Goal: Contribute content: Contribute content

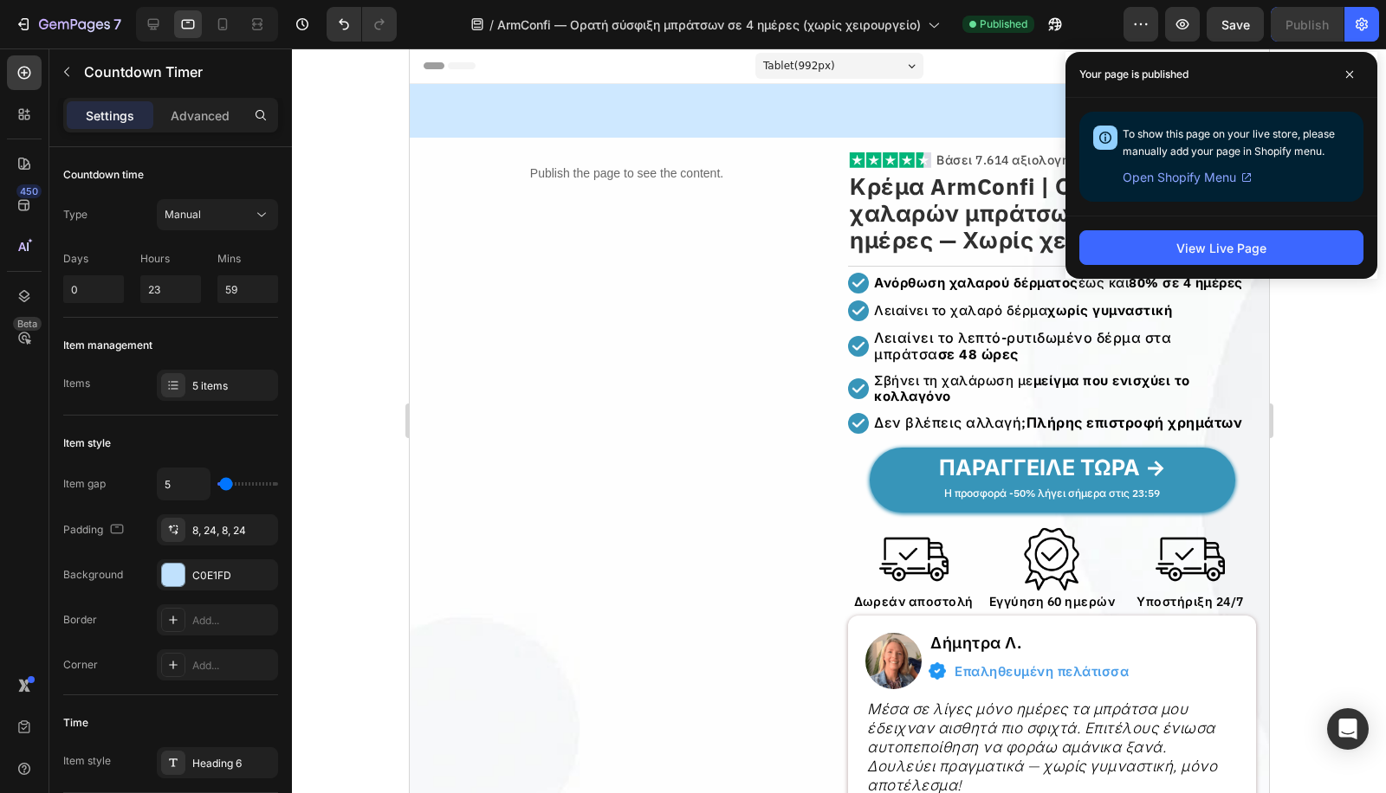
scroll to position [898, 0]
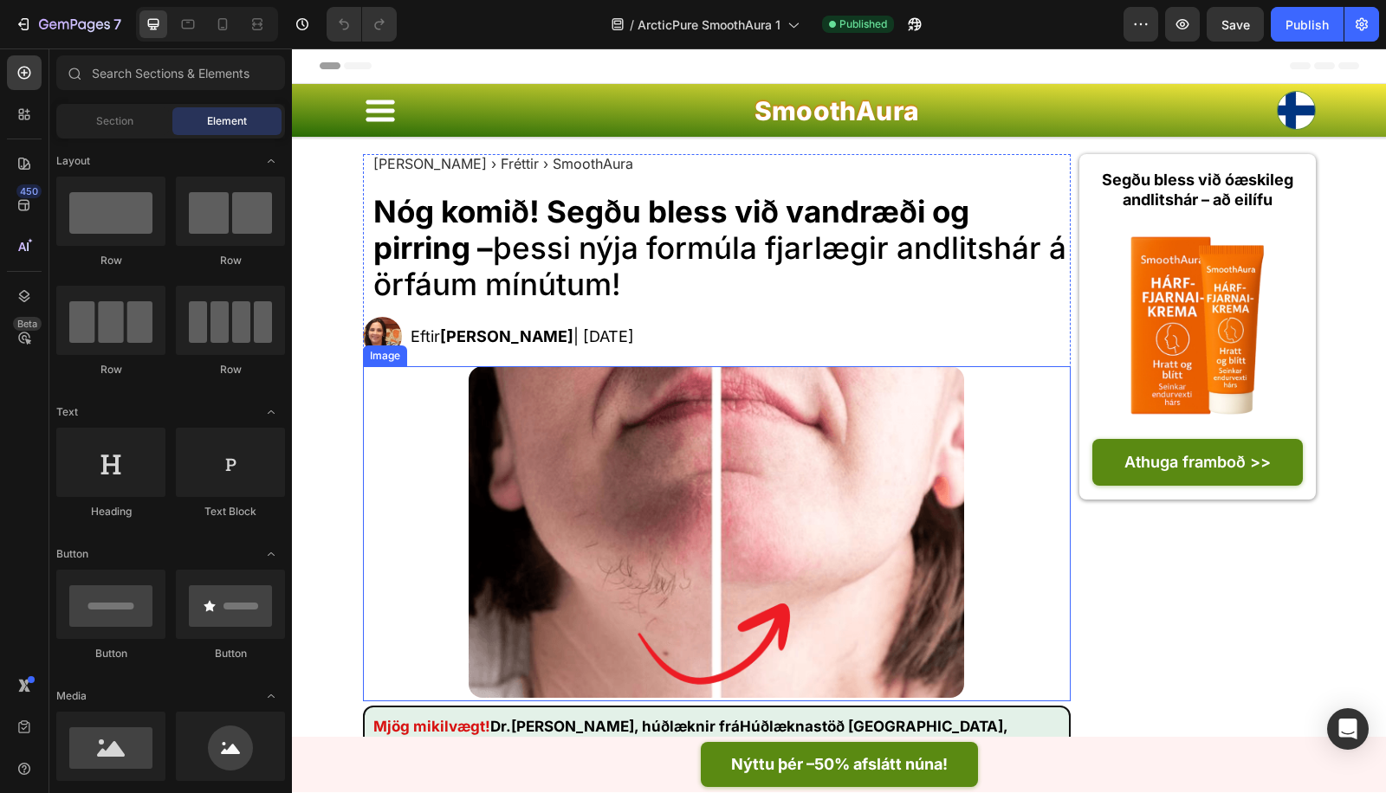
scroll to position [449, 0]
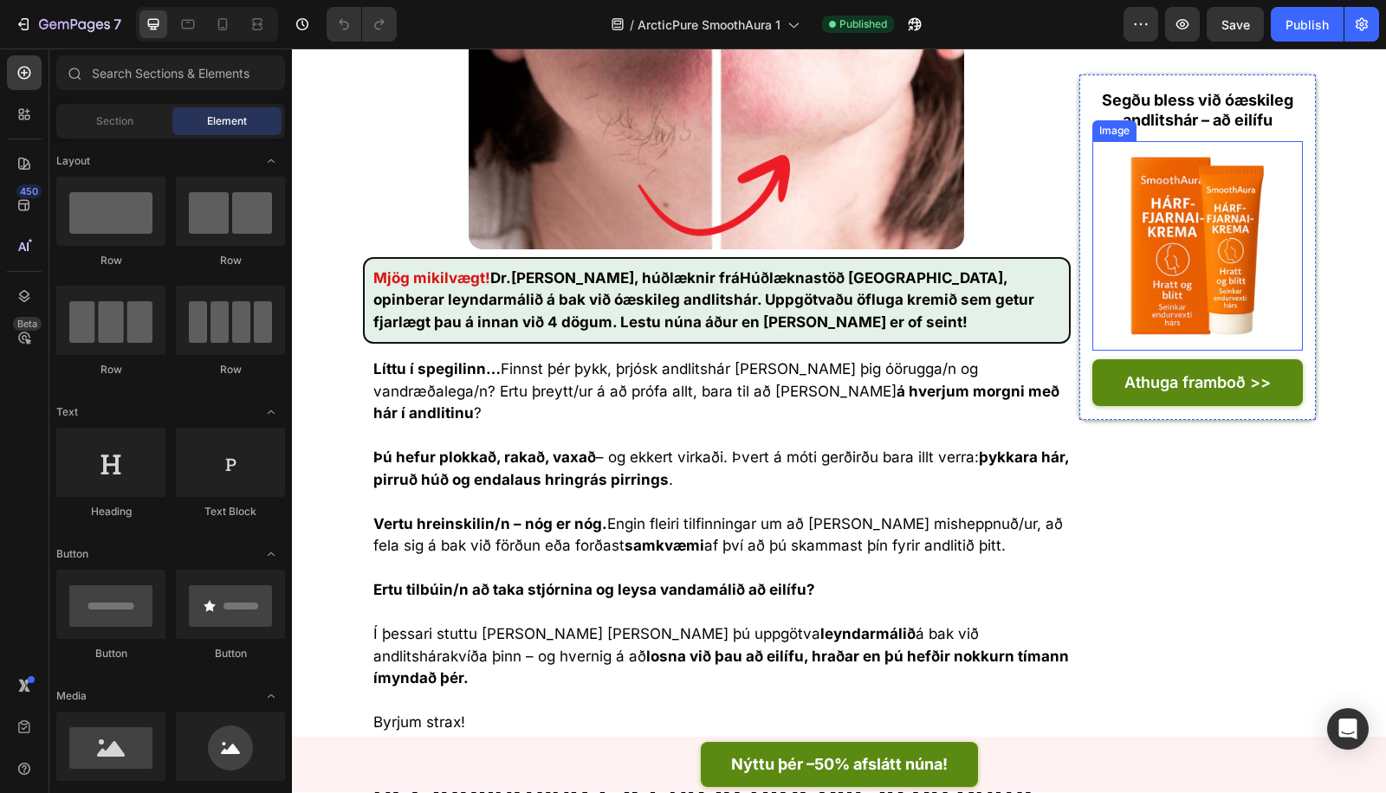
click at [1183, 262] on img at bounding box center [1197, 246] width 210 height 210
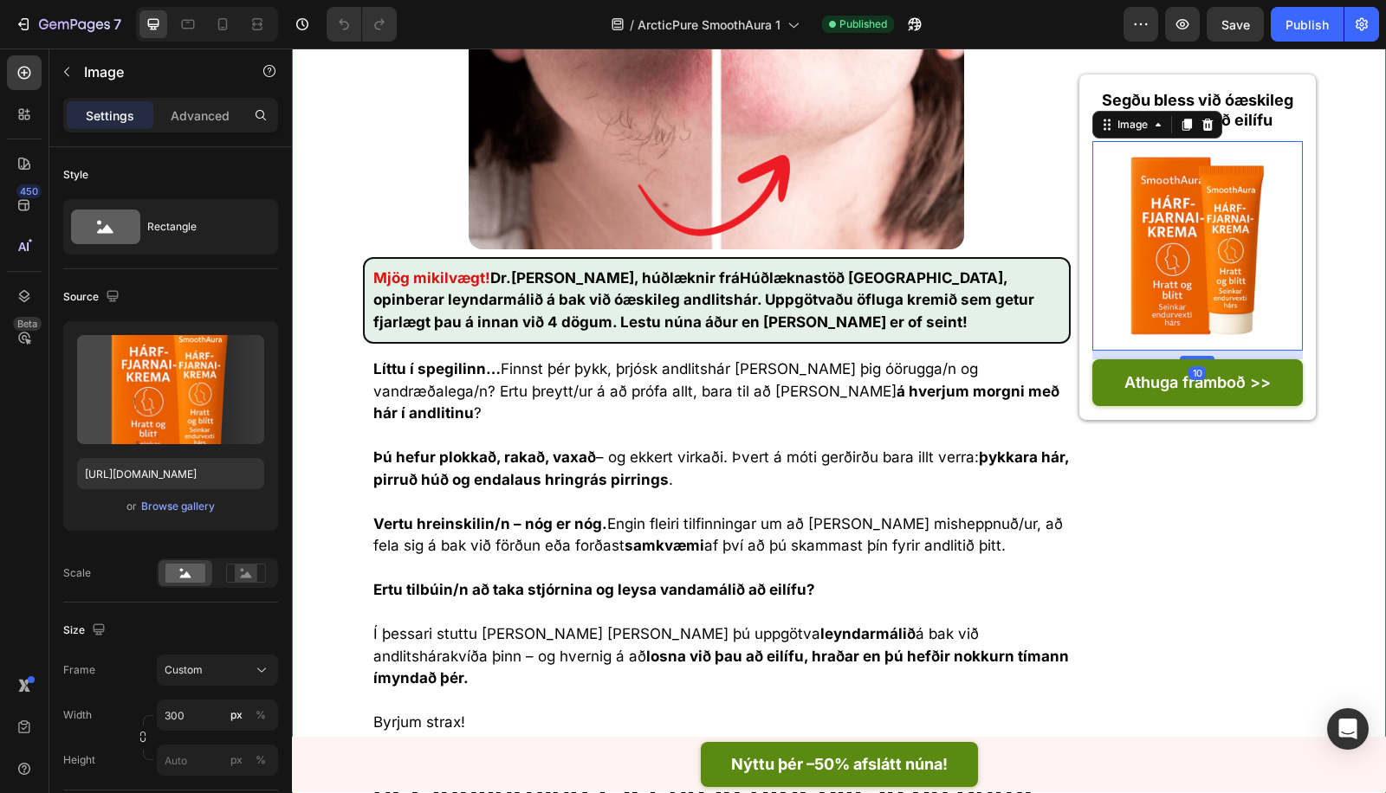
scroll to position [0, 0]
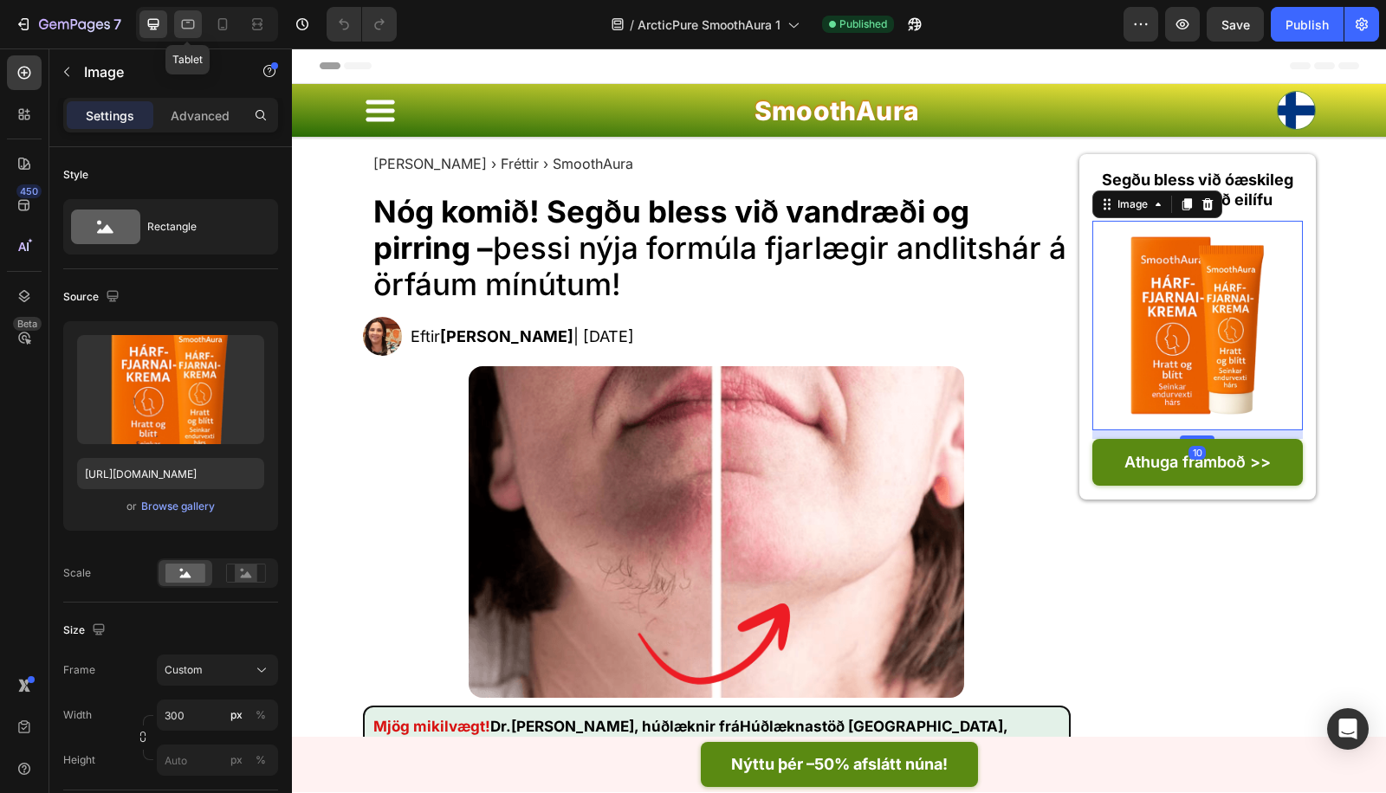
click at [188, 18] on icon at bounding box center [187, 24] width 17 height 17
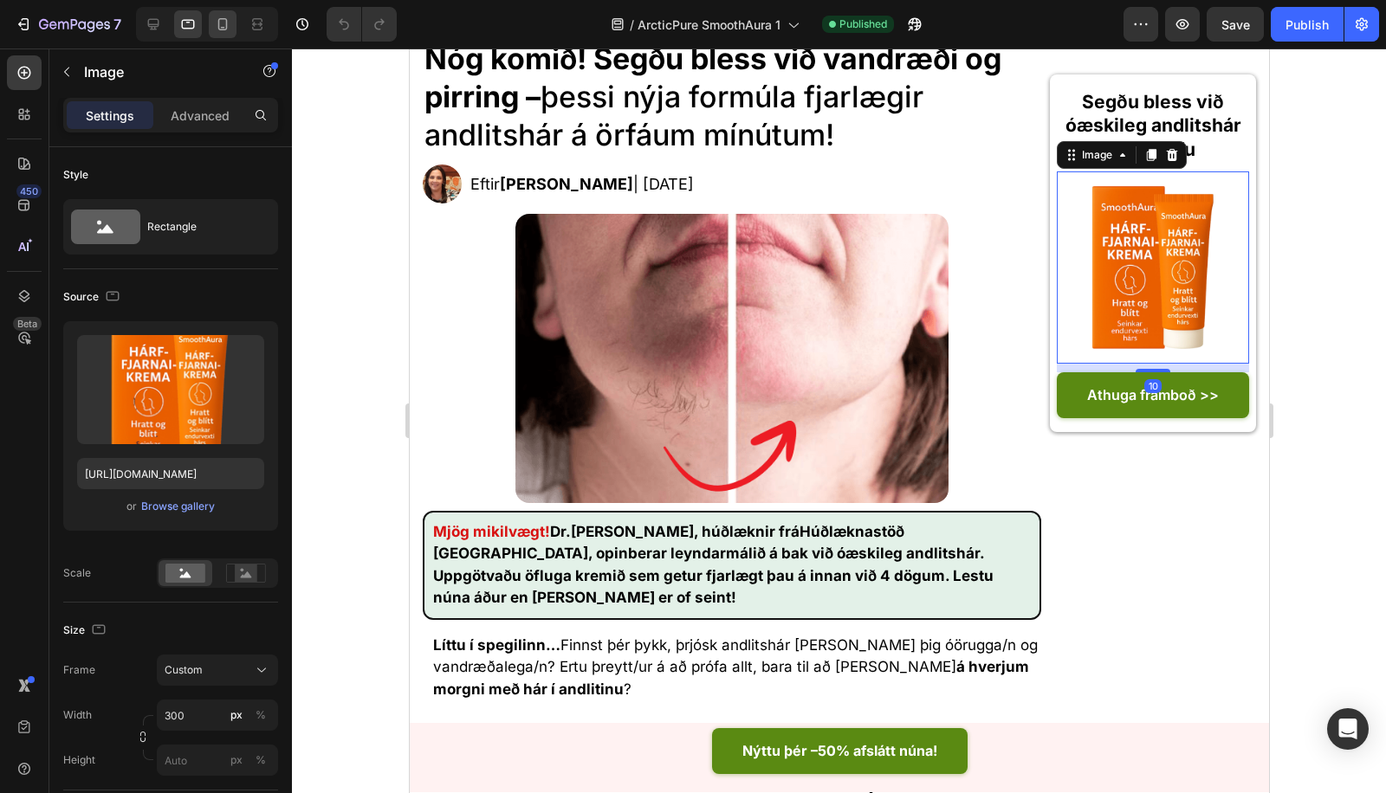
click at [210, 18] on div at bounding box center [223, 24] width 28 height 28
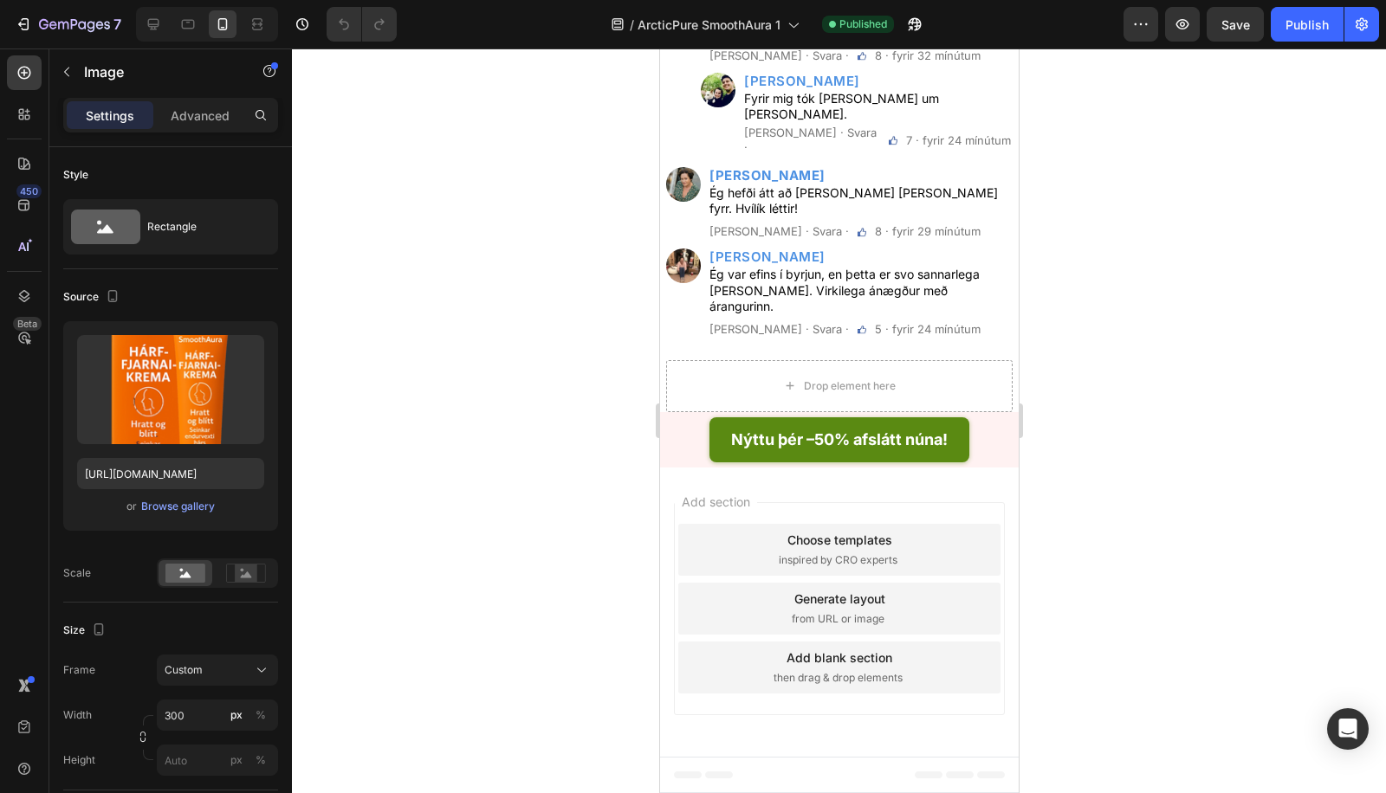
scroll to position [8169, 0]
click at [170, 31] on div at bounding box center [207, 24] width 142 height 35
click at [191, 28] on icon at bounding box center [188, 25] width 13 height 10
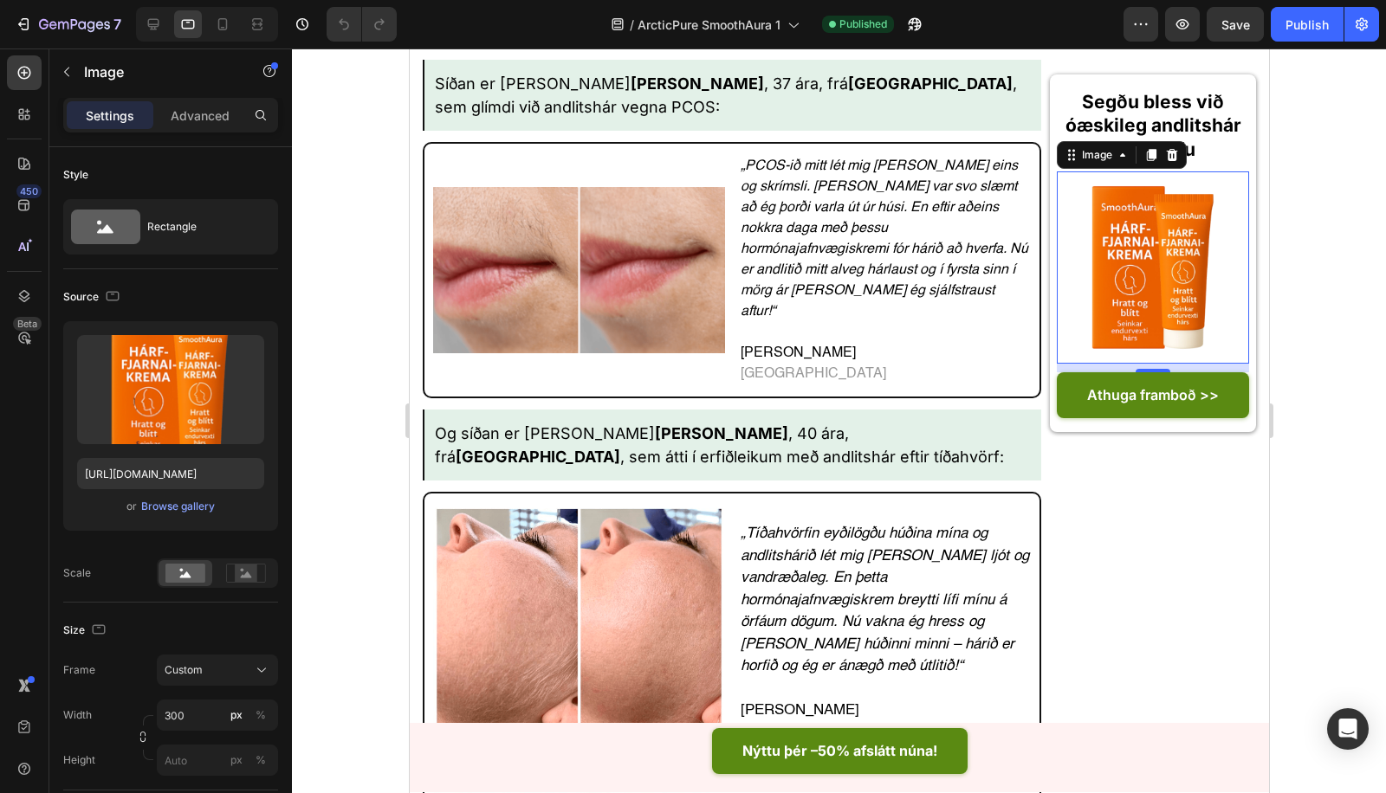
scroll to position [5153, 0]
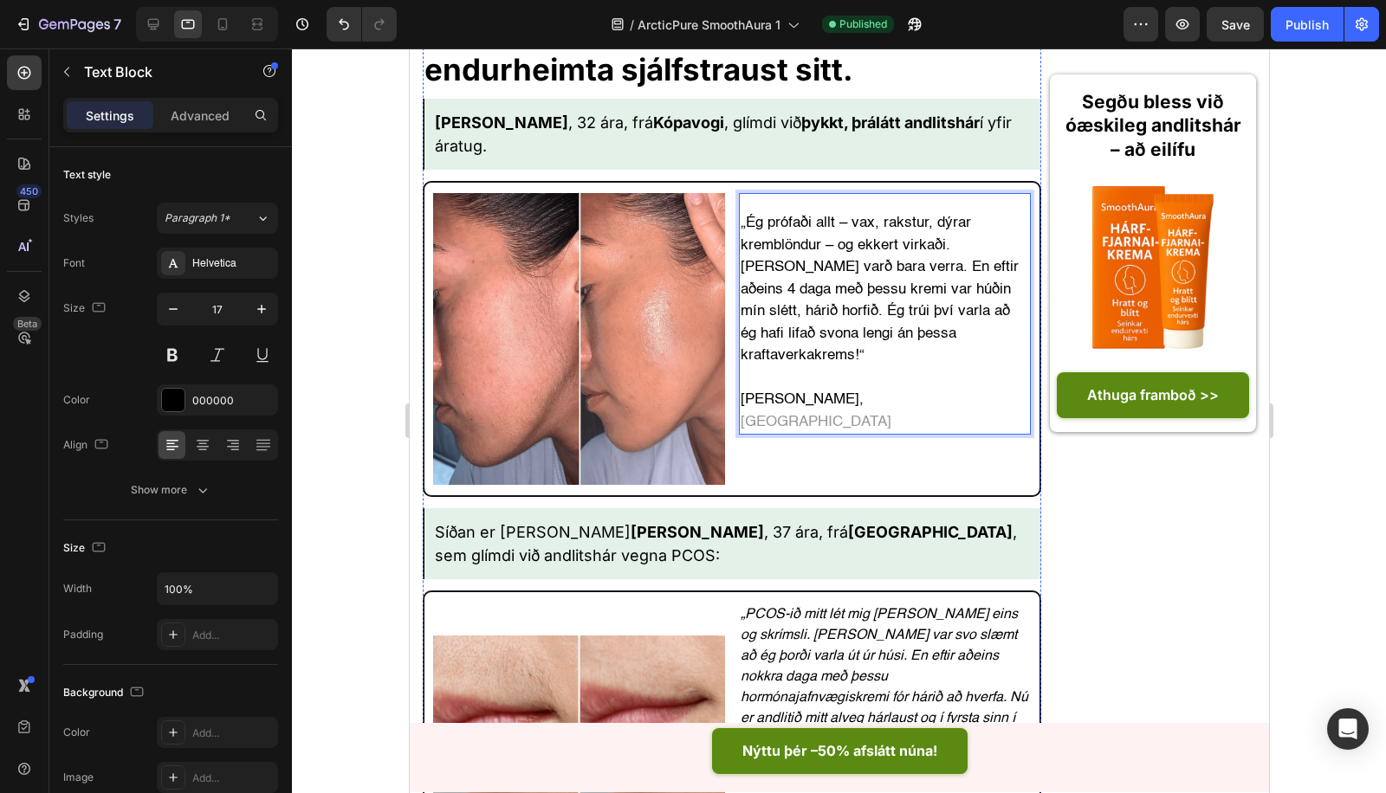
scroll to position [3357, 0]
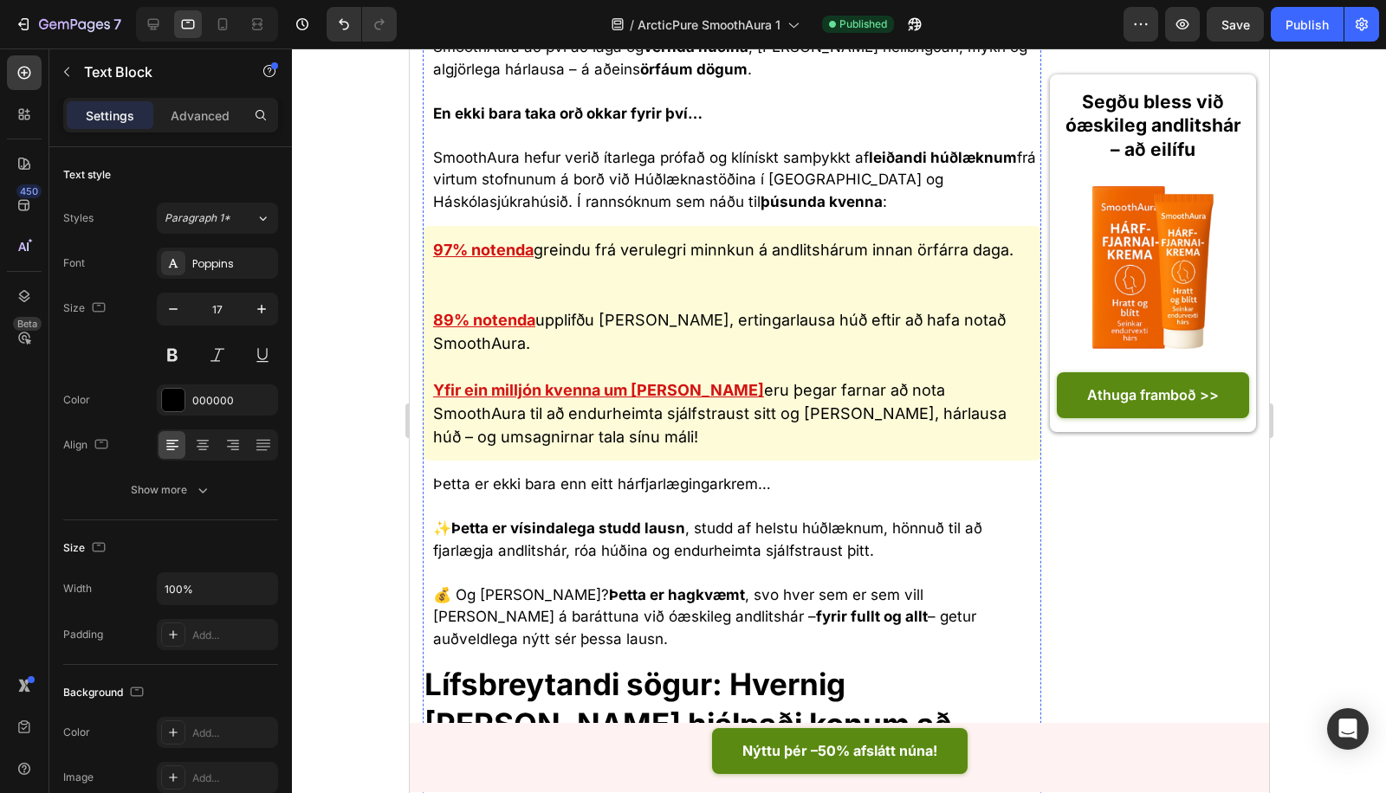
scroll to position [233, 0]
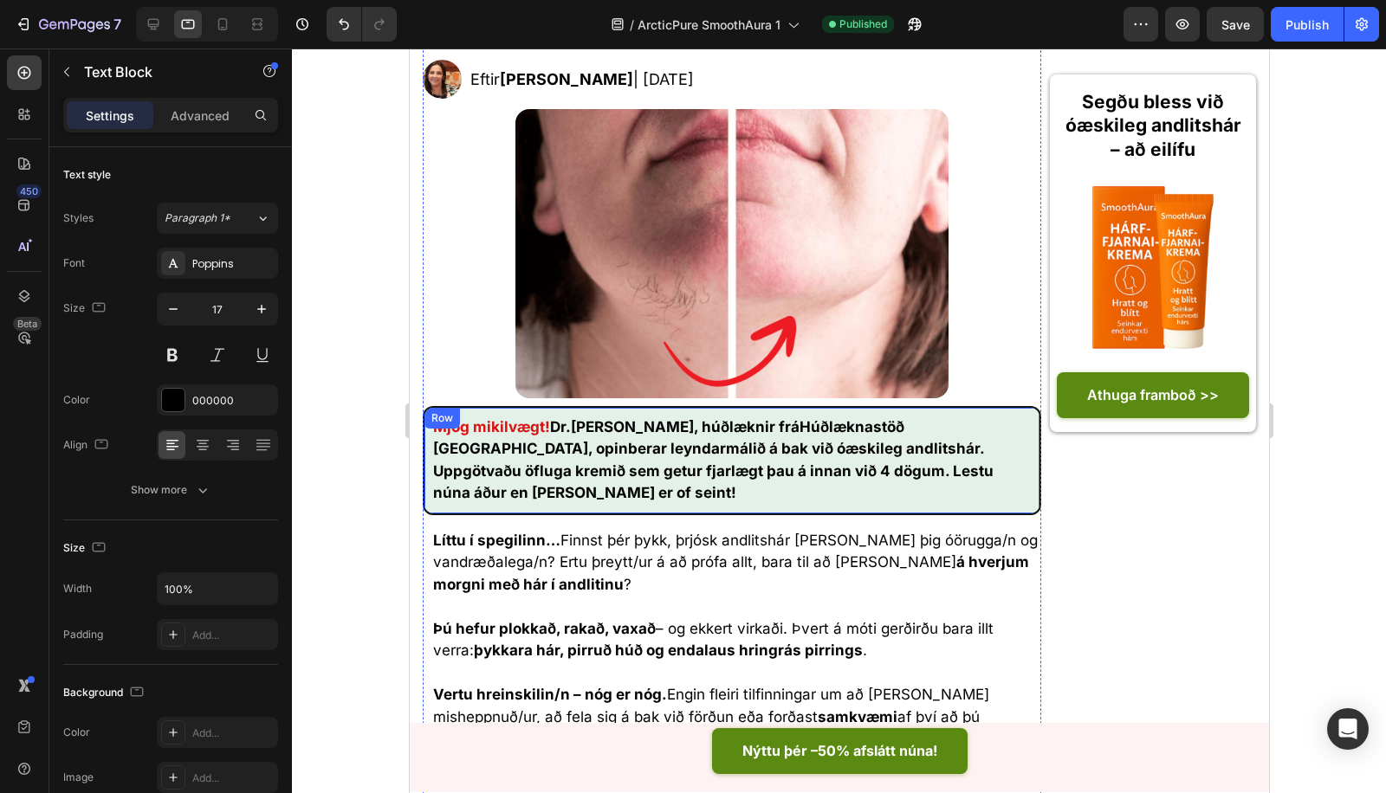
drag, startPoint x: 929, startPoint y: 421, endPoint x: 940, endPoint y: 423, distance: 10.7
click at [903, 421] on strong "Húðlæknastöð Reykjavíkur" at bounding box center [667, 438] width 471 height 40
click at [940, 423] on p "Mjög mikilvægt! Dr. Ólína Karlsdóttir , húðlæknir frá Húðlæknastöð Reykjavíkur …" at bounding box center [731, 461] width 598 height 88
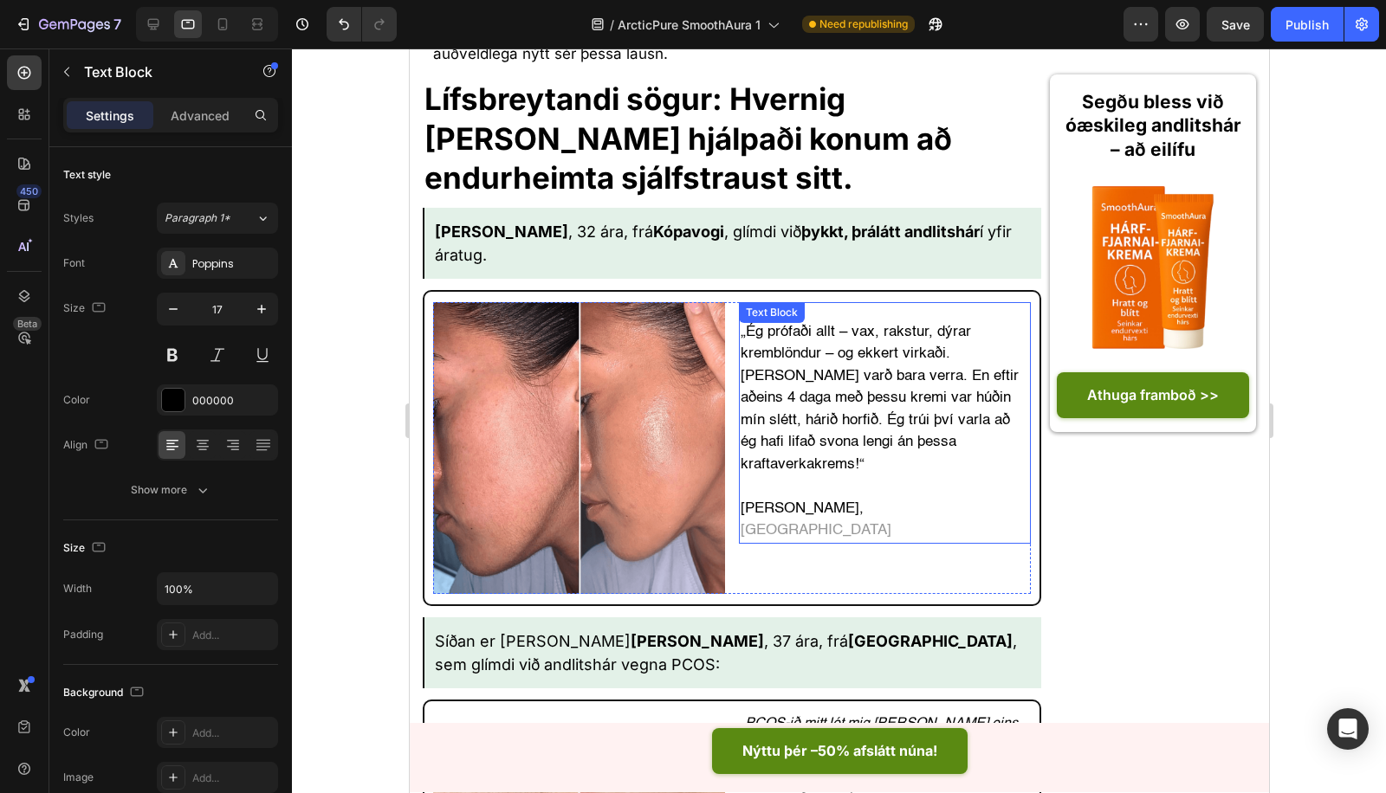
scroll to position [5388, 0]
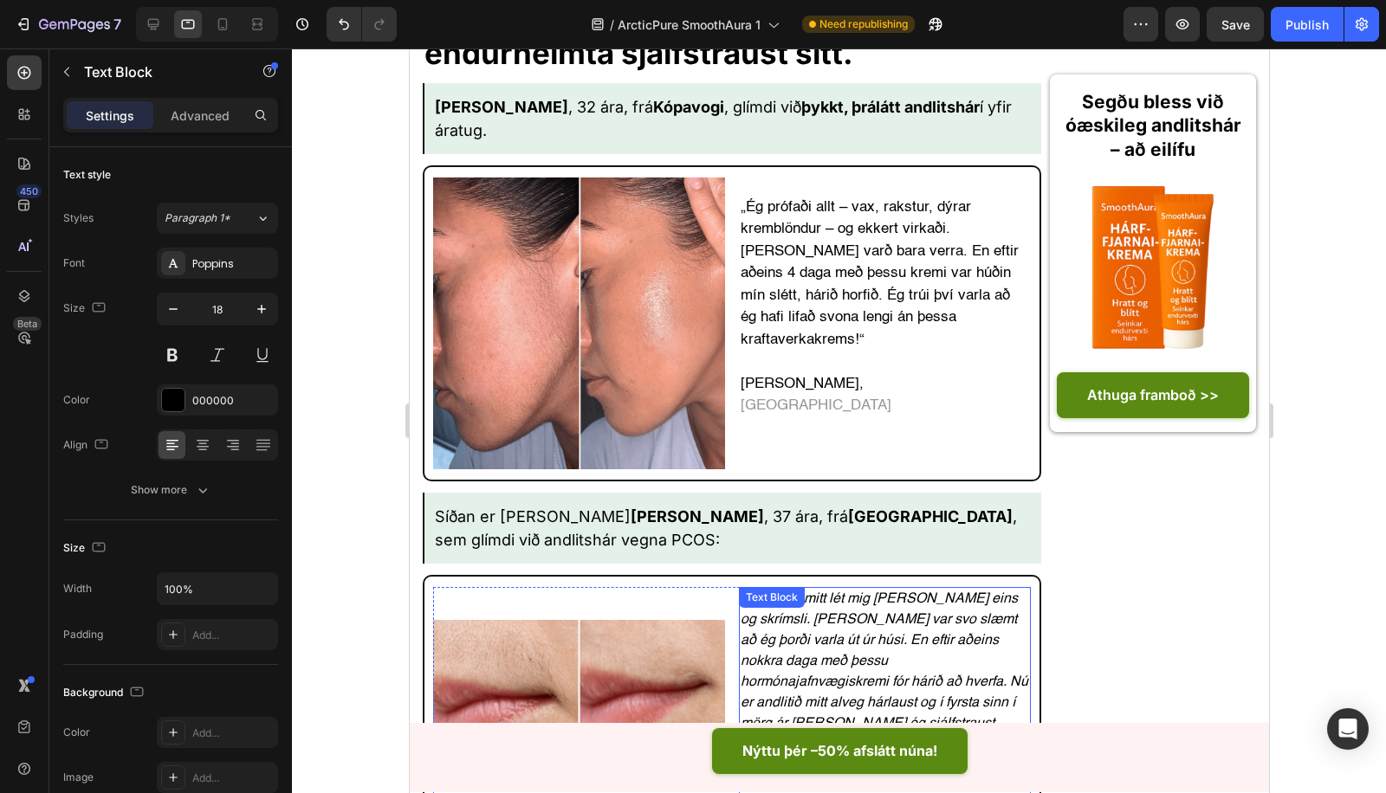
drag, startPoint x: 908, startPoint y: 479, endPoint x: 900, endPoint y: 372, distance: 107.7
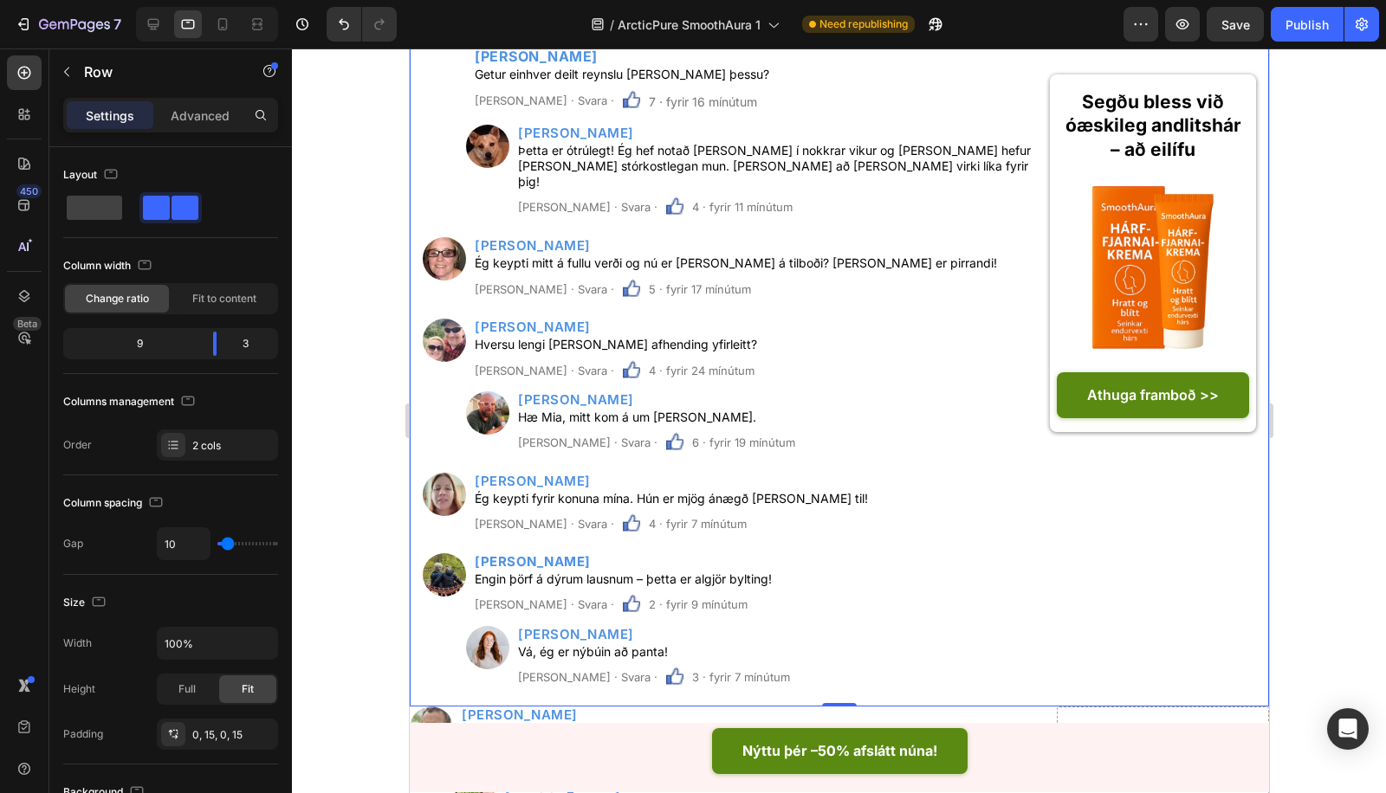
scroll to position [7112, 0]
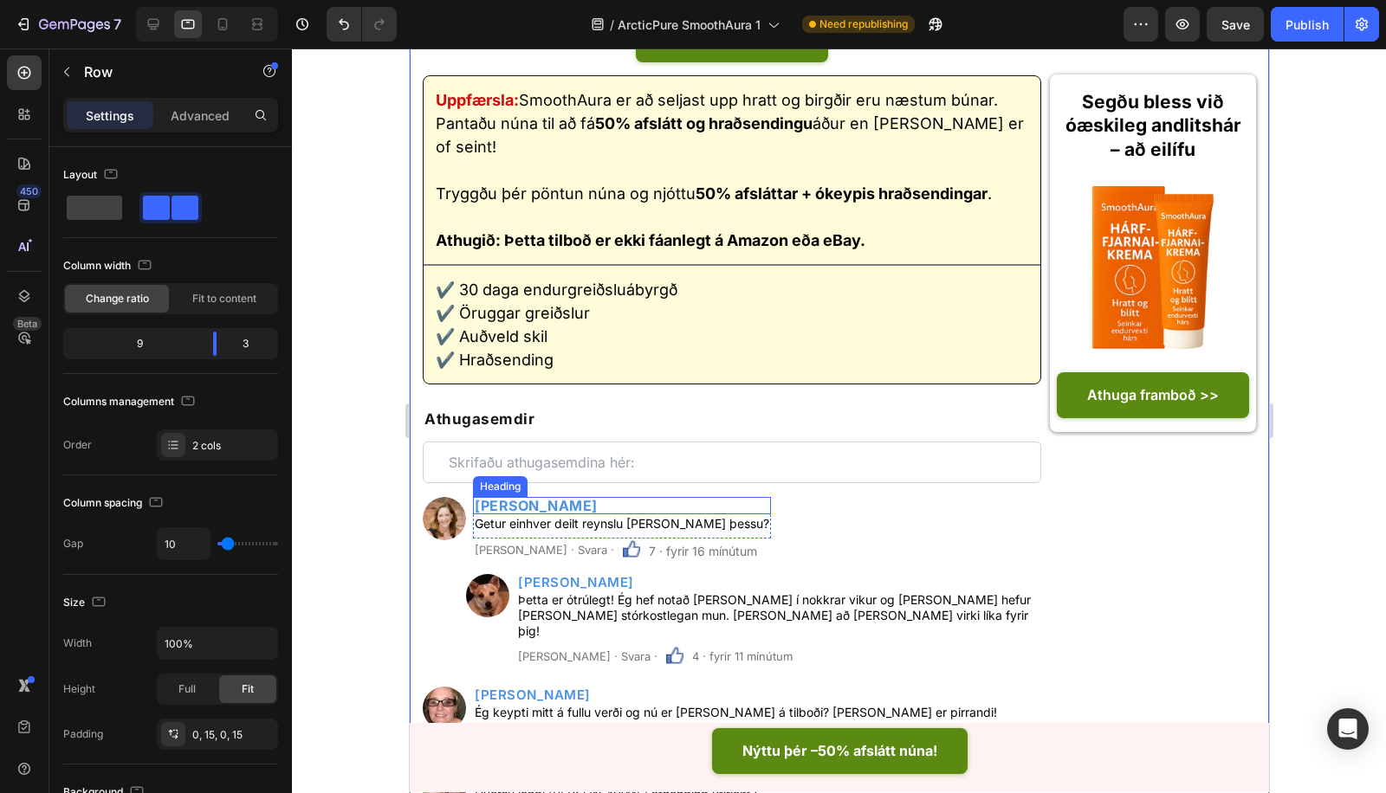
click at [579, 497] on strong "Ósher Harðarson" at bounding box center [535, 505] width 123 height 17
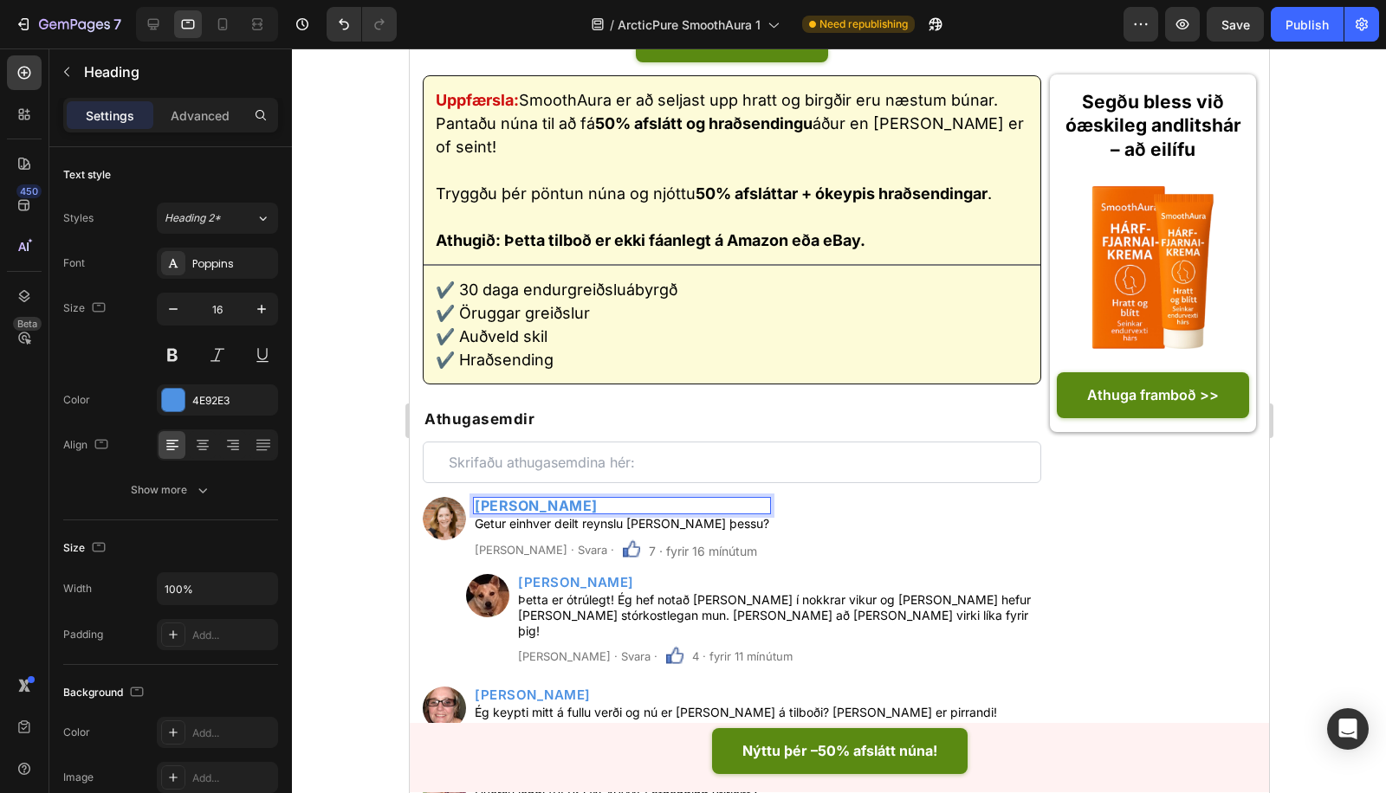
click at [579, 497] on strong "Ósher Harðarson" at bounding box center [535, 505] width 123 height 17
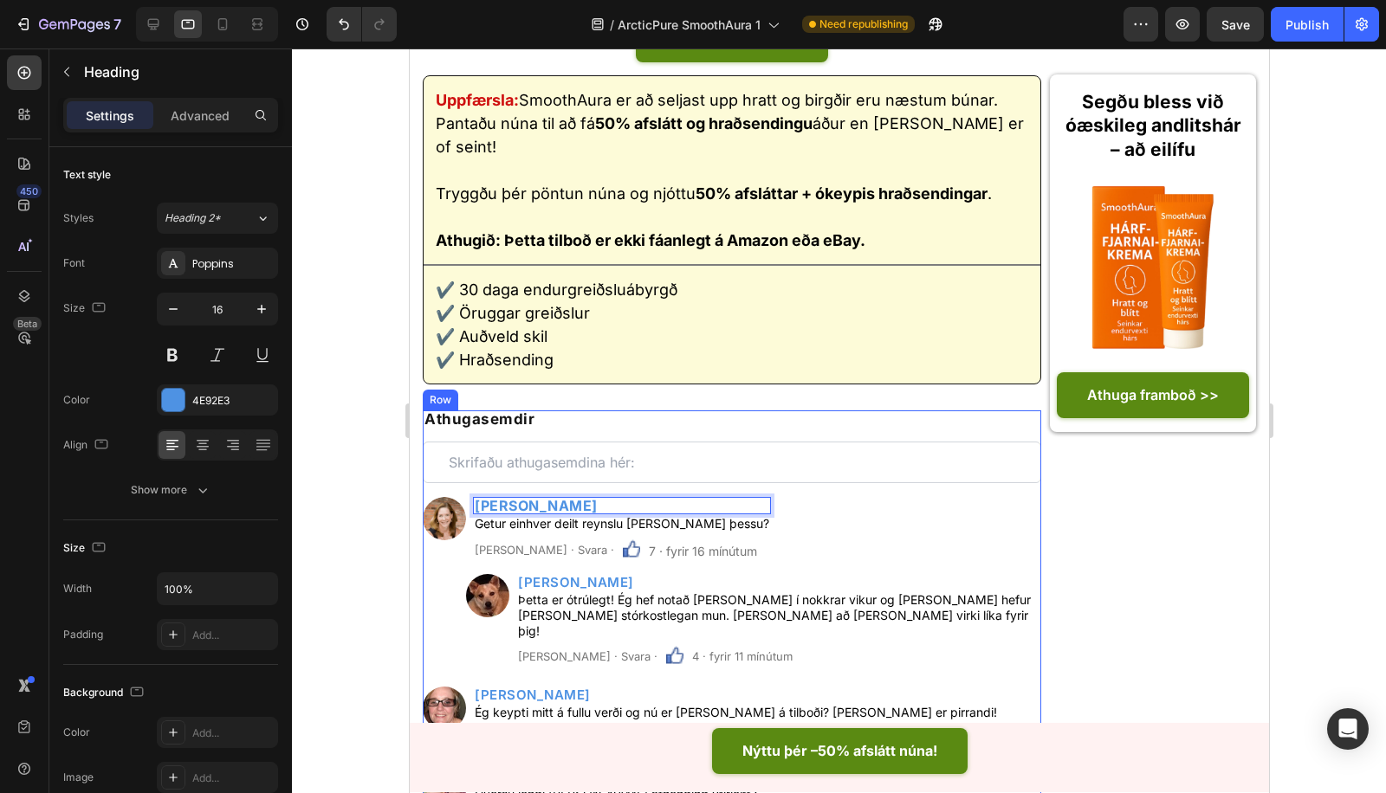
click at [603, 533] on div "Athugasemdir Heading Custom Code Row Image Óskar Sigurðsson Heading 0 Getur ein…" at bounding box center [731, 784] width 618 height 746
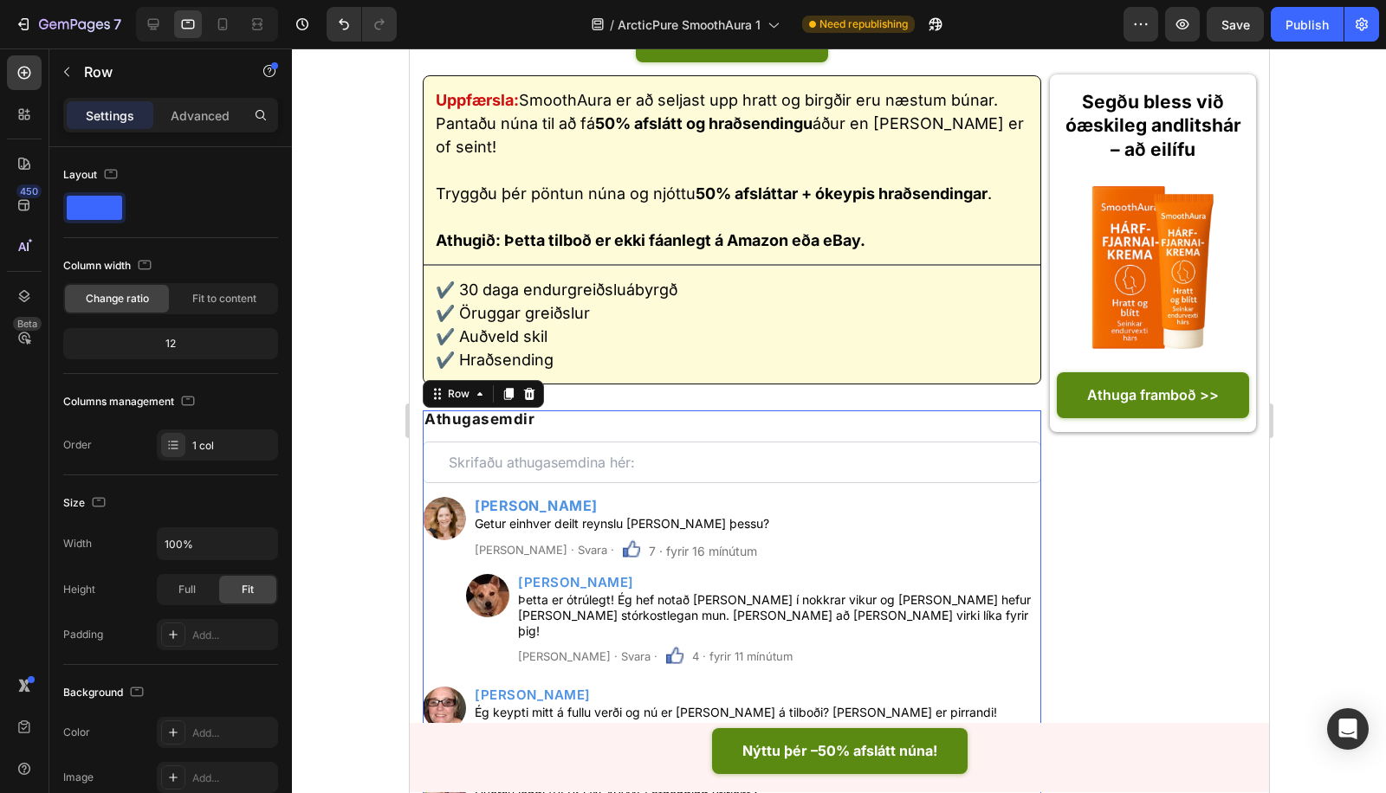
click at [603, 533] on div "Athugasemdir Heading Custom Code Row Image ⁠⁠⁠⁠⁠⁠⁠ Óskar Sigurðsson Heading Get…" at bounding box center [731, 784] width 618 height 746
click at [607, 574] on h2 "Daníel Friðriksson" at bounding box center [777, 582] width 525 height 16
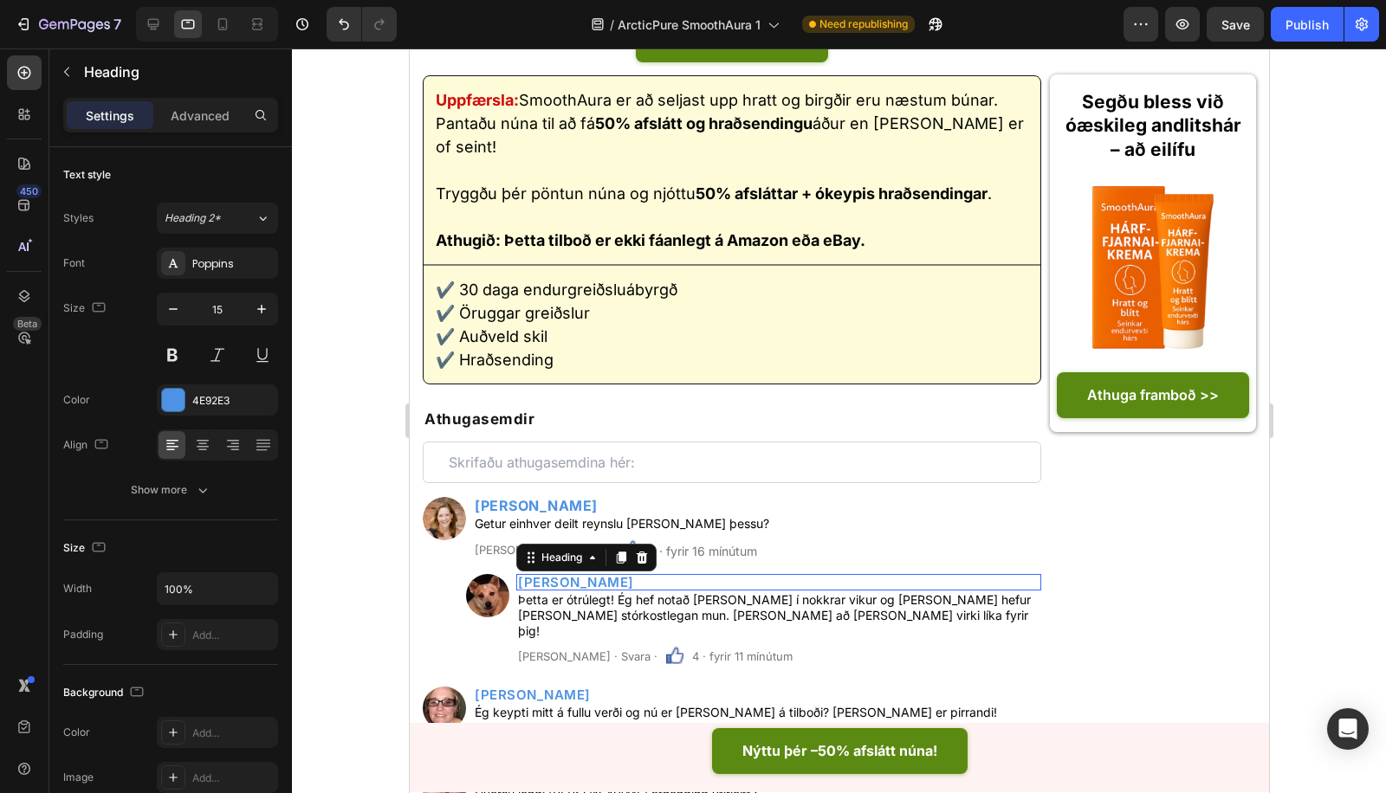
click at [607, 574] on h2 "Daníel Friðriksson" at bounding box center [777, 582] width 525 height 16
click at [607, 576] on p "Daníel Friðriksson" at bounding box center [777, 582] width 521 height 13
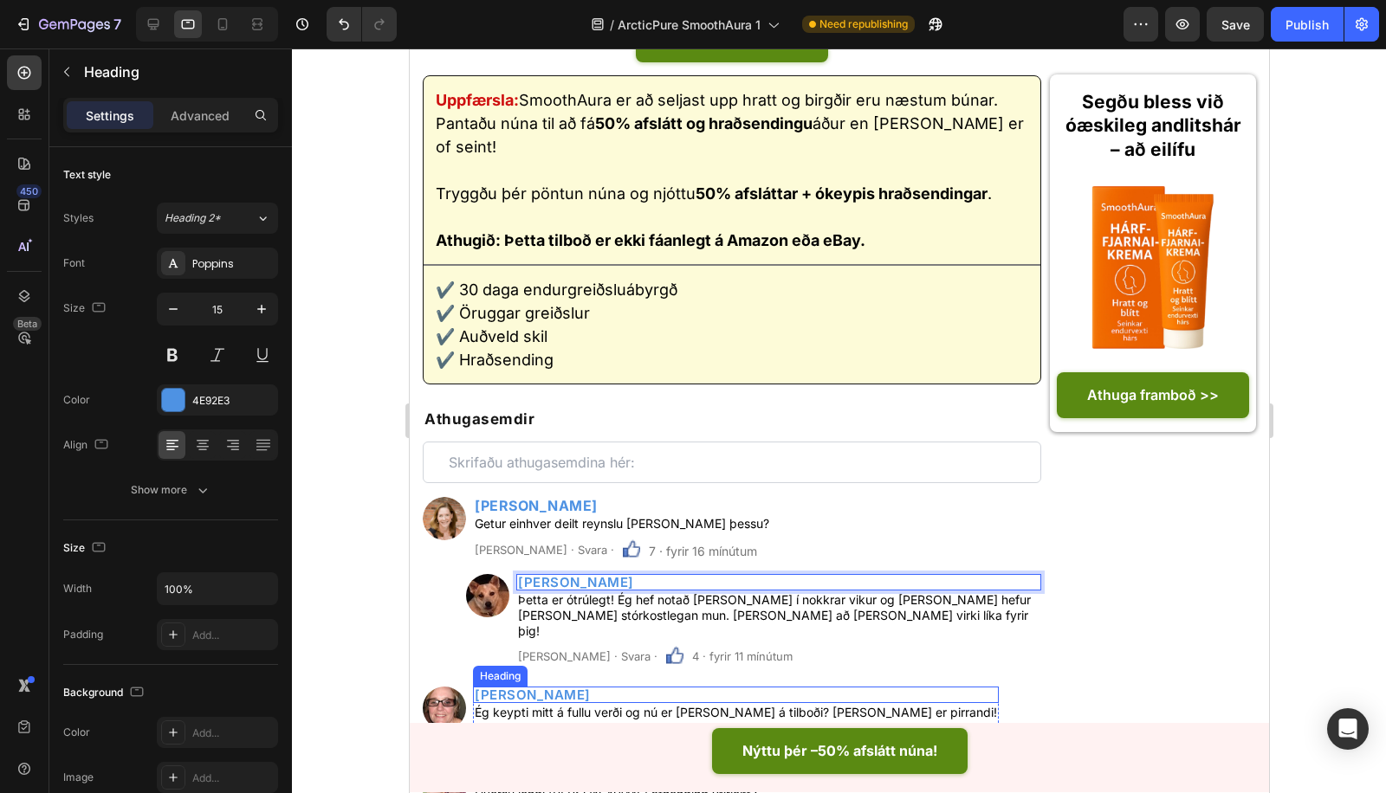
click at [551, 687] on h2 "Jóhanna Þórisson" at bounding box center [735, 695] width 526 height 16
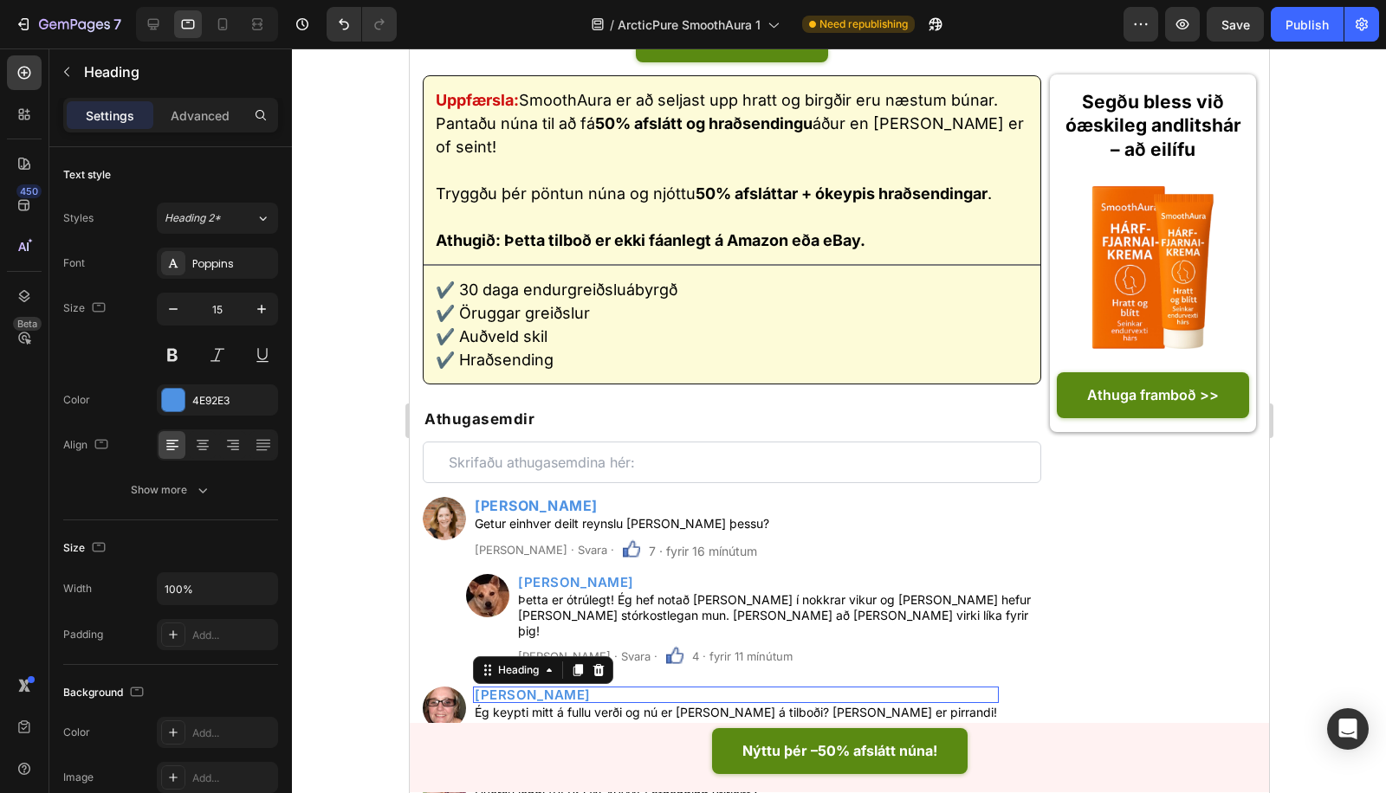
click at [551, 688] on p "Jóhanna Þórisson" at bounding box center [735, 694] width 522 height 13
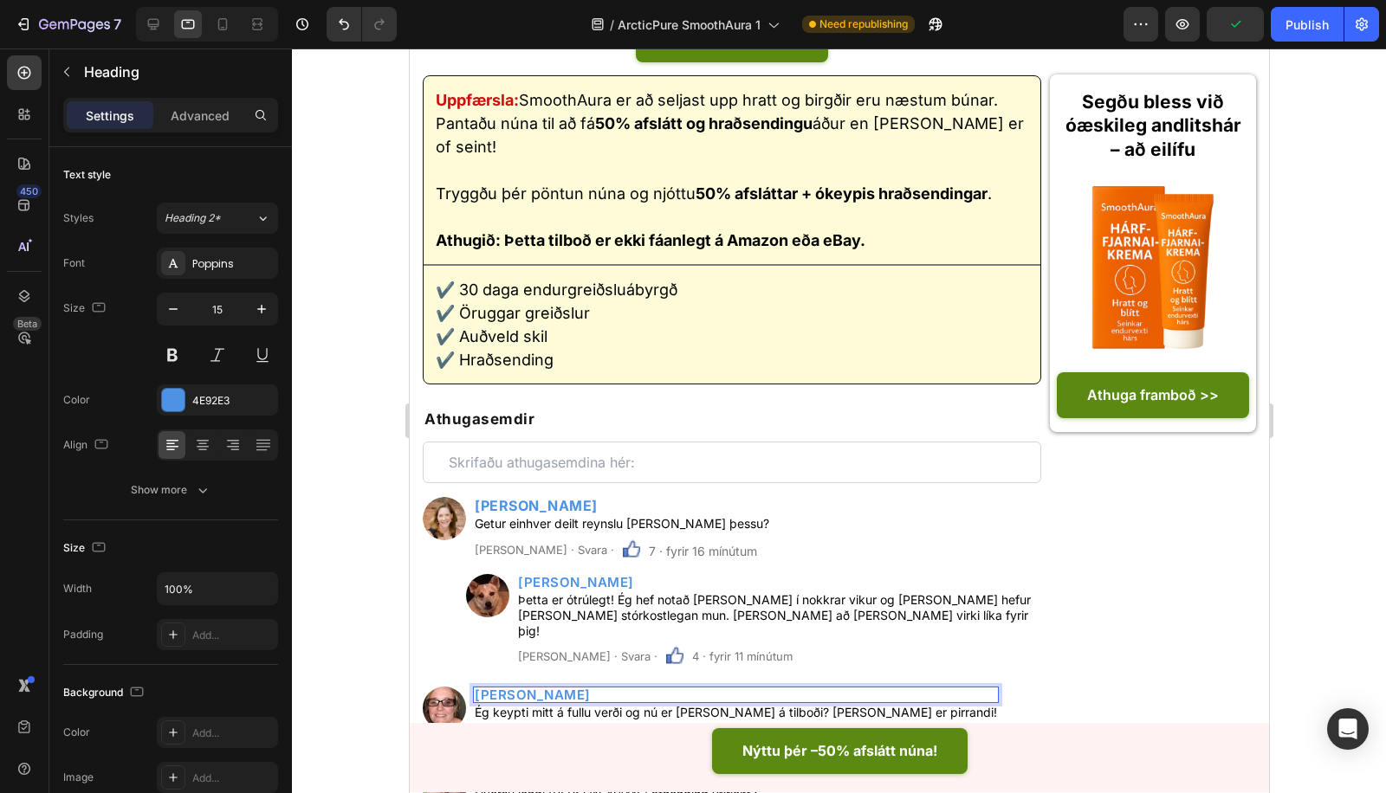
scroll to position [7561, 0]
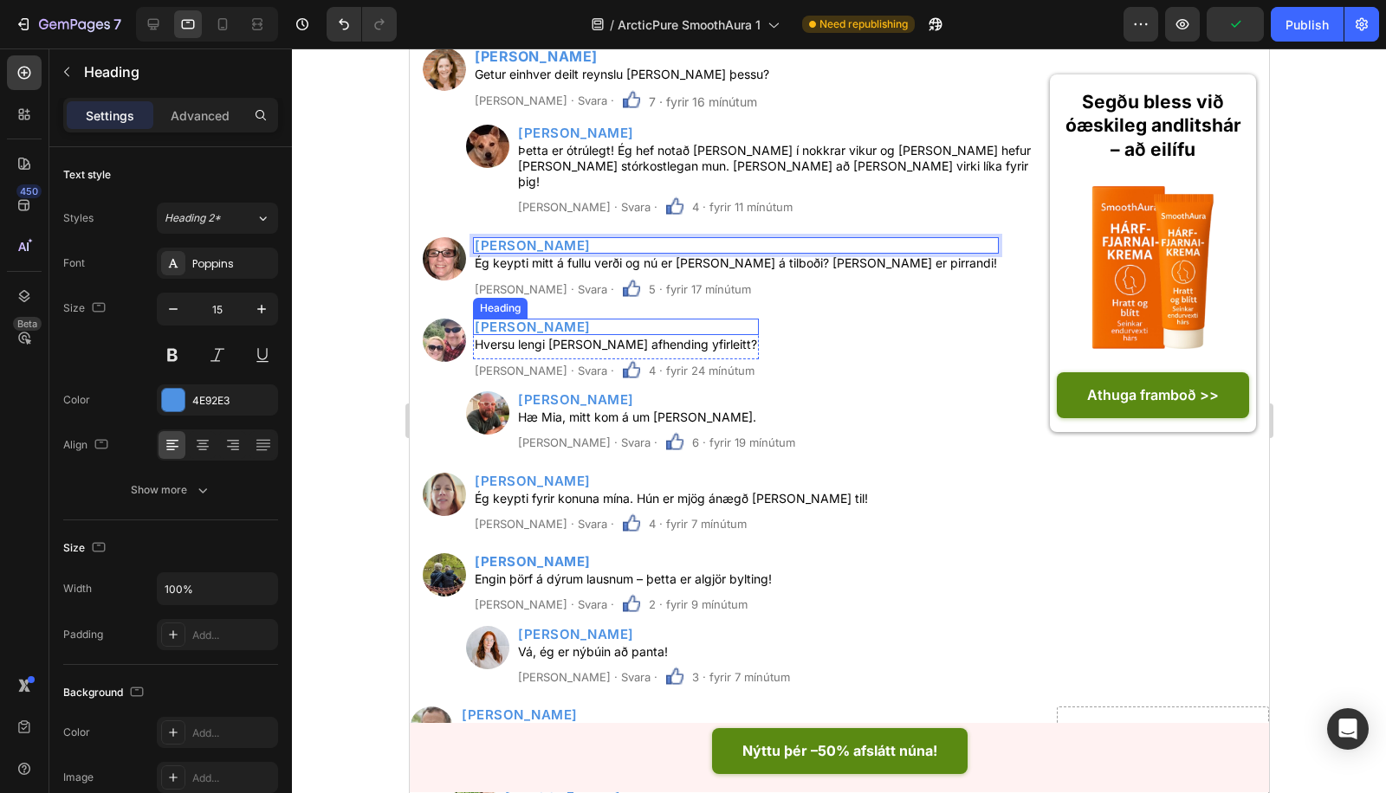
click at [628, 319] on h2 "Guðmundur Stefánsson" at bounding box center [615, 327] width 286 height 16
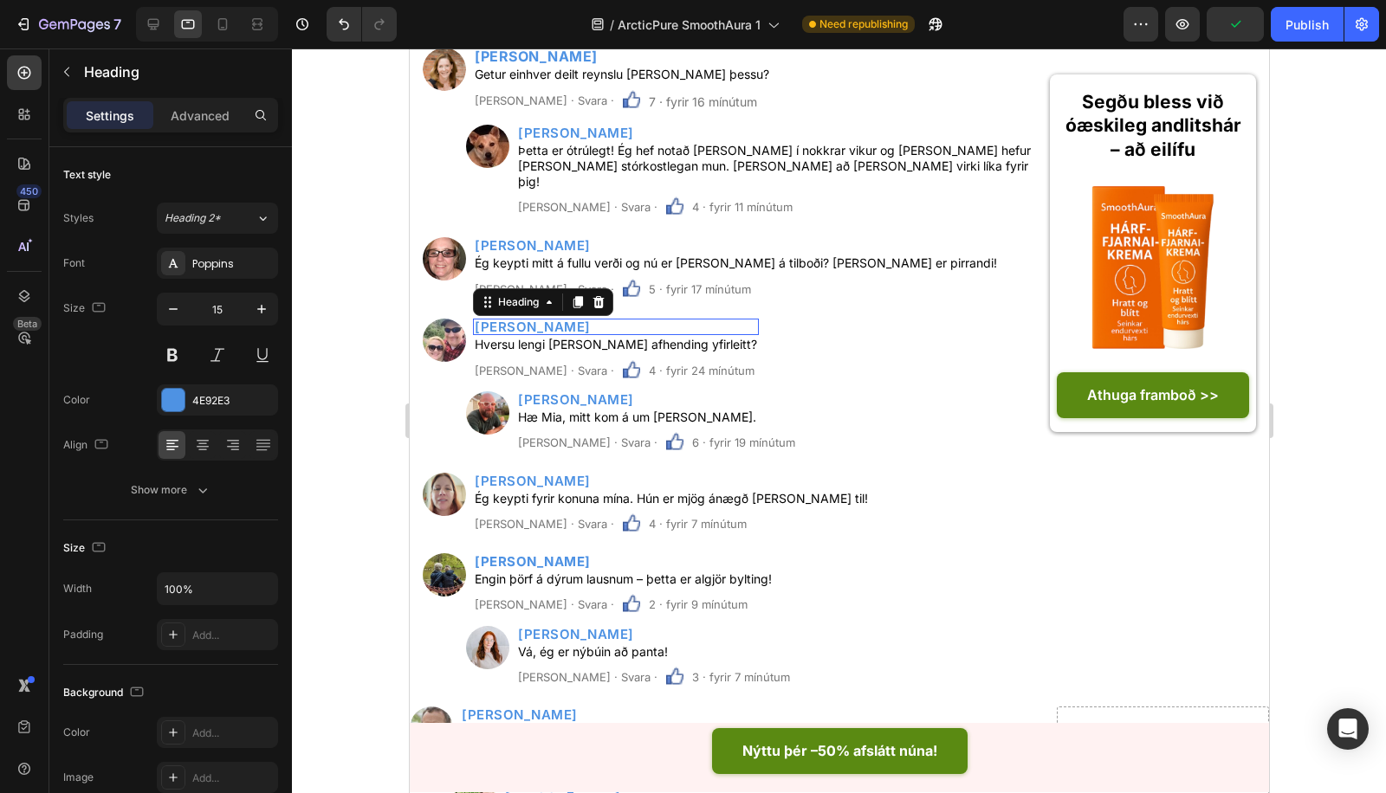
click at [628, 320] on p "Guðmundur Stefánsson" at bounding box center [615, 326] width 282 height 13
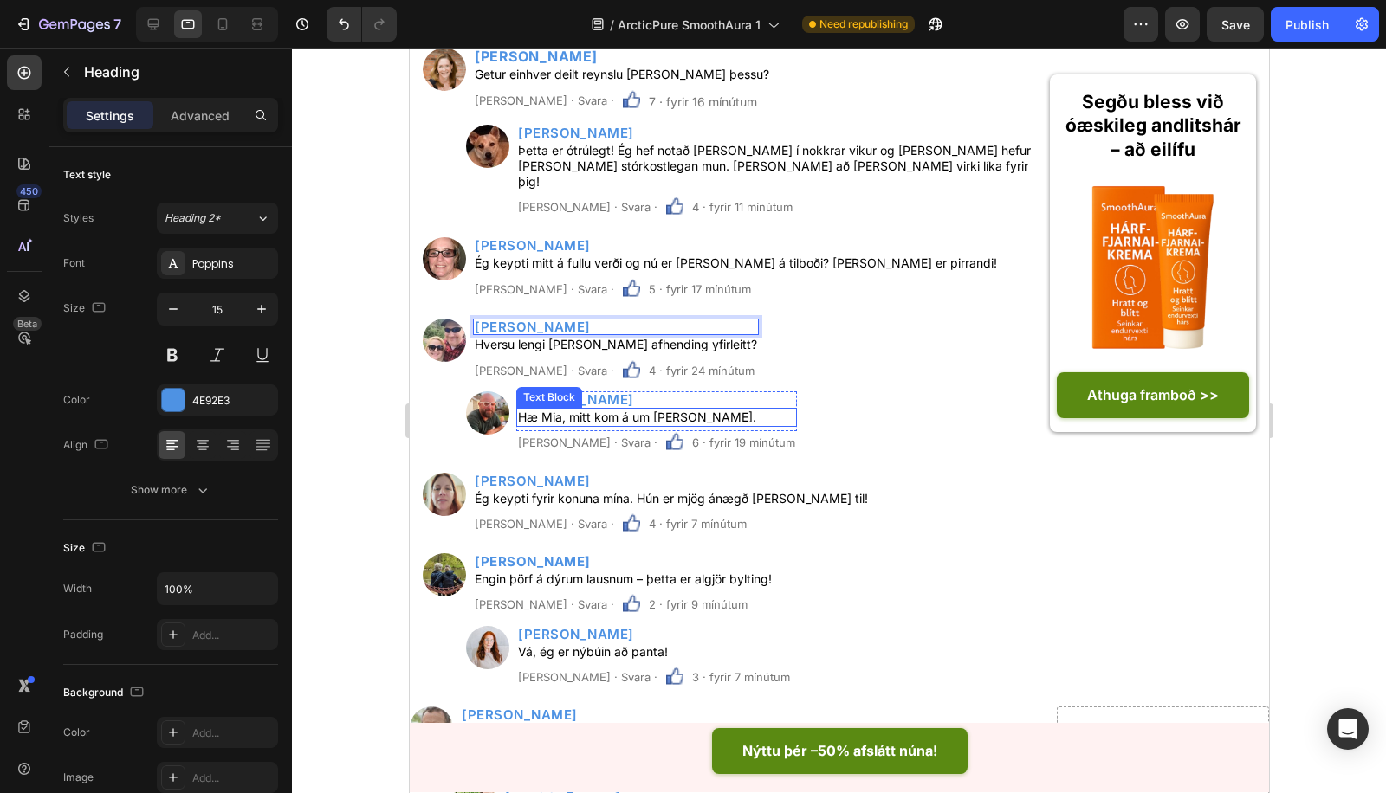
click at [552, 390] on div "Text Block" at bounding box center [548, 398] width 59 height 16
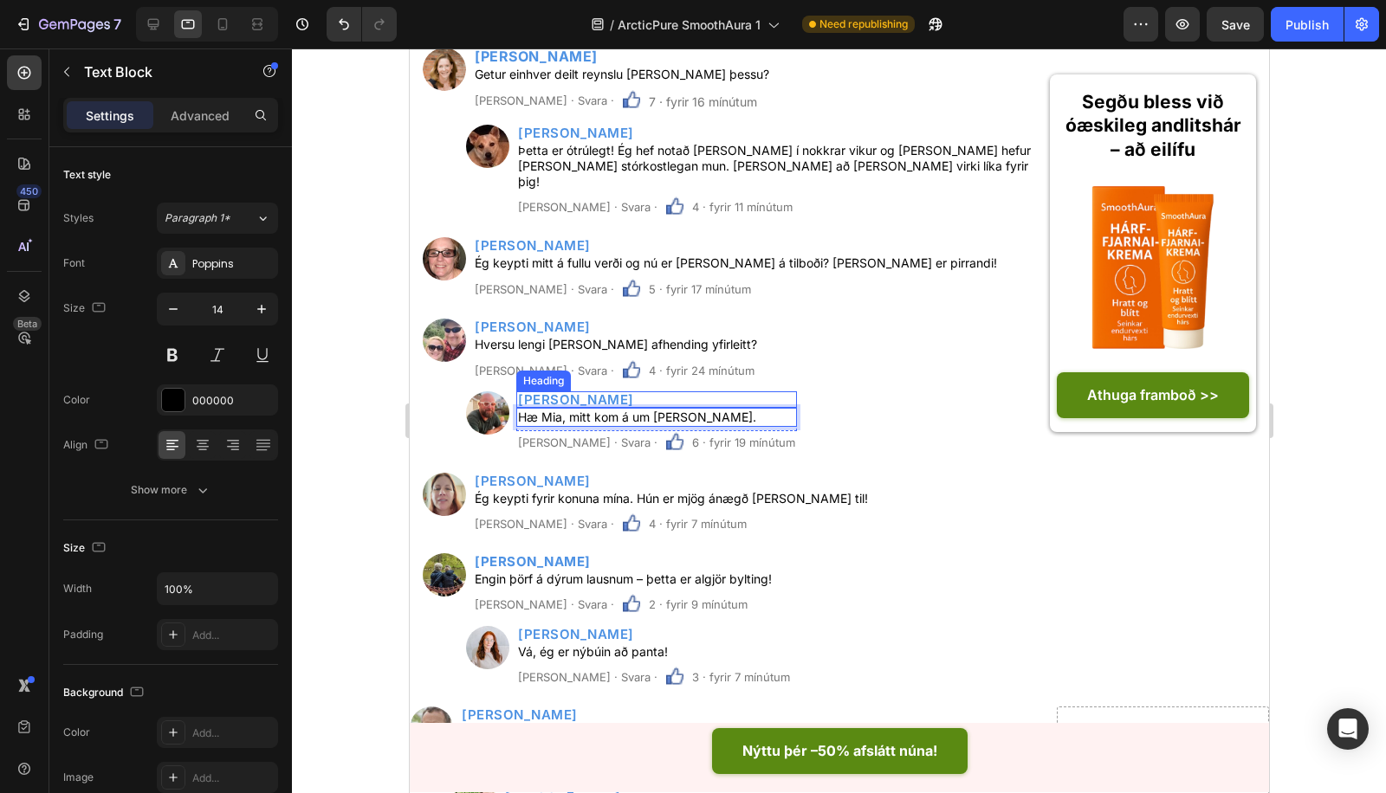
click at [548, 391] on h2 "Mikael Björnsson" at bounding box center [655, 399] width 281 height 16
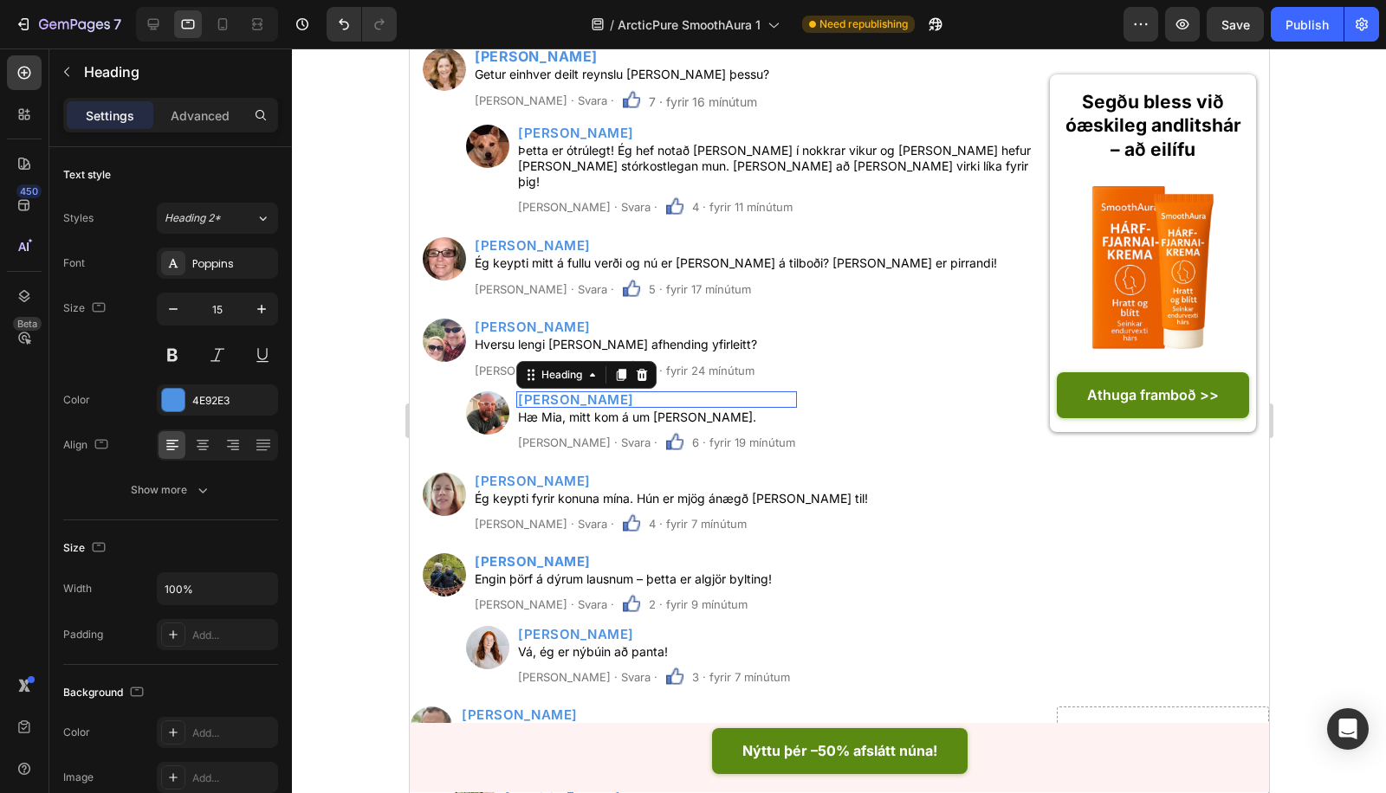
click at [548, 393] on p "Mikael Björnsson" at bounding box center [655, 399] width 277 height 13
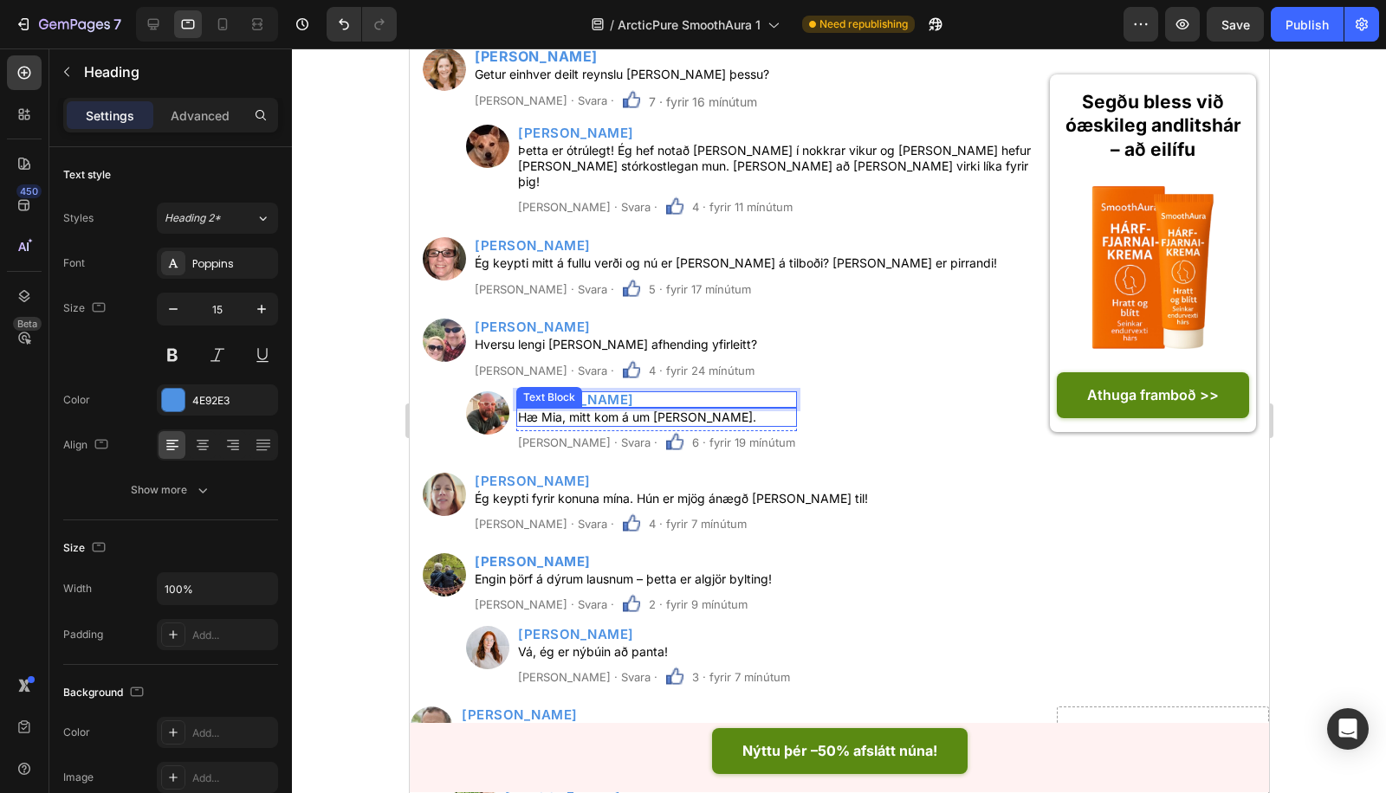
click at [655, 410] on p "Hæ Mia, mitt kom á um viku." at bounding box center [655, 418] width 277 height 16
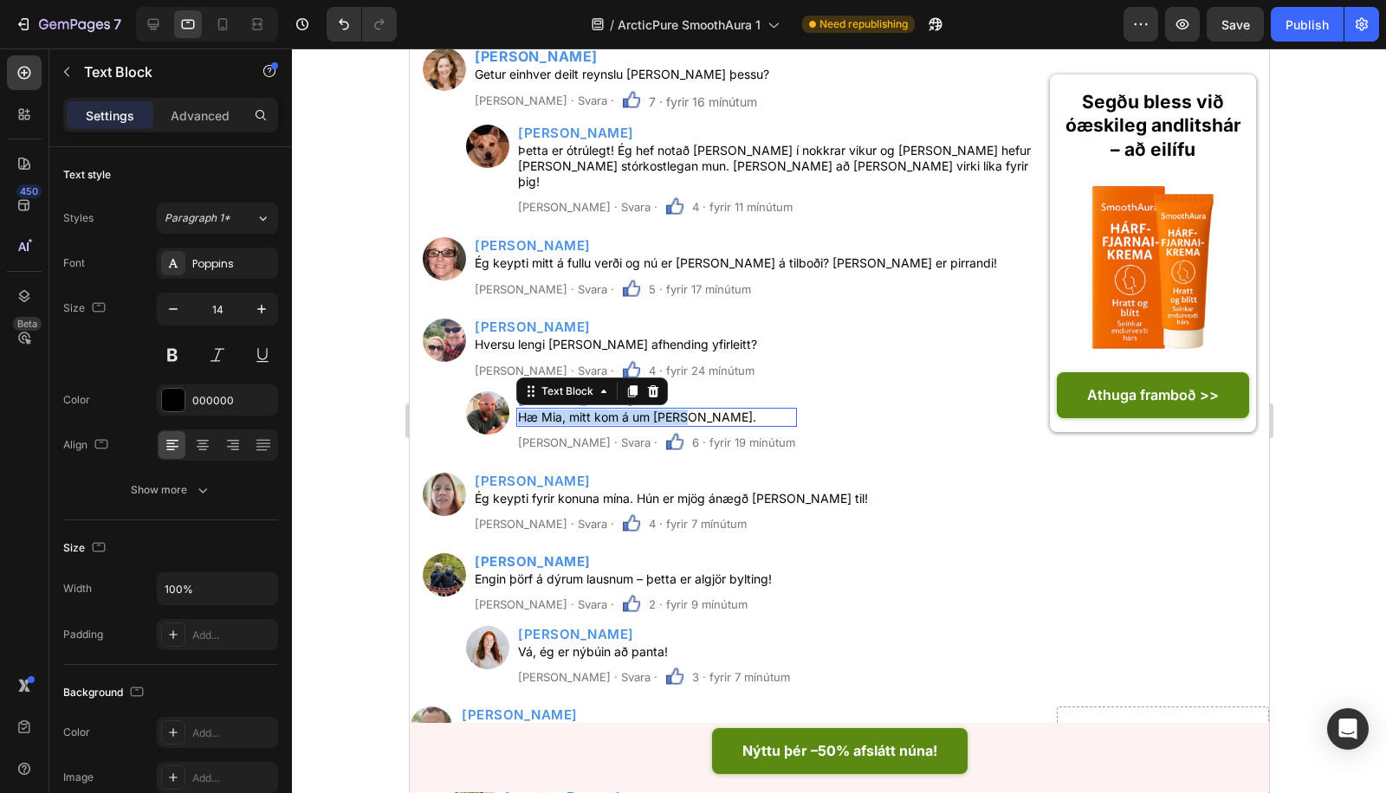
click at [655, 410] on p "Hæ Mia, mitt kom á um viku." at bounding box center [655, 418] width 277 height 16
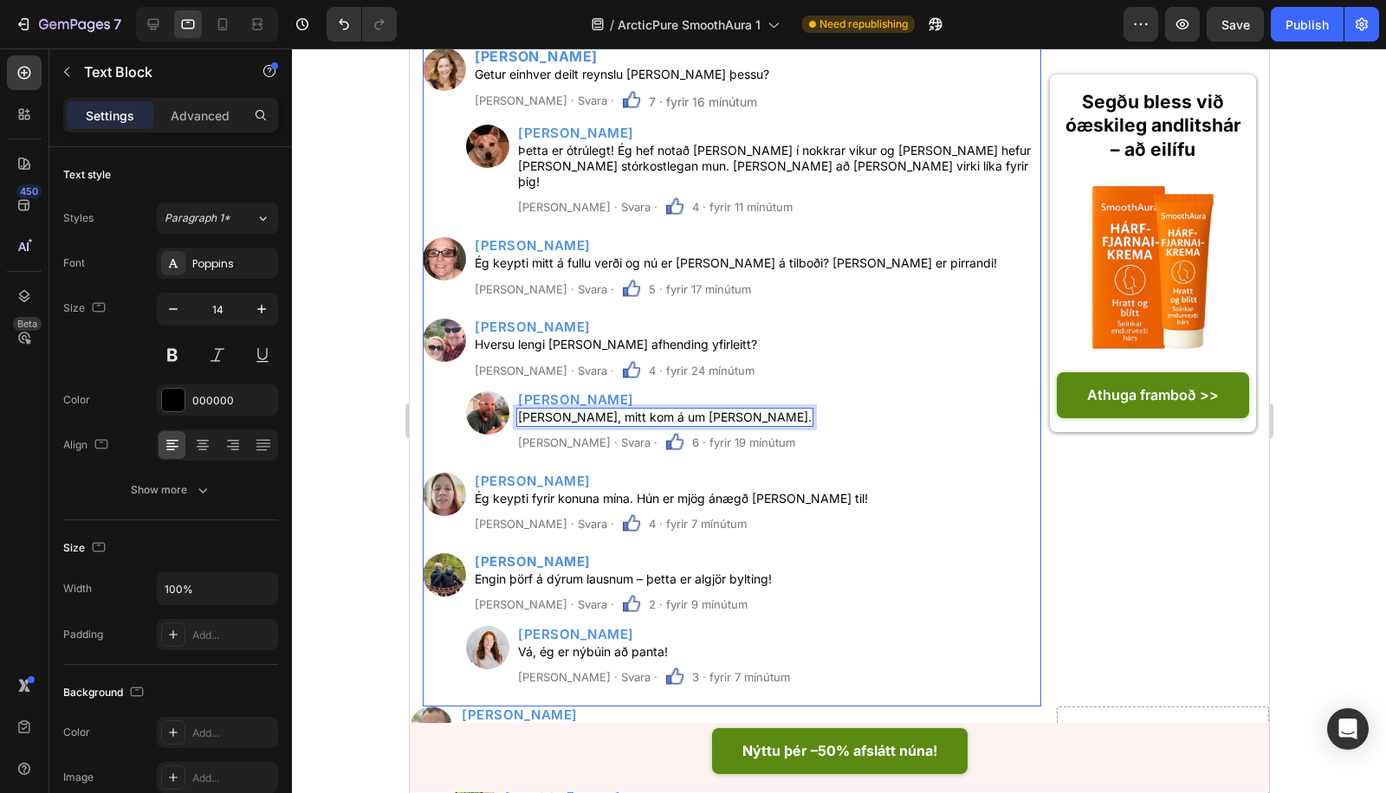
click at [536, 473] on h2 "Jóna Valdimarsson" at bounding box center [670, 481] width 397 height 16
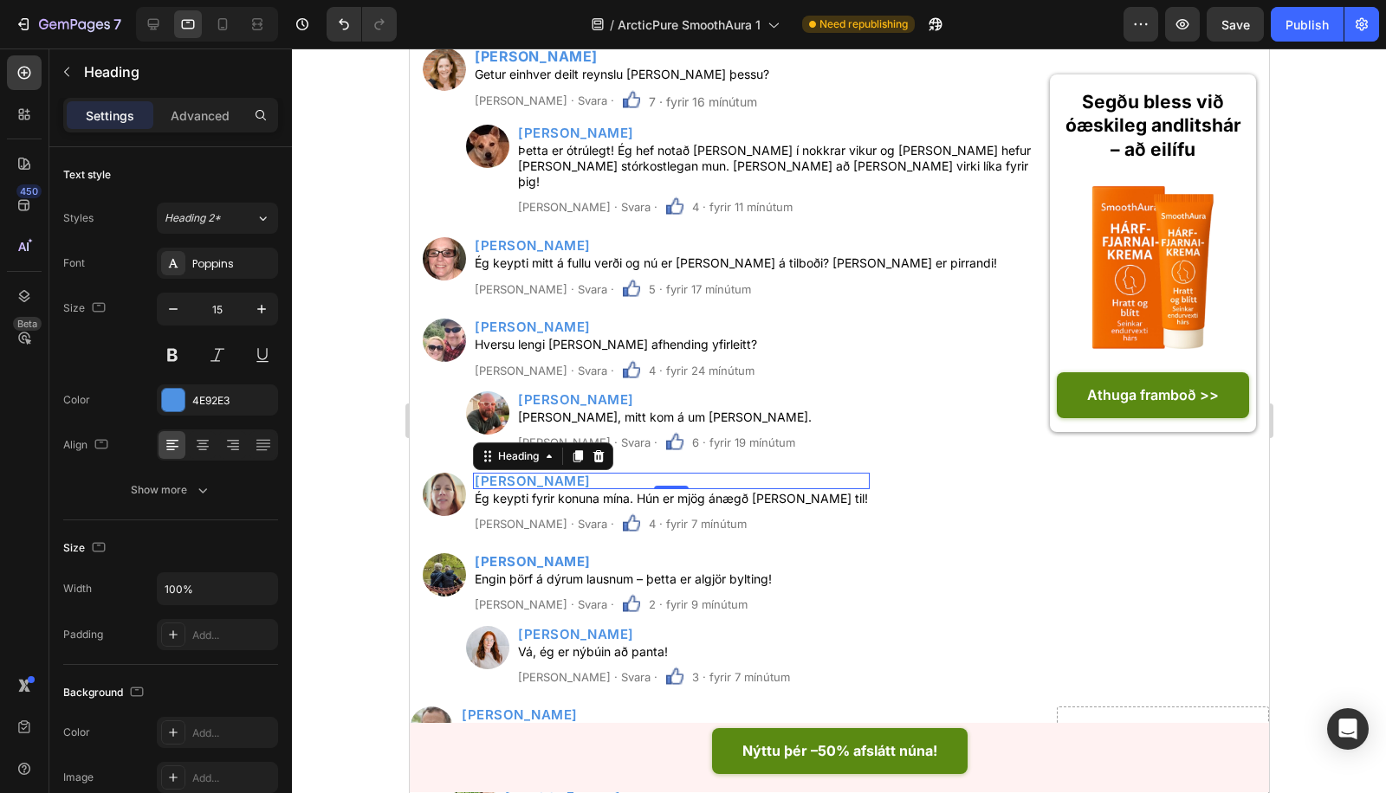
click at [536, 475] on p "Jóna Valdimarsson" at bounding box center [670, 481] width 393 height 13
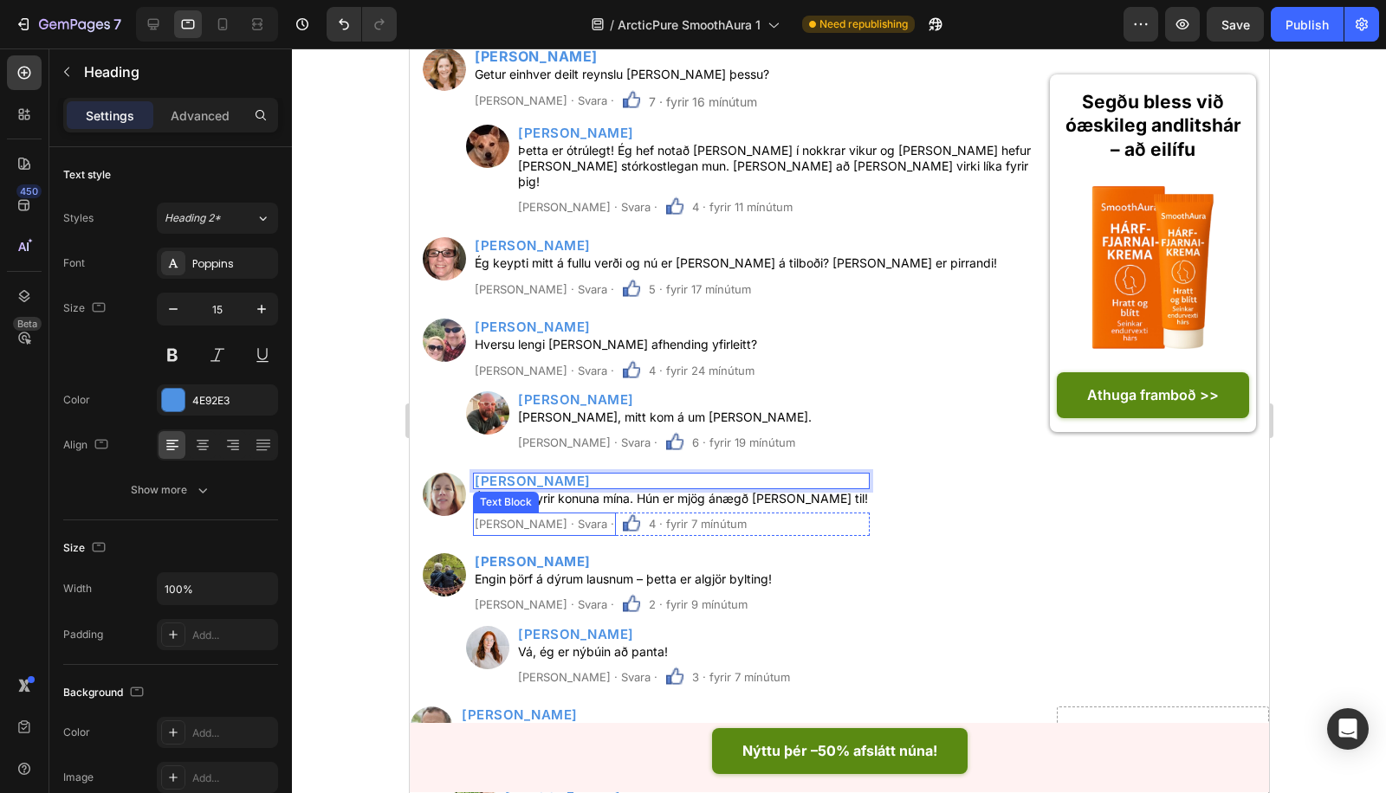
click at [531, 553] on strong "Ríkharður Einarsson" at bounding box center [532, 561] width 116 height 16
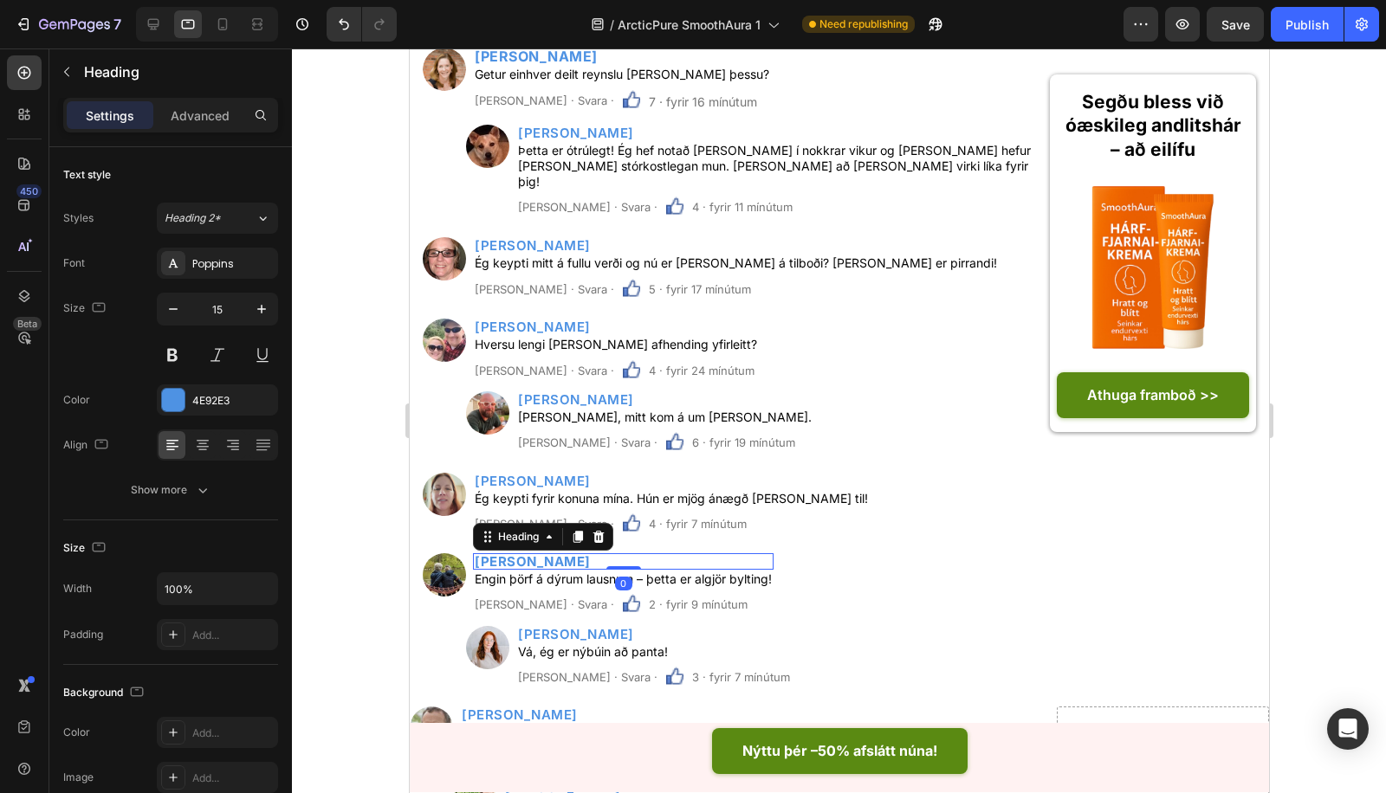
click at [531, 553] on strong "Ríkharður Einarsson" at bounding box center [532, 561] width 116 height 16
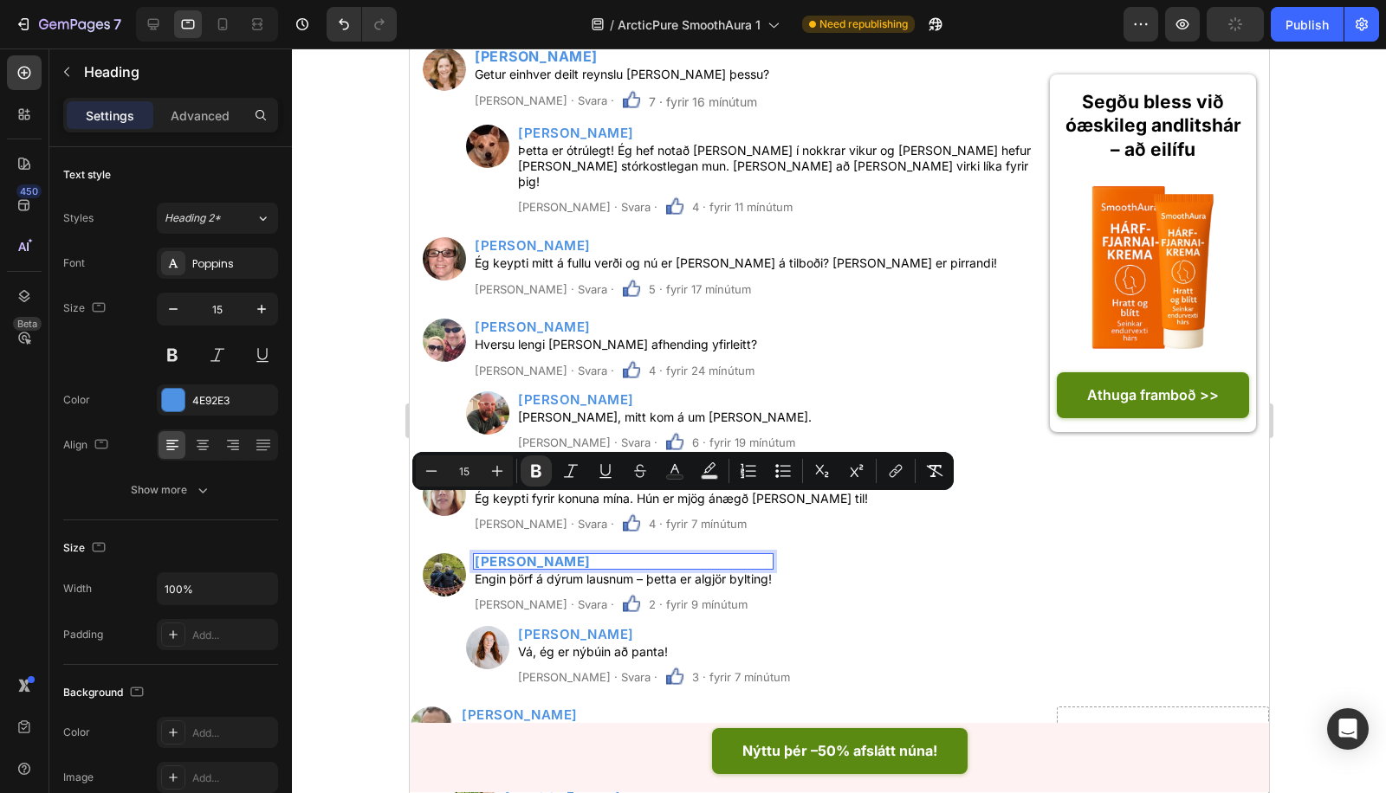
click at [531, 553] on strong "Ríkharður Einarsson" at bounding box center [532, 561] width 116 height 16
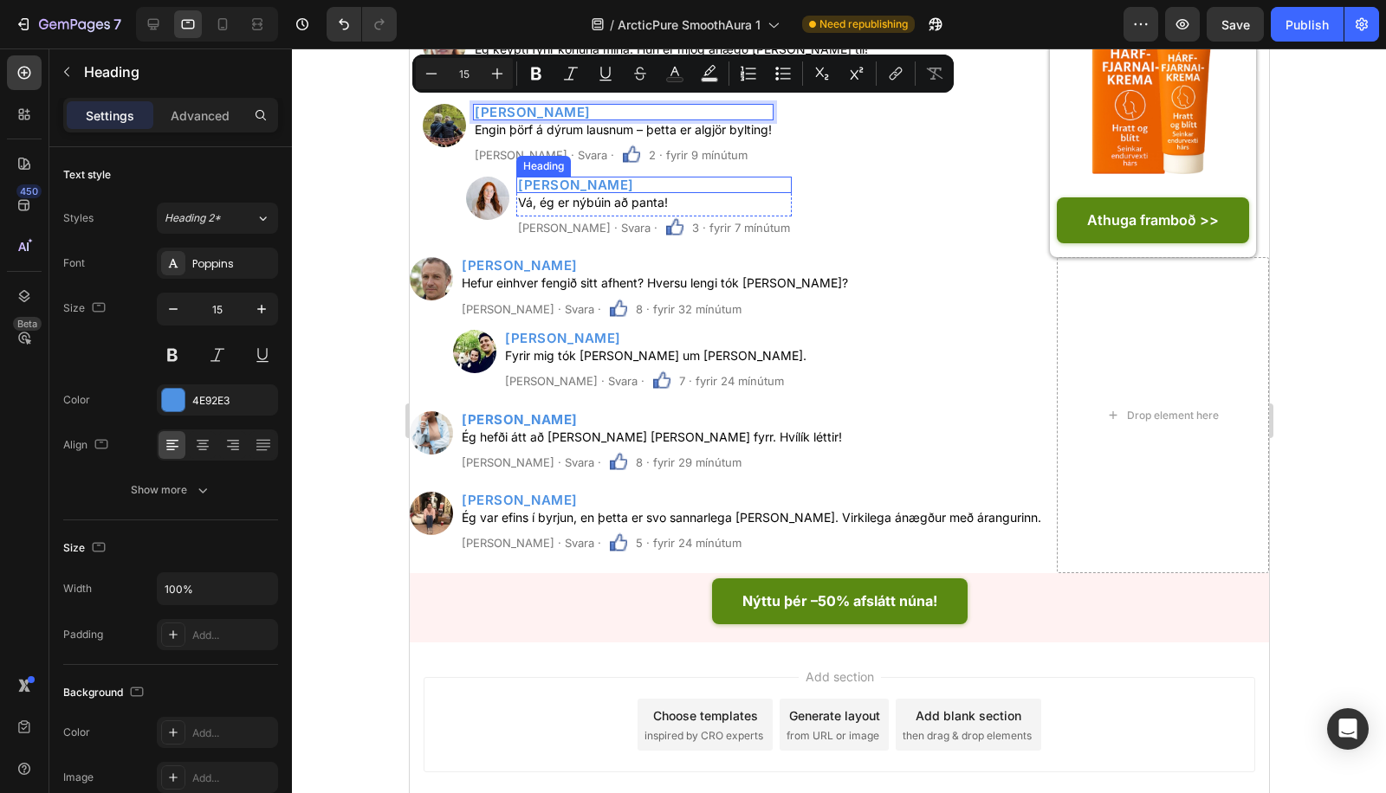
click at [585, 177] on h2 "Soffía Marín" at bounding box center [652, 185] width 275 height 16
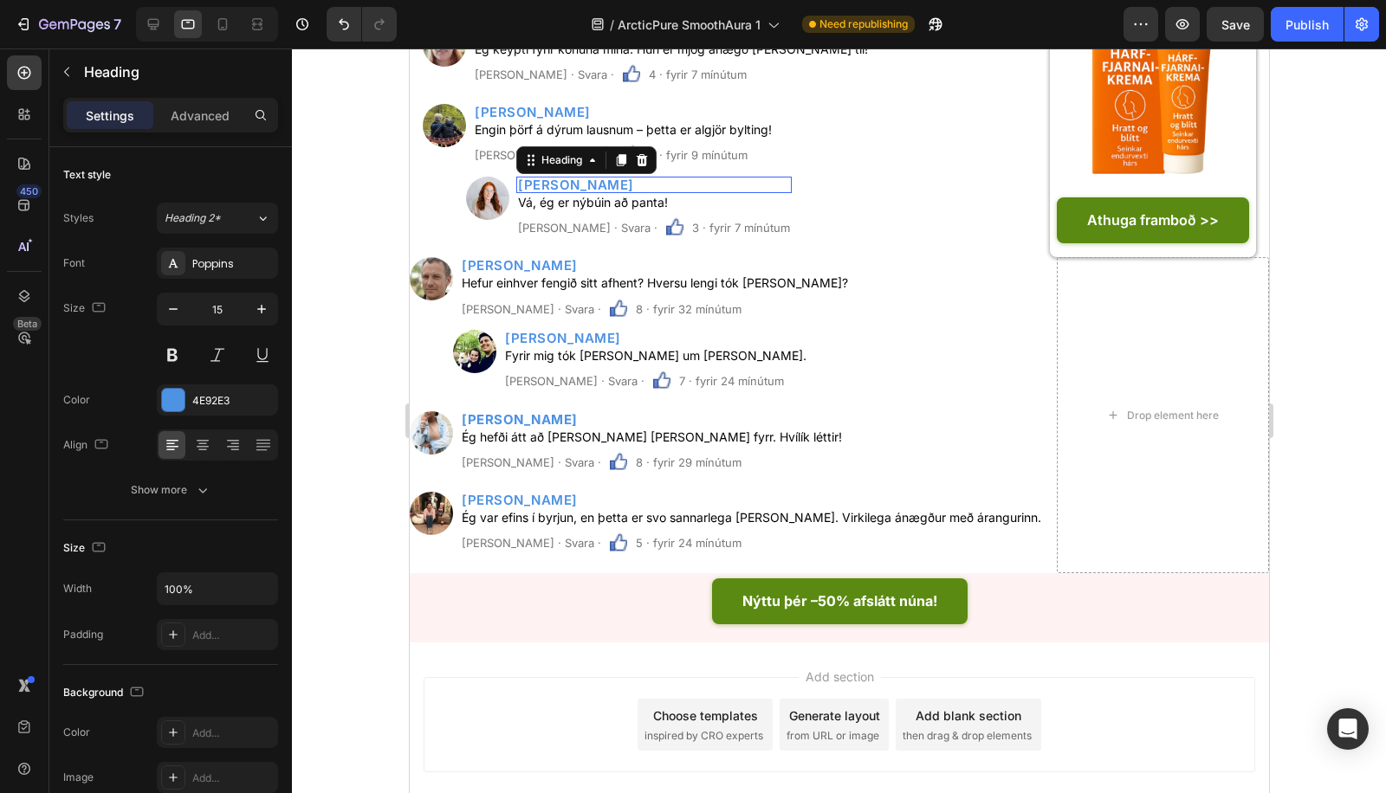
click at [585, 178] on p "Soffía Marín" at bounding box center [653, 184] width 272 height 13
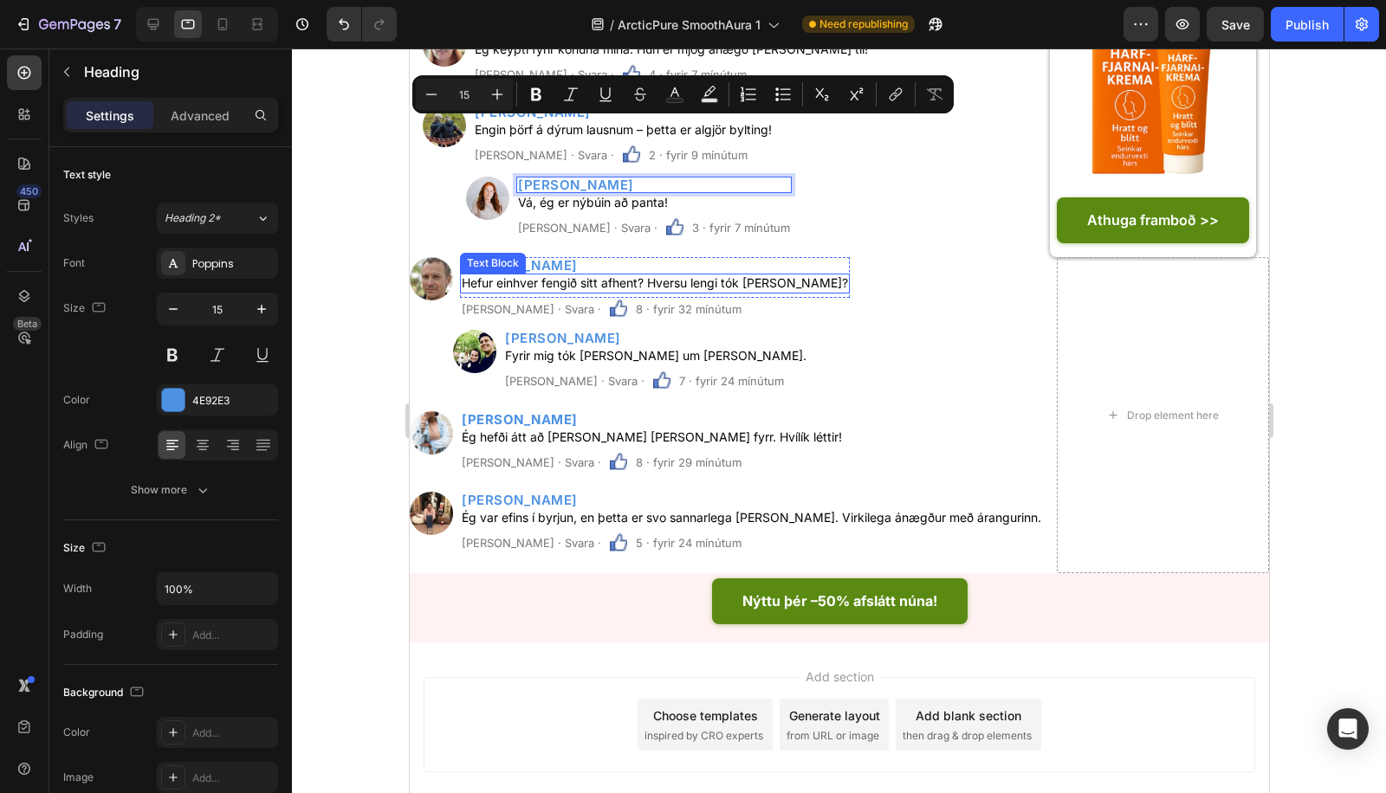
click at [557, 257] on h2 "Lárus Pétursson" at bounding box center [654, 265] width 390 height 16
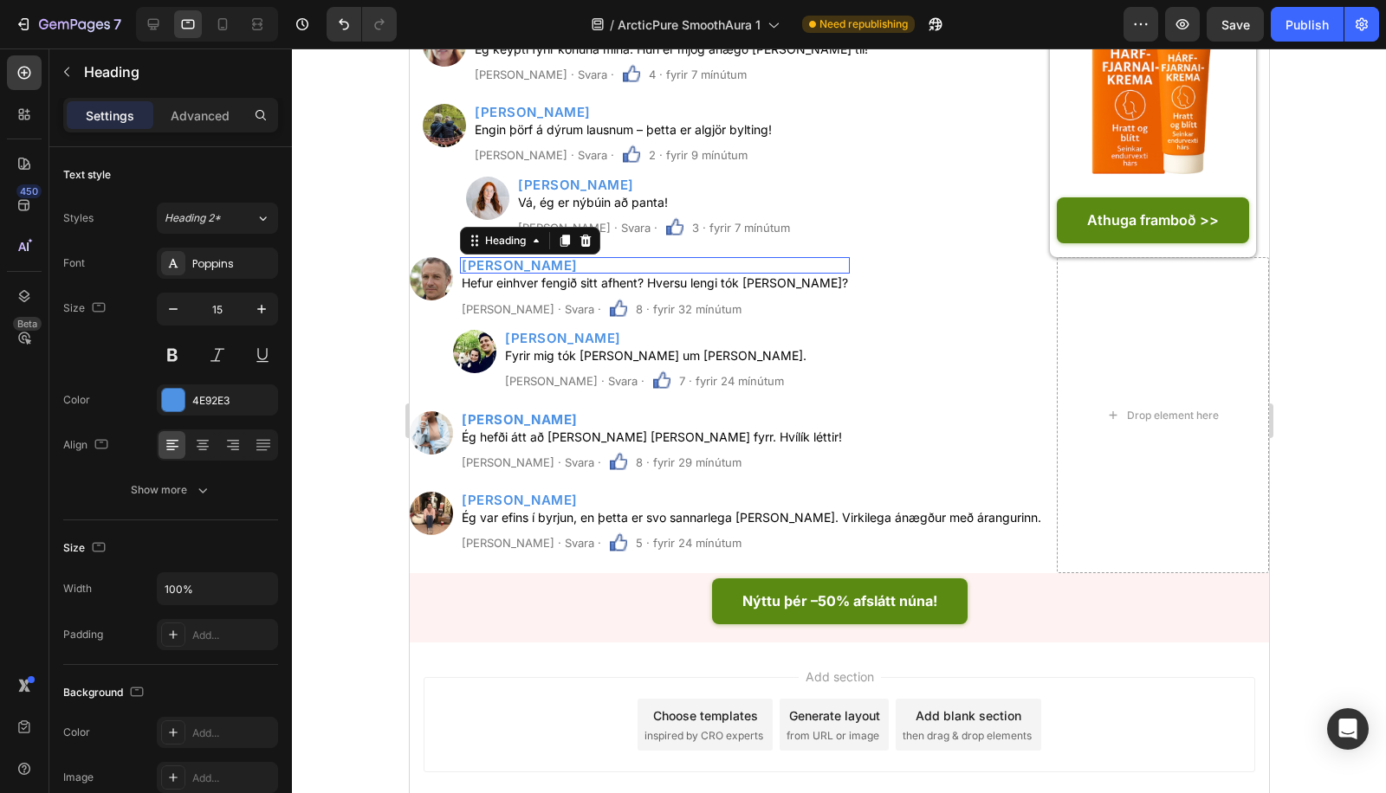
click at [557, 259] on p "Lárus Pétursson" at bounding box center [654, 265] width 386 height 13
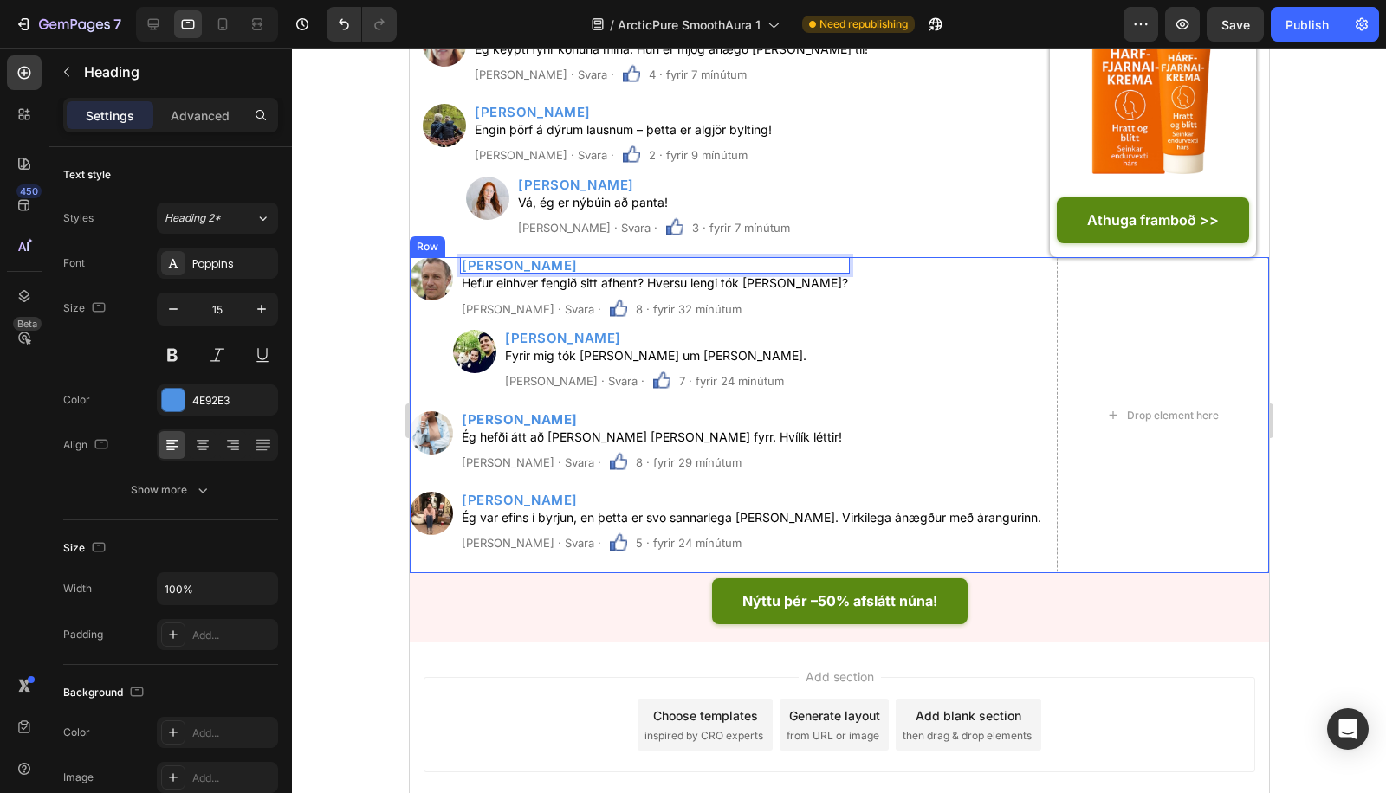
click at [604, 330] on h2 "Hanna Kristinsdóttir" at bounding box center [654, 338] width 305 height 16
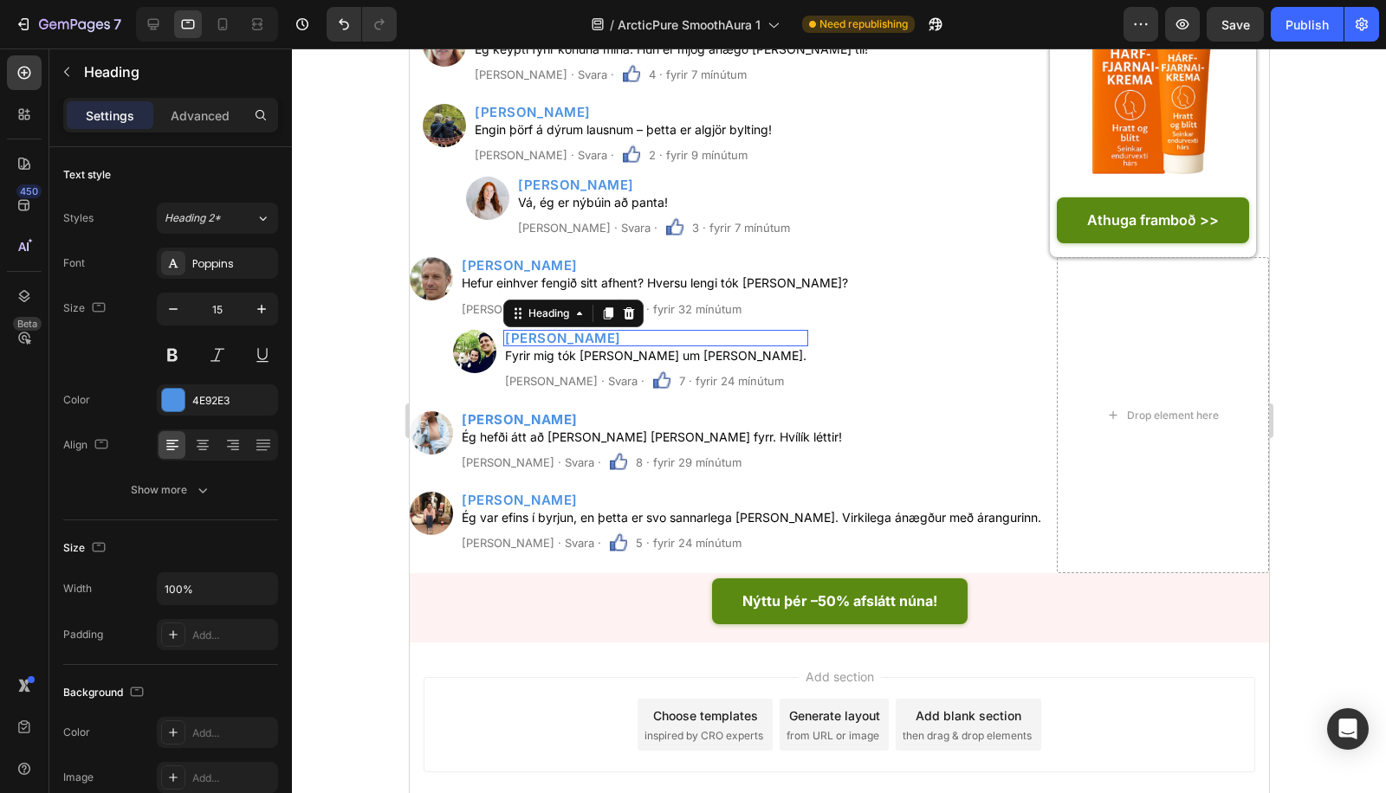
click at [604, 332] on p "Hanna Kristinsdóttir" at bounding box center [654, 338] width 301 height 13
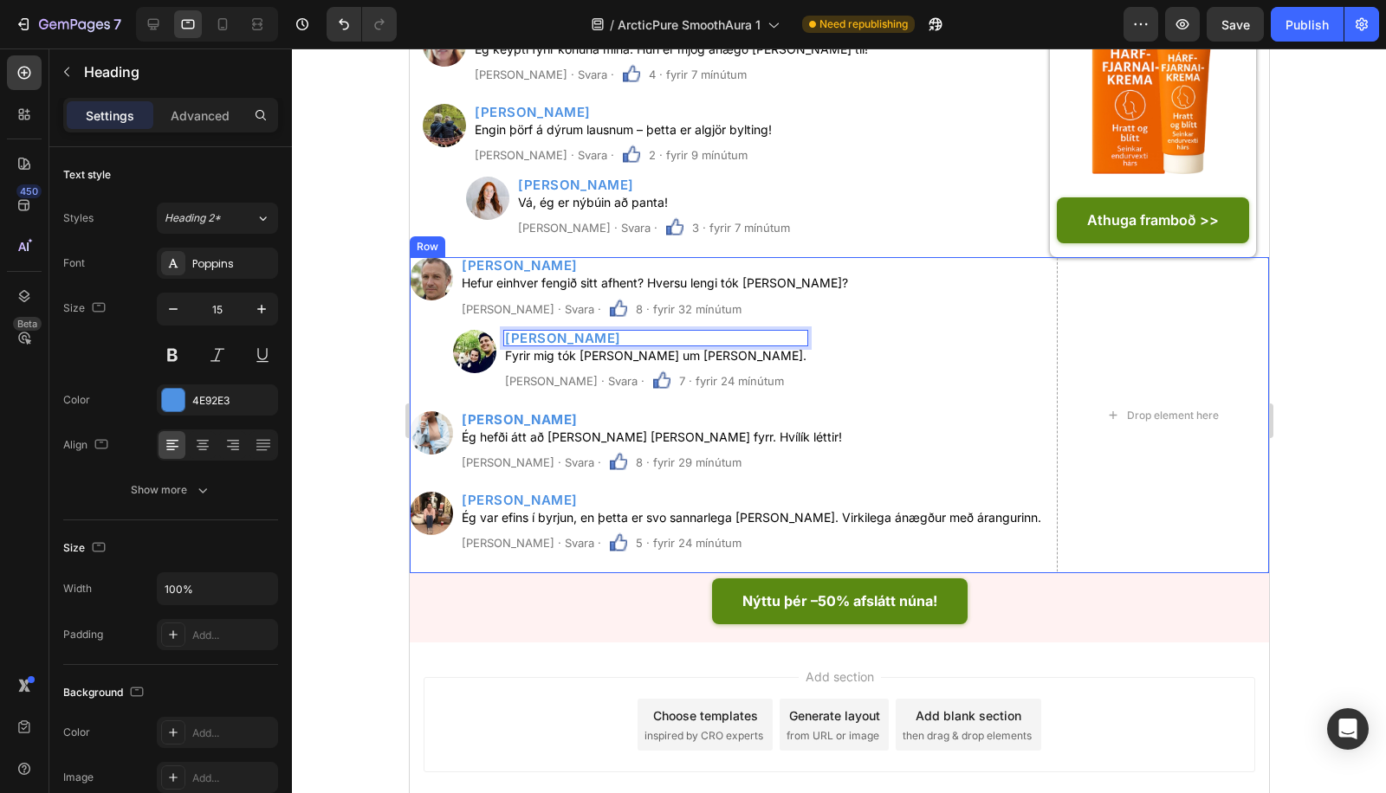
click at [577, 352] on div "Image Þráinn Magnússon Heading Hefur einhver fengið sitt afhent? Hversu lengi t…" at bounding box center [728, 414] width 638 height 315
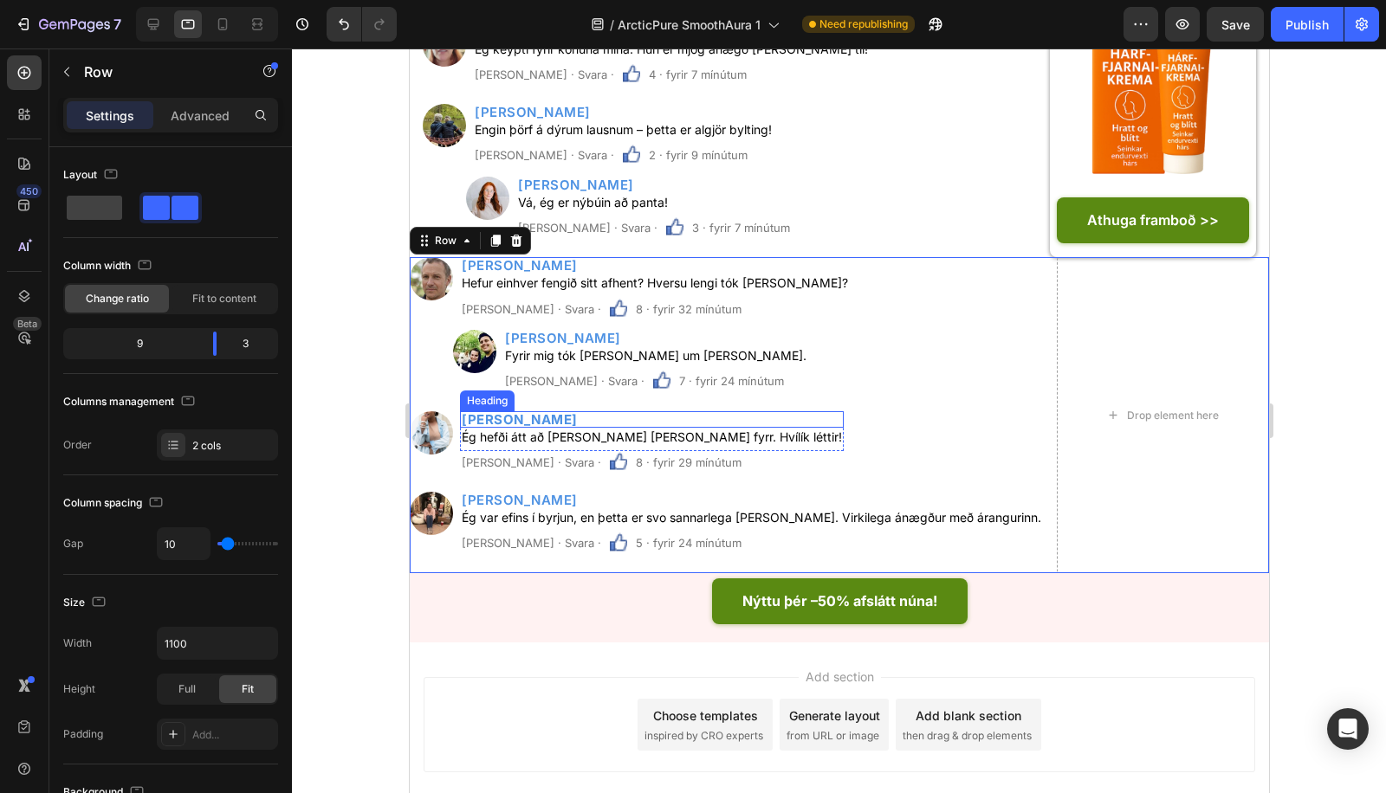
click at [569, 411] on strong "Amelía Davíðsdóttir" at bounding box center [519, 419] width 116 height 16
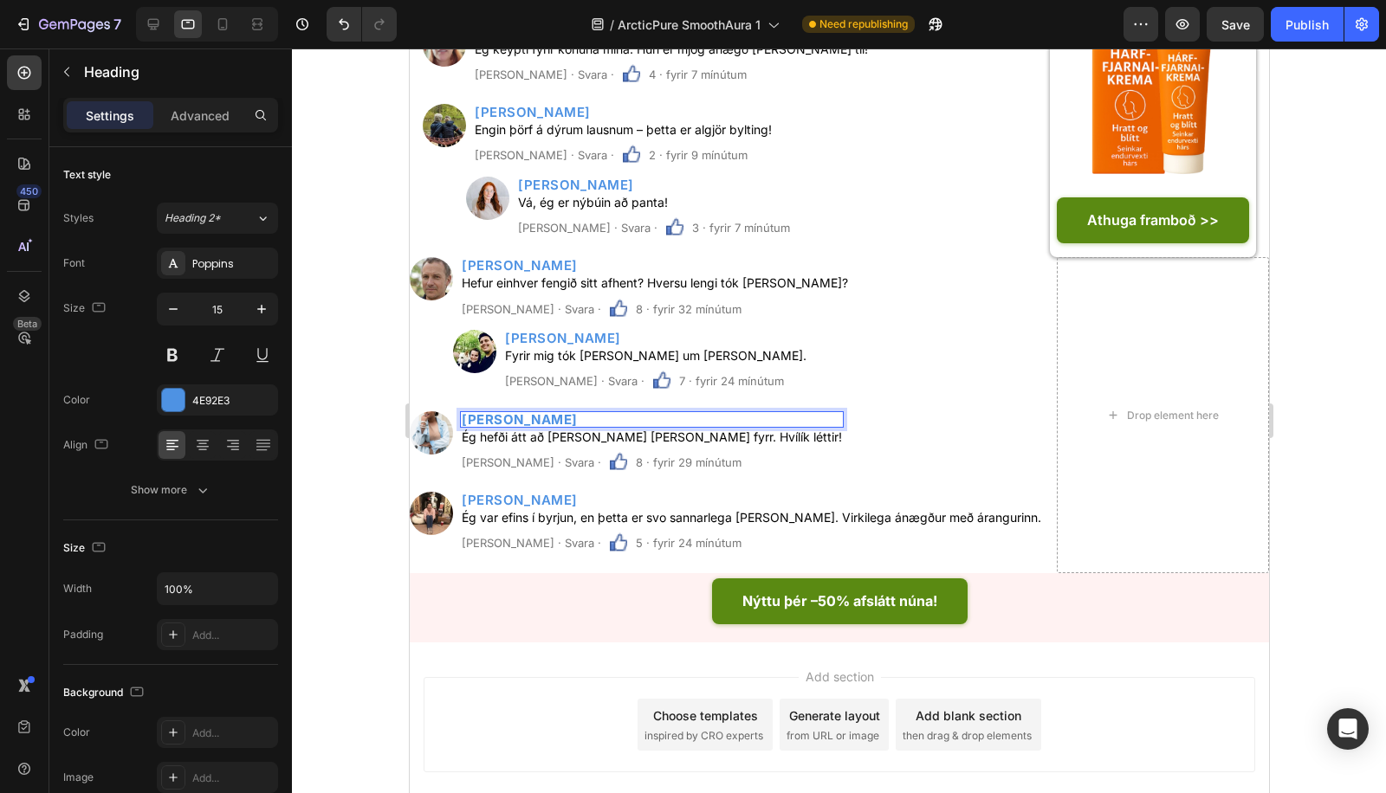
click at [569, 411] on strong "Amelía Davíðsdóttir" at bounding box center [519, 419] width 116 height 16
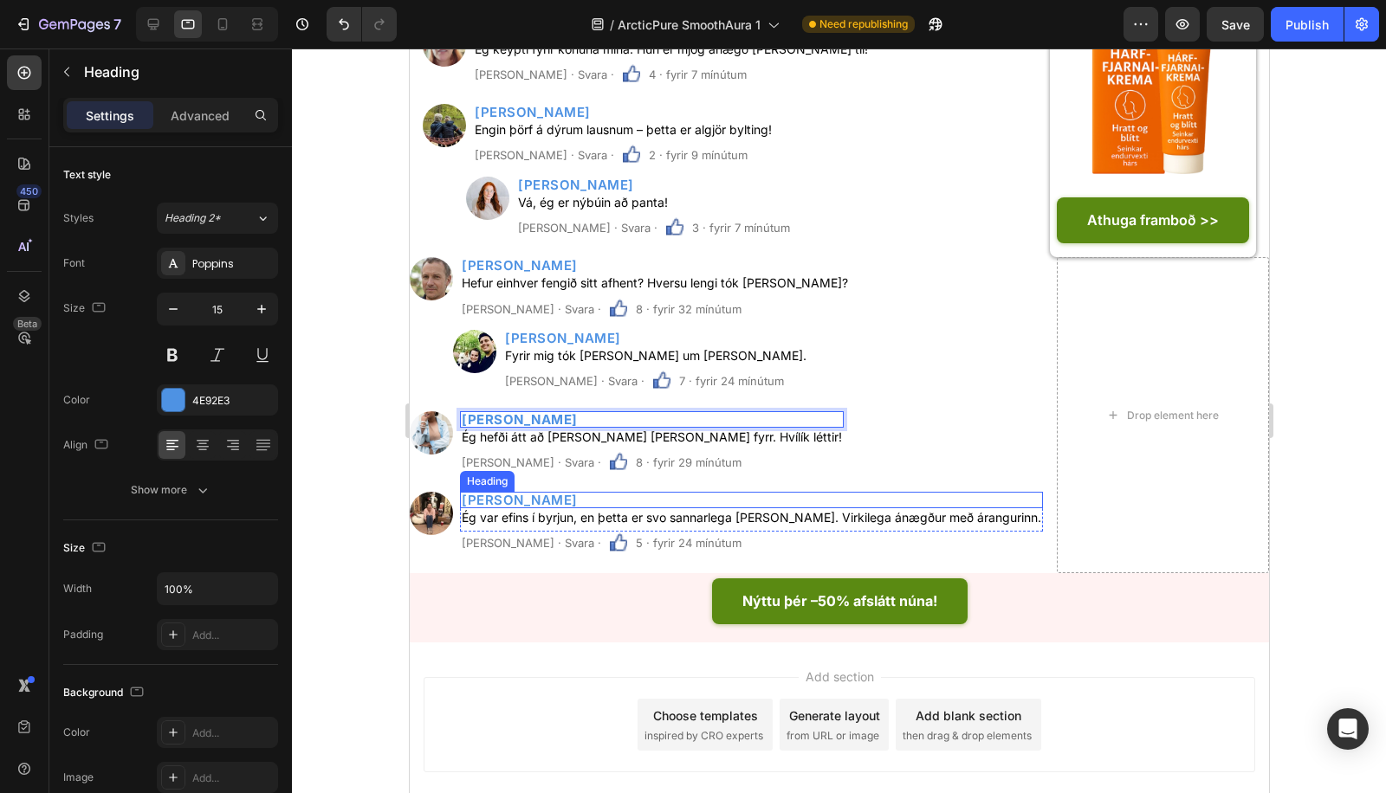
click at [500, 492] on h2 "Mohammed Khan" at bounding box center [750, 500] width 583 height 16
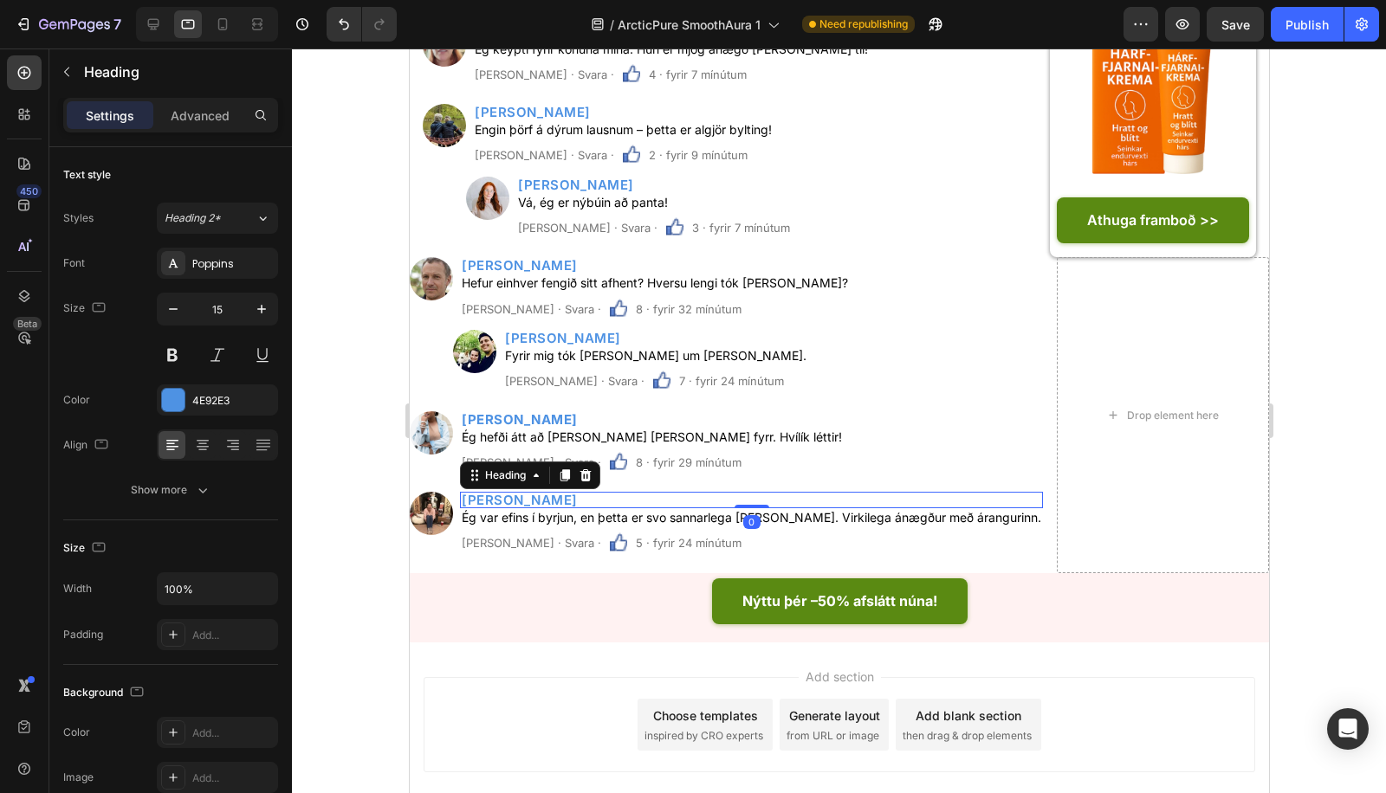
click at [504, 492] on h2 "Mohammed Khan" at bounding box center [750, 500] width 583 height 16
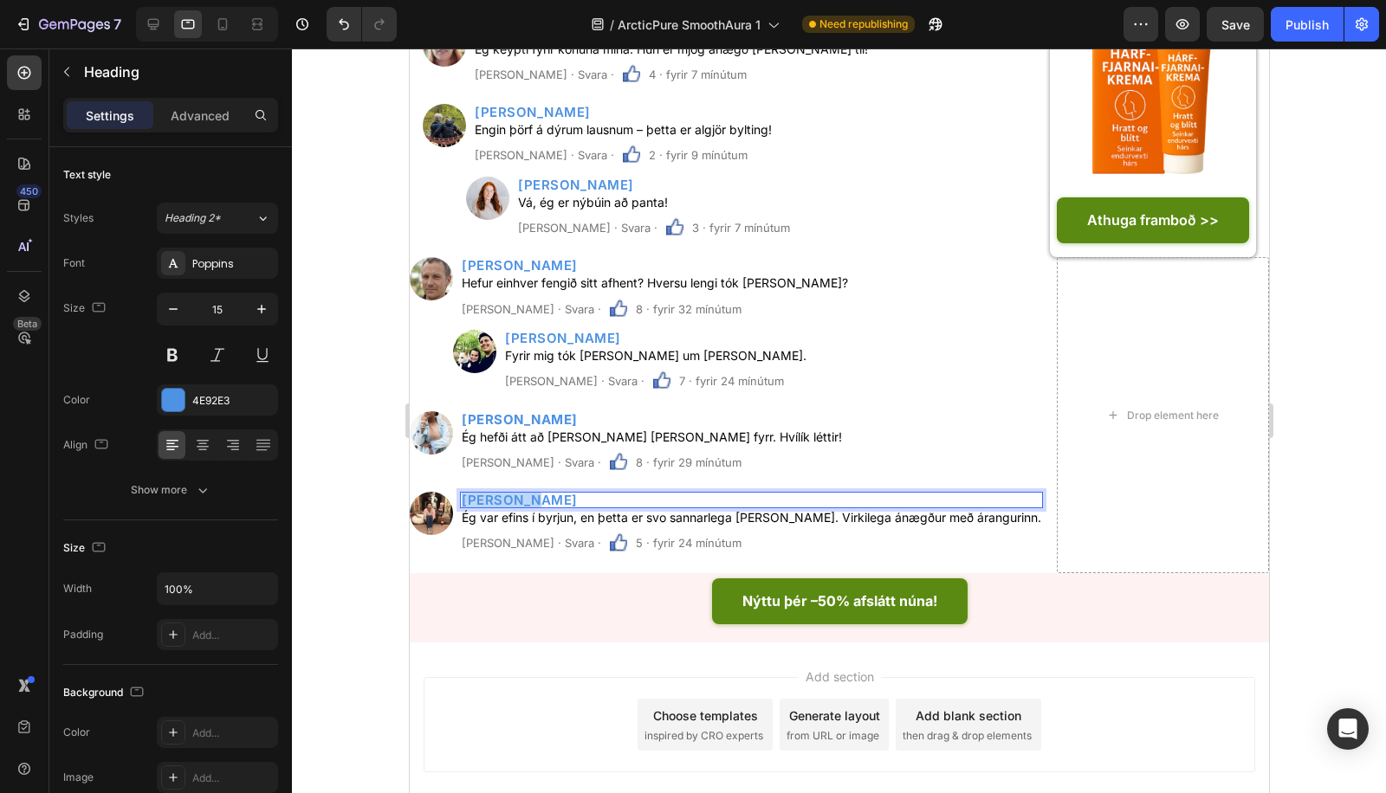
click at [504, 494] on p "Mohammed Khan" at bounding box center [750, 500] width 579 height 13
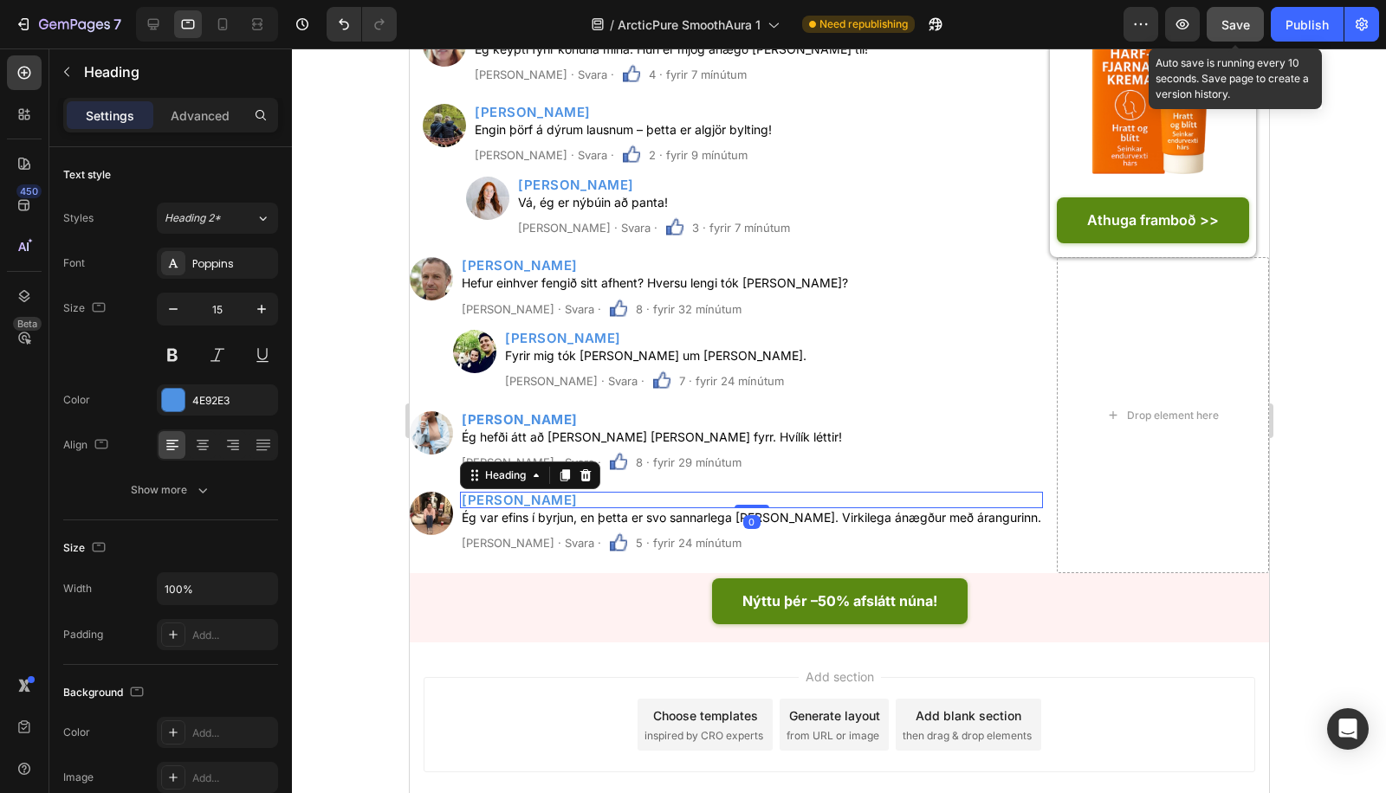
click at [1253, 9] on button "Save" at bounding box center [1234, 24] width 57 height 35
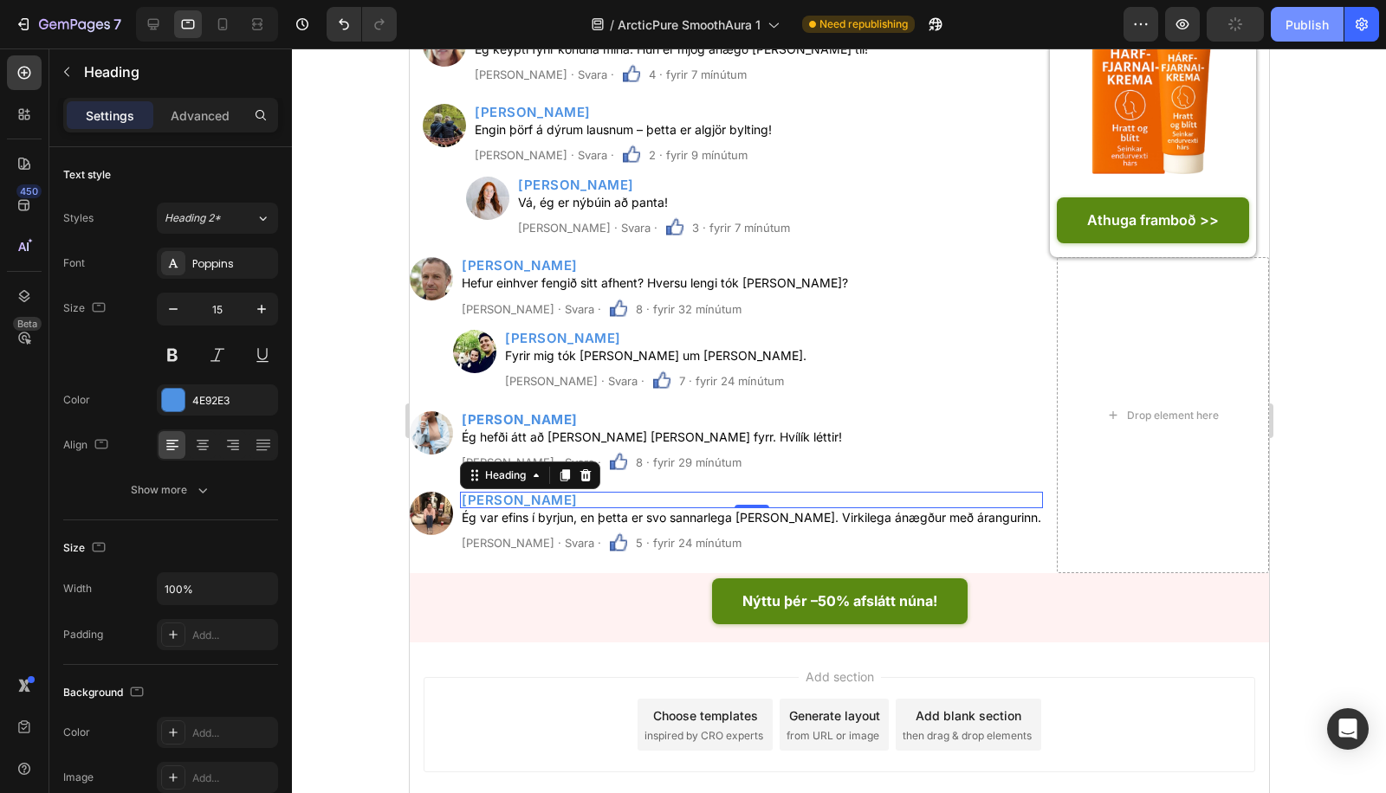
click at [1291, 17] on div "Publish" at bounding box center [1306, 25] width 43 height 18
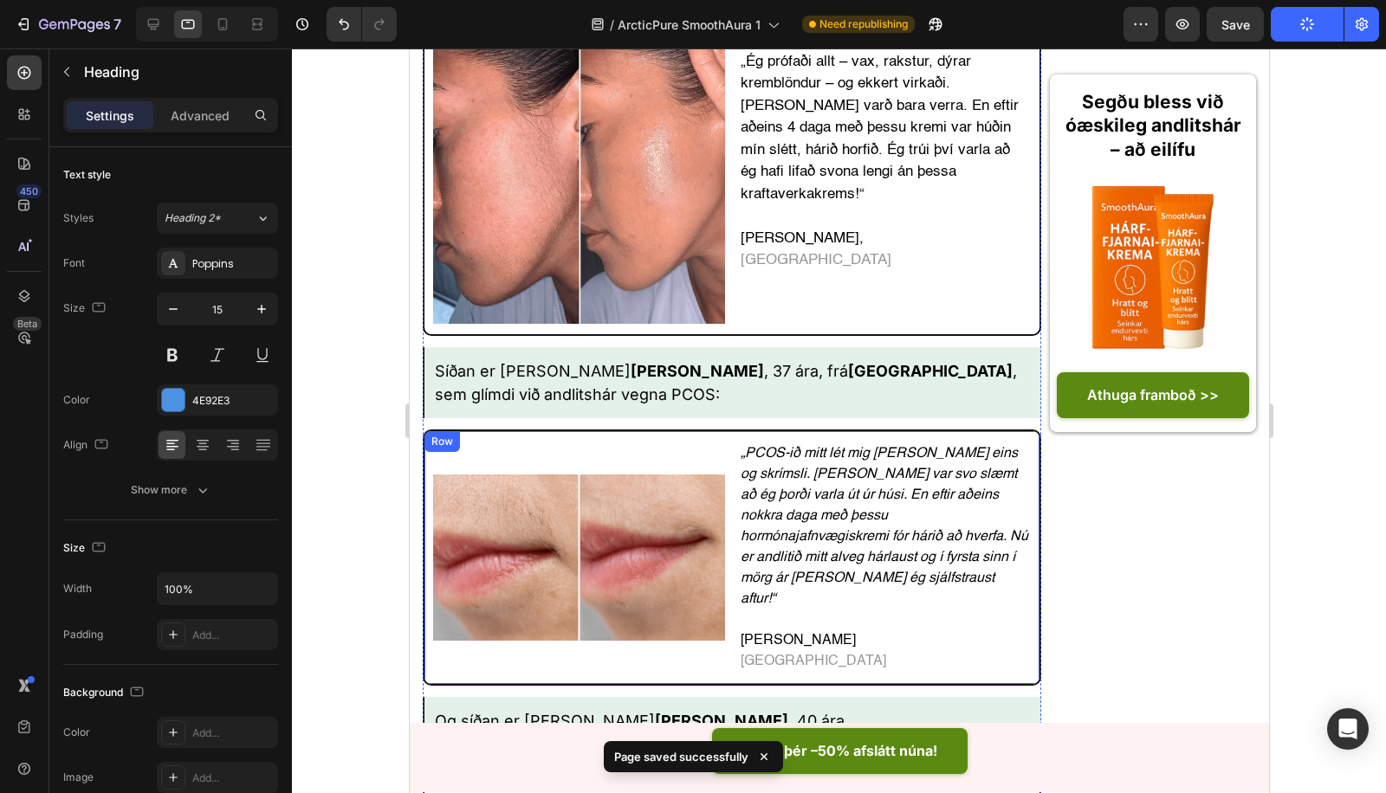
scroll to position [4867, 0]
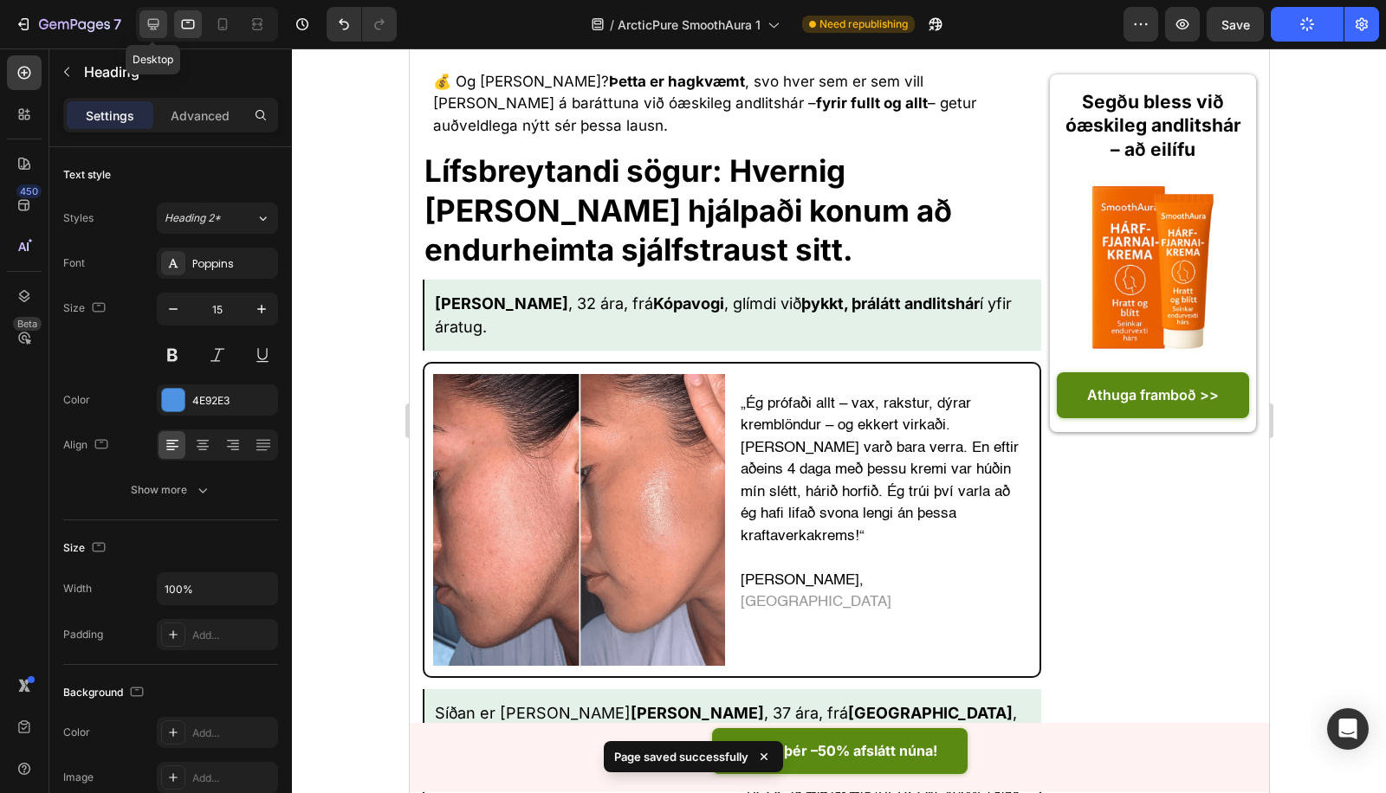
click at [162, 16] on div at bounding box center [153, 24] width 28 height 28
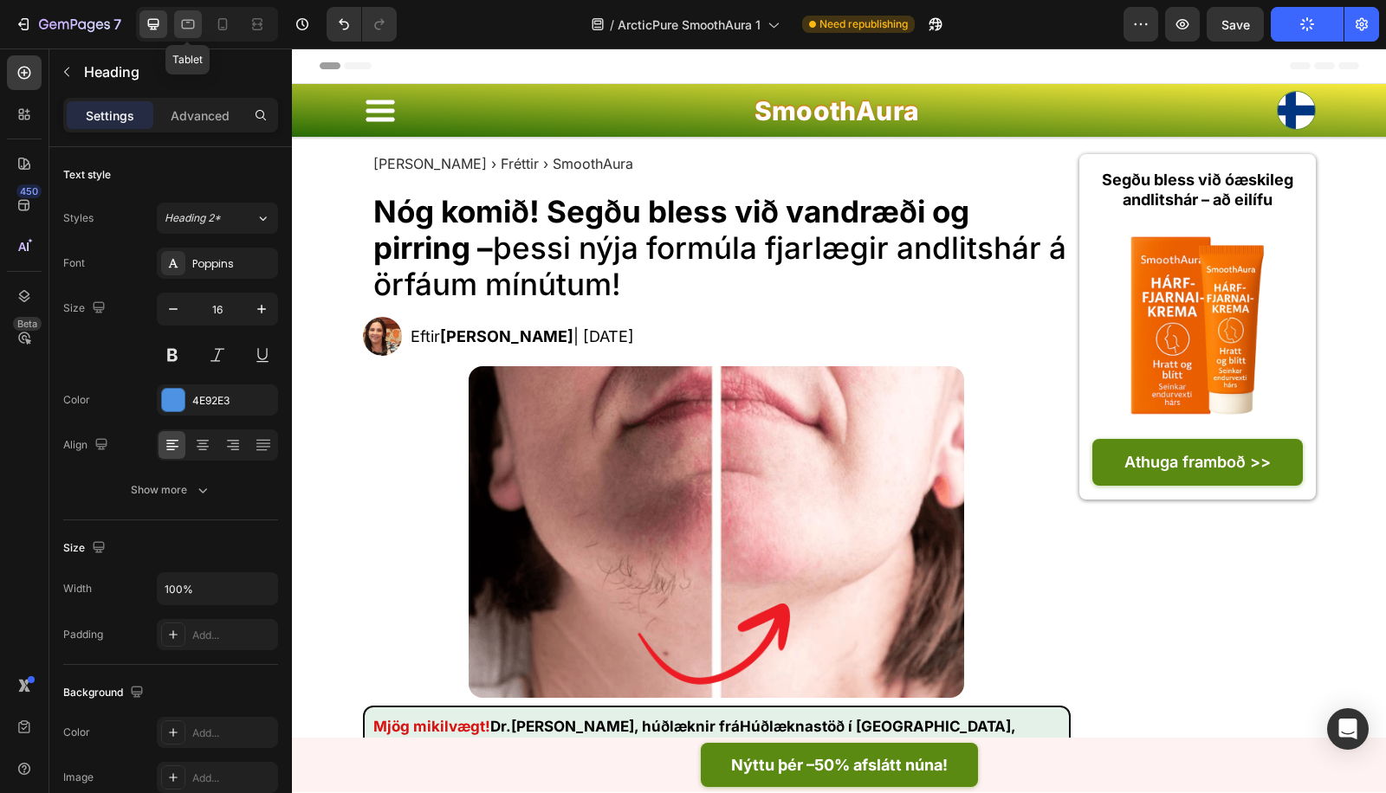
click at [195, 24] on icon at bounding box center [187, 24] width 17 height 17
type input "15"
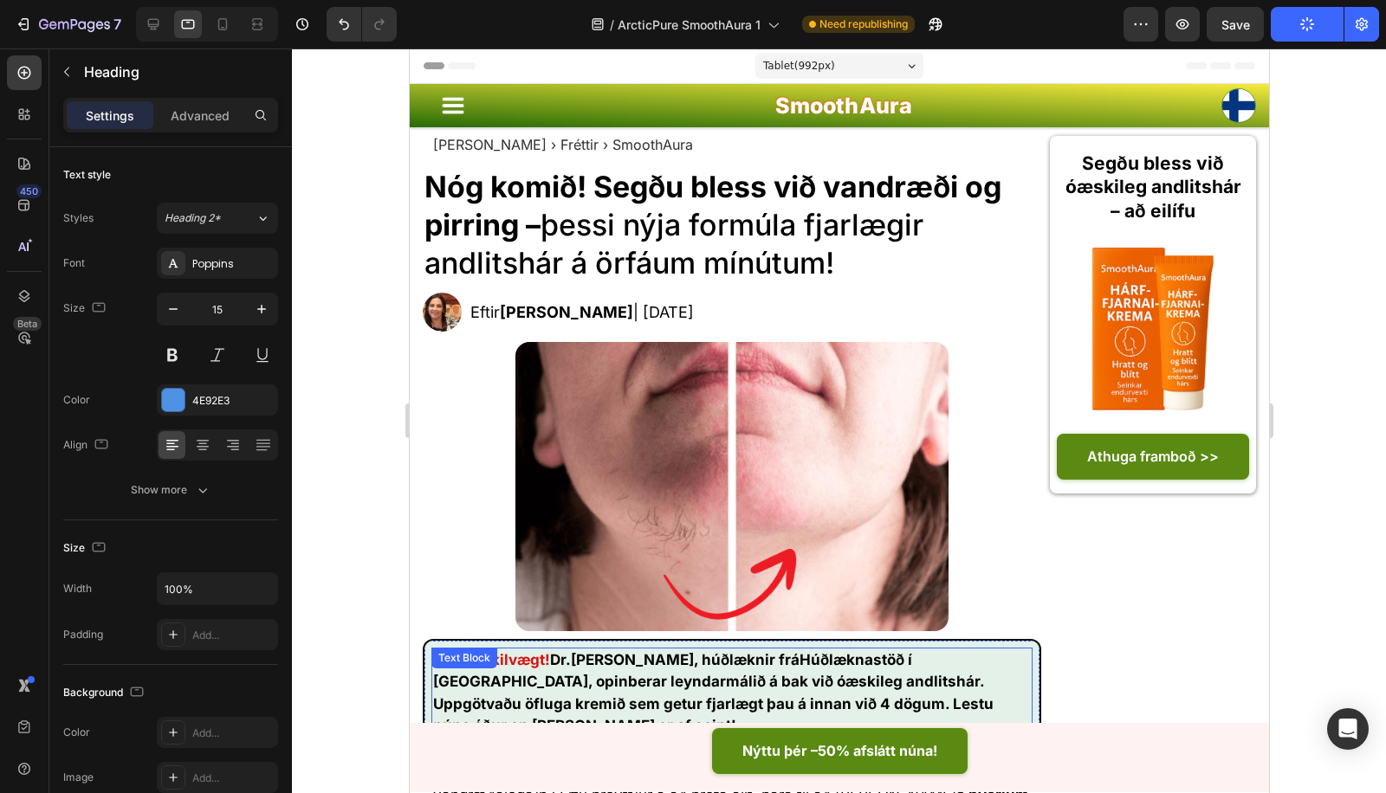
drag, startPoint x: 673, startPoint y: 721, endPoint x: 688, endPoint y: 734, distance: 19.6
click at [674, 721] on p "Mjög mikilvægt! Dr. Ólína Karlsdóttir , húðlæknir frá Húðlæknastöð í Reykjavíku…" at bounding box center [731, 694] width 598 height 88
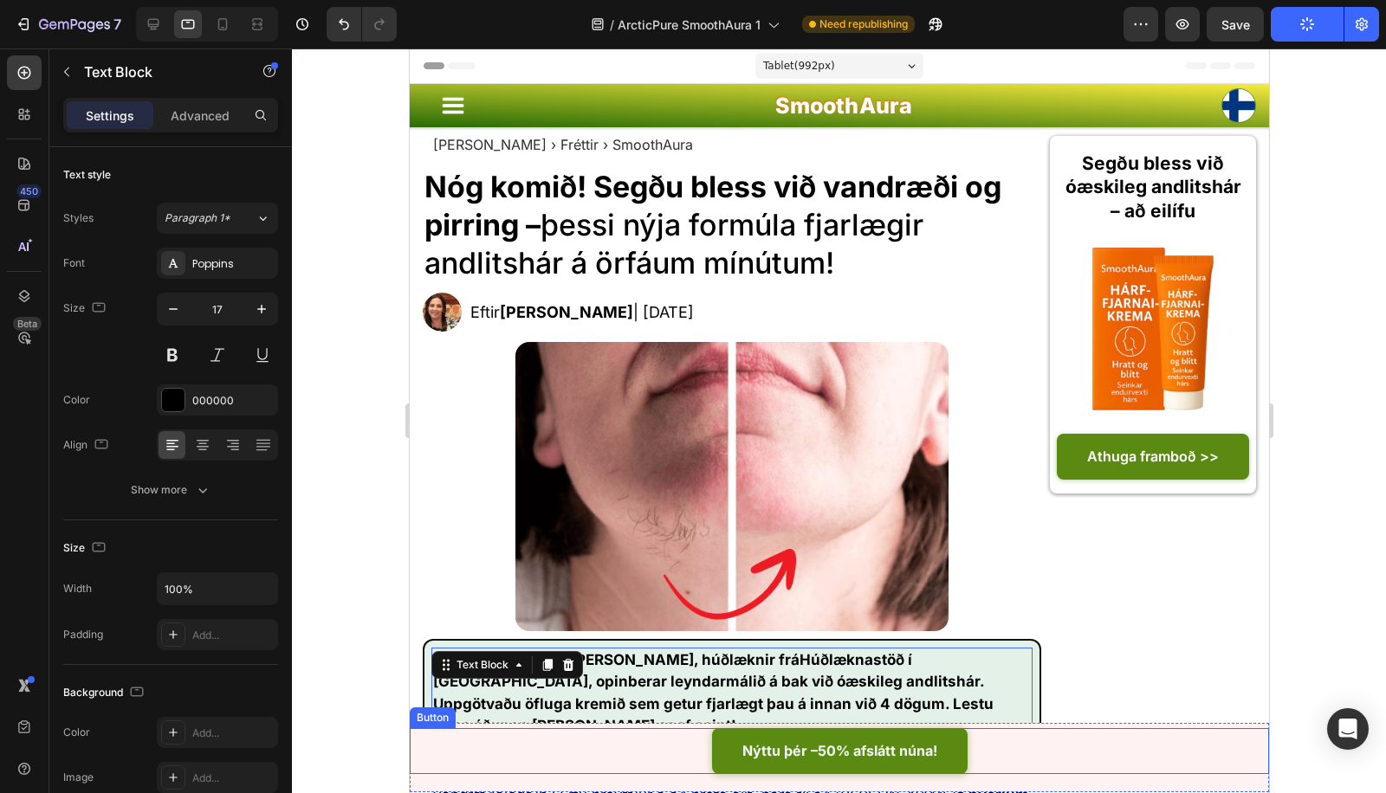
click at [712, 751] on link "Nýttu þér –50% afslátt núna!" at bounding box center [838, 751] width 255 height 46
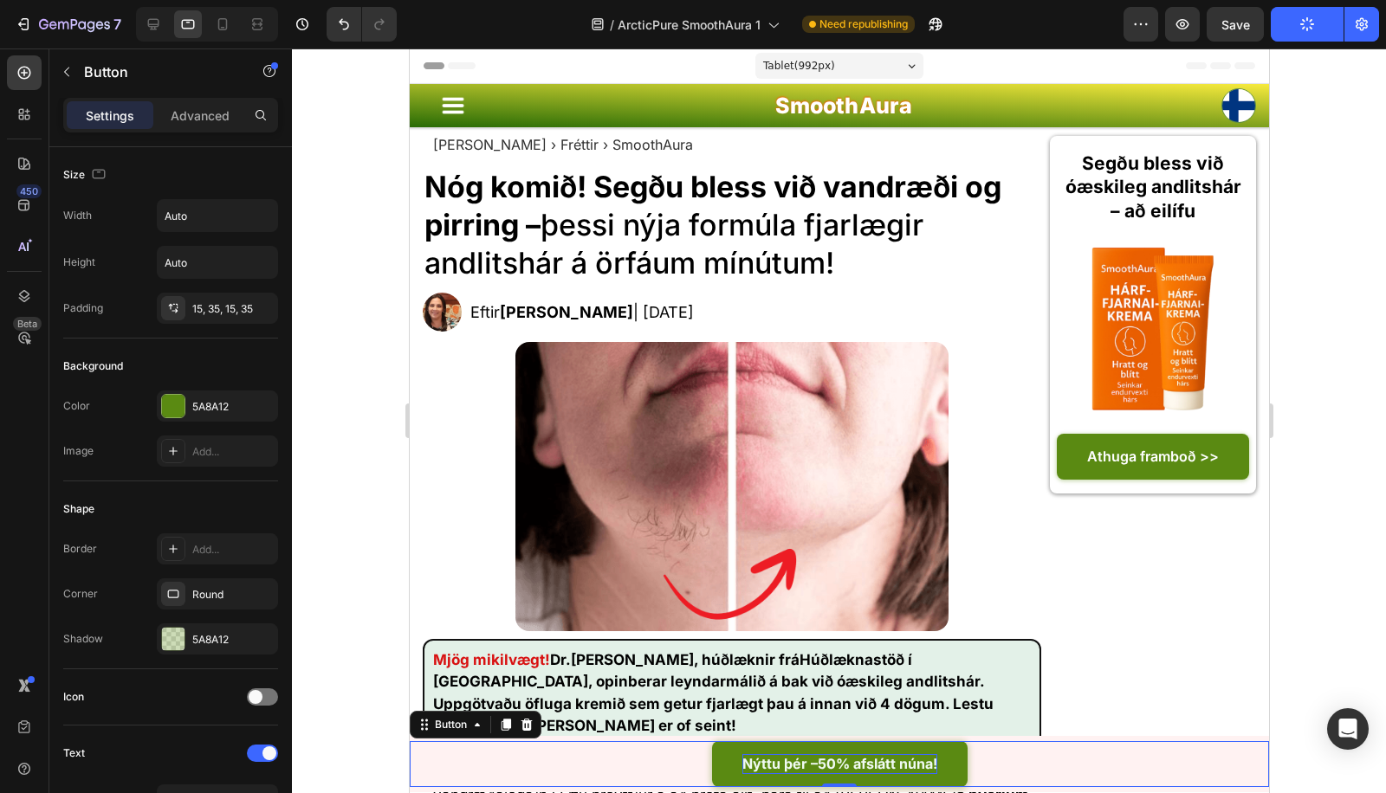
drag, startPoint x: 823, startPoint y: 785, endPoint x: 833, endPoint y: 772, distance: 17.3
click at [833, 772] on div "Nýttu þér –50% afslátt núna! Button 0" at bounding box center [838, 764] width 859 height 46
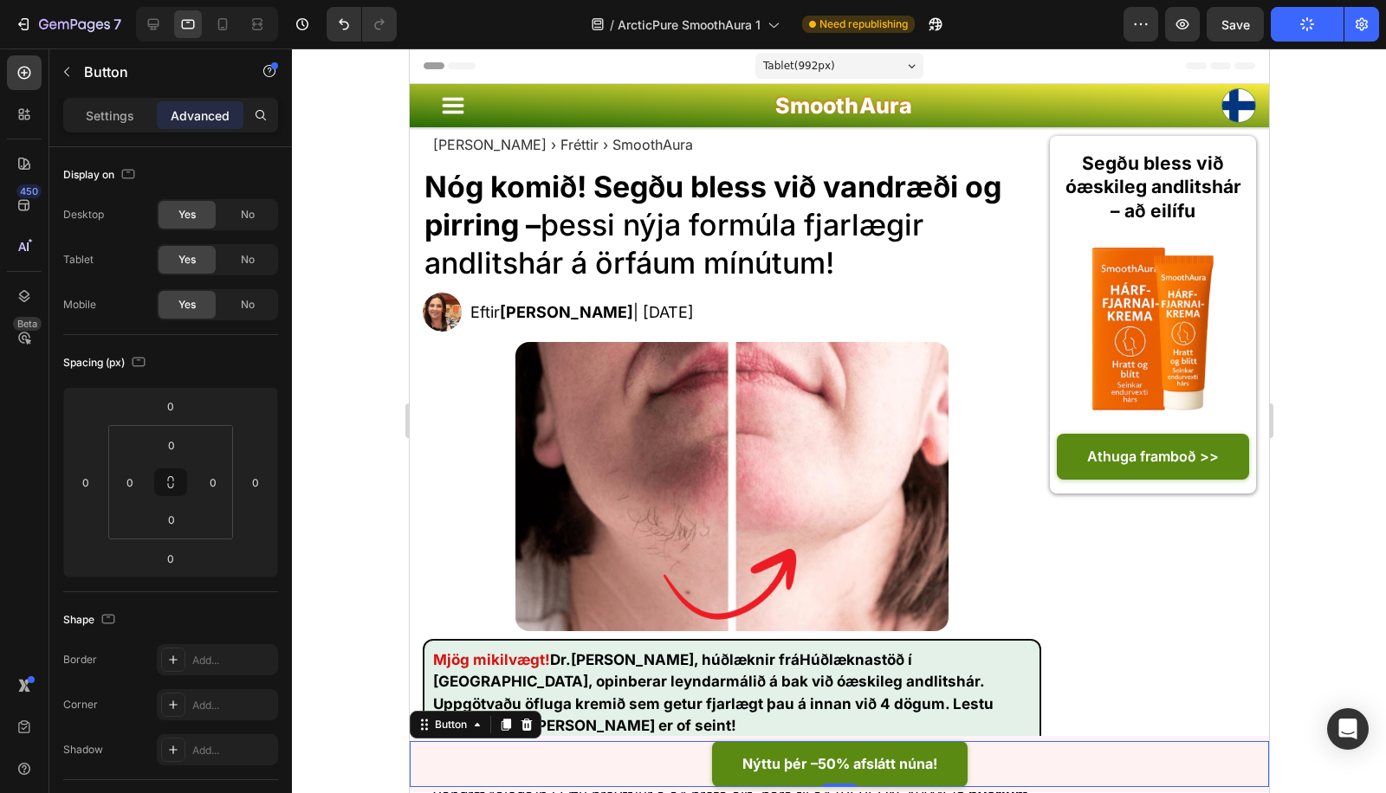
click at [461, 716] on div "Button" at bounding box center [450, 724] width 74 height 21
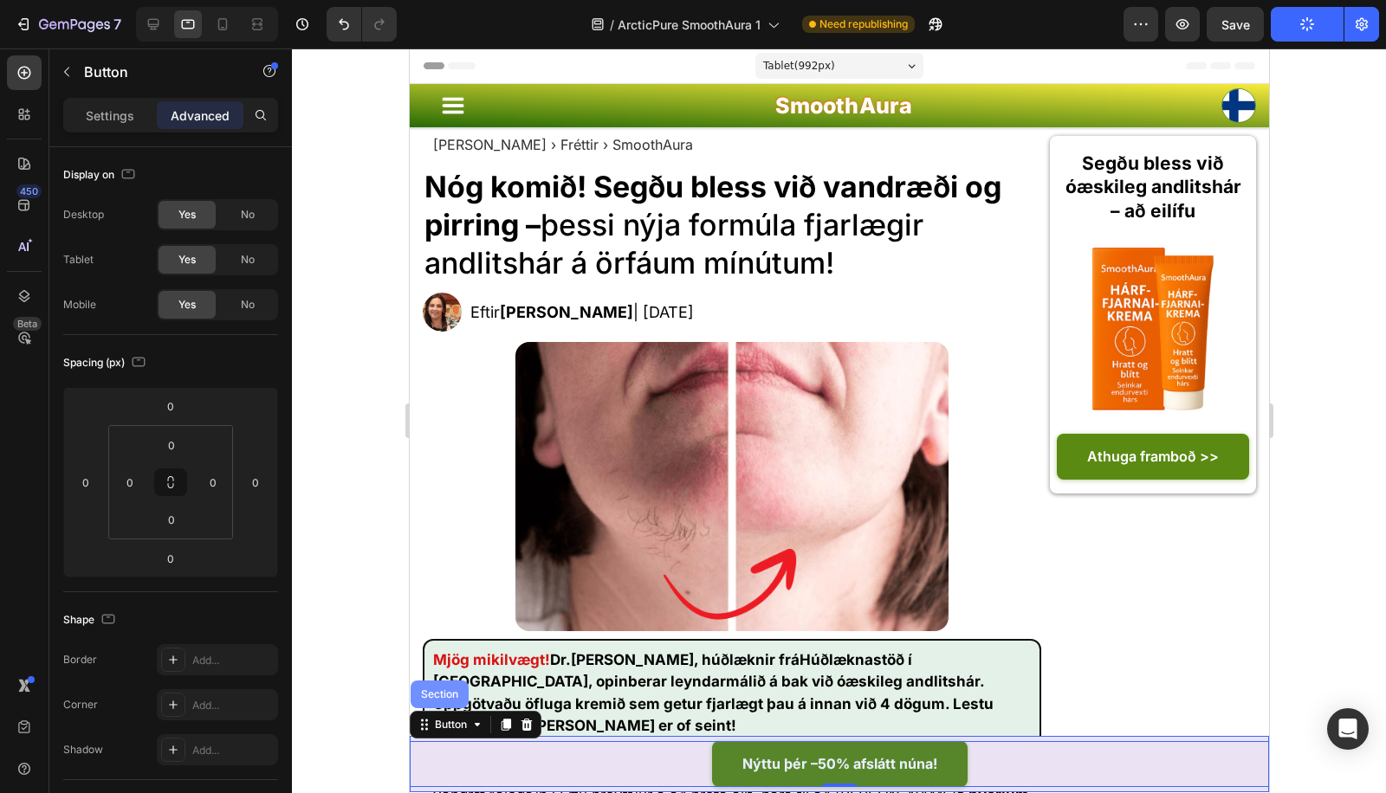
click at [452, 691] on div "Section" at bounding box center [439, 694] width 44 height 10
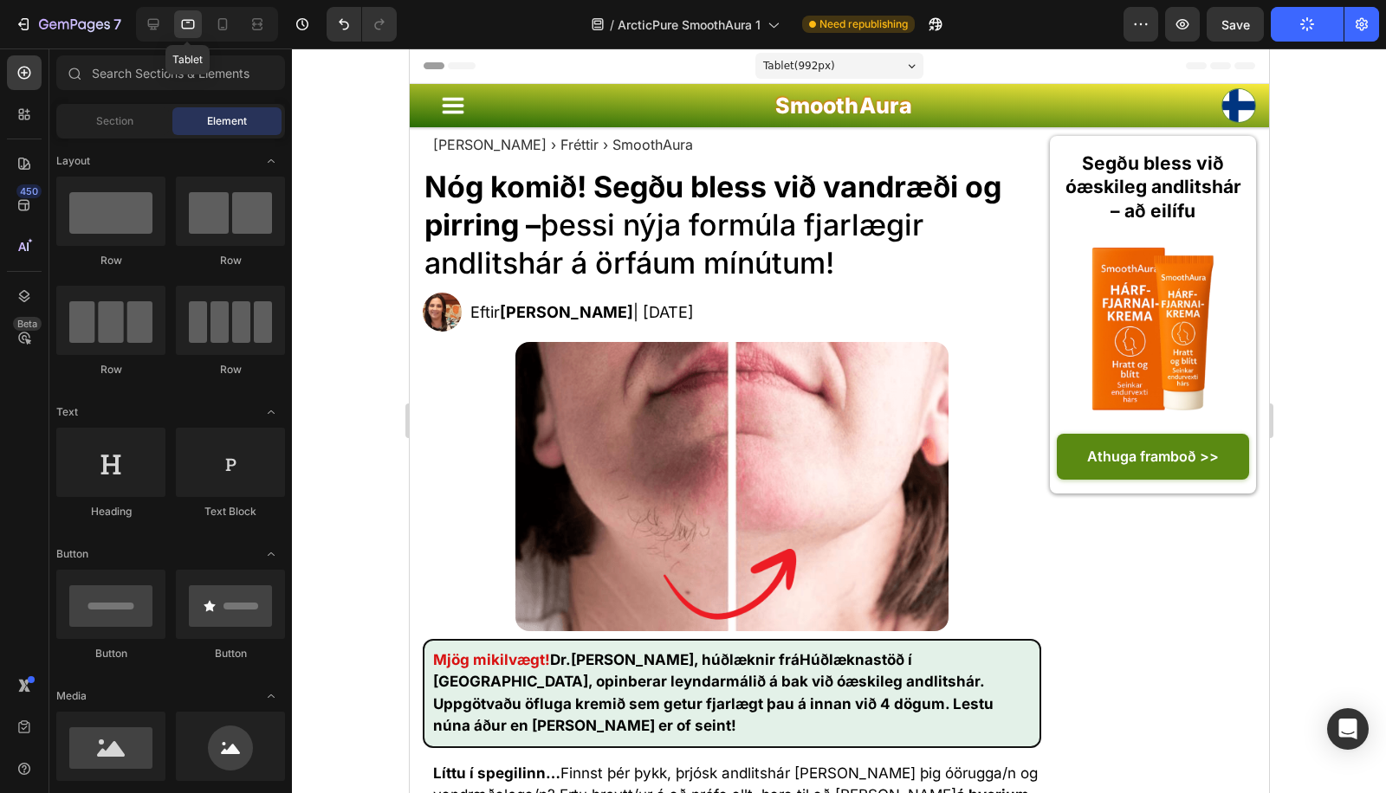
click at [168, 23] on div "Tablet" at bounding box center [207, 24] width 142 height 35
click at [158, 16] on icon at bounding box center [153, 24] width 17 height 17
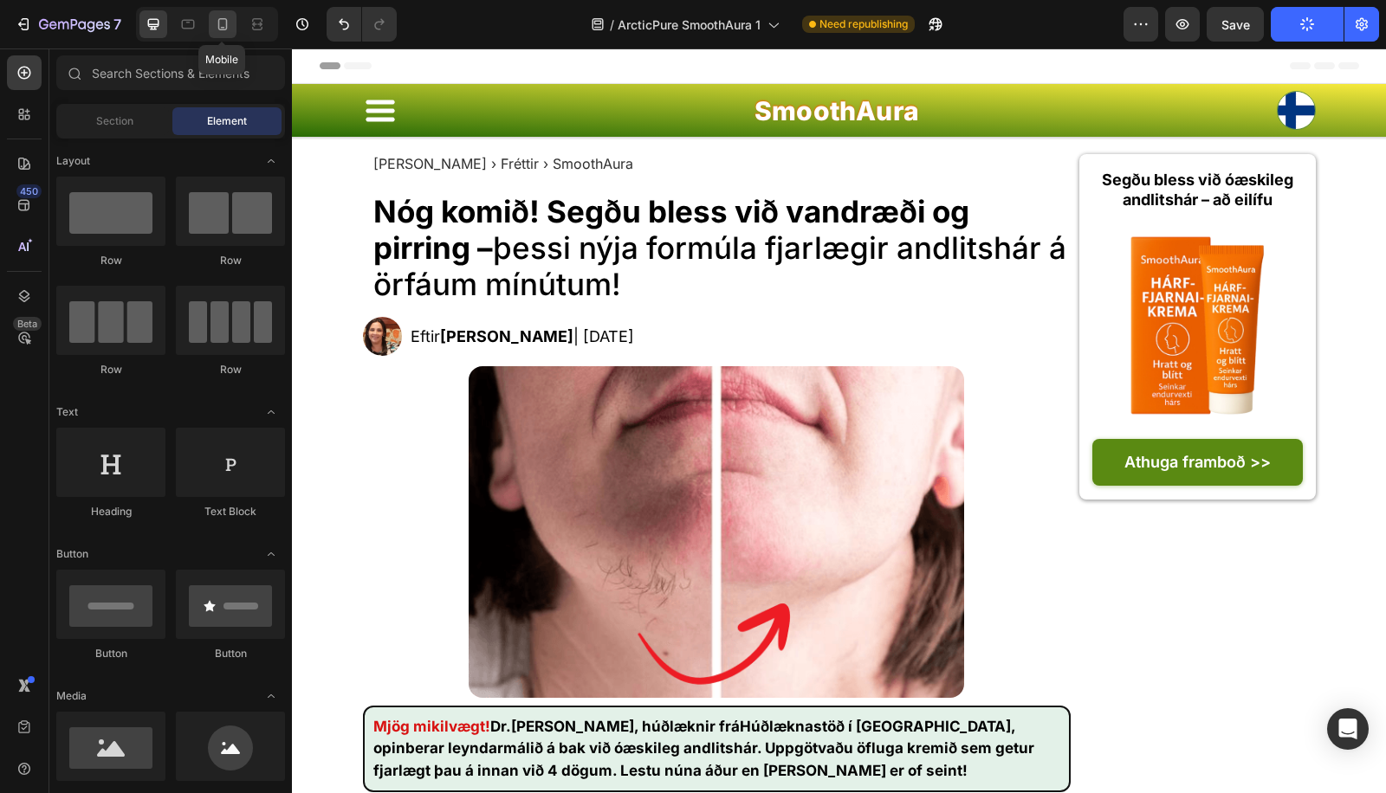
click at [219, 22] on icon at bounding box center [222, 24] width 17 height 17
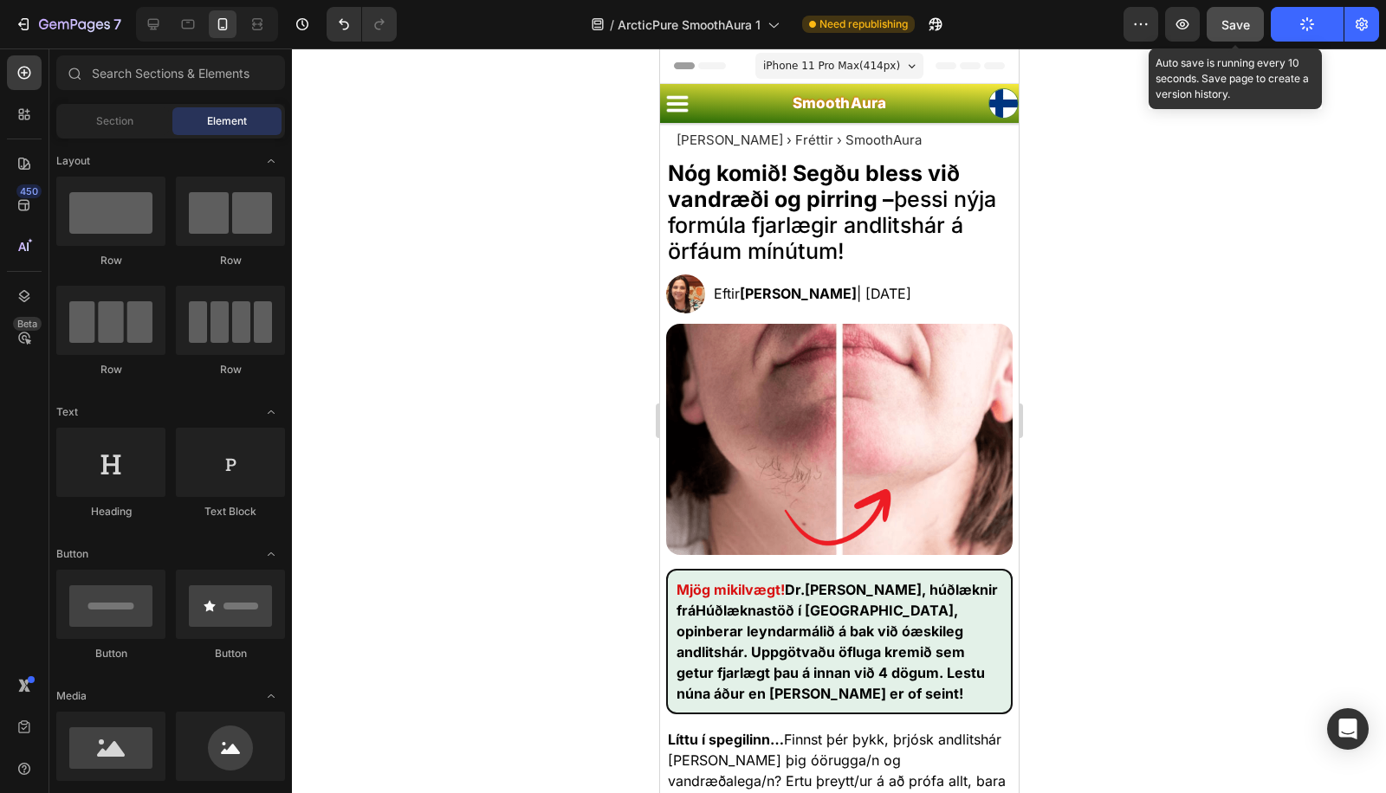
click at [1251, 23] on button "Save" at bounding box center [1234, 24] width 57 height 35
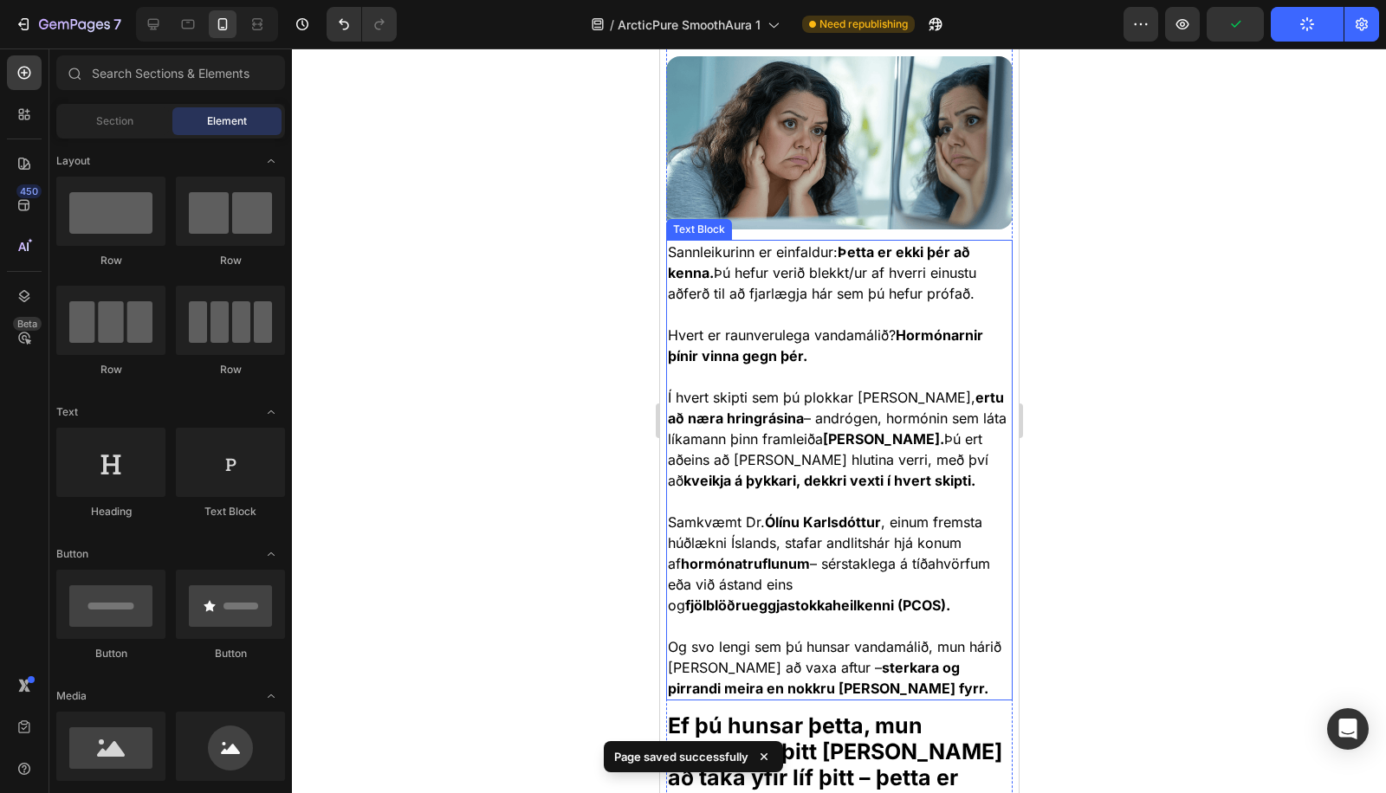
scroll to position [1795, 0]
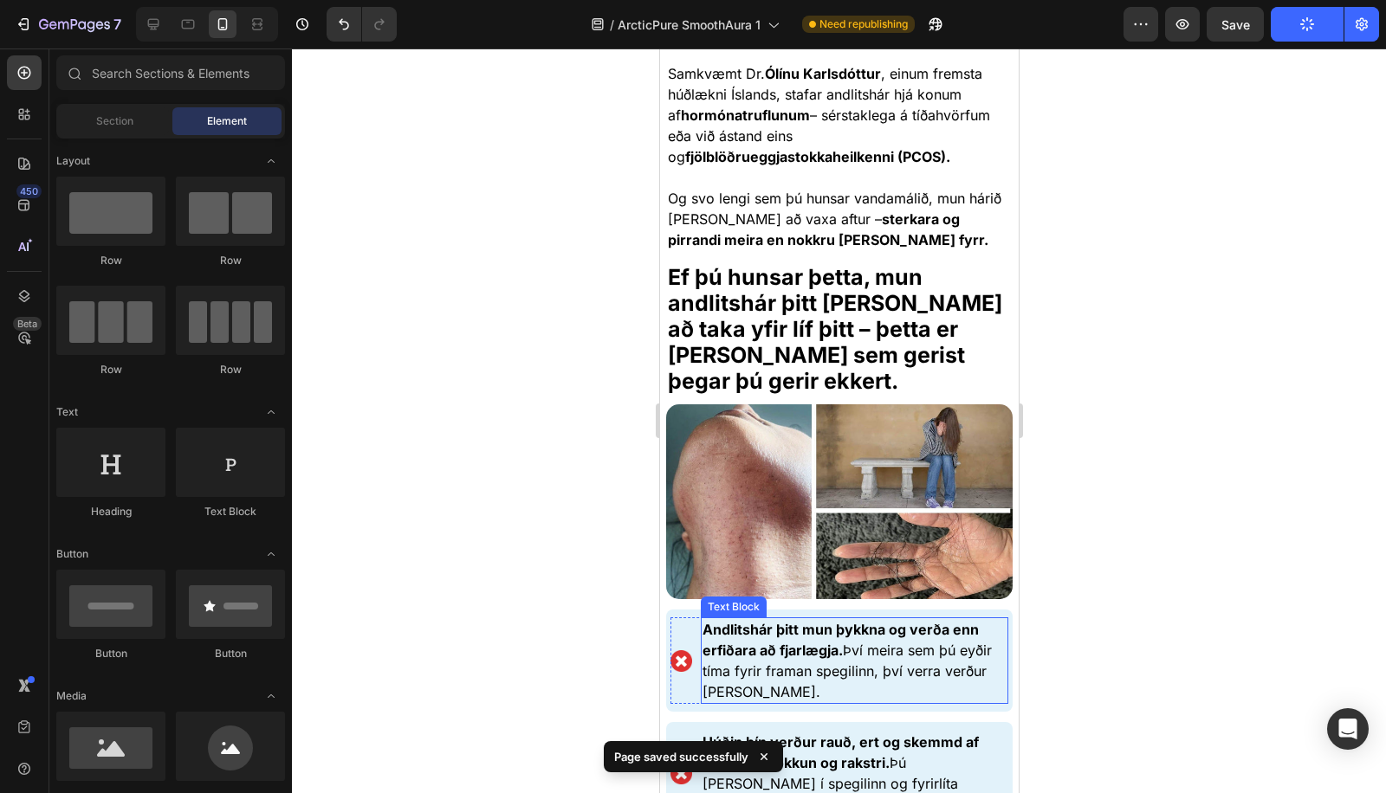
click at [837, 659] on strong "Andlitshár þitt mun þykkna og verða enn erfiðara að fjarlægja." at bounding box center [839, 640] width 276 height 38
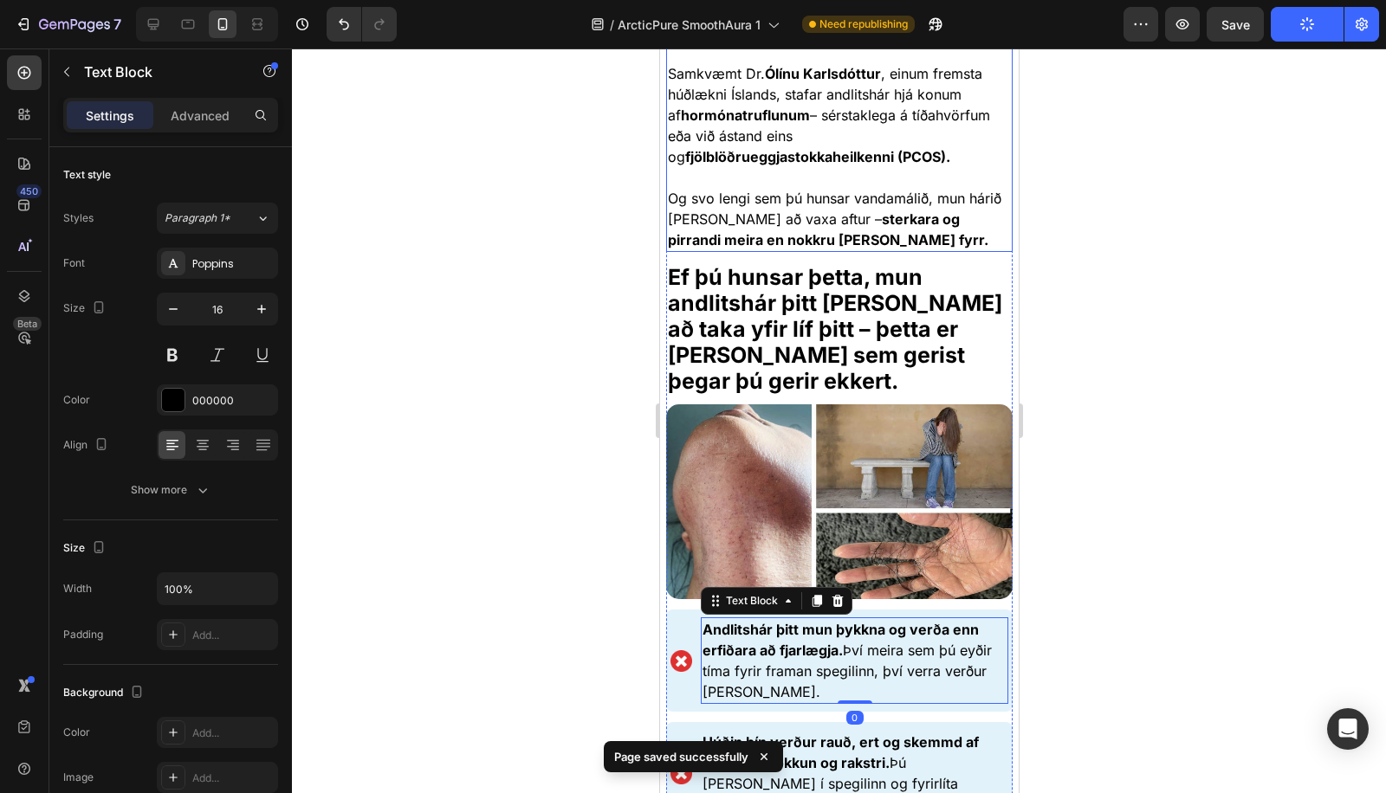
click at [789, 165] on strong "fjölblöðrueggjastokkaheilkenni (PCOS)." at bounding box center [816, 156] width 265 height 17
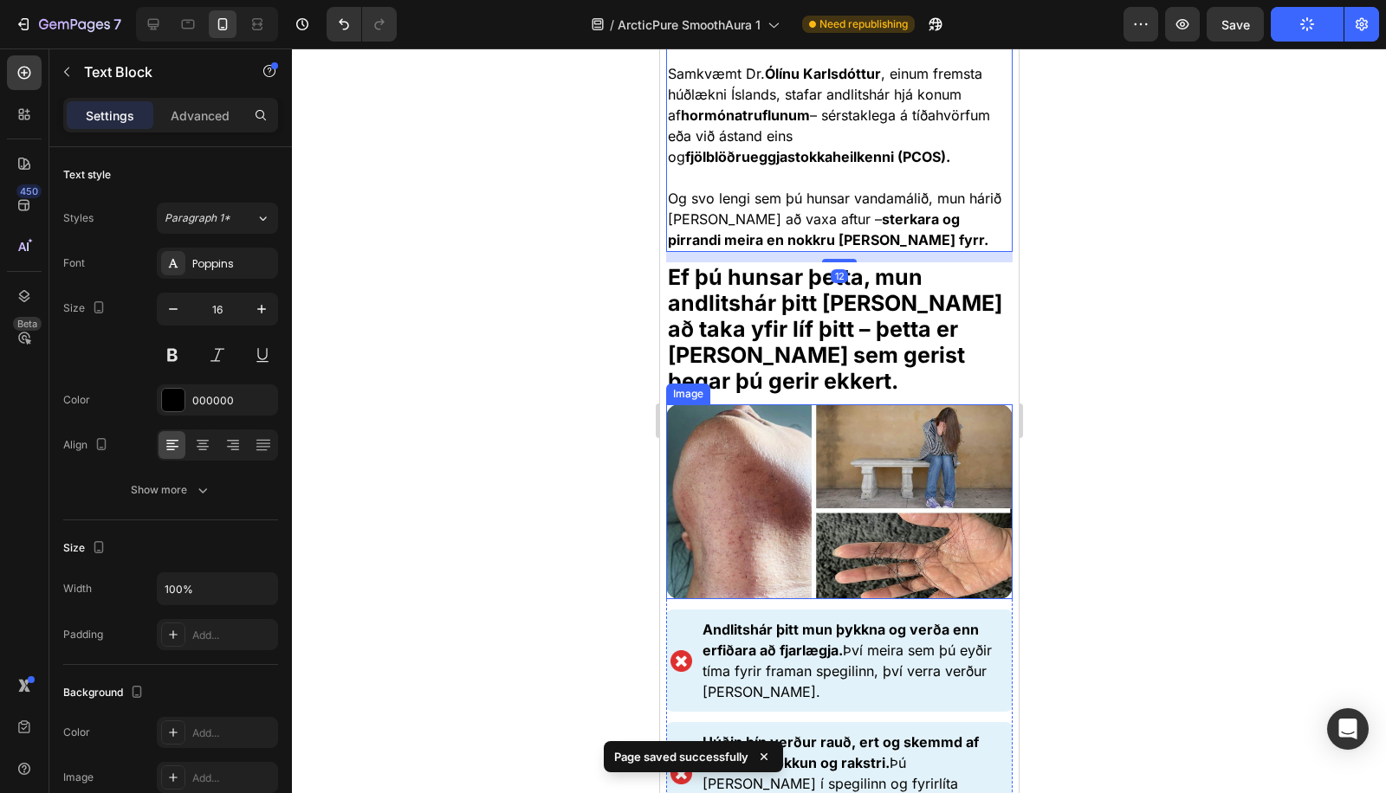
click at [836, 650] on strong "Andlitshár þitt mun þykkna og verða enn erfiðara að fjarlægja." at bounding box center [839, 640] width 276 height 38
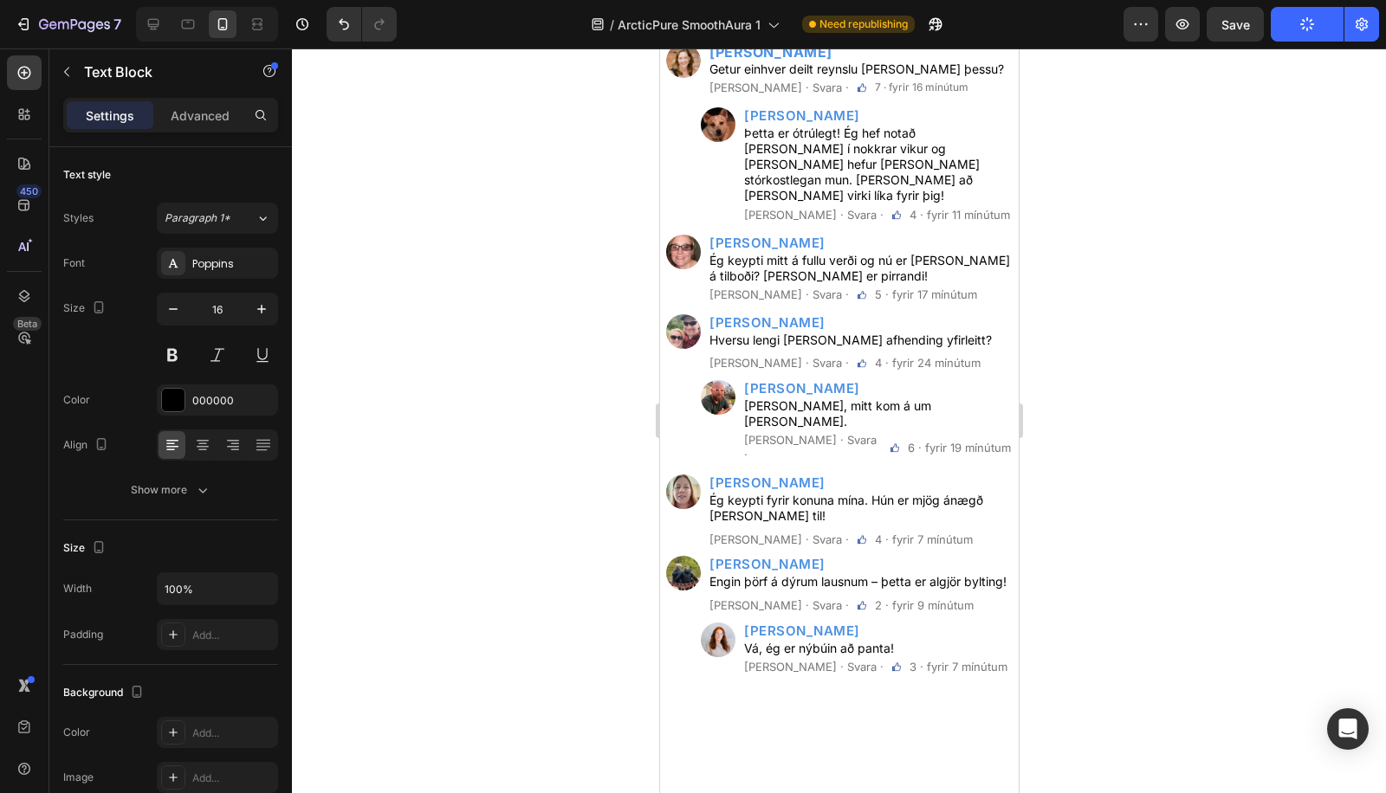
scroll to position [7634, 0]
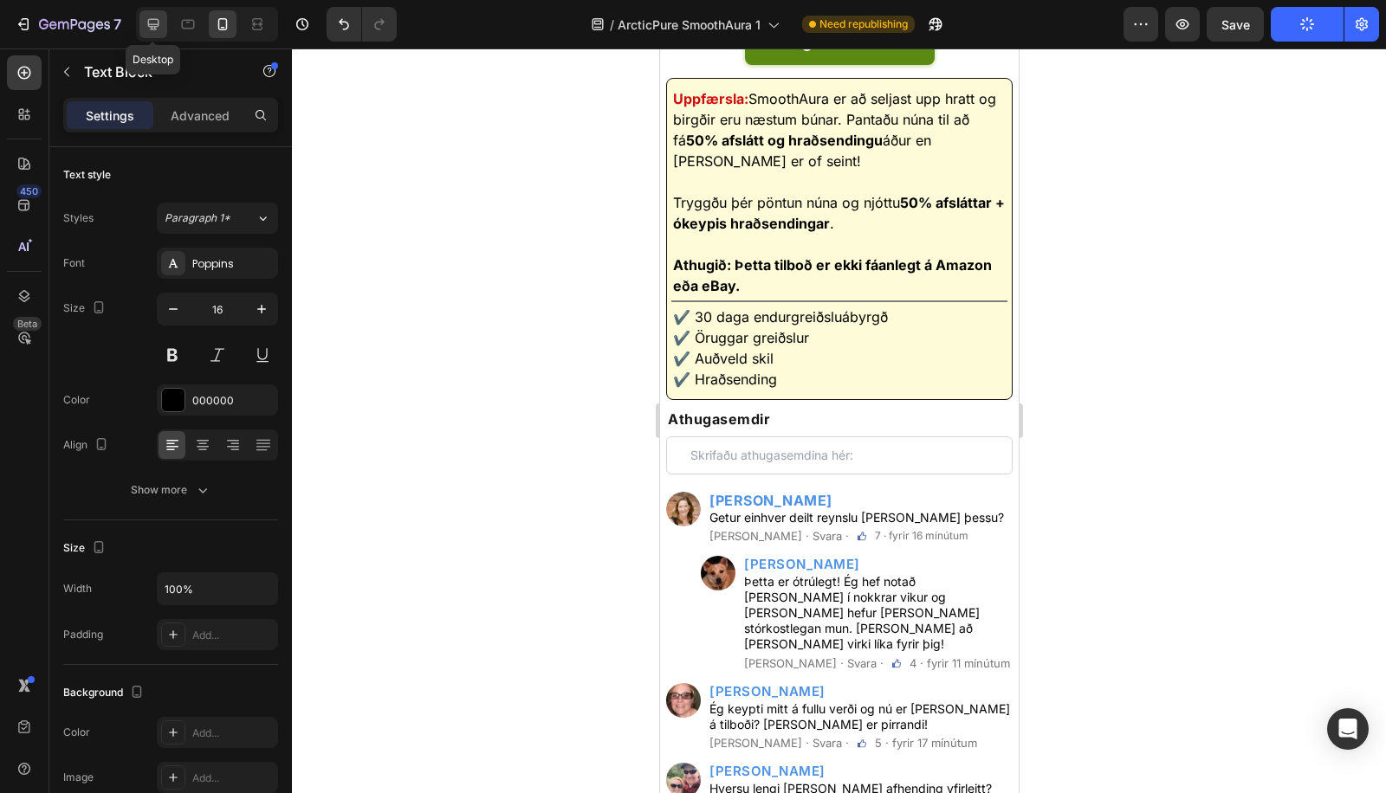
click at [159, 19] on icon at bounding box center [153, 24] width 17 height 17
type input "17"
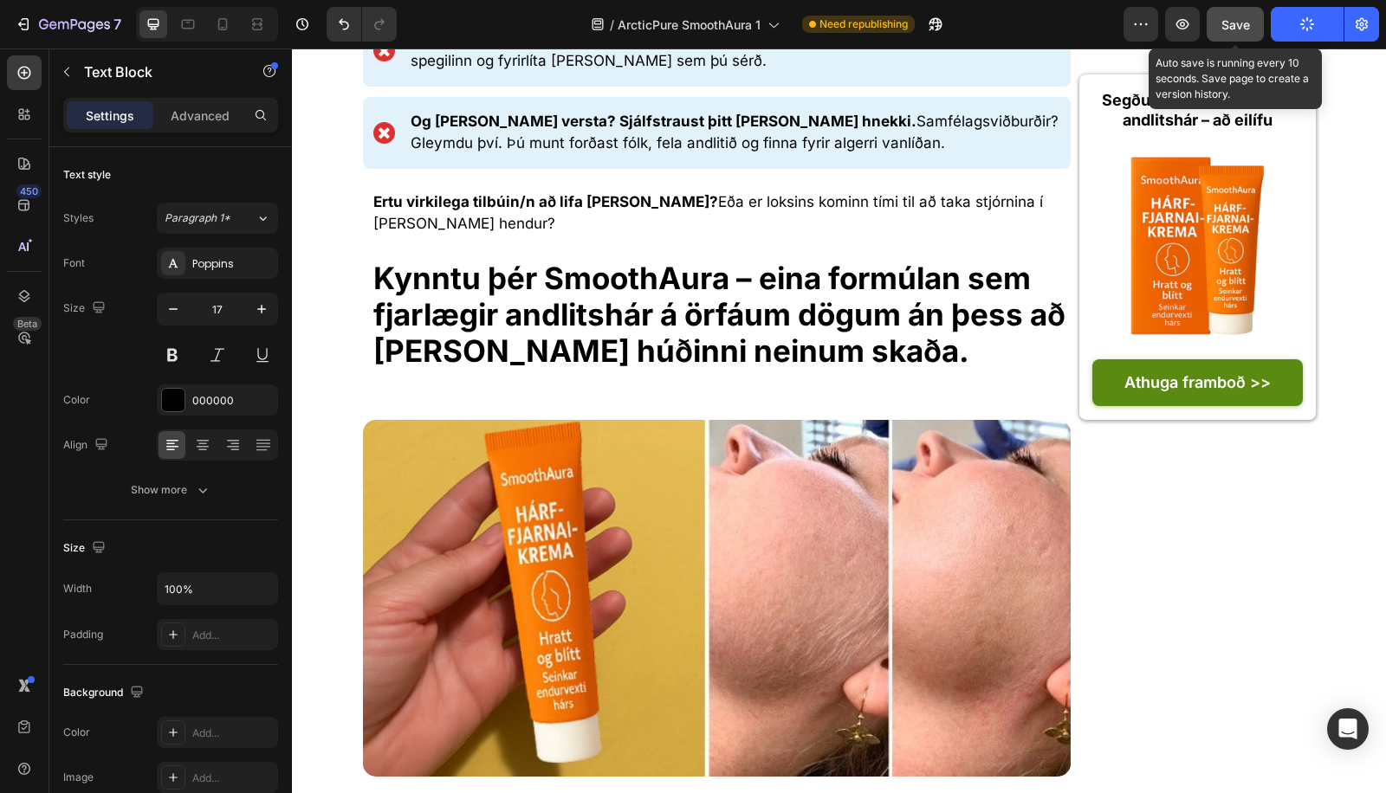
click at [1253, 19] on button "Save" at bounding box center [1234, 24] width 57 height 35
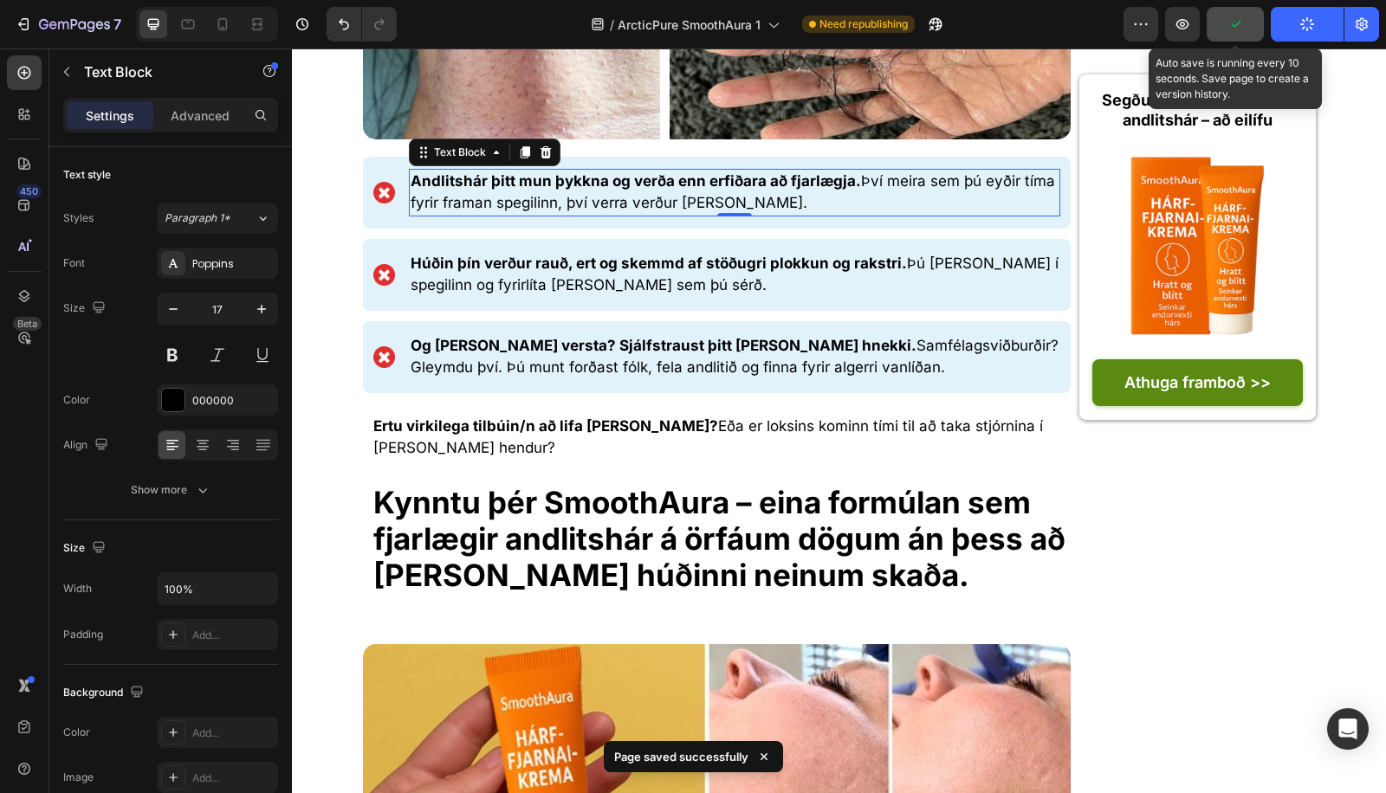
scroll to position [2430, 0]
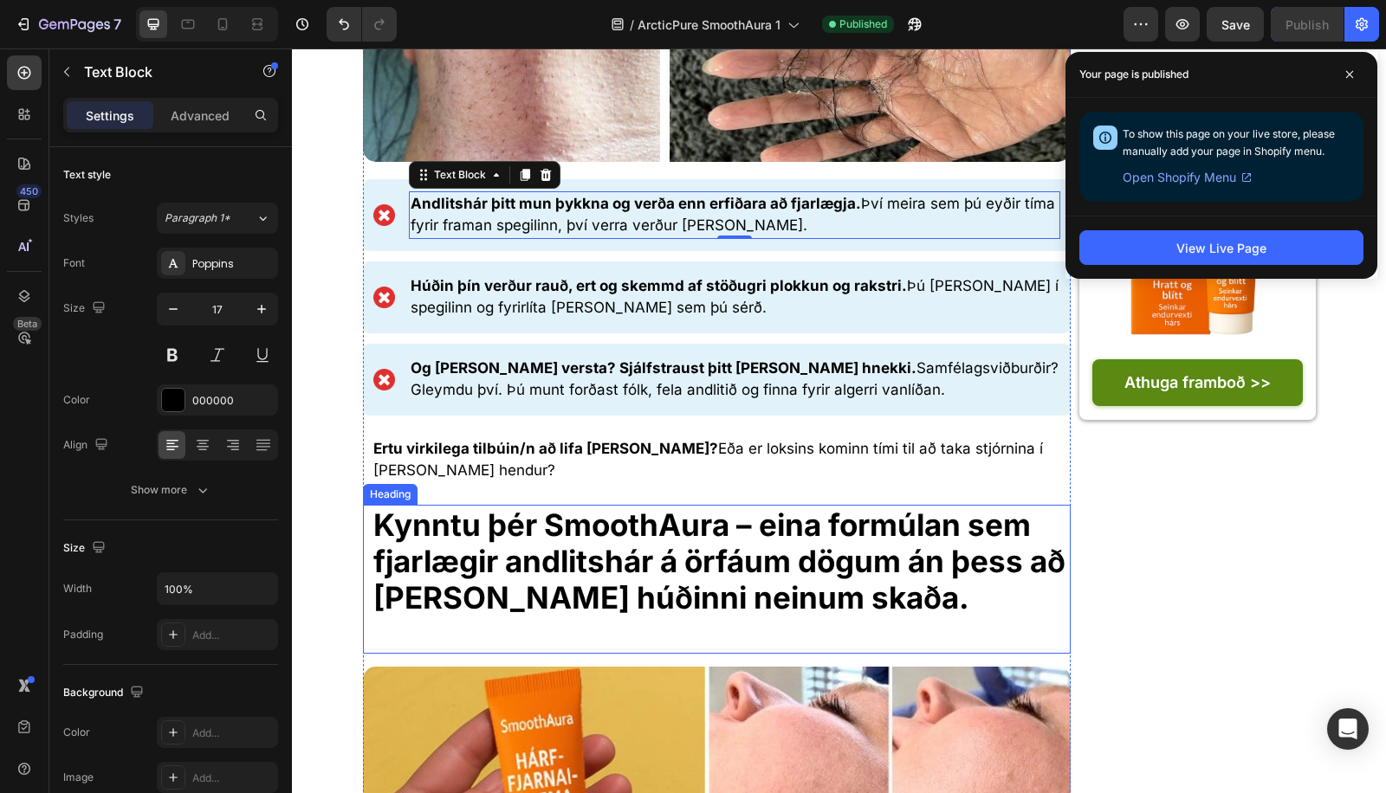
click at [548, 507] on strong "Kynntu þér SmoothAura – eina formúlan sem fjarlægir andlitshár á örfáum dögum á…" at bounding box center [719, 561] width 692 height 109
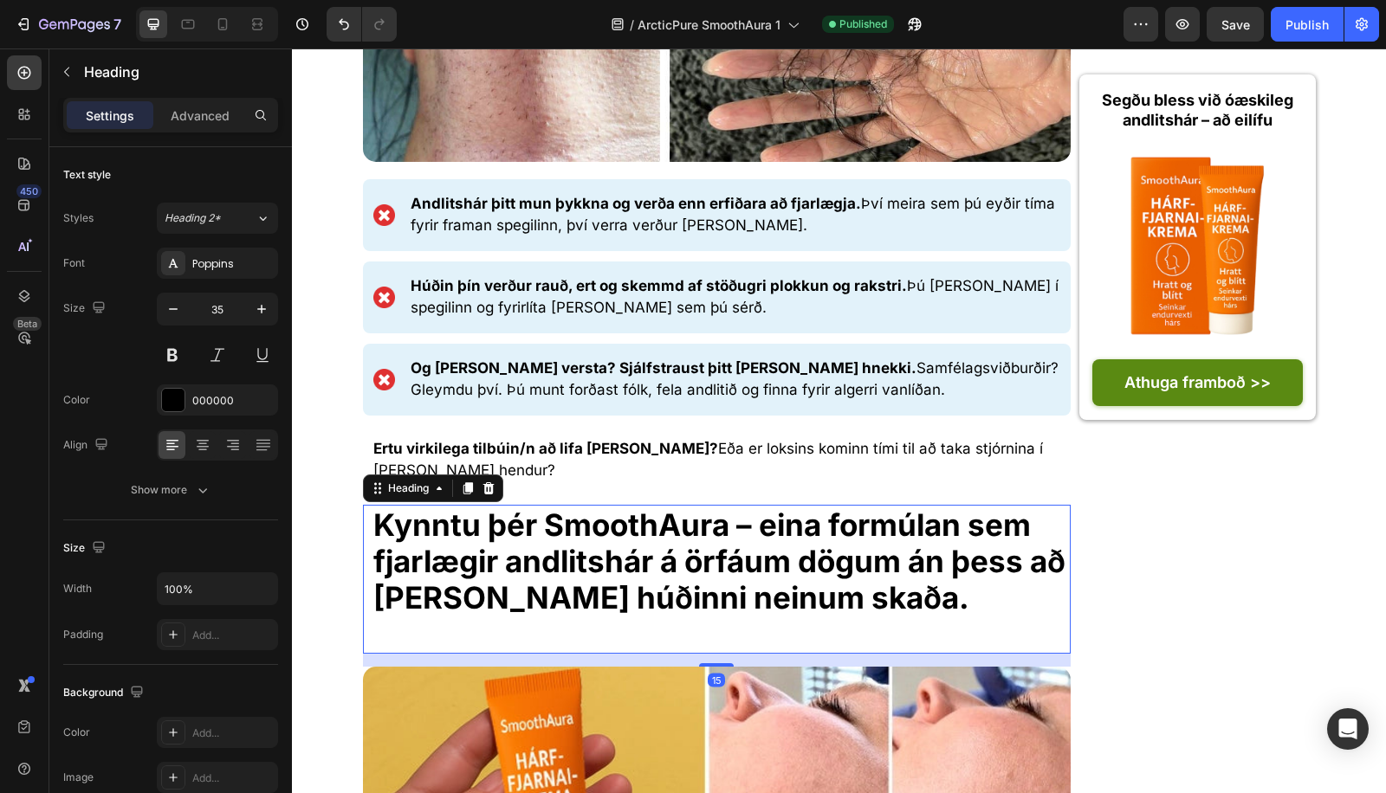
click at [568, 541] on h1 "Kynntu þér SmoothAura – eina formúlan sem fjarlægir andlitshár á örfáum dögum á…" at bounding box center [722, 579] width 700 height 149
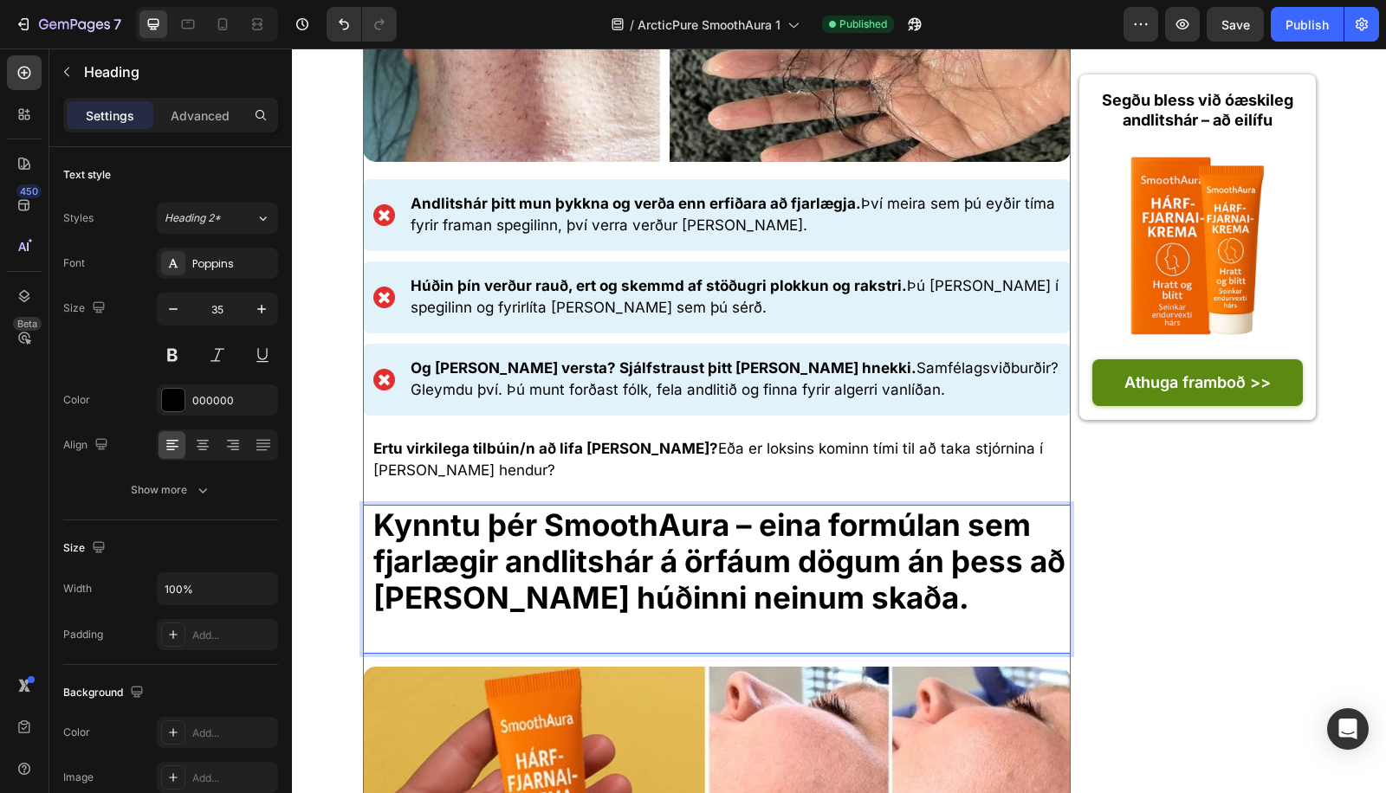
scroll to position [1, 0]
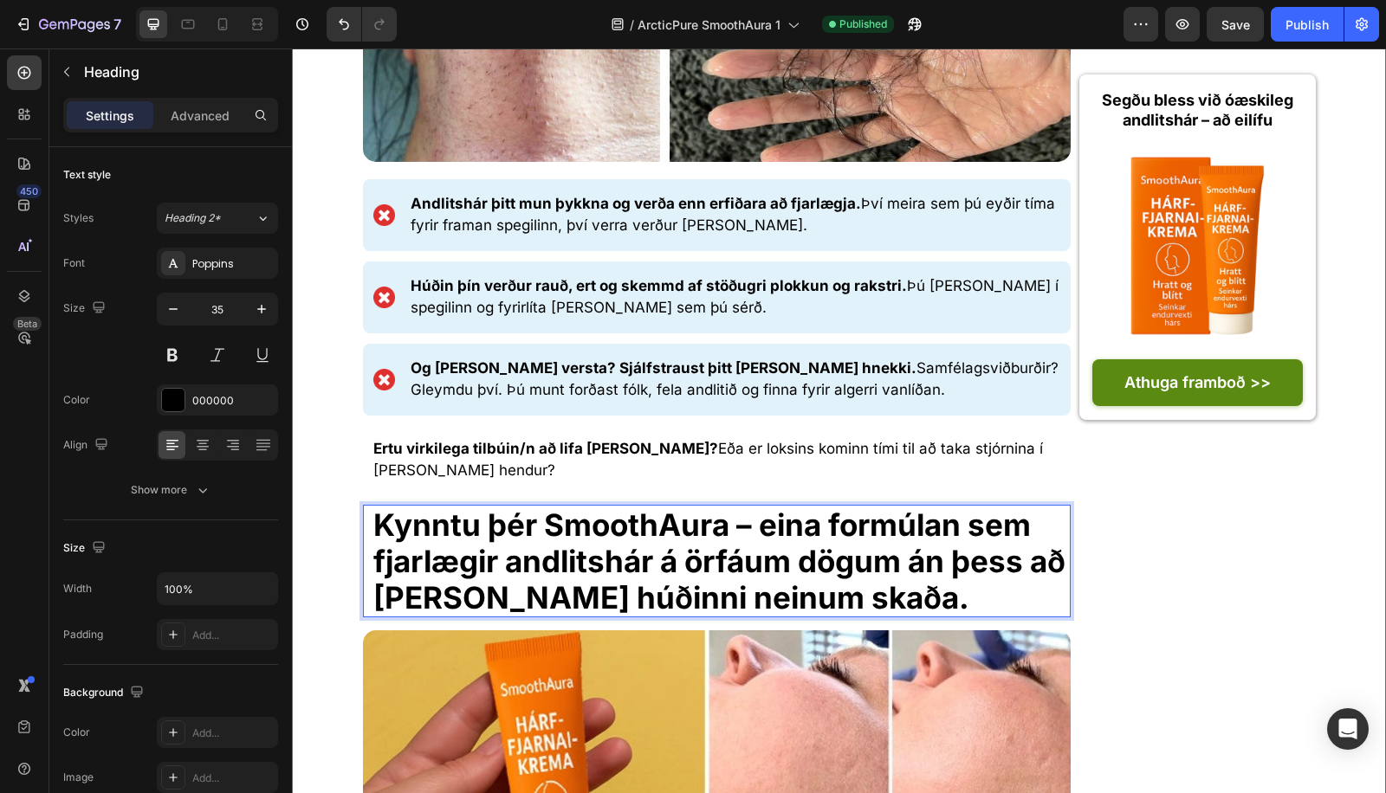
drag, startPoint x: 320, startPoint y: 472, endPoint x: 352, endPoint y: 462, distance: 33.4
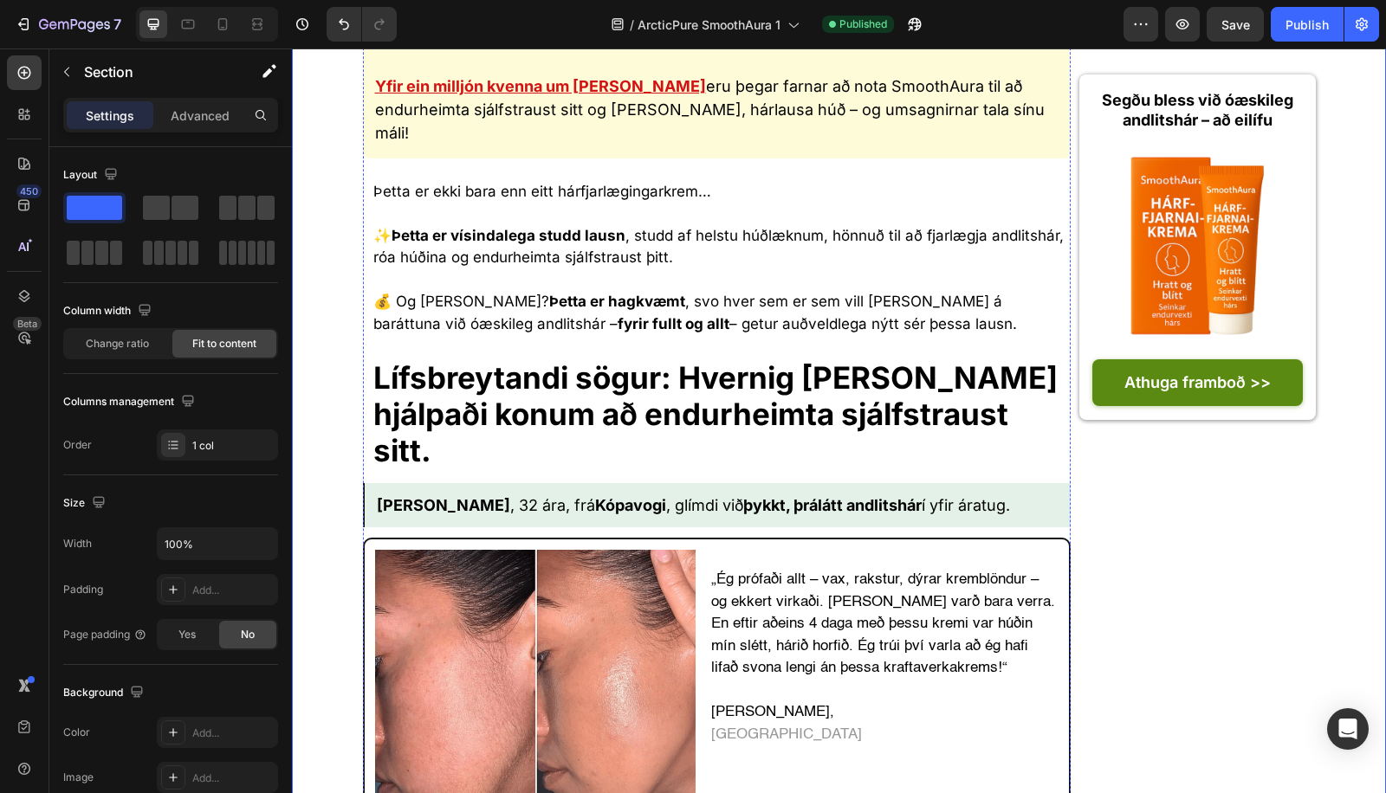
scroll to position [5574, 0]
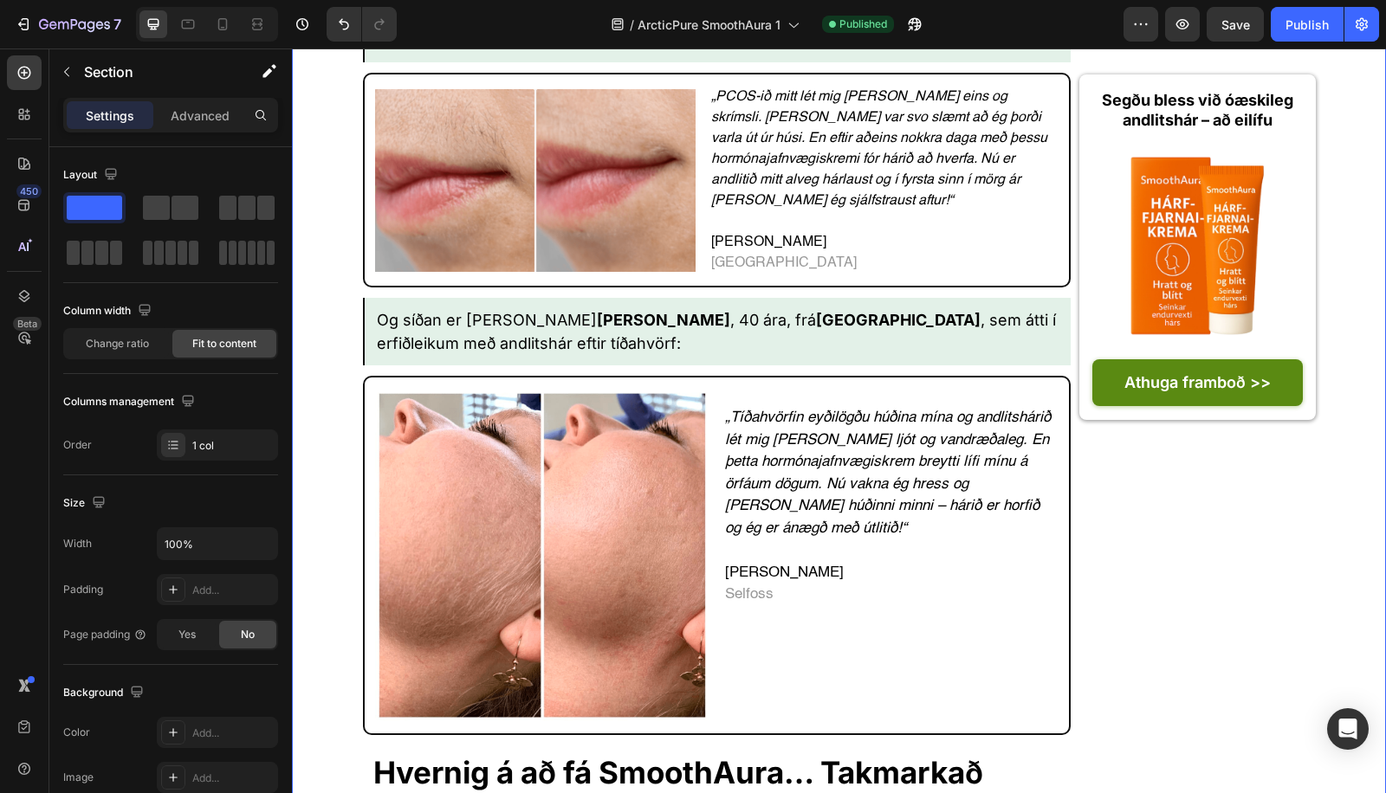
click at [1270, 19] on div "Preview Save Publish" at bounding box center [1250, 24] width 255 height 35
click at [1248, 25] on span "Save" at bounding box center [1235, 24] width 29 height 15
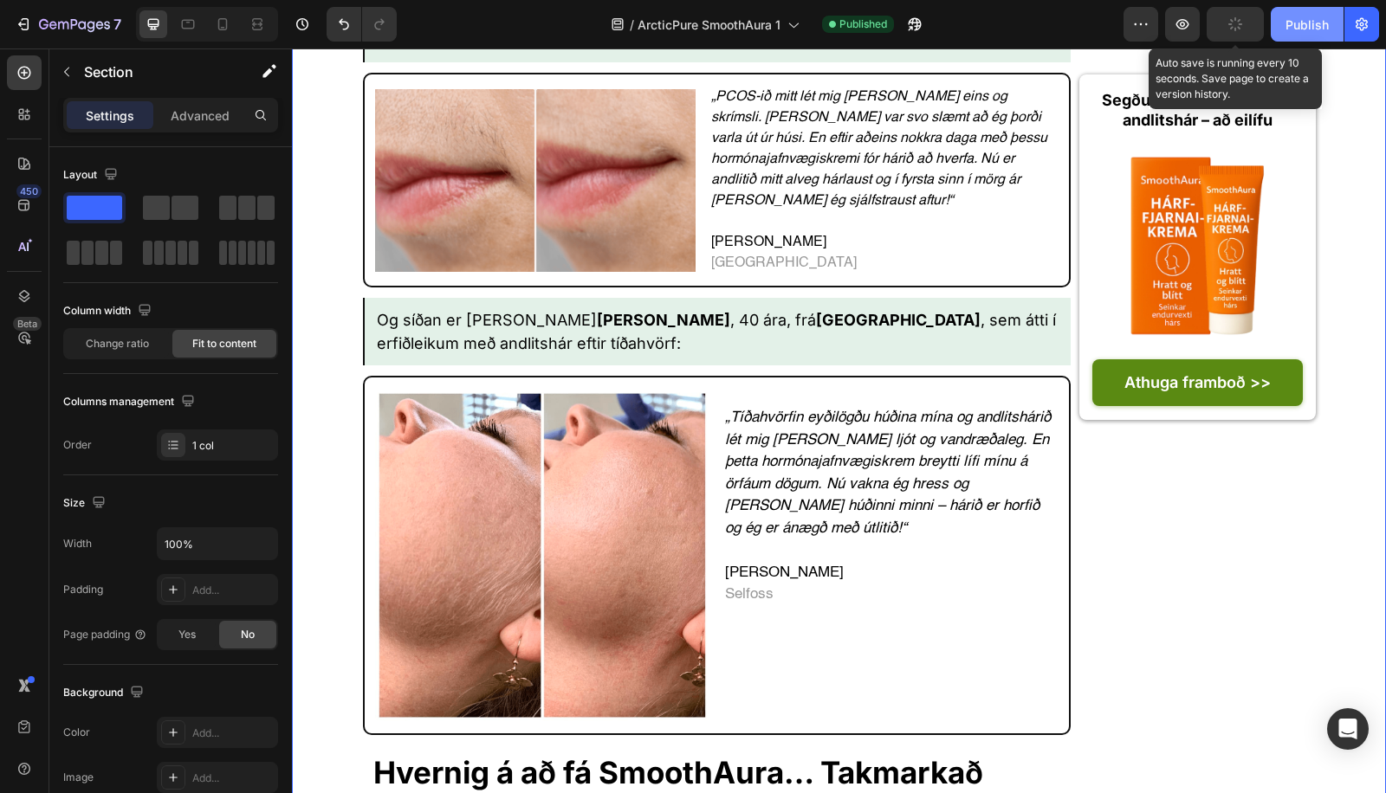
click at [1282, 26] on button "Publish" at bounding box center [1306, 24] width 73 height 35
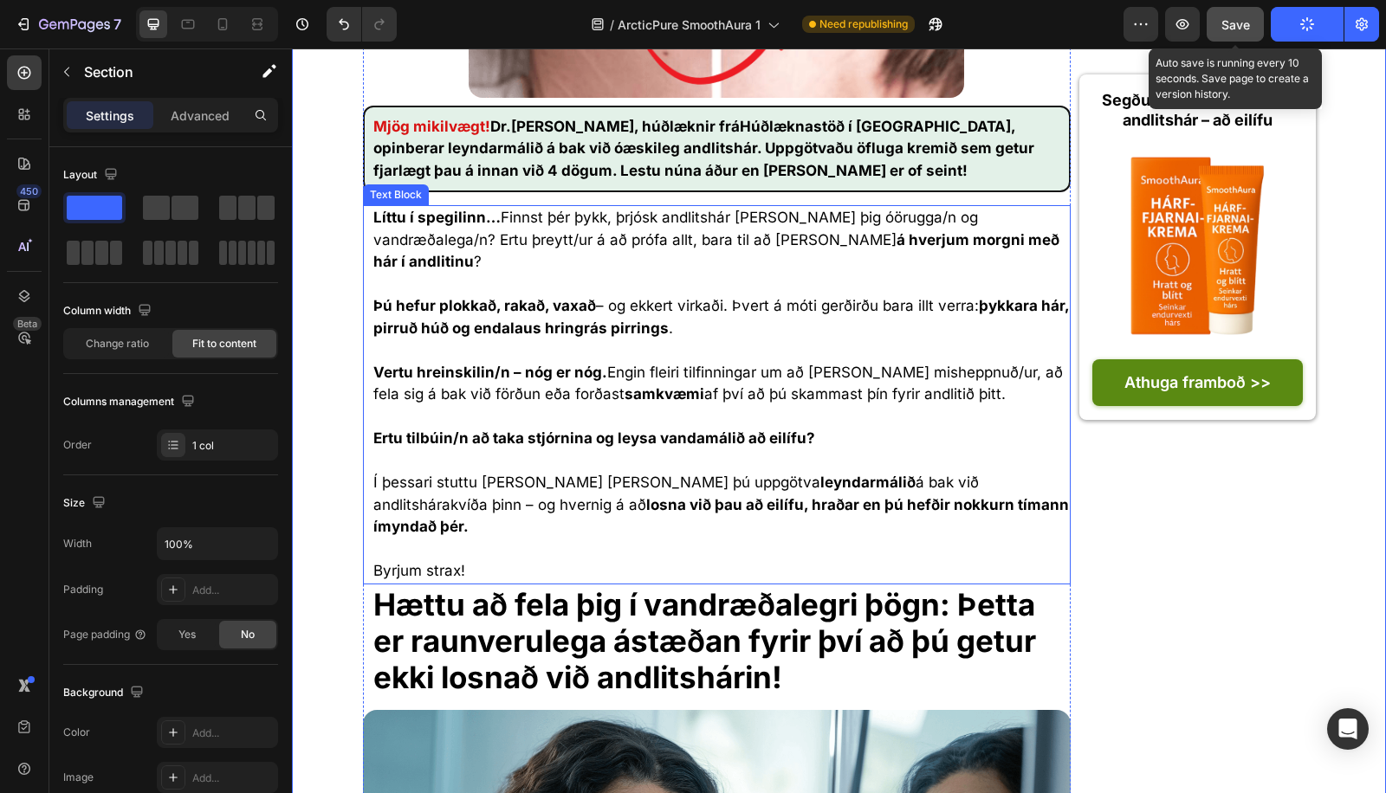
scroll to position [0, 0]
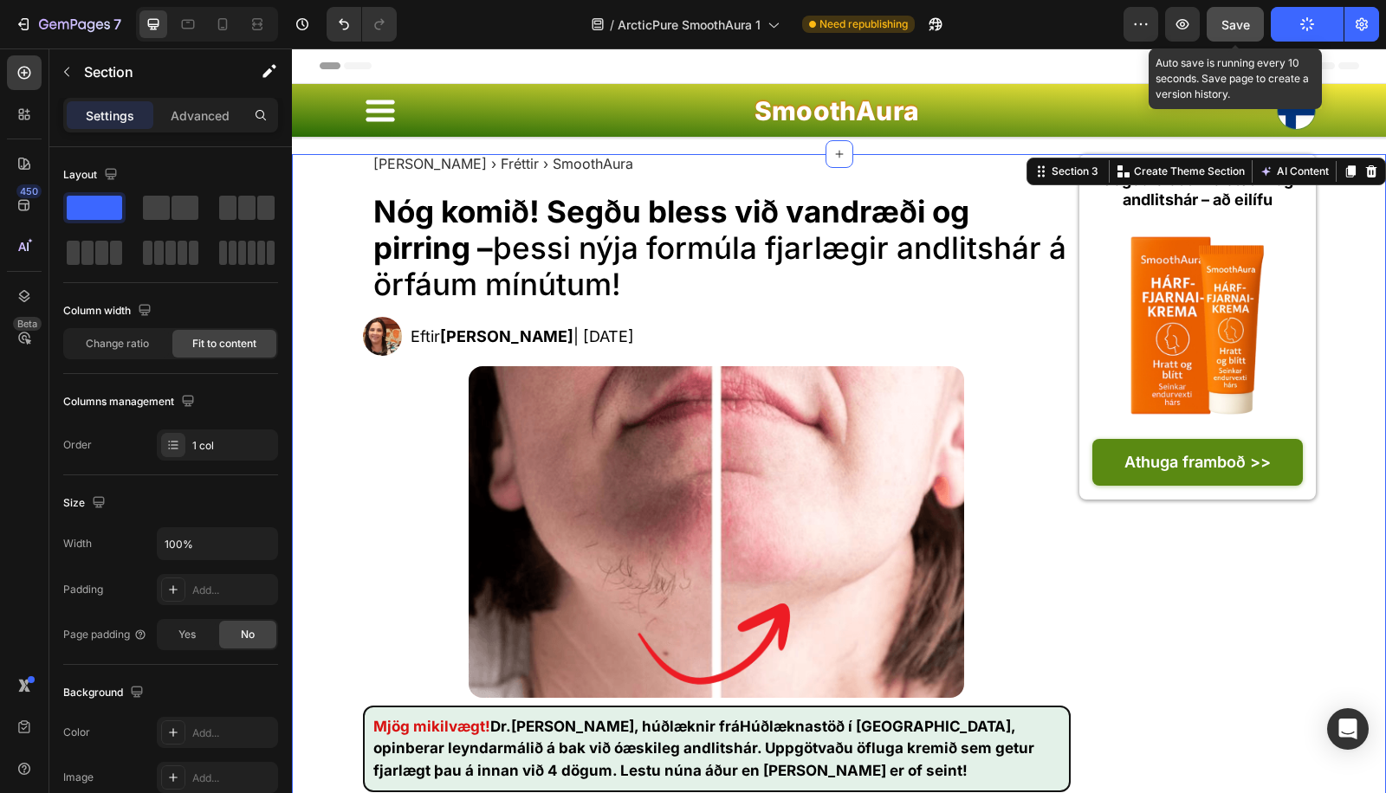
click at [1240, 27] on span "Save" at bounding box center [1235, 24] width 29 height 15
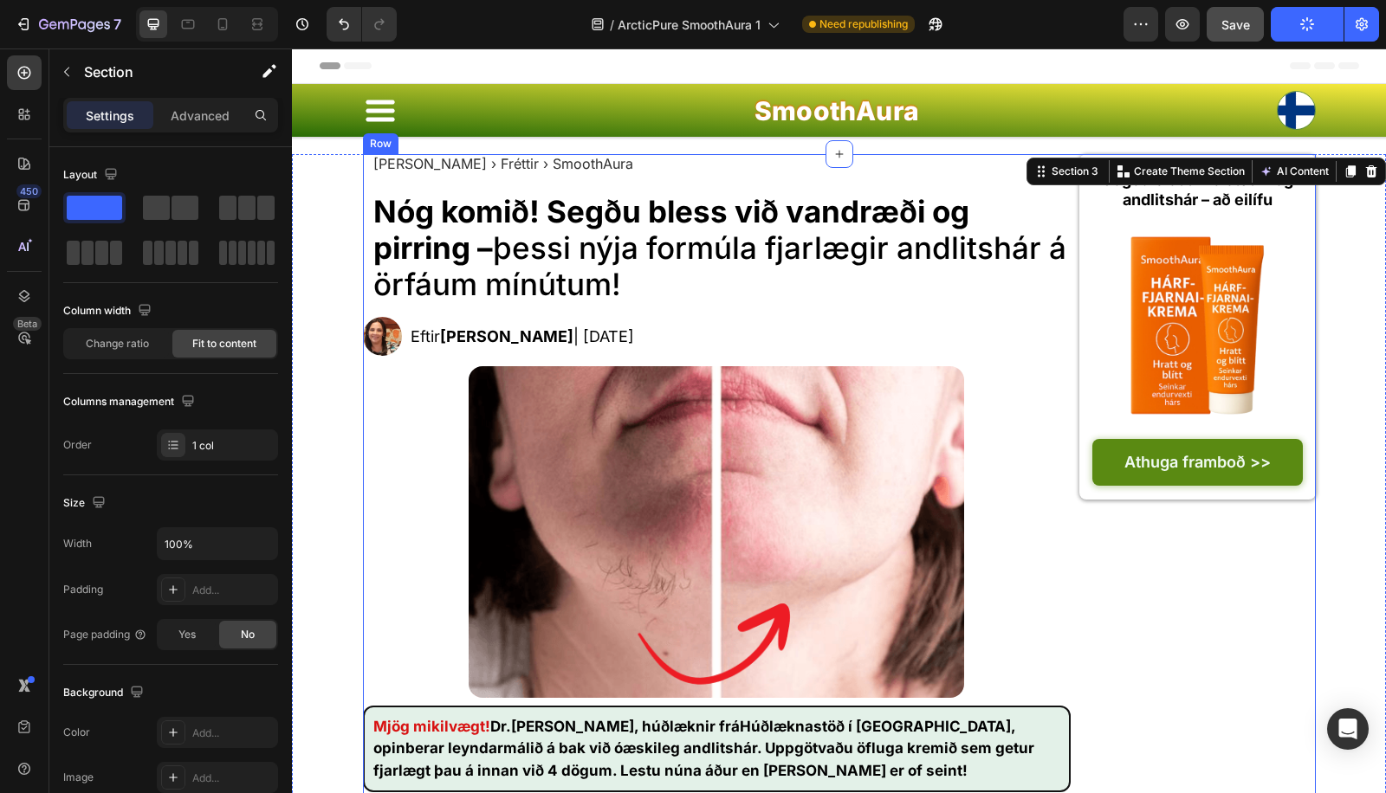
click at [1109, 479] on link "Athuga framboð >>" at bounding box center [1197, 462] width 210 height 46
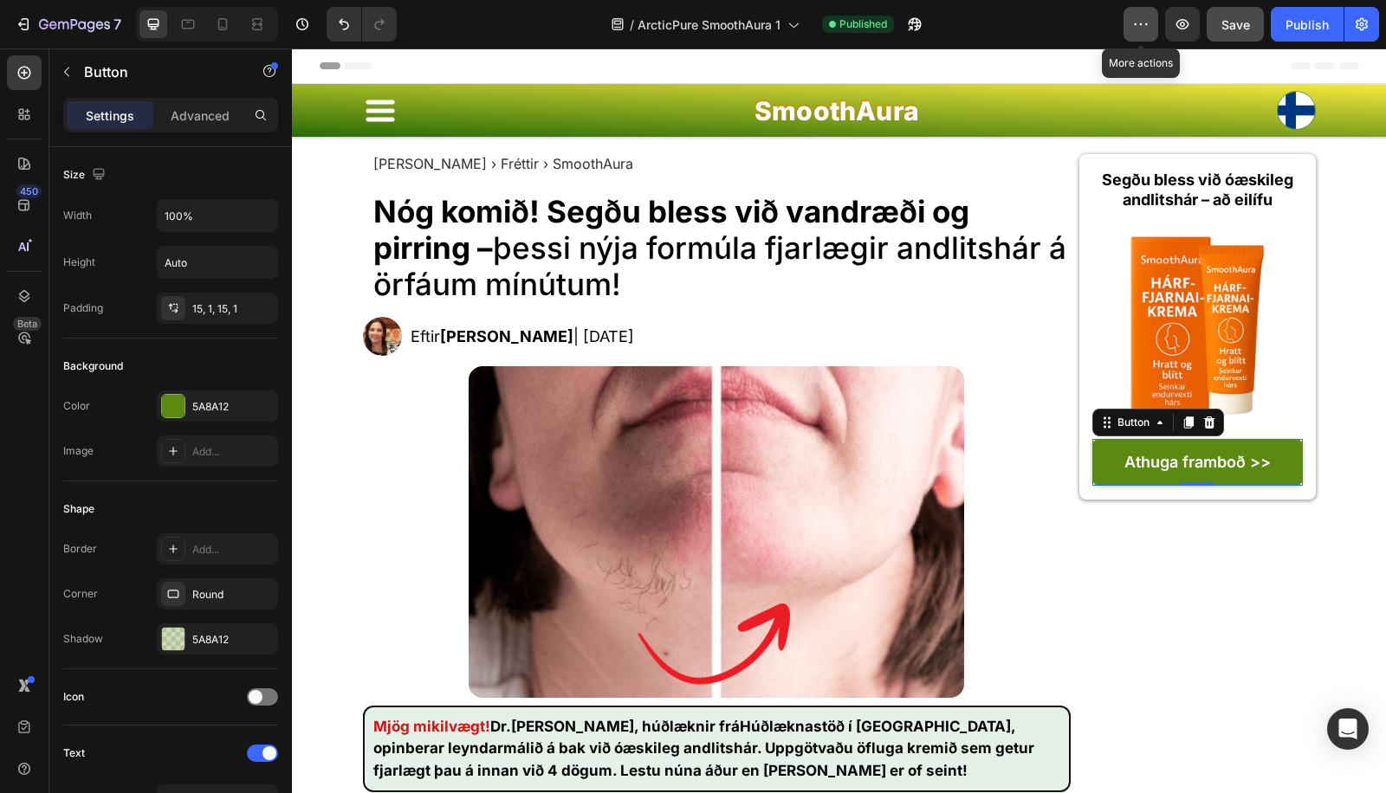
click at [1124, 22] on button "button" at bounding box center [1140, 24] width 35 height 35
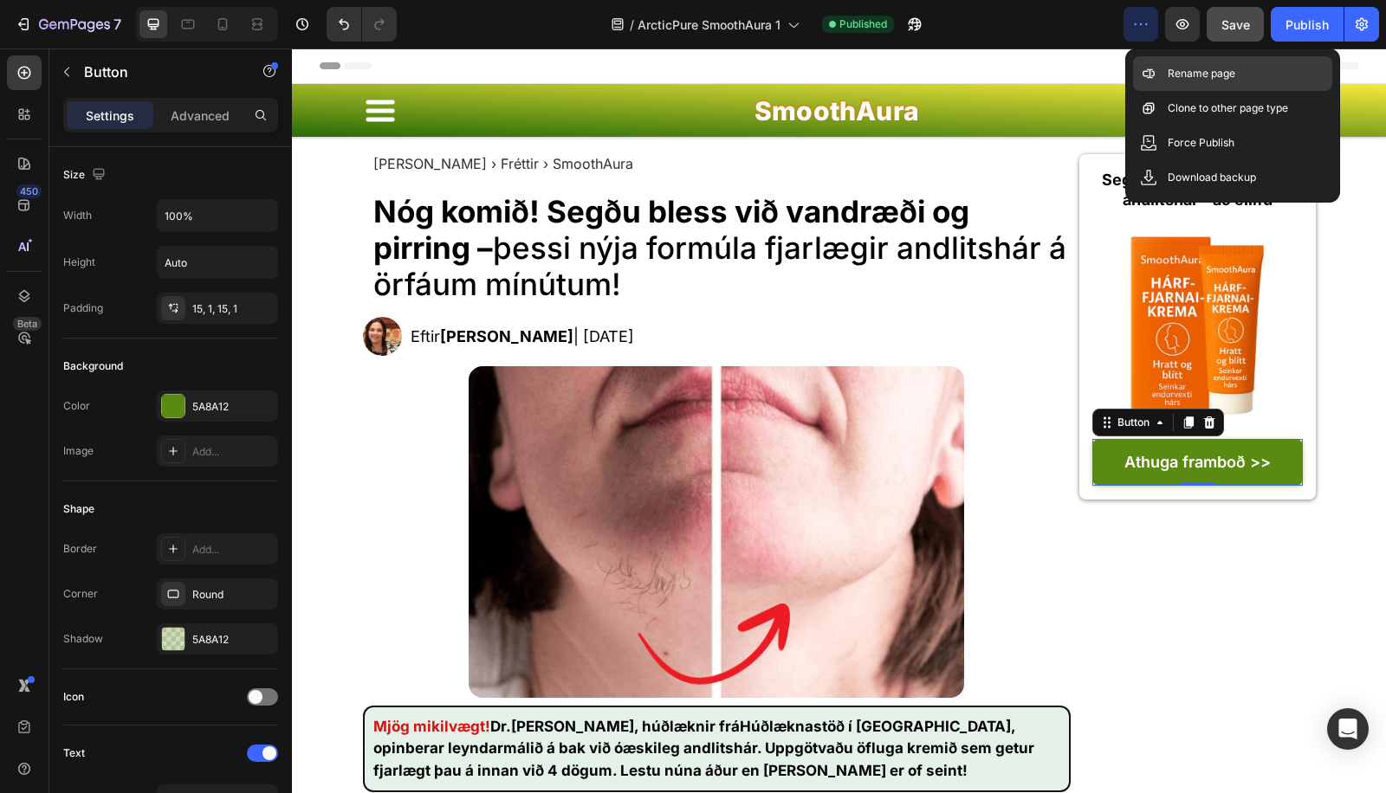
click at [1154, 68] on icon at bounding box center [1148, 73] width 17 height 17
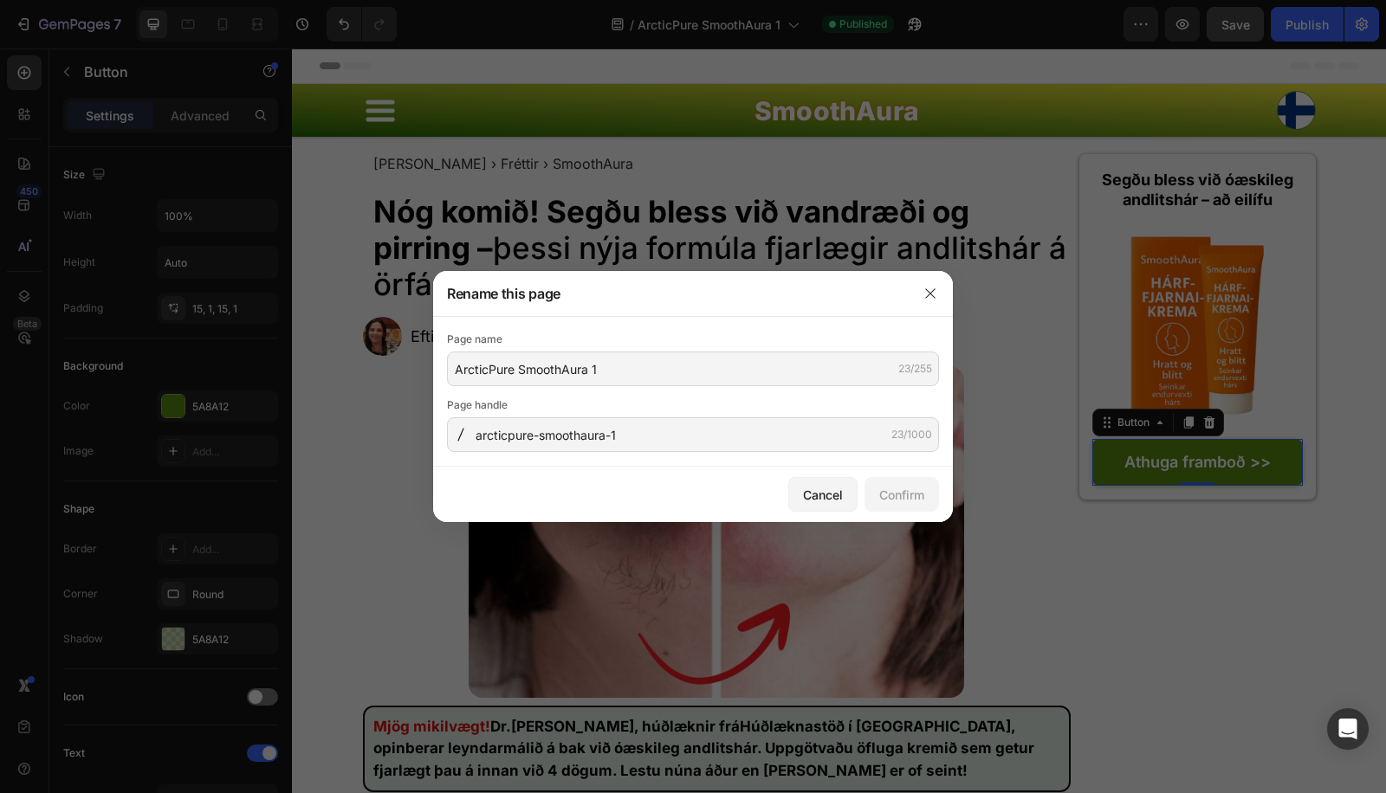
click at [660, 391] on div "Page name ArcticPure SmoothAura 1 23/255 Page handle arcticpure-smoothaura-1 23…" at bounding box center [693, 391] width 492 height 121
click at [669, 367] on input "ArcticPure SmoothAura 1" at bounding box center [693, 369] width 492 height 35
paste input "SmoothAura – Krem gegn andlitshárum"
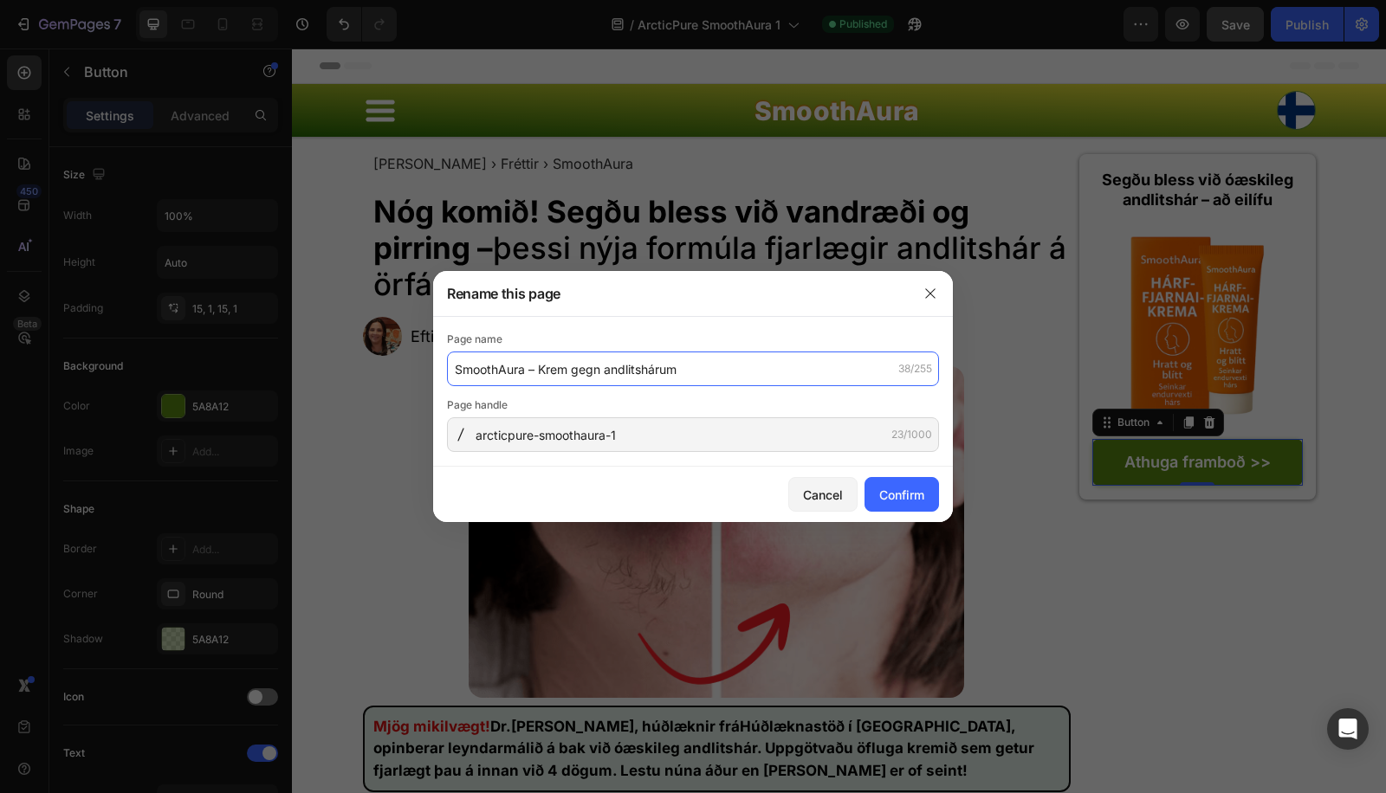
type input "SmoothAura – Krem gegn andlitshárum"
click at [663, 416] on div "Page handle arcticpure-smoothaura-1 23/1000" at bounding box center [693, 424] width 492 height 55
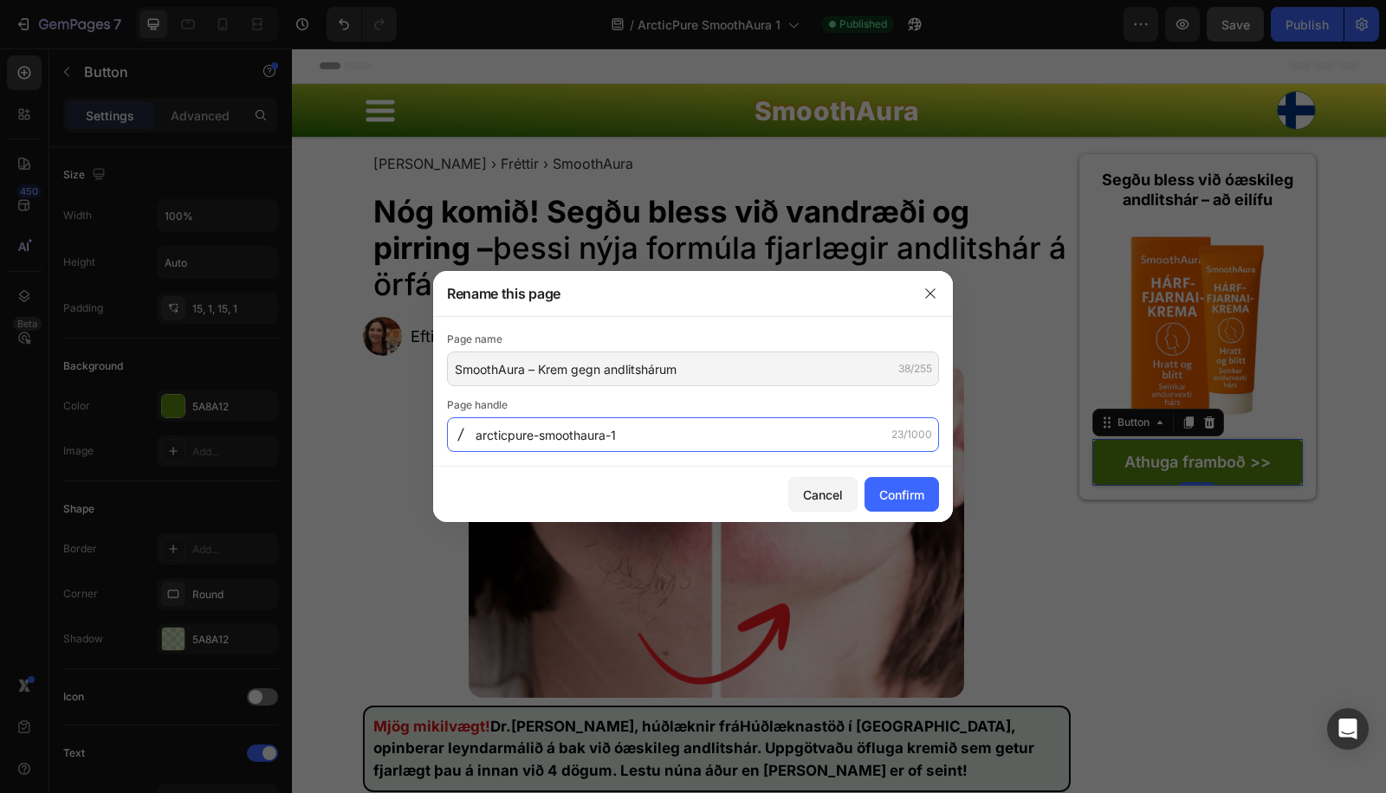
click at [663, 435] on input "arcticpure-smoothaura-1" at bounding box center [693, 434] width 492 height 35
paste input "smoothaura-krem-gegn-andlitsharum"
type input "smoothaura-krem-gegn-andlitsharum"
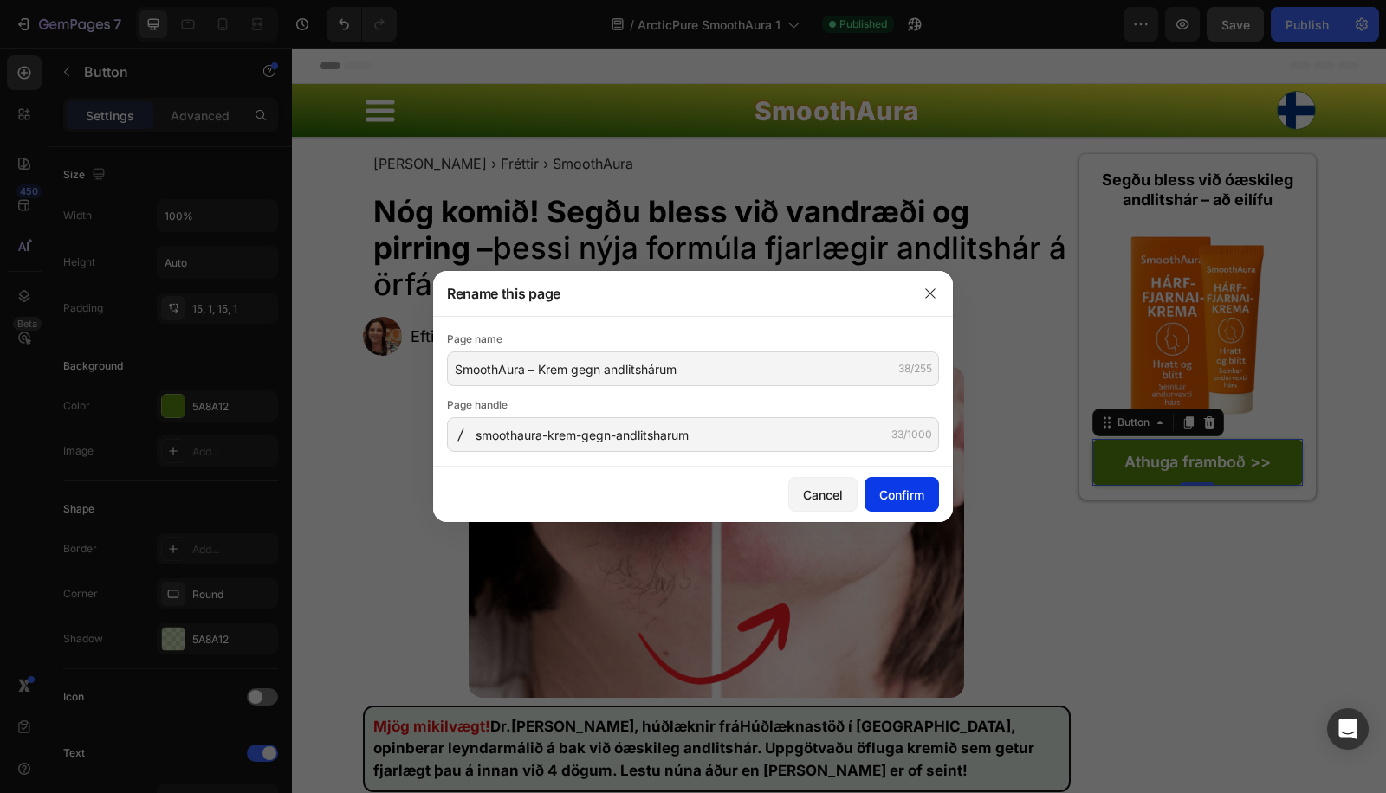
click at [918, 483] on button "Confirm" at bounding box center [901, 494] width 74 height 35
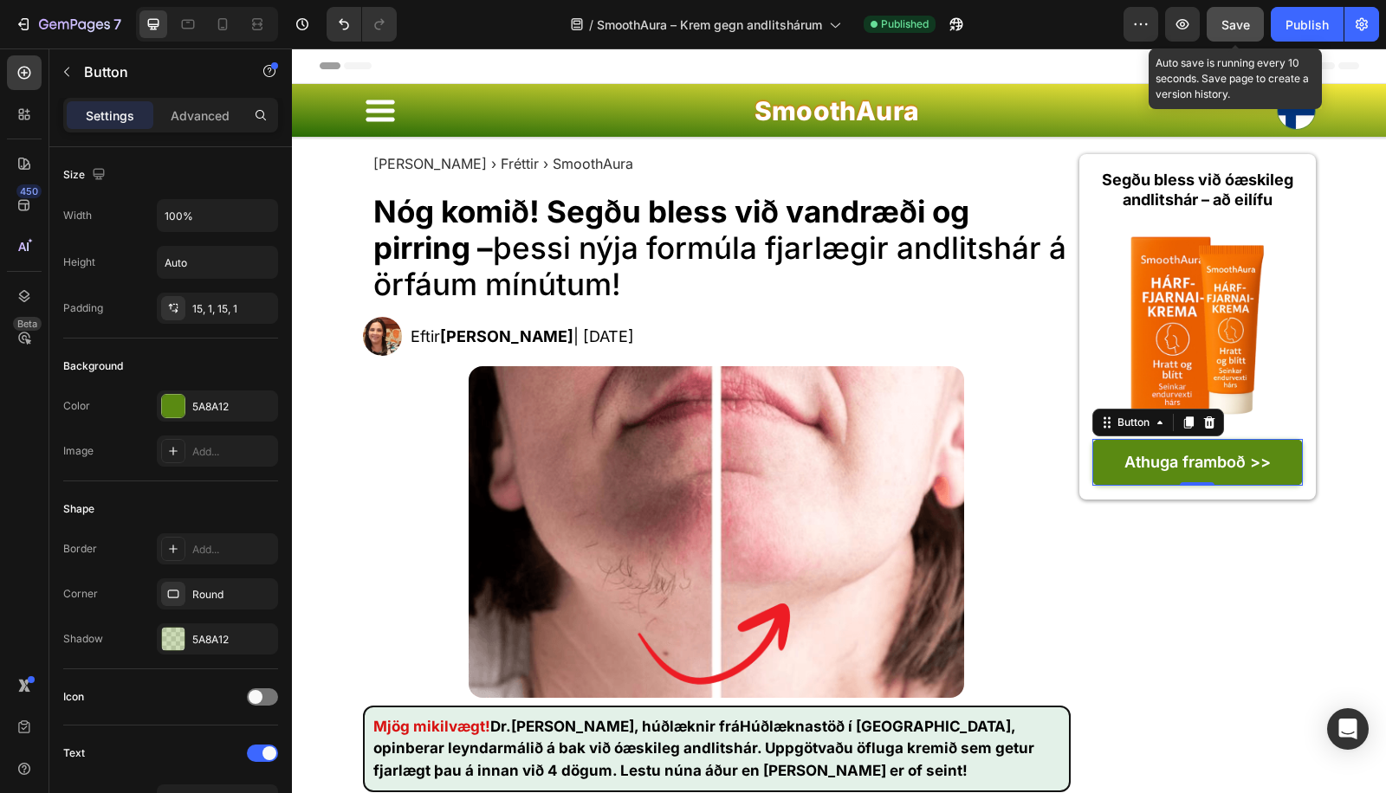
click at [1225, 20] on span "Save" at bounding box center [1235, 24] width 29 height 15
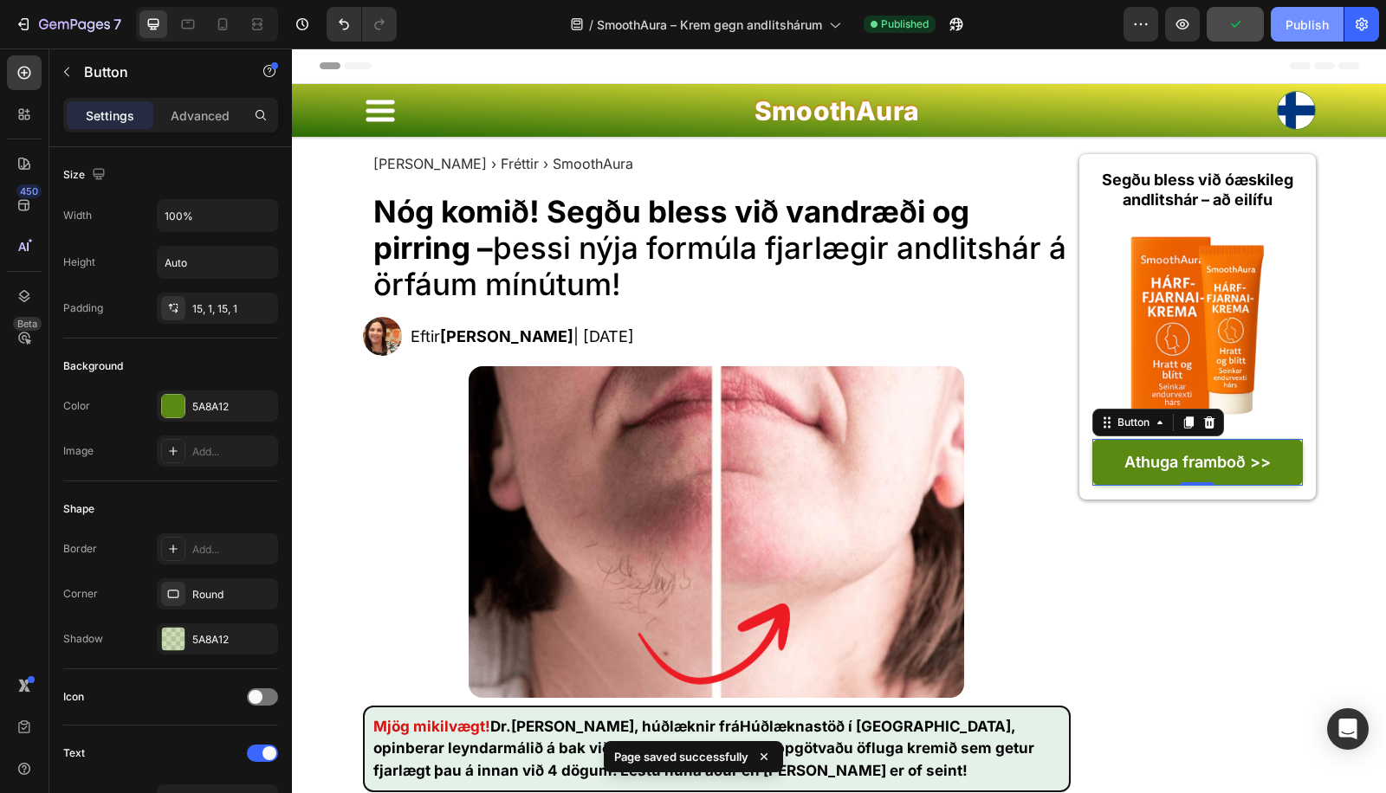
click at [1301, 11] on button "Publish" at bounding box center [1306, 24] width 73 height 35
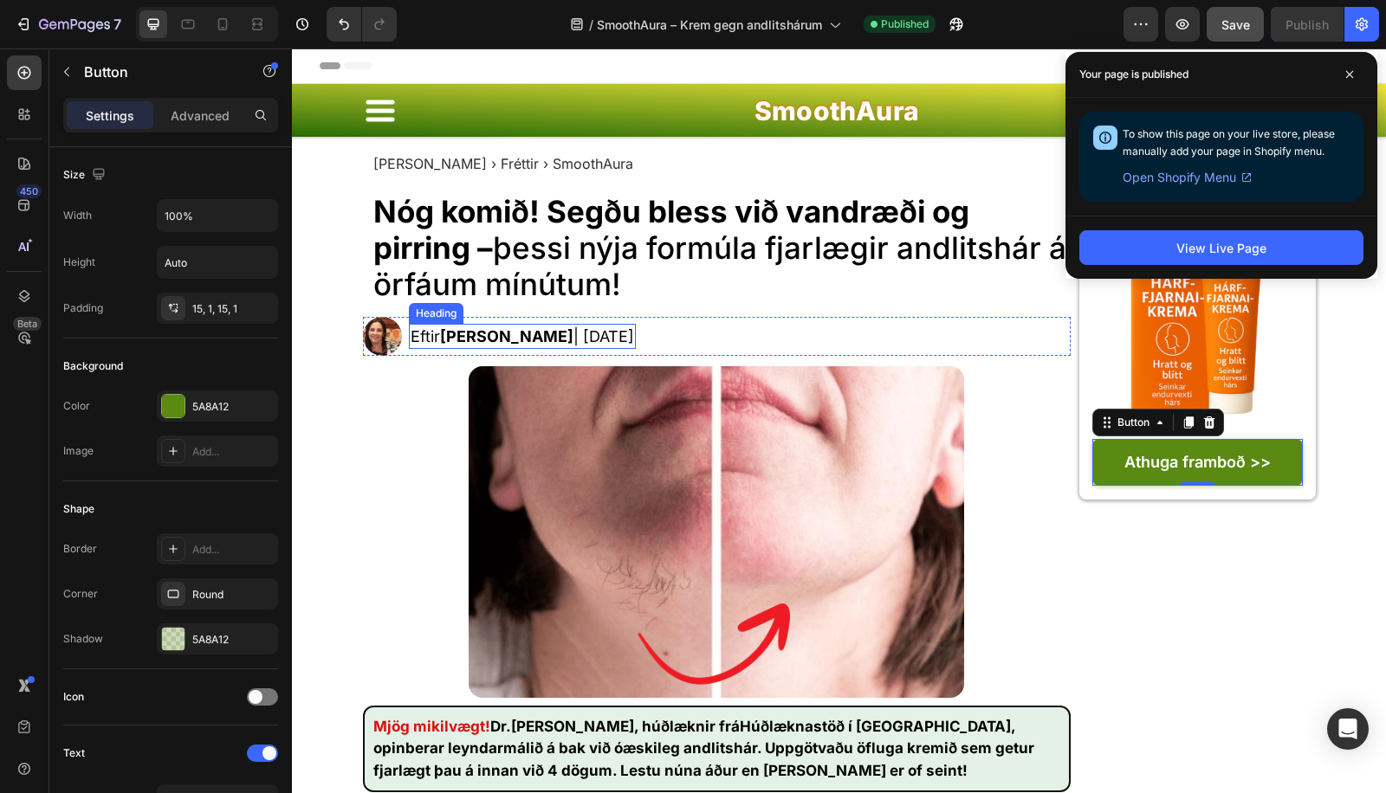
drag, startPoint x: 473, startPoint y: 345, endPoint x: 464, endPoint y: 338, distance: 11.1
click at [472, 345] on strong "Naomi Gísladóttir" at bounding box center [506, 336] width 133 height 18
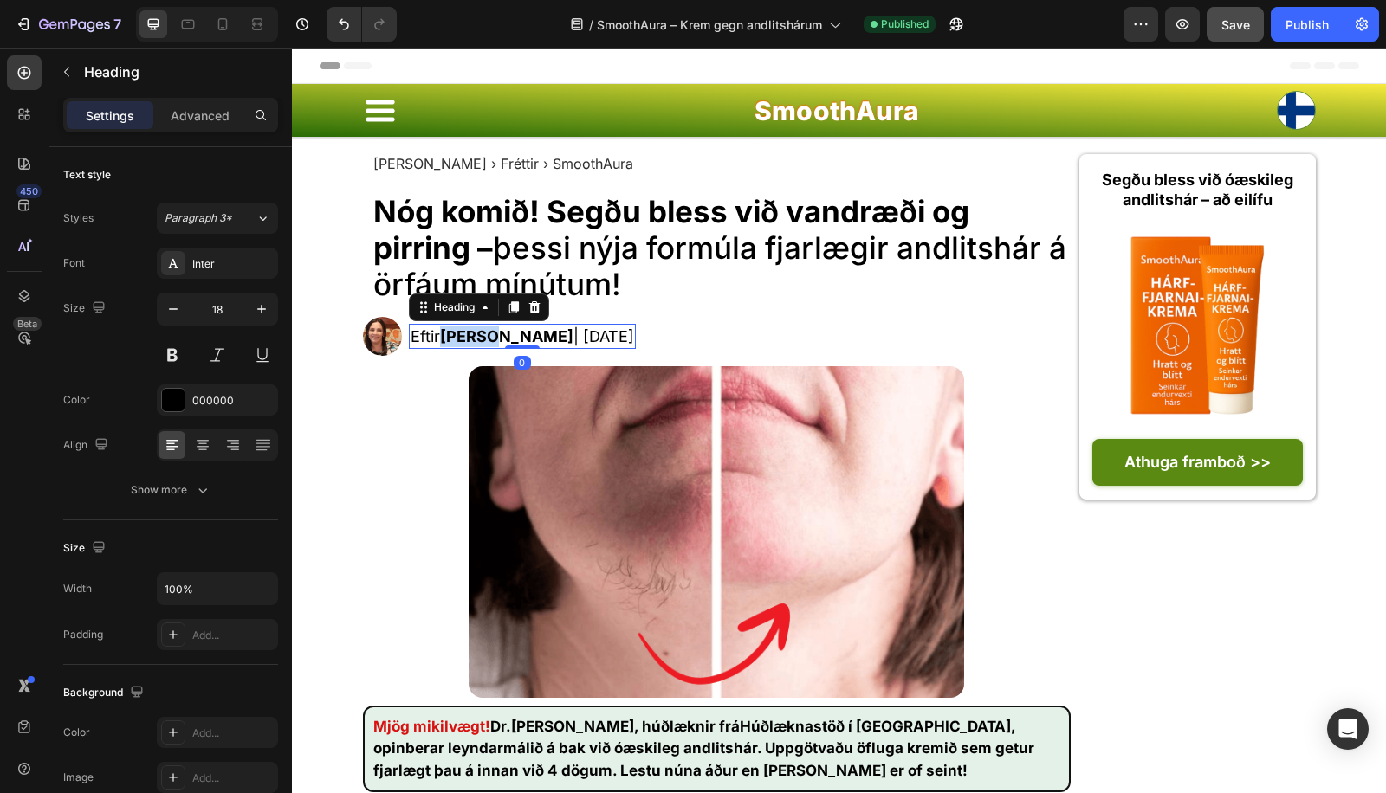
click at [464, 338] on strong "Naomi Gísladóttir" at bounding box center [506, 336] width 133 height 18
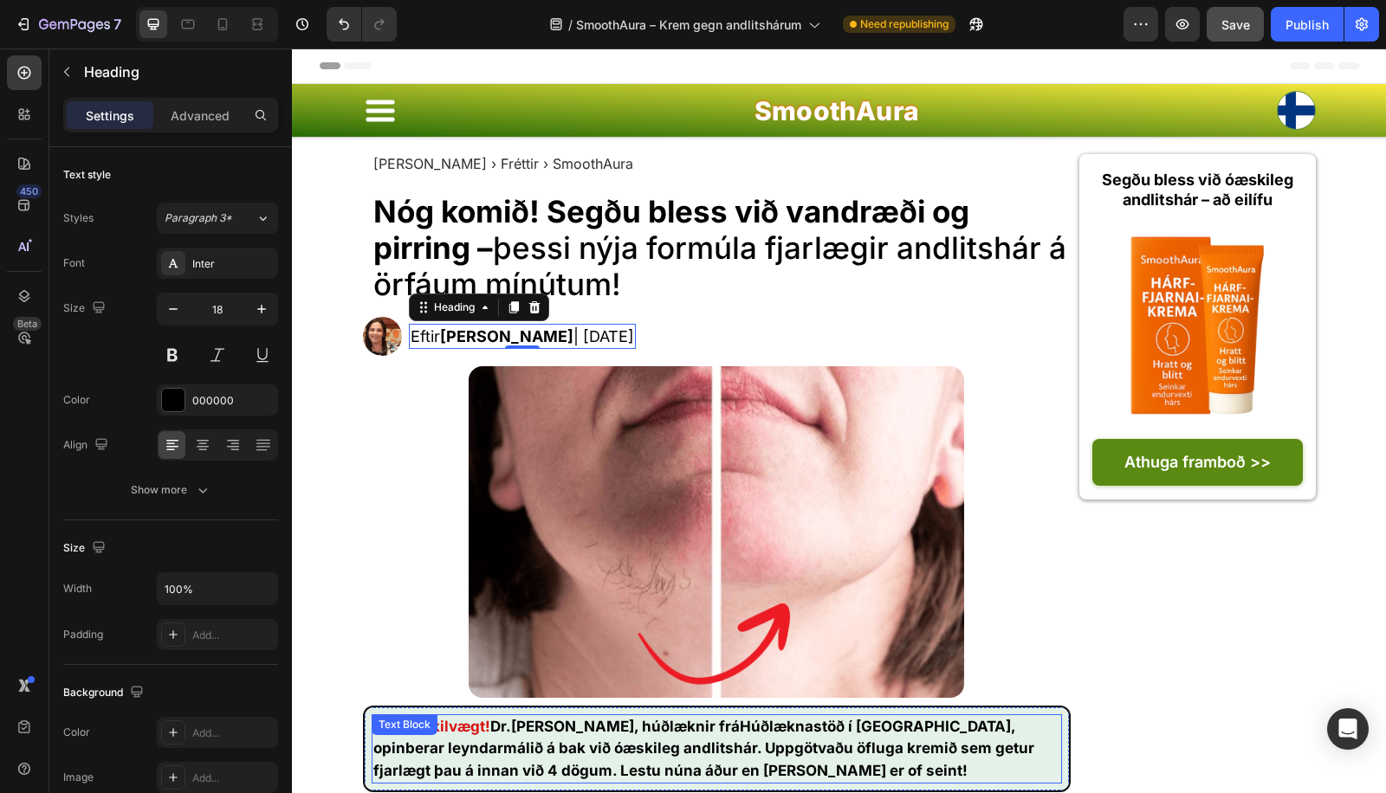
click at [542, 727] on strong "Ólína Karlsdóttir" at bounding box center [572, 726] width 123 height 17
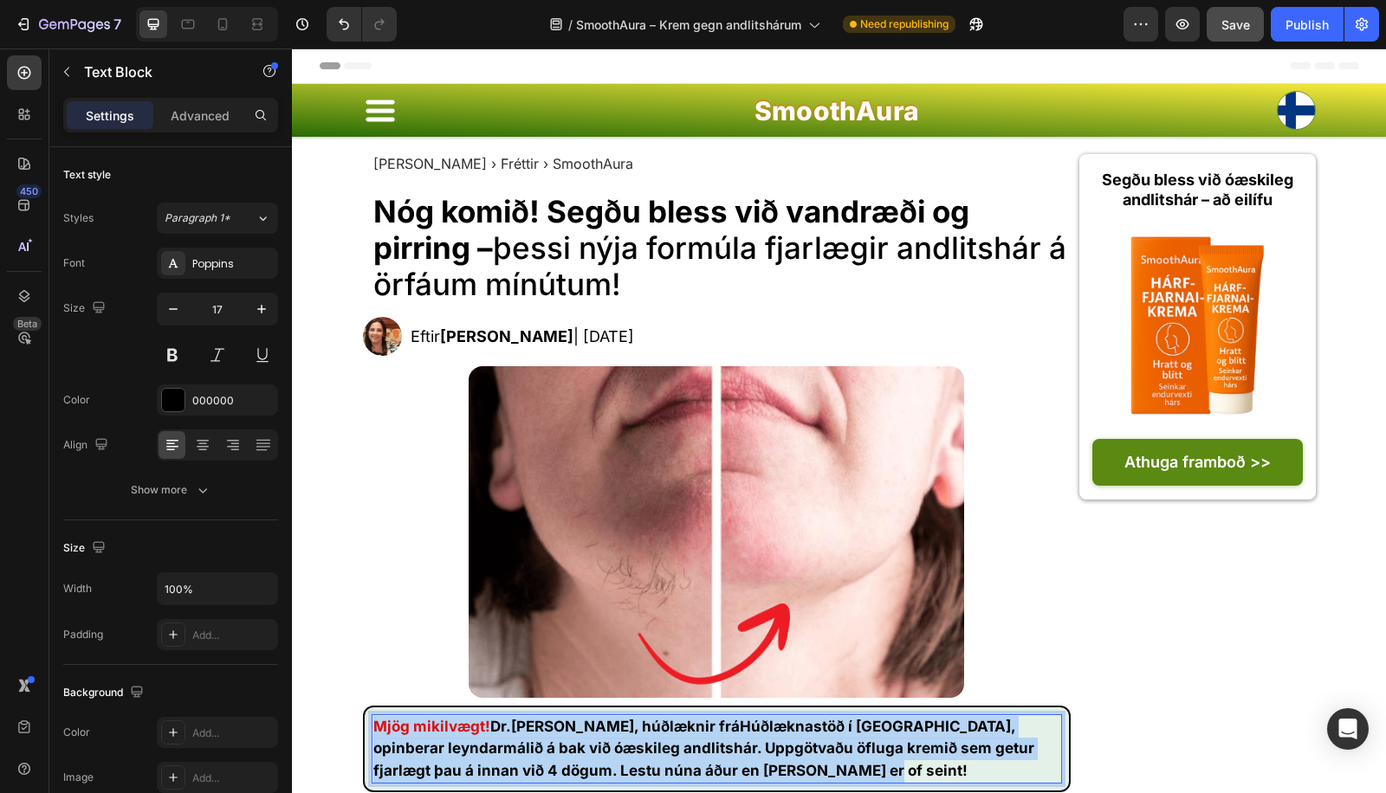
click at [542, 727] on strong "Ólína Karlsdóttir" at bounding box center [572, 726] width 123 height 17
click at [541, 727] on strong "Ólína Karlsdóttir" at bounding box center [572, 726] width 123 height 17
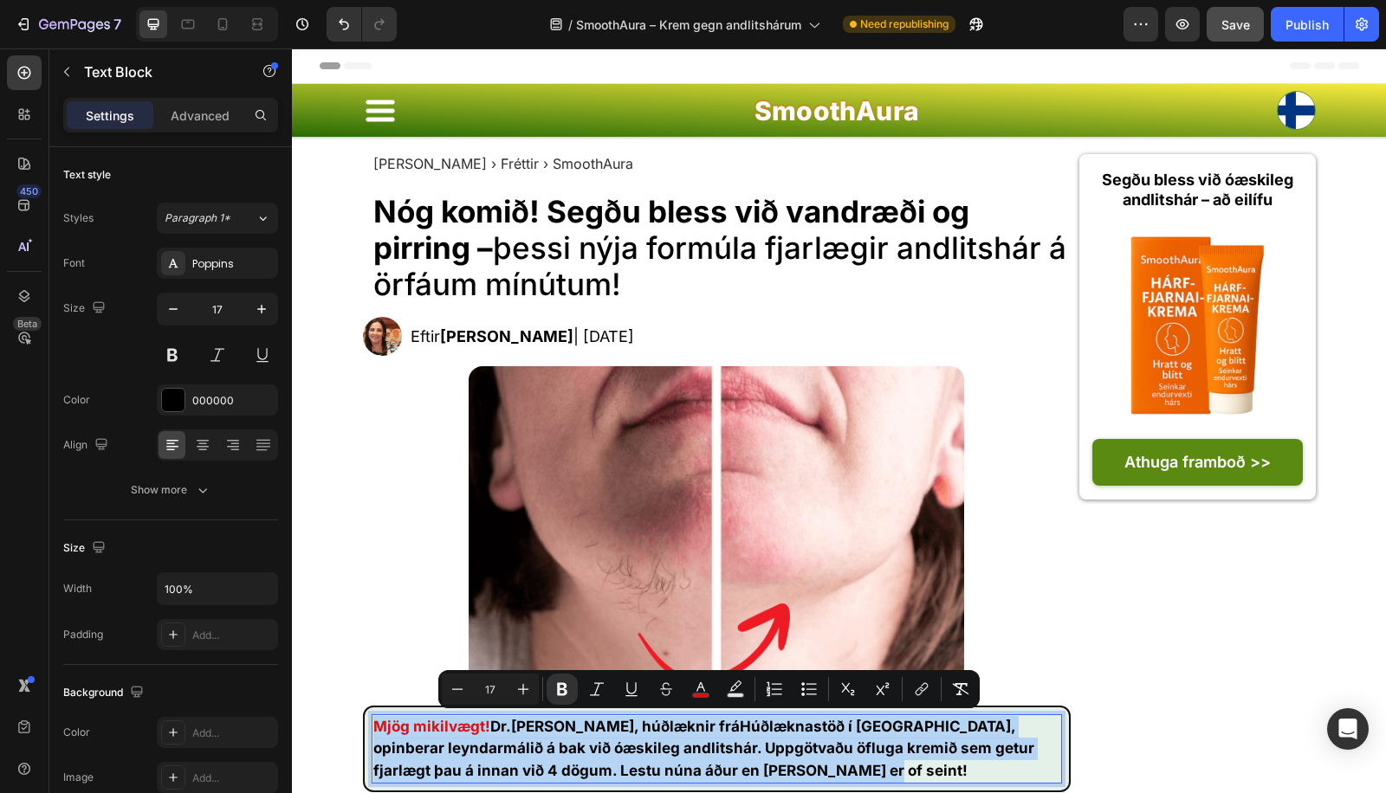
click at [542, 723] on strong "Ólína Karlsdóttir" at bounding box center [572, 726] width 123 height 17
click at [533, 726] on strong "Ólína Karlsdóttir" at bounding box center [572, 726] width 123 height 17
click at [531, 726] on strong "Ólína Karlsdóttir" at bounding box center [572, 726] width 123 height 17
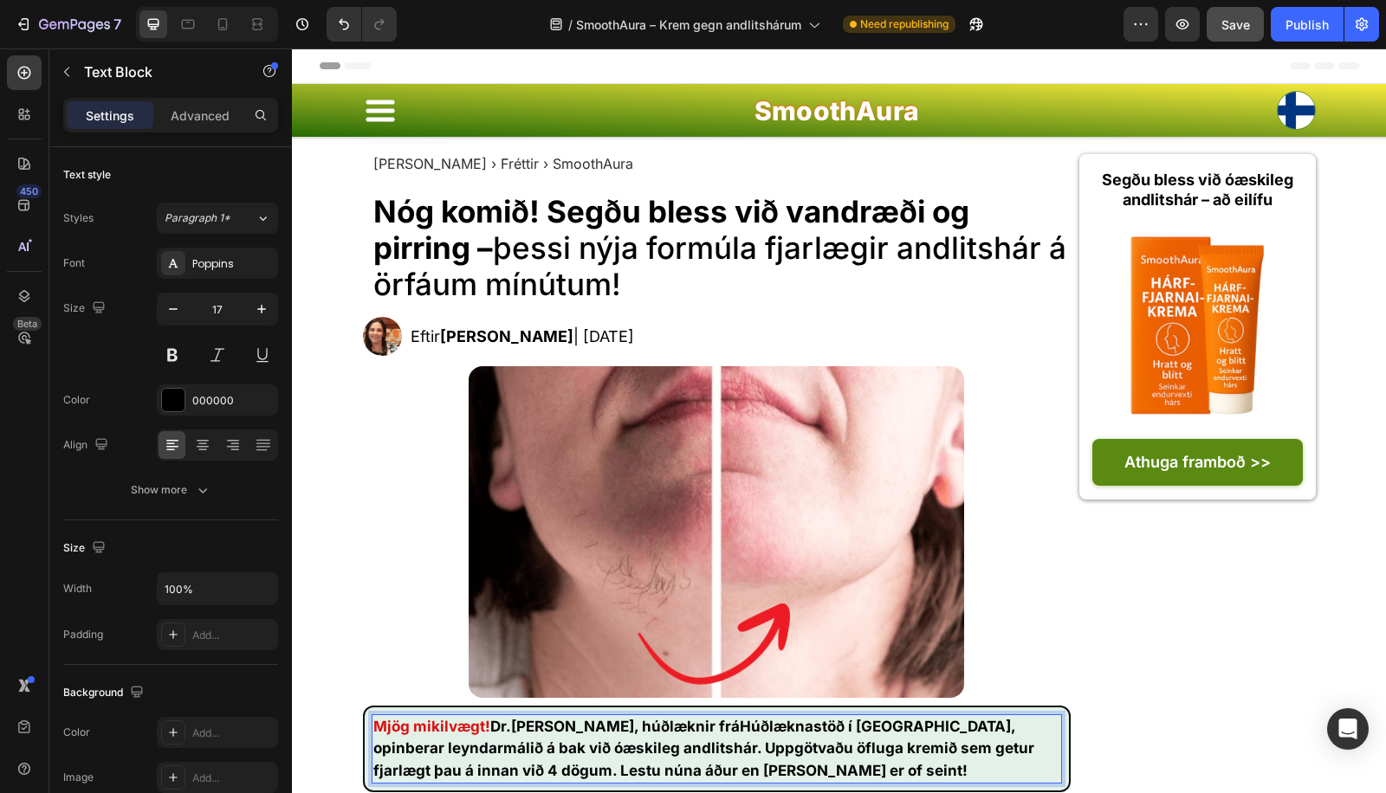
click at [535, 726] on strong "Ólína Karlsdóttir" at bounding box center [572, 726] width 123 height 17
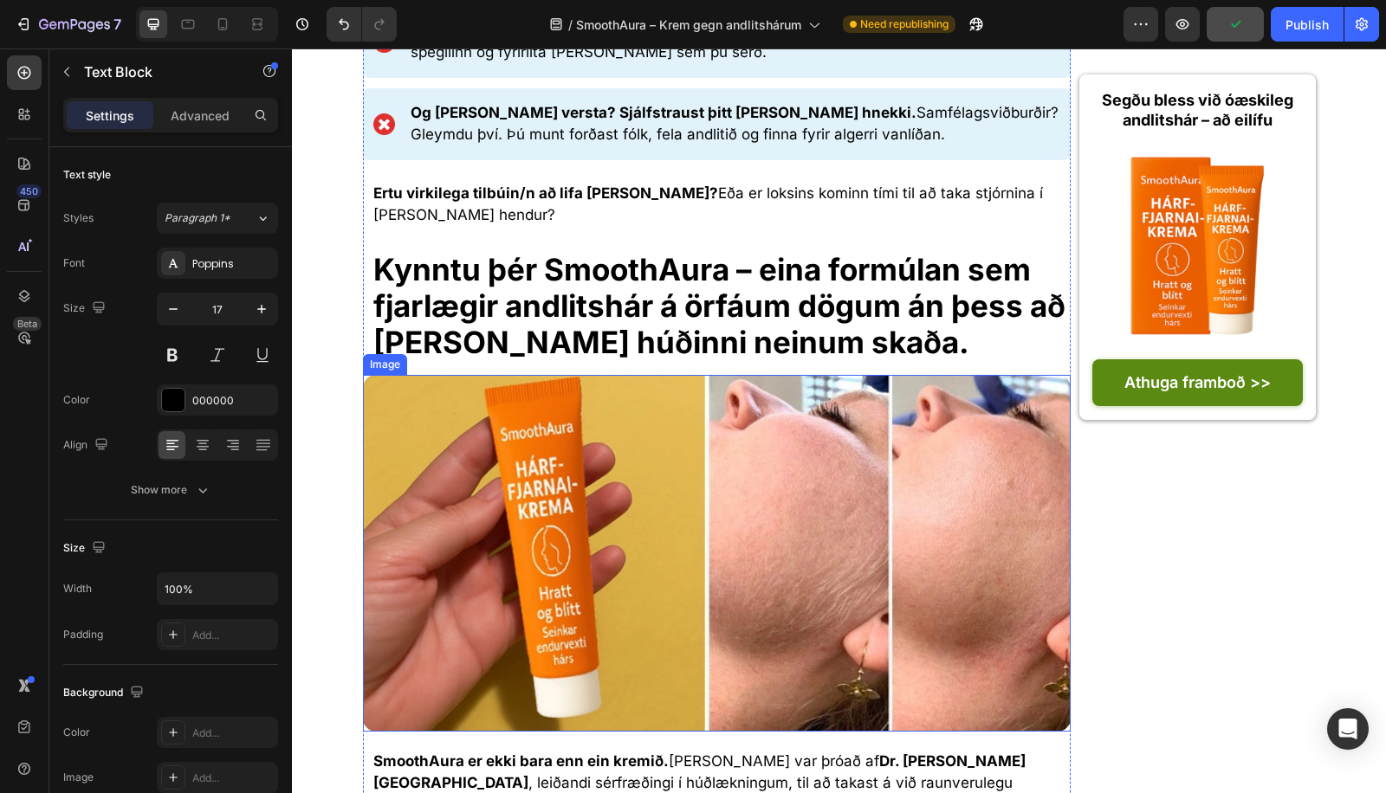
scroll to position [3143, 0]
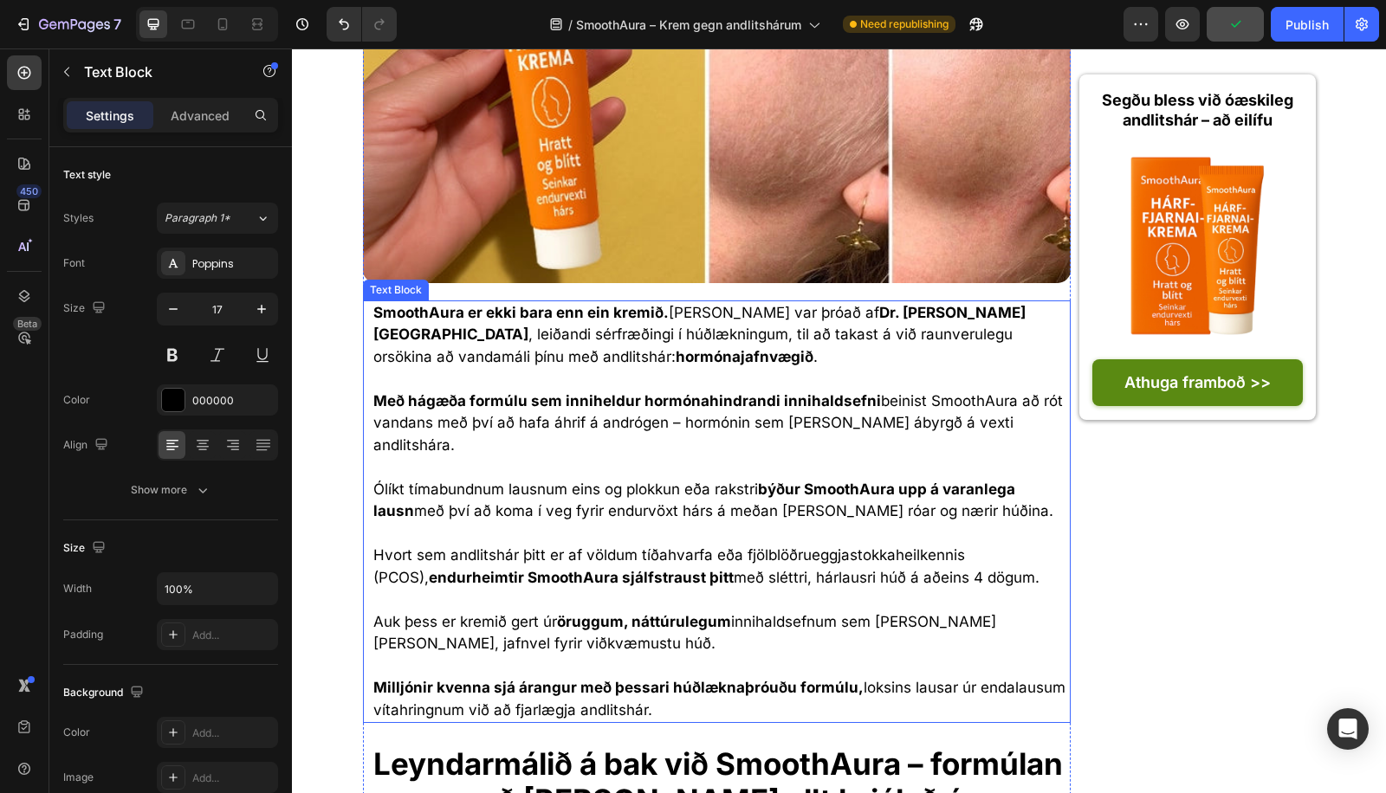
click at [918, 304] on strong "Dr. Ólöf Karlsdóttur" at bounding box center [699, 324] width 652 height 40
click at [921, 304] on strong "Dr. Ólöf Karlsdóttur" at bounding box center [699, 324] width 652 height 40
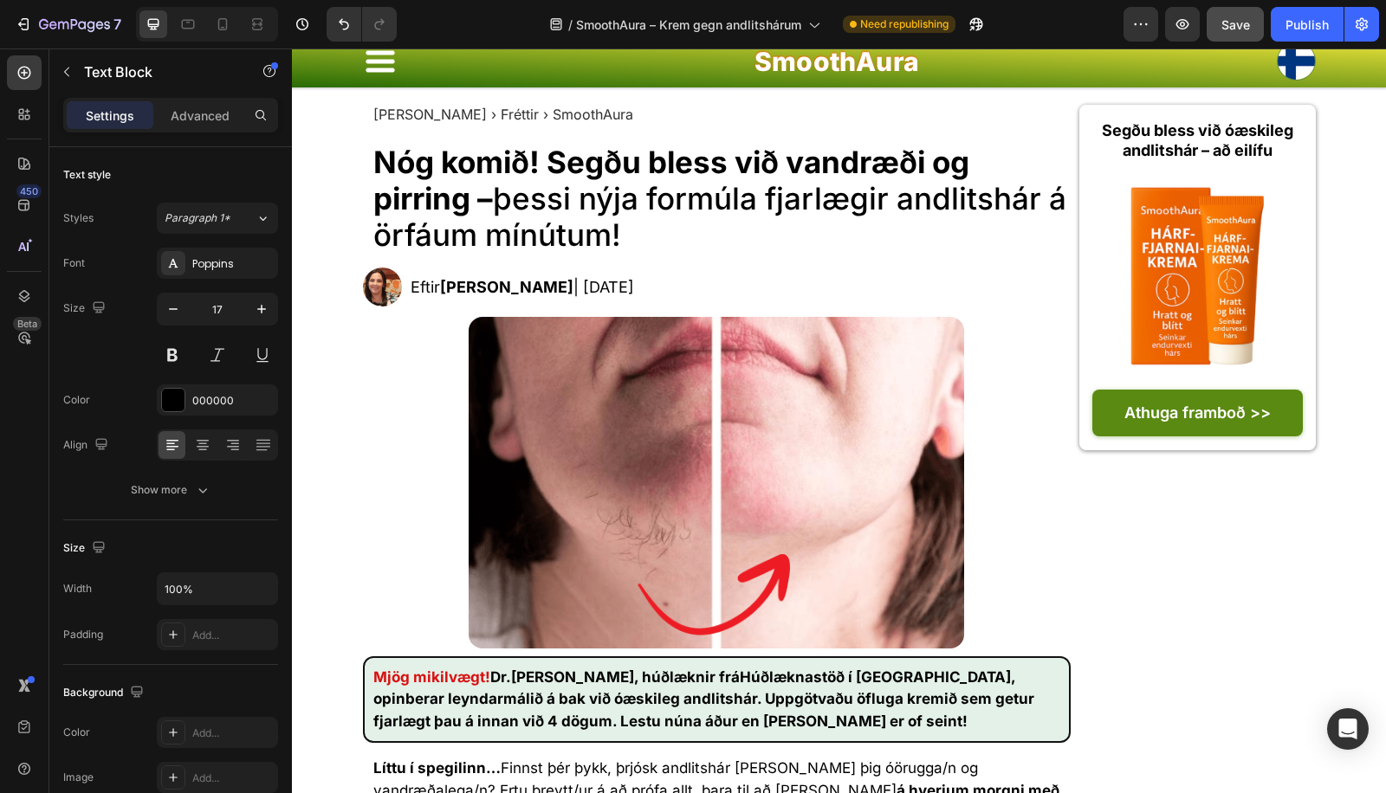
scroll to position [0, 0]
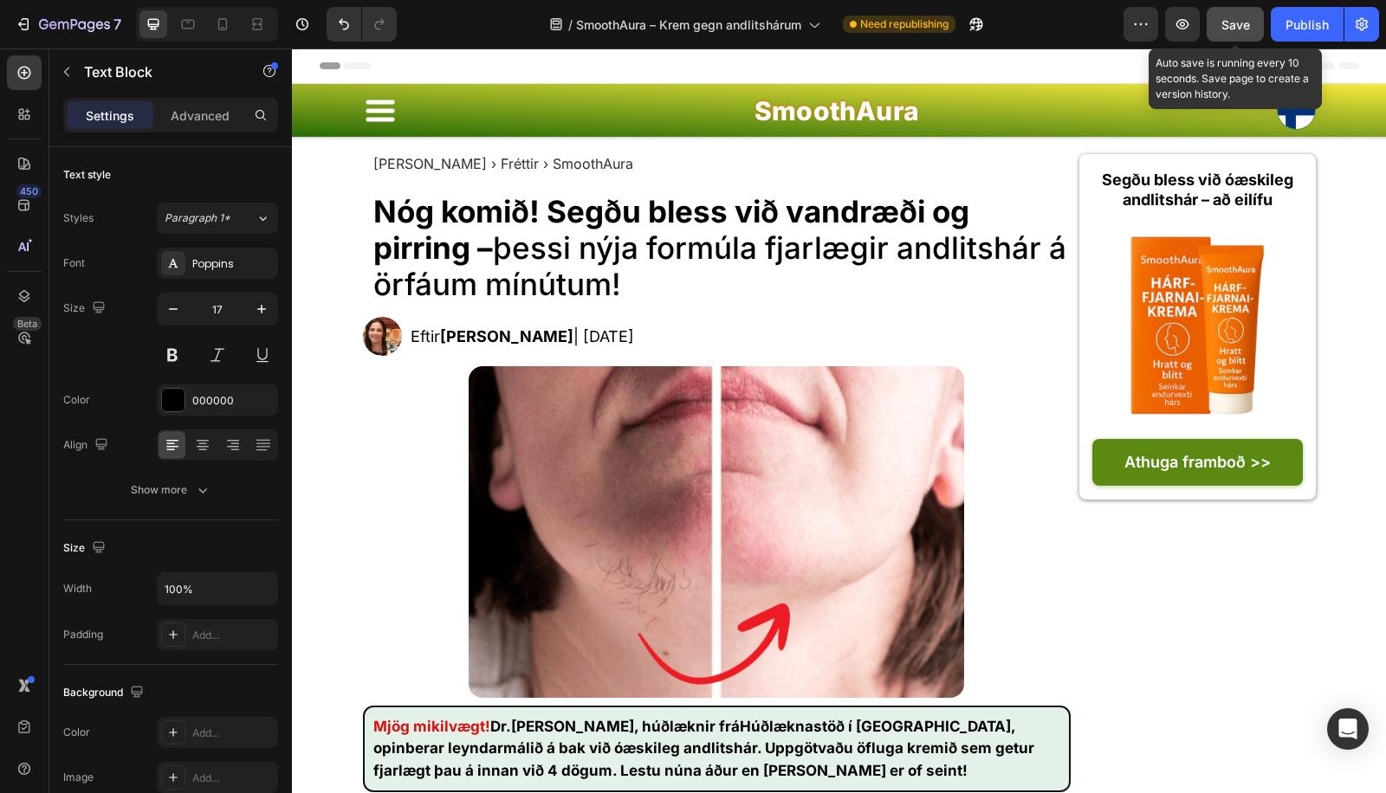
click at [1236, 22] on span "Save" at bounding box center [1235, 24] width 29 height 15
click at [1294, 10] on button "Publish" at bounding box center [1306, 24] width 73 height 35
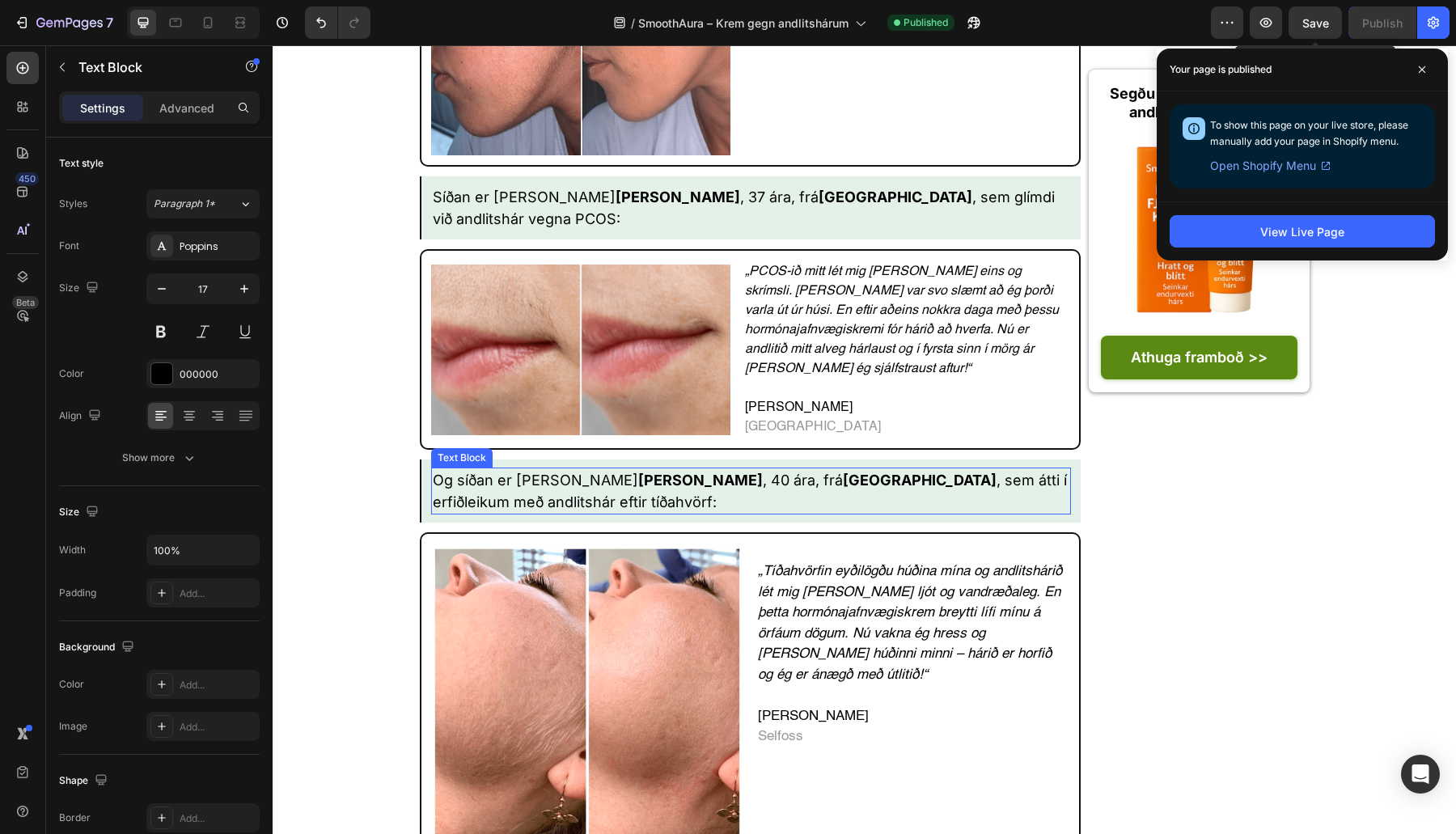
scroll to position [4561, 0]
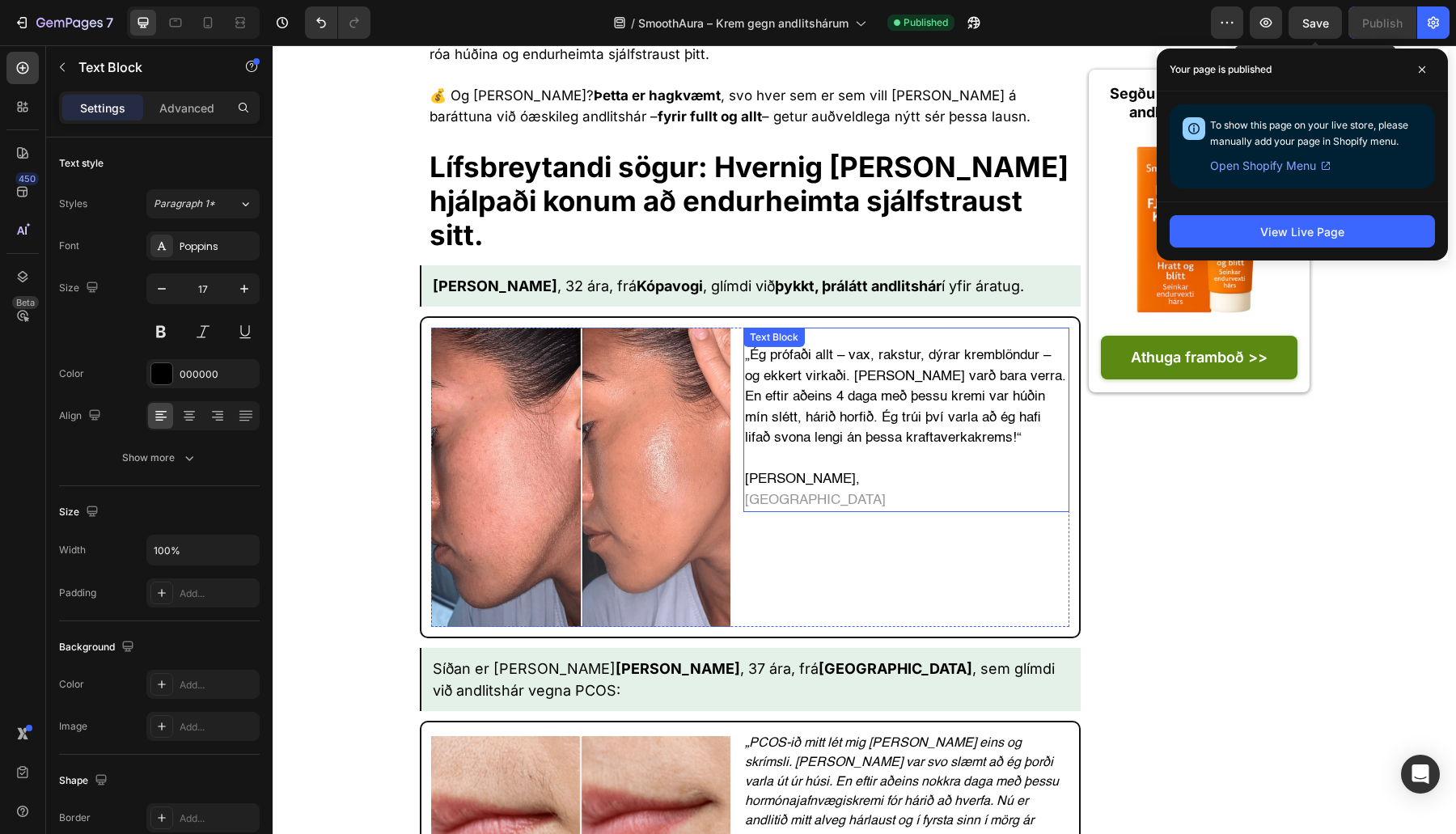
click at [776, 449] on p "Emma Lára," at bounding box center [907, 470] width 323 height 41
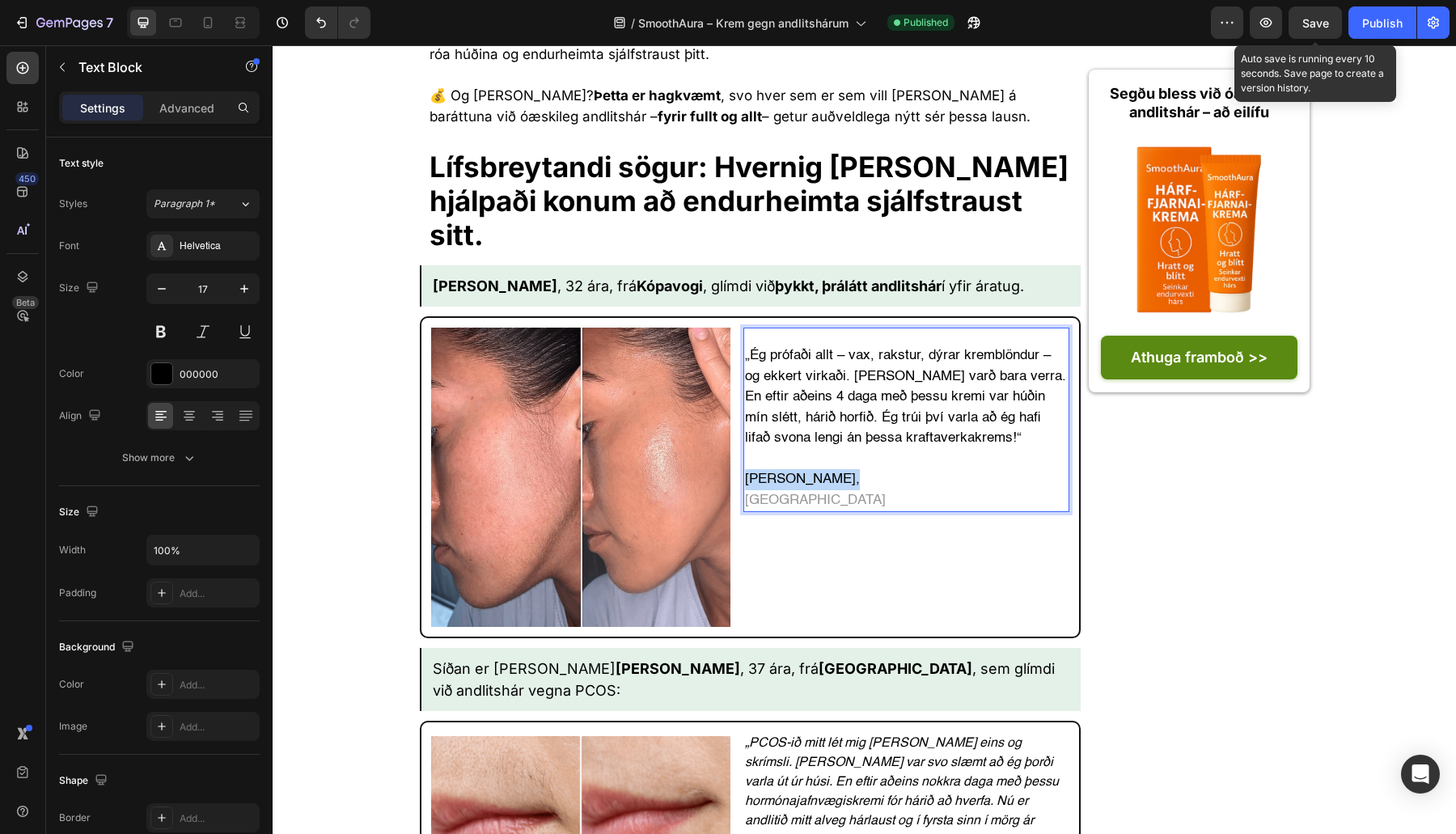
click at [776, 449] on p "Emma Lára," at bounding box center [907, 470] width 323 height 41
click at [472, 277] on strong "Emma Lára" at bounding box center [494, 286] width 124 height 17
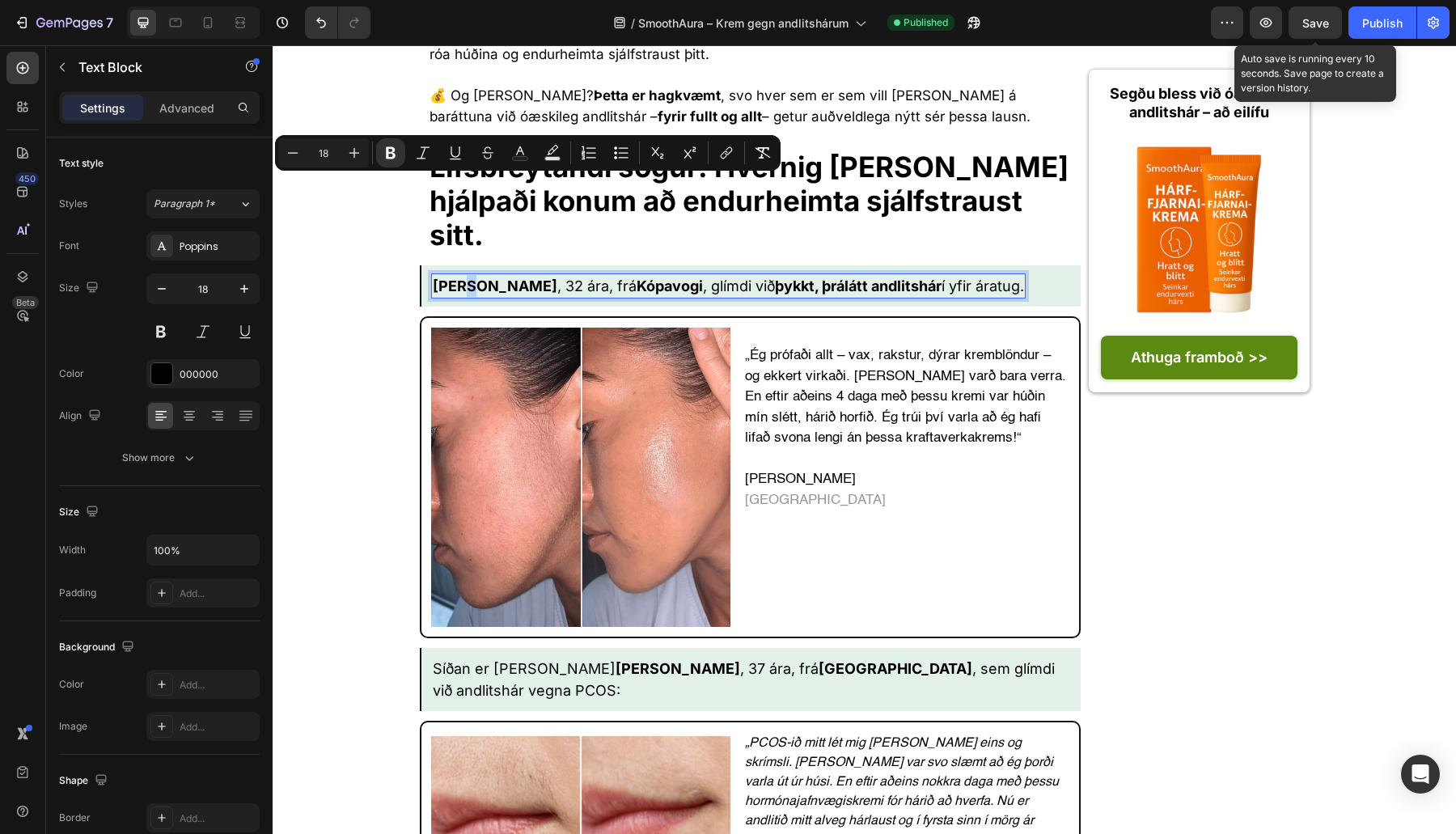
click at [472, 277] on strong "Emma Lára" at bounding box center [494, 286] width 124 height 17
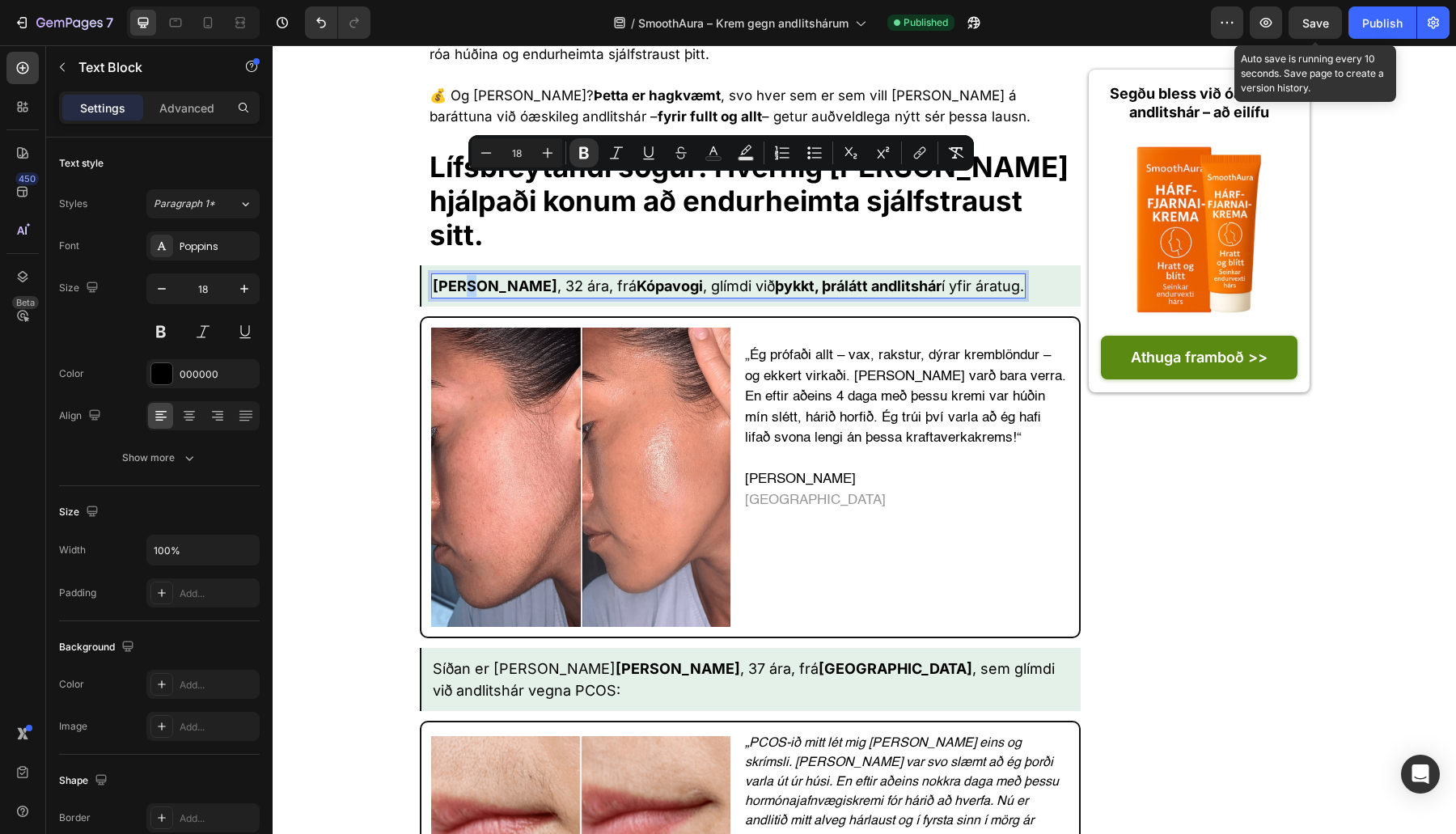
click at [495, 277] on strong "Emma Lára" at bounding box center [494, 286] width 124 height 17
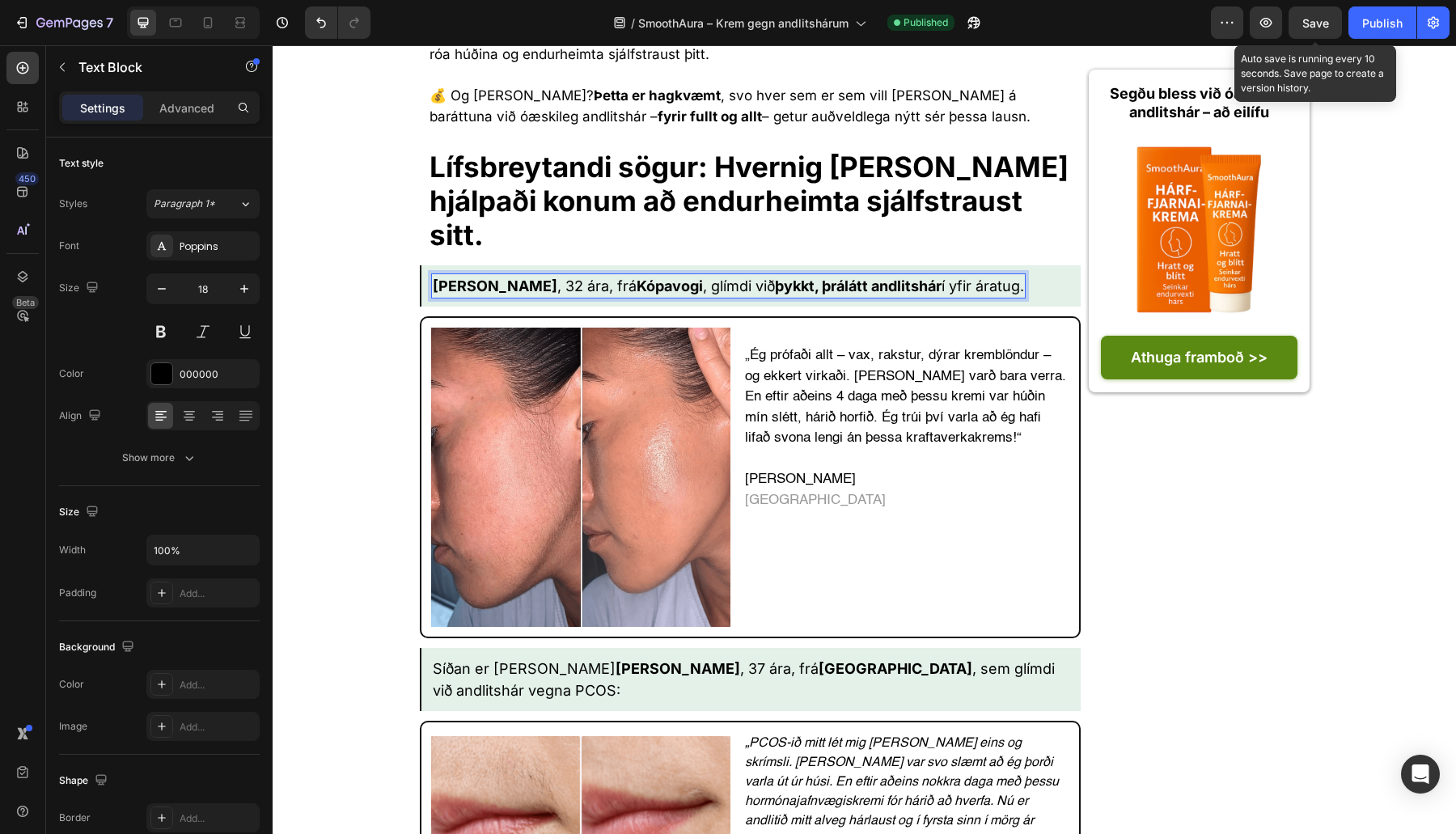
click at [504, 277] on strong "Emma Lára" at bounding box center [494, 286] width 124 height 17
drag, startPoint x: 507, startPoint y: 189, endPoint x: 389, endPoint y: 191, distance: 118.0
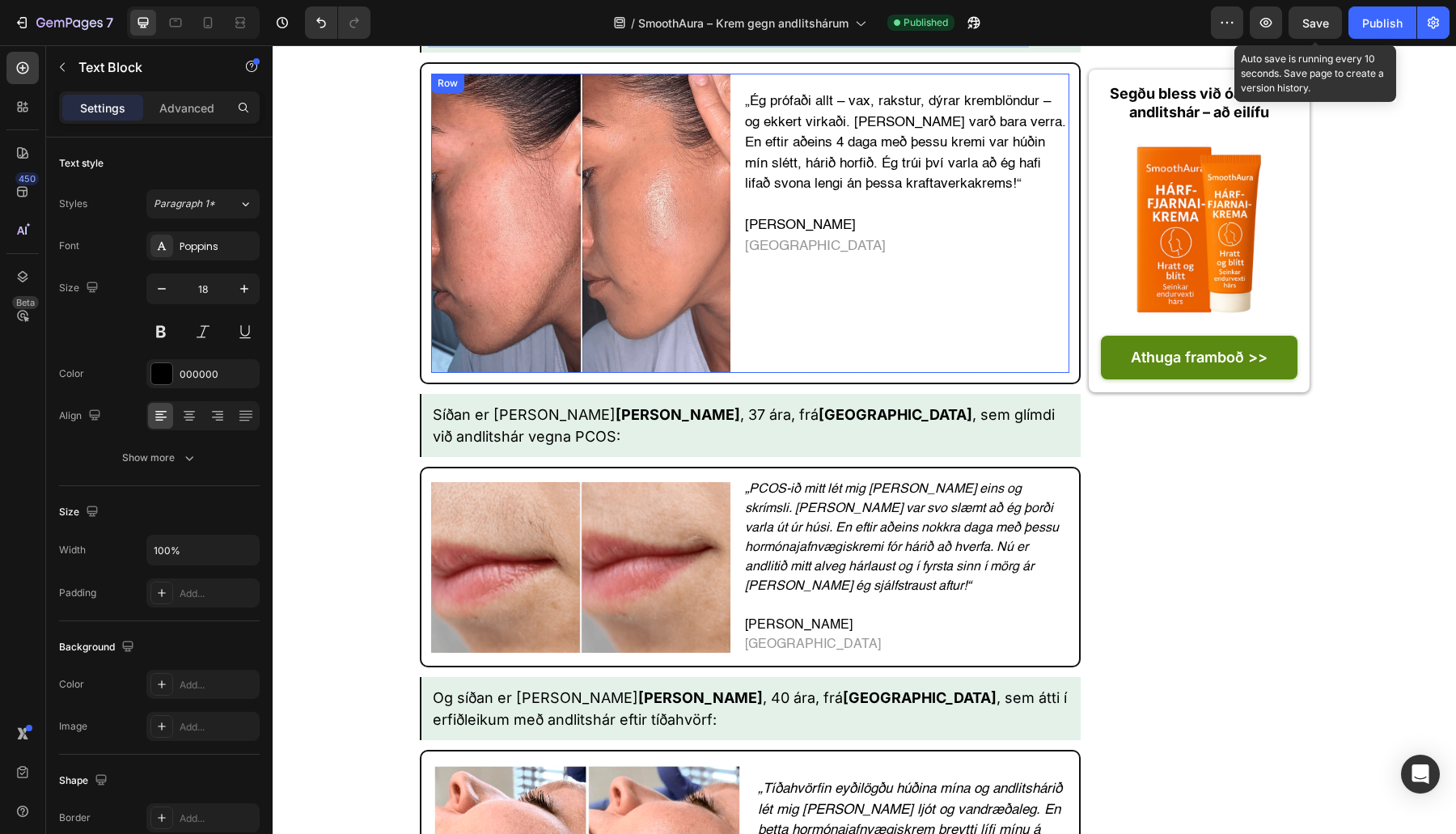
scroll to position [5032, 0]
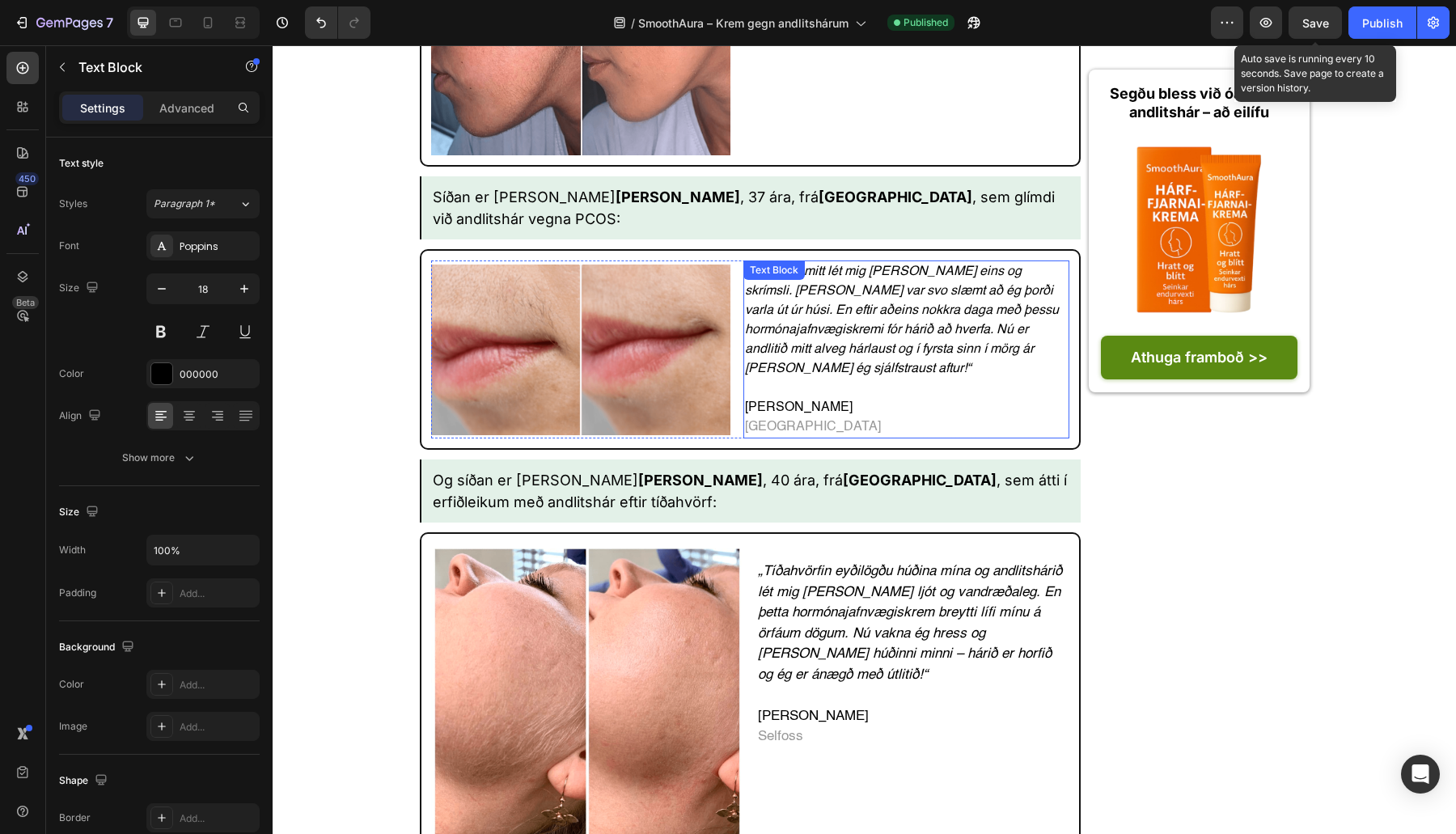
click at [781, 398] on p "Ásta Níelsdóttir Akureyri" at bounding box center [907, 417] width 323 height 39
click at [638, 472] on strong "Rakel Vilhjálmsdóttir" at bounding box center [700, 480] width 124 height 17
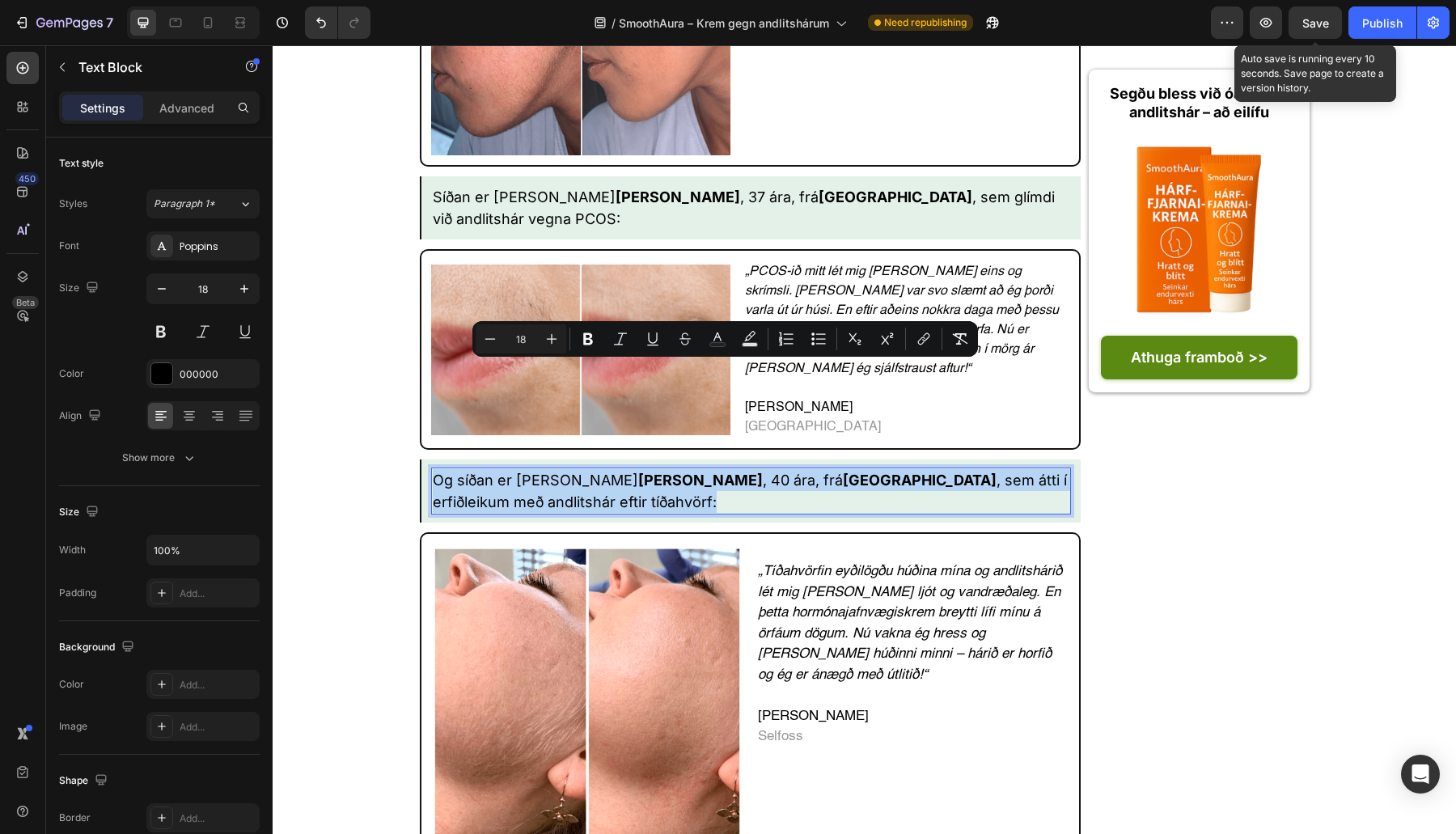
click at [710, 469] on p "Og síðan er það Rakel Vilhjálmsdóttir , 40 ára, frá Hafnarfirði , sem átti í er…" at bounding box center [751, 490] width 637 height 44
click at [702, 469] on p "Og síðan er það Rakel Vilhjálmsdóttir , 40 ára, frá Hafnarfirði , sem átti í er…" at bounding box center [751, 490] width 637 height 44
click at [698, 472] on strong "Rakel Vilhjálmsdóttir" at bounding box center [700, 480] width 124 height 17
click at [770, 398] on p "Ásta Níelsdóttir Akureyri" at bounding box center [907, 417] width 323 height 39
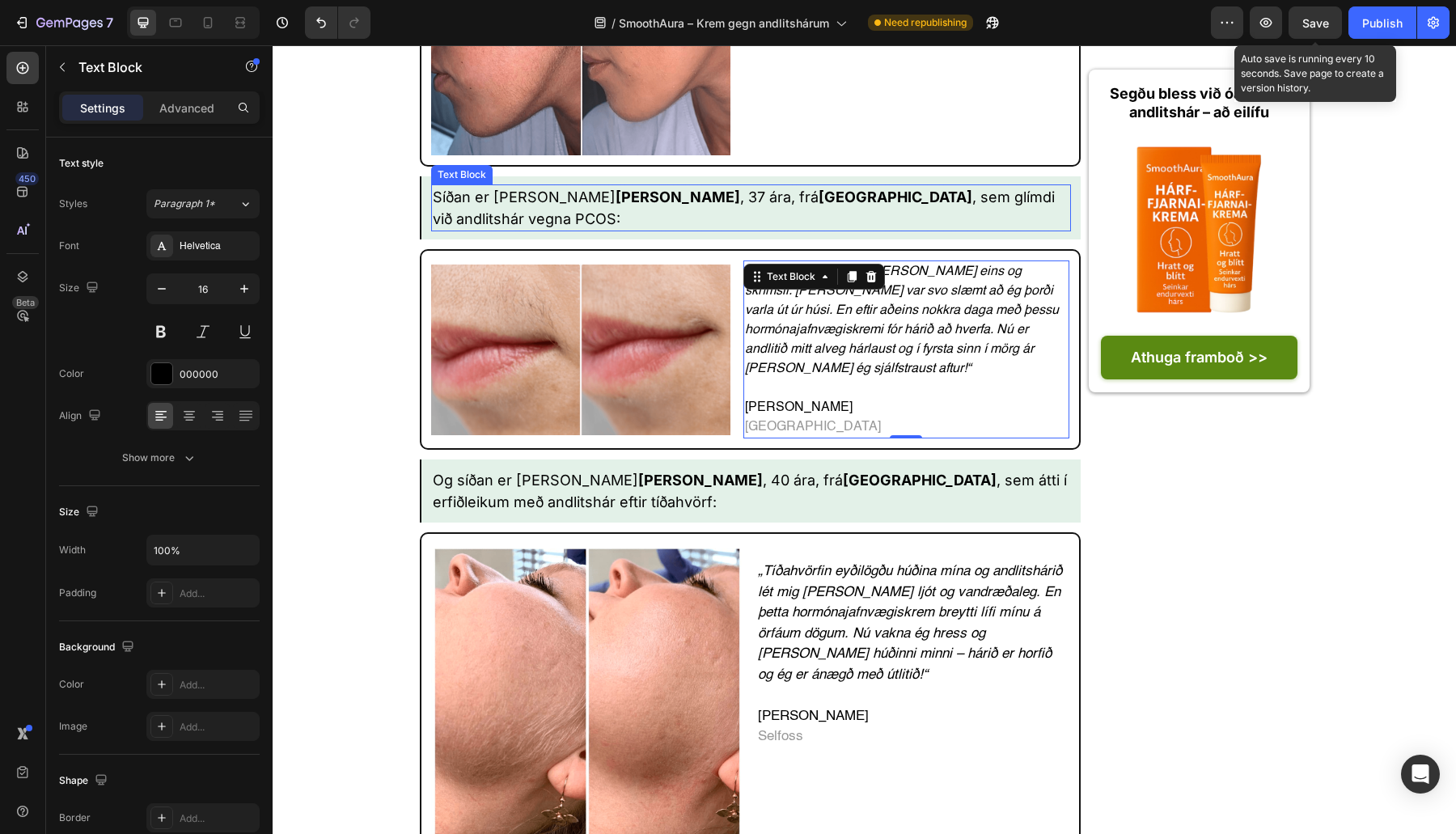
click at [615, 189] on strong "Sigríður Kata" at bounding box center [677, 197] width 124 height 17
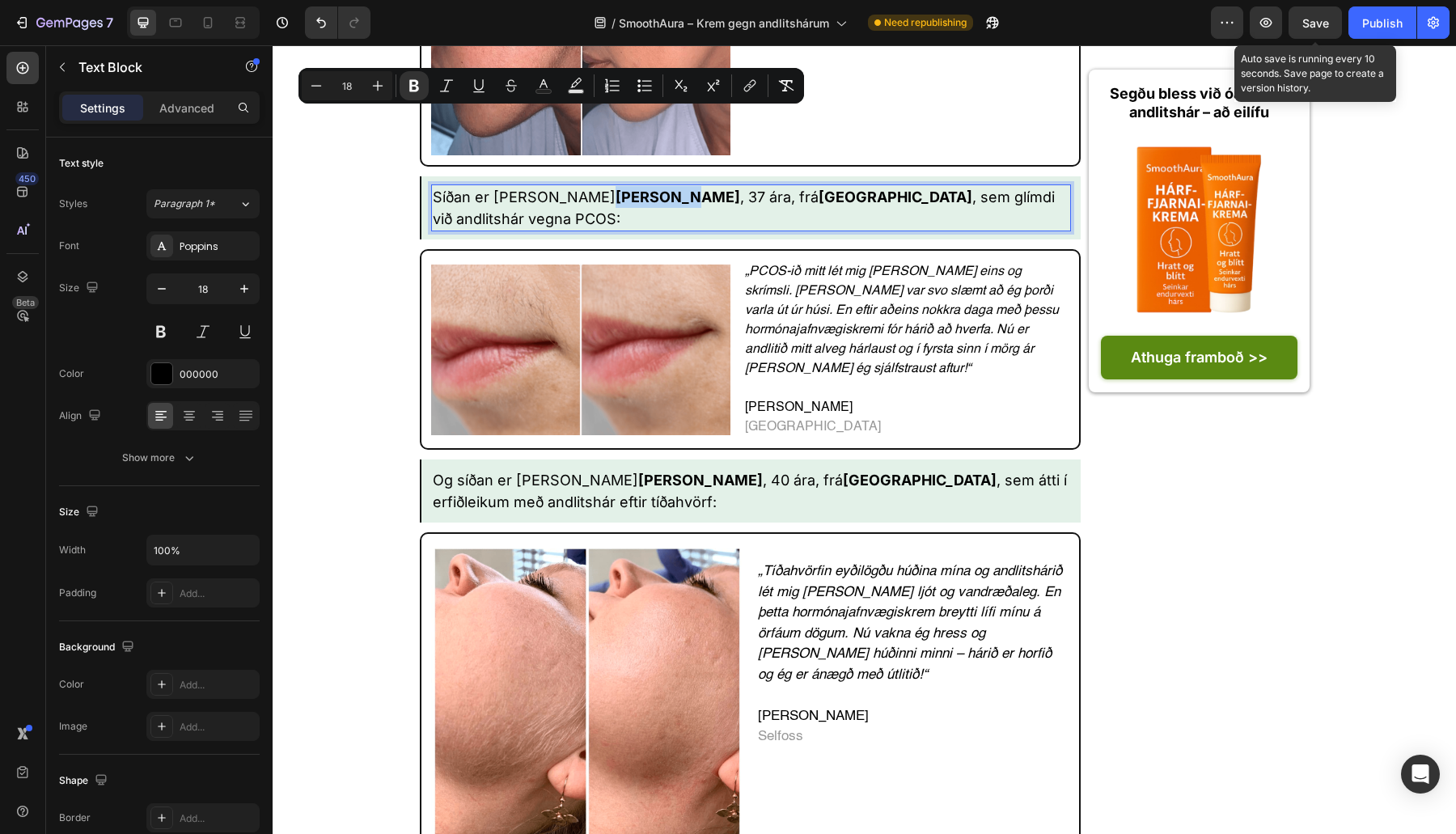
click at [615, 189] on strong "Sigríður Kata" at bounding box center [677, 197] width 124 height 17
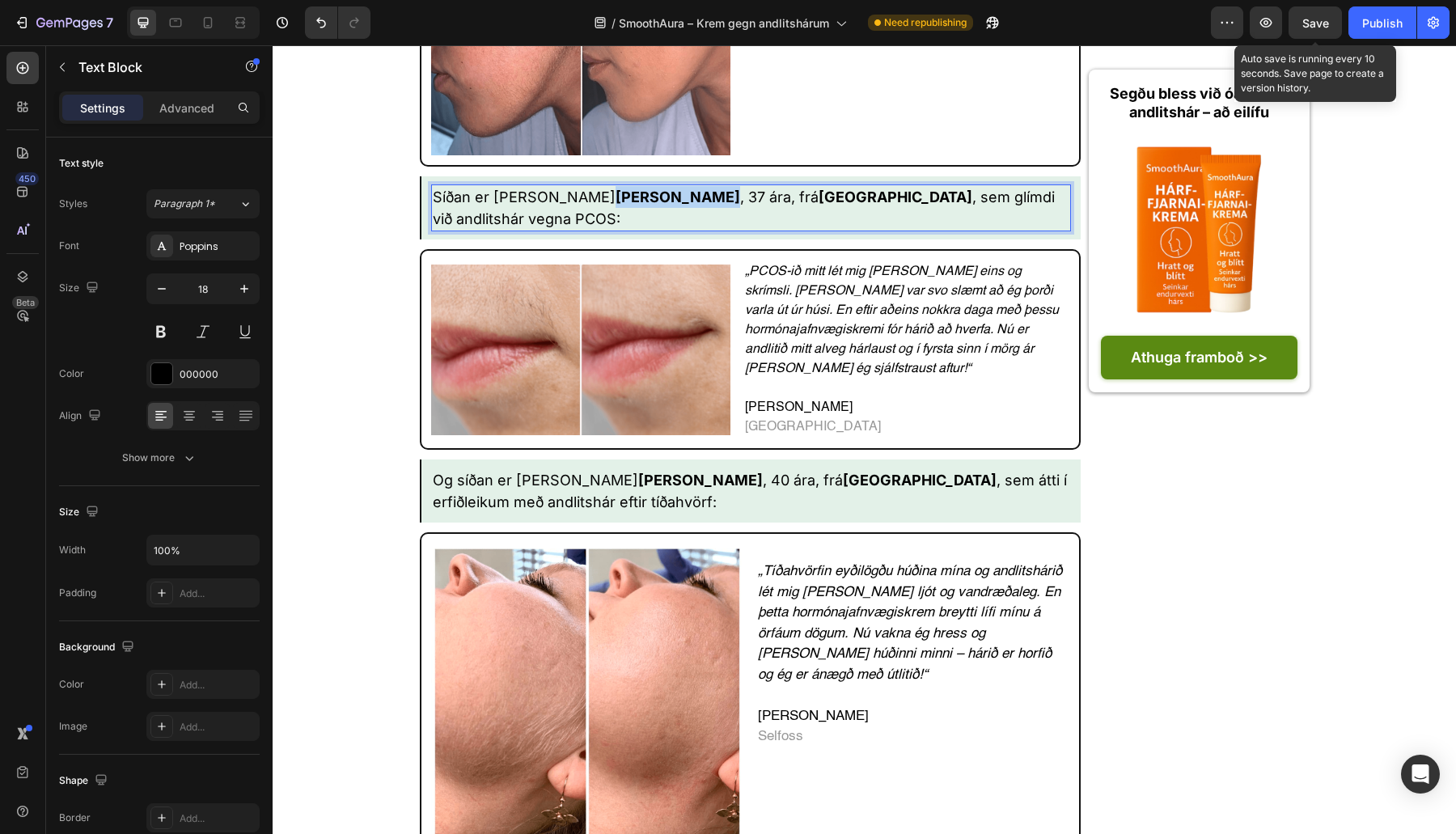
drag, startPoint x: 527, startPoint y: 120, endPoint x: 614, endPoint y: 122, distance: 87.0
click at [615, 189] on strong "Sigríður Kata" at bounding box center [677, 197] width 124 height 17
click at [782, 398] on p "Ásta Níelsdóttir Akureyri" at bounding box center [907, 417] width 323 height 39
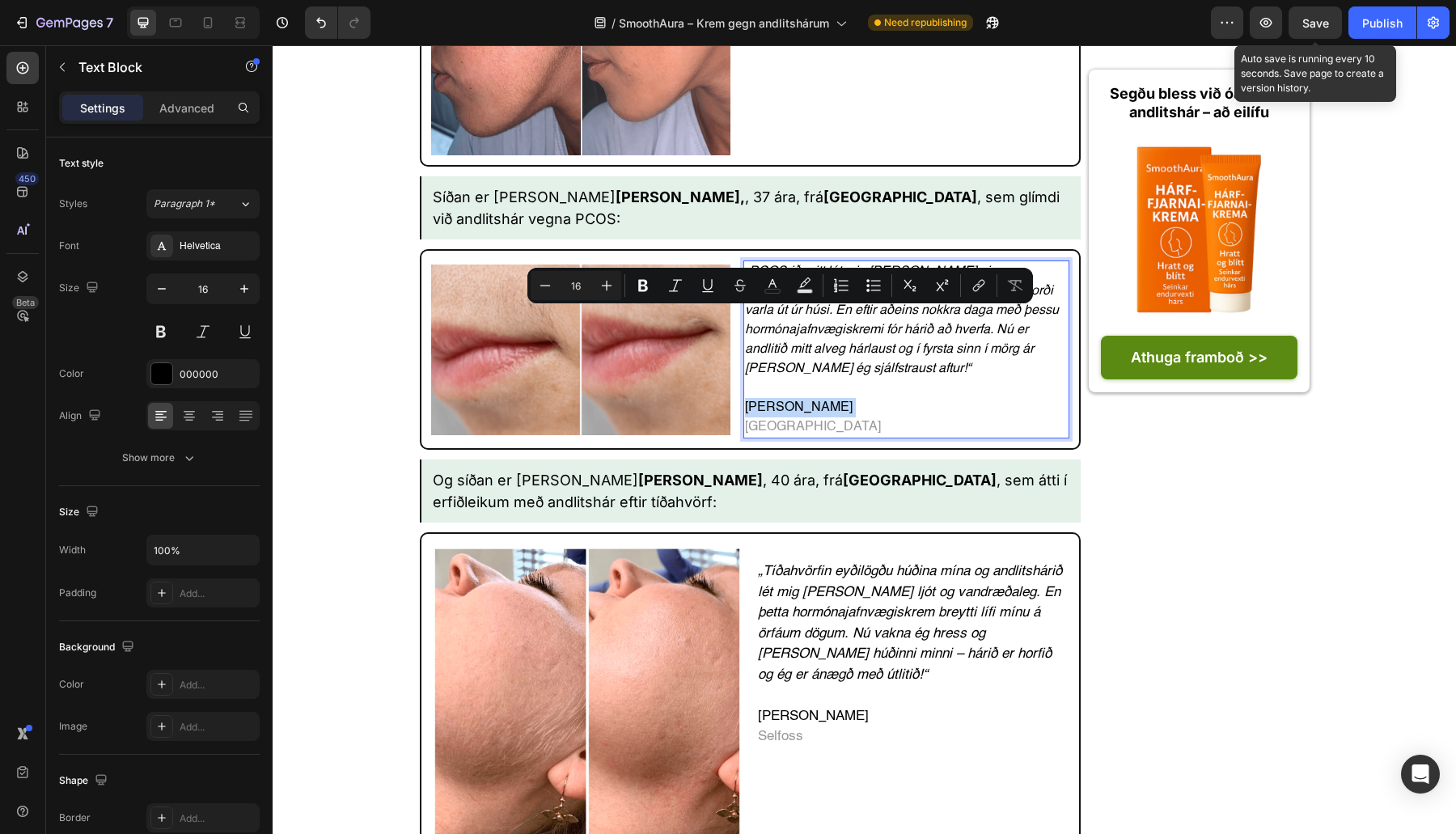
click at [767, 398] on p "Ásta Níelsdóttir Akureyri" at bounding box center [907, 417] width 323 height 39
drag, startPoint x: 768, startPoint y: 319, endPoint x: 759, endPoint y: 317, distance: 9.2
click at [749, 398] on p "Ásta Níelsdóttir Akureyri" at bounding box center [907, 417] width 323 height 39
click at [767, 398] on p "Ásta Níelsdóttir Akureyri" at bounding box center [907, 417] width 323 height 39
click at [763, 398] on p "Ásta Níelsdóttir Akureyri" at bounding box center [907, 417] width 323 height 39
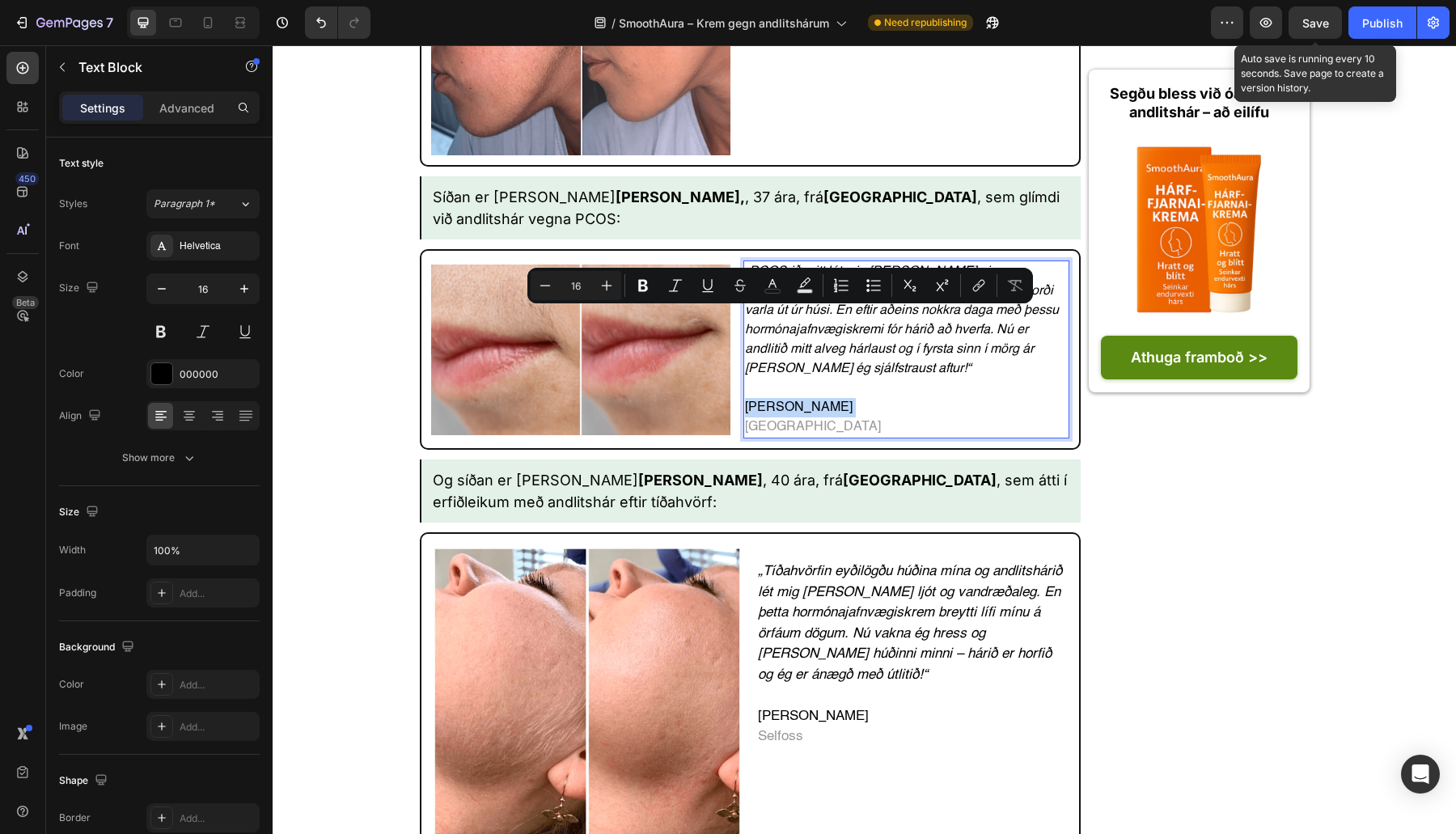
click at [761, 398] on p "Ásta Níelsdóttir Akureyri" at bounding box center [907, 417] width 323 height 39
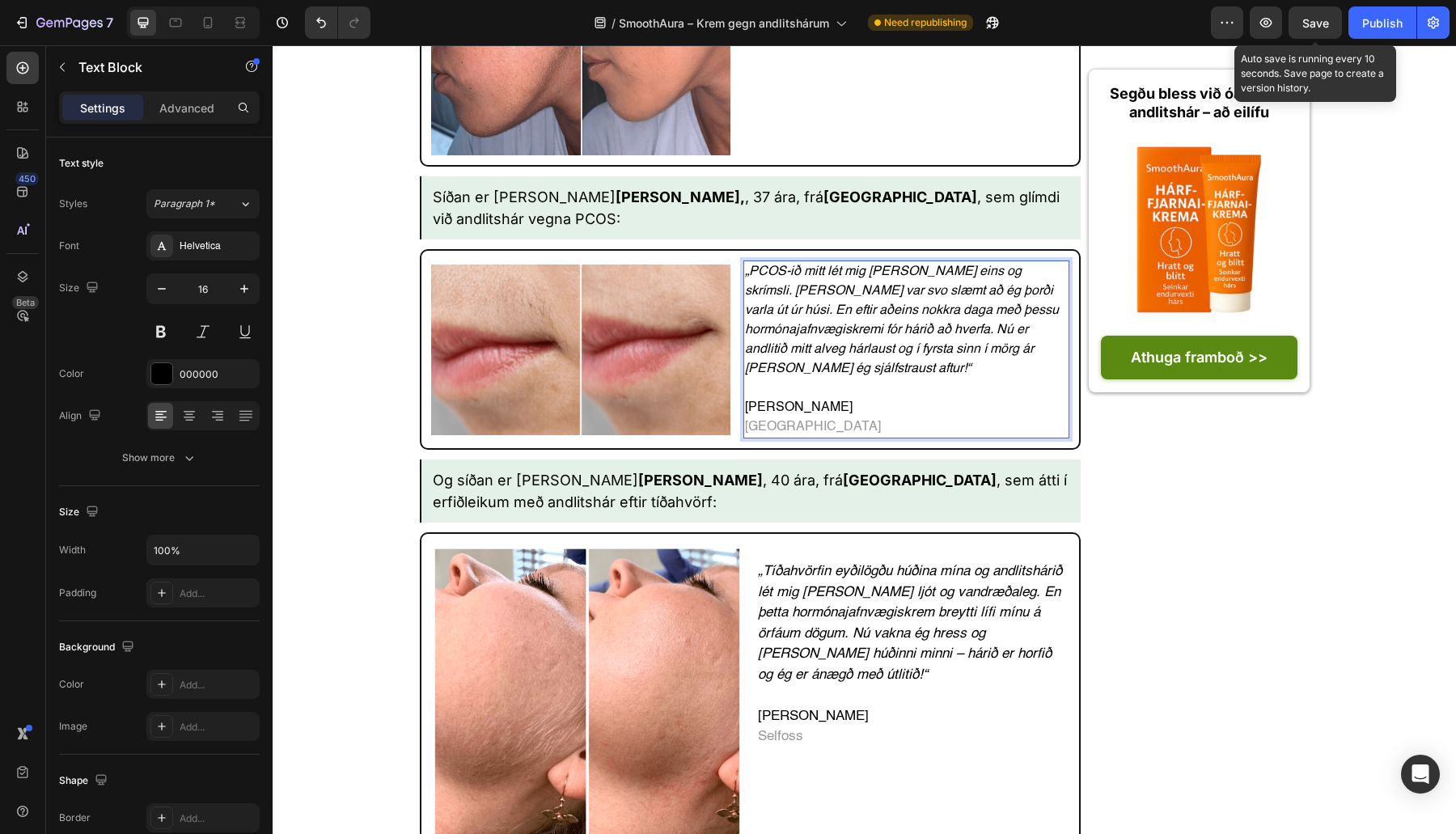
click at [779, 398] on p "Ásta Níelsdóttir Akureyri" at bounding box center [907, 417] width 323 height 39
click at [770, 398] on p "Ásta Rakel Nanna Sigurðardóttir, Akureyri" at bounding box center [907, 417] width 323 height 39
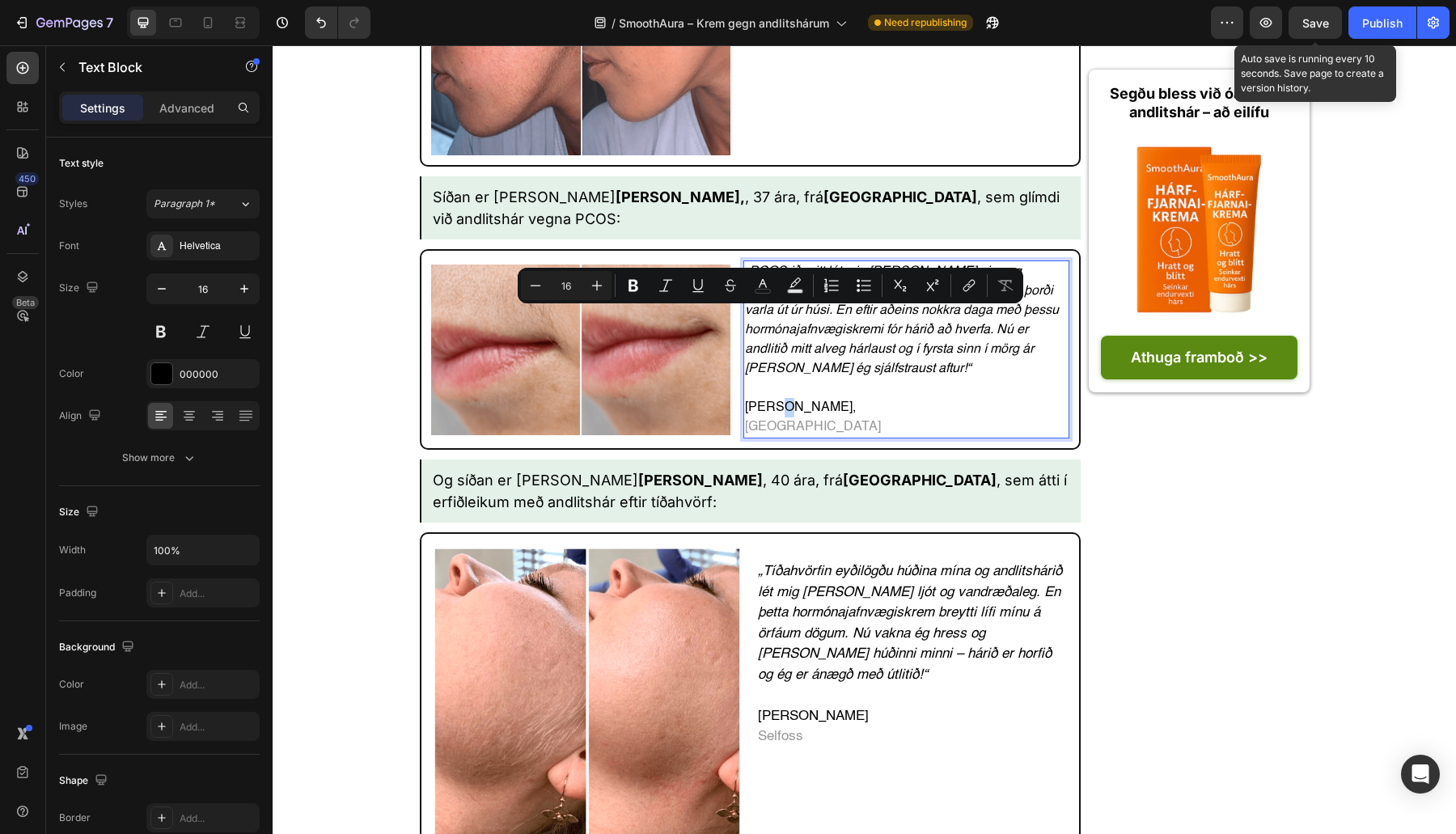
click at [767, 398] on p "Ásta Rakel Nanna Sigurðardóttir, Akureyri" at bounding box center [907, 417] width 323 height 39
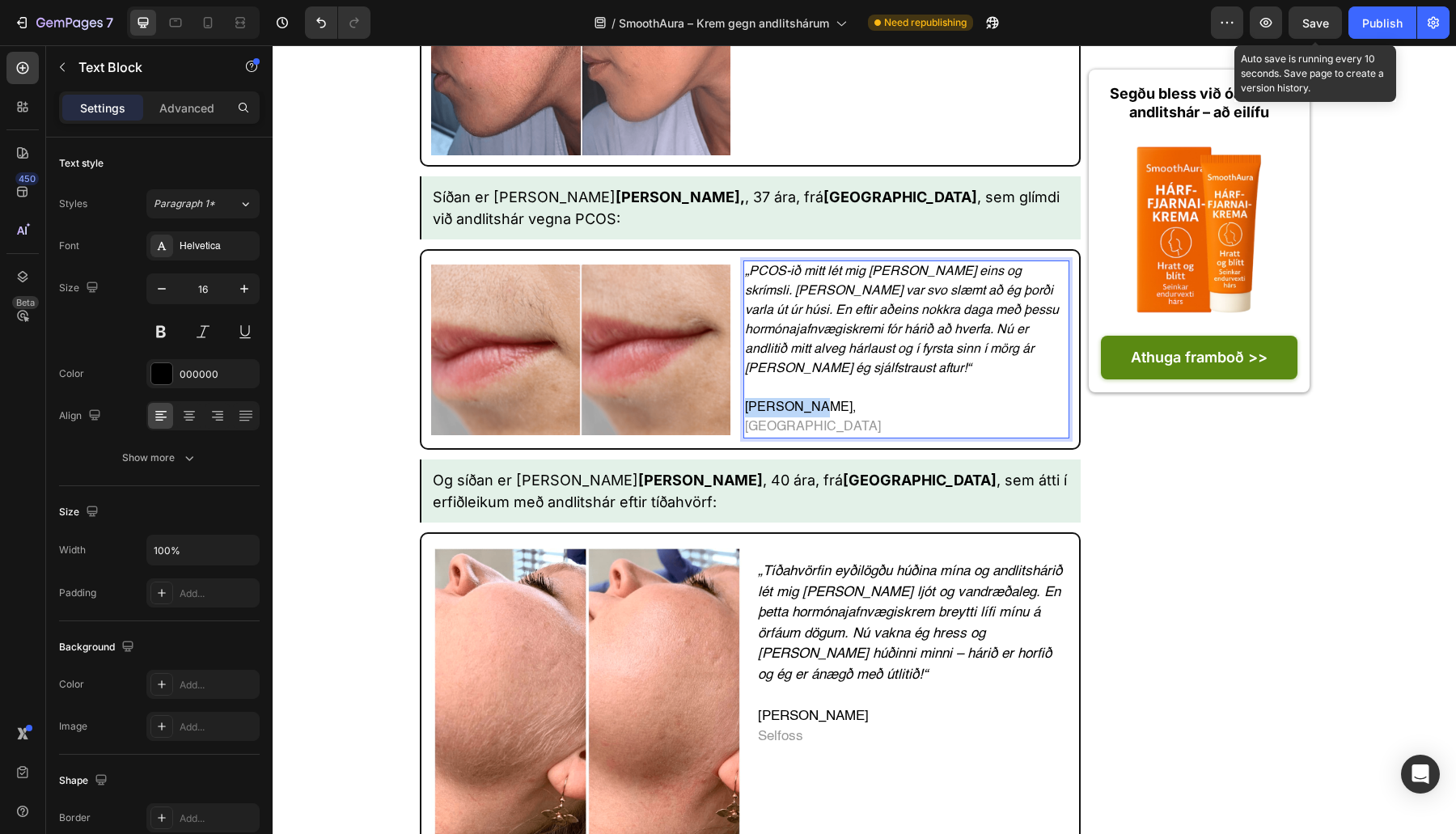
drag, startPoint x: 767, startPoint y: 318, endPoint x: 751, endPoint y: 320, distance: 16.1
click at [751, 398] on p "Ásta Rakel Nanna Sigurðardóttir, Akureyri" at bounding box center [907, 417] width 323 height 39
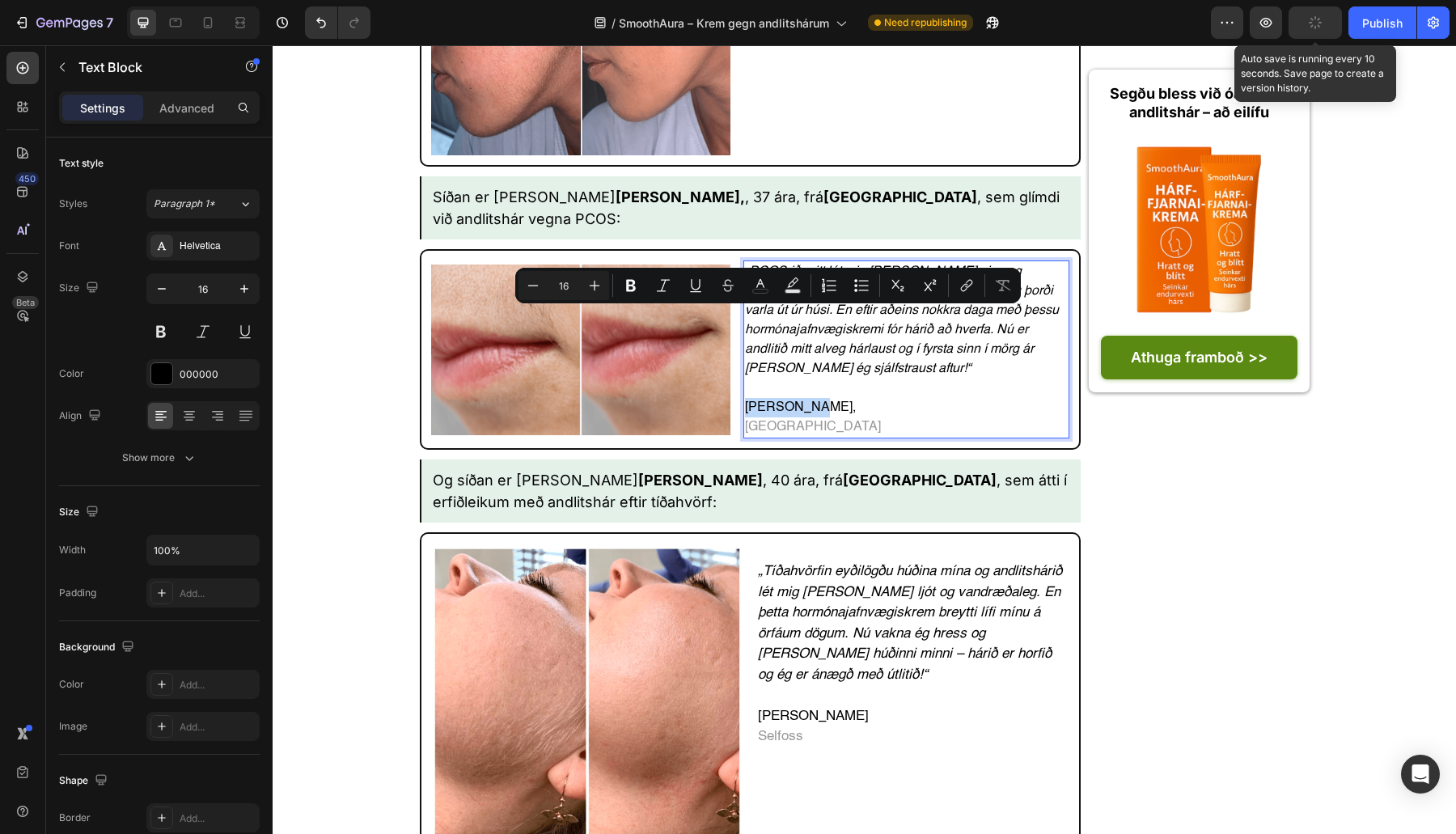
click at [760, 398] on p "Ásta Rakel Nanna Sigurðardóttir, Akureyri" at bounding box center [907, 417] width 323 height 39
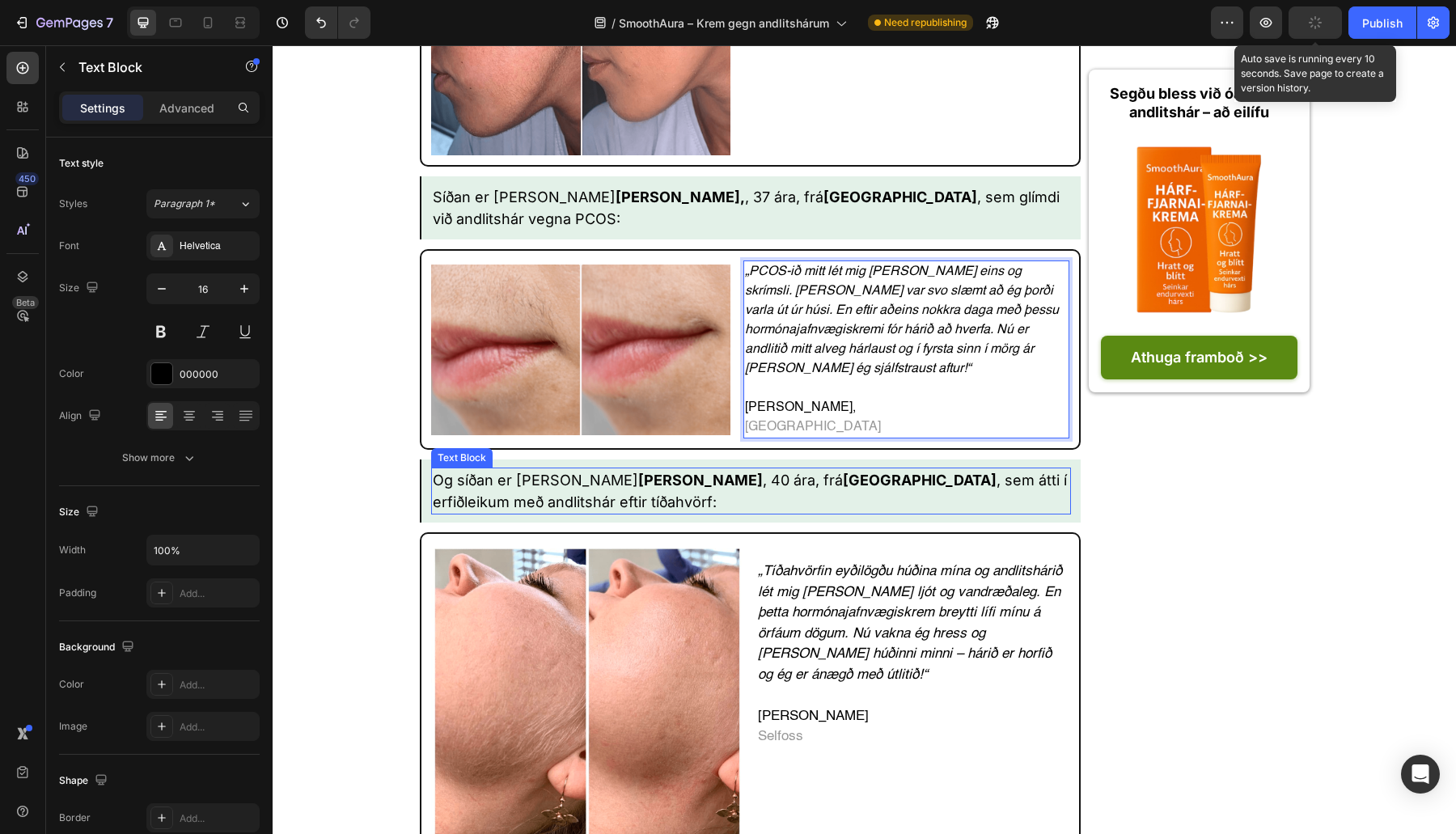
click at [638, 472] on strong "Rakel Vilhjálmsdóttir" at bounding box center [700, 480] width 124 height 17
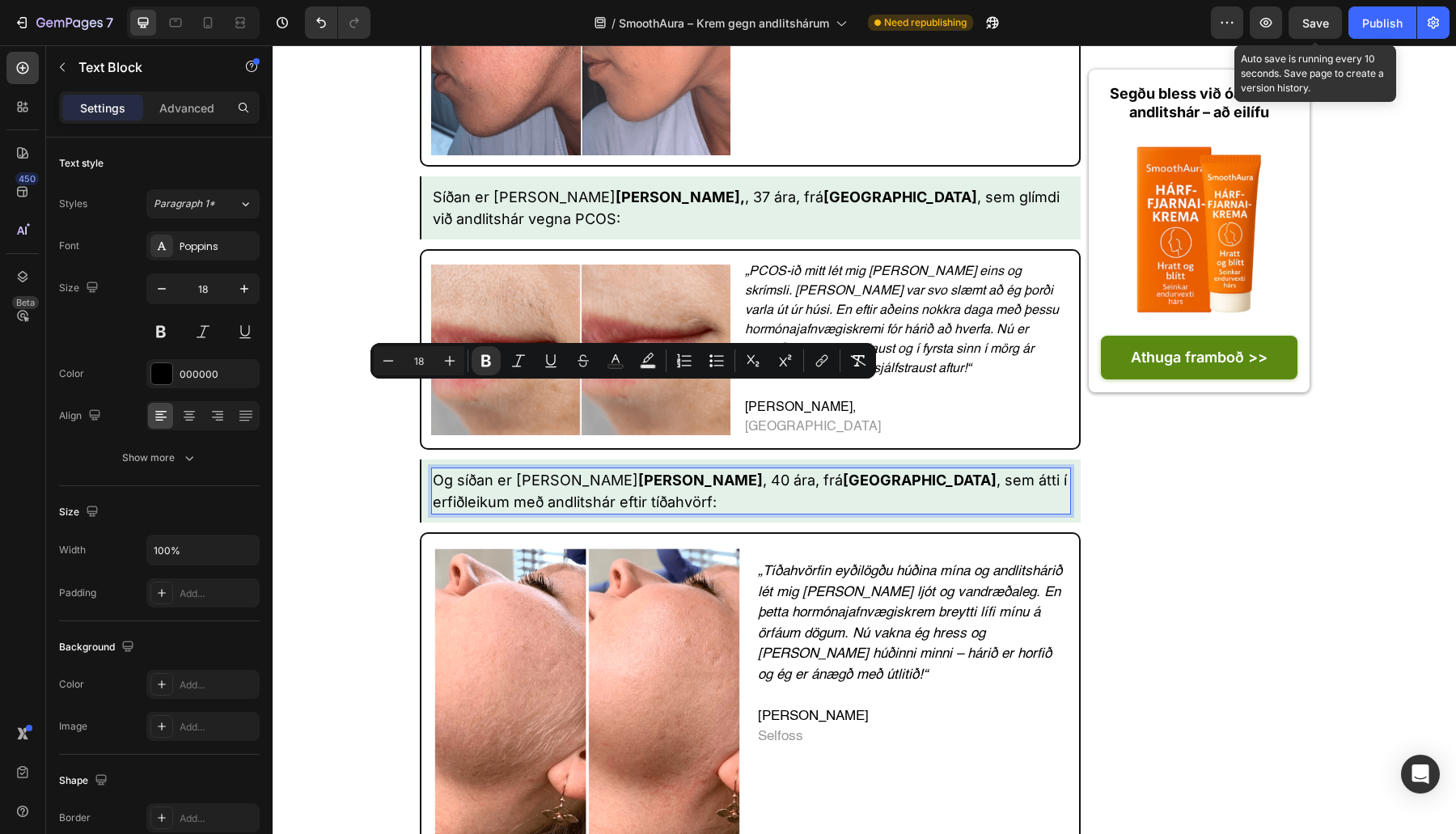
drag, startPoint x: 546, startPoint y: 399, endPoint x: 700, endPoint y: 399, distance: 154.0
click at [700, 472] on strong "Rakel Vilhjálmsdóttir" at bounding box center [700, 480] width 124 height 17
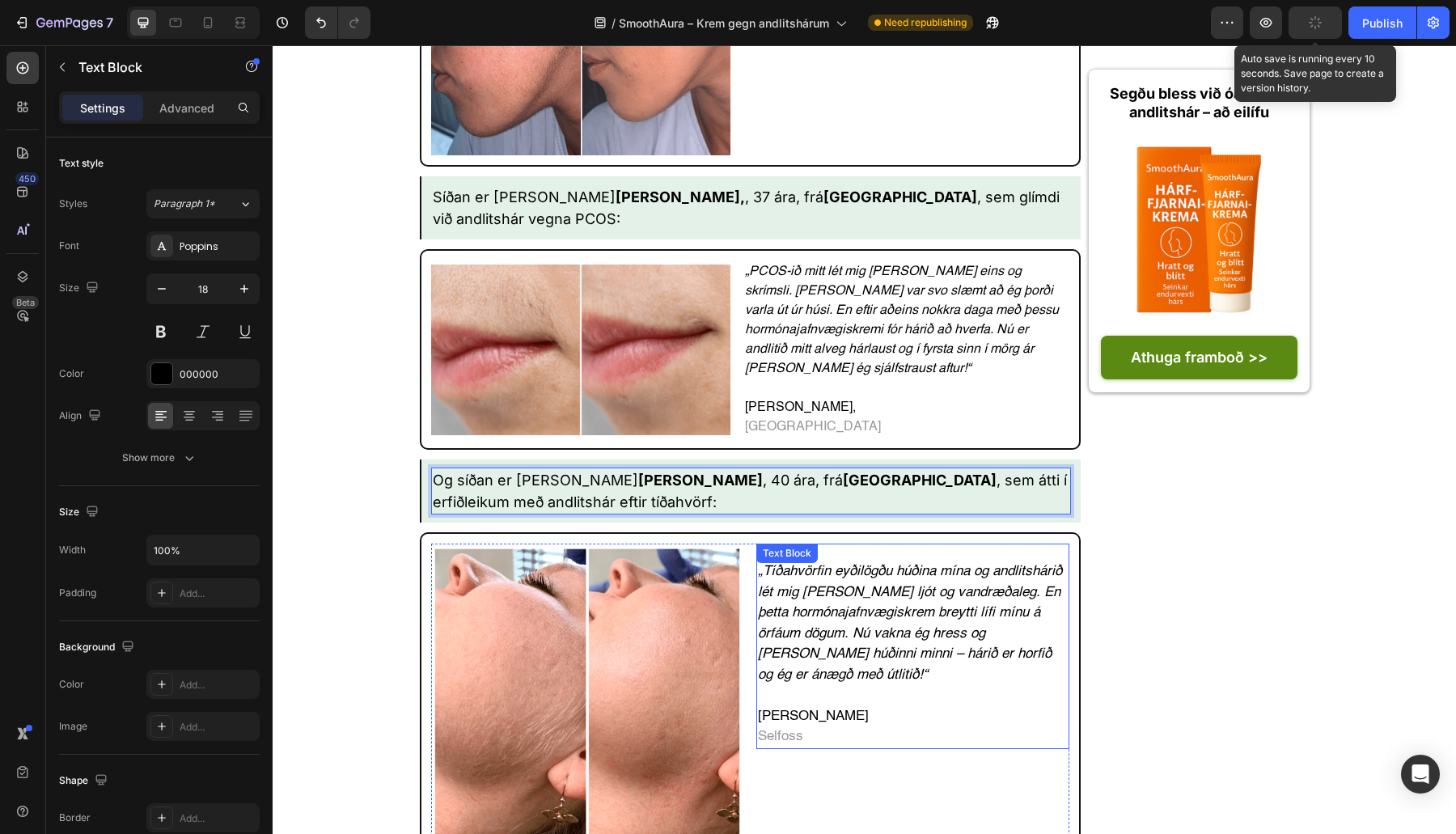
click at [782, 729] on span "Selfoss" at bounding box center [780, 736] width 45 height 14
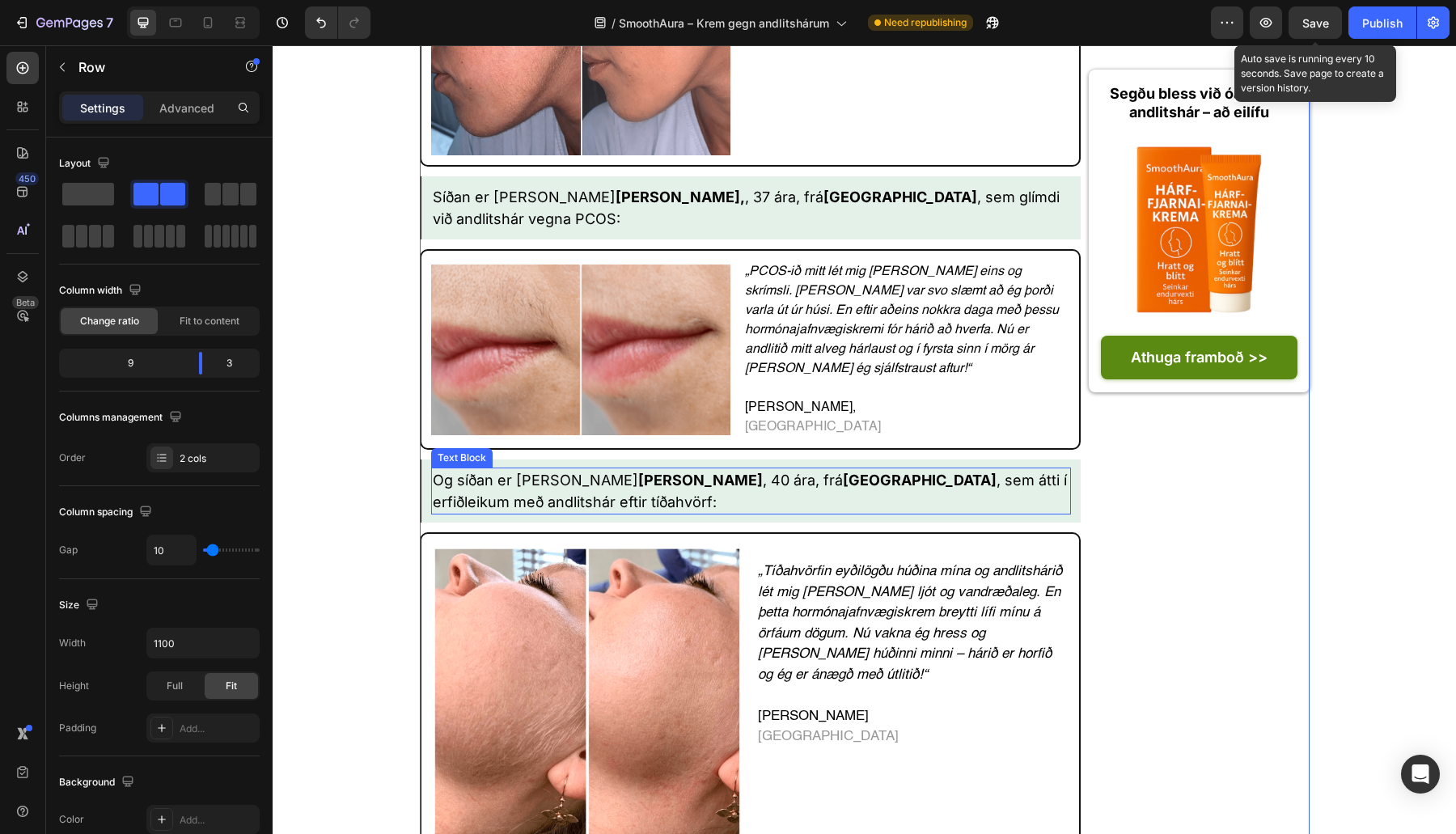
click at [709, 472] on strong "[PERSON_NAME]" at bounding box center [700, 480] width 124 height 17
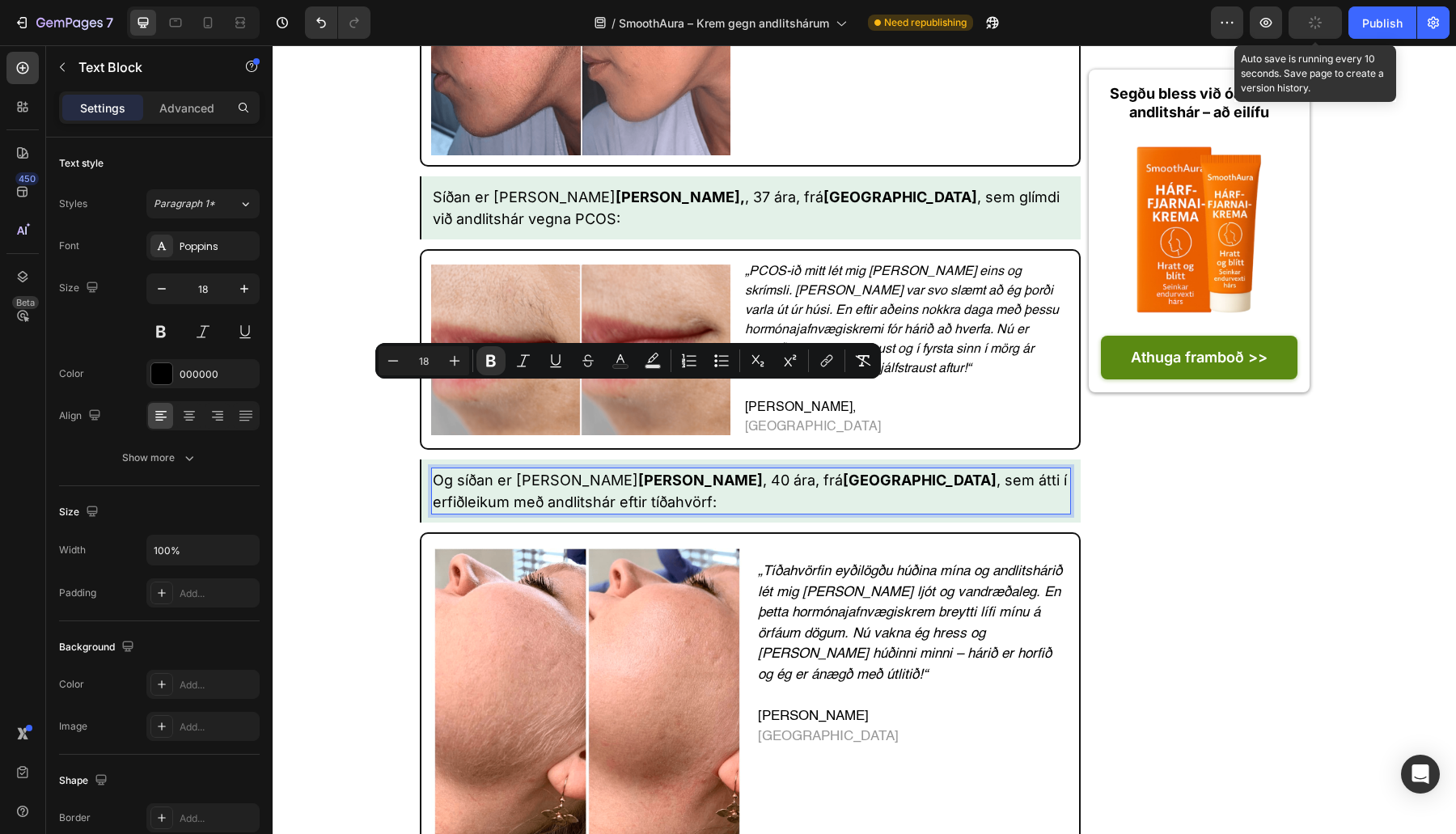
drag, startPoint x: 710, startPoint y: 396, endPoint x: 546, endPoint y: 400, distance: 164.0
click at [638, 472] on strong "[PERSON_NAME]" at bounding box center [700, 480] width 124 height 17
copy strong "[PERSON_NAME]"
click at [824, 706] on p "Rakel Sólarsdóttir Hafnarfjörður" at bounding box center [912, 727] width 310 height 41
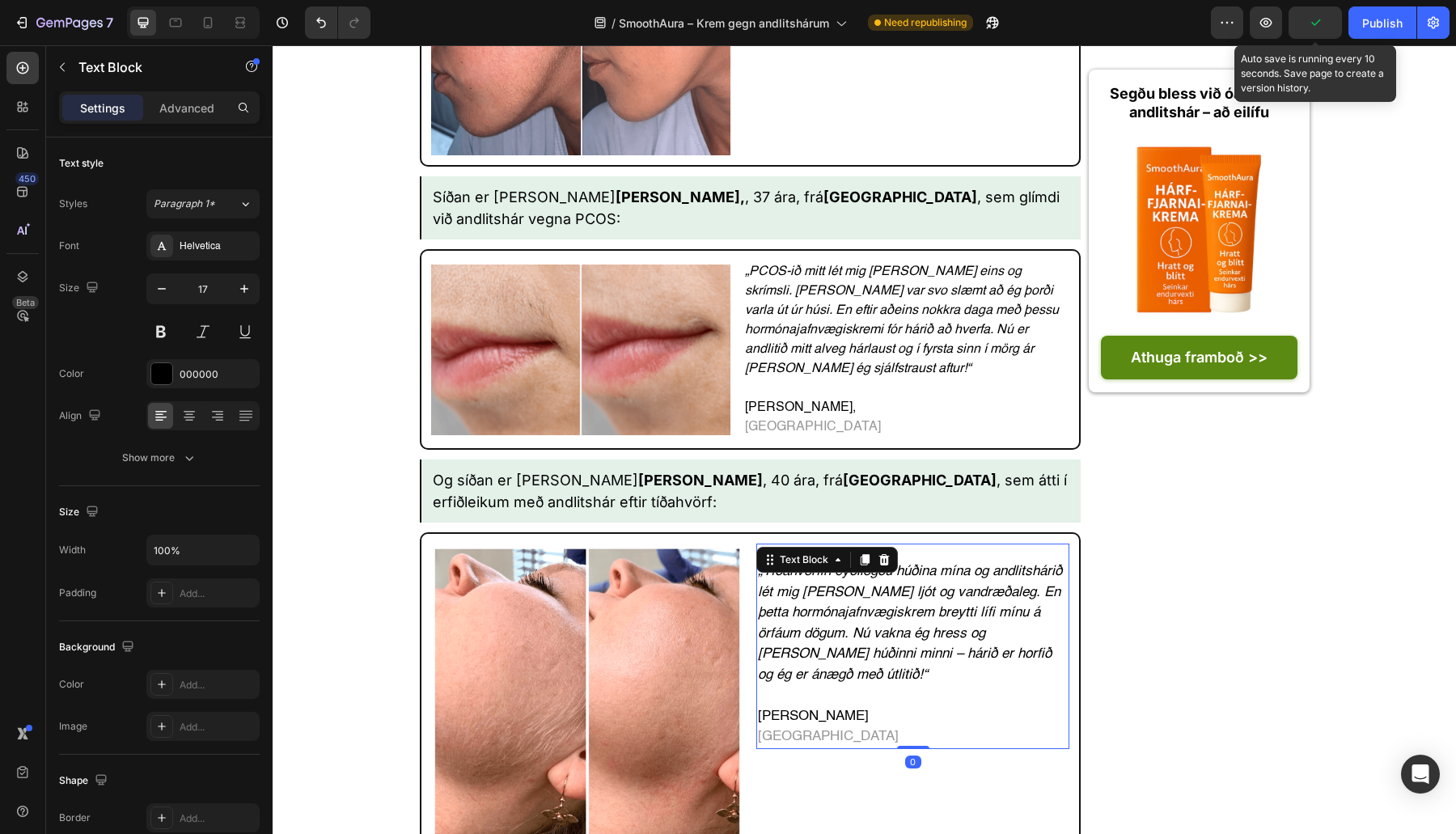
click at [824, 706] on p "Rakel Sólarsdóttir Hafnarfjörður" at bounding box center [912, 727] width 310 height 41
drag, startPoint x: 785, startPoint y: 613, endPoint x: 761, endPoint y: 610, distance: 24.2
click at [761, 706] on p "Rakel Guðrún Ýr Pétursdóttir Hafnarfjörður" at bounding box center [912, 727] width 310 height 41
click at [768, 710] on strong "[PERSON_NAME]" at bounding box center [813, 716] width 113 height 14
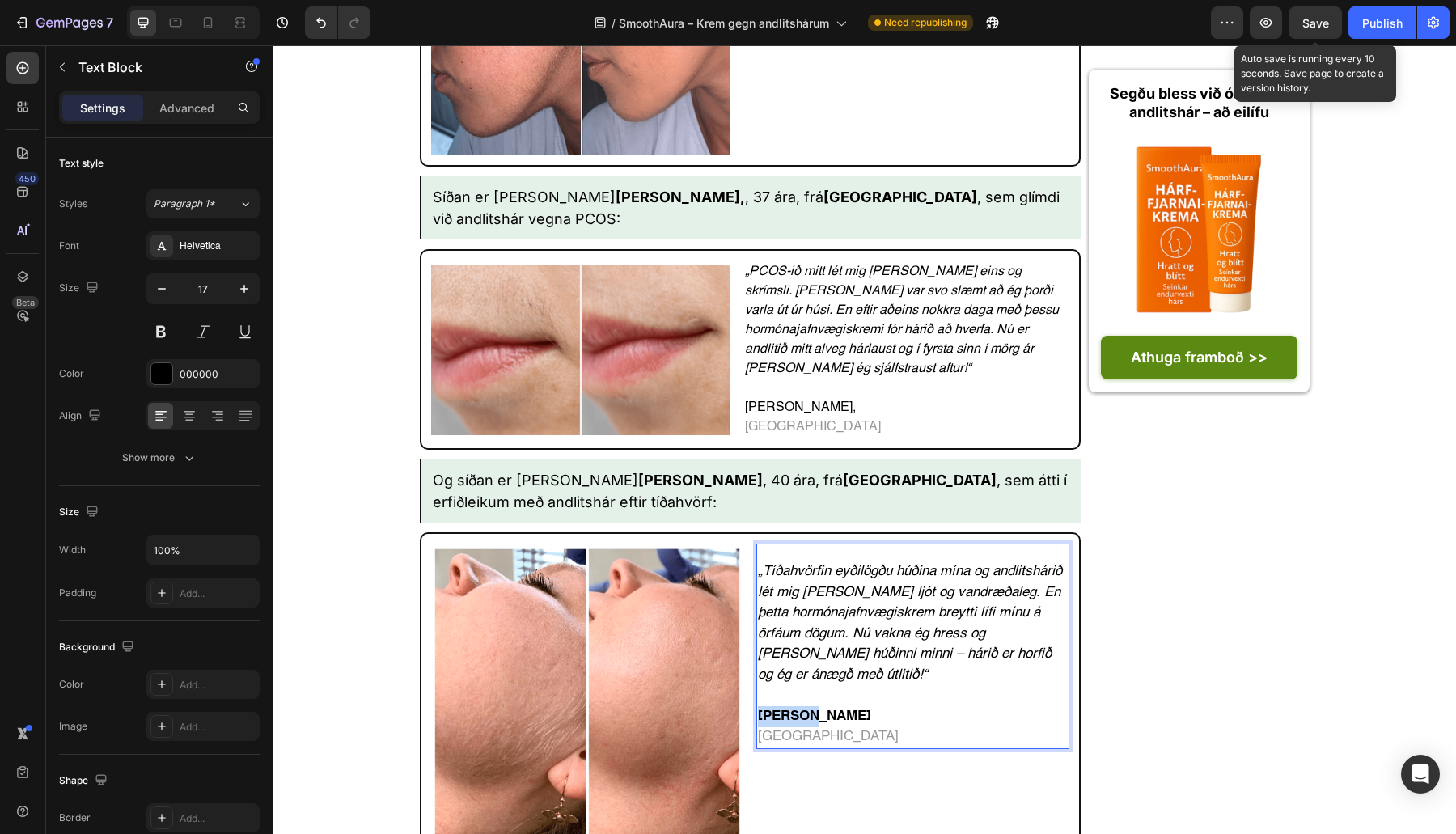
click at [768, 710] on strong "[PERSON_NAME]" at bounding box center [813, 716] width 113 height 14
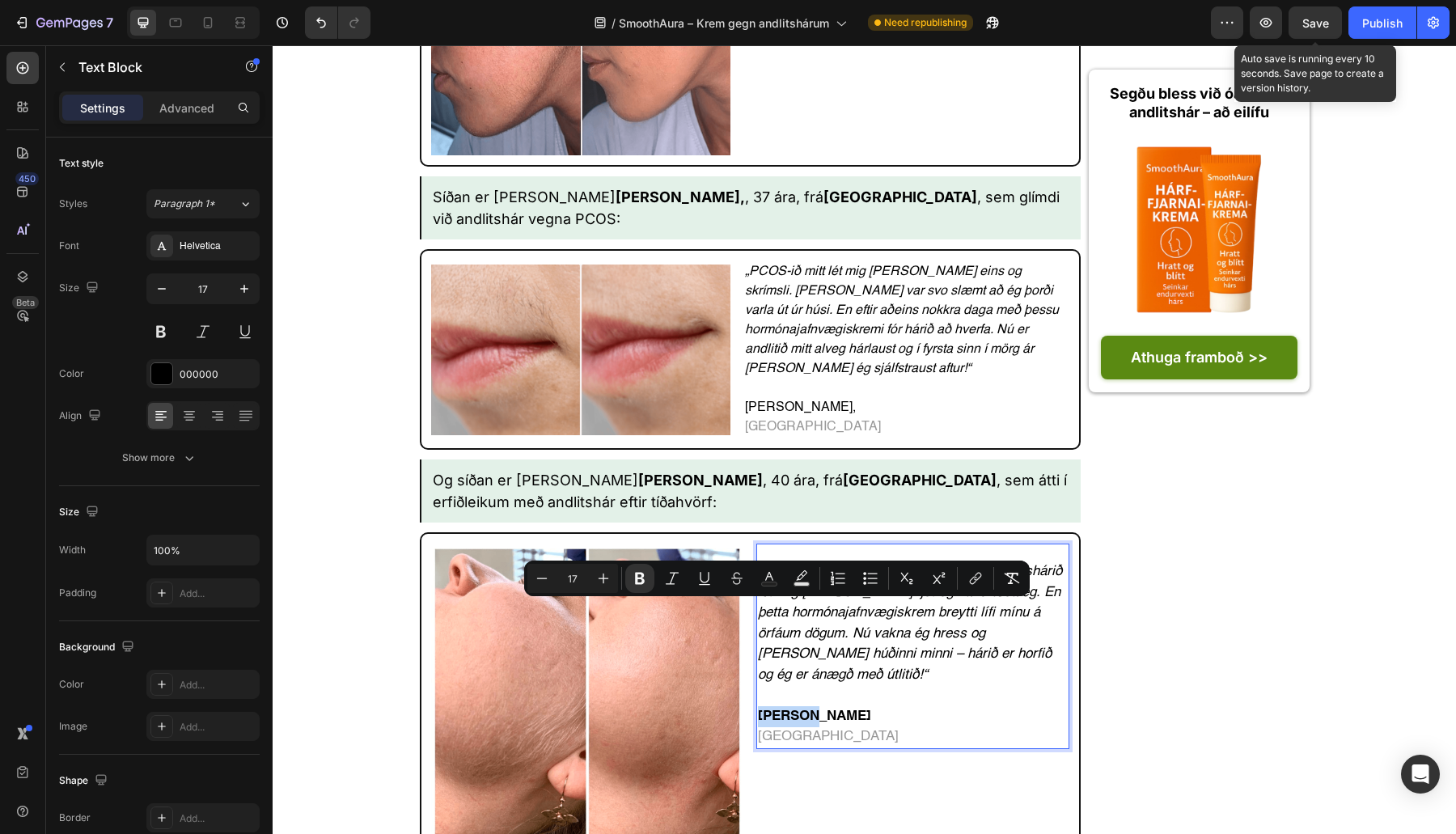
click at [779, 710] on strong "[PERSON_NAME]" at bounding box center [813, 716] width 113 height 14
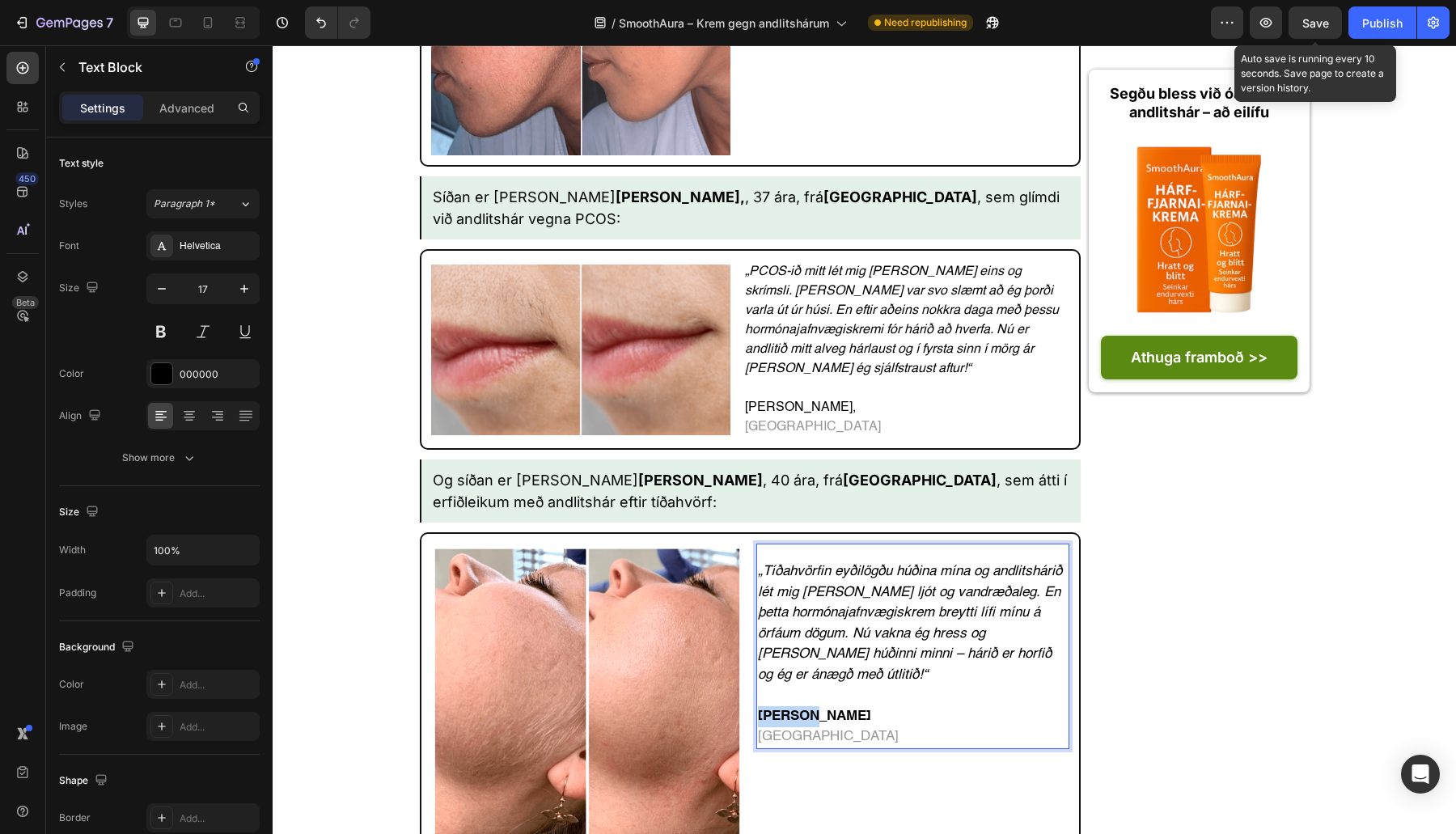
click at [779, 710] on strong "[PERSON_NAME]" at bounding box center [813, 716] width 113 height 14
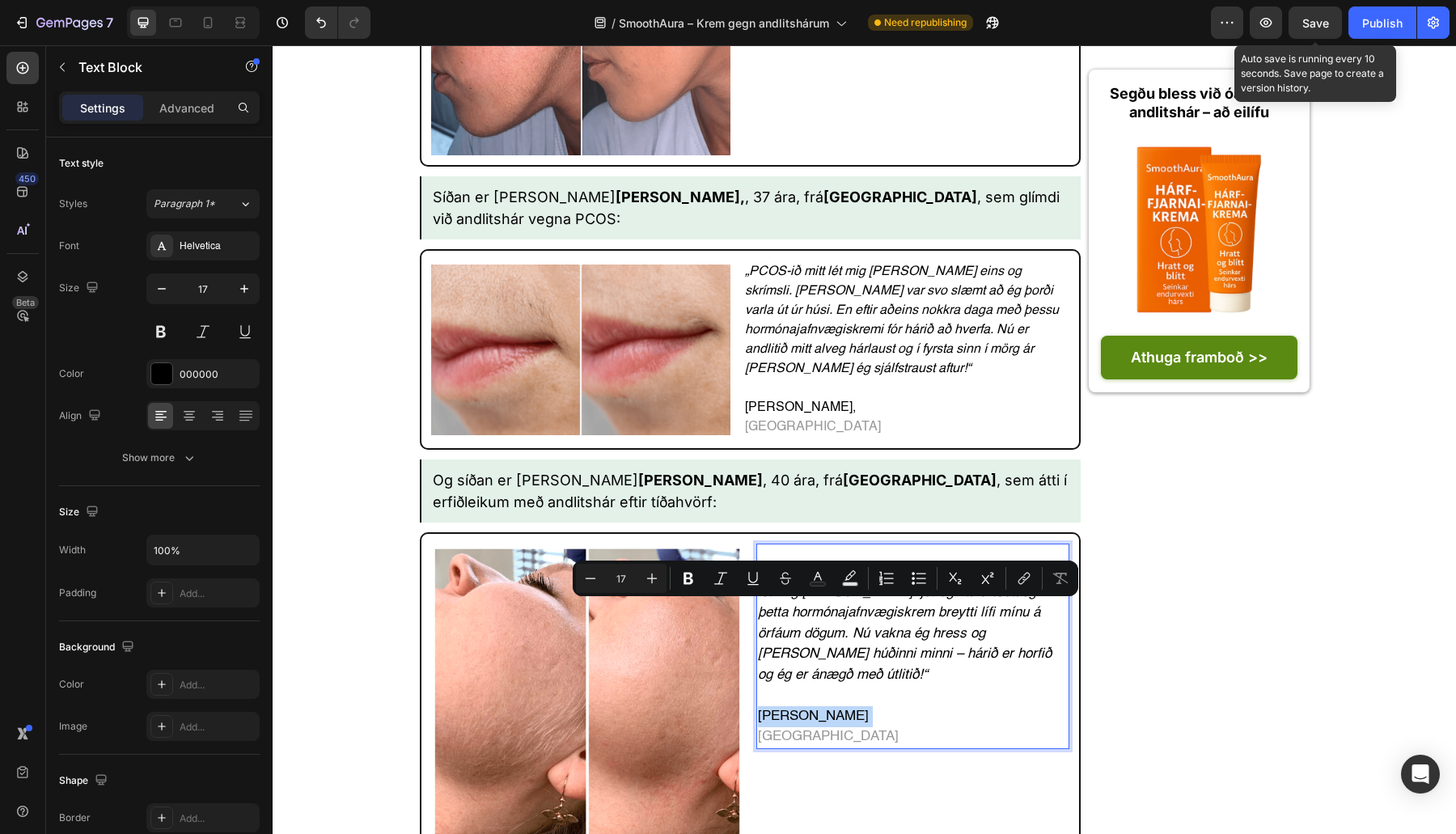
click at [864, 682] on div "„Tíðahvörfin eyðilögðu húðina mína og andlitshárið lét mig líða ljót og vandræð…" at bounding box center [912, 700] width 313 height 313
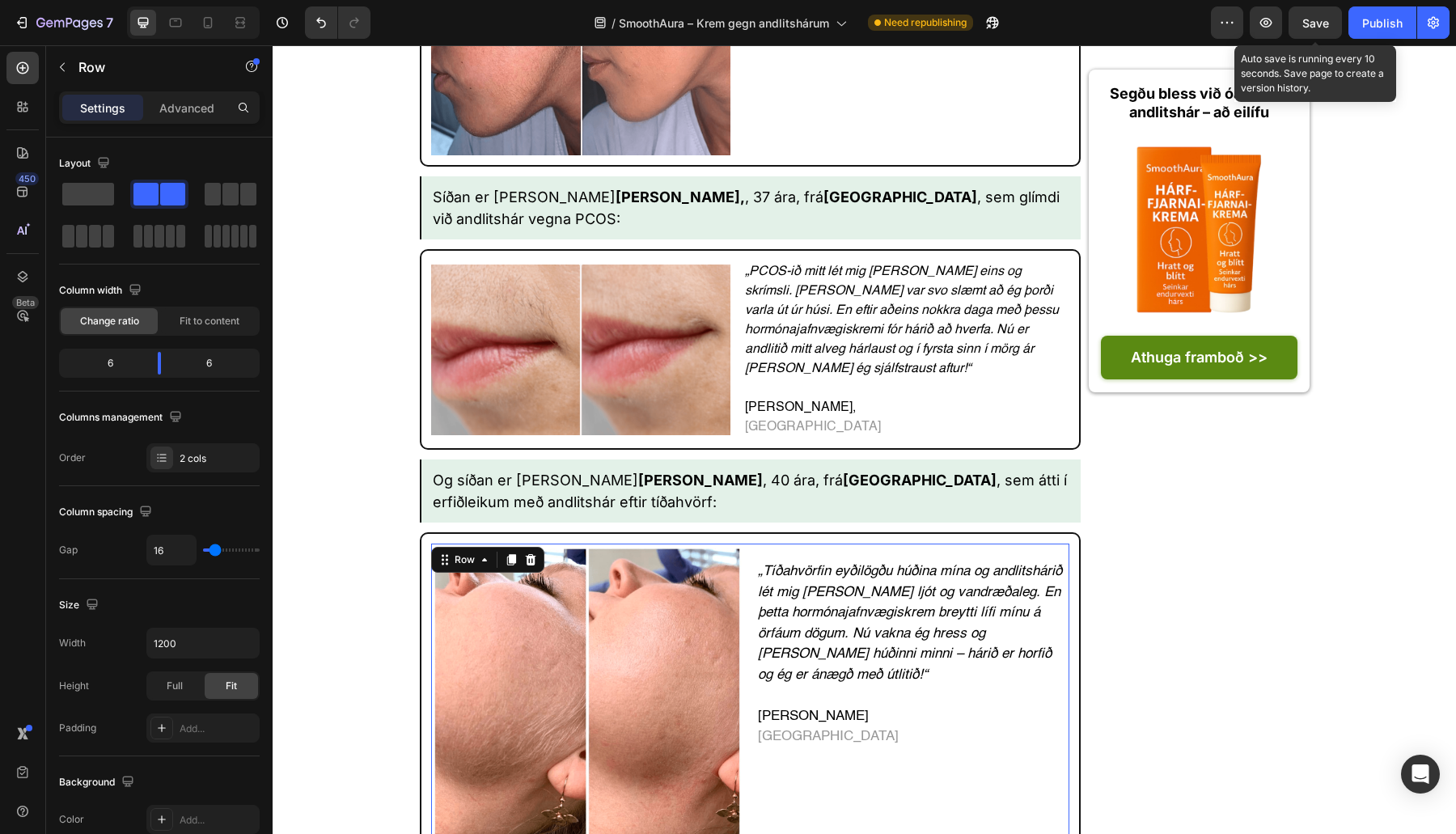
scroll to position [5976, 0]
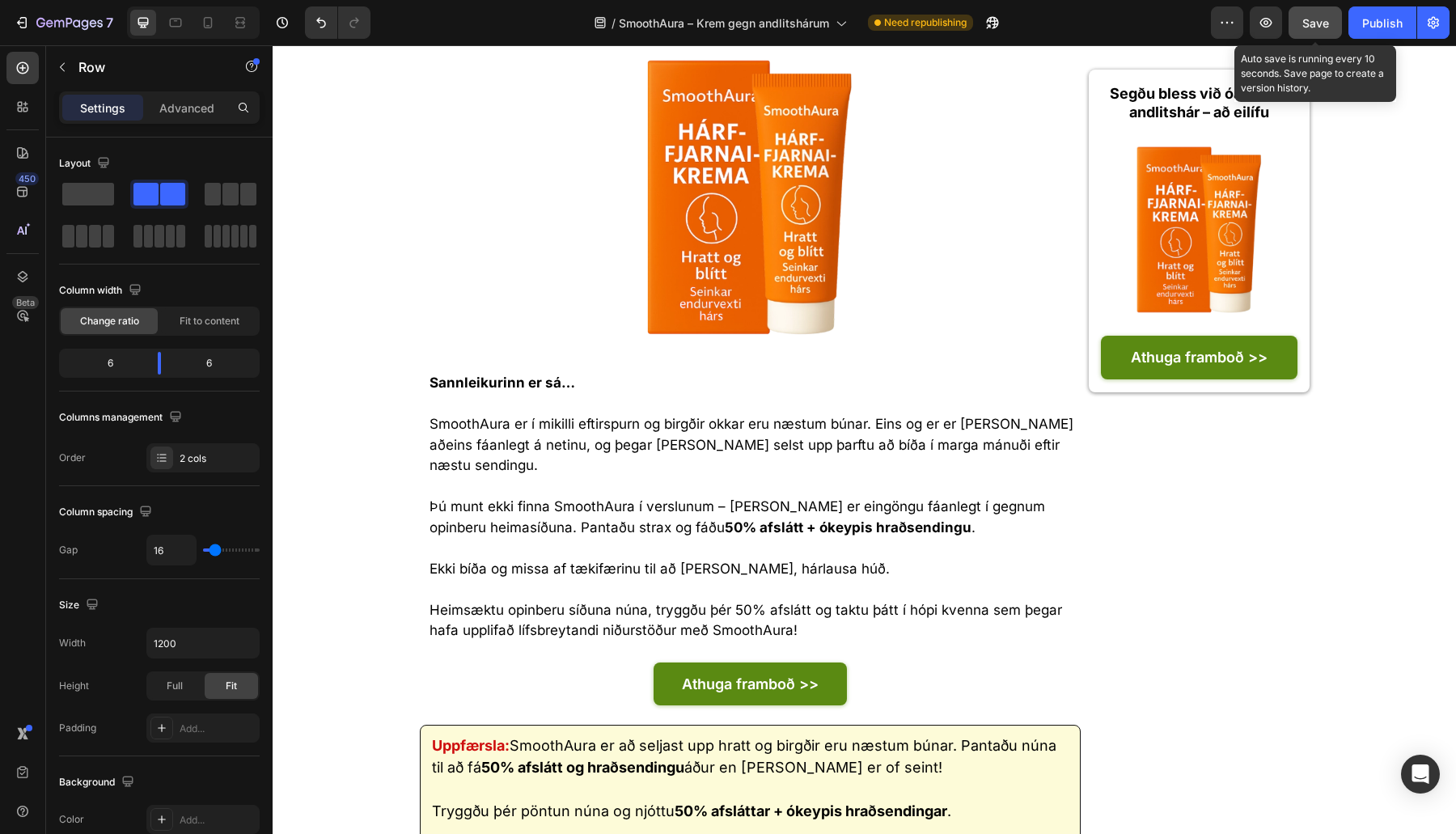
drag, startPoint x: 1319, startPoint y: 19, endPoint x: 1391, endPoint y: 26, distance: 72.3
click at [1293, 19] on span "Save" at bounding box center [1315, 22] width 27 height 14
click at [1293, 26] on div "Publish" at bounding box center [1381, 23] width 40 height 17
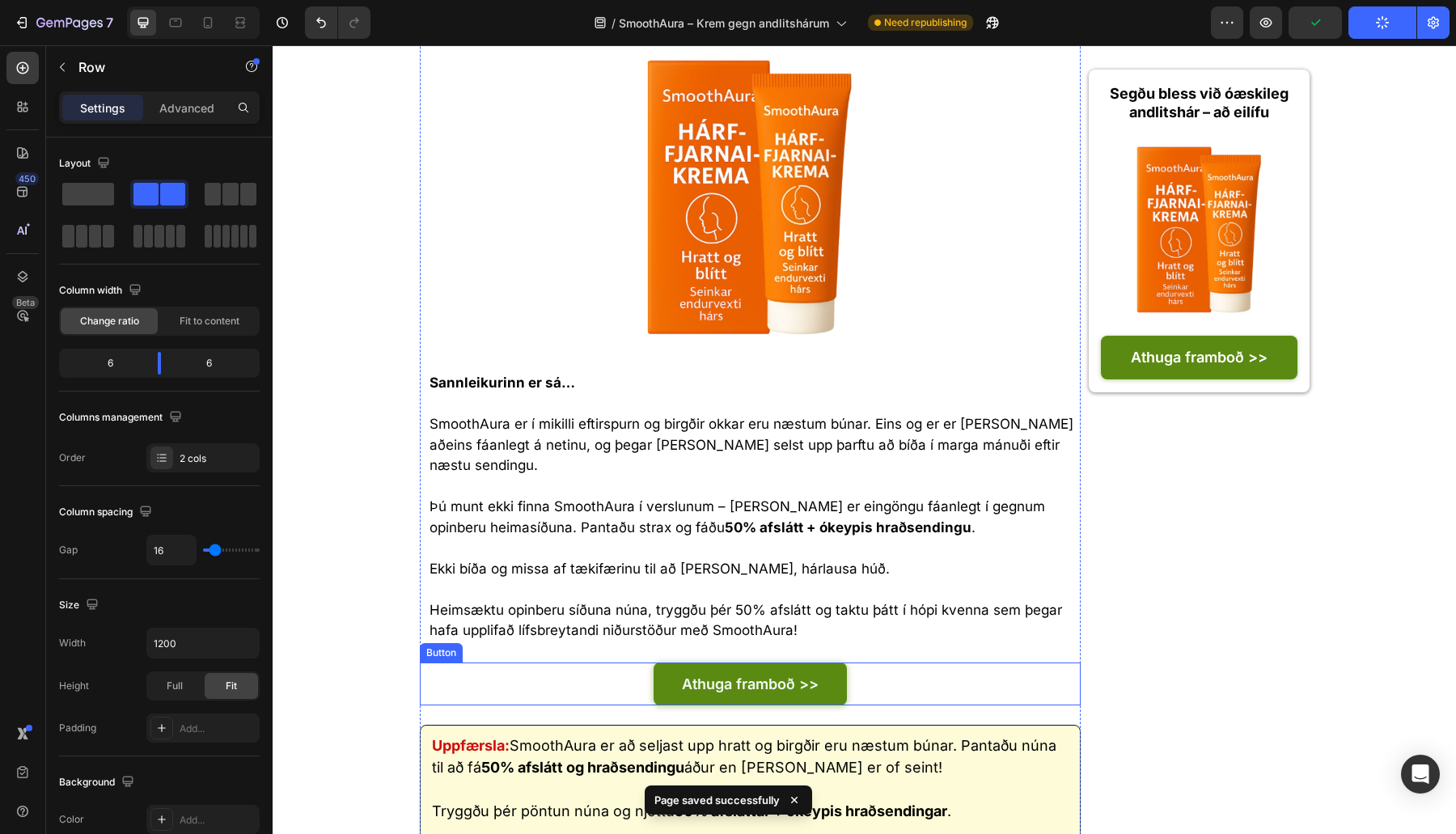
click at [806, 662] on link "Athuga framboð >>" at bounding box center [750, 684] width 193 height 43
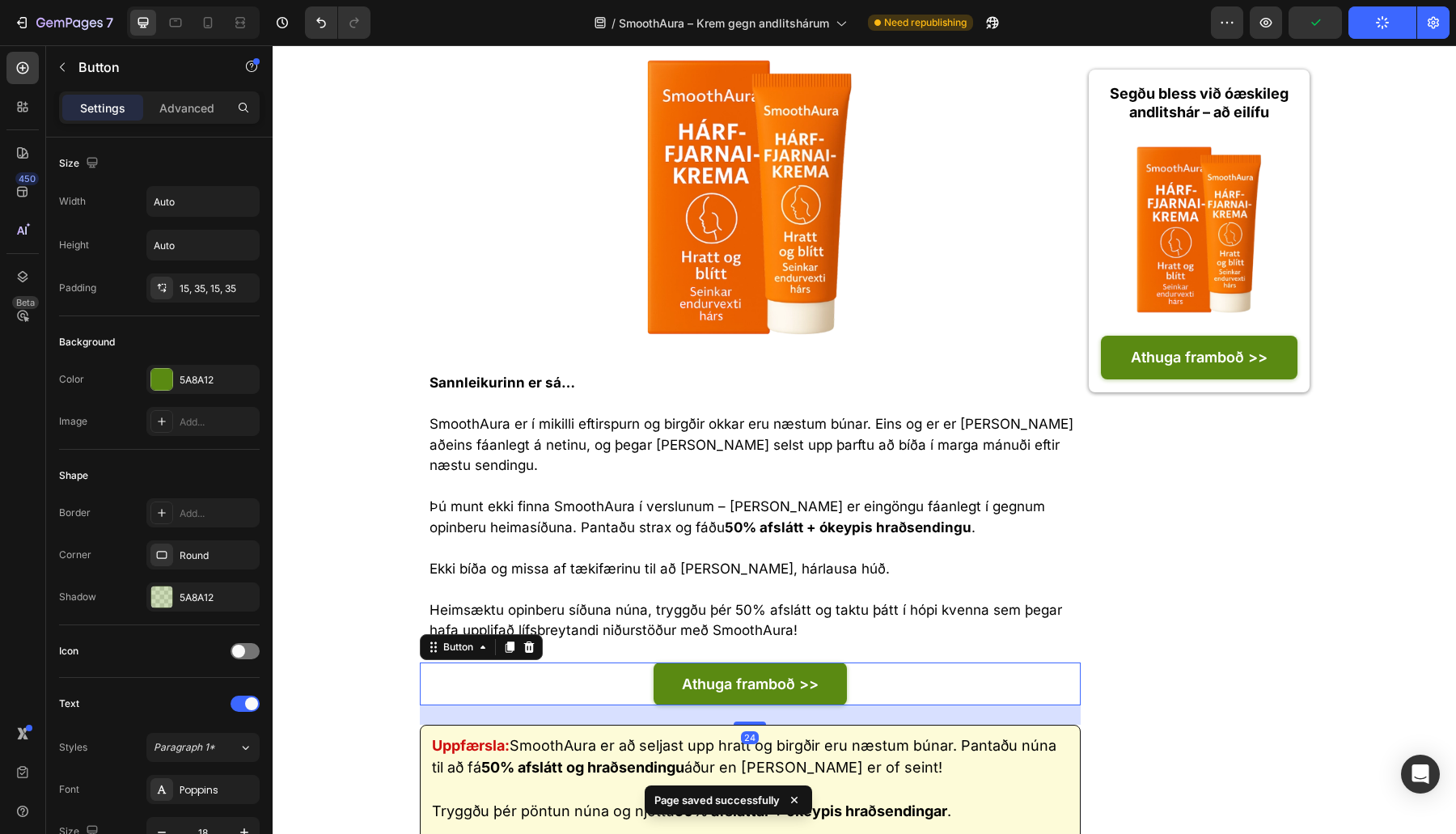
scroll to position [539, 0]
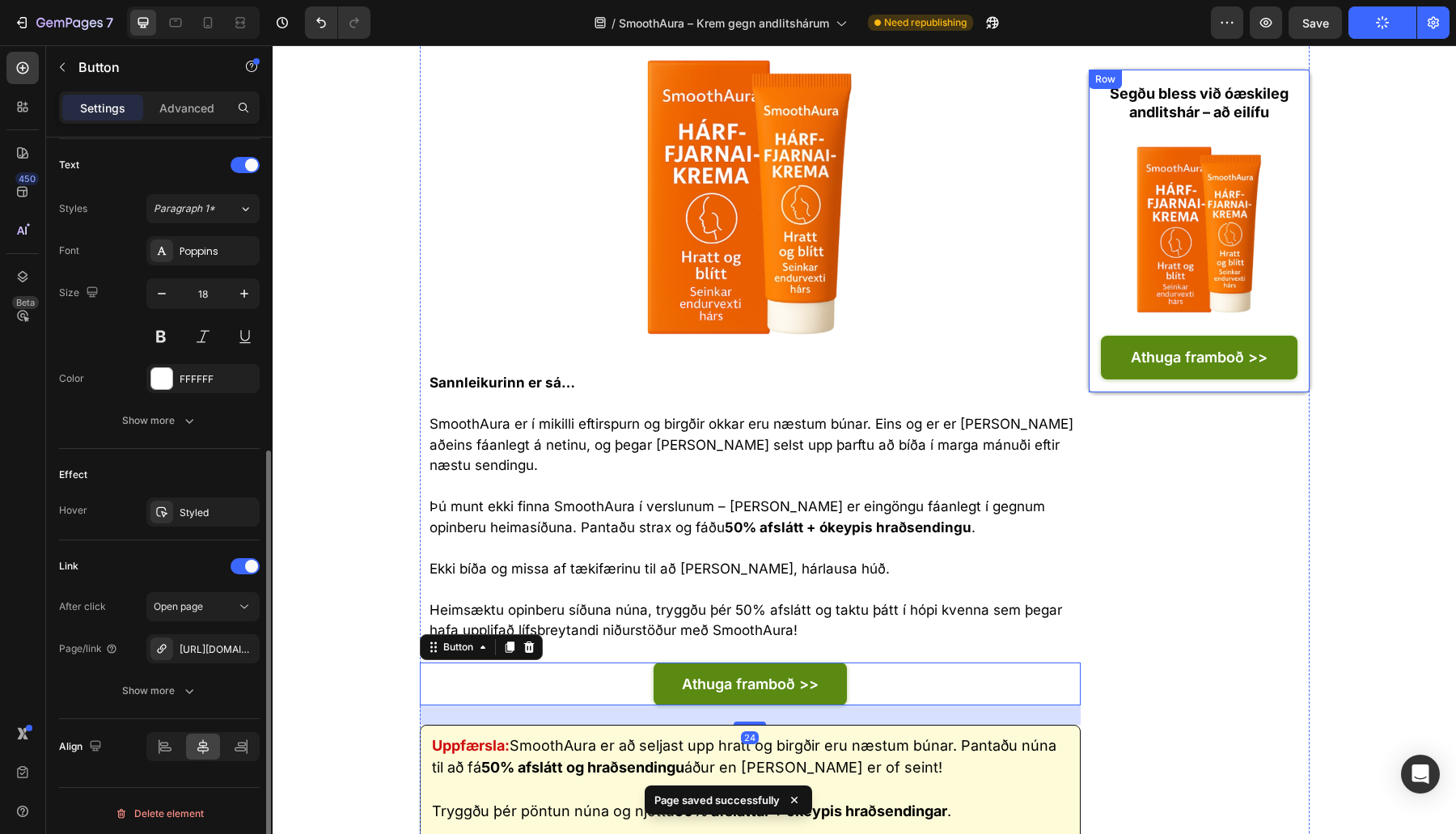
click at [1174, 354] on p "Athuga framboð >>" at bounding box center [1199, 357] width 136 height 19
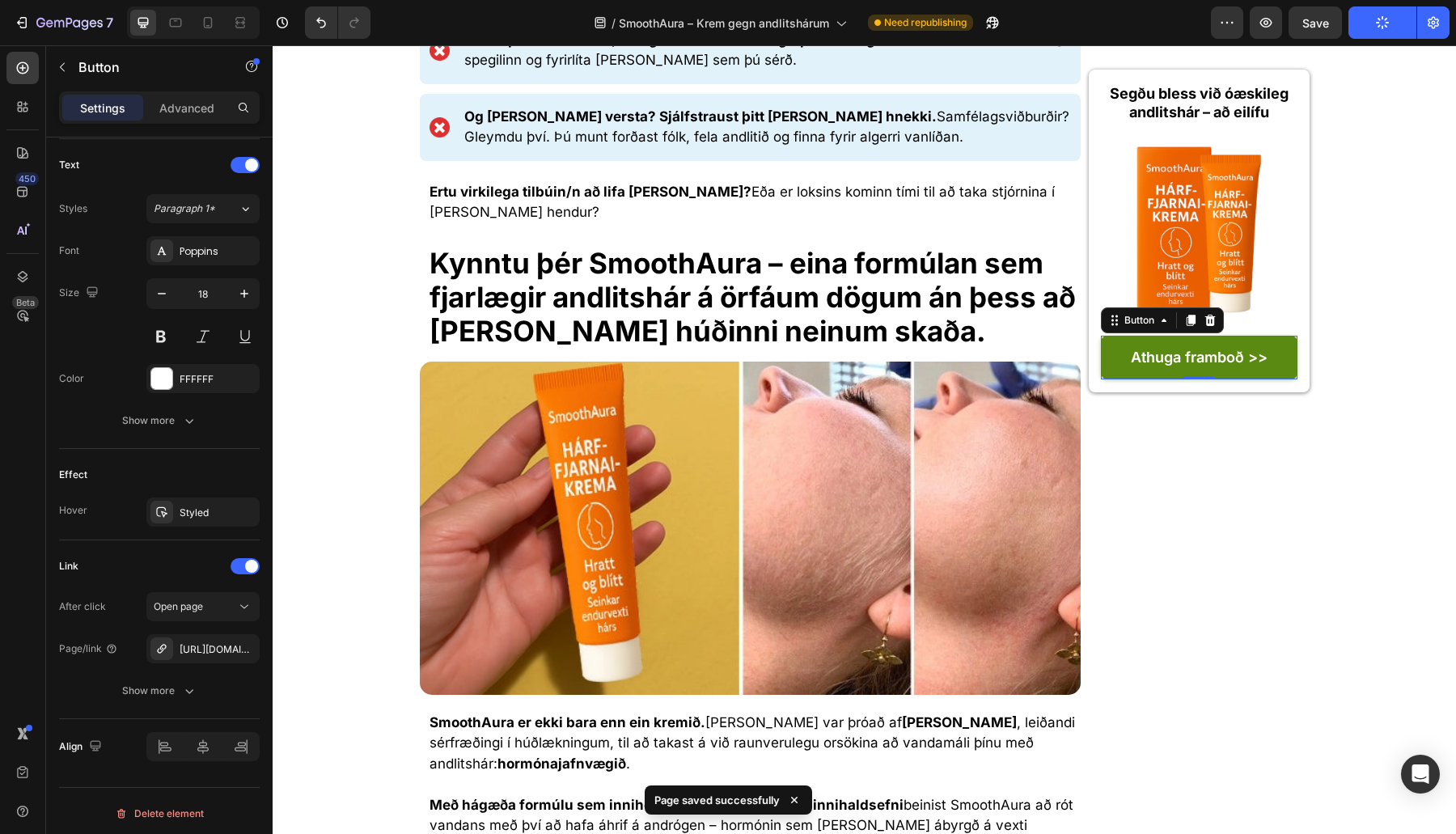
scroll to position [0, 0]
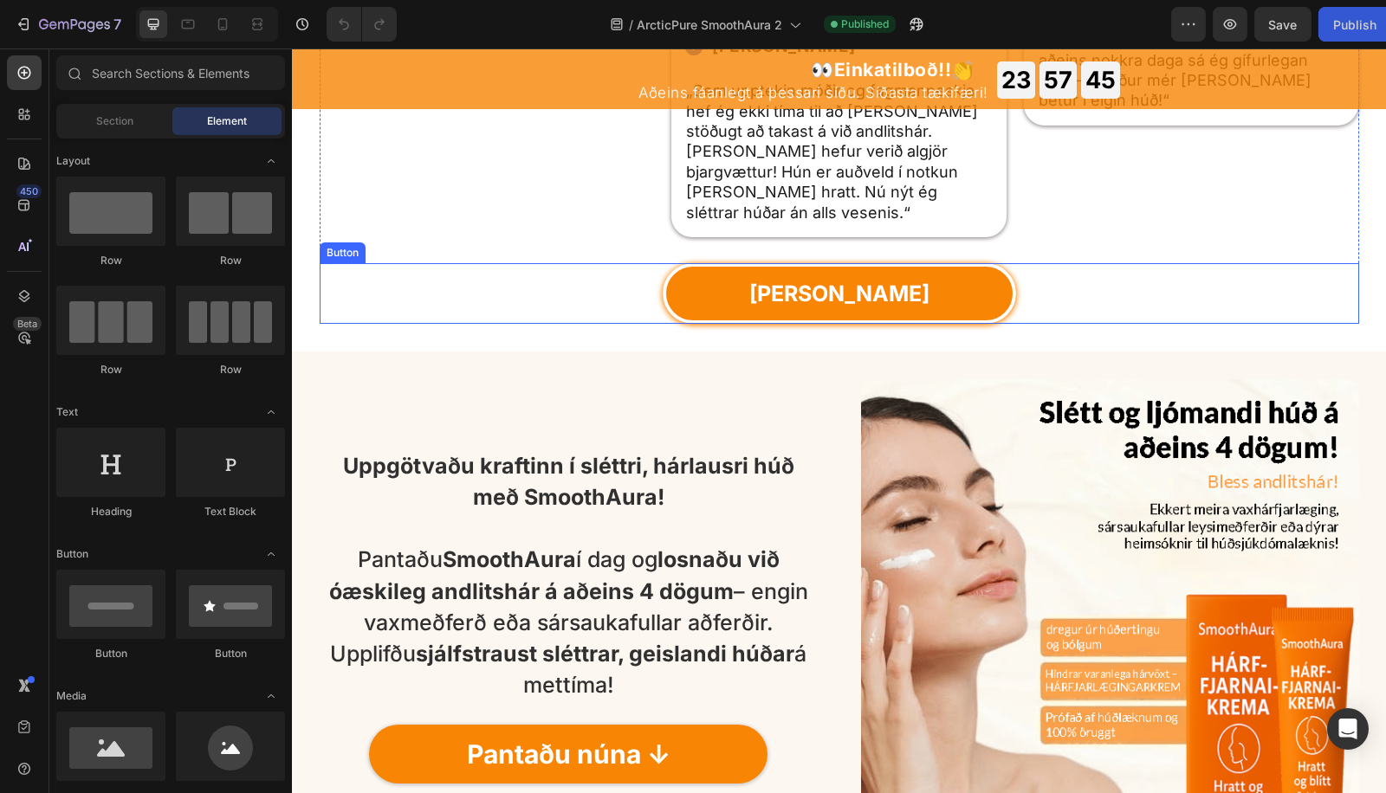
scroll to position [3592, 0]
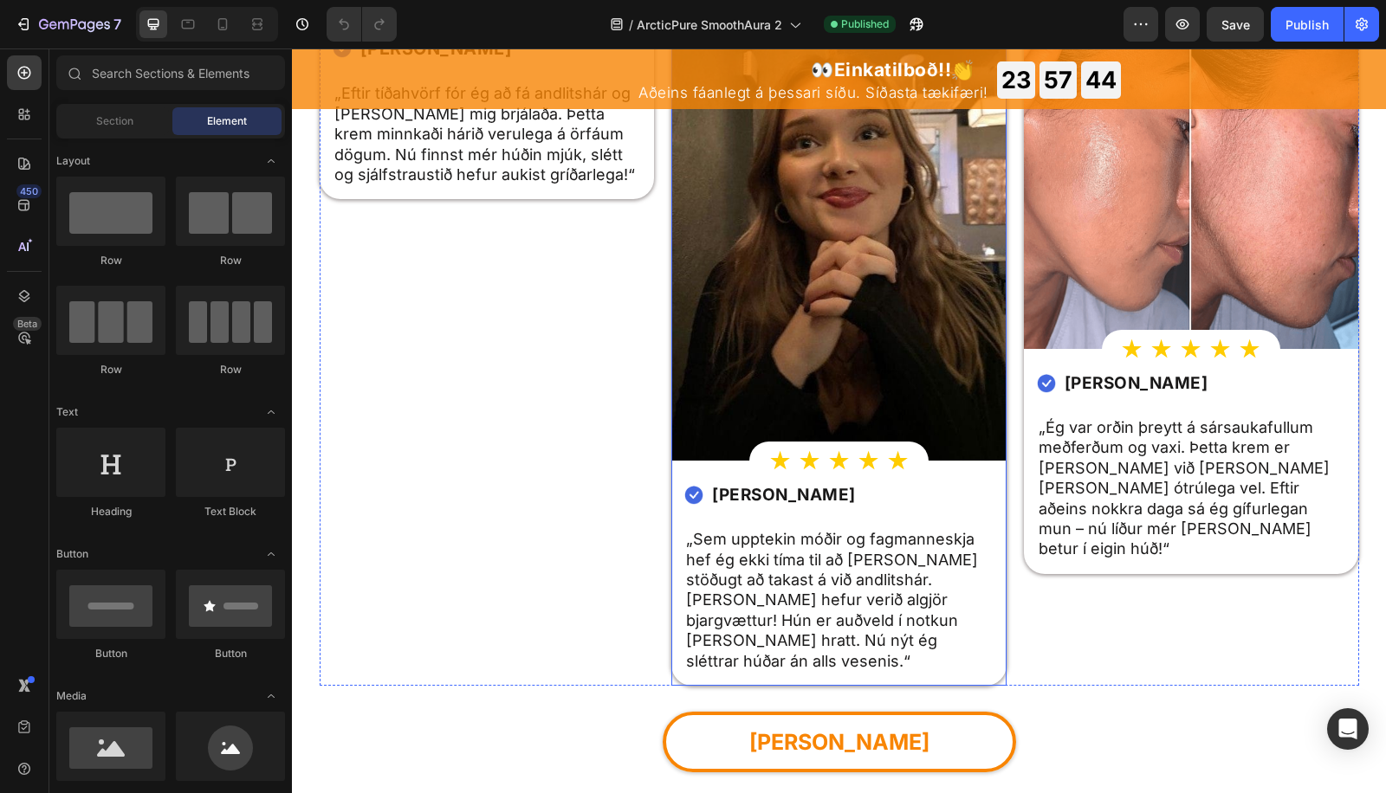
drag, startPoint x: 776, startPoint y: 556, endPoint x: 785, endPoint y: 538, distance: 20.5
click at [776, 556] on div "Image ★ ★ ★ ★ ★ Heading Row Row Image Elín Magnúsdóttir Heading Row Row „Sem up…" at bounding box center [838, 350] width 335 height 672
click at [785, 505] on strong "Elín Magnúsdóttir" at bounding box center [784, 495] width 144 height 20
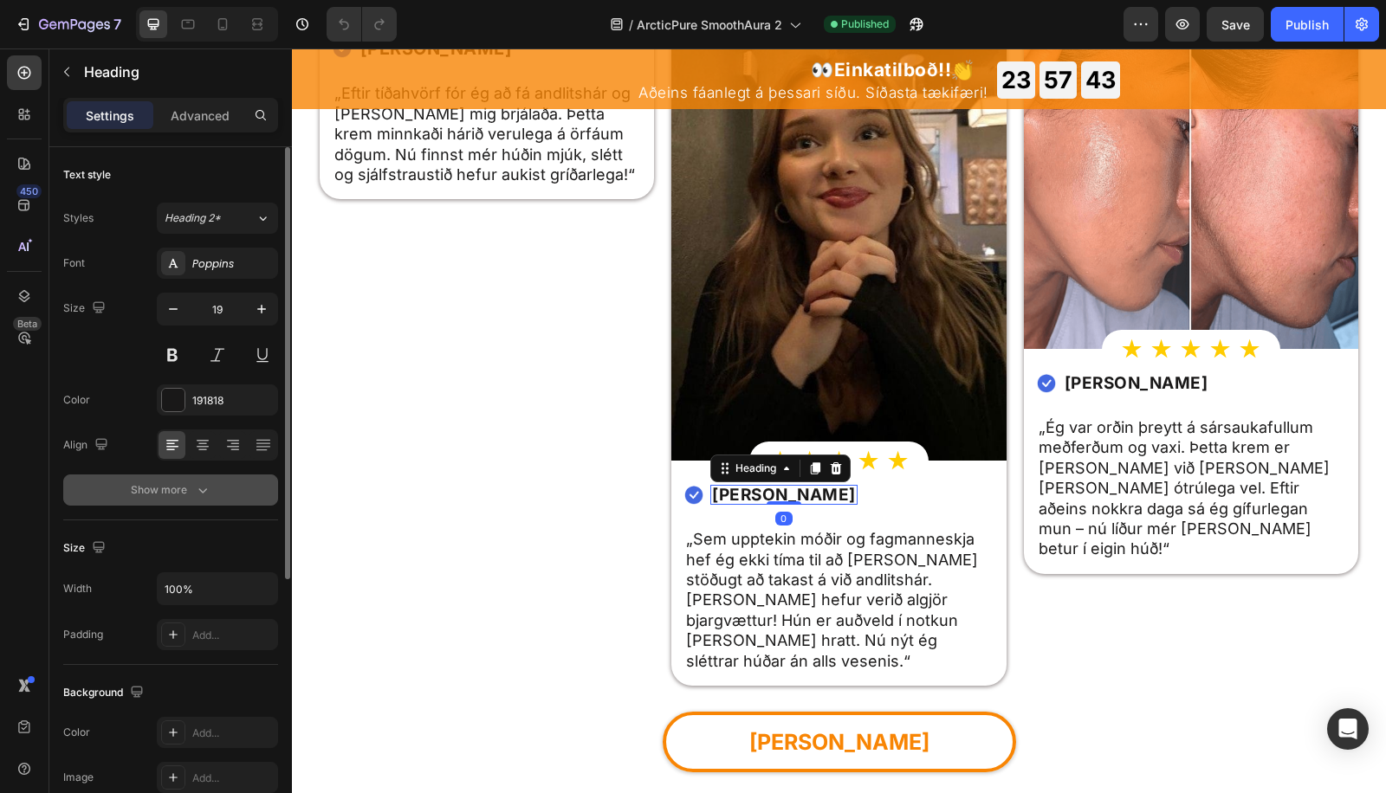
click at [186, 501] on button "Show more" at bounding box center [170, 490] width 215 height 31
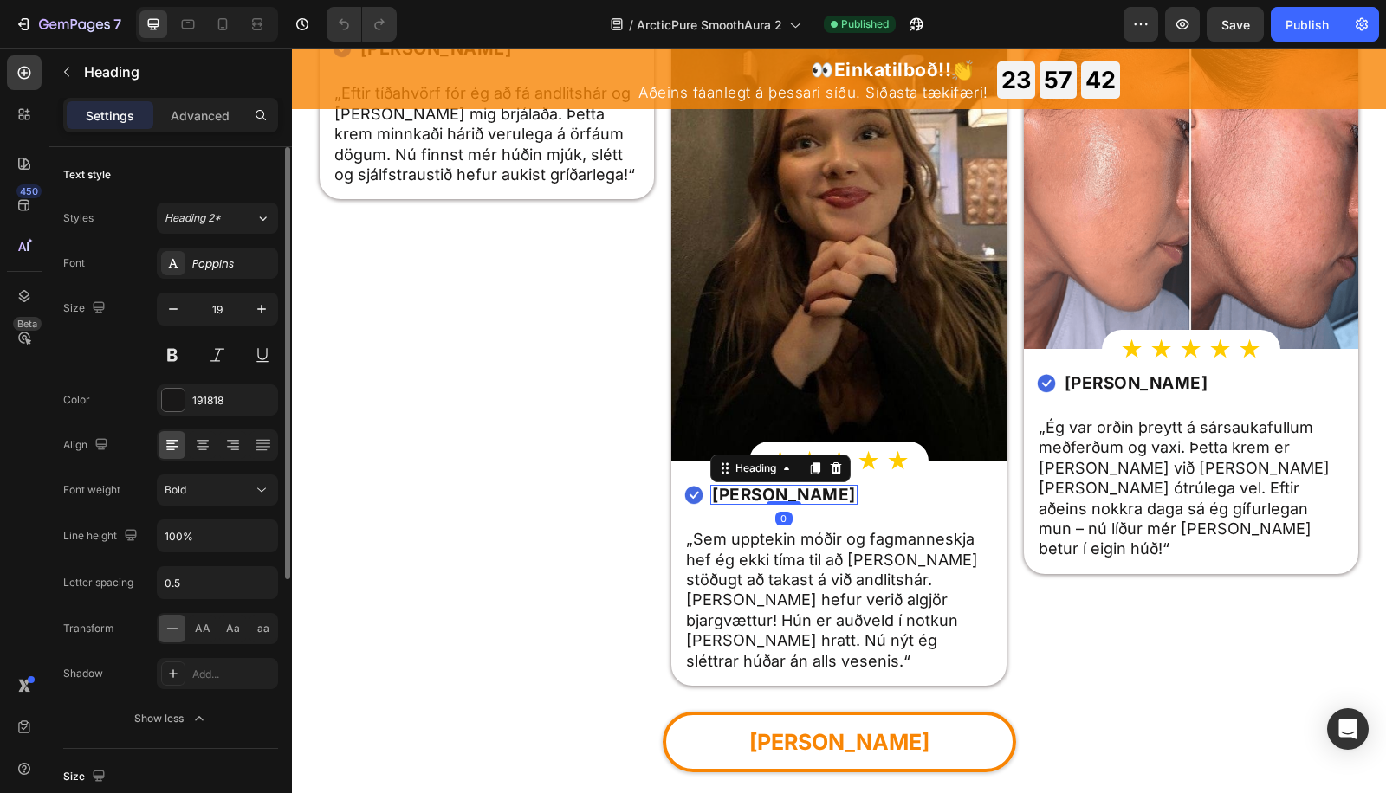
click at [170, 515] on div "Font Poppins Size 19 Color 191818 Align Font weight Bold Line height 100% Lette…" at bounding box center [170, 491] width 215 height 487
click at [171, 515] on div "Font Poppins Size 19 Color 191818 Align Font weight Bold Line height 100% Lette…" at bounding box center [170, 491] width 215 height 487
click at [174, 527] on input "100%" at bounding box center [218, 535] width 120 height 31
type input "130%"
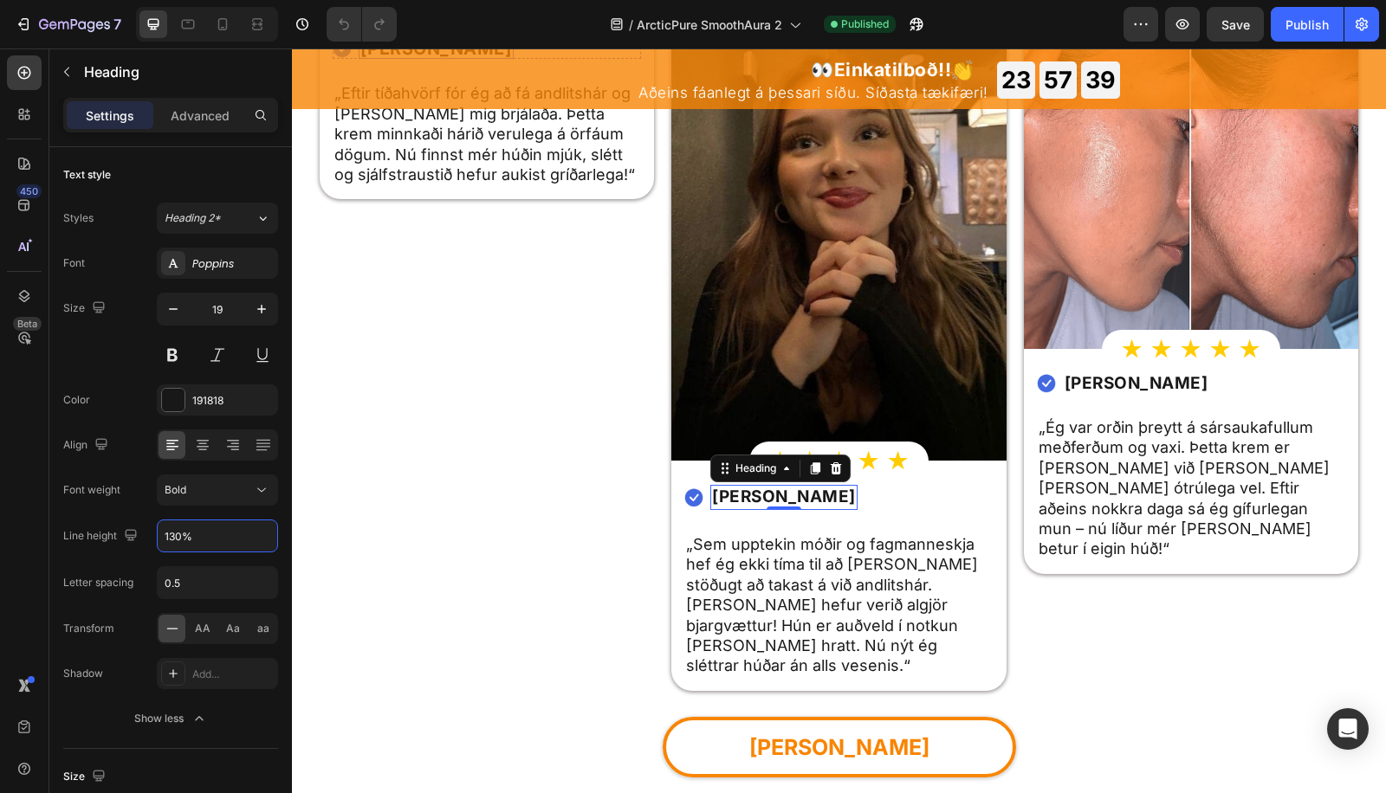
click at [389, 59] on strong "María Þórsdóttir" at bounding box center [436, 48] width 152 height 21
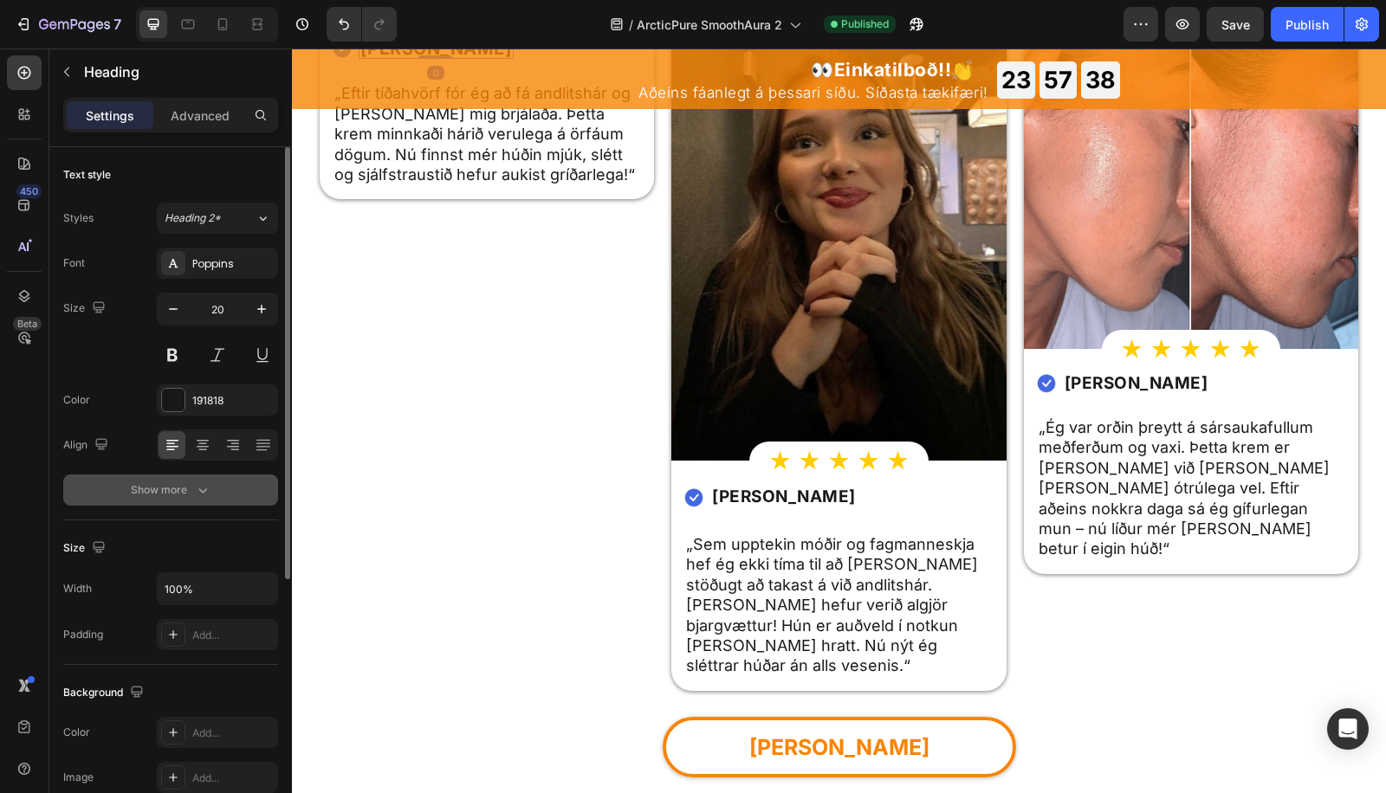
click at [188, 491] on div "Show more" at bounding box center [171, 490] width 81 height 17
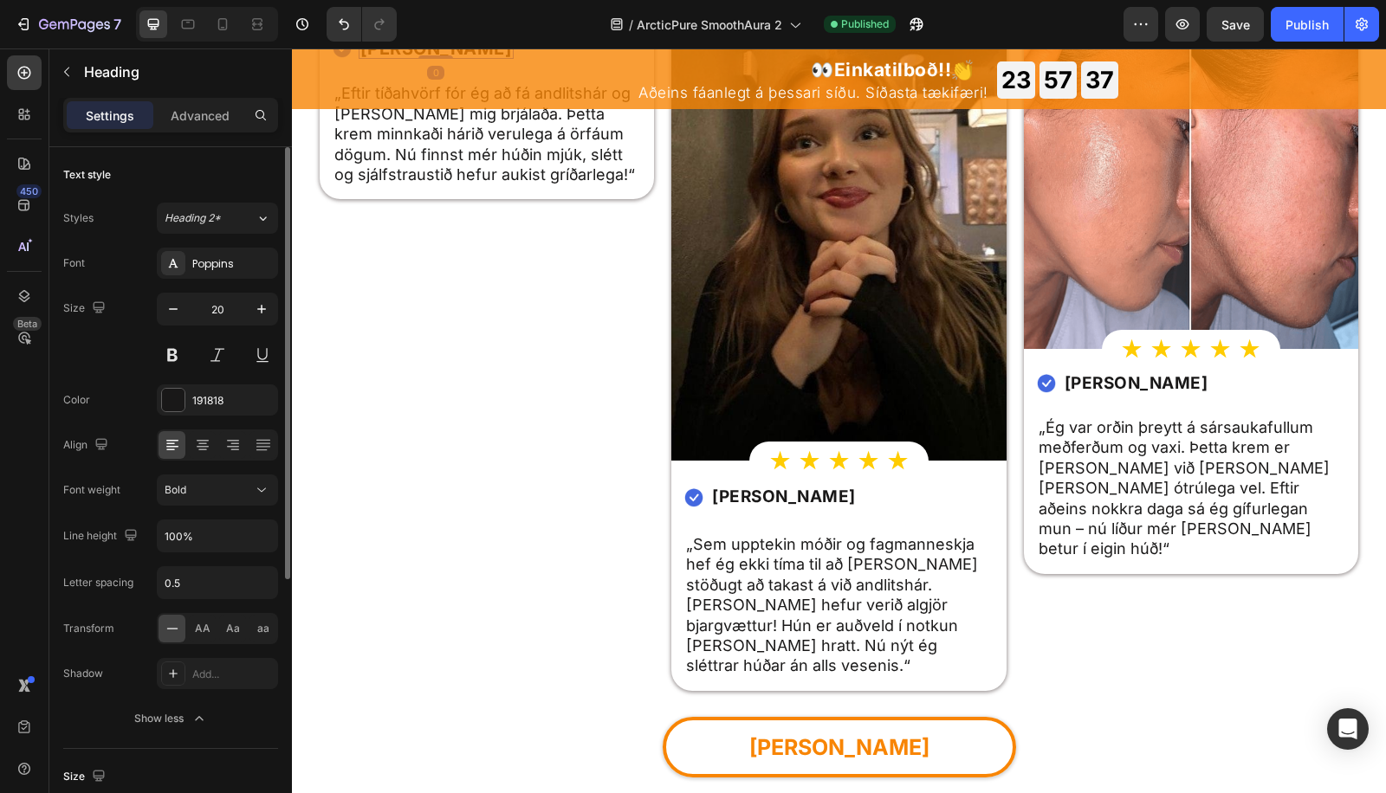
click at [171, 551] on div "Font Poppins Size 20 Color 191818 Align Font weight Bold Line height 100% Lette…" at bounding box center [170, 491] width 215 height 487
drag, startPoint x: 173, startPoint y: 537, endPoint x: 220, endPoint y: 438, distance: 109.2
click at [173, 537] on input "100%" at bounding box center [218, 535] width 120 height 31
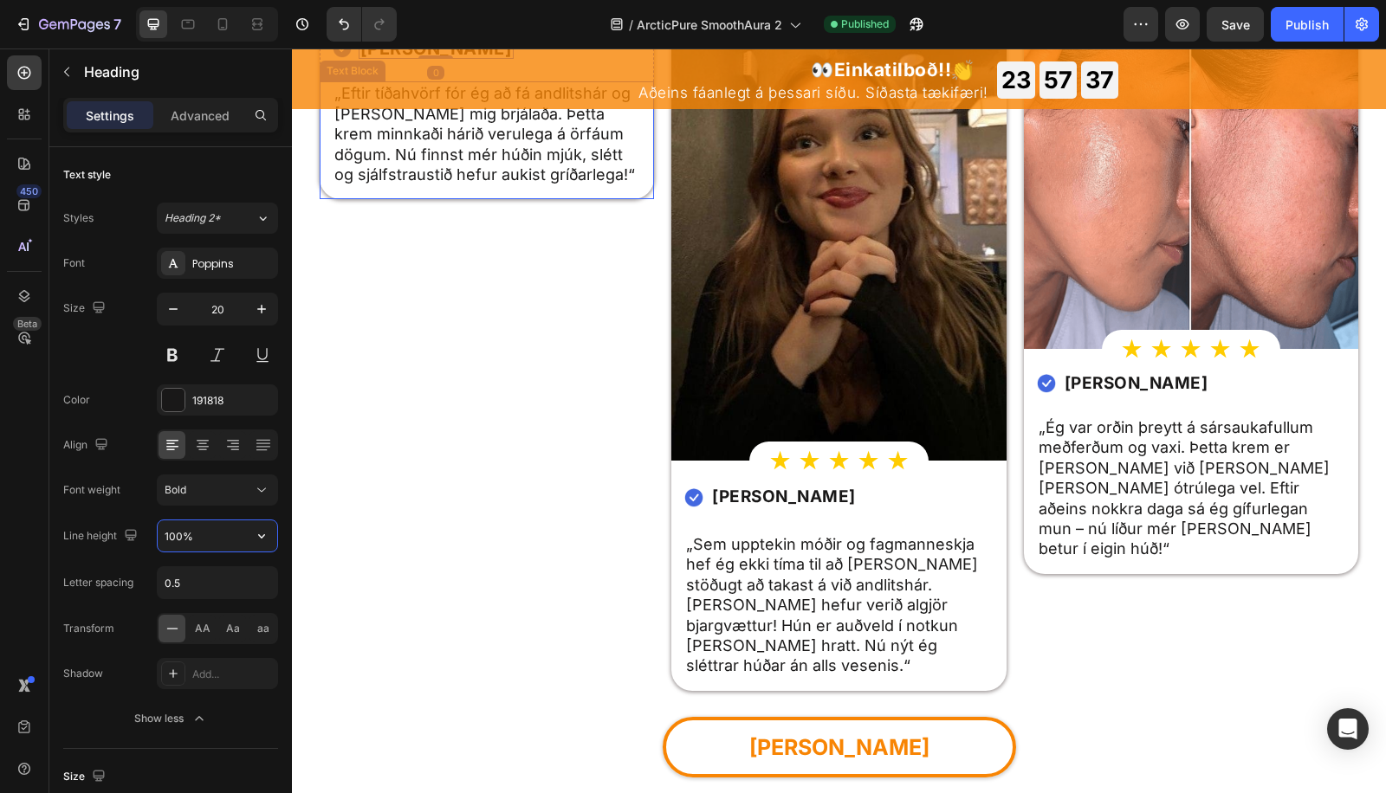
paste input "3"
type input "130%"
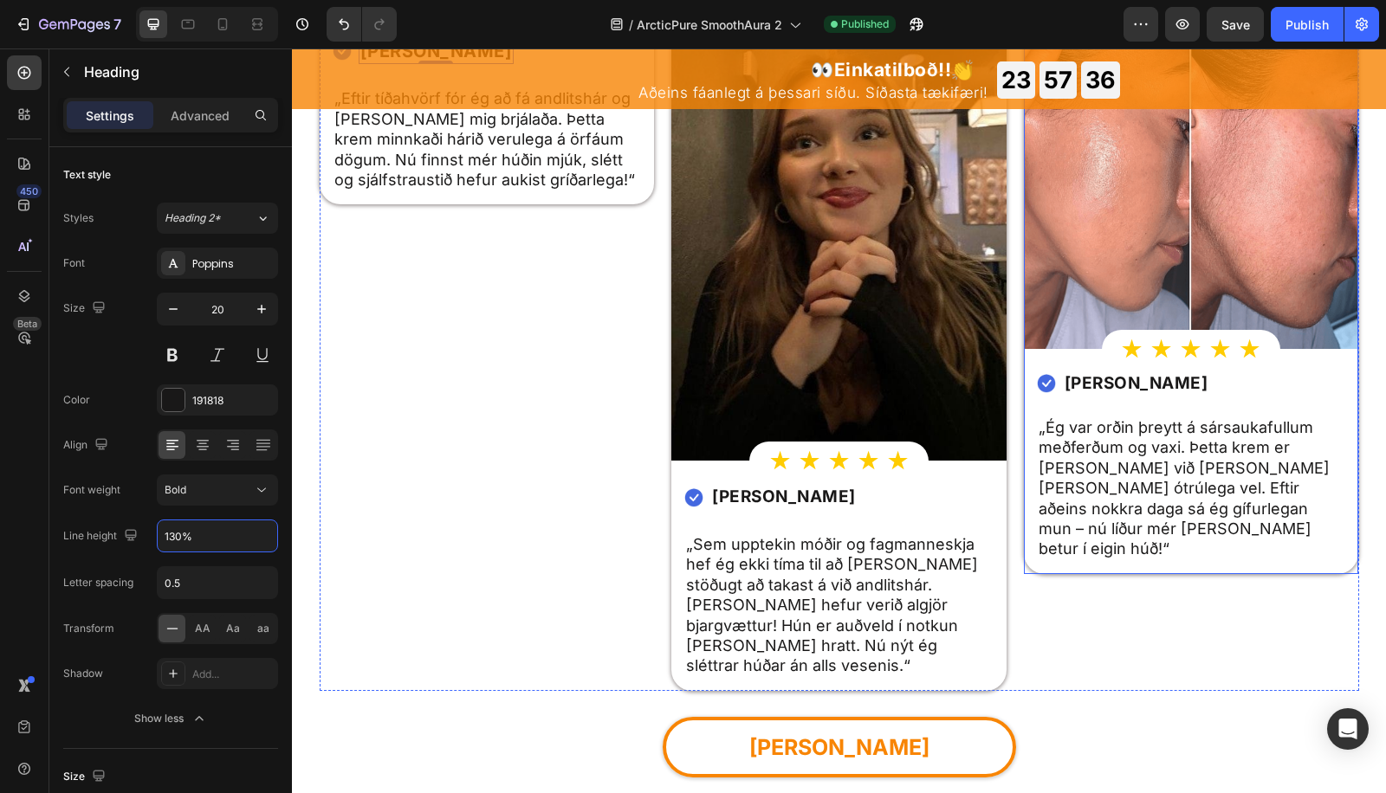
click at [1135, 393] on strong "Katrín Margrét" at bounding box center [1136, 383] width 144 height 20
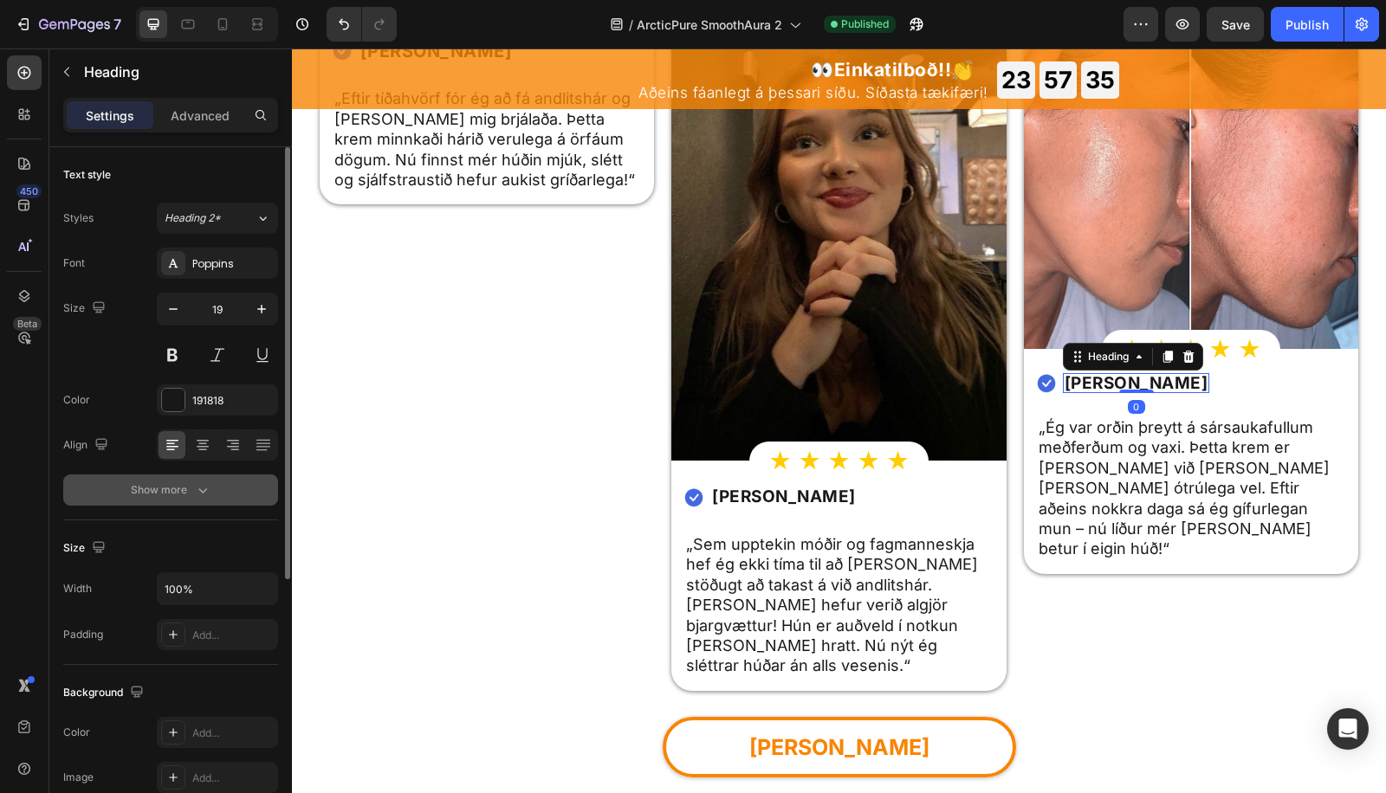
click at [161, 491] on div "Show more" at bounding box center [171, 490] width 81 height 17
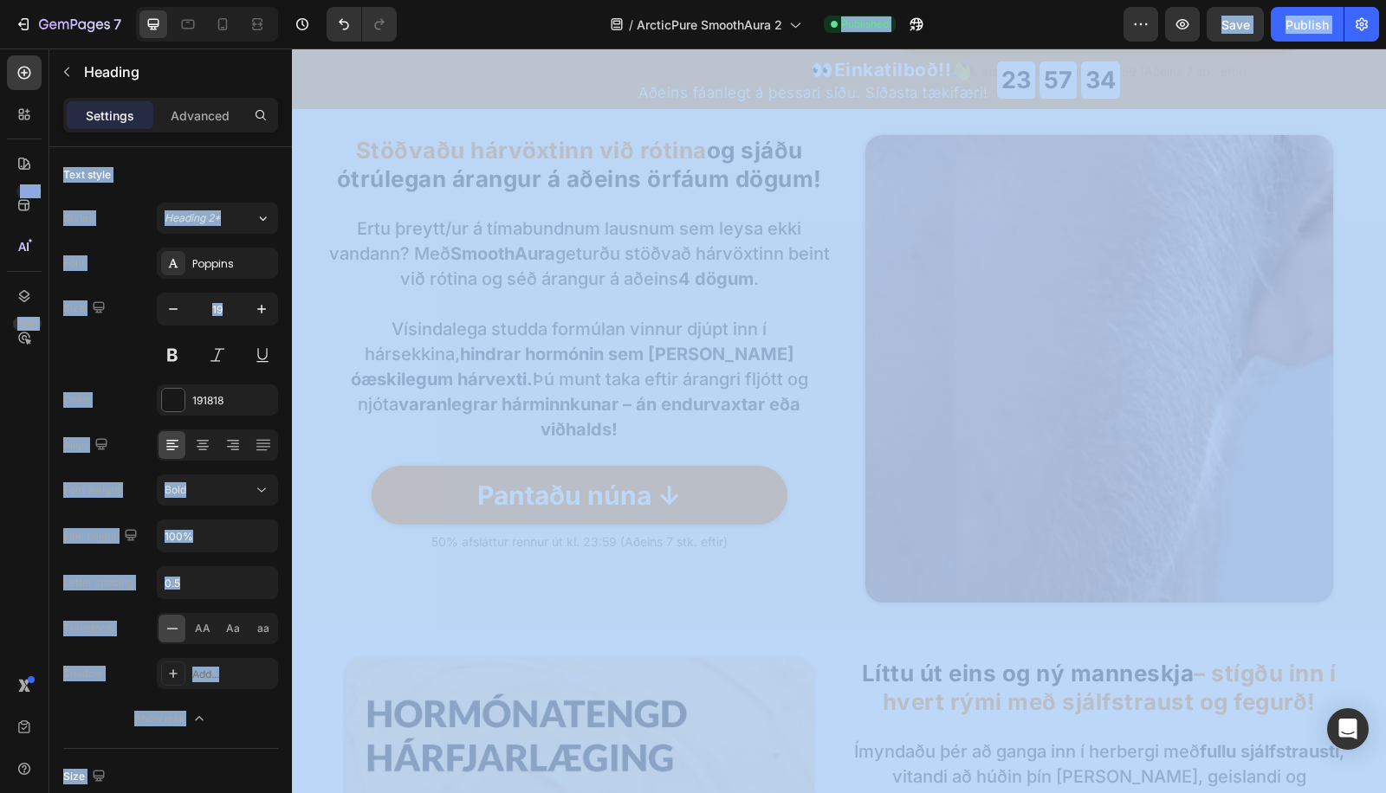
scroll to position [1795, 0]
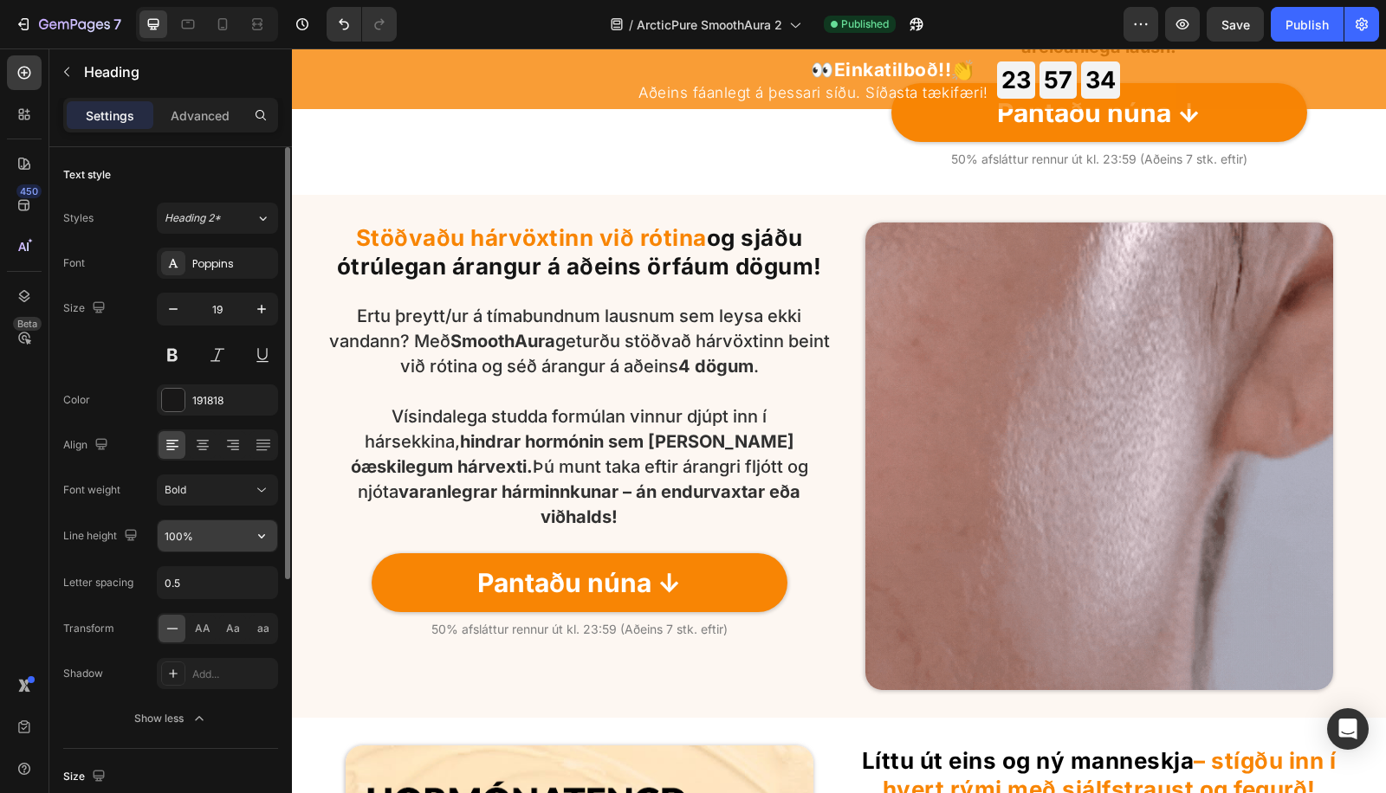
click at [197, 542] on input "100%" at bounding box center [218, 535] width 120 height 31
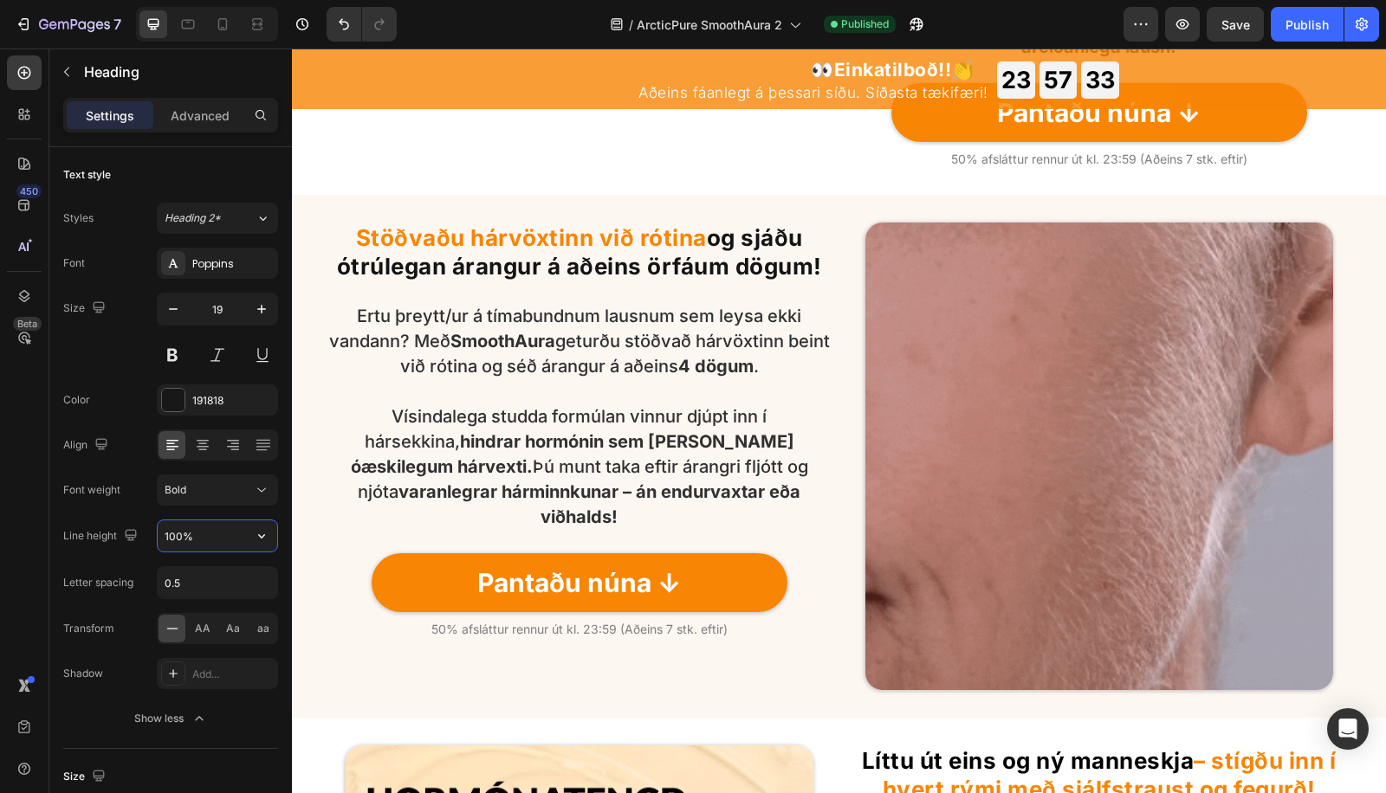
paste input "3"
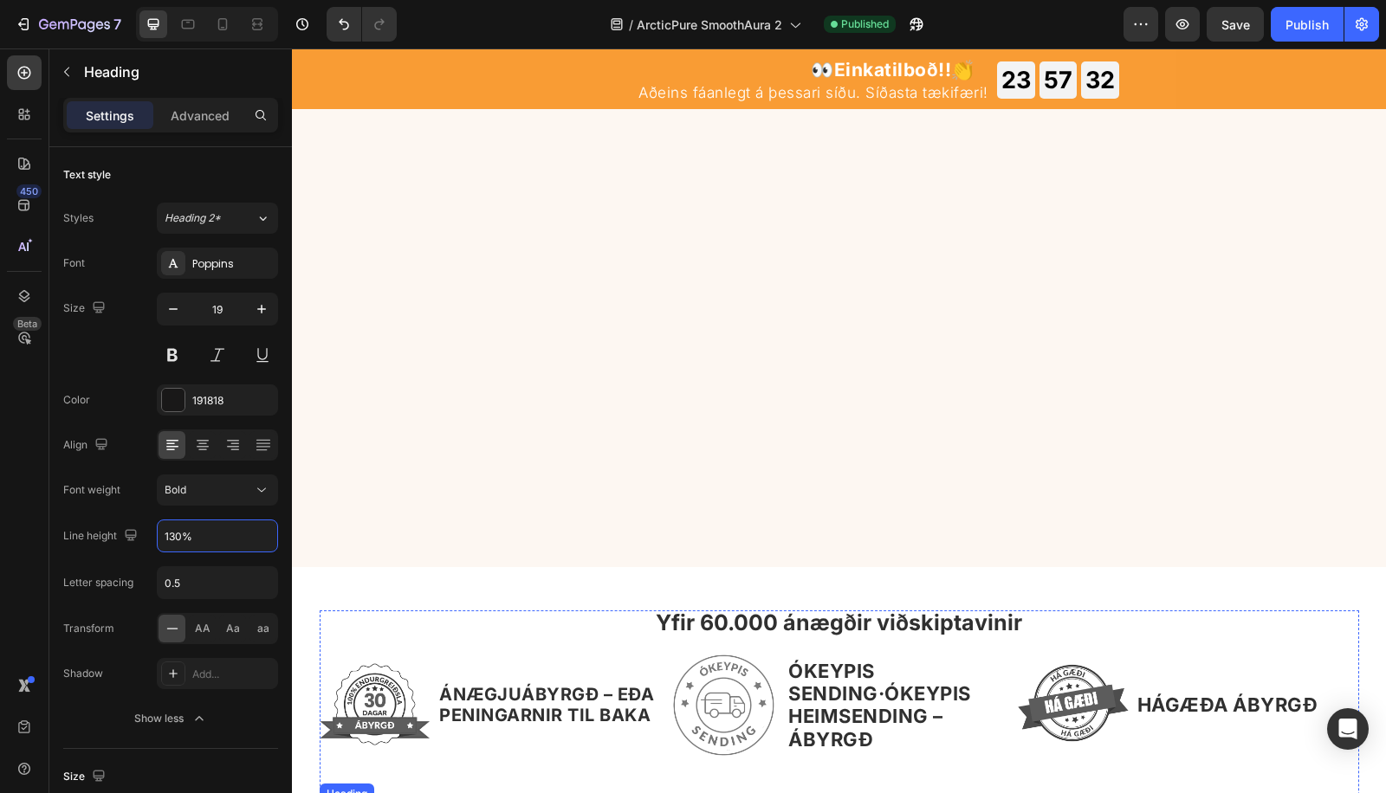
scroll to position [4939, 0]
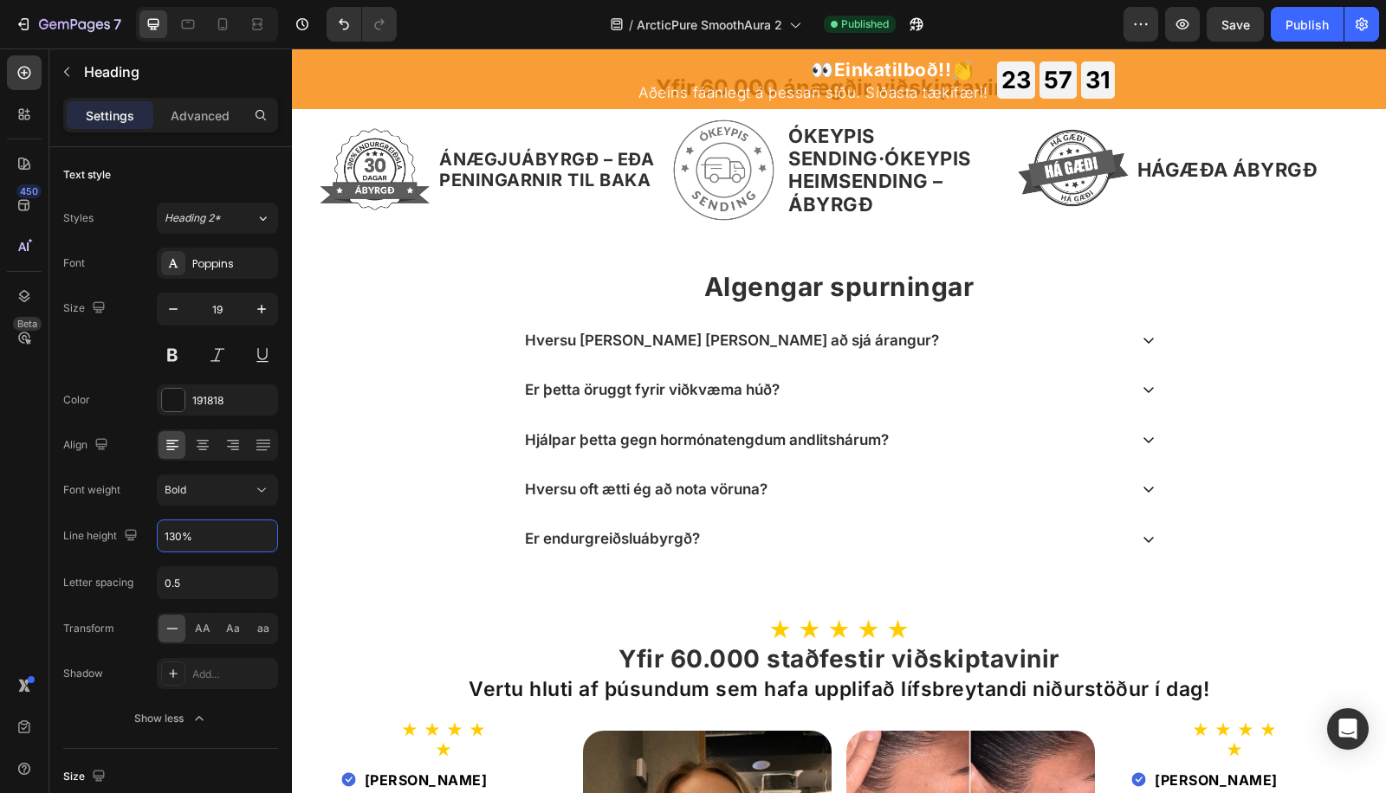
type input "130%"
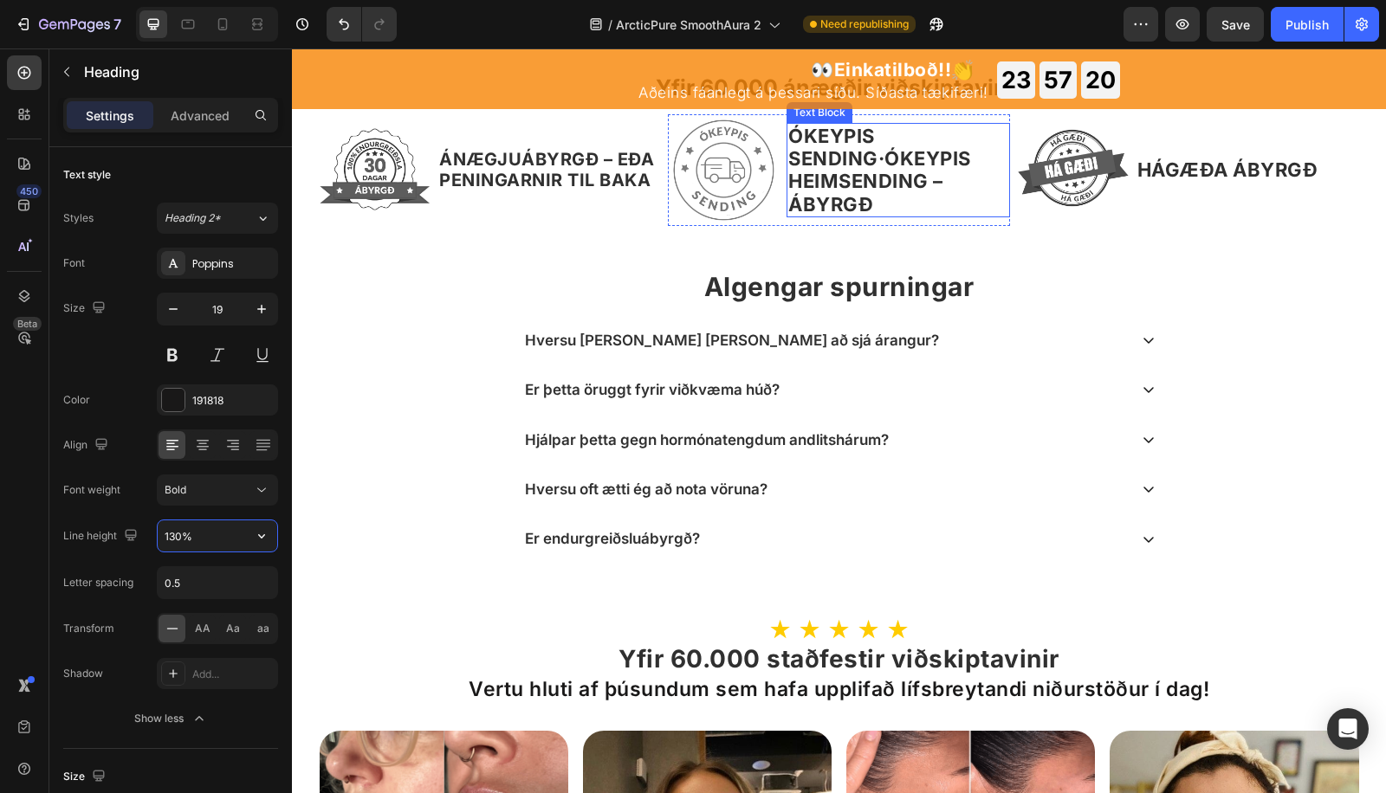
click at [882, 160] on p "ÓKEYPIS SENDING · ÓKEYPIS HEIMSENDING – ÁBYRGÐ" at bounding box center [898, 171] width 220 height 92
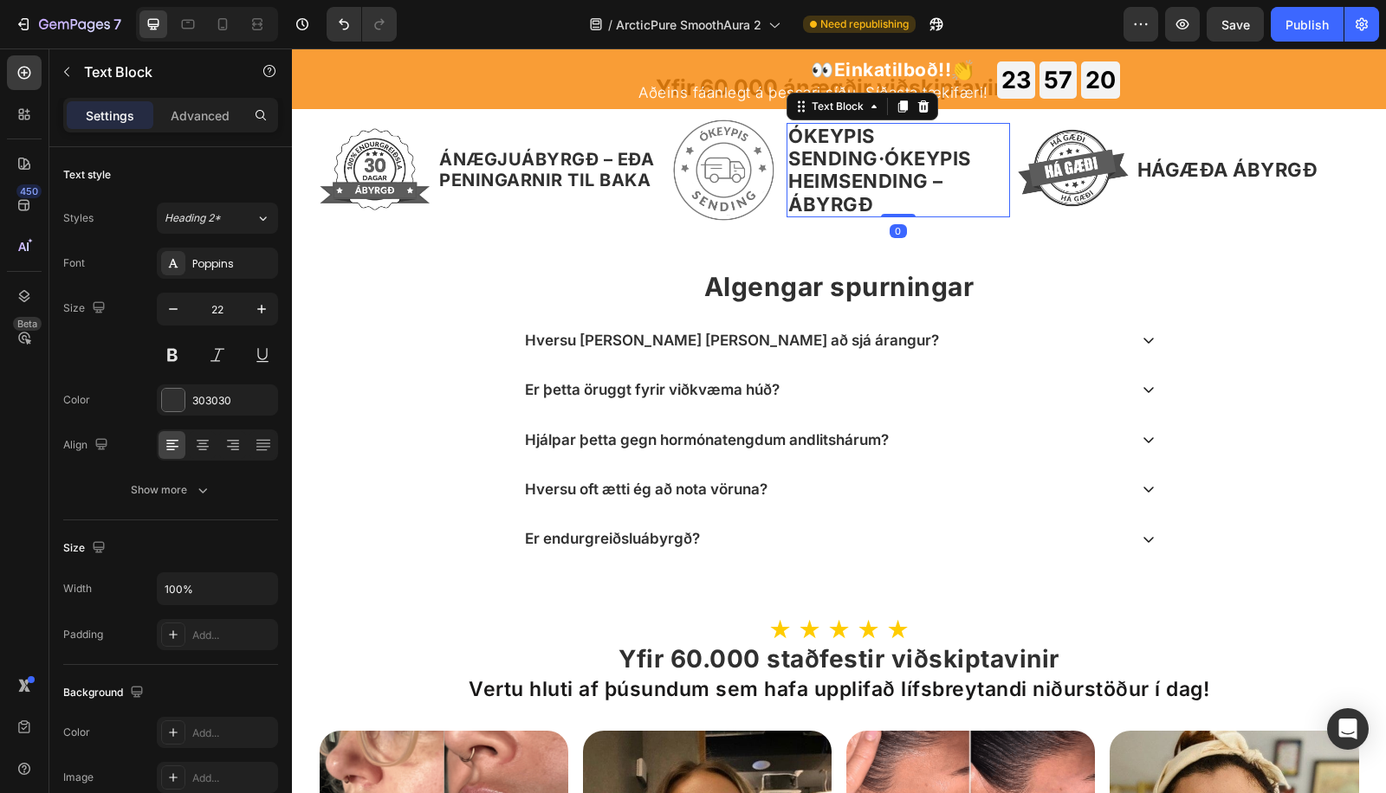
click at [835, 158] on strong "ÓKEYPIS HEIMSENDING – ÁBYRGÐ" at bounding box center [879, 181] width 183 height 68
drag, startPoint x: 925, startPoint y: 142, endPoint x: 950, endPoint y: 137, distance: 25.6
click at [878, 141] on strong "ÓKEYPIS SENDING" at bounding box center [833, 147] width 90 height 45
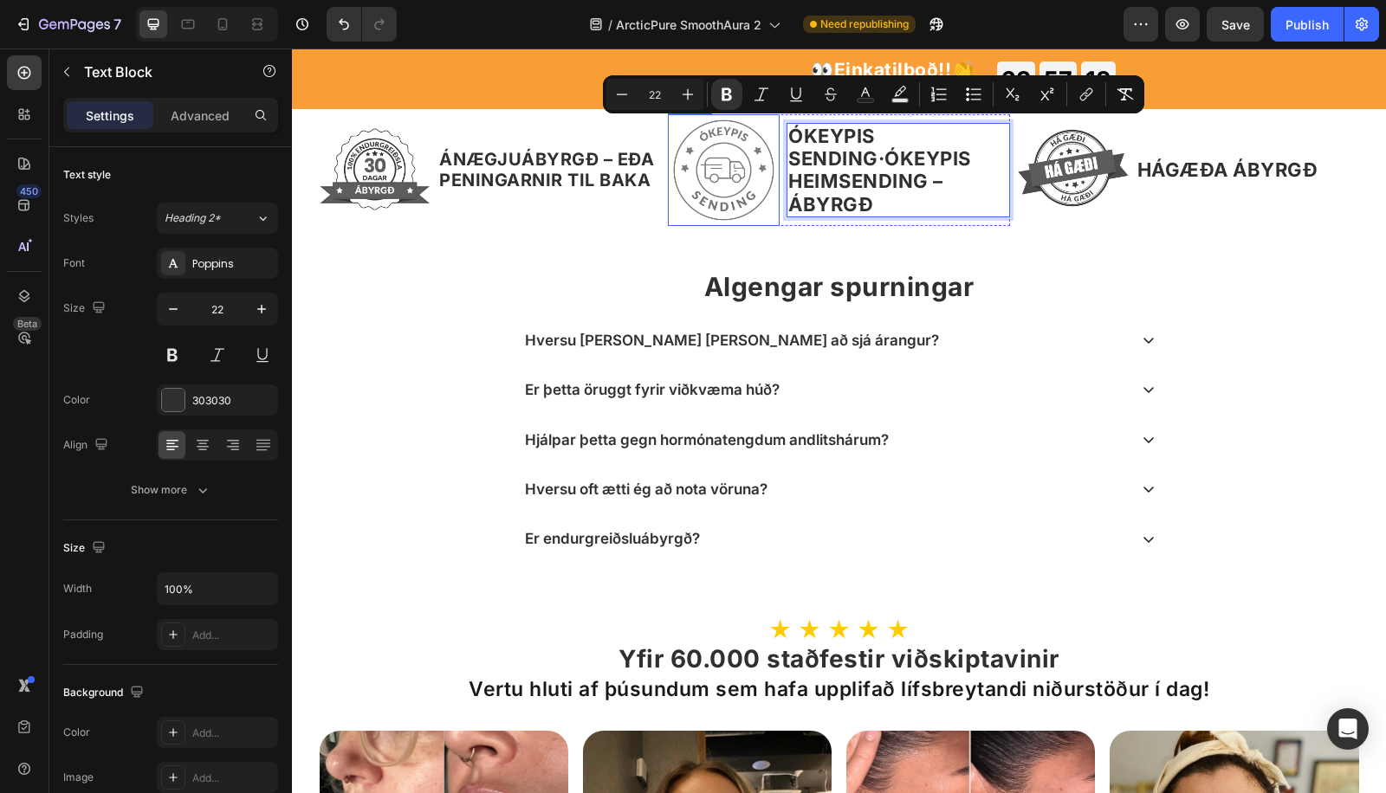
drag, startPoint x: 969, startPoint y: 135, endPoint x: 747, endPoint y: 118, distance: 223.2
click at [747, 118] on div "Image ÓKEYPIS SENDING · ÓKEYPIS HEIMSENDING – ÁBYRGÐ Text Block 0 Row" at bounding box center [839, 170] width 342 height 112
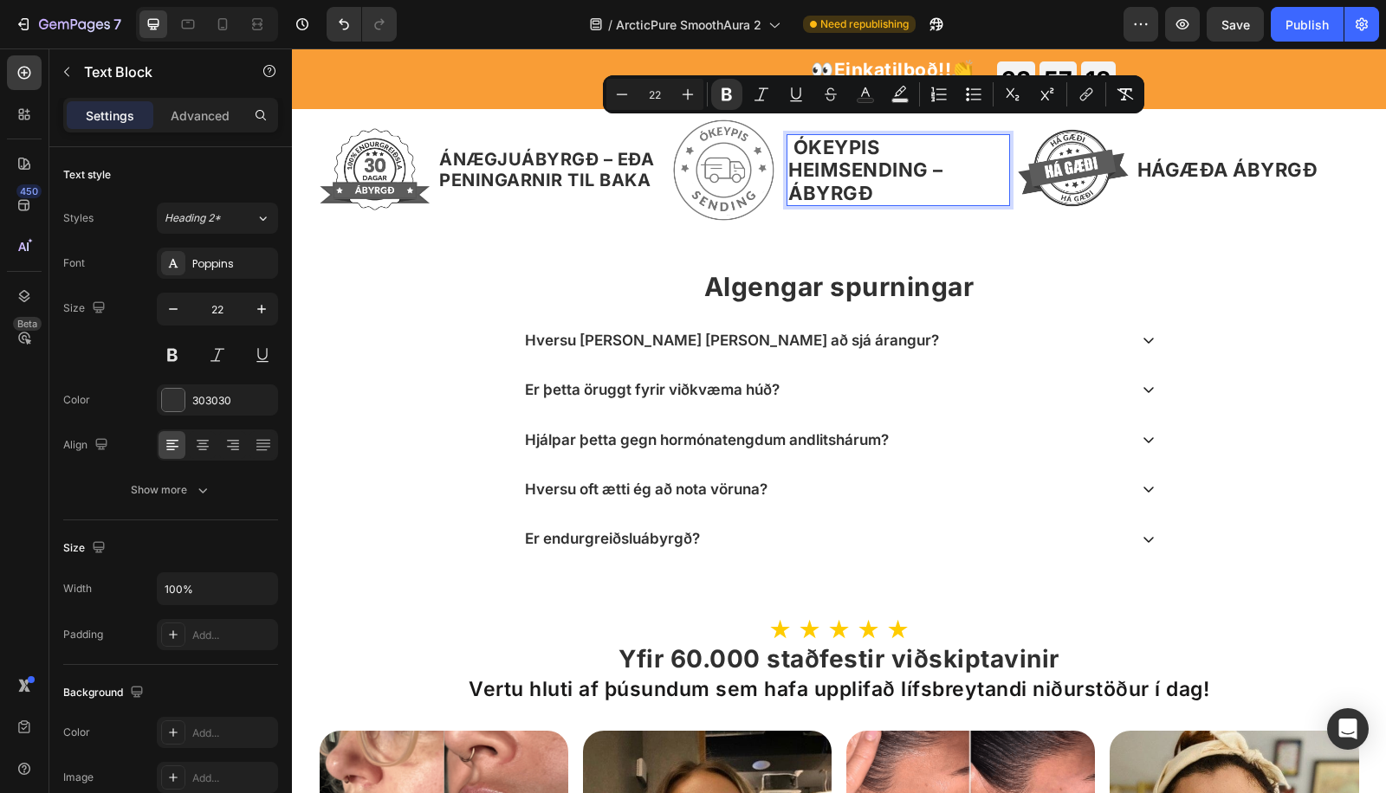
scroll to position [4951, 0]
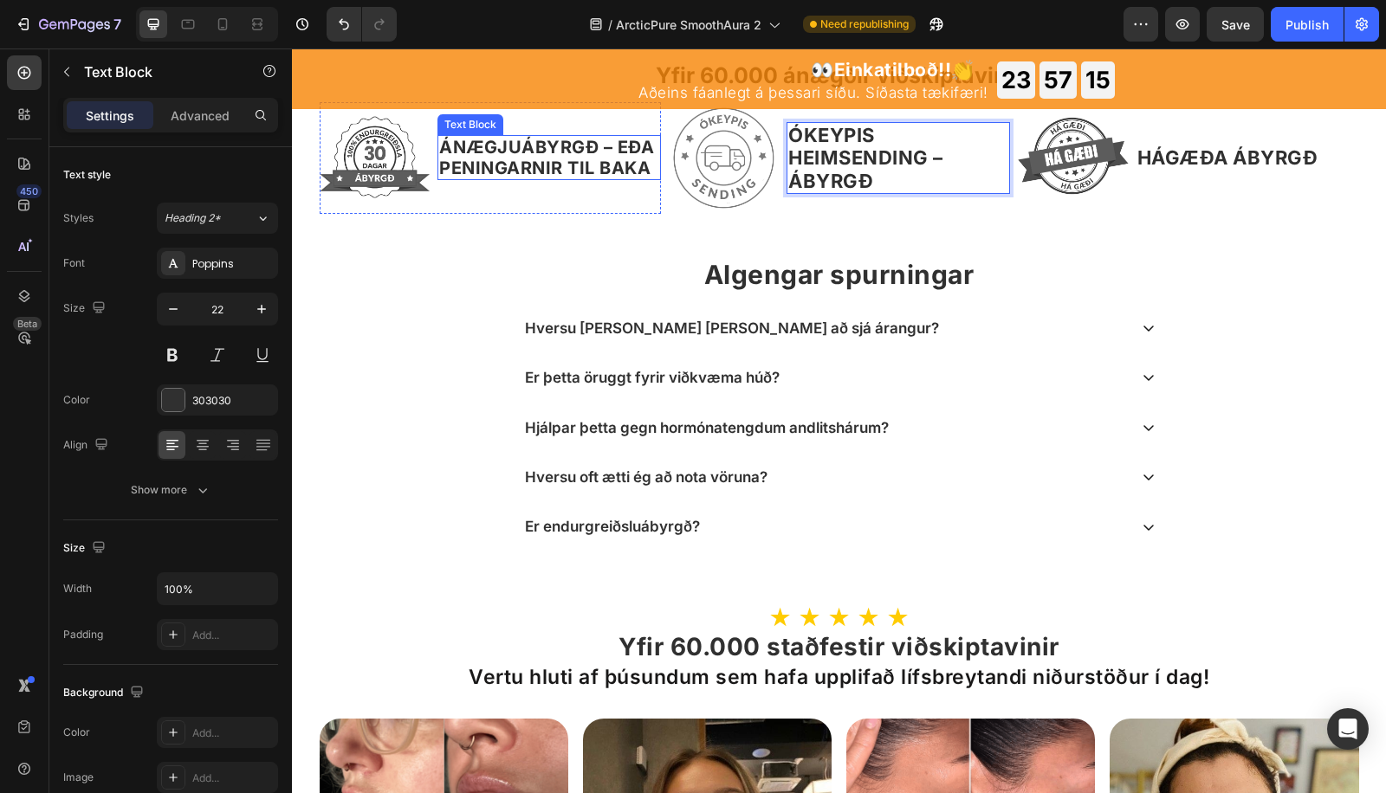
click at [516, 153] on strong "ÁNÆGJUÁBYRGÐ – EÐA PENINGARNIR TIL BAKA" at bounding box center [546, 158] width 215 height 42
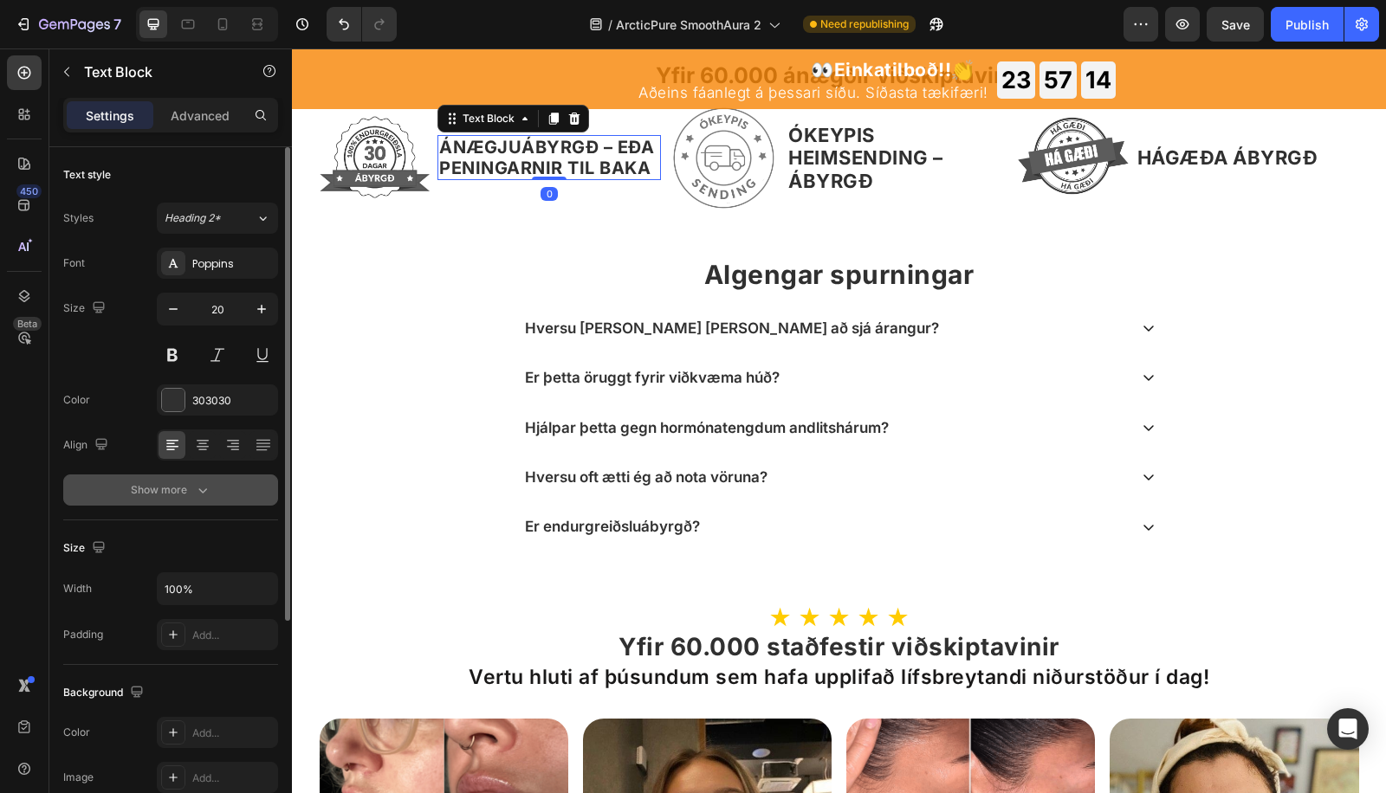
click at [149, 495] on div "Show more" at bounding box center [171, 490] width 81 height 17
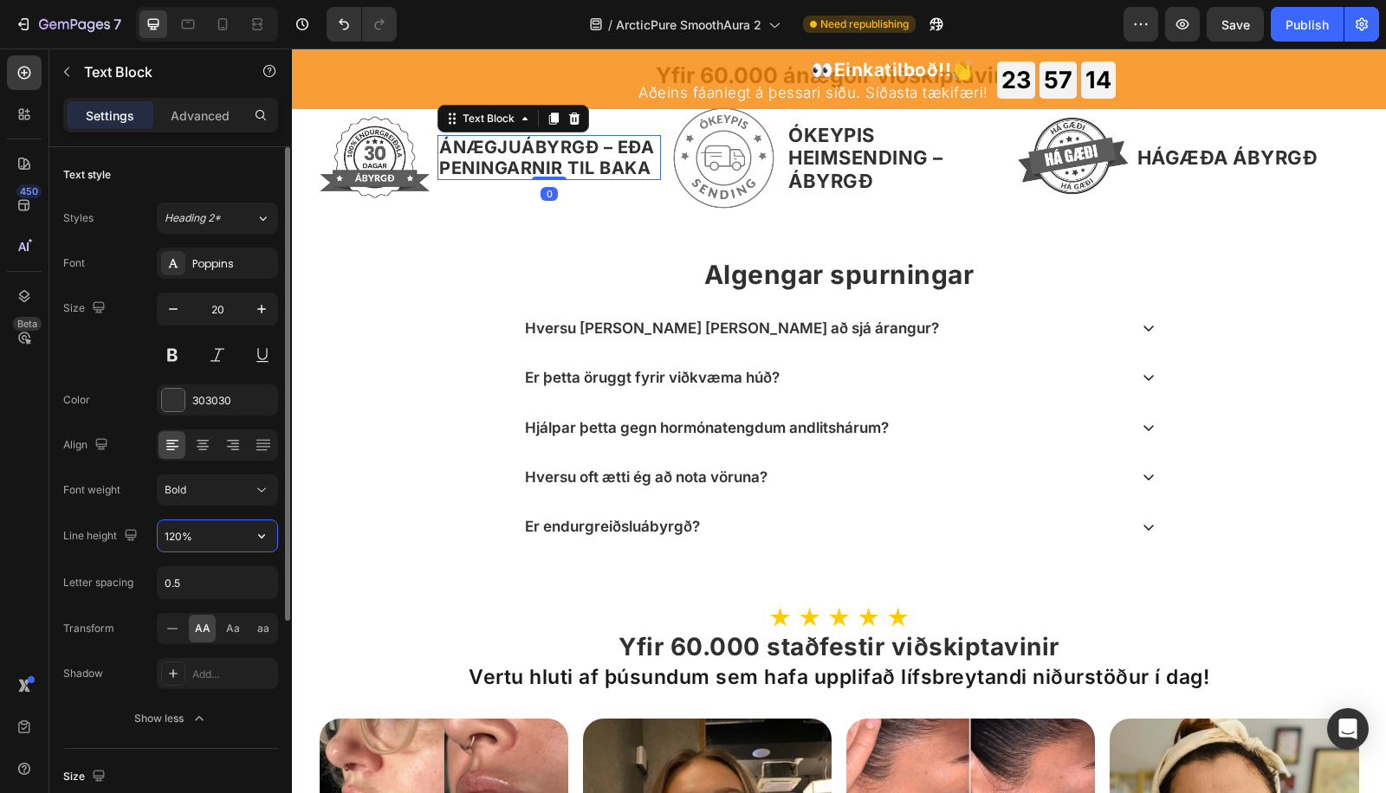
drag, startPoint x: 180, startPoint y: 536, endPoint x: 223, endPoint y: 308, distance: 231.7
click at [180, 536] on input "120%" at bounding box center [218, 535] width 120 height 31
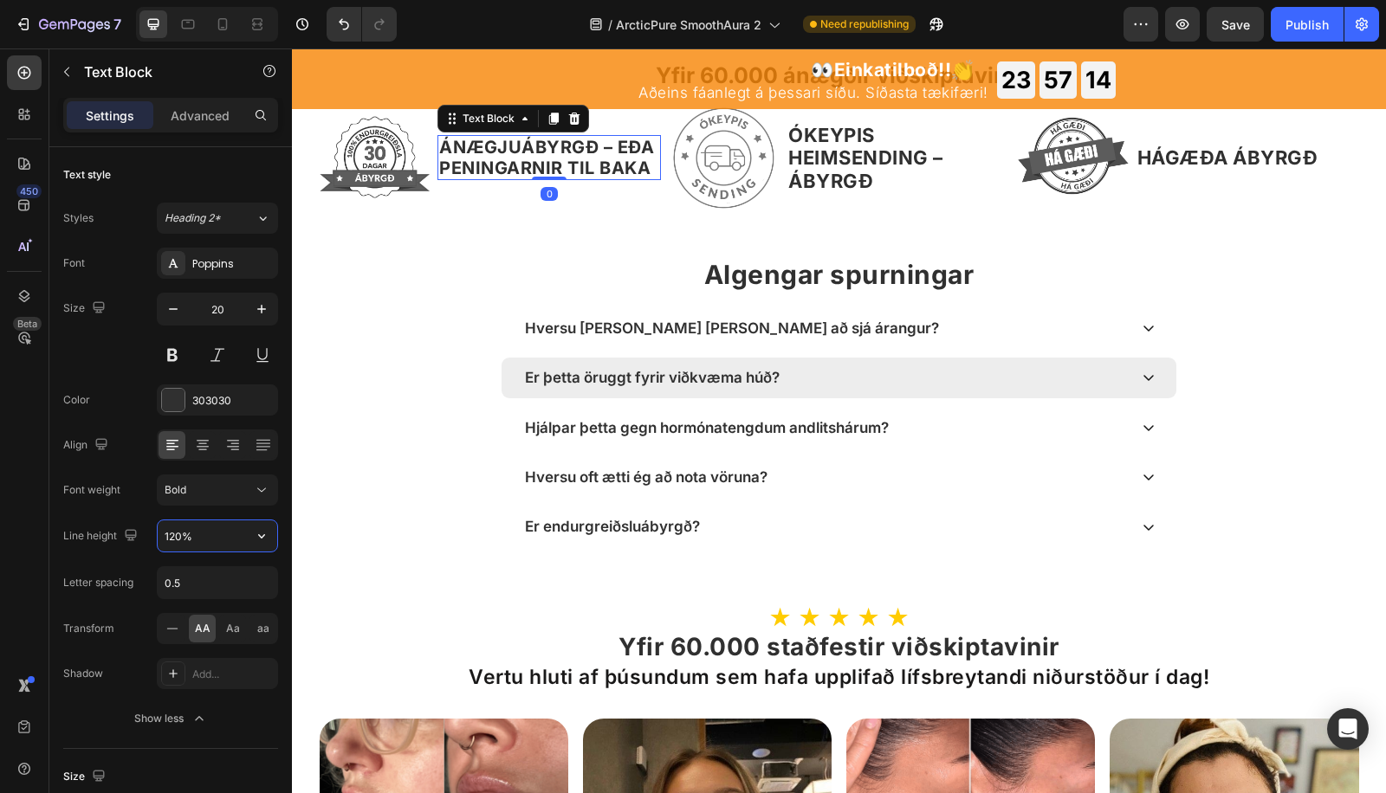
paste input "3"
type input "130%"
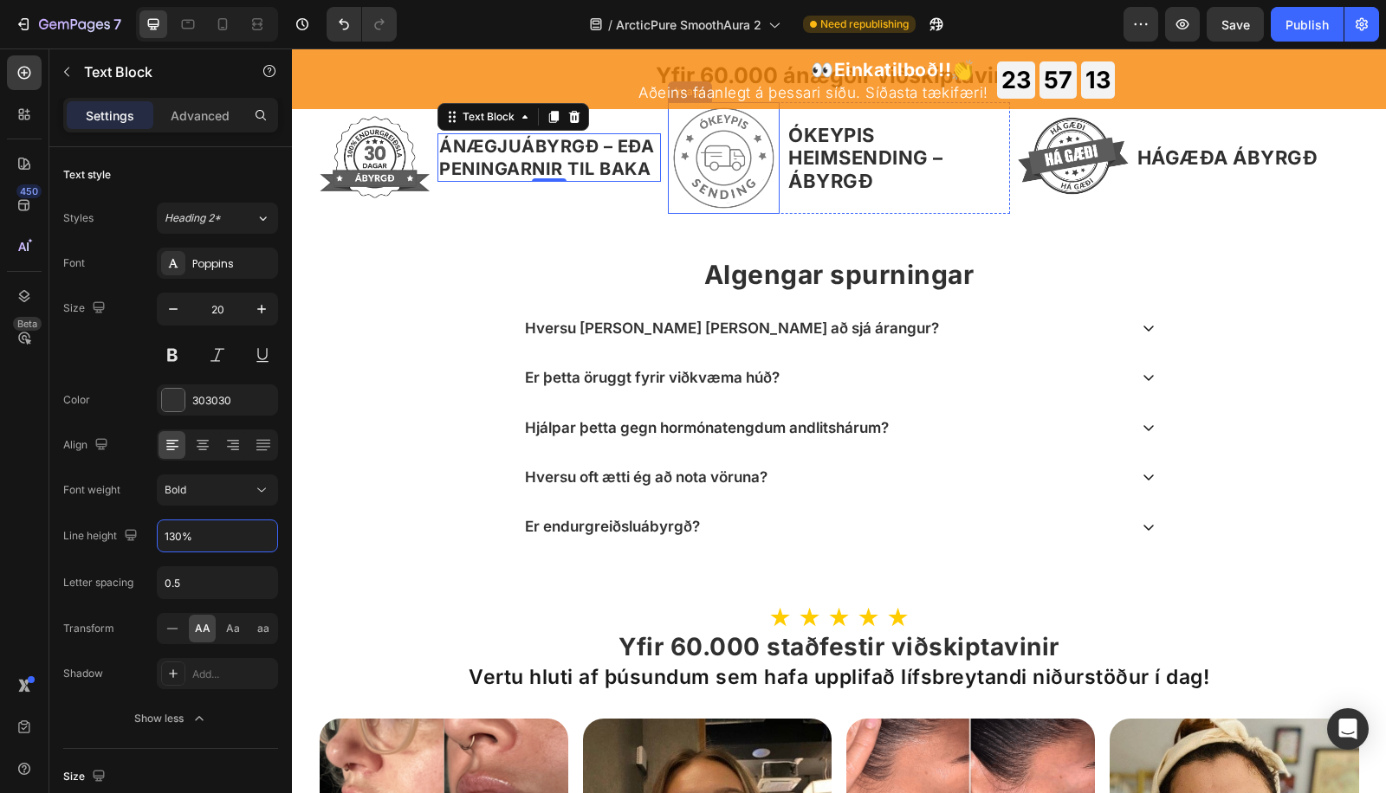
click at [796, 168] on strong "ÓKEYPIS HEIMSENDING – ÁBYRGÐ" at bounding box center [865, 158] width 155 height 68
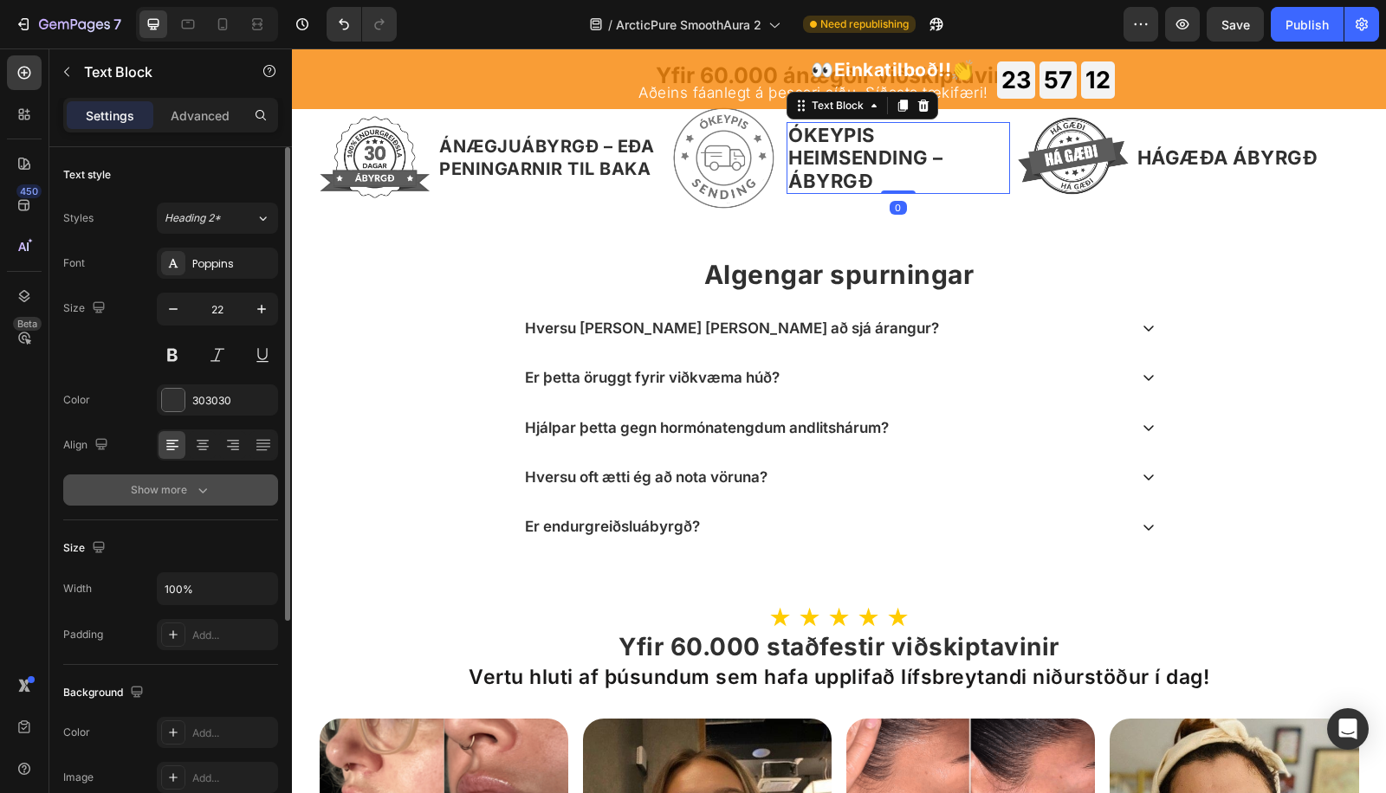
click at [162, 486] on div "Show more" at bounding box center [171, 490] width 81 height 17
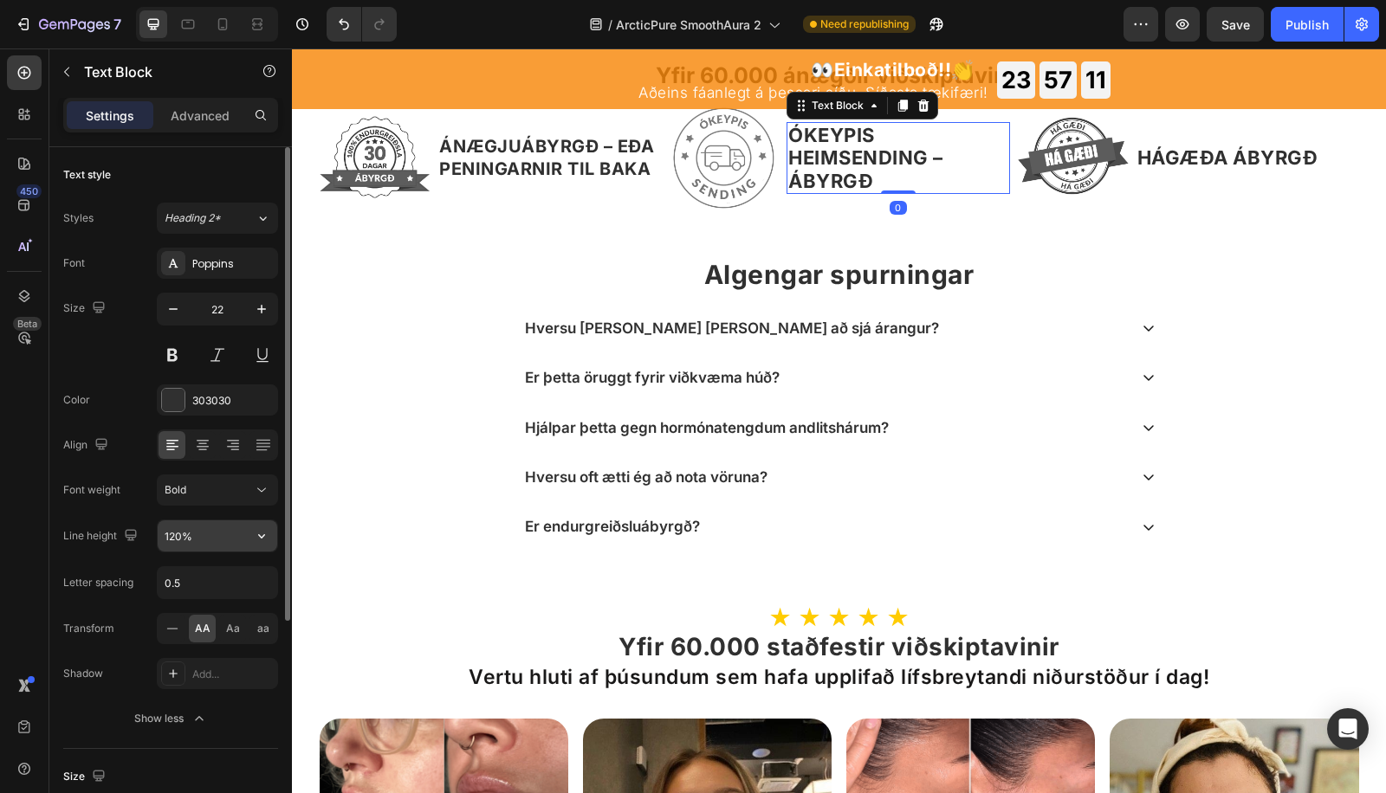
click at [180, 525] on input "120%" at bounding box center [218, 535] width 120 height 31
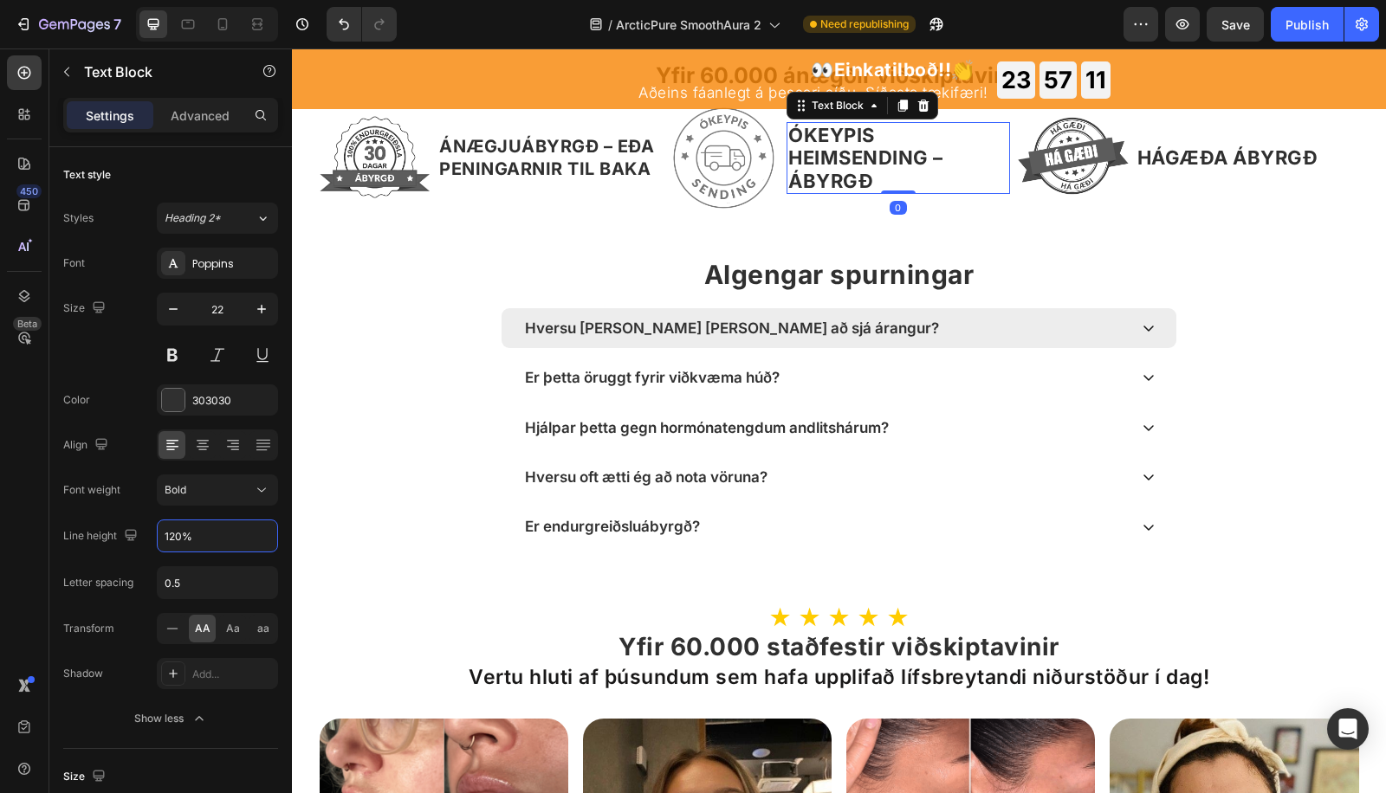
paste input "3"
type input "130%"
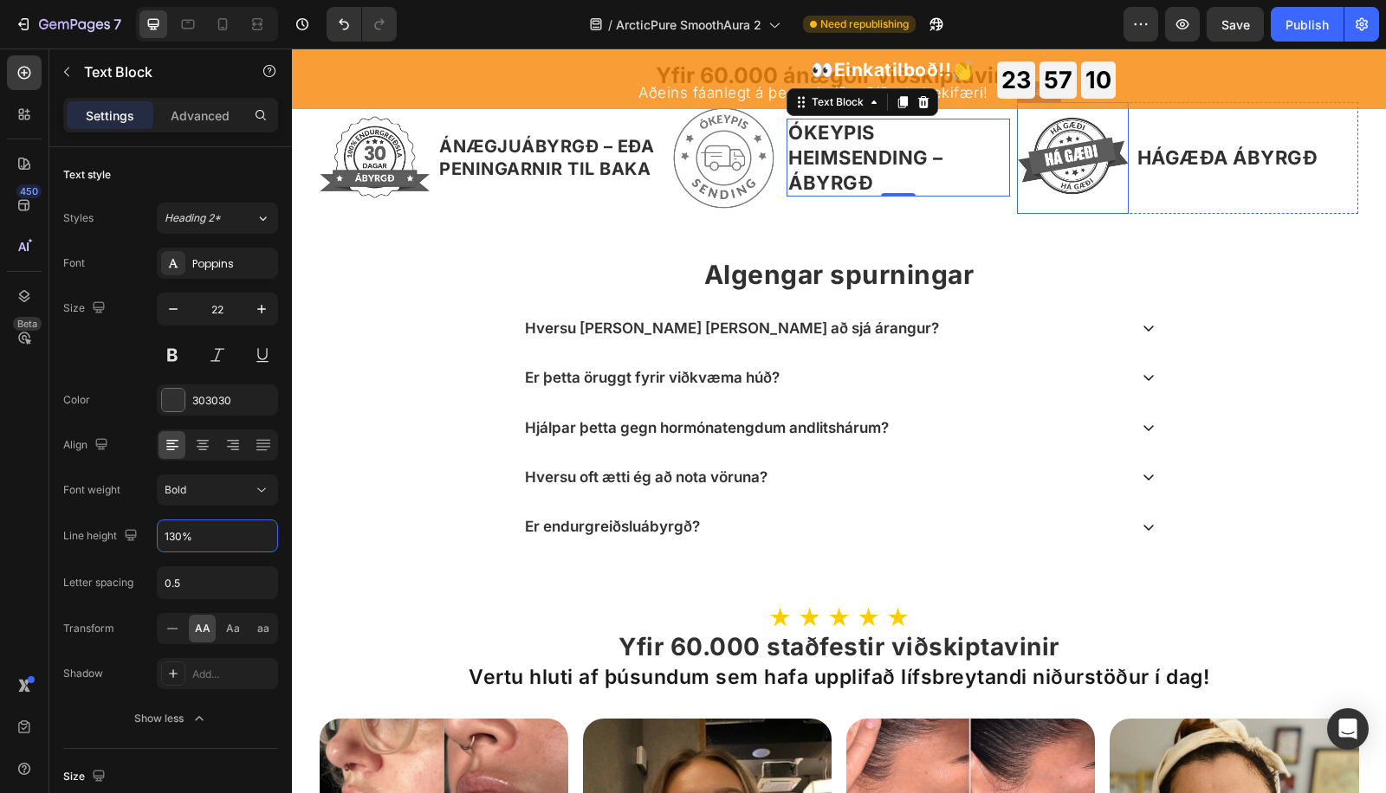
click at [1166, 154] on p "HÁGÆÐA ÁBYRGÐ" at bounding box center [1247, 157] width 220 height 23
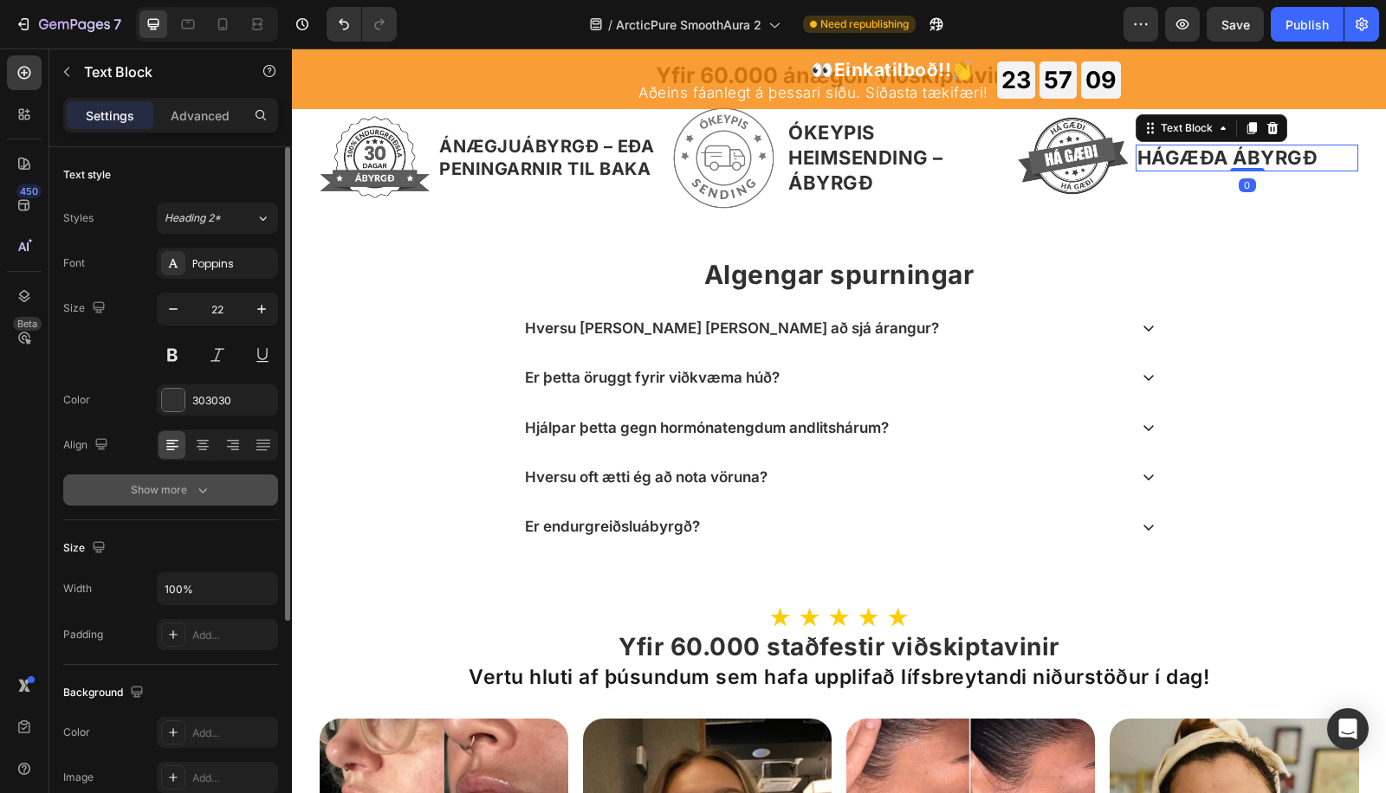
click at [177, 489] on div "Show more" at bounding box center [171, 490] width 81 height 17
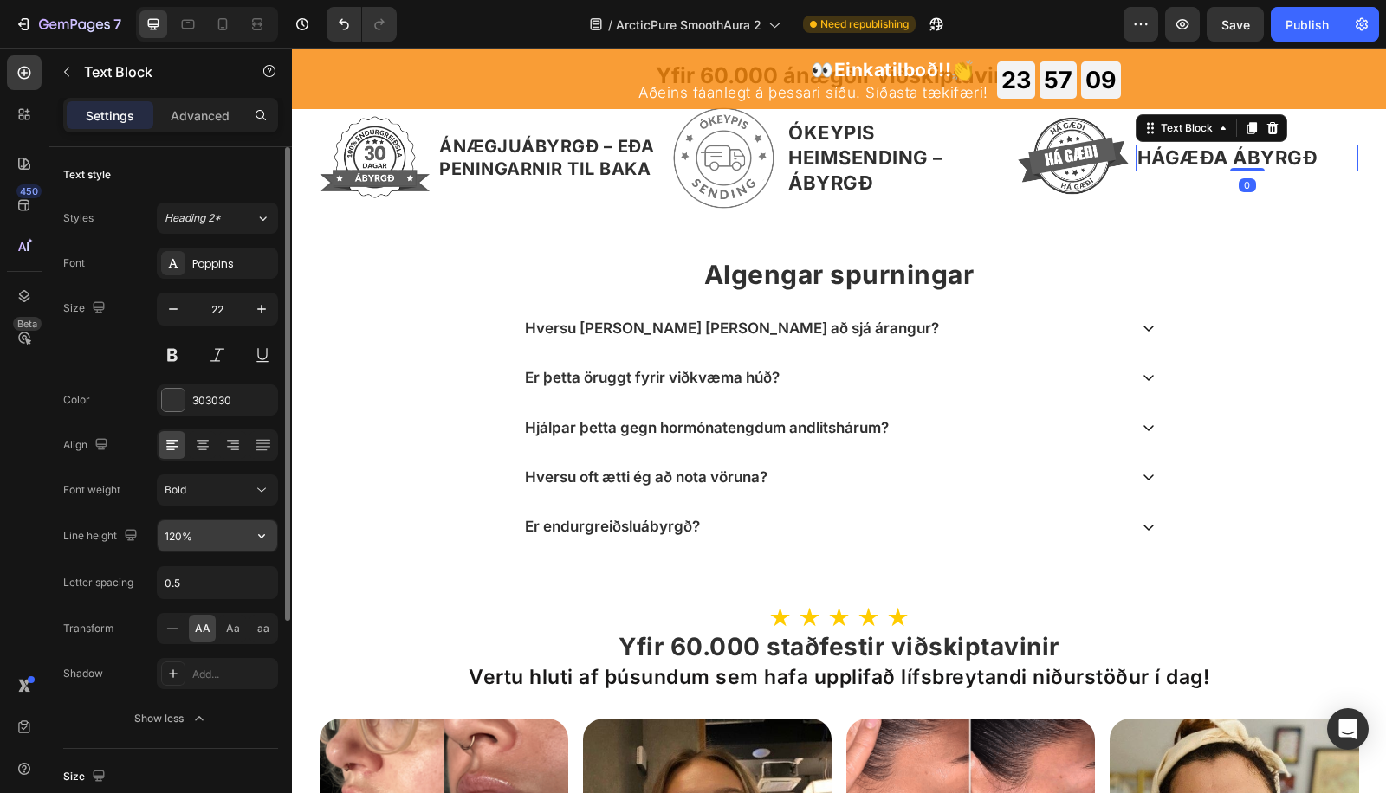
click at [163, 529] on input "120%" at bounding box center [218, 535] width 120 height 31
paste input "3"
type input "130%"
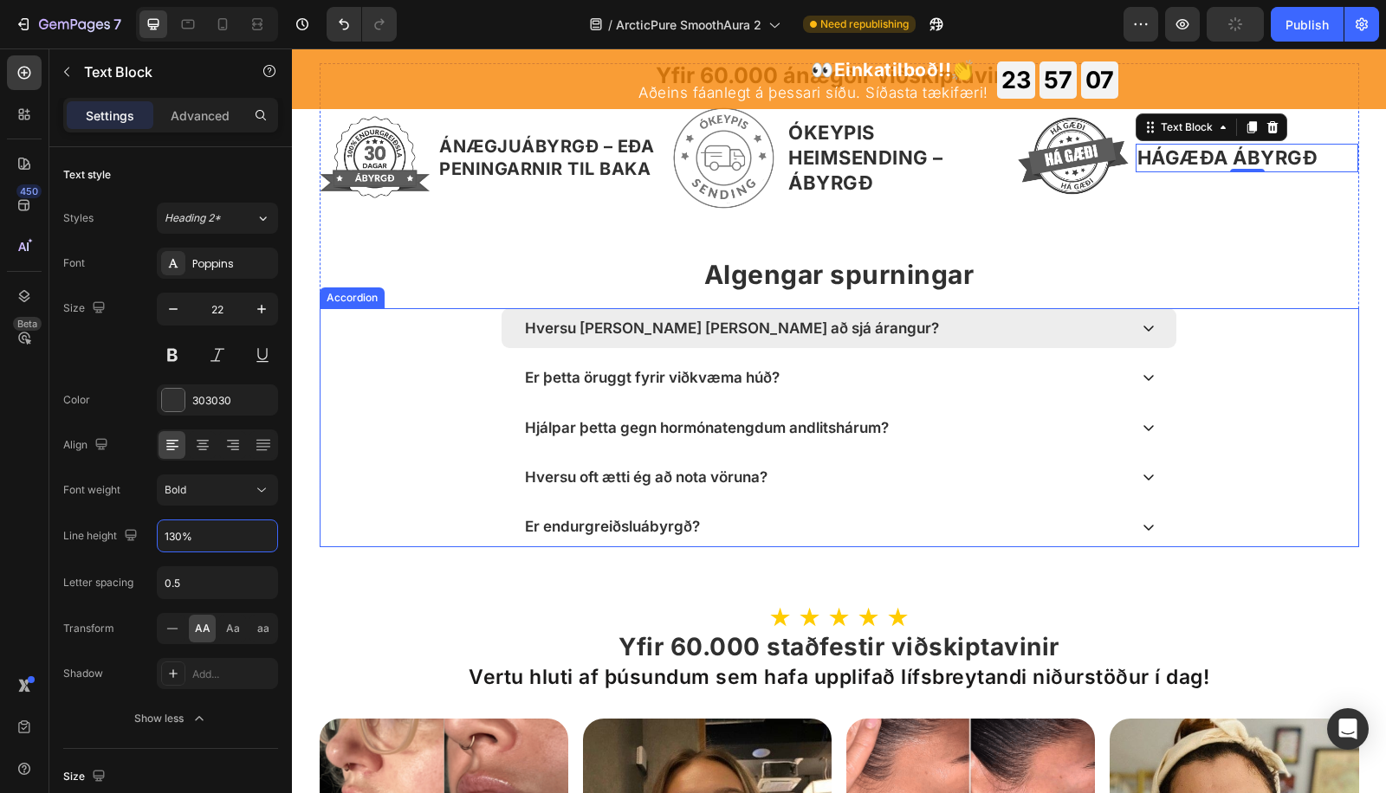
click at [983, 344] on div "Hversu langan tíma tekur það að sjá árangur?" at bounding box center [838, 328] width 675 height 40
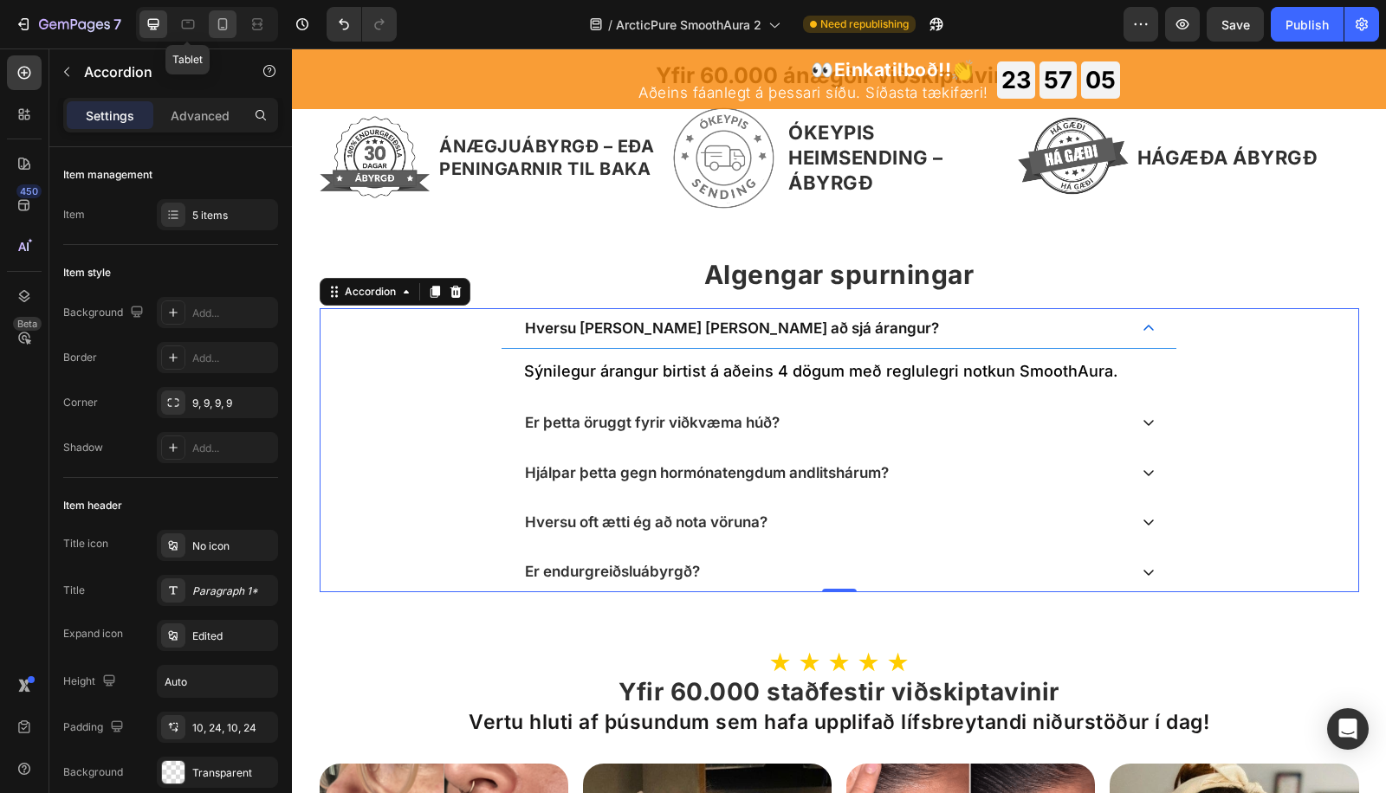
click at [209, 27] on div at bounding box center [223, 24] width 28 height 28
type input "100%"
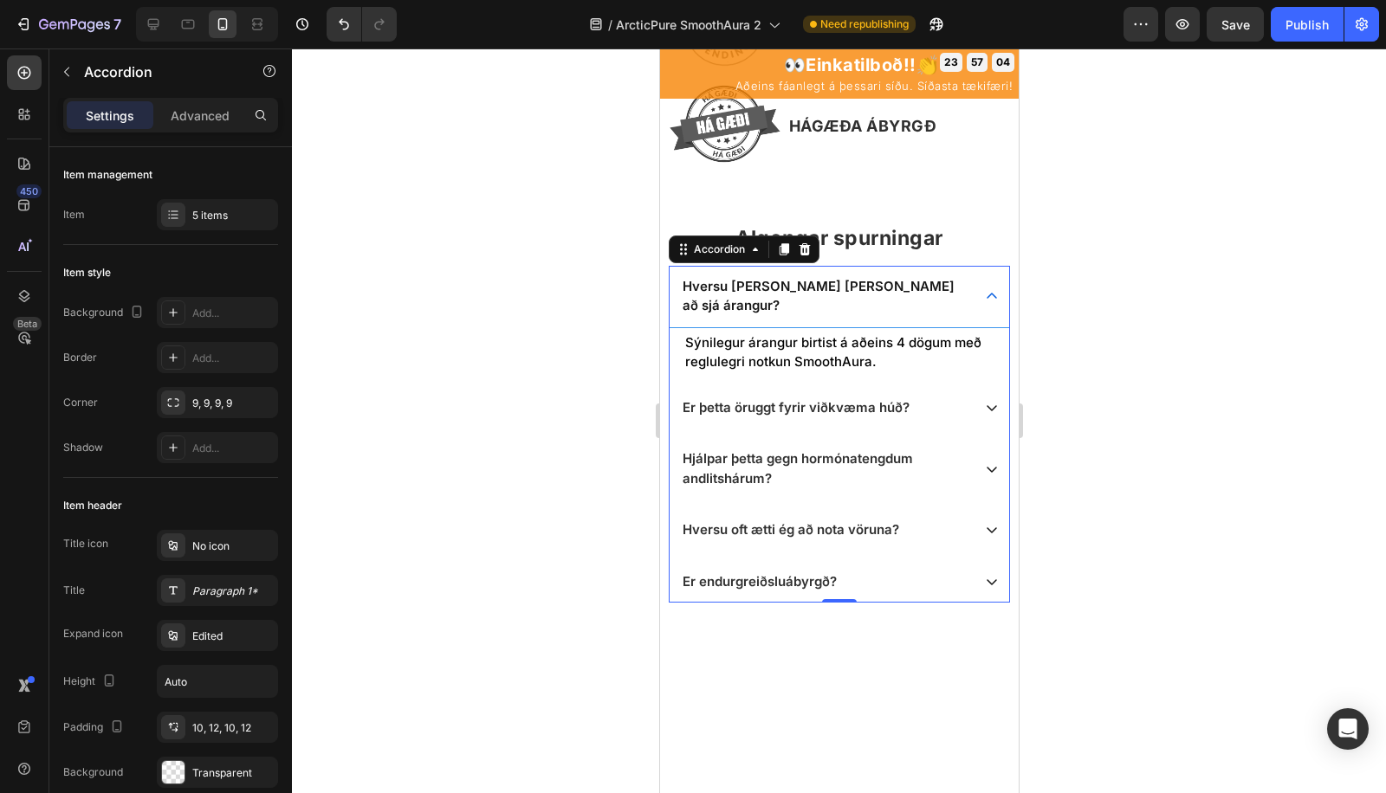
scroll to position [4606, 0]
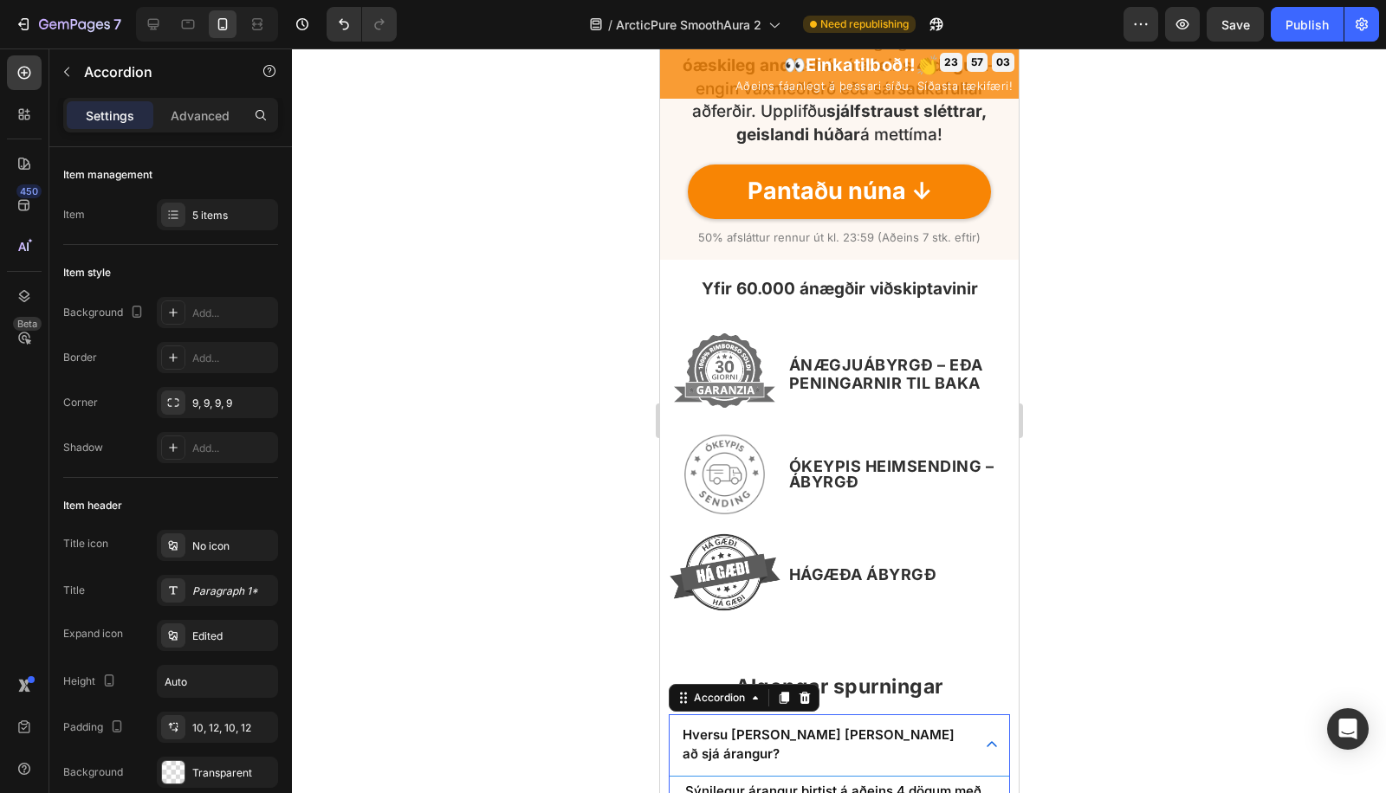
click at [575, 429] on div at bounding box center [839, 420] width 1094 height 745
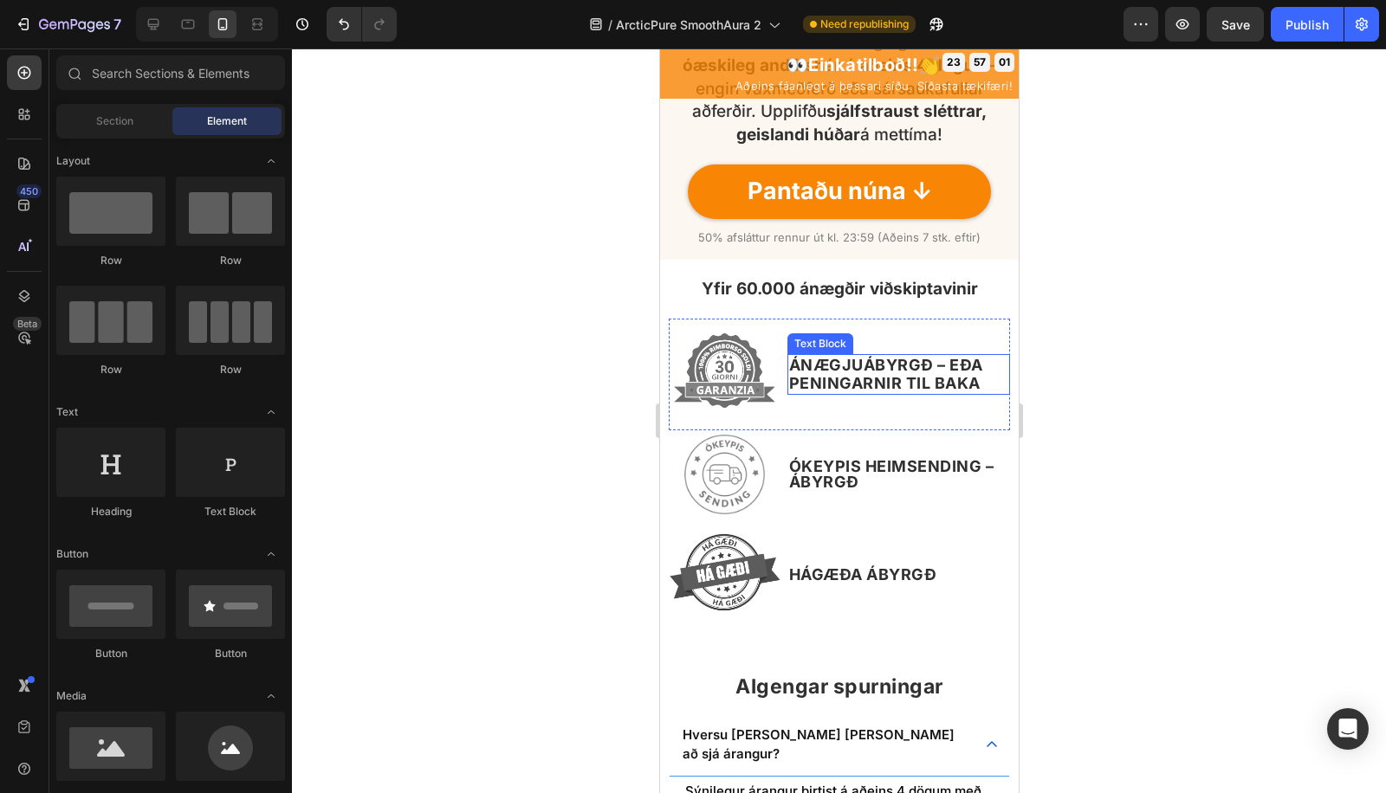
click at [856, 385] on strong "ÁNÆGJUÁBYRGÐ – EÐA PENINGARNIR TIL BAKA" at bounding box center [885, 374] width 194 height 37
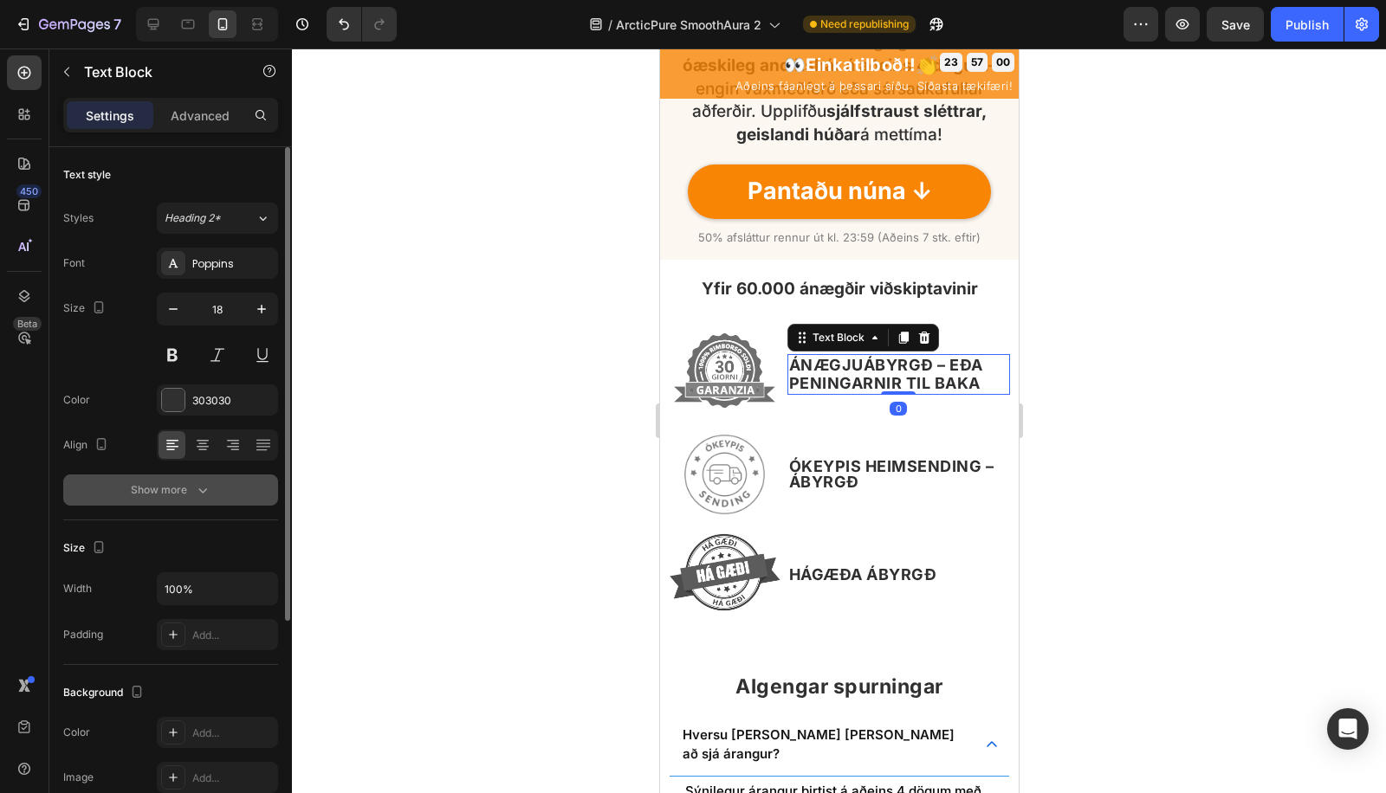
click at [179, 501] on button "Show more" at bounding box center [170, 490] width 215 height 31
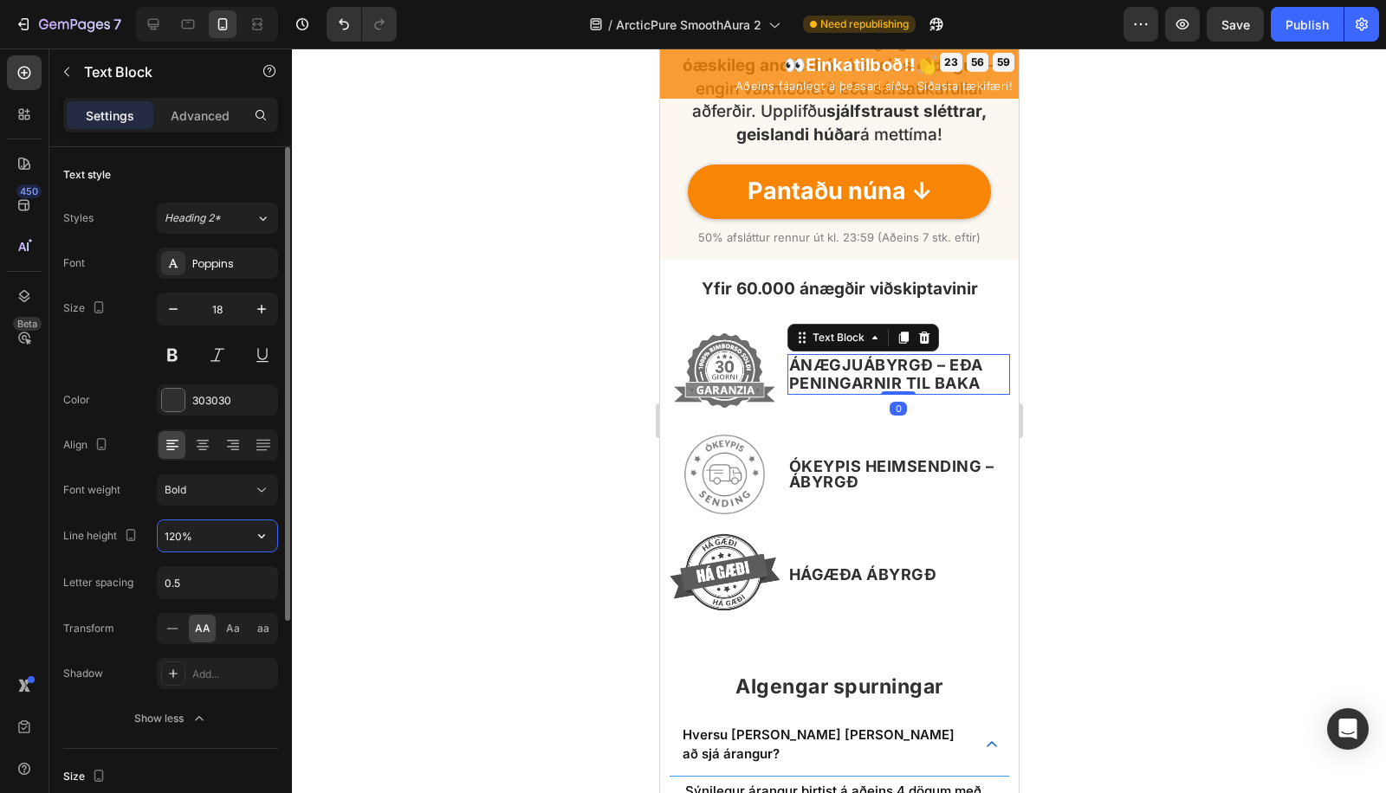
click at [167, 538] on input "120%" at bounding box center [218, 535] width 120 height 31
paste input "3"
type input "130%"
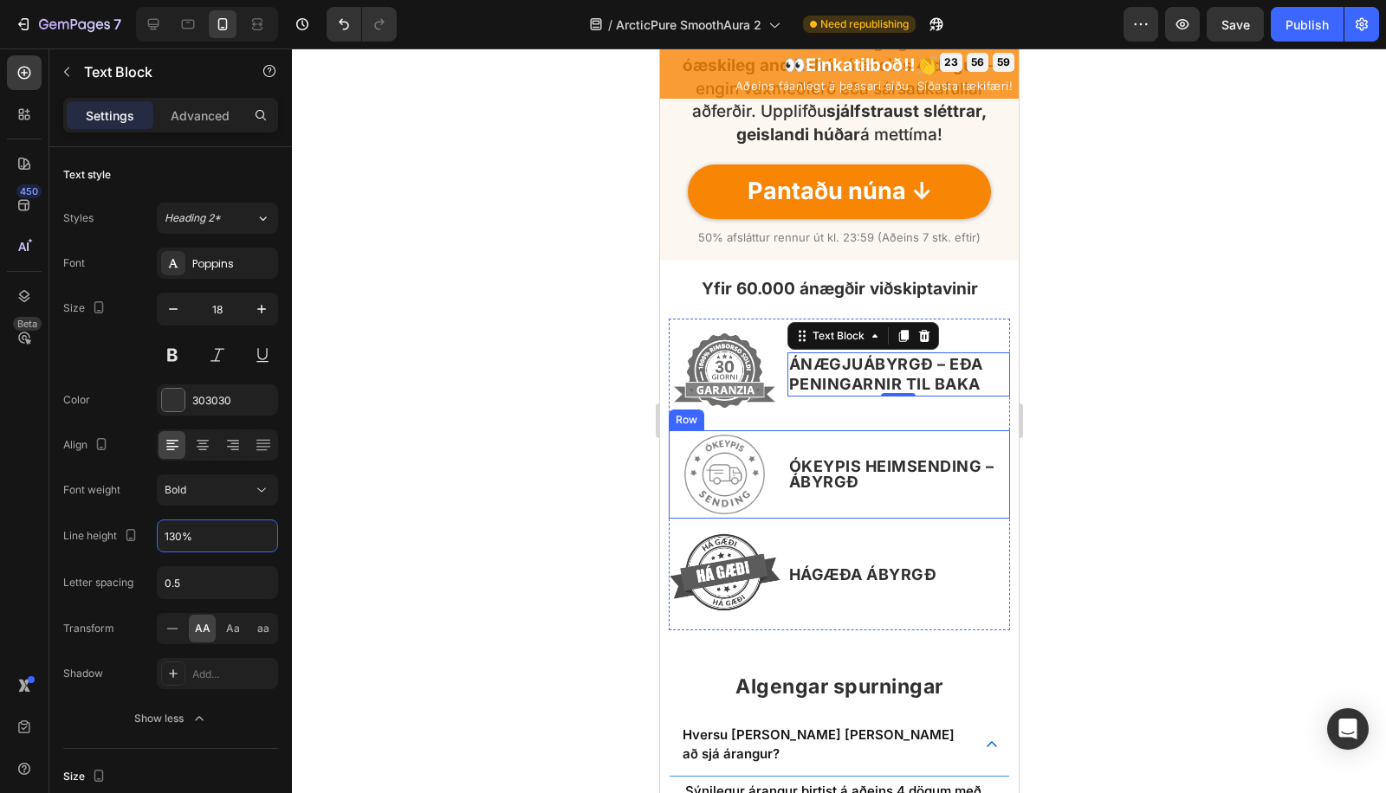
click at [795, 491] on strong "ÓKEYPIS HEIMSENDING – ÁBYRGÐ" at bounding box center [890, 474] width 205 height 34
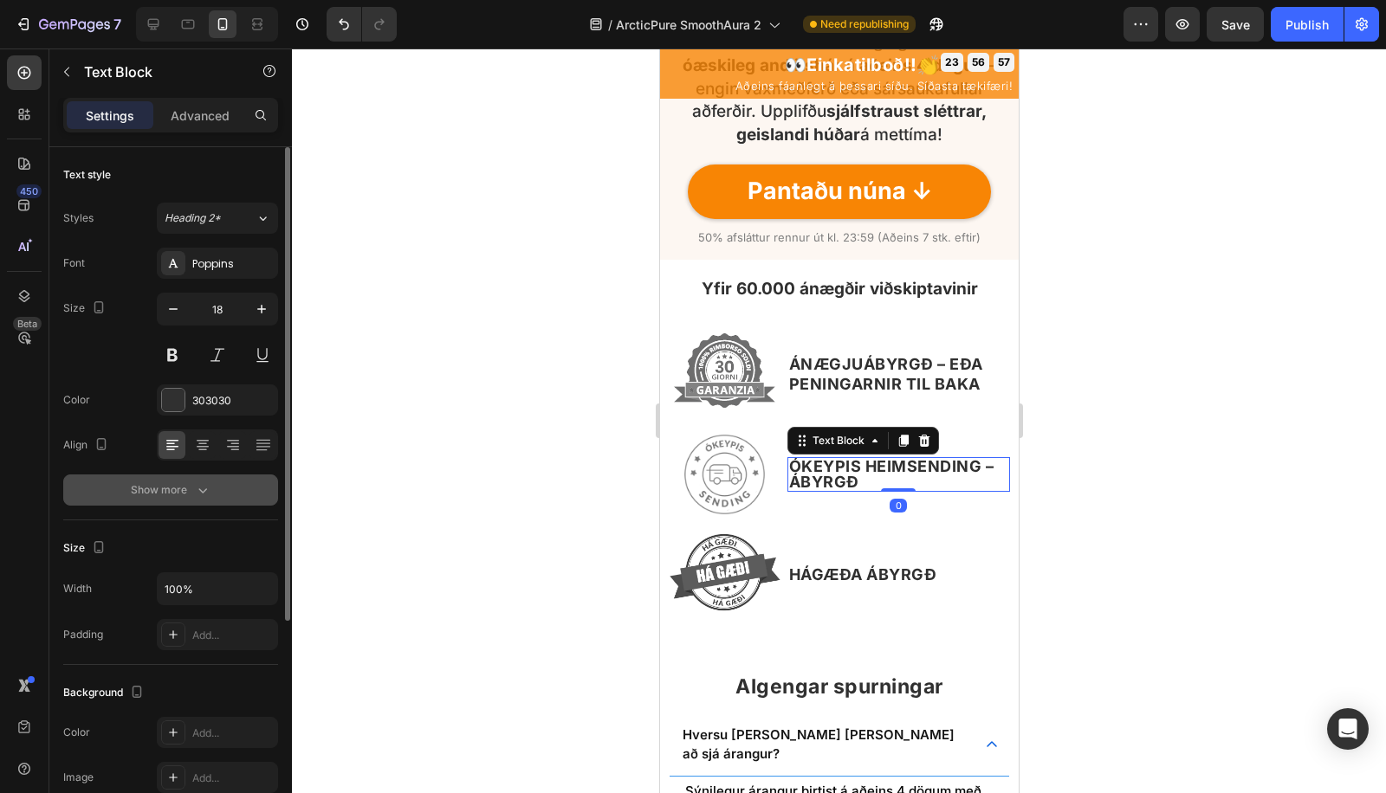
click at [162, 494] on div "Show more" at bounding box center [171, 490] width 81 height 17
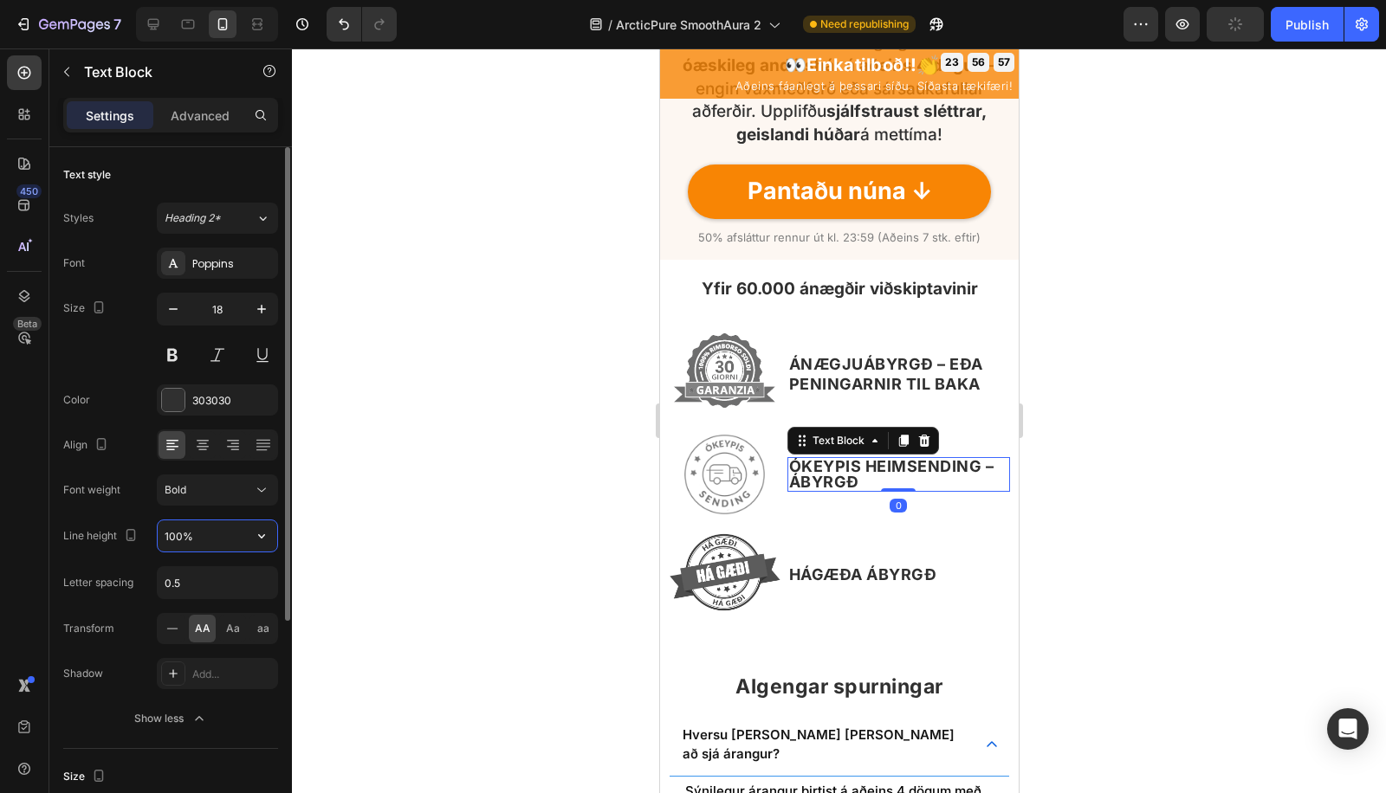
click at [160, 525] on input "100%" at bounding box center [218, 535] width 120 height 31
click at [183, 501] on button "Bold" at bounding box center [217, 490] width 121 height 31
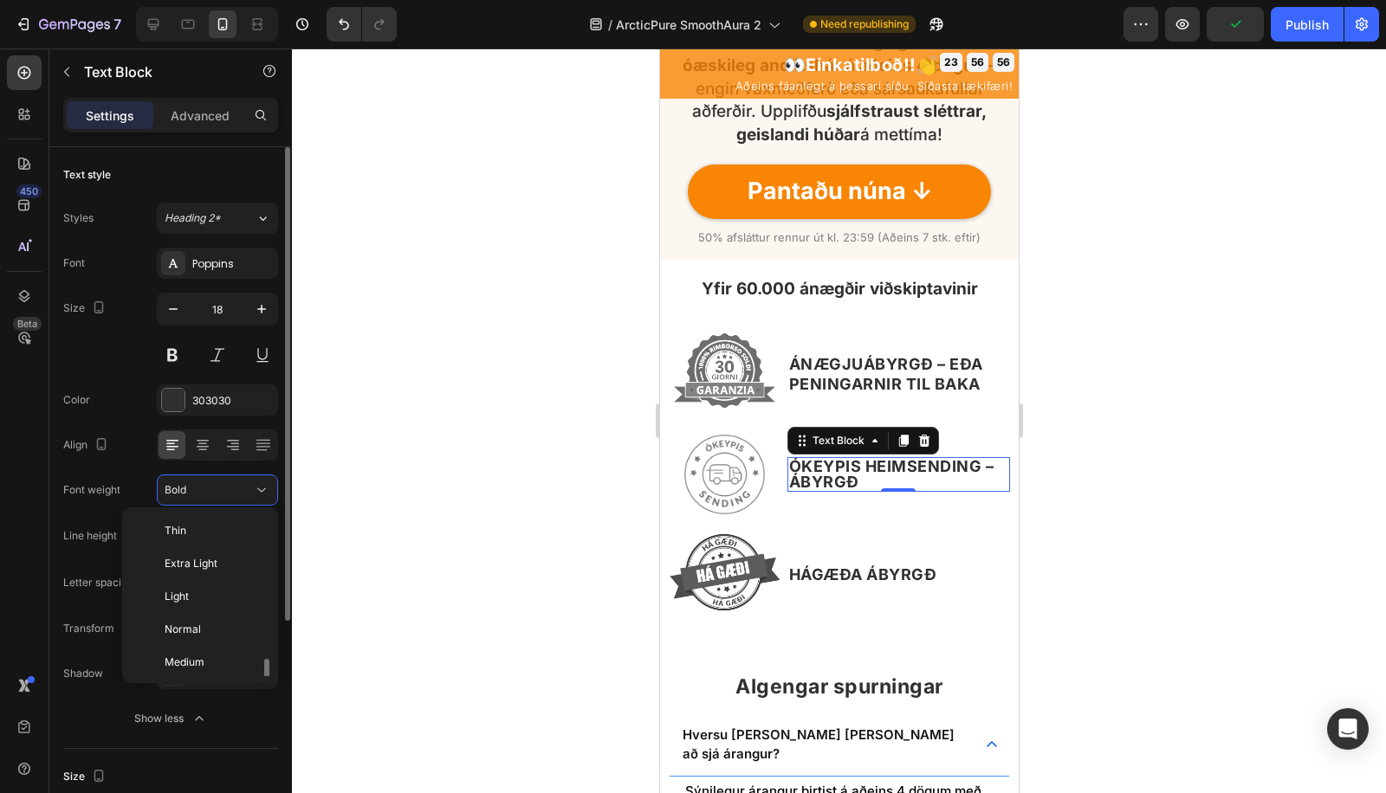
click at [181, 622] on span "Normal" at bounding box center [183, 630] width 36 height 16
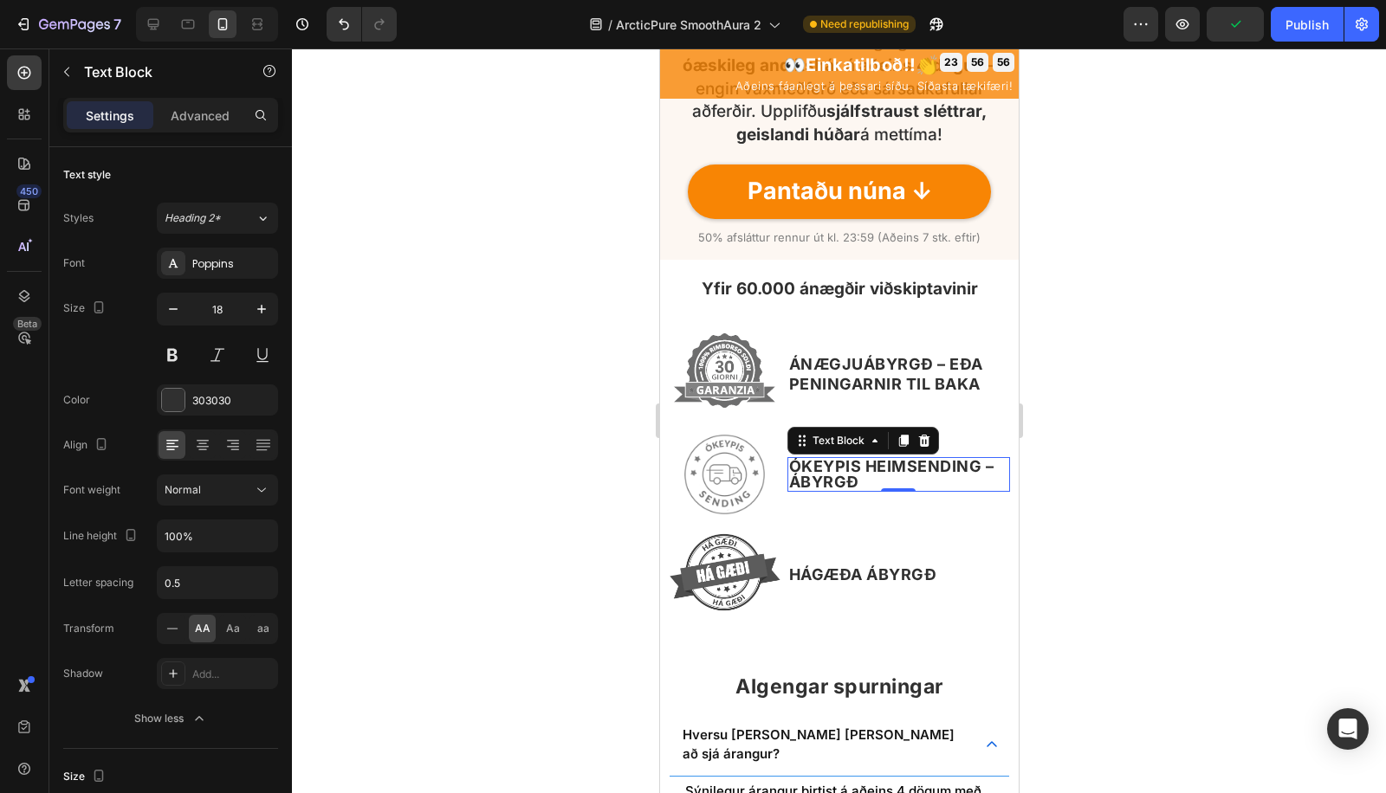
scroll to position [93, 0]
click at [372, 503] on div at bounding box center [839, 420] width 1094 height 745
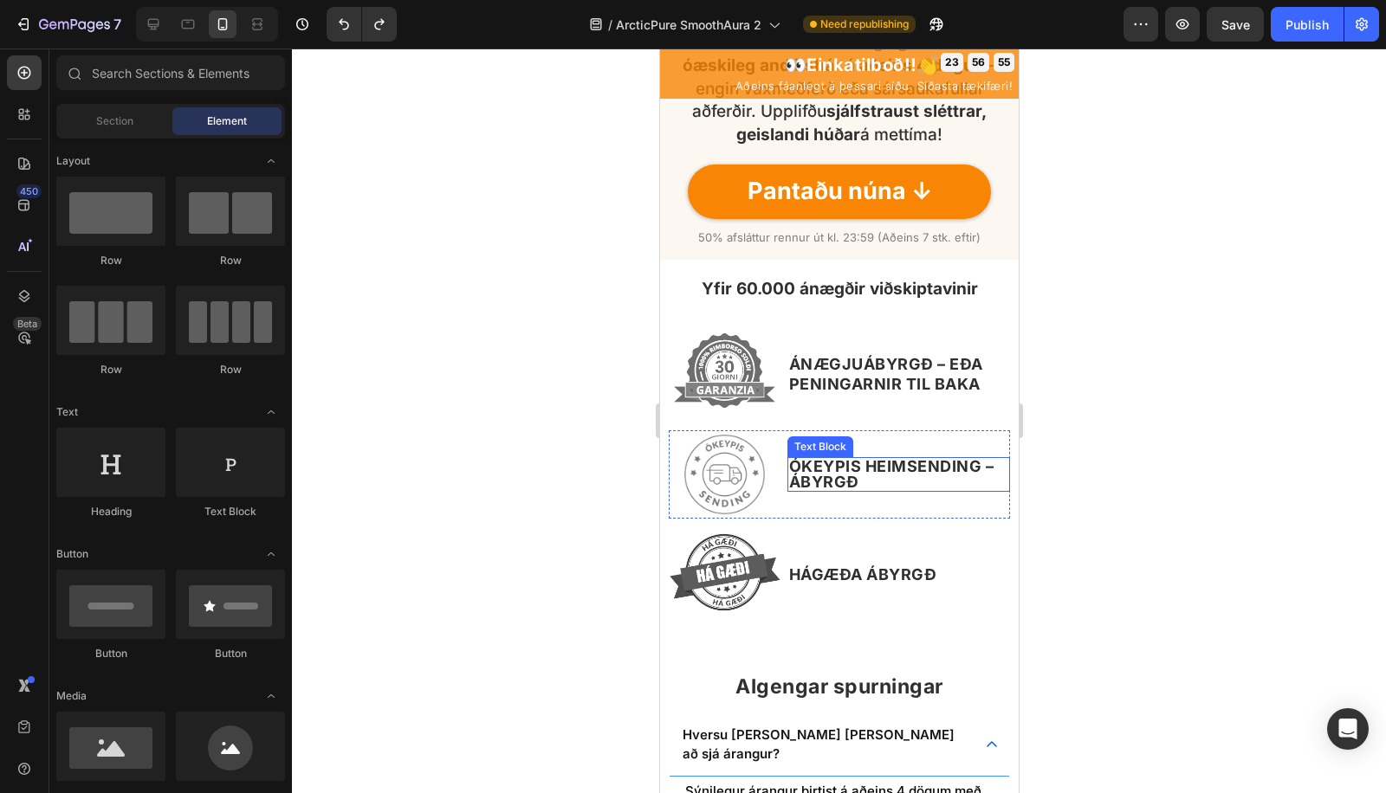
click at [870, 489] on p "ÓKEYPIS HEIMSENDING – ÁBYRGÐ" at bounding box center [897, 474] width 219 height 31
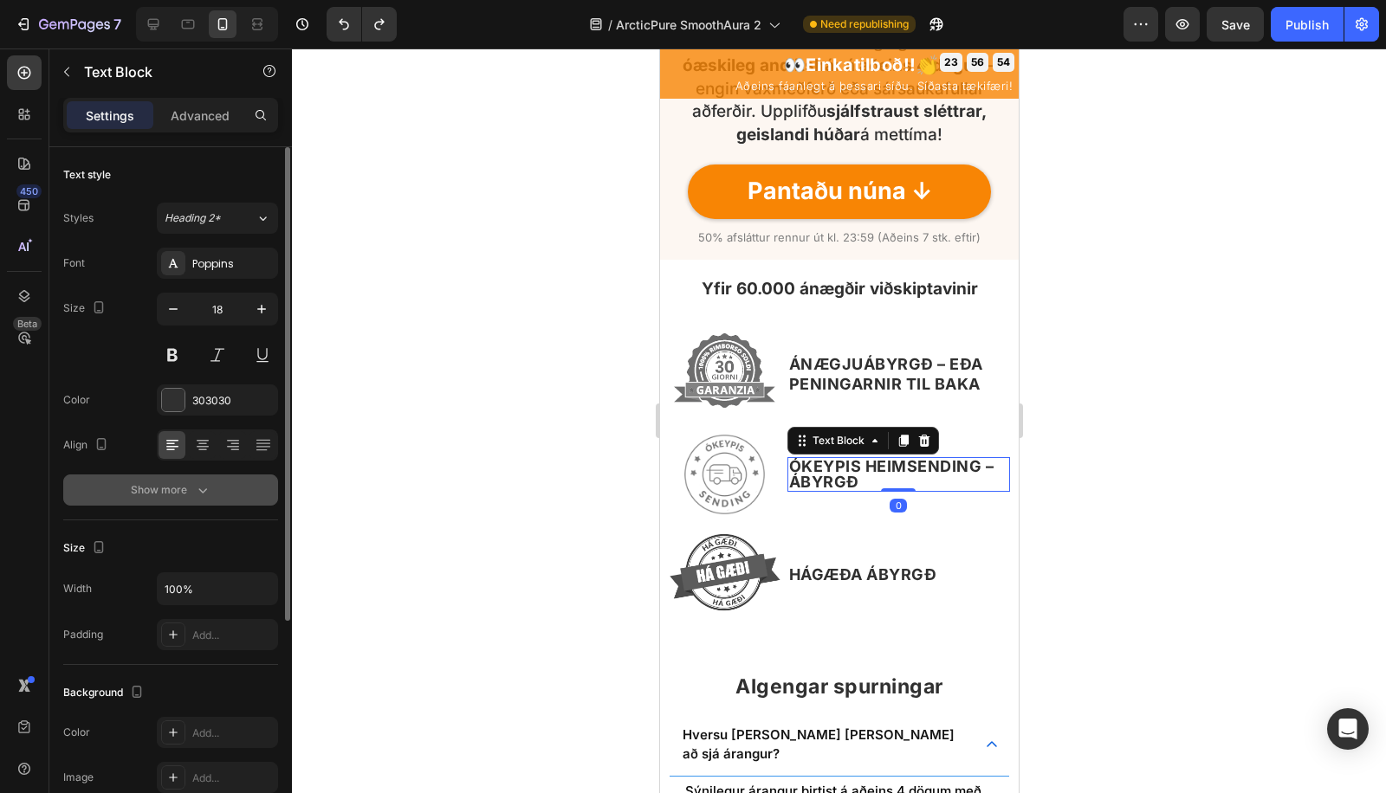
click at [163, 490] on div "Show more" at bounding box center [171, 490] width 81 height 17
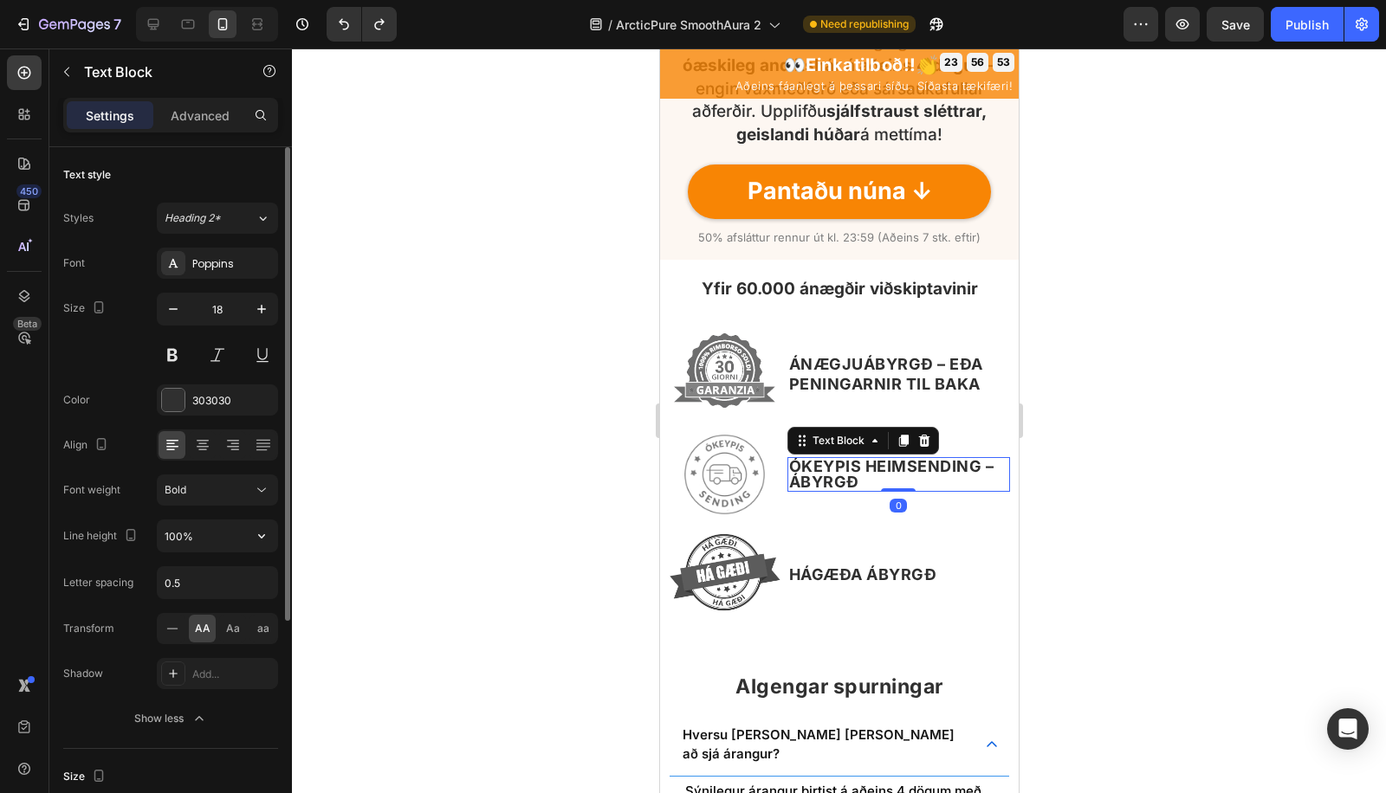
click at [171, 526] on input "100%" at bounding box center [218, 535] width 120 height 31
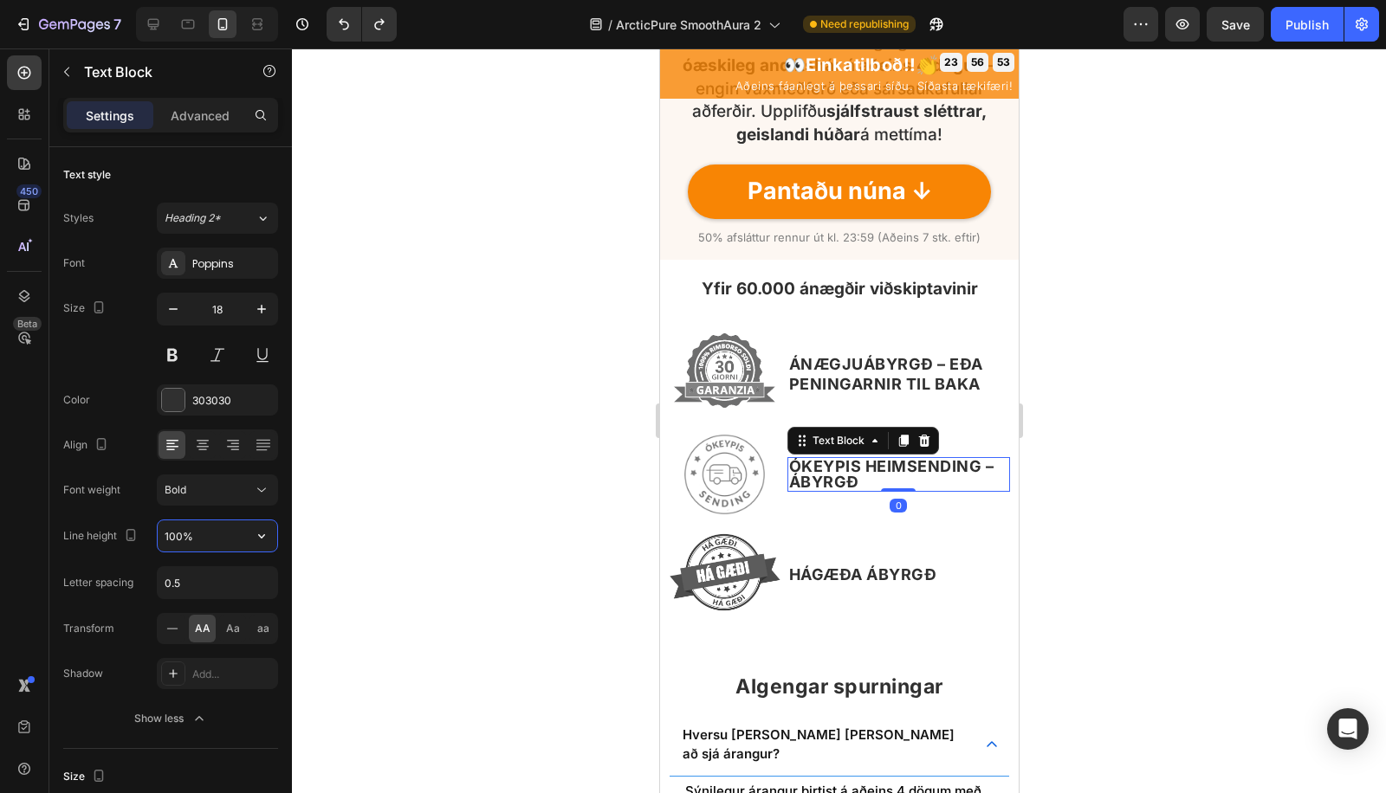
paste input "3"
type input "130%"
click at [439, 473] on div at bounding box center [839, 420] width 1094 height 745
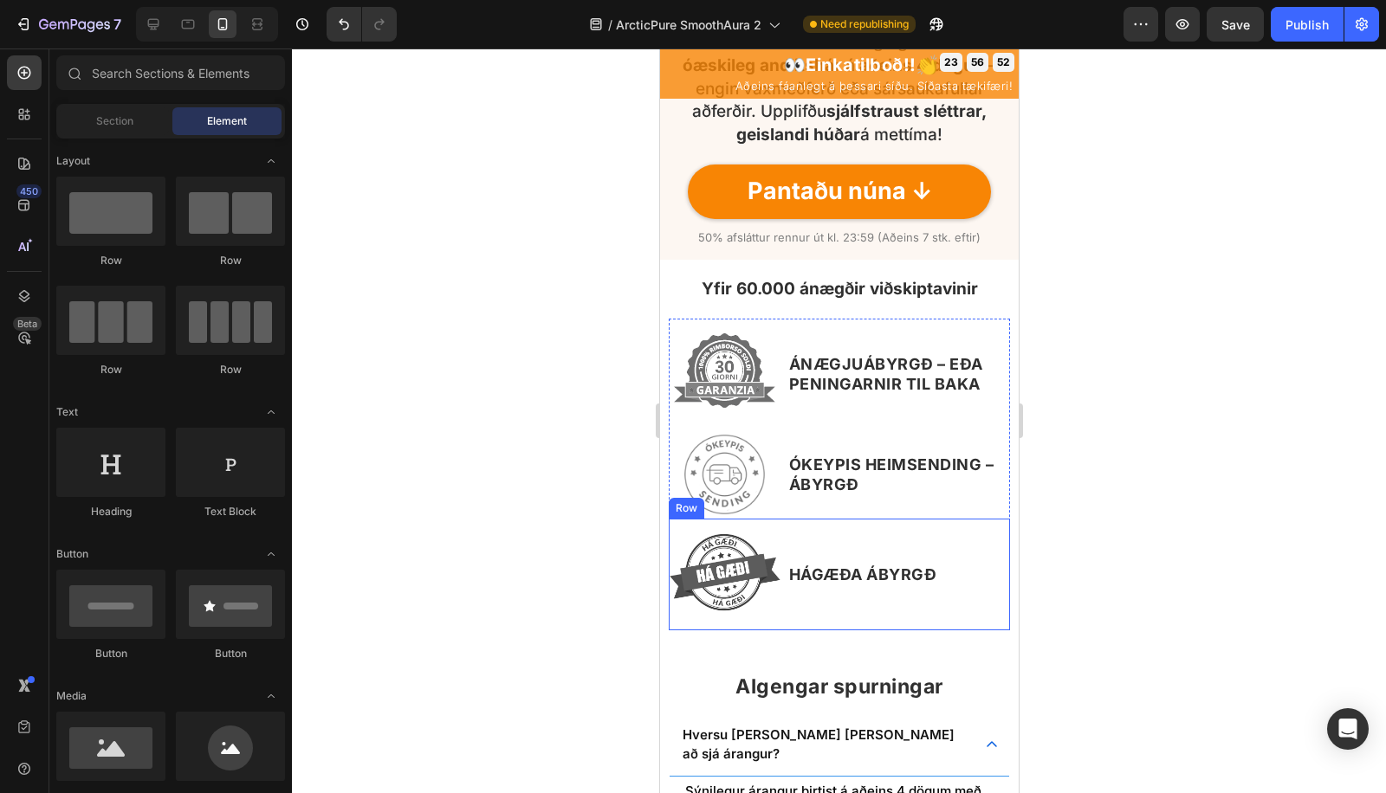
click at [862, 571] on p "HÁGÆÐA ÁBYRGÐ" at bounding box center [897, 575] width 219 height 19
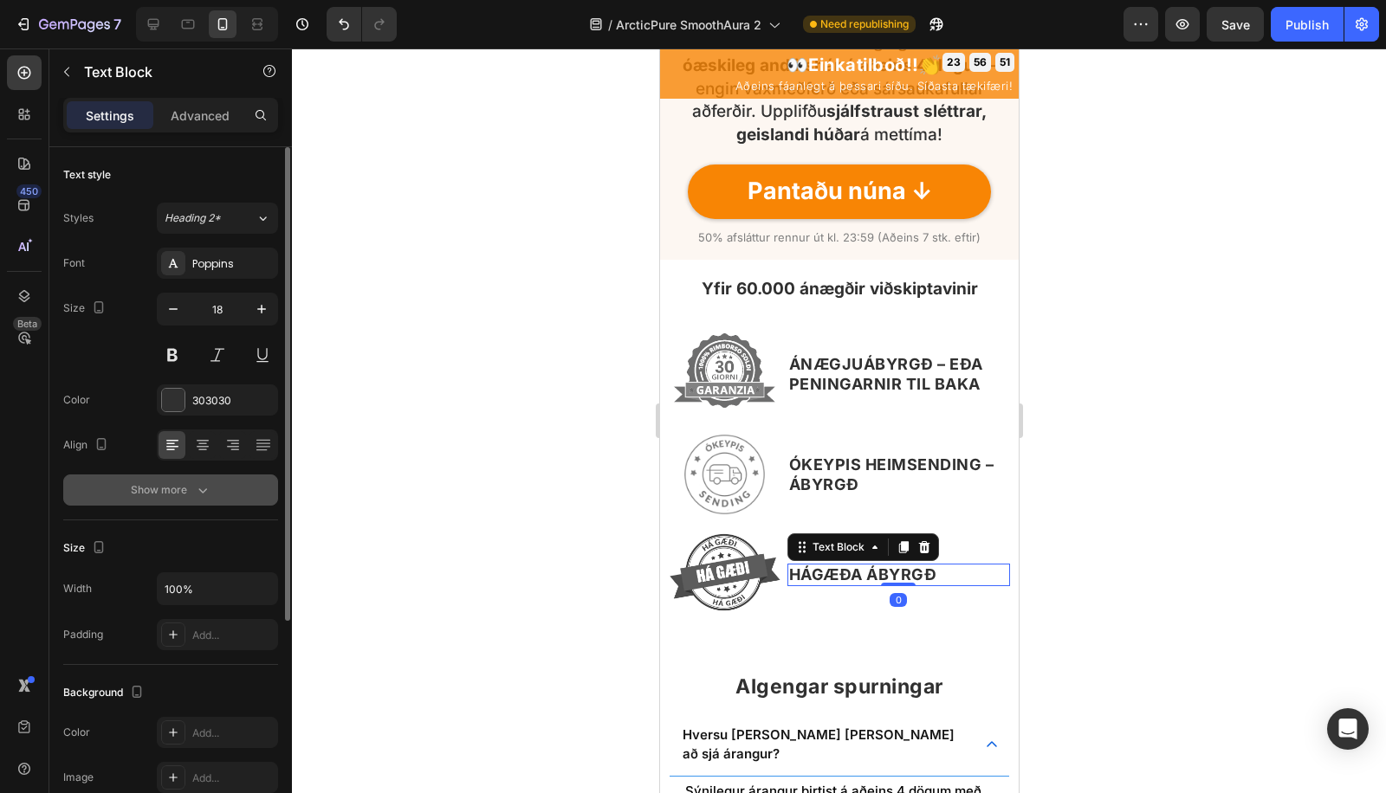
click at [209, 490] on icon "button" at bounding box center [202, 490] width 17 height 17
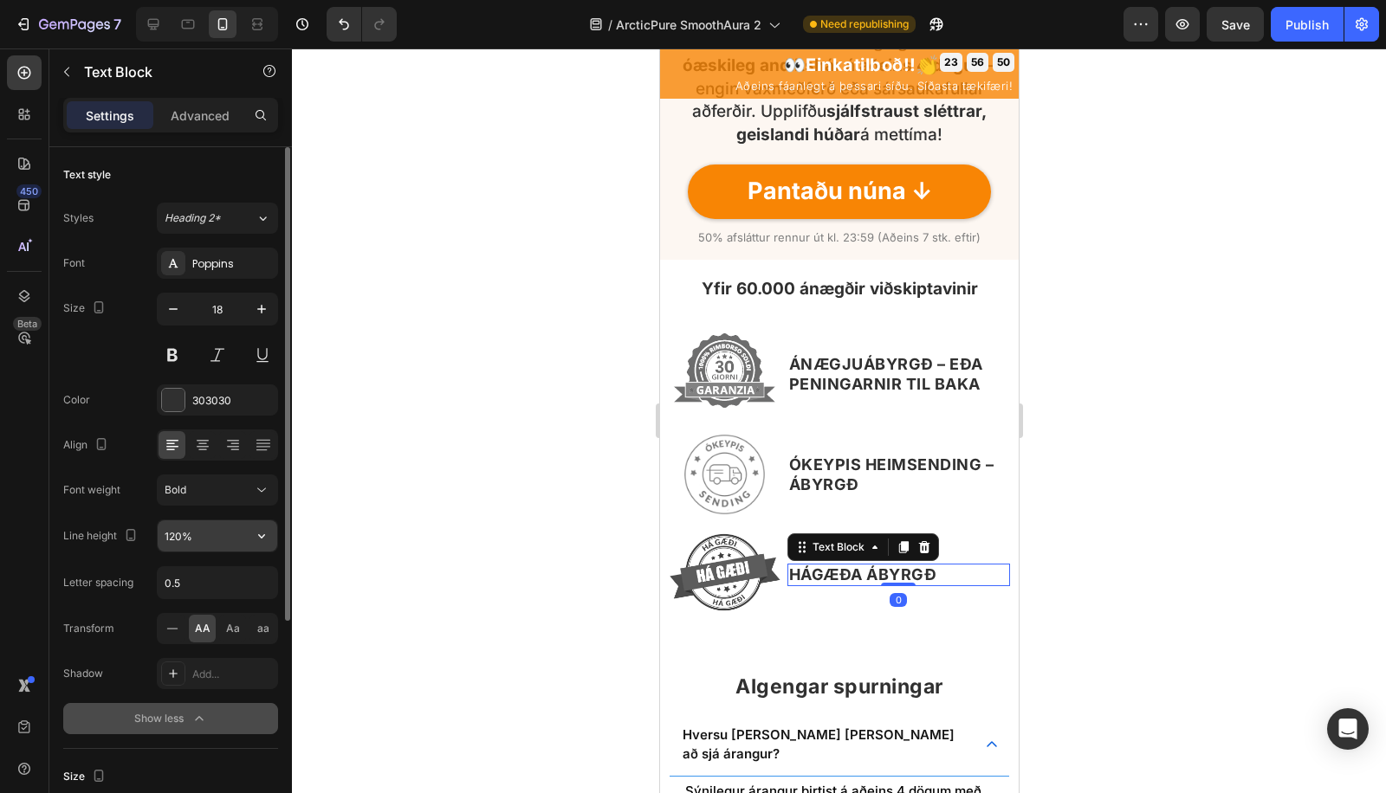
click at [173, 536] on input "120%" at bounding box center [218, 535] width 120 height 31
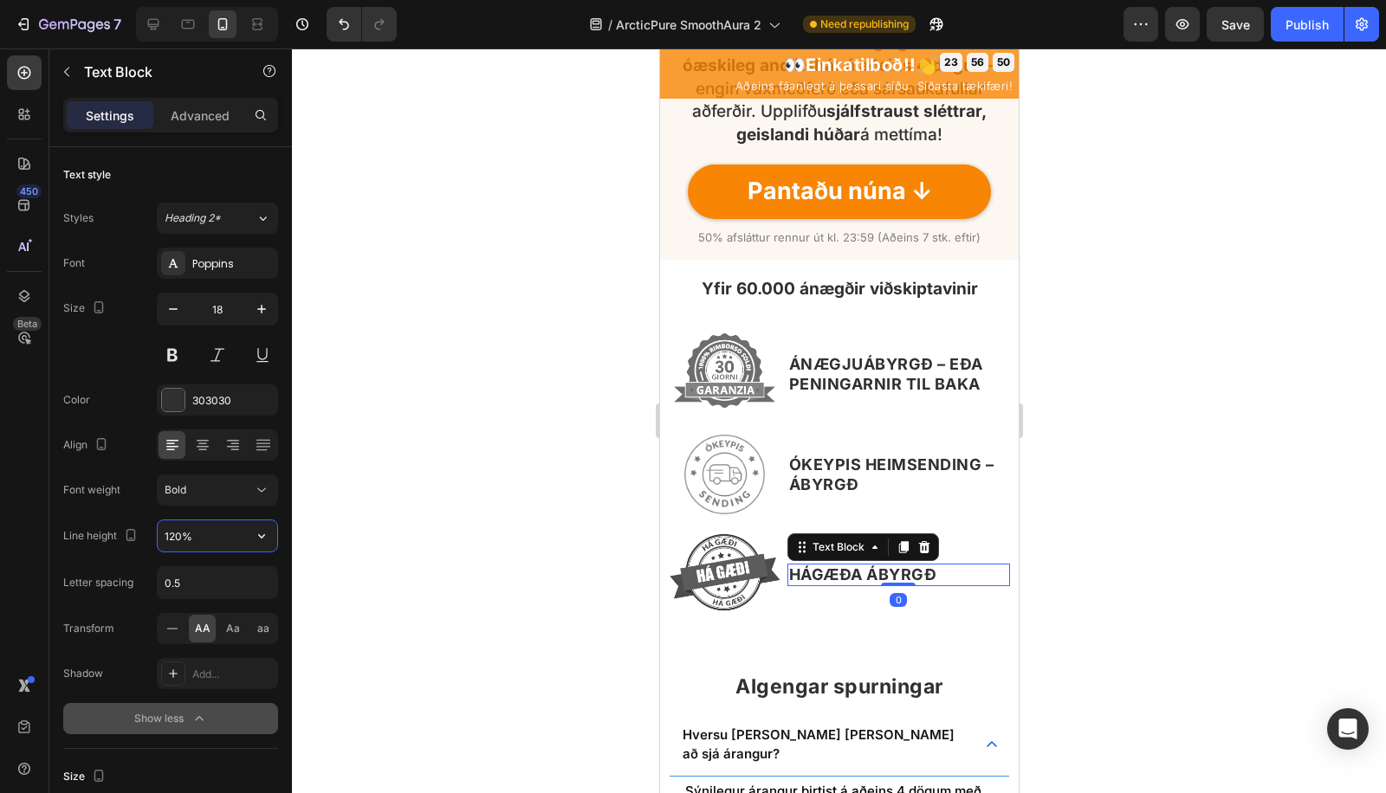
paste input "30%"
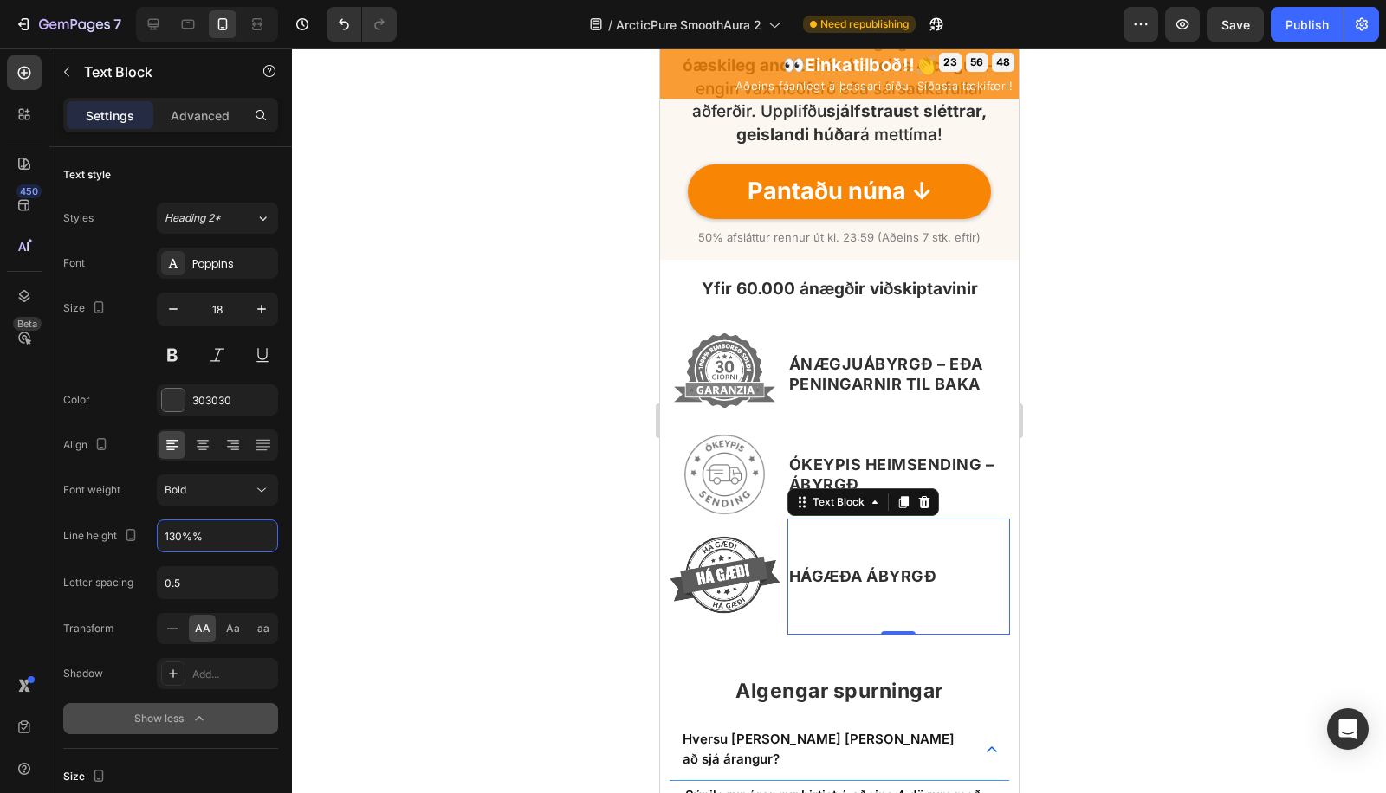
paste input "text"
type input "130%"
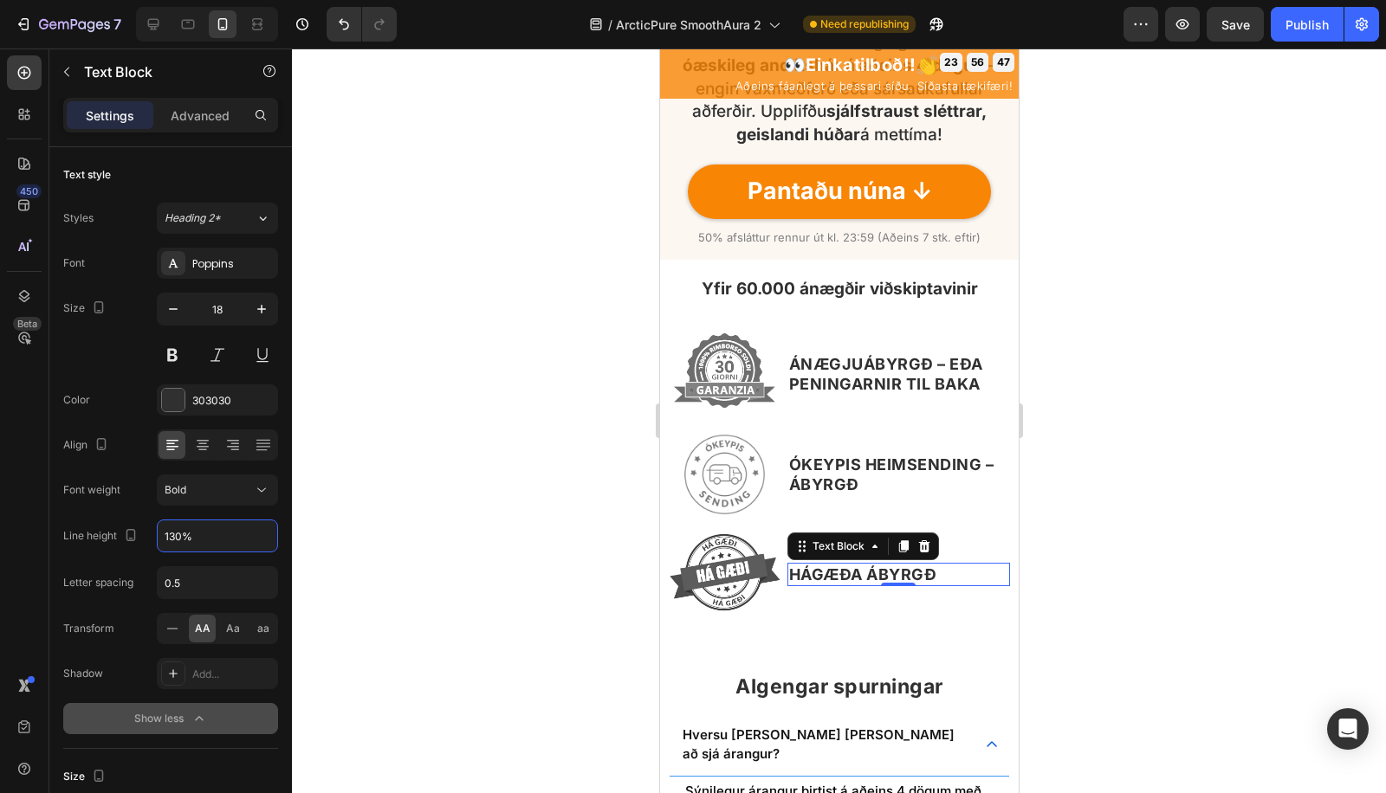
click at [462, 556] on div at bounding box center [839, 420] width 1094 height 745
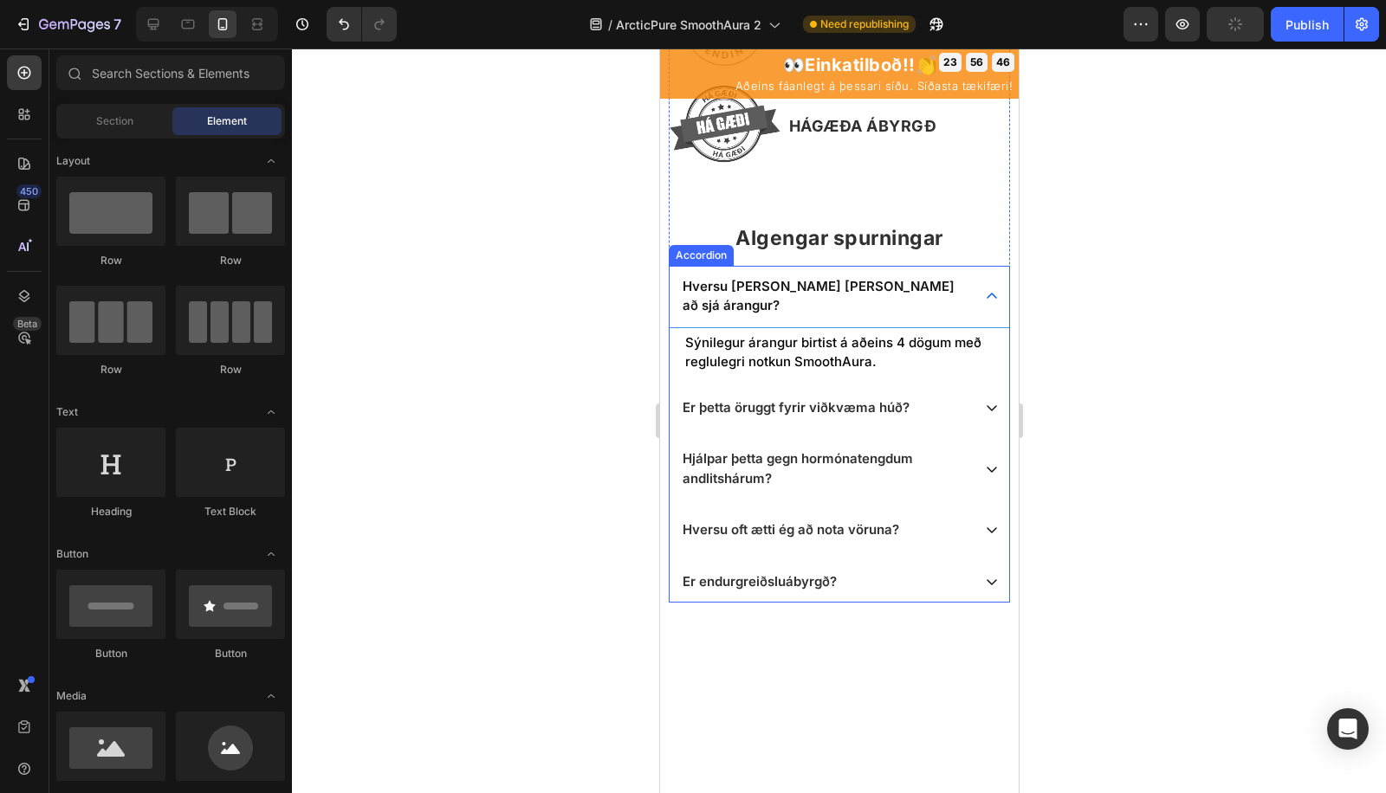
scroll to position [4606, 0]
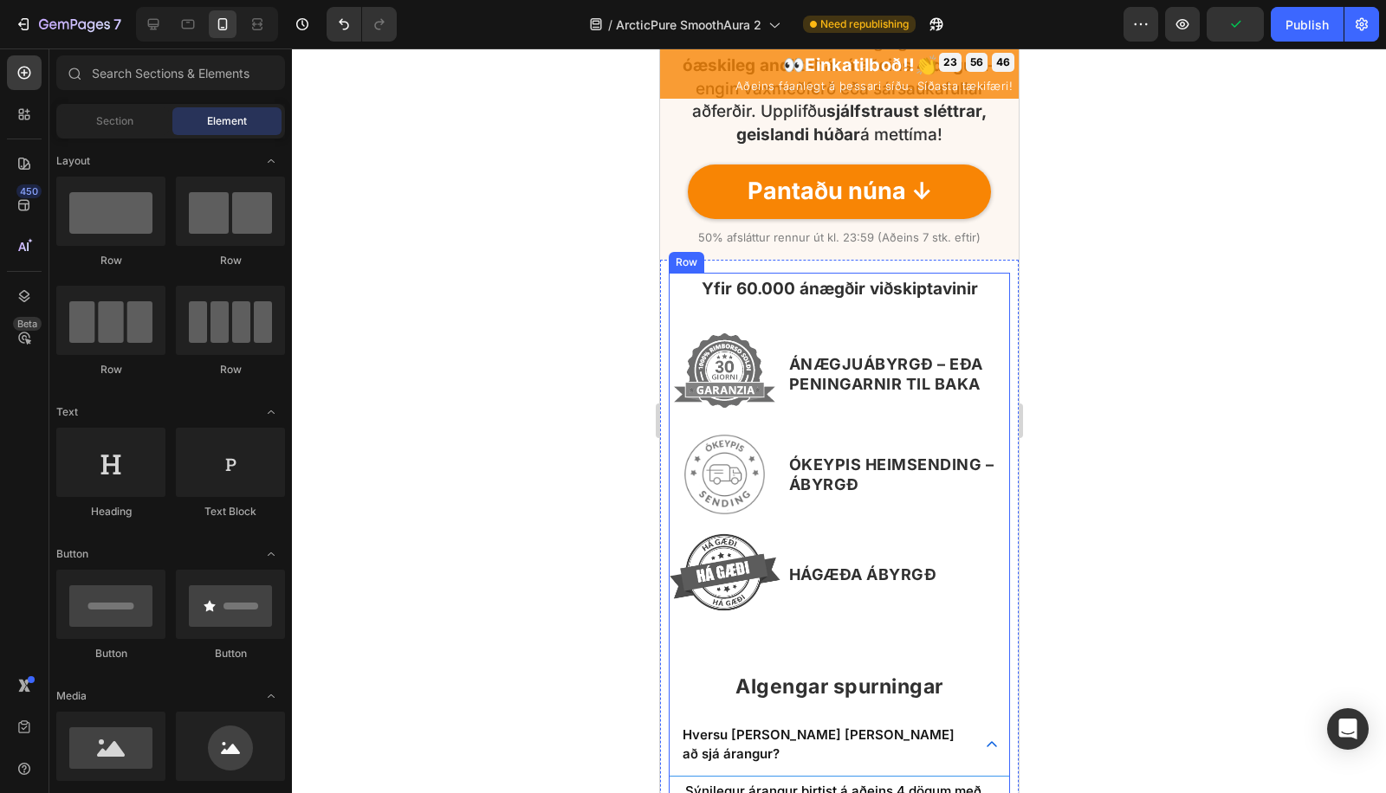
click at [829, 609] on div "HÁGÆÐA ÁBYRGÐ Text Block" at bounding box center [897, 575] width 223 height 112
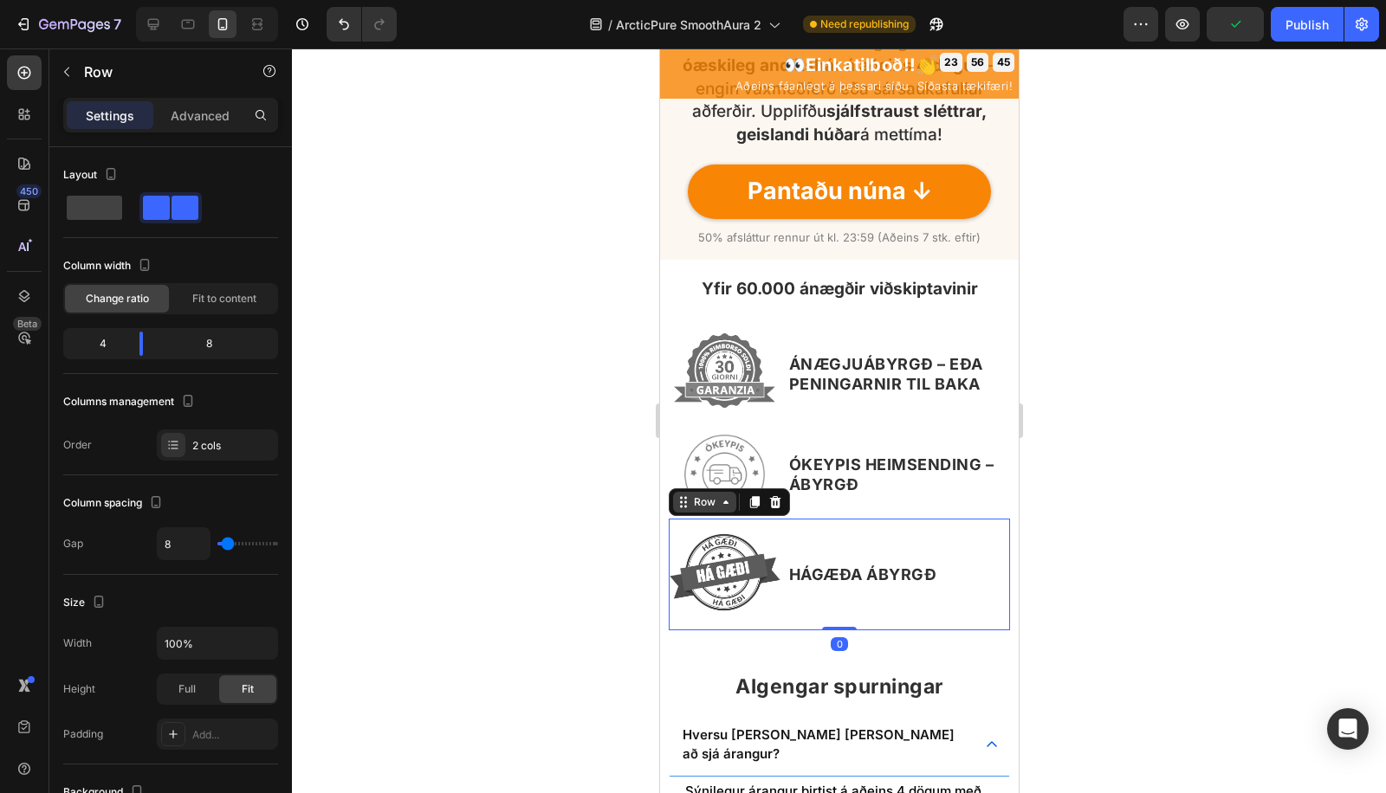
click at [709, 501] on div "Row" at bounding box center [703, 503] width 29 height 16
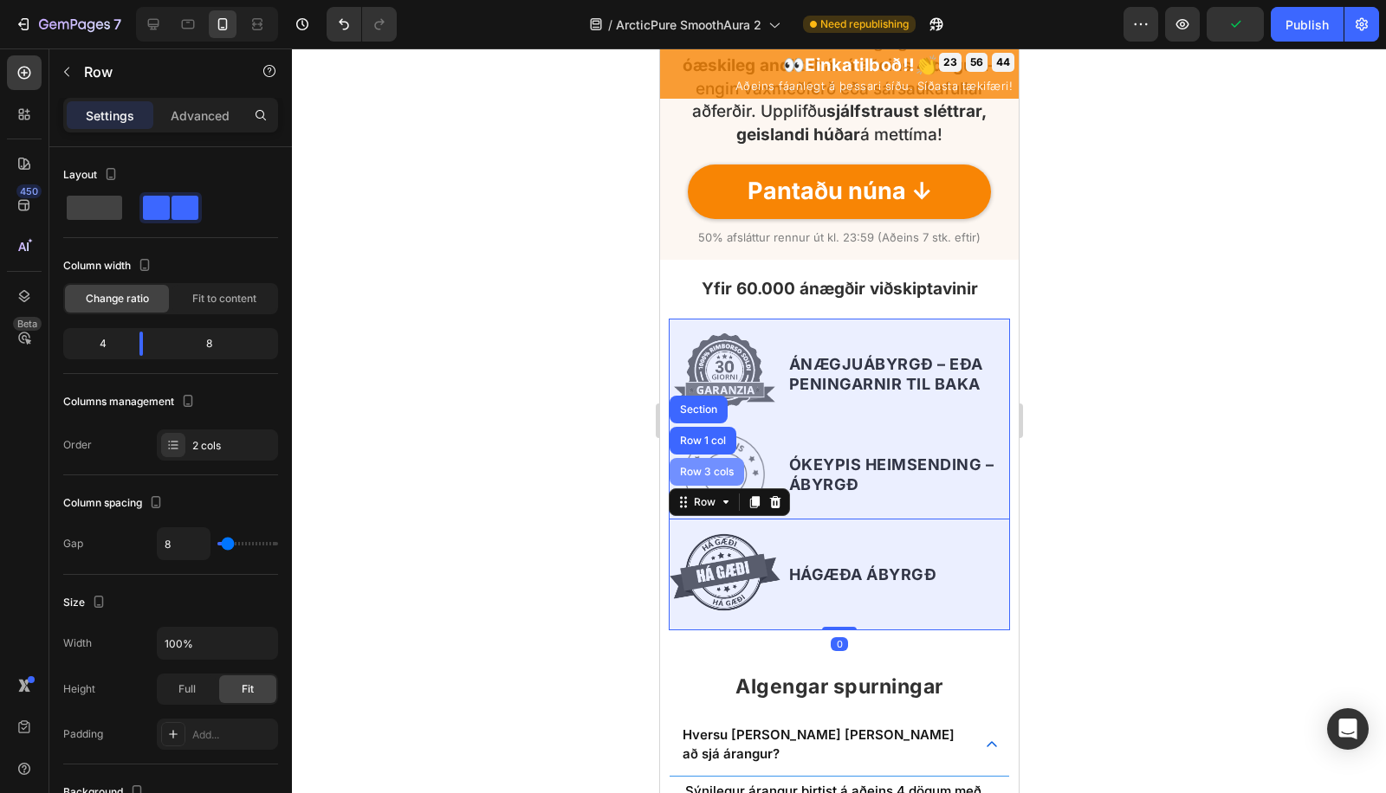
click at [709, 478] on div "Row 3 cols" at bounding box center [706, 472] width 74 height 28
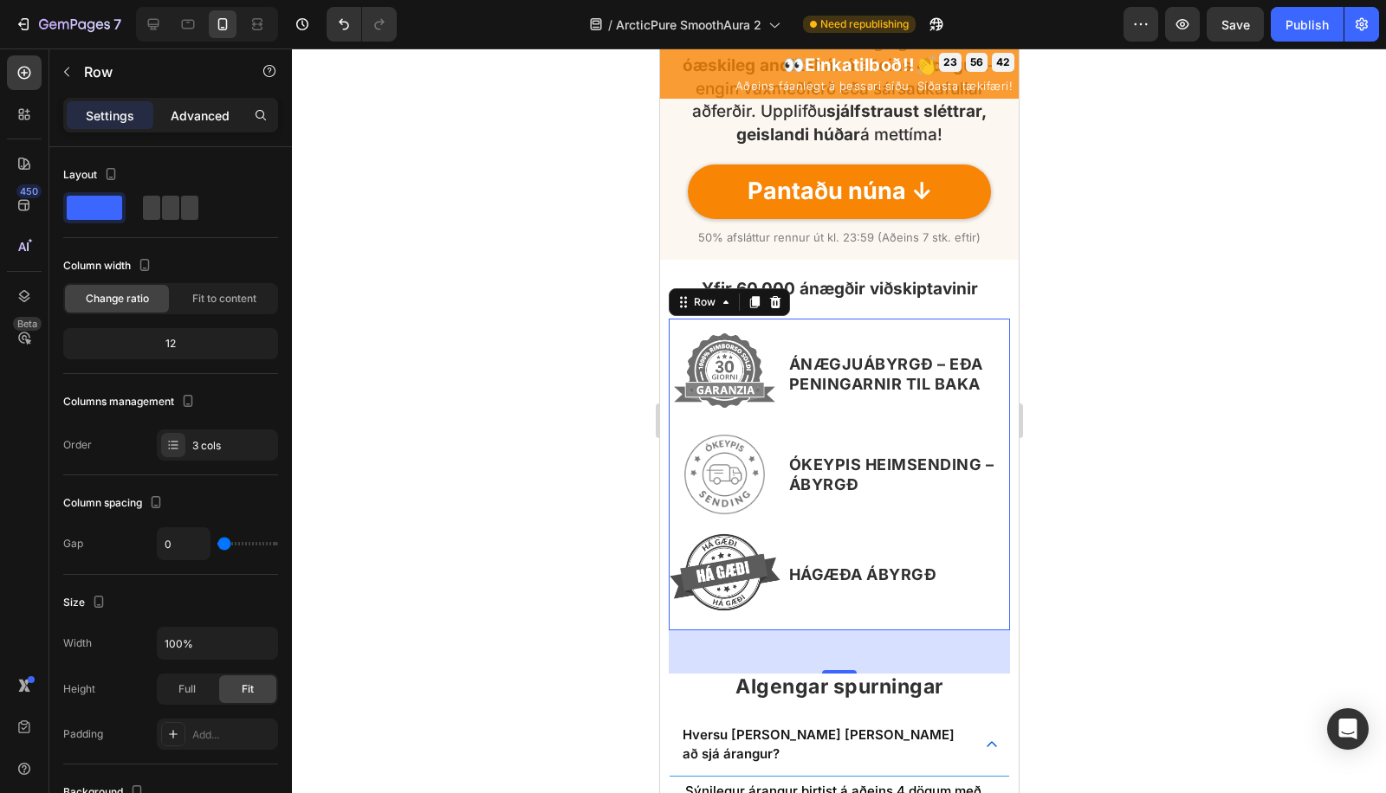
click at [198, 111] on p "Advanced" at bounding box center [200, 116] width 59 height 18
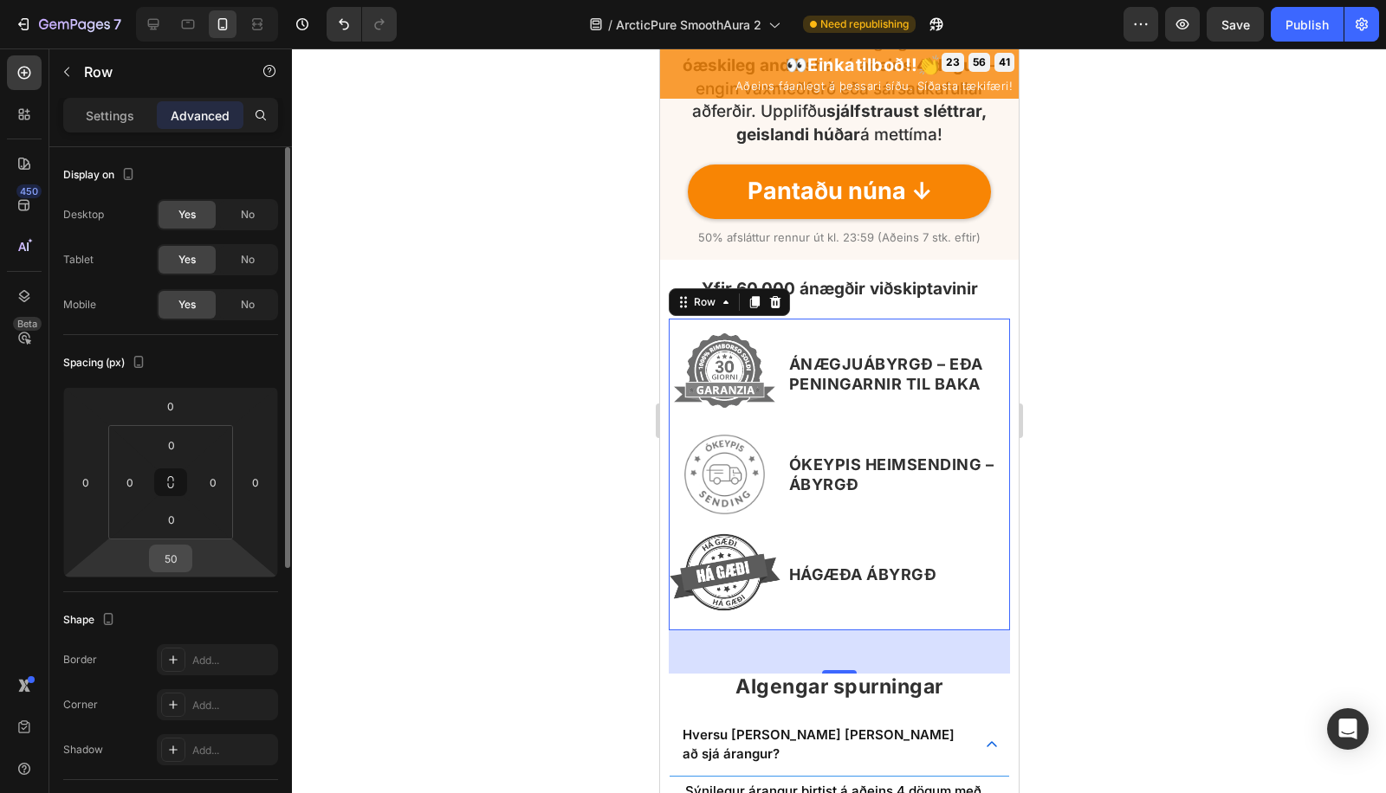
click at [180, 561] on input "50" at bounding box center [170, 559] width 35 height 26
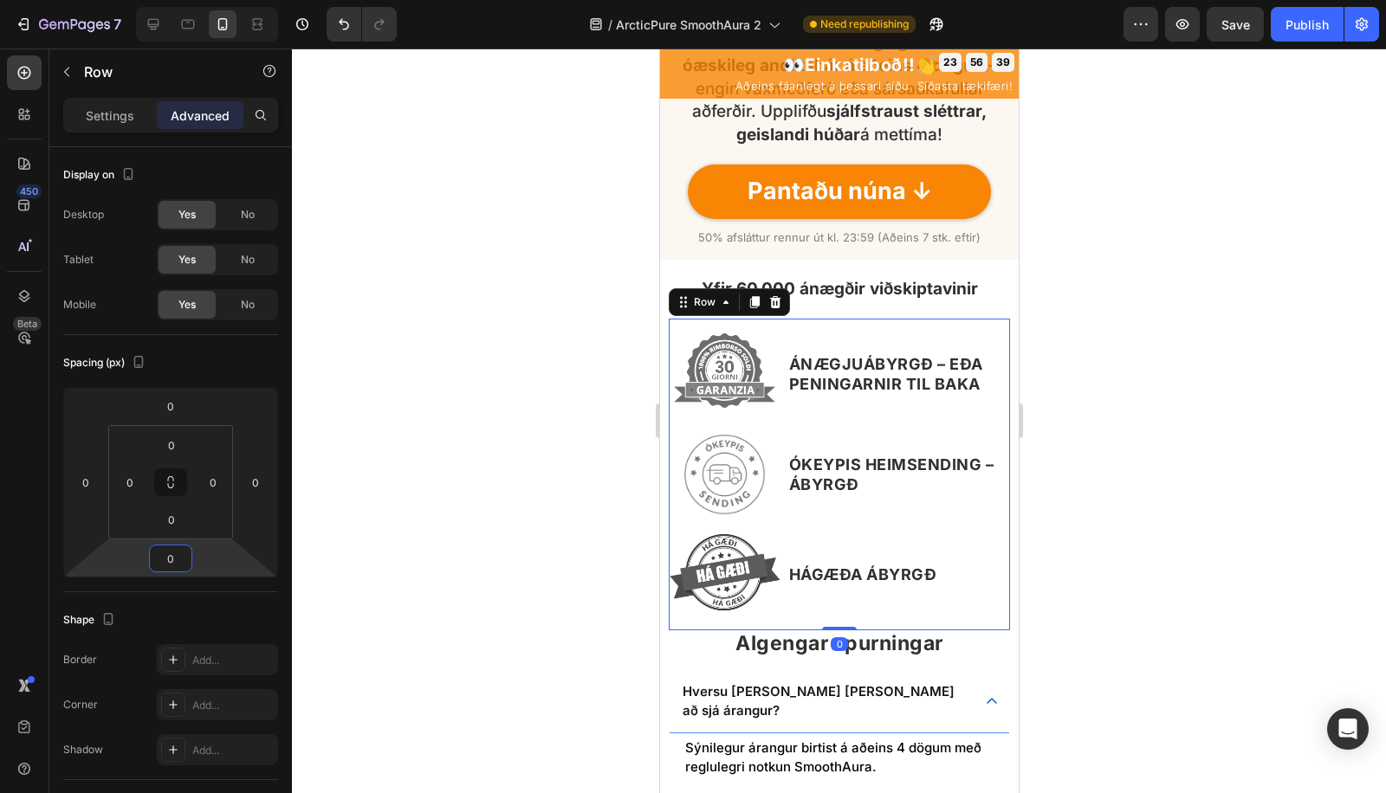
click at [508, 525] on div at bounding box center [839, 420] width 1094 height 745
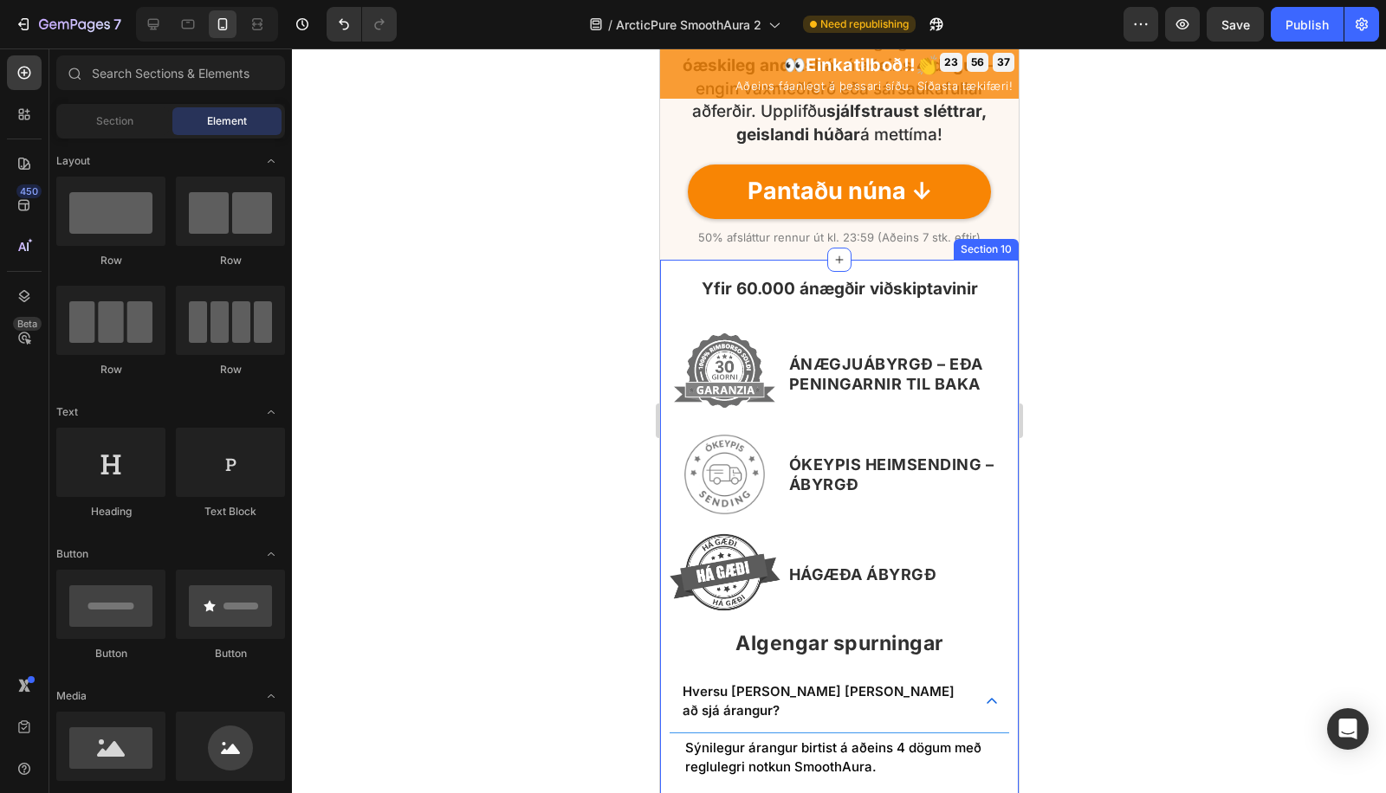
click at [663, 558] on div "Yfir 60.000 ánægðir viðskiptavinir Text Block Image ÁNÆGJUÁBYRGÐ – EÐA PENINGAR…" at bounding box center [838, 639] width 359 height 758
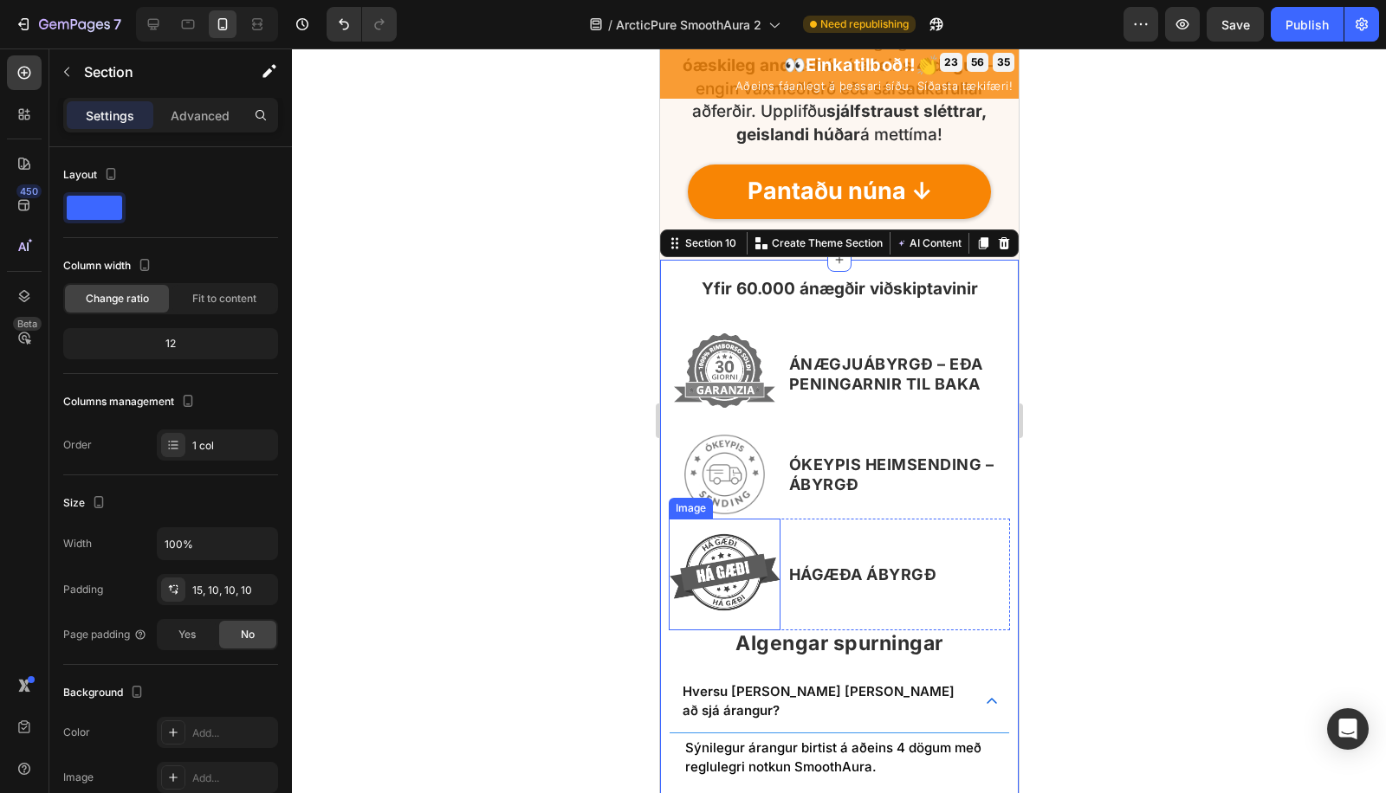
click at [757, 601] on img at bounding box center [724, 575] width 112 height 112
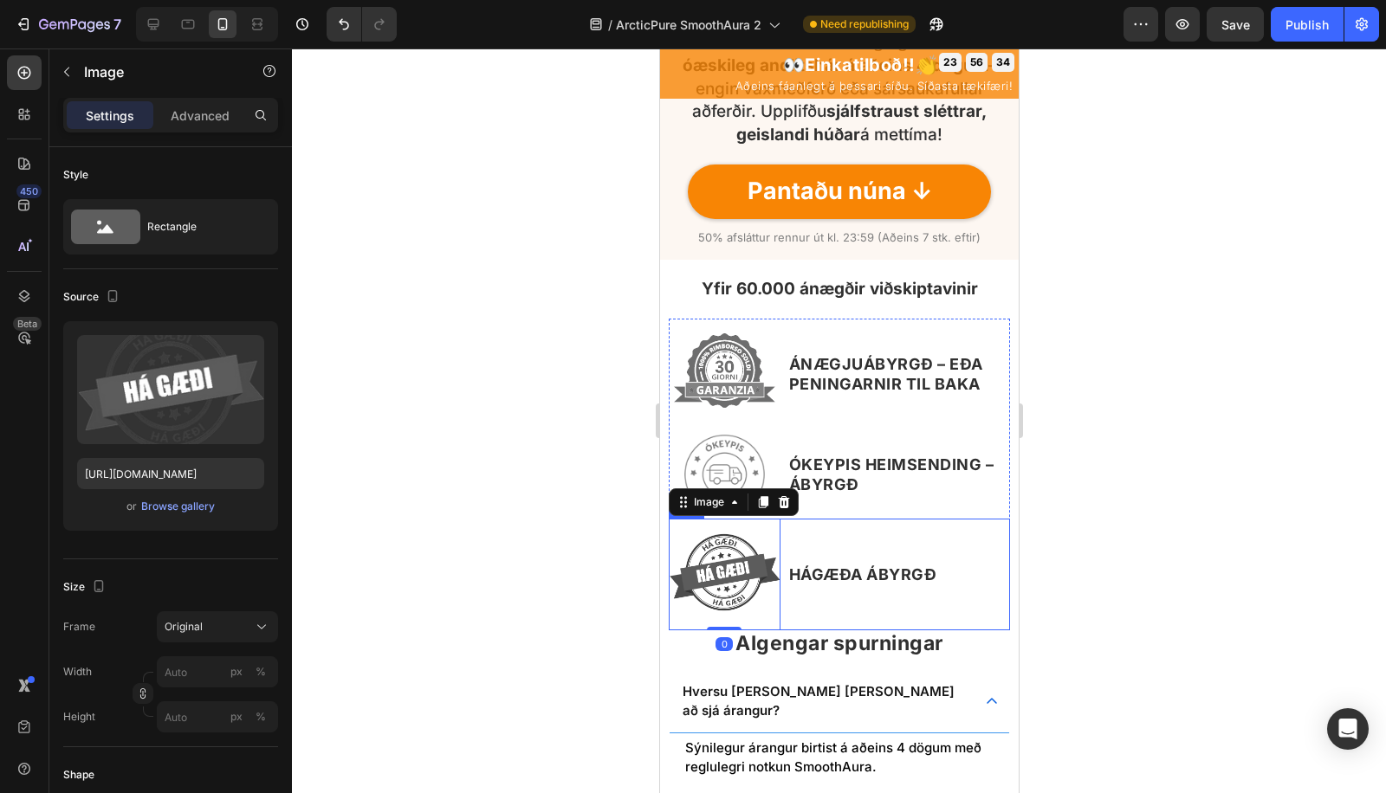
click at [793, 608] on div "HÁGÆÐA ÁBYRGÐ Text Block" at bounding box center [897, 575] width 223 height 112
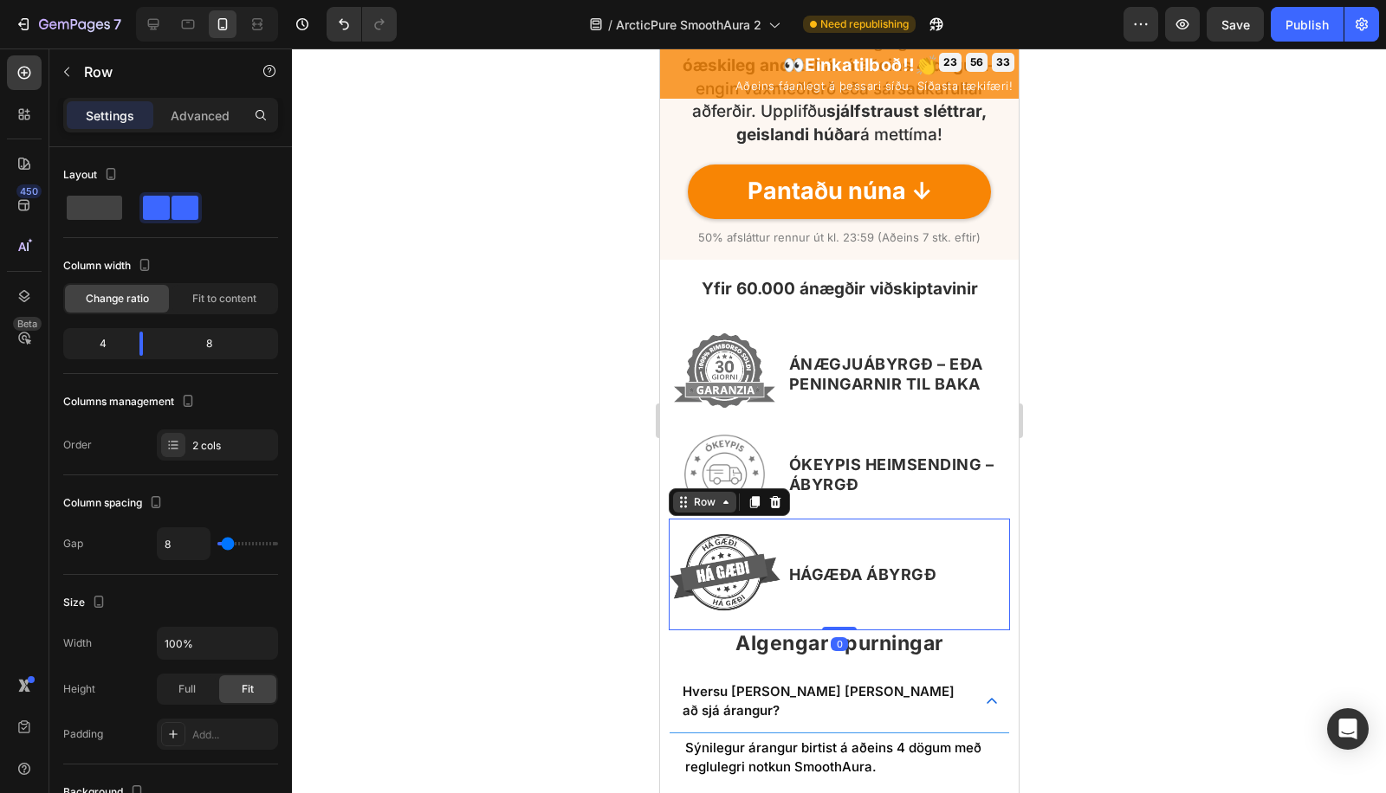
click at [721, 512] on div "Row" at bounding box center [703, 502] width 63 height 21
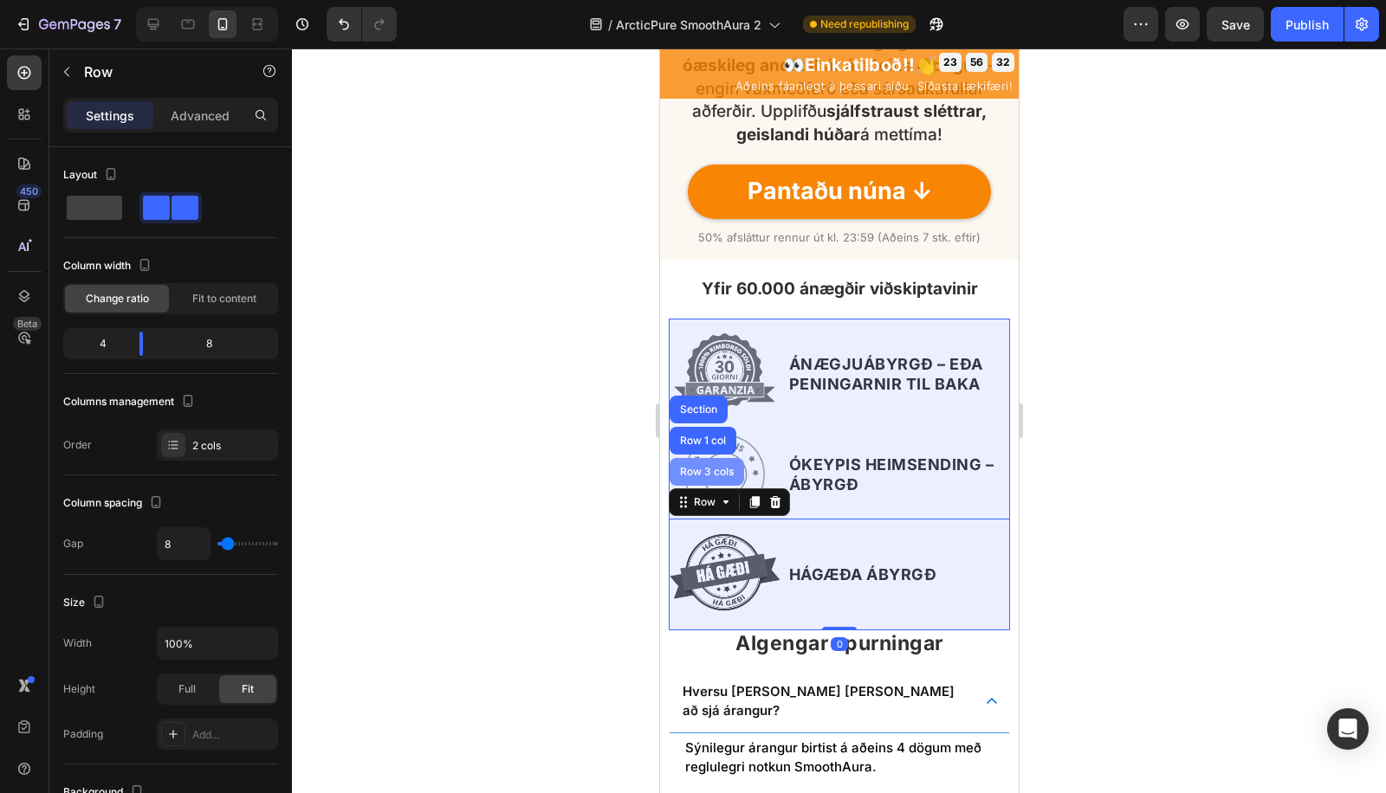
click at [714, 480] on div "Row 3 cols" at bounding box center [706, 472] width 74 height 28
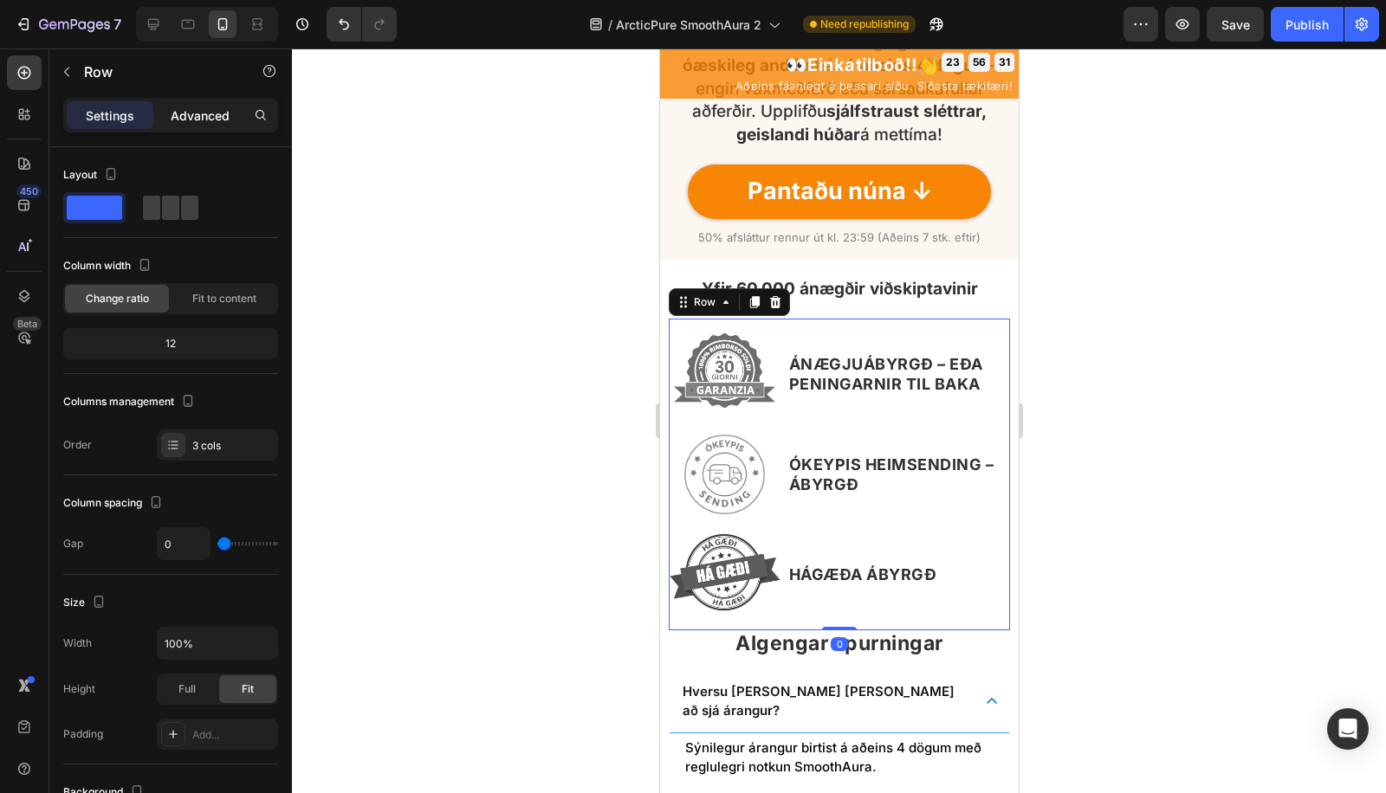
click at [193, 114] on p "Advanced" at bounding box center [200, 116] width 59 height 18
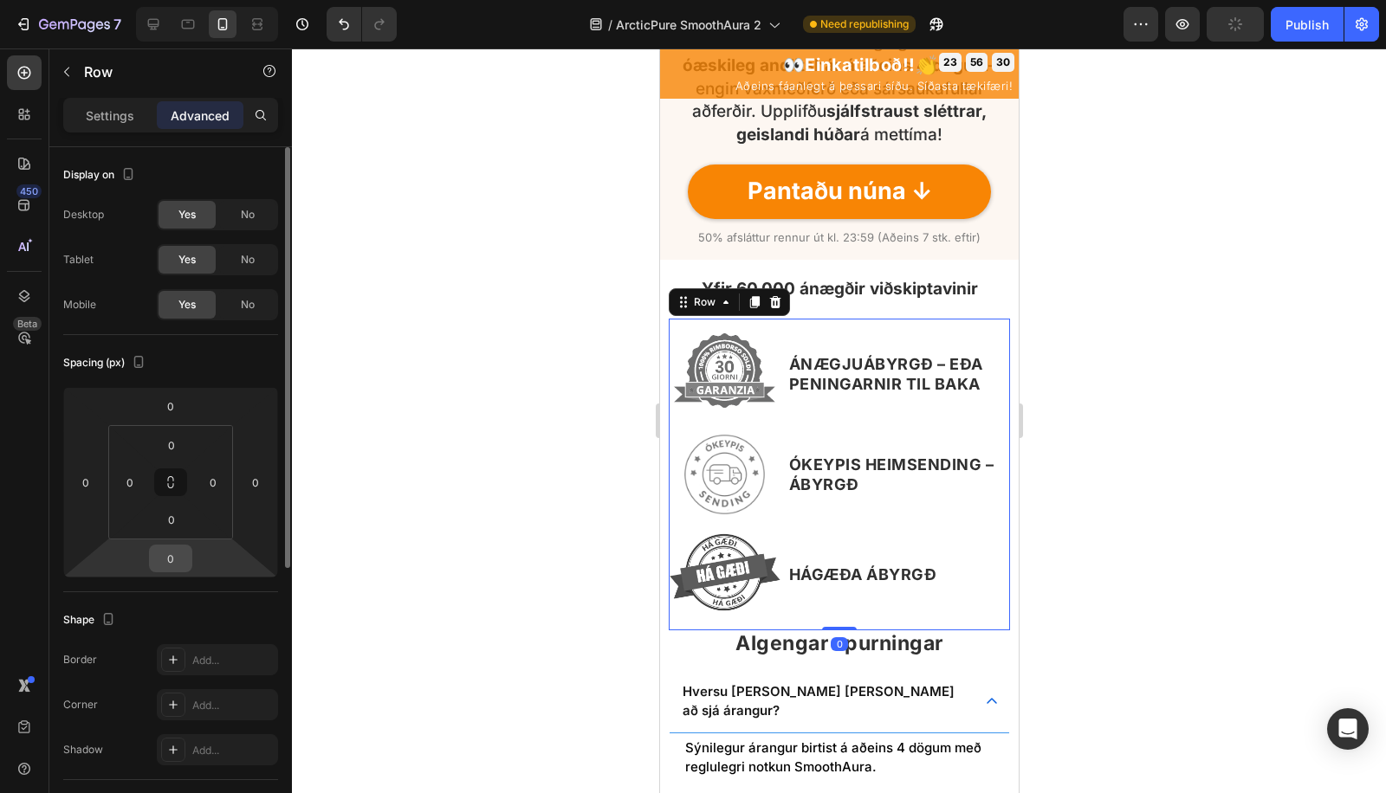
click at [171, 558] on input "0" at bounding box center [170, 559] width 35 height 26
type input "25"
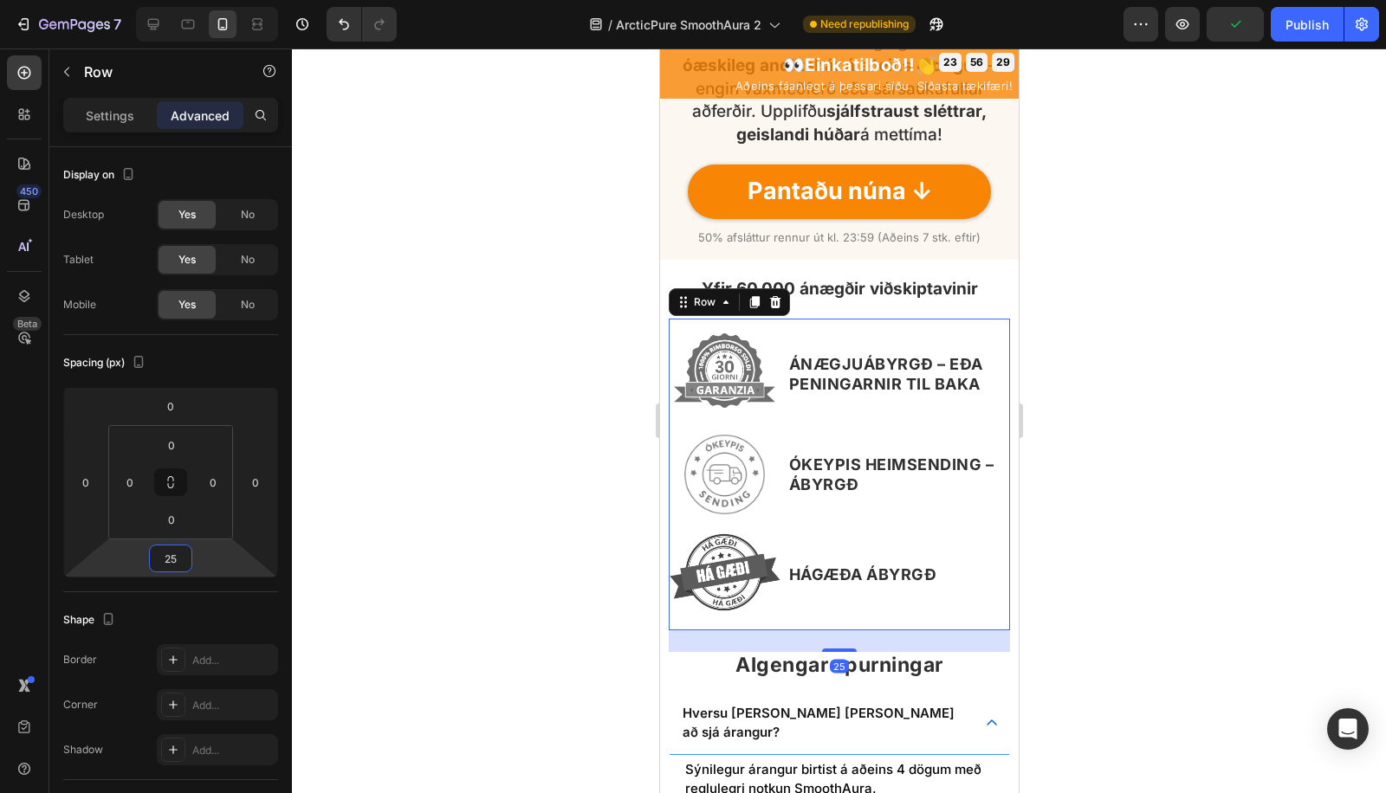
click at [411, 583] on div at bounding box center [839, 420] width 1094 height 745
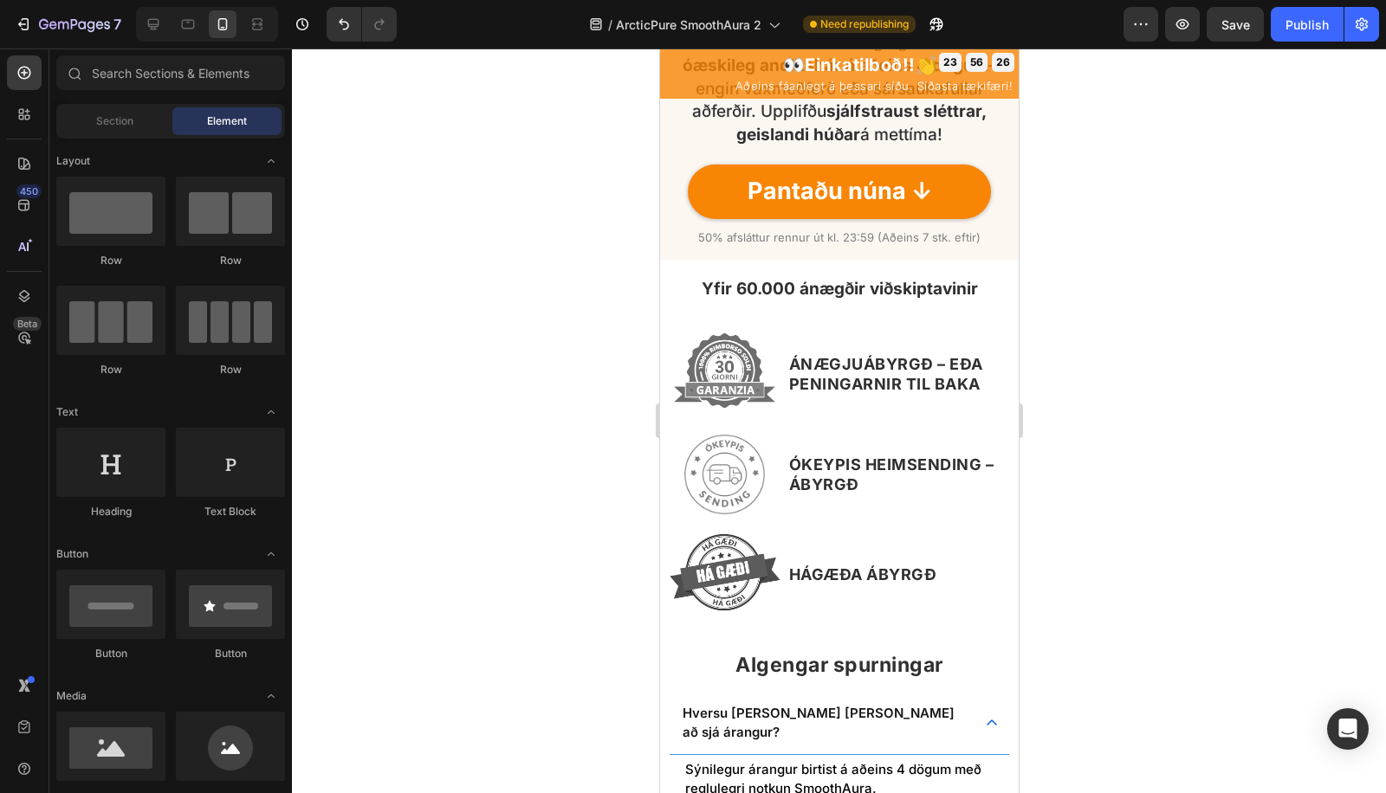
drag, startPoint x: 517, startPoint y: 544, endPoint x: 358, endPoint y: 243, distance: 340.1
click at [516, 544] on div at bounding box center [839, 420] width 1094 height 745
click at [155, 28] on icon at bounding box center [153, 24] width 17 height 17
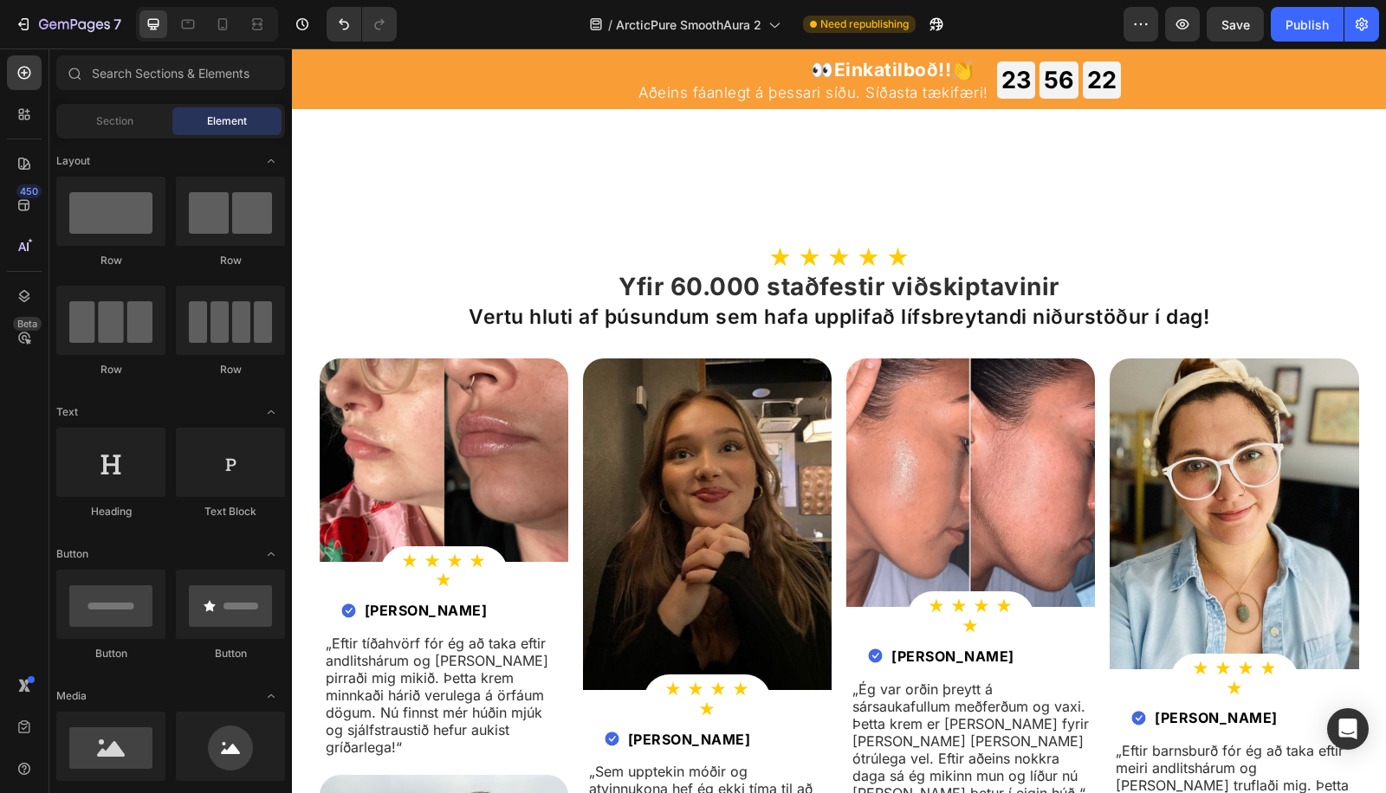
scroll to position [6500, 0]
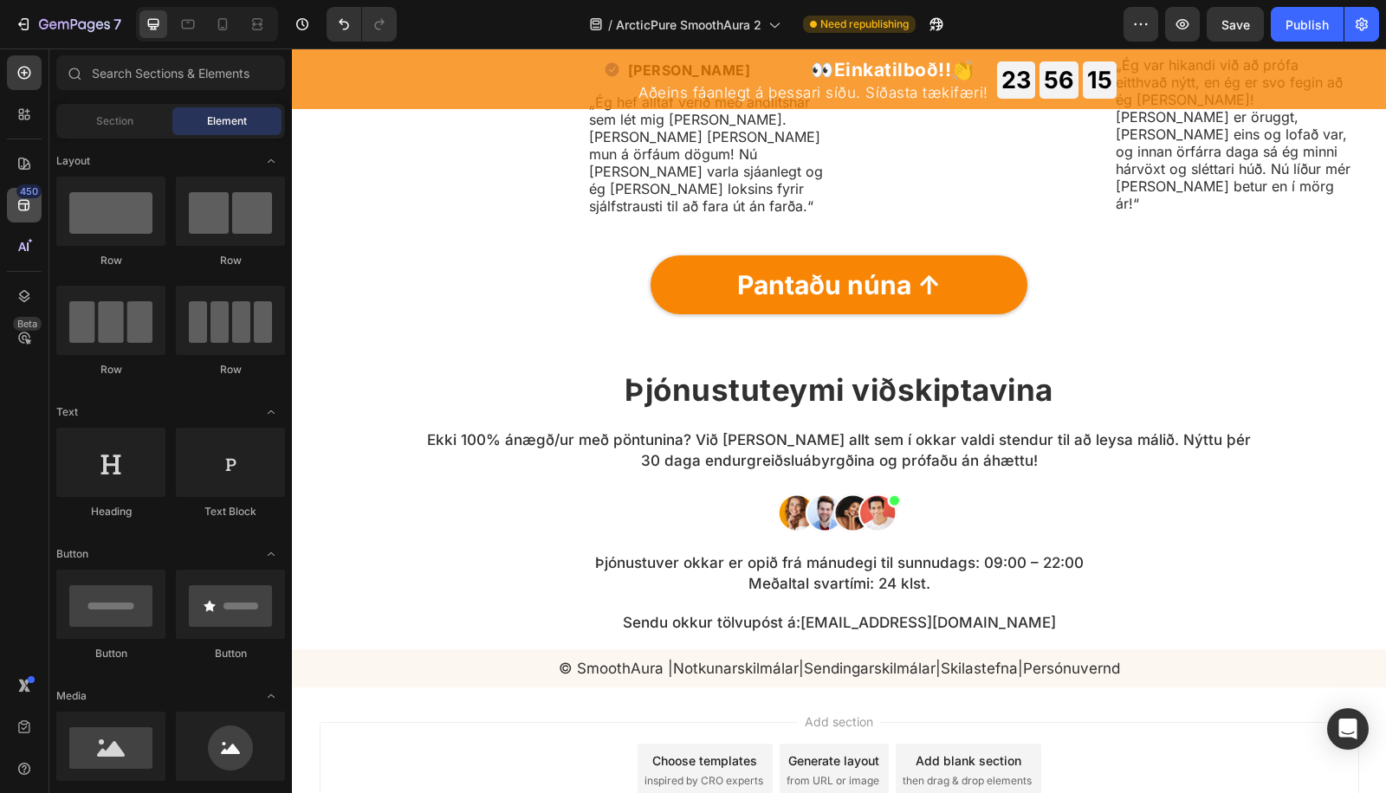
drag, startPoint x: 0, startPoint y: 209, endPoint x: 10, endPoint y: 199, distance: 14.1
click at [0, 209] on div "450 Beta" at bounding box center [24, 420] width 49 height 745
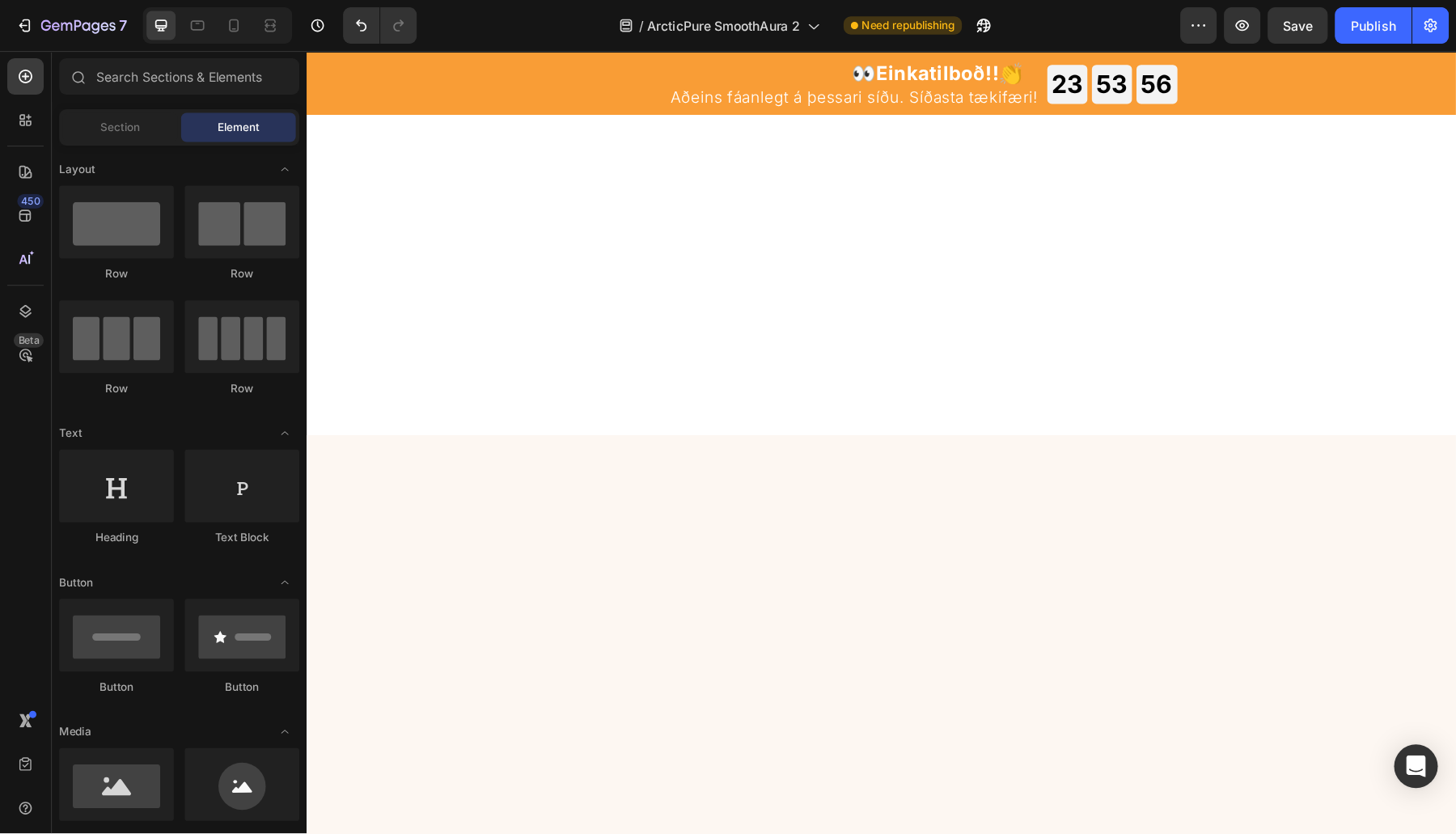
scroll to position [0, 0]
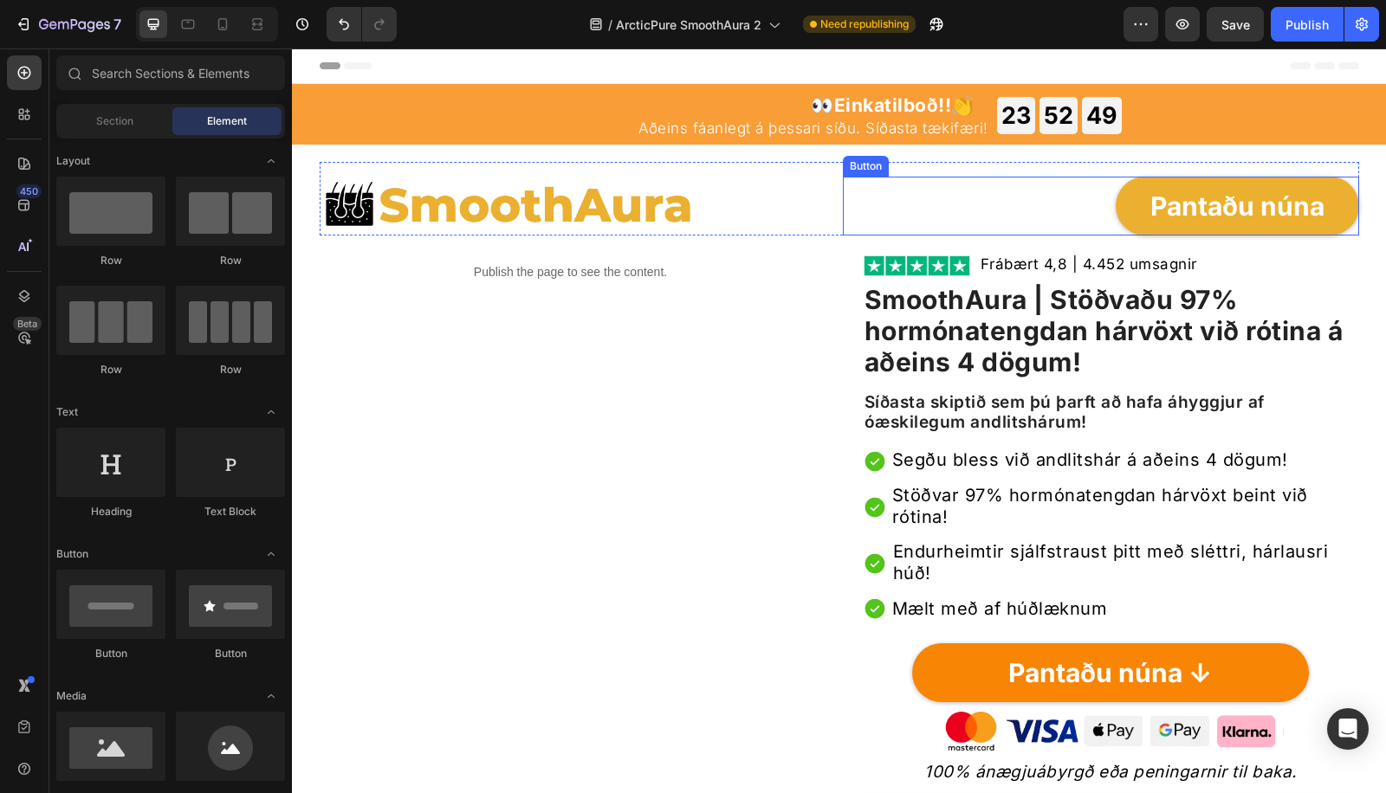
click at [1002, 178] on div "Pantaðu núna Button" at bounding box center [1101, 207] width 516 height 60
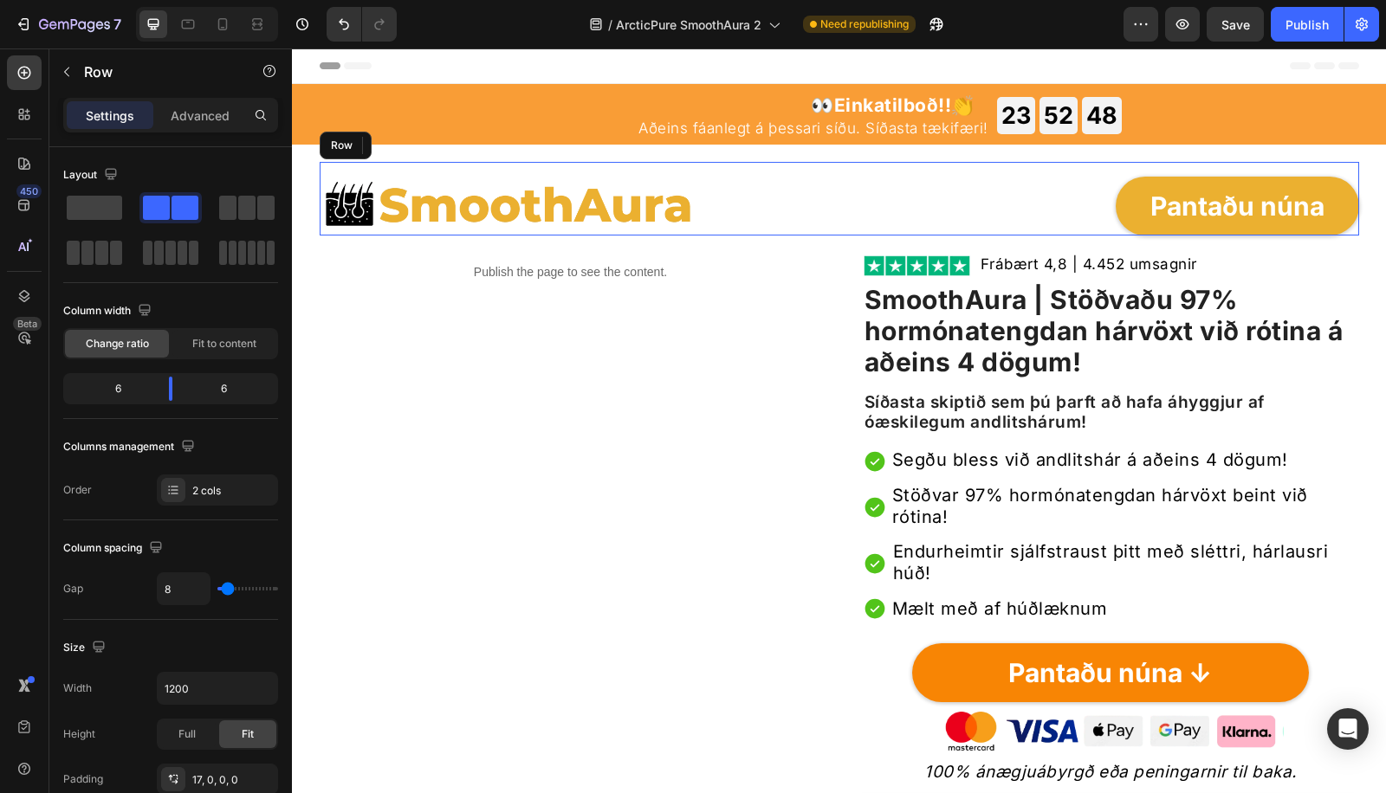
click at [1021, 168] on div "Image Pantaðu núna Button 0 Row" at bounding box center [839, 199] width 1039 height 74
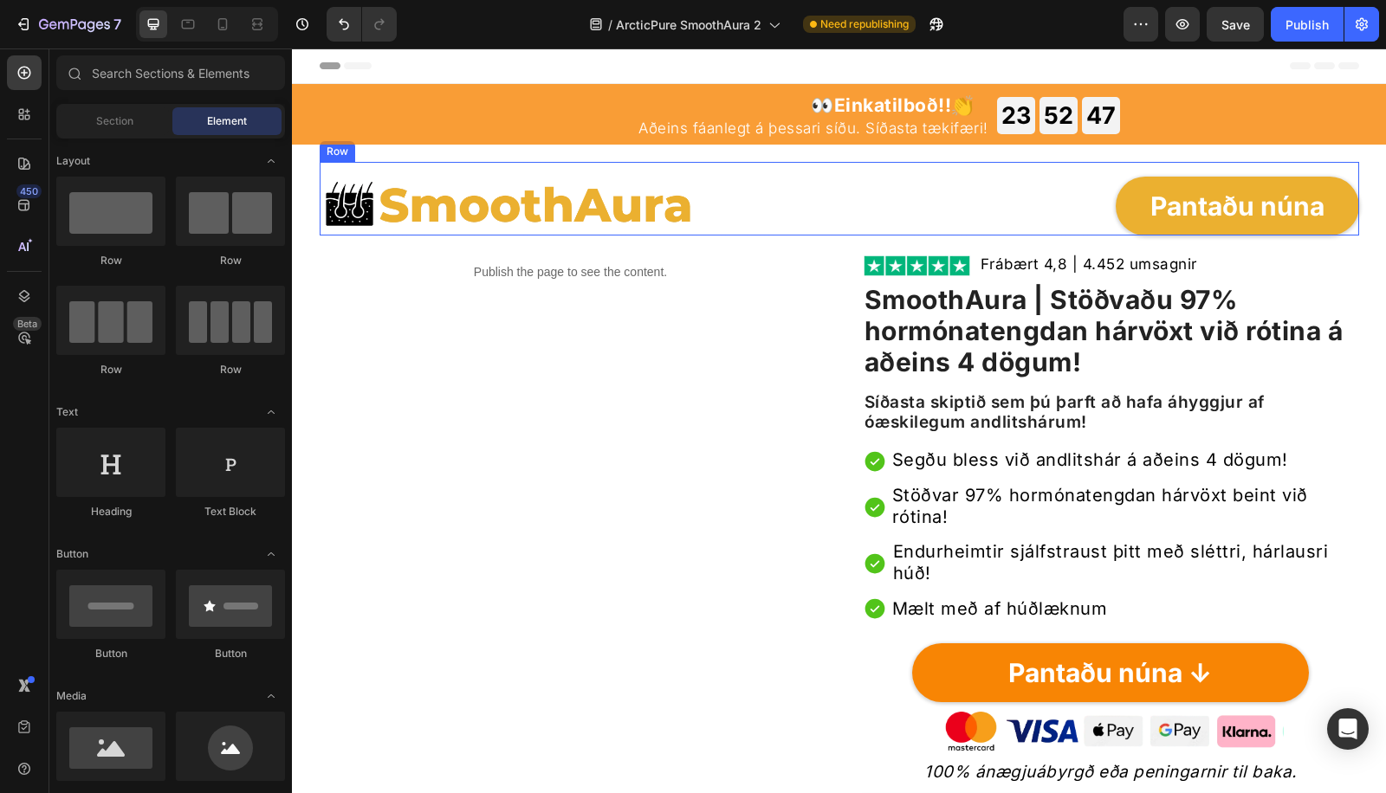
click at [617, 162] on div "Image Pantaðu núna Button Row" at bounding box center [839, 199] width 1039 height 74
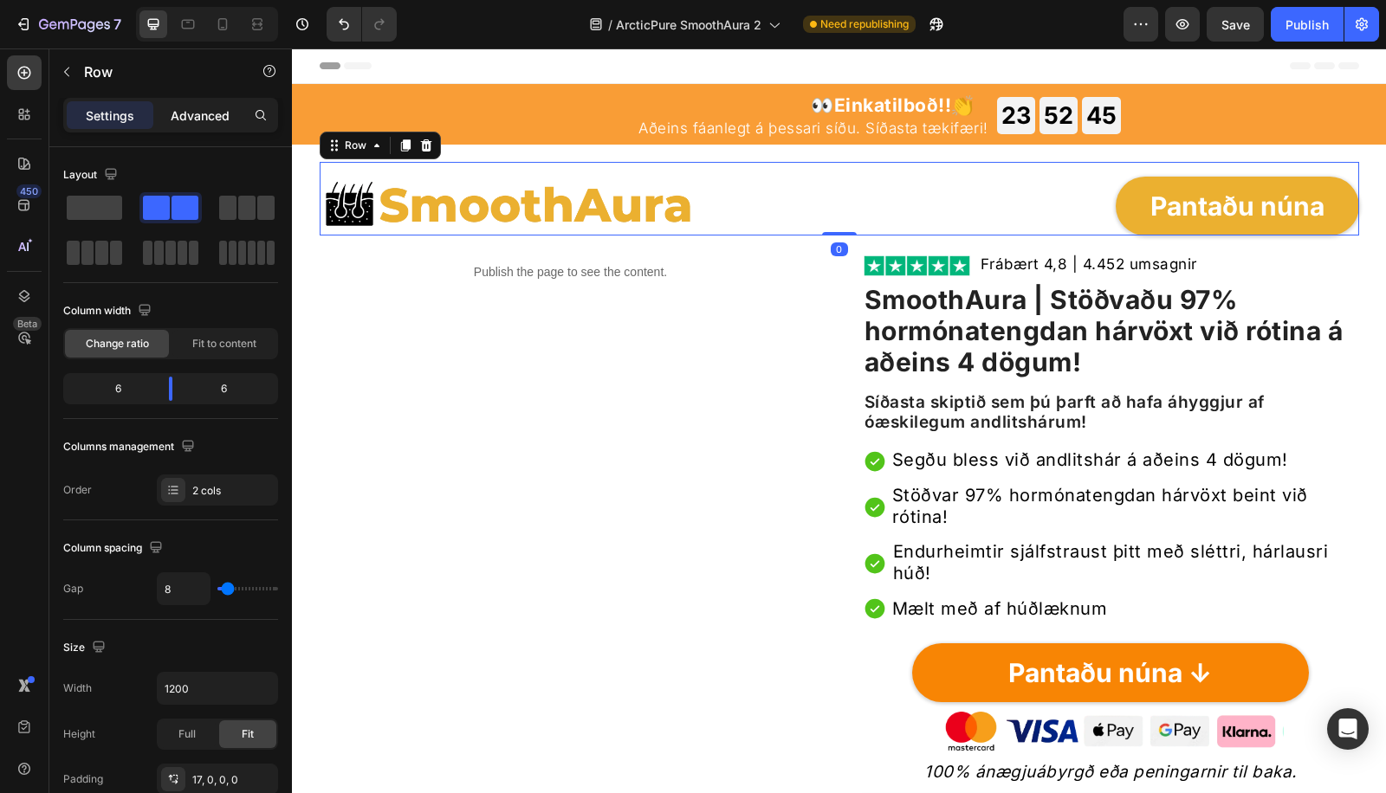
click at [180, 119] on p "Advanced" at bounding box center [200, 116] width 59 height 18
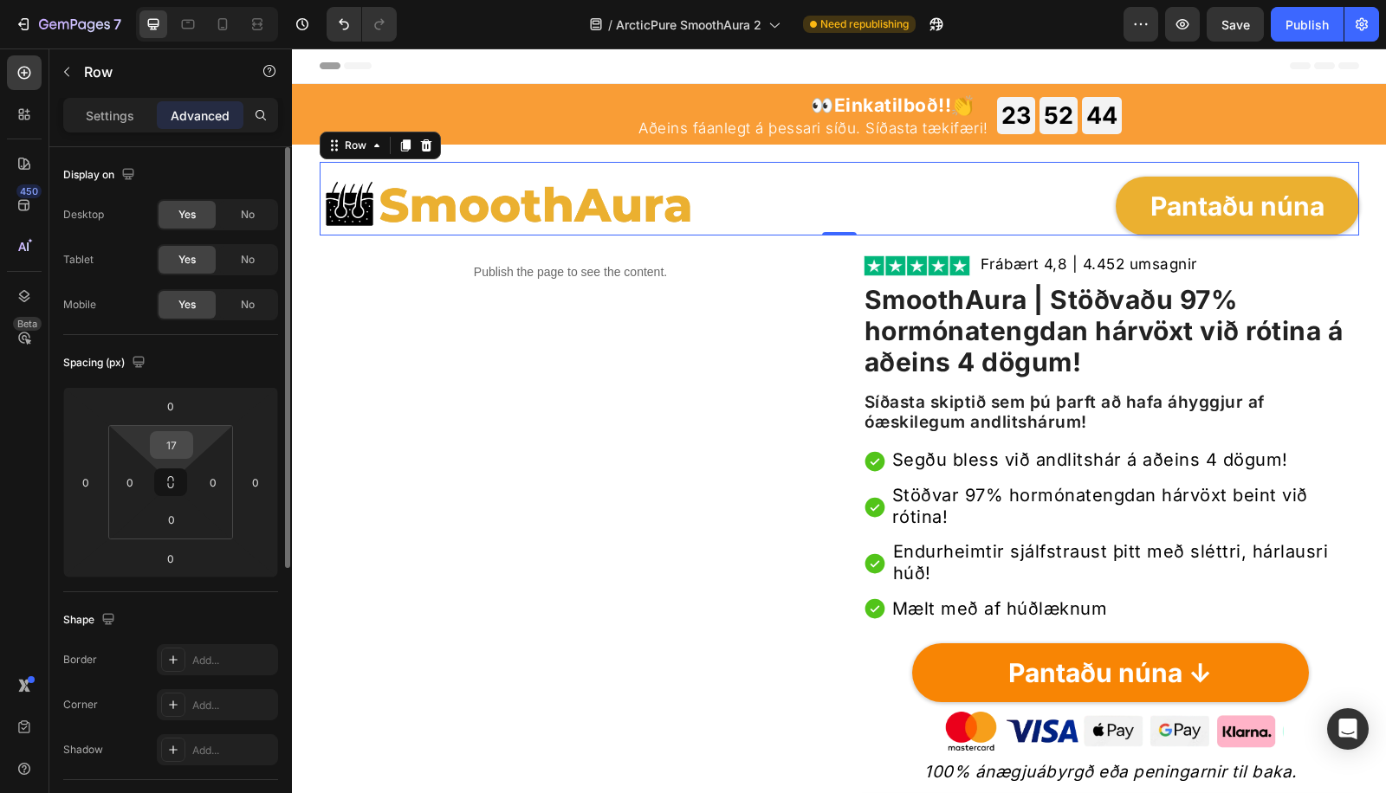
click at [176, 0] on html "7 Version history / ArcticPure SmoothAura 2 Need republishing Preview Save Publ…" at bounding box center [693, 0] width 1386 height 0
click at [174, 440] on input "17" at bounding box center [171, 445] width 35 height 26
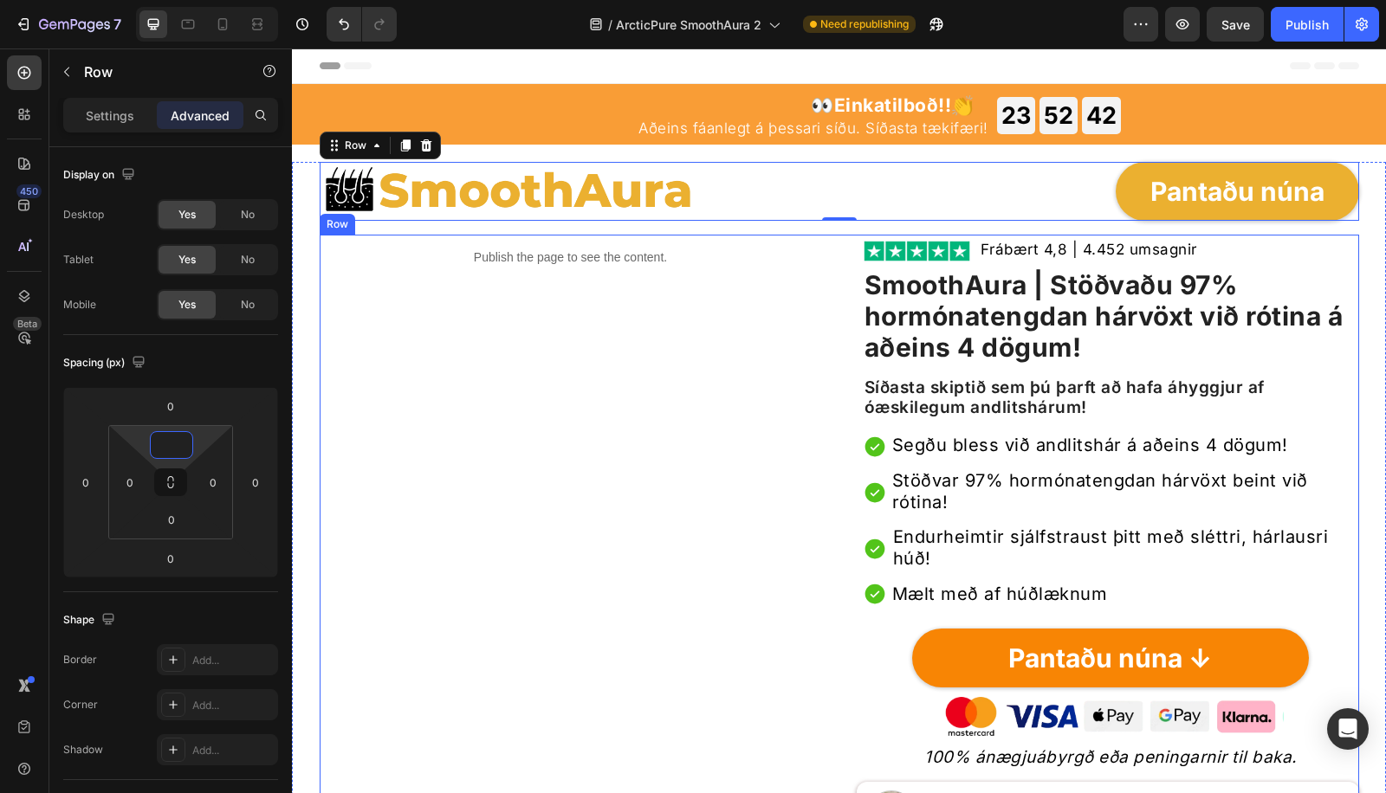
click at [598, 516] on div "Publish the page to see the content. Custom Code" at bounding box center [571, 605] width 502 height 740
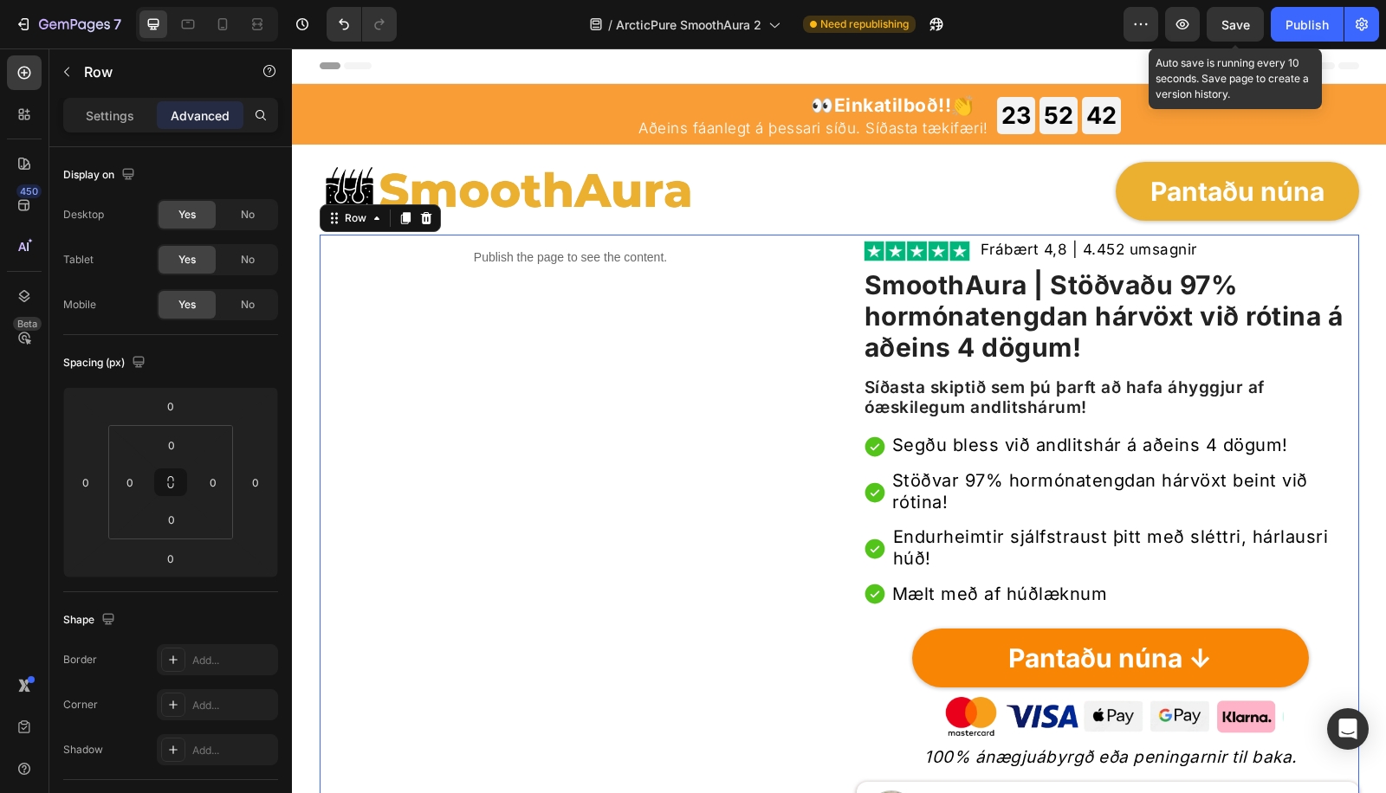
click at [1238, 17] on span "Save" at bounding box center [1235, 24] width 29 height 15
click at [1321, 34] on button "Publish" at bounding box center [1306, 24] width 73 height 35
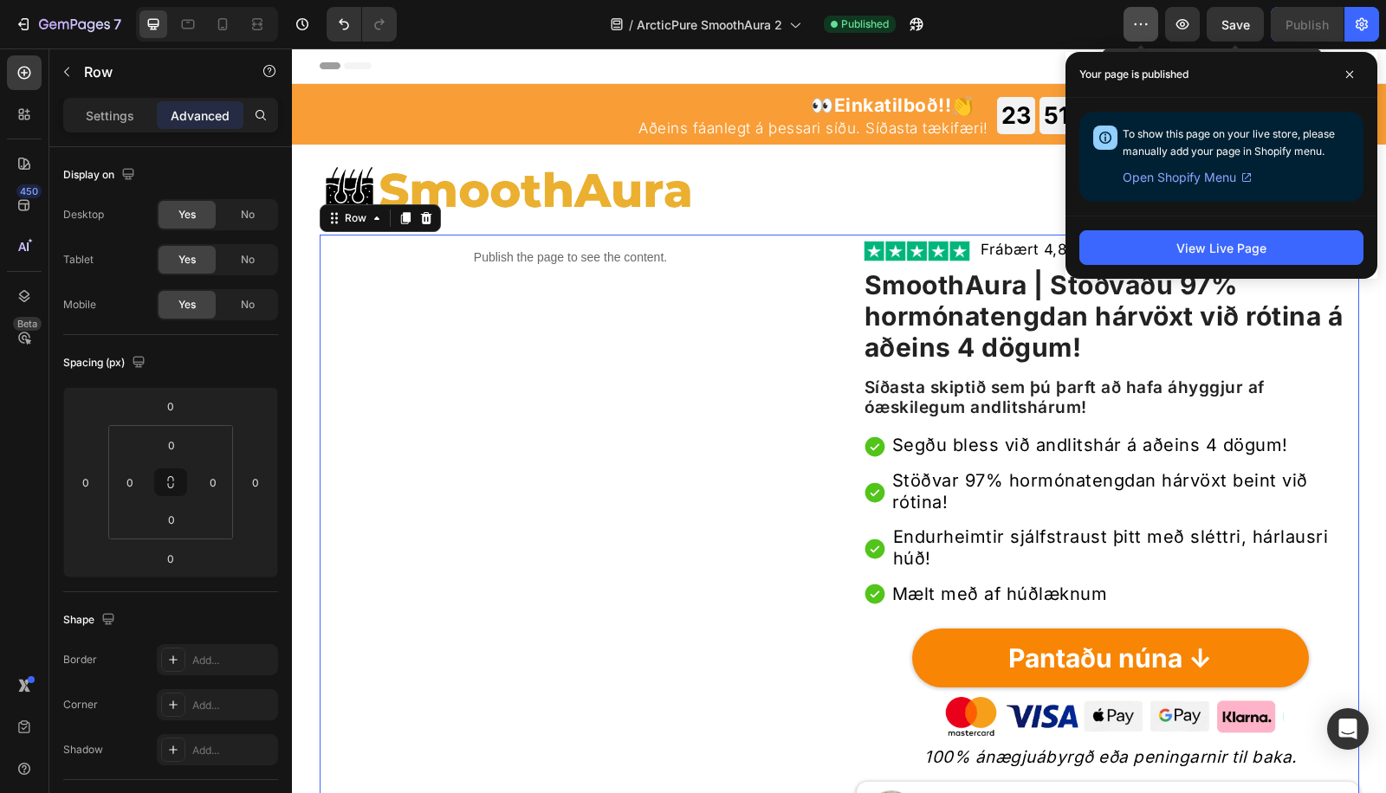
click at [1130, 19] on button "button" at bounding box center [1140, 24] width 35 height 35
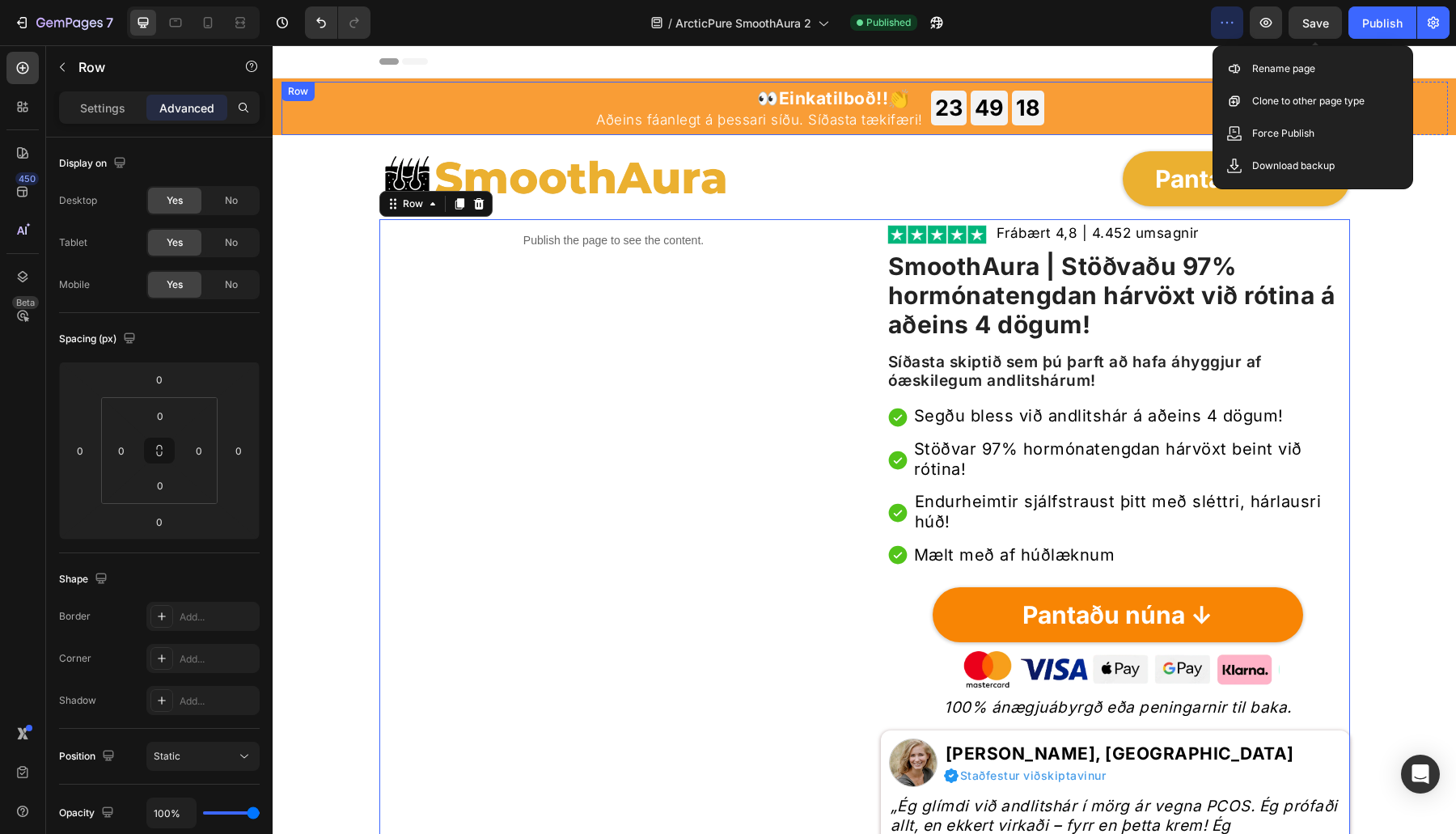
click at [947, 119] on div "23" at bounding box center [948, 107] width 27 height 28
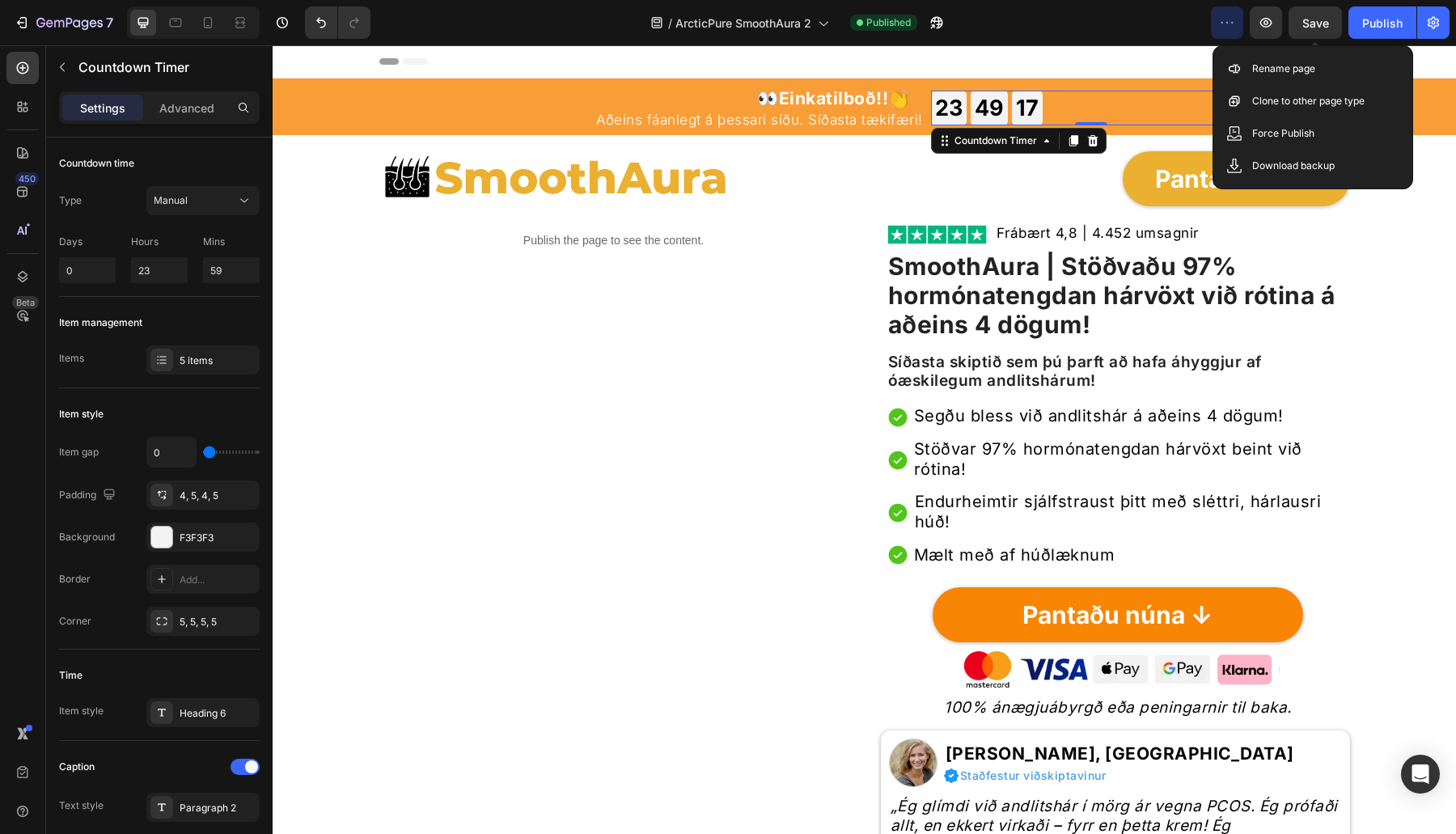
click at [951, 116] on div "23" at bounding box center [948, 107] width 27 height 28
click at [1086, 135] on icon at bounding box center [1093, 141] width 13 height 13
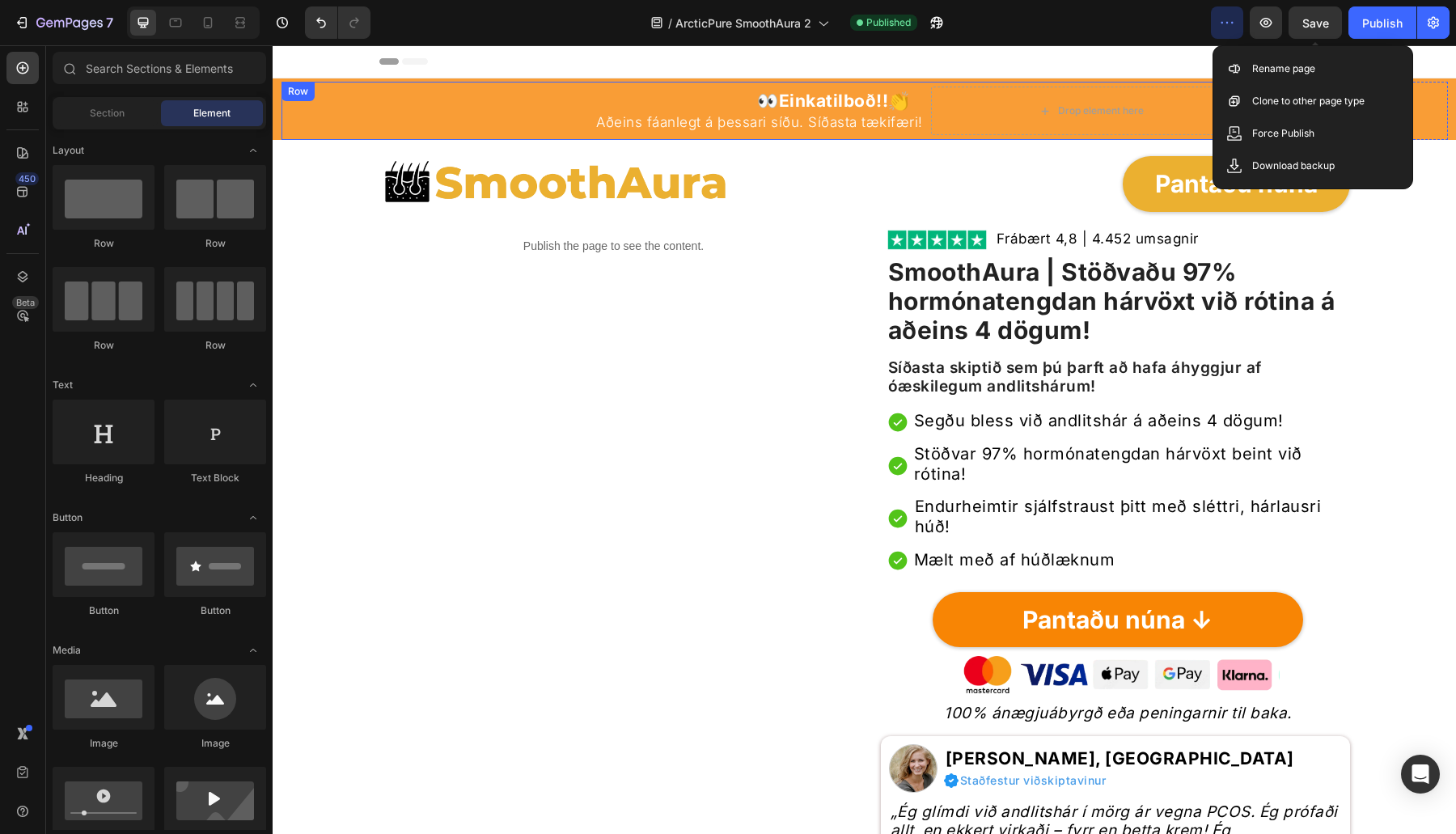
click at [926, 108] on div "👀 Einkatilboð!! 👏 Heading 23 GODZ 49 MIN 15 SEK Countdown Timer Row Aðeins fáan…" at bounding box center [766, 110] width 970 height 58
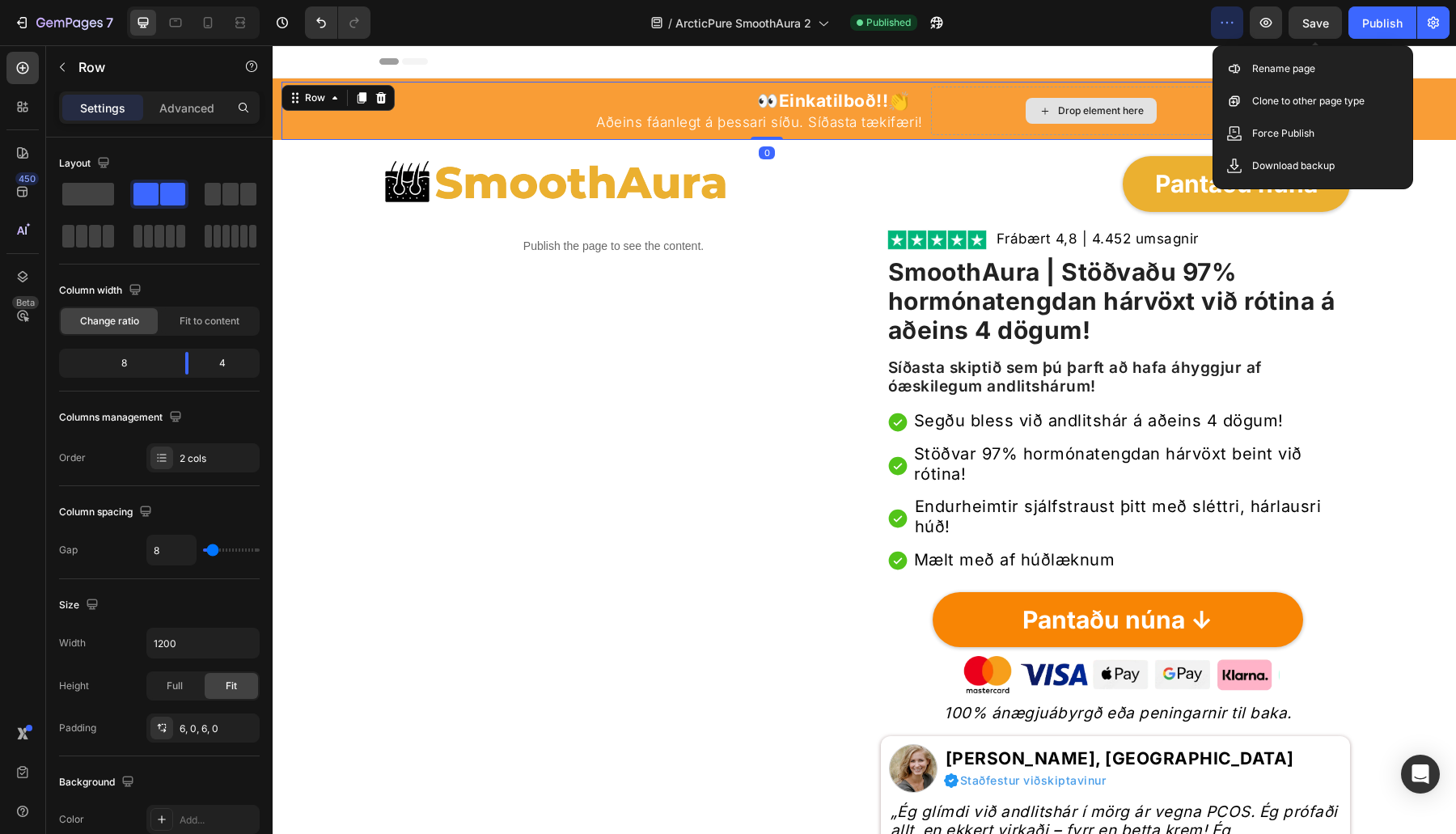
click at [950, 110] on div "Drop element here" at bounding box center [1092, 111] width 321 height 49
click at [949, 110] on div "Drop element here" at bounding box center [1092, 111] width 321 height 49
click at [101, 196] on span at bounding box center [88, 194] width 51 height 22
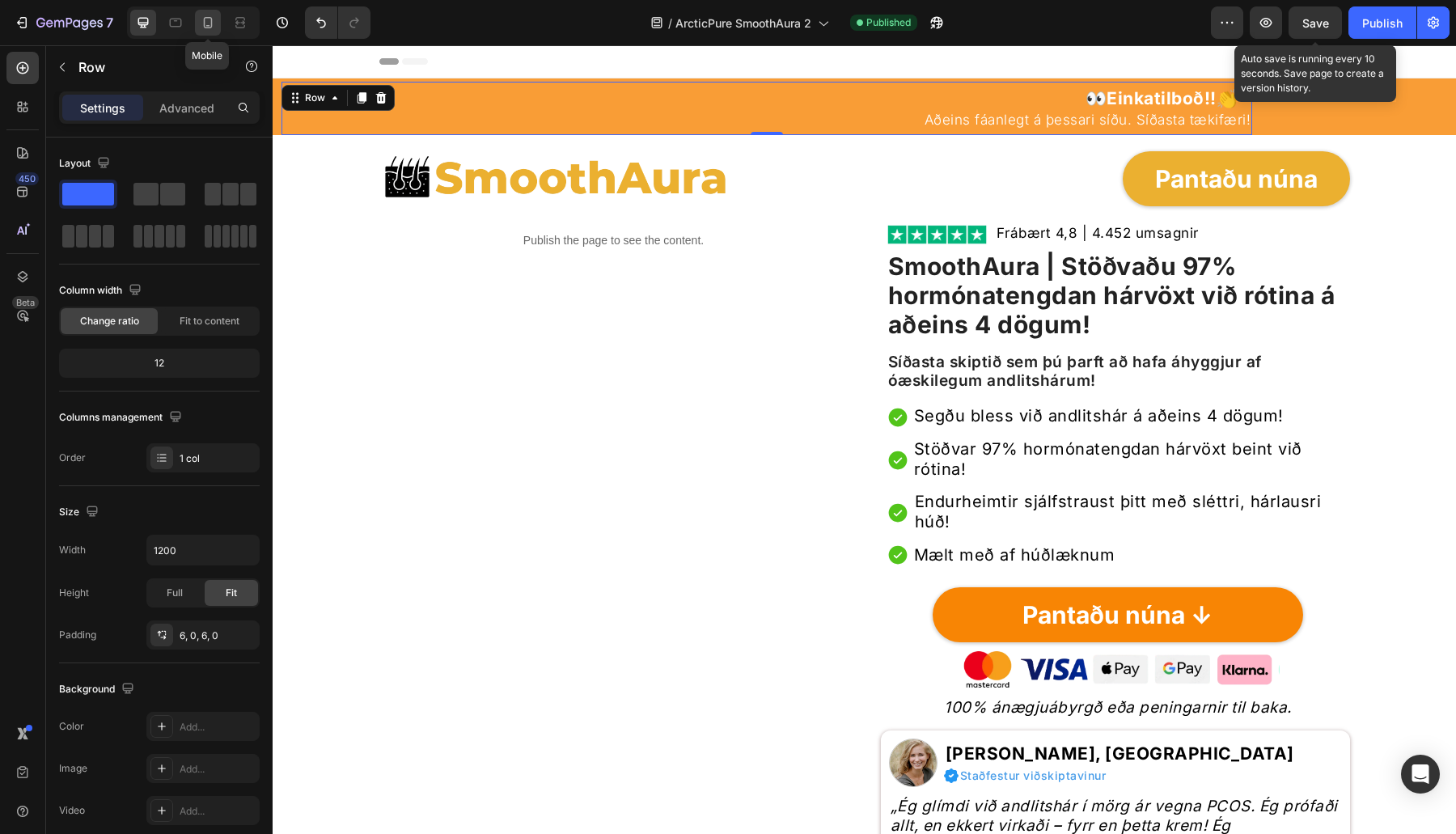
click at [214, 21] on icon at bounding box center [207, 22] width 16 height 16
type input "100%"
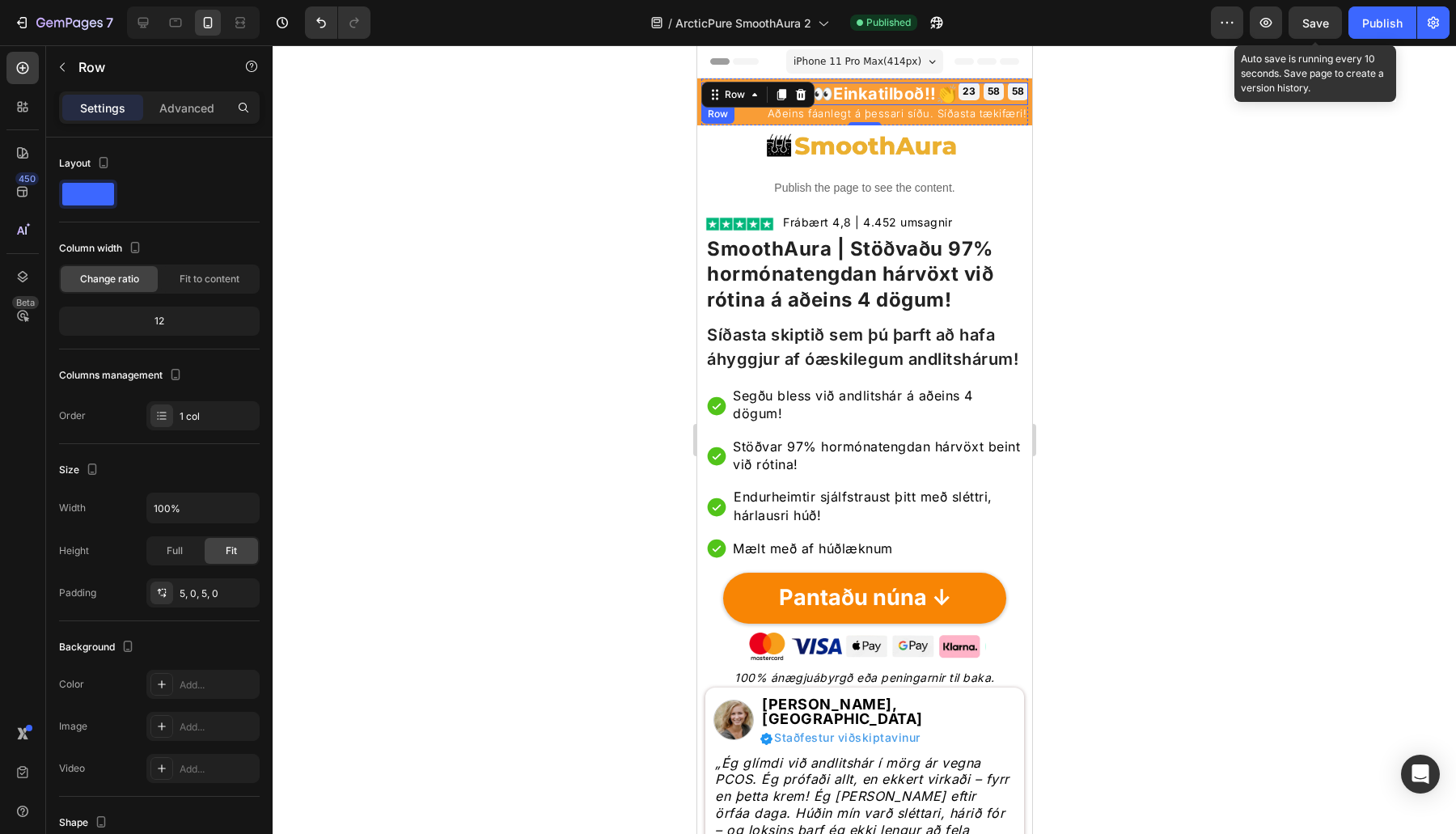
click at [982, 97] on div "58 MIN" at bounding box center [993, 91] width 21 height 18
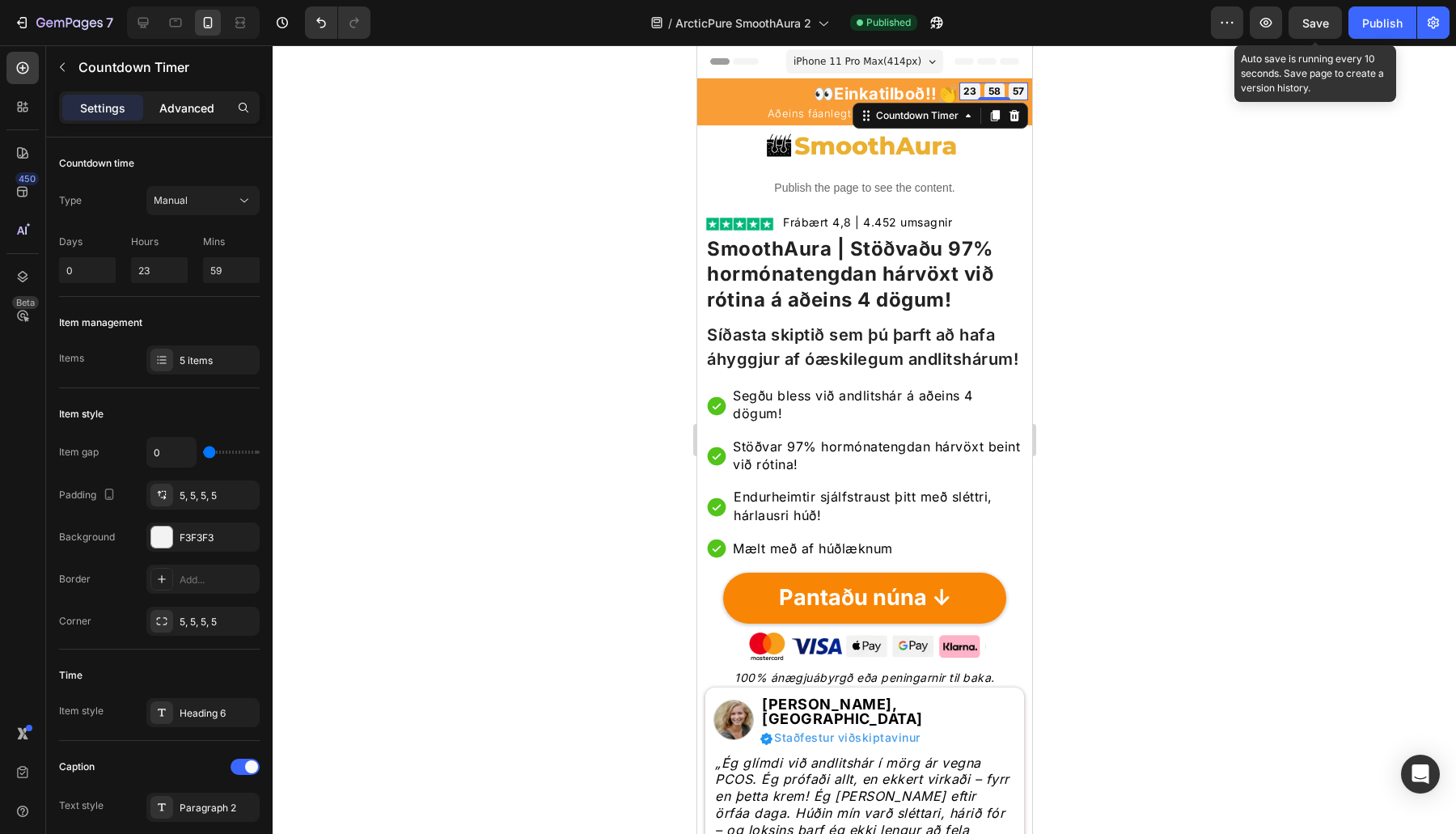
click at [203, 107] on p "Advanced" at bounding box center [187, 108] width 55 height 17
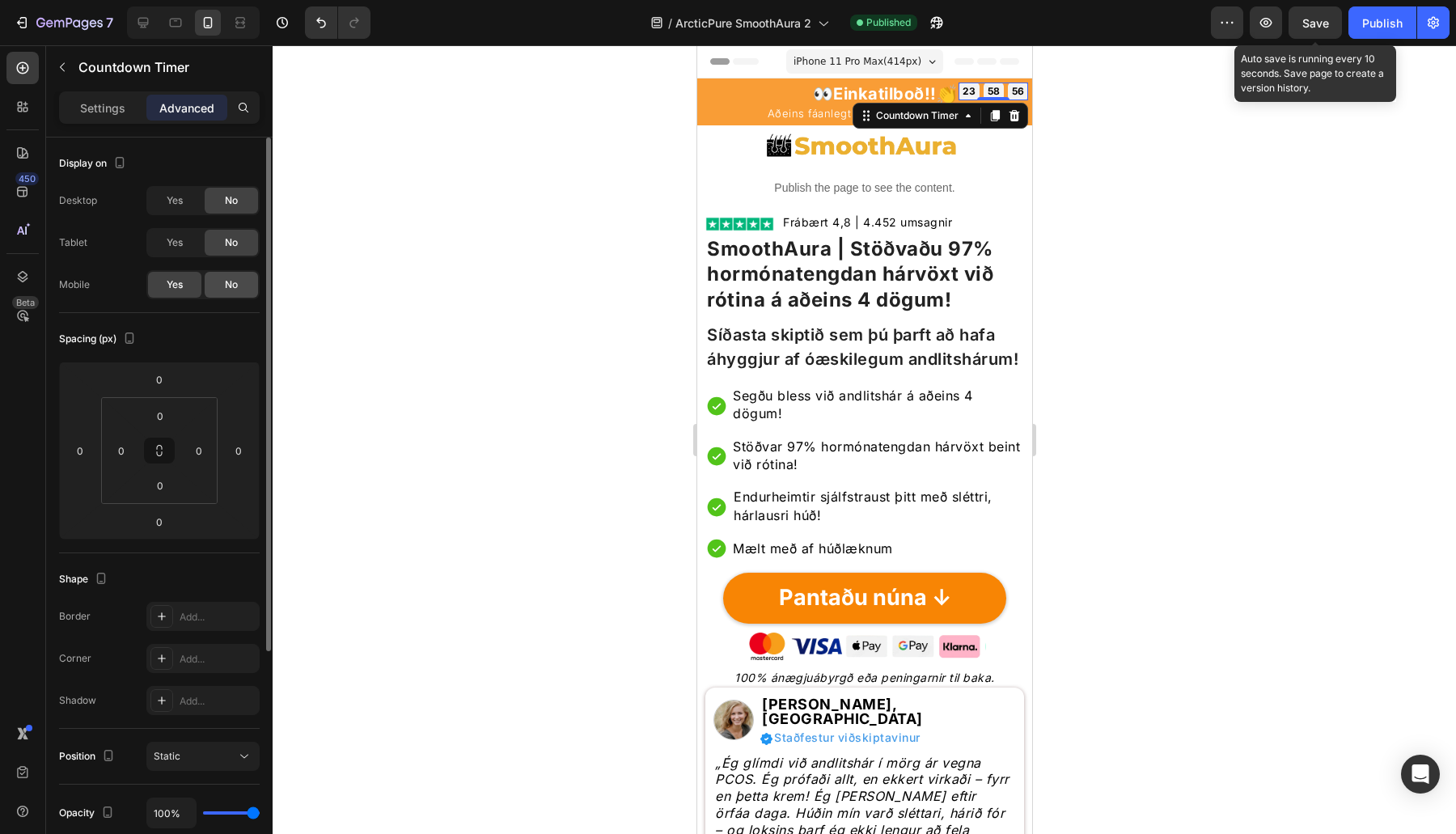
drag, startPoint x: 220, startPoint y: 284, endPoint x: 172, endPoint y: 60, distance: 229.1
click at [220, 284] on div "No" at bounding box center [231, 285] width 53 height 26
drag, startPoint x: 187, startPoint y: 244, endPoint x: 195, endPoint y: 221, distance: 24.4
click at [187, 241] on div "Yes" at bounding box center [174, 243] width 53 height 26
click at [189, 208] on div "Yes" at bounding box center [174, 201] width 53 height 26
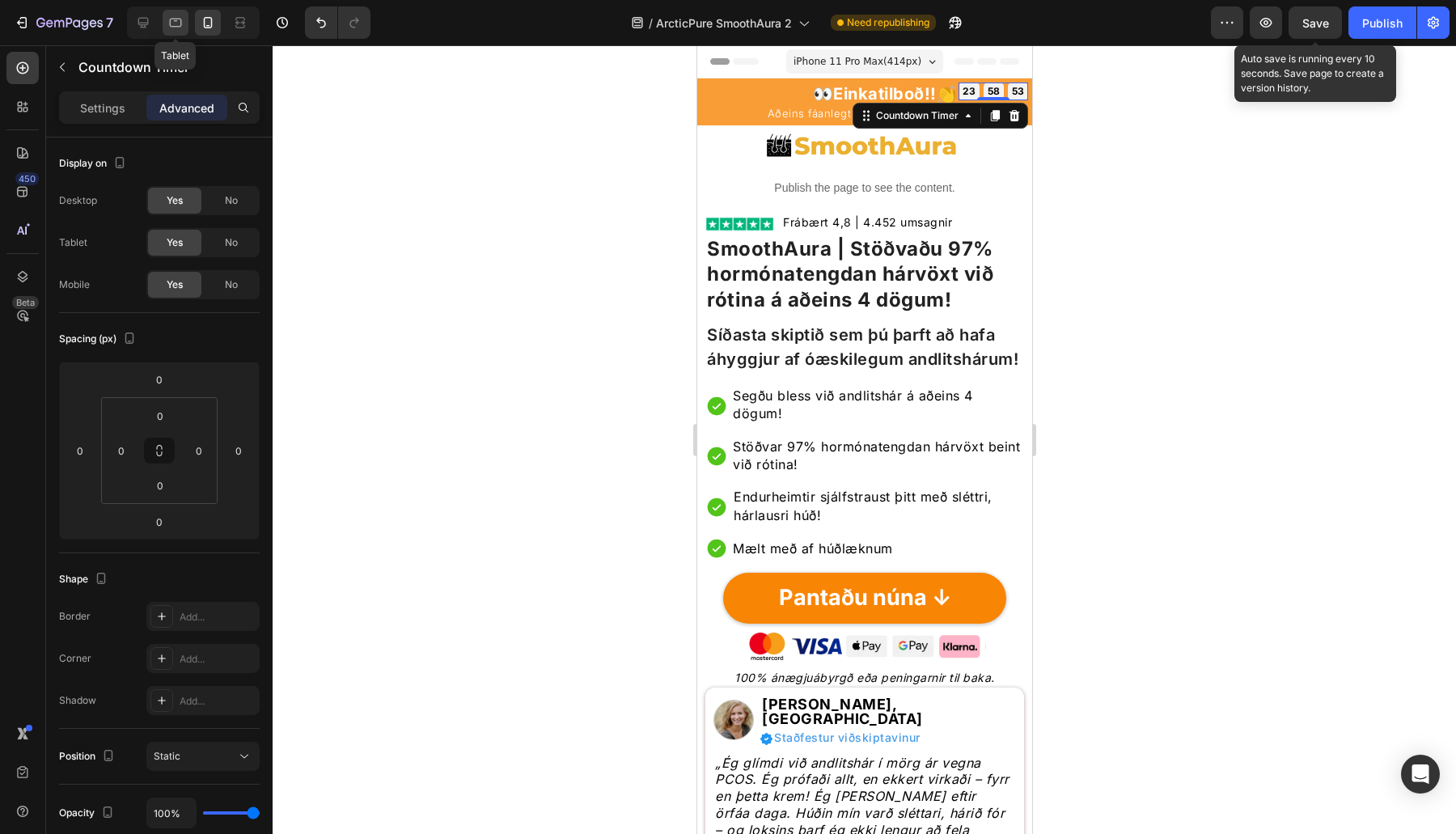
click at [175, 23] on icon at bounding box center [175, 22] width 16 height 16
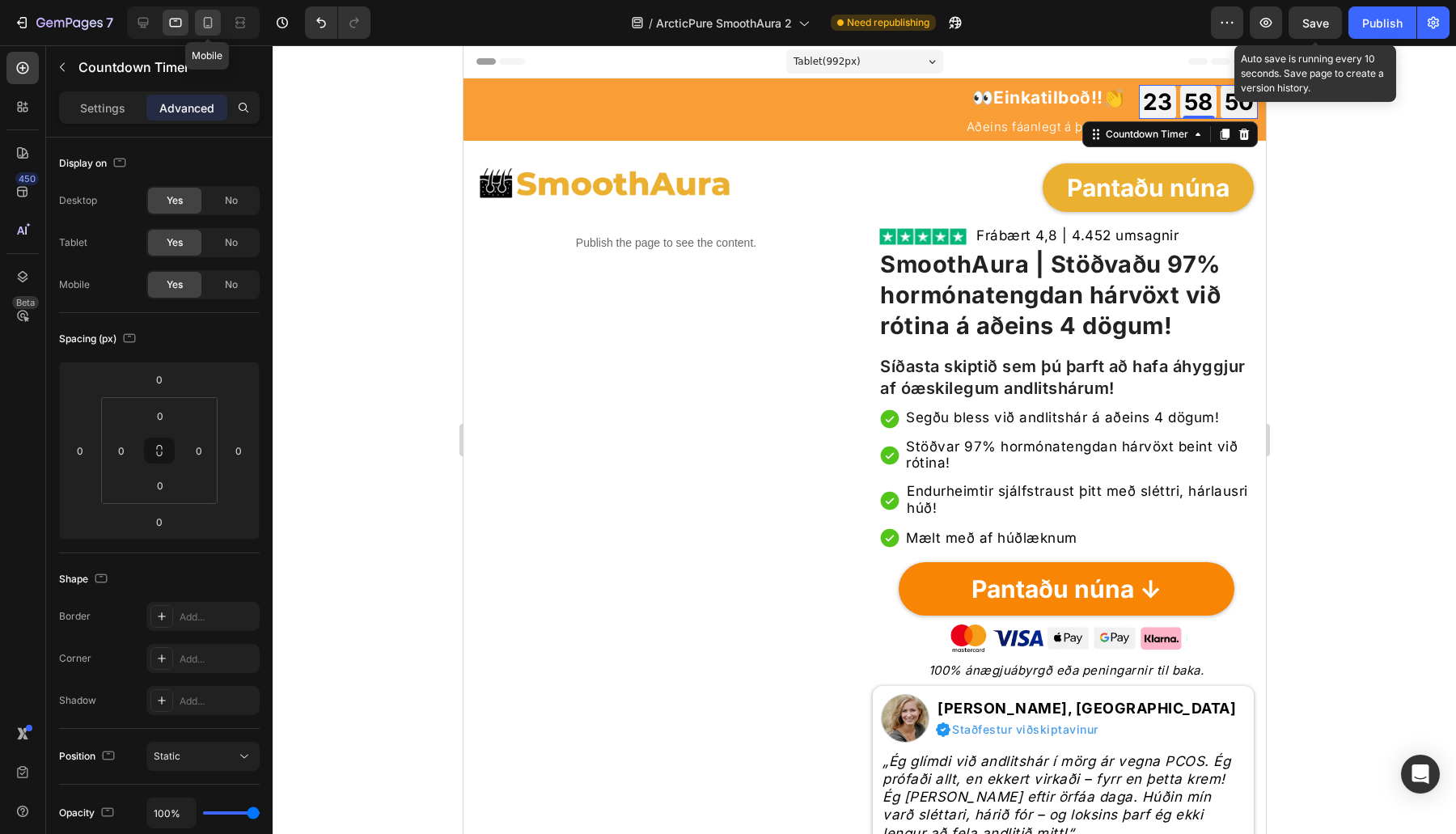
click at [214, 28] on icon at bounding box center [207, 22] width 16 height 16
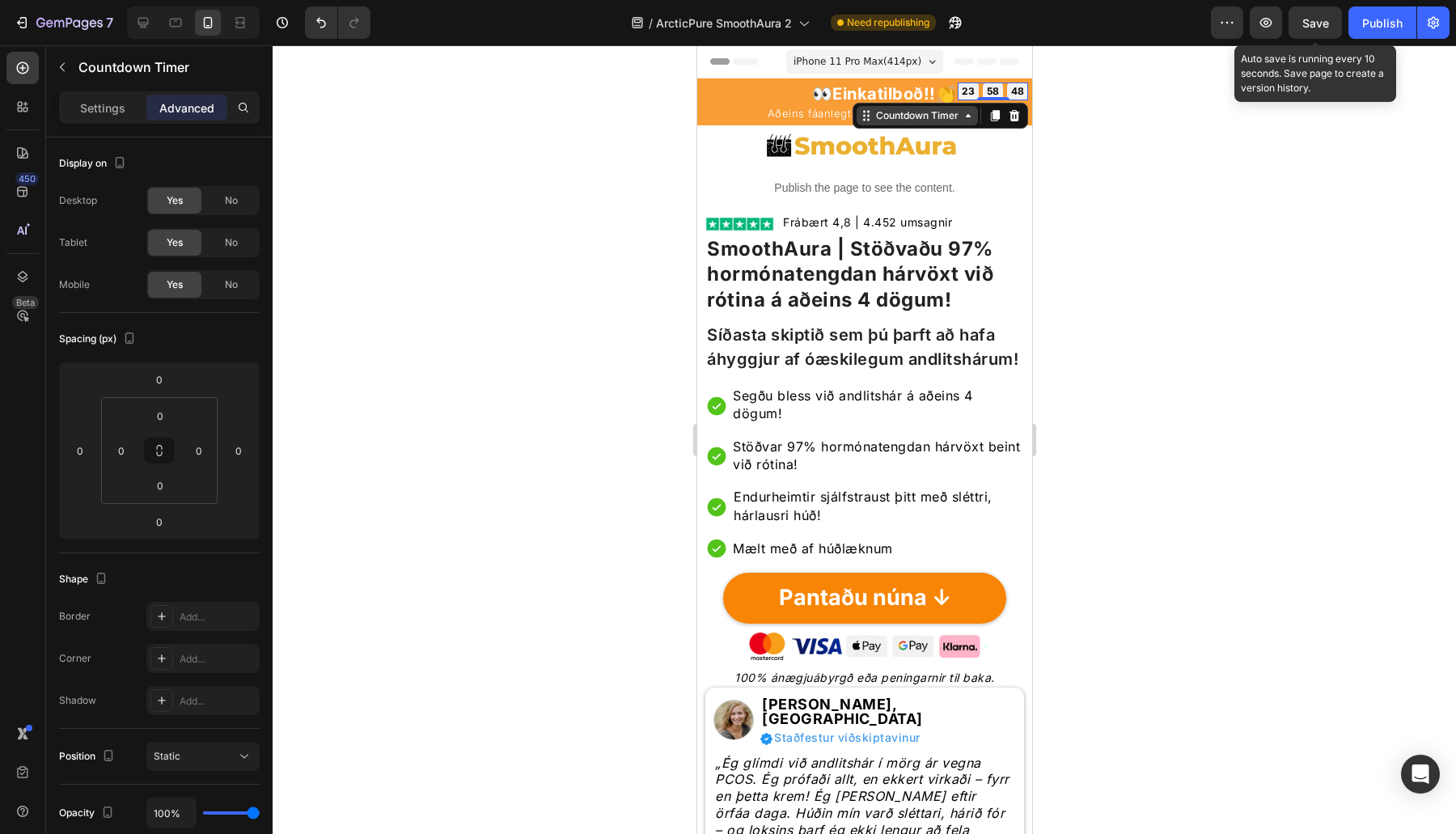
click at [896, 113] on div "Countdown Timer" at bounding box center [916, 116] width 89 height 15
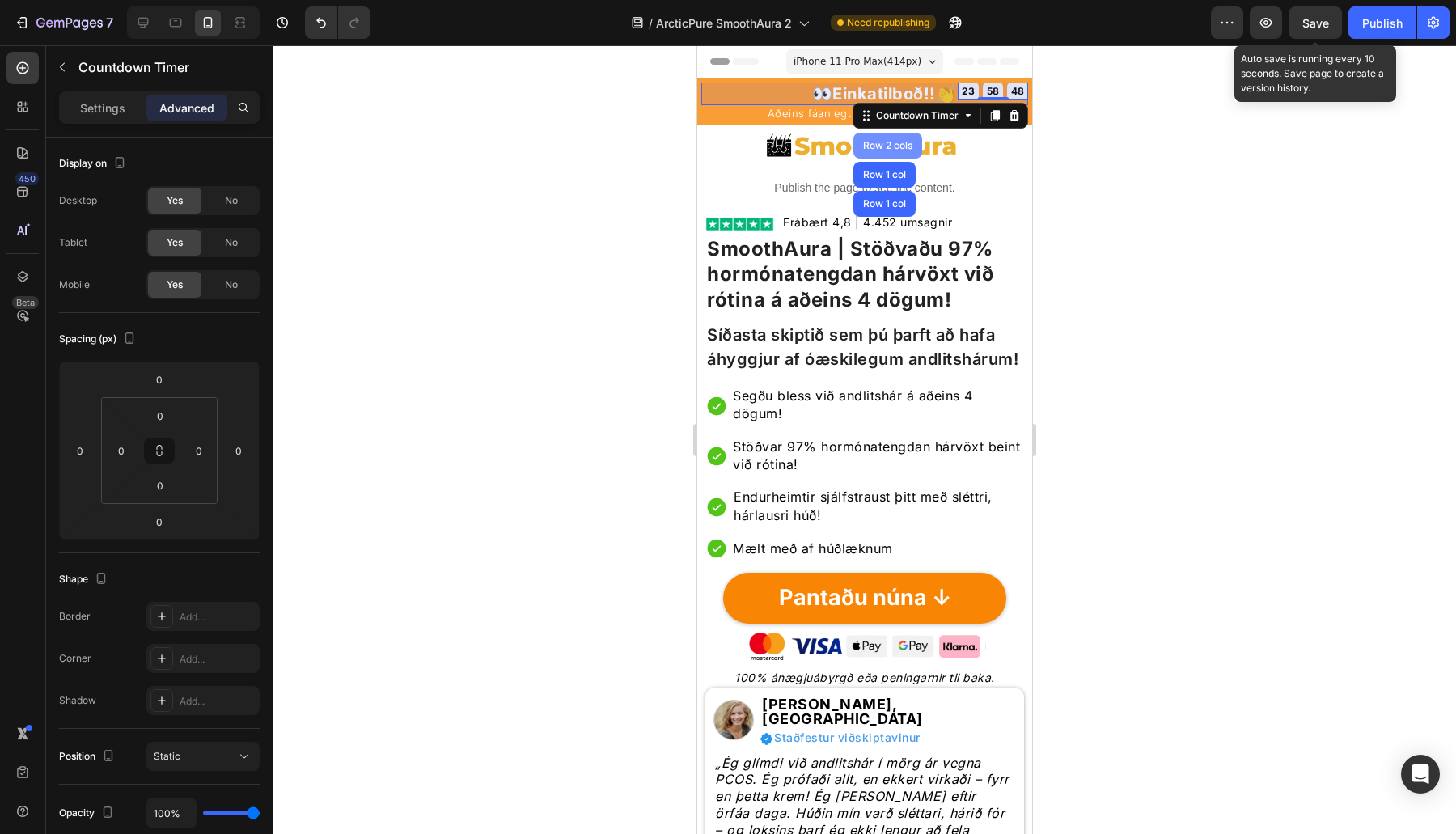
click at [891, 152] on div "Row 2 cols" at bounding box center [887, 146] width 69 height 26
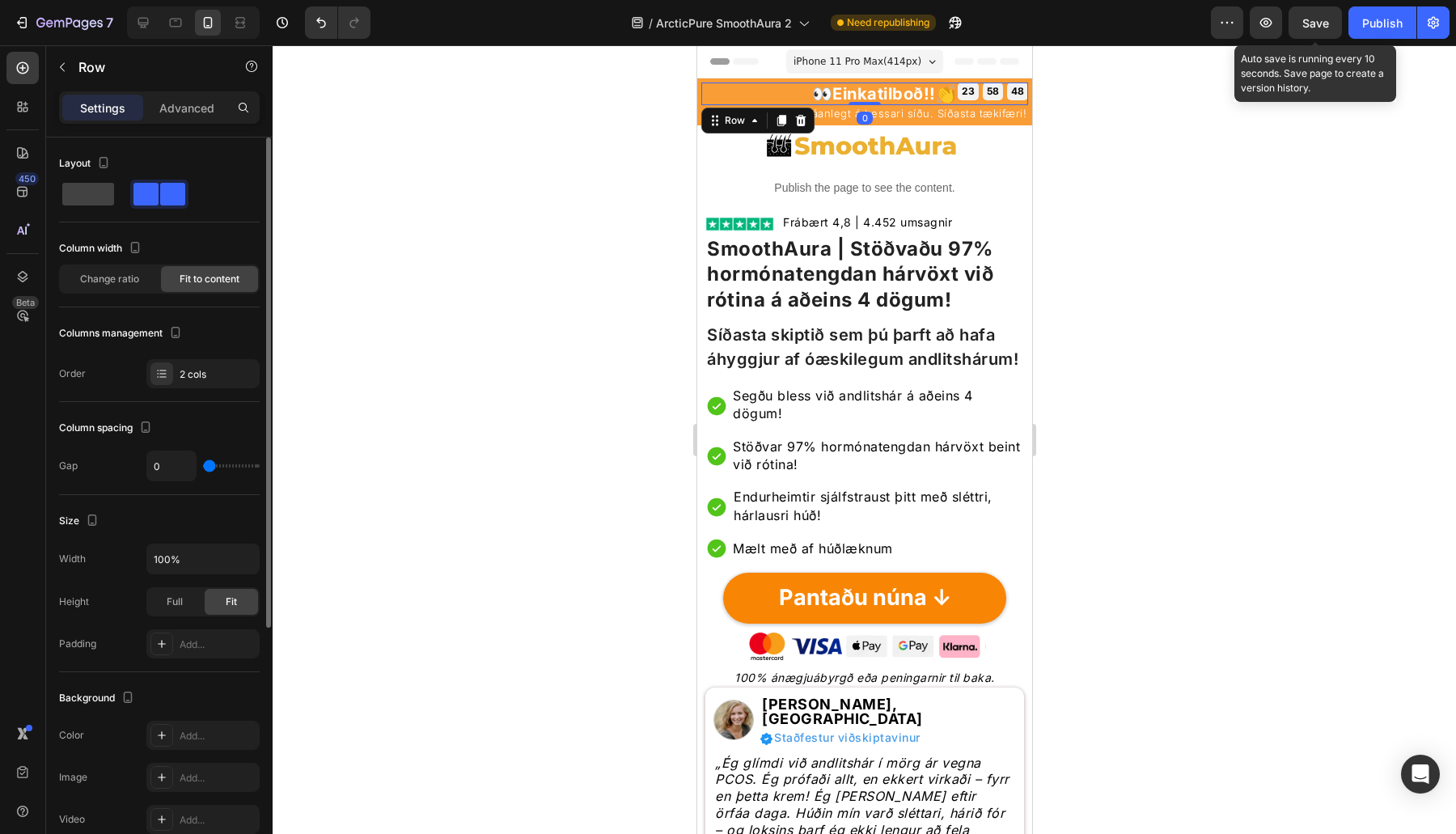
scroll to position [383, 0]
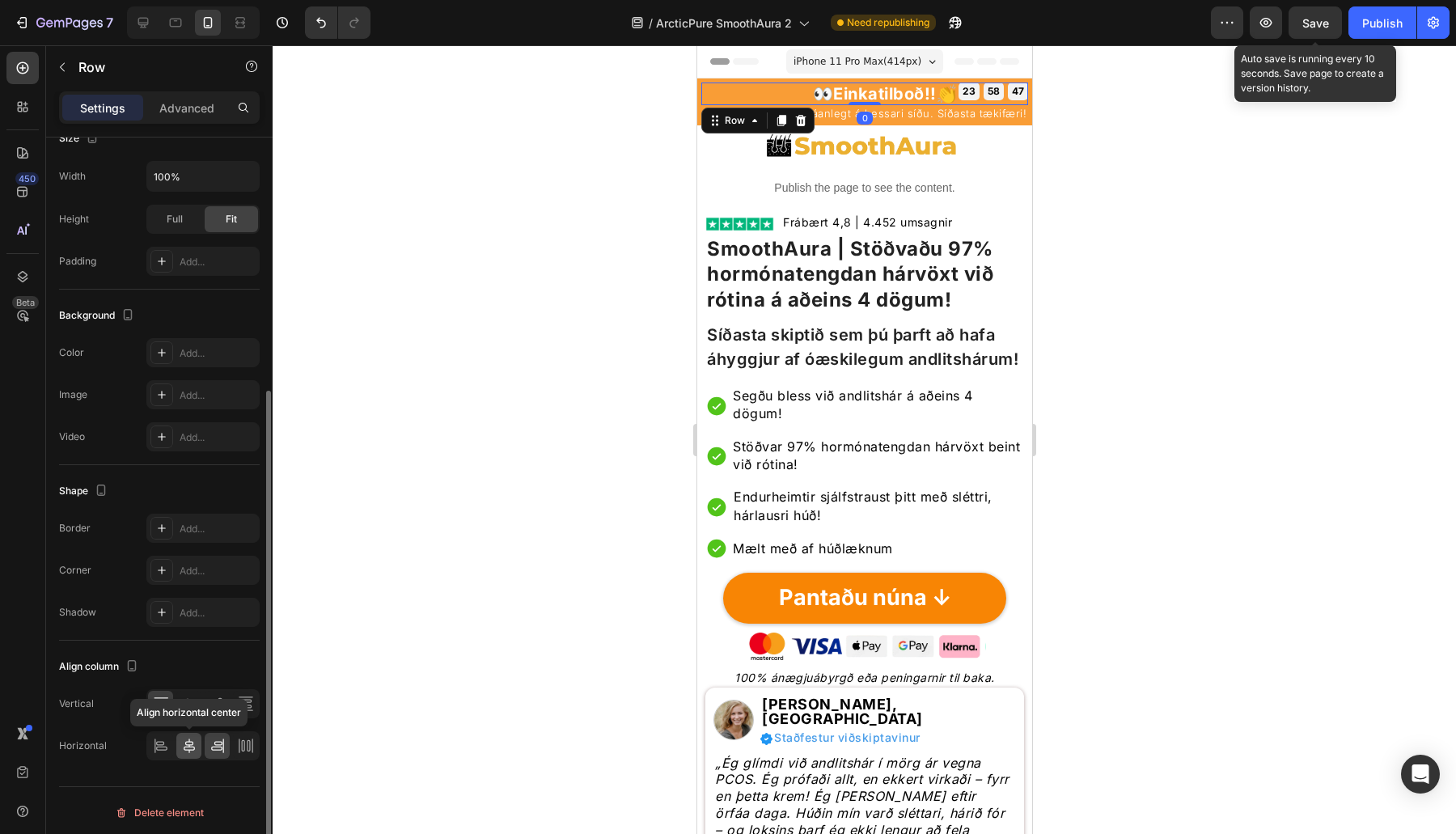
click at [183, 740] on icon at bounding box center [189, 745] width 16 height 16
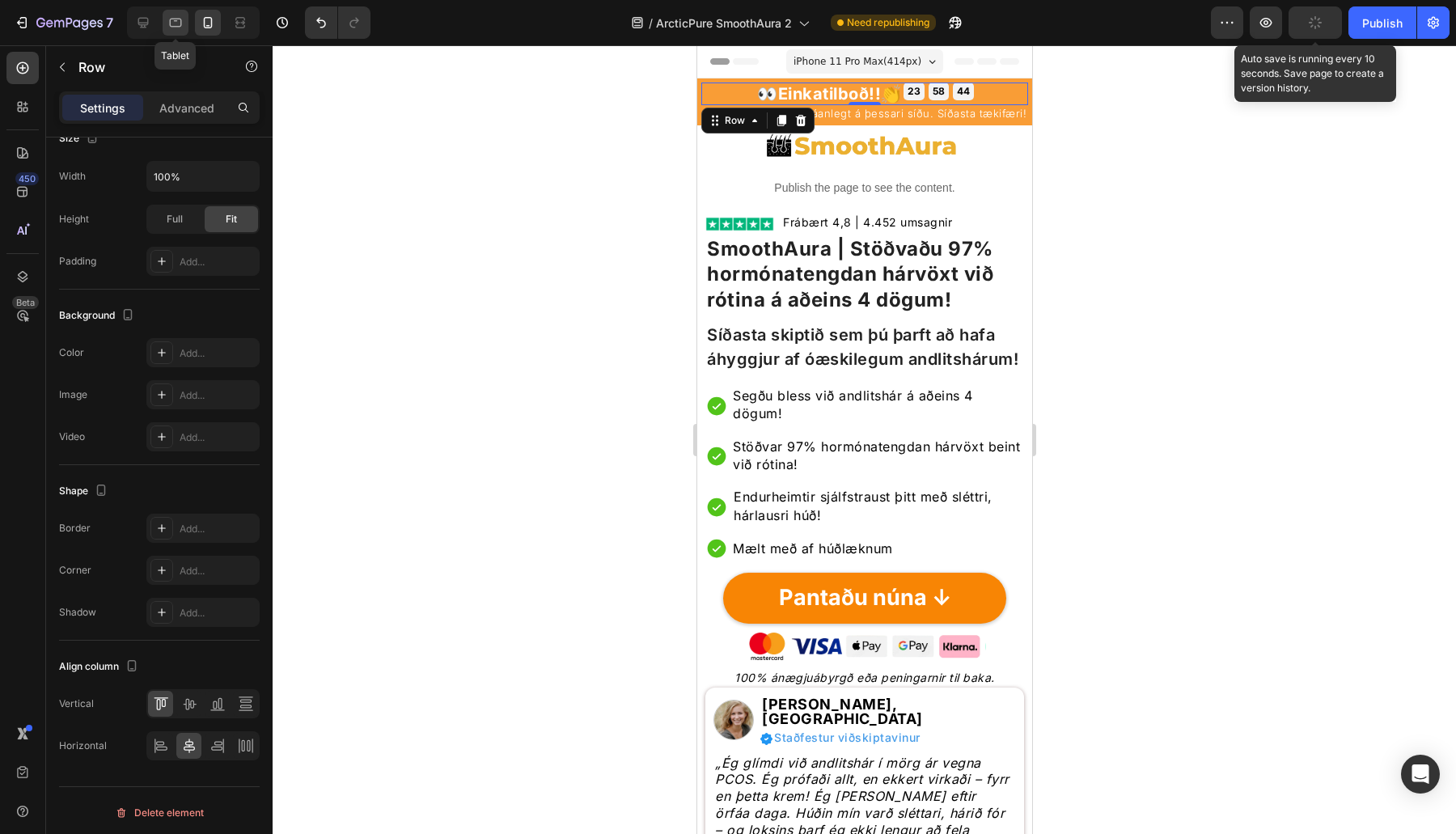
click at [182, 18] on icon at bounding box center [175, 22] width 16 height 16
type input "16"
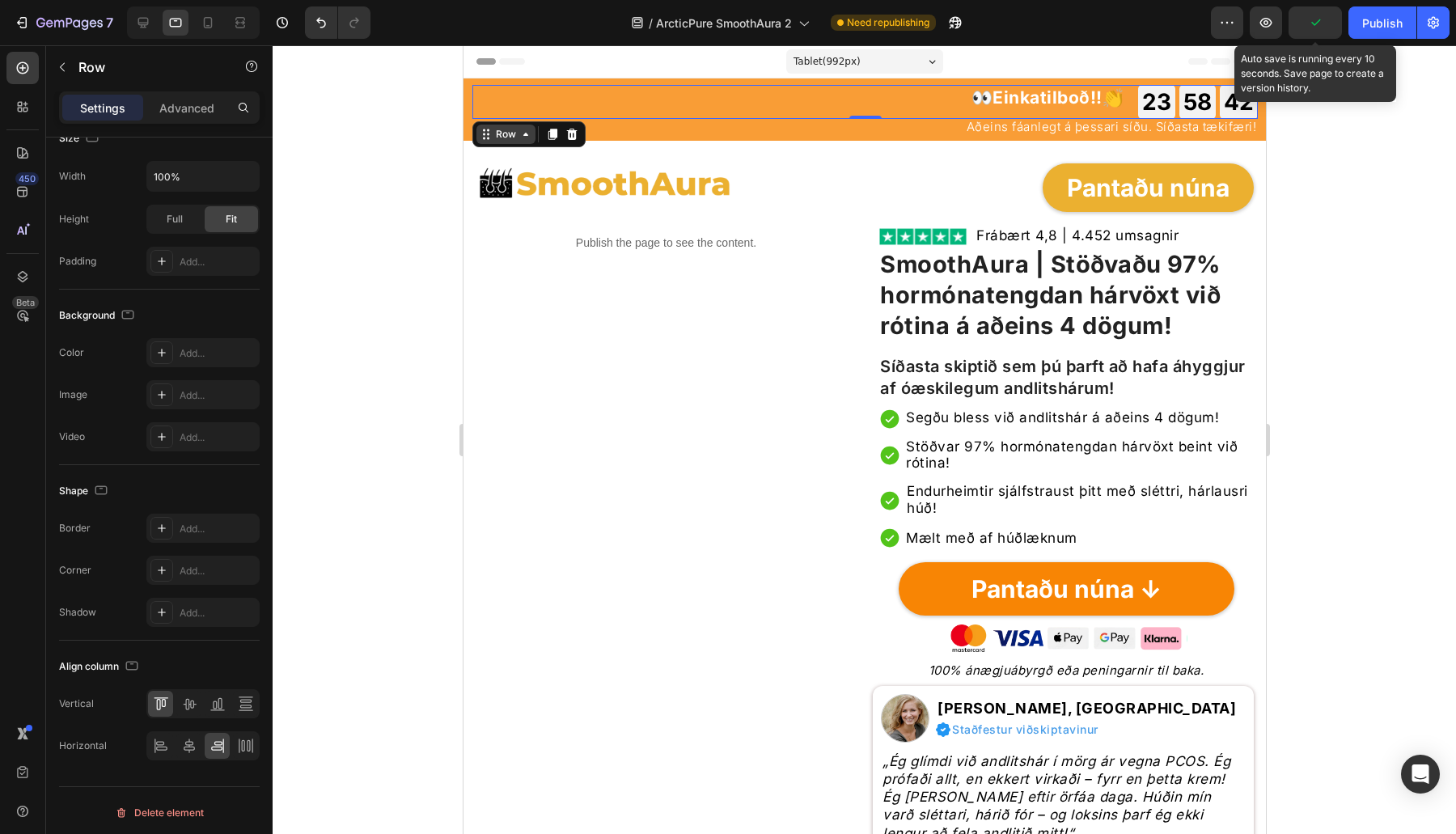
click at [512, 135] on div "Row" at bounding box center [505, 134] width 27 height 15
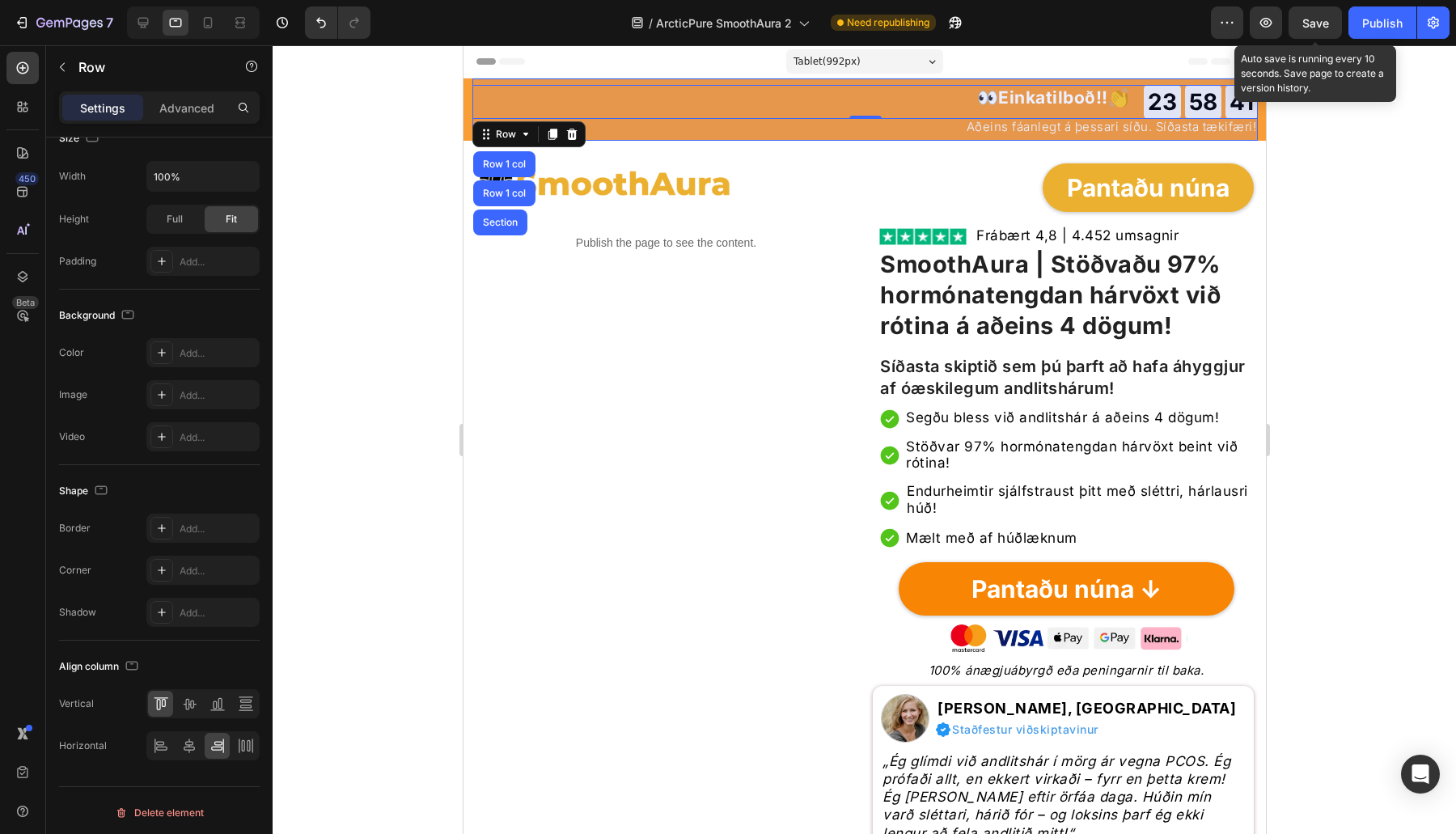
click at [516, 166] on div "Row 1 col" at bounding box center [503, 164] width 49 height 9
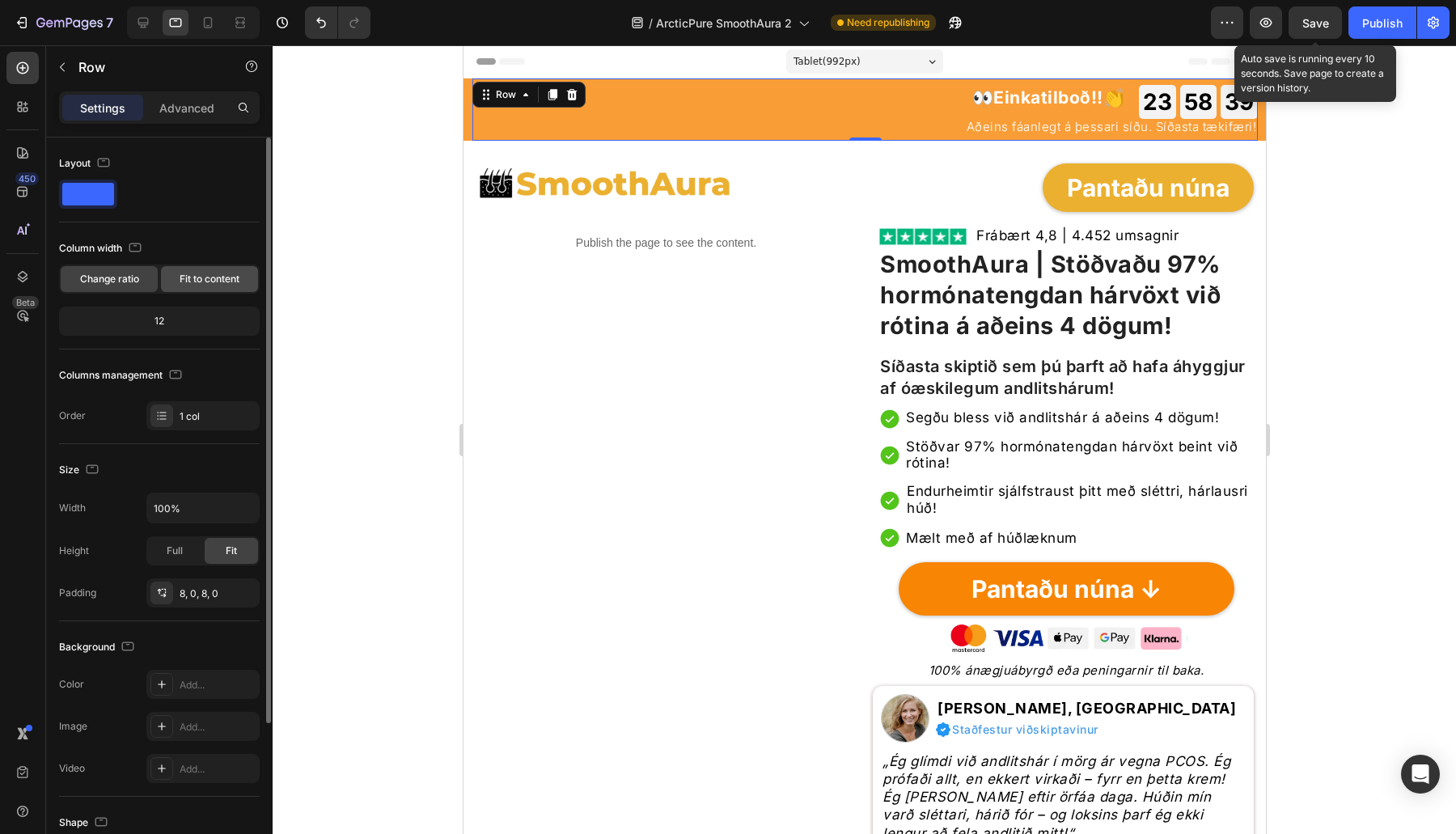
click at [213, 281] on span "Fit to content" at bounding box center [209, 279] width 60 height 15
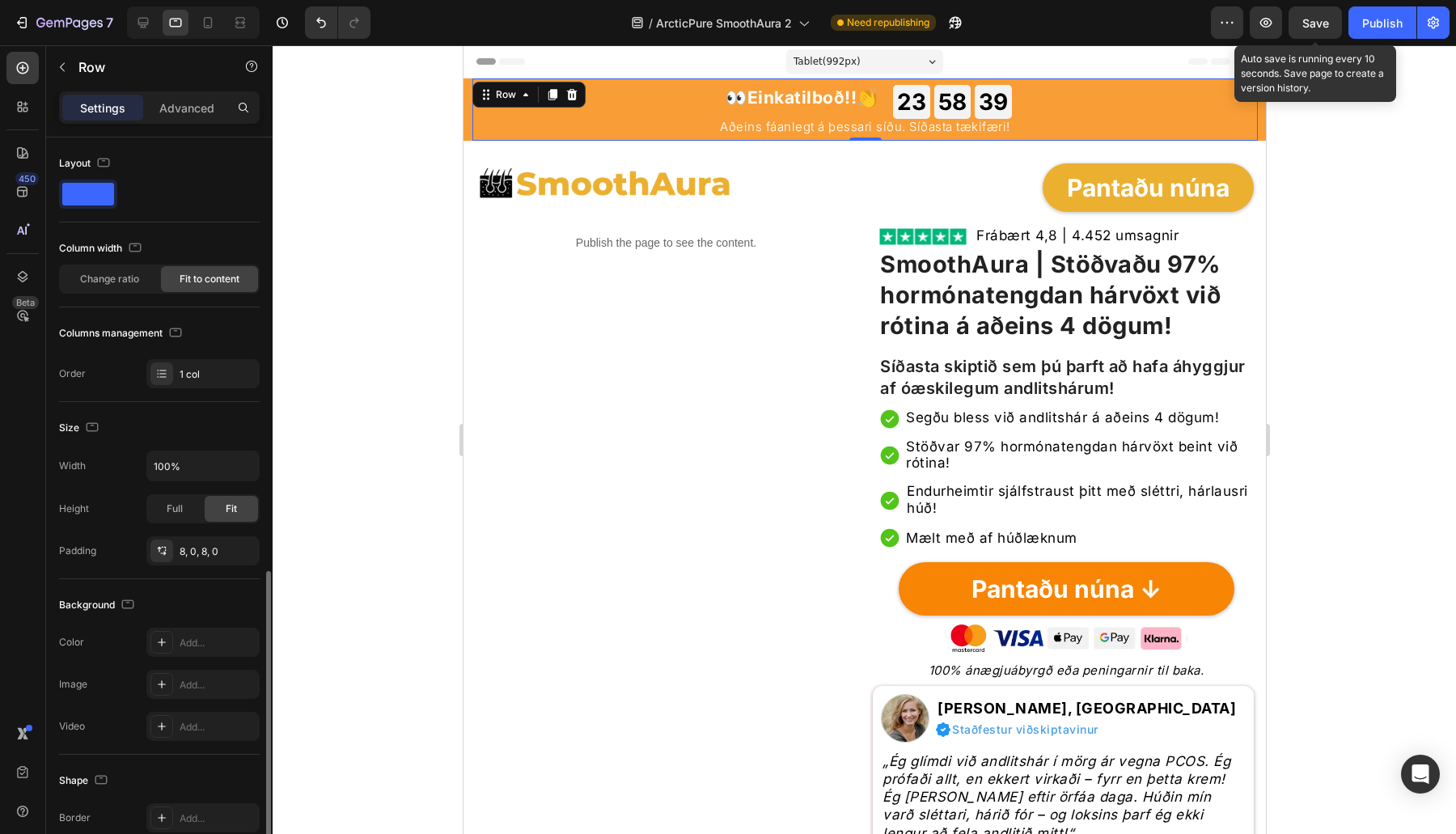
scroll to position [247, 0]
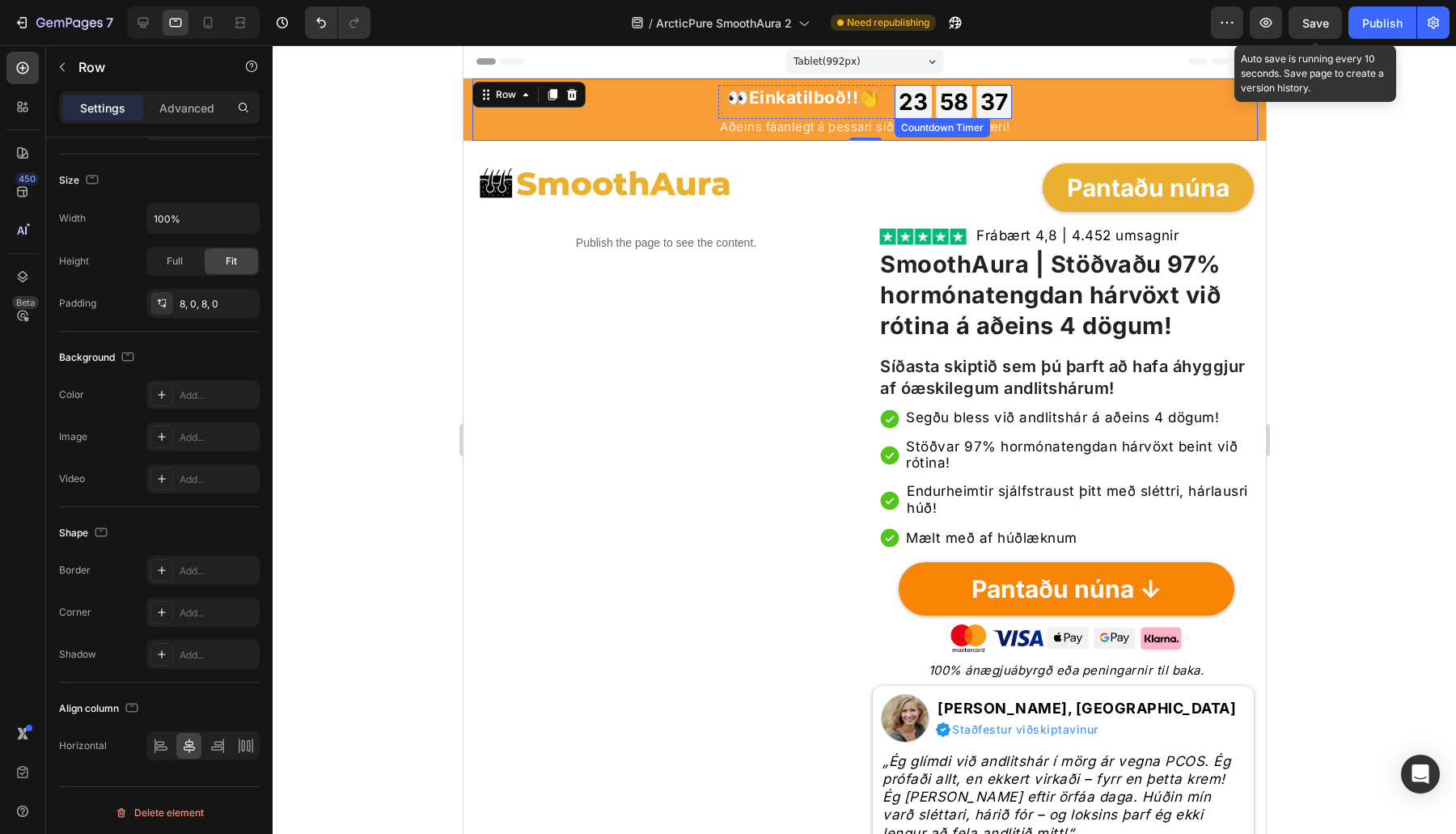
click at [947, 91] on div "58" at bounding box center [953, 102] width 28 height 22
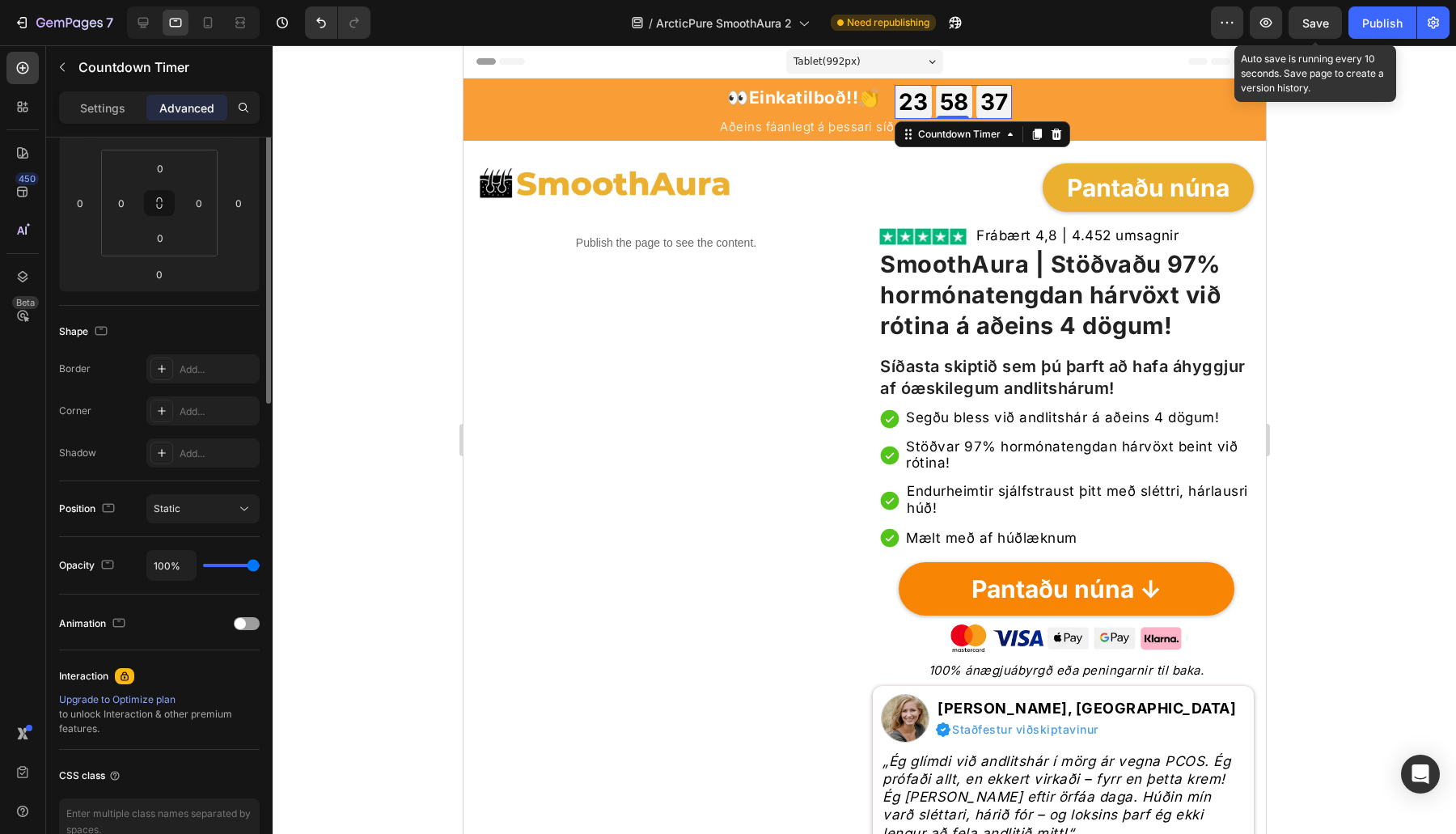
scroll to position [0, 0]
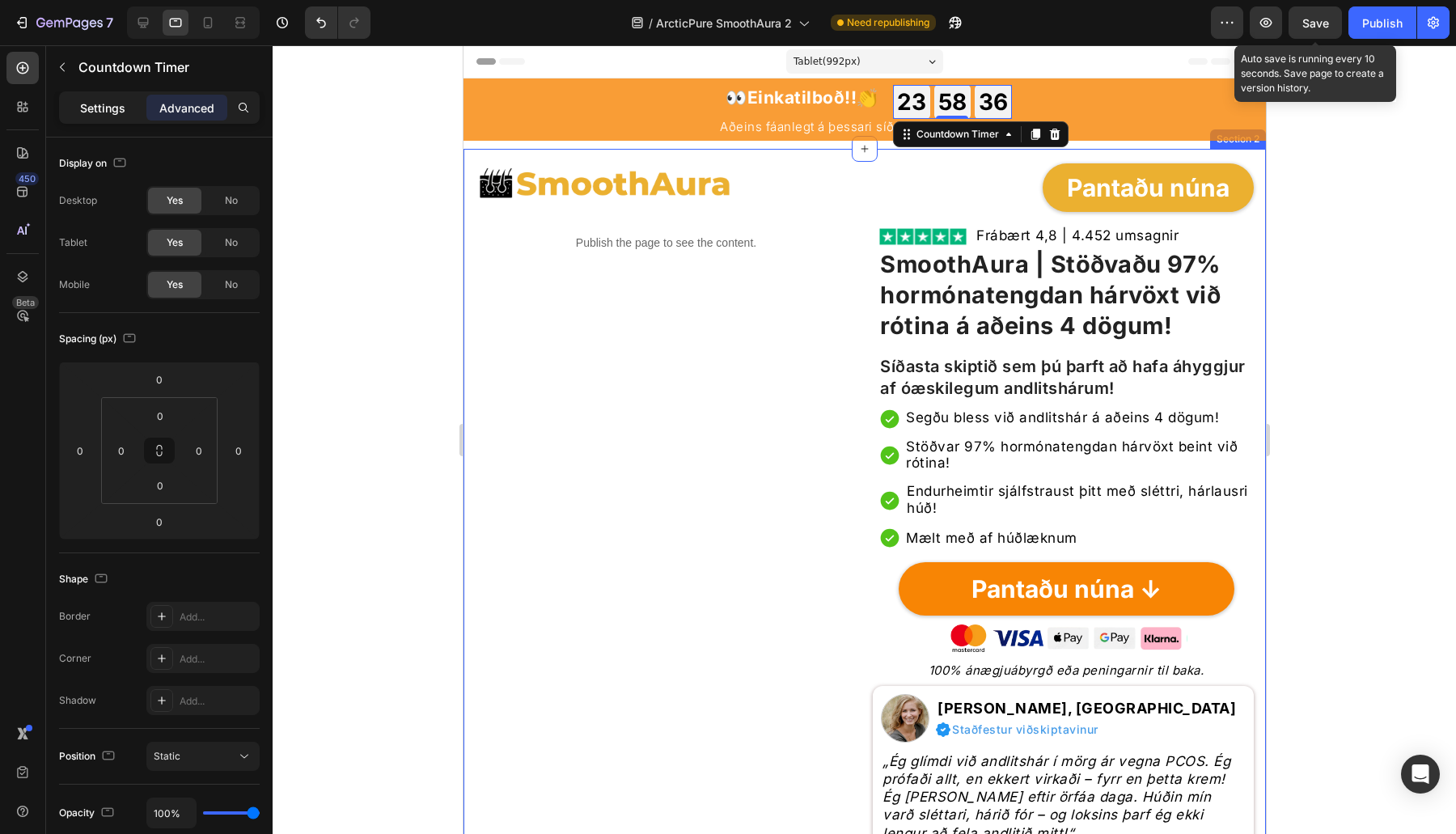
click at [113, 104] on p "Settings" at bounding box center [103, 108] width 45 height 17
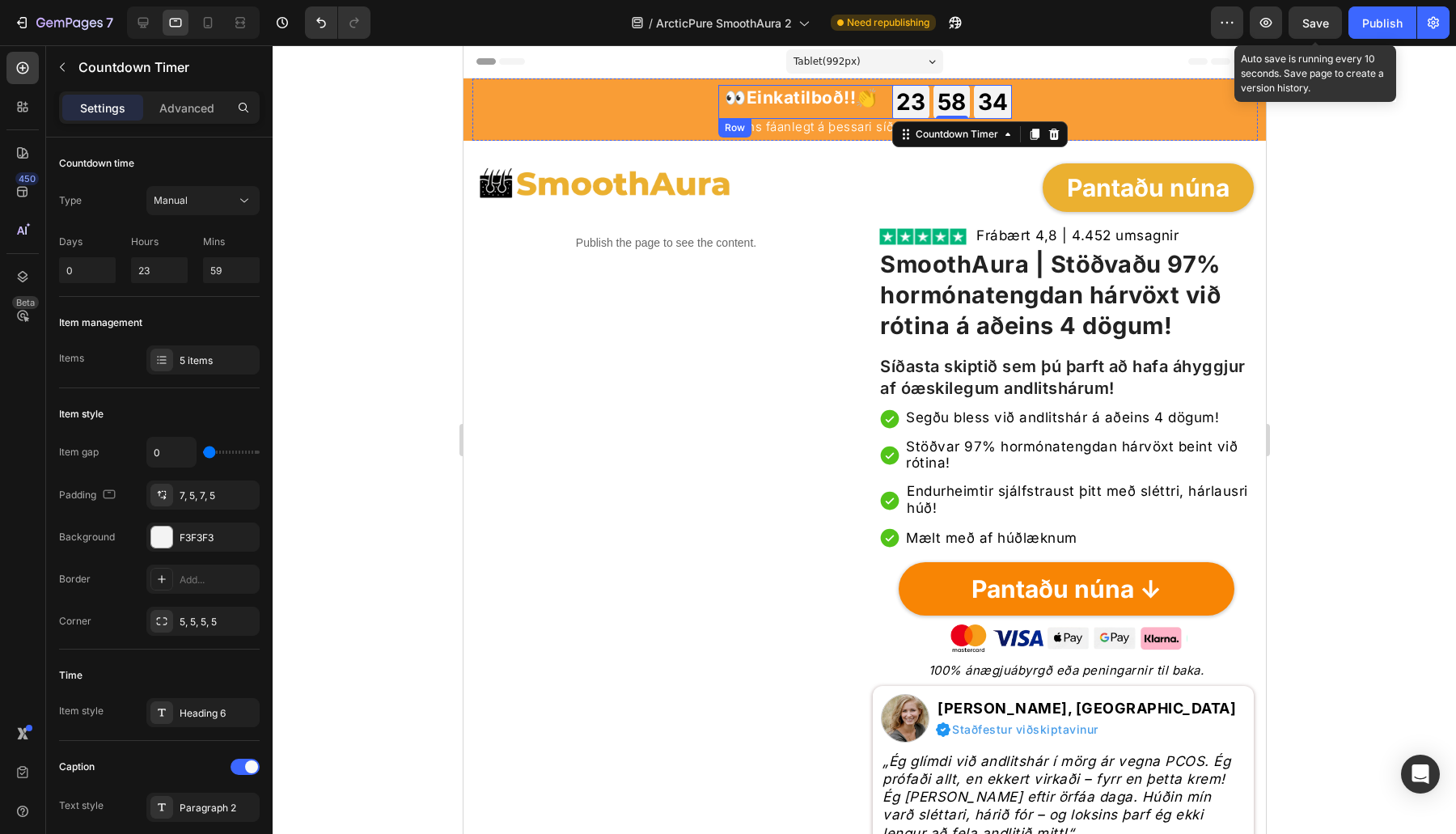
click at [891, 106] on div "👀 Einkatilboð!! 👏 Heading 23 GODZ 58 MIN 34 SEK Countdown Timer 0 Row" at bounding box center [864, 102] width 293 height 34
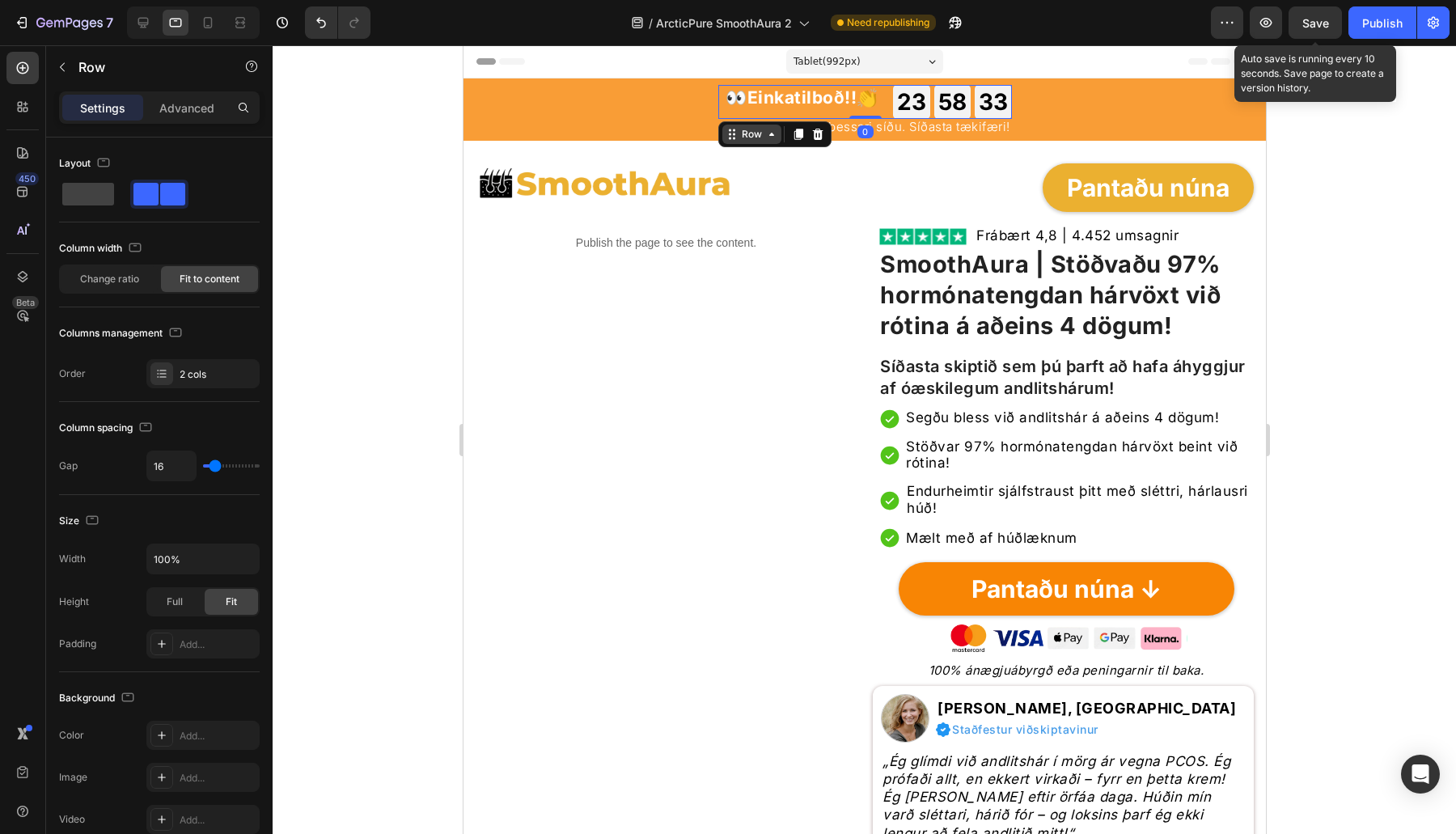
click at [763, 127] on div "Row" at bounding box center [751, 134] width 59 height 20
click at [936, 81] on div "👀 Einkatilboð!! 👏 Heading 23 GODZ 58 MIN 31 SEK Countdown Timer Row Row 1 col R…" at bounding box center [864, 109] width 785 height 63
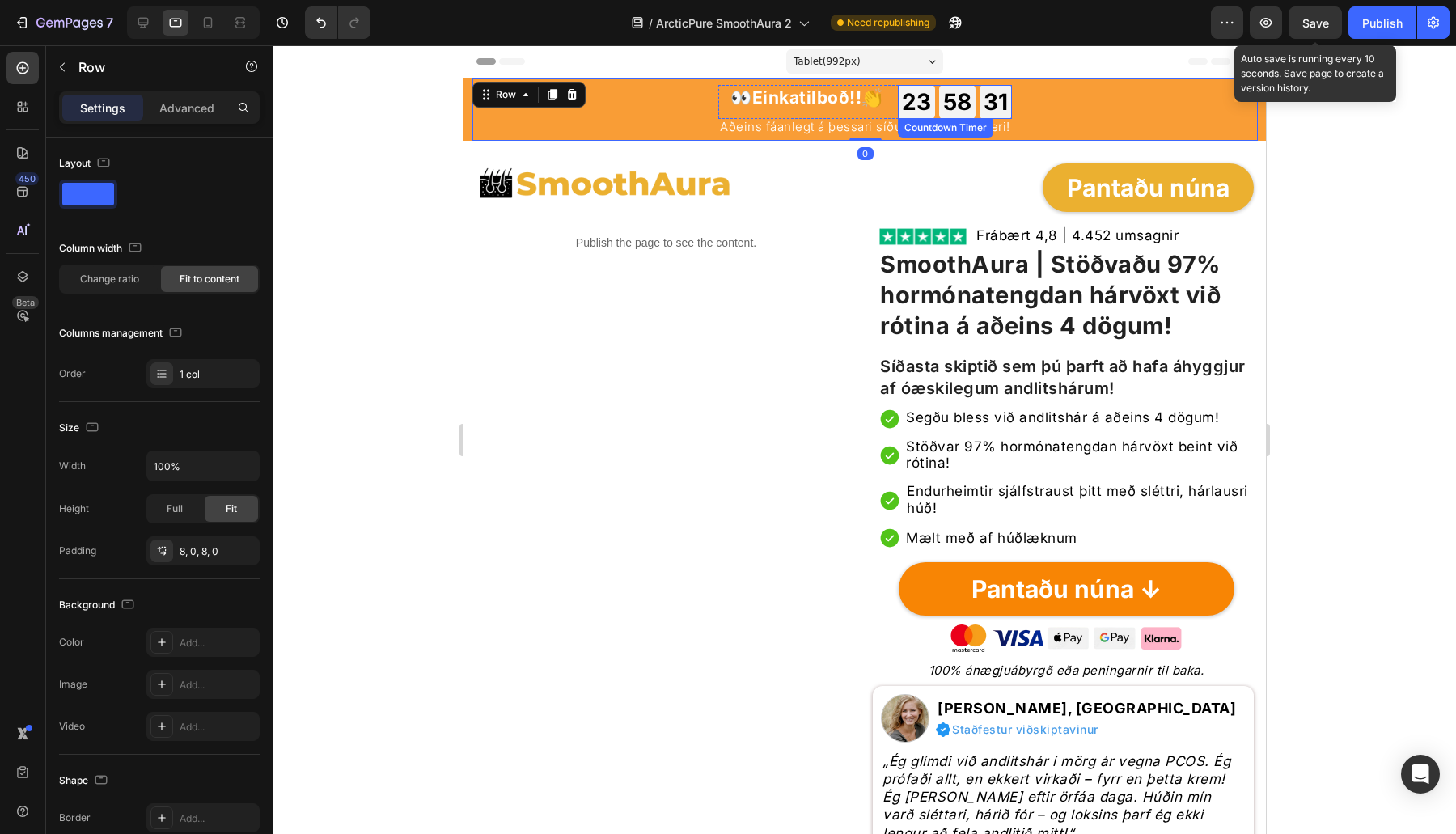
click at [933, 93] on div "23 GODZ" at bounding box center [915, 102] width 37 height 34
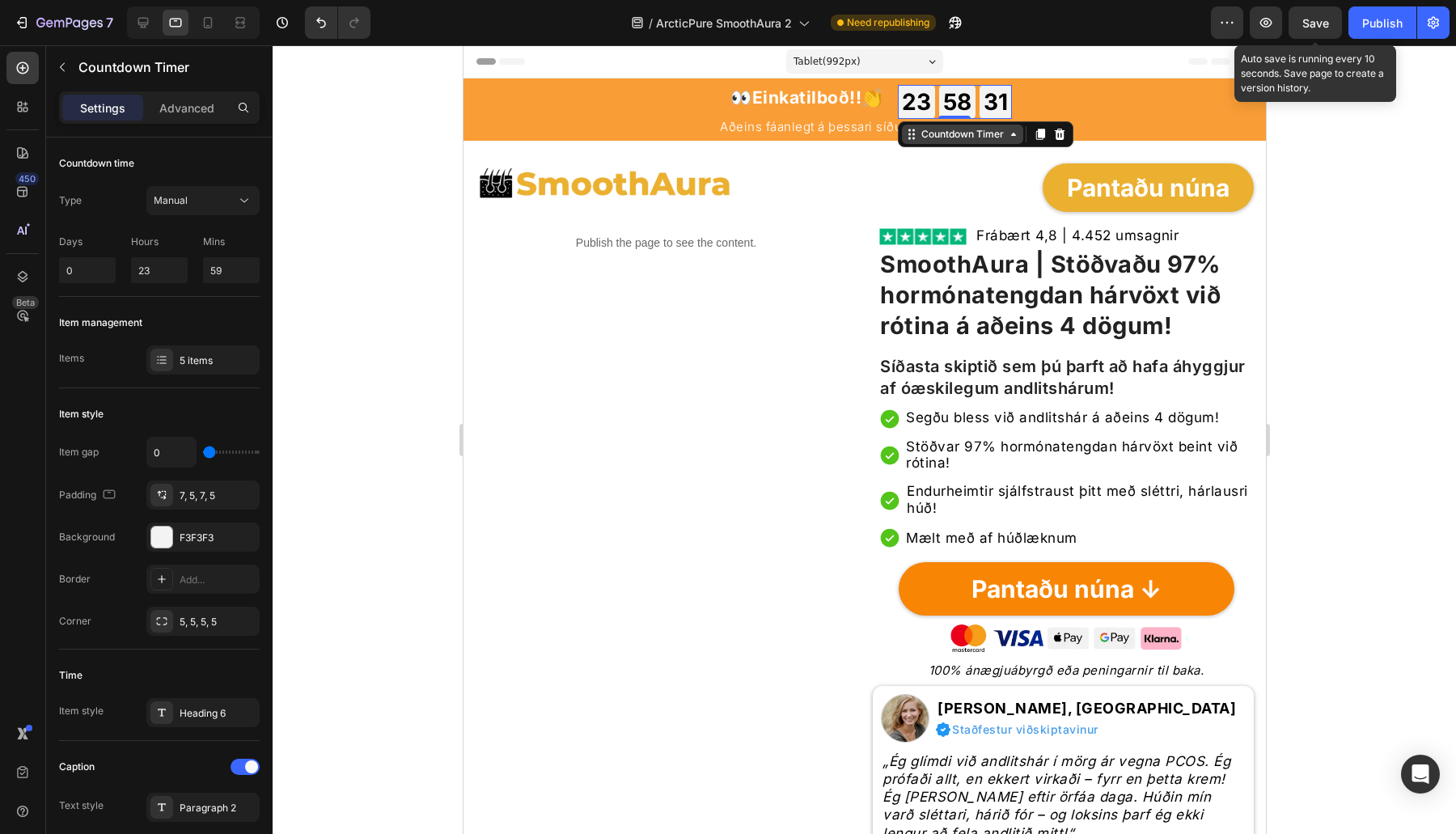
click at [935, 131] on div "Countdown Timer" at bounding box center [961, 134] width 89 height 15
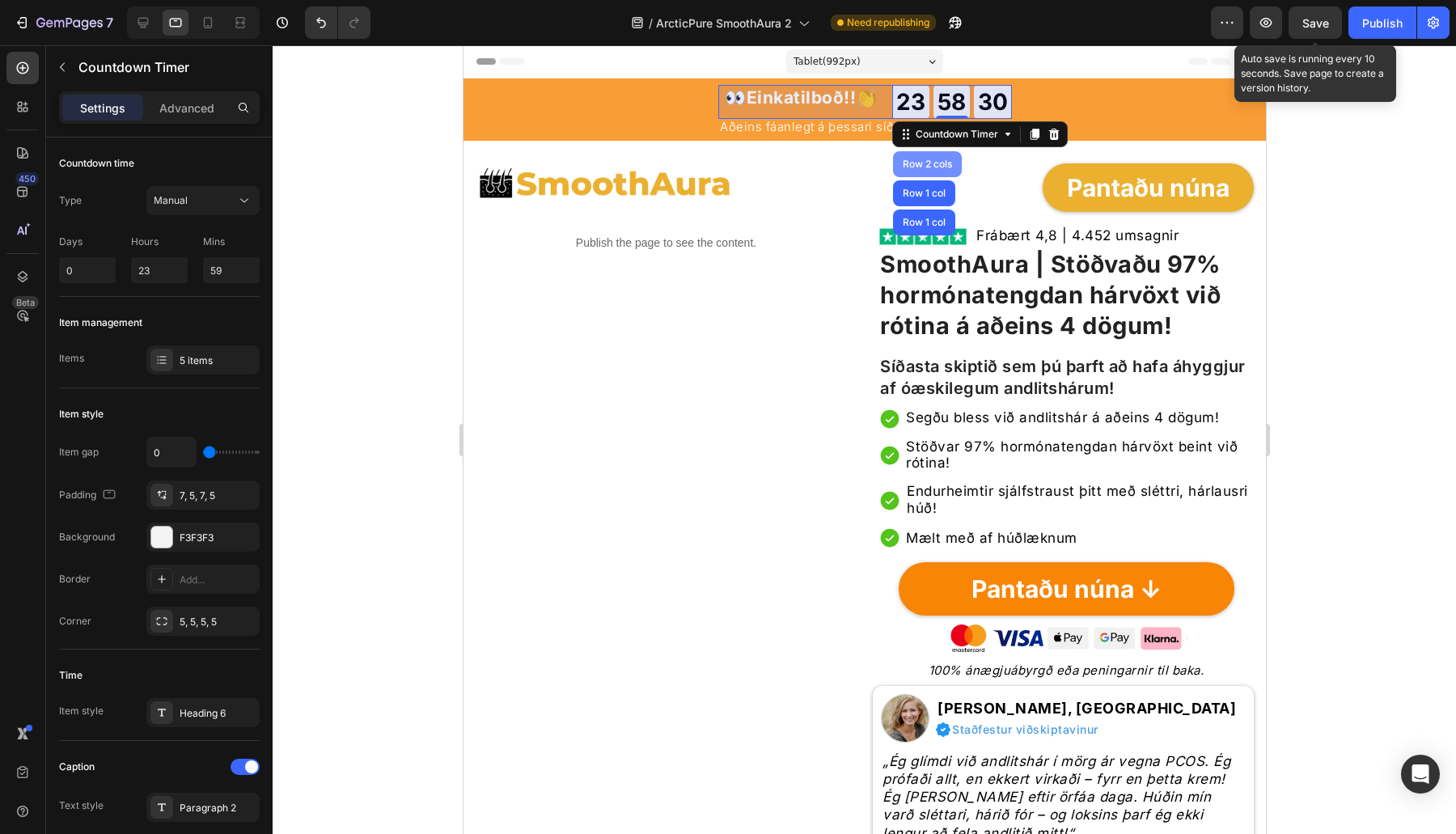
click at [933, 167] on div "Row 2 cols" at bounding box center [926, 164] width 56 height 9
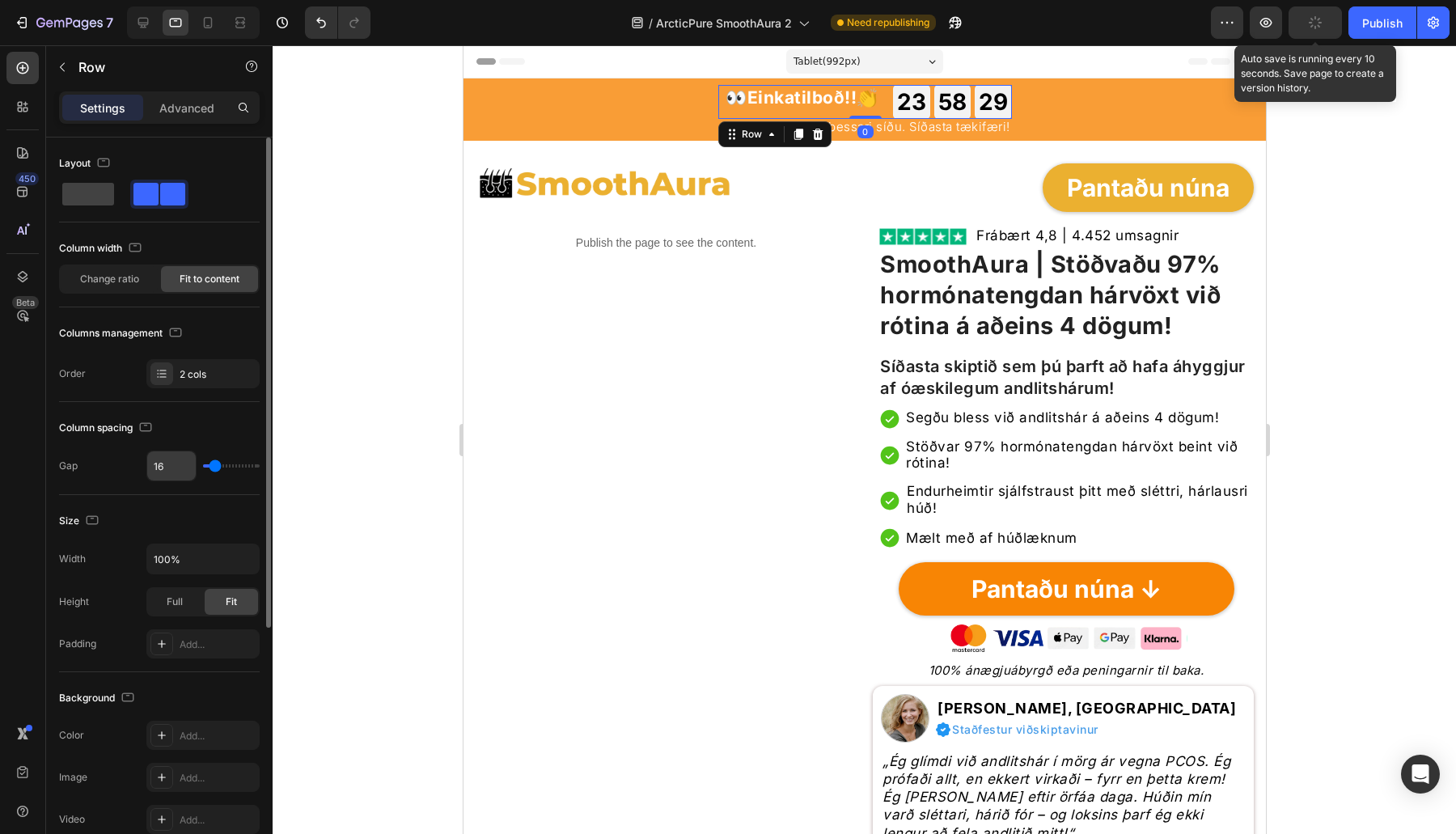
click at [177, 474] on input "16" at bounding box center [172, 465] width 49 height 29
type input "7"
click at [177, 474] on input "7" at bounding box center [172, 465] width 49 height 29
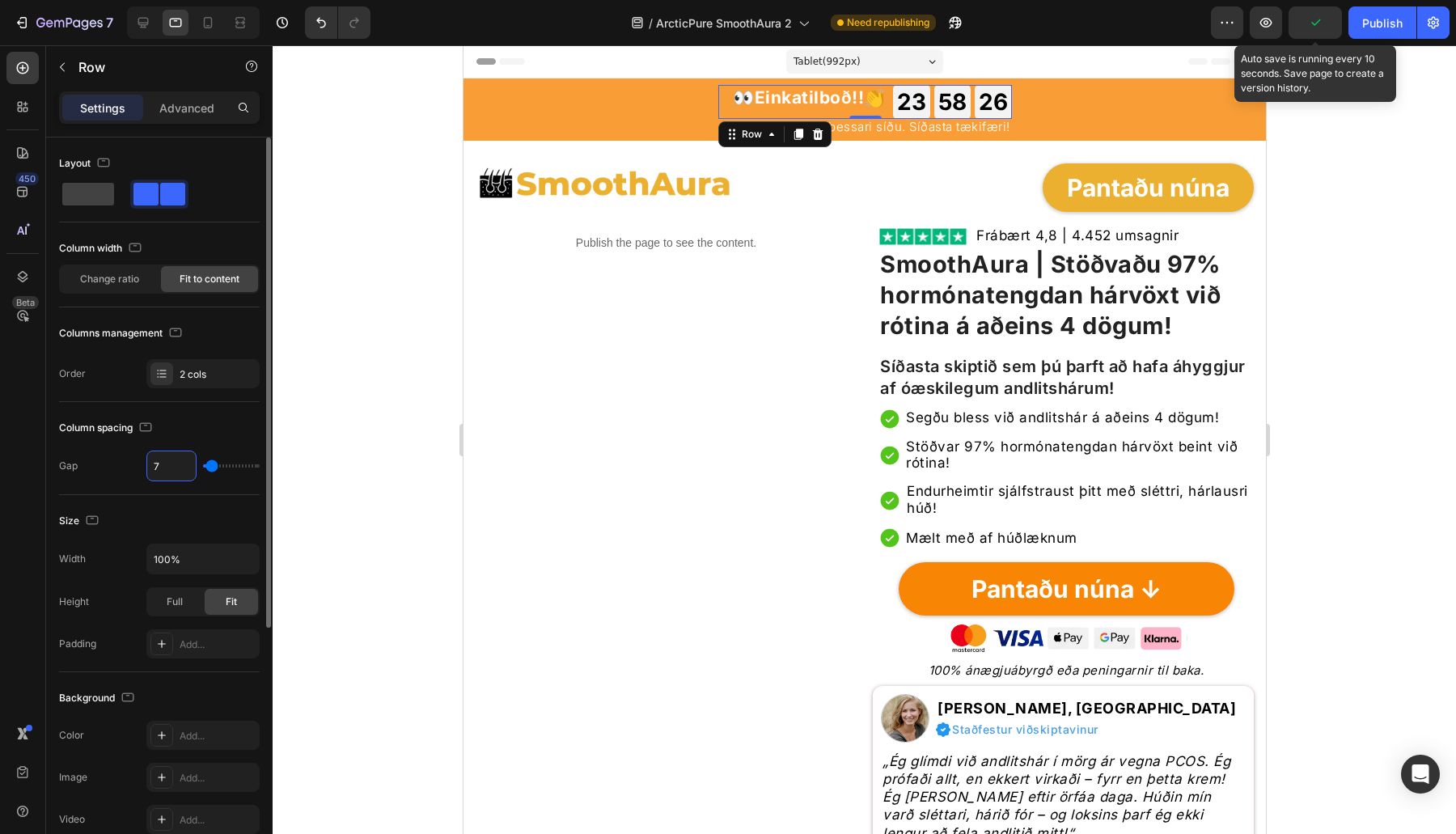
type input "6"
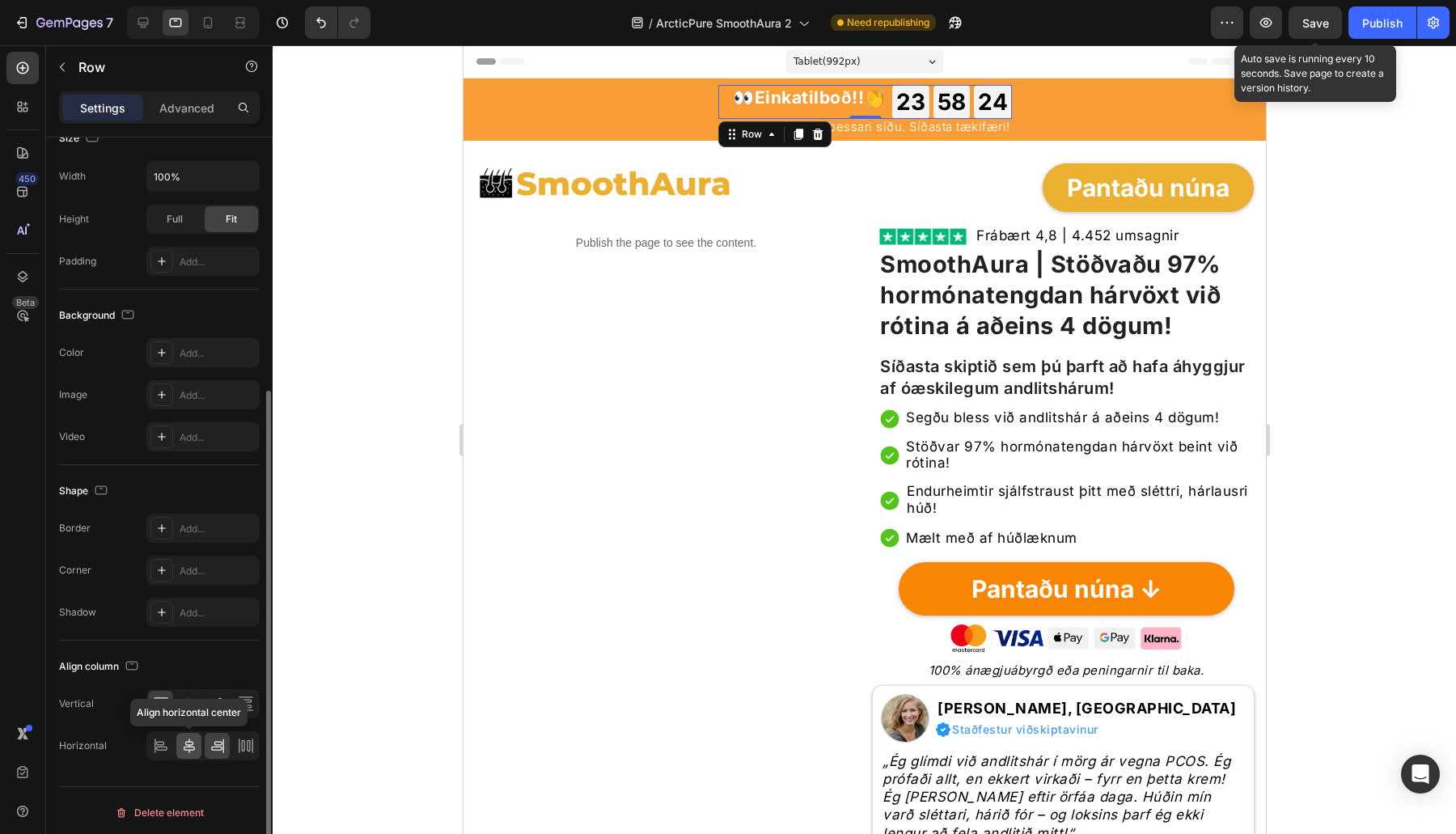
type input "6"
click at [186, 740] on icon at bounding box center [190, 746] width 11 height 15
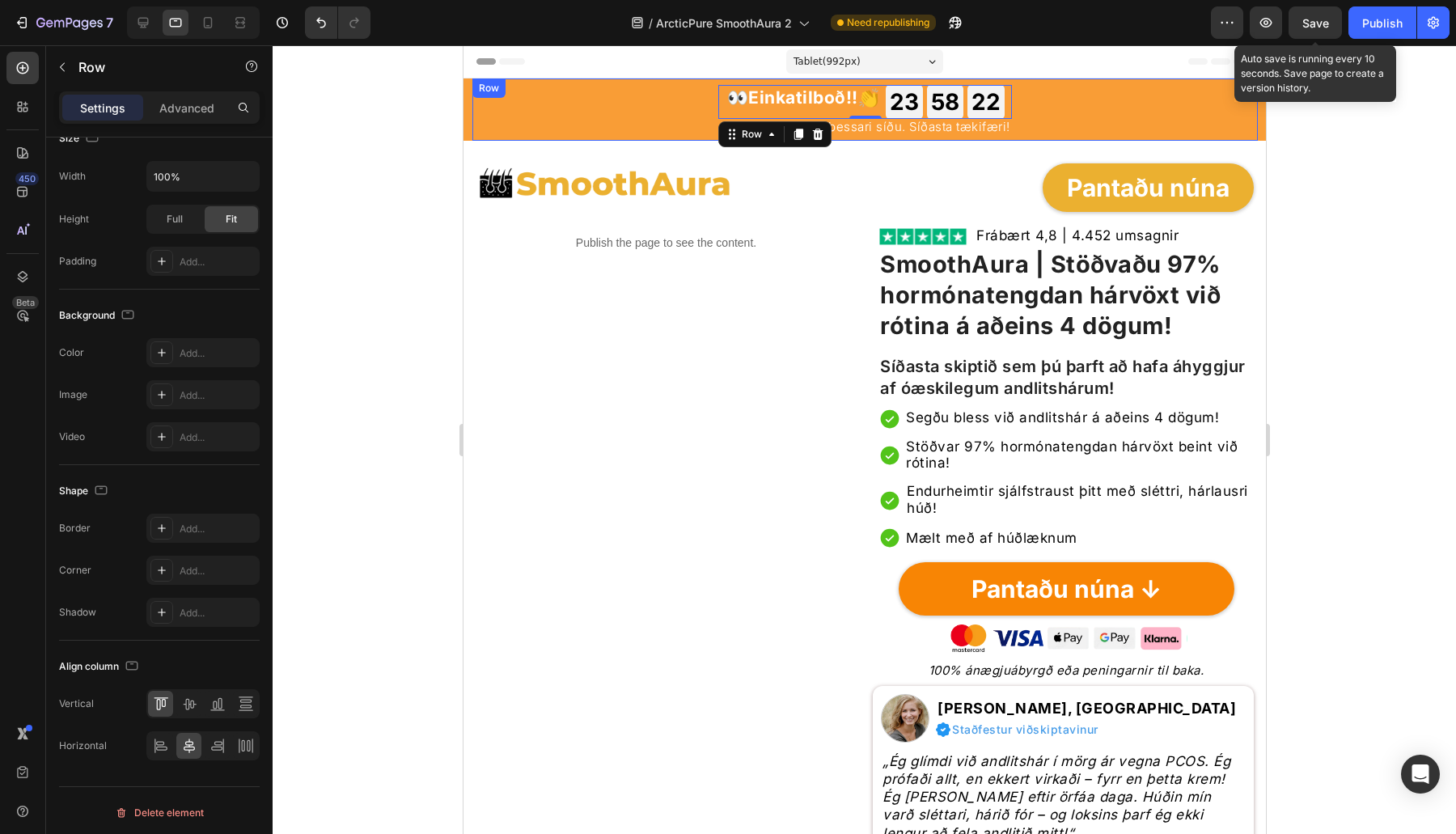
click at [921, 134] on div "👀 Einkatilboð!! 👏 Heading 23 GODZ 58 MIN 22 SEK Countdown Timer Row 0 Aðeins fá…" at bounding box center [864, 109] width 785 height 63
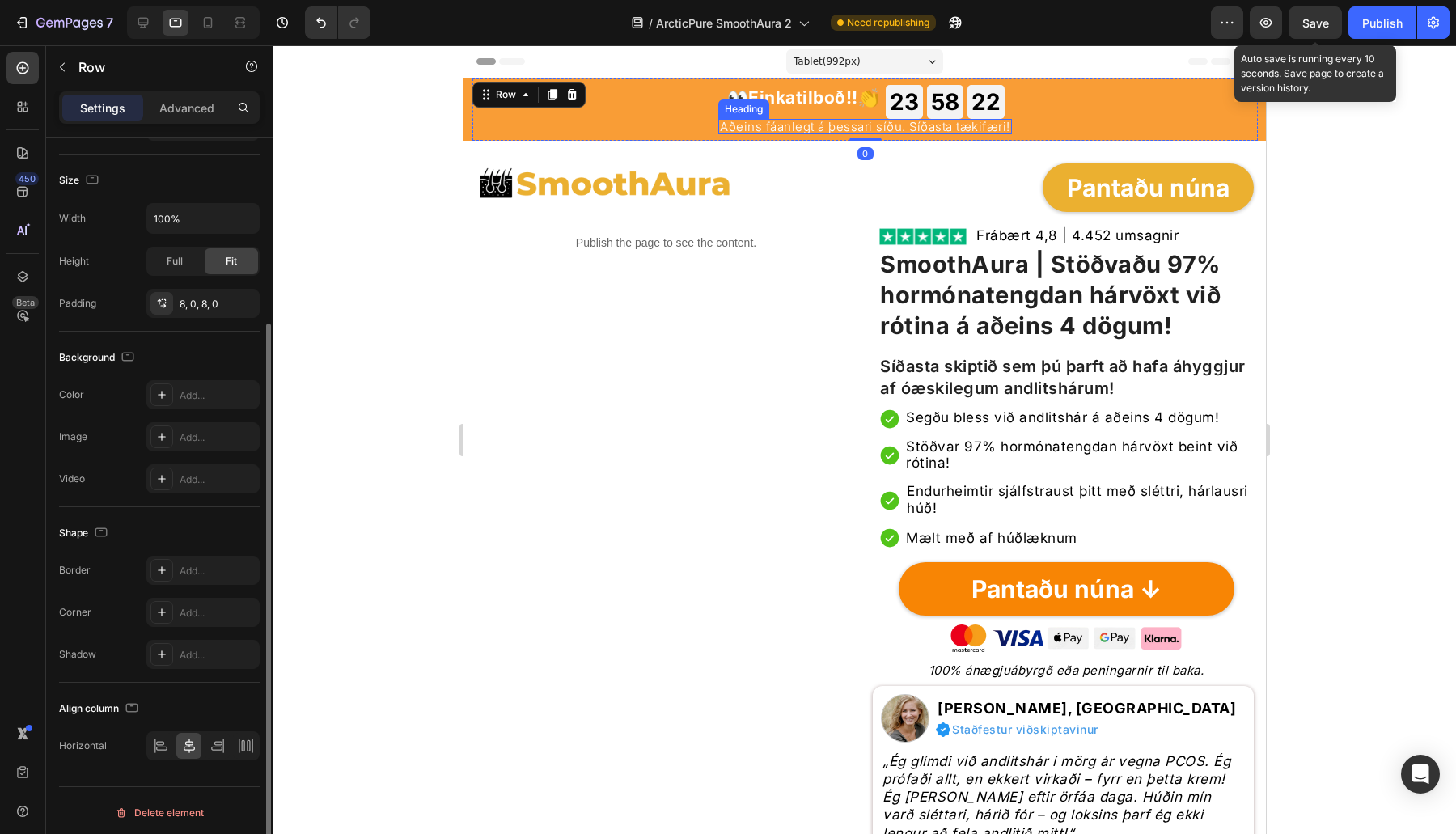
click at [926, 120] on h2 "Aðeins fáanlegt á þessari síðu. Síðasta tækifæri!" at bounding box center [864, 126] width 293 height 15
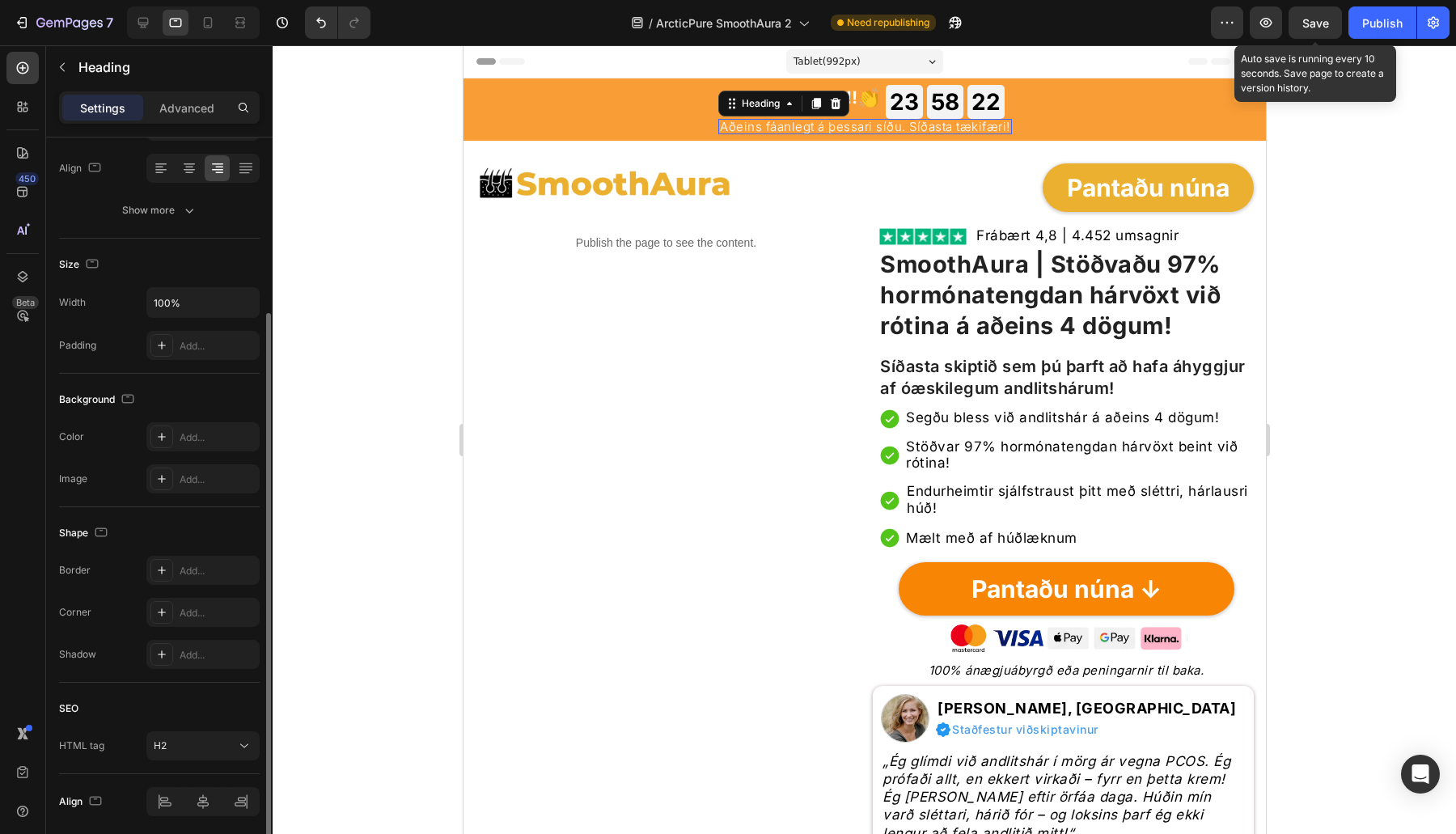
scroll to position [0, 0]
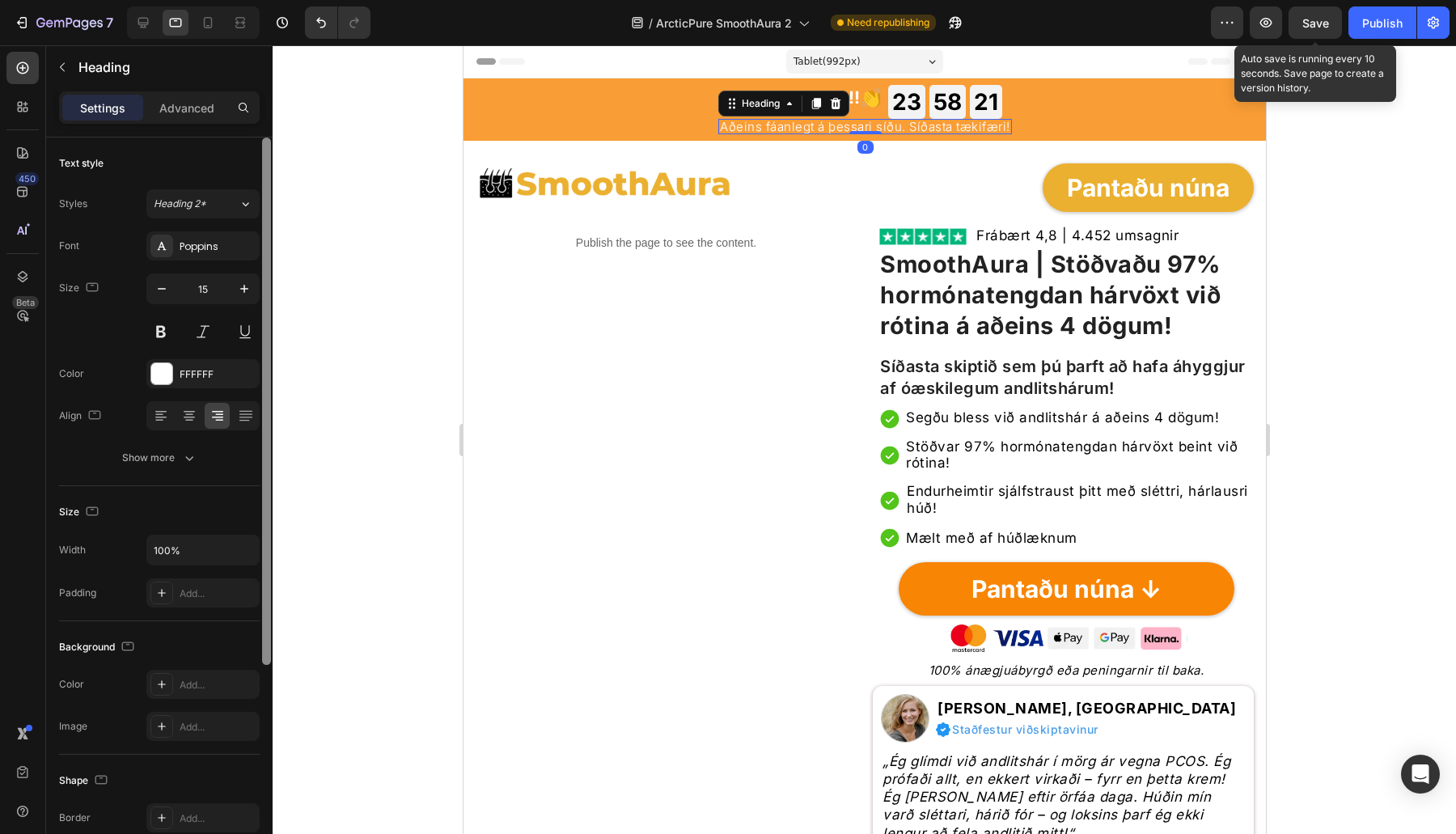
click at [261, 281] on div at bounding box center [266, 509] width 12 height 743
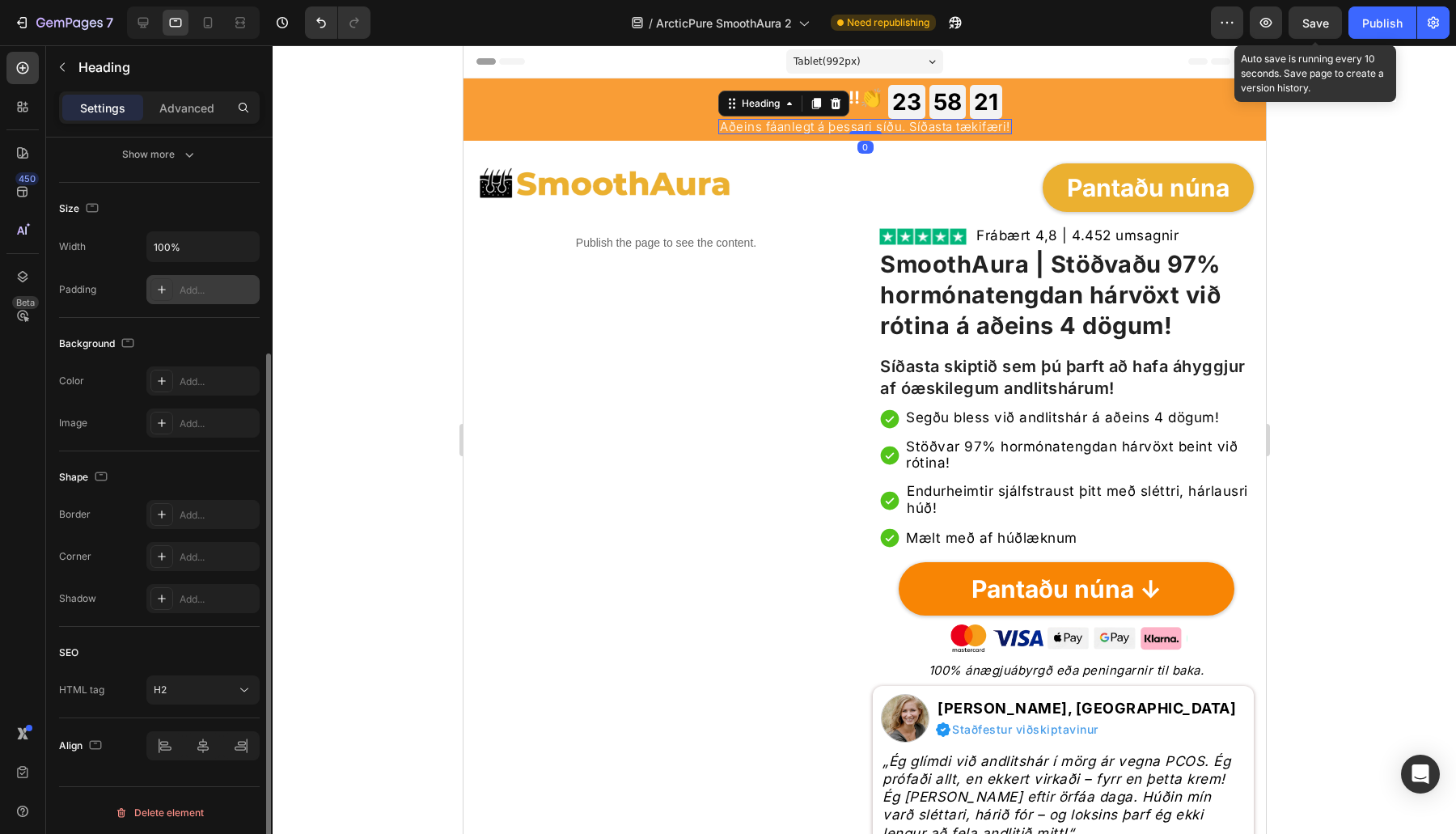
click at [254, 283] on div "Add..." at bounding box center [217, 290] width 76 height 15
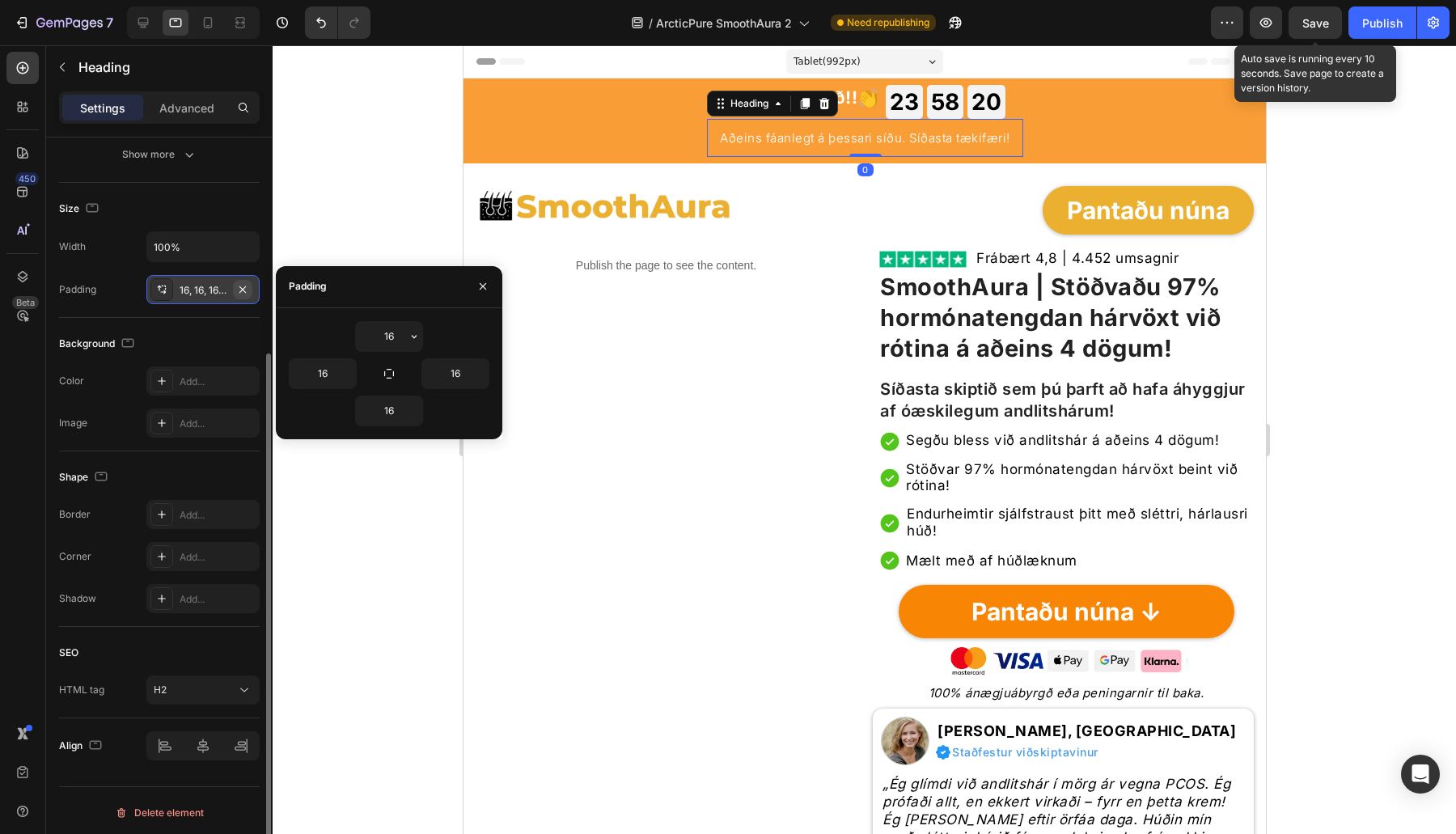
click at [251, 281] on button "button" at bounding box center [242, 290] width 20 height 20
type input "0"
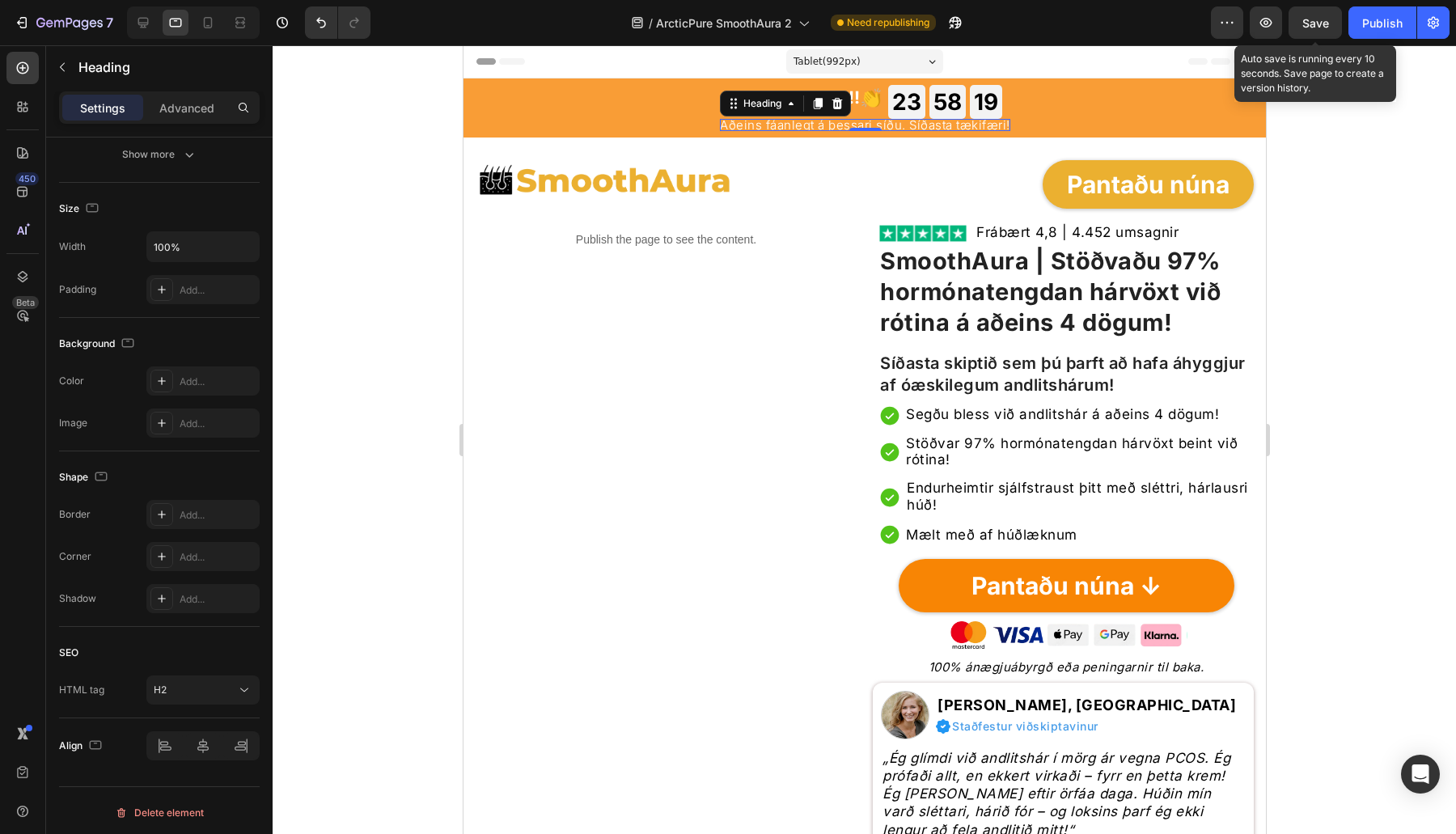
click at [814, 126] on h2 "Aðeins fáanlegt á þessari síðu. Síðasta tækifæri!" at bounding box center [864, 124] width 290 height 12
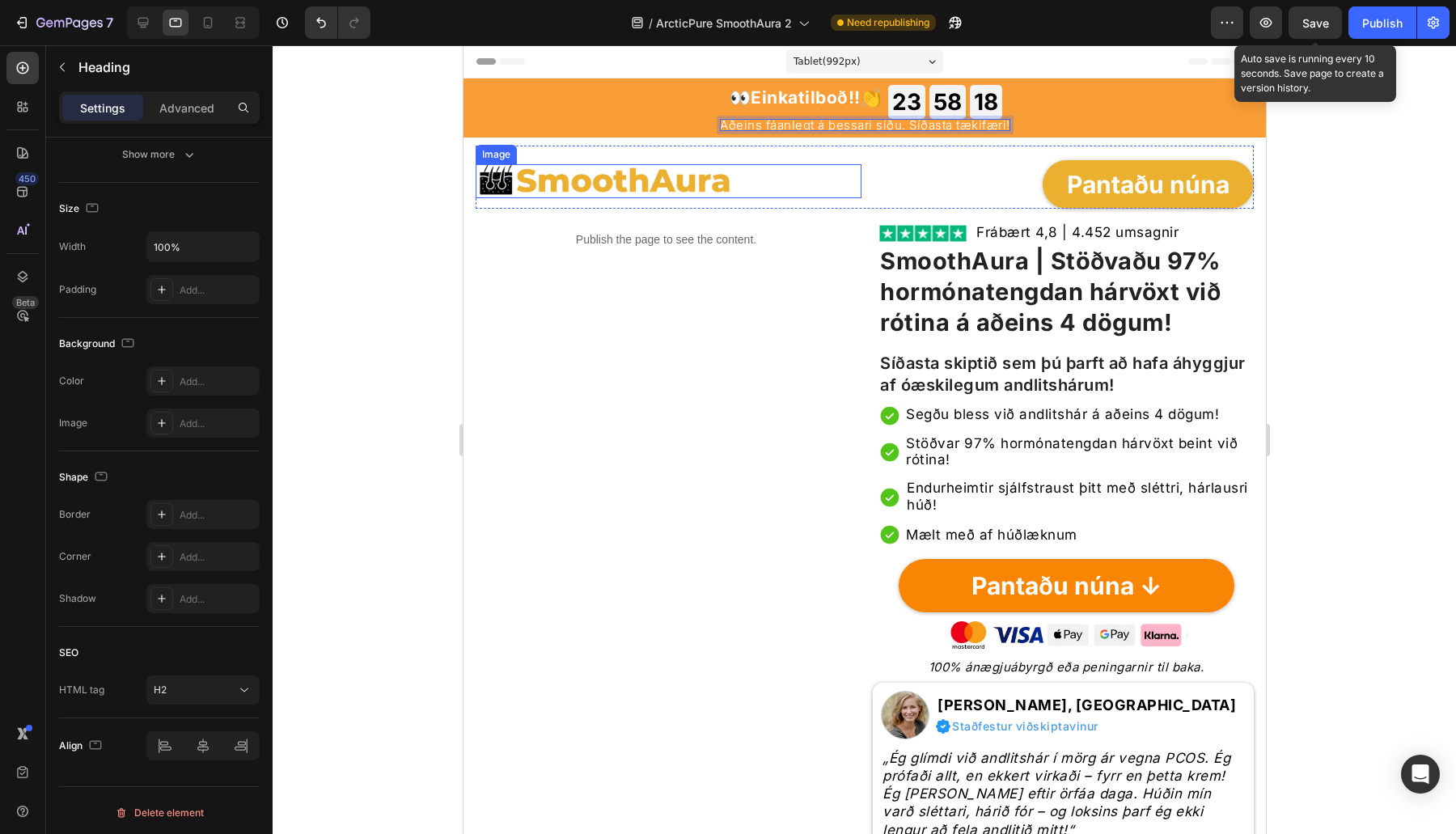
click at [774, 174] on div at bounding box center [667, 181] width 386 height 34
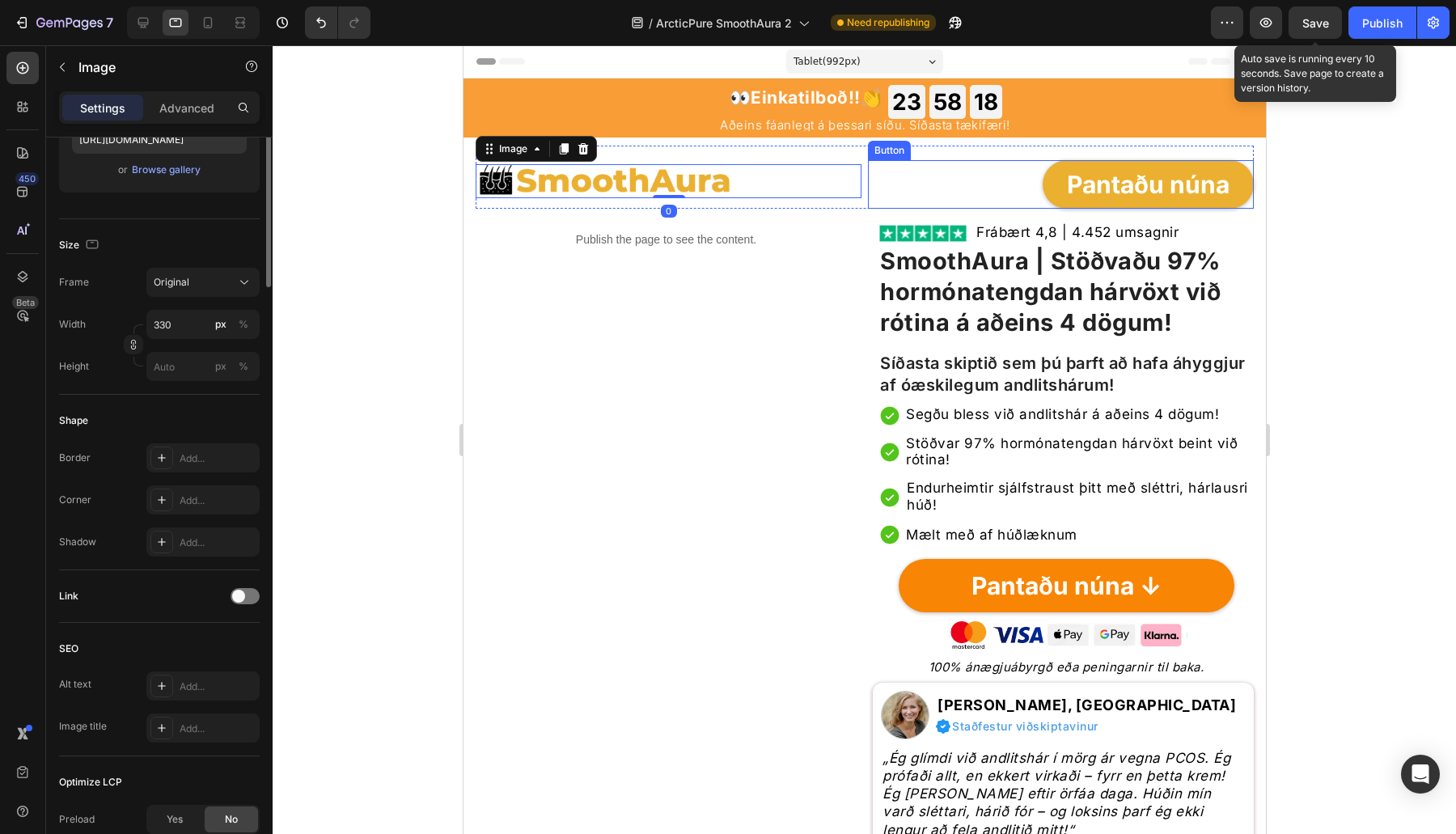
scroll to position [0, 0]
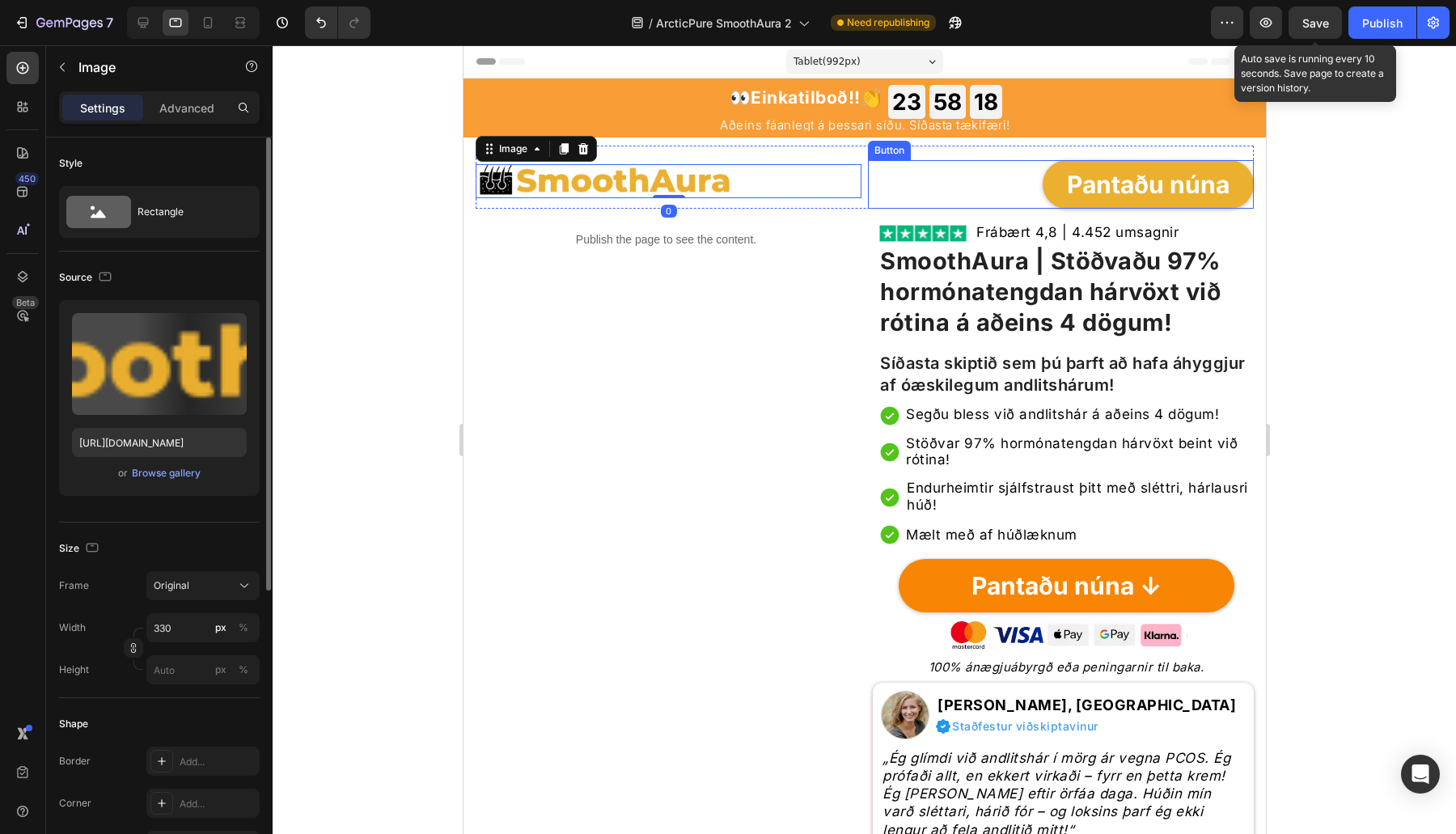
click at [884, 129] on p "Aðeins fáanlegt á þessari síðu. Síðasta tækifæri!" at bounding box center [864, 124] width 290 height 12
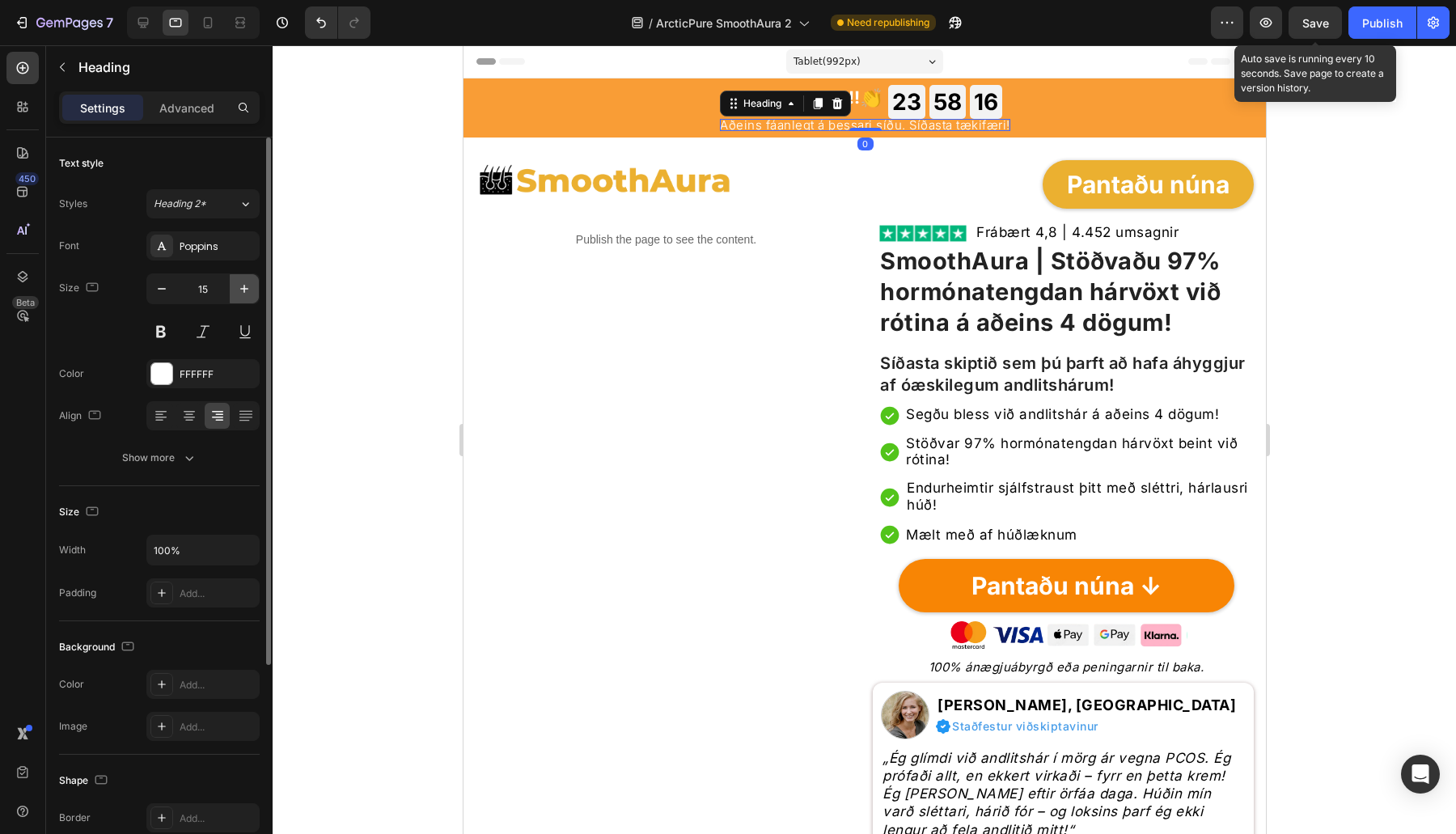
click at [243, 290] on icon "button" at bounding box center [244, 289] width 16 height 16
click at [247, 290] on icon "button" at bounding box center [244, 289] width 16 height 16
type input "17"
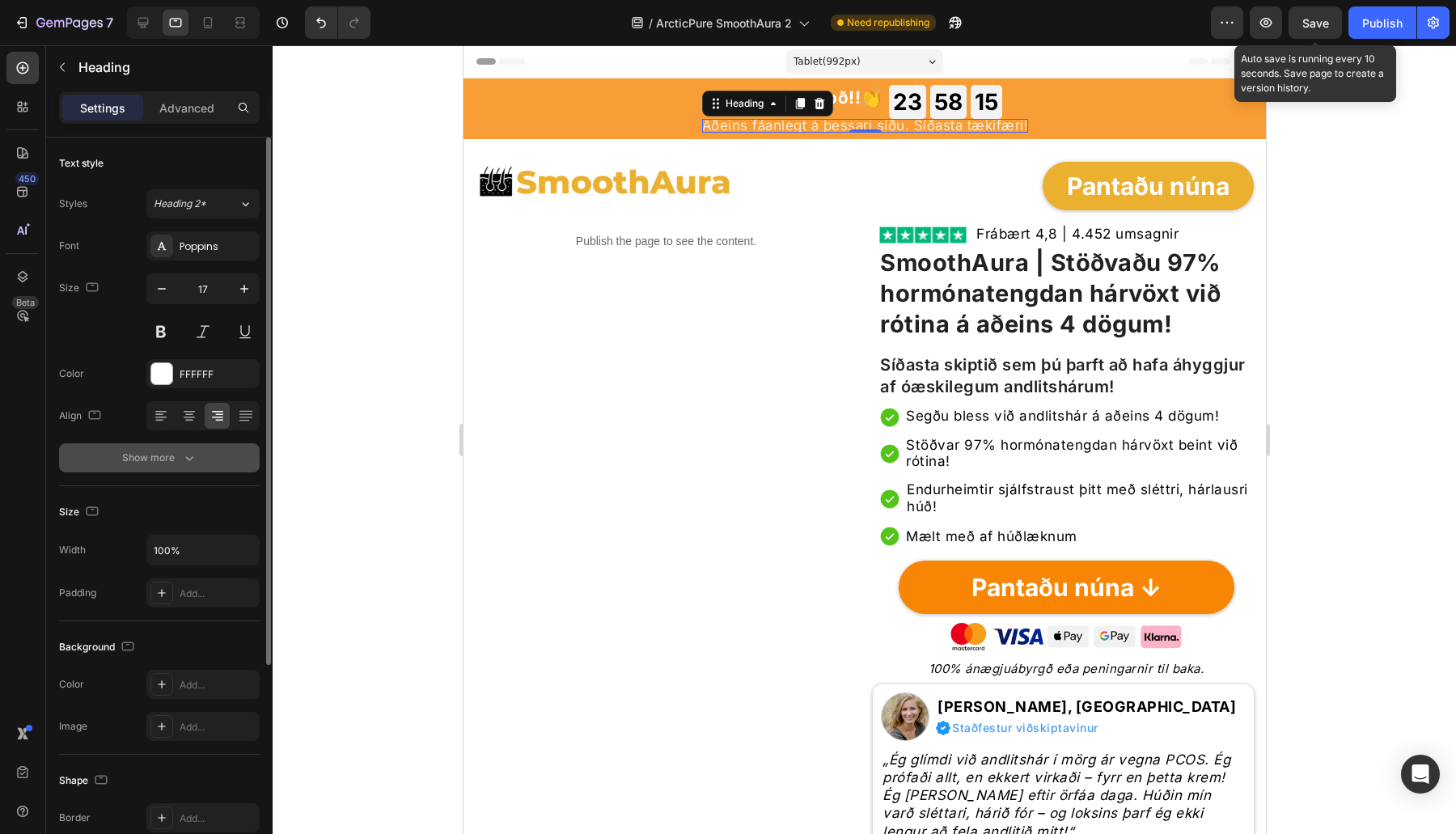
click at [154, 470] on button "Show more" at bounding box center [159, 458] width 201 height 29
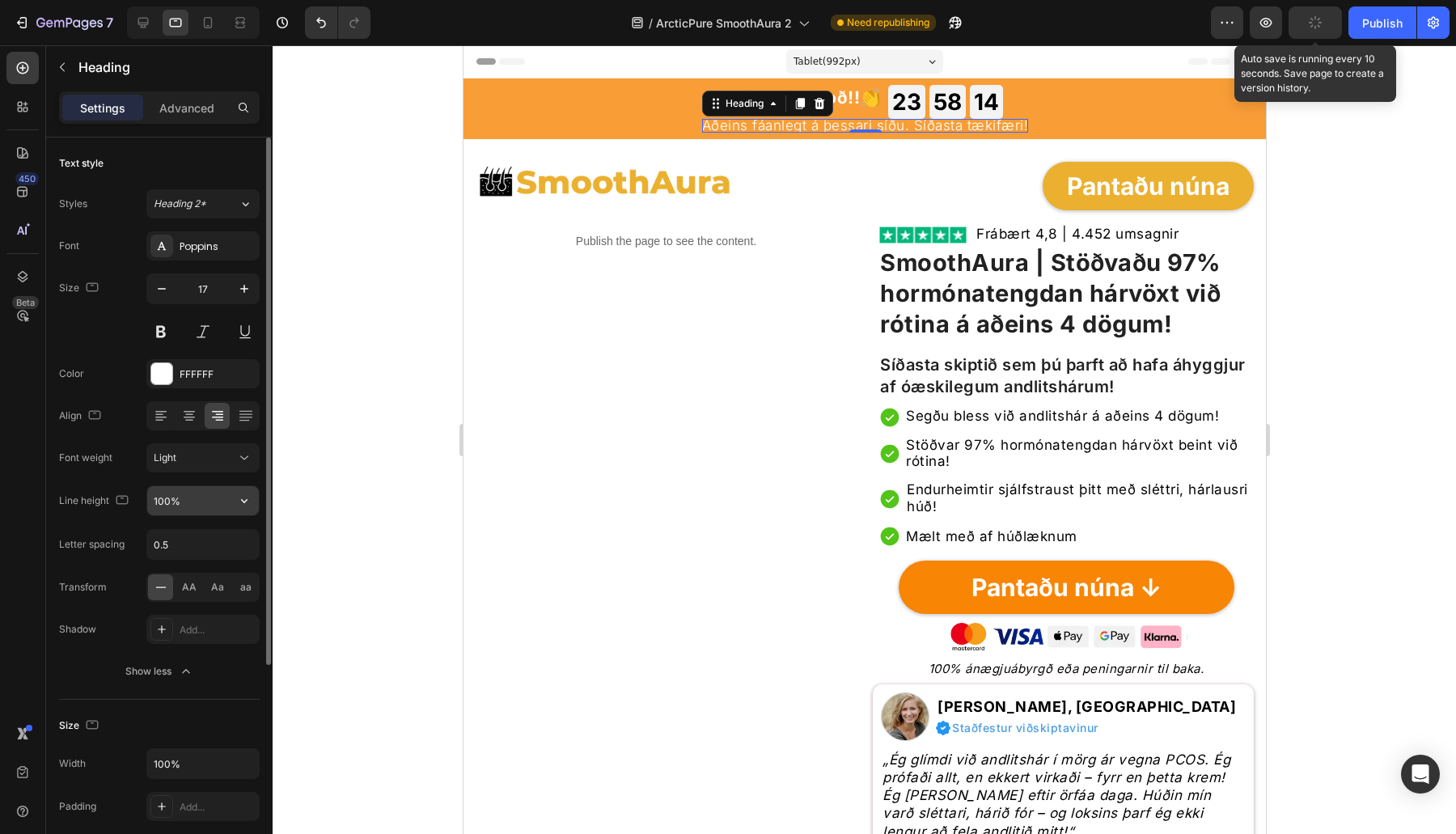
click at [172, 505] on input "100%" at bounding box center [204, 500] width 112 height 29
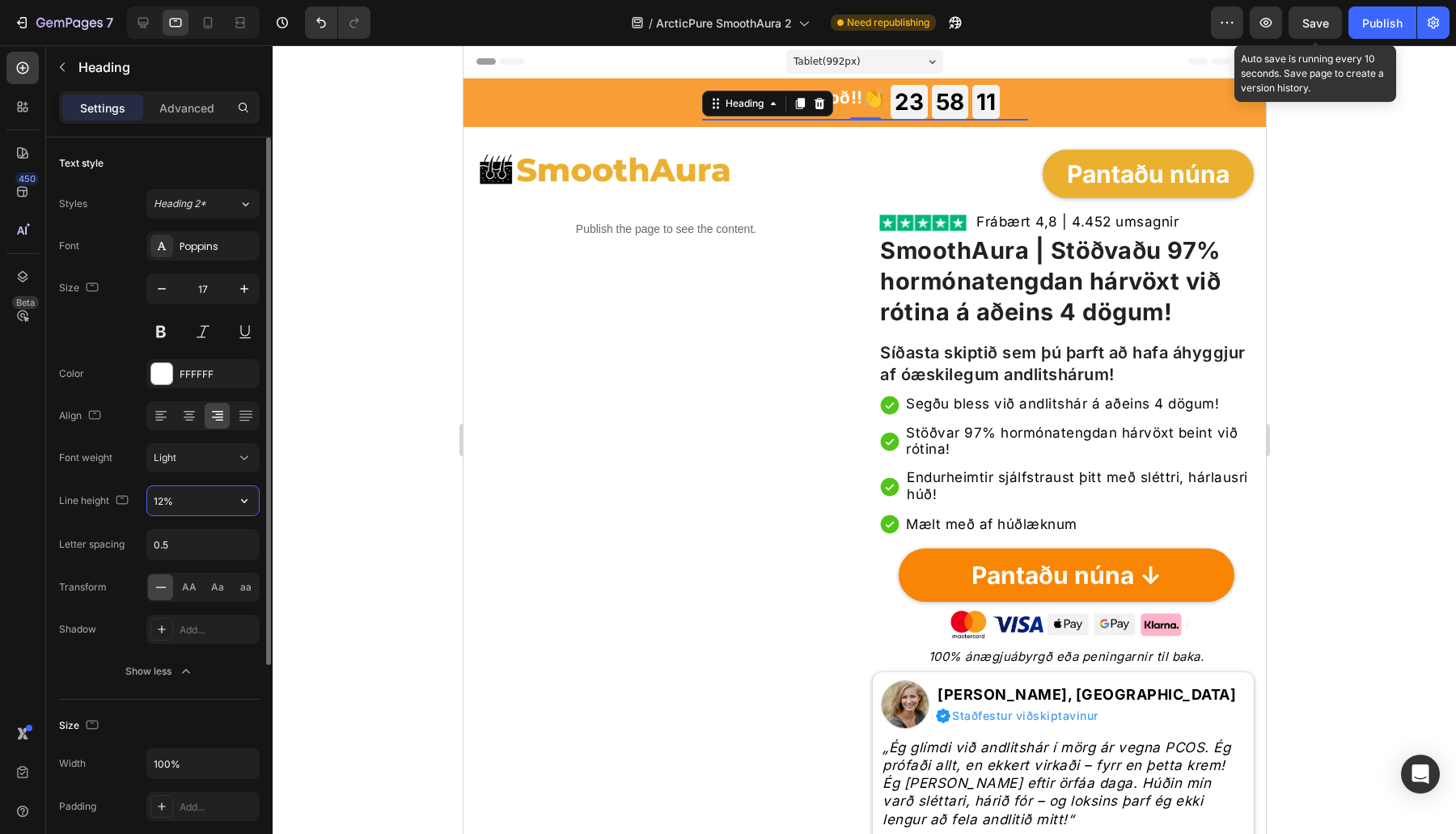
type input "120%"
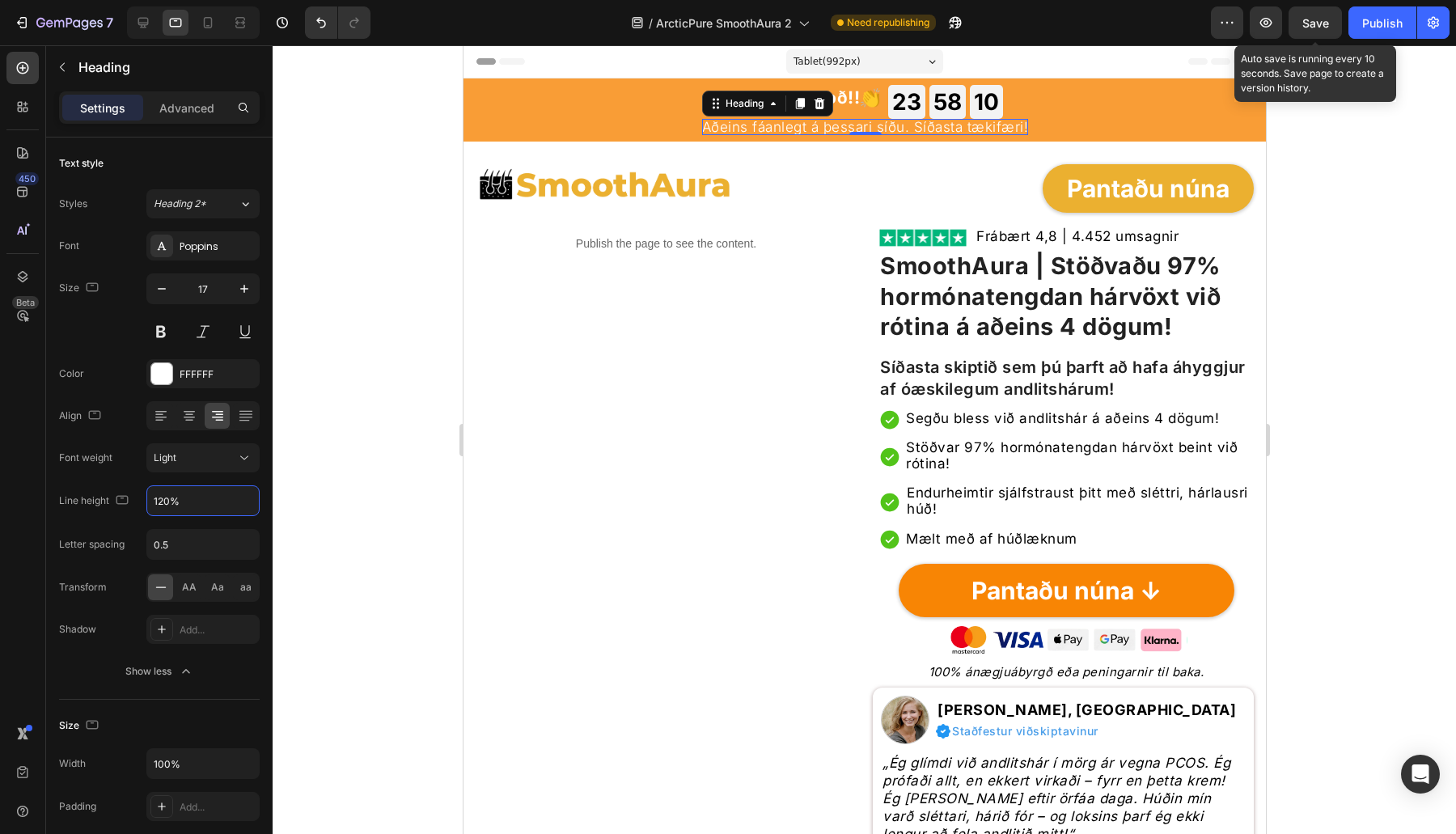
click at [933, 87] on div "58 MIN" at bounding box center [946, 102] width 36 height 34
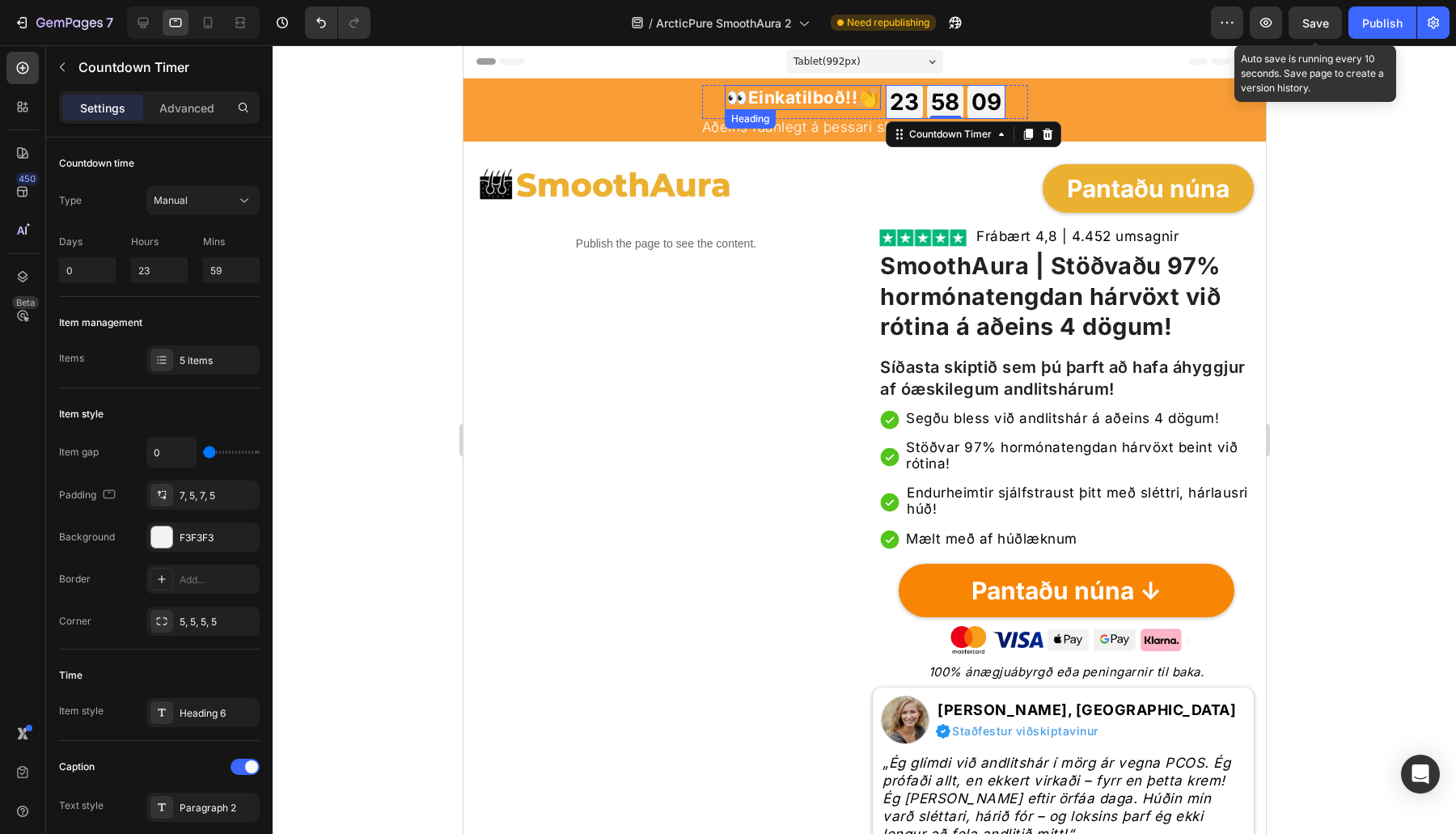
click at [813, 94] on strong "Einkatilboð!!" at bounding box center [802, 98] width 110 height 21
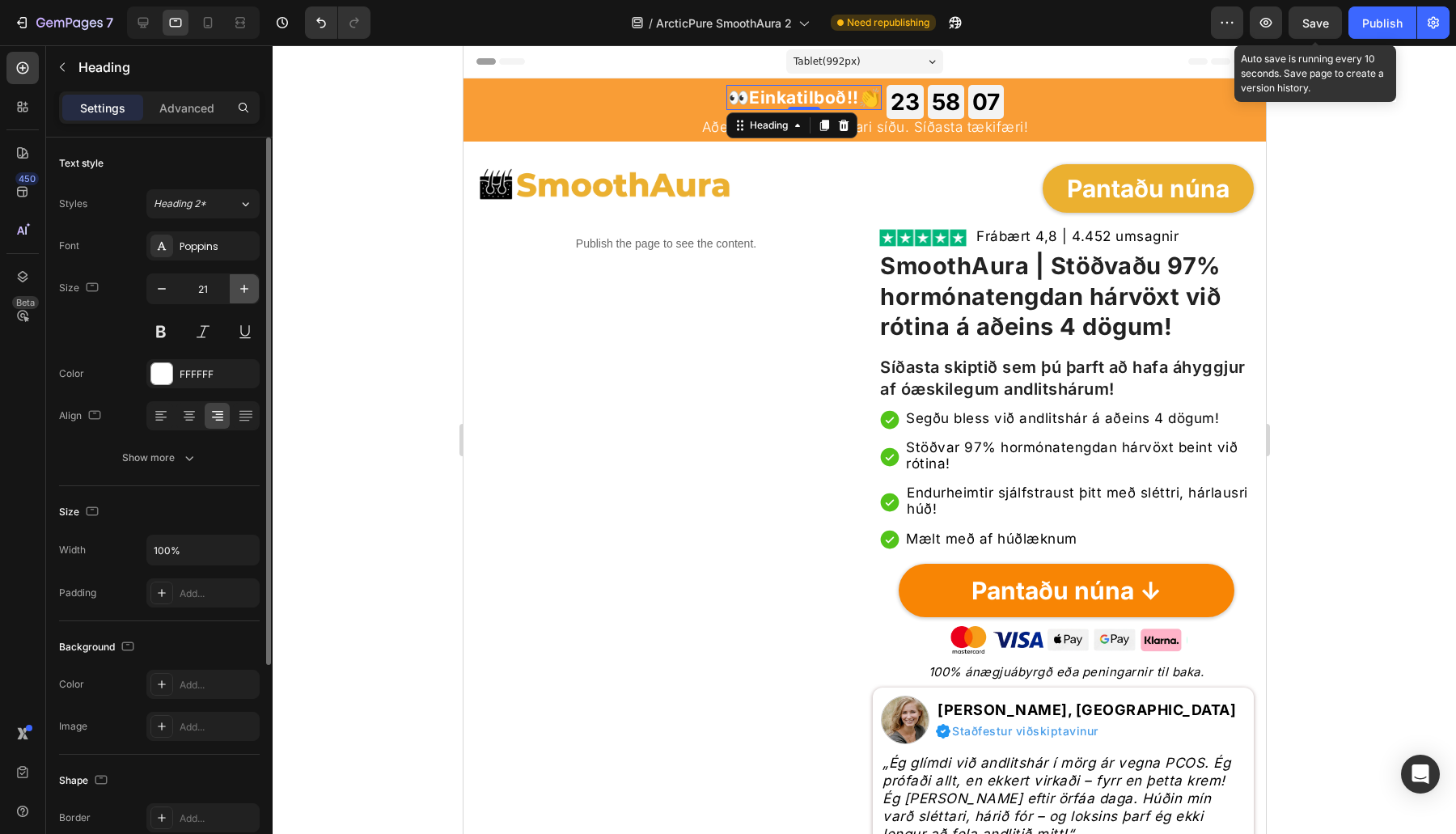
click at [241, 287] on icon "button" at bounding box center [244, 289] width 16 height 16
click at [233, 284] on button "button" at bounding box center [244, 289] width 29 height 29
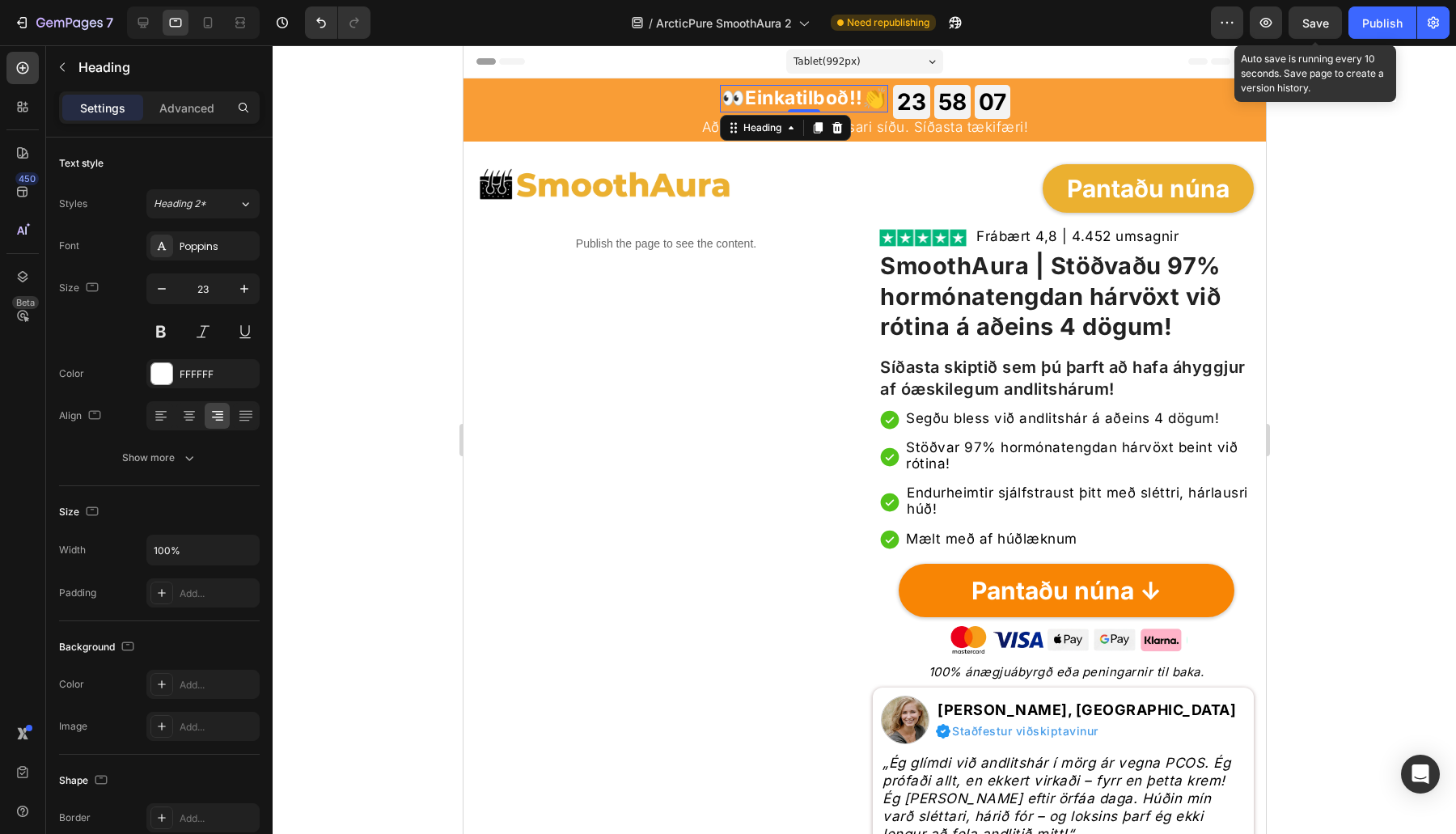
type input "24"
click at [884, 116] on div "👀 Einkatilboð!! 👏 Heading 0" at bounding box center [802, 102] width 178 height 34
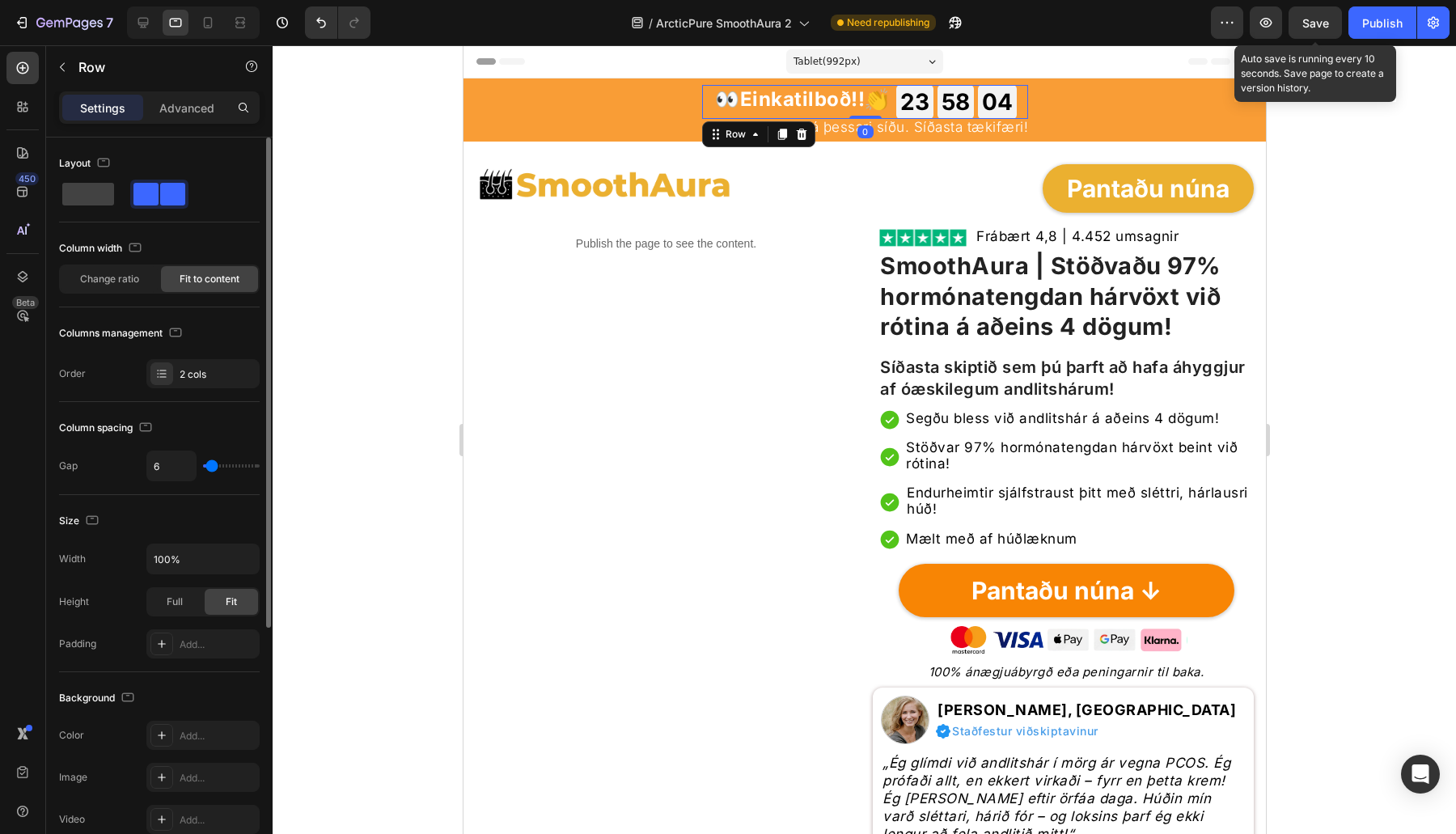
scroll to position [383, 0]
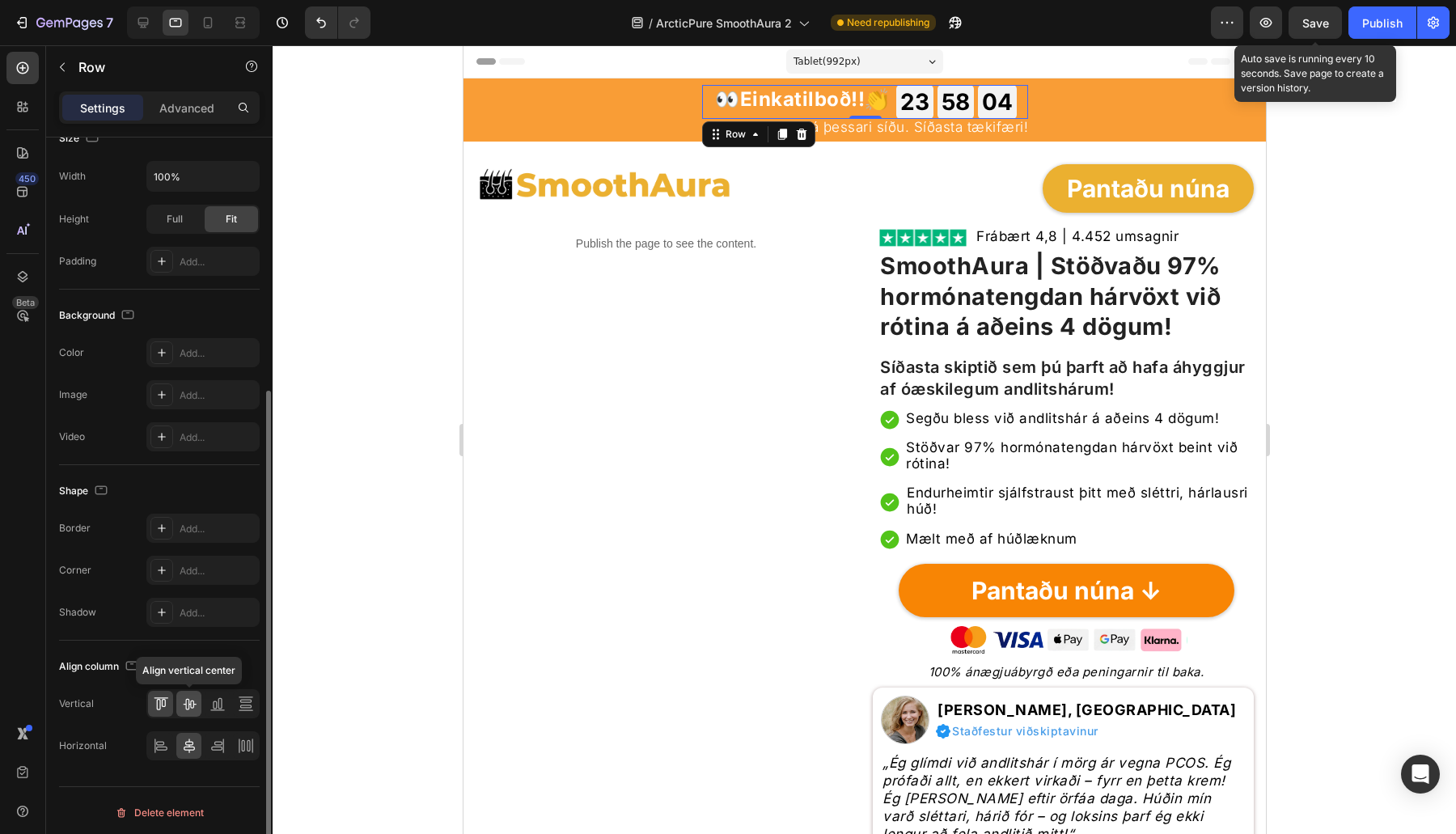
click at [190, 706] on icon at bounding box center [189, 703] width 16 height 16
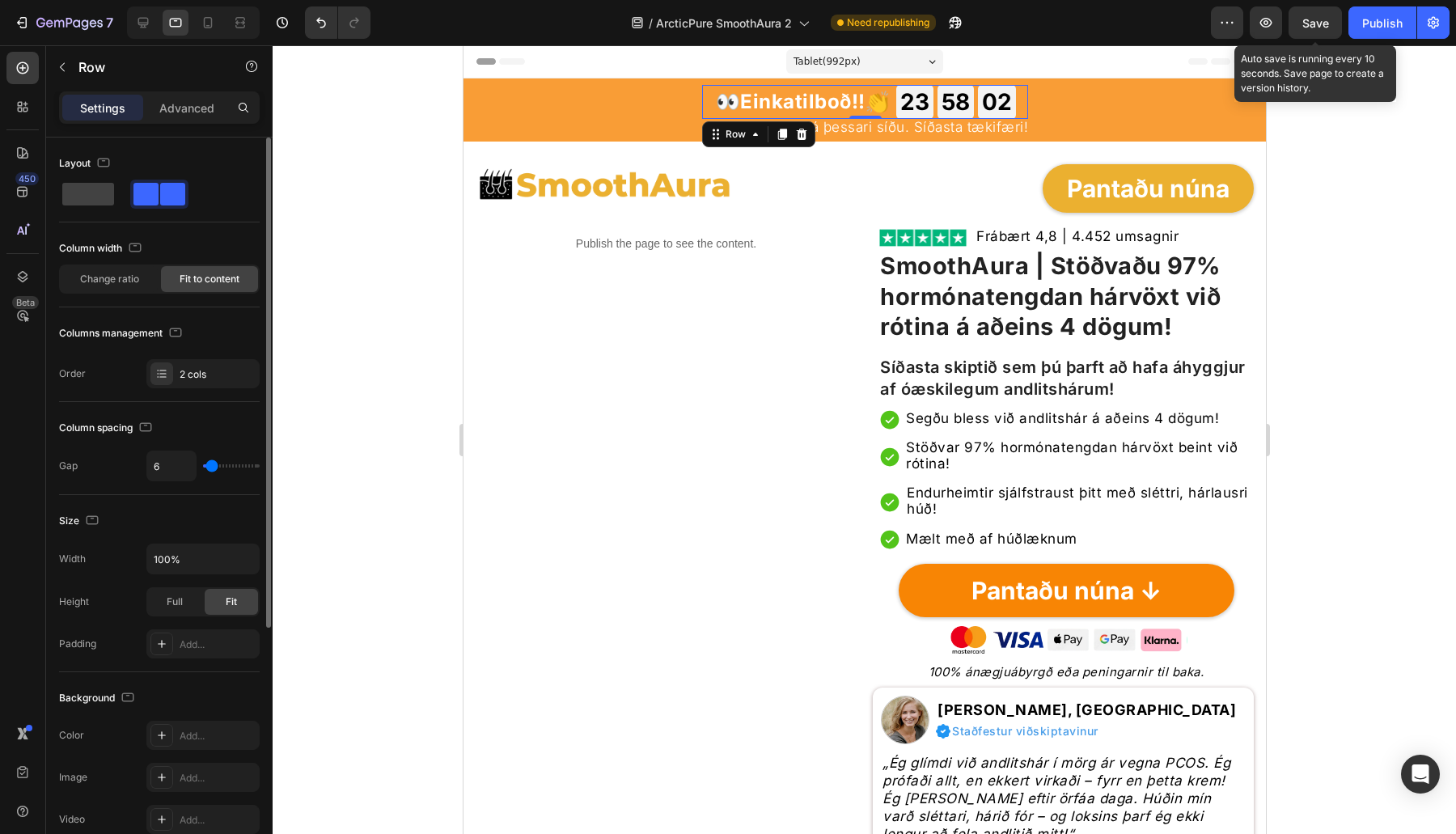
click at [977, 115] on div "23 GODZ 58 MIN 02 SEK" at bounding box center [955, 102] width 120 height 34
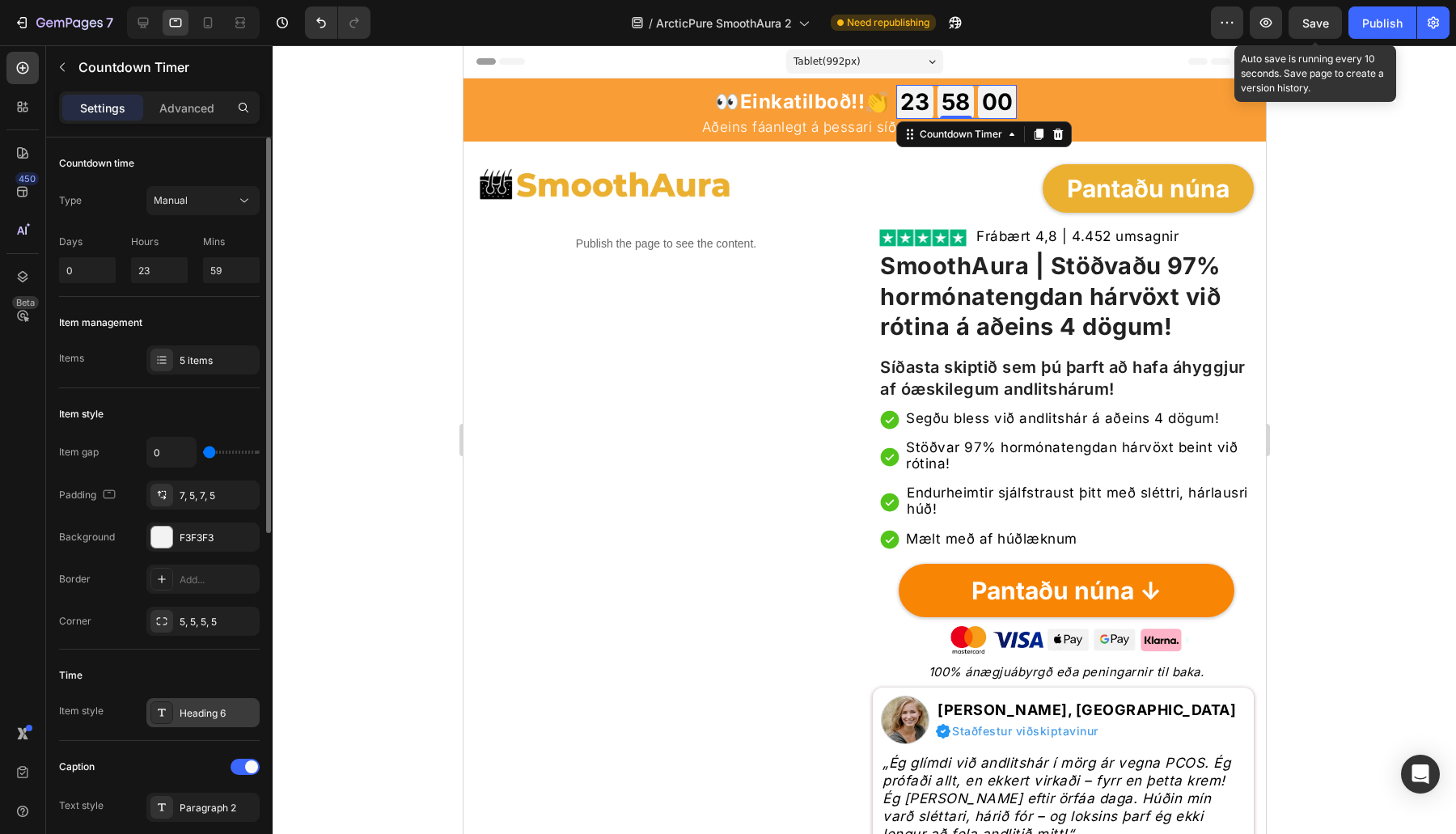
click at [196, 709] on div "Heading 6" at bounding box center [217, 714] width 76 height 15
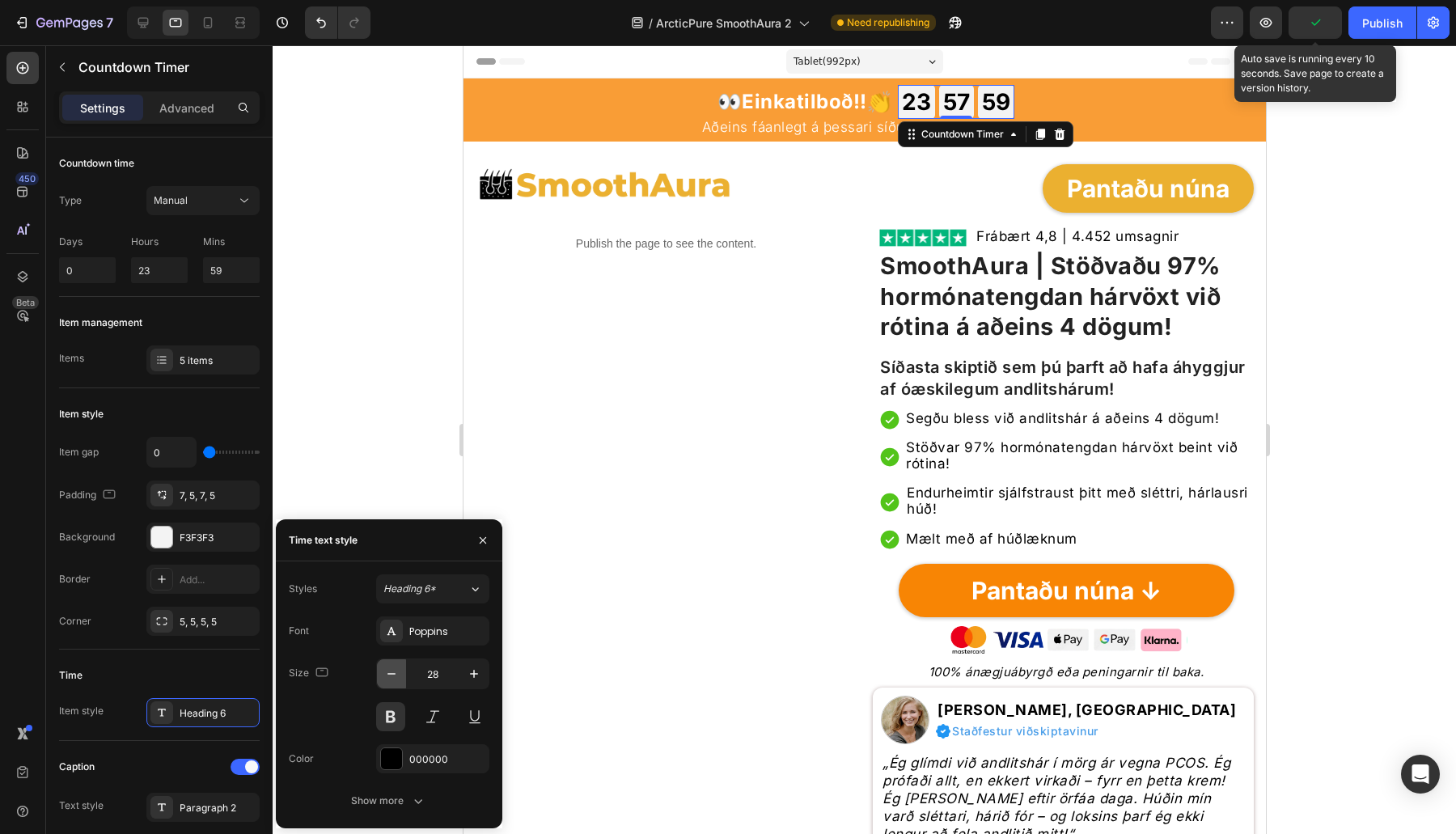
click at [392, 668] on icon "button" at bounding box center [391, 673] width 16 height 16
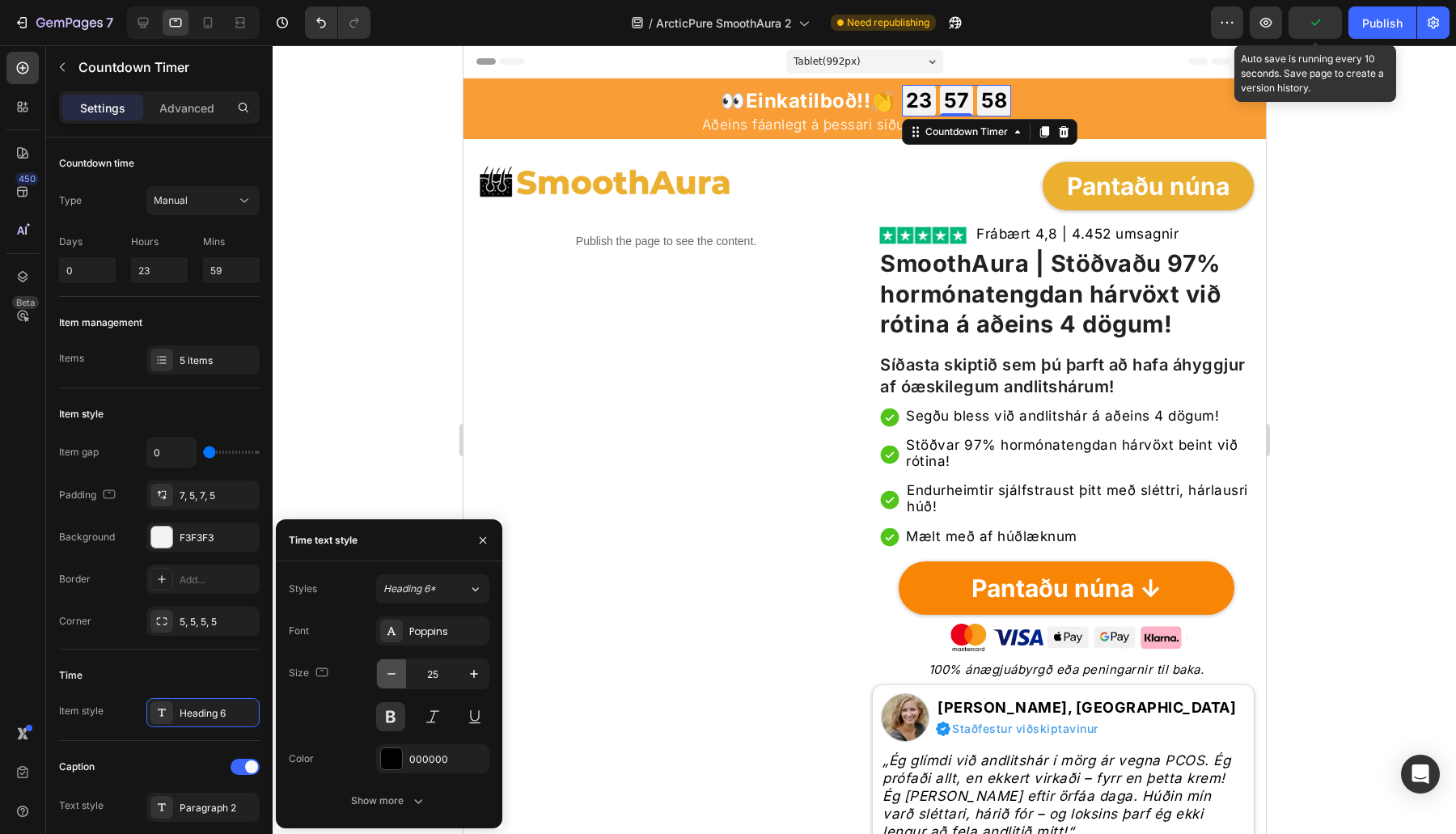
click at [392, 668] on icon "button" at bounding box center [391, 673] width 16 height 16
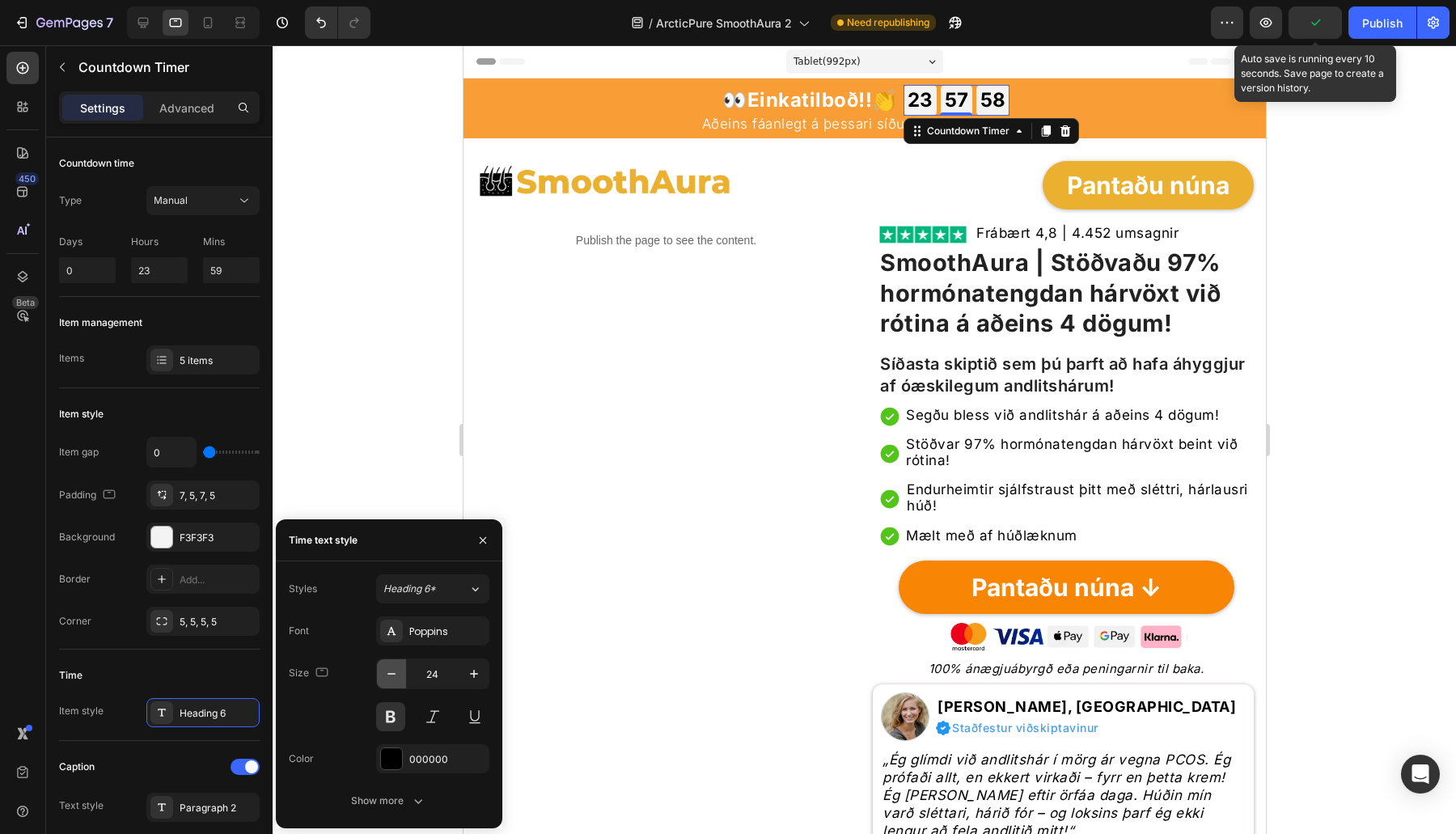
click at [392, 668] on icon "button" at bounding box center [391, 673] width 16 height 16
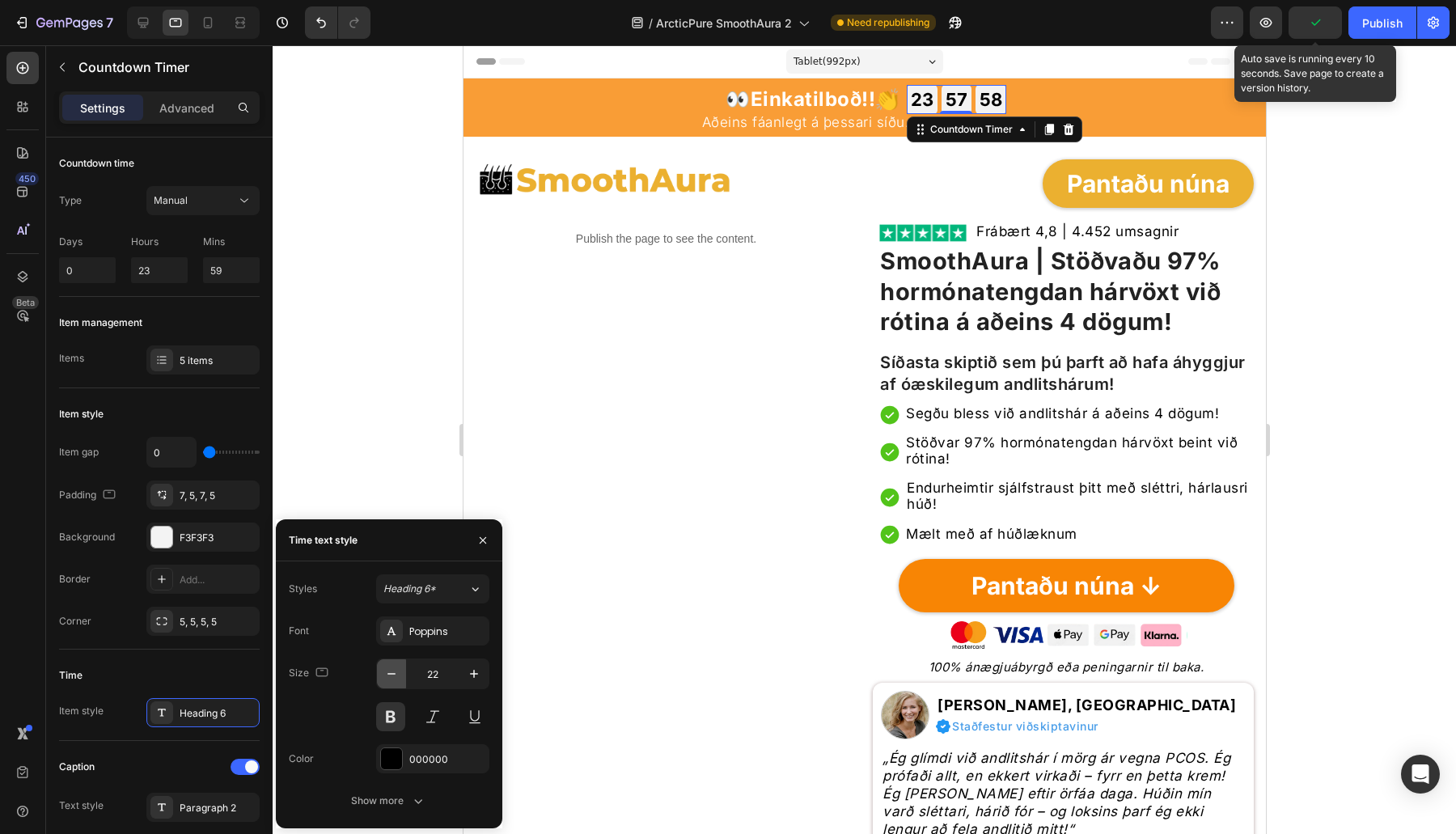
click at [392, 668] on icon "button" at bounding box center [391, 673] width 16 height 16
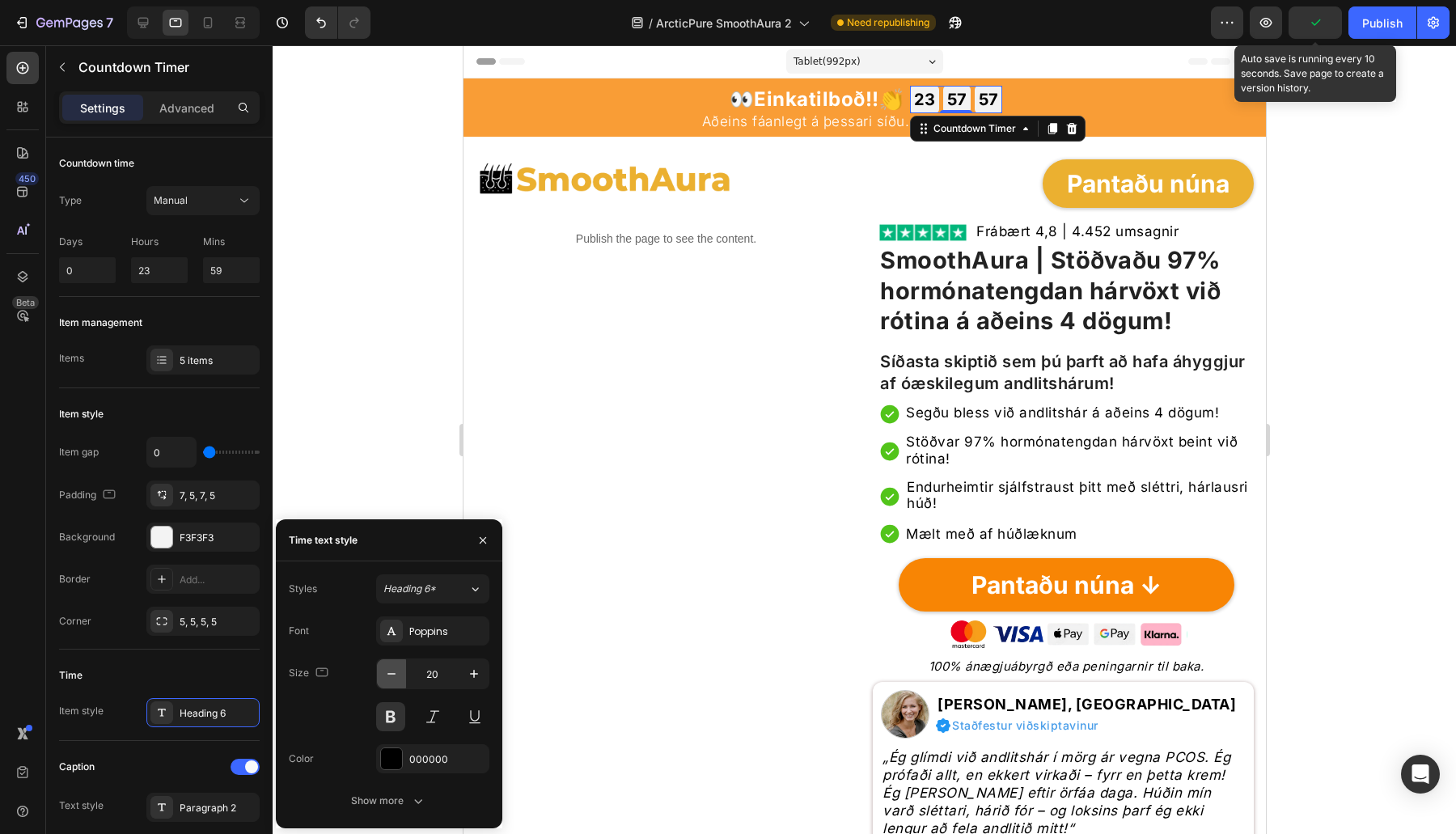
type input "19"
click at [530, 602] on div "Publish the page to see the content. Custom Code" at bounding box center [665, 536] width 381 height 638
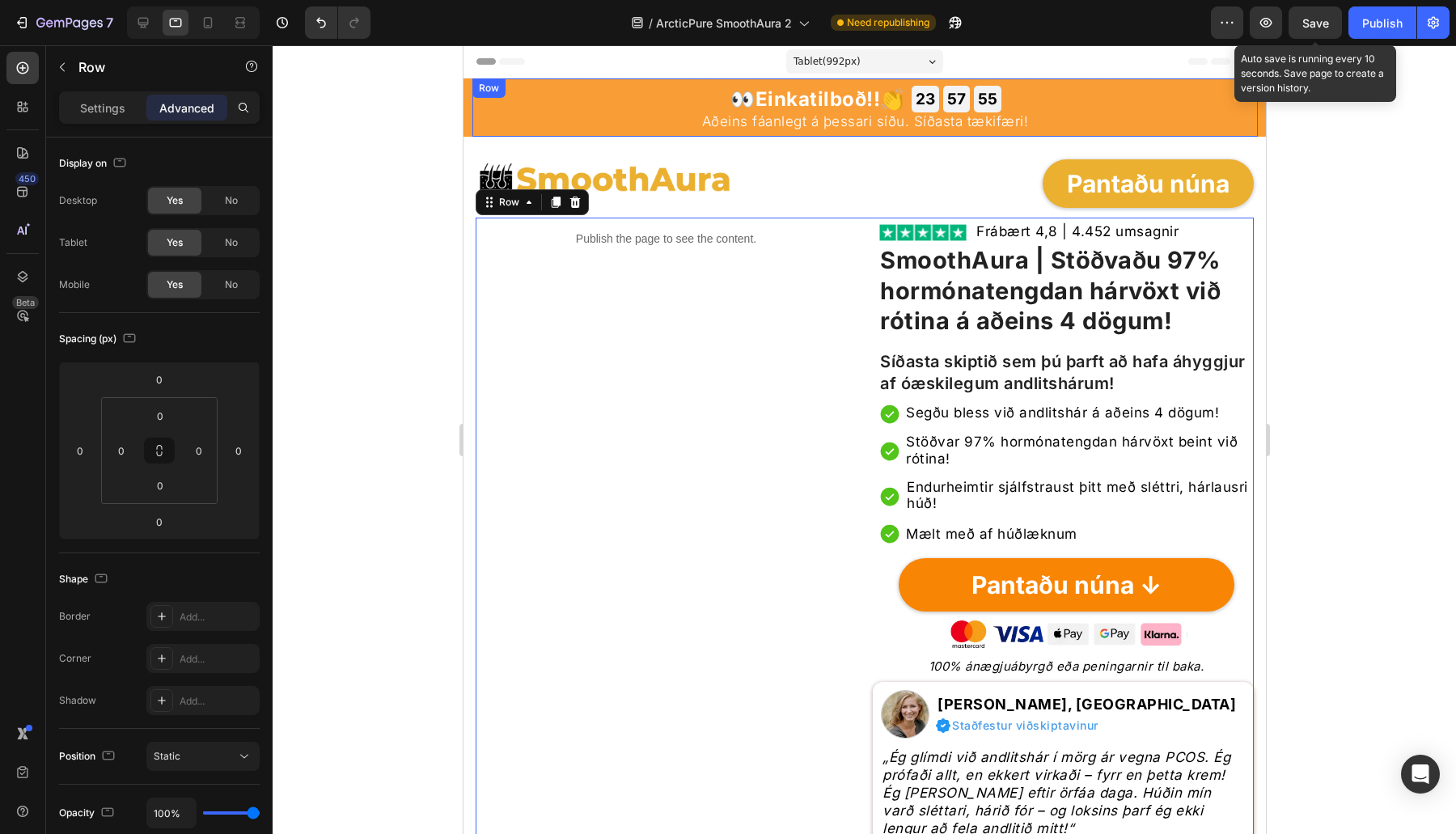
click at [938, 96] on div "23 GODZ" at bounding box center [924, 99] width 27 height 27
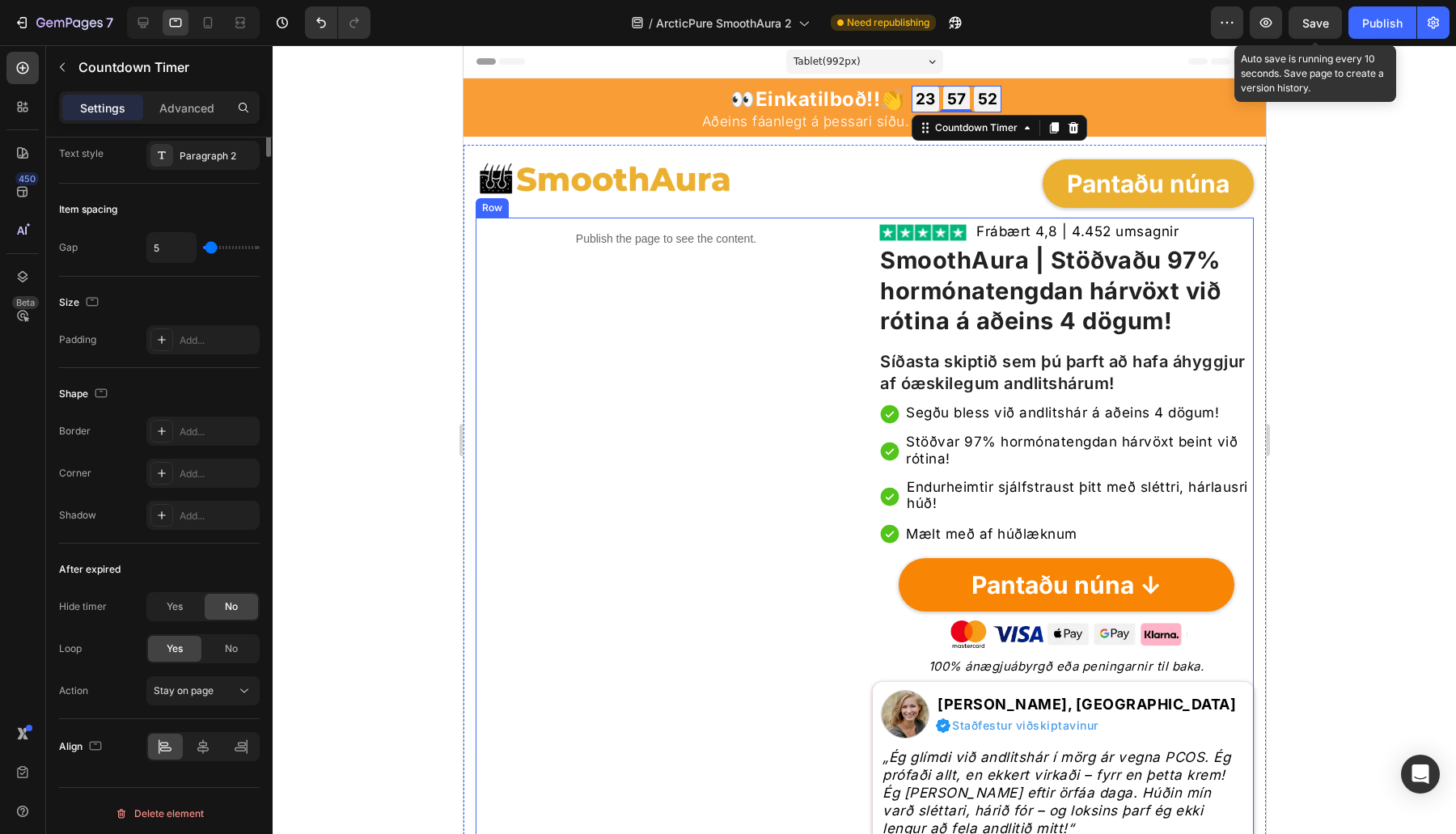
scroll to position [180, 0]
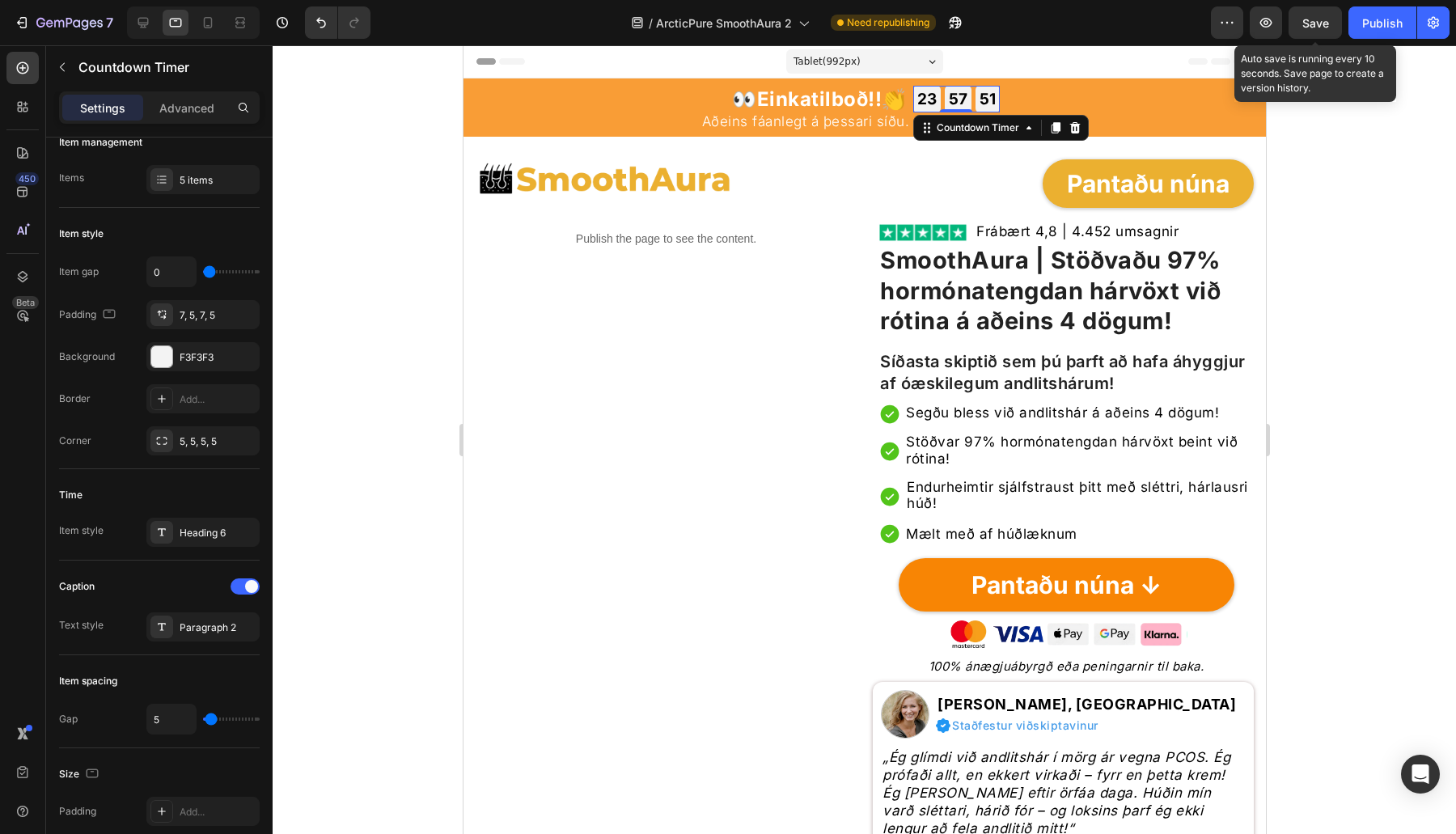
click at [405, 246] on div at bounding box center [864, 439] width 1183 height 788
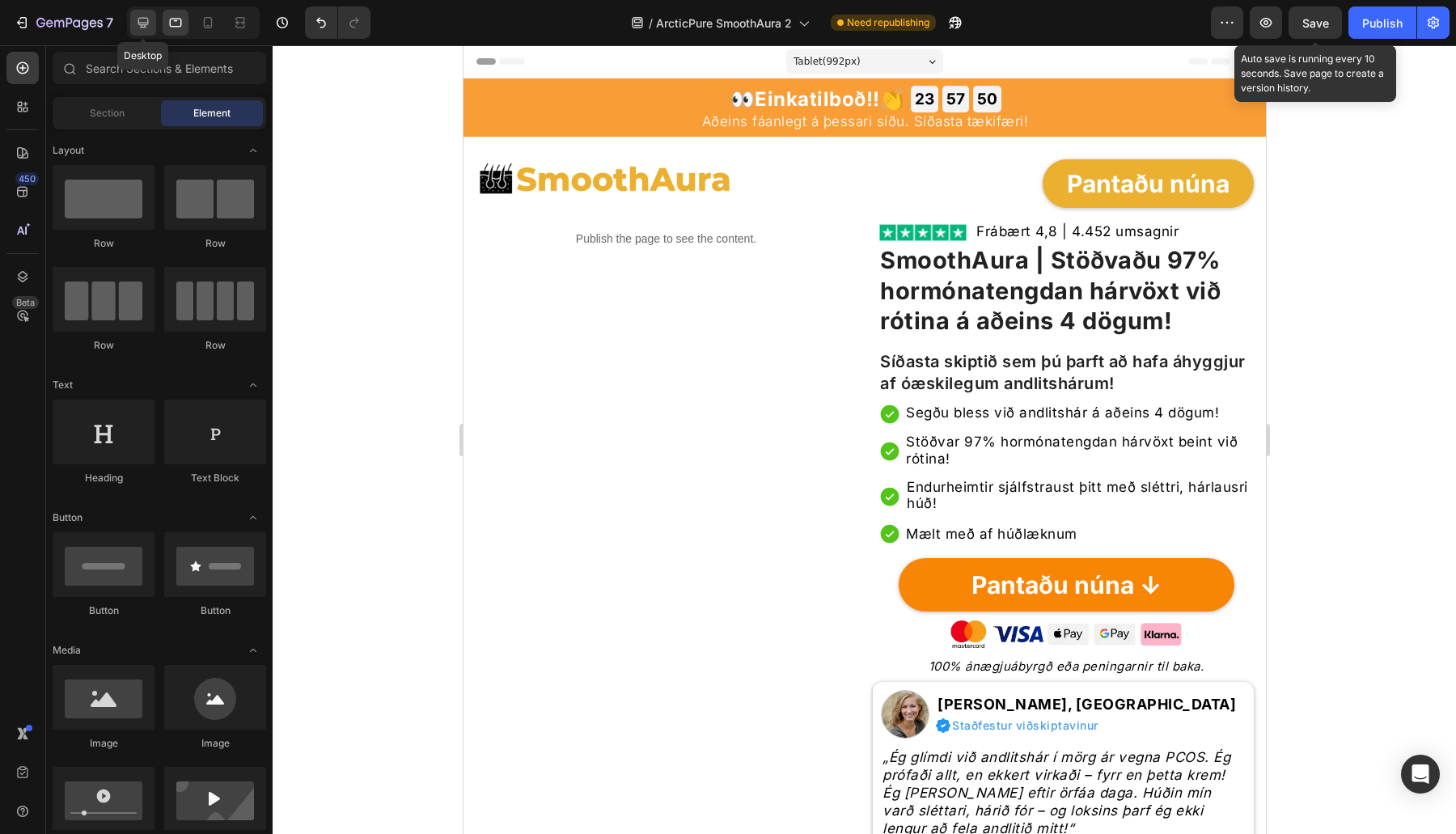
click at [151, 18] on div at bounding box center [143, 22] width 26 height 26
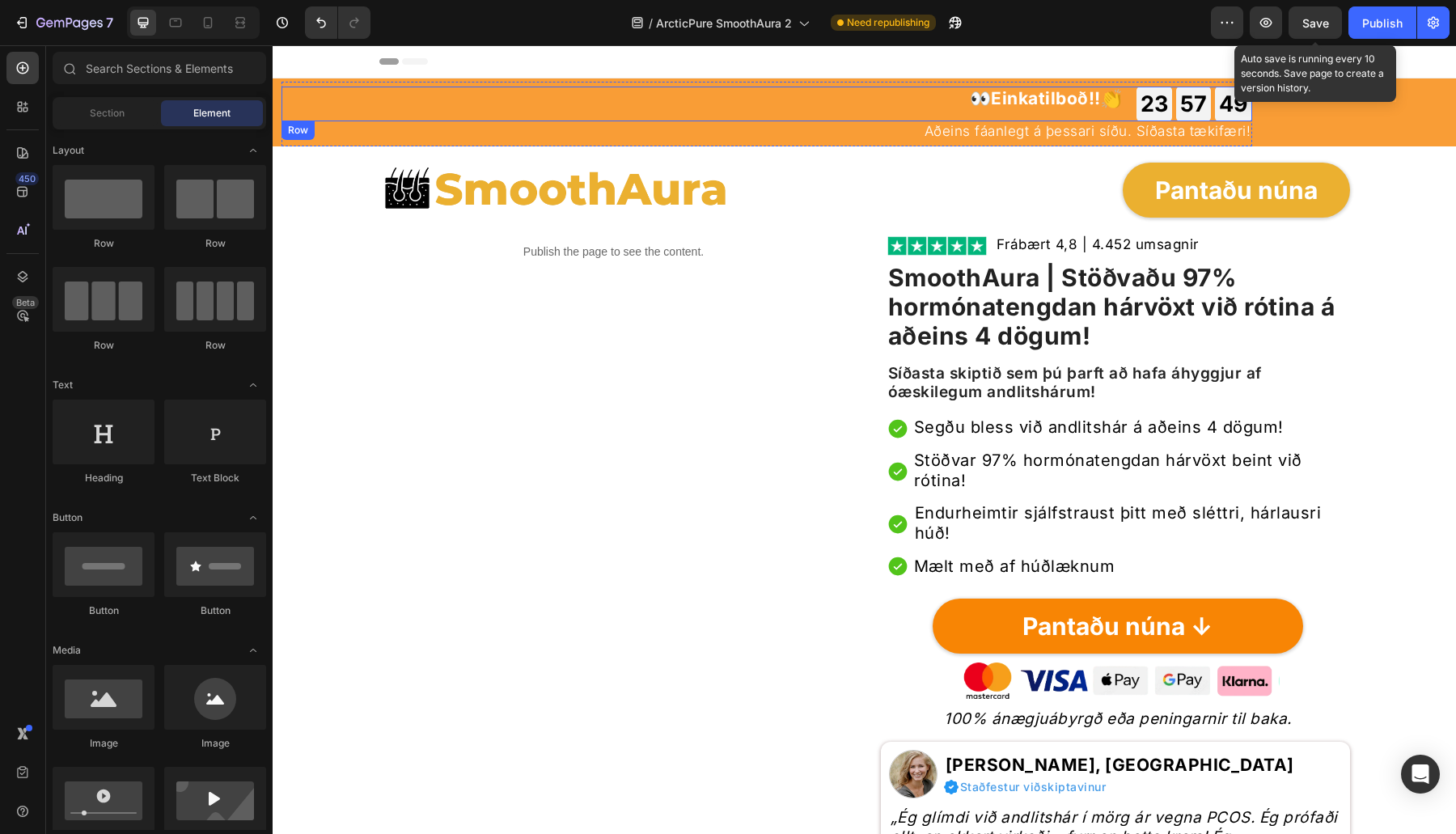
click at [1135, 112] on div "👀 Einkatilboð!! 👏 Heading 23 GODZ 57 MIN 49 SEK Countdown Timer Row" at bounding box center [766, 104] width 970 height 35
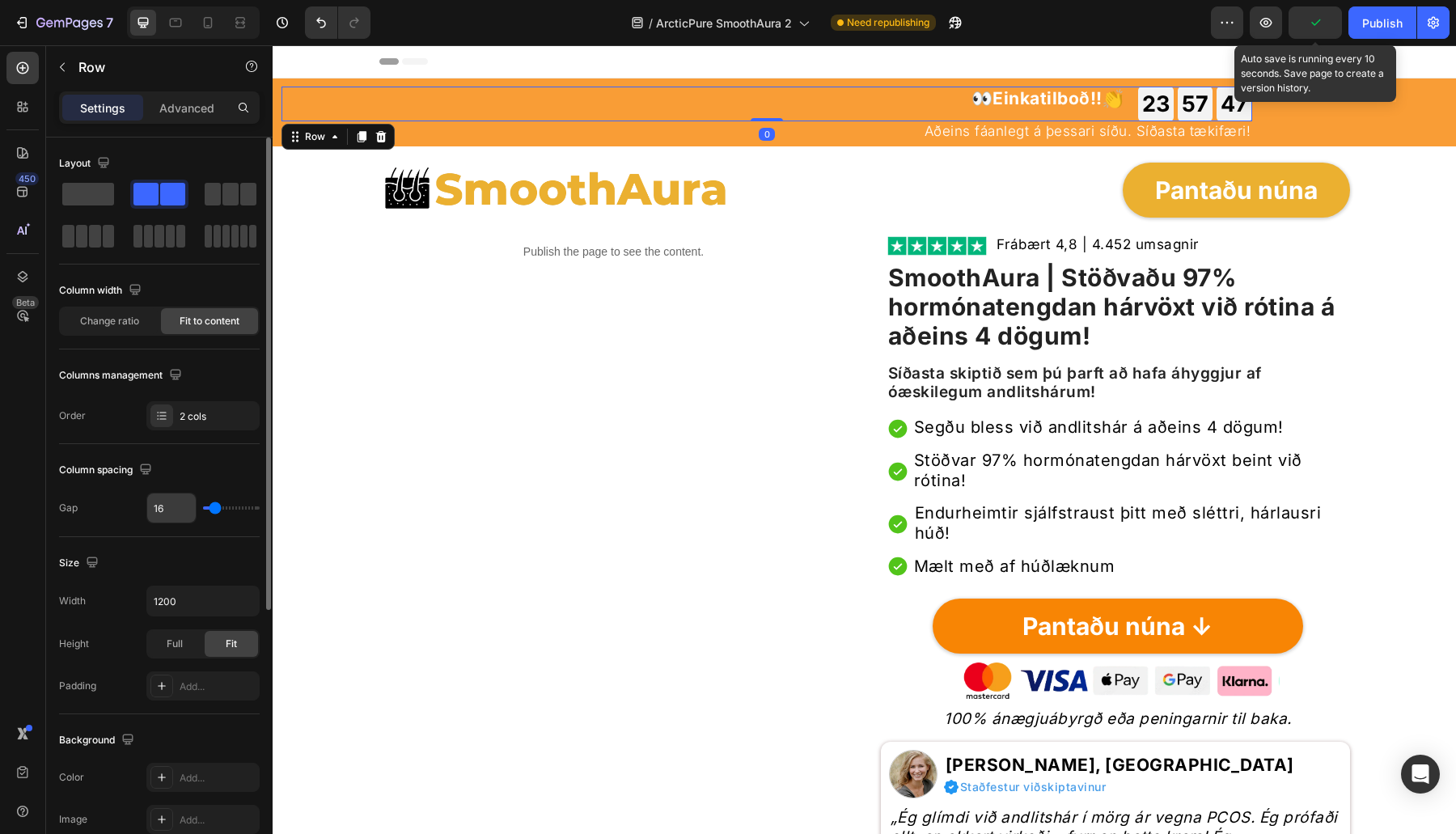
click at [183, 515] on input "16" at bounding box center [172, 507] width 49 height 29
type input "6"
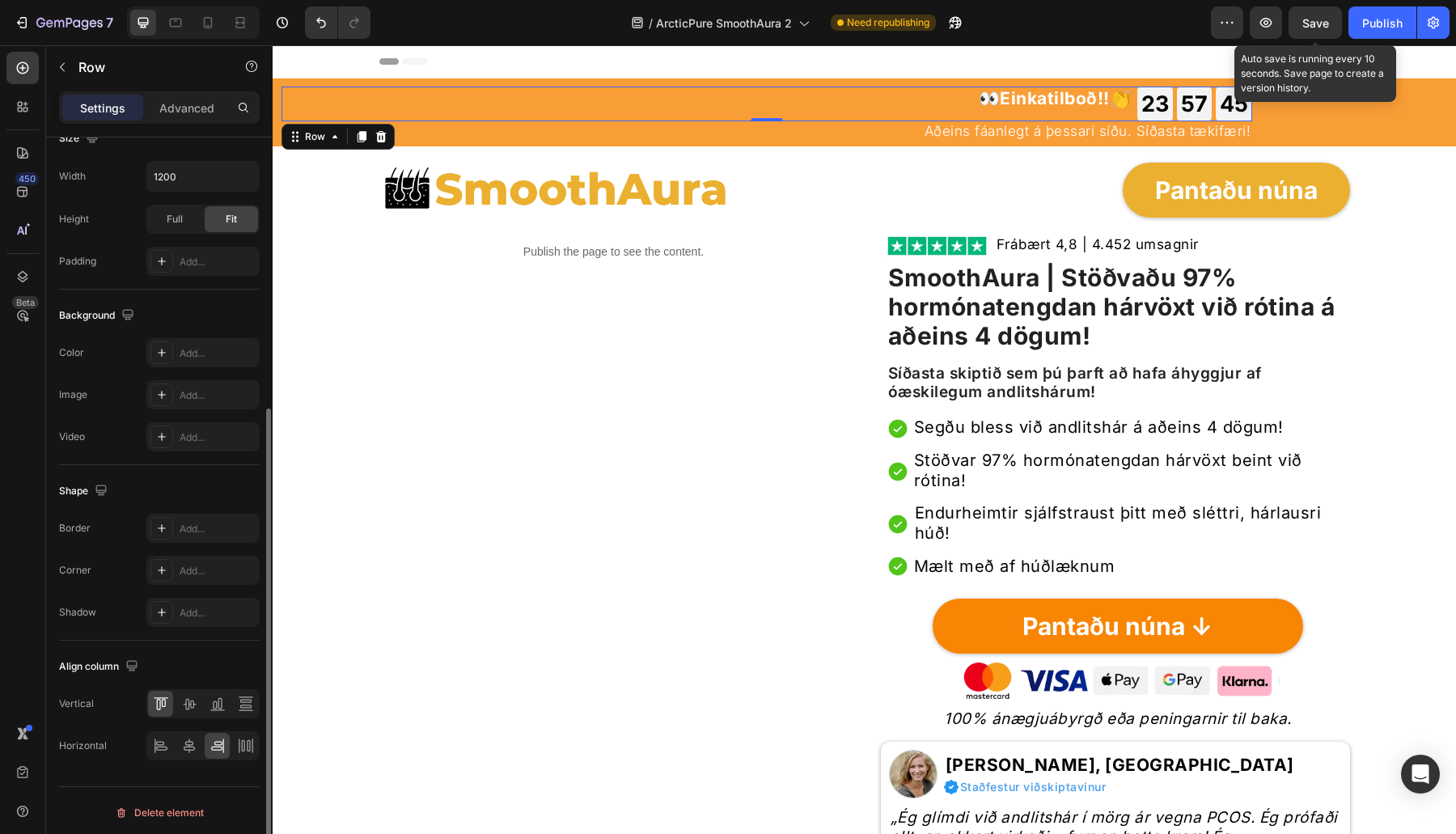
type input "6"
click at [187, 700] on icon at bounding box center [189, 703] width 16 height 16
click at [192, 740] on icon at bounding box center [189, 745] width 16 height 16
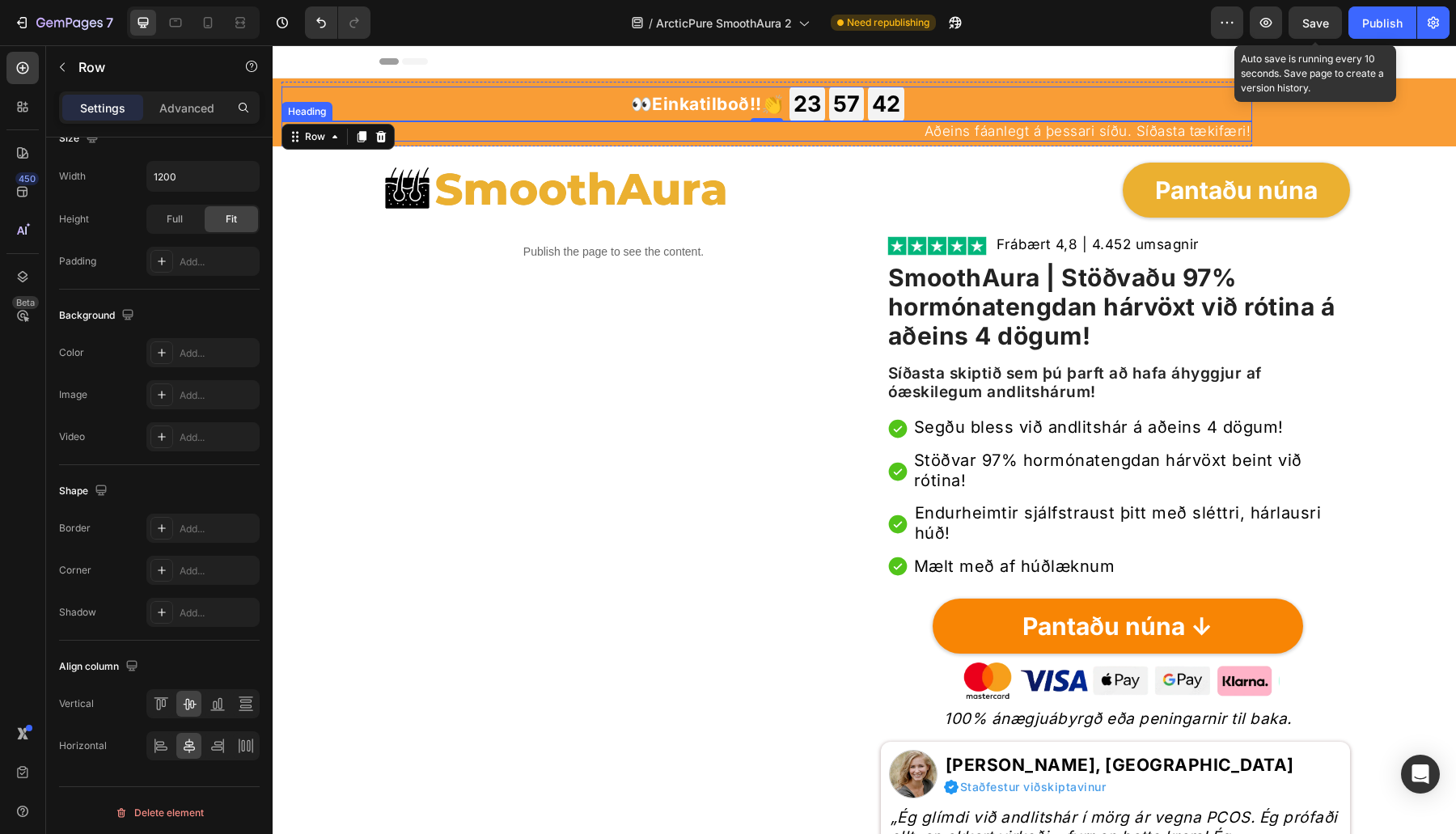
click at [643, 130] on p "Aðeins fáanlegt á þessari síðu. Síðasta tækifæri!" at bounding box center [767, 131] width 968 height 16
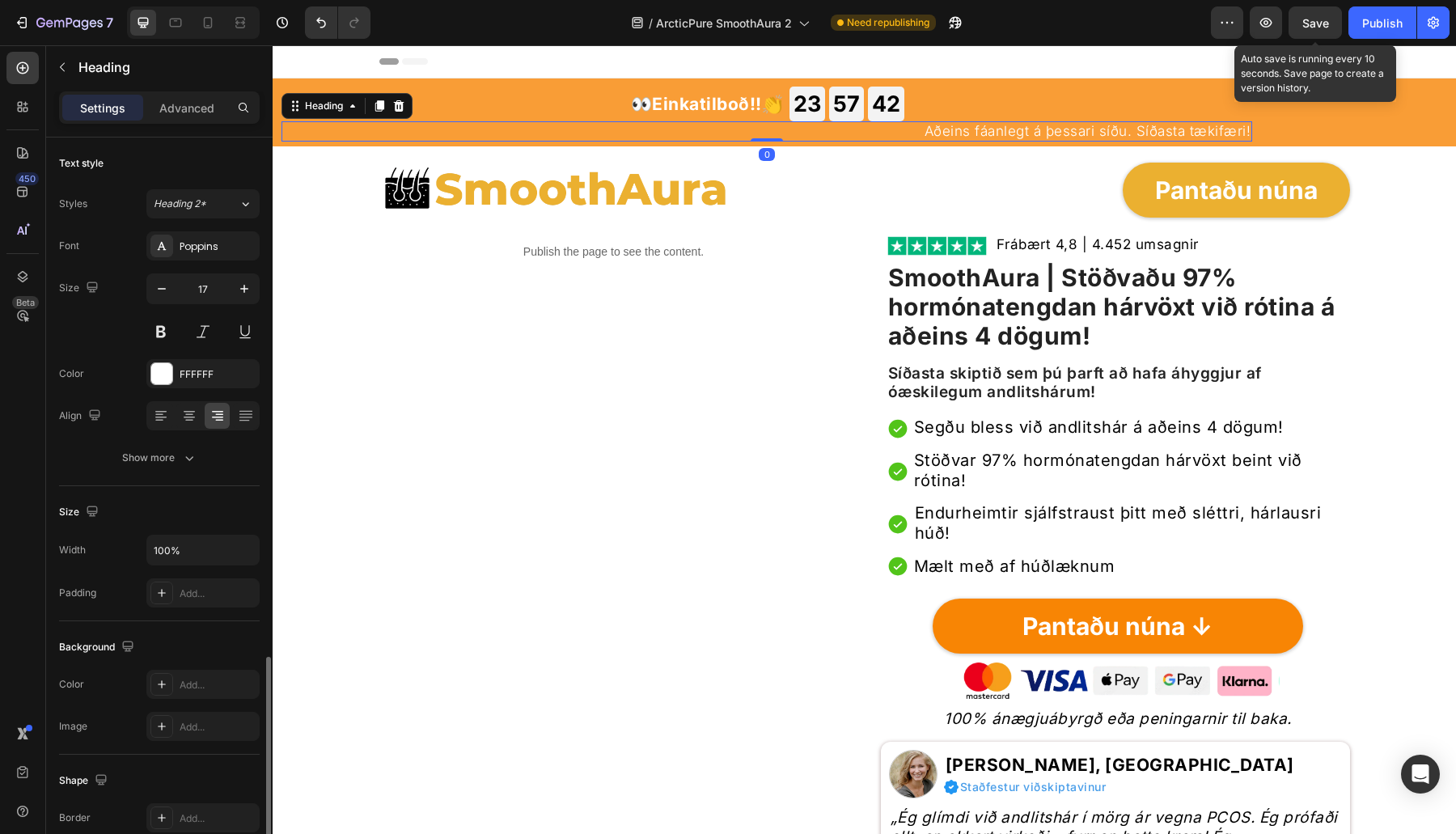
scroll to position [304, 0]
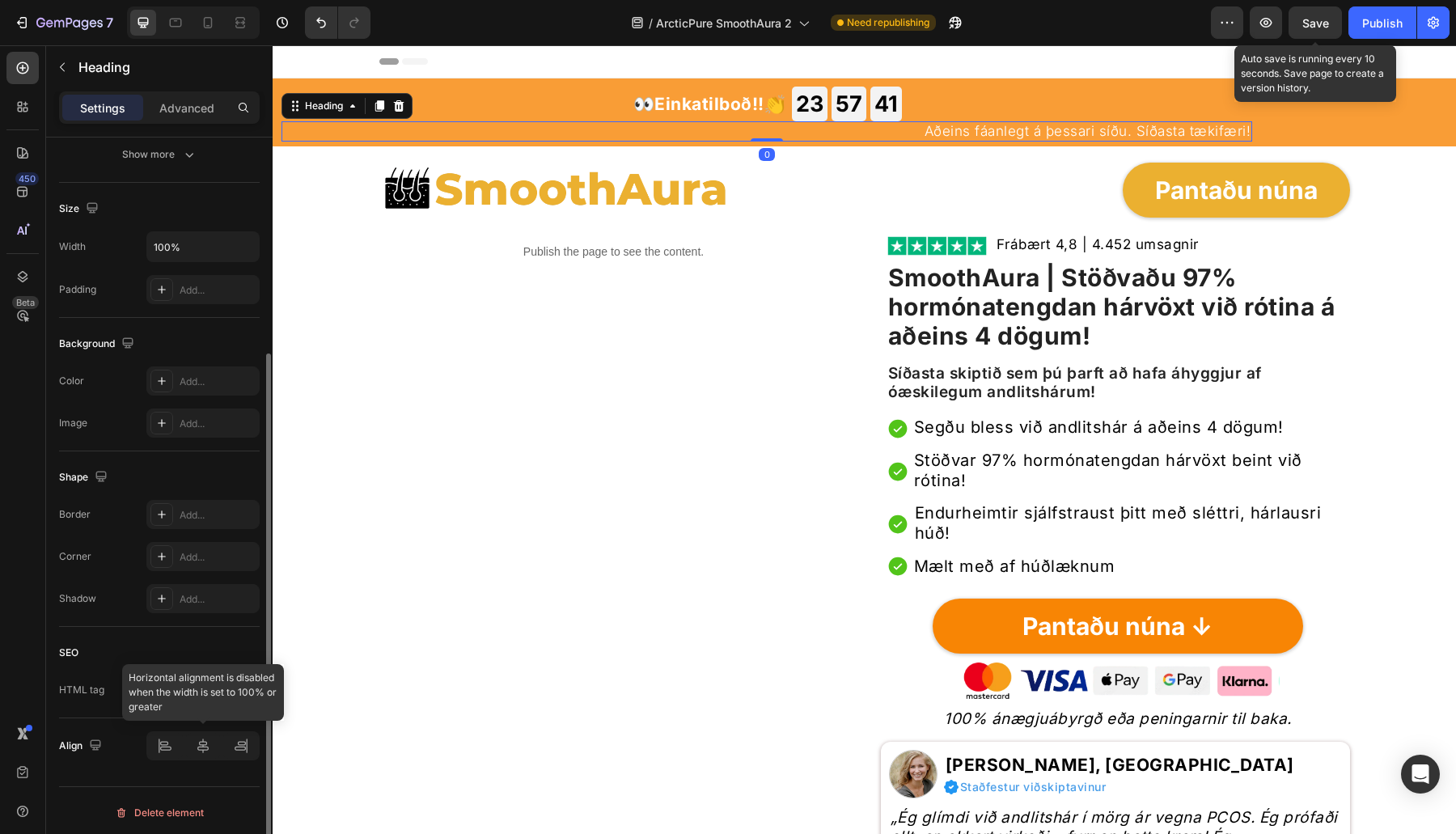
click at [193, 740] on div at bounding box center [203, 745] width 113 height 29
click at [196, 740] on div at bounding box center [203, 745] width 113 height 29
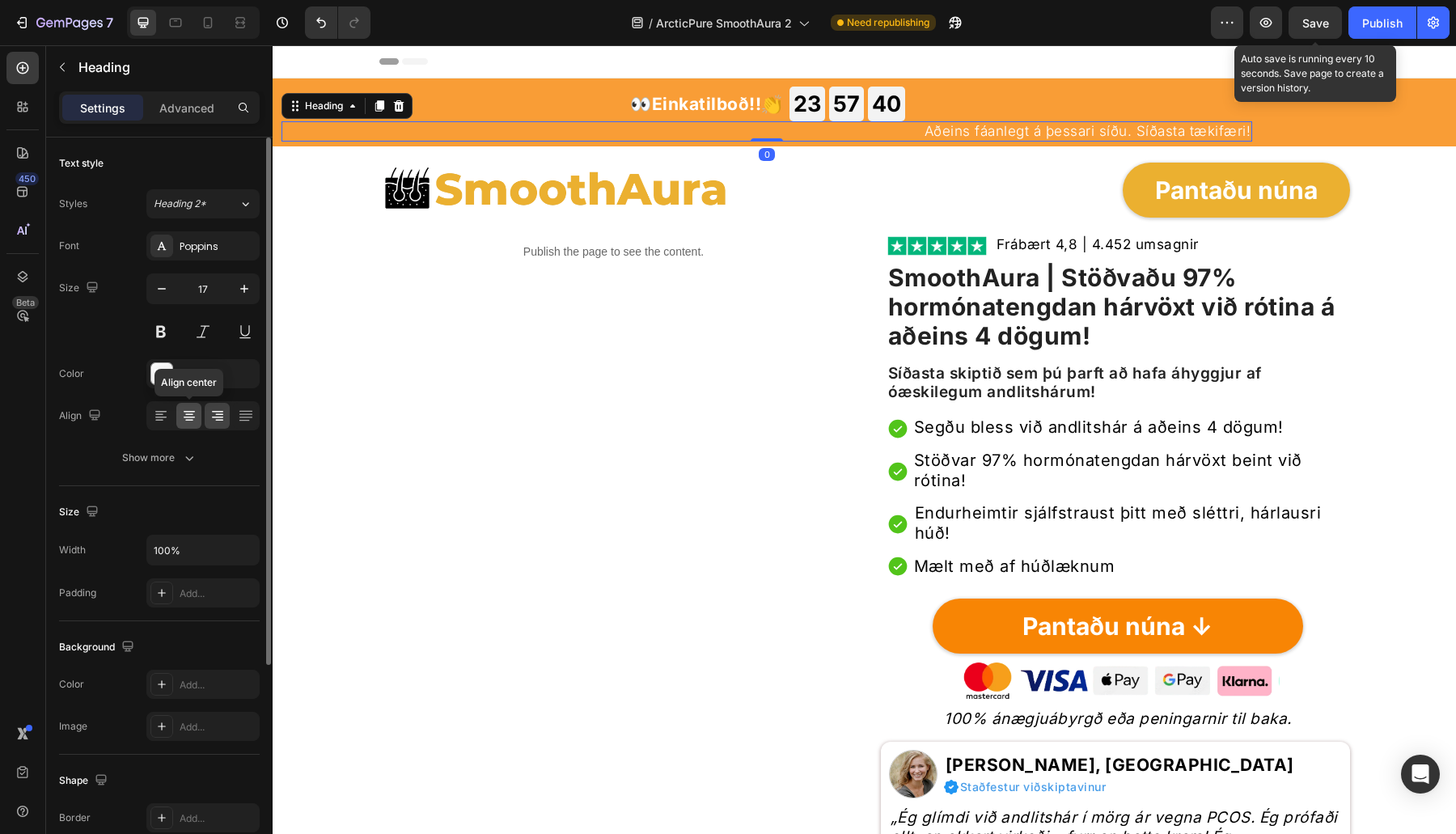
click at [197, 403] on div at bounding box center [189, 416] width 25 height 26
click at [244, 284] on icon "button" at bounding box center [244, 289] width 16 height 16
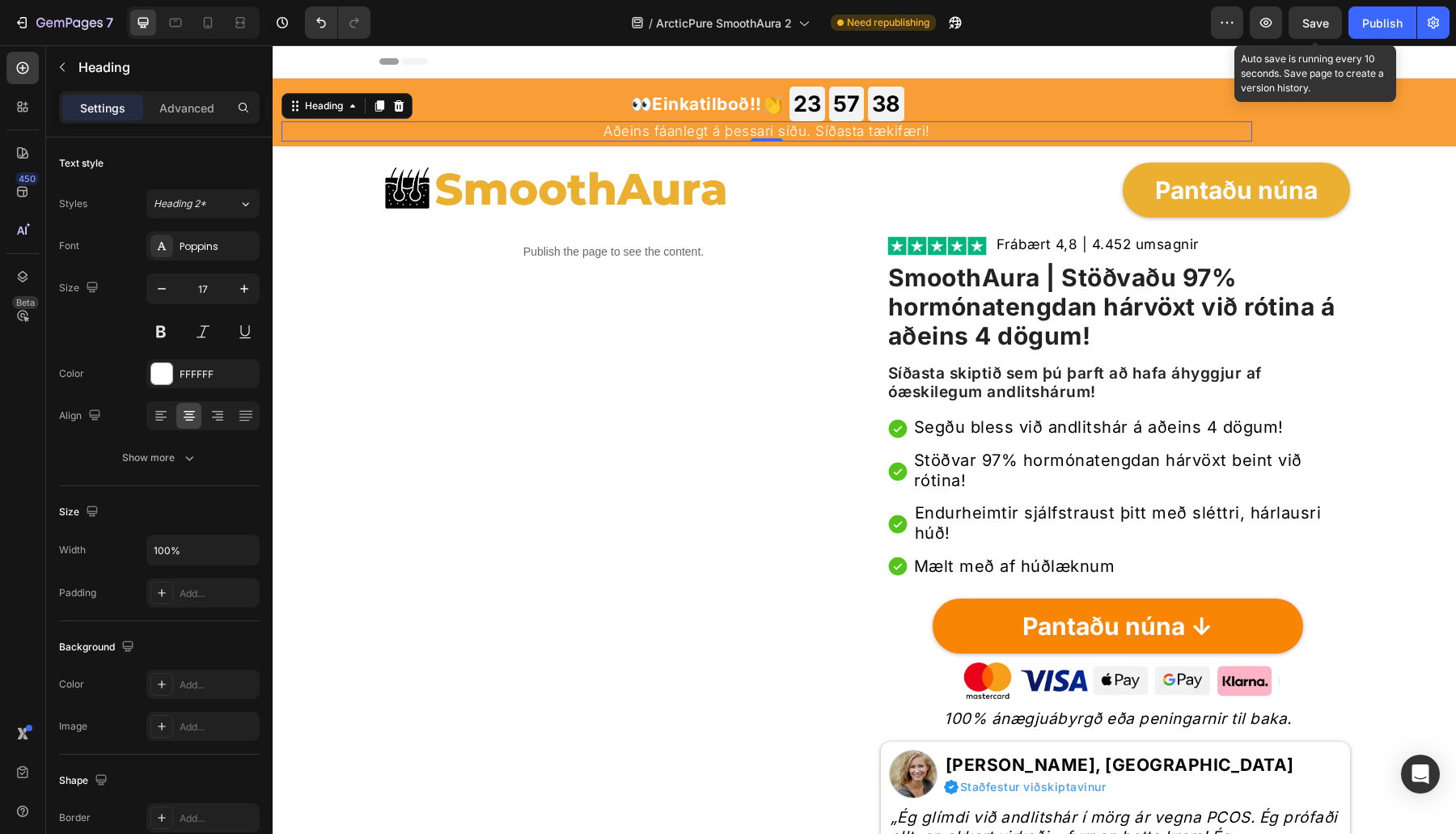
type input "18"
click at [759, 100] on strong "Einkatilboð!!" at bounding box center [708, 104] width 110 height 21
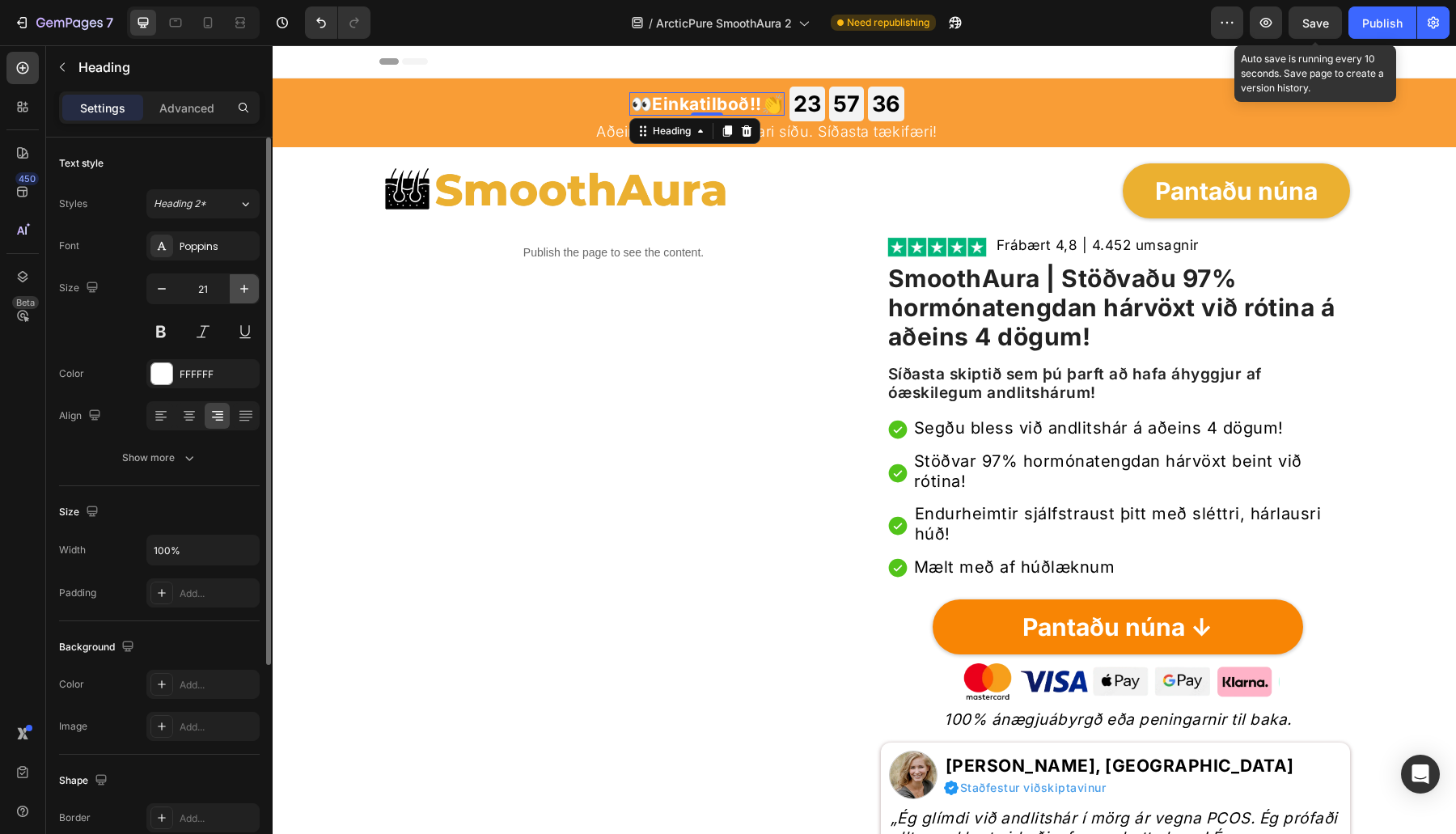
click at [252, 294] on button "button" at bounding box center [244, 289] width 29 height 29
type input "22"
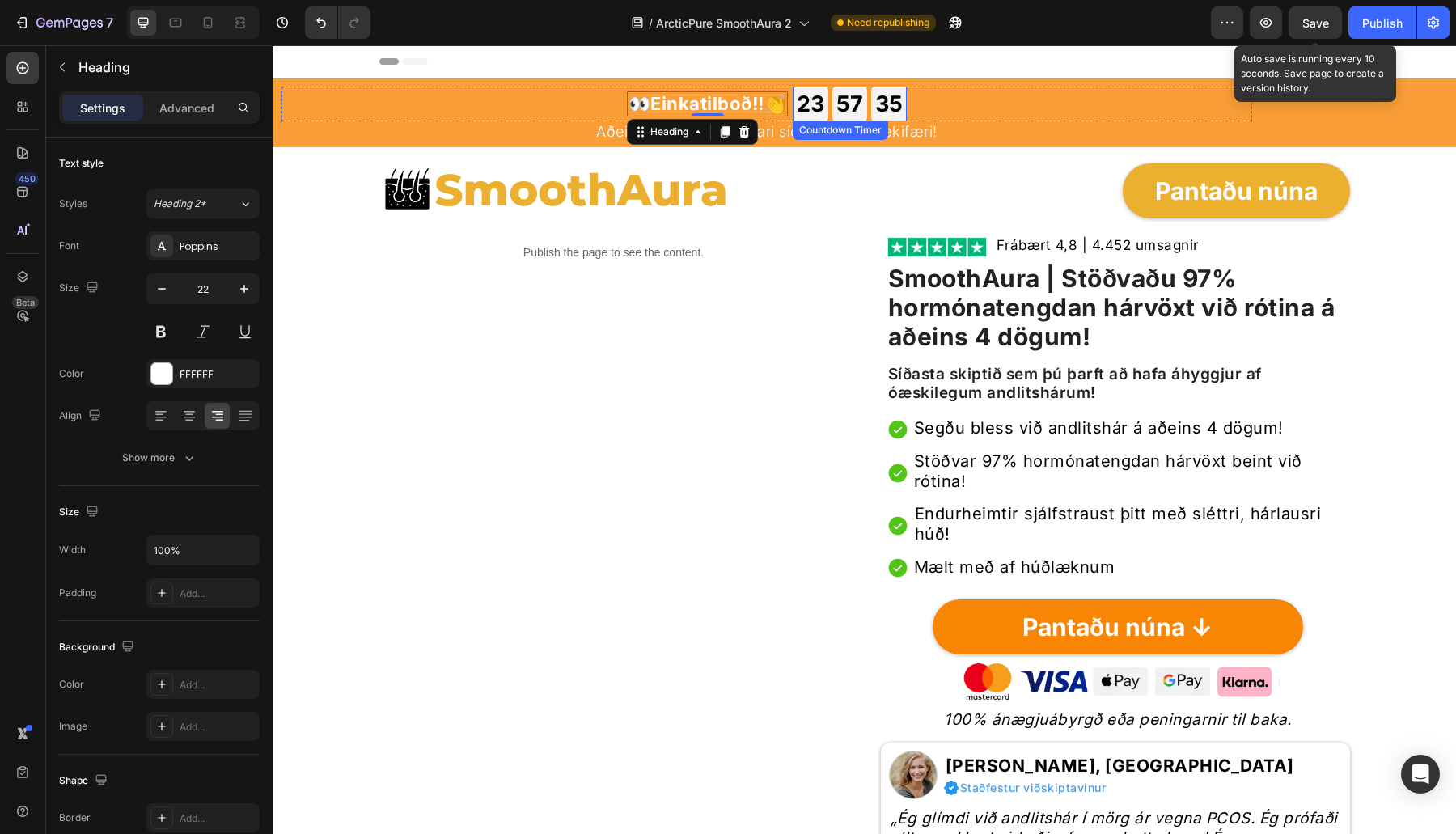
click at [859, 98] on div "57" at bounding box center [849, 104] width 27 height 28
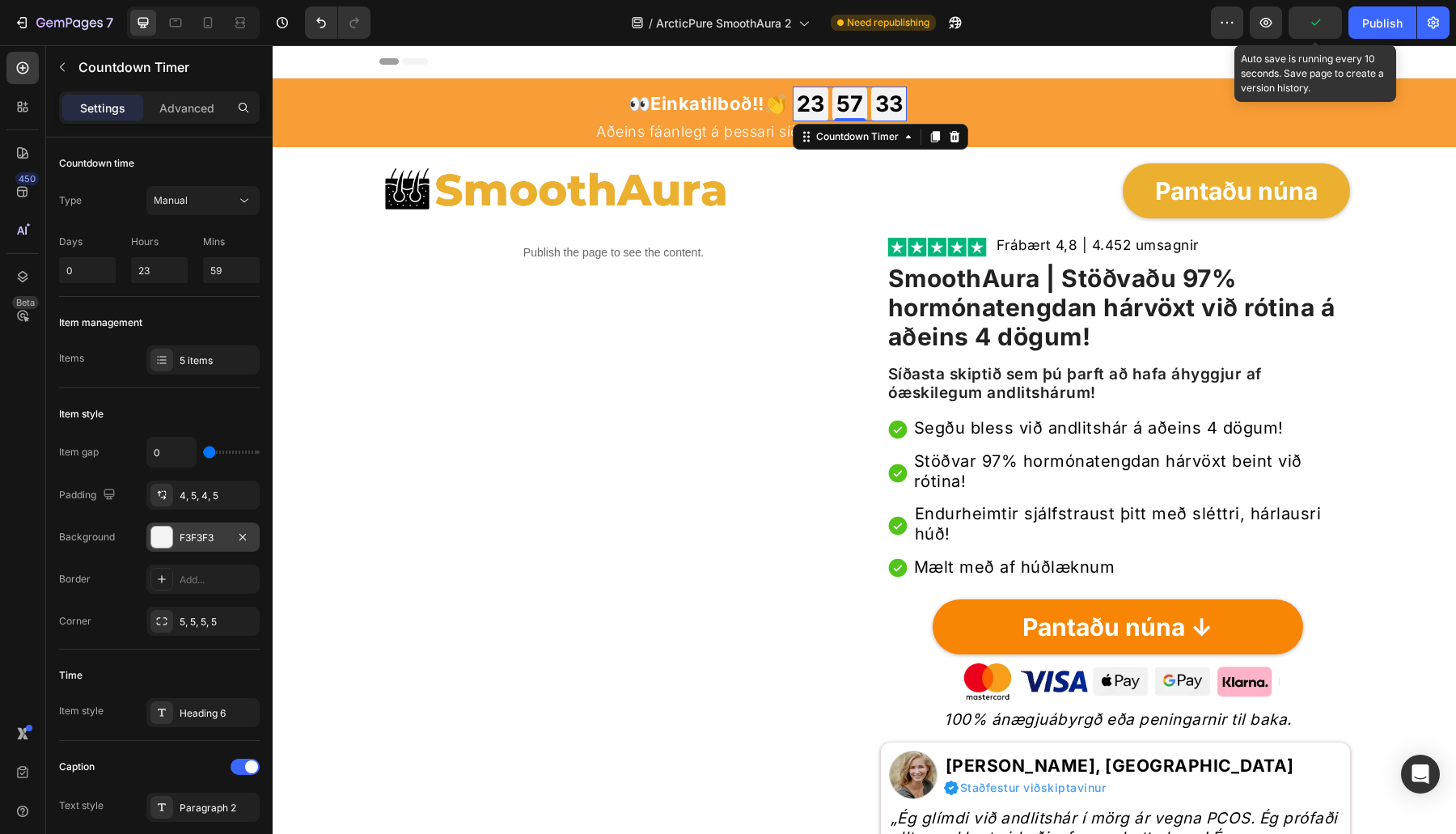
scroll to position [472, 0]
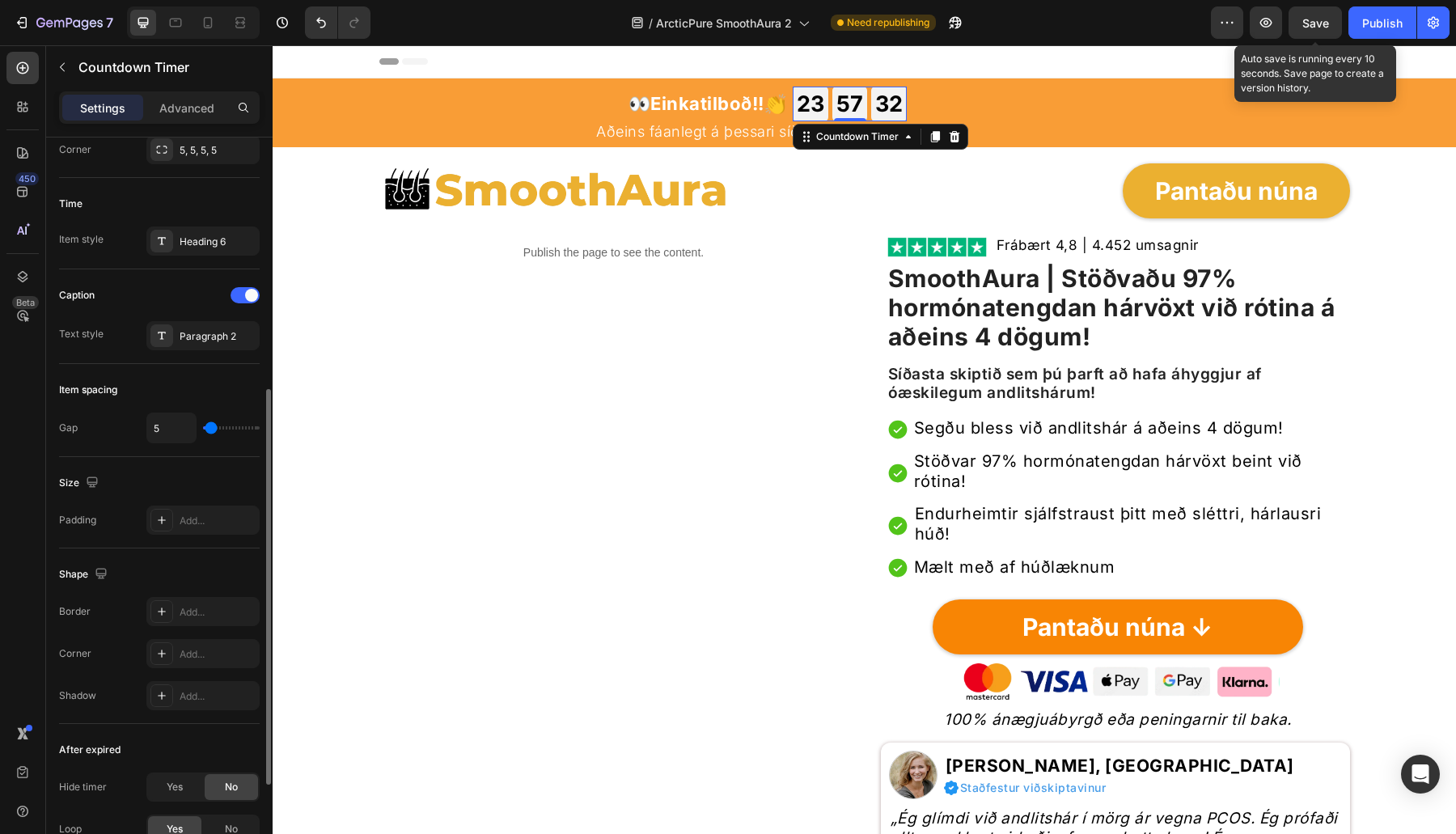
click at [198, 253] on div "Time Item style Heading 6" at bounding box center [159, 224] width 201 height 92
click at [195, 244] on div "Heading 6" at bounding box center [217, 242] width 76 height 15
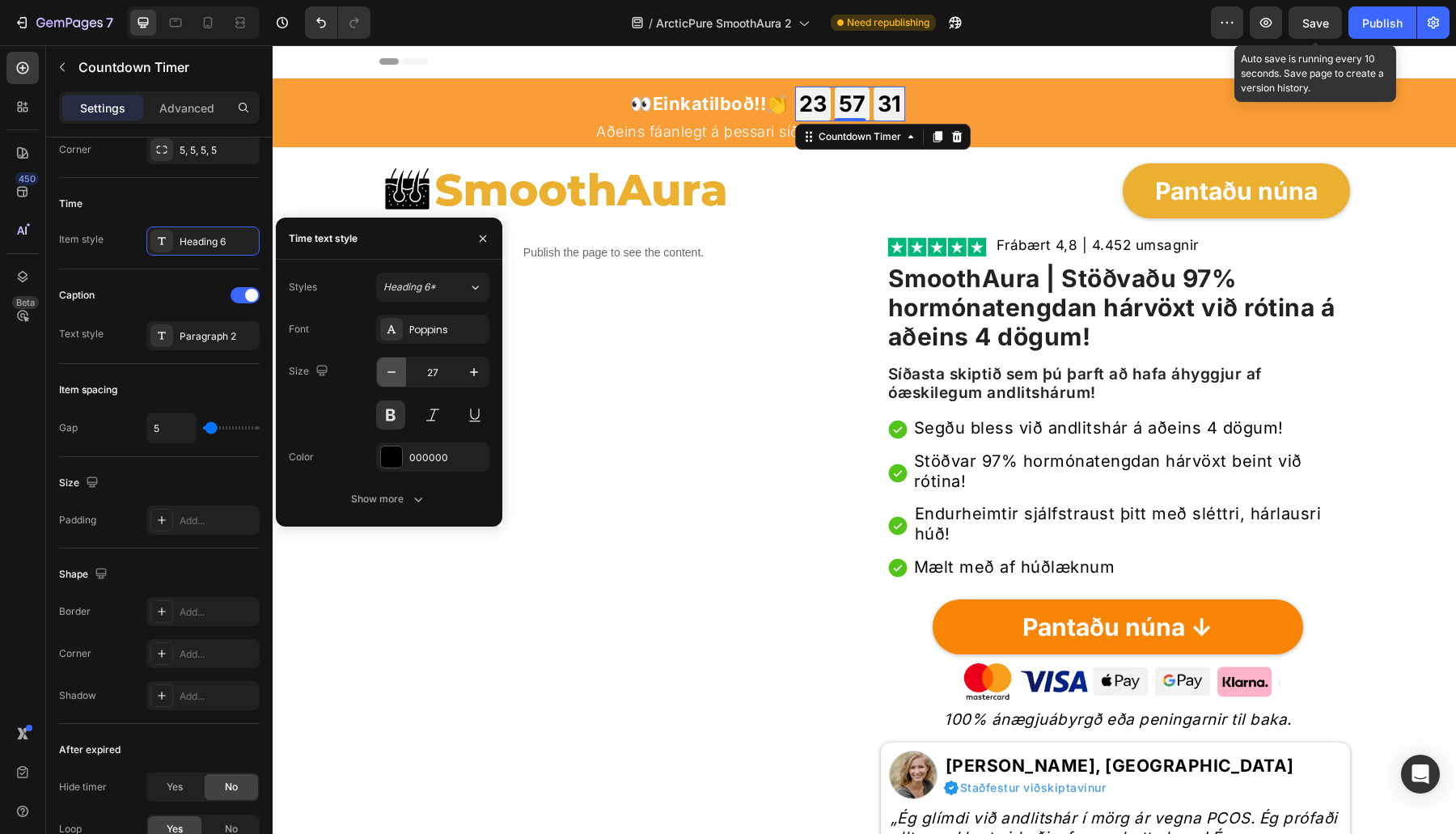
click at [397, 365] on icon "button" at bounding box center [391, 372] width 16 height 16
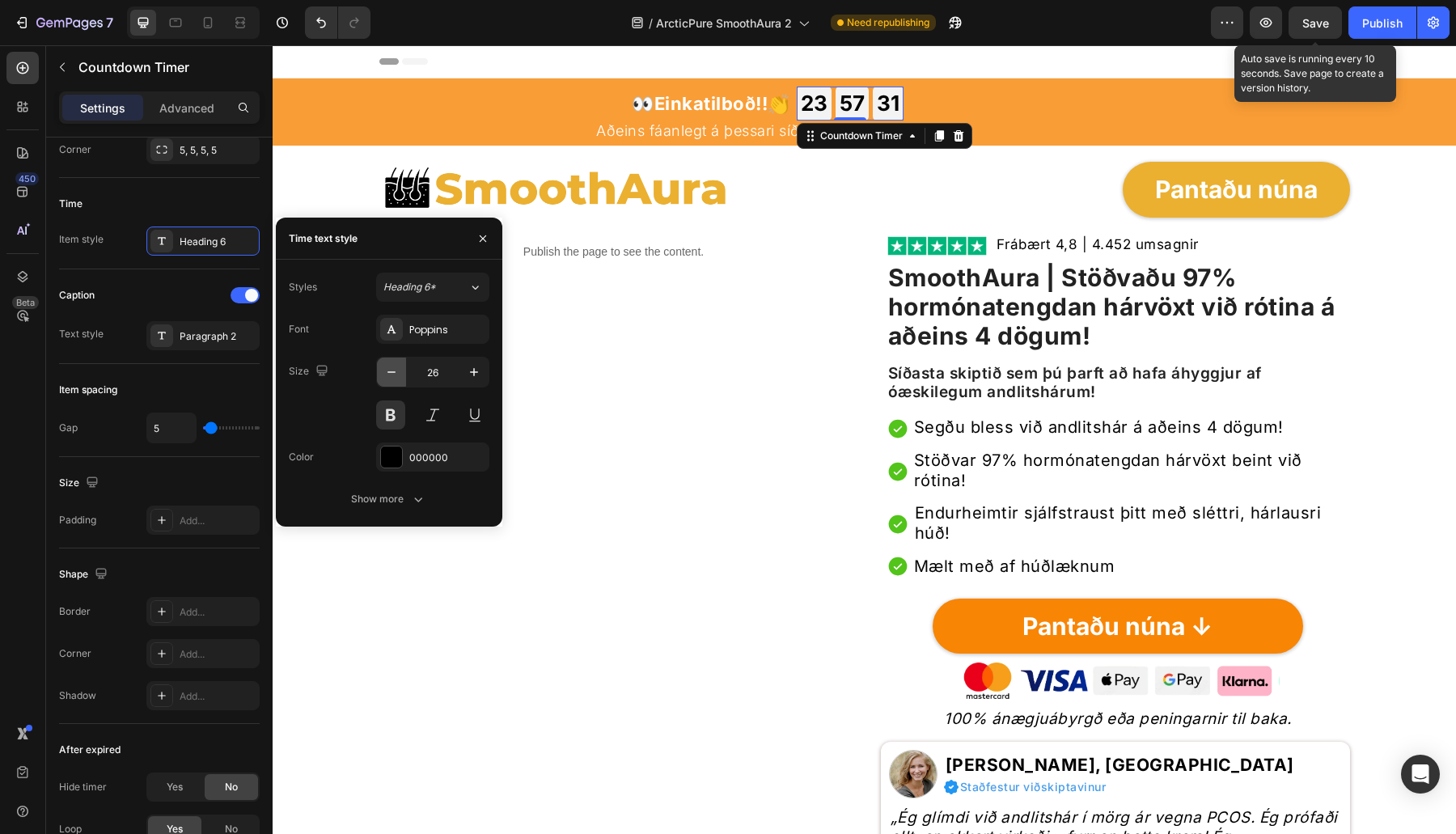
click at [397, 365] on icon "button" at bounding box center [391, 372] width 16 height 16
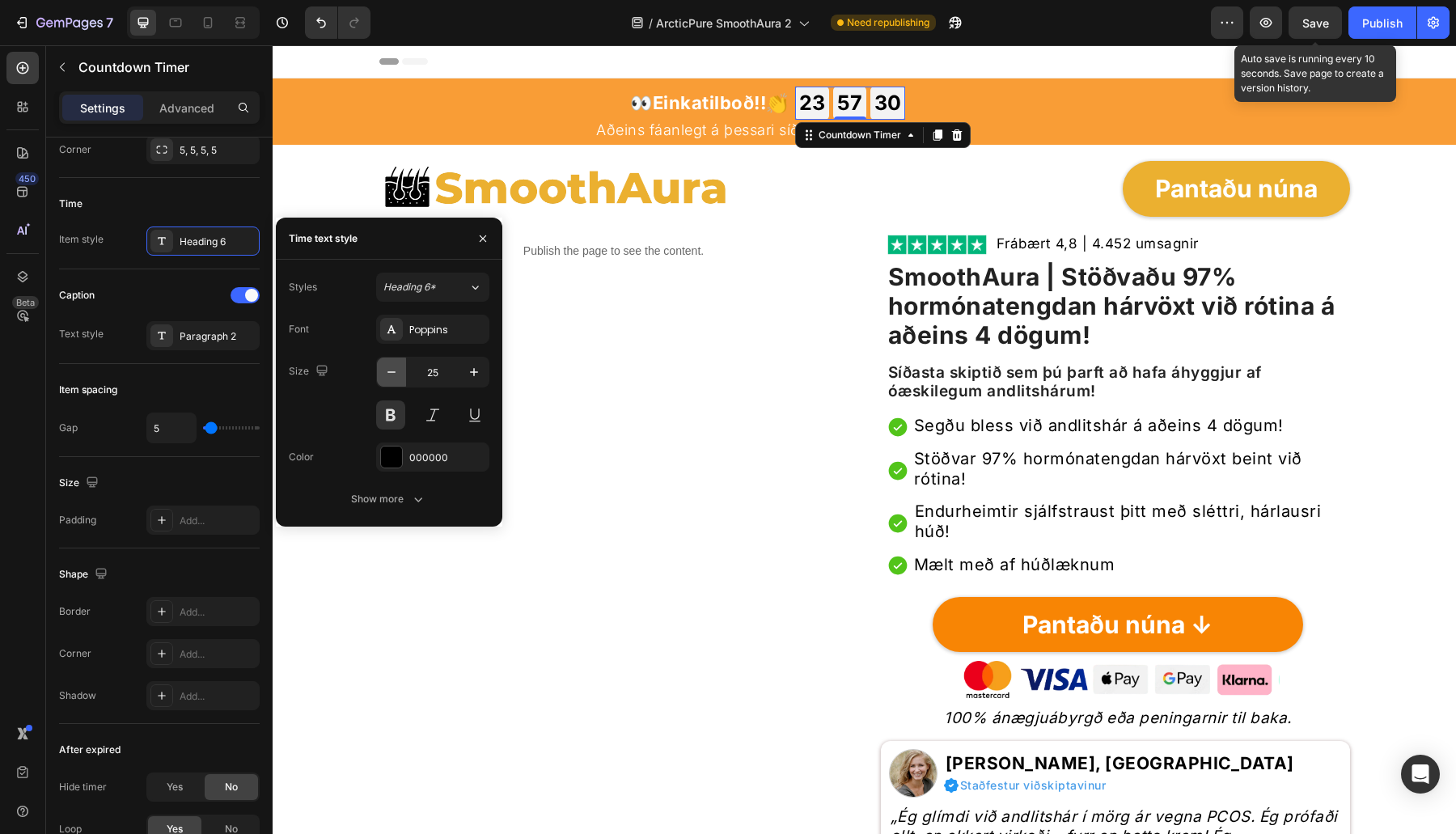
click at [397, 365] on icon "button" at bounding box center [391, 372] width 16 height 16
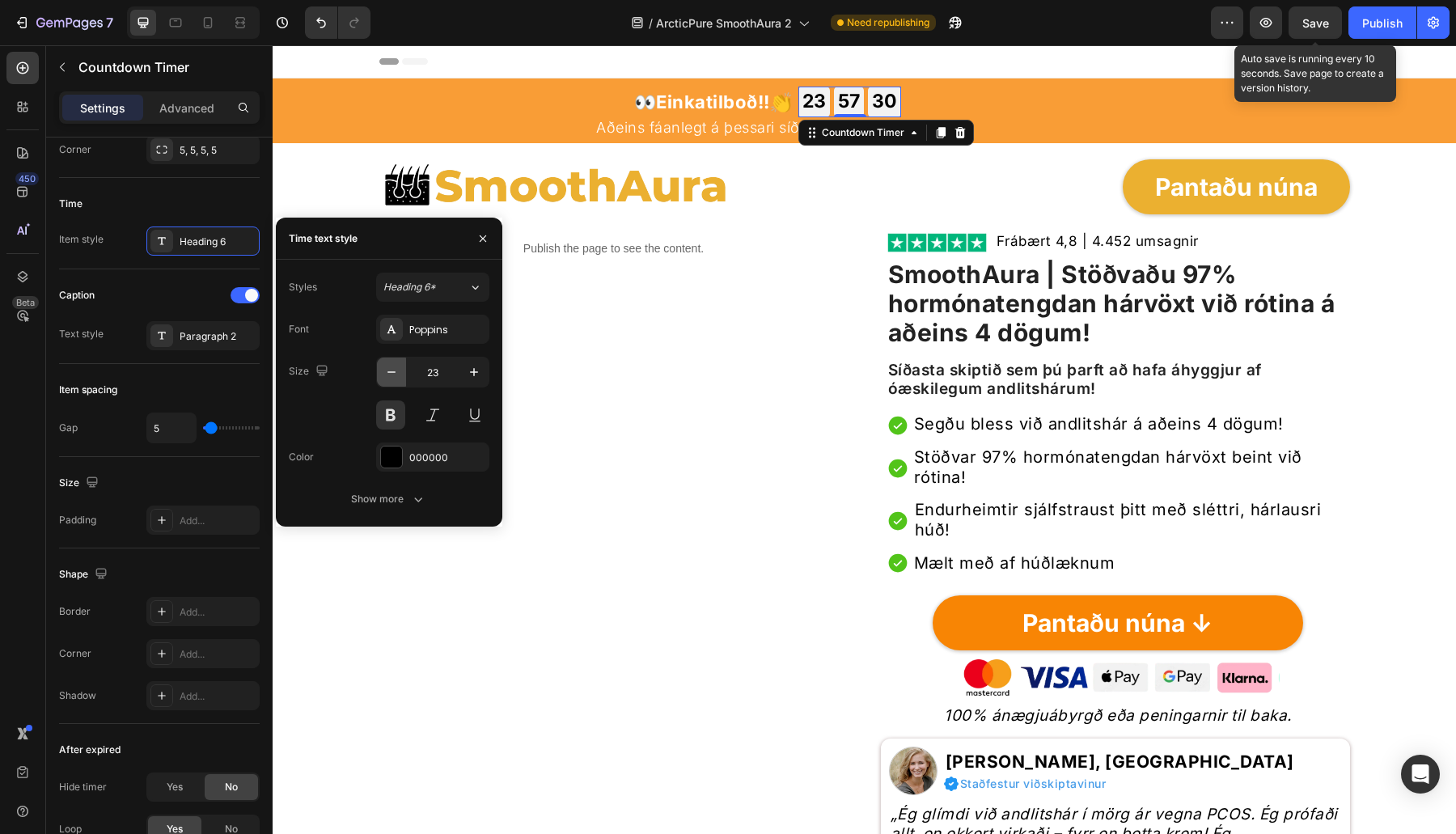
click at [397, 365] on icon "button" at bounding box center [391, 372] width 16 height 16
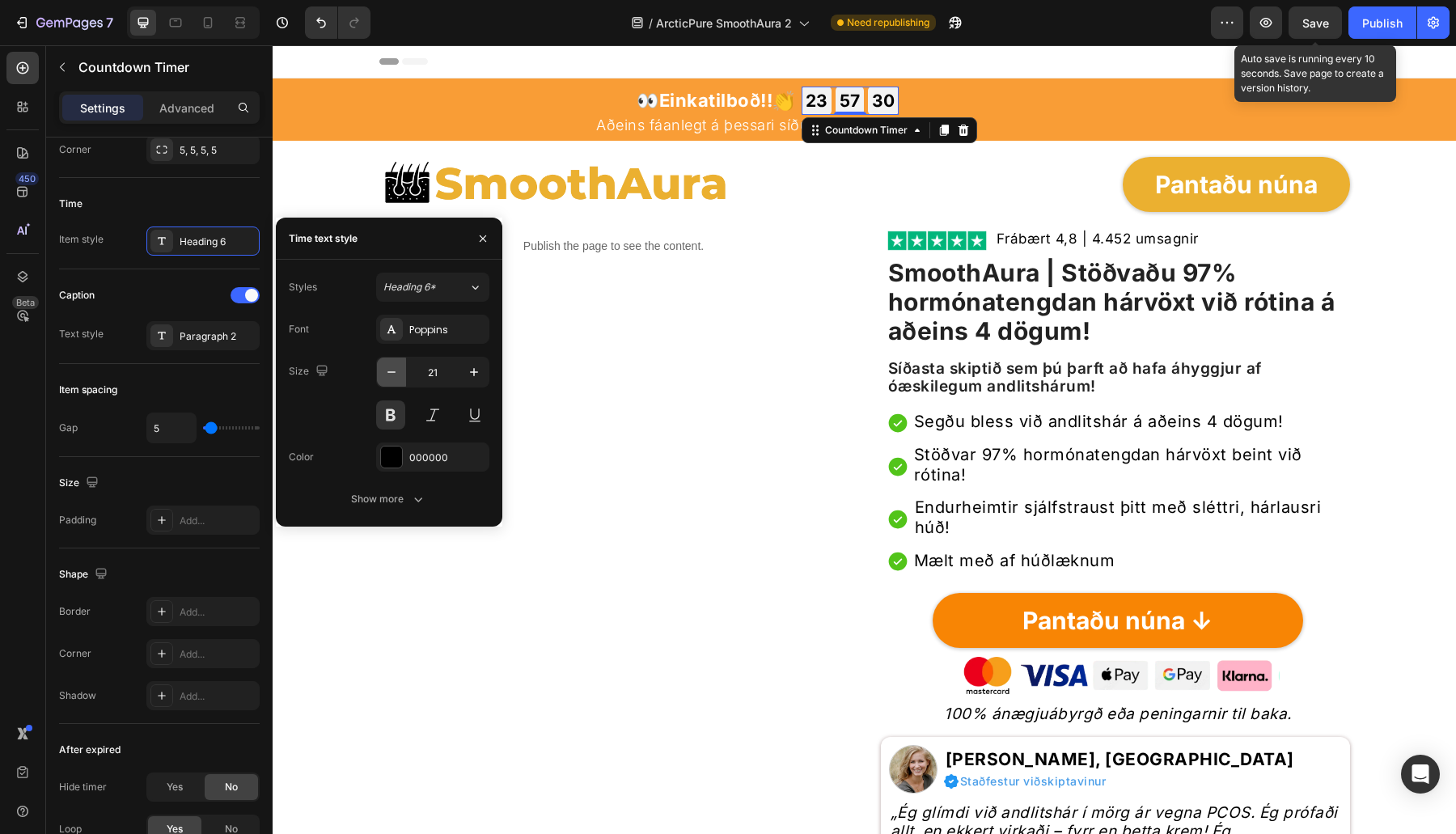
click at [397, 365] on icon "button" at bounding box center [391, 372] width 16 height 16
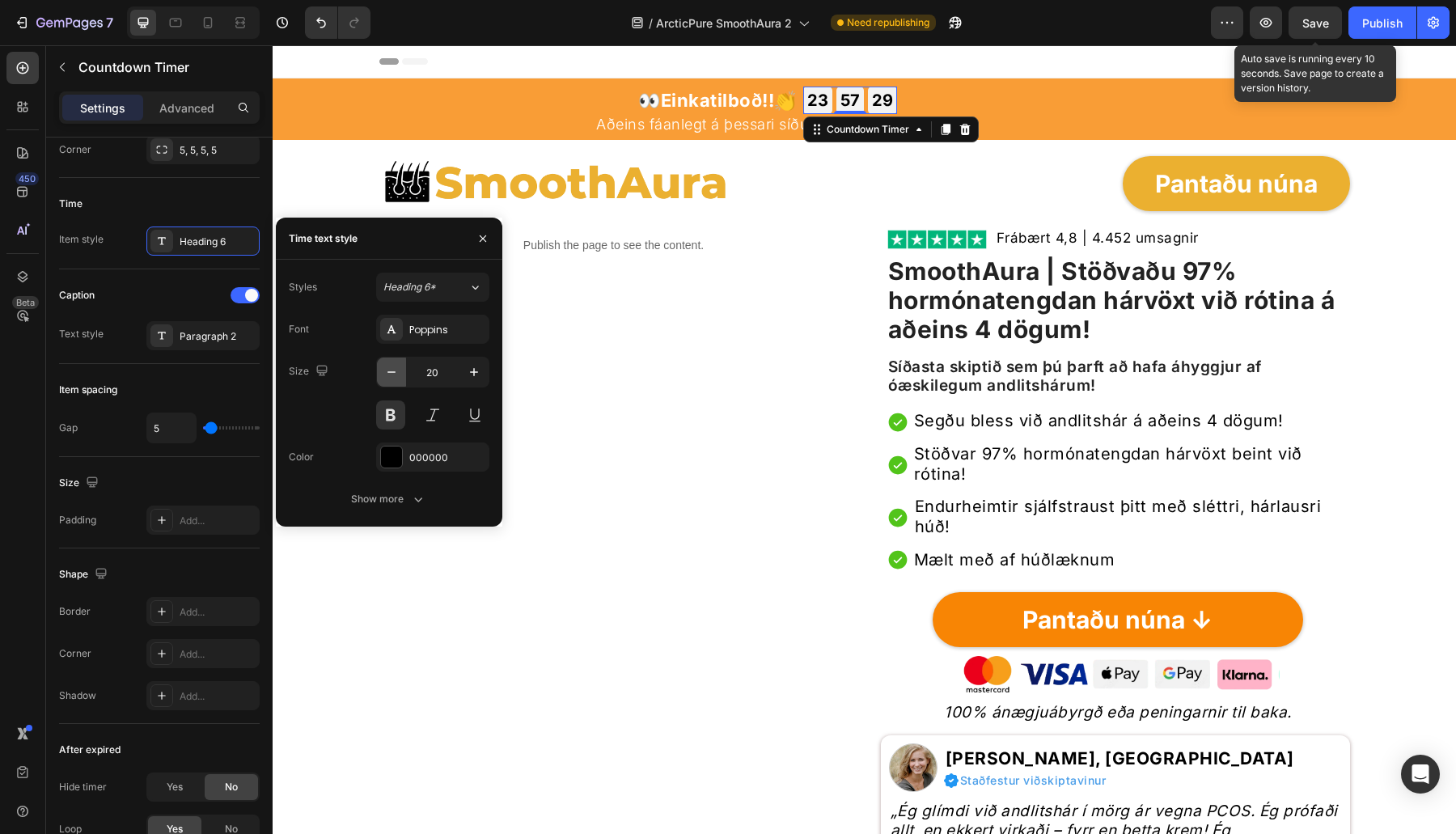
click at [397, 365] on icon "button" at bounding box center [391, 372] width 16 height 16
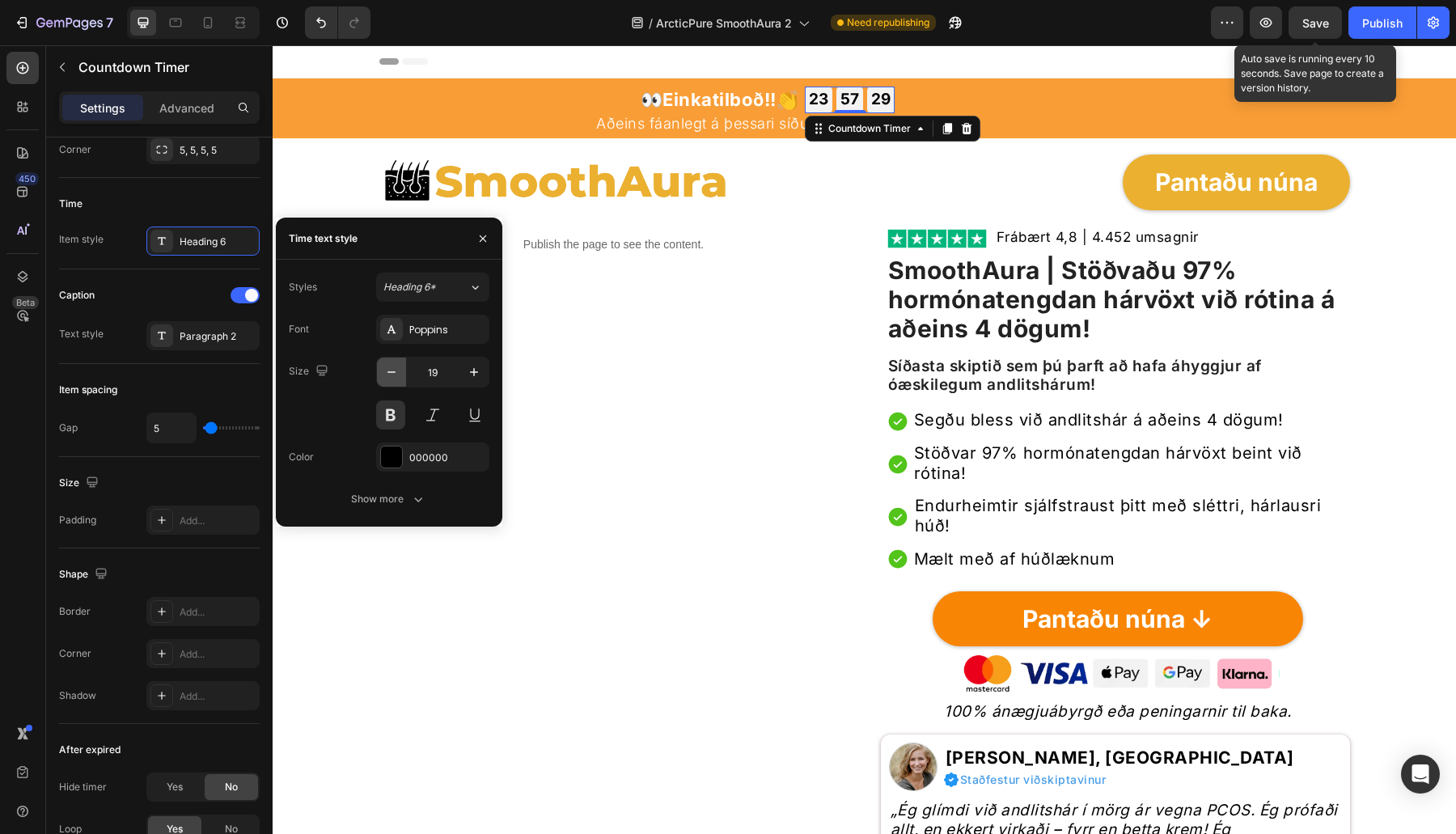
type input "18"
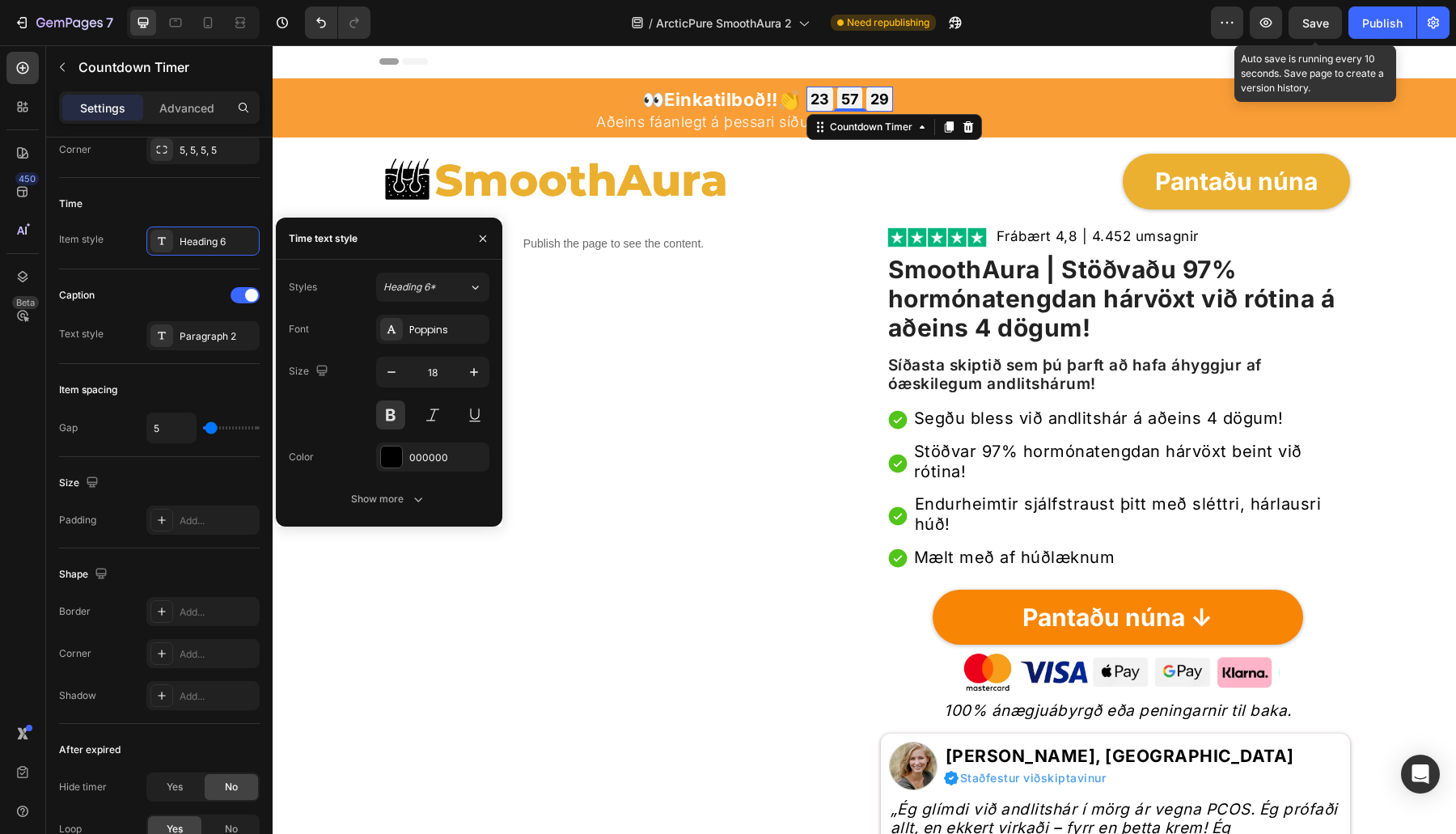
click at [685, 360] on div "Publish the page to see the content. Custom Code" at bounding box center [614, 568] width 469 height 691
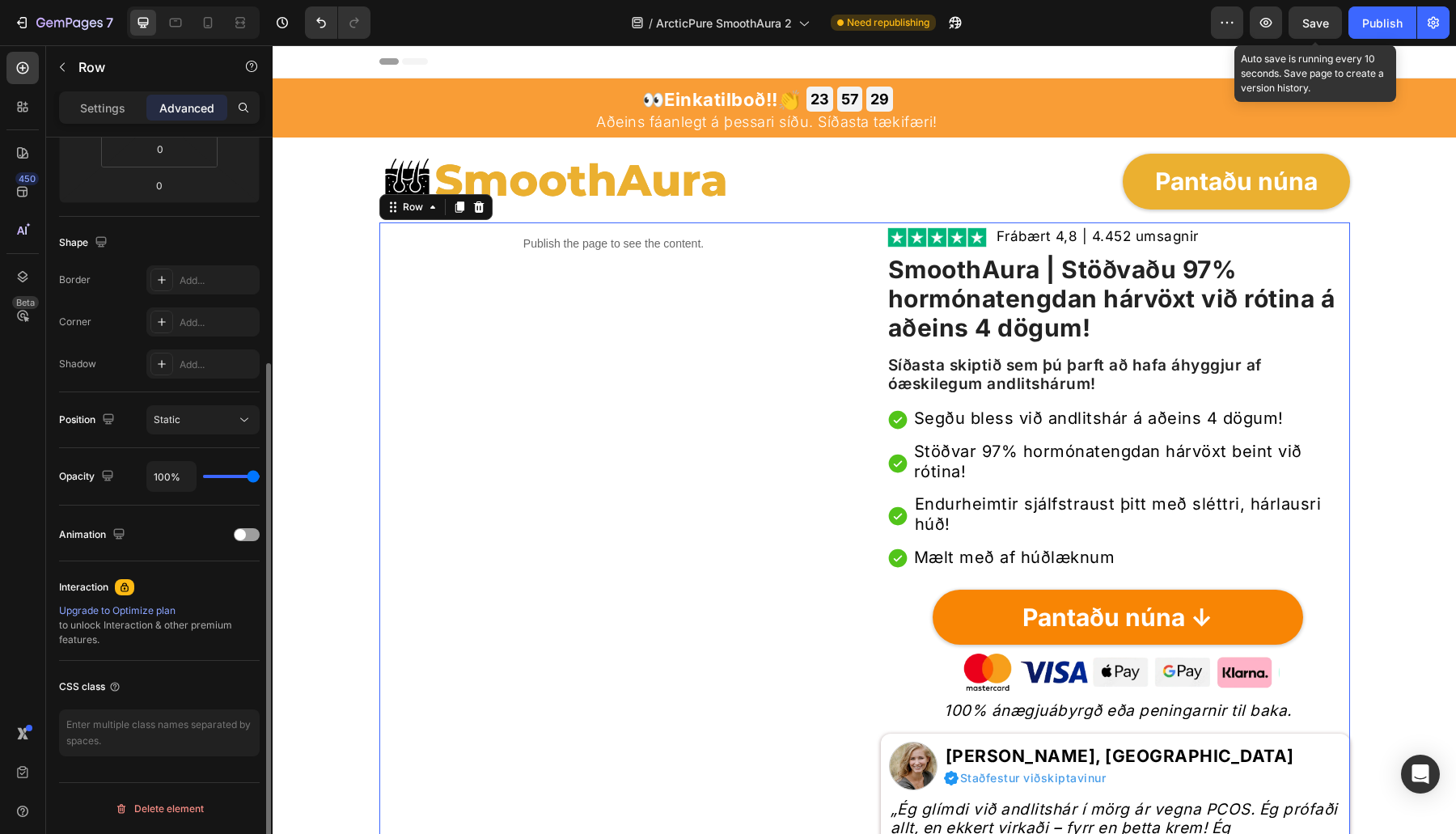
scroll to position [0, 0]
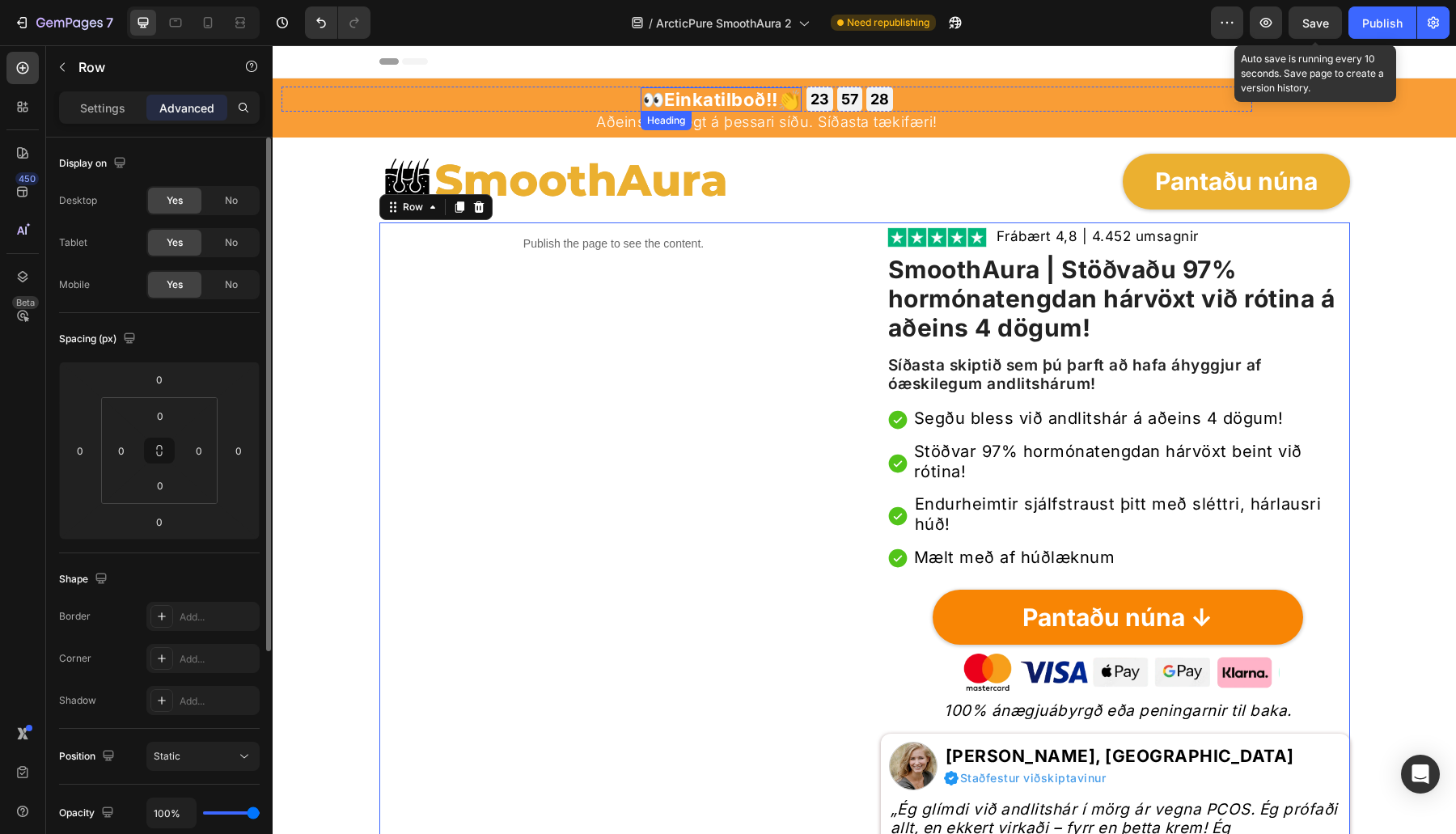
click at [802, 99] on h2 "👀 Einkatilboð!! 👏" at bounding box center [721, 100] width 162 height 24
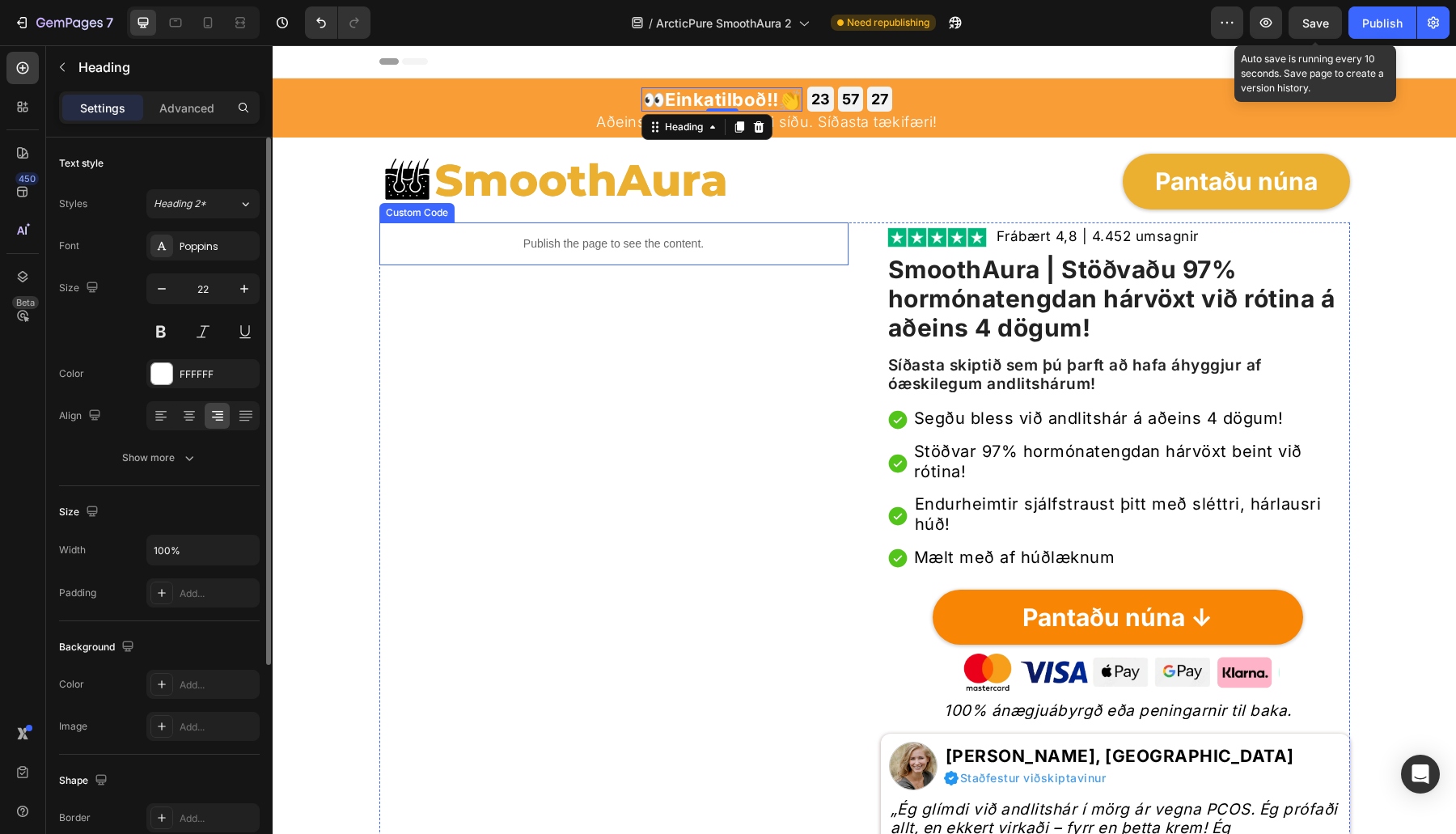
click at [782, 286] on div "Publish the page to see the content. Custom Code" at bounding box center [614, 568] width 469 height 691
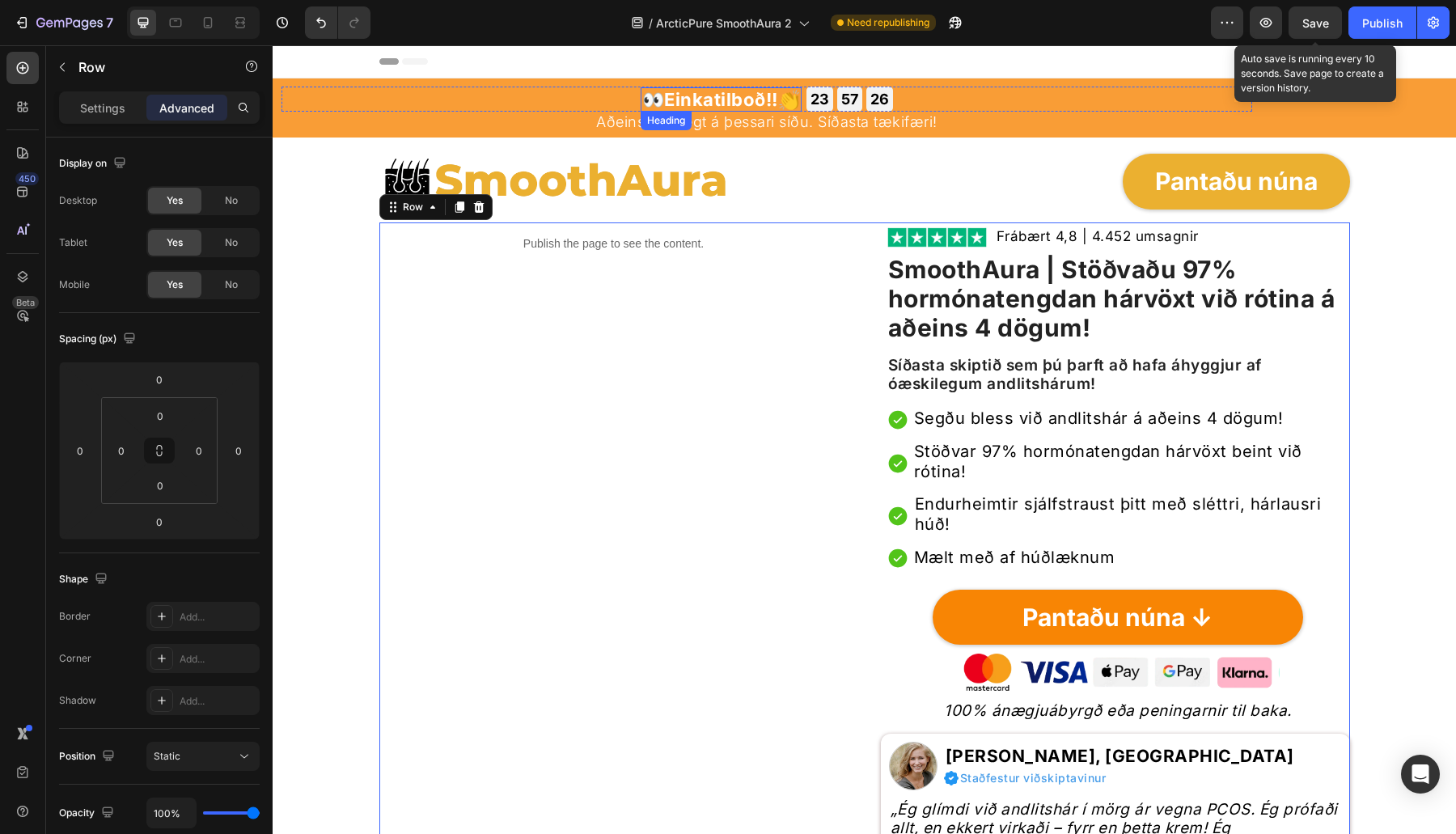
click at [684, 96] on strong "Einkatilboð!!" at bounding box center [721, 99] width 114 height 21
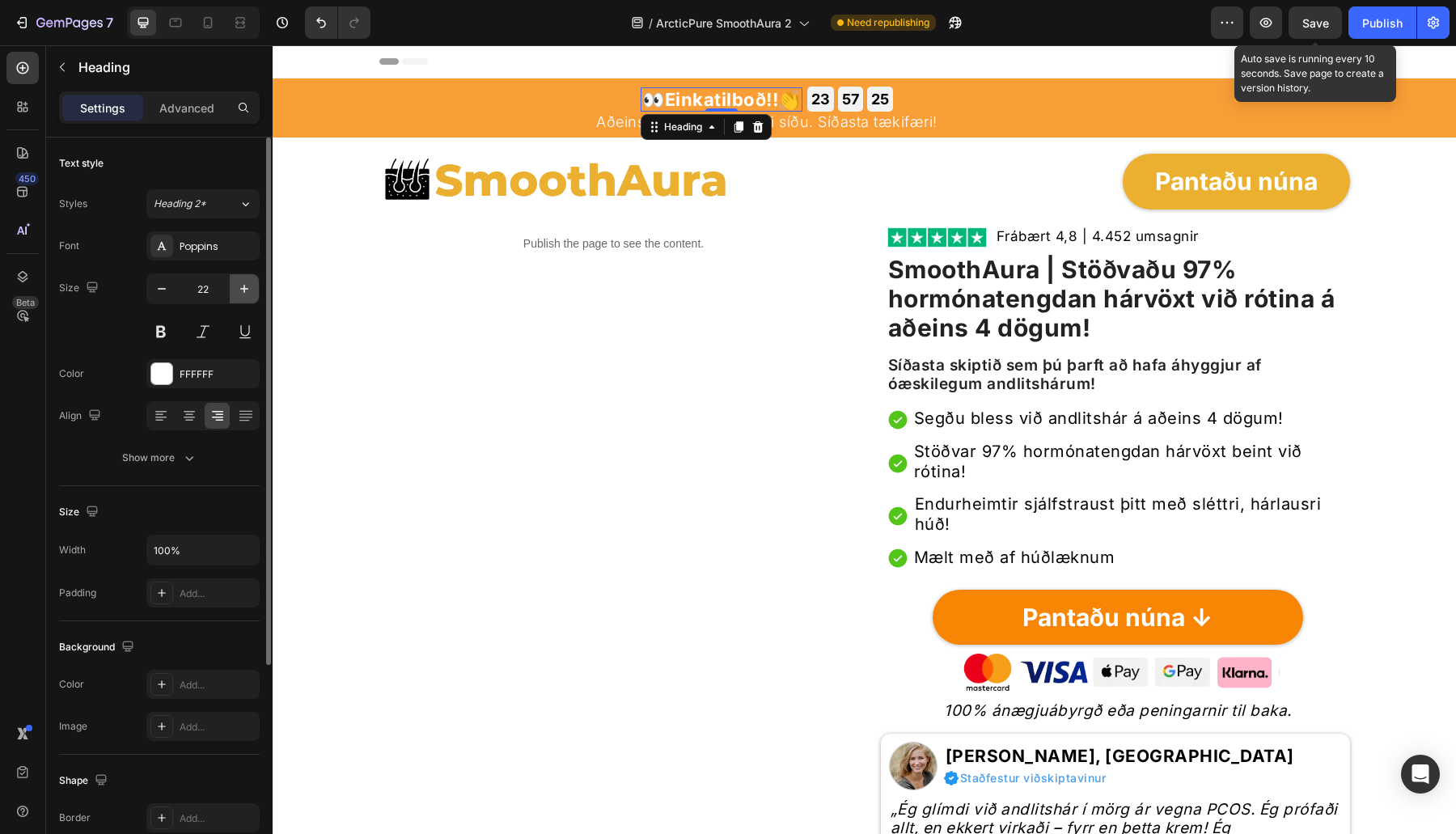
click at [241, 283] on icon "button" at bounding box center [244, 289] width 16 height 16
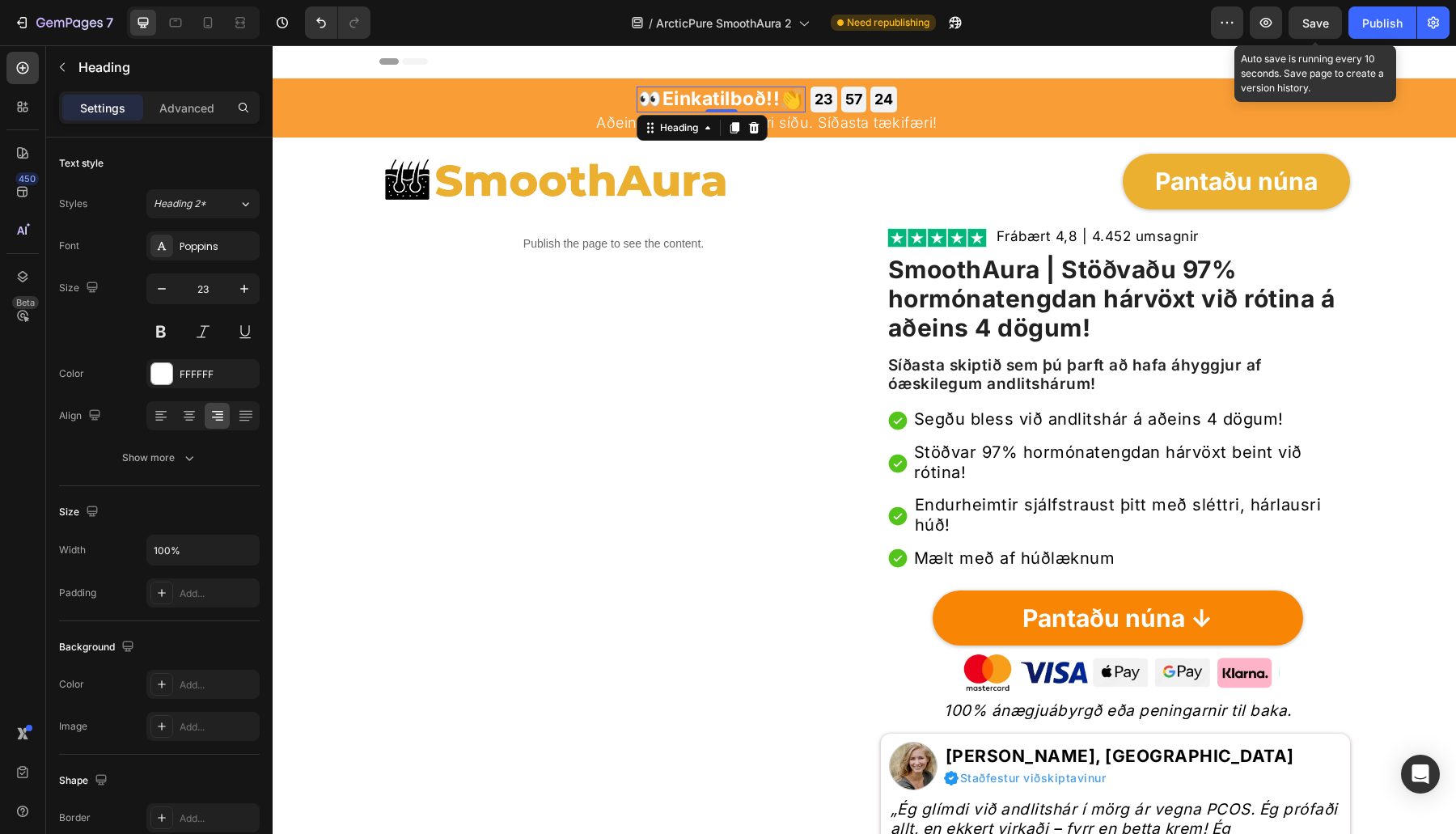
type input "24"
click at [1293, 19] on span "Save" at bounding box center [1315, 22] width 27 height 14
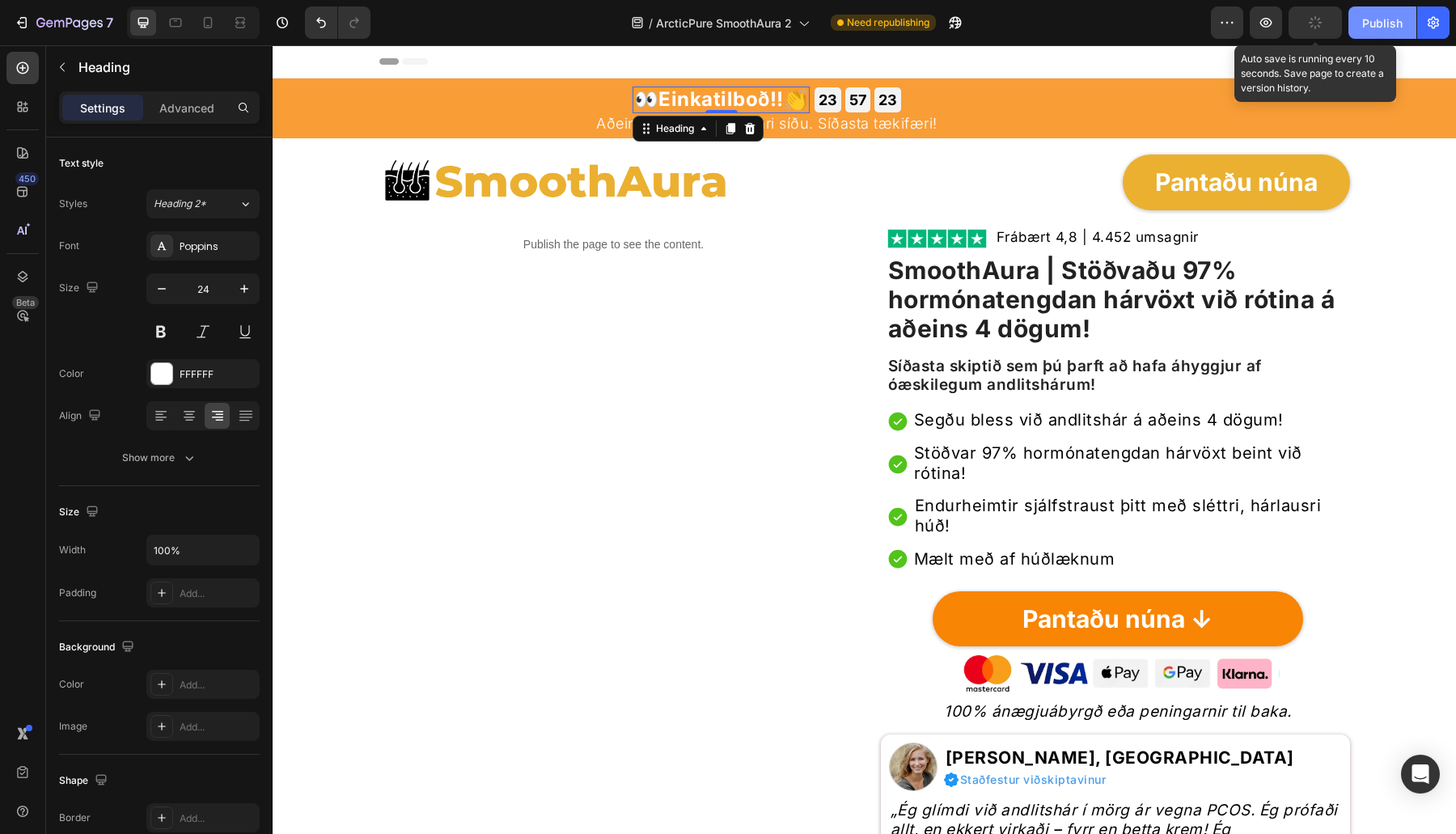
click at [1293, 21] on div "Publish" at bounding box center [1381, 23] width 40 height 17
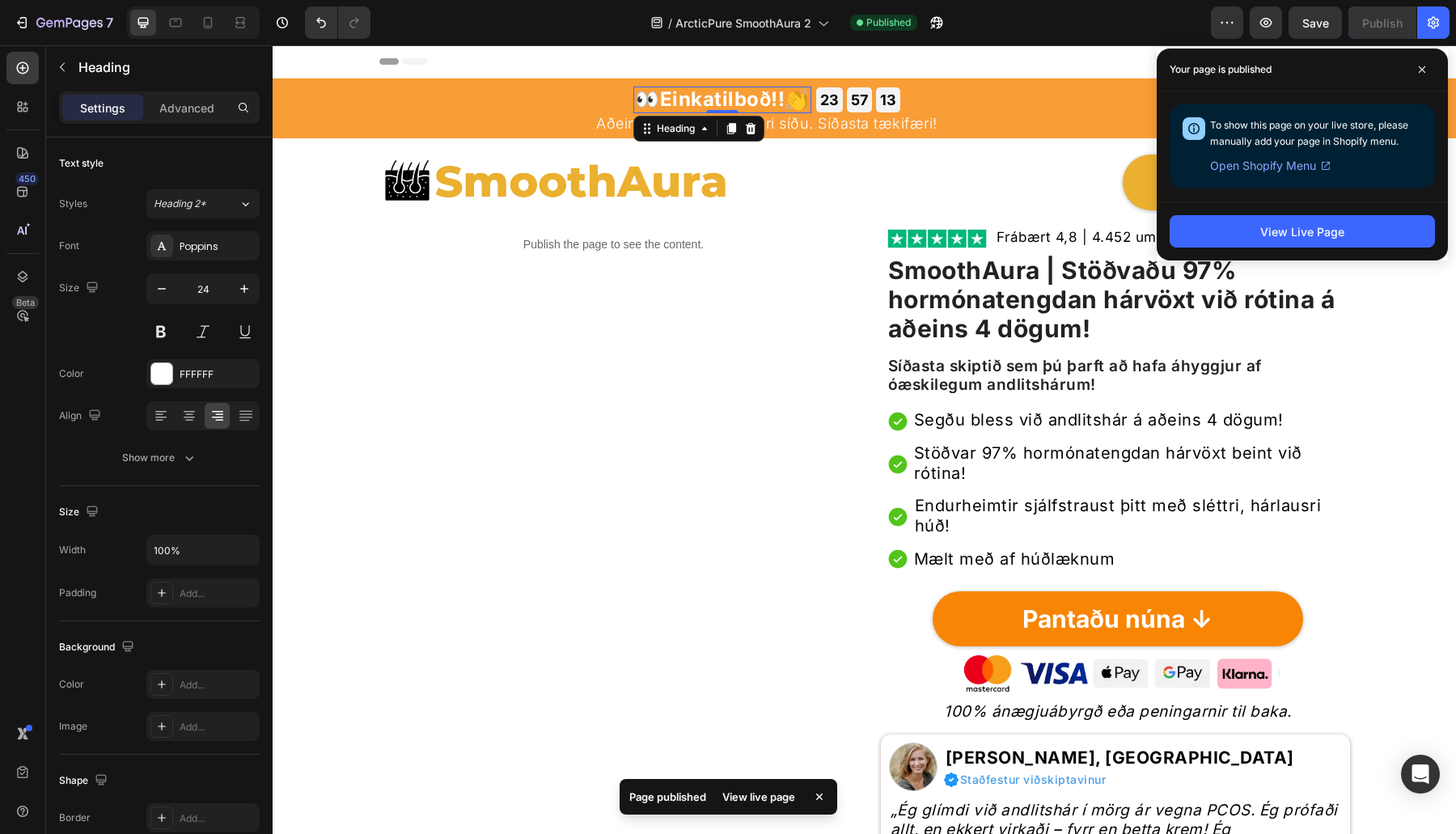
click at [1011, 106] on div "👀 Einkatilboð!! 👏 Heading 0 23 GODZ 57 MIN 13 SEK Countdown Timer Row" at bounding box center [766, 100] width 970 height 27
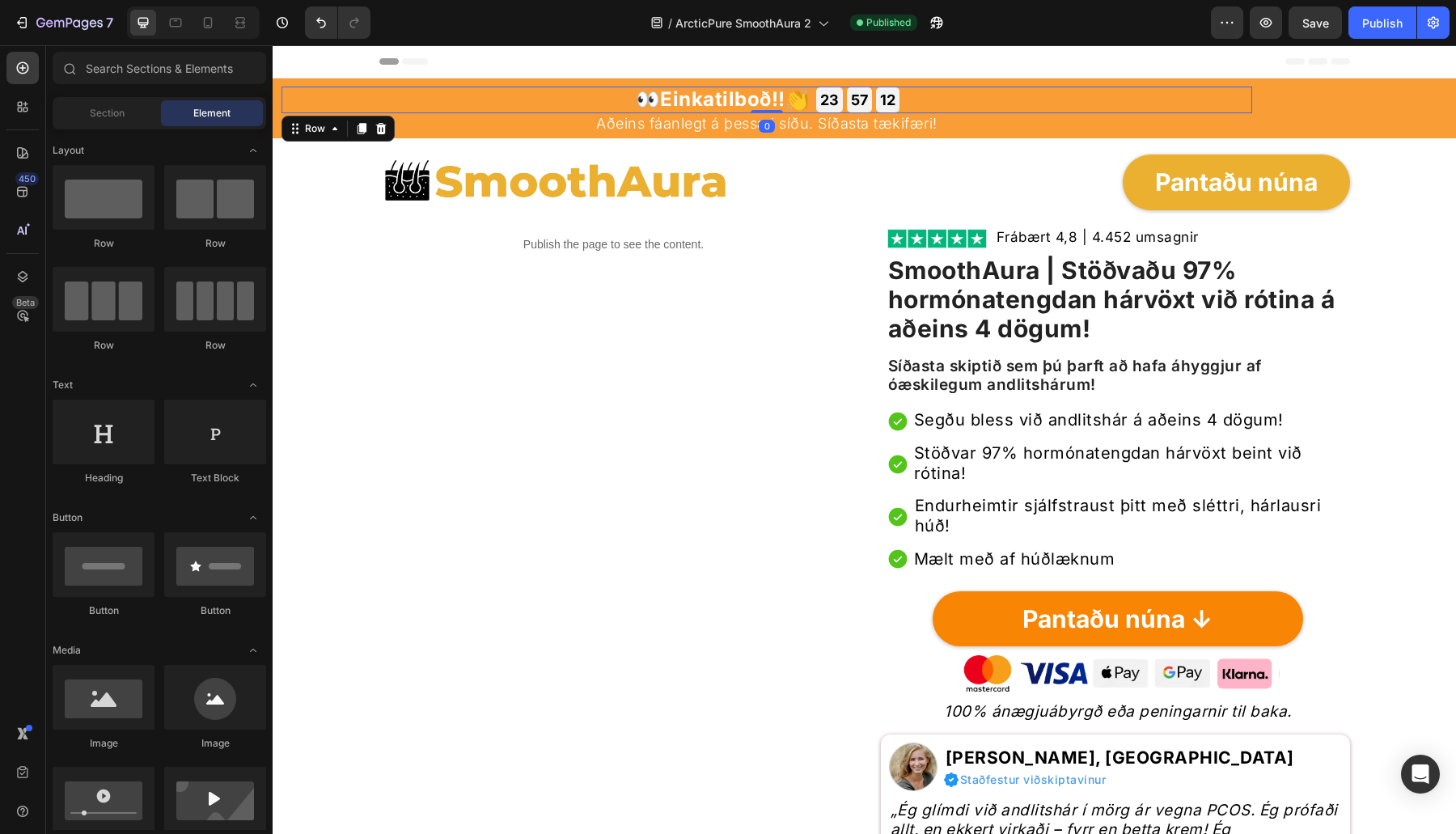
drag, startPoint x: 328, startPoint y: 142, endPoint x: 321, endPoint y: 134, distance: 10.6
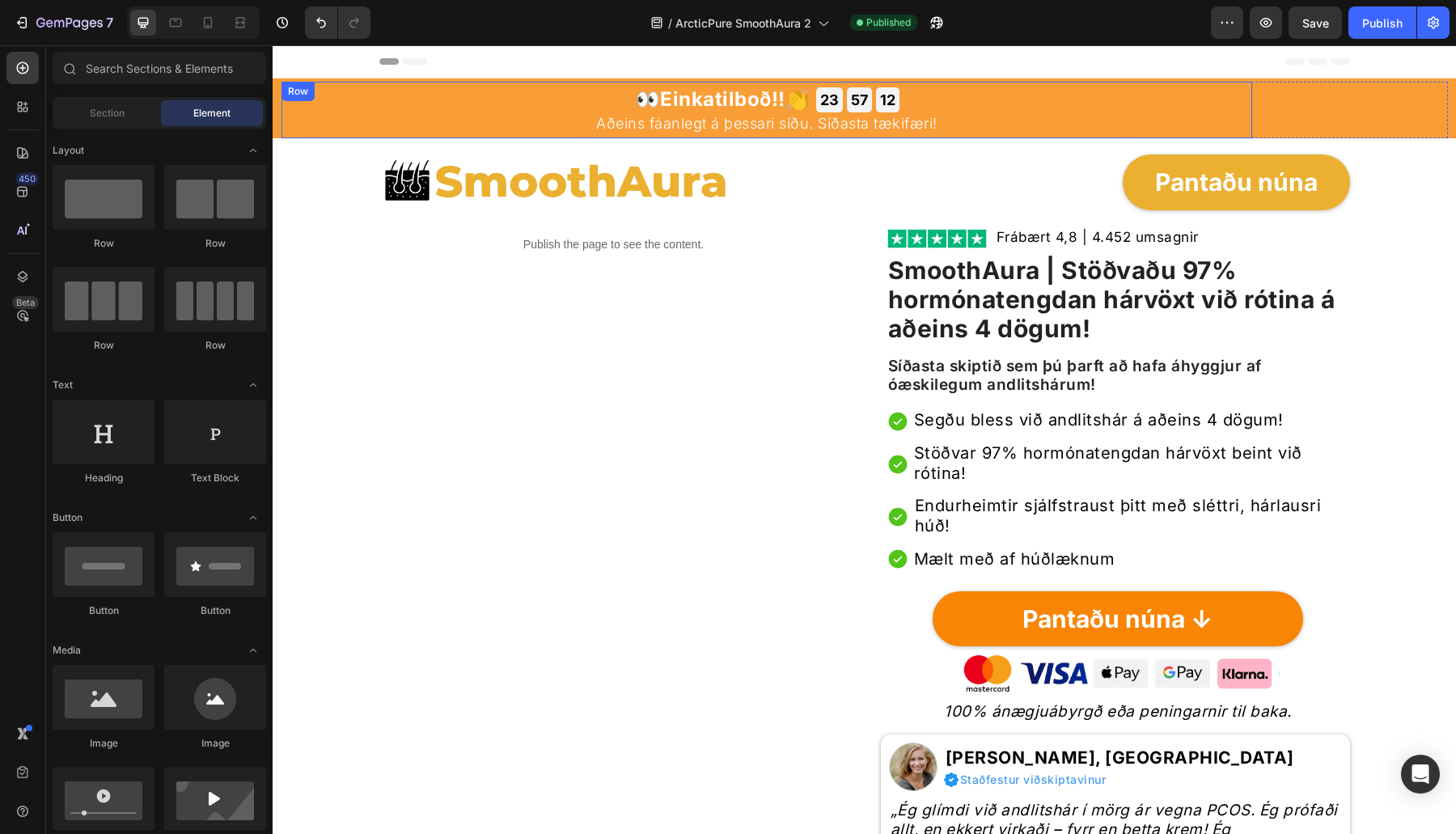
click at [321, 134] on div "👀 Einkatilboð!! 👏 Heading 23 GODZ 57 MIN 12 SEK Countdown Timer Row Aðeins fáan…" at bounding box center [766, 109] width 970 height 57
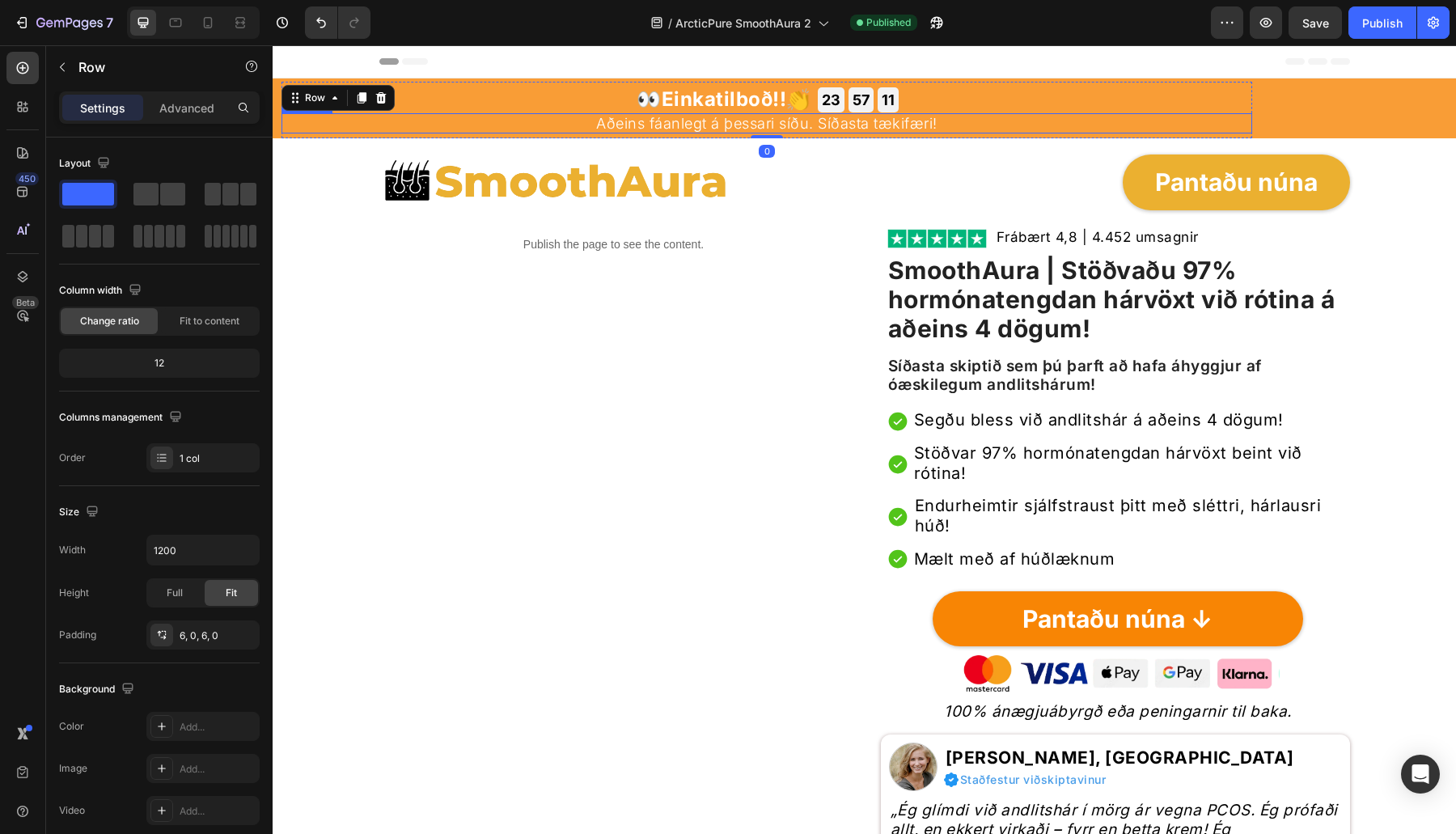
click at [1041, 123] on p "Aðeins fáanlegt á þessari síðu. Síðasta tækifæri!" at bounding box center [767, 123] width 968 height 18
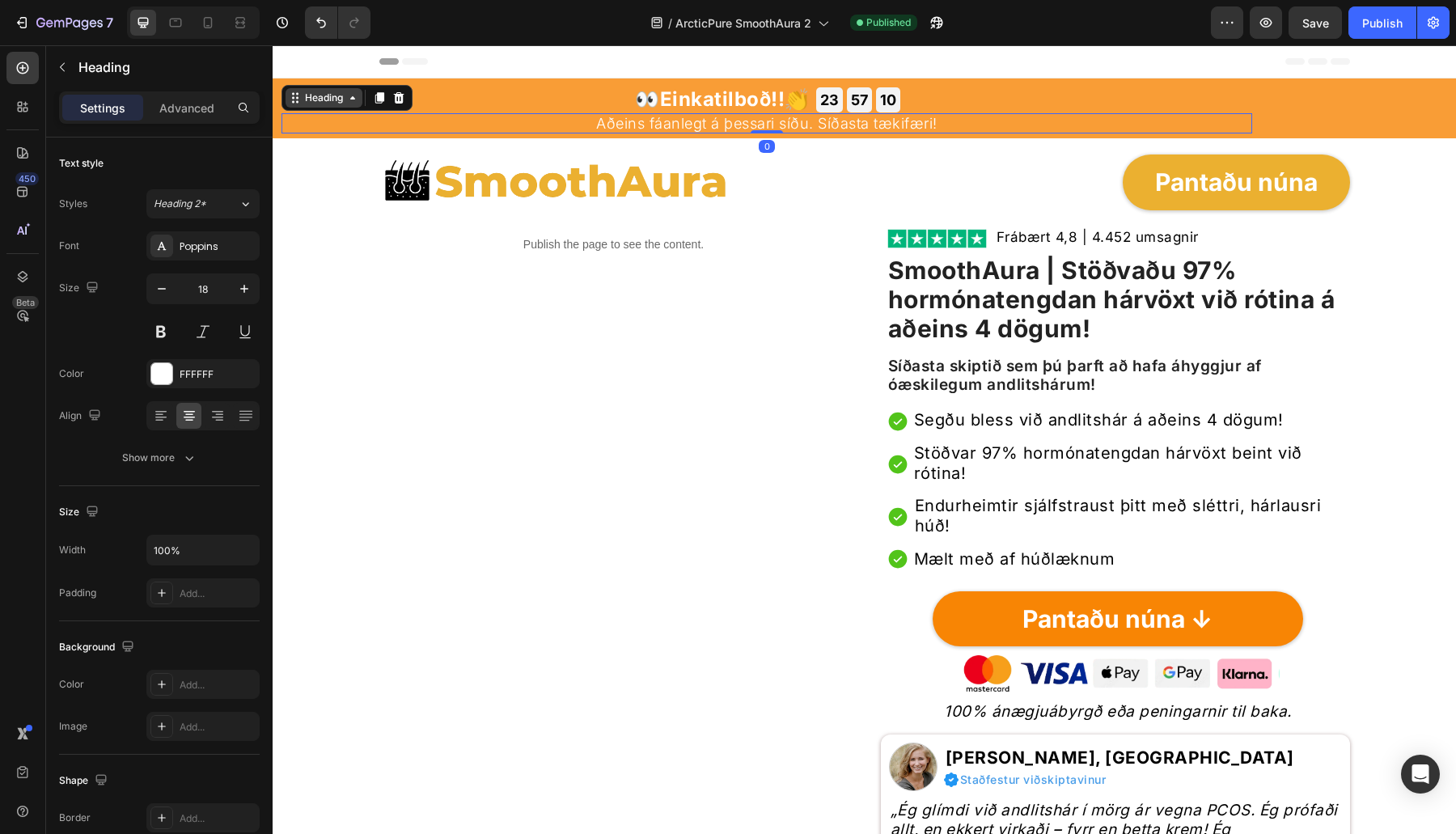
click at [300, 105] on div "Heading" at bounding box center [324, 97] width 77 height 20
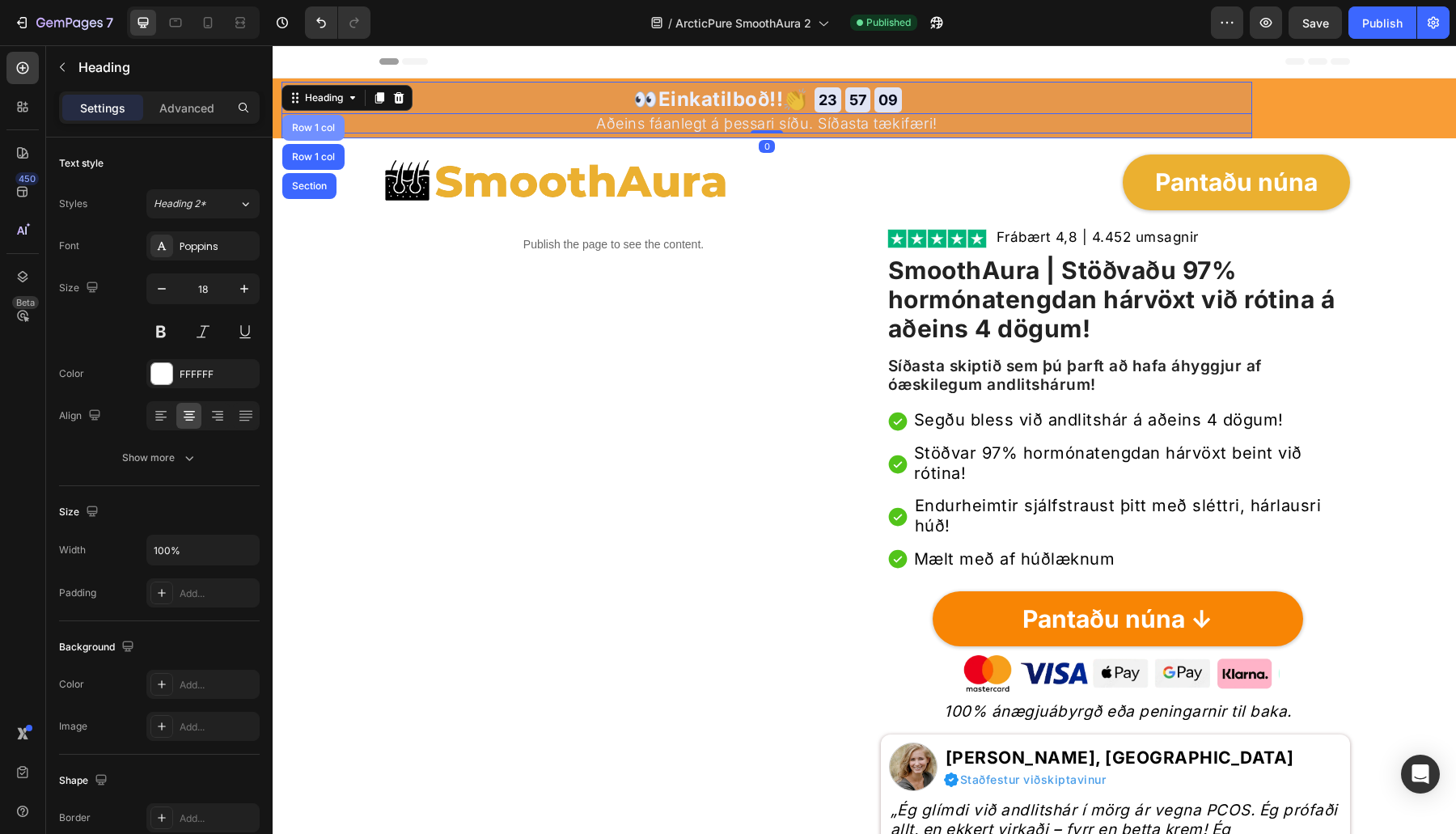
click at [320, 132] on div "Row 1 col" at bounding box center [313, 128] width 63 height 26
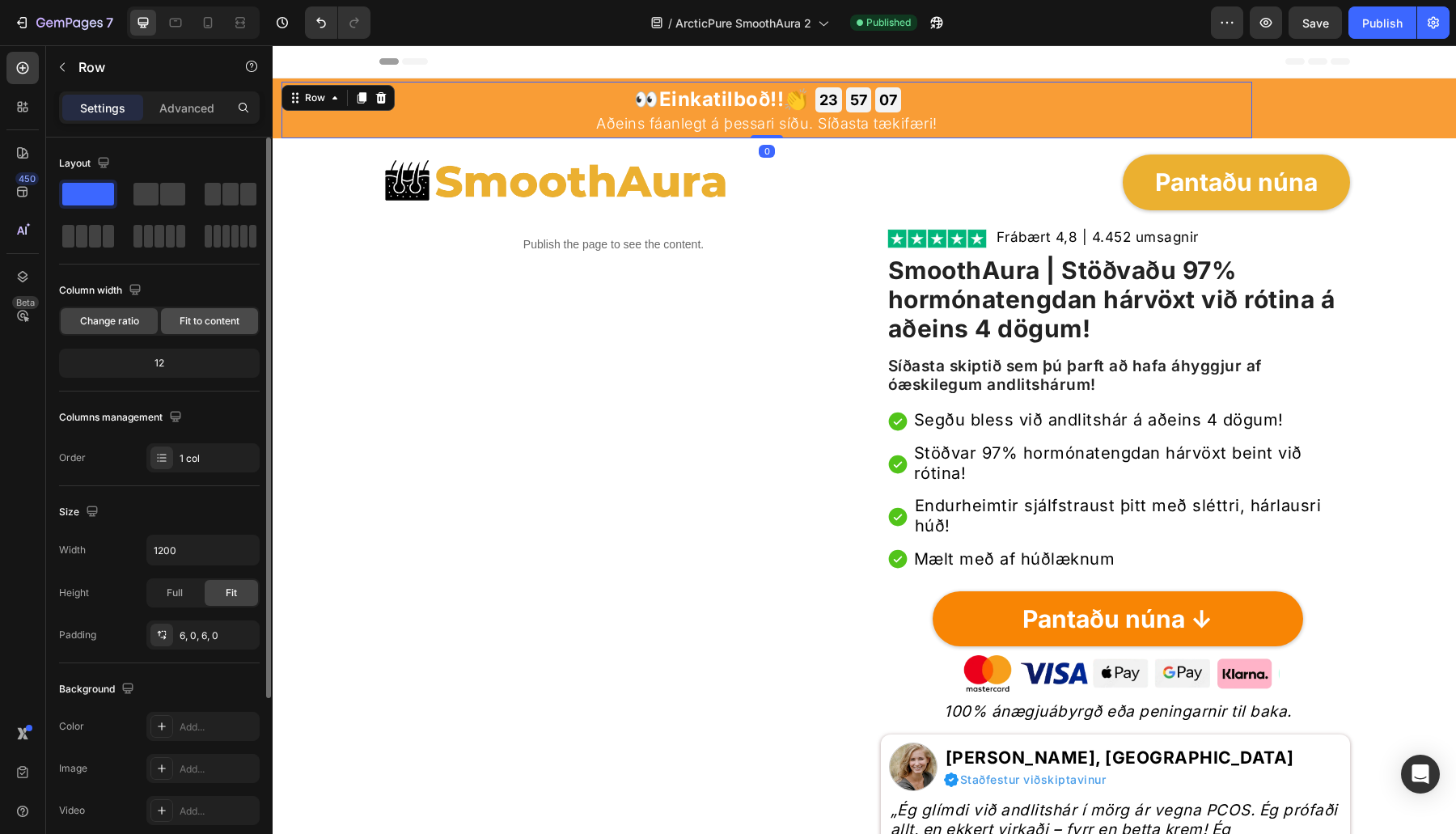
click at [213, 318] on span "Fit to content" at bounding box center [209, 321] width 60 height 15
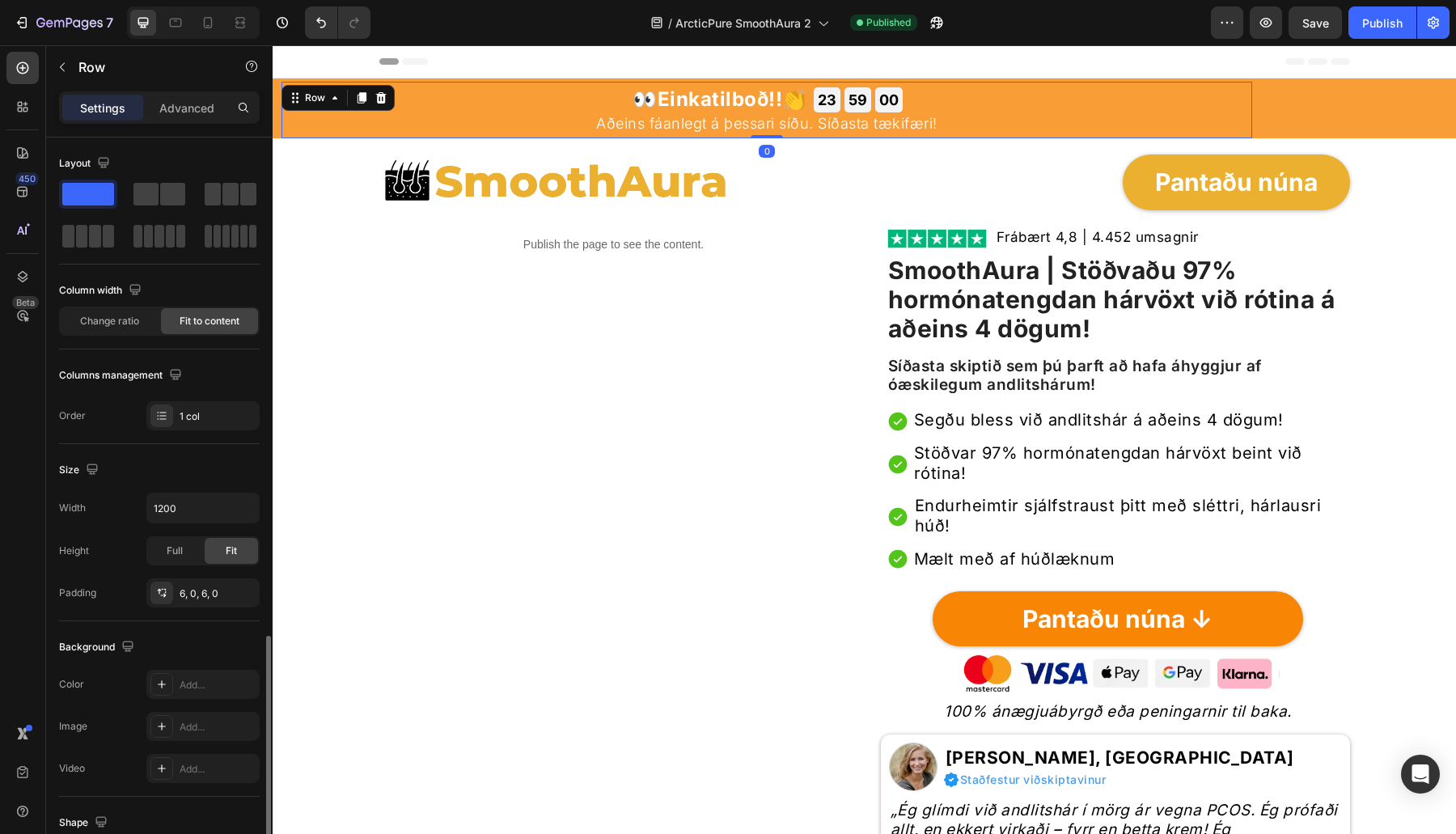
scroll to position [290, 0]
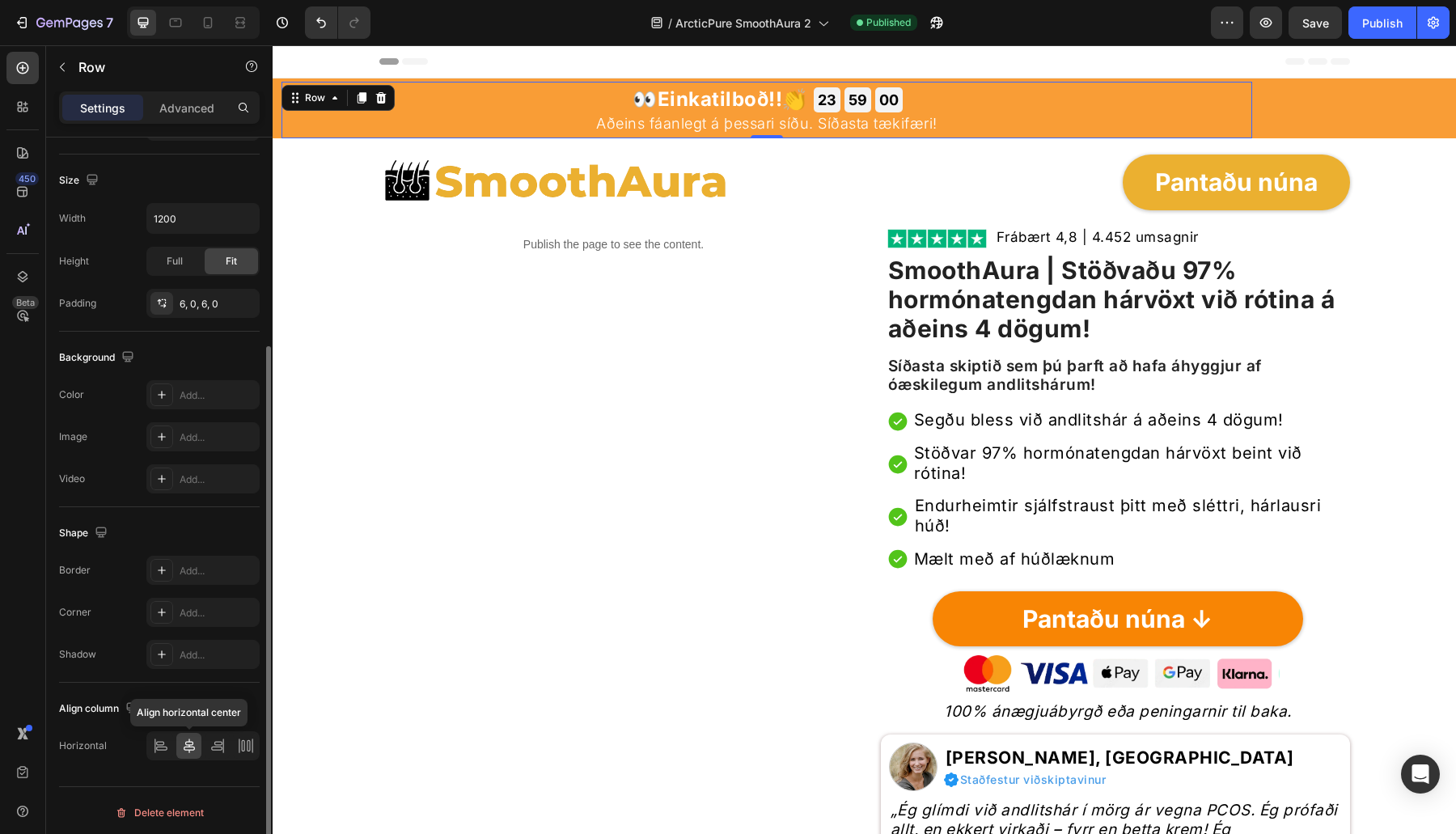
click at [186, 739] on icon at bounding box center [190, 746] width 11 height 15
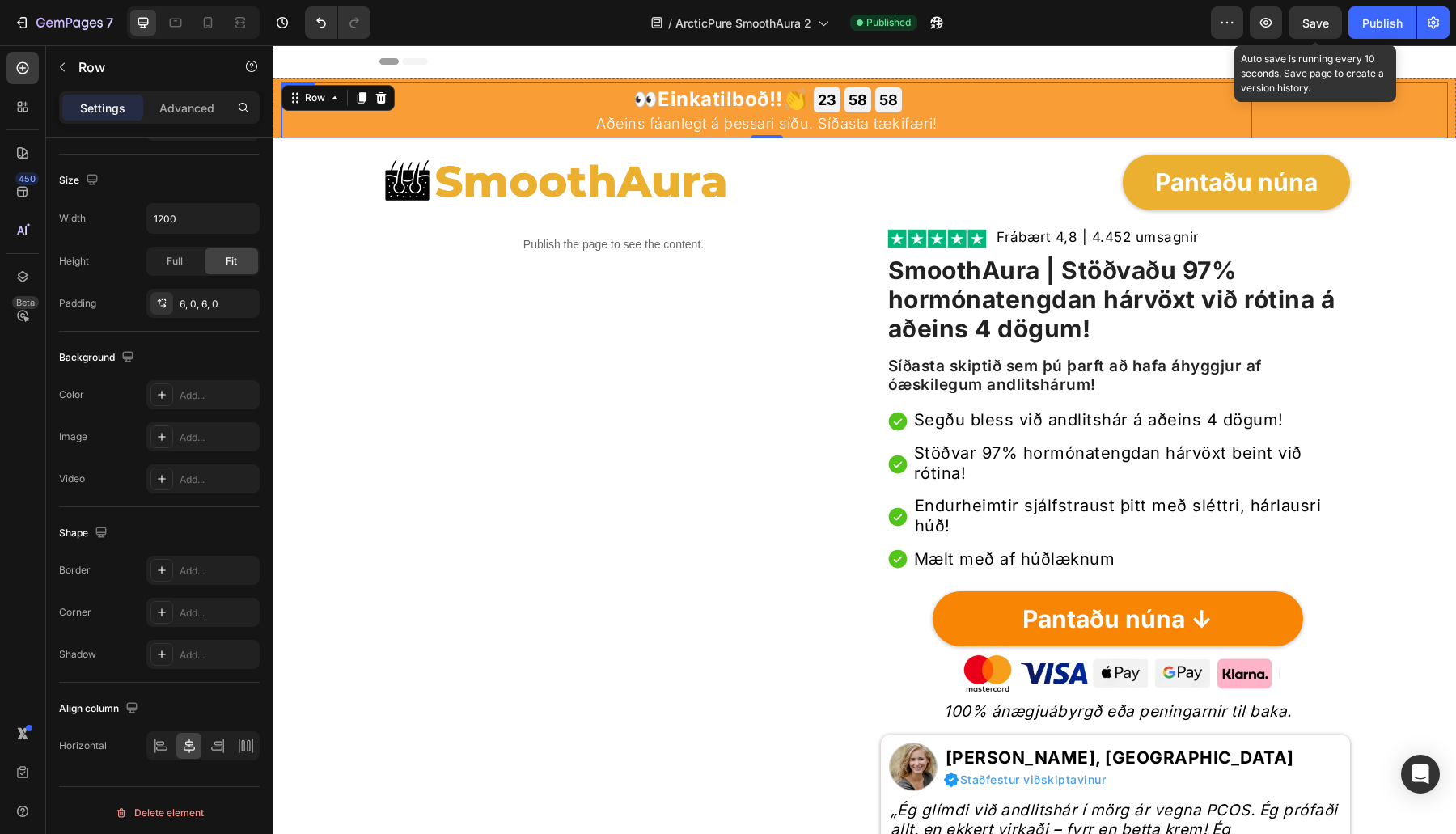
drag, startPoint x: 1320, startPoint y: 98, endPoint x: 1323, endPoint y: 106, distance: 8.5
click at [1293, 98] on div "👀 Einkatilboð!! 👏 Heading 23 GODZ 58 MIN 58 SEK Countdown Timer Row Aðeins fáan…" at bounding box center [864, 109] width 1166 height 57
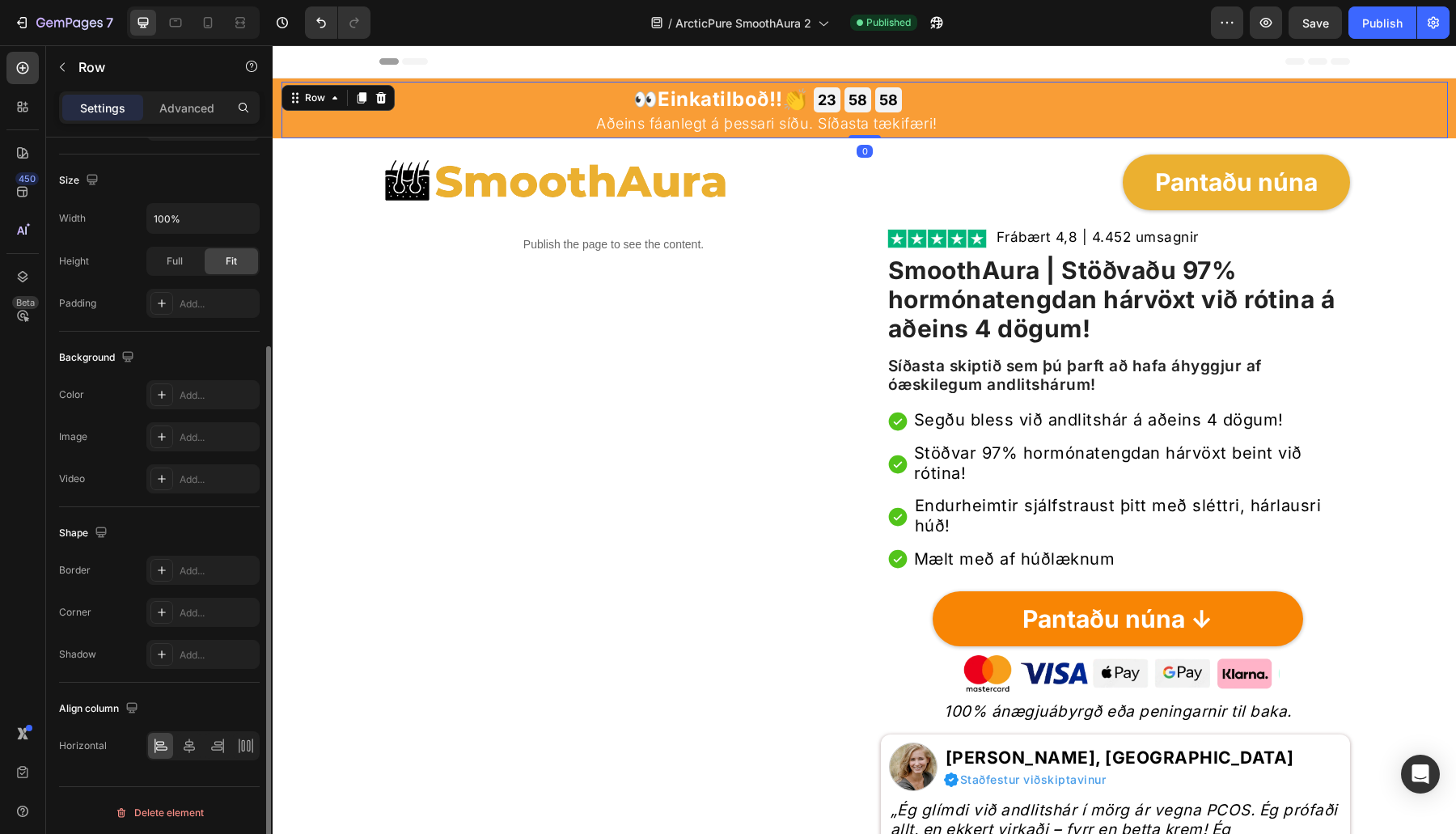
click at [1128, 98] on div "👀 Einkatilboð!! 👏 Heading 23 GODZ 58 MIN 58 SEK Countdown Timer Row" at bounding box center [766, 100] width 970 height 27
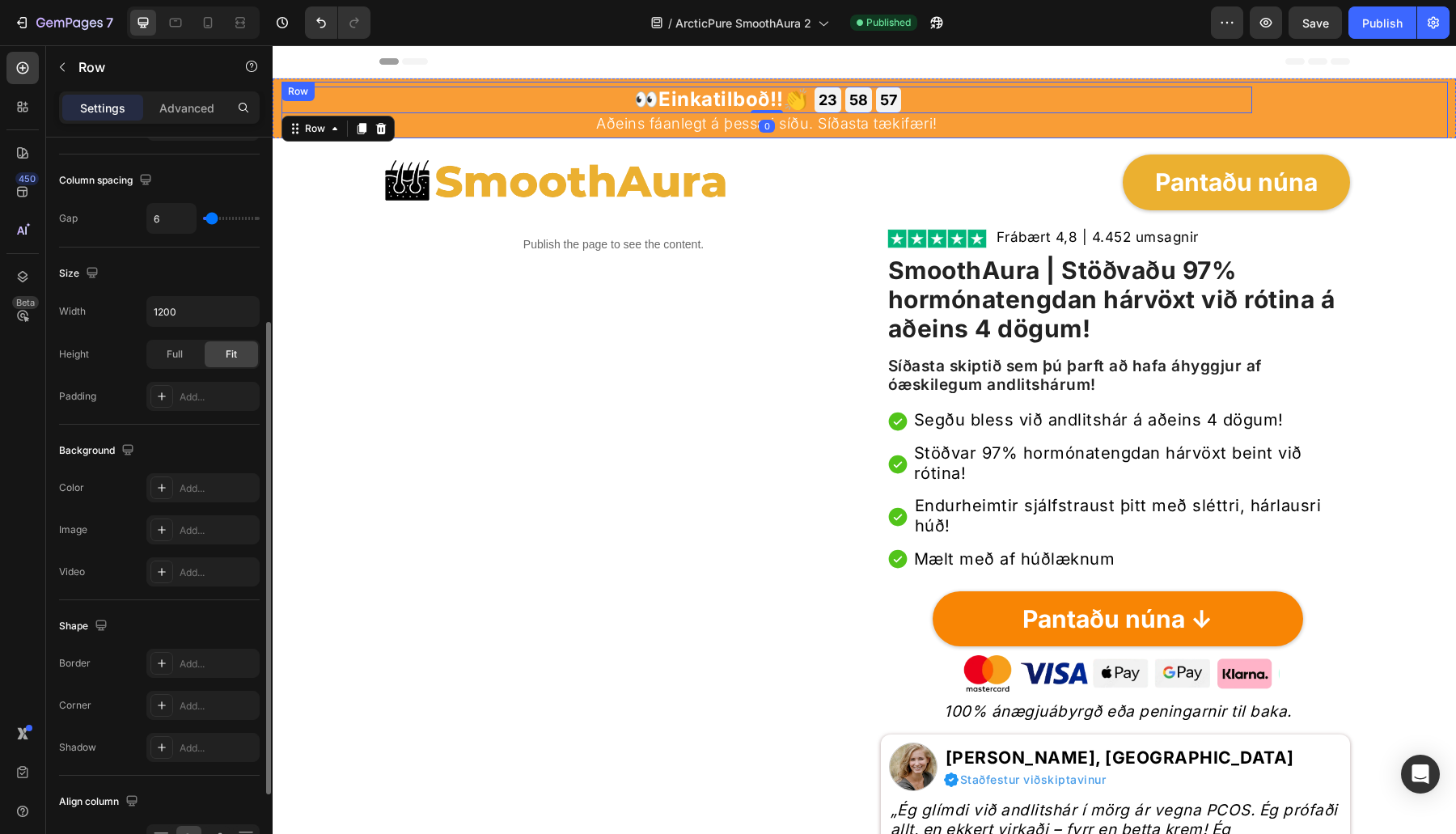
click at [1278, 114] on div "👀 Einkatilboð!! 👏 Heading 23 GODZ 58 MIN 57 SEK Countdown Timer Row 0 Aðeins fá…" at bounding box center [864, 109] width 1166 height 57
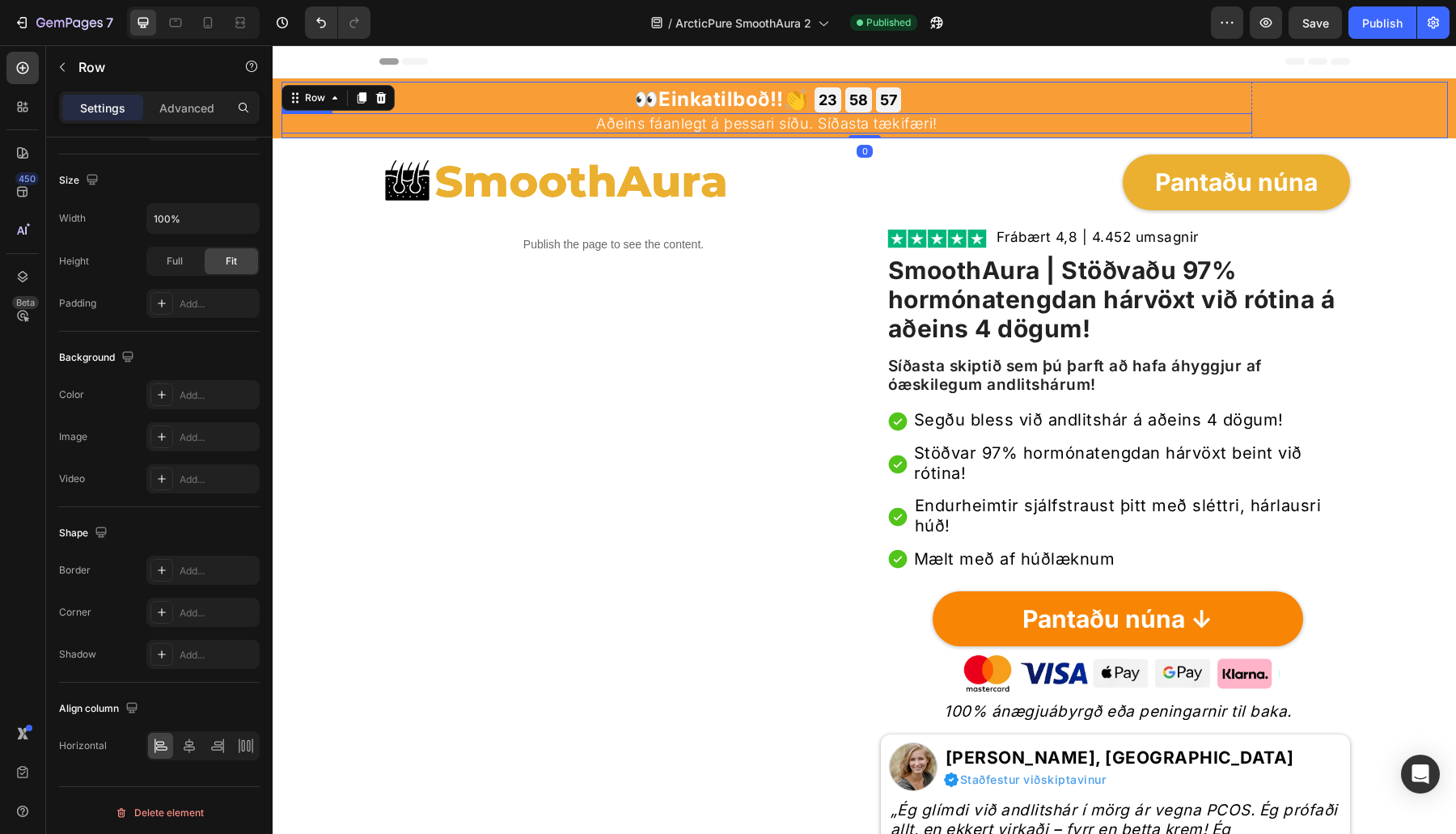
click at [1225, 129] on p "Aðeins fáanlegt á þessari síðu. Síðasta tækifæri!" at bounding box center [767, 123] width 968 height 18
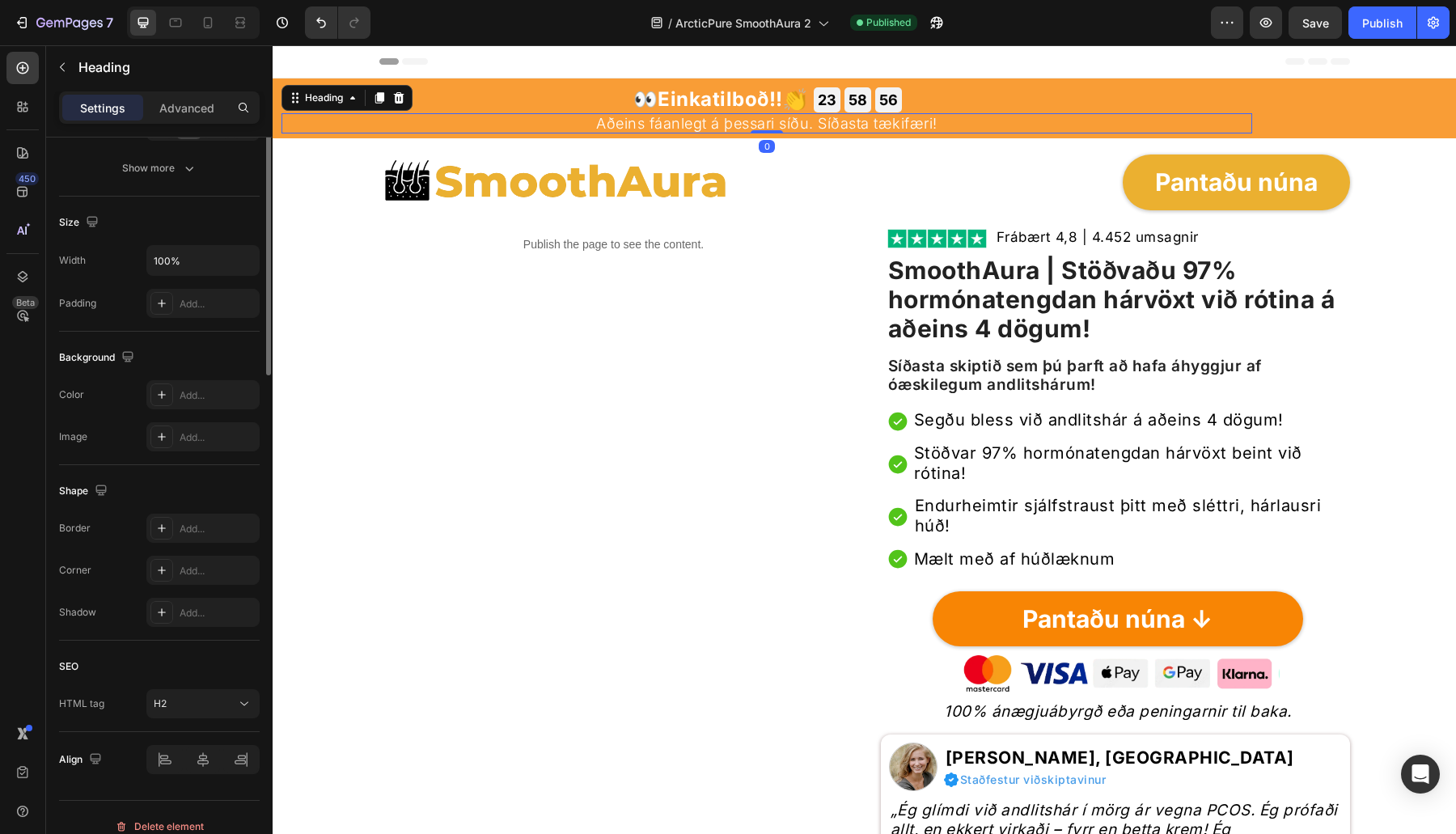
scroll to position [0, 0]
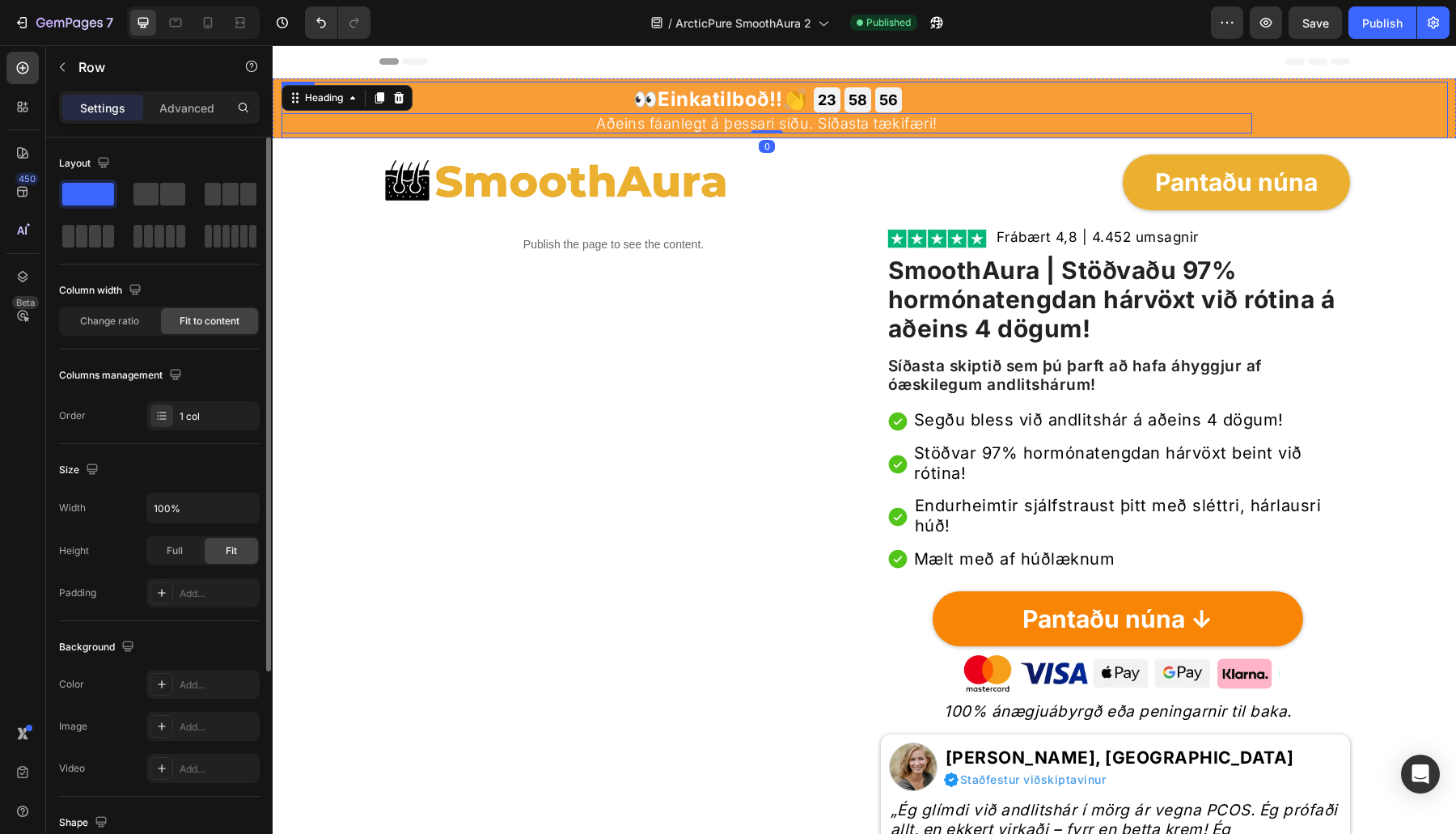
click at [1288, 117] on div "👀 Einkatilboð!! 👏 Heading 23 GODZ 58 MIN 56 SEK Countdown Timer Row Aðeins fáan…" at bounding box center [864, 109] width 1166 height 57
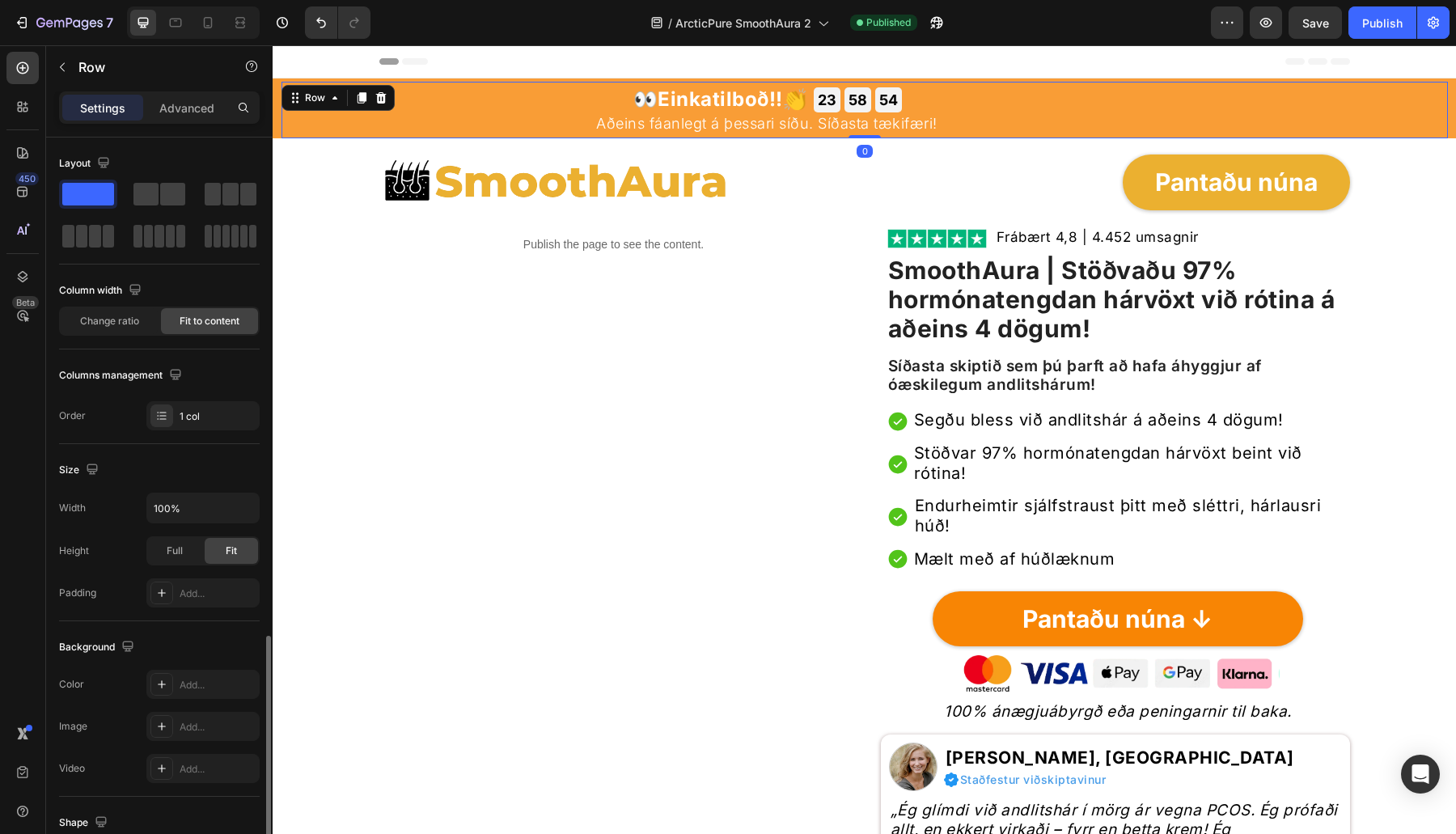
scroll to position [290, 0]
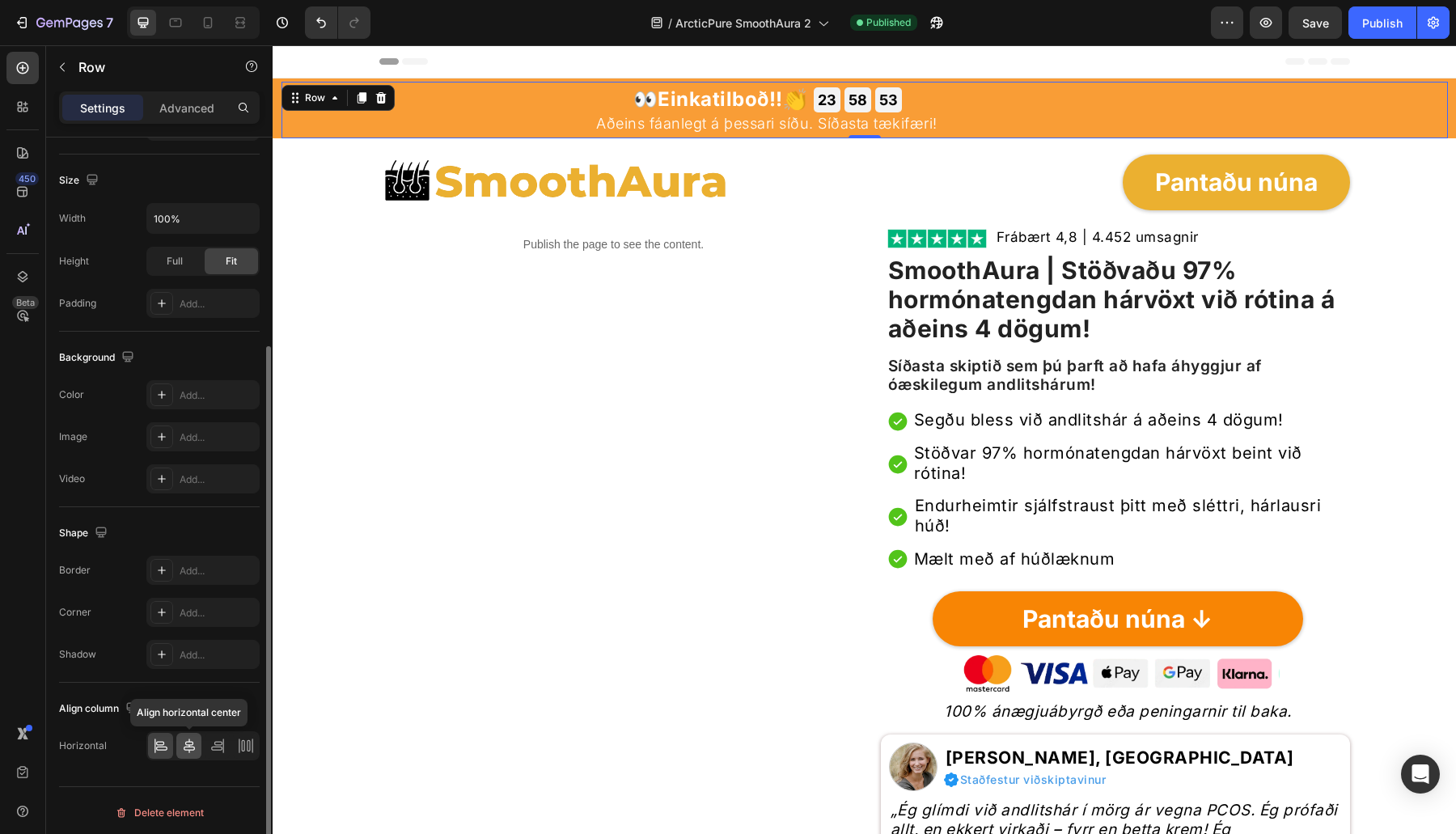
click at [191, 740] on div at bounding box center [189, 746] width 25 height 26
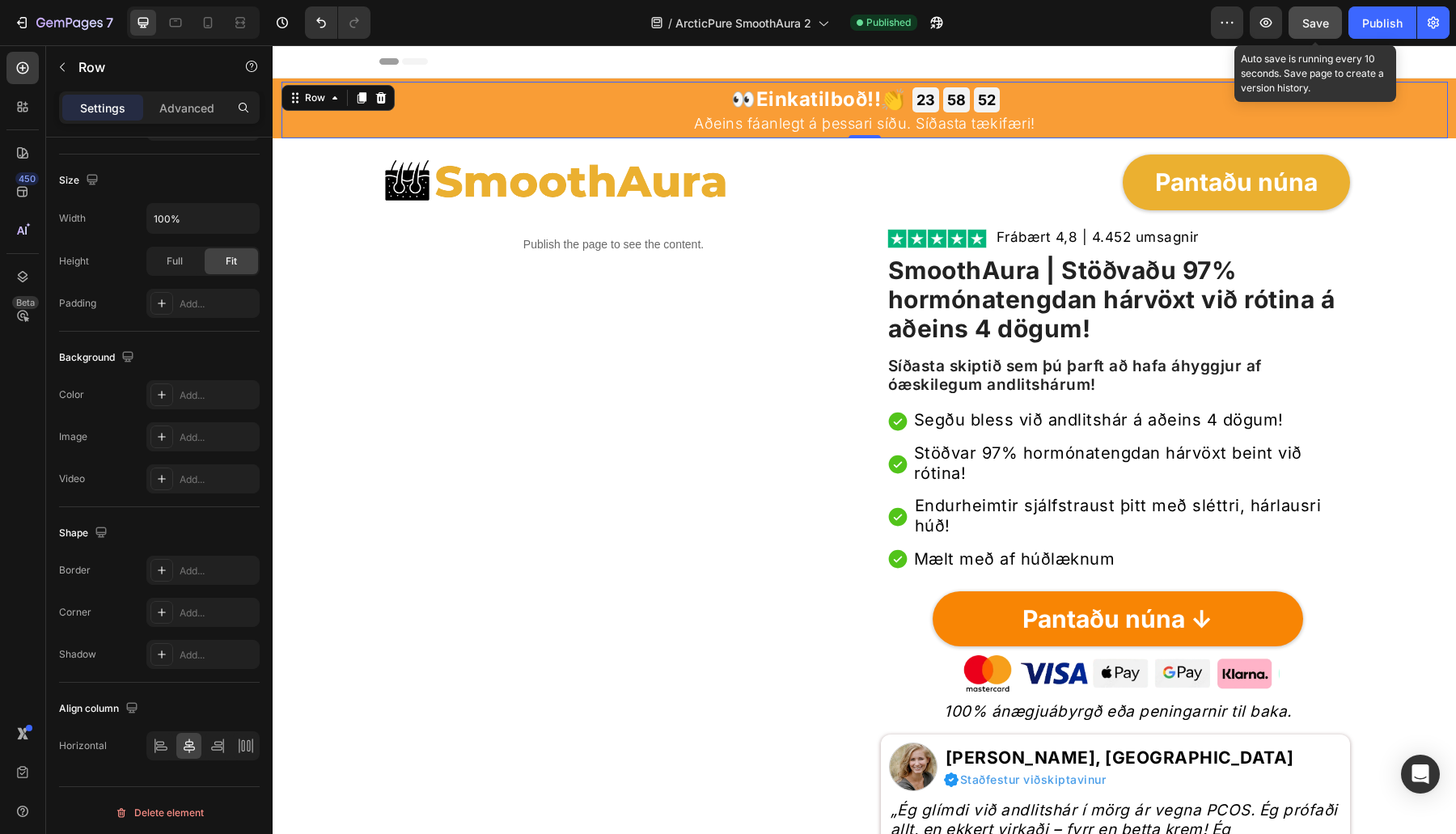
click at [1293, 32] on button "Save" at bounding box center [1315, 22] width 53 height 33
click at [1293, 31] on div "Publish" at bounding box center [1381, 23] width 40 height 17
click at [1293, 11] on button "Save" at bounding box center [1315, 22] width 53 height 33
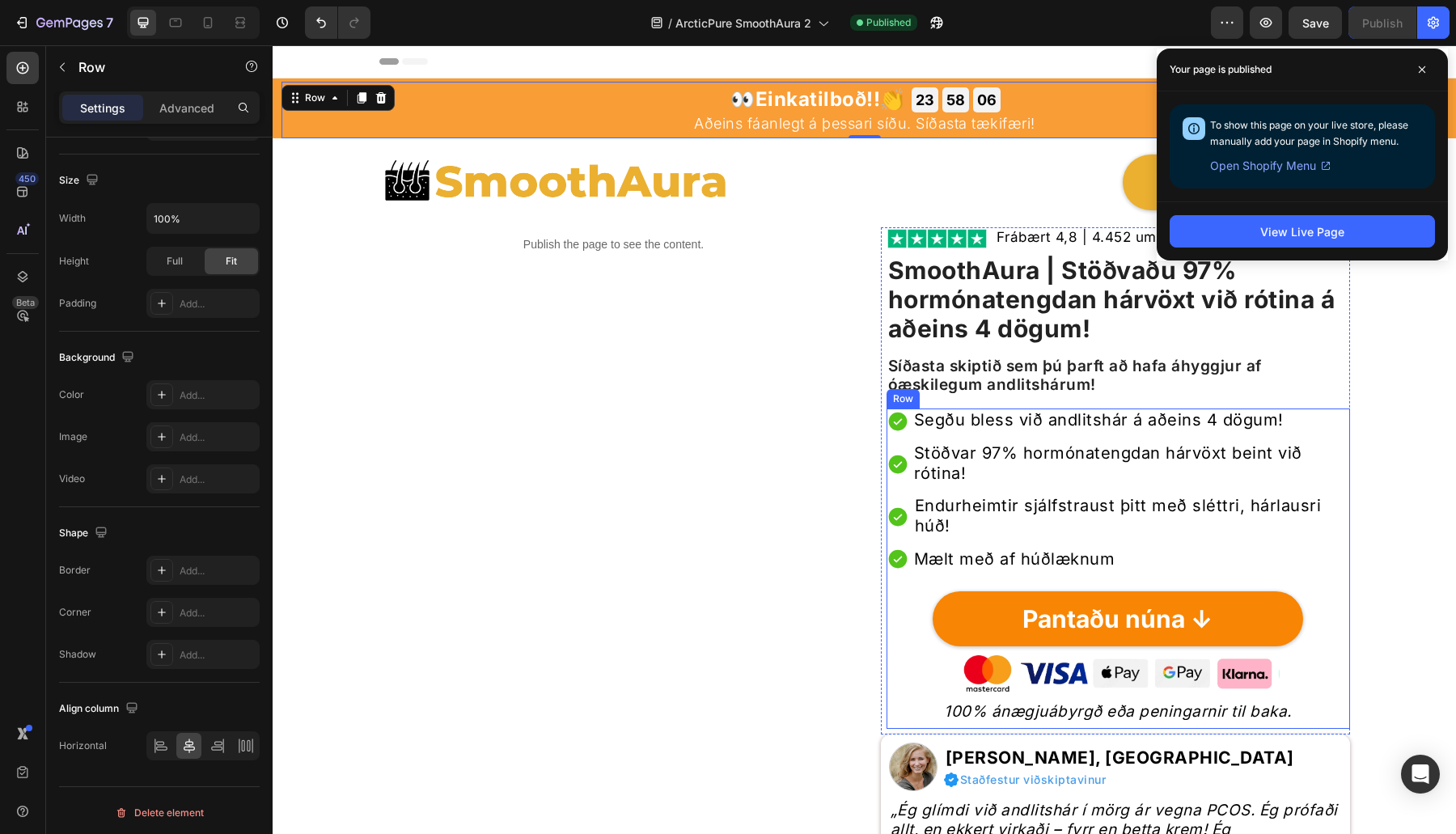
click at [973, 725] on div "Icon Segðu bless við andlitshár á aðeins 4 dögum! Heading Row Icon Stöðvar 97% …" at bounding box center [1118, 568] width 463 height 320
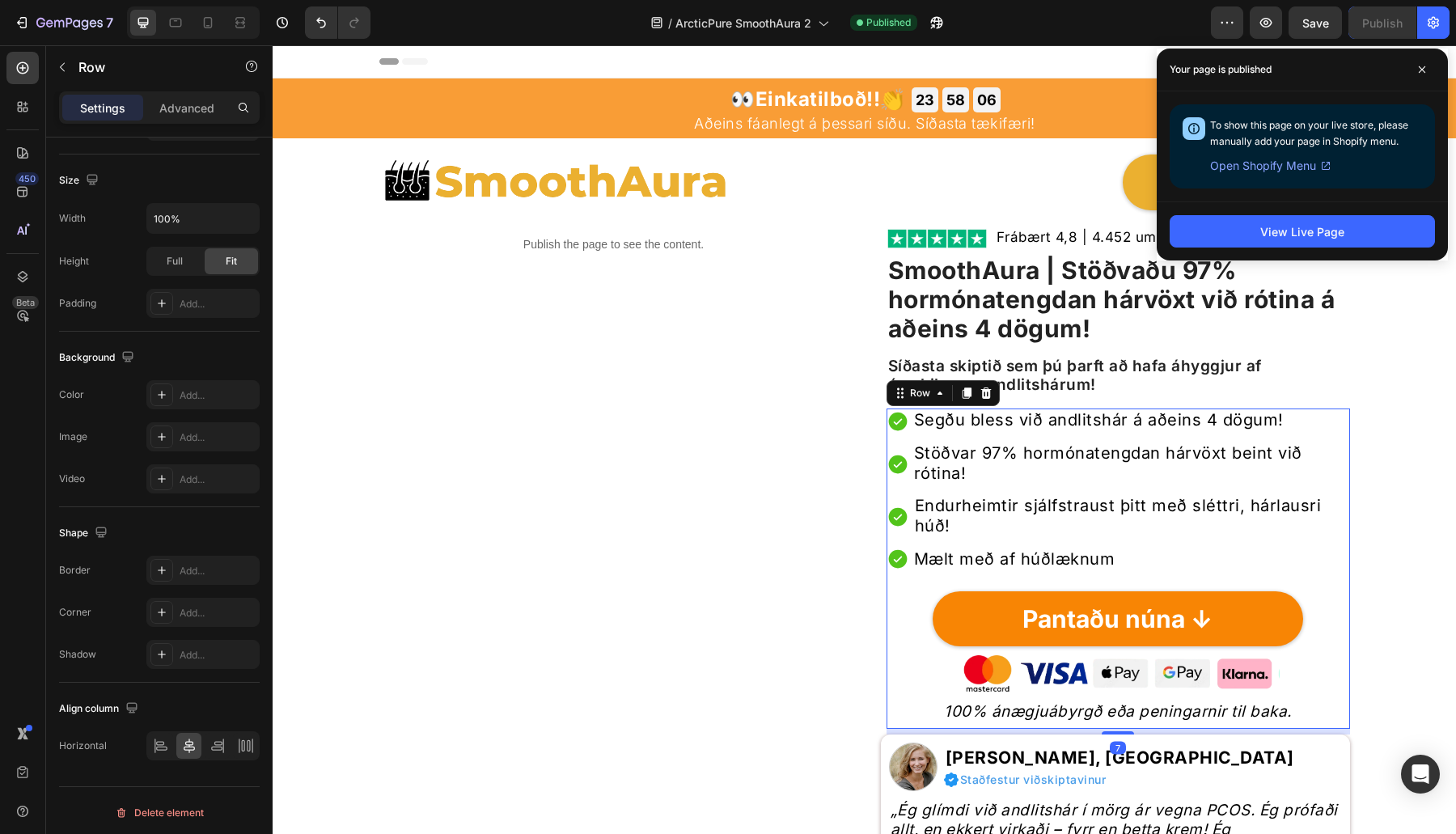
scroll to position [241, 0]
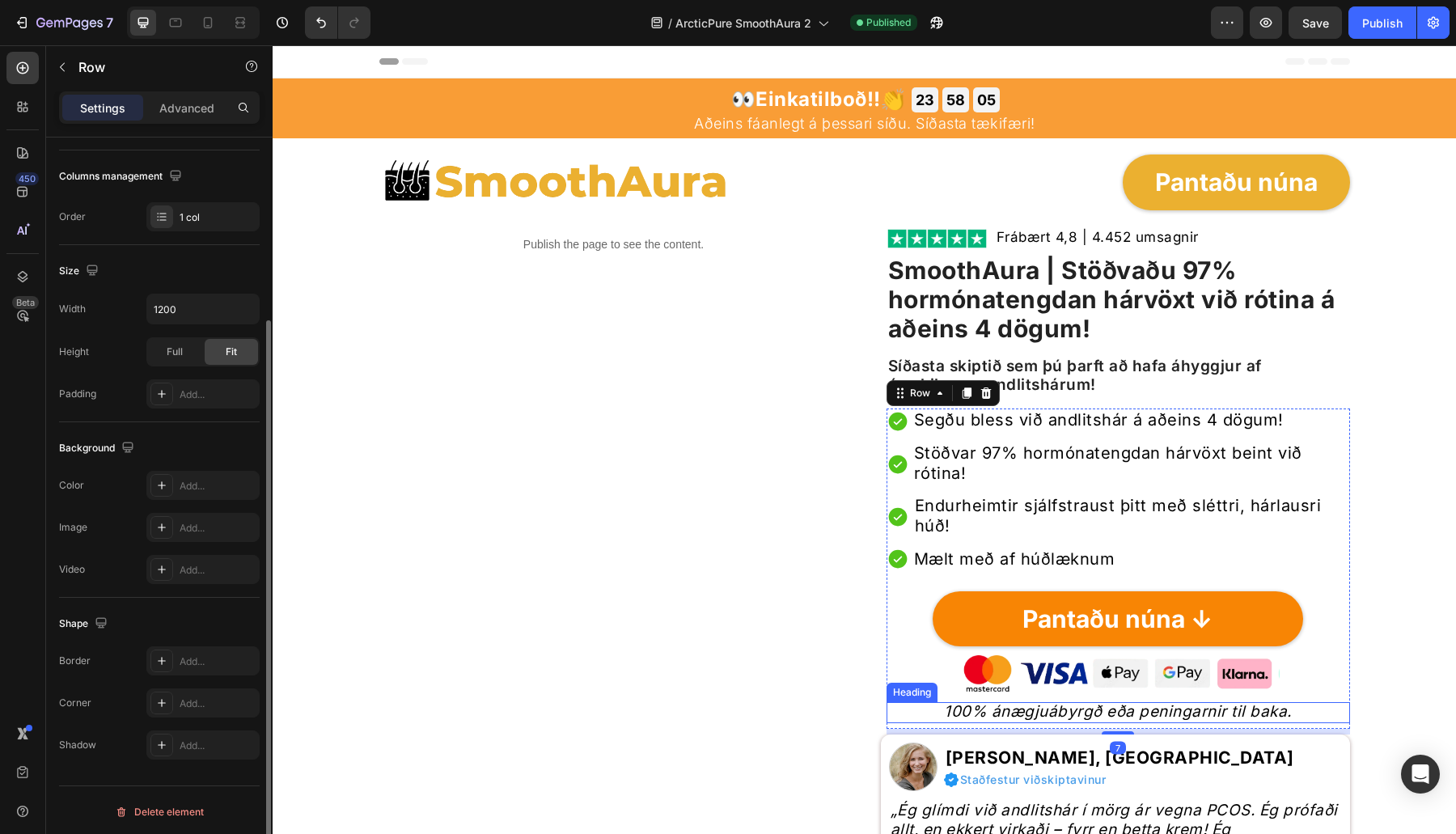
click at [950, 712] on h2 "100% ánægjuábyrgð eða peningarnir til baka." at bounding box center [1118, 713] width 463 height 21
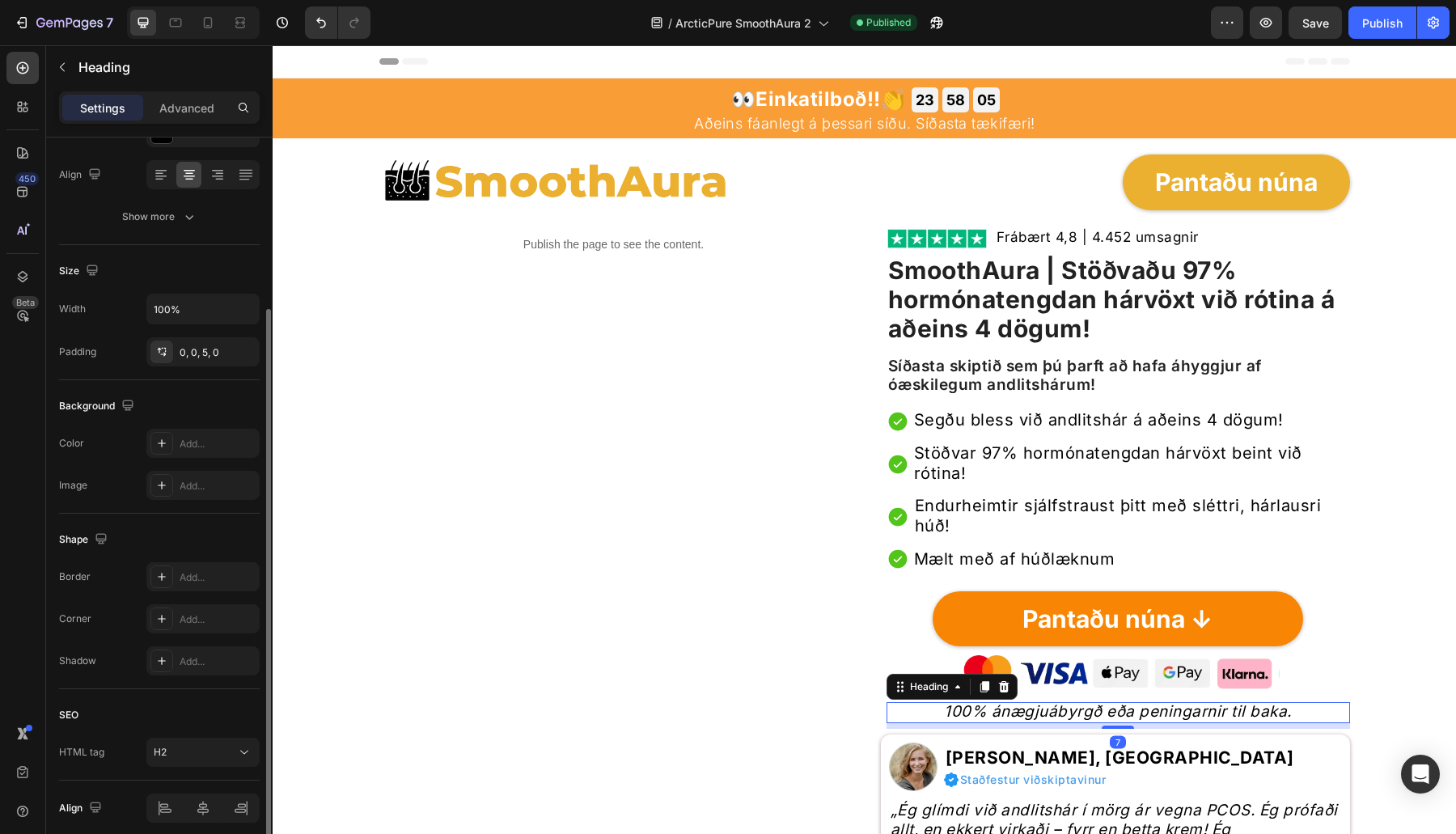
scroll to position [0, 0]
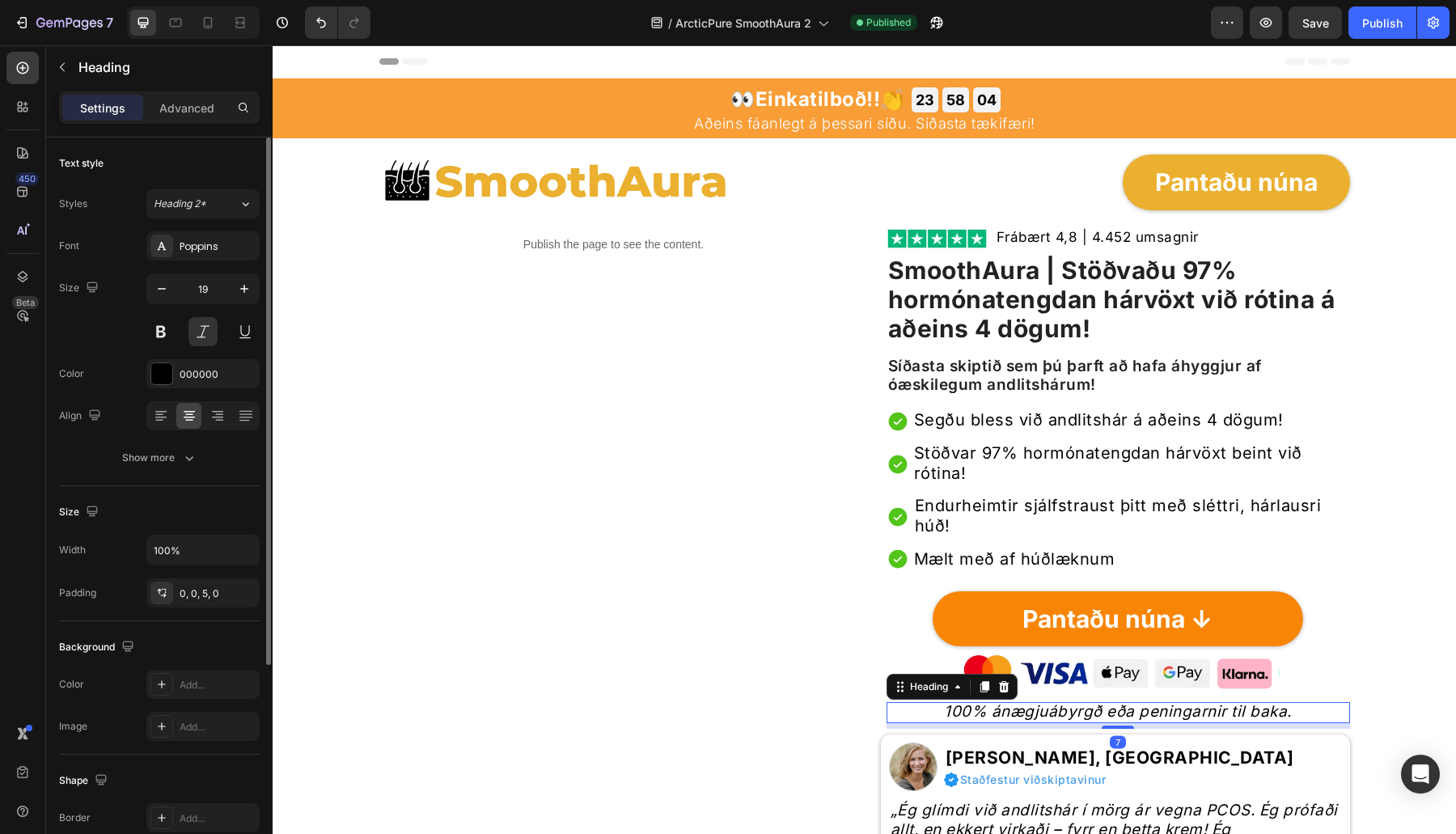
click at [154, 389] on div "Font Poppins Size 19 Color 000000 Align Show more" at bounding box center [159, 352] width 201 height 241
click at [180, 377] on div "000000" at bounding box center [203, 375] width 47 height 15
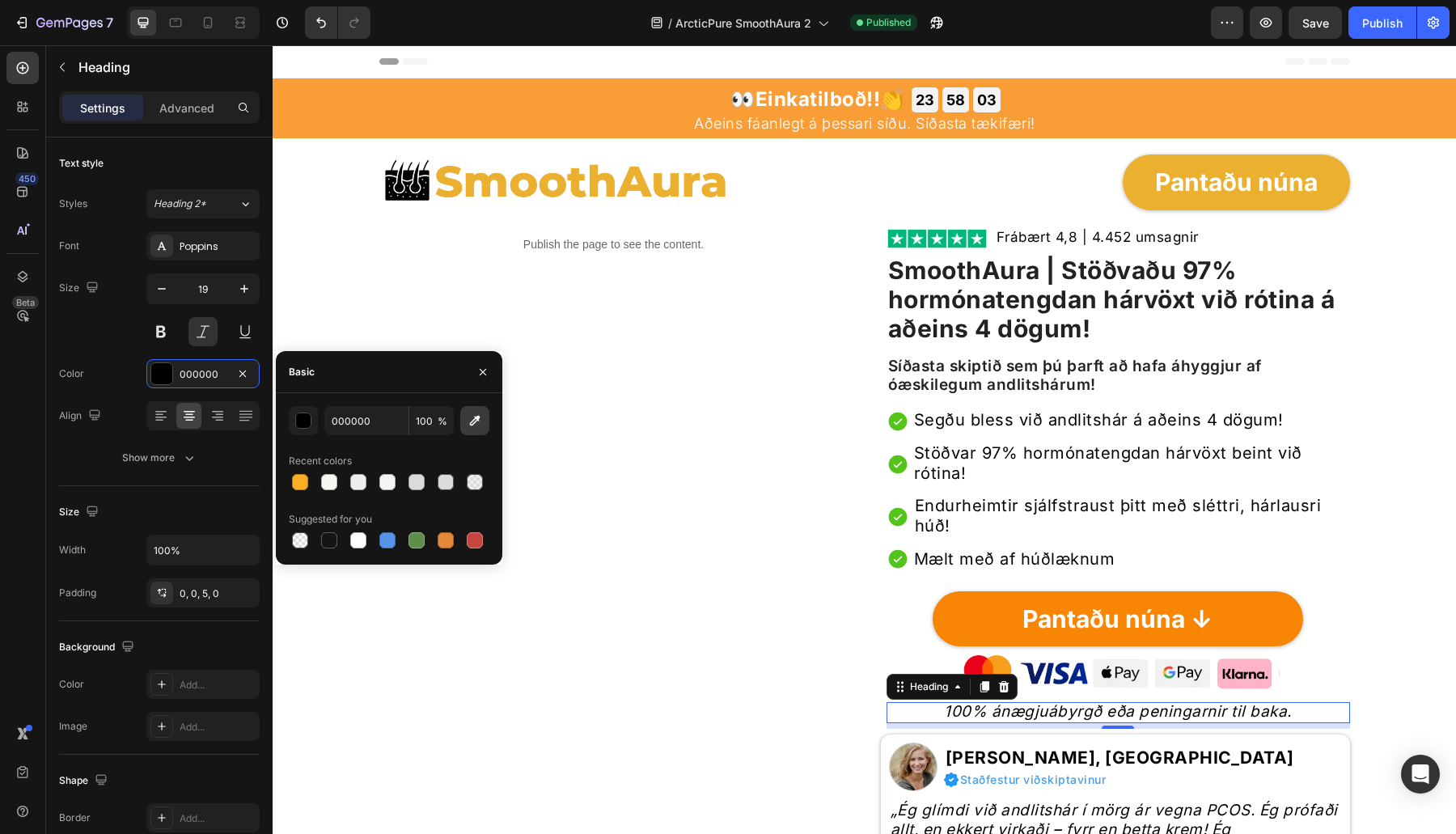
click at [475, 427] on icon "button" at bounding box center [474, 420] width 16 height 16
type input "EBB030"
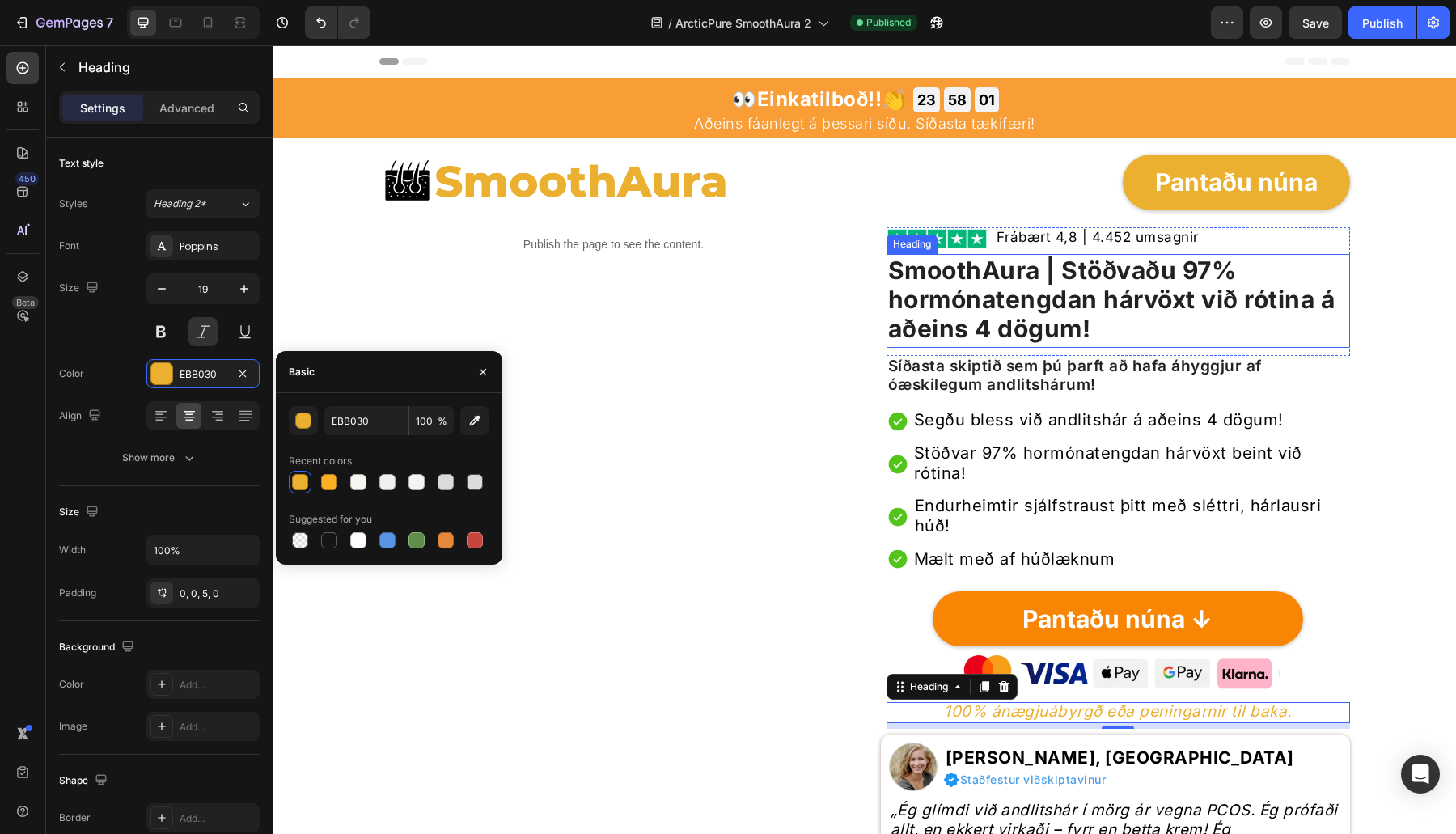
click at [679, 314] on div "Publish the page to see the content. Custom Code" at bounding box center [614, 569] width 469 height 691
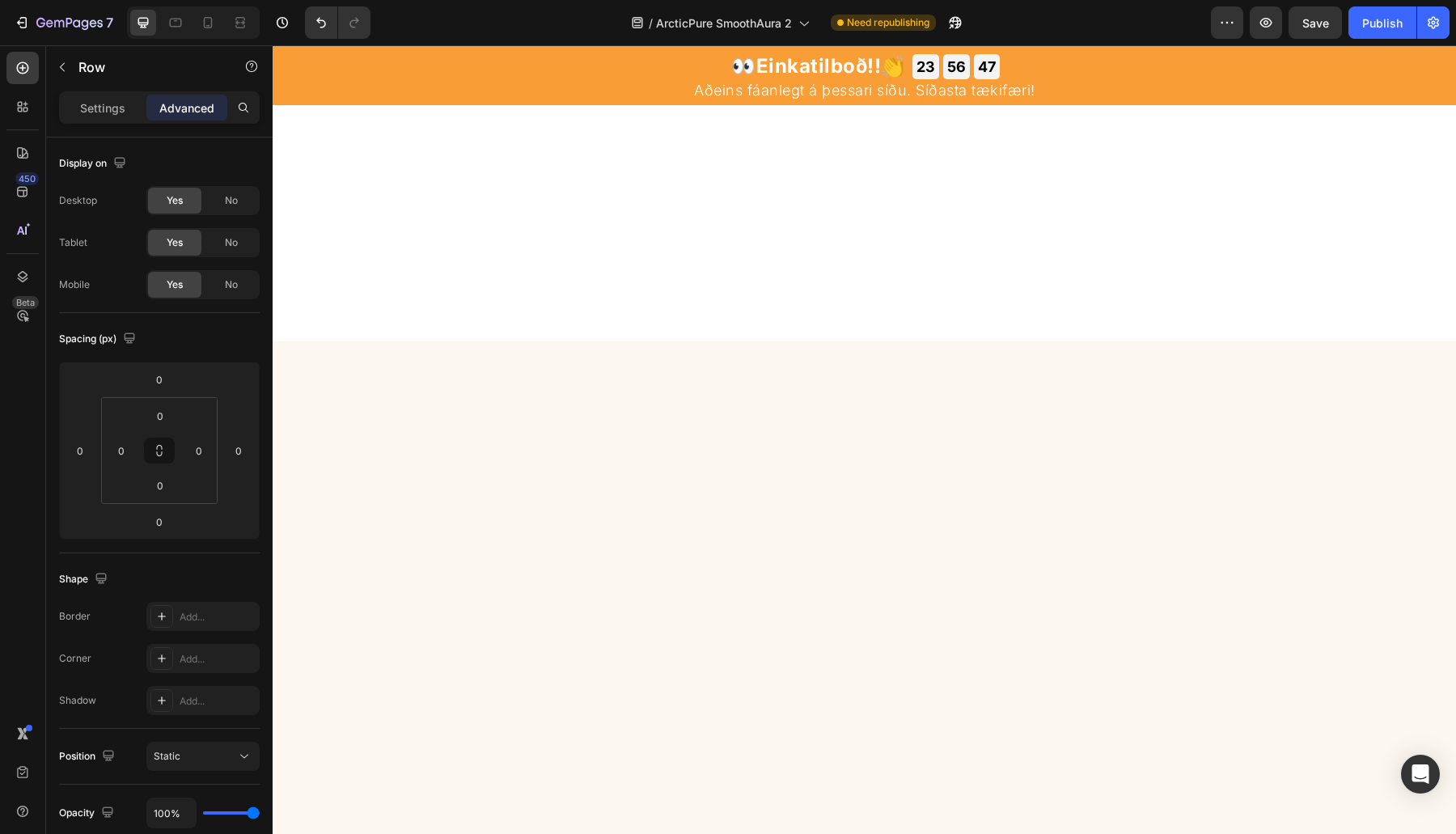
scroll to position [4718, 0]
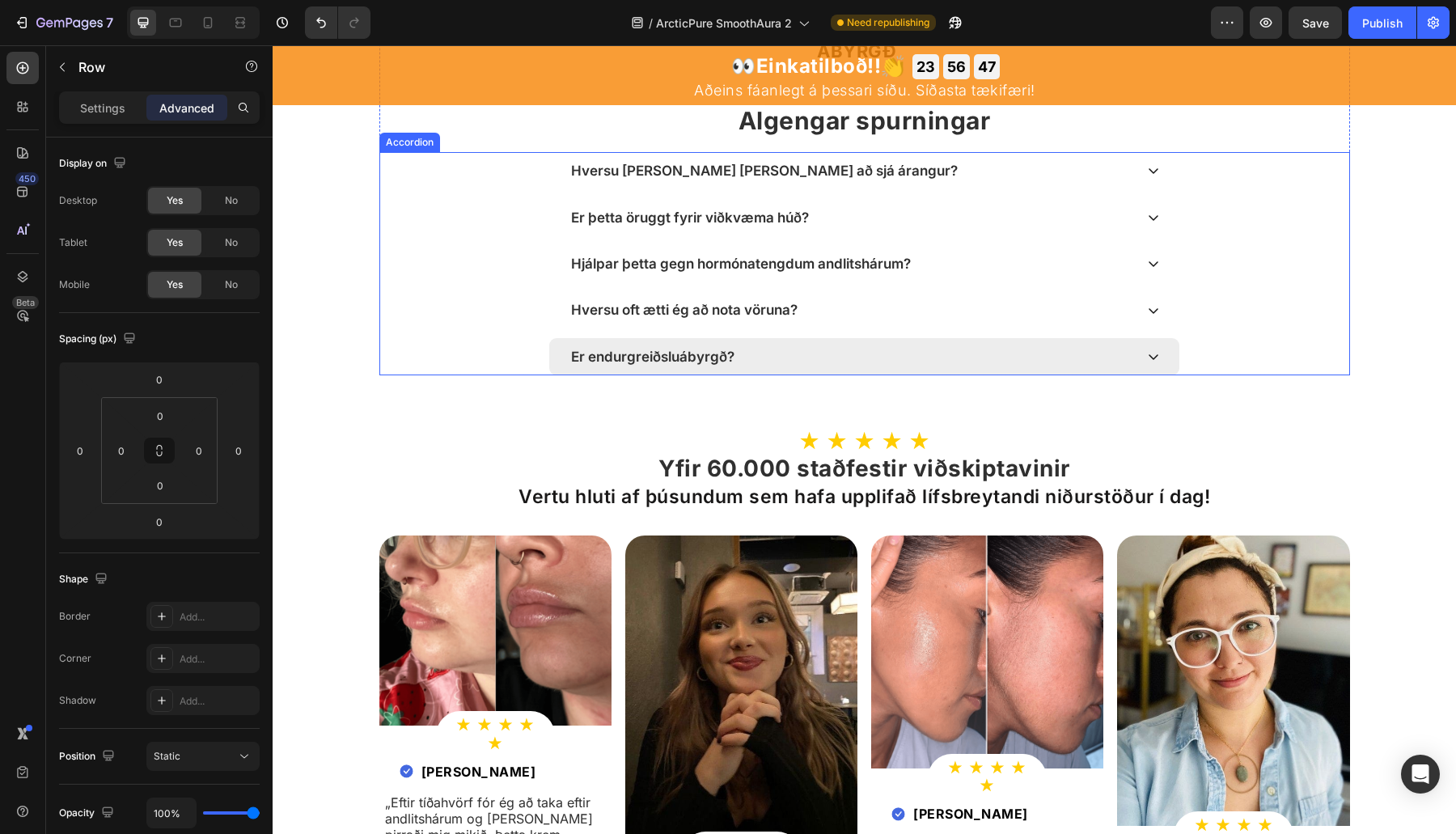
click at [1025, 367] on div "Er endurgreiðsluábyrgð?" at bounding box center [851, 357] width 565 height 21
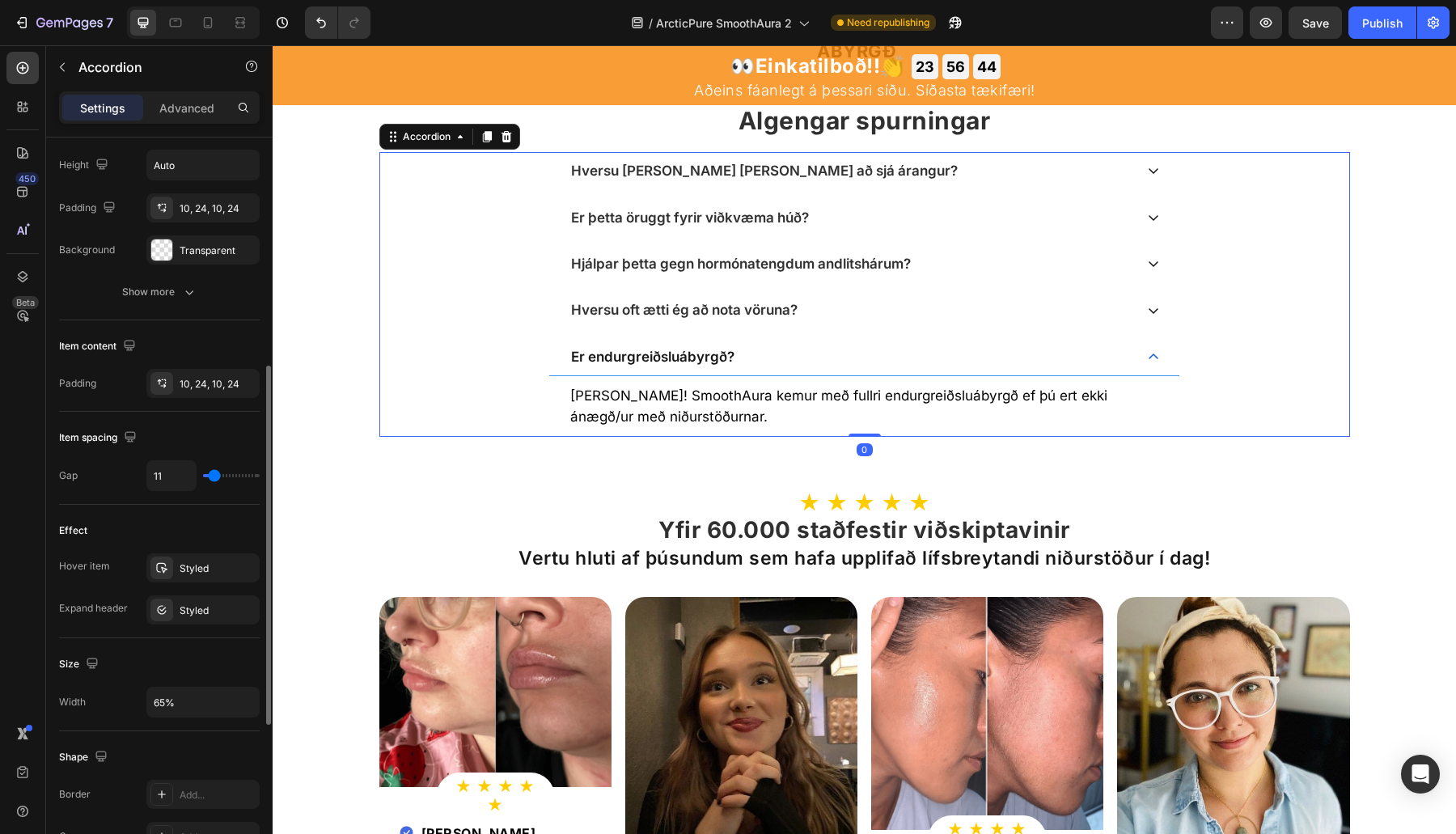
scroll to position [792, 0]
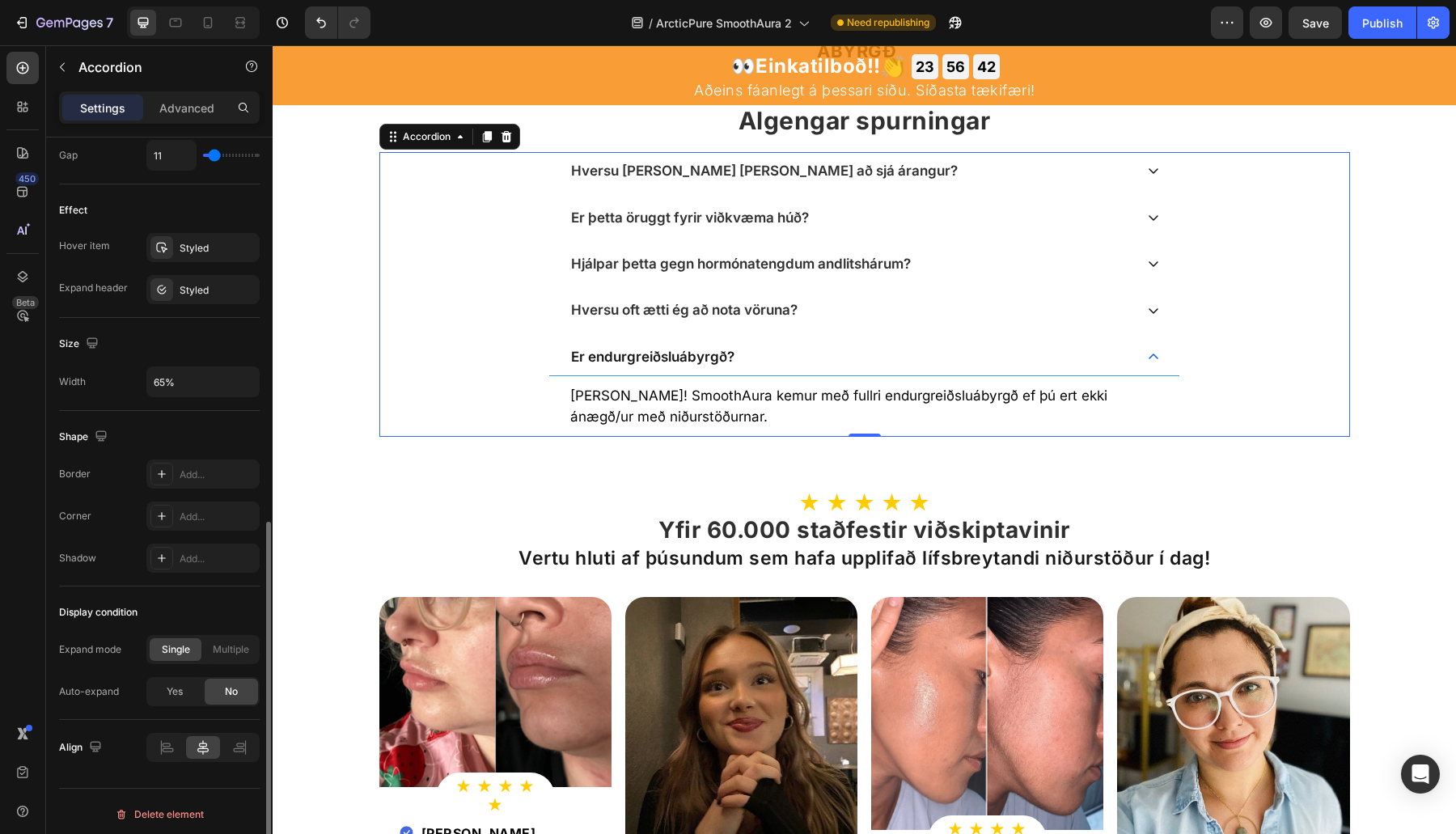
click at [225, 658] on div "Expand mode Single Multiple Auto-expand Yes No" at bounding box center [159, 671] width 201 height 71
click at [235, 647] on span "Multiple" at bounding box center [231, 650] width 36 height 15
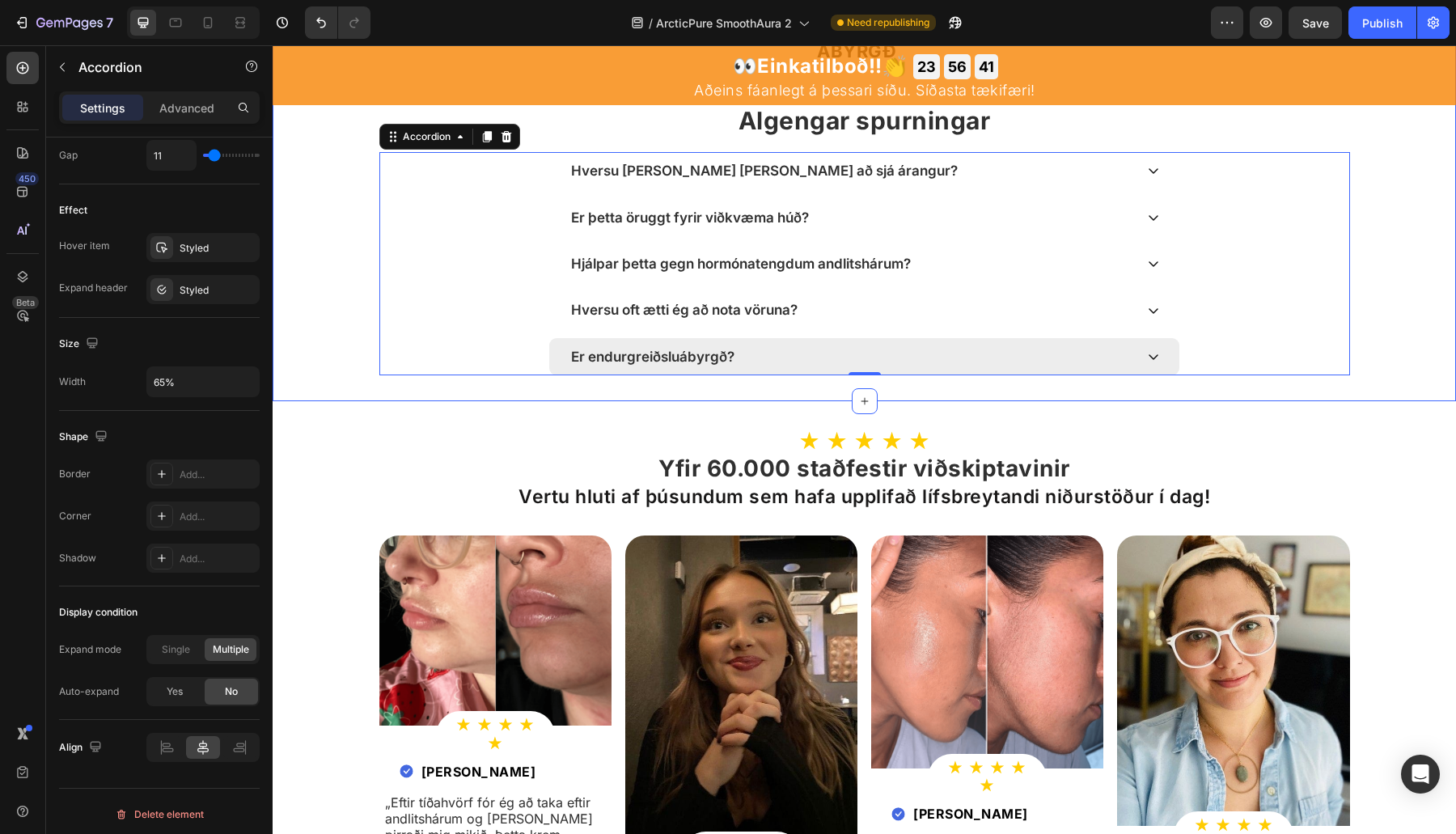
click at [848, 367] on div "Er endurgreiðsluábyrgð?" at bounding box center [851, 357] width 565 height 21
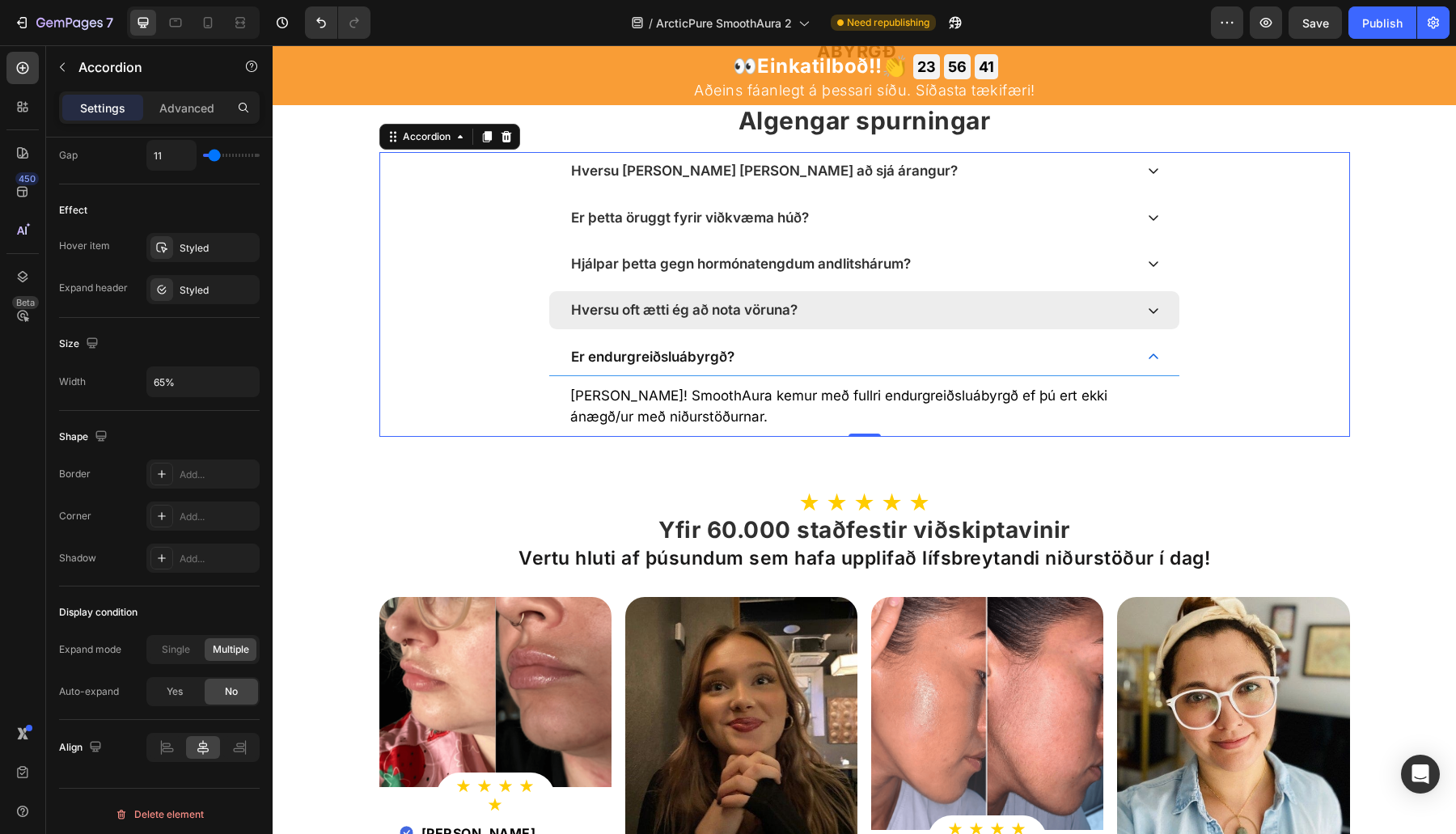
click at [914, 320] on div "Hversu oft ætti ég að nota vöruna?" at bounding box center [851, 309] width 565 height 21
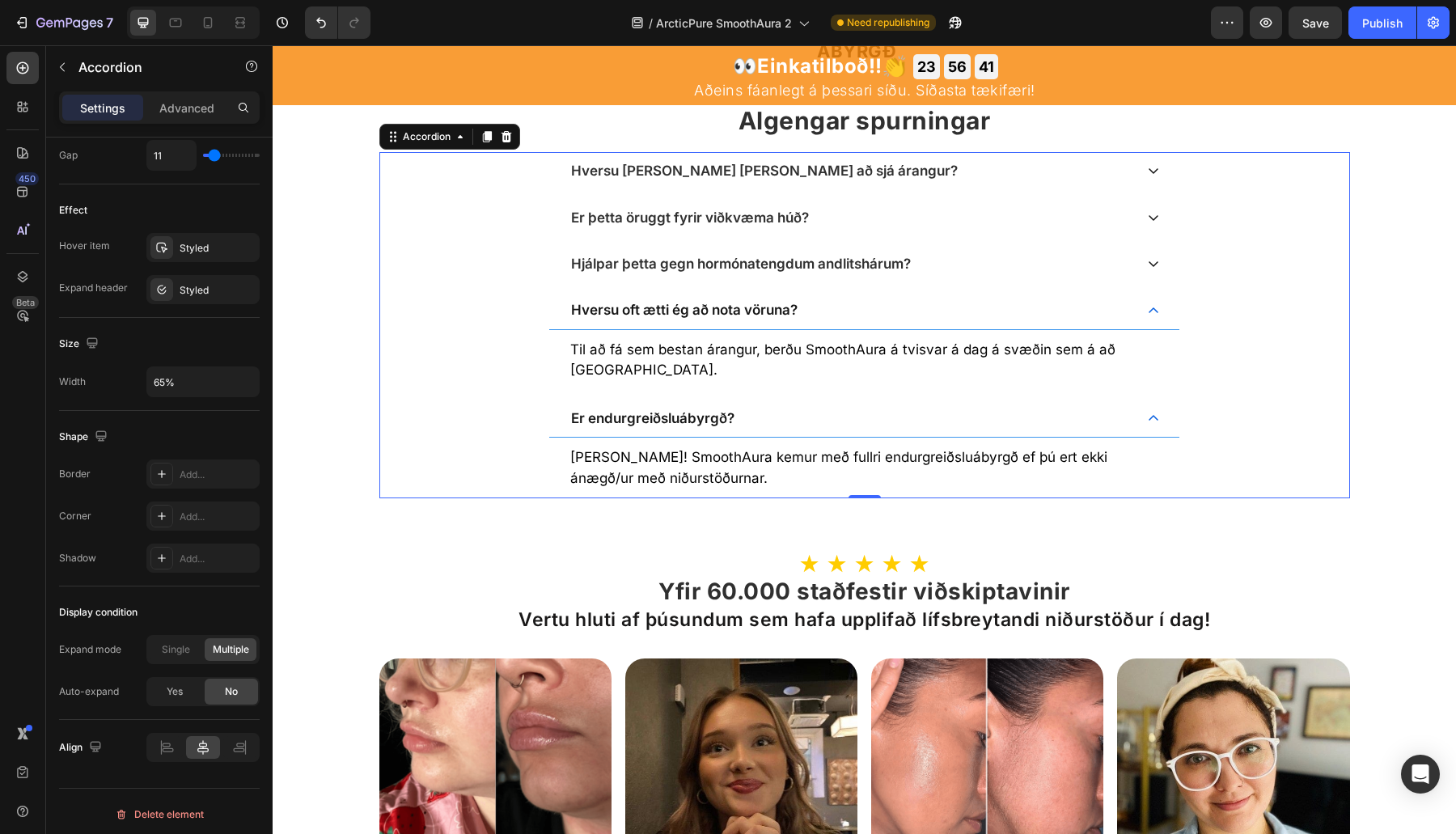
click at [957, 318] on div "Hversu langan tíma tekur það að sjá árangur? Er þetta öruggt fyrir viðkvæma húð…" at bounding box center [864, 325] width 970 height 346
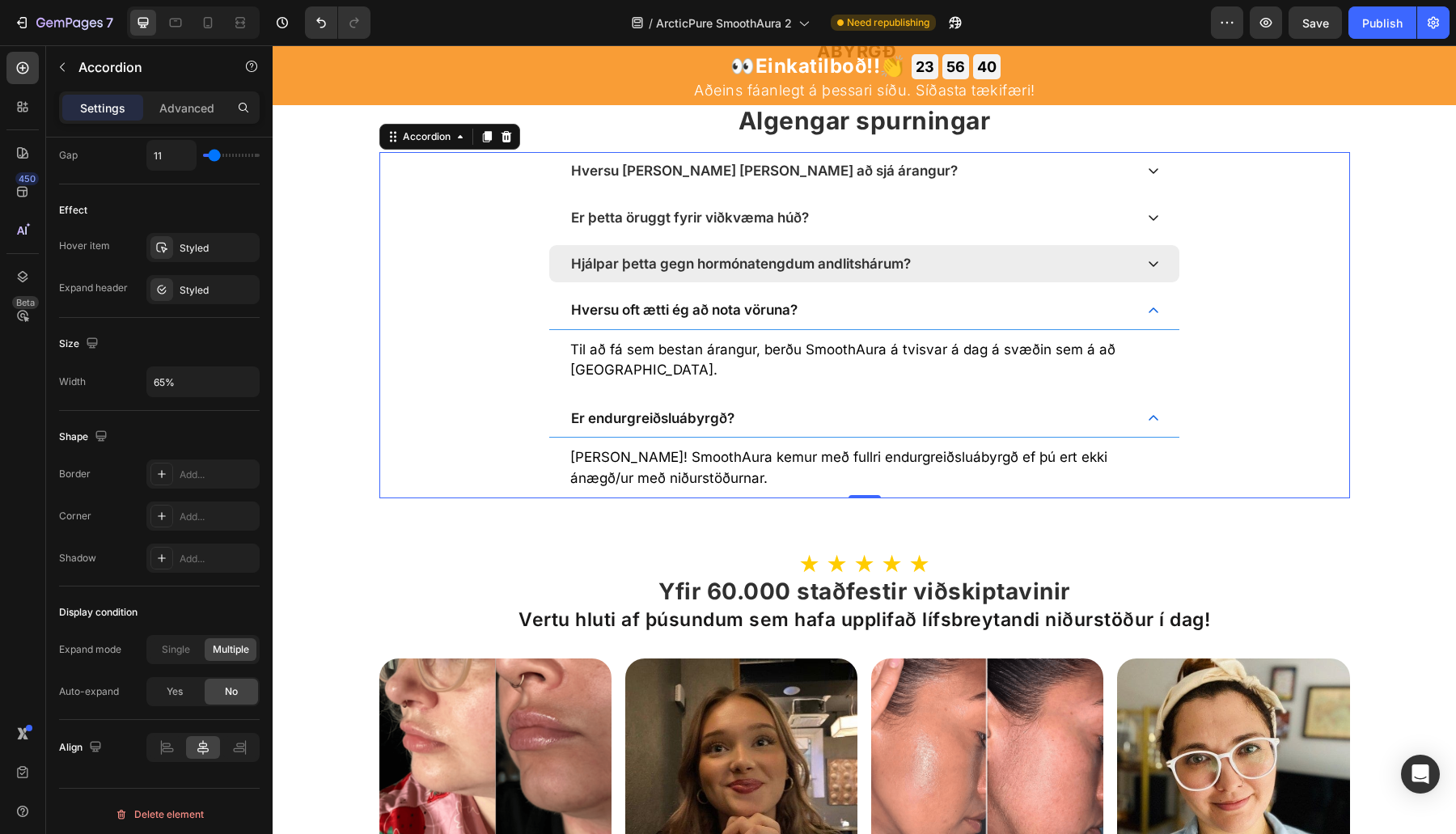
click at [1001, 282] on div "Hjálpar þetta gegn hormónatengdum andlitshárum?" at bounding box center [864, 263] width 630 height 37
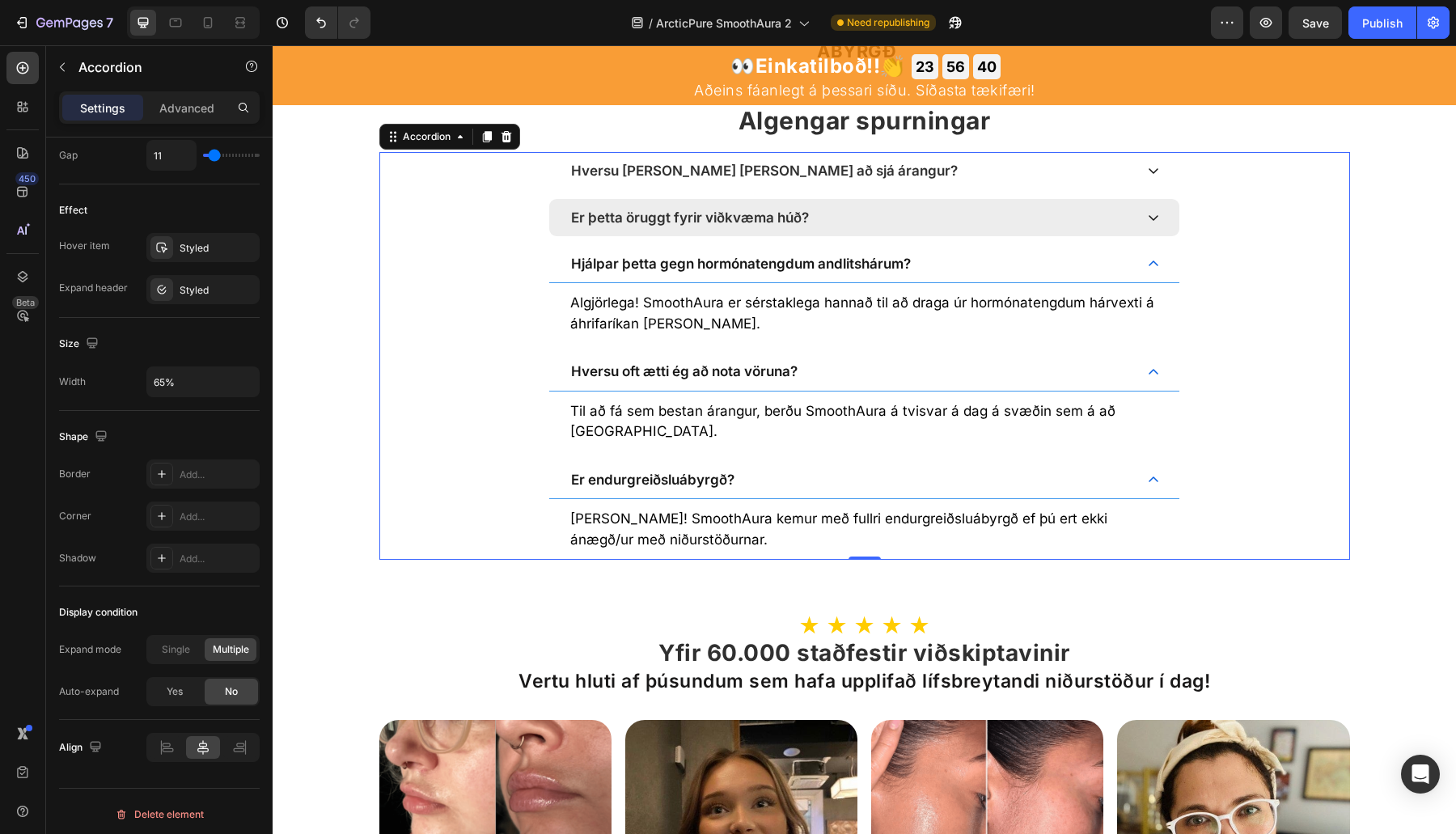
click at [1054, 228] on div "Er þetta öruggt fyrir viðkvæma húð?" at bounding box center [851, 218] width 565 height 21
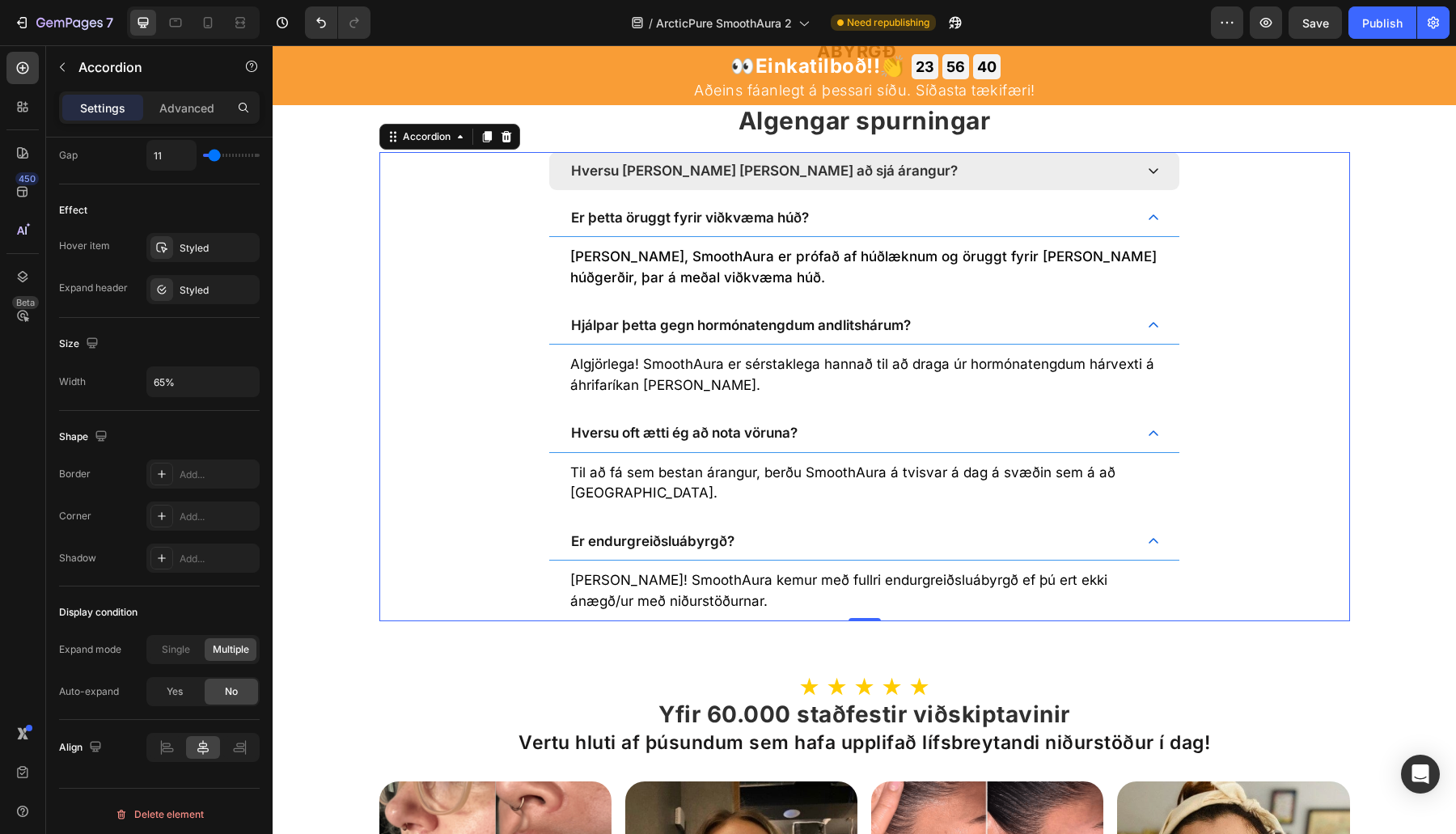
click at [1093, 190] on div "Hversu langan tíma tekur það að sjá árangur?" at bounding box center [864, 171] width 630 height 37
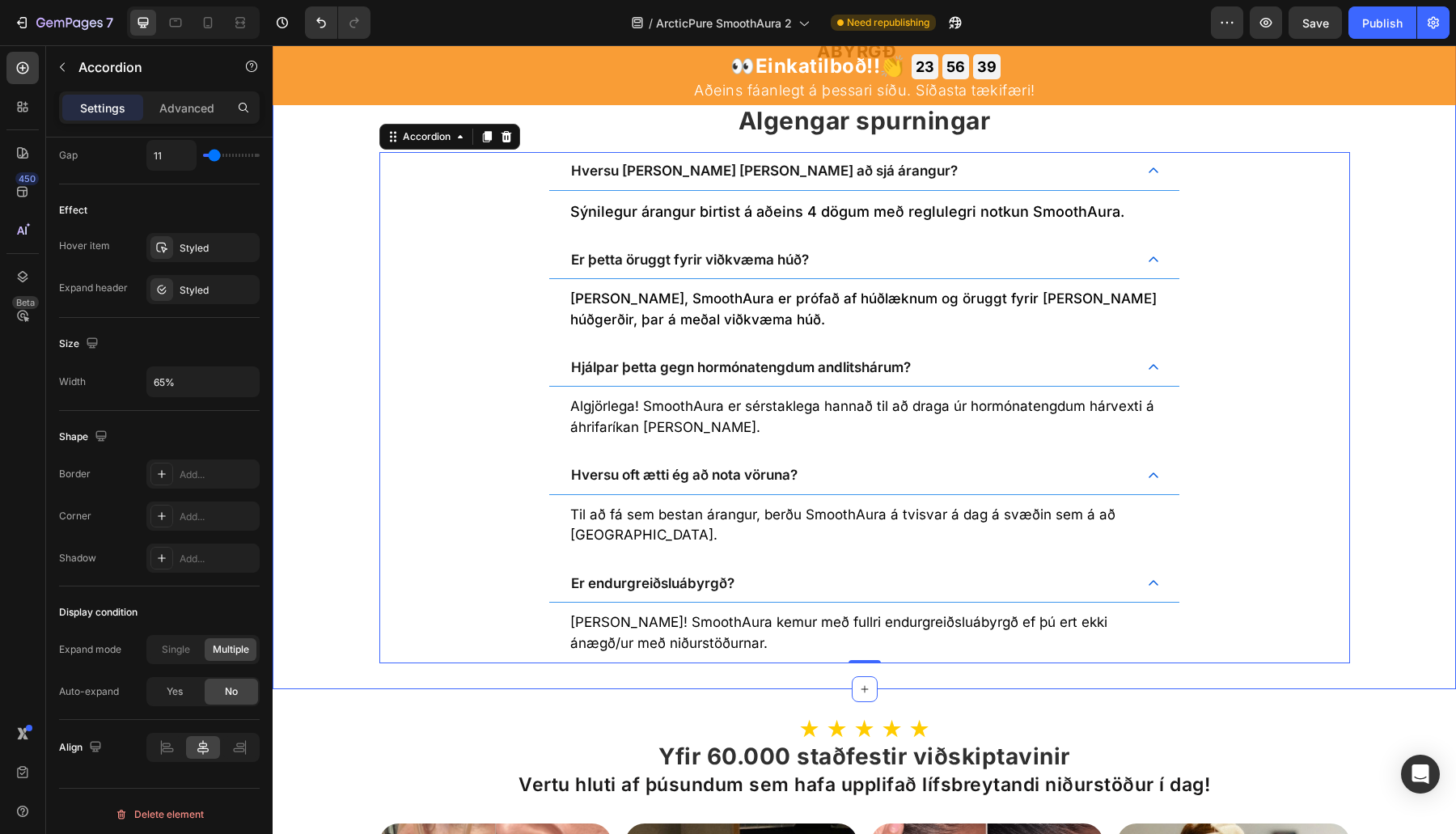
click at [348, 249] on div "Yfir 60.000 ánægðir viðskiptavinir Text Block Image ÁNÆGJUÁBYRGÐ – EÐA PENINGAR…" at bounding box center [864, 309] width 1183 height 709
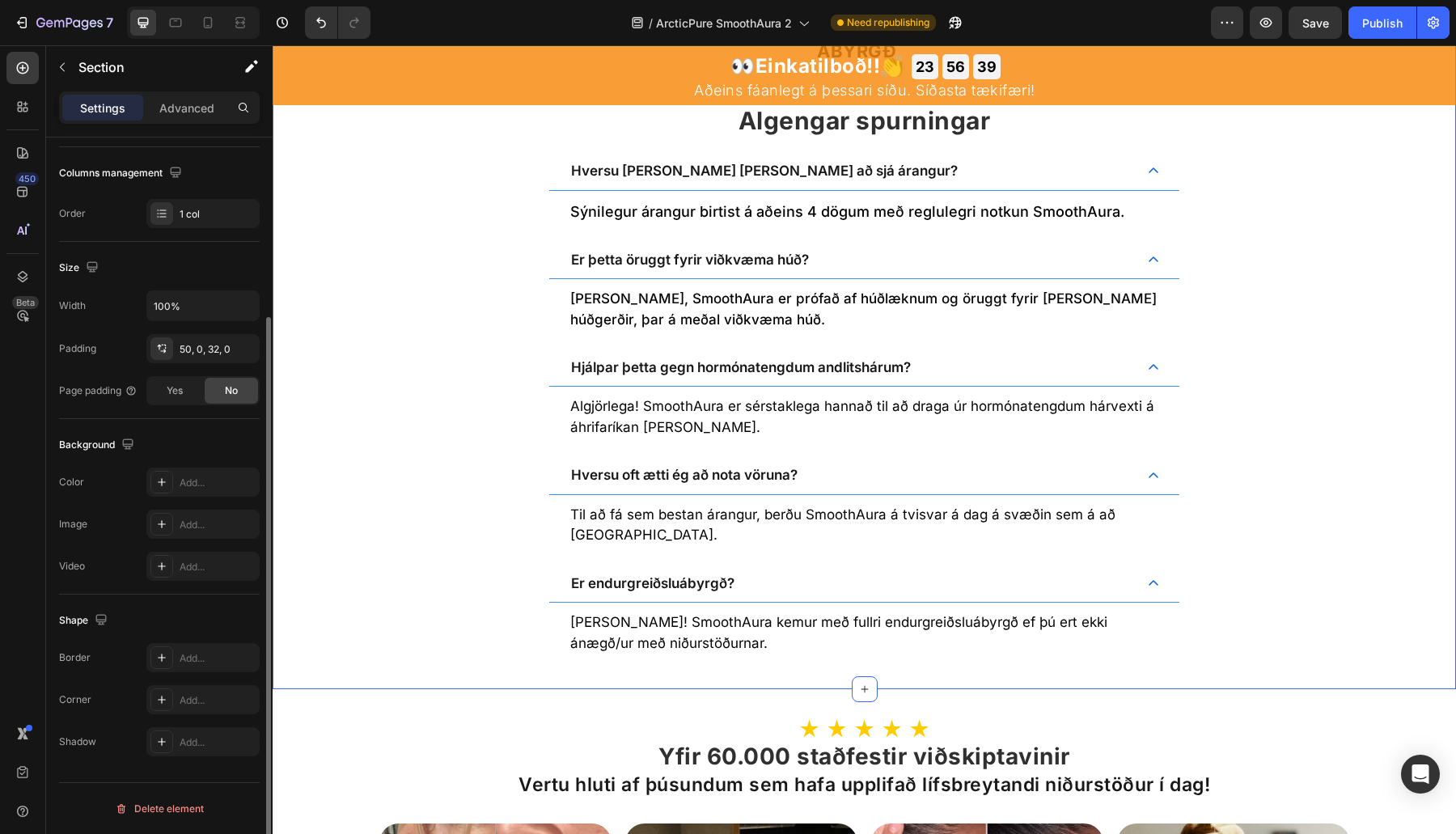
scroll to position [0, 0]
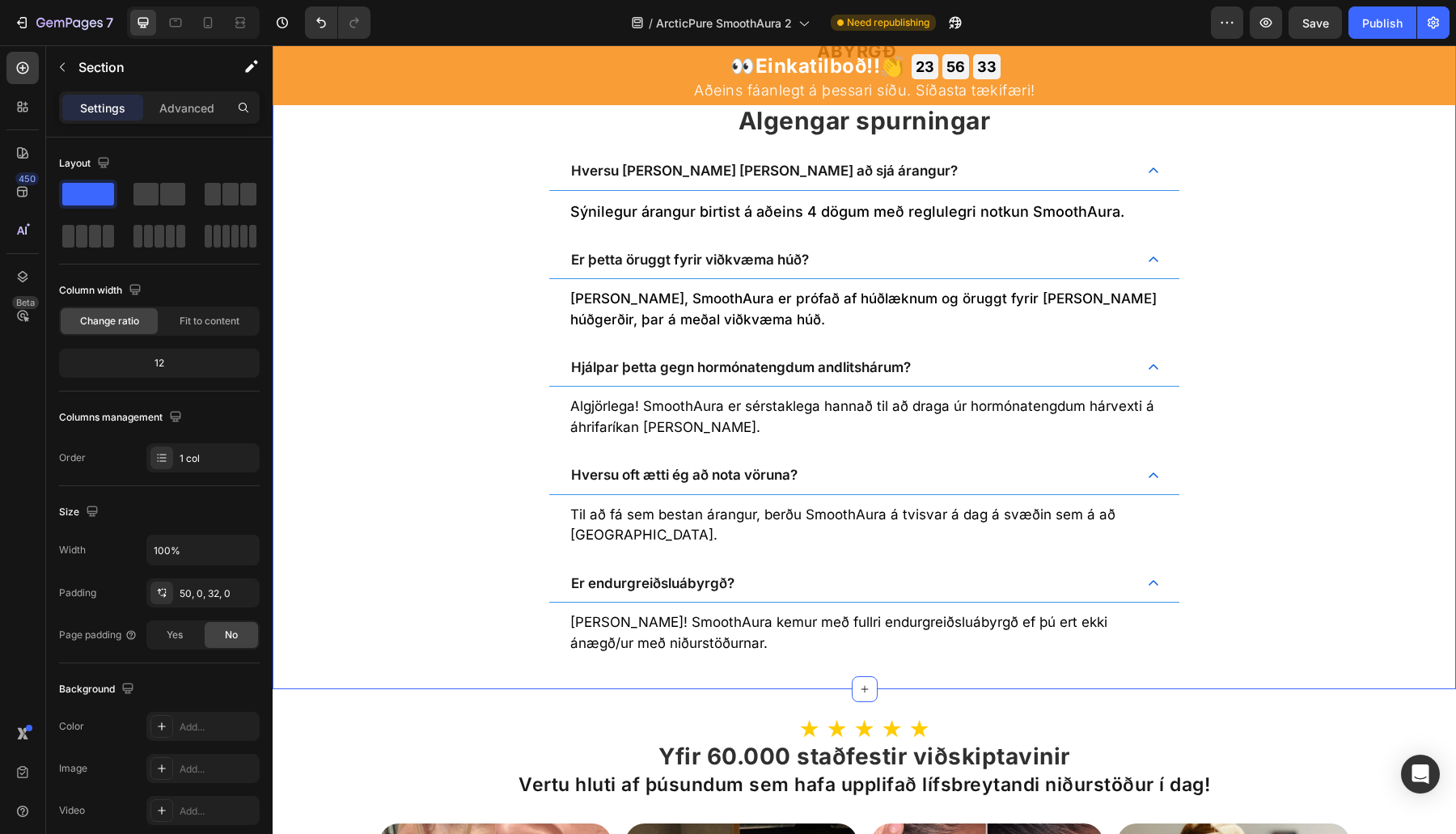
click at [284, 510] on div "Yfir 60.000 ánægðir viðskiptavinir Text Block Image ÁNÆGJUÁBYRGÐ – EÐA PENINGAR…" at bounding box center [864, 309] width 1183 height 709
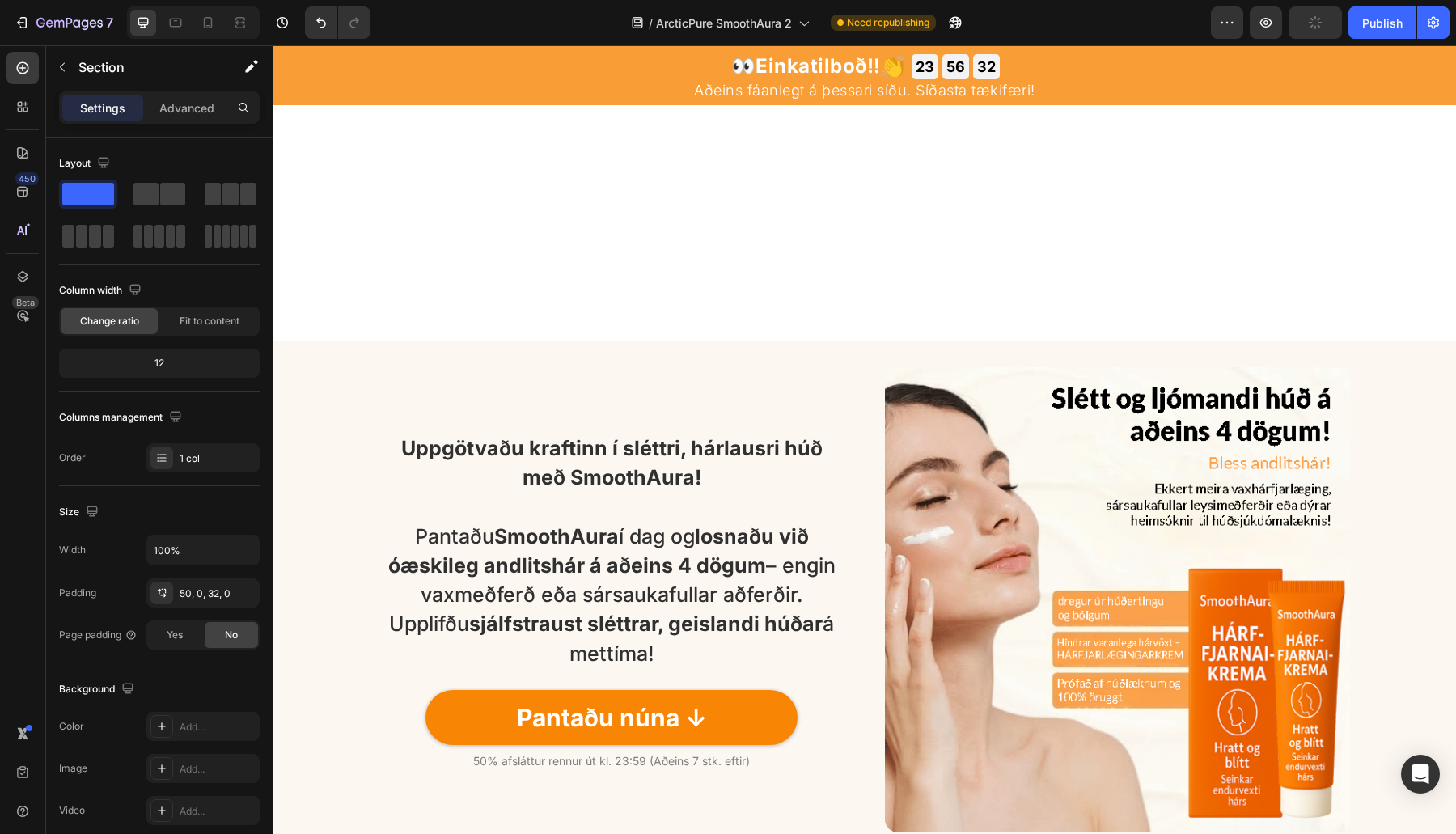
scroll to position [4247, 0]
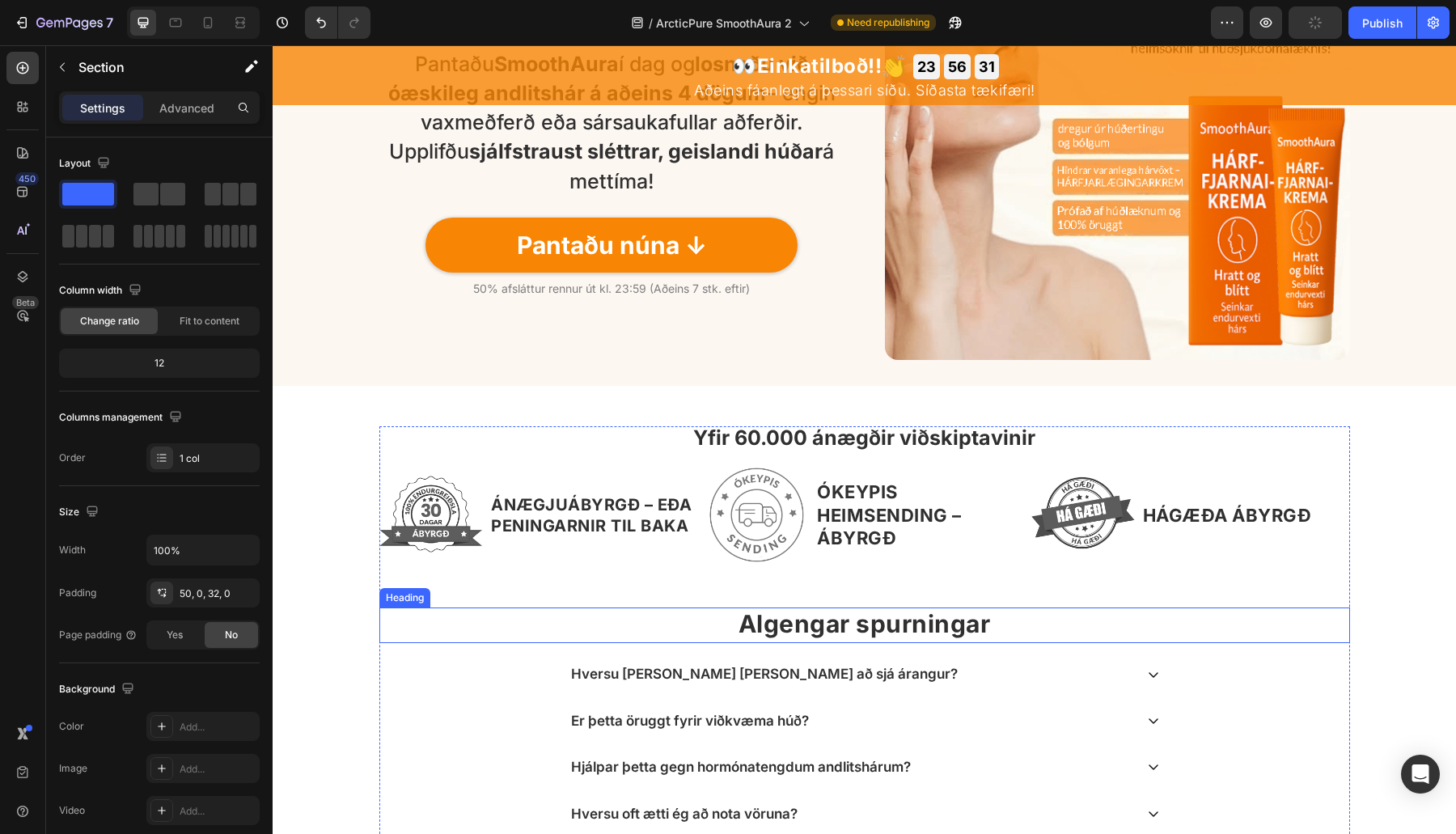
drag, startPoint x: 883, startPoint y: 630, endPoint x: 857, endPoint y: 642, distance: 28.6
click at [883, 629] on strong "Algengar spurningar" at bounding box center [865, 623] width 252 height 29
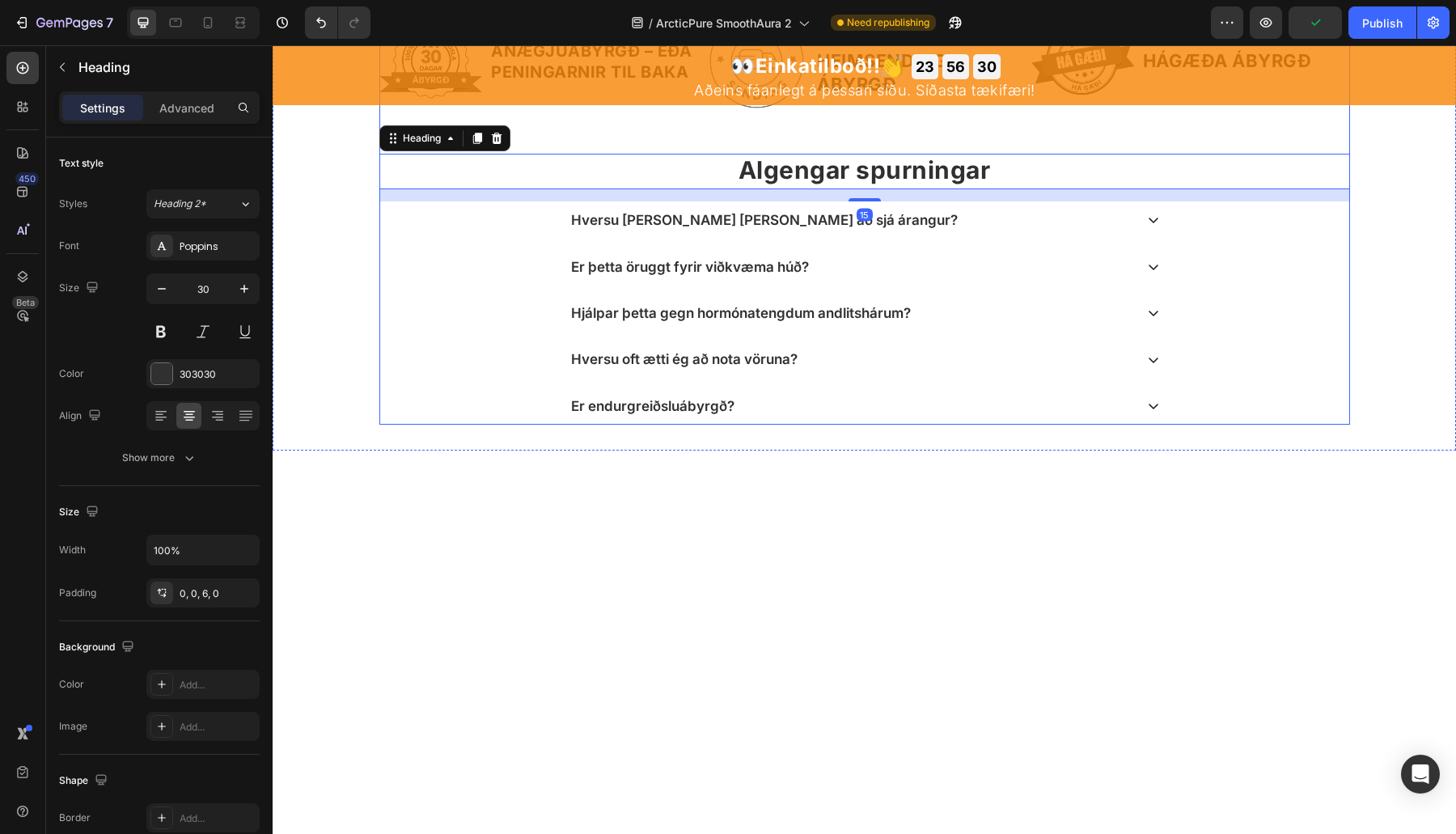
scroll to position [3774, 0]
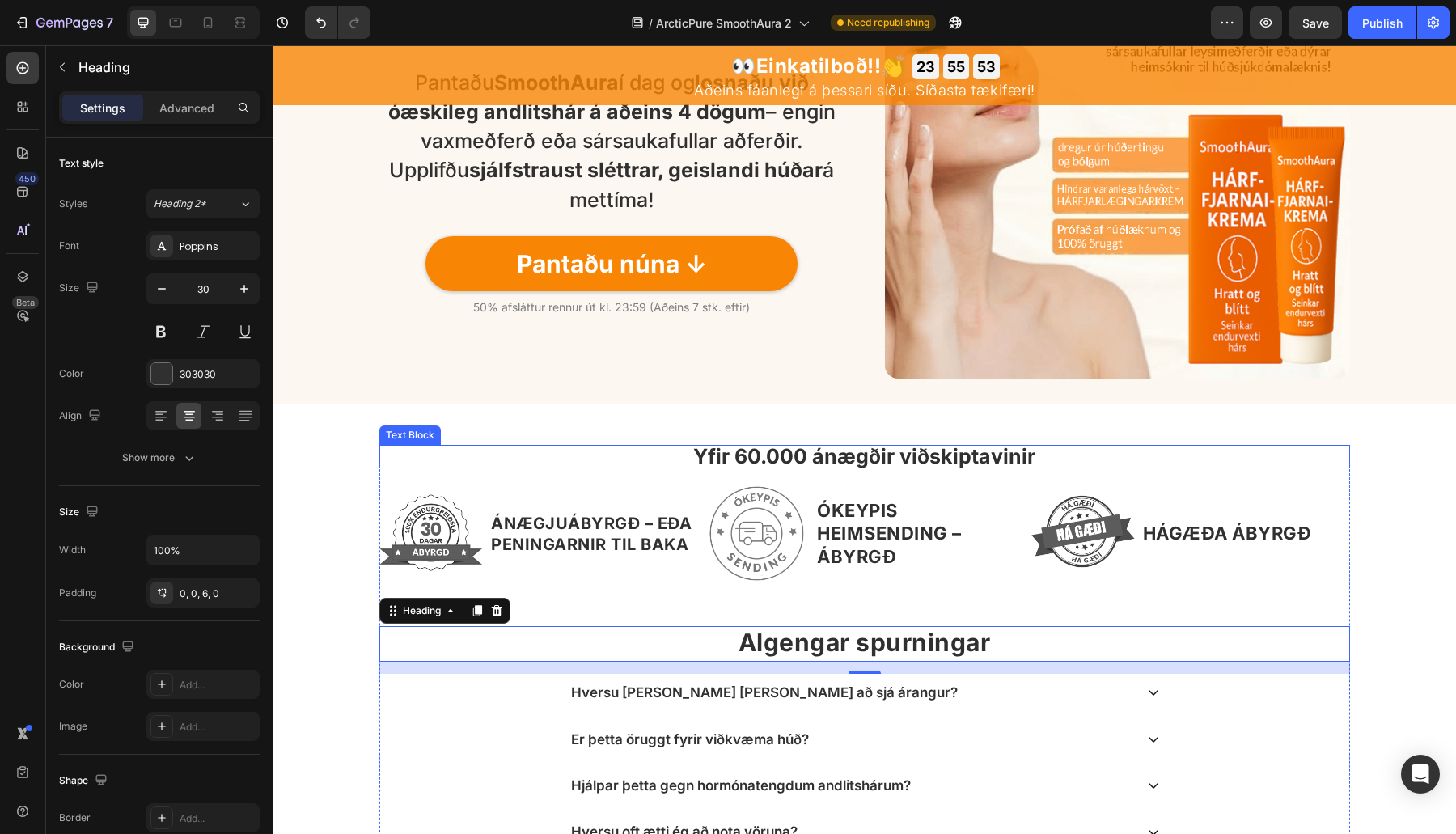
click at [785, 432] on div "Yfir 60.000 ánægðir viðskiptavinir Text Block Image ÁNÆGJUÁBYRGÐ – EÐA PENINGAR…" at bounding box center [864, 663] width 1183 height 518
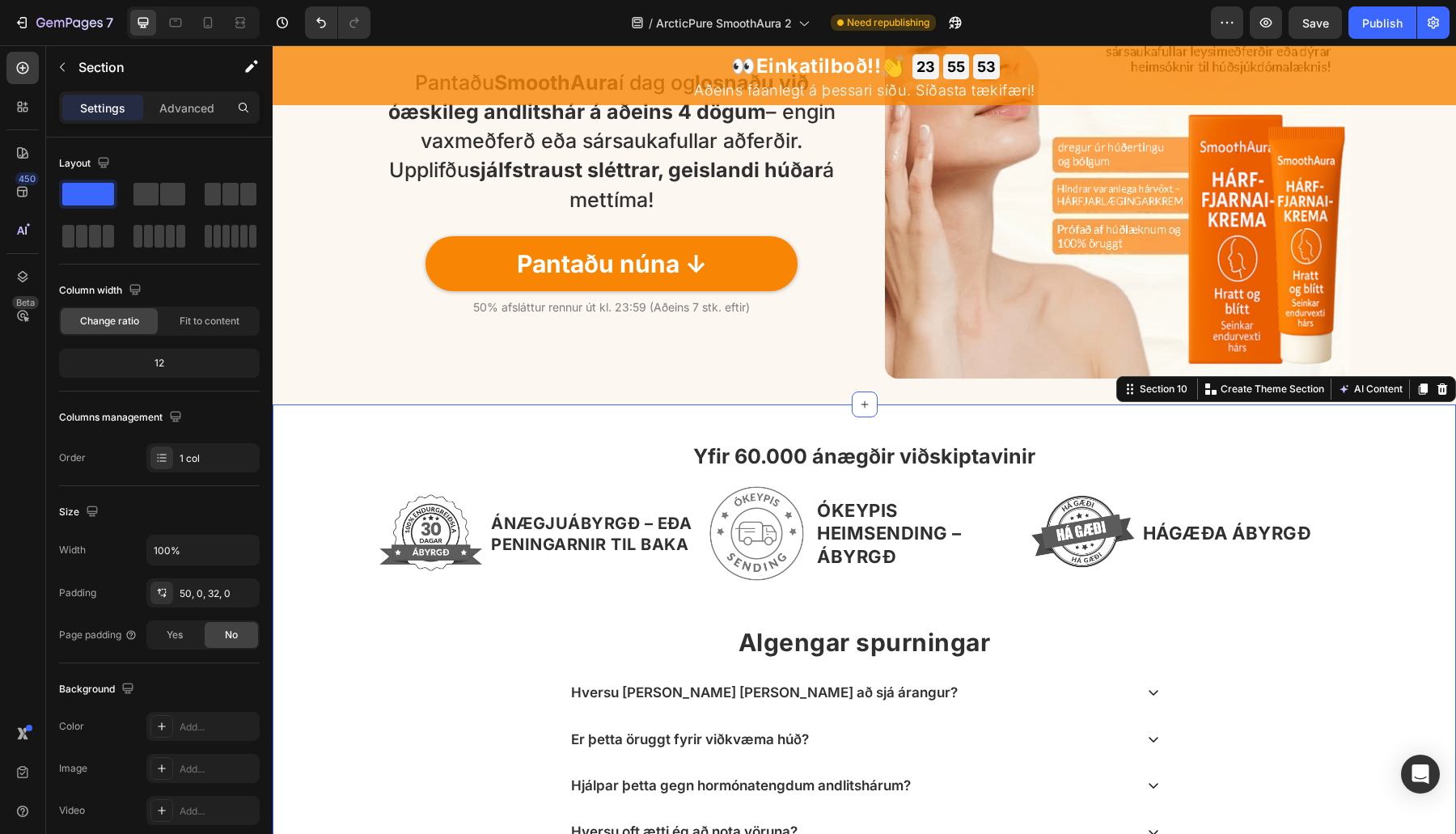
click at [785, 447] on strong "Yfir 60.000 ánægðir viðskiptavinir" at bounding box center [864, 456] width 342 height 24
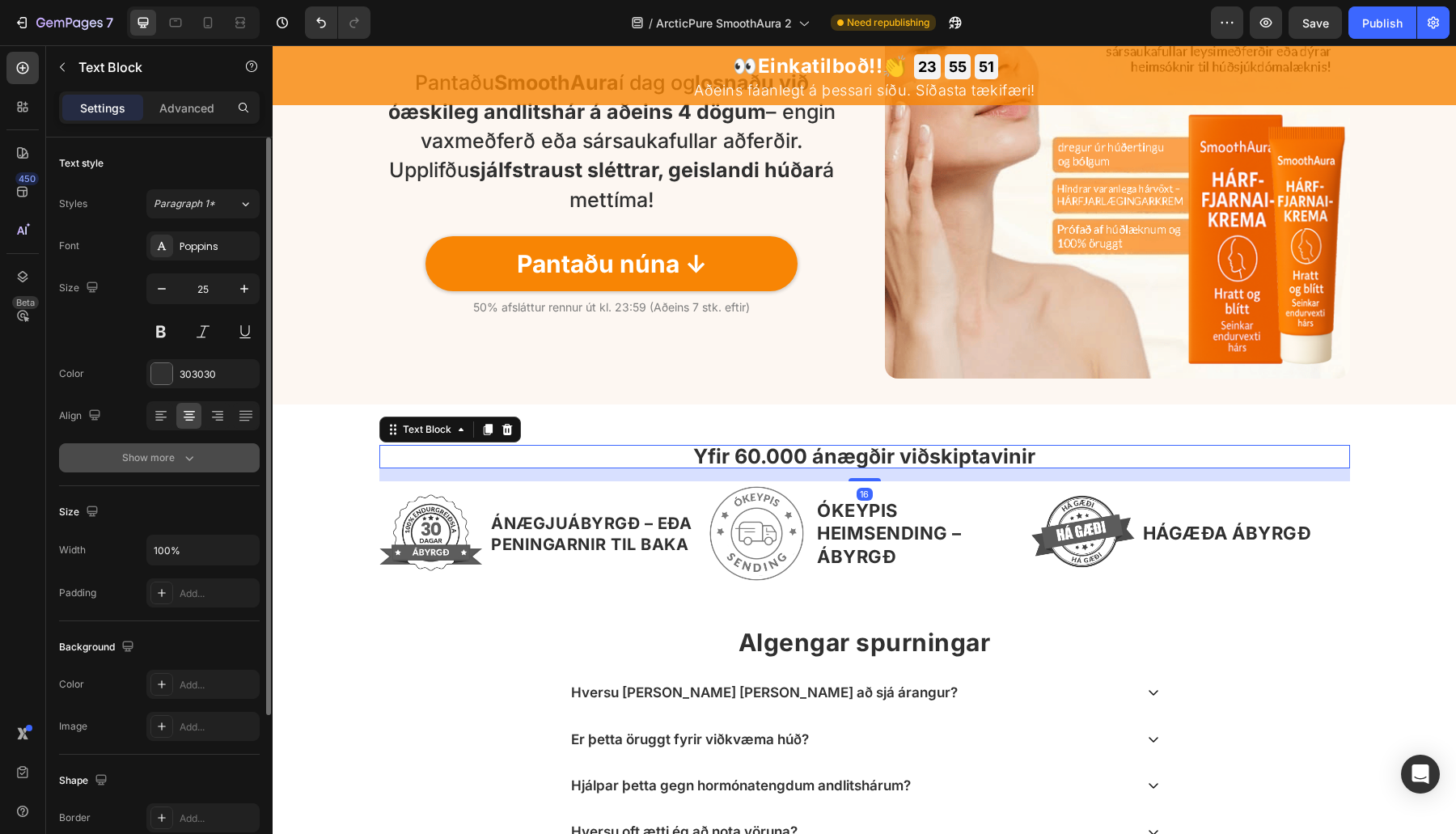
click at [214, 451] on button "Show more" at bounding box center [159, 458] width 201 height 29
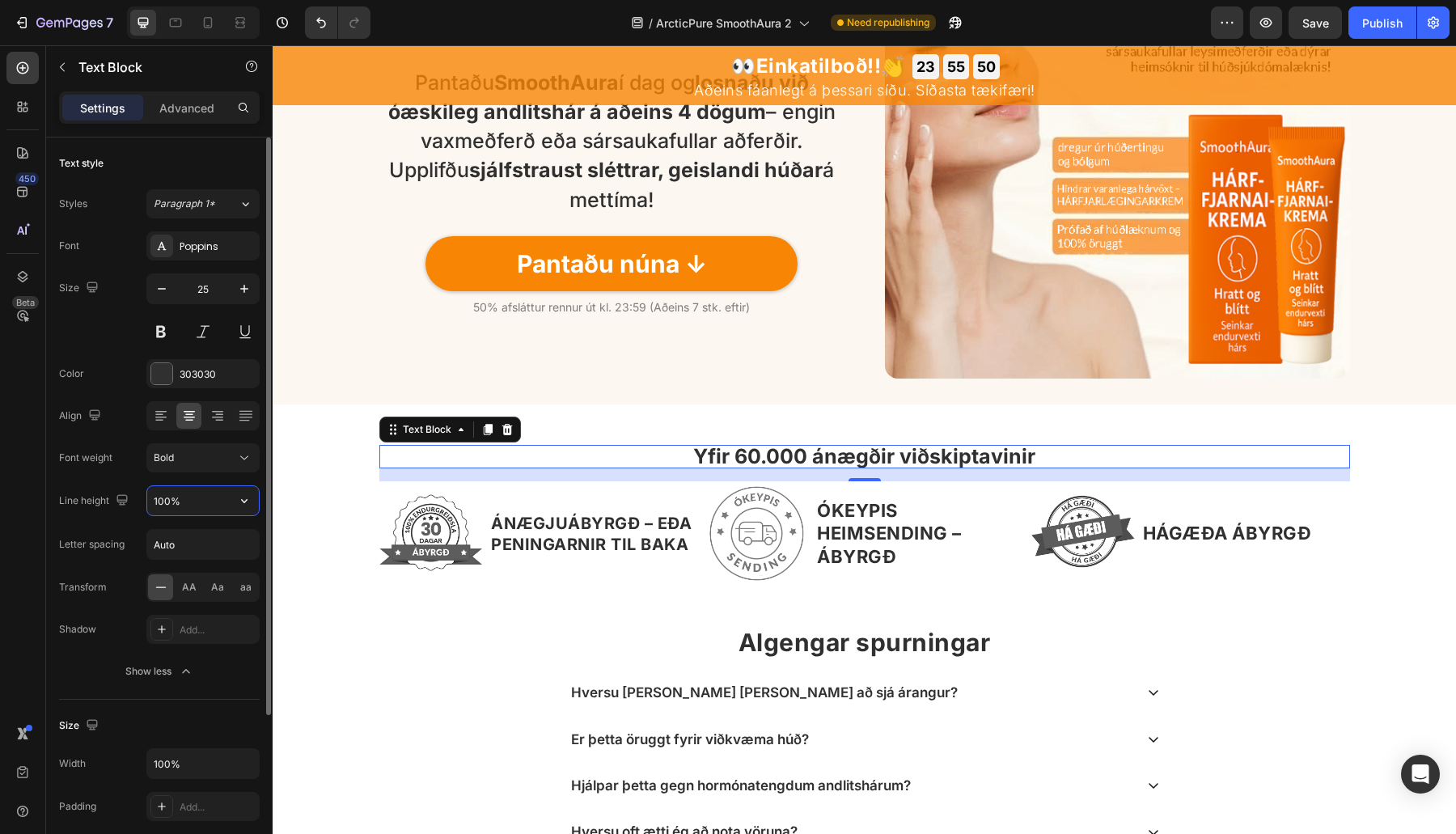
click at [165, 492] on input "100%" at bounding box center [204, 500] width 112 height 29
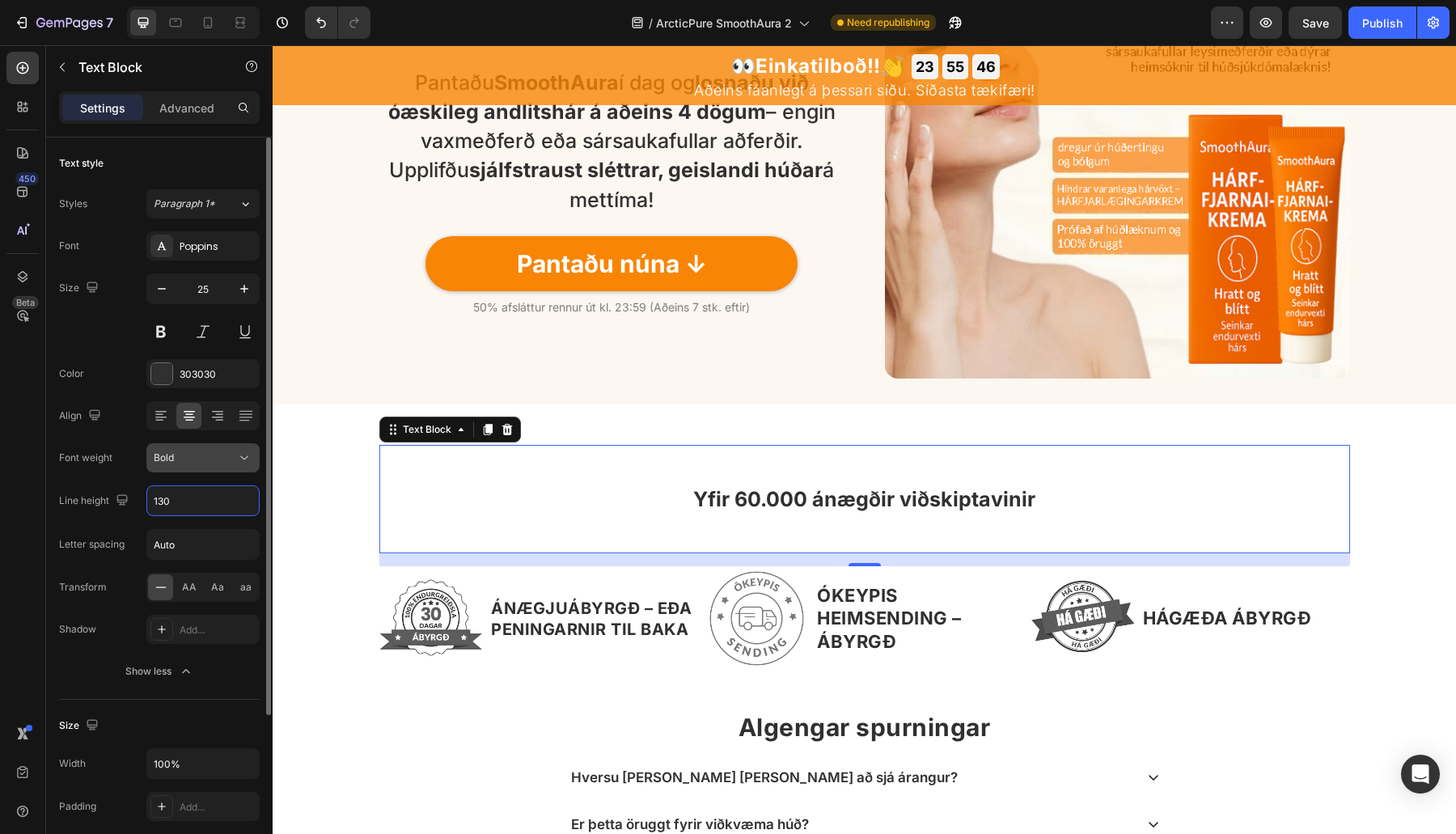
type input "130%"
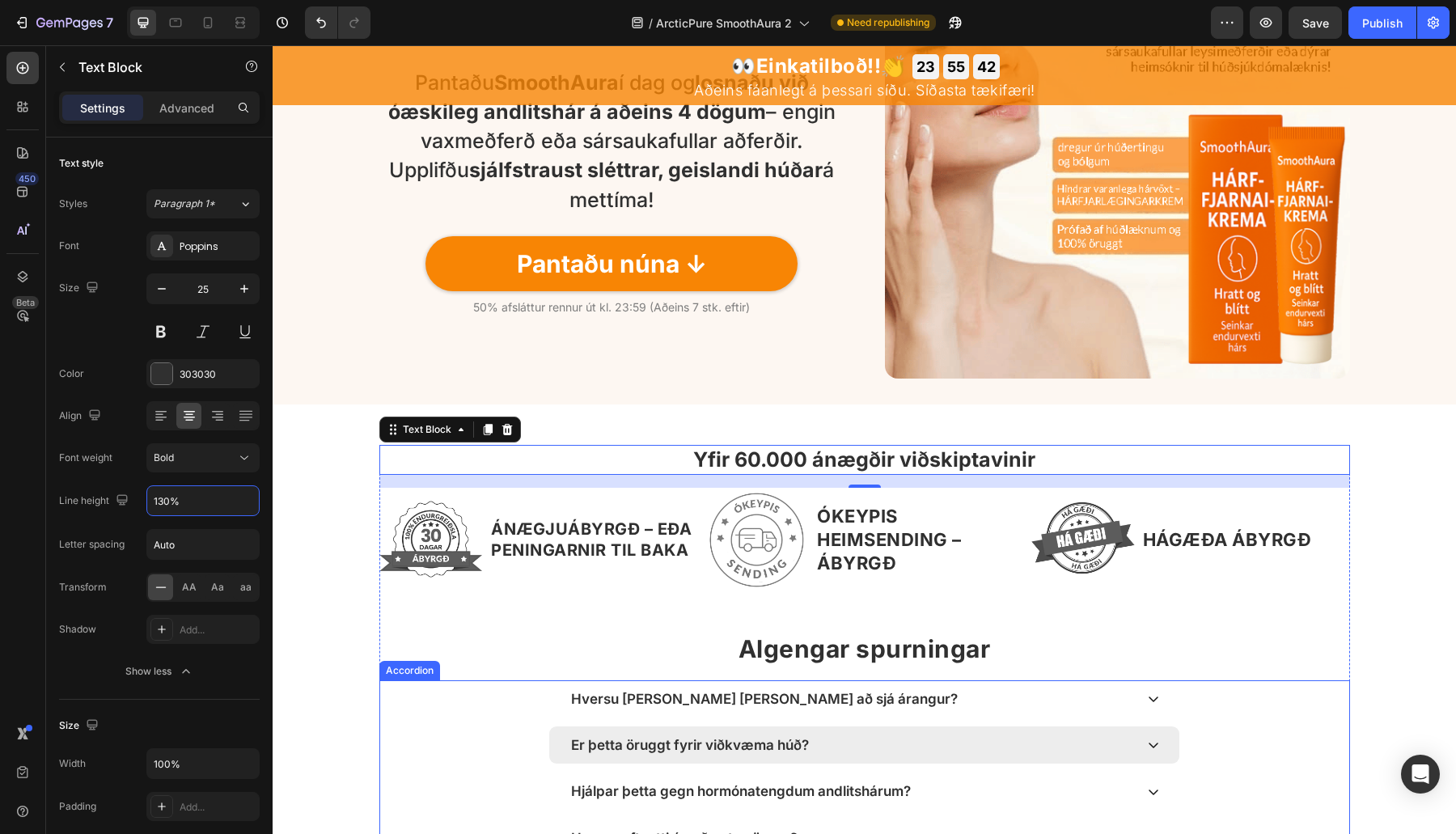
click at [1010, 740] on div "Hjálpar þetta gegn hormónatengdum andlitshárum?" at bounding box center [864, 791] width 630 height 37
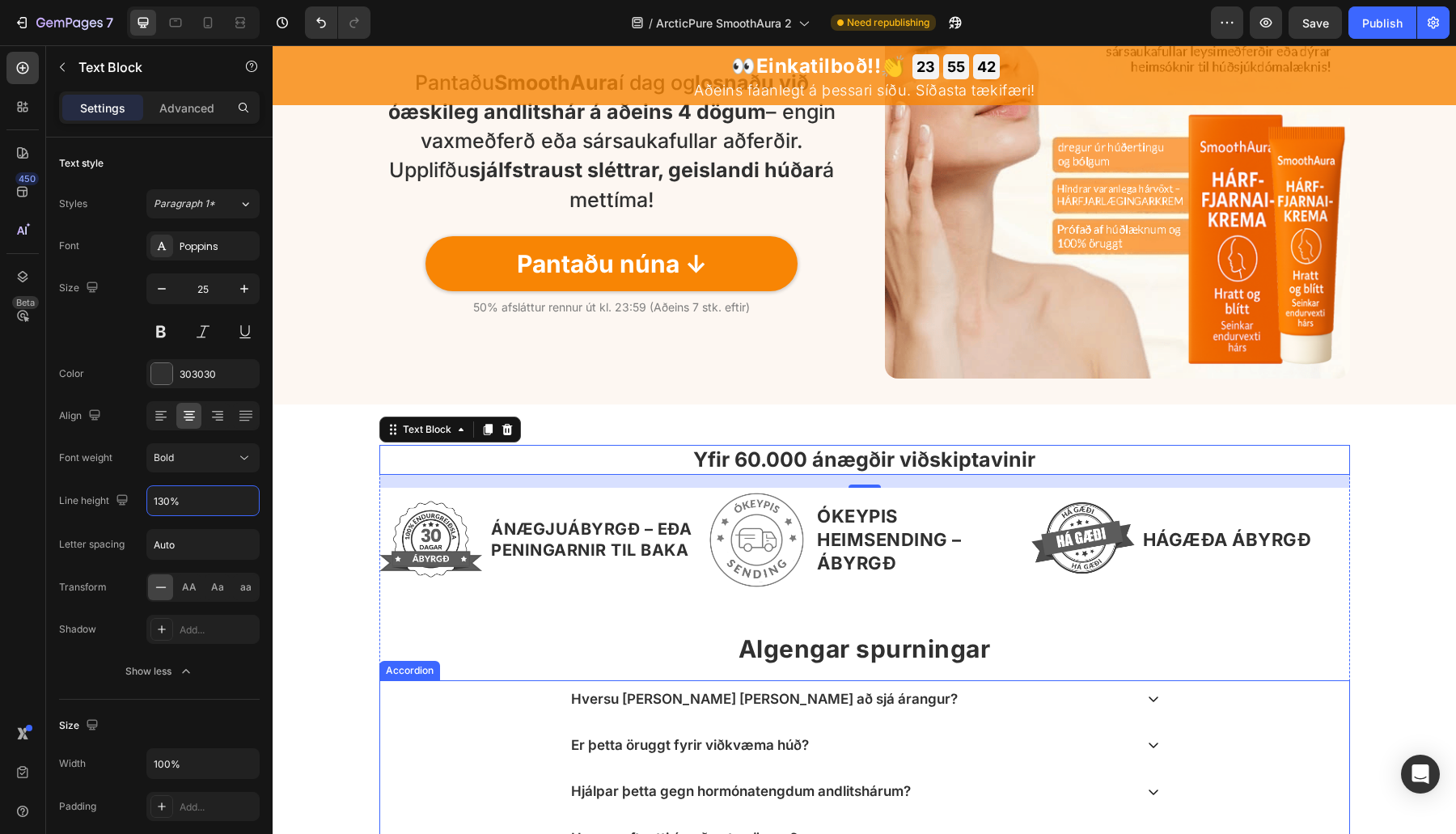
click at [948, 634] on strong "Algengar spurningar" at bounding box center [865, 648] width 252 height 29
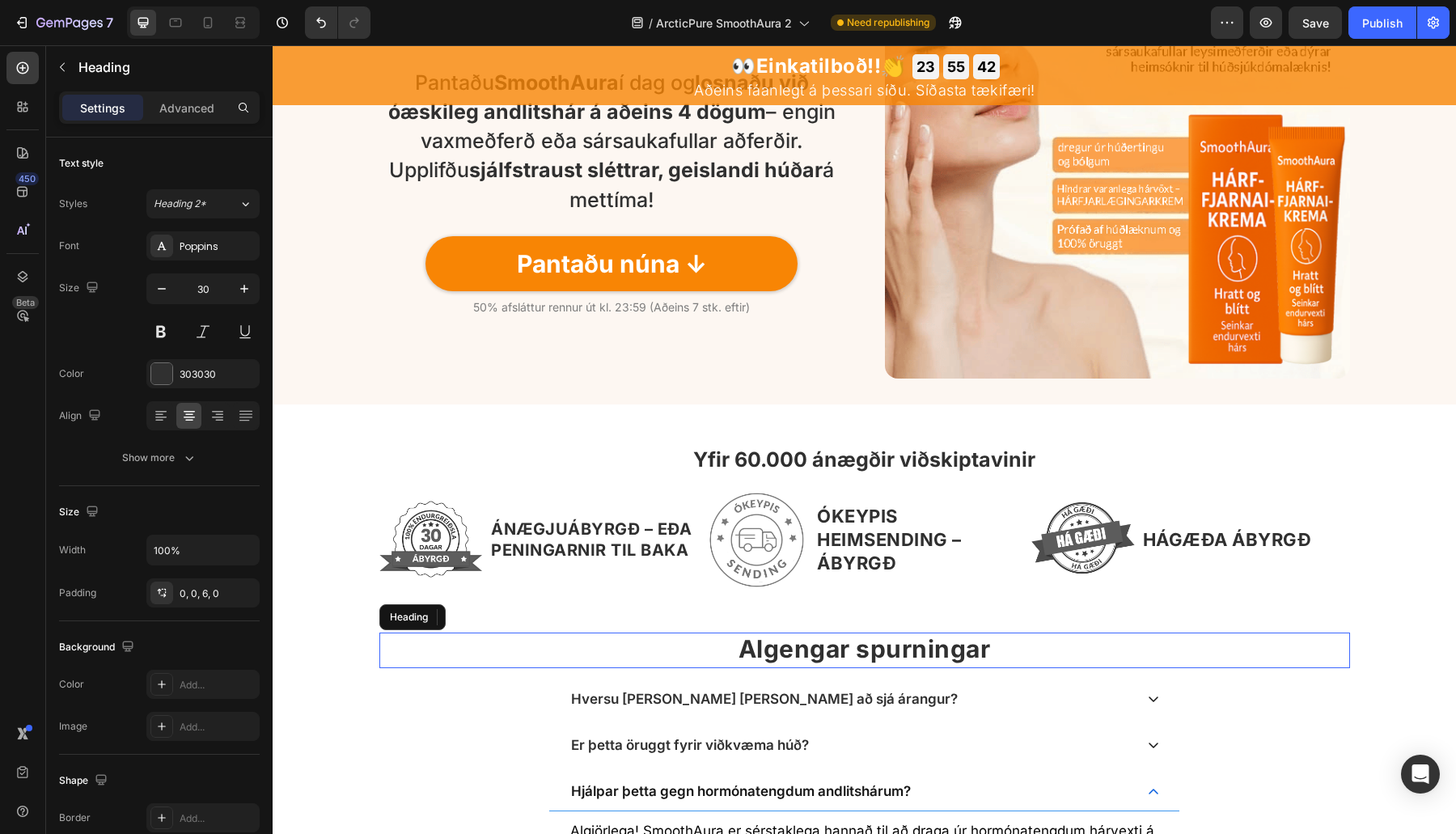
click at [948, 680] on div "Hversu langan tíma tekur það að sjá árangur? Er þetta öruggt fyrir viðkvæma húð…" at bounding box center [864, 822] width 970 height 285
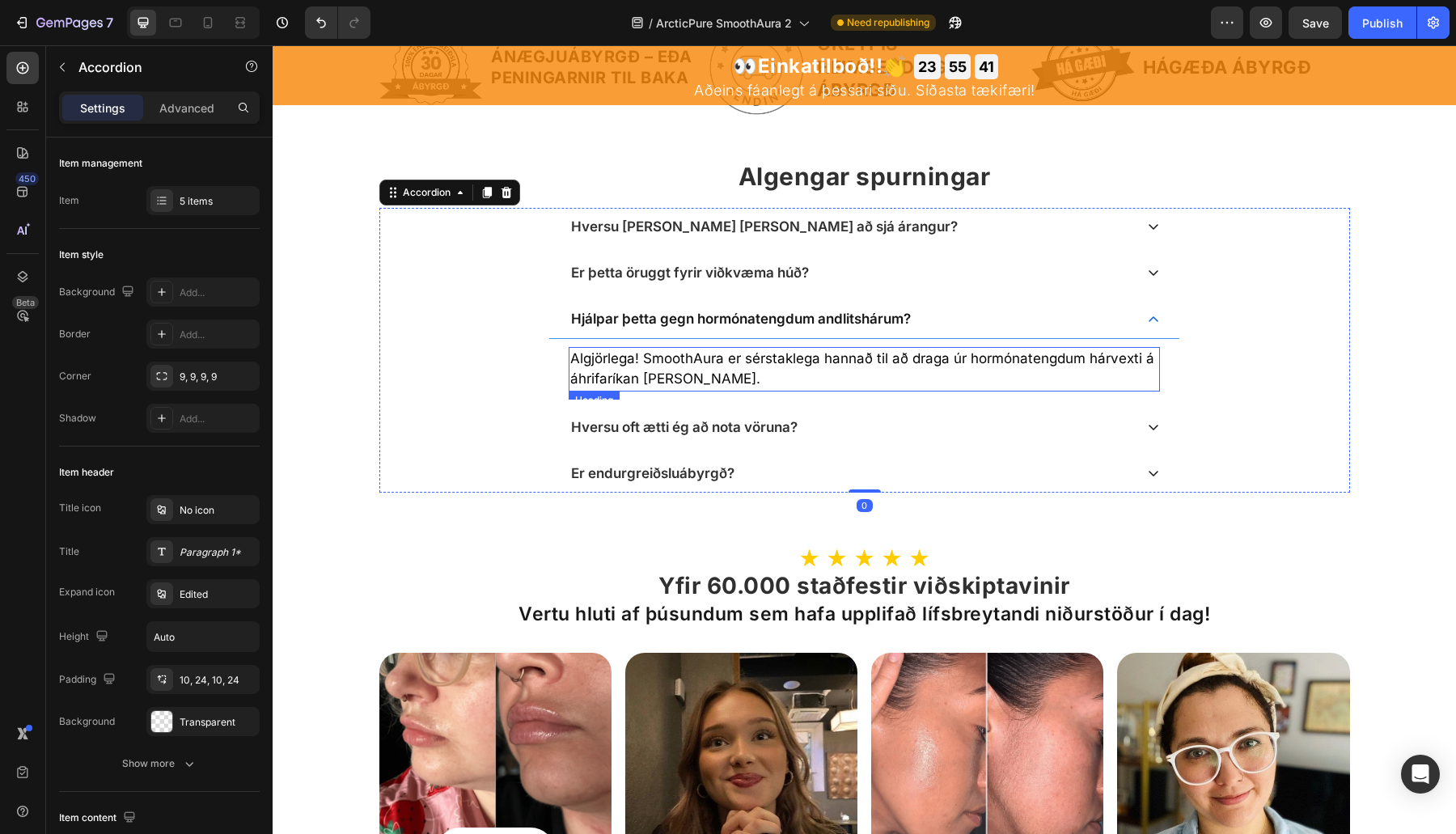
click at [976, 354] on h2 "Algjörlega! SmoothAura er sérstaklega hannað til að draga úr hormónatengdum hár…" at bounding box center [864, 370] width 591 height 45
click at [1005, 316] on div "Hjálpar þetta gegn hormónatengdum andlitshárum?" at bounding box center [851, 318] width 565 height 21
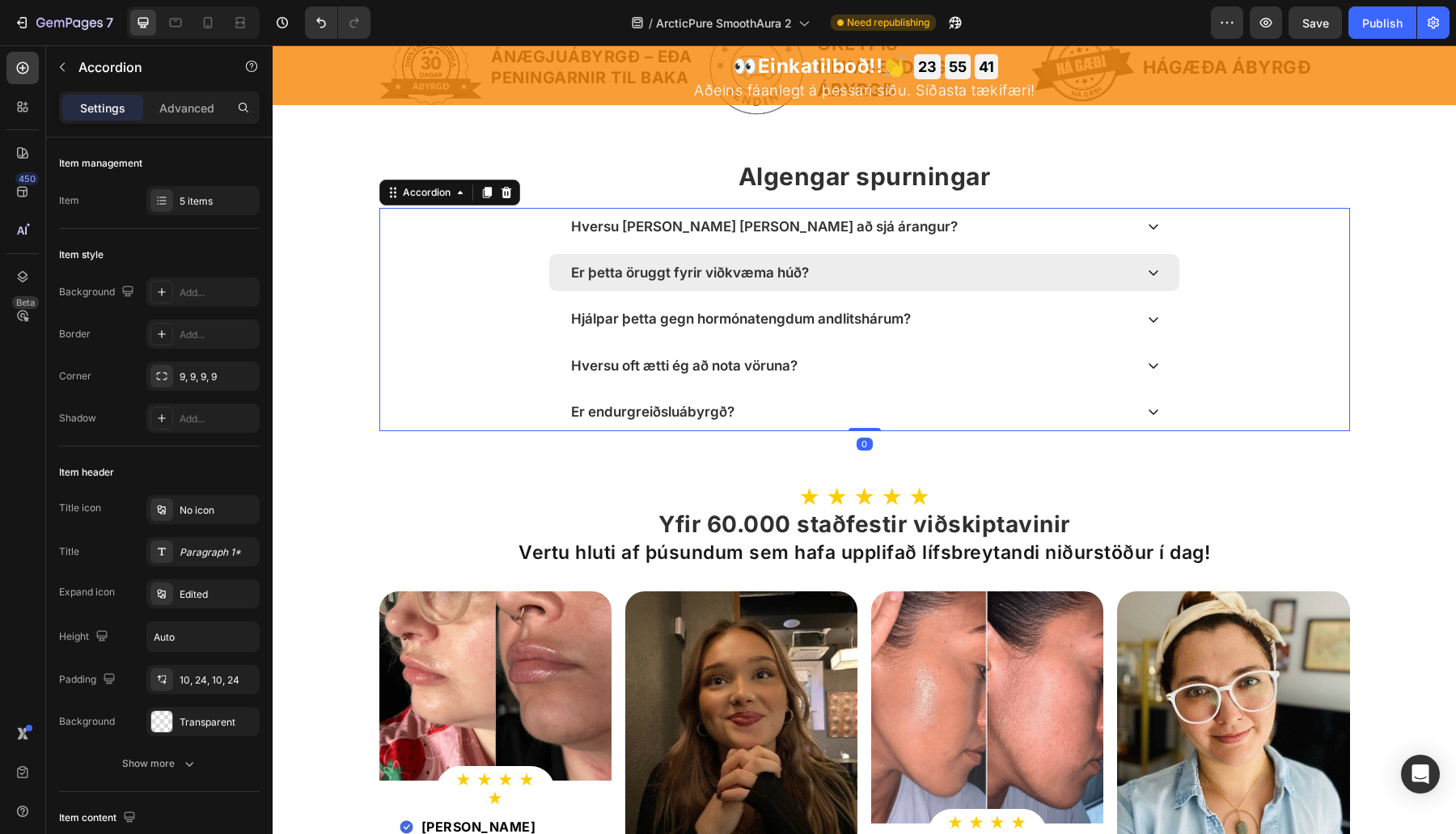
click at [997, 259] on div "Er þetta öruggt fyrir viðkvæma húð?" at bounding box center [864, 273] width 630 height 37
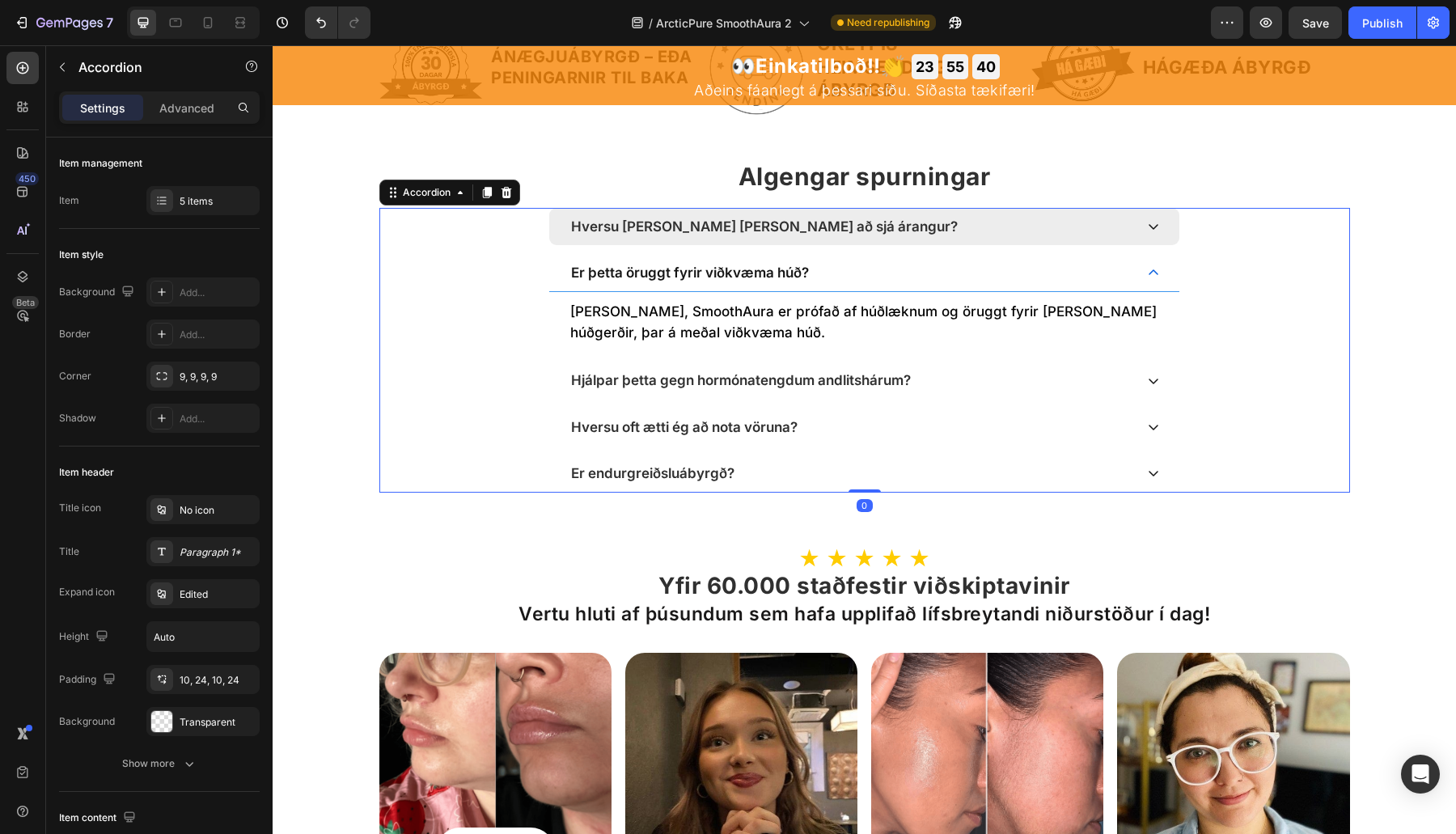
click at [1011, 225] on div "Hversu langan tíma tekur það að sjá árangur?" at bounding box center [851, 226] width 565 height 21
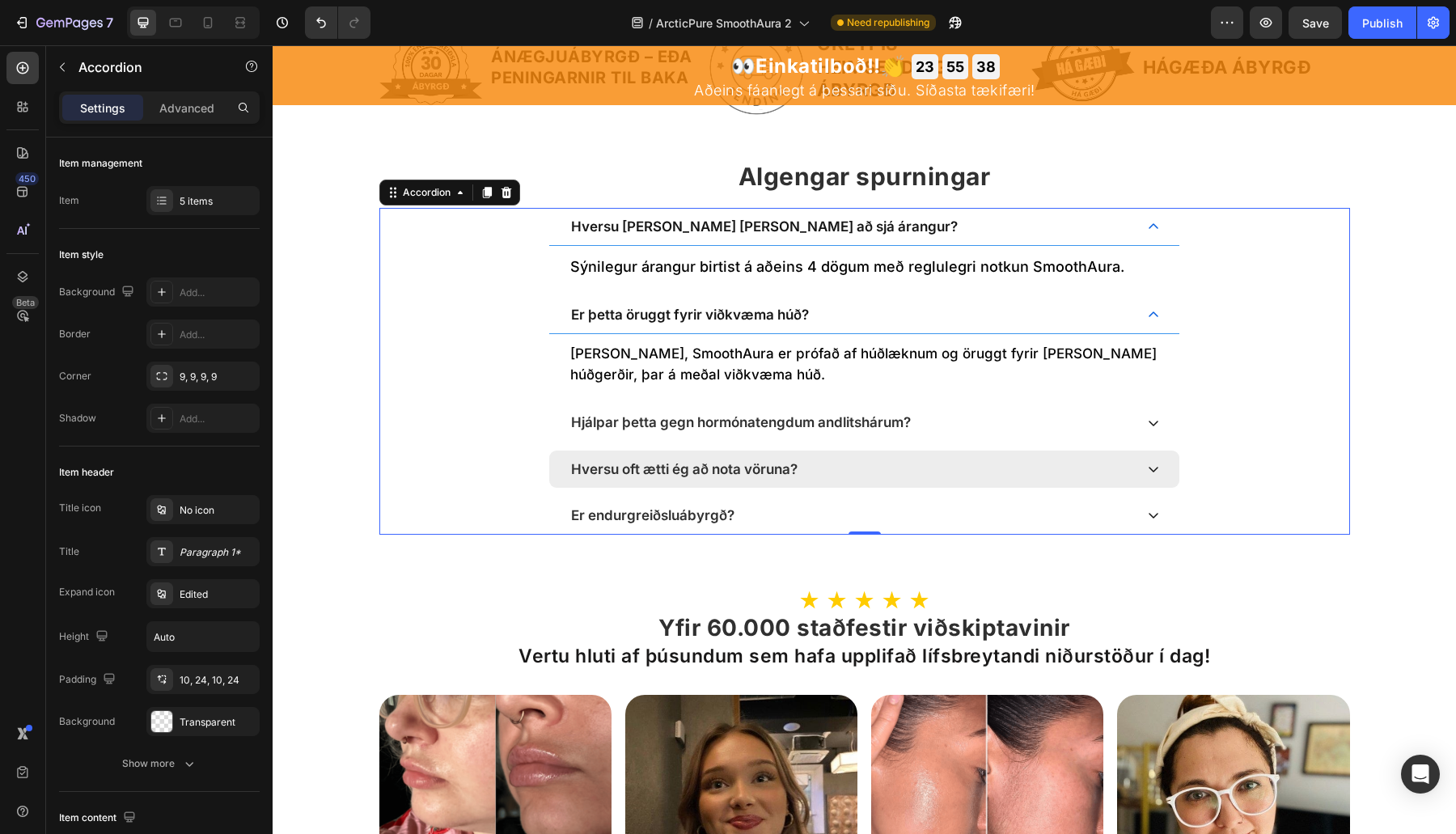
click at [1083, 472] on div "Hversu oft ætti ég að nota vöruna?" at bounding box center [851, 469] width 565 height 21
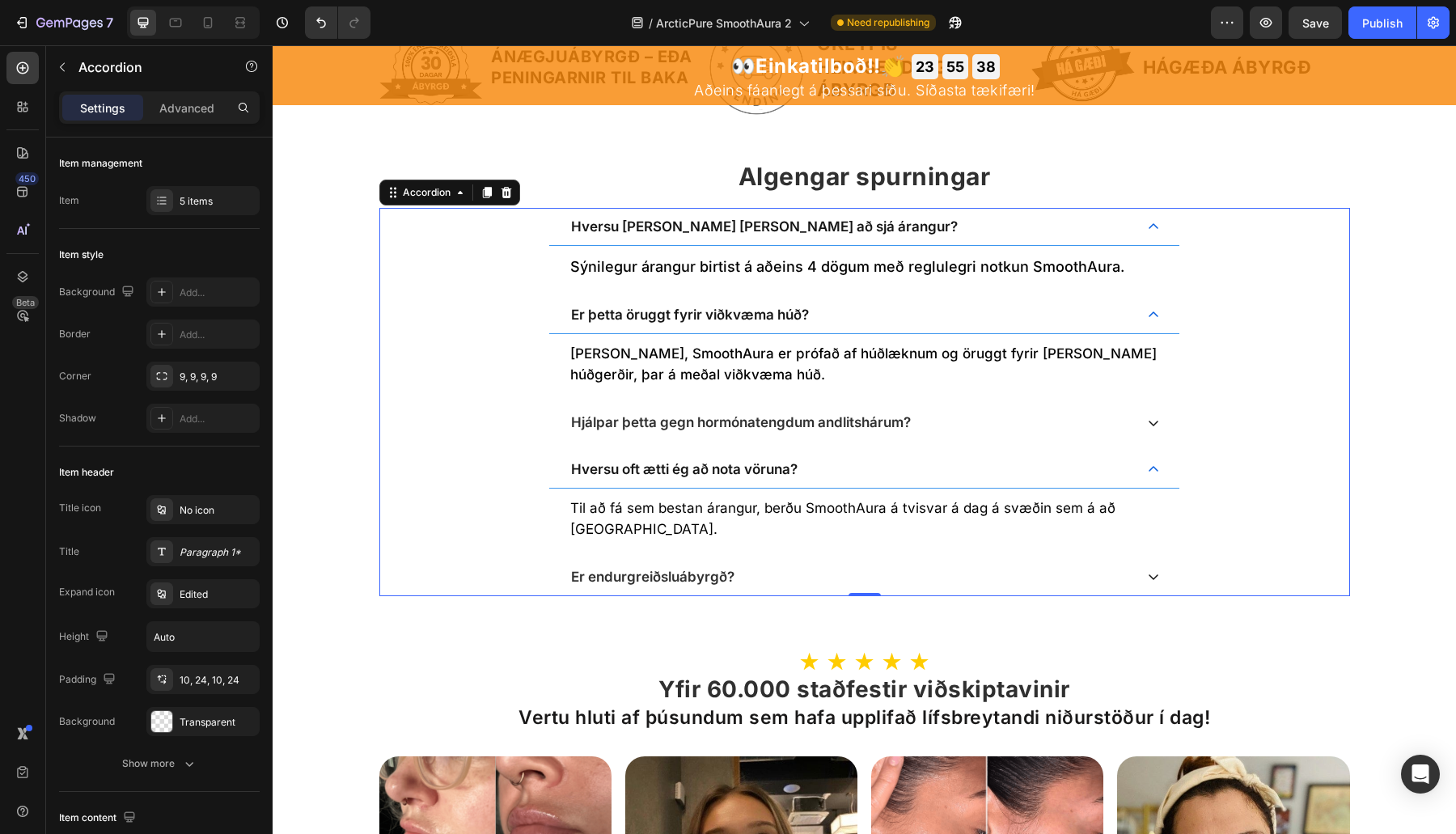
click at [1071, 445] on div "Hversu langan tíma tekur það að sjá árangur? Sýnilegur árangur birtist á aðeins…" at bounding box center [864, 403] width 970 height 389
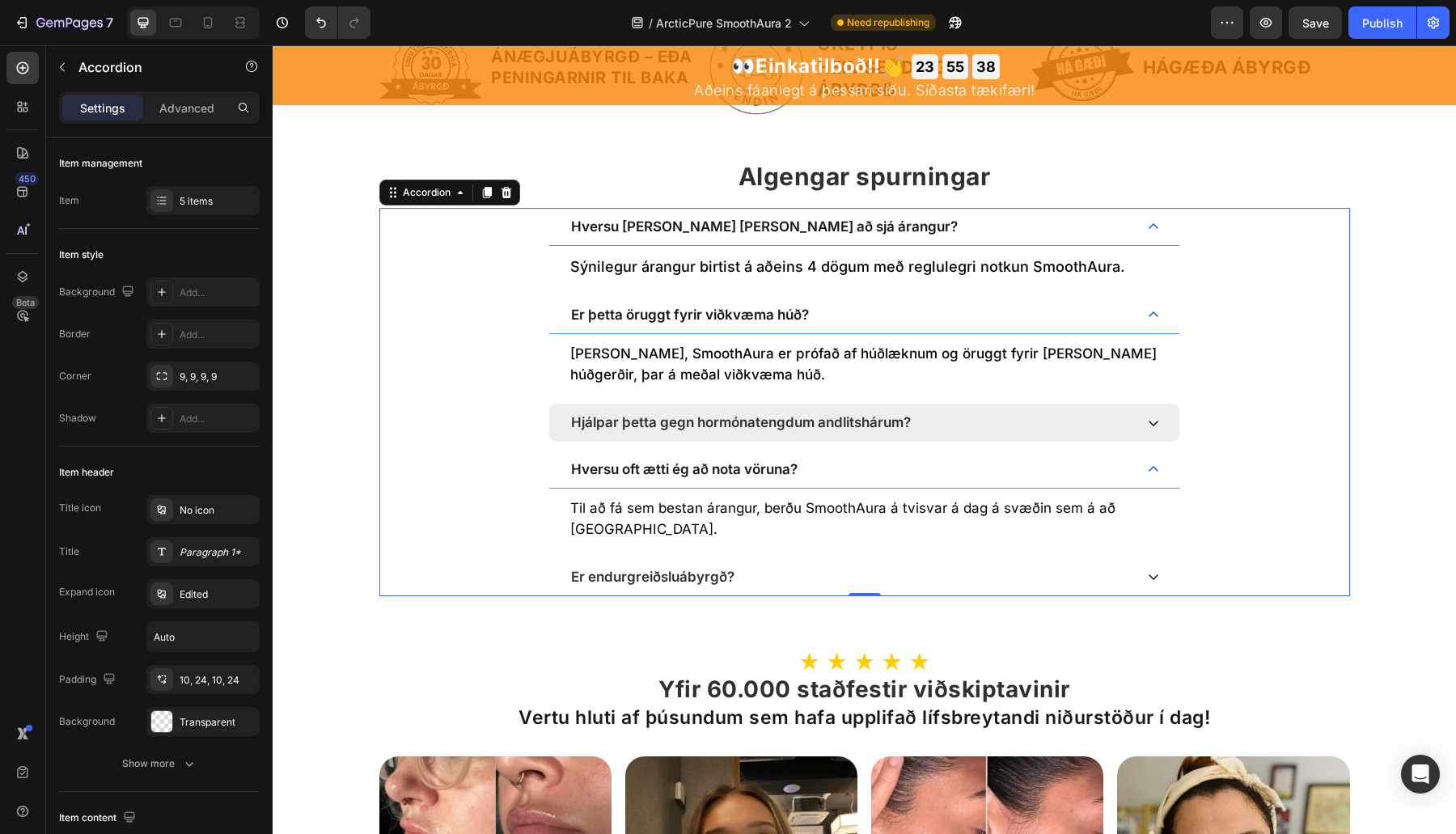
click at [1071, 434] on div "Hjálpar þetta gegn hormónatengdum andlitshárum?" at bounding box center [864, 422] width 630 height 37
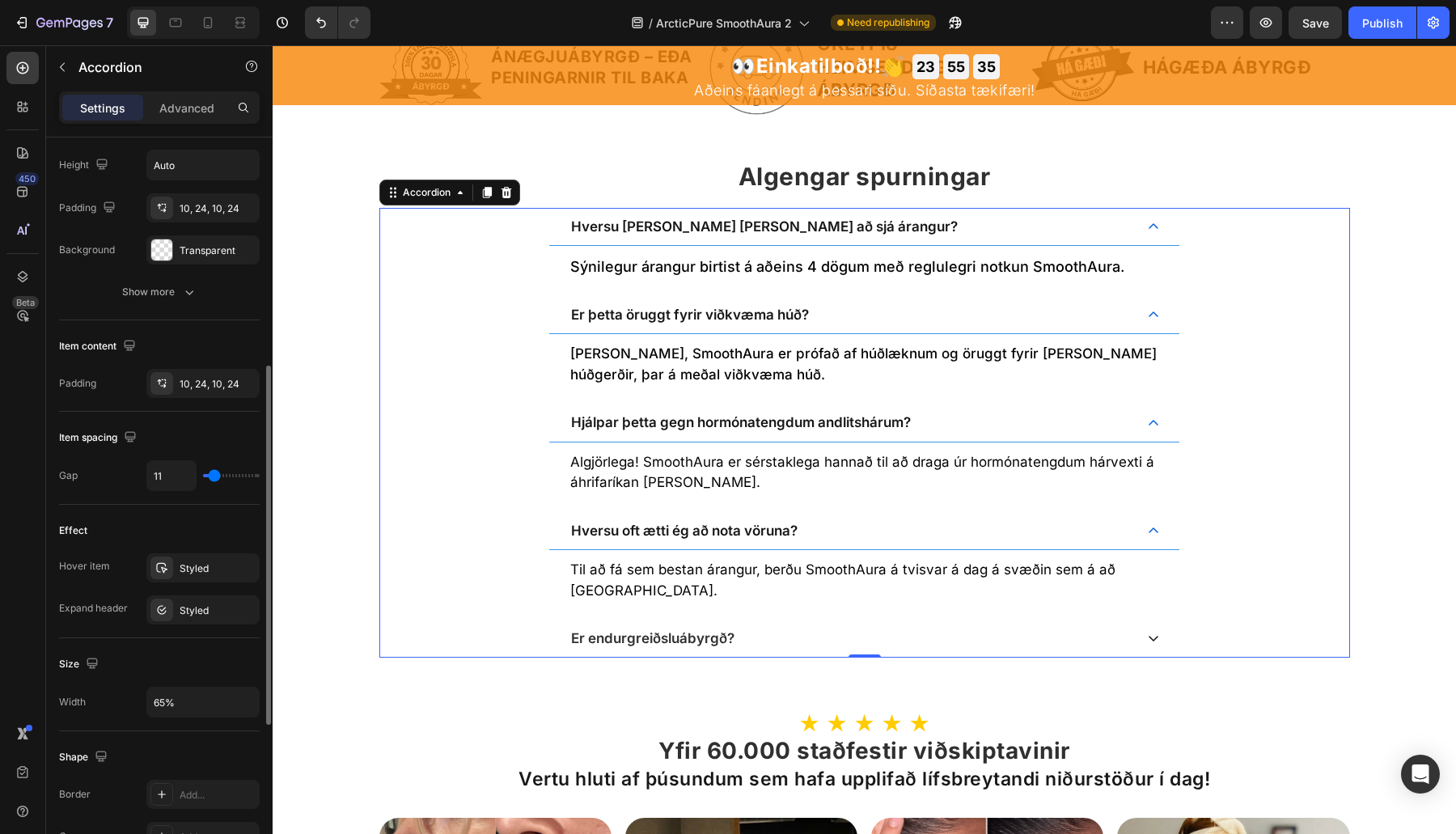
scroll to position [792, 0]
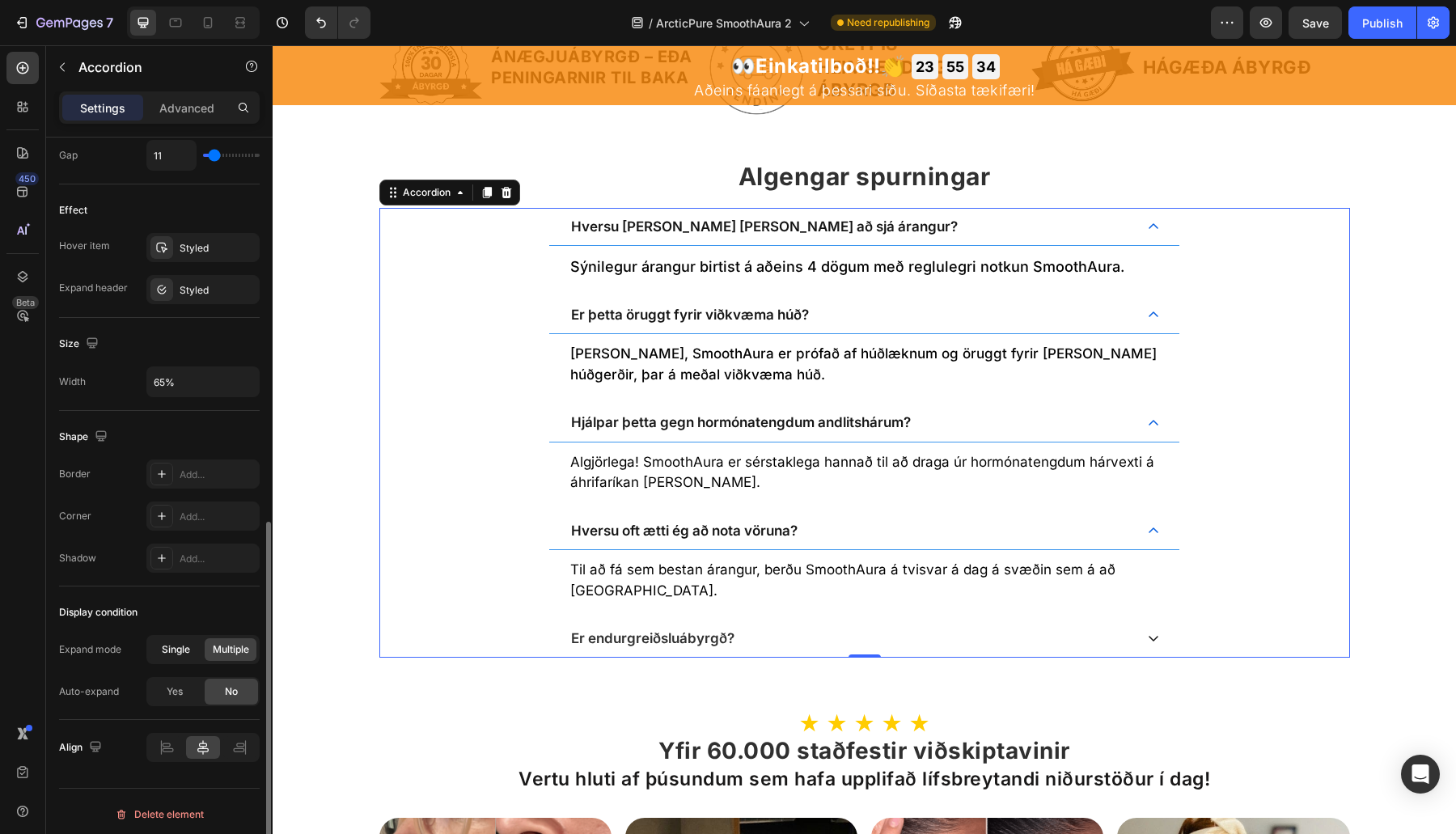
drag, startPoint x: 178, startPoint y: 640, endPoint x: 51, endPoint y: 498, distance: 190.5
click at [178, 643] on span "Single" at bounding box center [176, 650] width 28 height 15
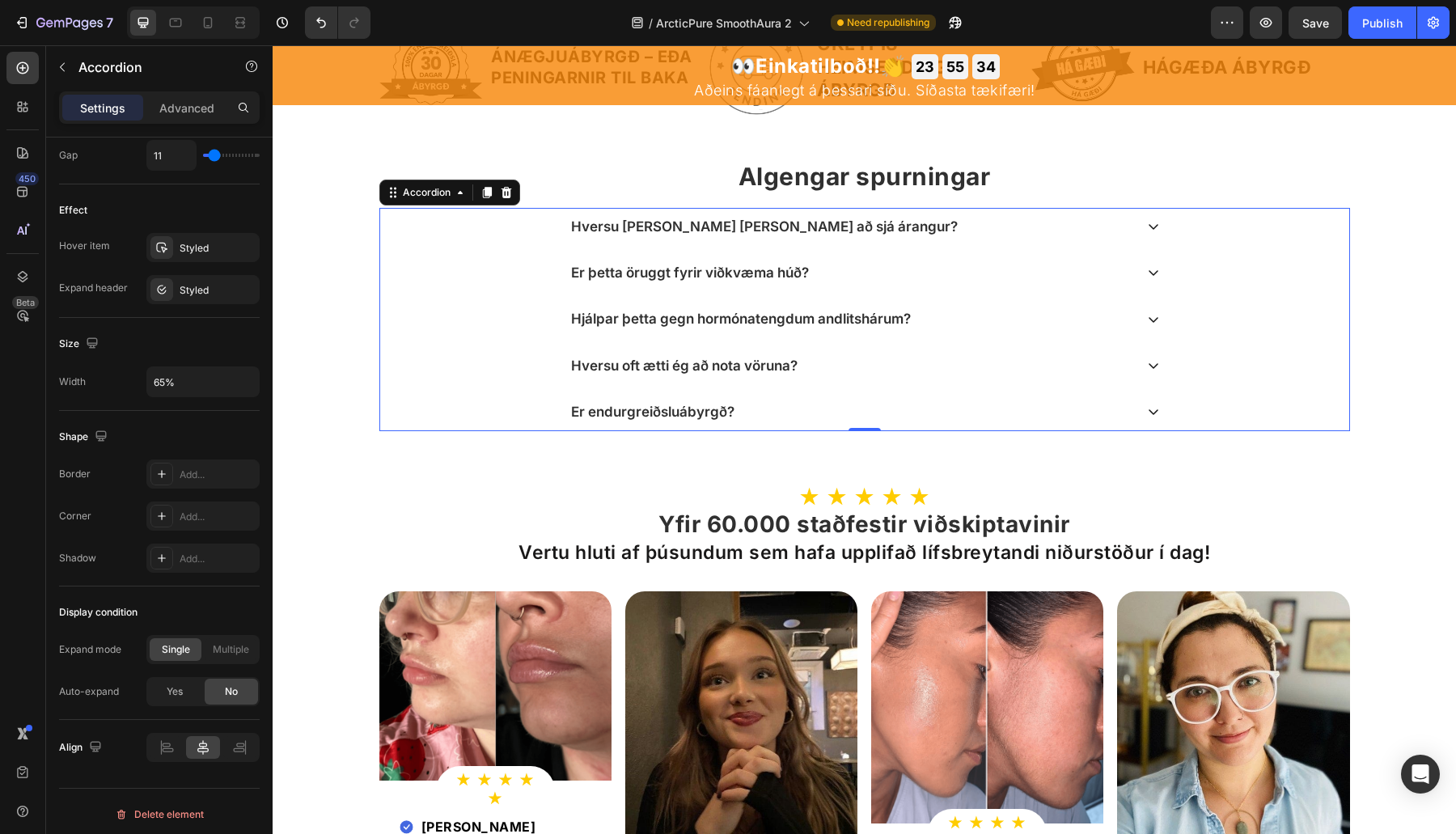
click at [472, 376] on div "Hversu oft ætti ég að nota vöruna? Til að fá sem bestan árangur, berðu SmoothAu…" at bounding box center [865, 366] width 969 height 37
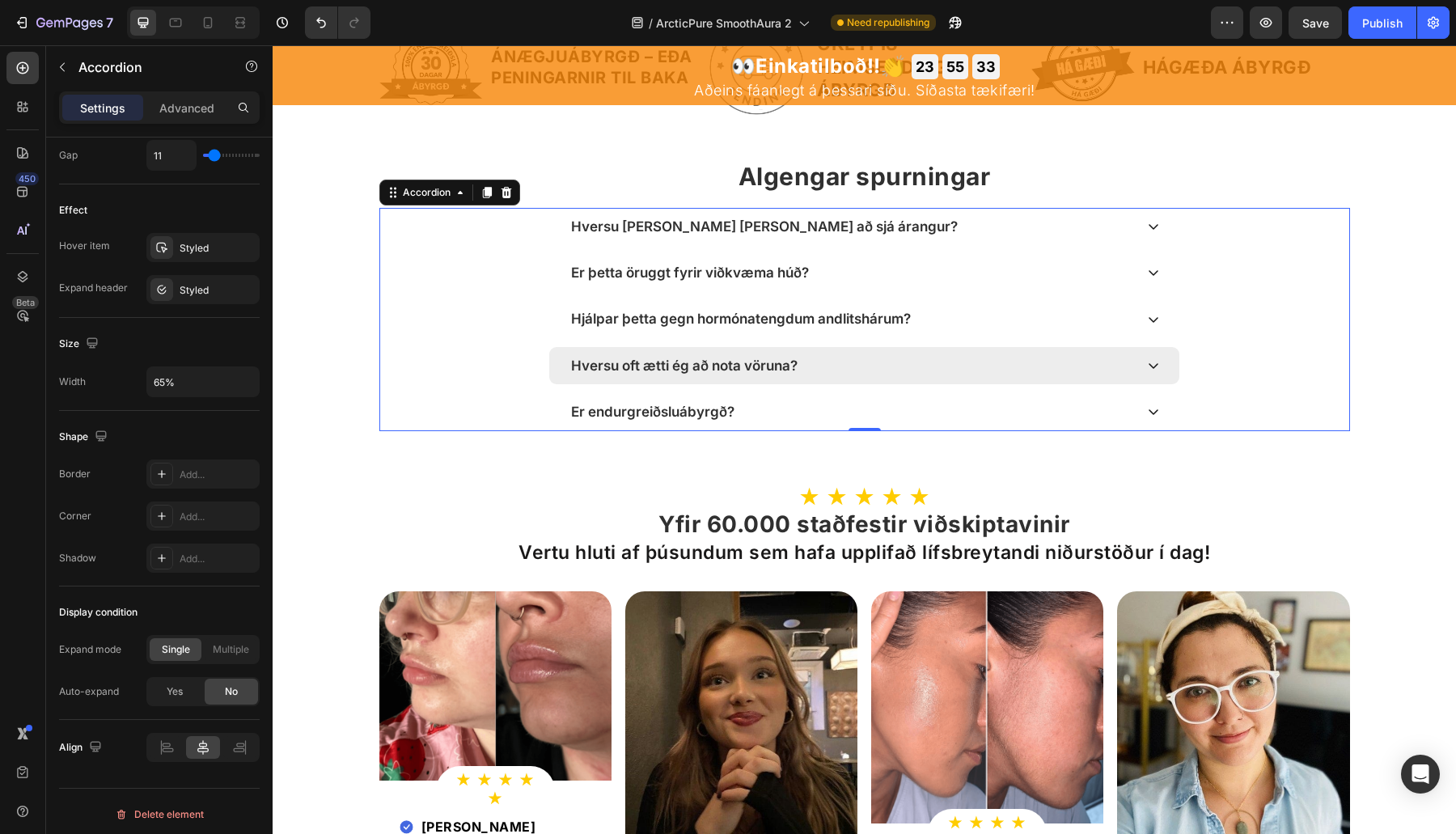
click at [725, 368] on p "Hversu oft ætti ég að nota vöruna?" at bounding box center [684, 365] width 226 height 16
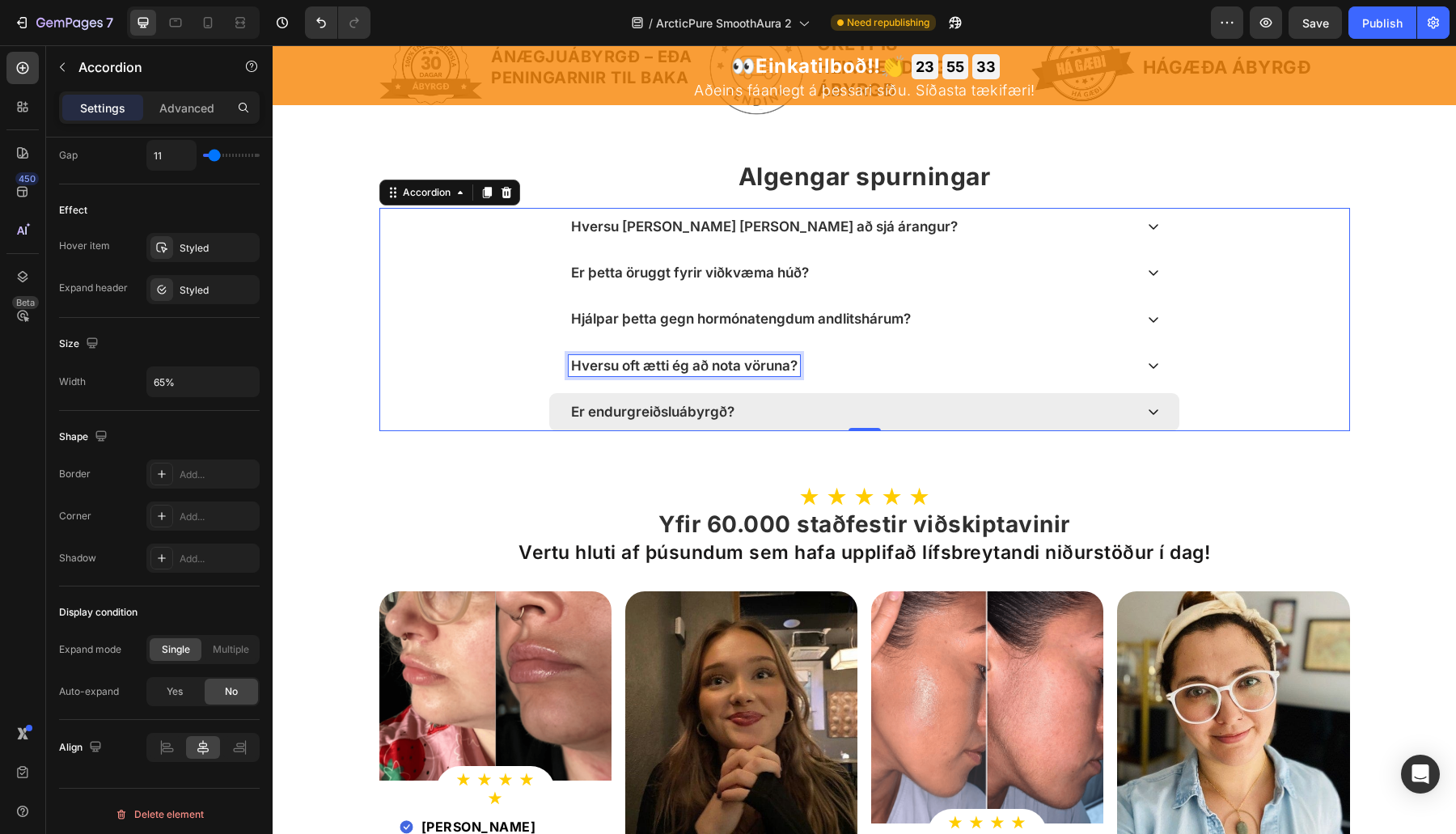
click at [772, 397] on div "Er endurgreiðsluábyrgð?" at bounding box center [864, 412] width 630 height 37
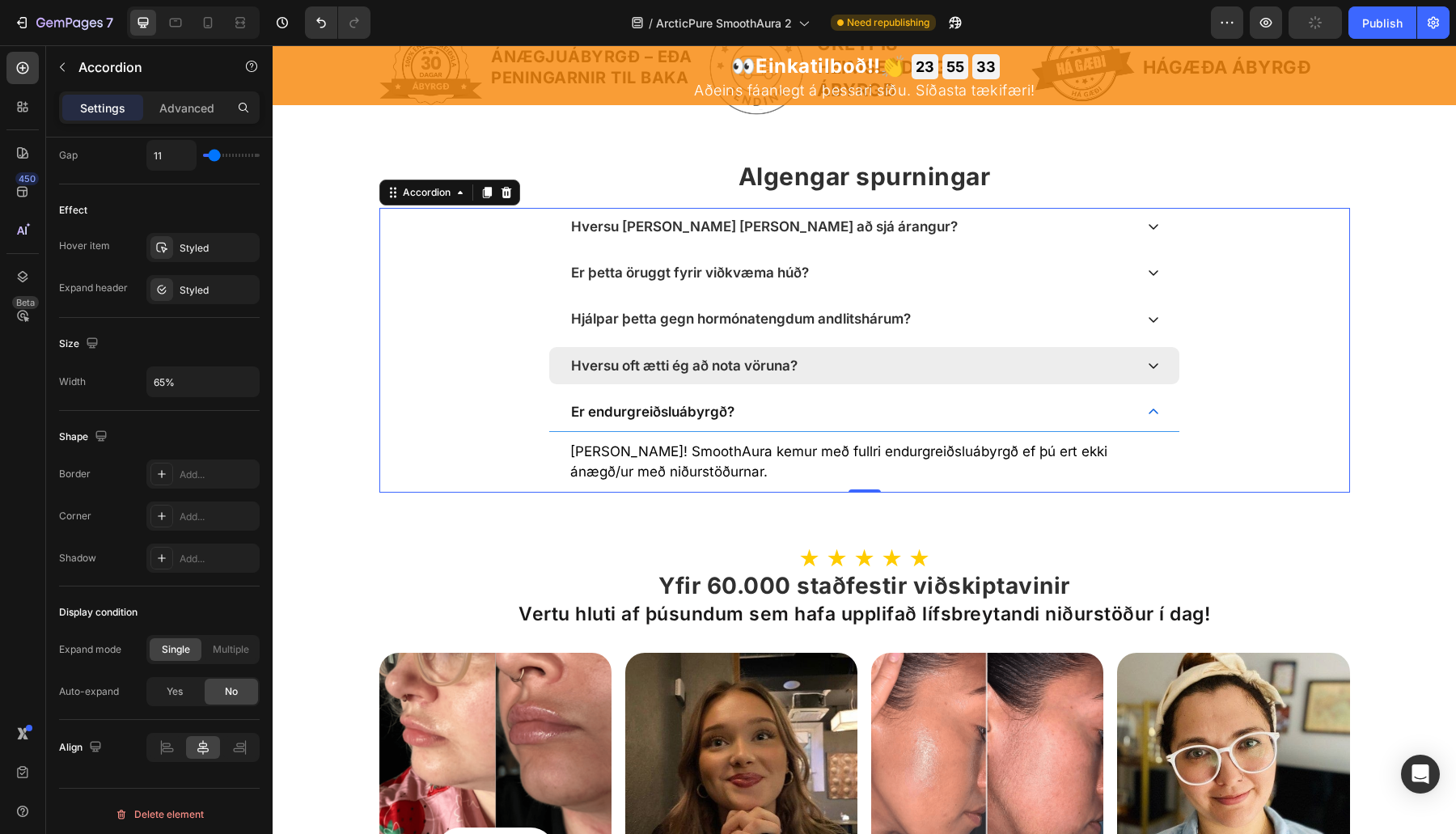
click at [897, 372] on div "Hversu oft ætti ég að nota vöruna?" at bounding box center [851, 365] width 565 height 21
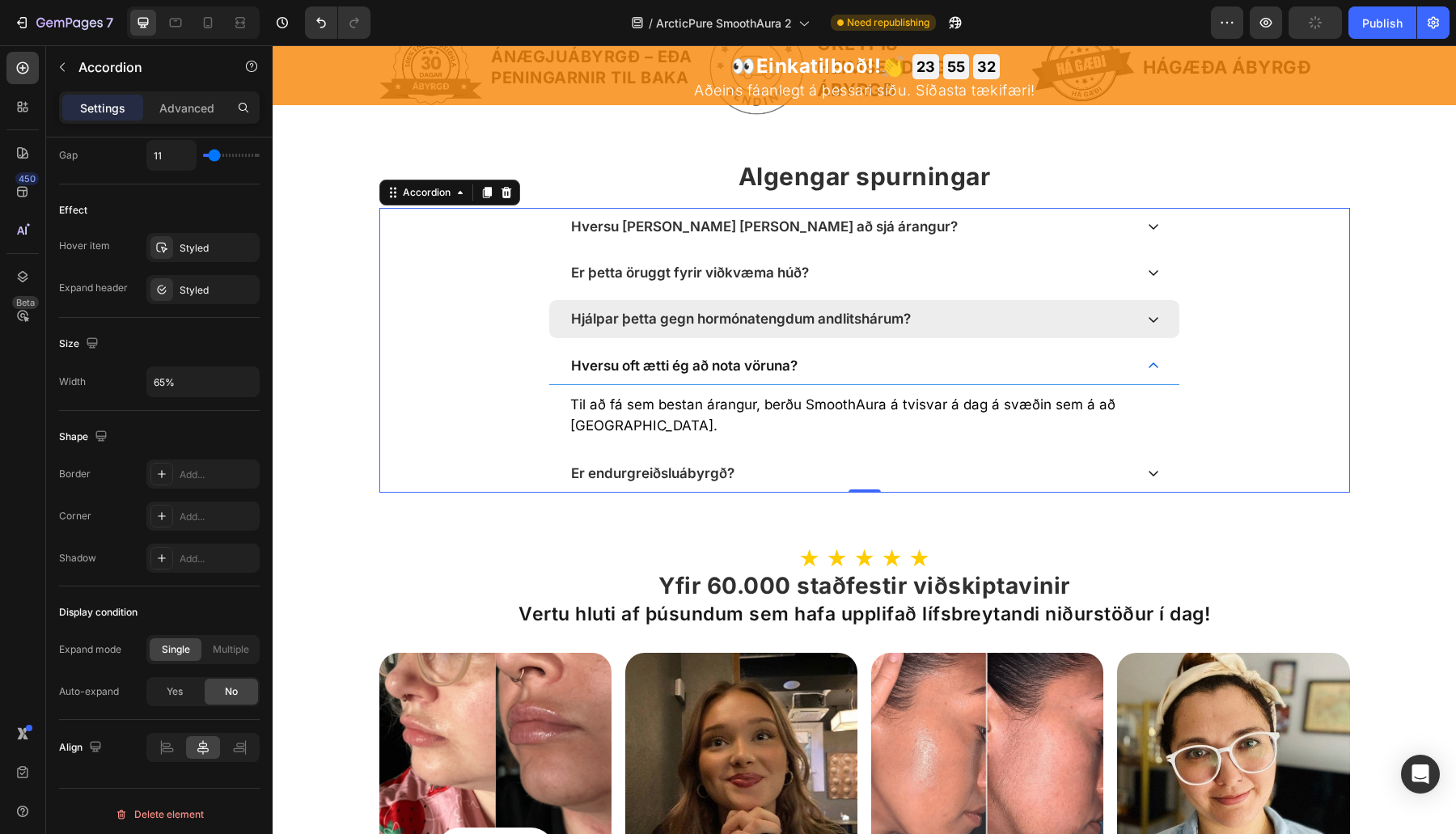
click at [987, 310] on div "Hjálpar þetta gegn hormónatengdum andlitshárum?" at bounding box center [851, 318] width 565 height 21
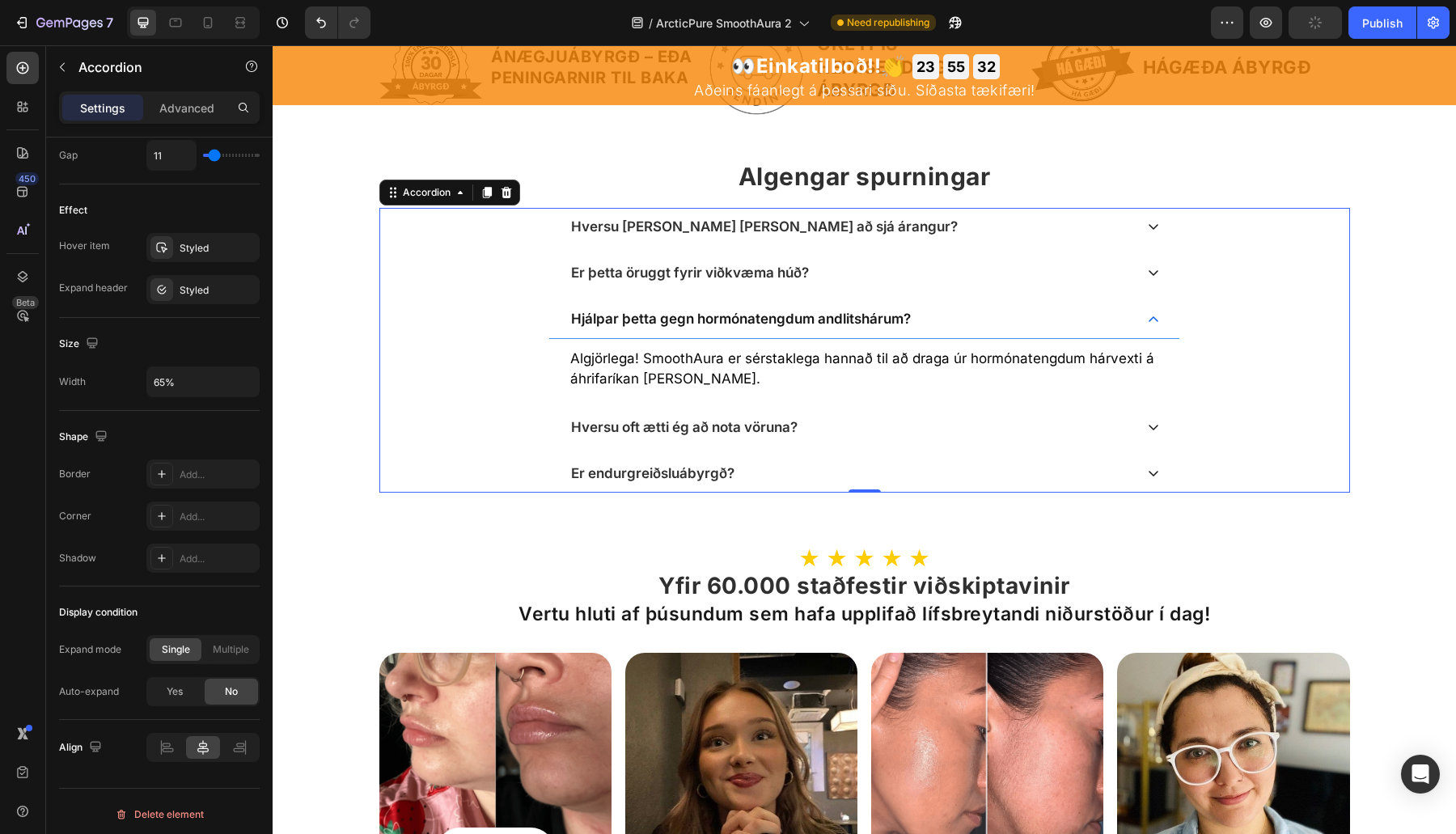
click at [1015, 250] on div "Hversu langan tíma tekur það að sjá árangur? Er þetta öruggt fyrir viðkvæma húð…" at bounding box center [864, 350] width 970 height 285
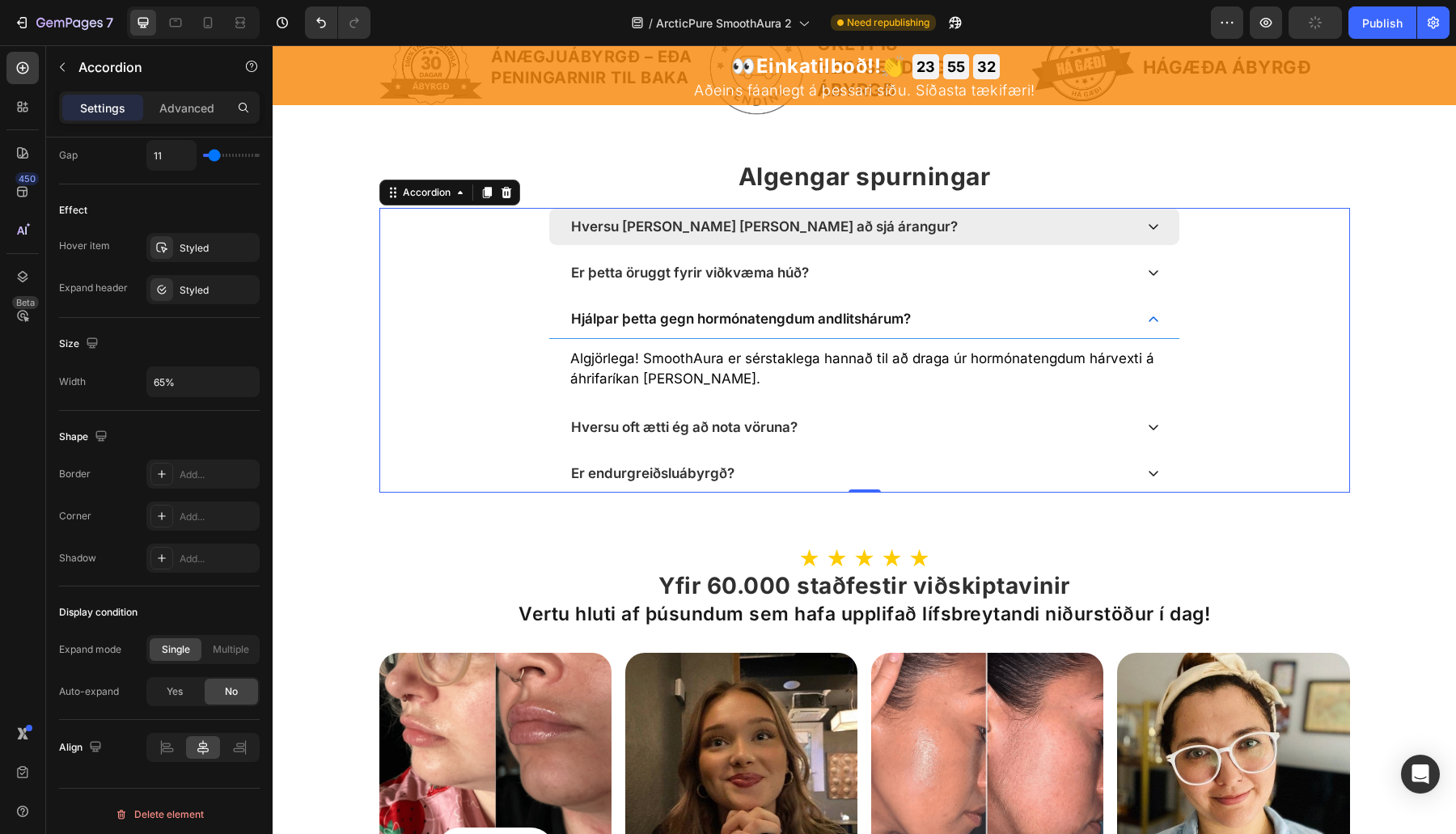
click at [1017, 216] on div "Hversu langan tíma tekur það að sjá árangur?" at bounding box center [851, 226] width 565 height 21
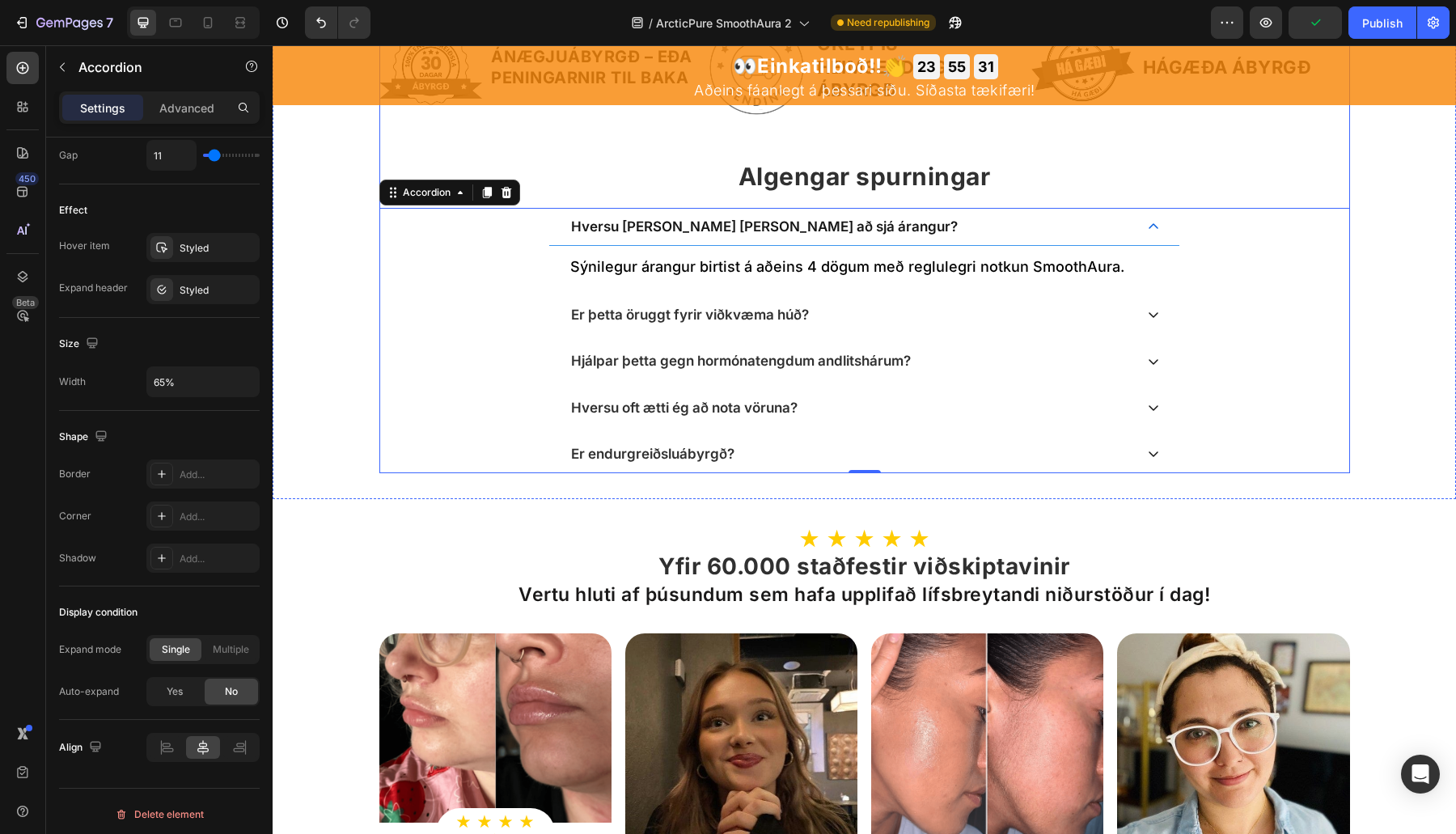
click at [1015, 204] on div "Yfir 60.000 ánægðir viðskiptavinir Text Block Image ÁNÆGJUÁBYRGÐ – EÐA PENINGAR…" at bounding box center [864, 222] width 970 height 500
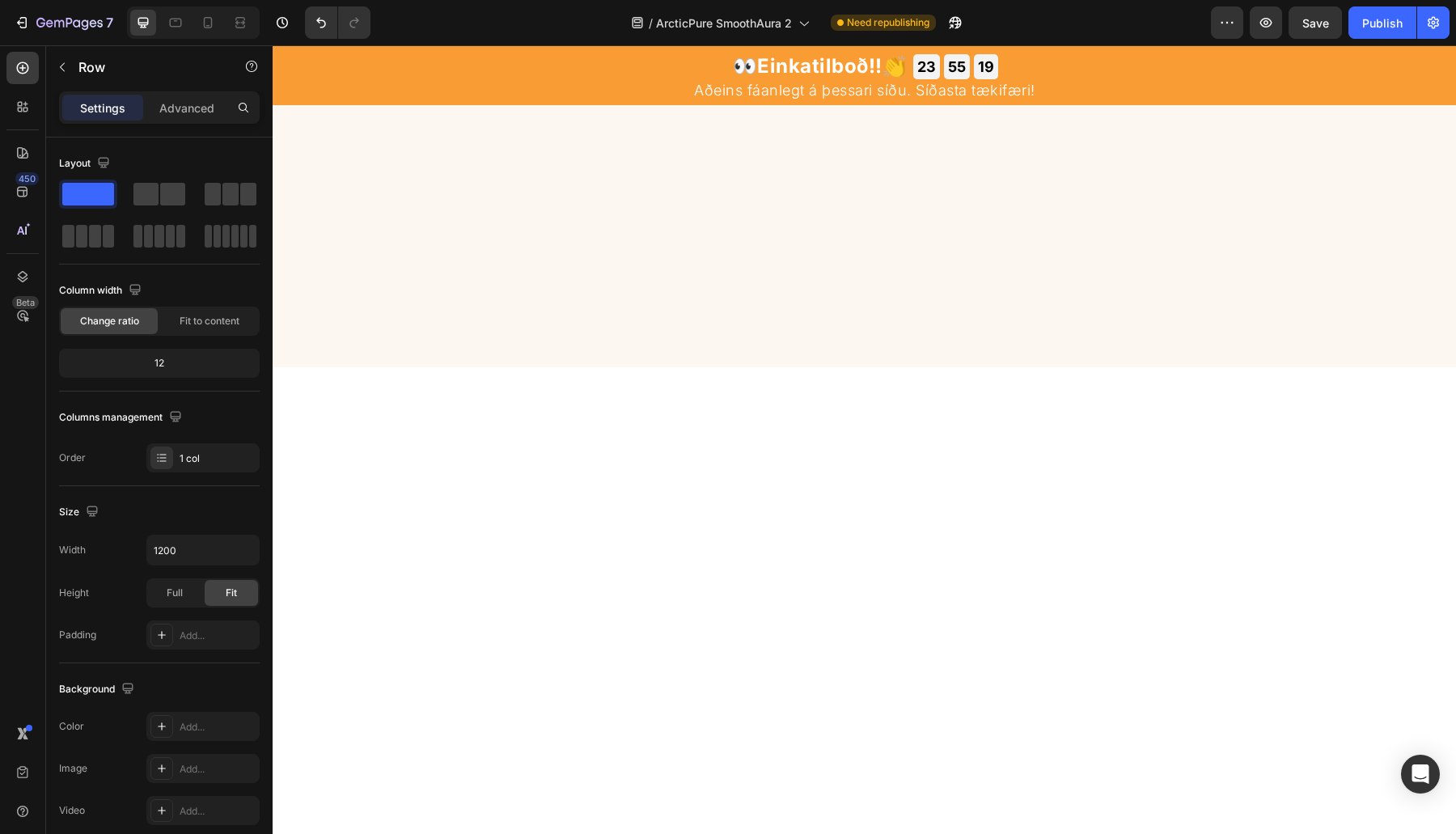
scroll to position [2831, 0]
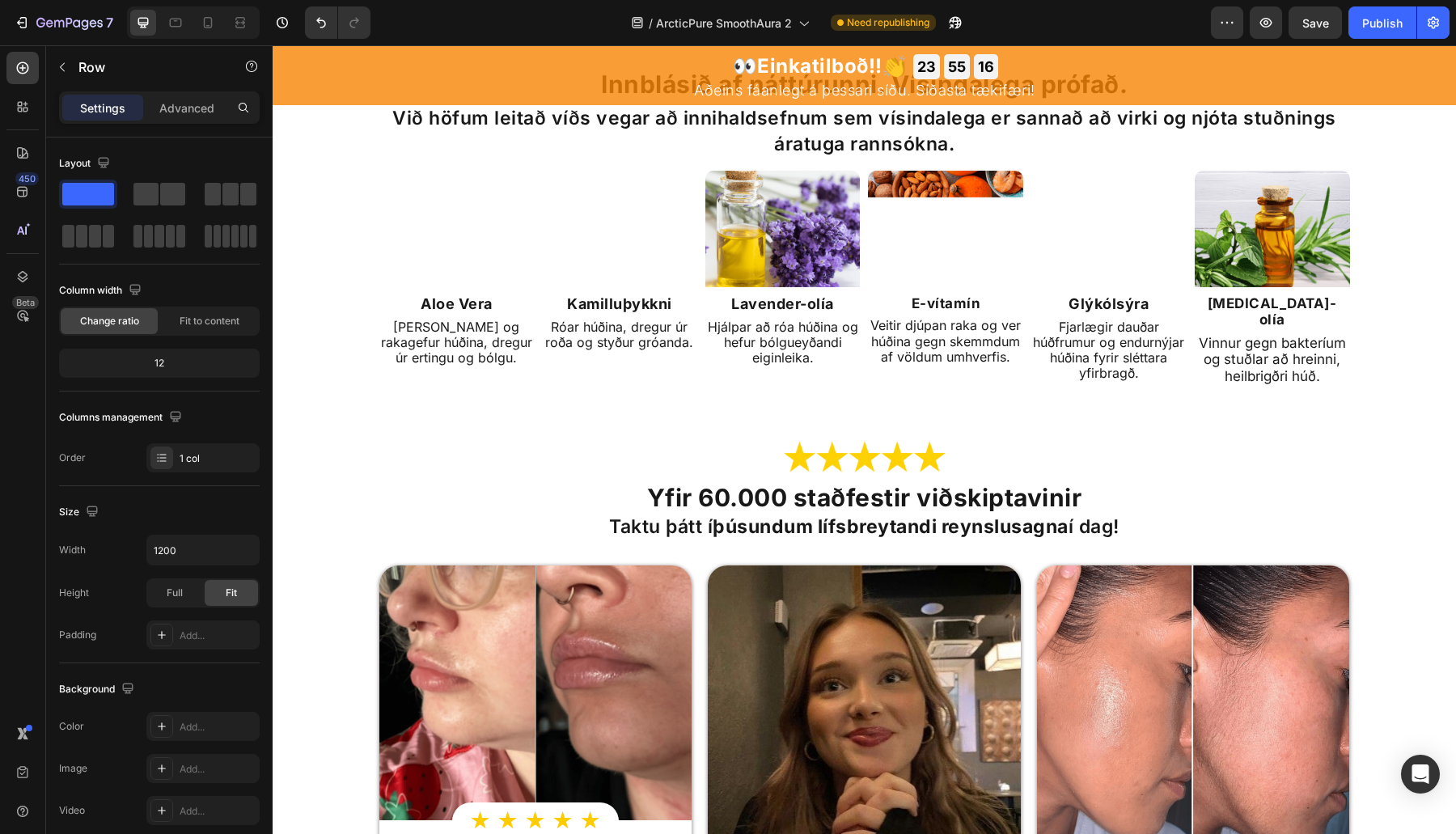
click at [863, 440] on img at bounding box center [864, 457] width 162 height 38
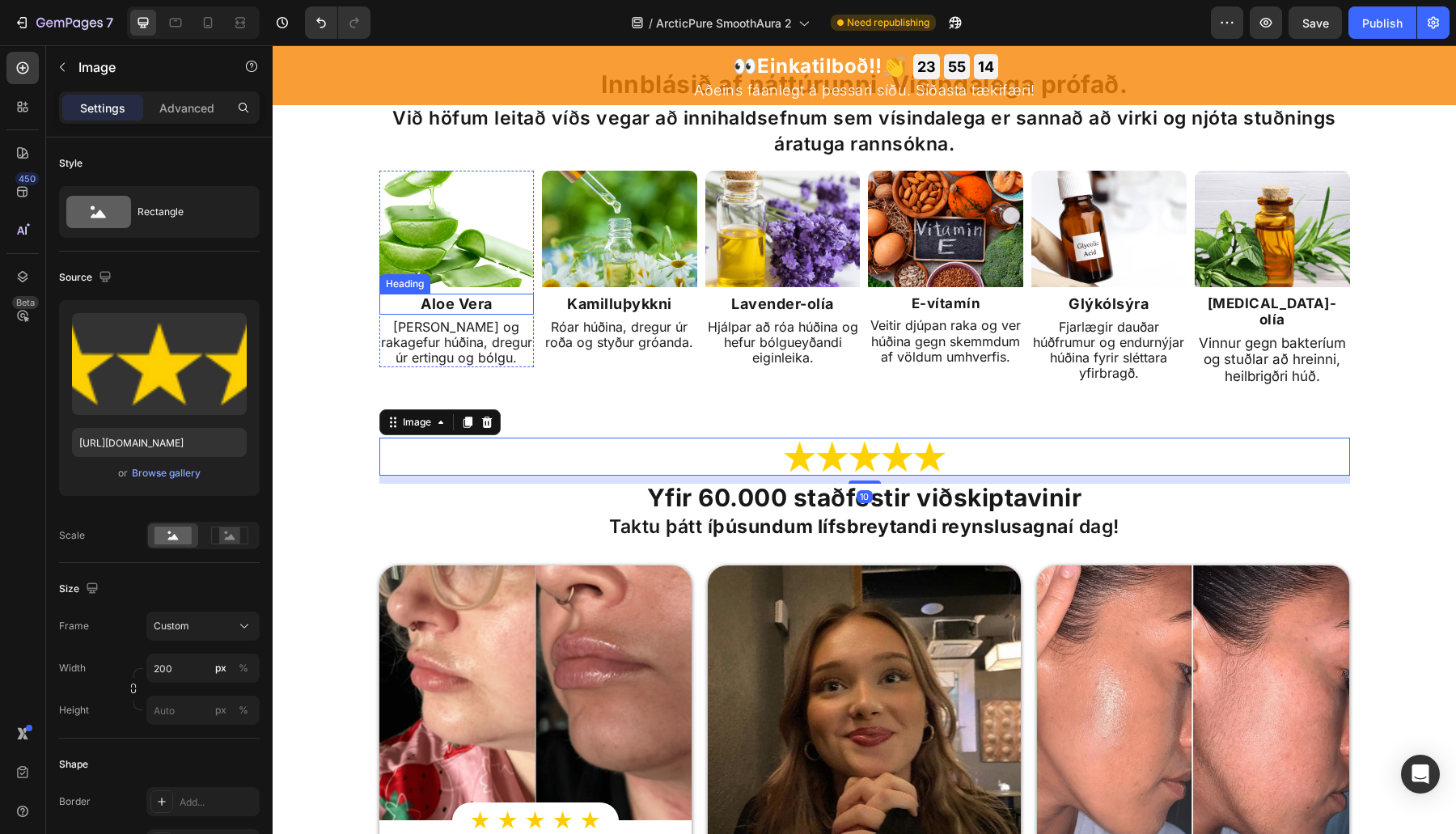
click at [458, 301] on strong "Aloe Vera" at bounding box center [456, 304] width 72 height 17
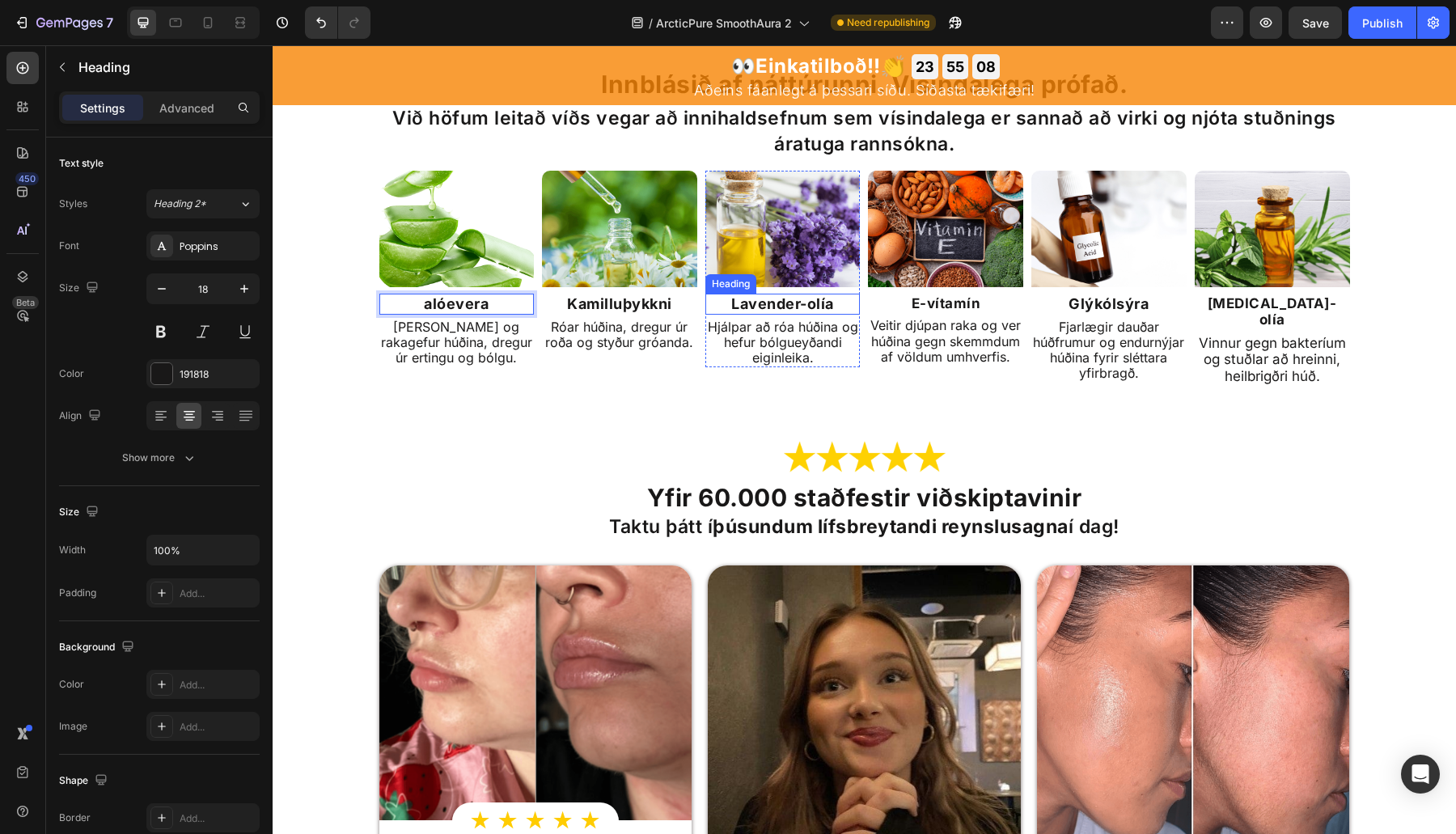
click at [807, 304] on strong "Lavender-olía" at bounding box center [783, 304] width 103 height 17
click at [1281, 305] on strong "Tea tree-olía" at bounding box center [1272, 311] width 130 height 33
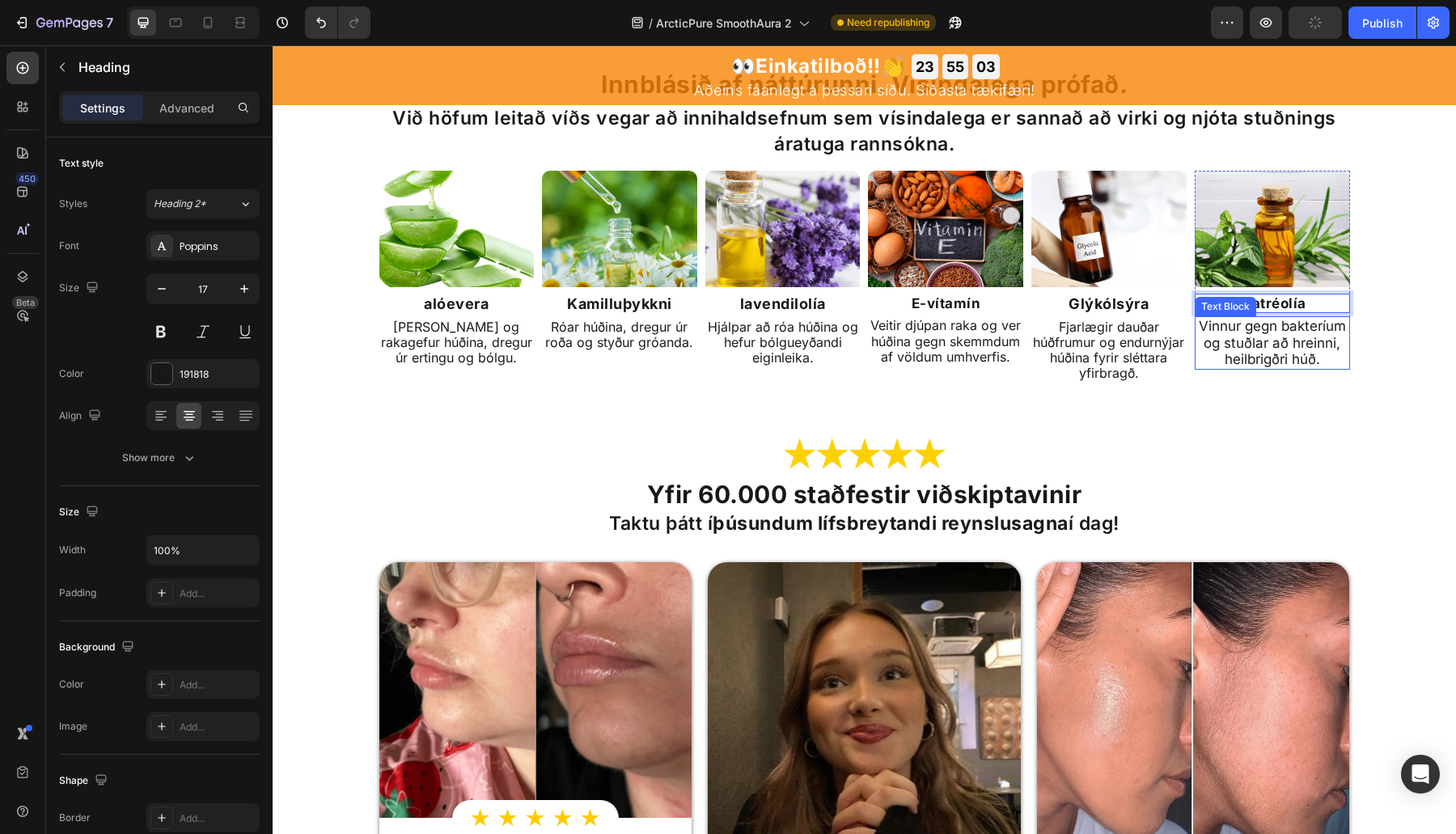
click at [1293, 358] on div "Innblásið af náttúrunni. Vísindalega prófað. Heading Við höfum leitað víðs vega…" at bounding box center [864, 226] width 1183 height 313
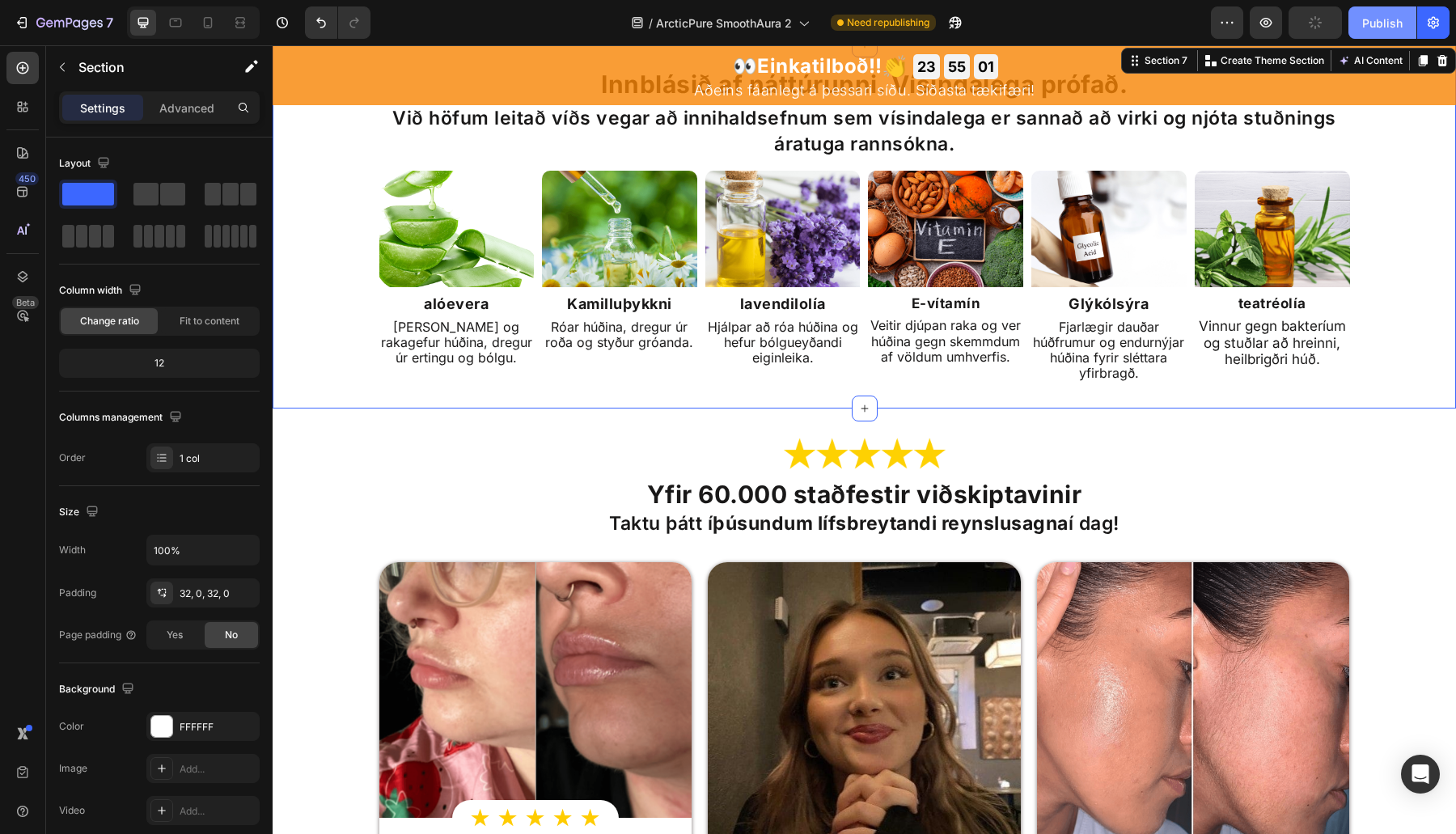
click at [1293, 21] on button "Publish" at bounding box center [1382, 22] width 68 height 33
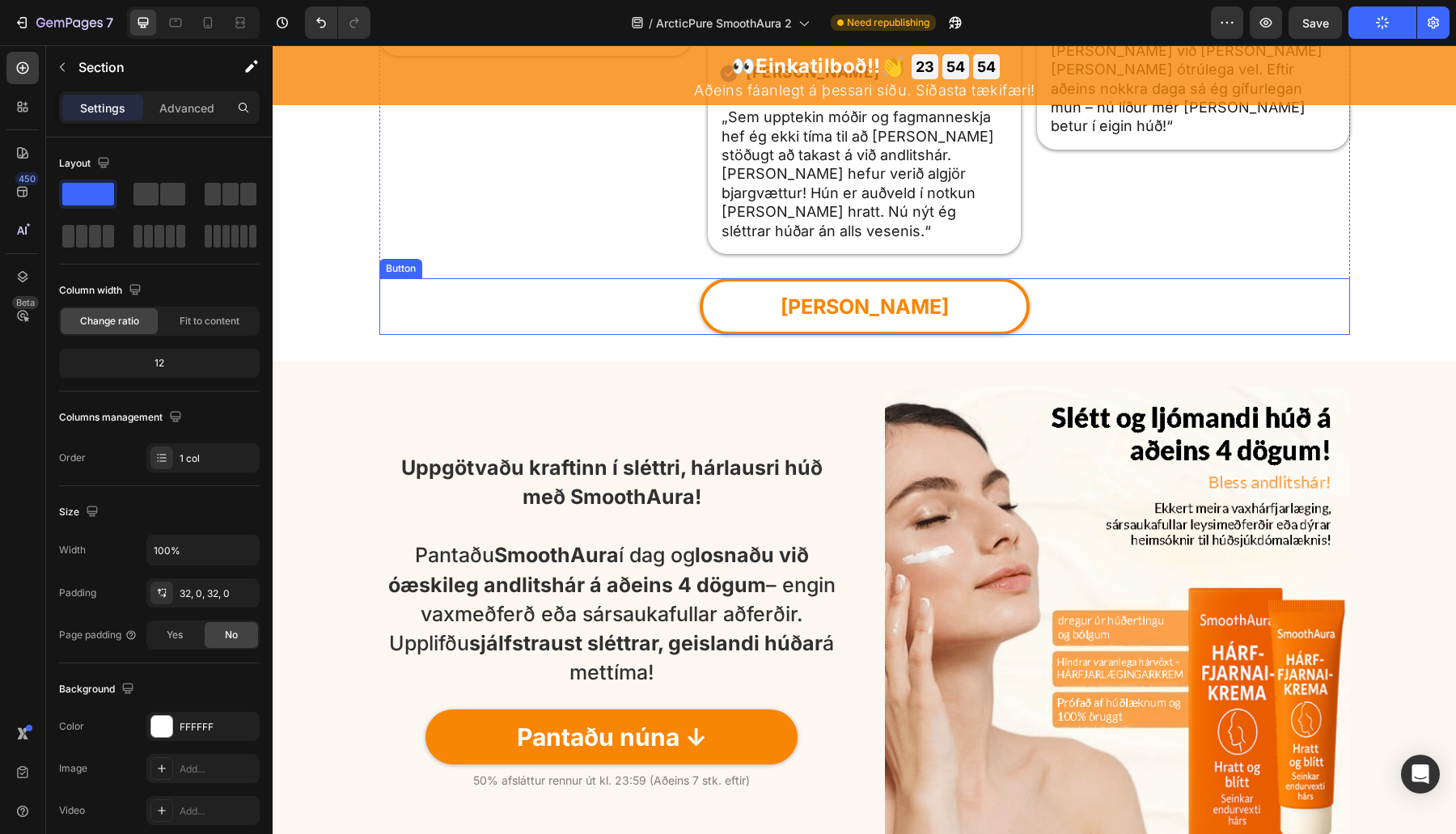
scroll to position [3302, 0]
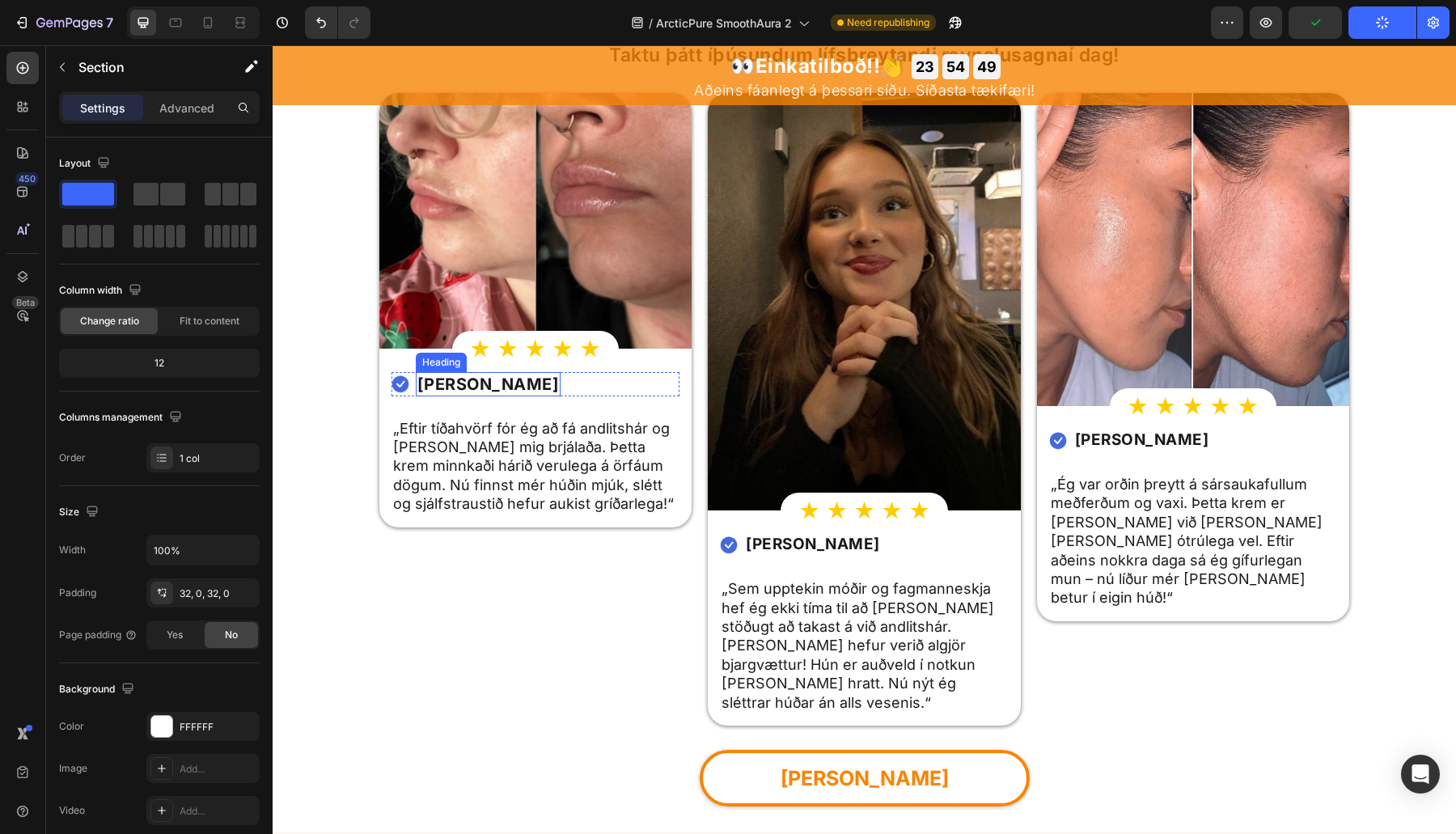
click at [447, 394] on strong "María Þórsdóttir" at bounding box center [488, 384] width 142 height 20
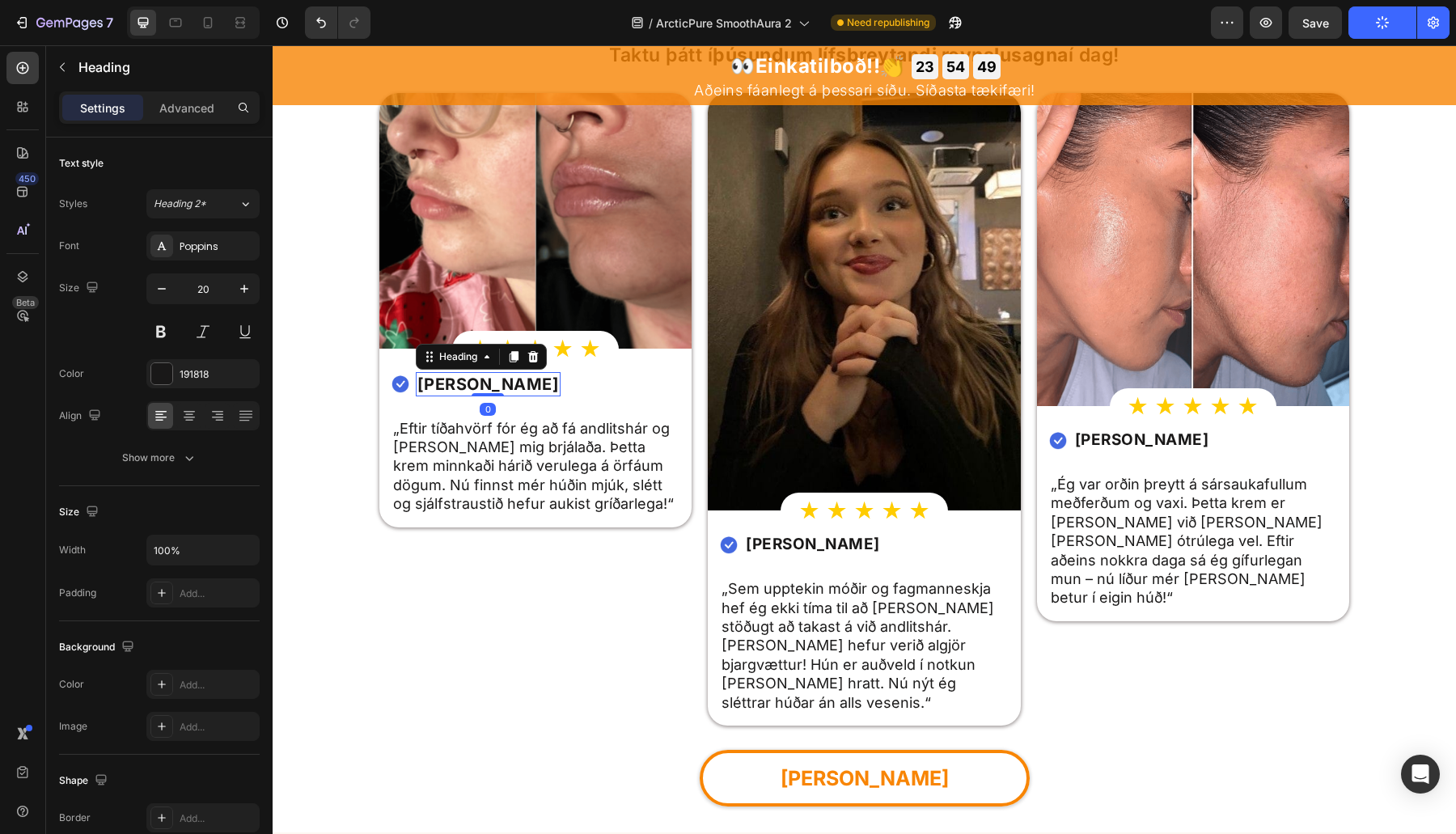
click at [462, 384] on strong "María Þórsdóttir" at bounding box center [488, 384] width 142 height 20
click at [809, 540] on strong "Elín Magnúsdóttir" at bounding box center [813, 544] width 134 height 19
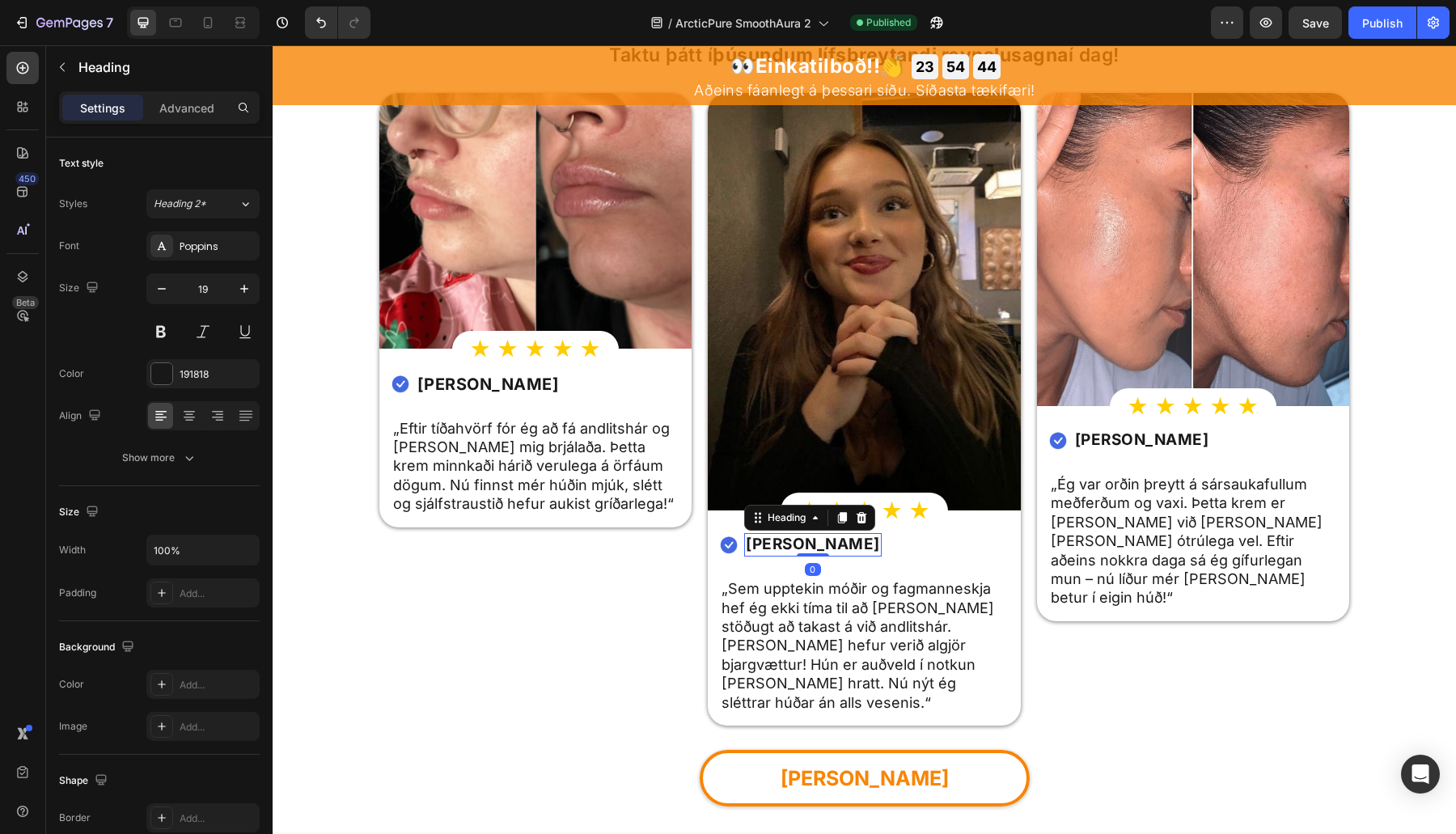
click at [809, 540] on strong "Elín Magnúsdóttir" at bounding box center [813, 544] width 134 height 19
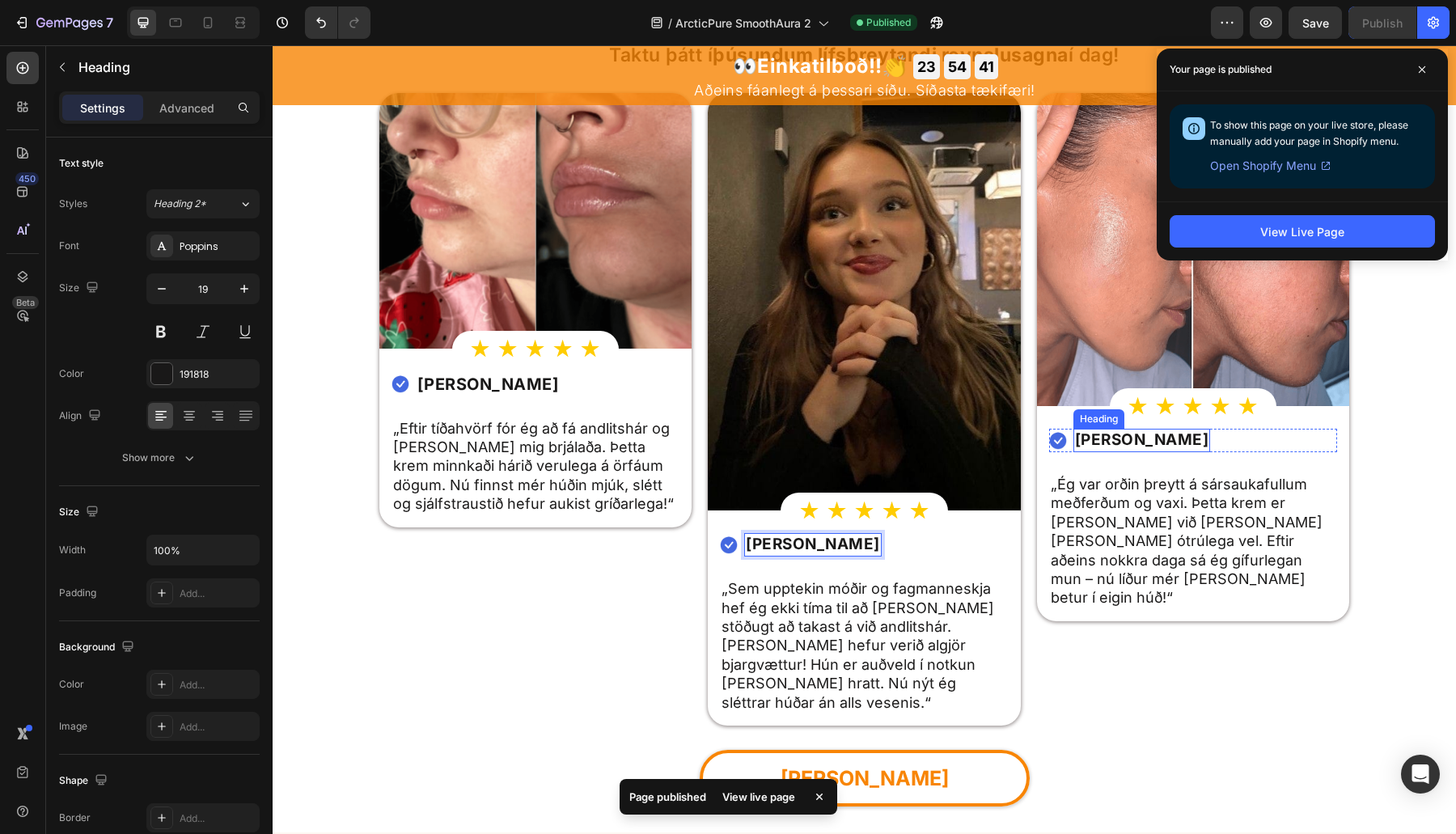
click at [1170, 436] on strong "Katrín Margrét" at bounding box center [1142, 440] width 134 height 19
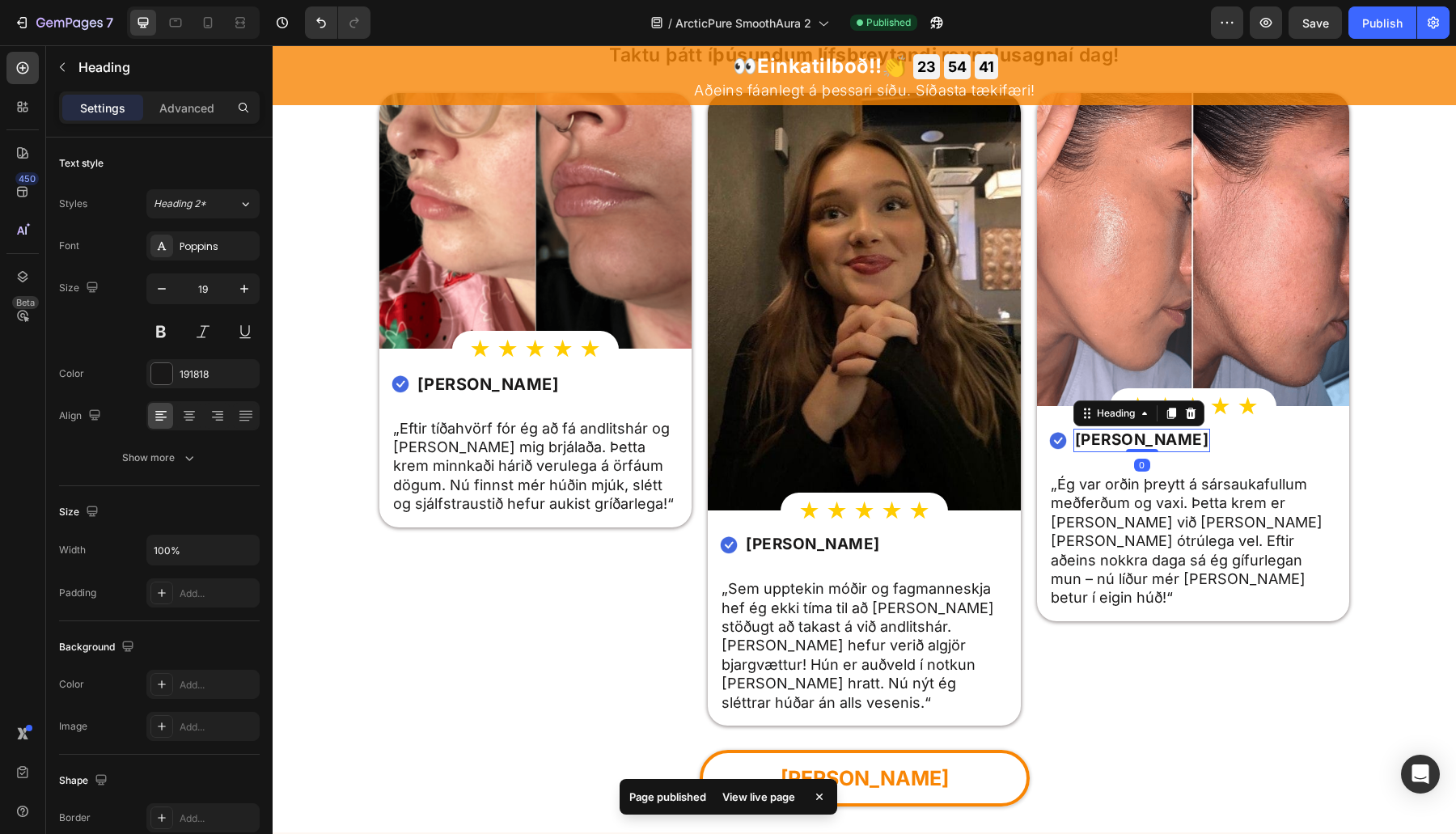
click at [1170, 436] on strong "Katrín Margrét" at bounding box center [1142, 440] width 134 height 19
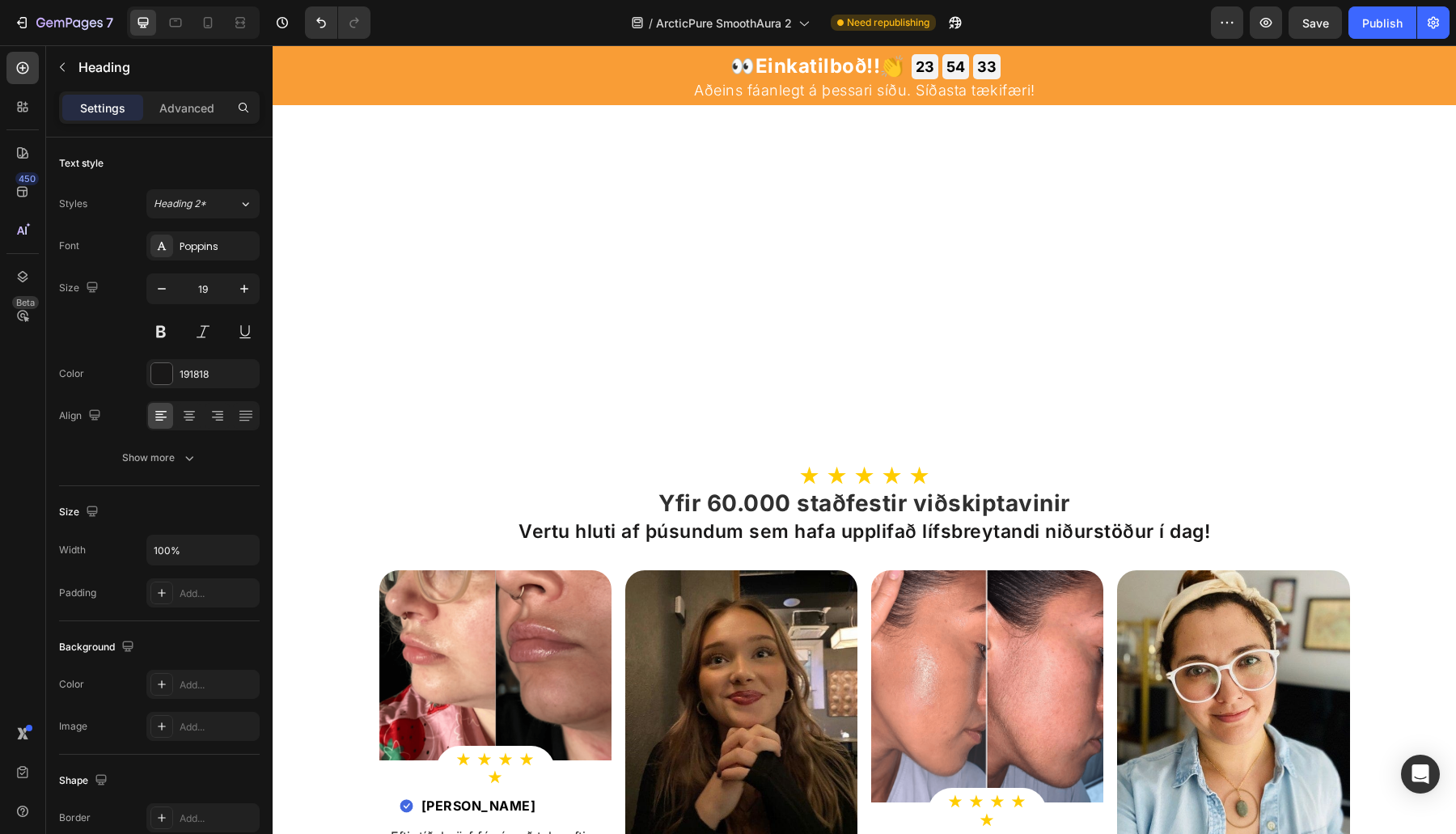
scroll to position [5189, 0]
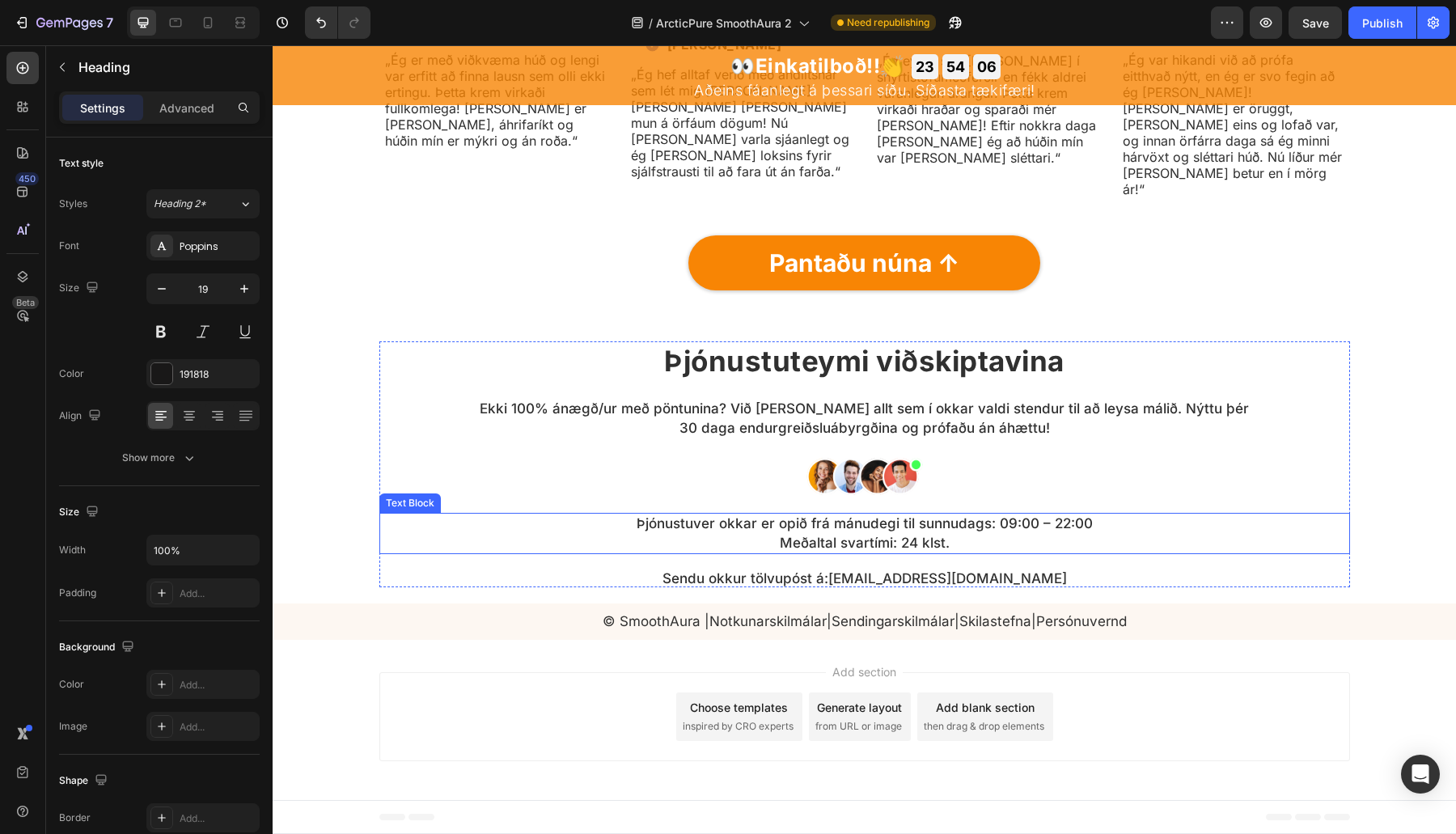
scroll to position [5973, 0]
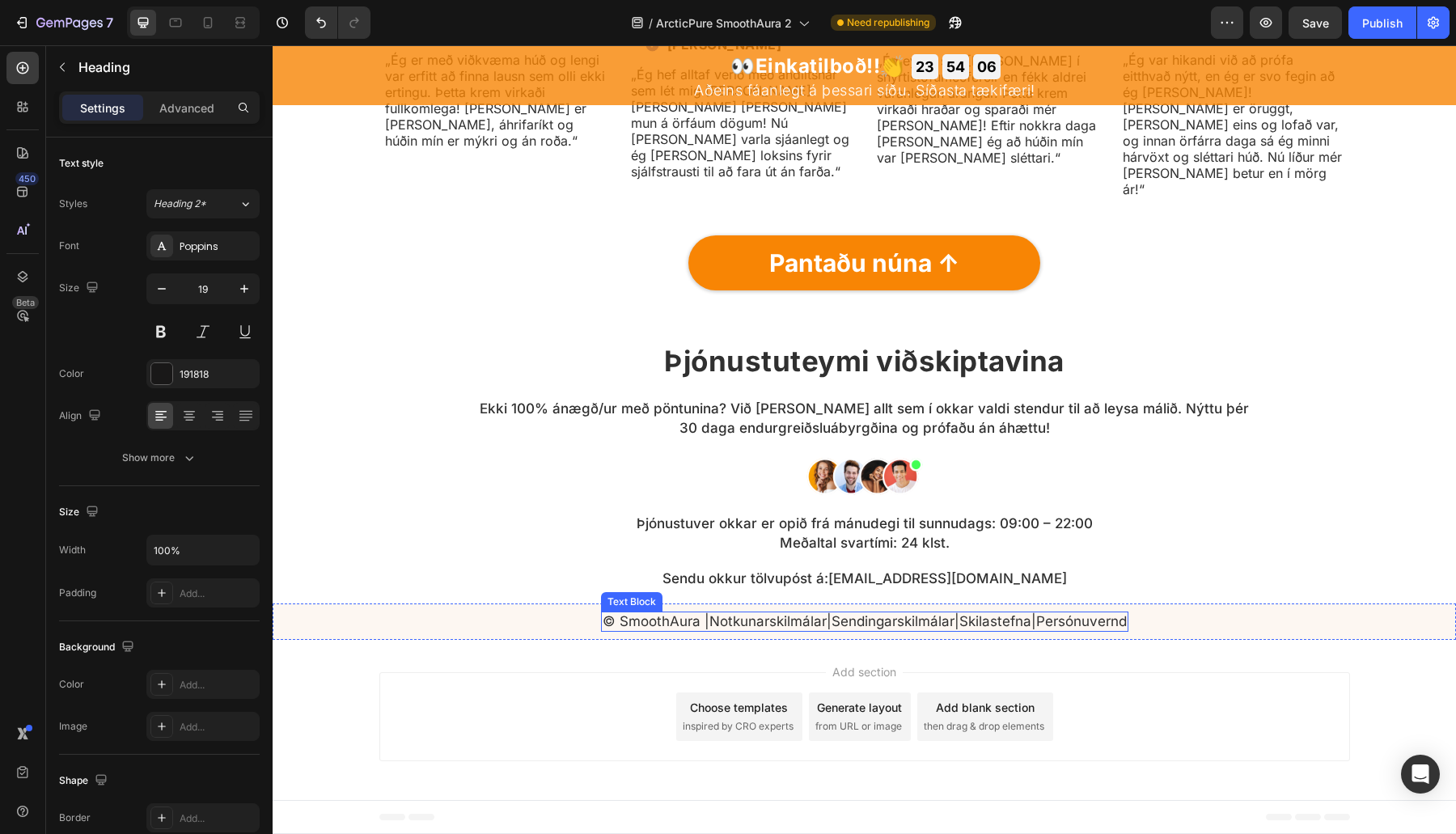
click at [1057, 628] on link "Persónuvernd" at bounding box center [1081, 620] width 91 height 16
click at [1070, 624] on link "Persónuvernd" at bounding box center [1081, 620] width 91 height 16
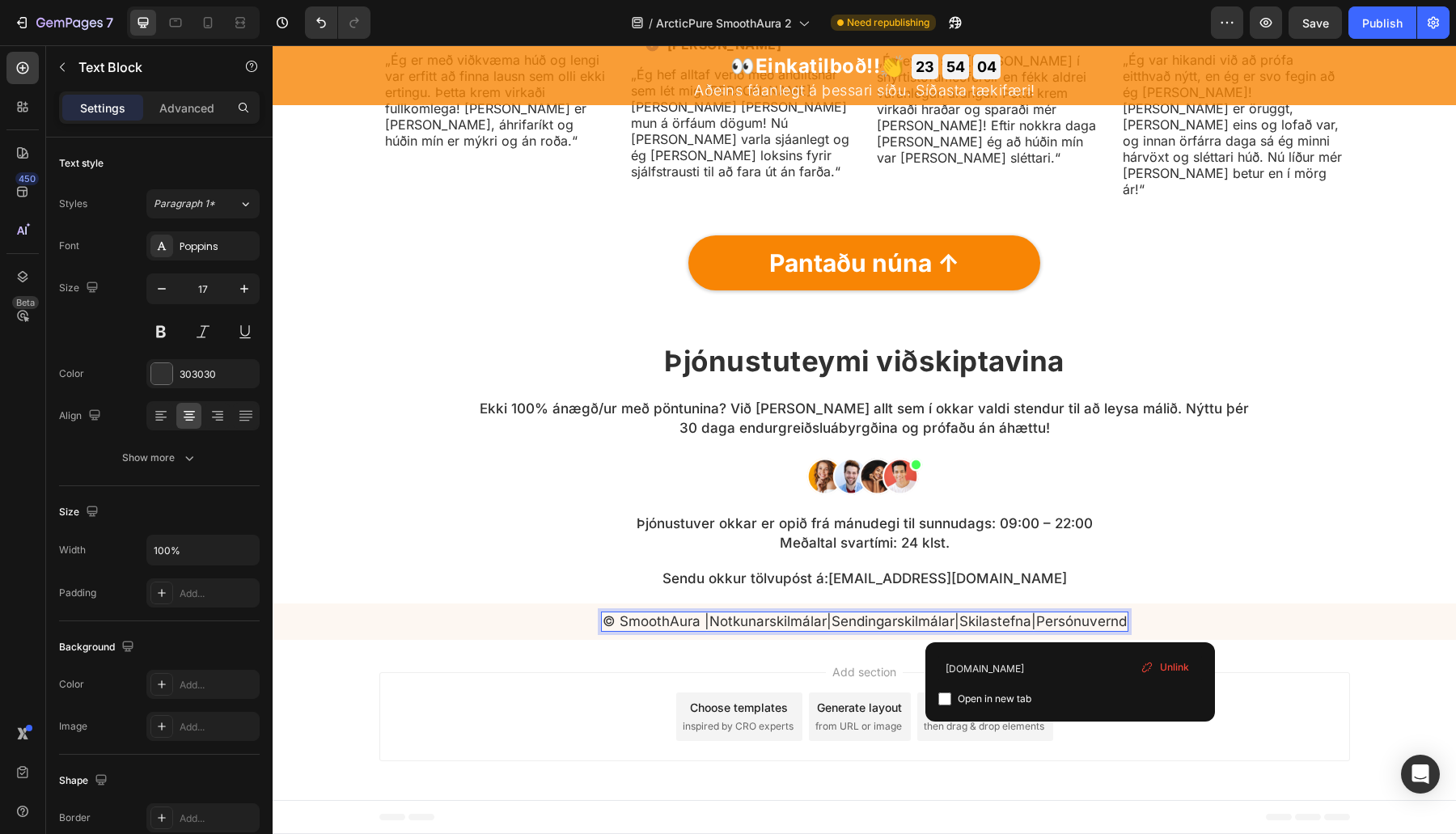
click at [1070, 624] on link "Persónuvernd" at bounding box center [1081, 620] width 91 height 16
click at [1003, 619] on link "Skilastefna" at bounding box center [995, 620] width 72 height 16
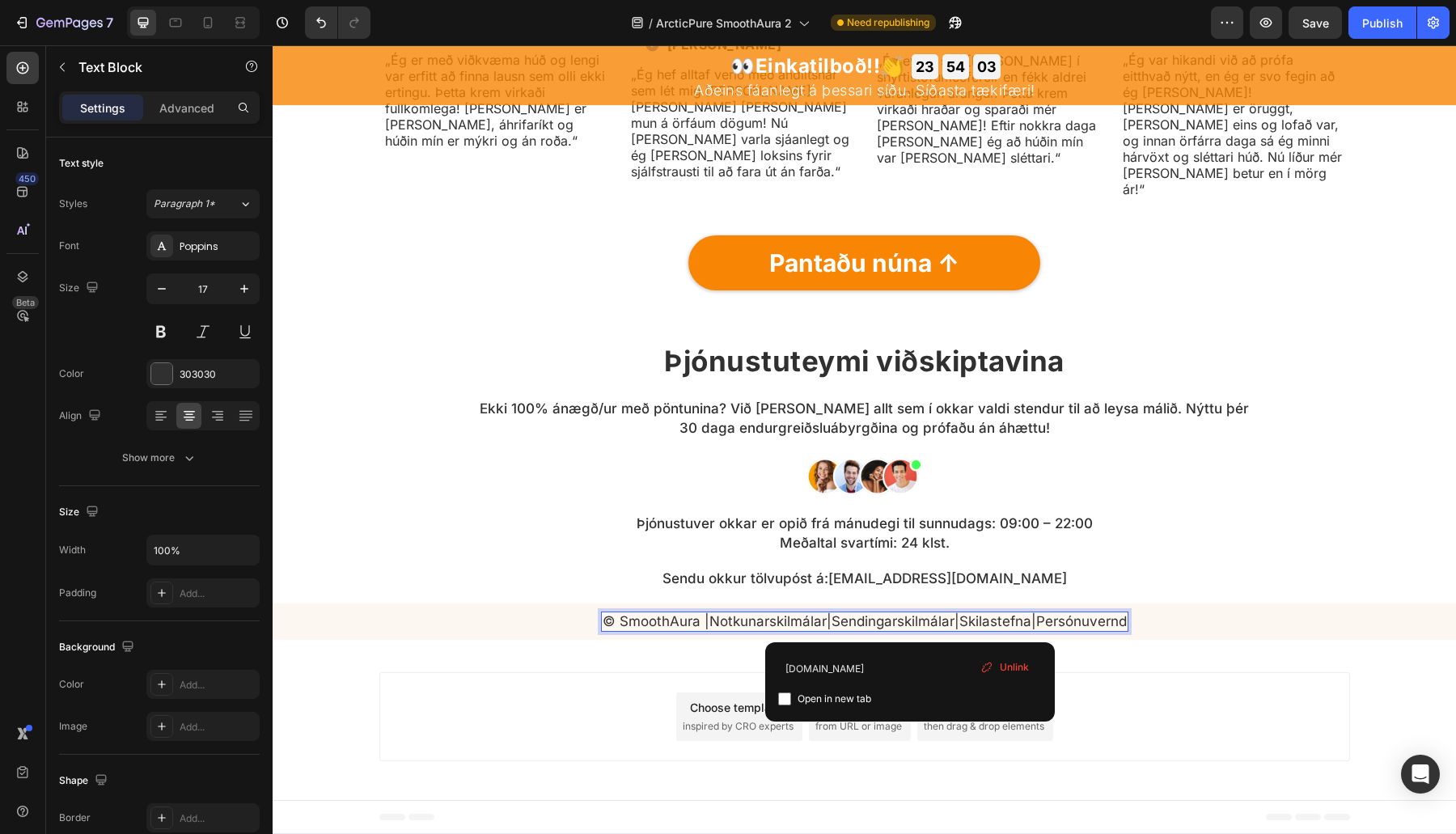
click at [912, 615] on link "Sendingarskilmálar" at bounding box center [893, 620] width 123 height 16
click at [722, 624] on link "Notkunarskilmálar" at bounding box center [769, 620] width 118 height 16
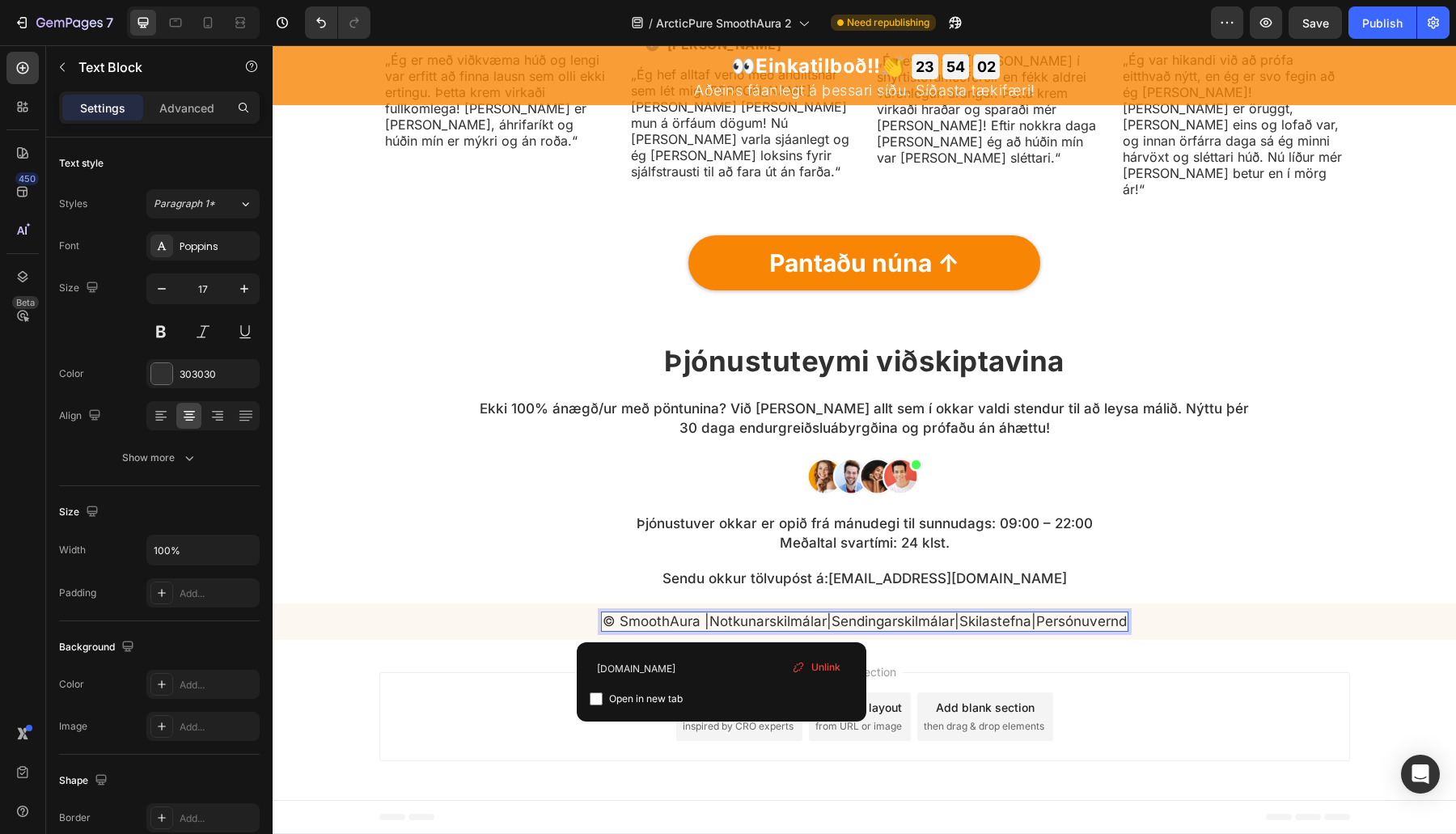
click at [648, 617] on p "© SmoothAura | Notkunarskilmálar | Sendingarskilmálar | Skilastefna | Persónuve…" at bounding box center [864, 620] width 524 height 16
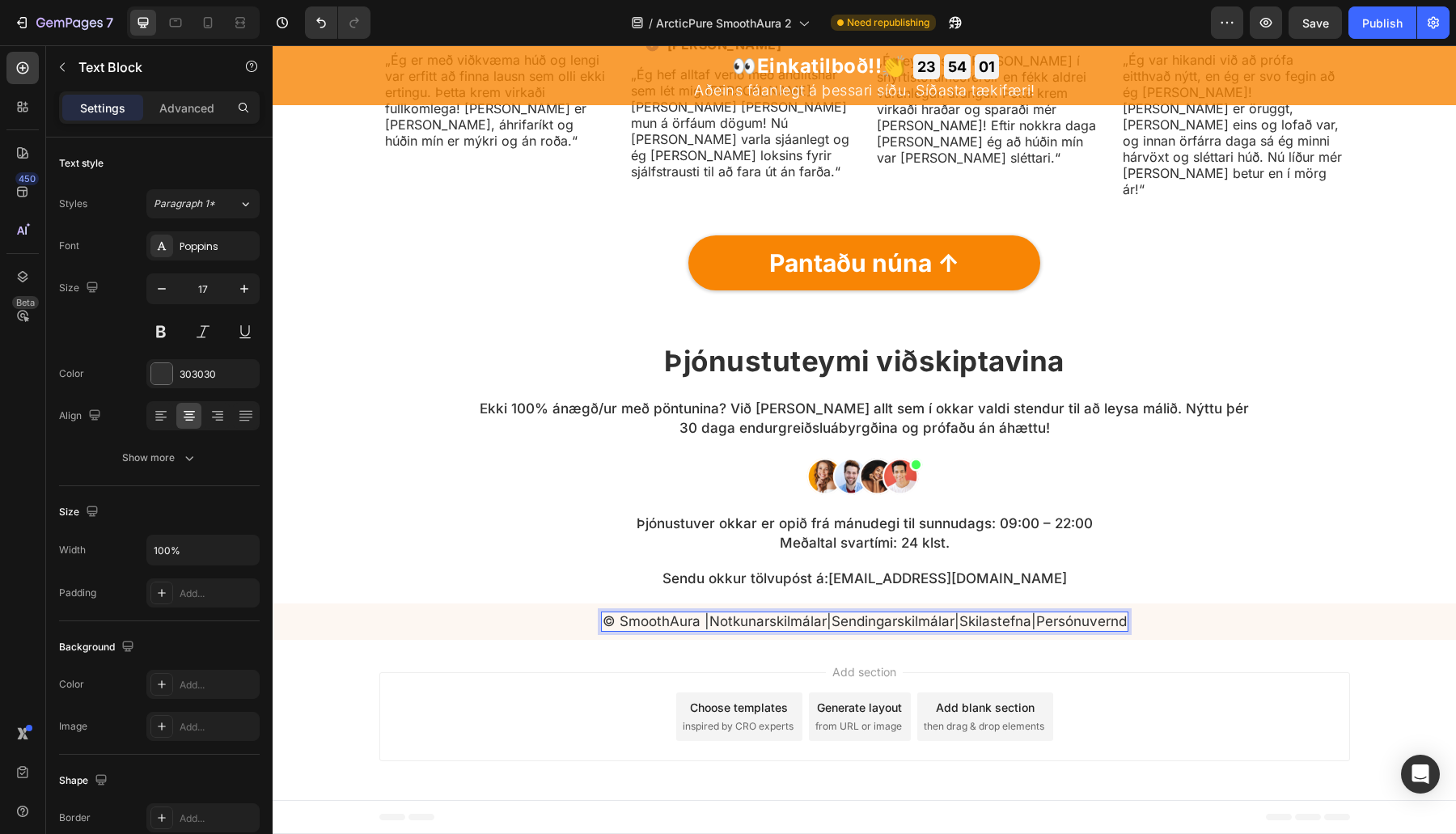
click at [637, 623] on p "© SmoothAura | Notkunarskilmálar | Sendingarskilmálar | Skilastefna | Persónuve…" at bounding box center [864, 620] width 524 height 16
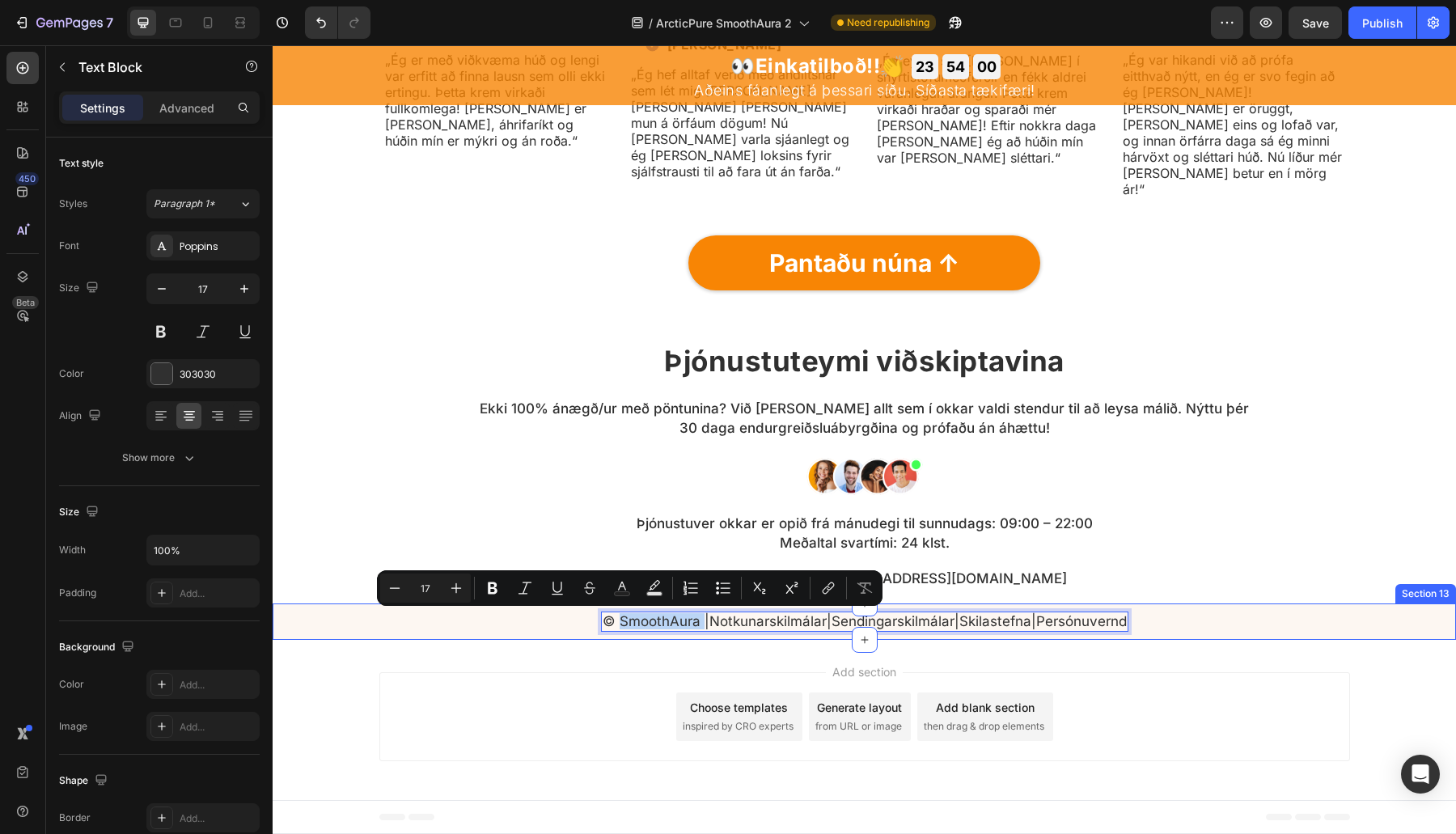
click at [991, 606] on div "© SmoothAura | Notkunarskilmálar | Sendingarskilmálar | Skilastefna | Persónuve…" at bounding box center [864, 621] width 1183 height 35
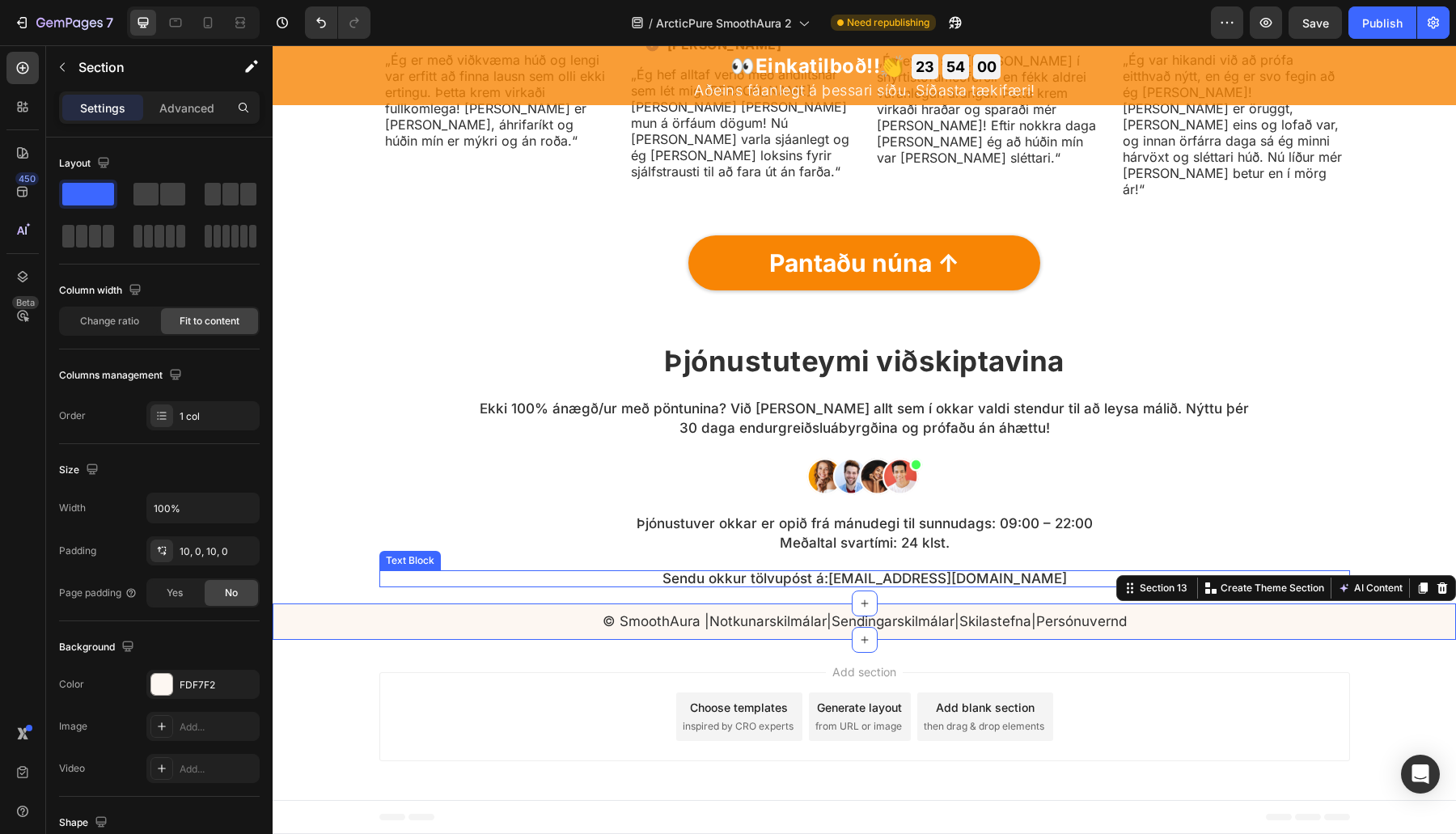
click at [1005, 586] on link "styoja@halloarcticpure.com" at bounding box center [947, 578] width 238 height 16
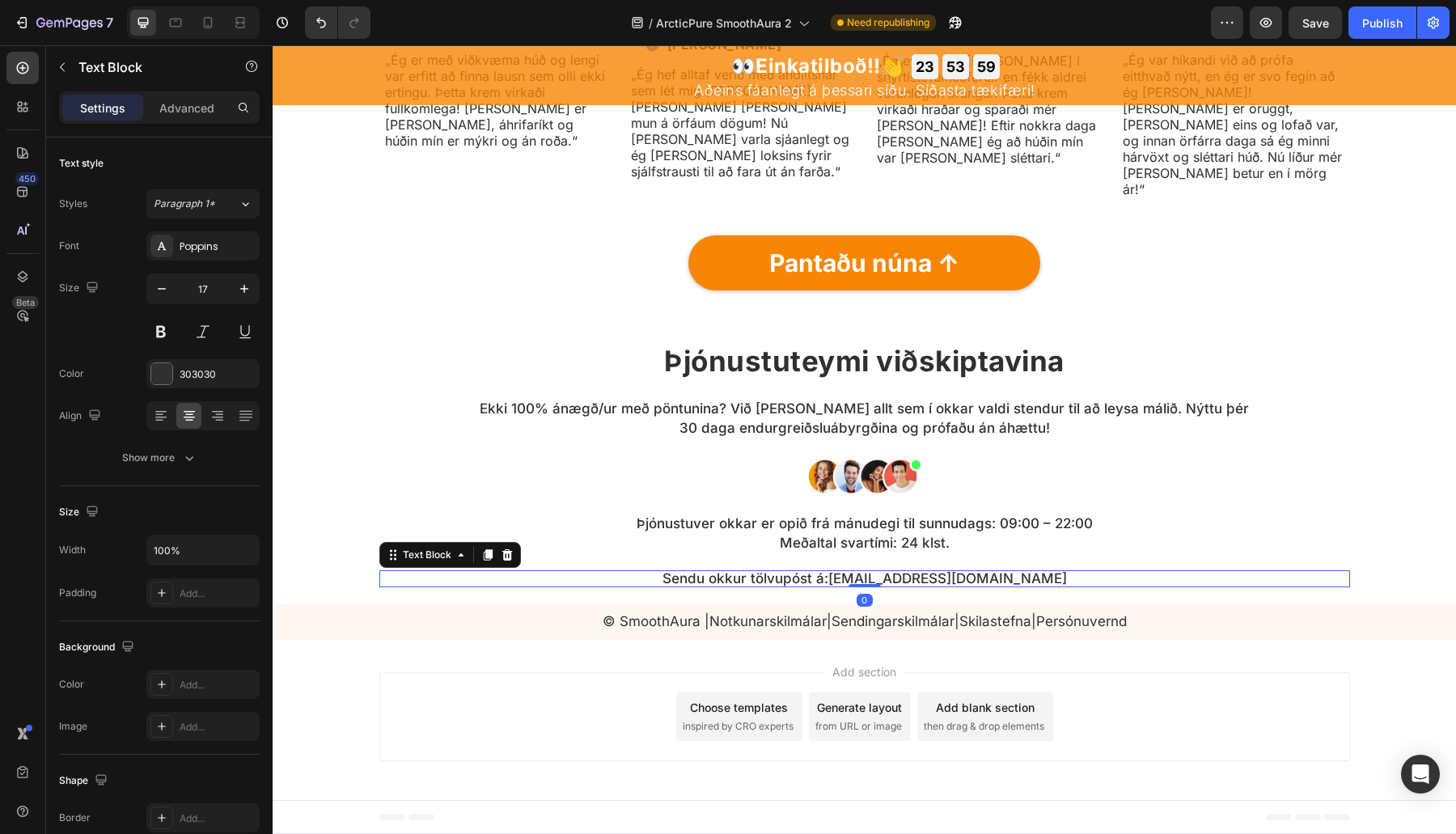
click at [934, 582] on link "styoja@halloarcticpure.com" at bounding box center [947, 578] width 238 height 16
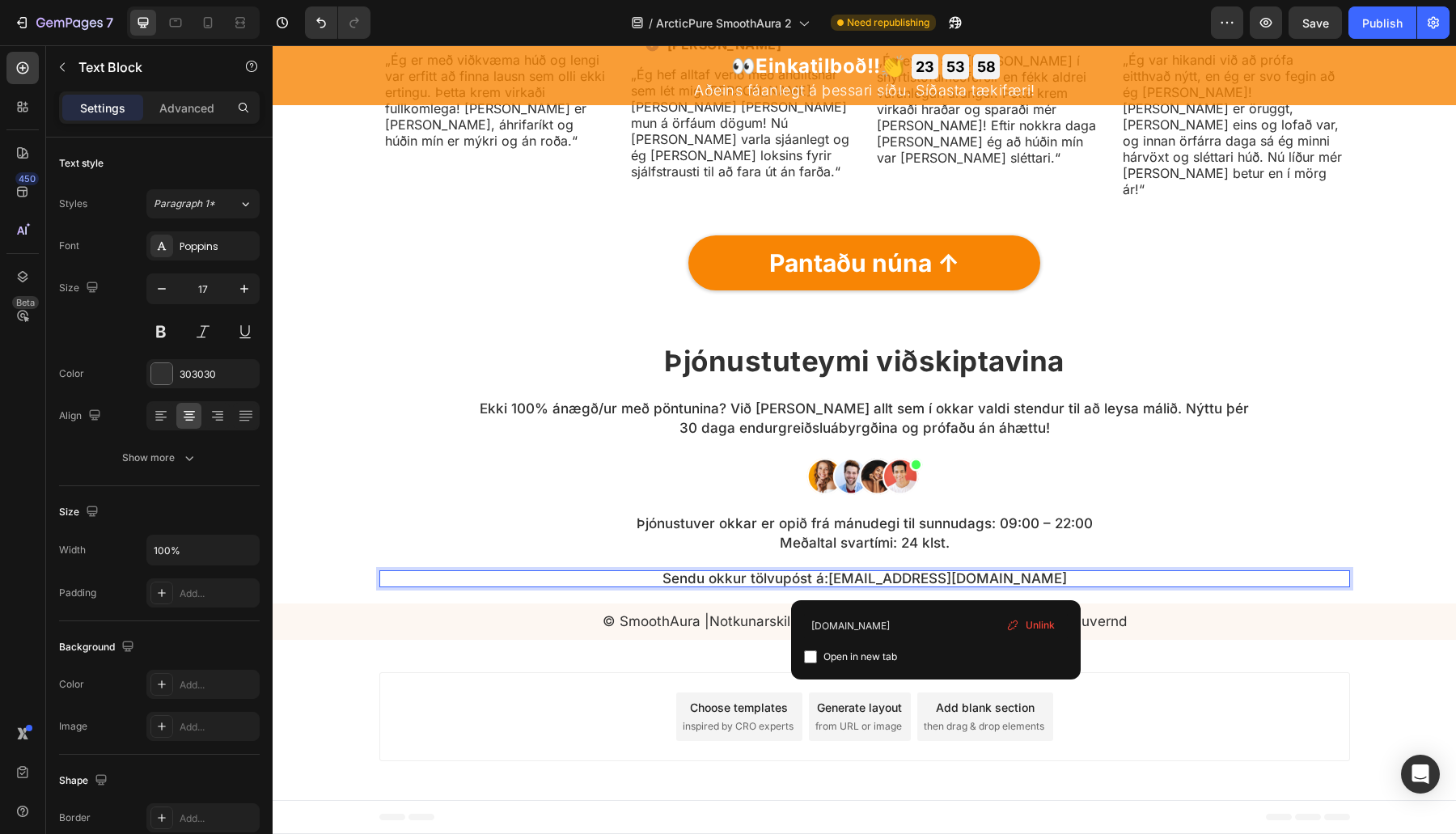
click at [1053, 561] on div "Þjónustuteymi viðskiptavina Heading Ekki 100% ánægð/ur með pöntunina? Við gerum…" at bounding box center [864, 463] width 970 height 246
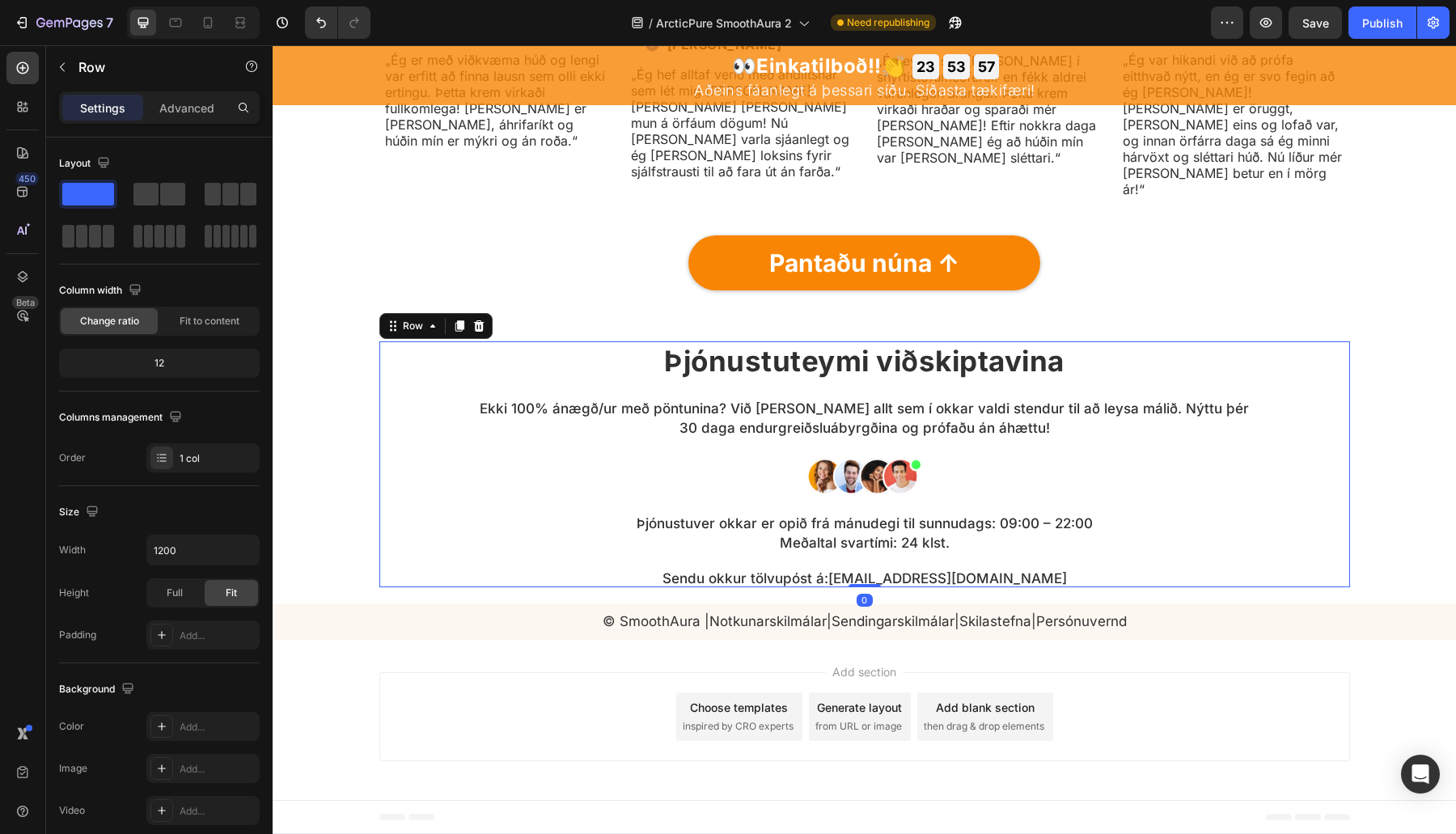
drag, startPoint x: 578, startPoint y: 562, endPoint x: 573, endPoint y: 574, distance: 13.0
click at [577, 563] on div "Þjónustuteymi viðskiptavina Heading Ekki 100% ánægð/ur með pöntunina? Við gerum…" at bounding box center [864, 463] width 970 height 246
click at [573, 574] on p "Sendu okkur tölvupóst á: styoja@halloarcticpure.com" at bounding box center [865, 578] width 968 height 14
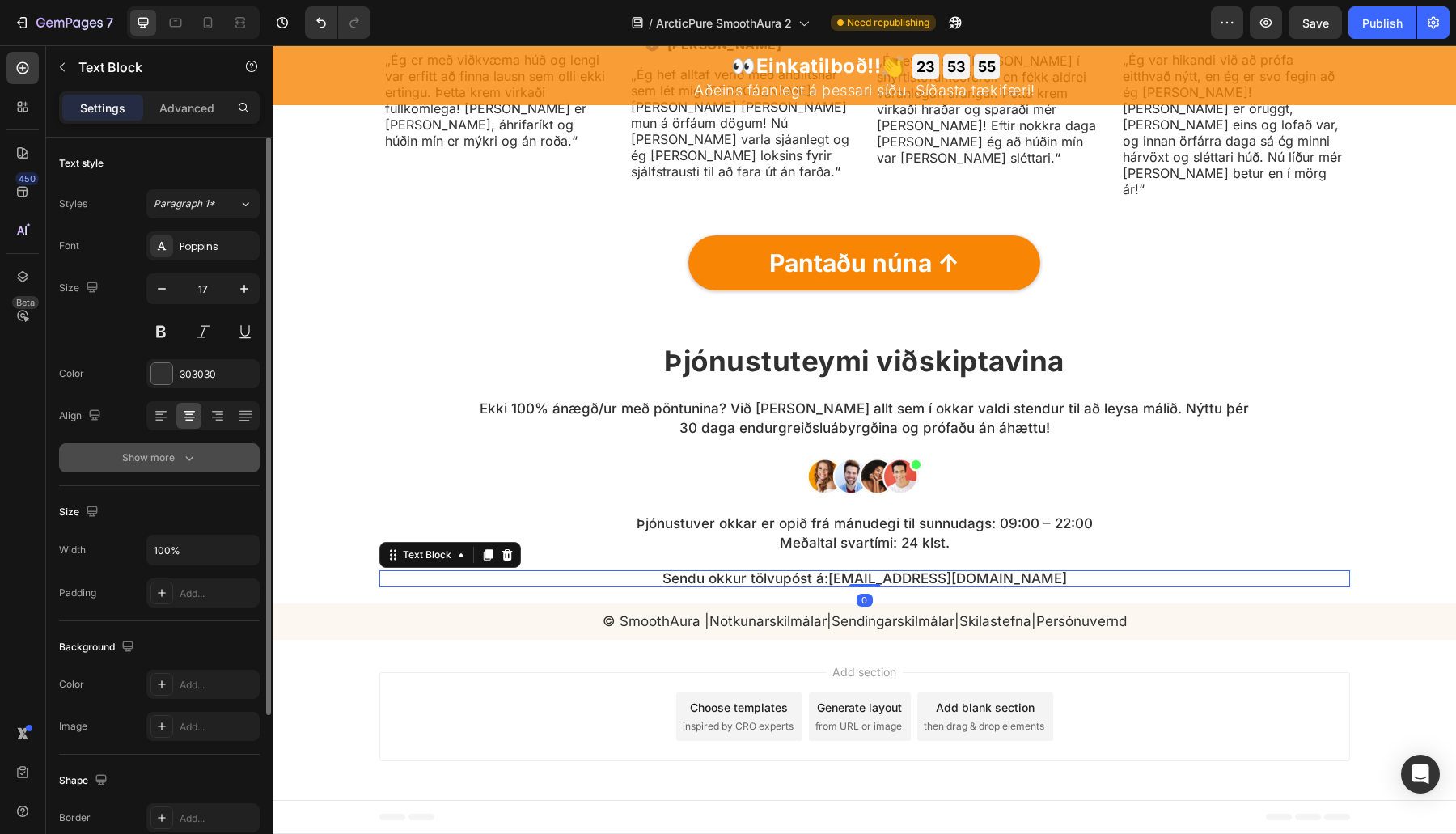
click at [134, 451] on div "Show more" at bounding box center [160, 458] width 76 height 16
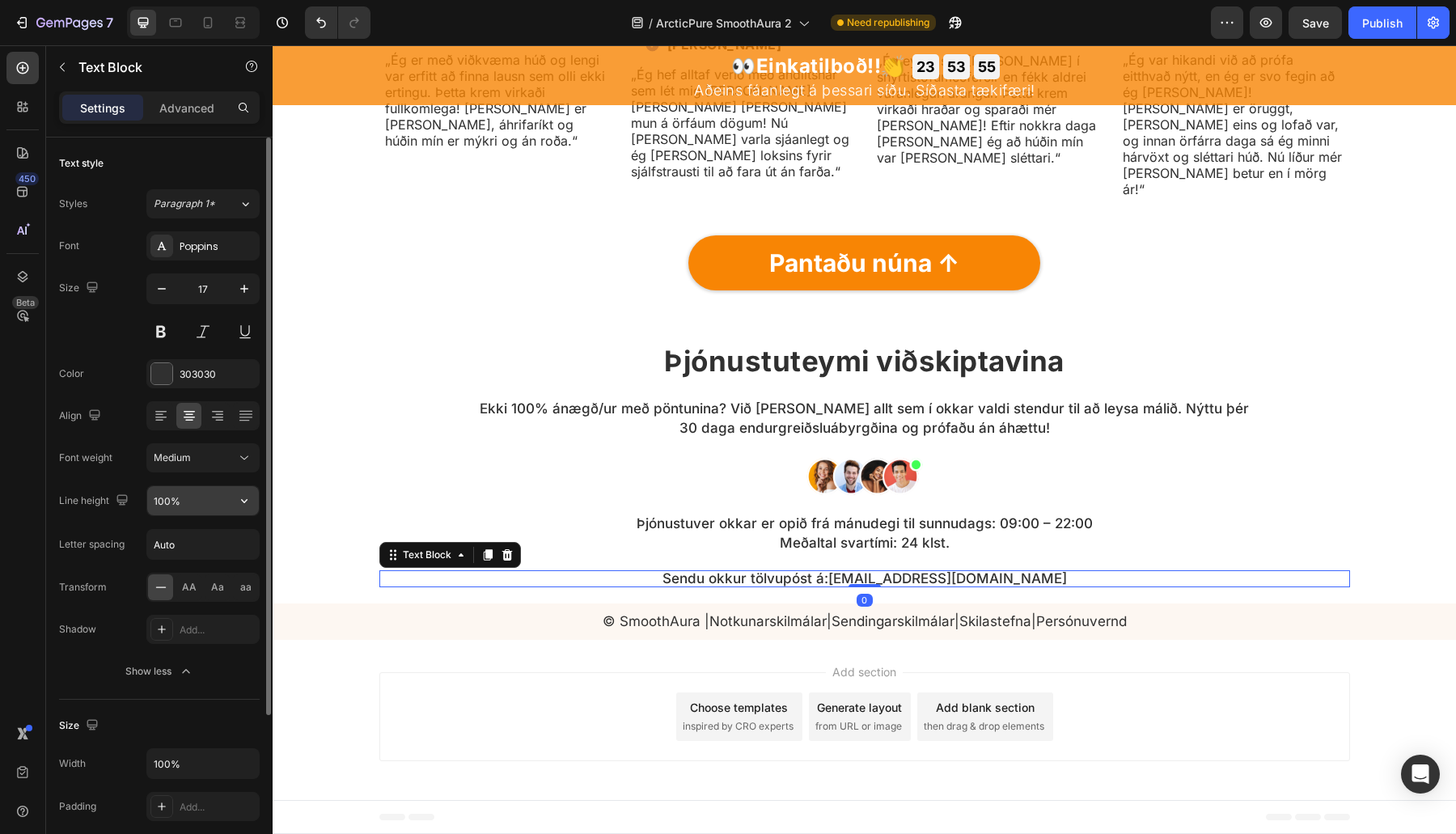
click at [160, 498] on input "100%" at bounding box center [204, 500] width 112 height 29
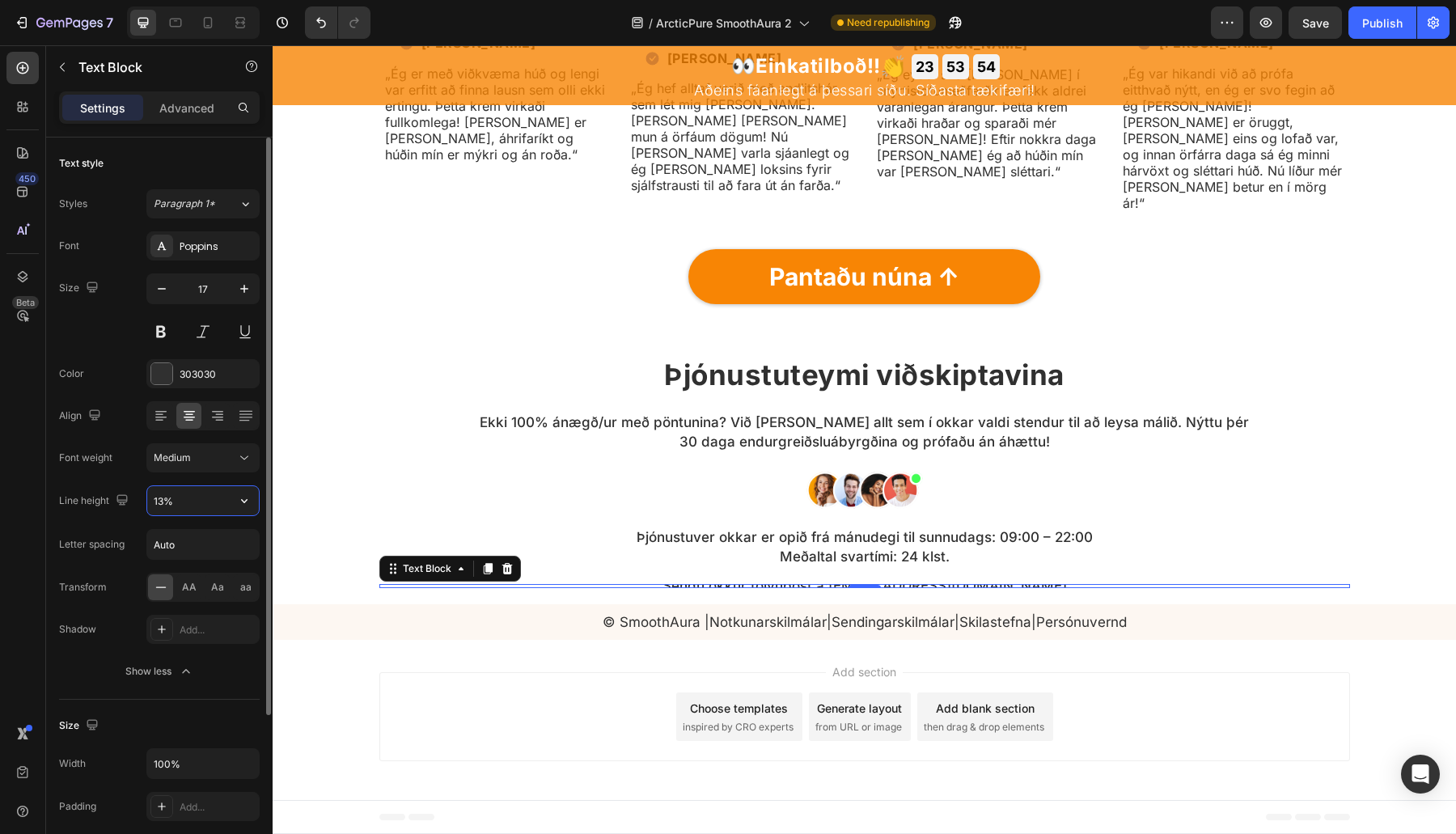
type input "130%"
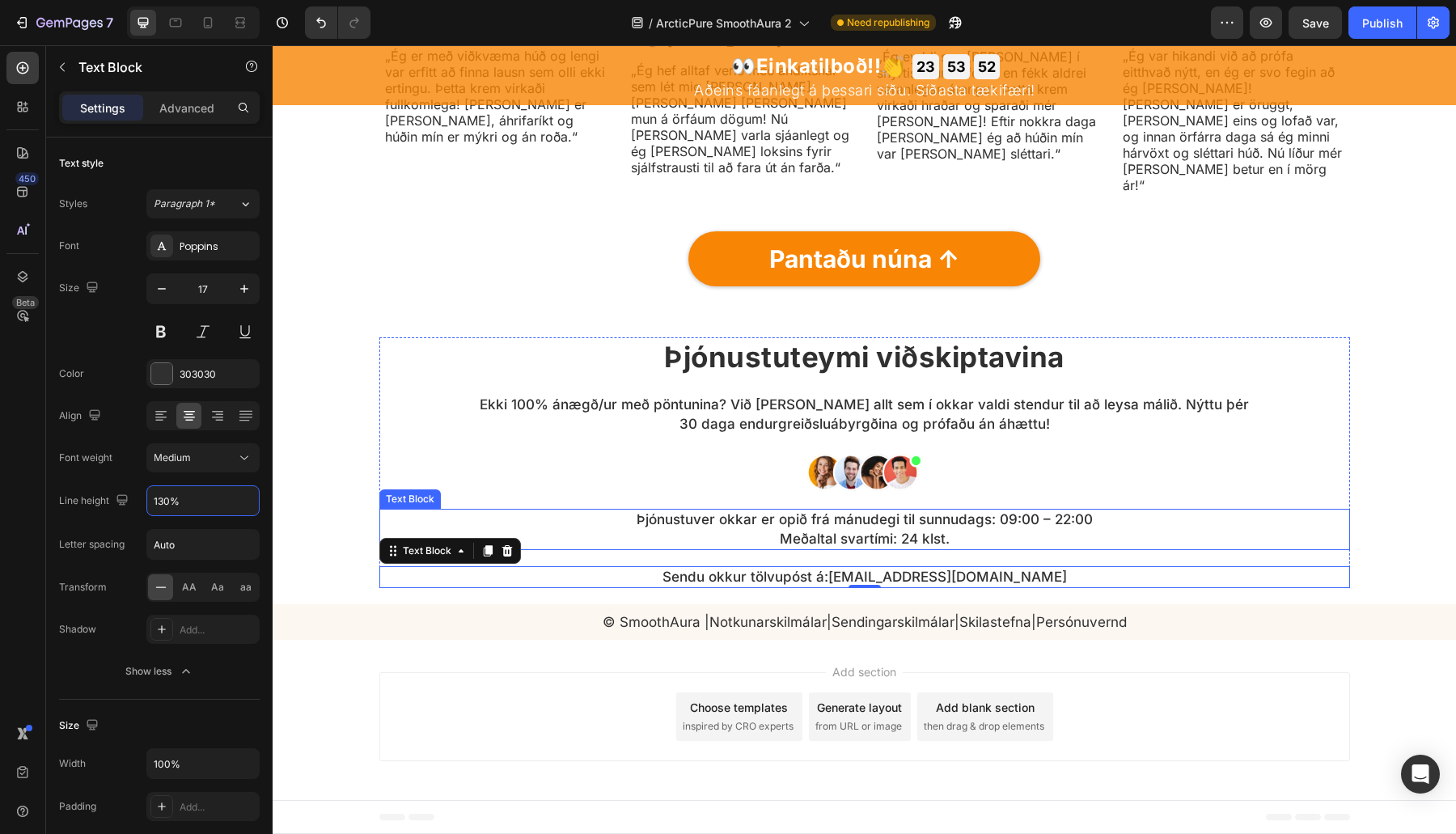
click at [887, 549] on p "Þjónustuver okkar er opið frá mánudegi til sunnudags: 09:00 – 22:00 Meðaltal sv…" at bounding box center [865, 530] width 773 height 39
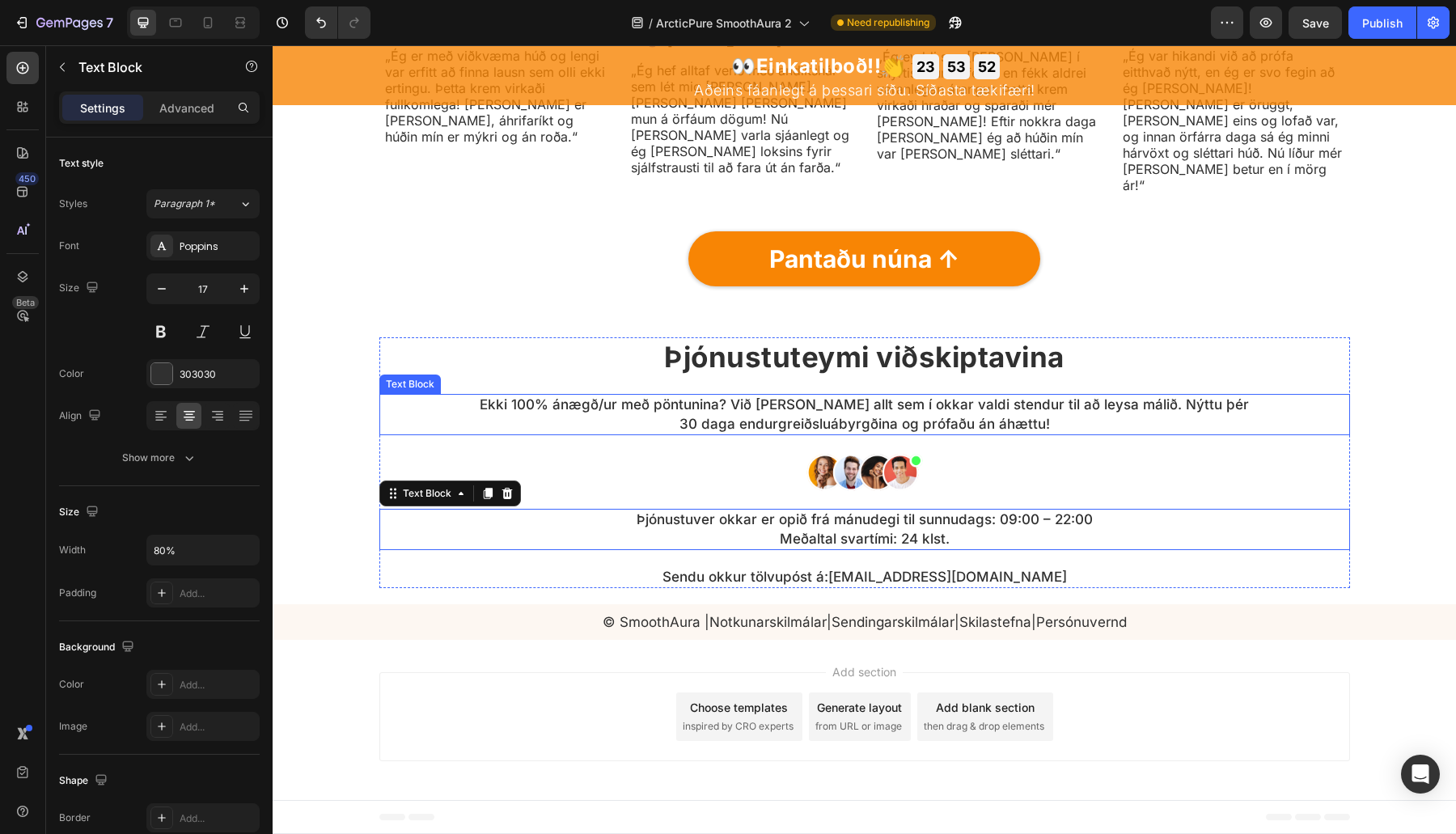
click at [876, 421] on p "Ekki 100% ánægð/ur með pöntunina? Við gerum allt sem í okkar valdi stendur til …" at bounding box center [865, 415] width 773 height 39
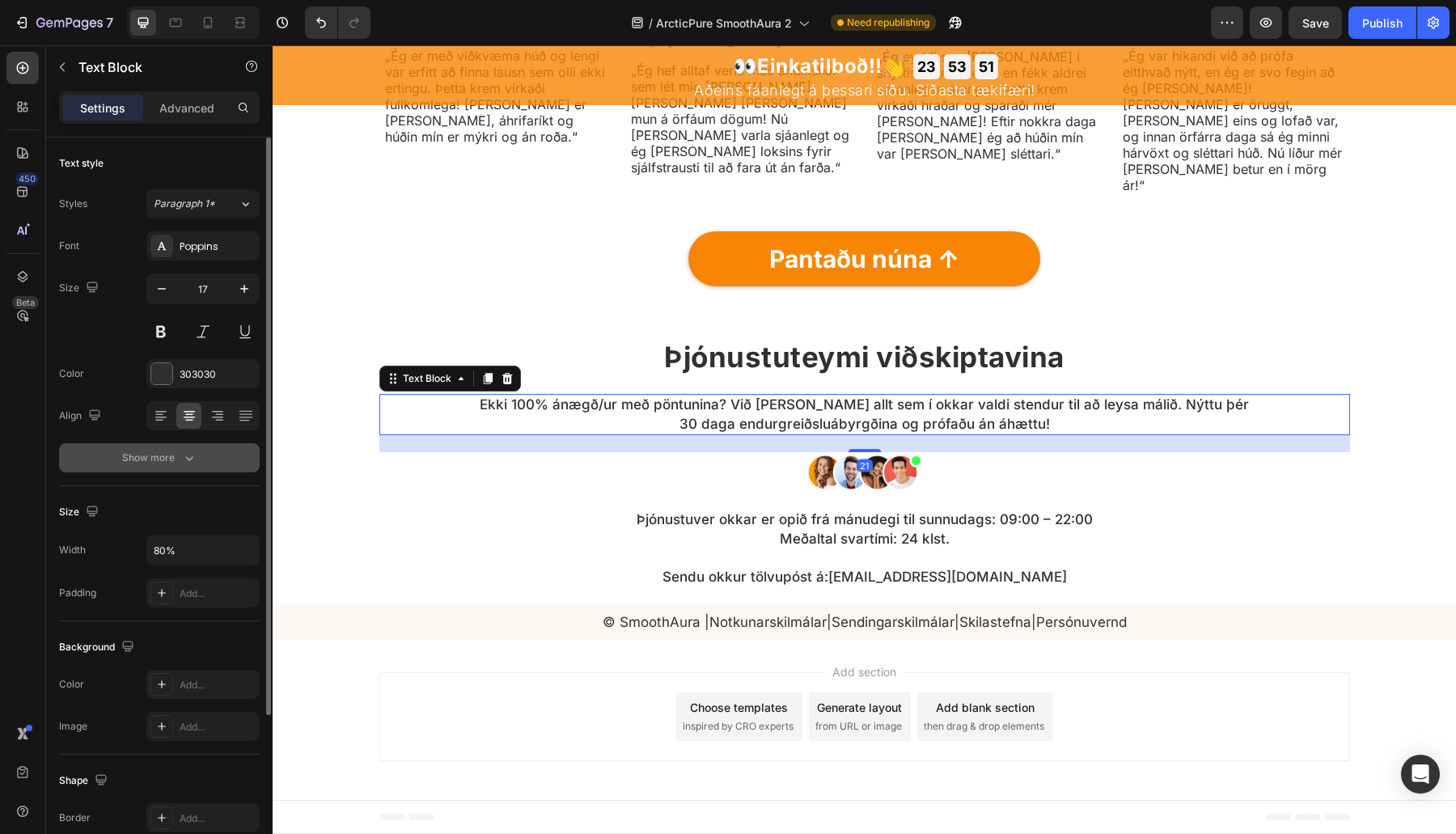
click at [164, 460] on div "Show more" at bounding box center [160, 458] width 76 height 16
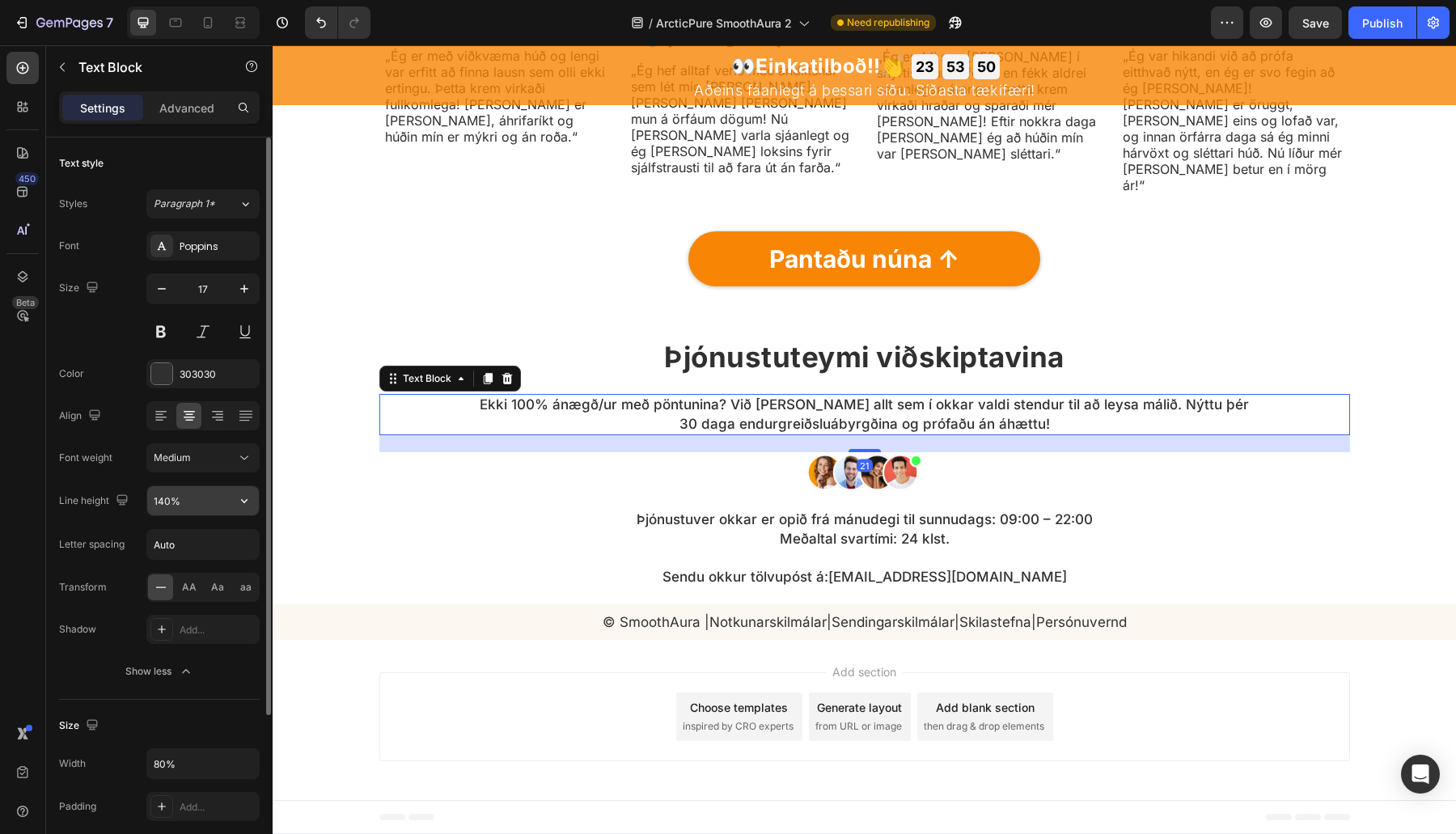
click at [157, 496] on input "140%" at bounding box center [204, 500] width 112 height 29
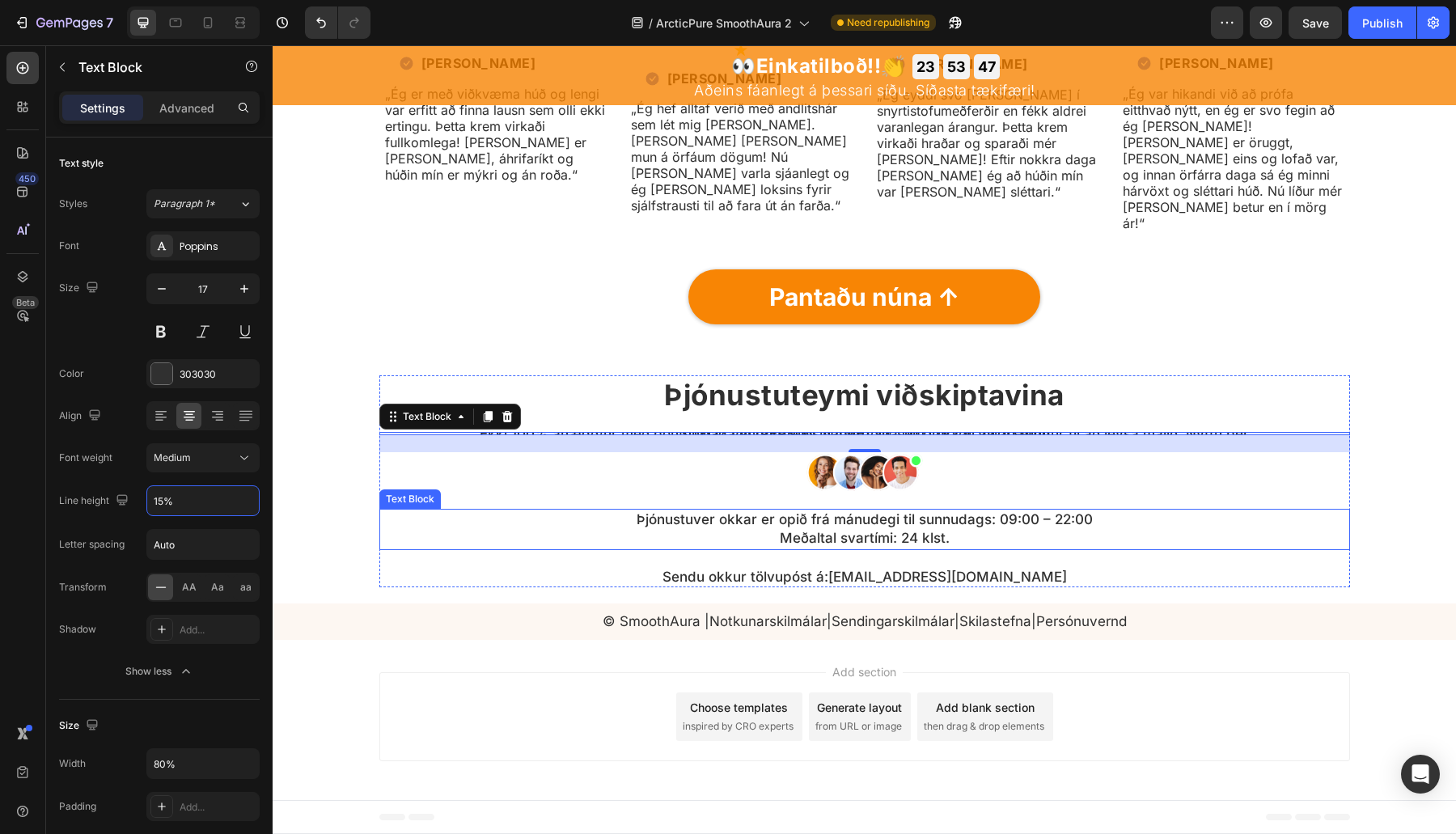
type input "150%"
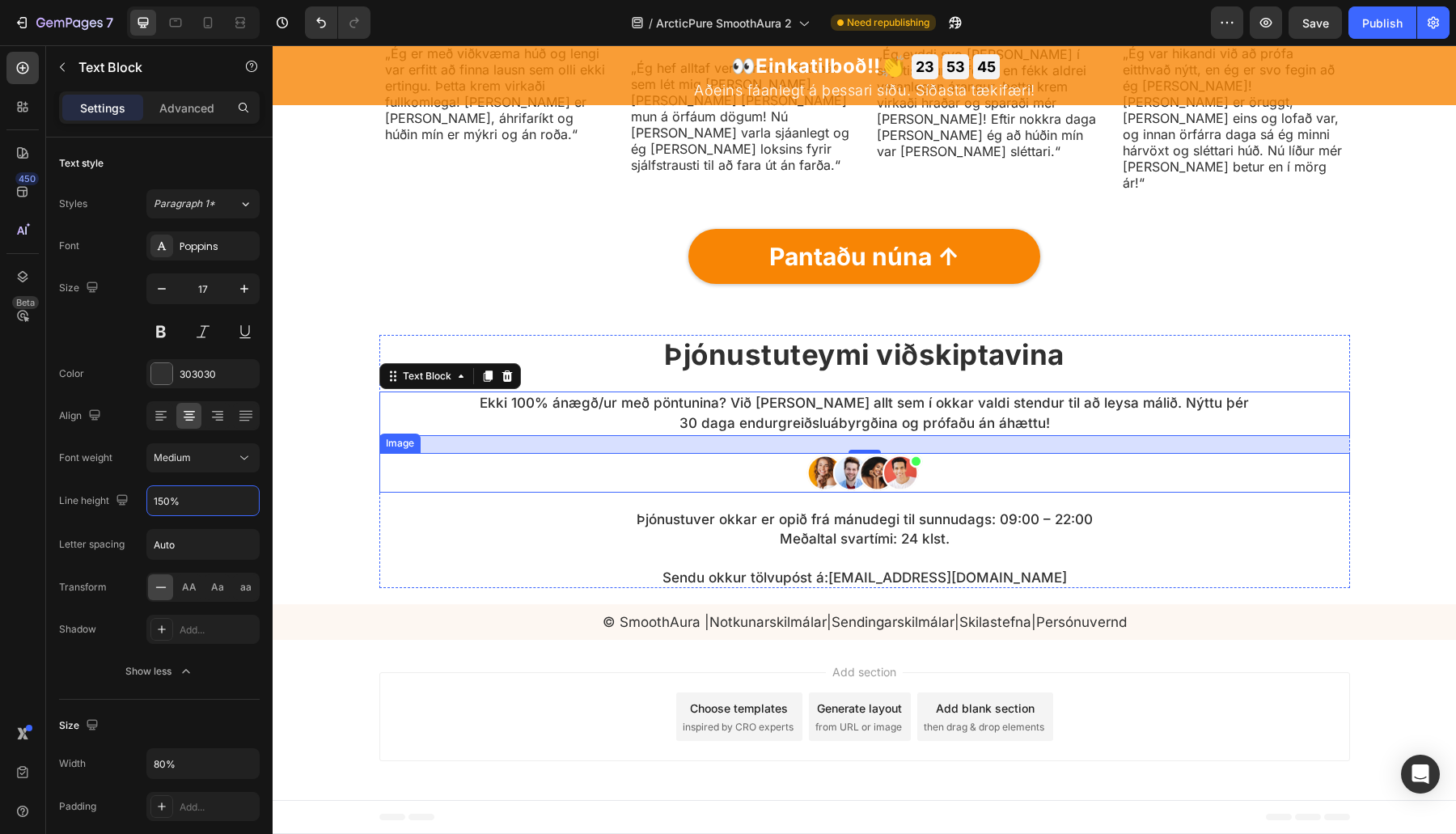
click at [794, 538] on p "Þjónustuver okkar er opið frá mánudegi til sunnudags: 09:00 – 22:00 Meðaltal sv…" at bounding box center [865, 530] width 773 height 39
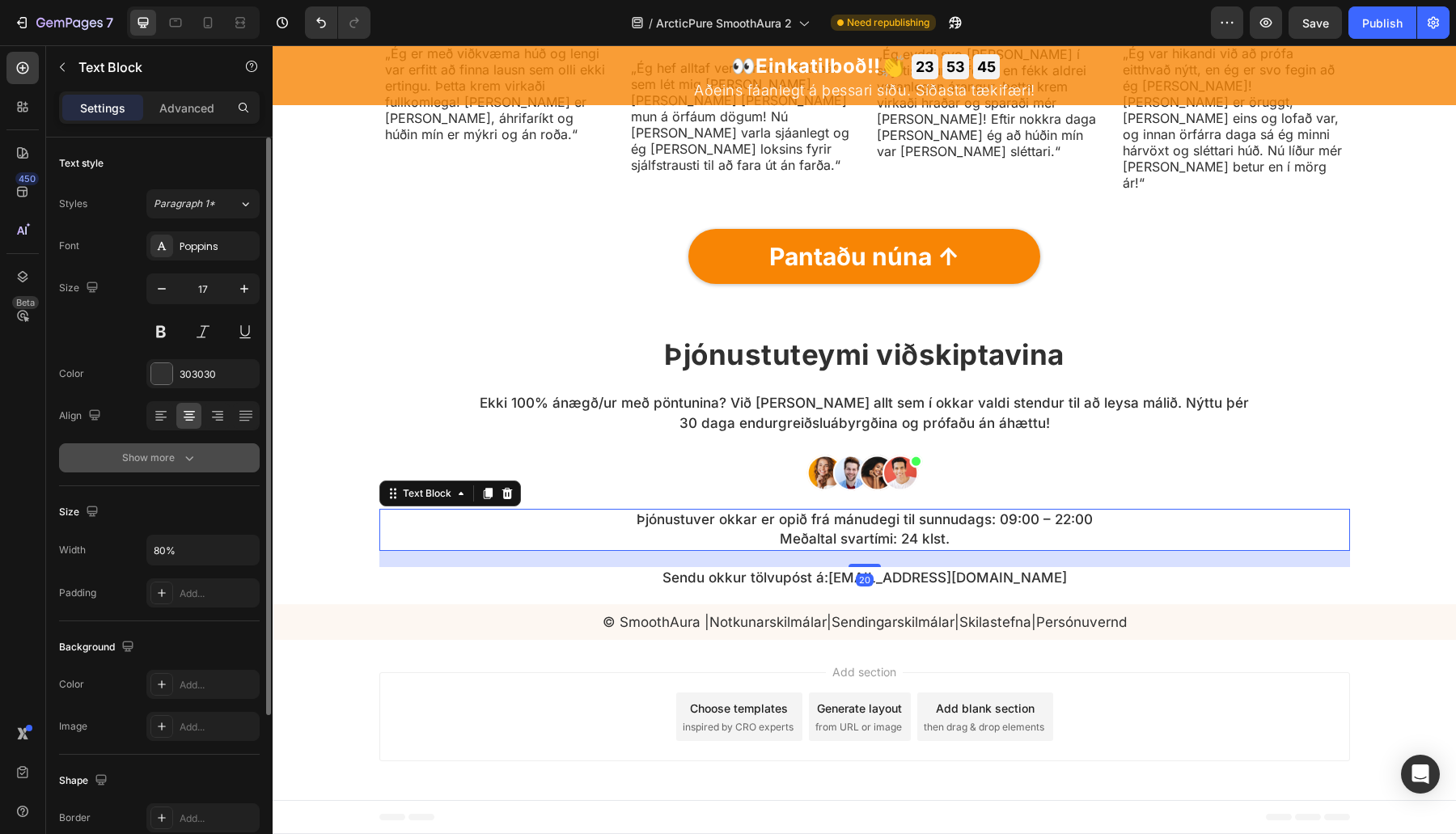
click at [192, 470] on button "Show more" at bounding box center [159, 458] width 201 height 29
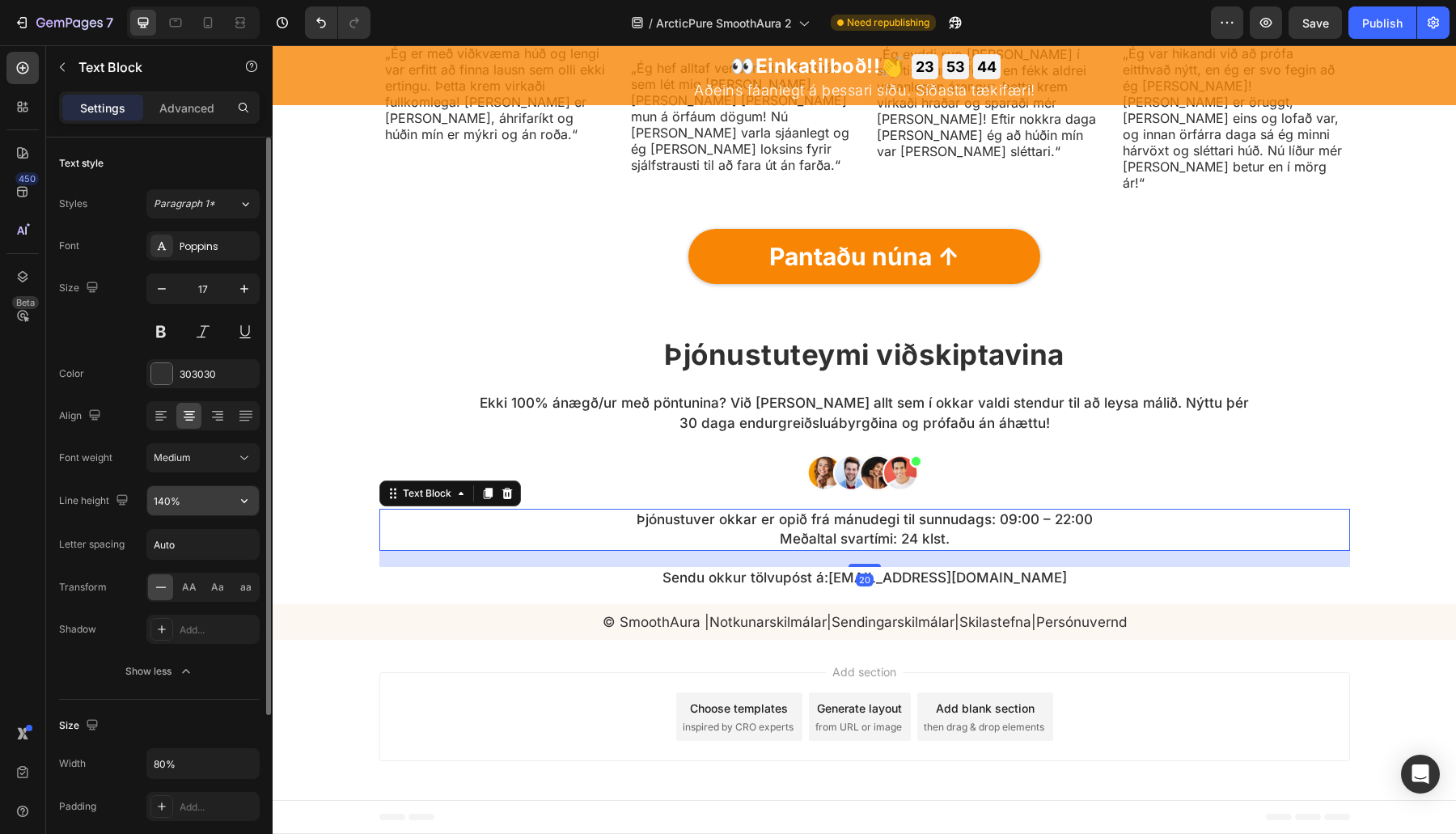
click at [186, 508] on input "140%" at bounding box center [204, 500] width 112 height 29
paste input "5"
type input "150%"
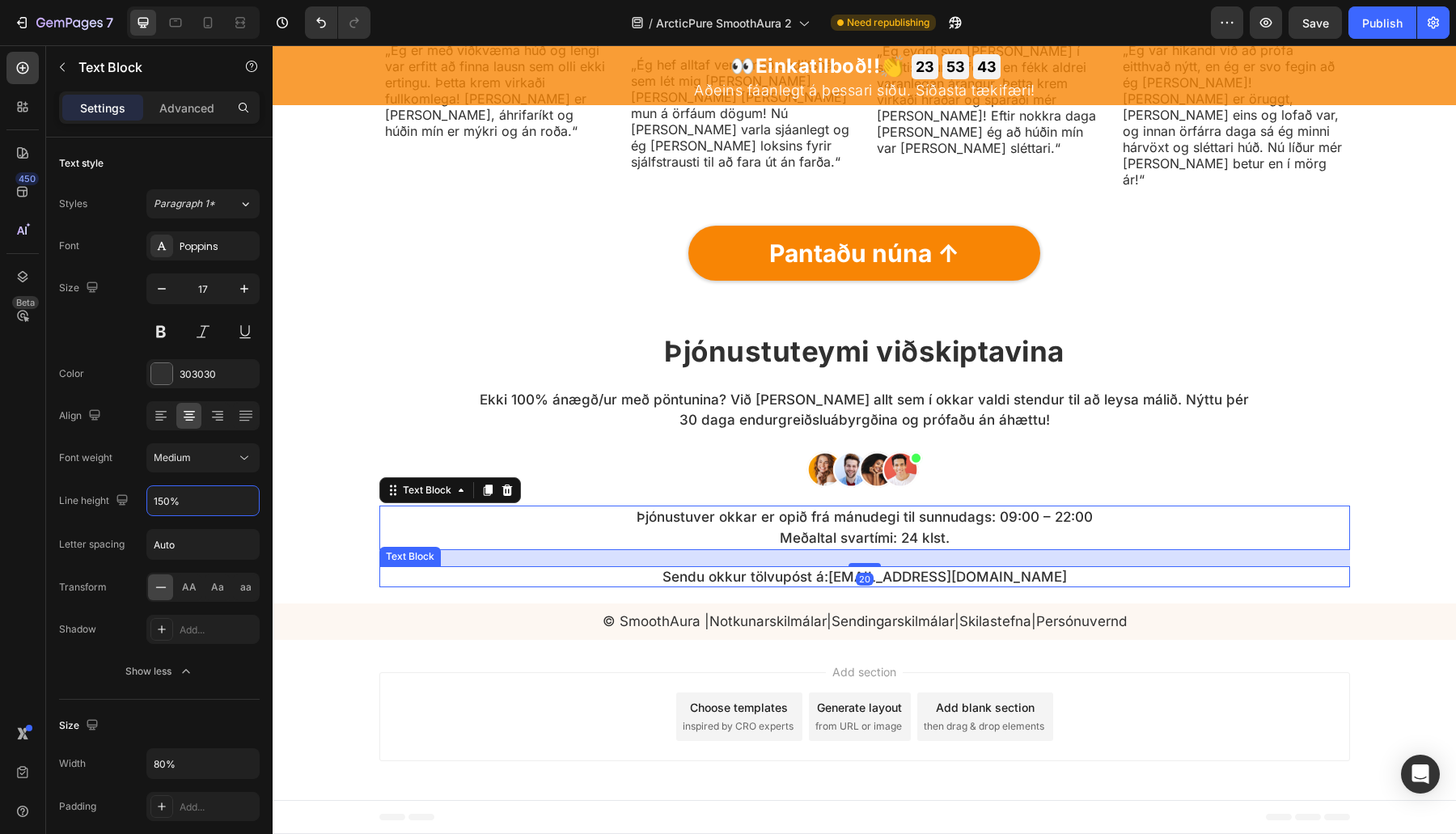
drag, startPoint x: 942, startPoint y: 594, endPoint x: 882, endPoint y: 600, distance: 60.3
click at [942, 585] on link "styoja@halloarcticpure.com" at bounding box center [947, 576] width 238 height 16
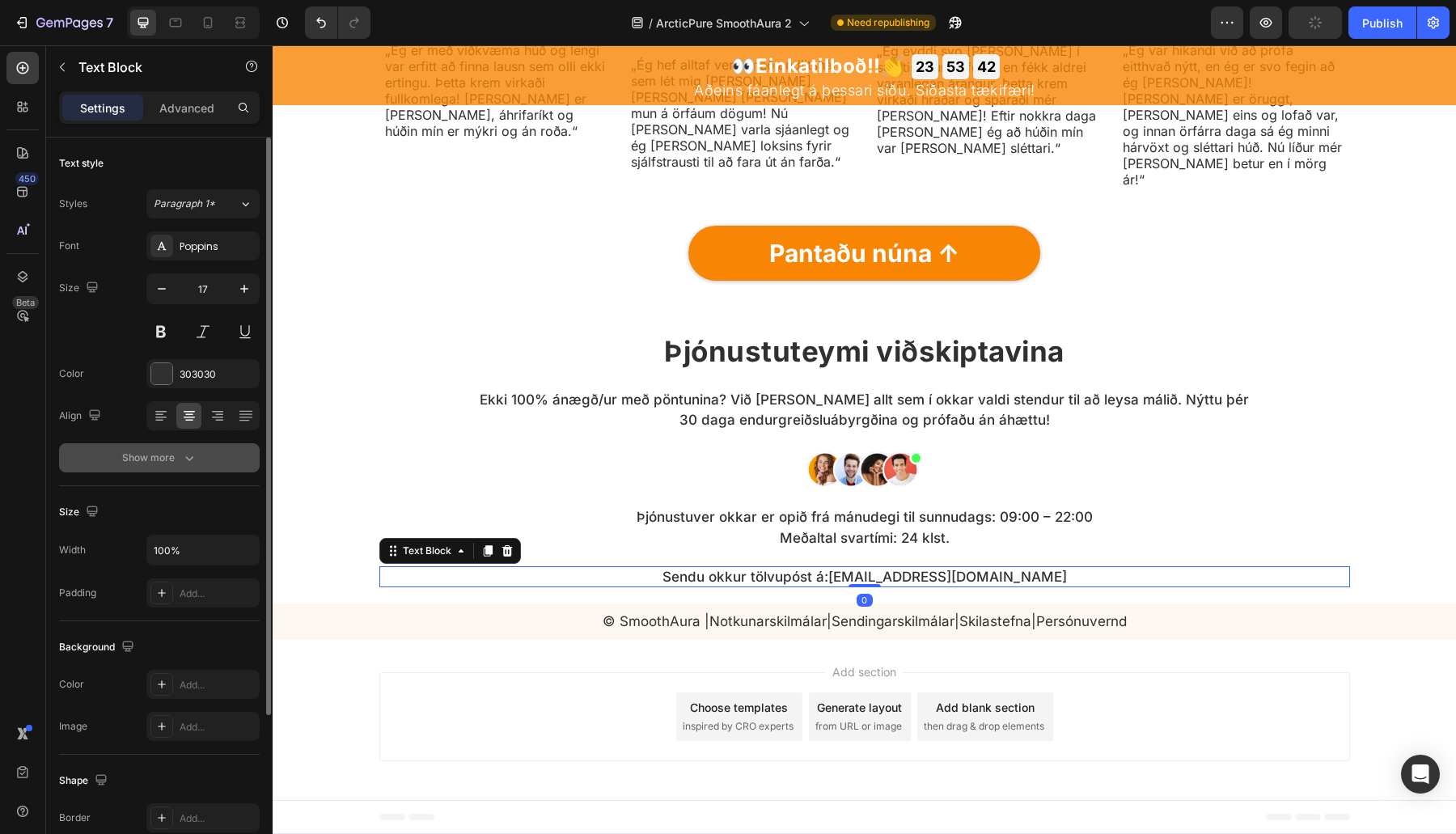
click at [144, 468] on button "Show more" at bounding box center [159, 458] width 201 height 29
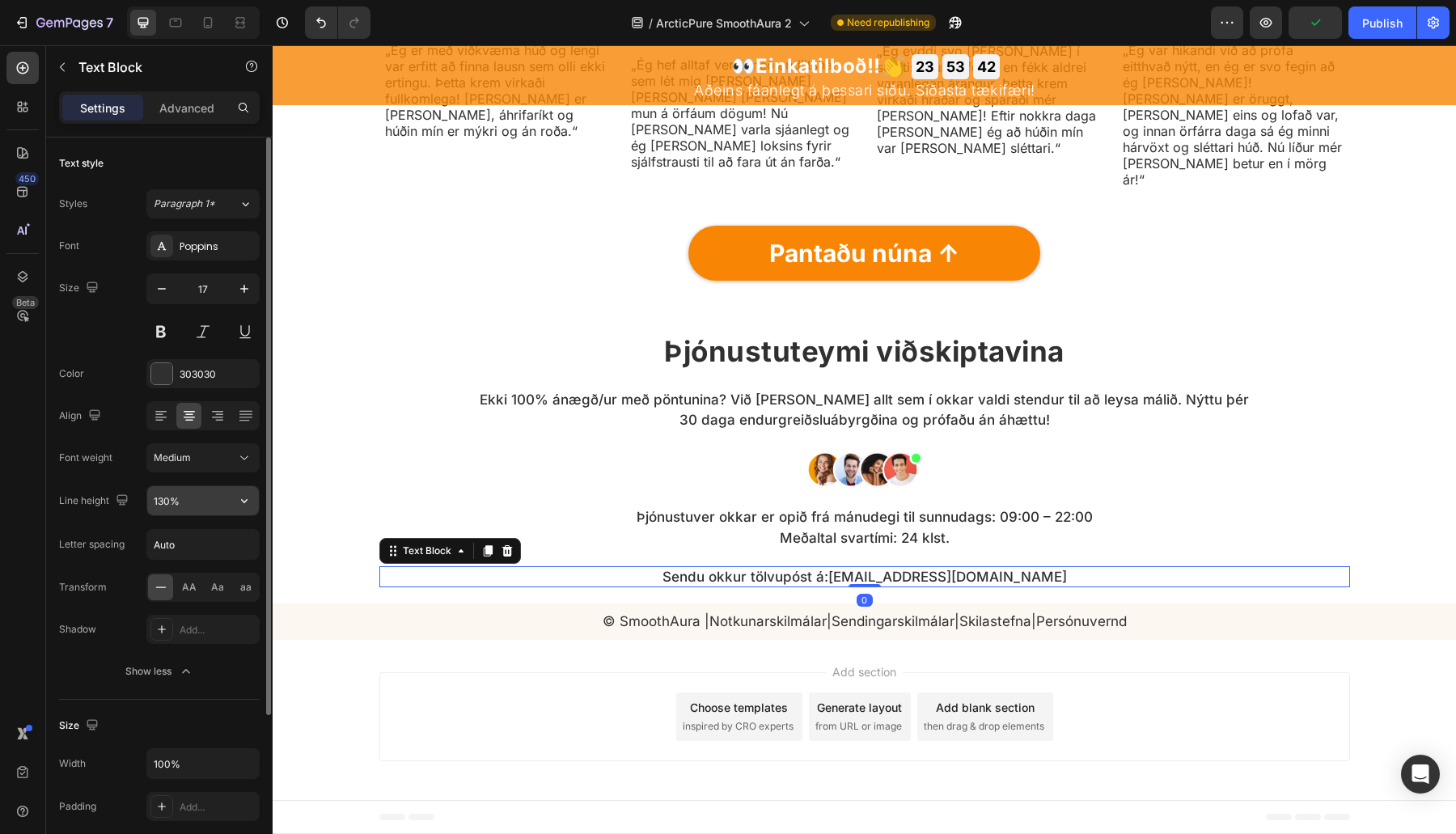
click at [166, 502] on input "130%" at bounding box center [204, 500] width 112 height 29
paste input "5"
type input "150%"
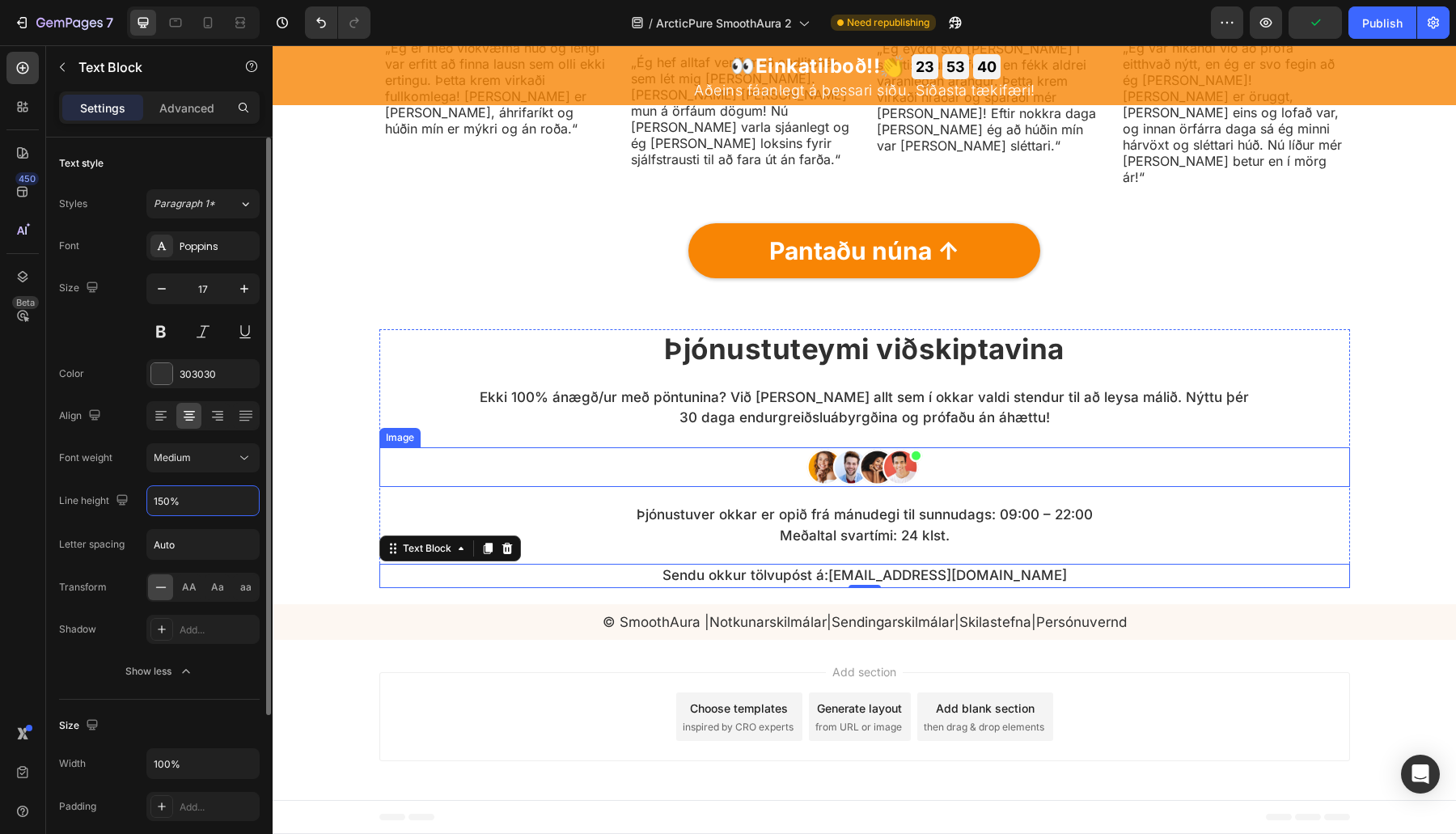
click at [943, 449] on div "Þjónustuteymi viðskiptavina Heading Ekki 100% ánægð/ur með pöntunina? Við gerum…" at bounding box center [864, 458] width 970 height 259
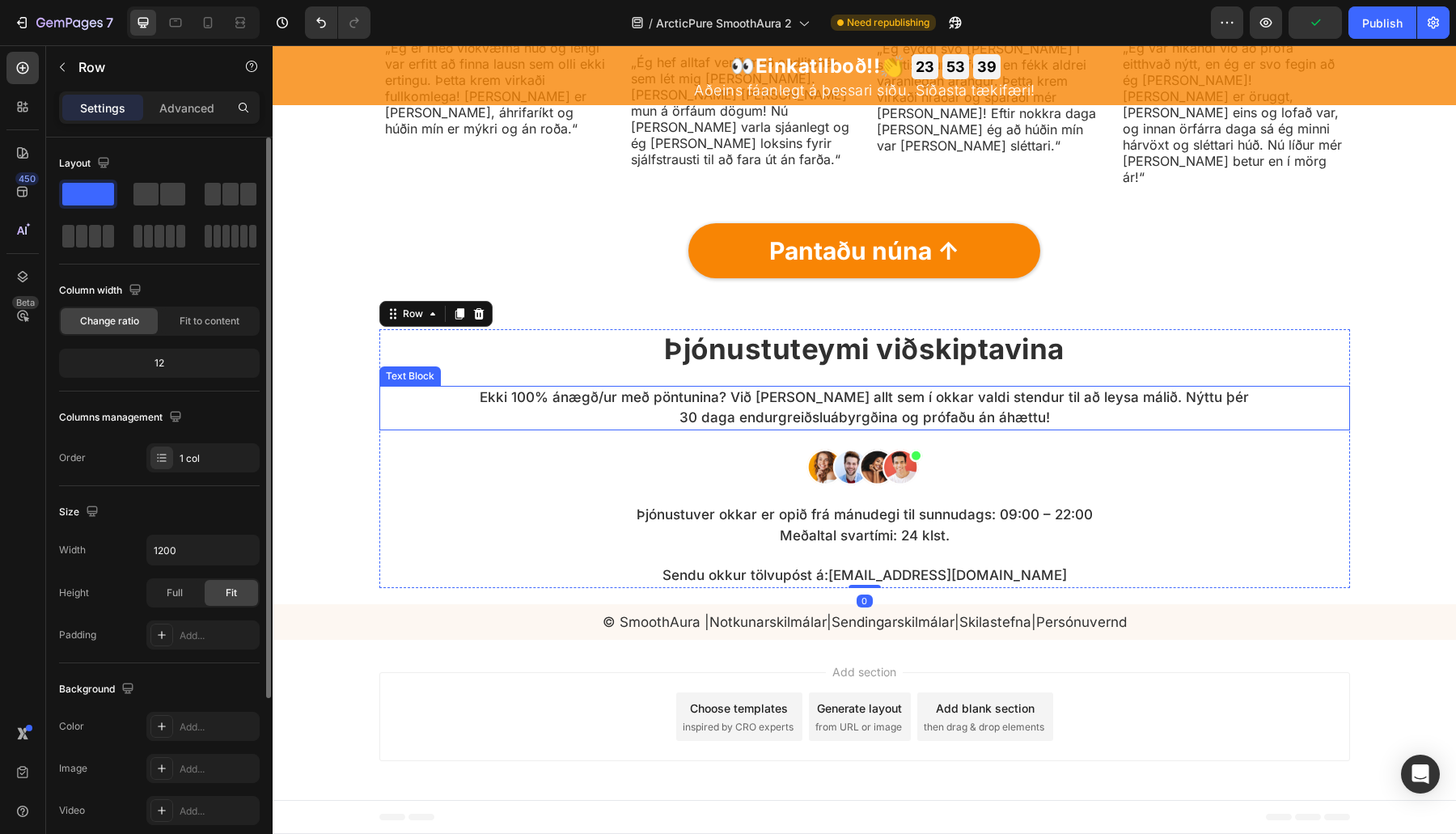
click at [945, 429] on p "Ekki 100% ánægð/ur með pöntunina? Við gerum allt sem í okkar valdi stendur til …" at bounding box center [865, 408] width 773 height 41
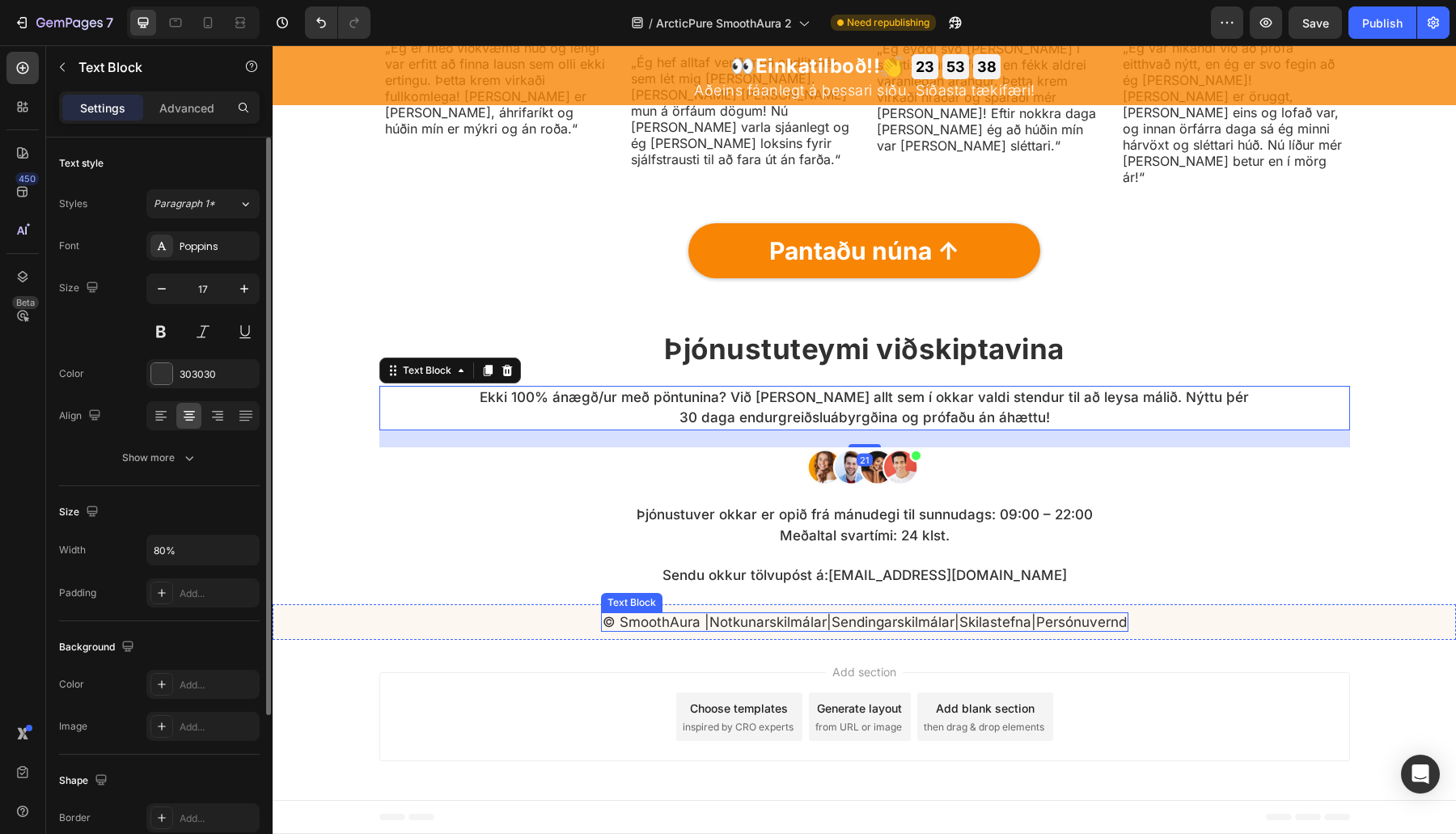
click at [613, 630] on p "© SmoothAura | Notkunarskilmálar | Sendingarskilmálar | Skilastefna | Persónuve…" at bounding box center [864, 621] width 524 height 16
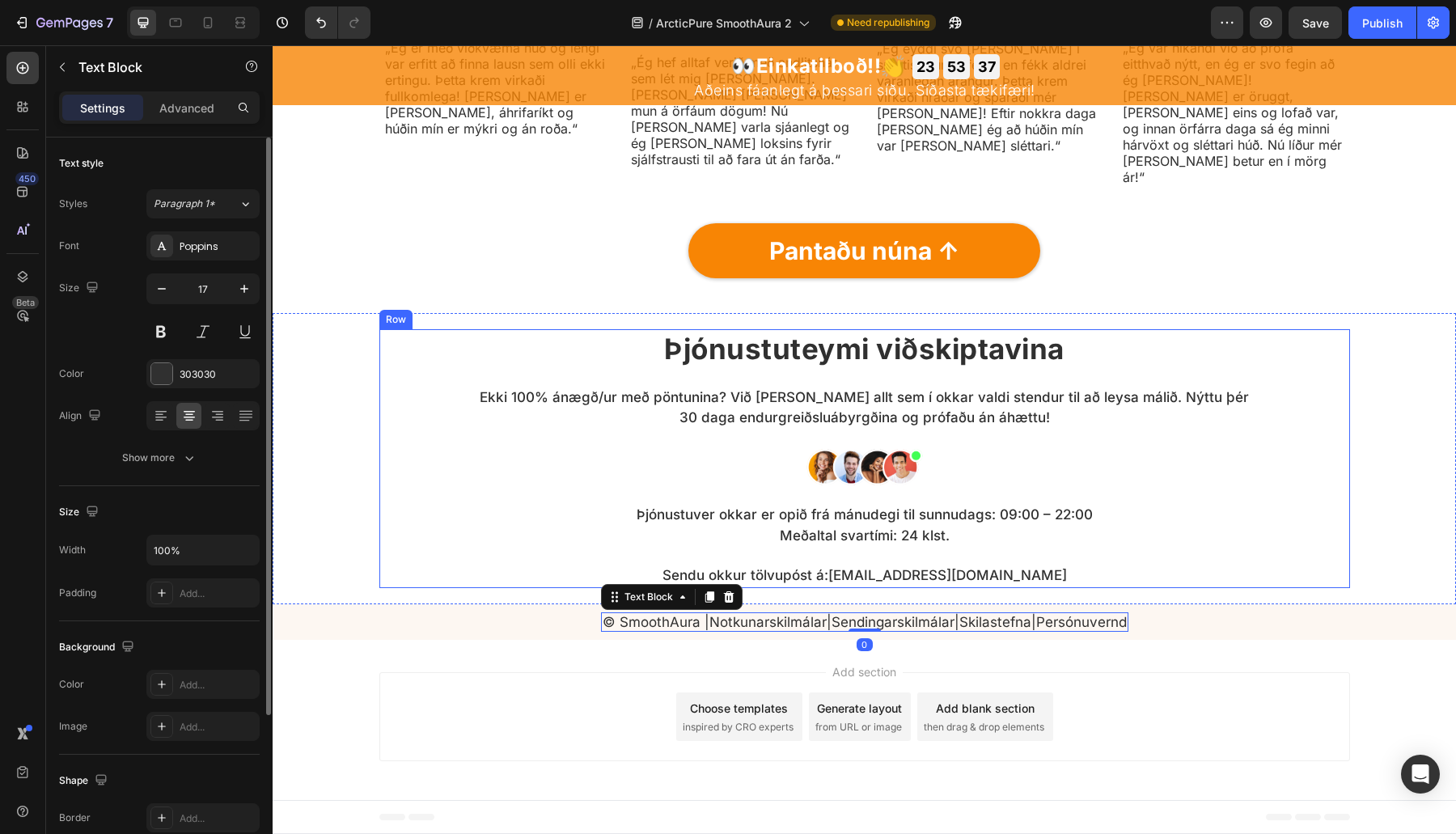
click at [849, 543] on p "Þjónustuver okkar er opið frá mánudegi til sunnudags: 09:00 – 22:00 Meðaltal sv…" at bounding box center [865, 525] width 773 height 41
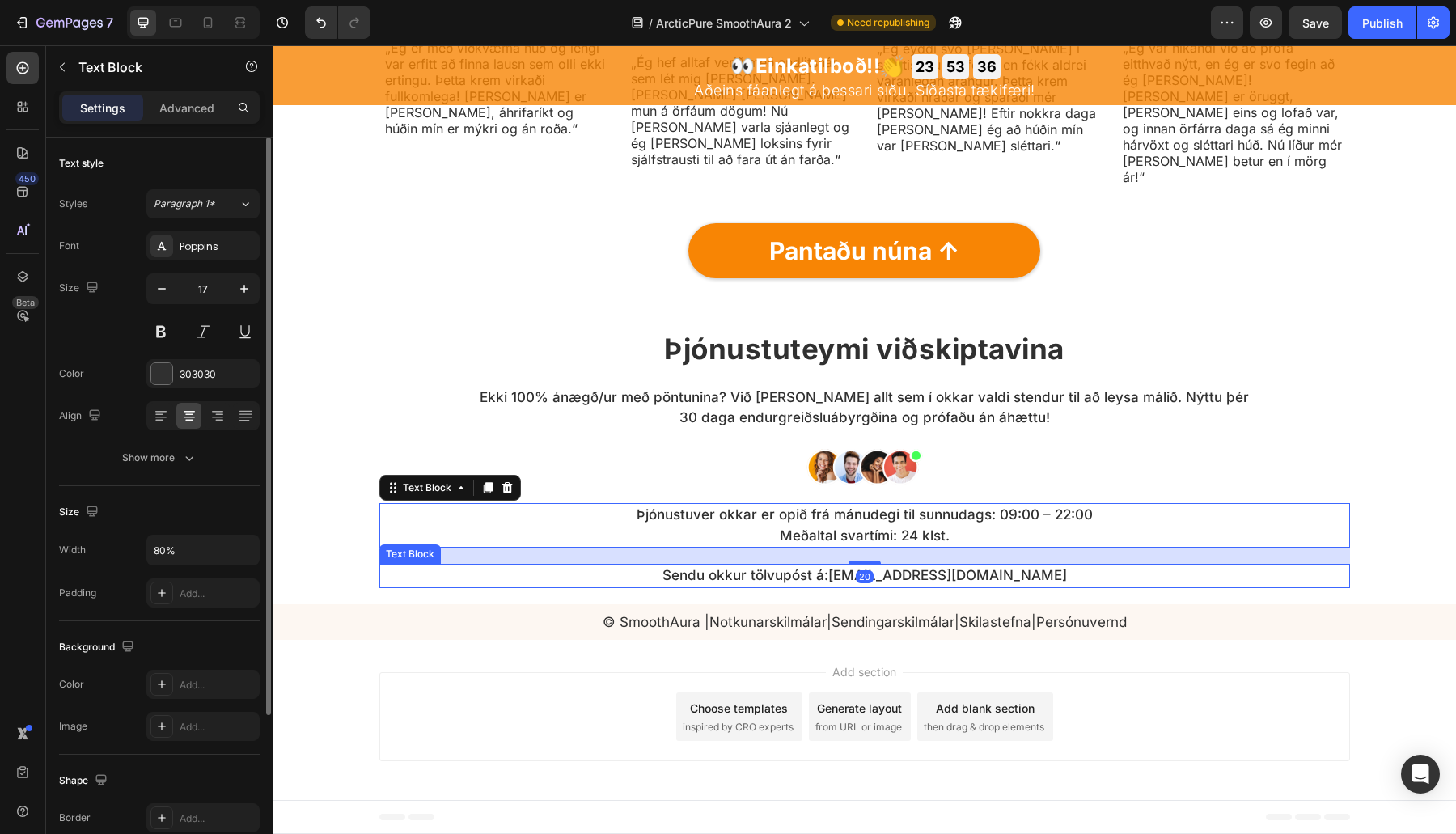
click at [911, 583] on link "styoja@halloarcticpure.com" at bounding box center [947, 574] width 238 height 16
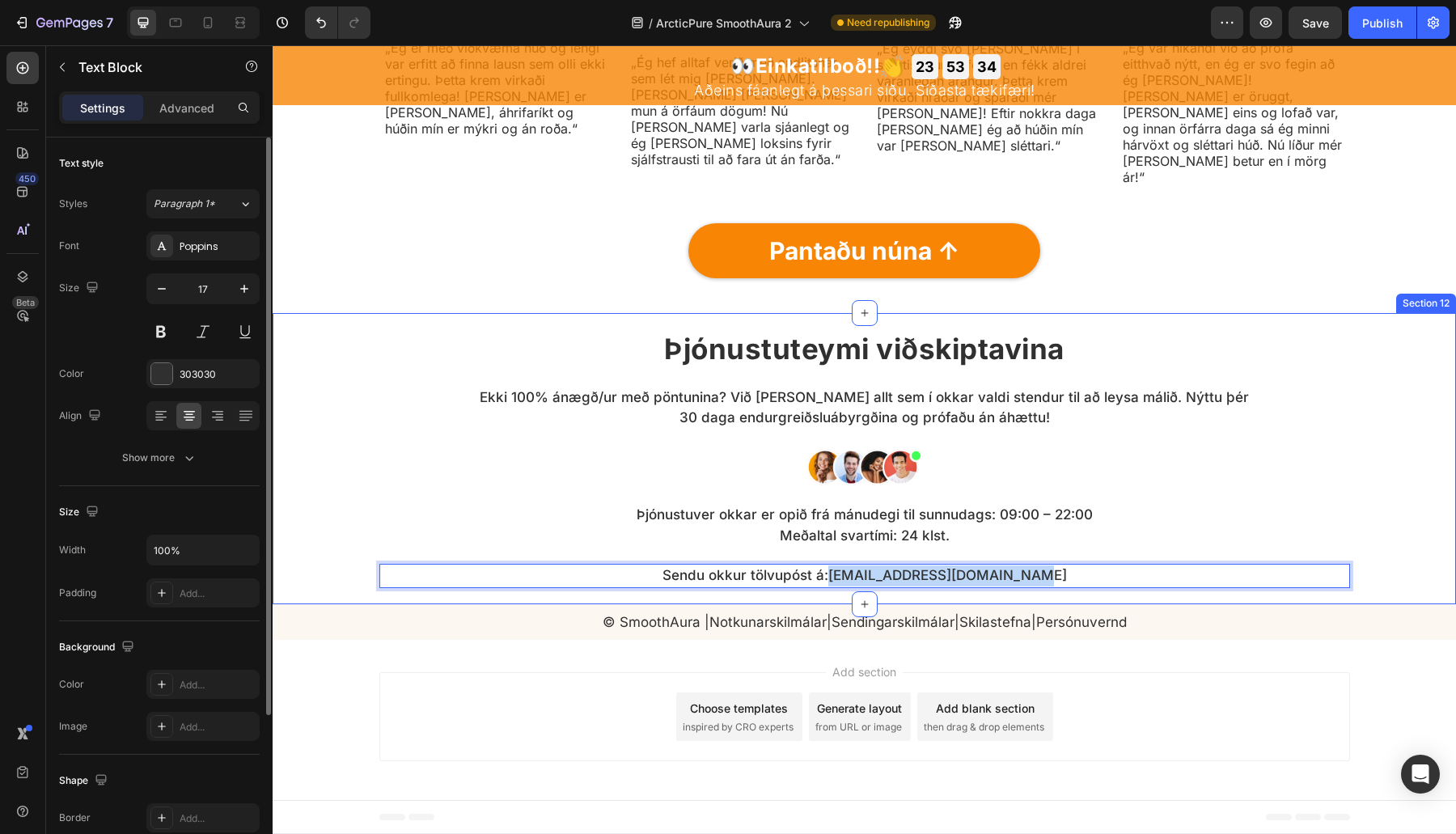
drag, startPoint x: 842, startPoint y: 587, endPoint x: 1119, endPoint y: 603, distance: 277.5
click at [1119, 603] on div "Þjónustuteymi viðskiptavina Heading Ekki 100% ánægð/ur með pöntunina? Við gerum…" at bounding box center [864, 459] width 1183 height 291
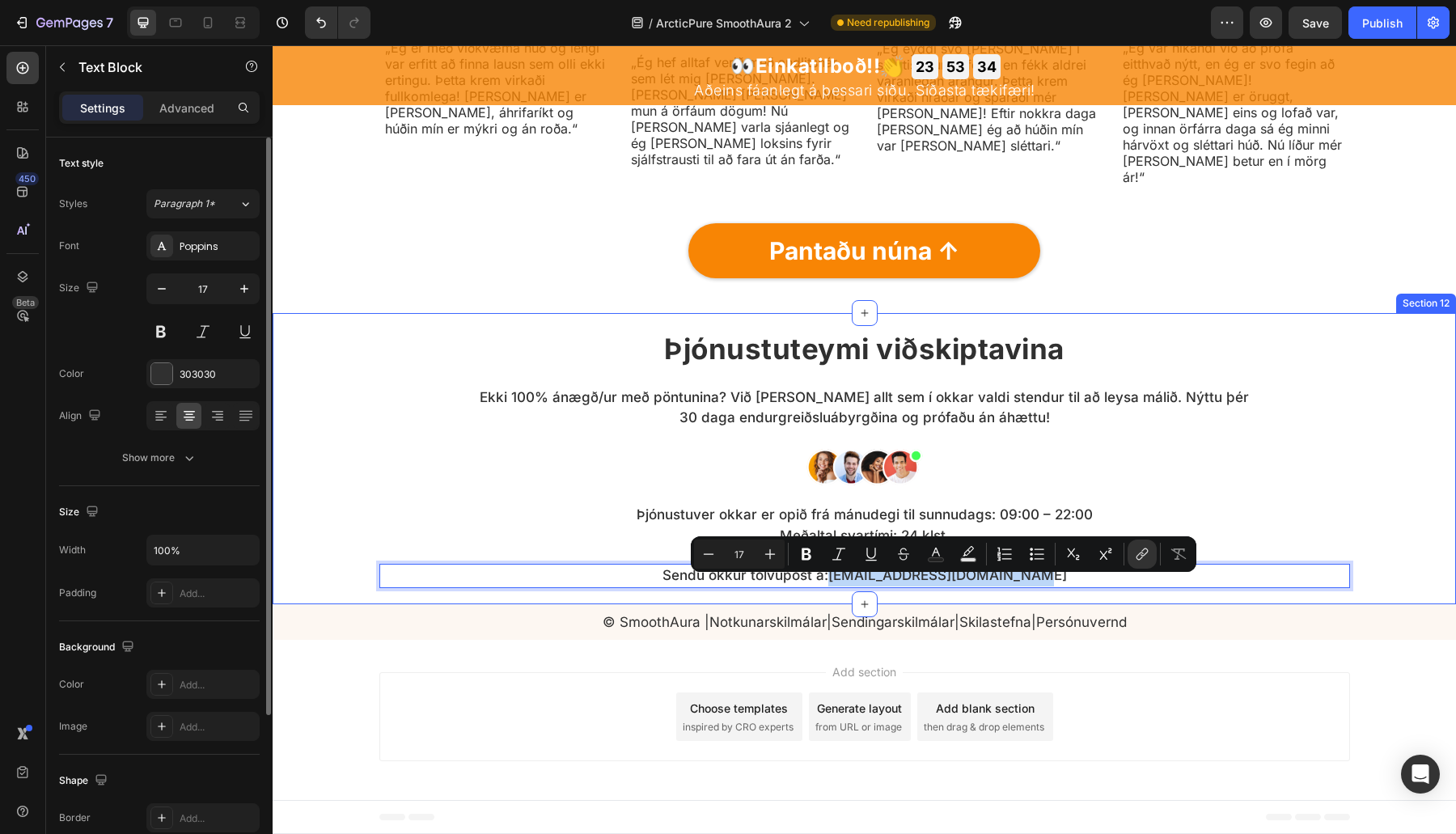
copy link "styoja@halloarcticpure.com"
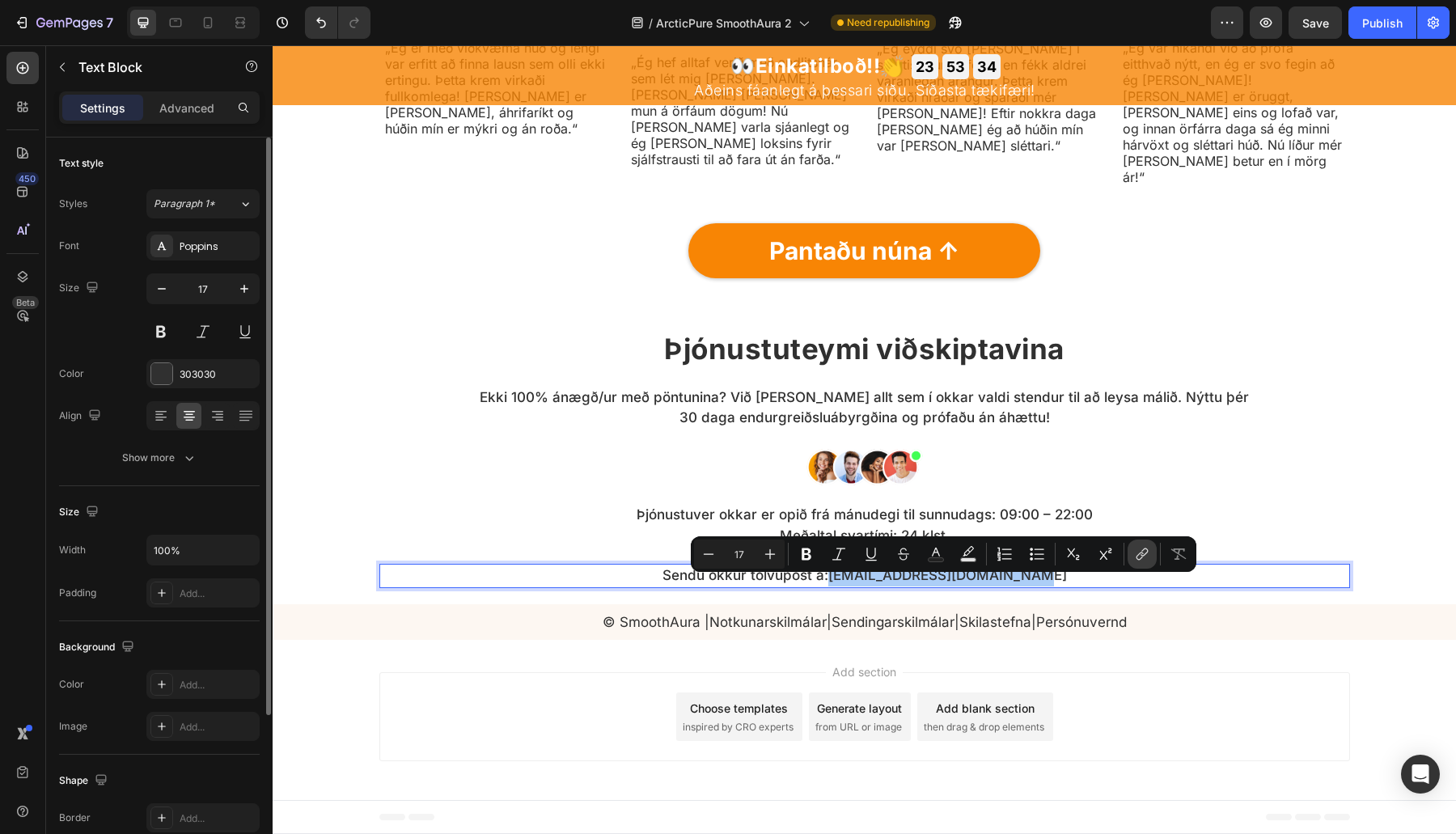
click at [1141, 548] on icon "Editor contextual toolbar" at bounding box center [1141, 554] width 16 height 16
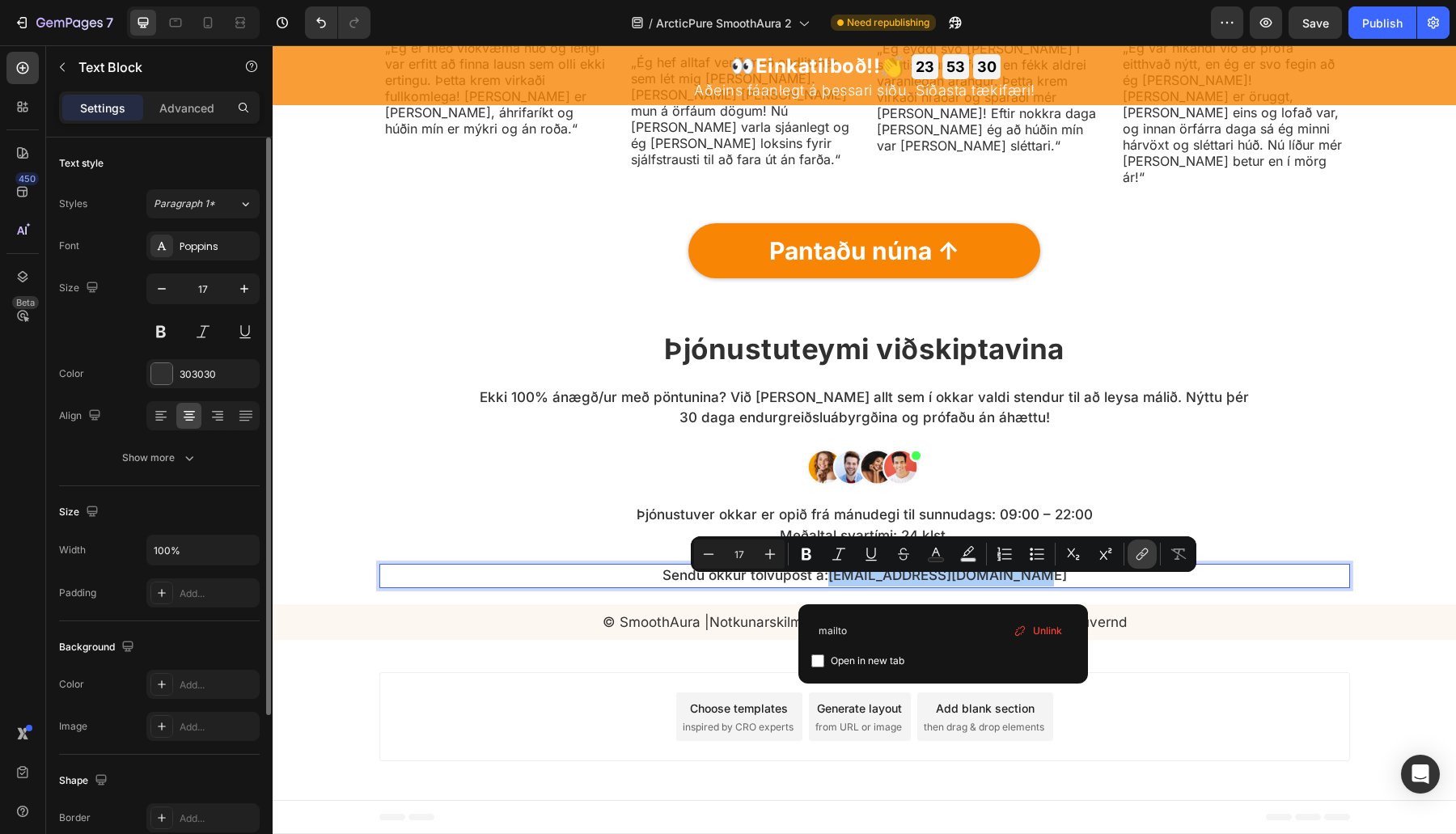
type input "mailto"
click at [945, 619] on input "mailto" at bounding box center [943, 630] width 263 height 26
paste input "styoja@halloarcticpure.com"
type input "mailto:styoja@halloarcticpure.com"
click at [891, 557] on button "Strikethrough" at bounding box center [903, 554] width 29 height 29
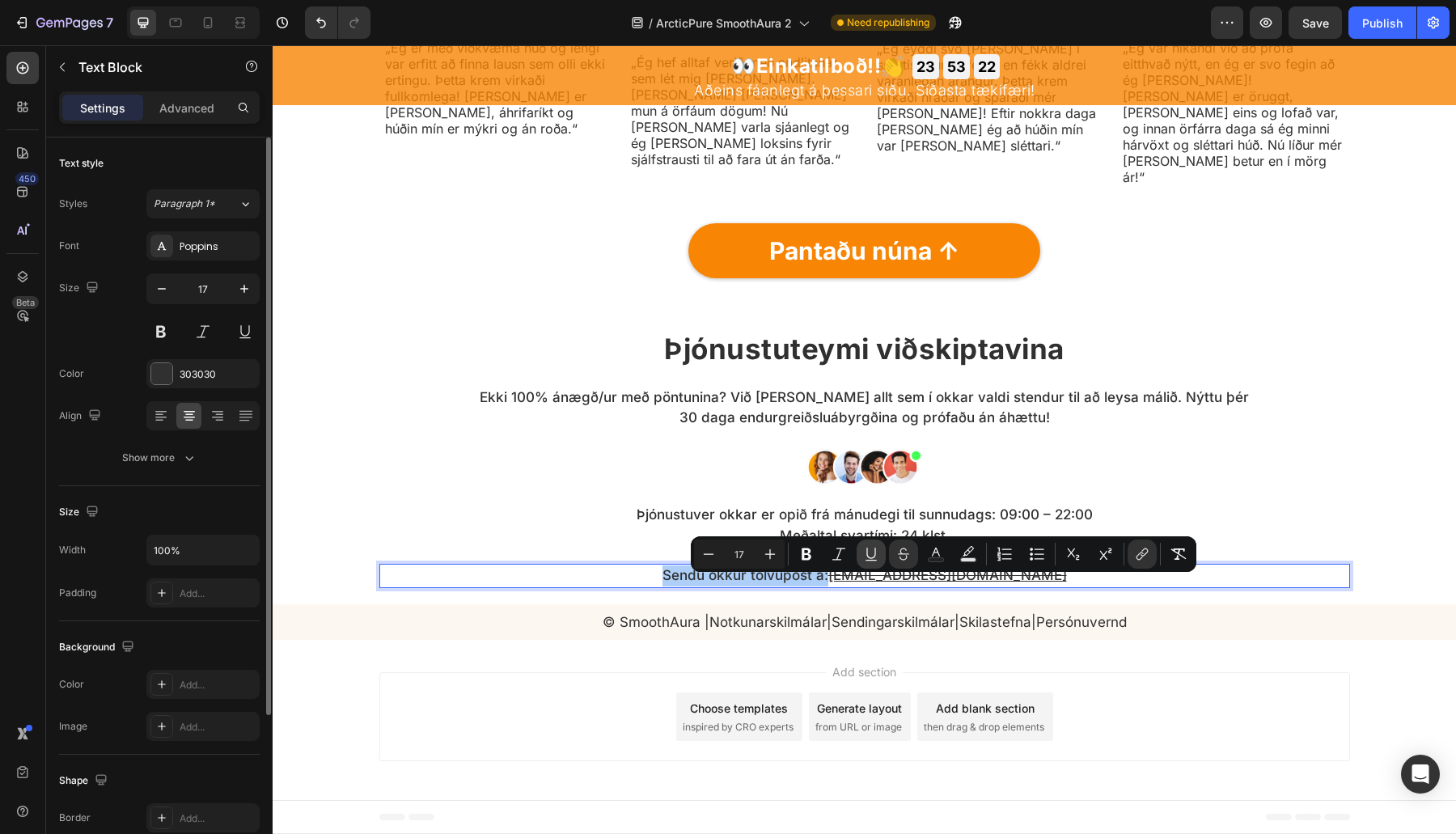
click at [882, 555] on button "Underline" at bounding box center [870, 554] width 29 height 29
click at [896, 555] on icon "Editor contextual toolbar" at bounding box center [903, 554] width 16 height 16
click at [1170, 370] on h2 "Þjónustuteymi viðskiptavina" at bounding box center [864, 348] width 970 height 40
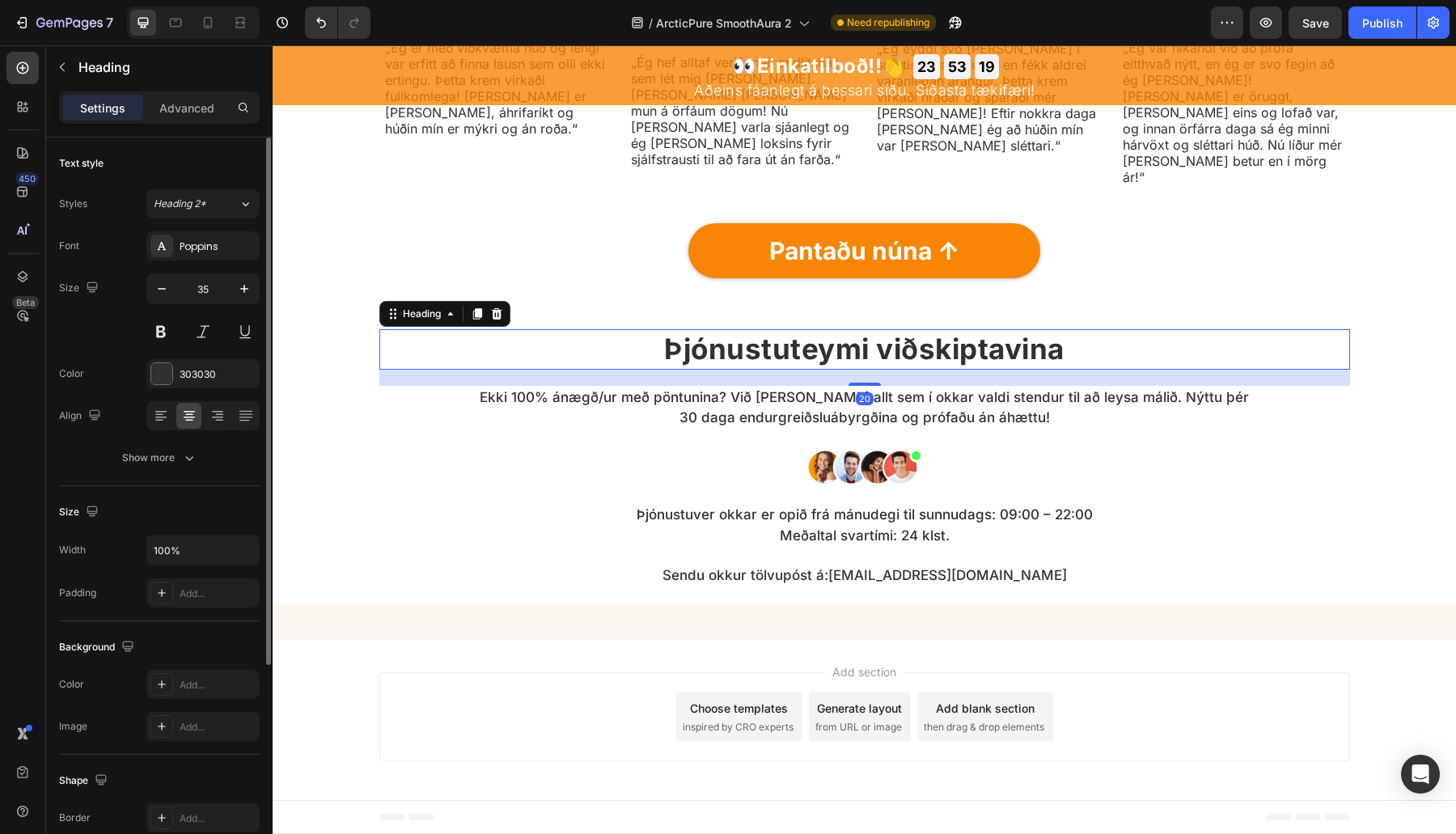
scroll to position [5502, 0]
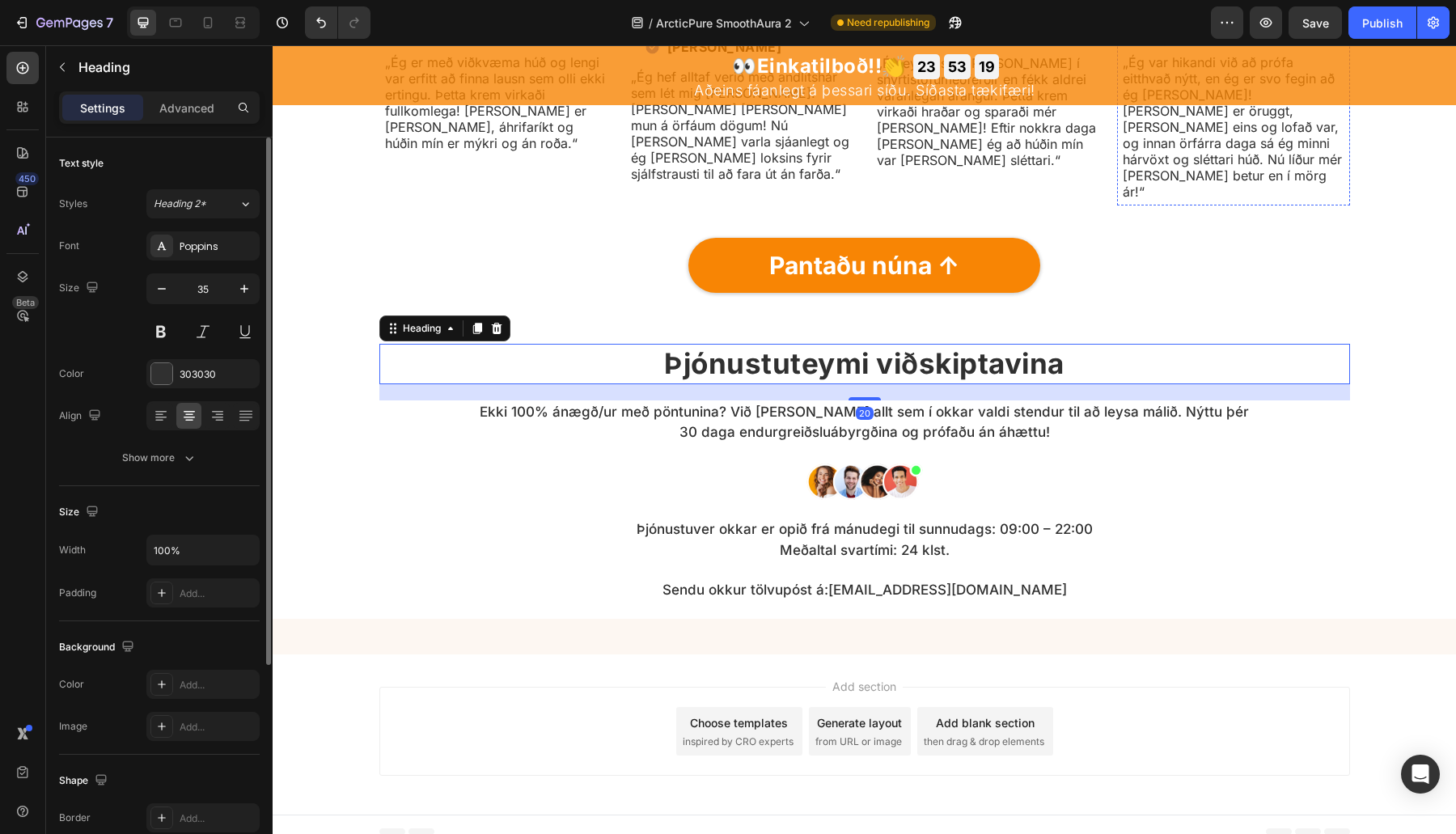
click at [1225, 200] on p "„Ég var hikandi við að prófa eitthvað nýtt, en ég er svo fegin að ég gerði það!…" at bounding box center [1233, 127] width 220 height 146
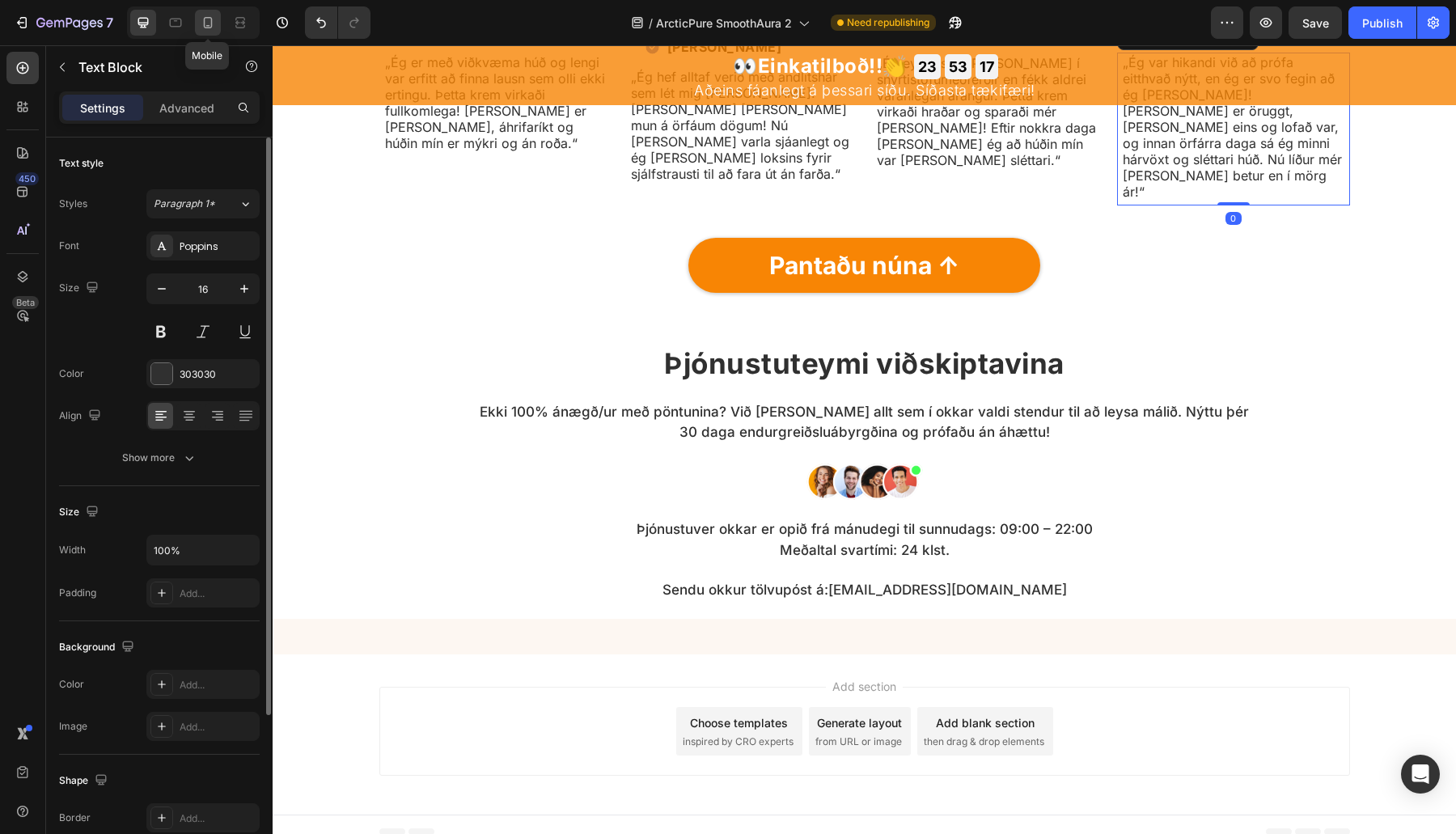
click at [214, 30] on icon at bounding box center [207, 22] width 16 height 16
type input "15"
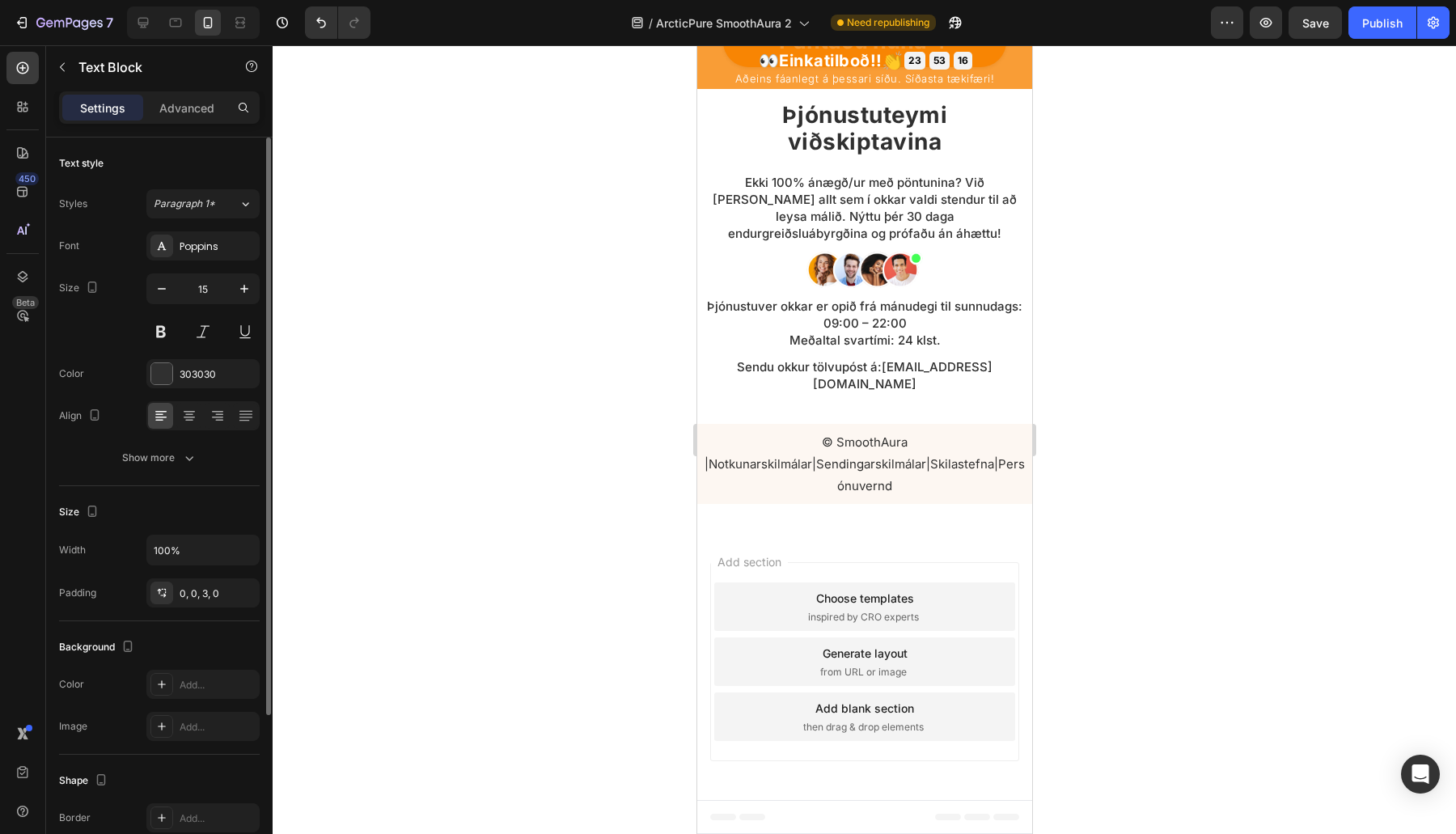
scroll to position [8266, 0]
click at [1144, 226] on div at bounding box center [864, 439] width 1183 height 788
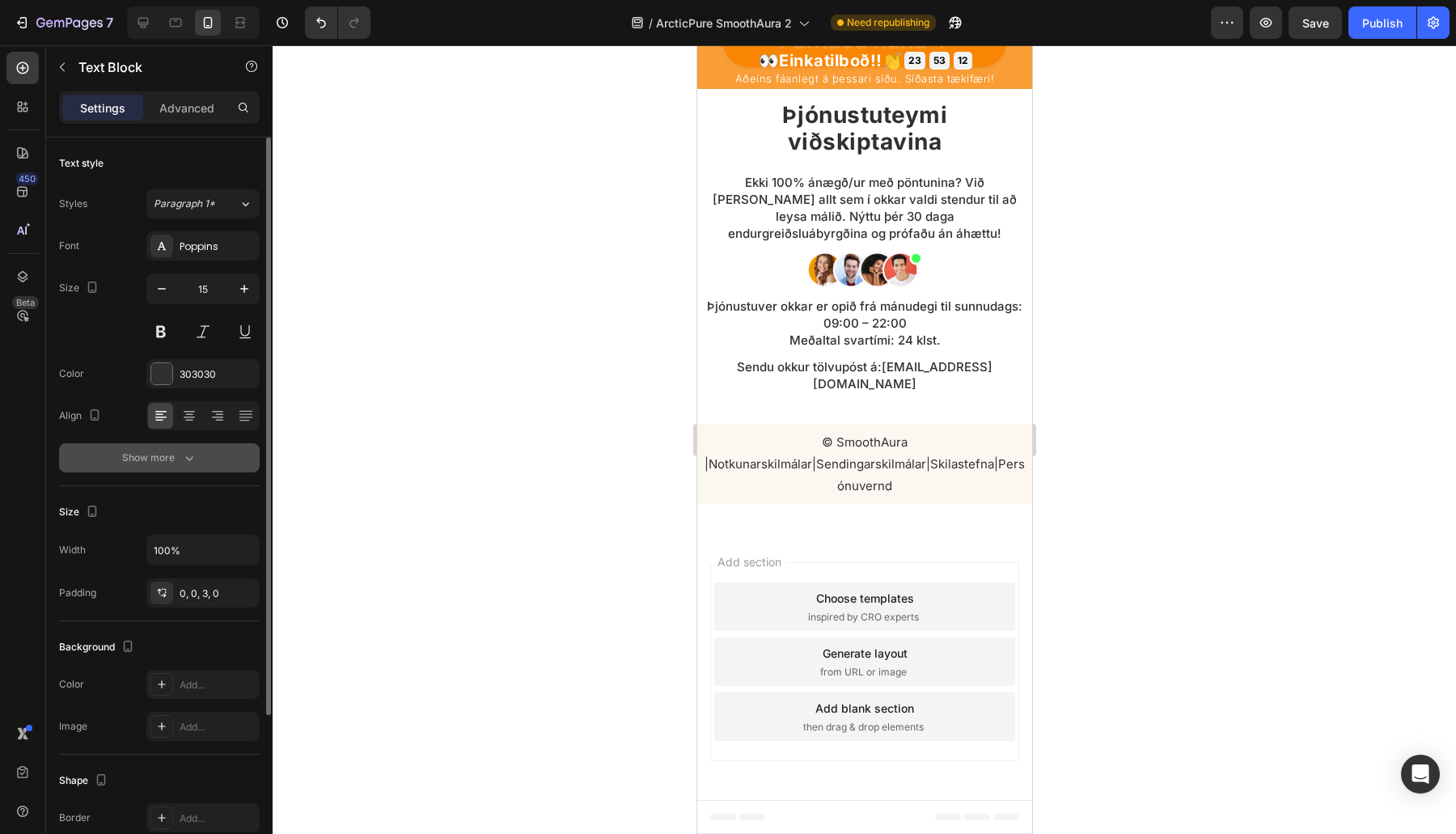
click at [171, 621] on div "Text style Styles Paragraph 1* Font Poppins Size 15 Color 303030 Align Show more" at bounding box center [159, 687] width 201 height 134
click at [173, 462] on div "Show more" at bounding box center [160, 458] width 76 height 16
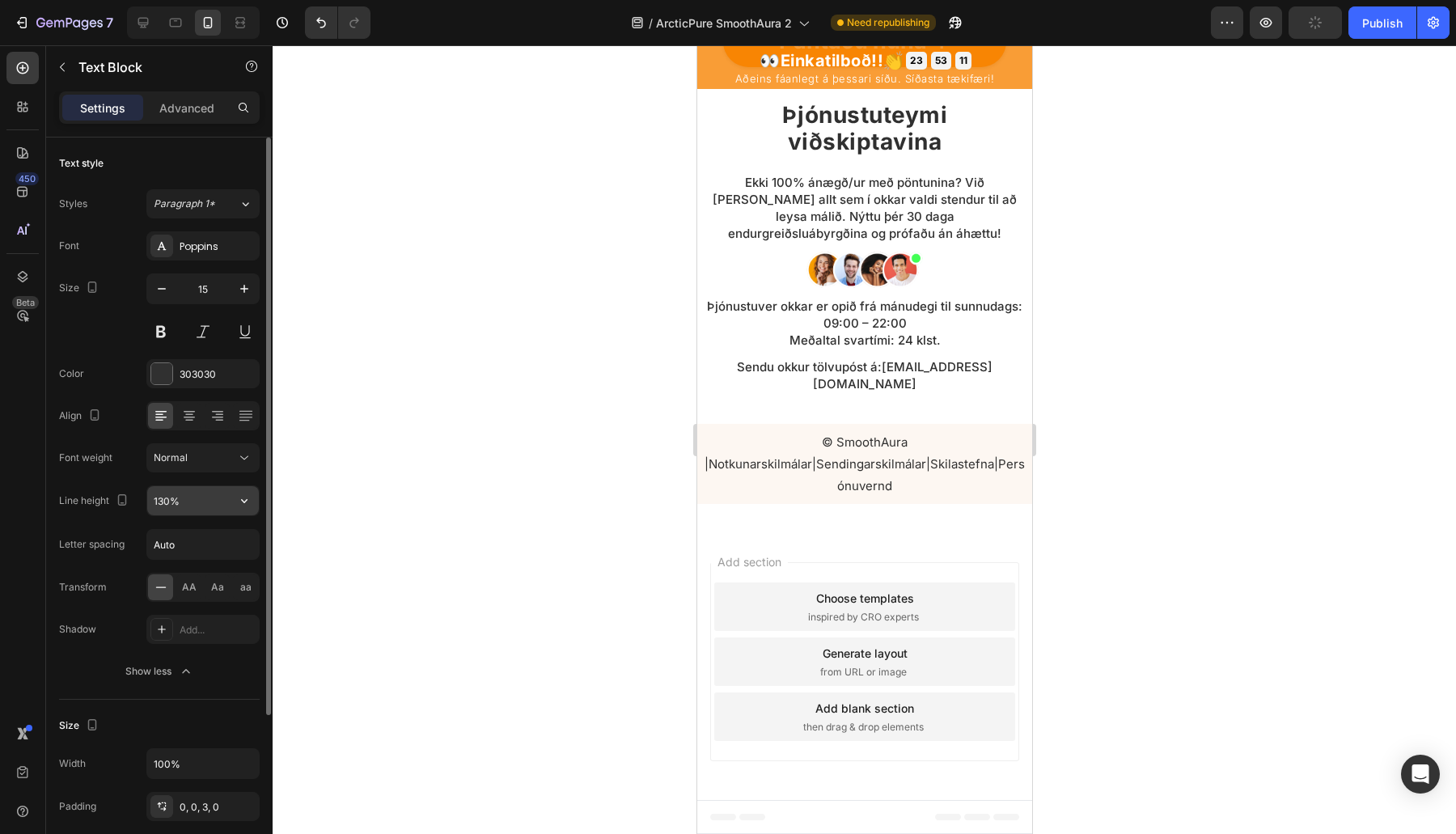
click at [163, 496] on input "130%" at bounding box center [204, 500] width 112 height 29
type input "135%"
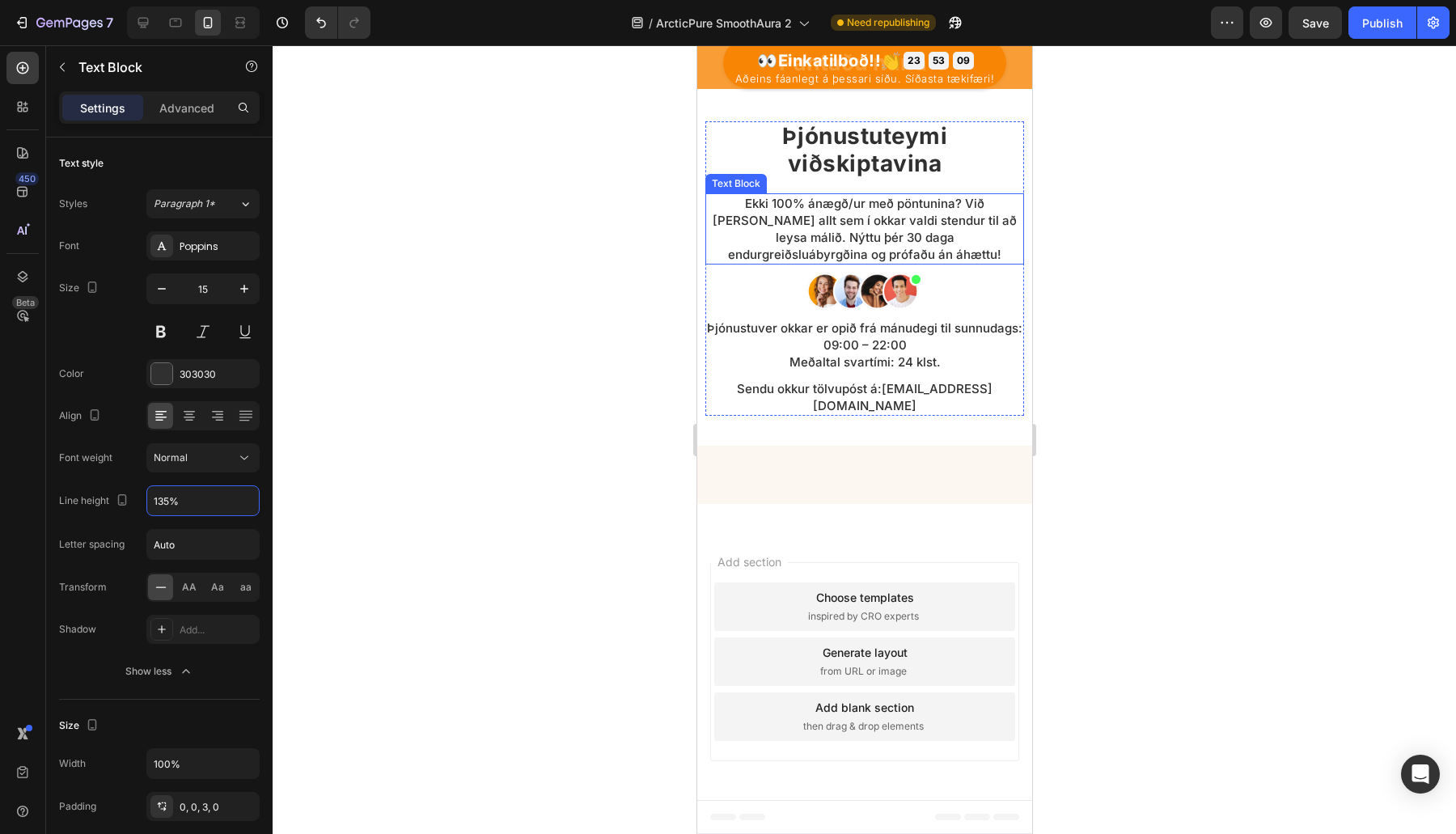
scroll to position [7795, 0]
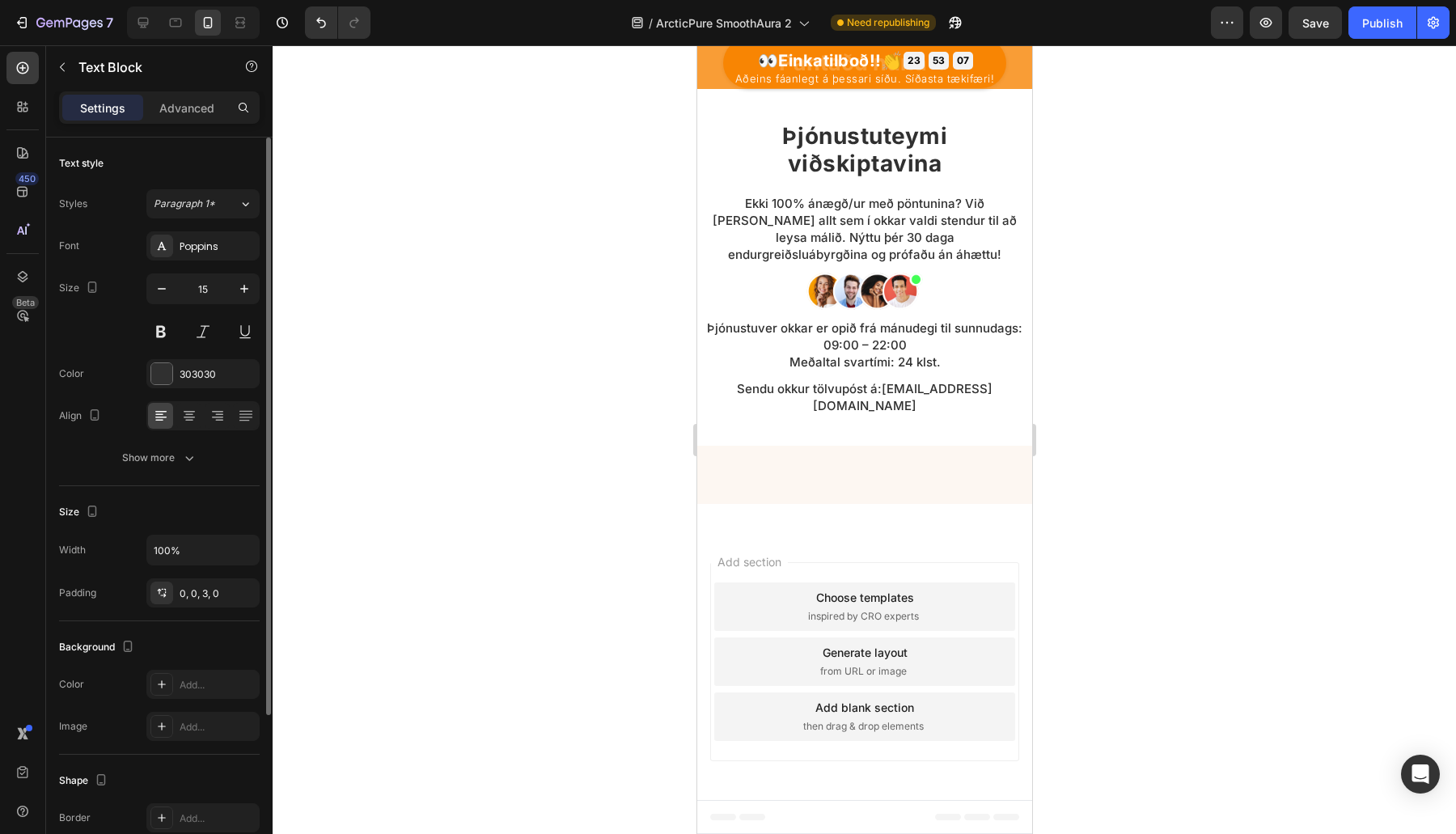
click at [146, 437] on div "Font Poppins Size 15 Color 303030 Align Show more" at bounding box center [159, 352] width 201 height 241
click at [151, 461] on div "Show more" at bounding box center [160, 458] width 76 height 16
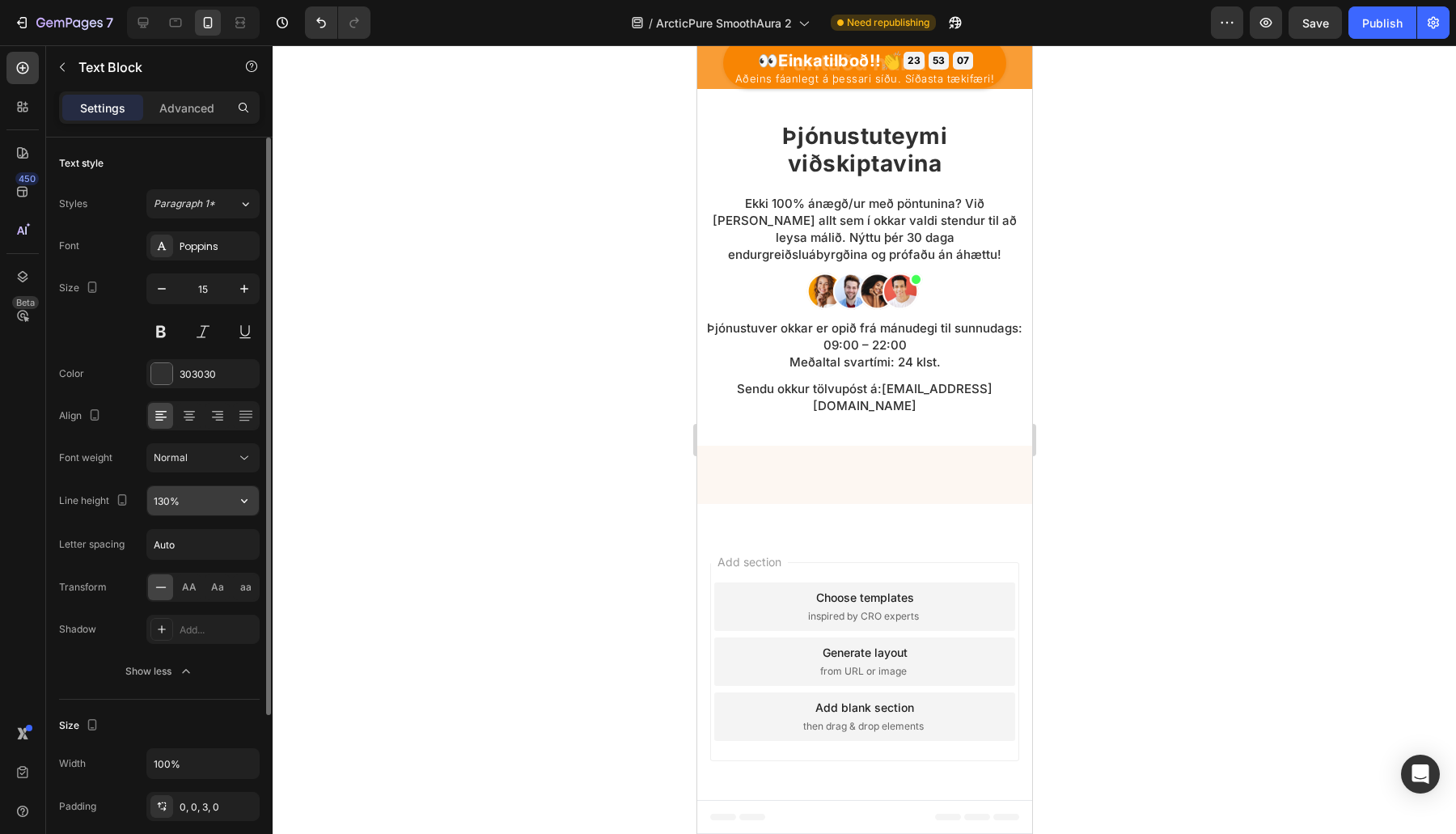
click at [178, 506] on input "130%" at bounding box center [204, 500] width 112 height 29
paste input "5"
type input "135%"
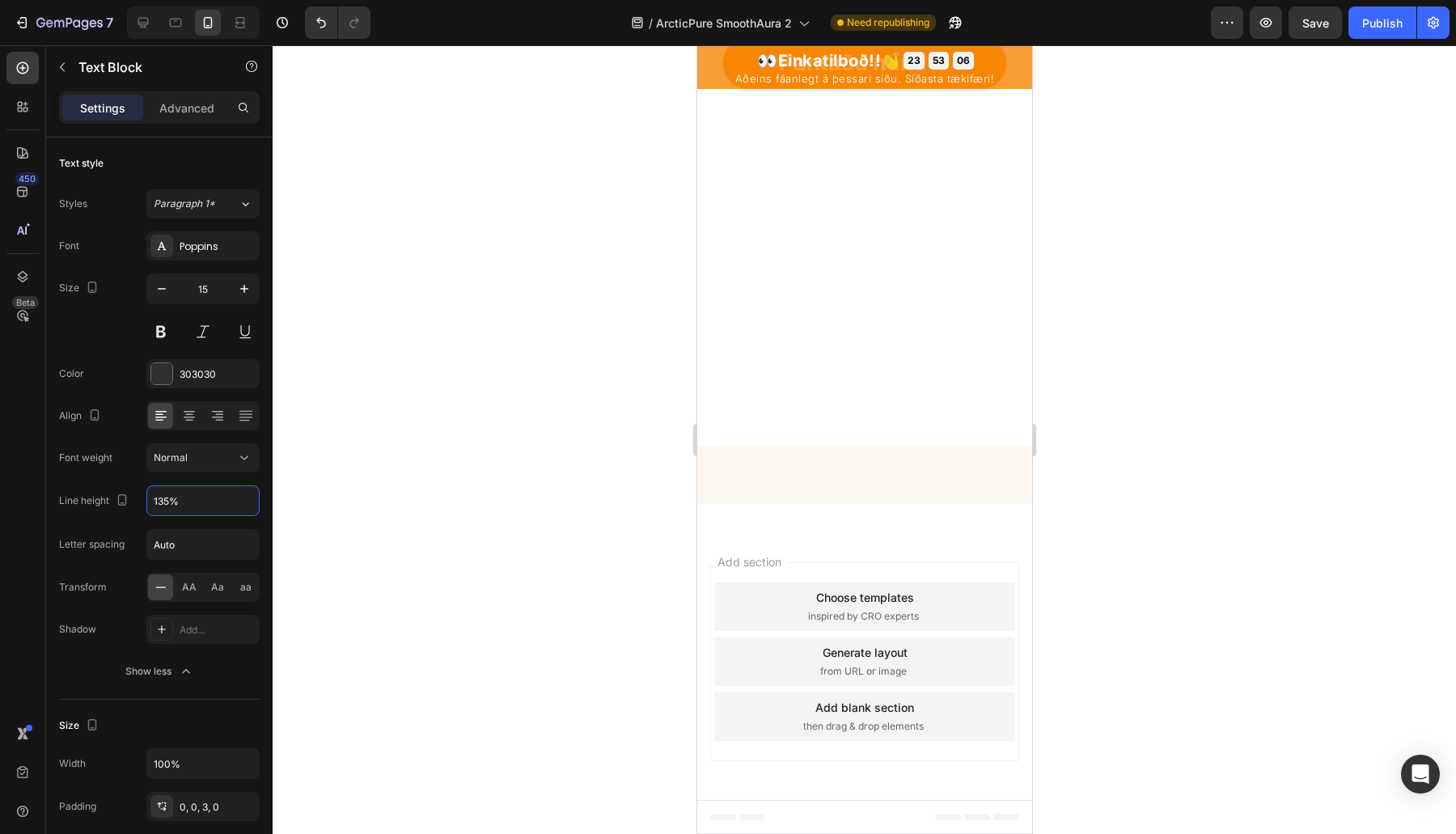
scroll to position [7322, 0]
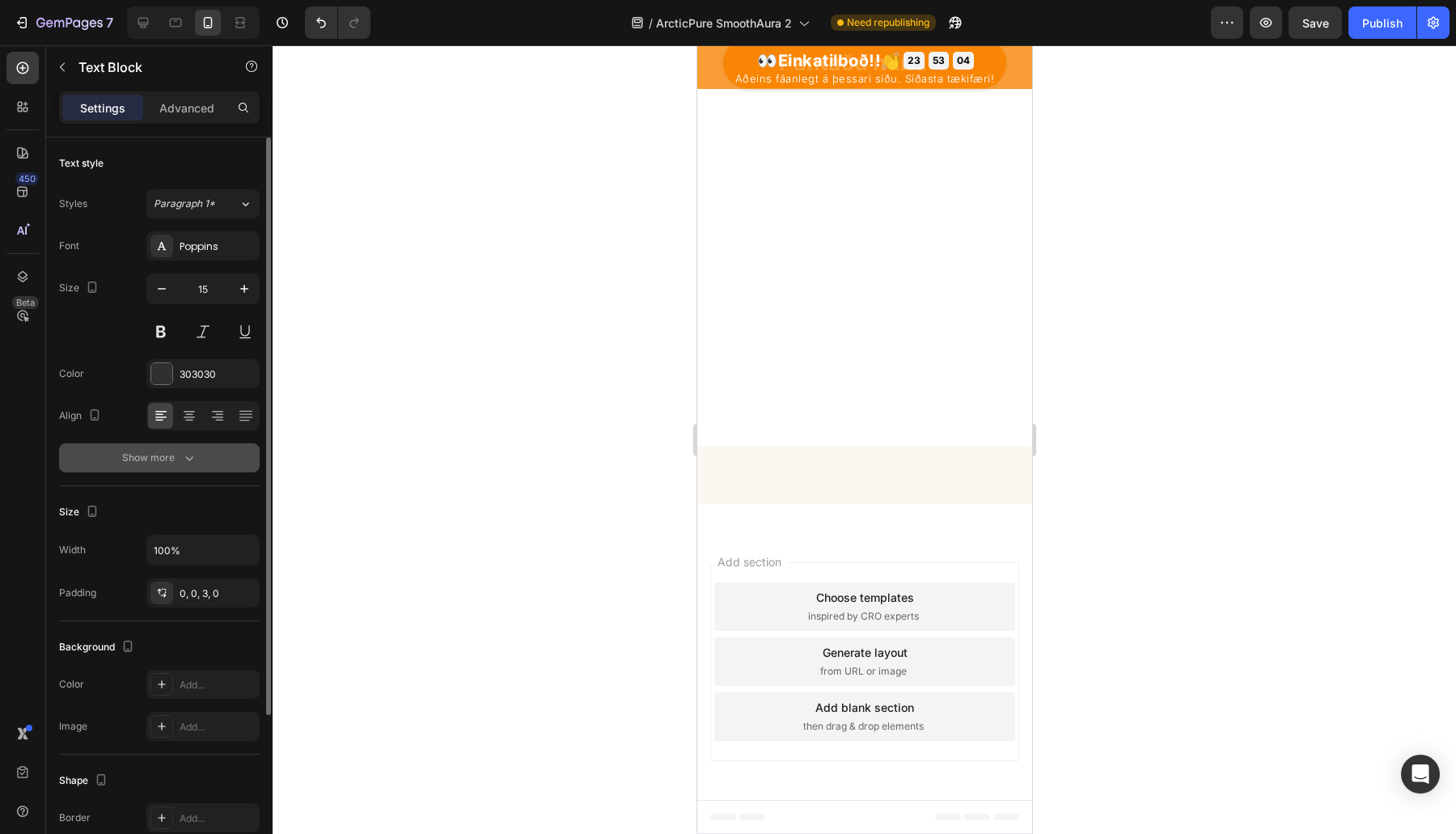
click at [106, 463] on button "Show more" at bounding box center [159, 458] width 201 height 29
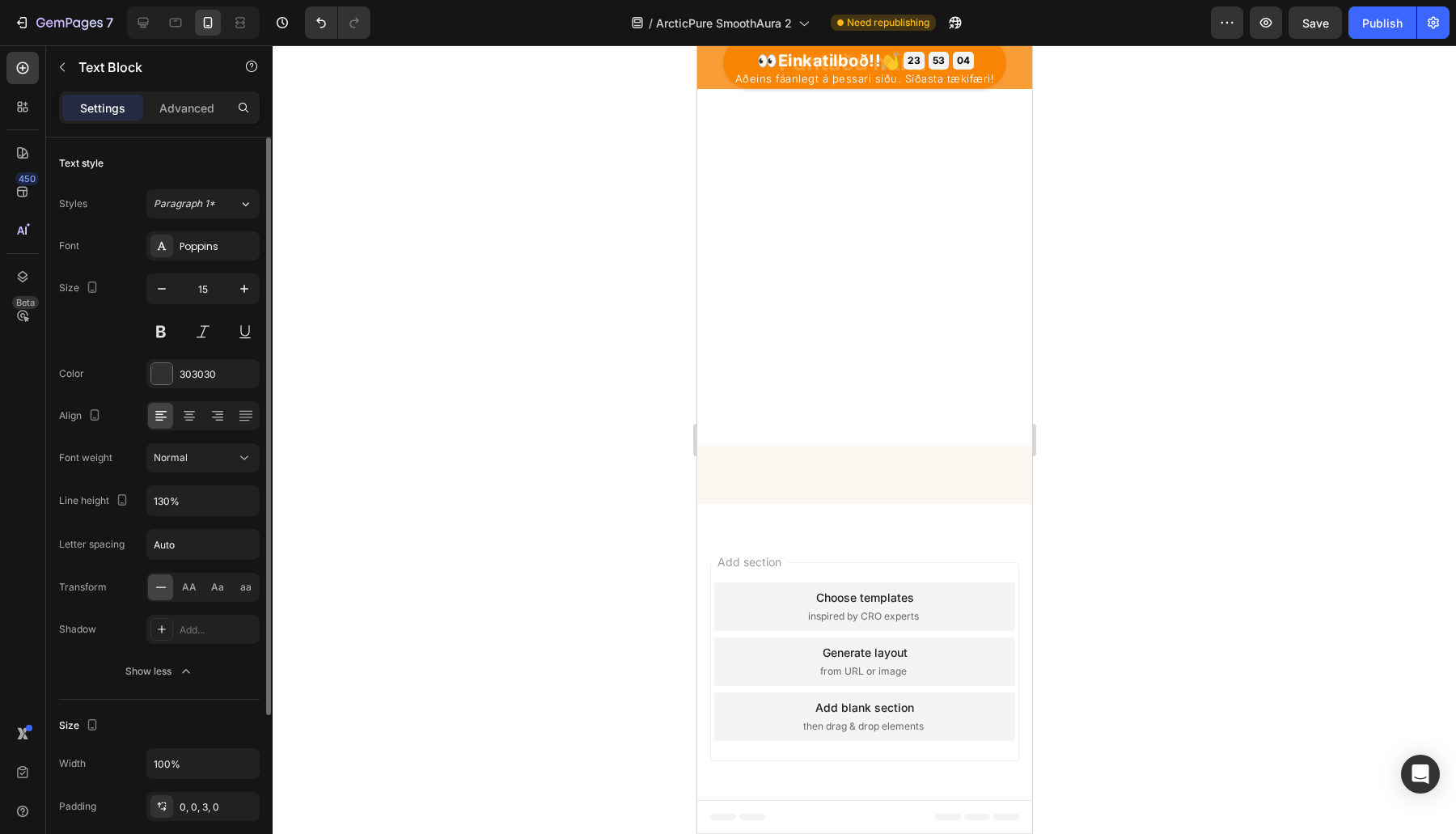
click at [182, 516] on div "Font Poppins Size 15 Color 303030 Align Font weight Normal Line height 130% Let…" at bounding box center [159, 459] width 201 height 455
click at [205, 502] on input "130%" at bounding box center [204, 500] width 112 height 29
paste input "5"
type input "135%"
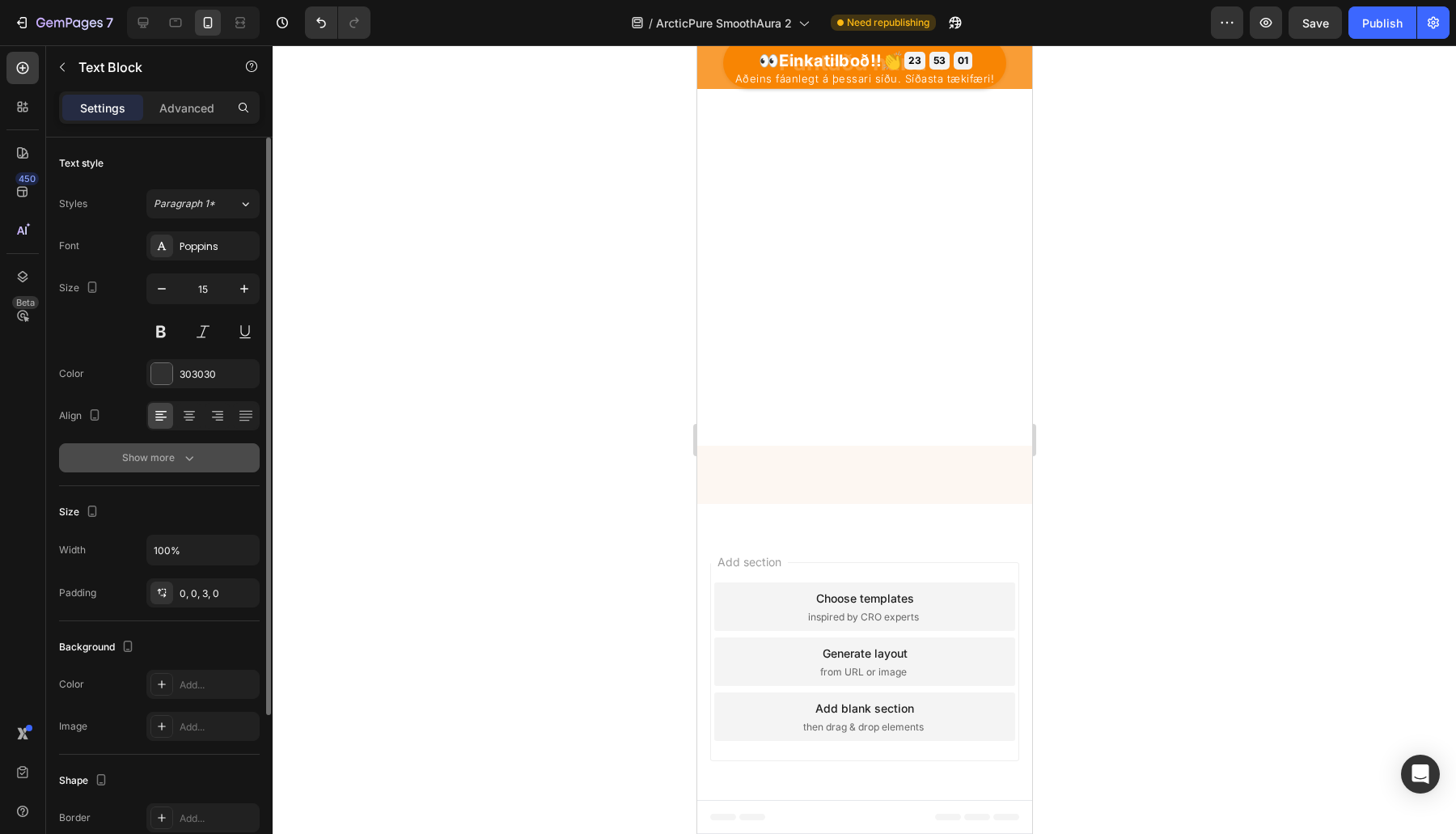
click at [191, 450] on icon "button" at bounding box center [189, 458] width 16 height 16
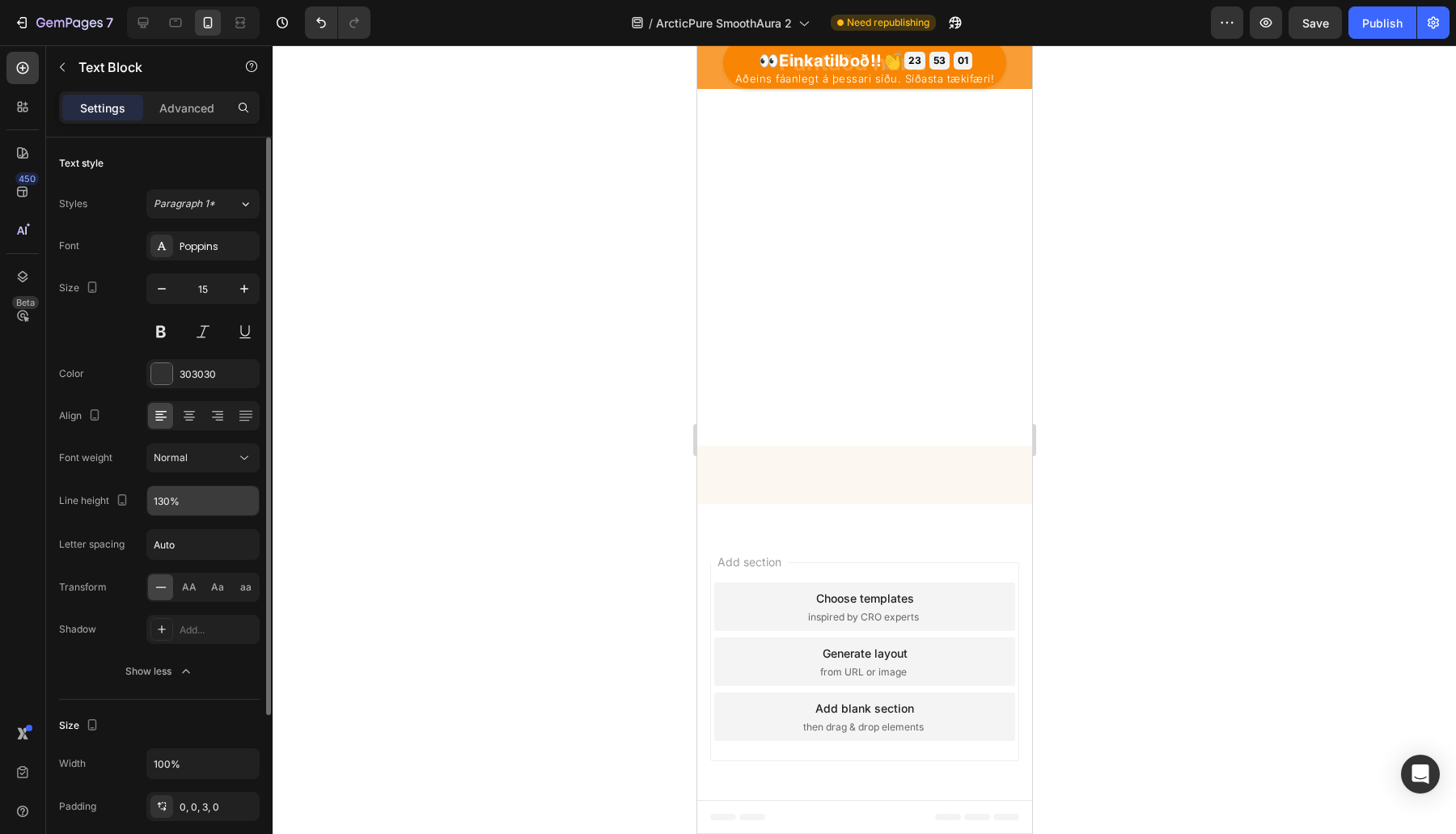
click at [166, 488] on input "130%" at bounding box center [204, 500] width 112 height 29
paste input "5%"
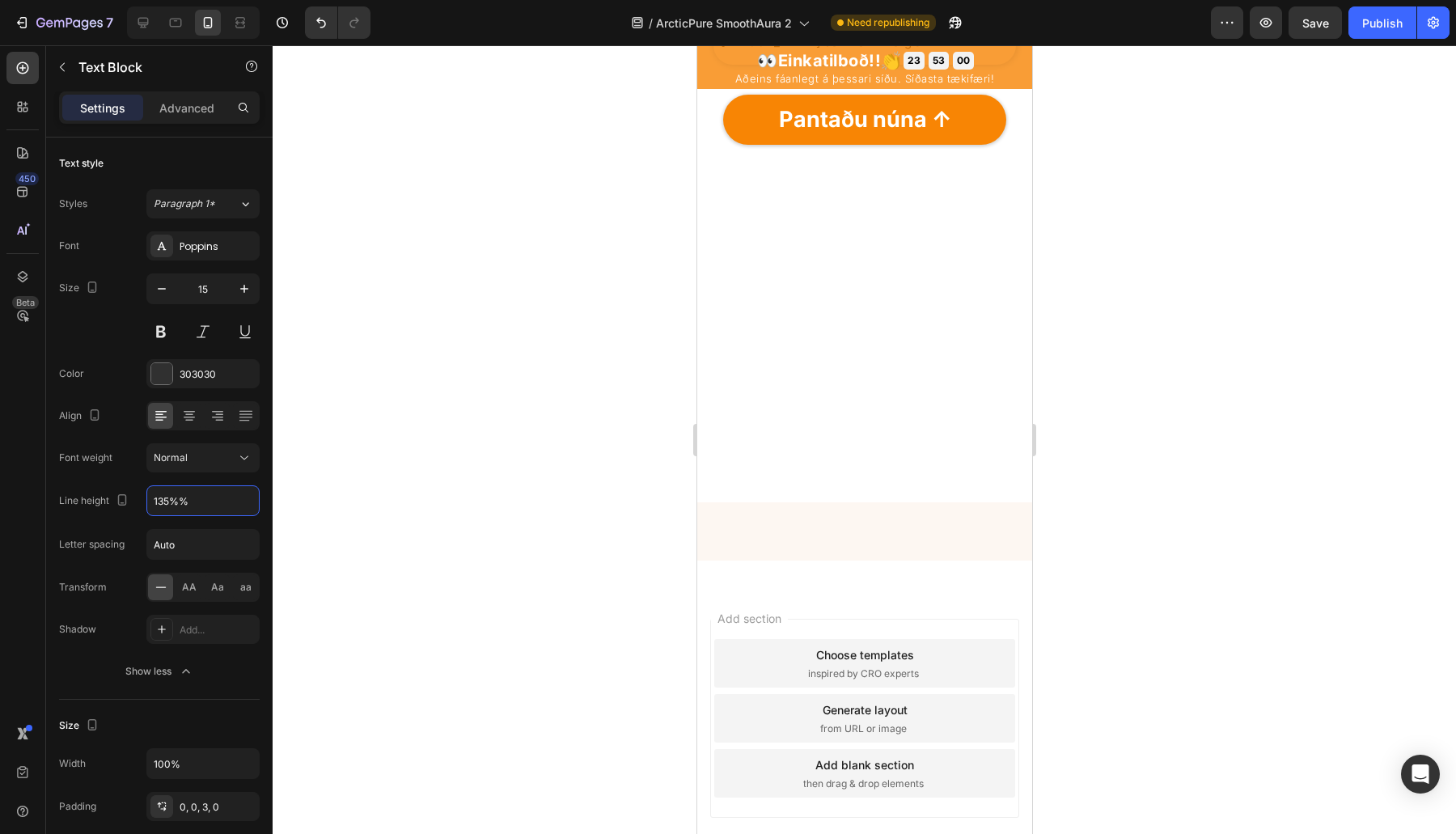
scroll to position [6378, 0]
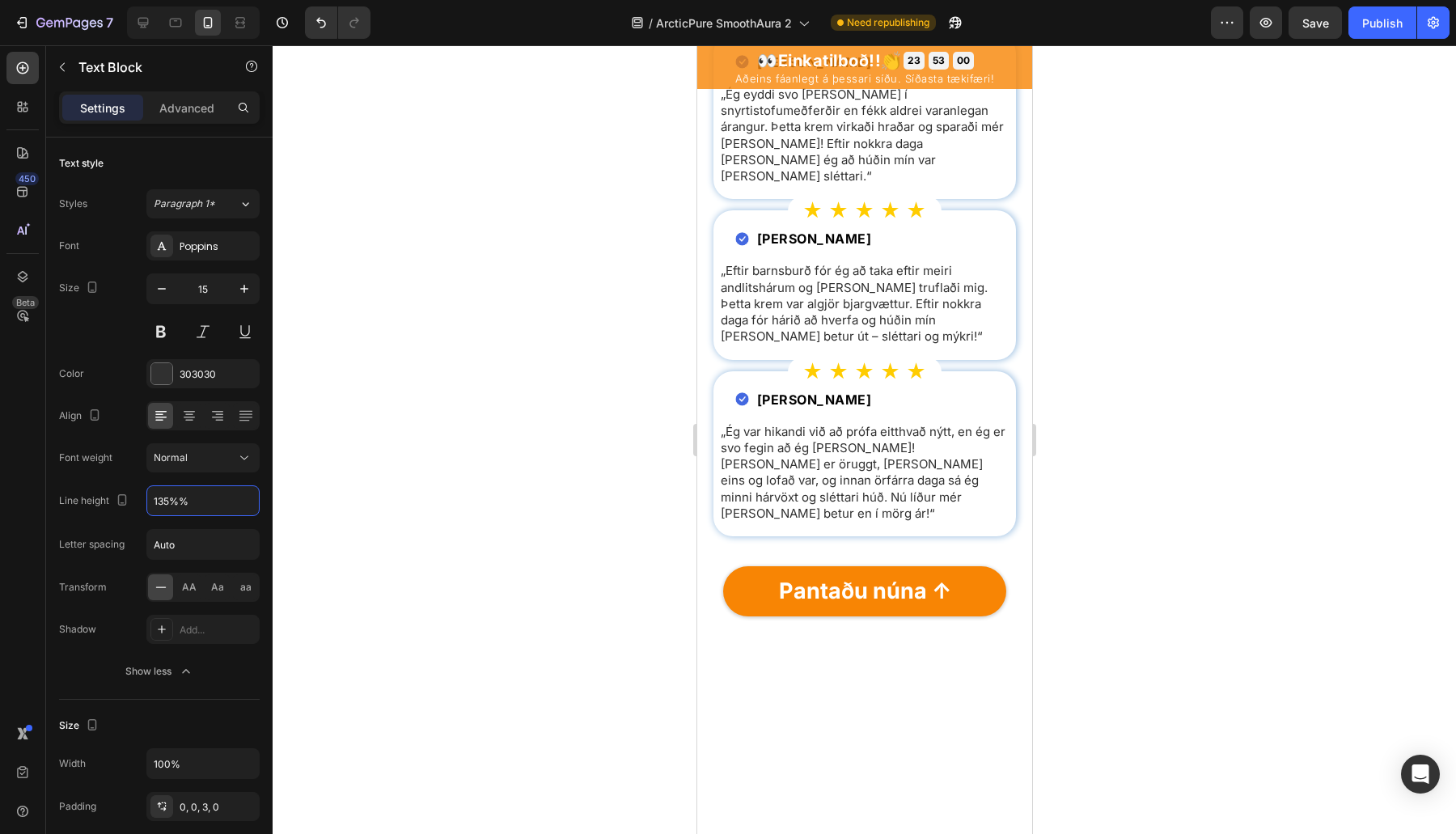
paste input "text"
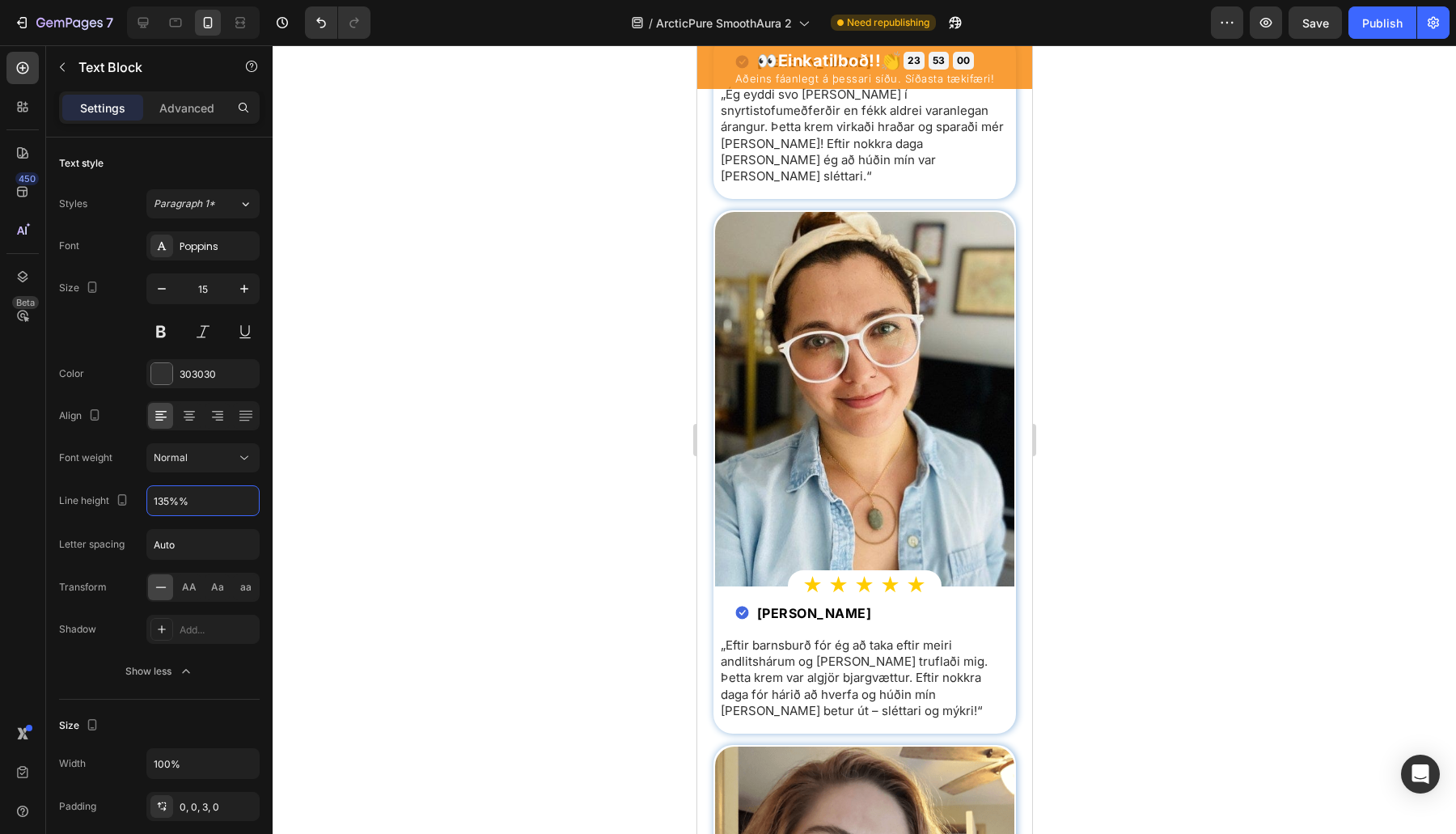
type input "135%"
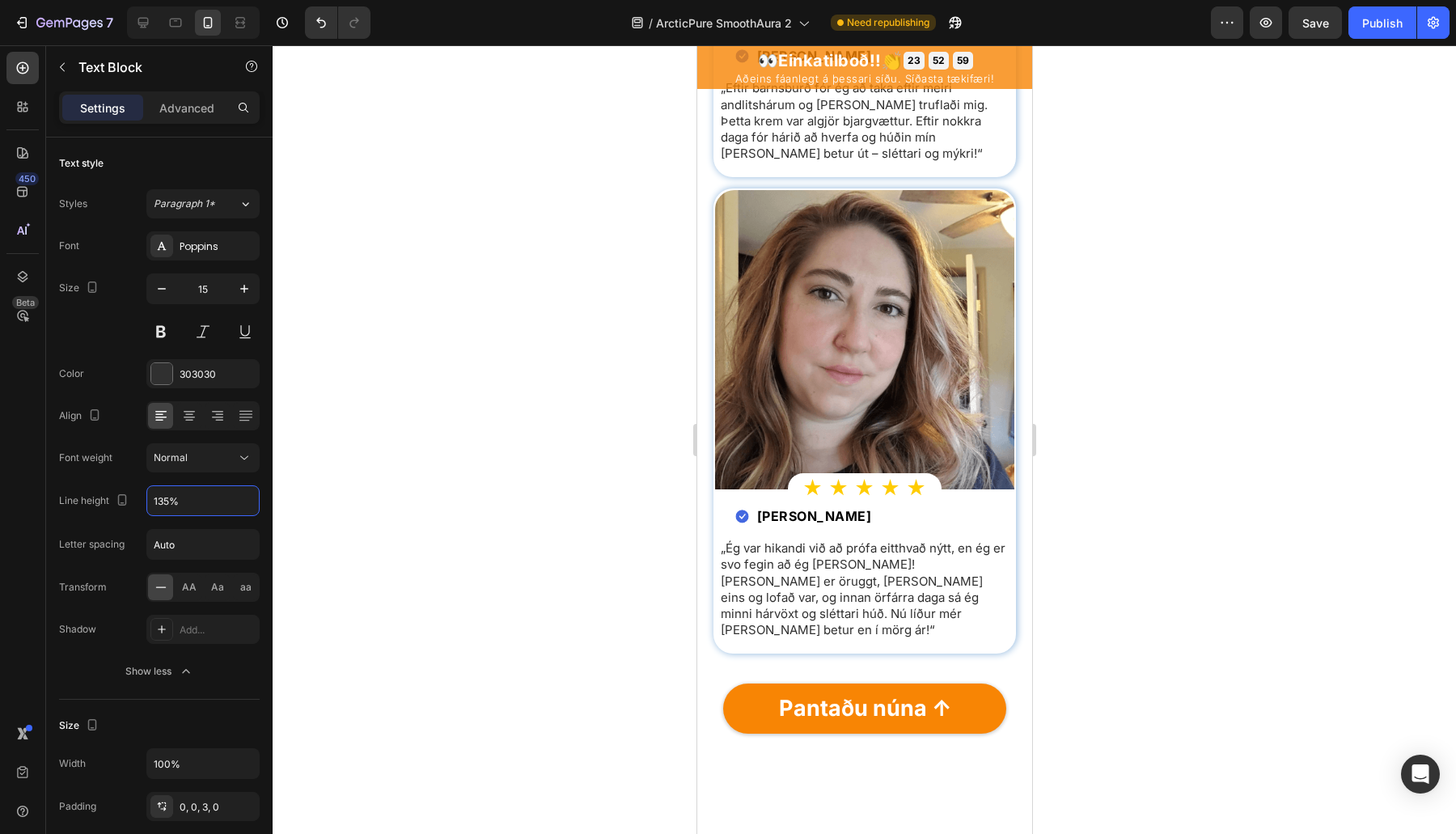
scroll to position [5905, 0]
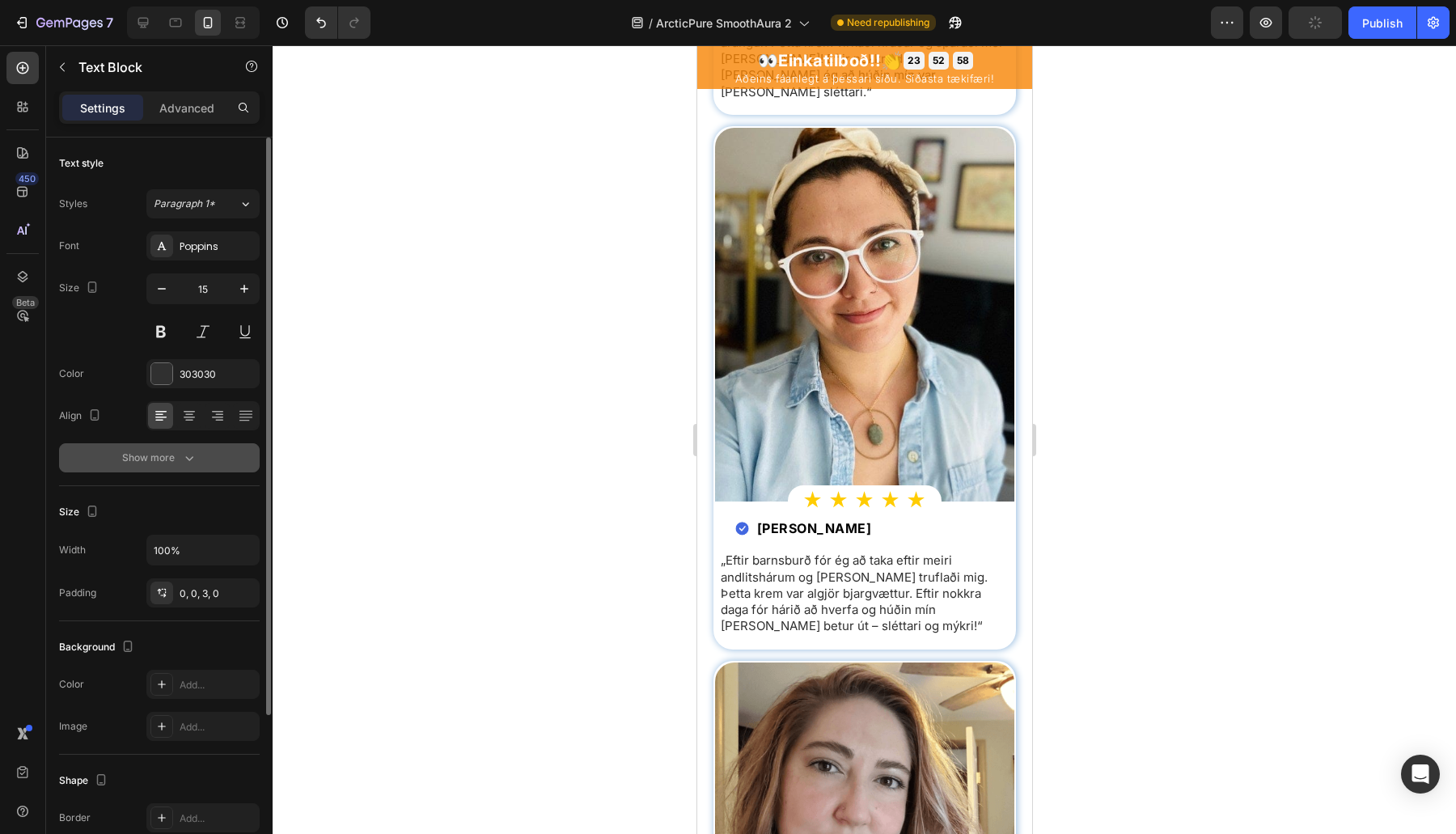
click at [174, 468] on button "Show more" at bounding box center [159, 458] width 201 height 29
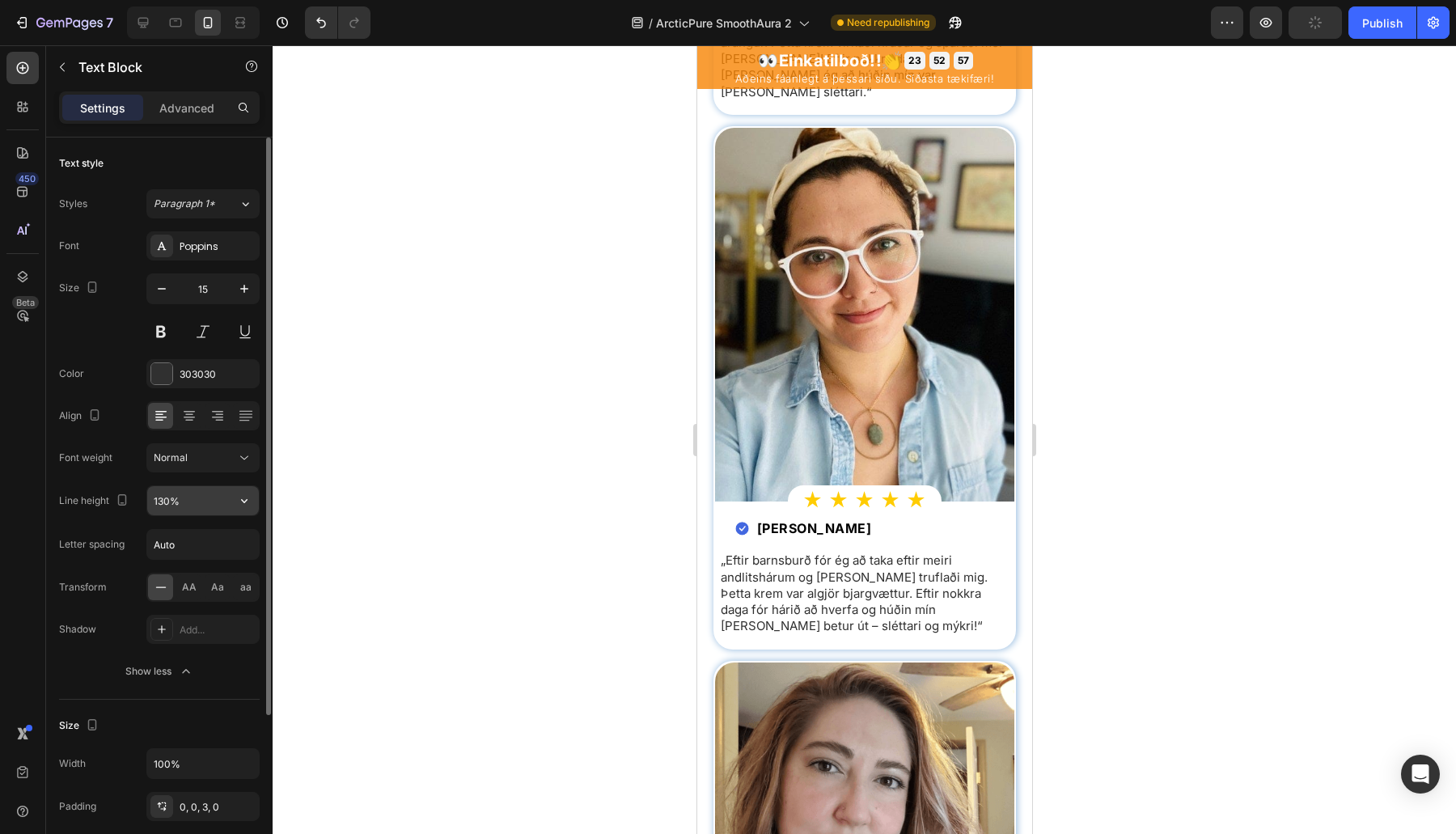
click at [166, 503] on input "130%" at bounding box center [204, 500] width 112 height 29
paste input "5"
type input "135%"
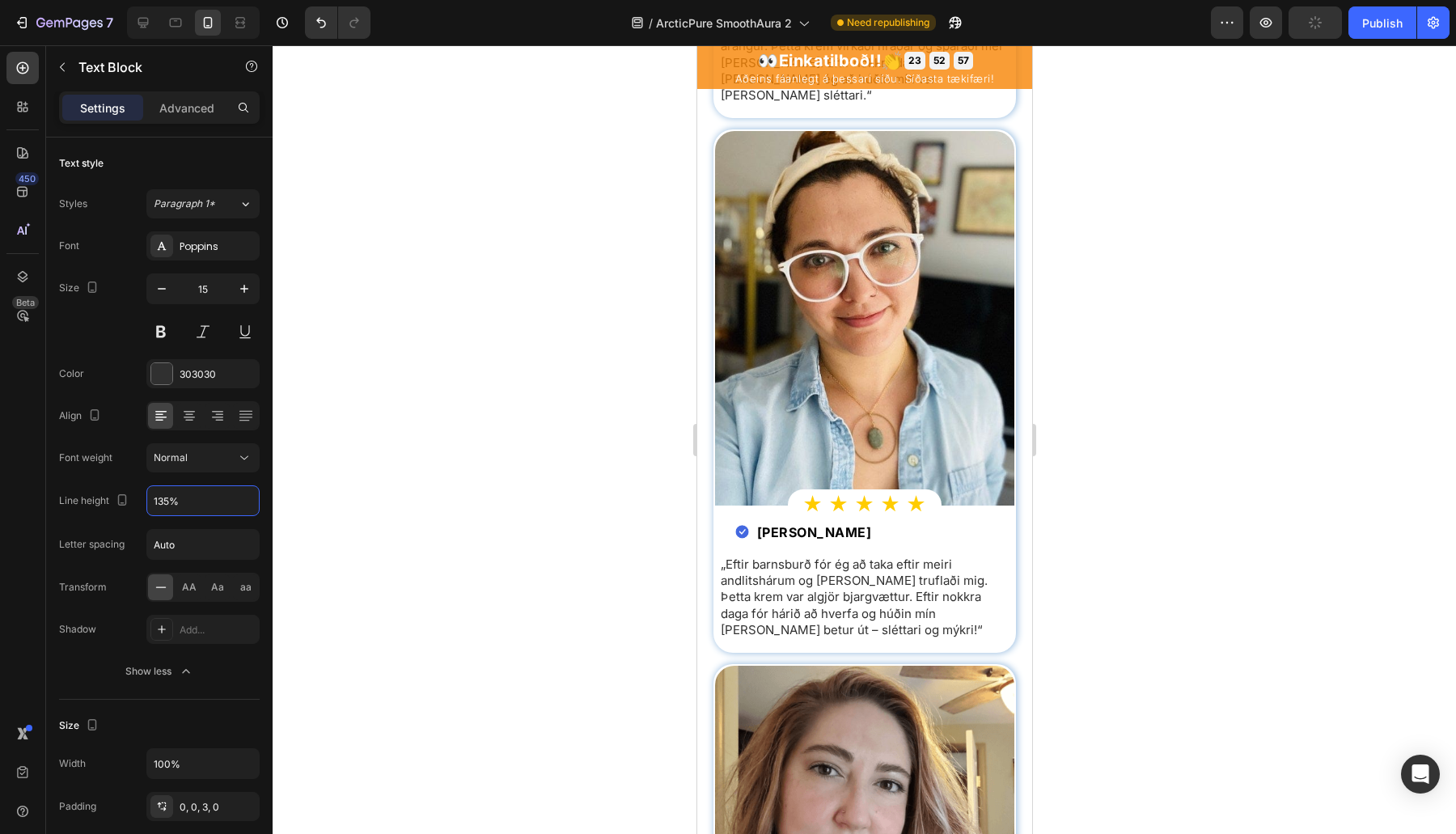
scroll to position [4962, 0]
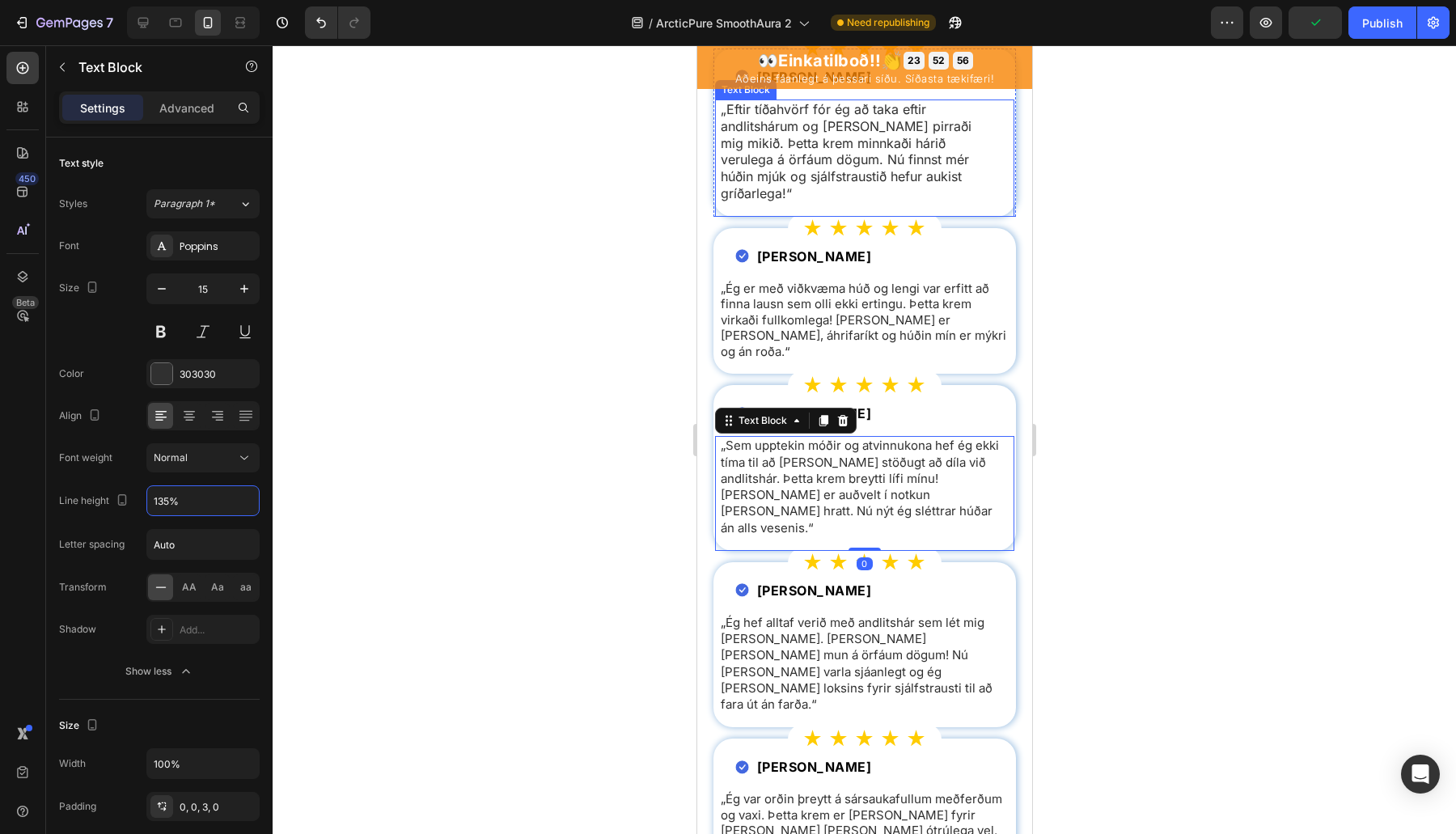
drag, startPoint x: 874, startPoint y: 409, endPoint x: 1120, endPoint y: 539, distance: 278.2
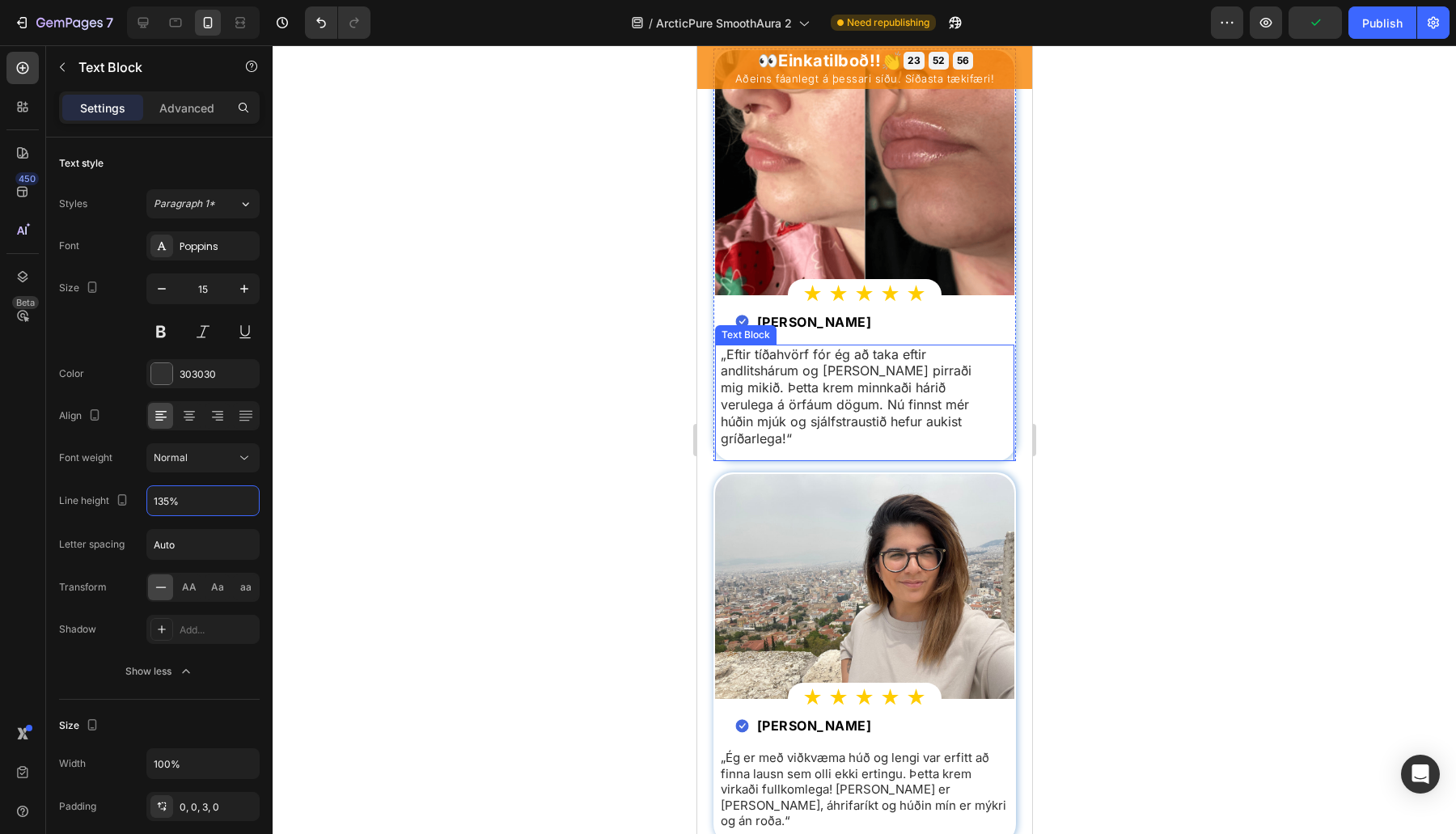
click at [874, 409] on p "„Eftir tíðahvörf fór ég að taka eftir andlitshárum og það pirraði mig mikið. Þe…" at bounding box center [845, 397] width 251 height 101
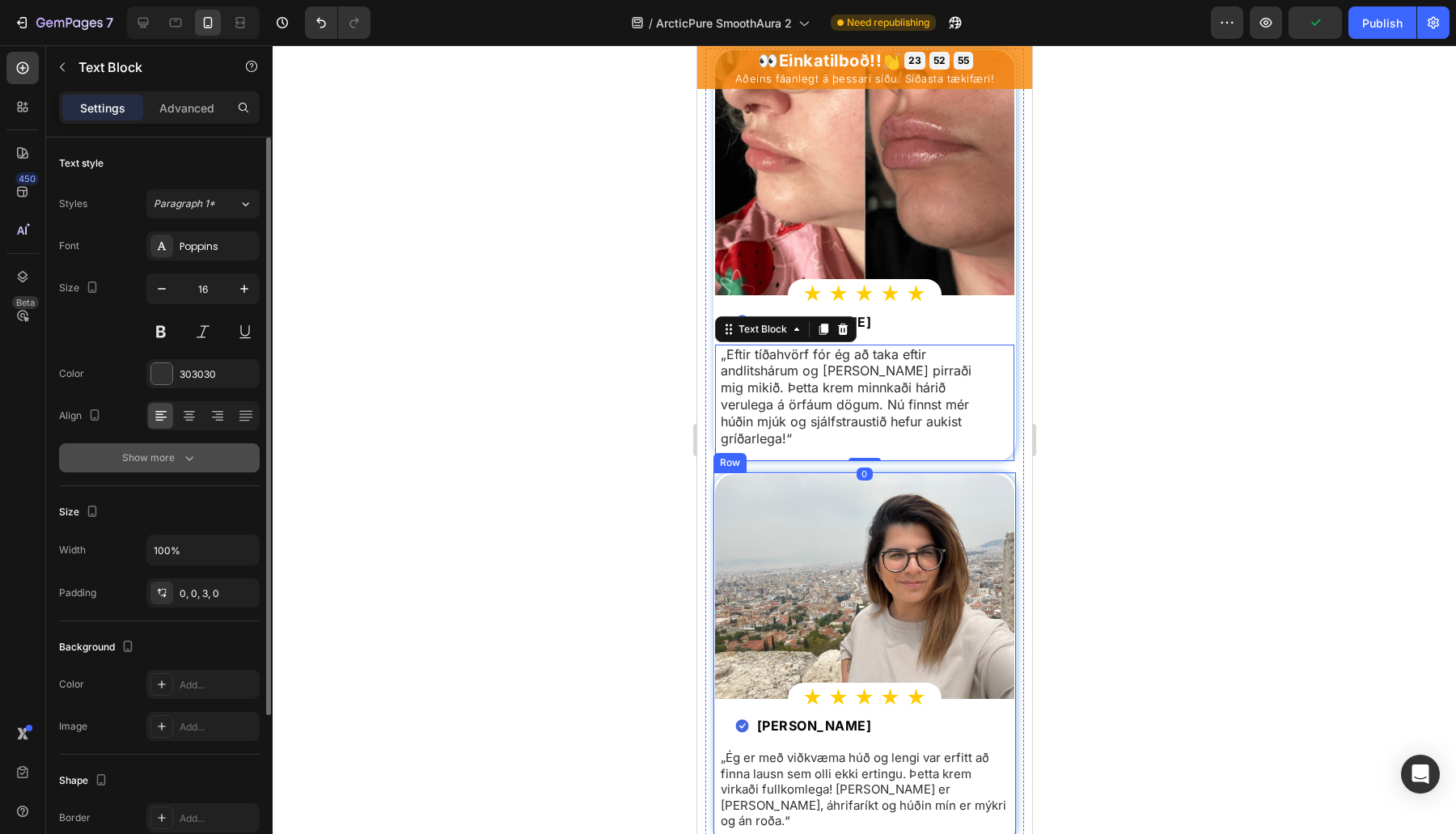
click at [174, 458] on div "Show more" at bounding box center [160, 458] width 76 height 16
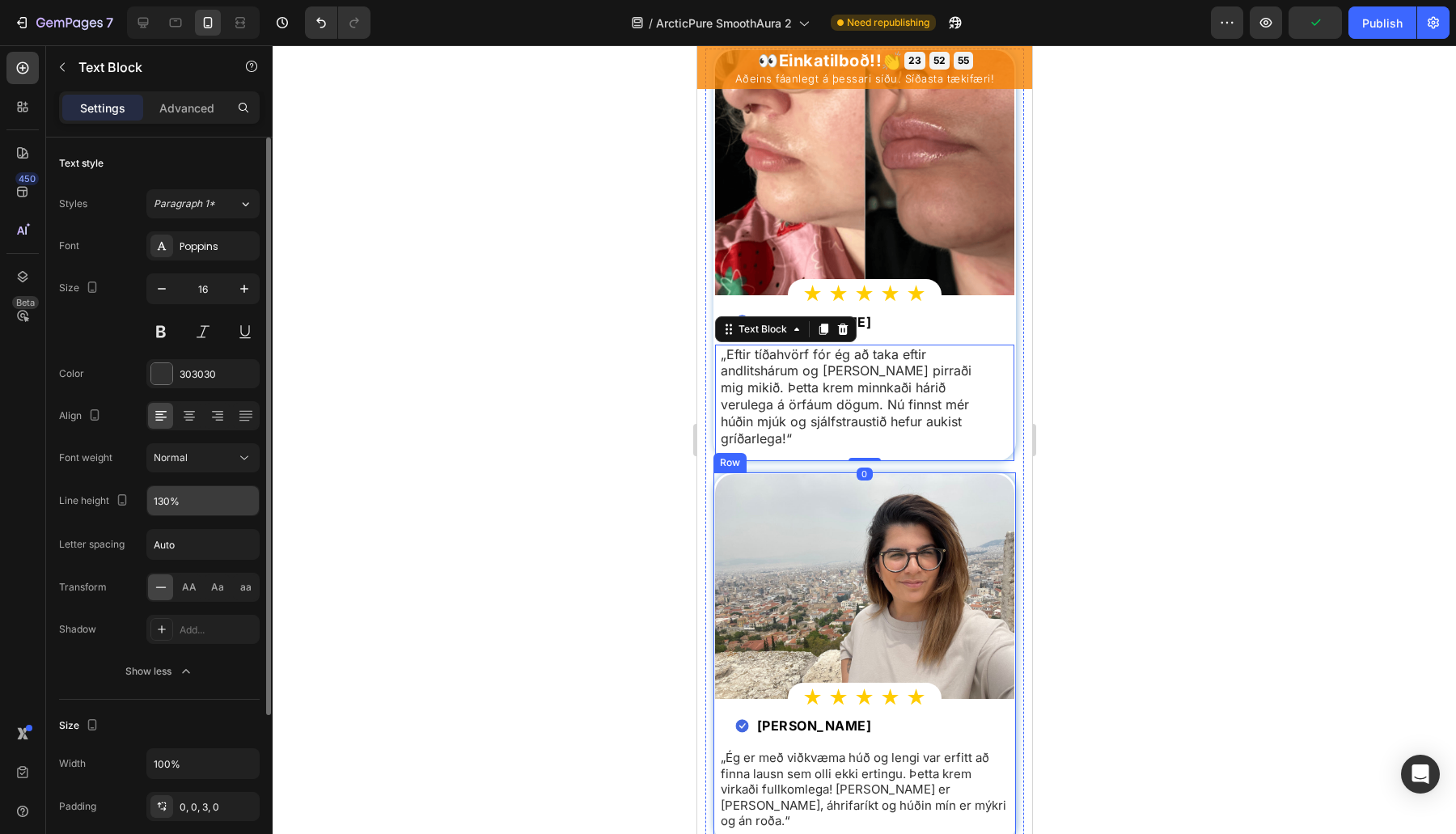
click at [177, 496] on input "130%" at bounding box center [204, 500] width 112 height 29
paste input "5"
type input "135%"
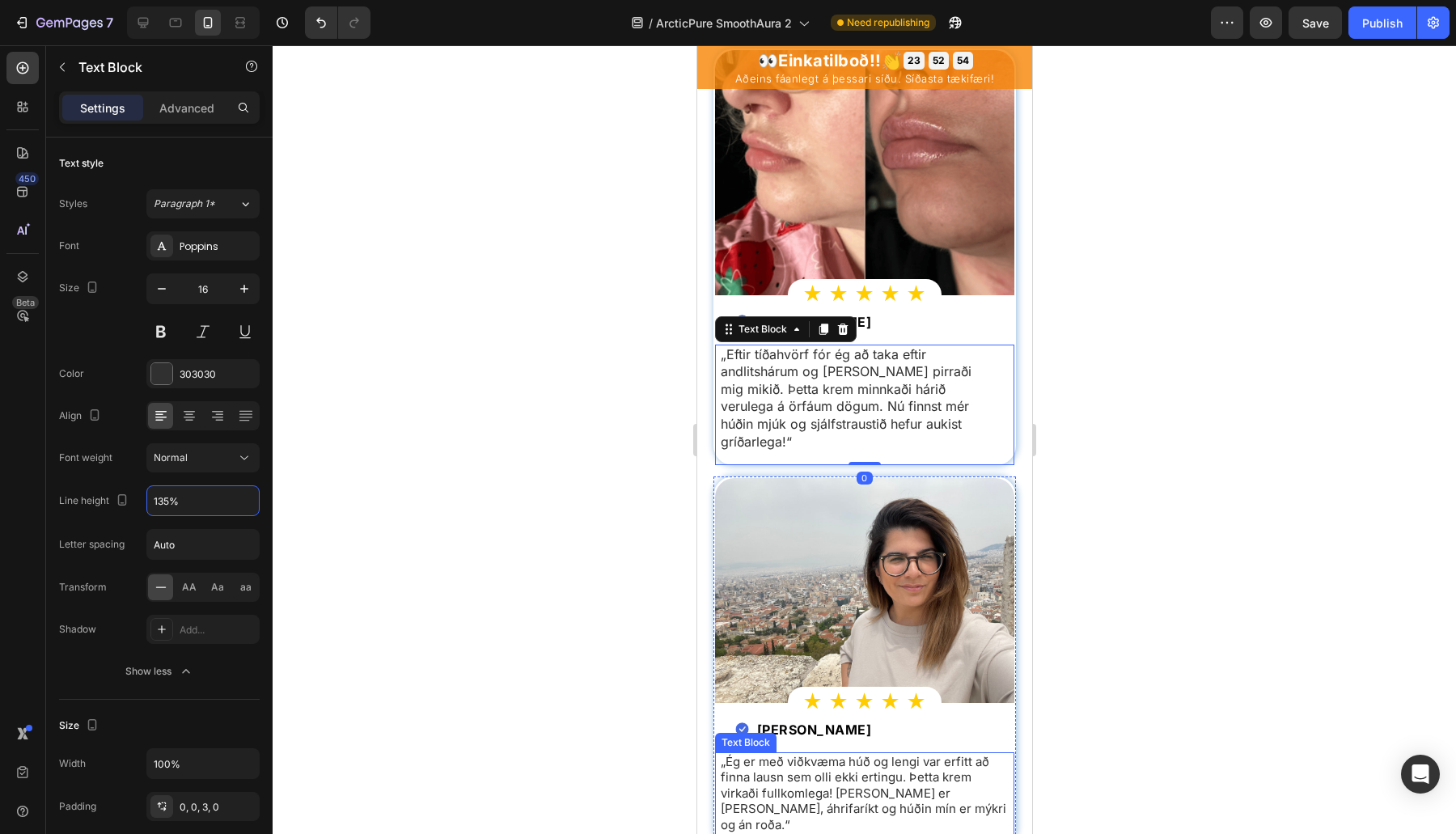
click at [829, 769] on p "„Ég er með viðkvæma húð og lengi var erfitt að finna lausn sem olli ekki erting…" at bounding box center [864, 793] width 288 height 79
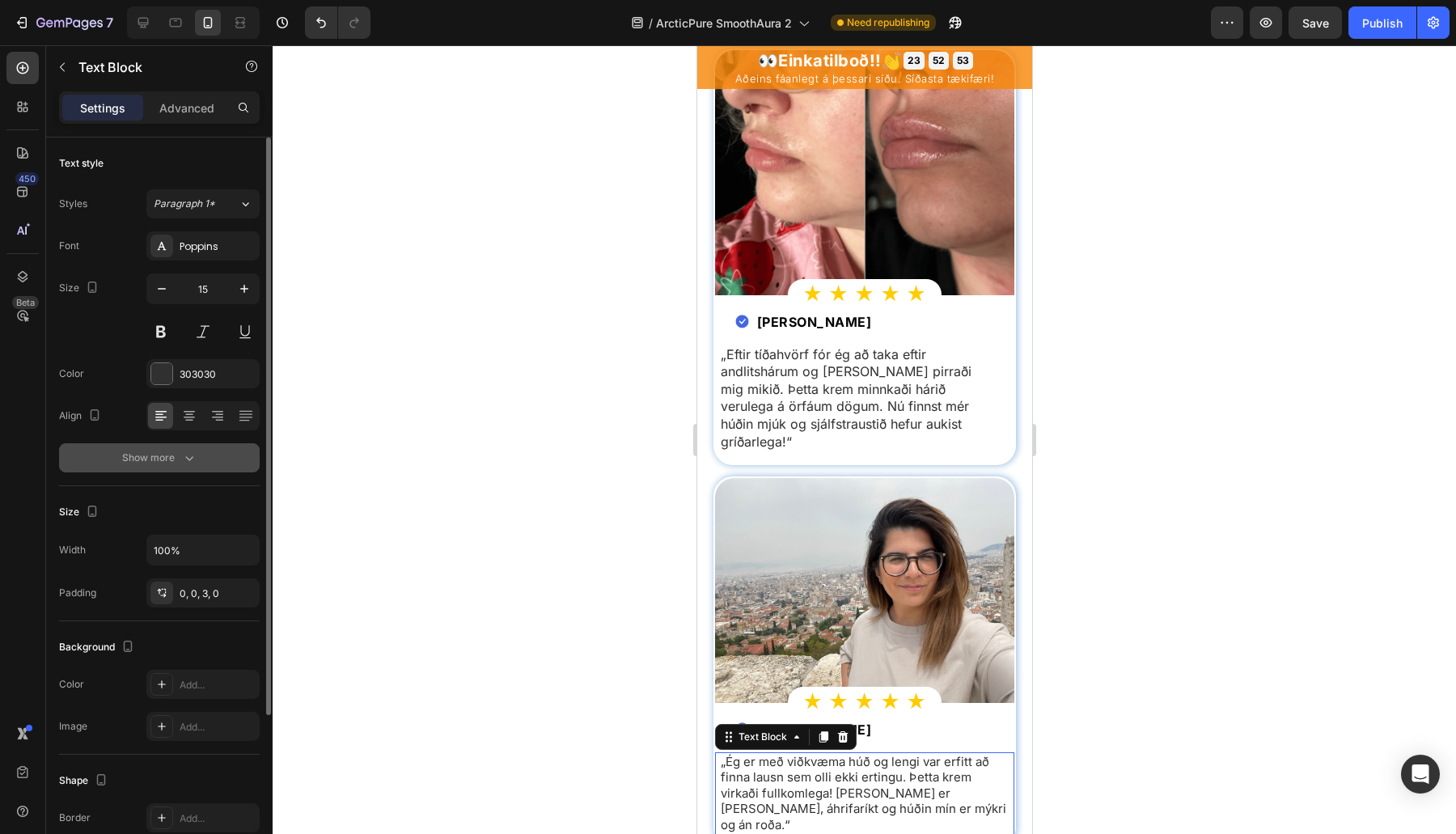
click at [203, 467] on button "Show more" at bounding box center [159, 458] width 201 height 29
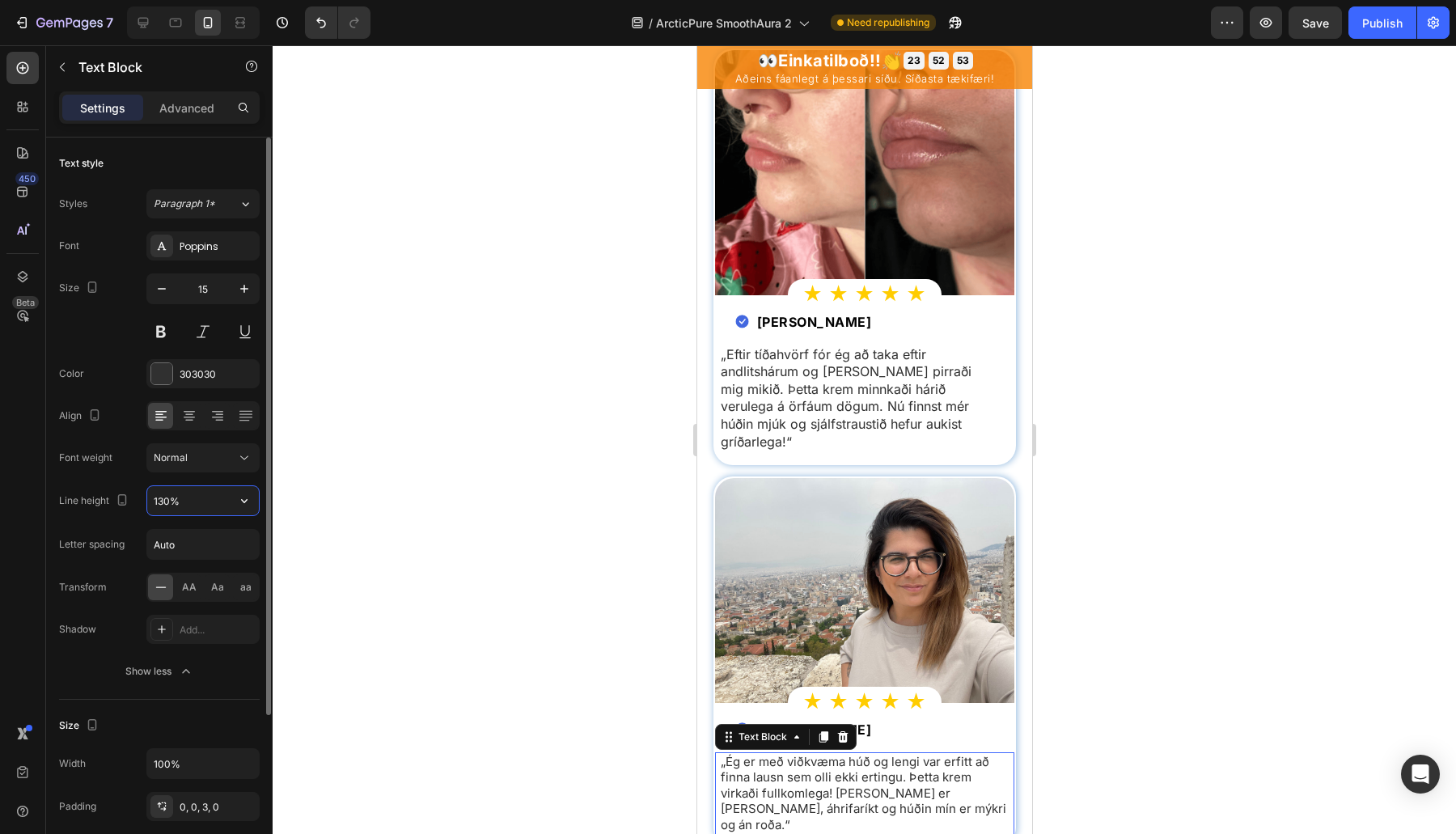
click at [179, 489] on input "130%" at bounding box center [204, 500] width 112 height 29
paste input "5"
type input "135%"
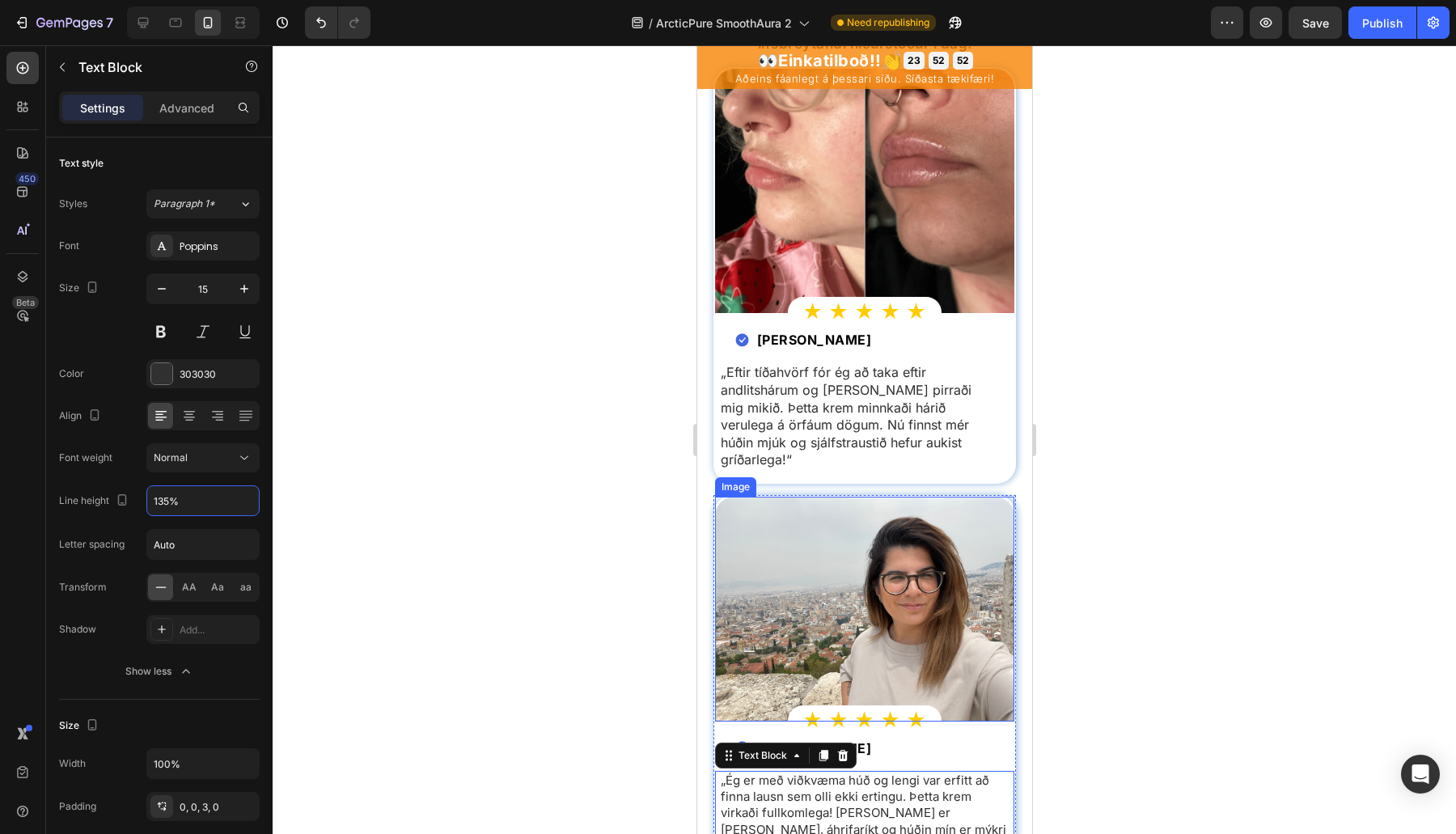
scroll to position [4489, 0]
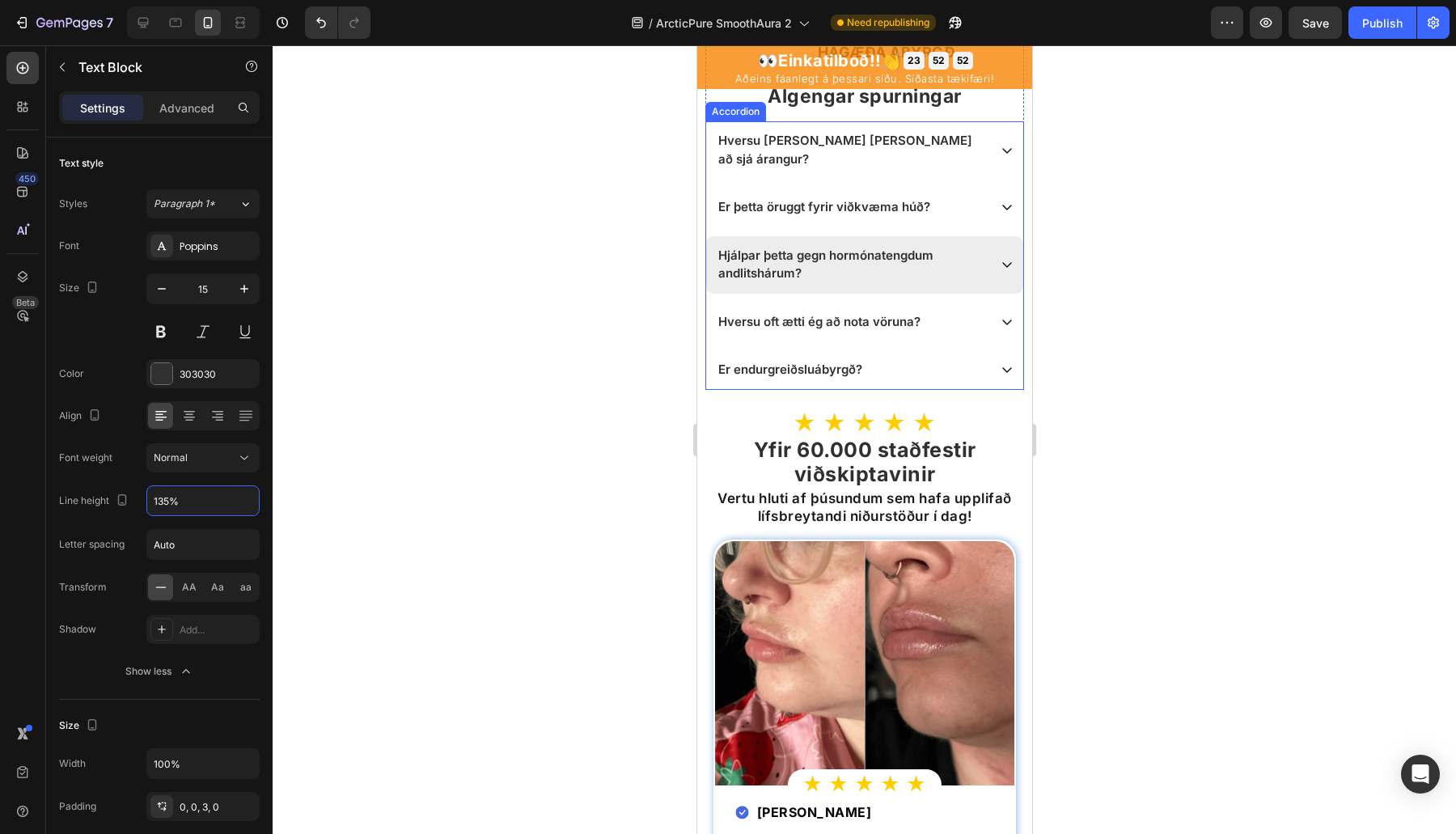
click at [863, 365] on p "Hjálpar þetta gegn hormónatengdum andlitshárum?" at bounding box center [851, 346] width 267 height 36
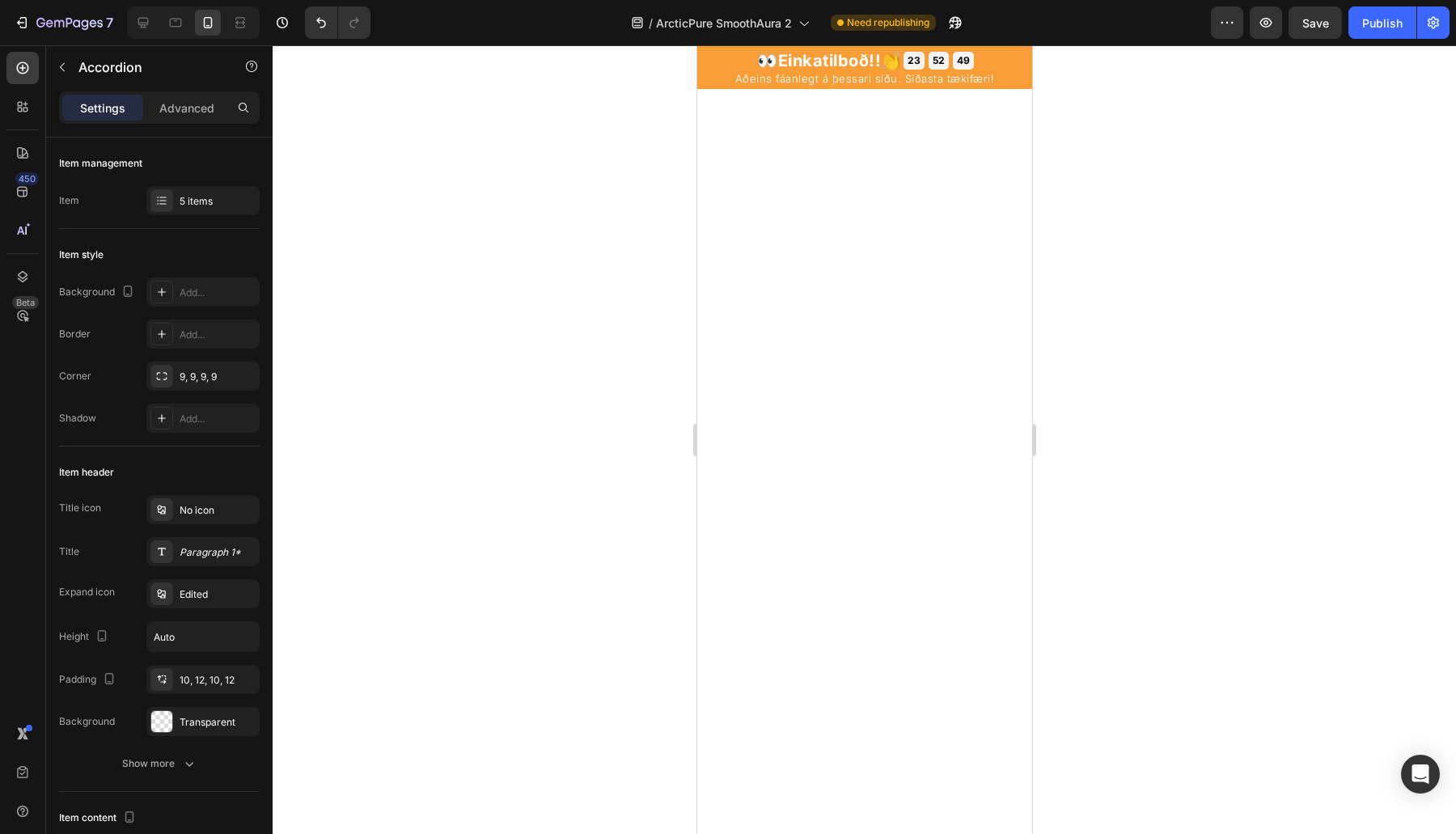
scroll to position [0, 0]
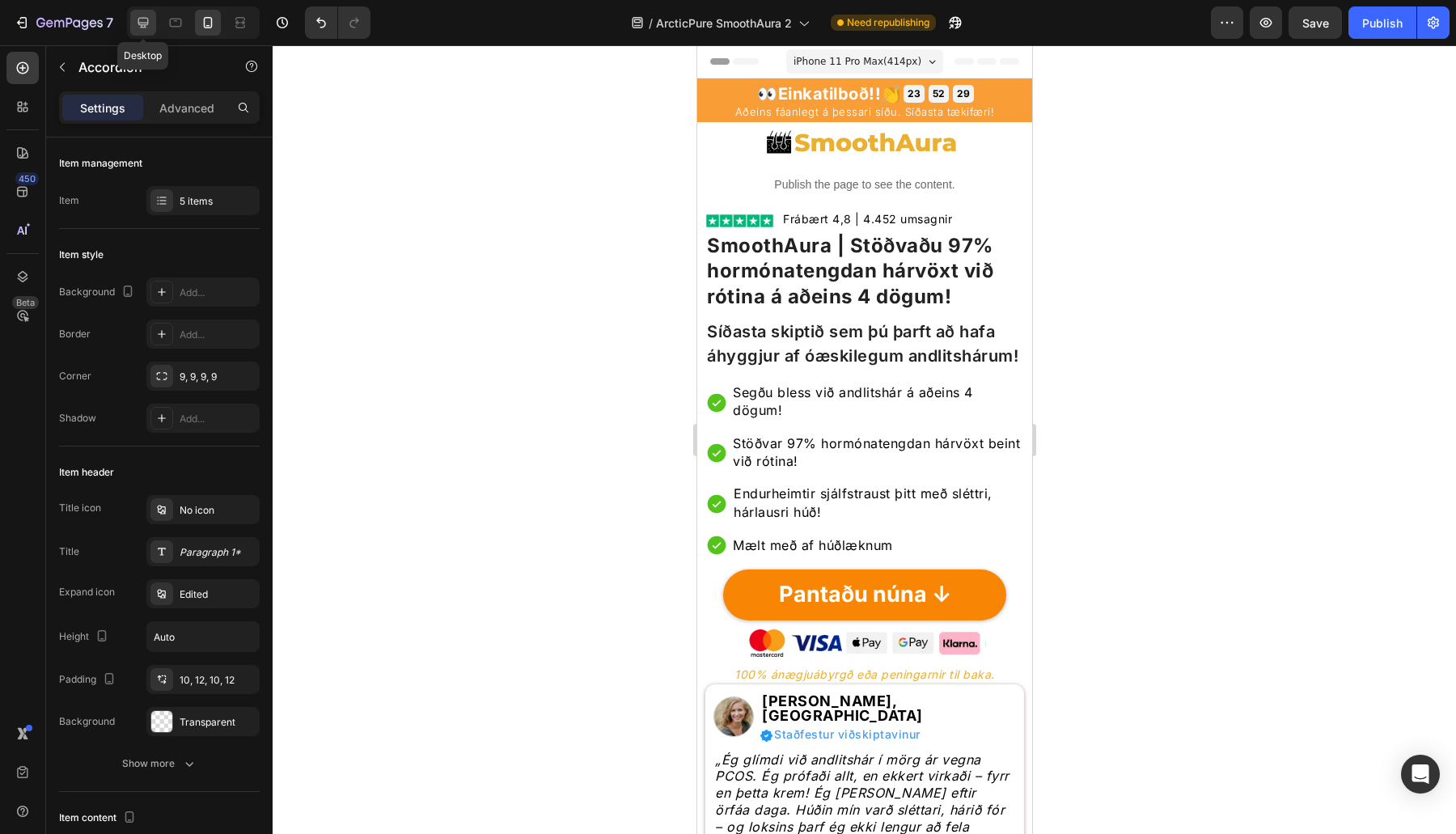
click at [140, 21] on icon at bounding box center [143, 22] width 16 height 16
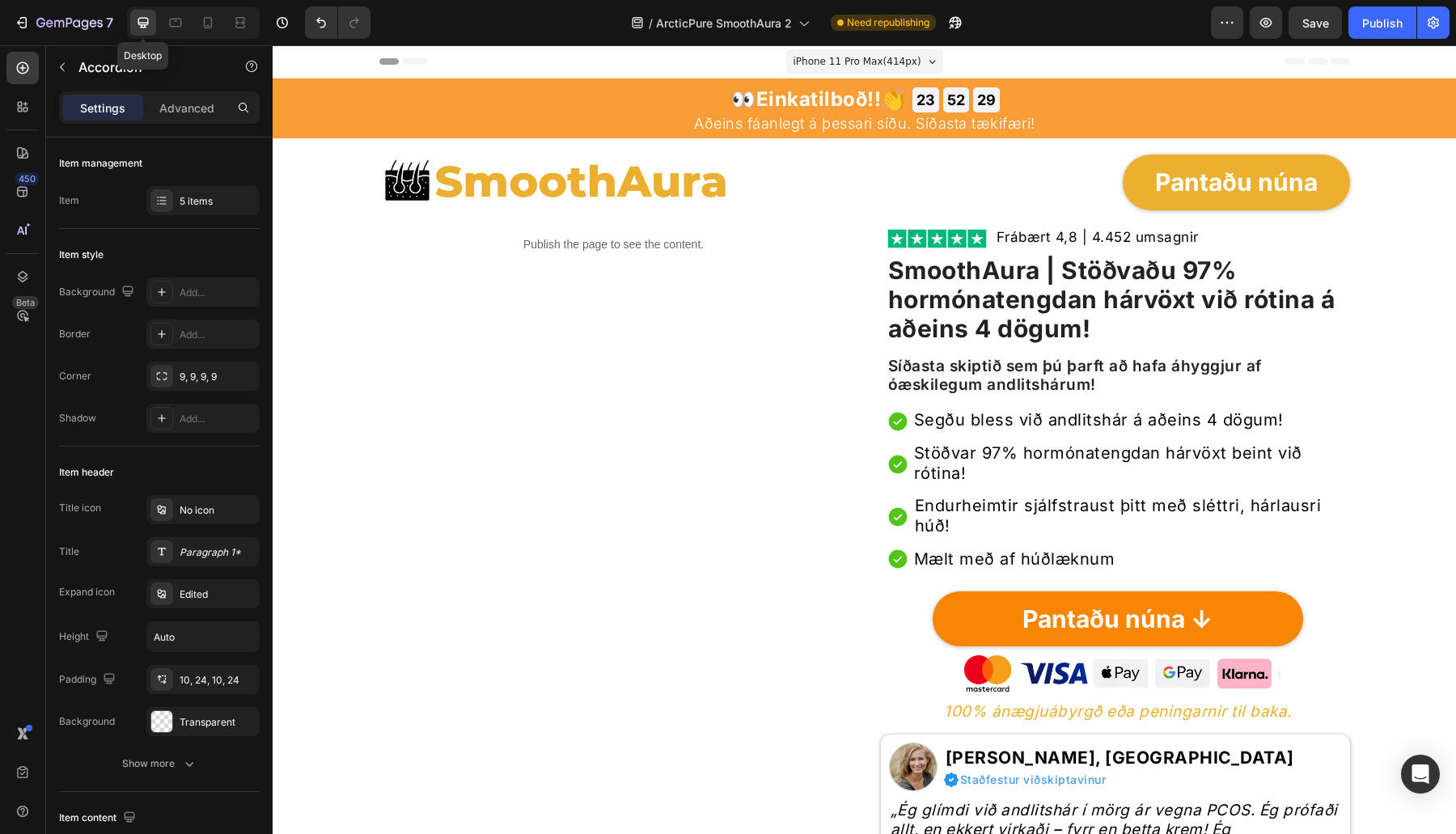
type input "65%"
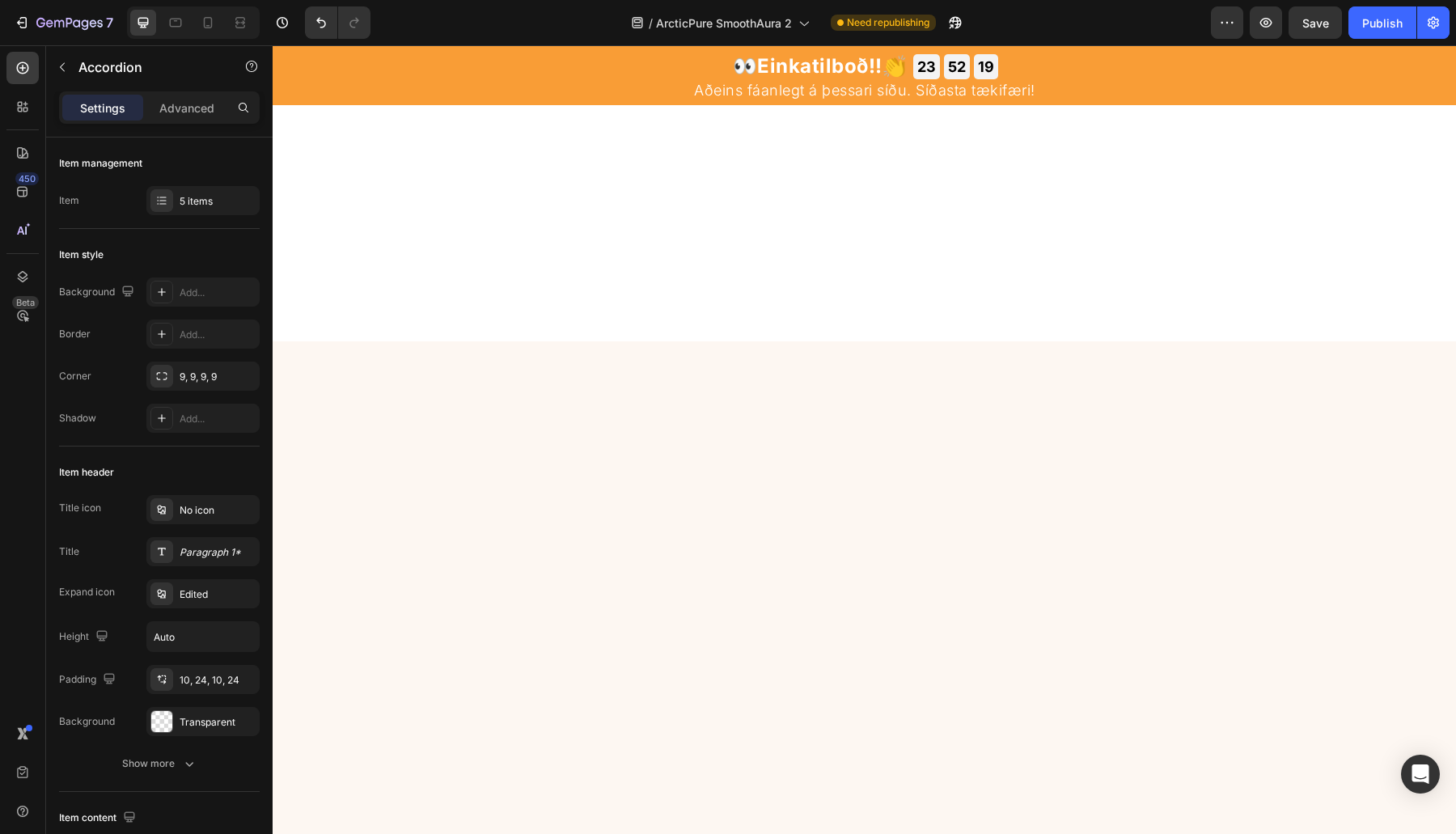
scroll to position [5189, 0]
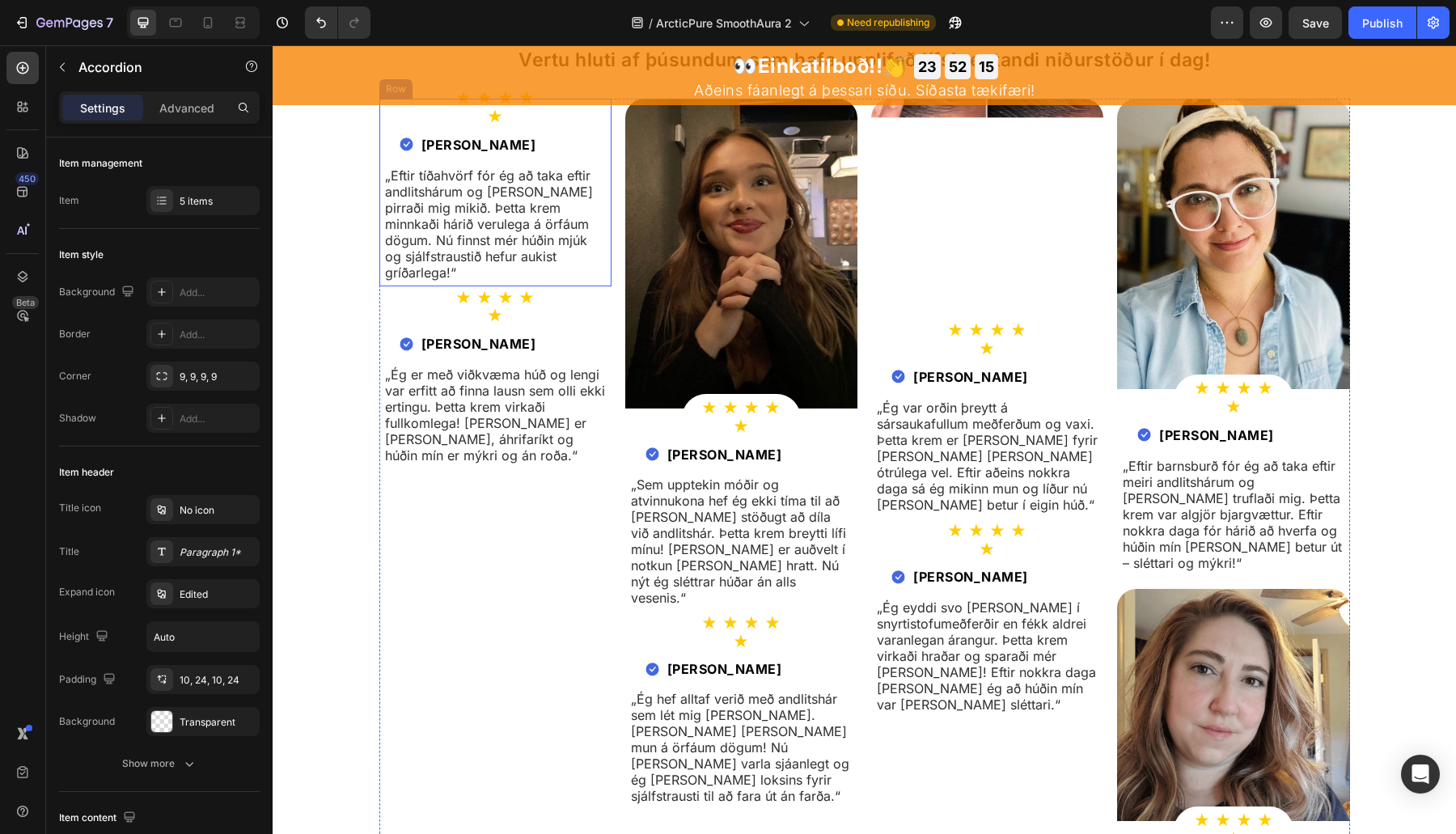
click at [497, 326] on strong "María Þórsdóttir" at bounding box center [478, 333] width 115 height 16
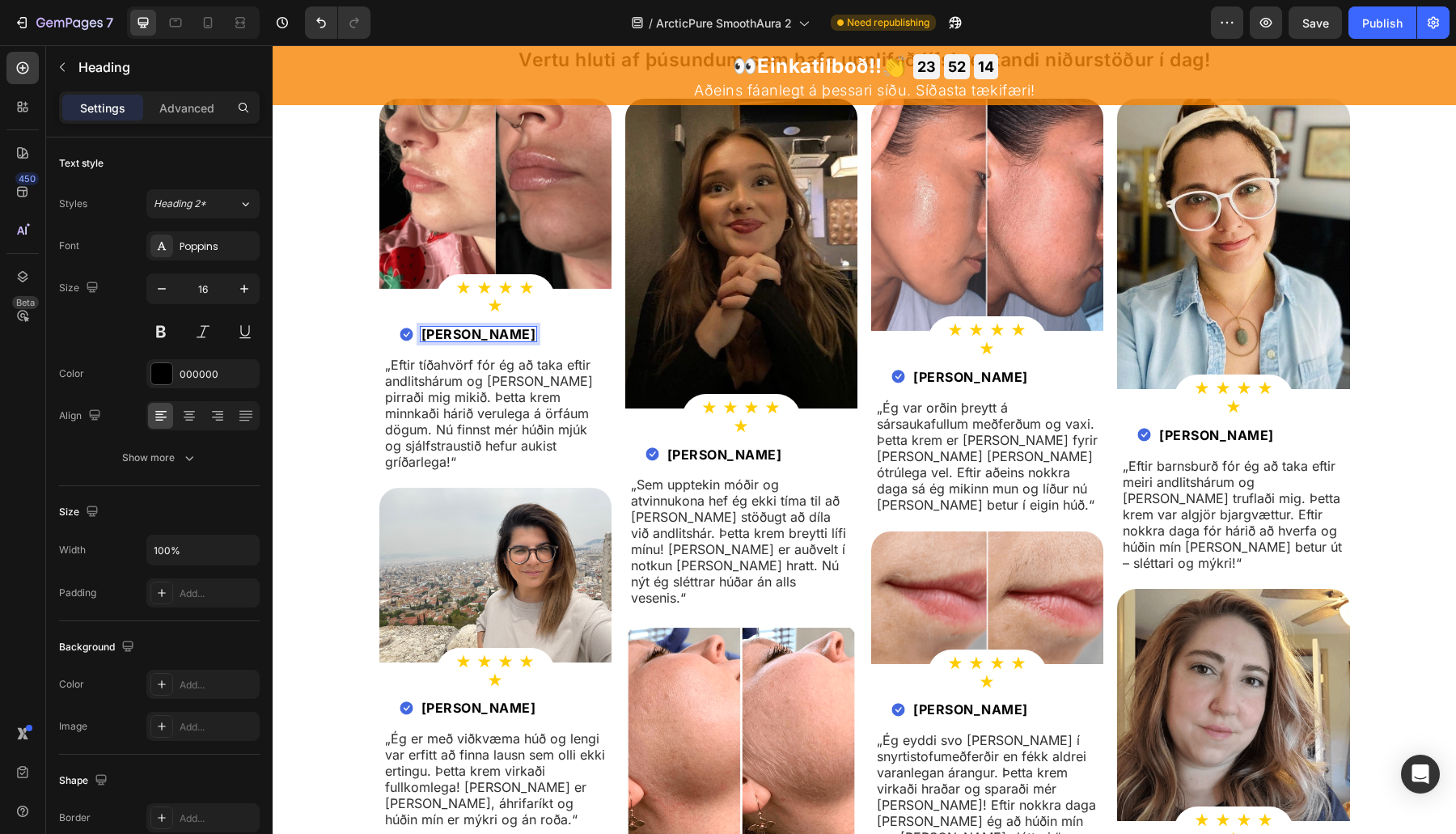
click at [497, 326] on strong "María Þórsdóttir" at bounding box center [478, 333] width 115 height 16
click at [732, 446] on div "Image ★ ★ ★ ★ ★ Heading Row Row Image Elín Magnúsdóttir Heading Row Row „Sem up…" at bounding box center [741, 355] width 233 height 513
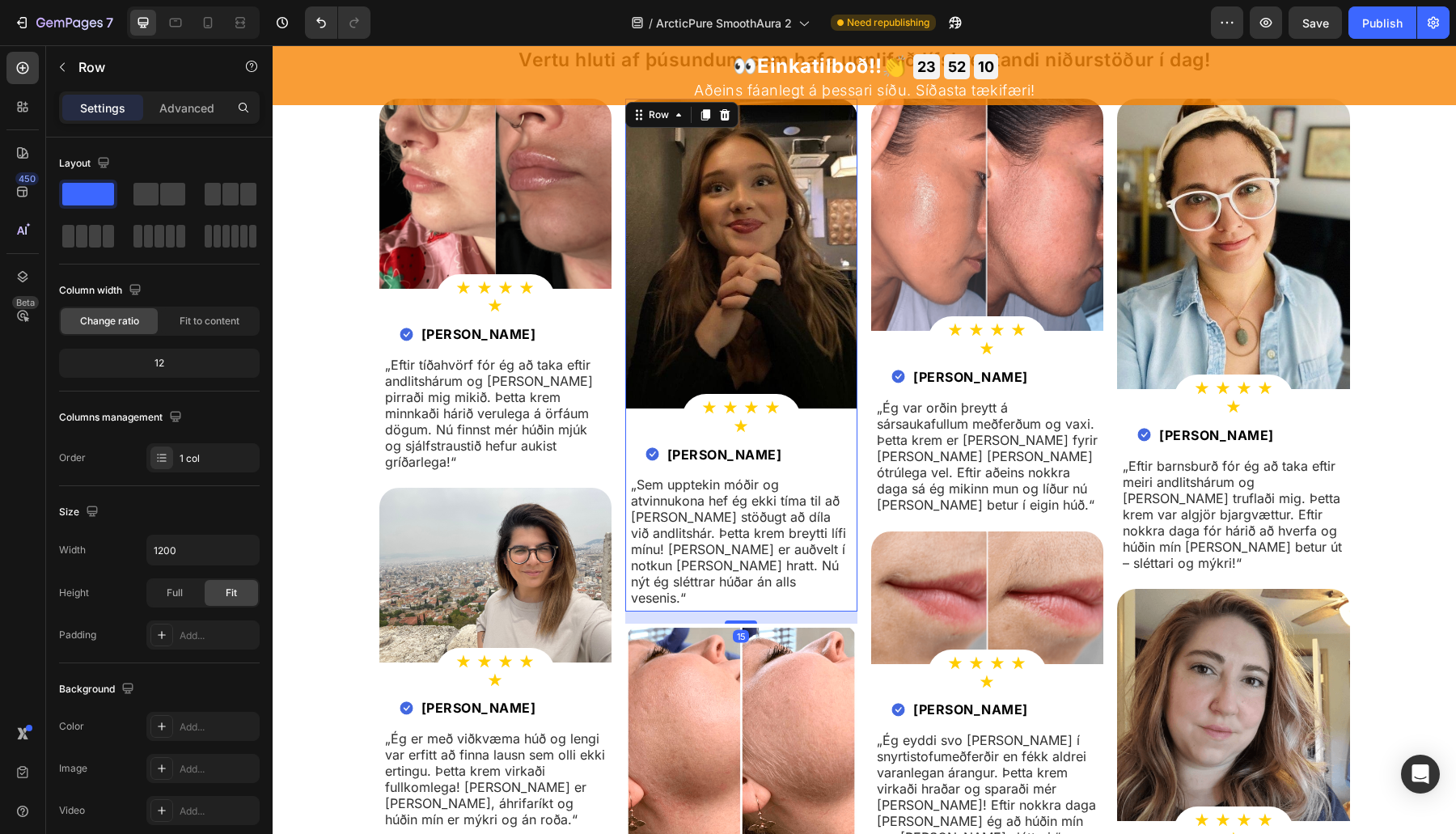
click at [732, 446] on div "Image ★ ★ ★ ★ ★ Heading Row Row Image Elín Magnúsdóttir Heading Row Row „Sem up…" at bounding box center [741, 355] width 233 height 513
click at [738, 446] on strong "Elín Magnúsdóttir" at bounding box center [724, 454] width 115 height 16
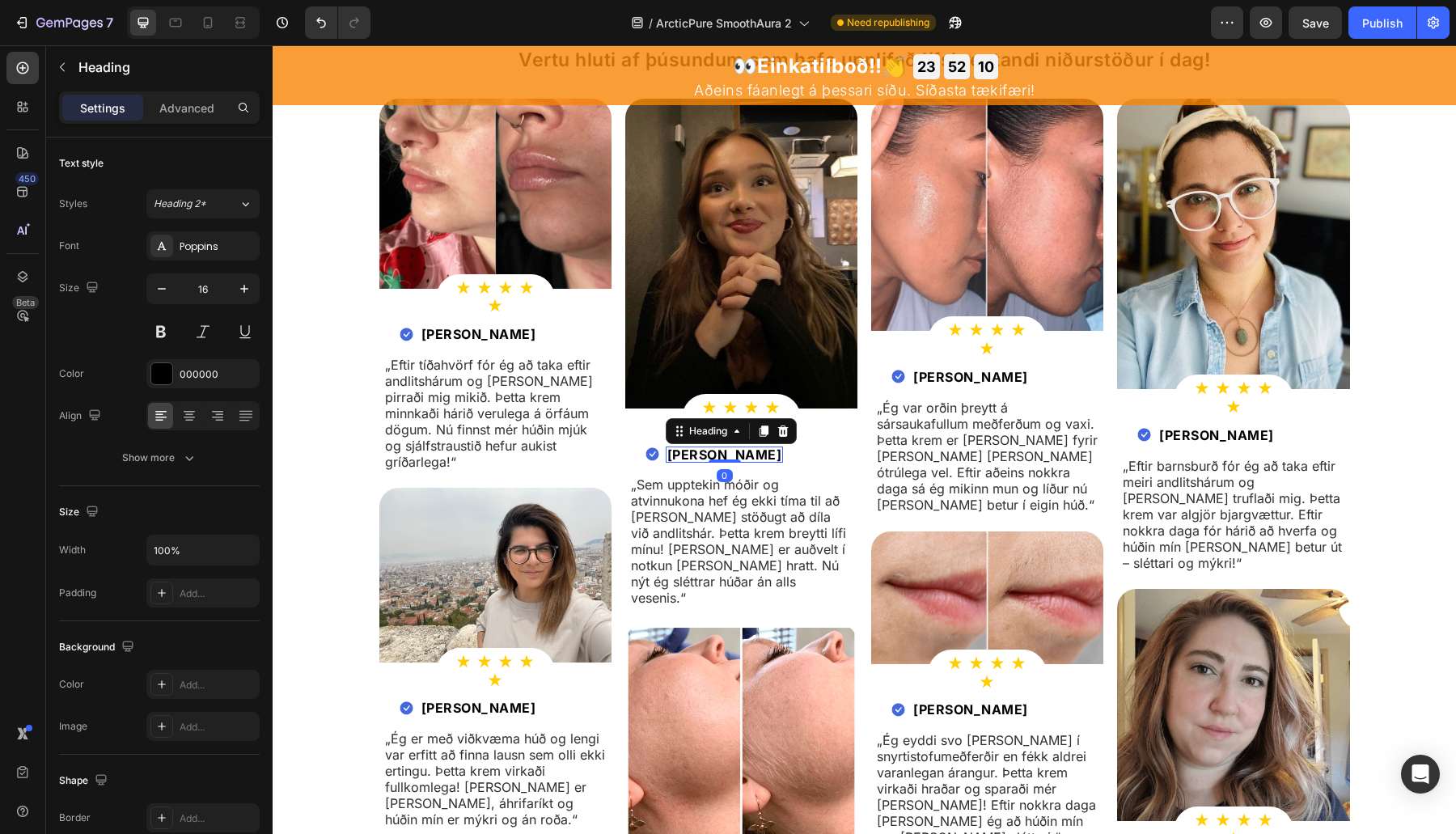
click at [738, 446] on strong "Elín Magnúsdóttir" at bounding box center [724, 454] width 115 height 16
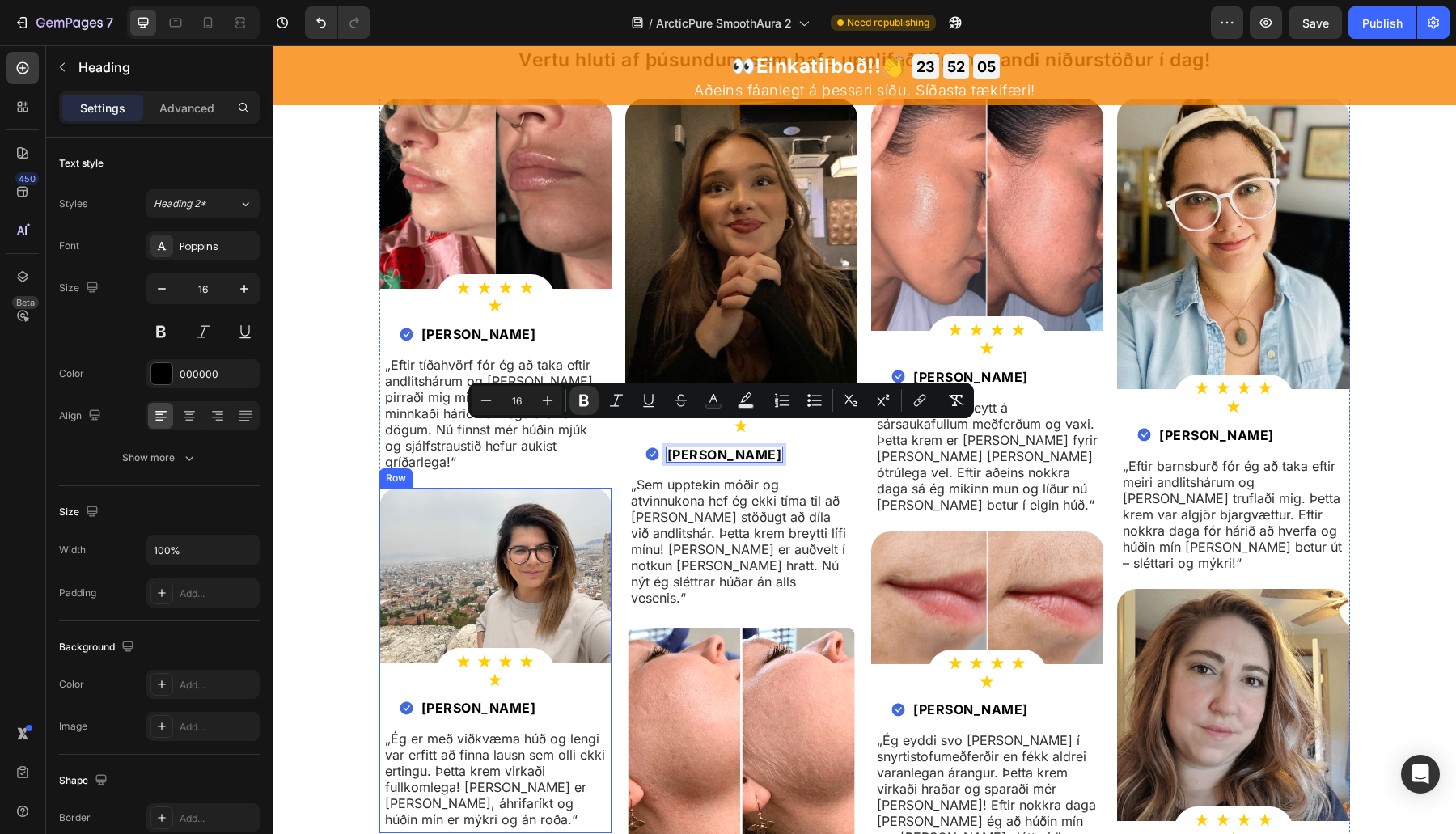
click at [522, 700] on h2 "Sigrún Guðmundsdóttir" at bounding box center [478, 707] width 118 height 16
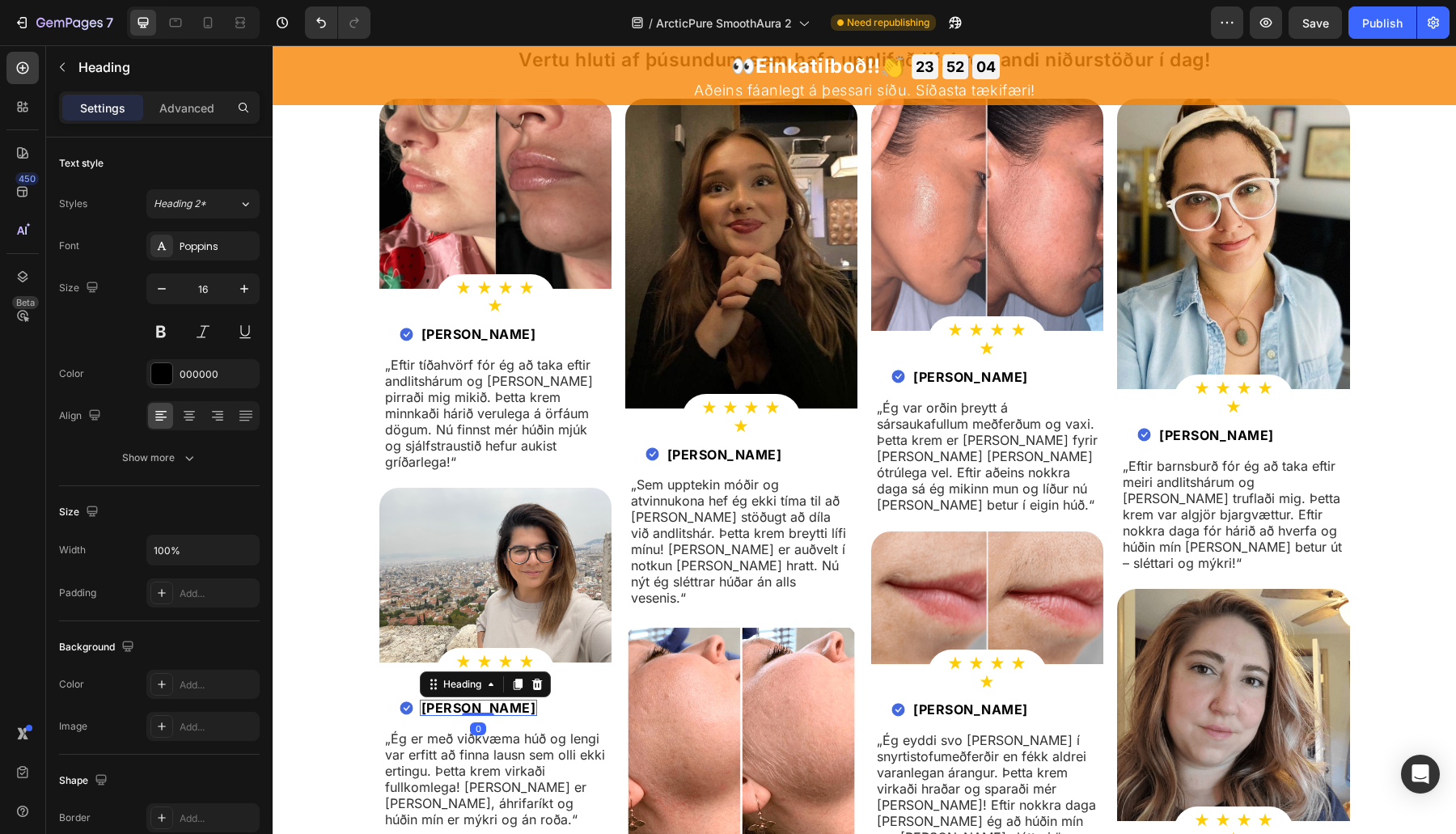
click at [522, 701] on p "Sigrún Guðmundsdóttir" at bounding box center [478, 708] width 115 height 13
click at [760, 446] on strong "Elín Magnúsdóttir" at bounding box center [724, 454] width 115 height 16
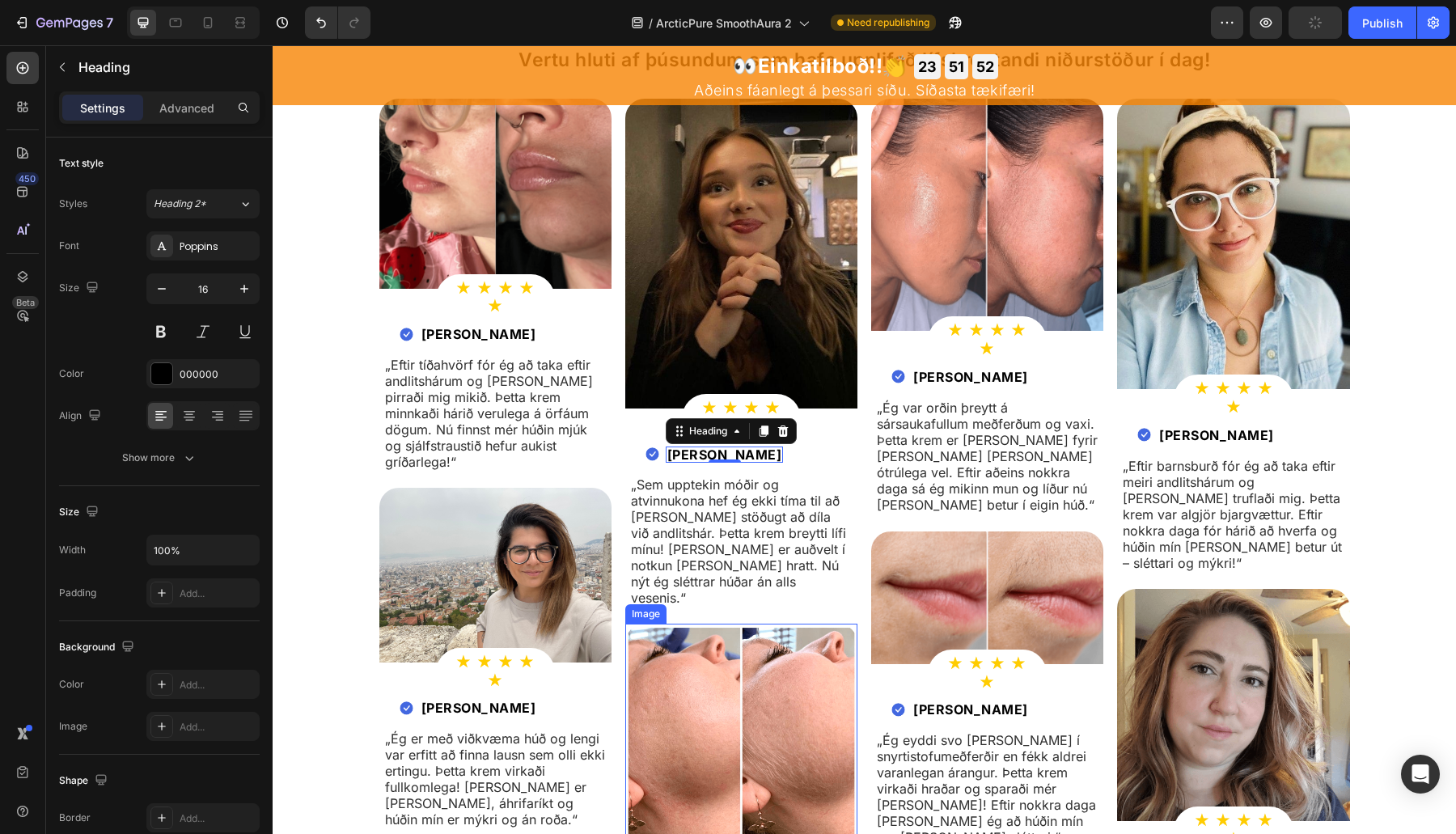
scroll to position [5661, 0]
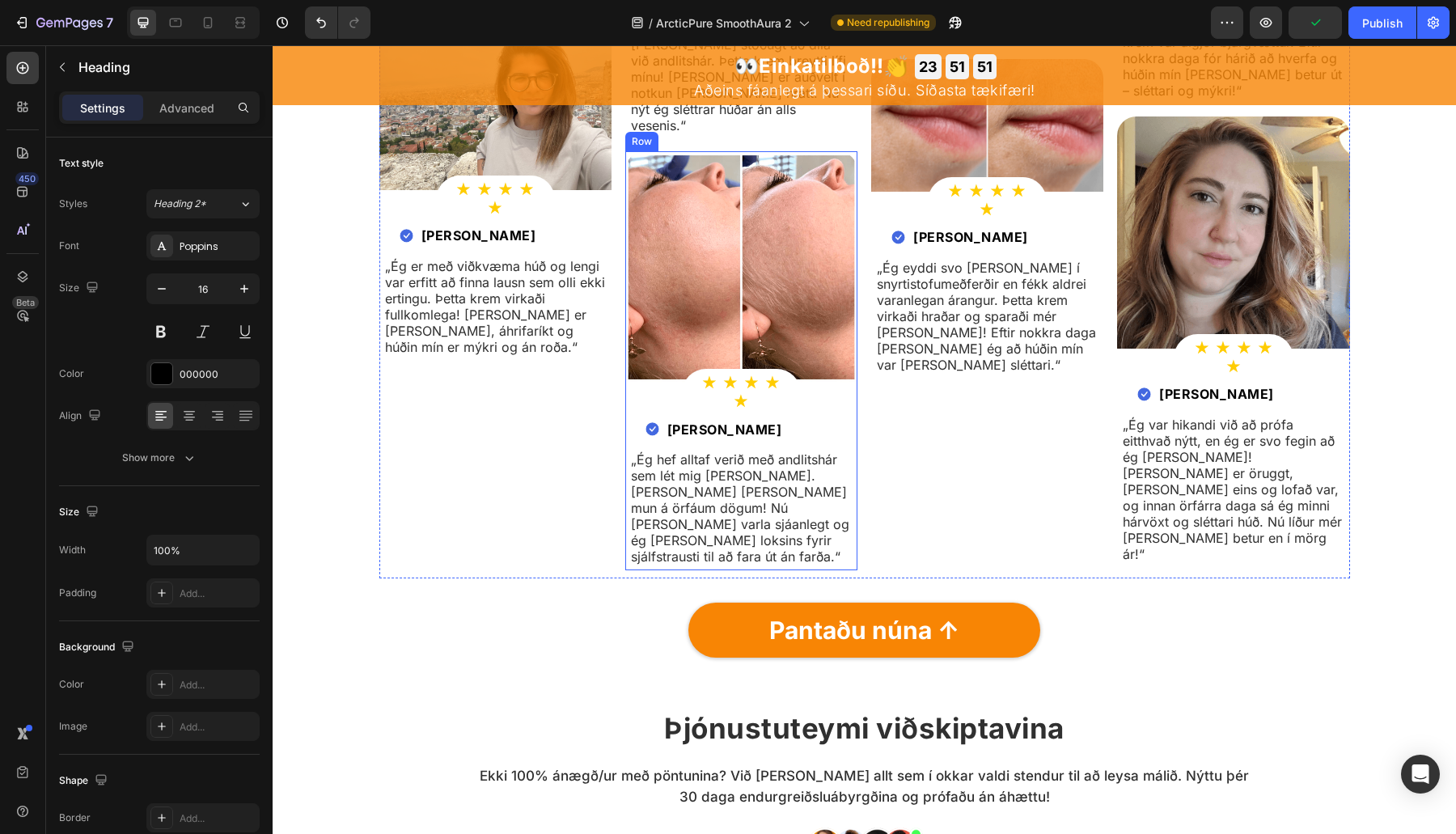
click at [745, 421] on h2 "Zara Jónsdóttir" at bounding box center [725, 429] width 118 height 16
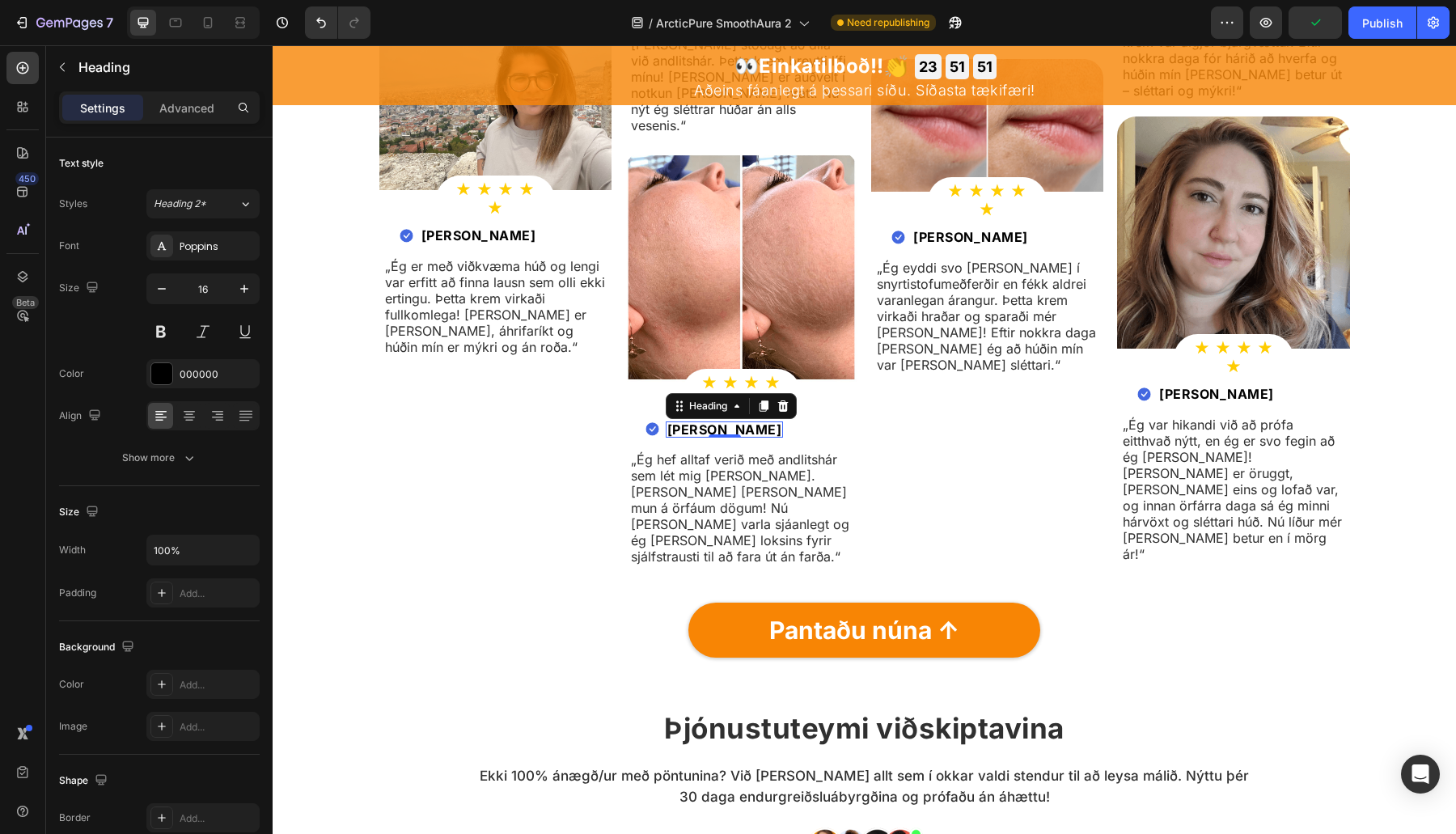
click at [745, 423] on p "Zara Jónsdóttir" at bounding box center [724, 430] width 115 height 13
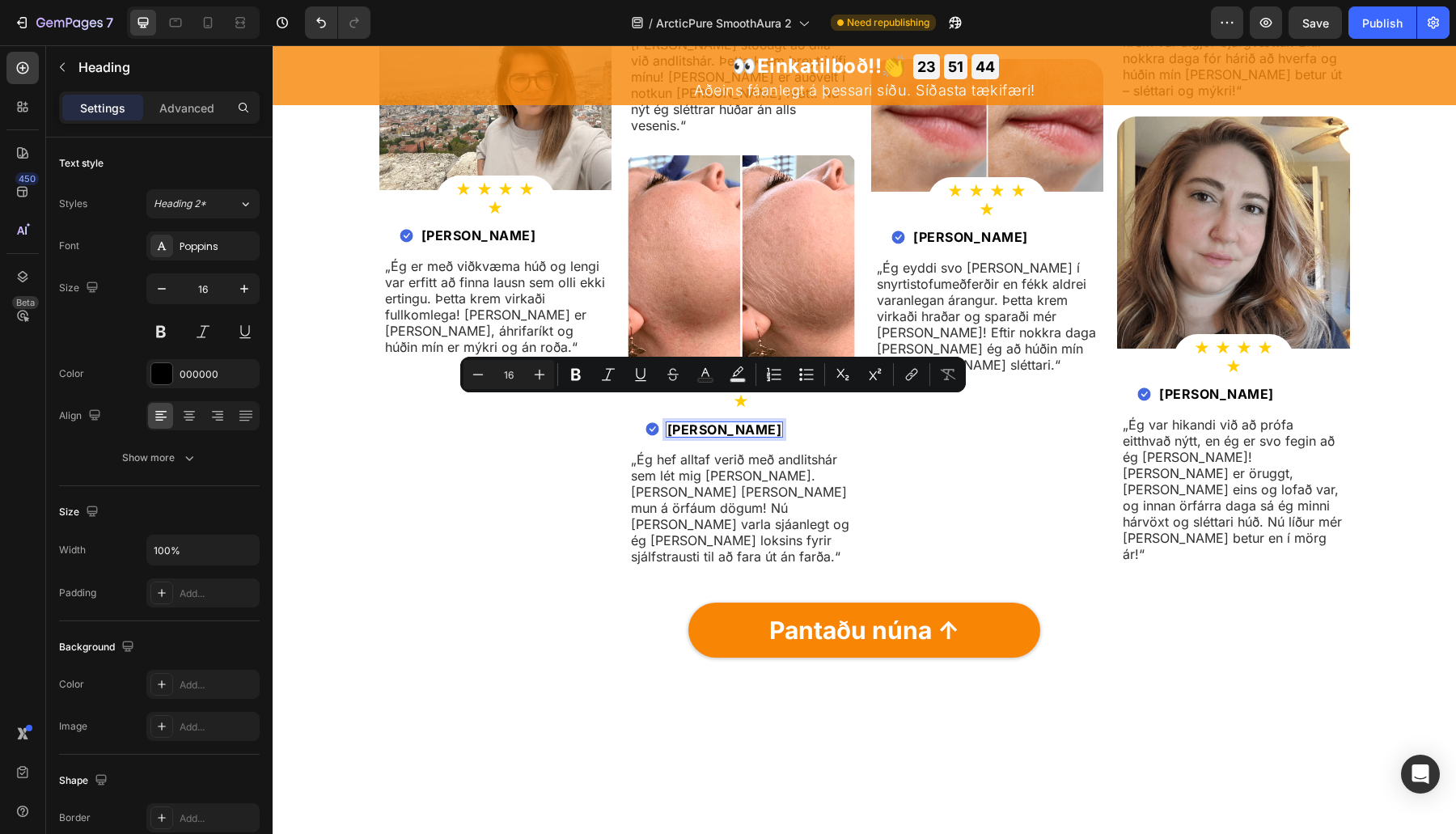
scroll to position [5189, 0]
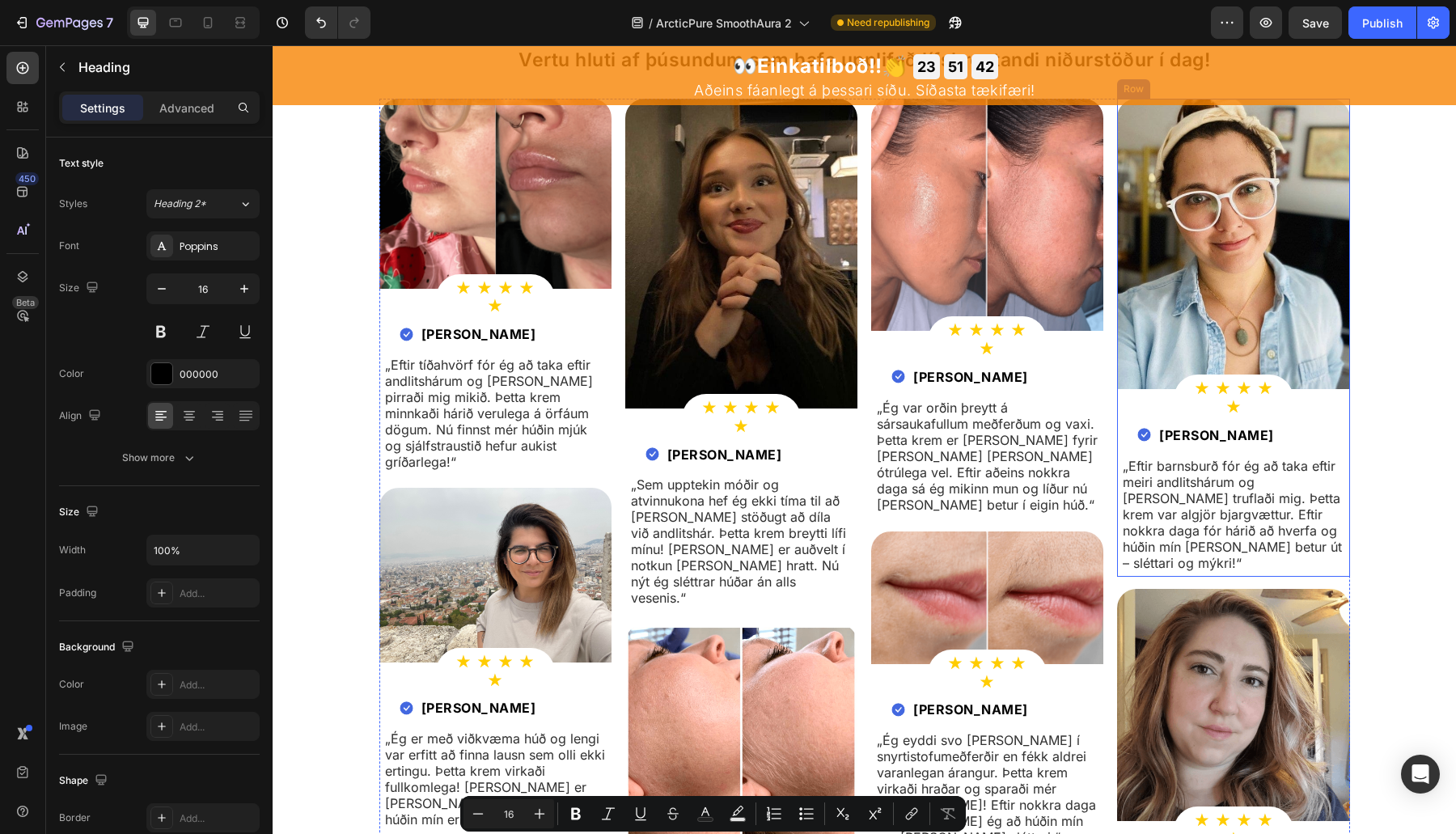
click at [1201, 427] on strong "Rúbín Ólafsdóttir" at bounding box center [1216, 434] width 115 height 16
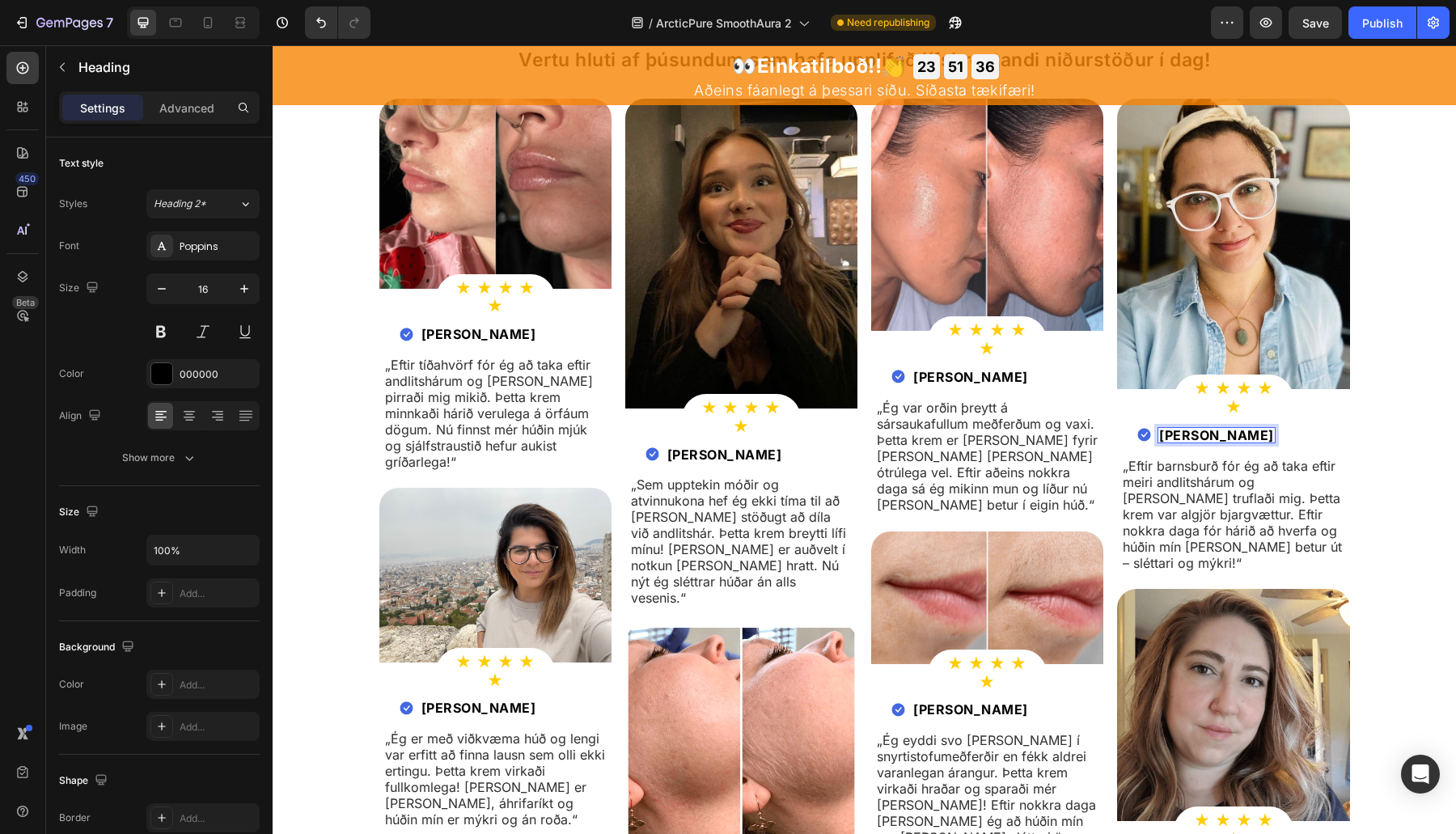
click at [1215, 427] on strong "Rúbín Ólafsdóttir" at bounding box center [1216, 434] width 115 height 16
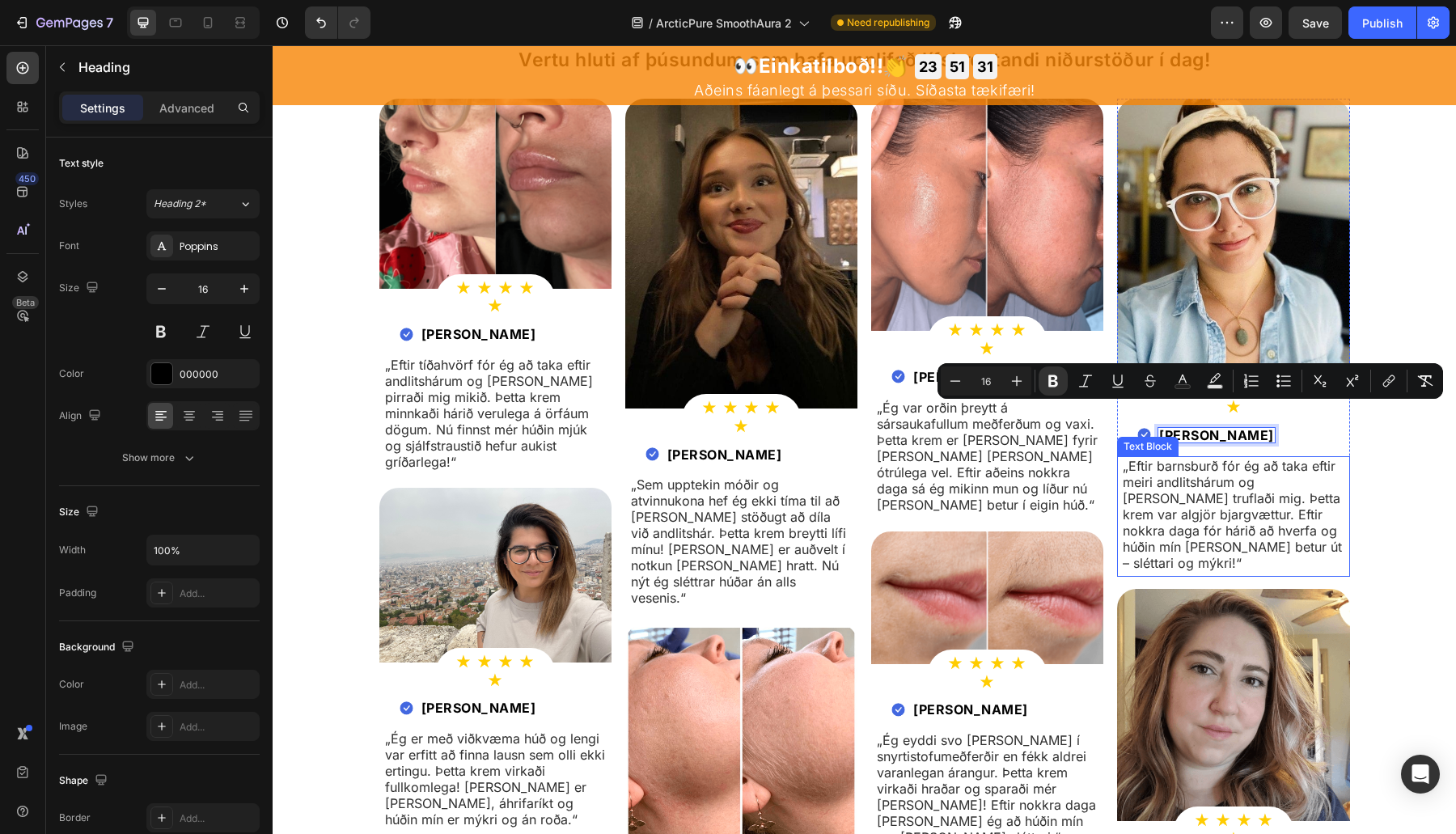
click at [1376, 459] on div "★ ★ ★ ★ ★ Heading Row Yfir 60.000 staðfestir viðskiptavinir Heading Vertu hluti…" at bounding box center [864, 565] width 1159 height 1149
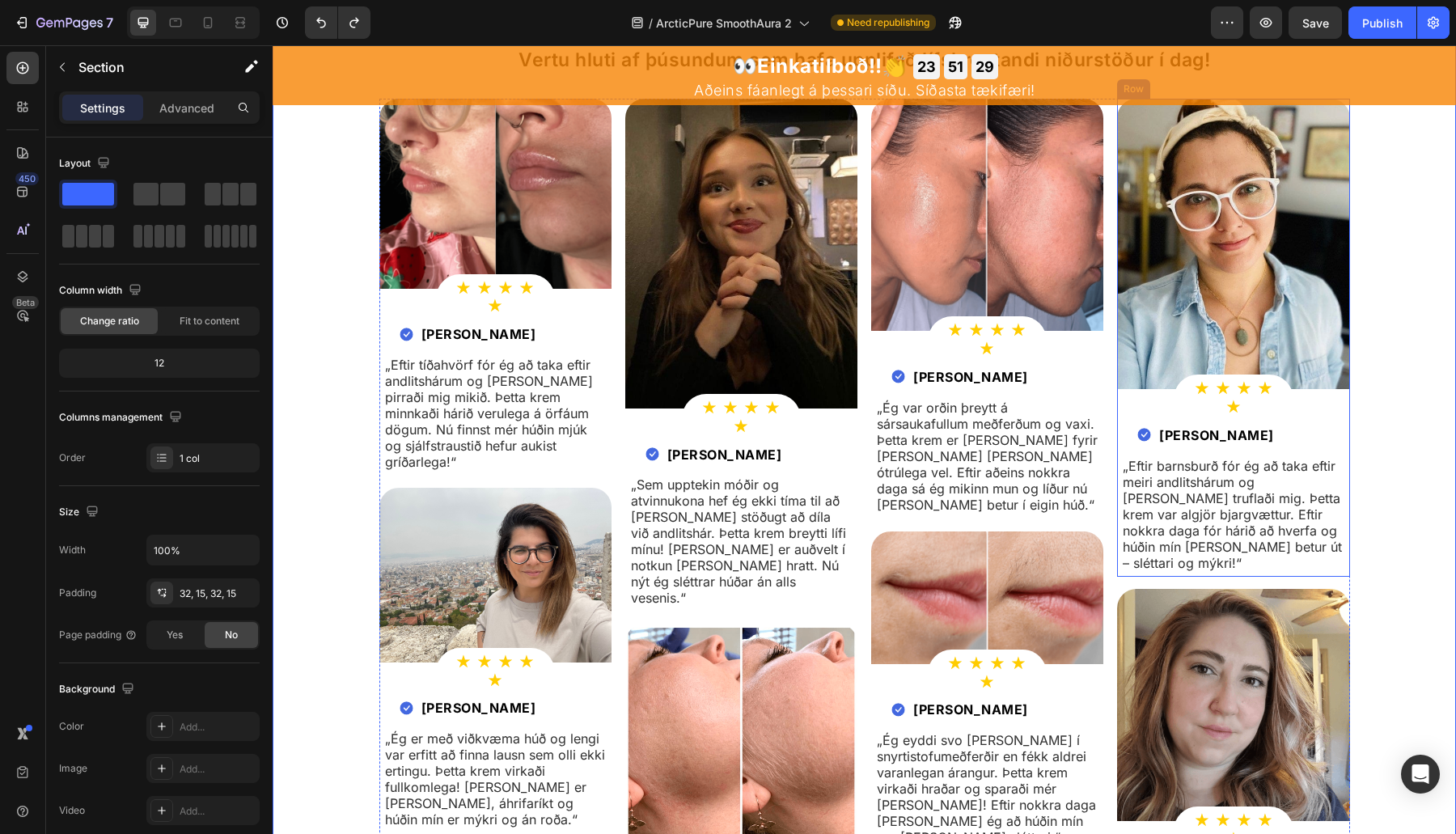
click at [1236, 427] on strong "Rúbín Ólafsdóttir" at bounding box center [1216, 434] width 115 height 16
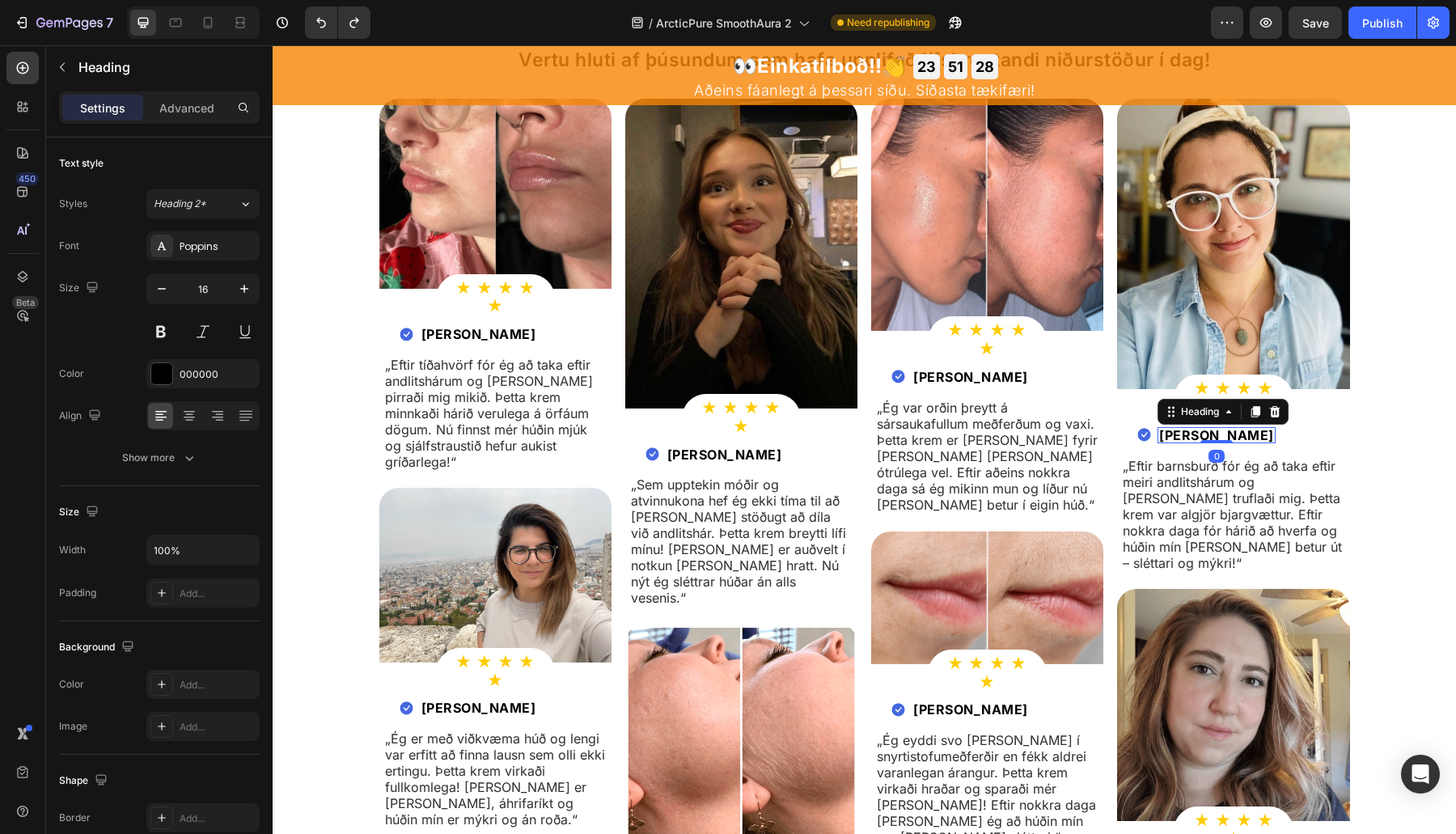
click at [1236, 427] on strong "Rúbín Ólafsdóttir" at bounding box center [1216, 434] width 115 height 16
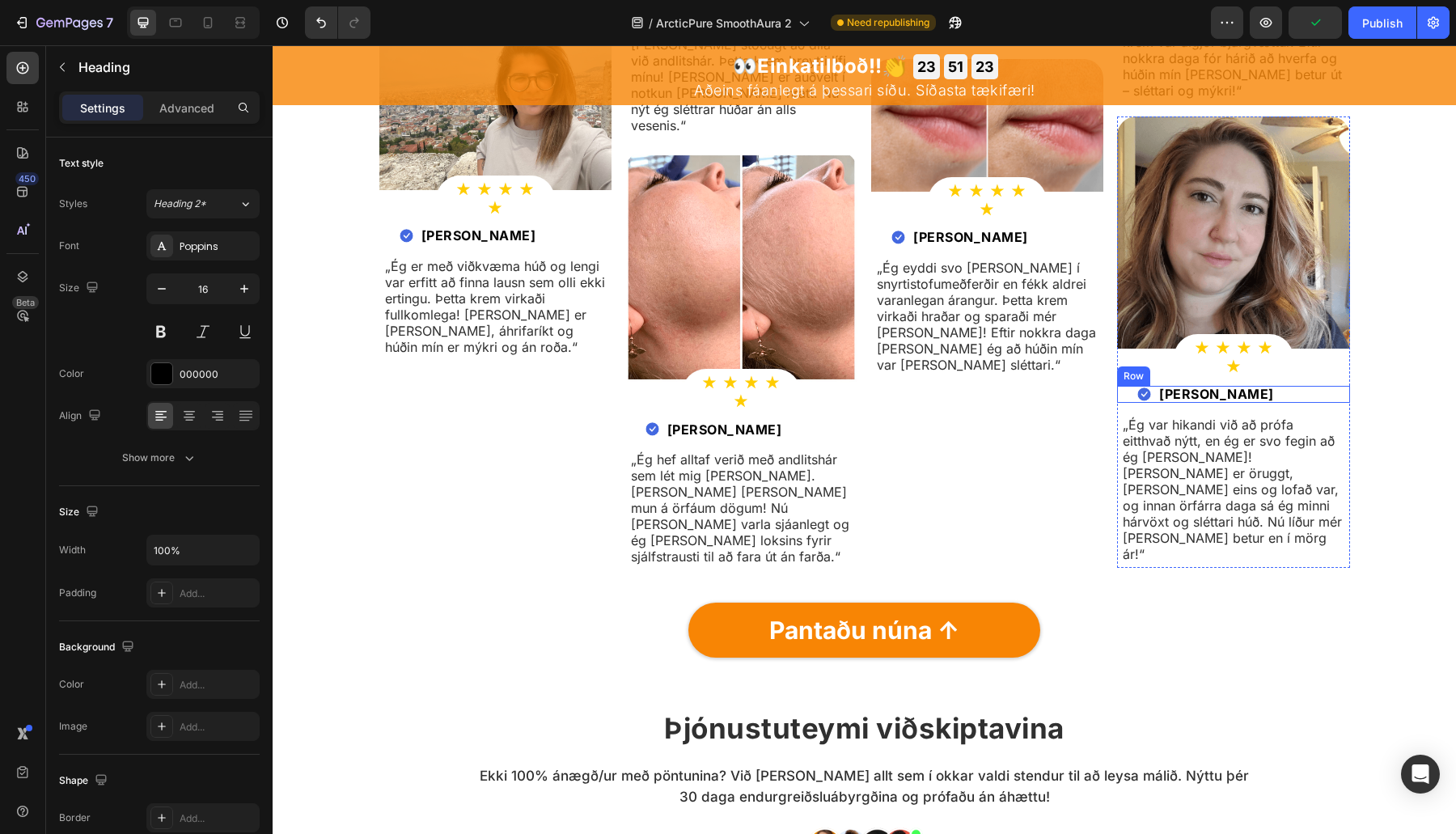
click at [1219, 386] on h2 "Lilja Magnúsdóttir" at bounding box center [1216, 393] width 118 height 16
click at [1219, 388] on p "Lilja Magnúsdóttir" at bounding box center [1216, 394] width 115 height 13
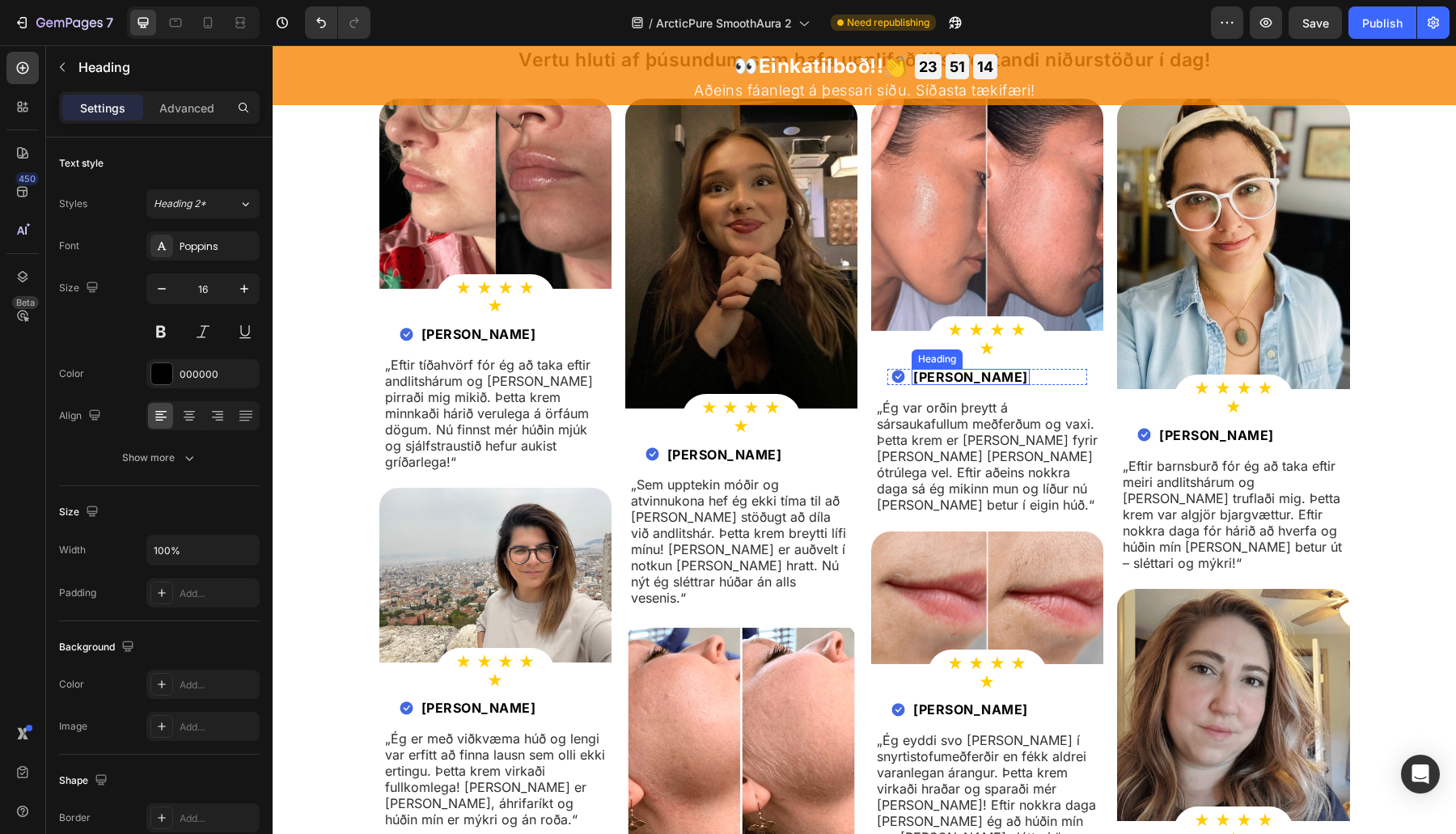
click at [985, 369] on strong "Katrín Margrét" at bounding box center [970, 376] width 115 height 16
click at [937, 701] on h2 "Sóley Eiríksdóttir" at bounding box center [970, 709] width 118 height 16
click at [937, 703] on p "Sóley Eiríksdóttir" at bounding box center [970, 710] width 115 height 13
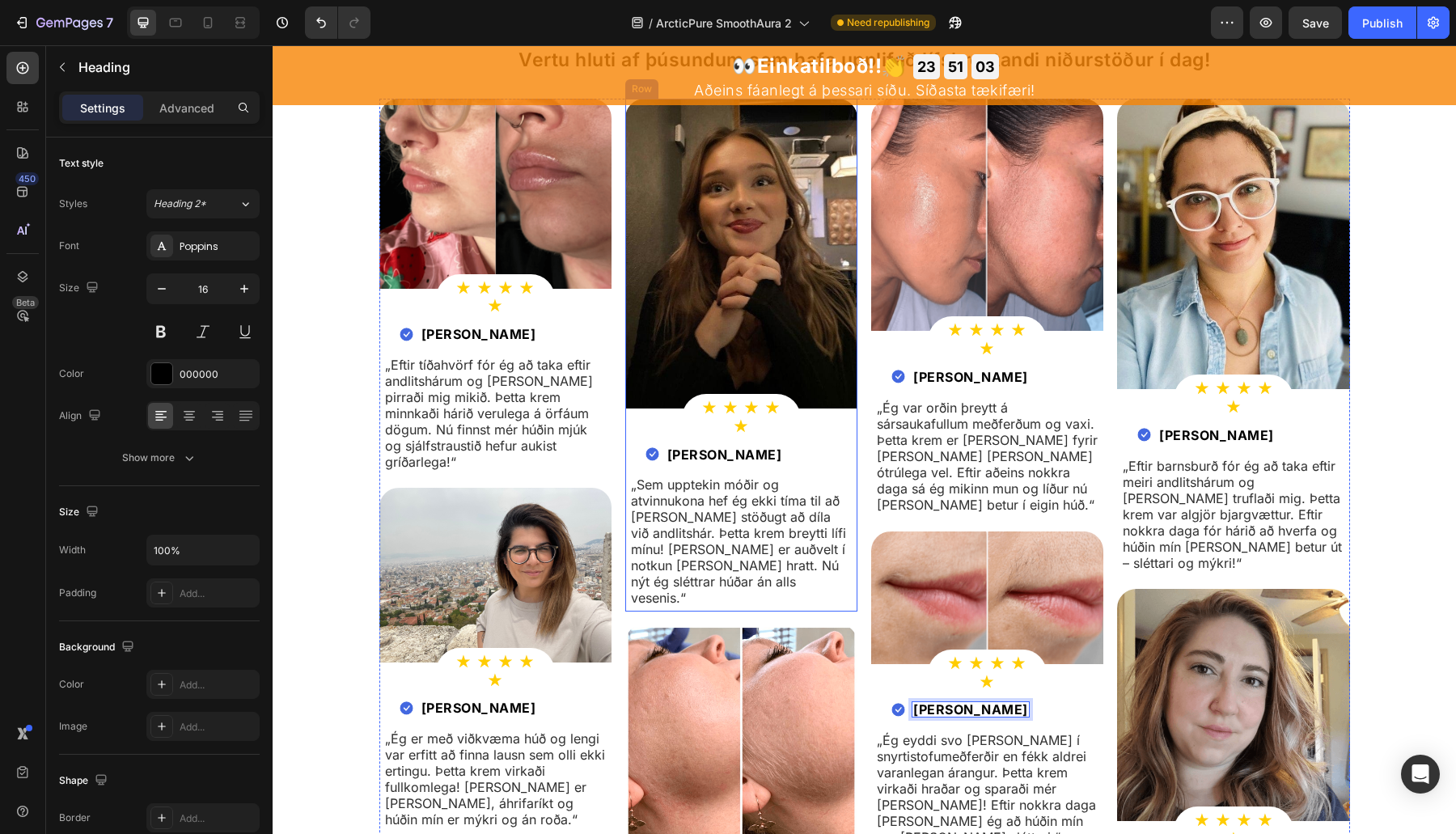
click at [756, 444] on div "Image ★ ★ ★ ★ ★ Heading Row Row Image Elín Magnúsdóttir Heading Row Row „Sem up…" at bounding box center [741, 355] width 233 height 513
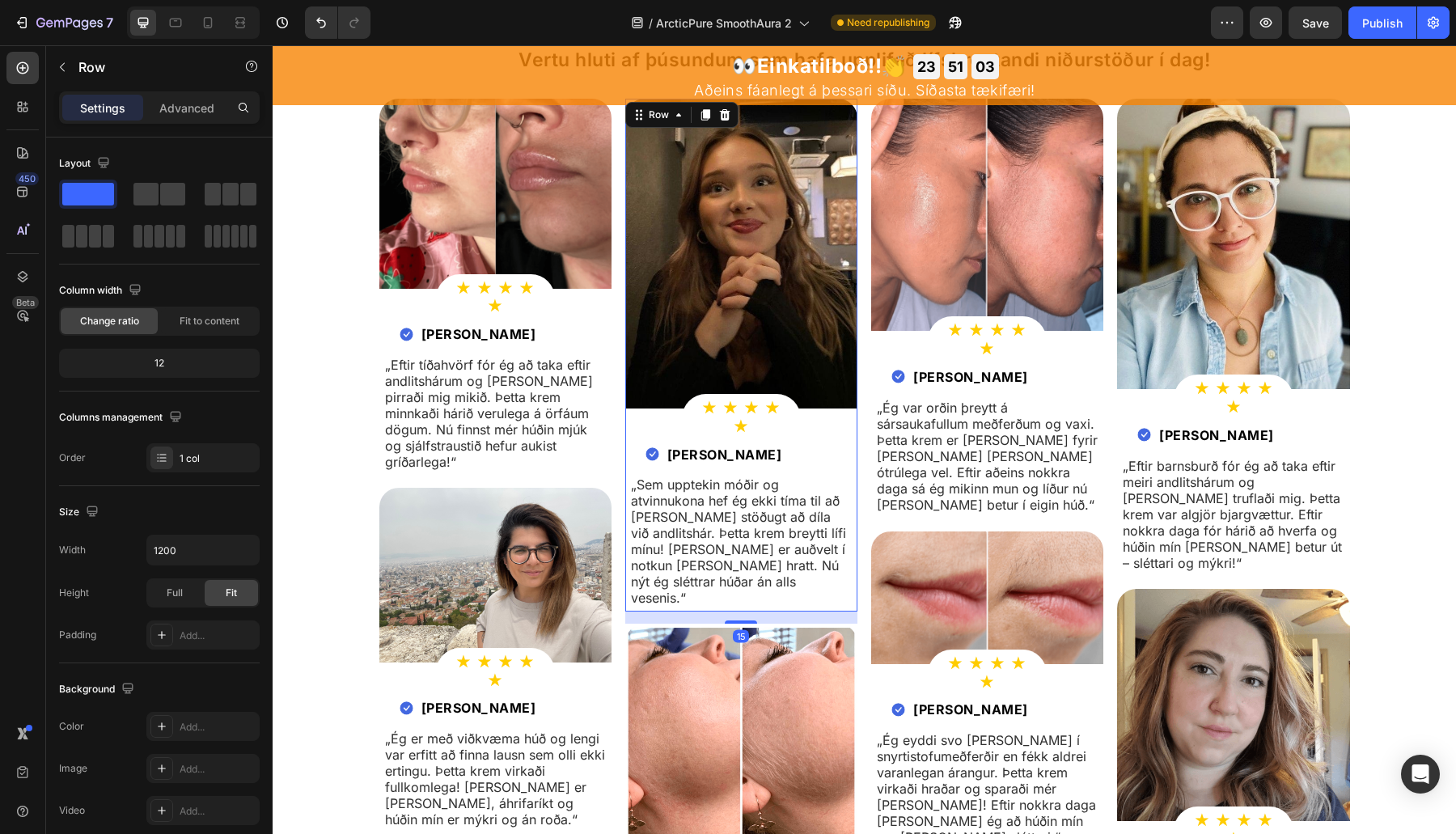
click at [756, 444] on div "Image ★ ★ ★ ★ ★ Heading Row Row Image Elín Magnúsdóttir Heading Row Row „Sem up…" at bounding box center [741, 355] width 233 height 513
click at [758, 446] on strong "Elín Magnúsdóttir" at bounding box center [724, 454] width 115 height 16
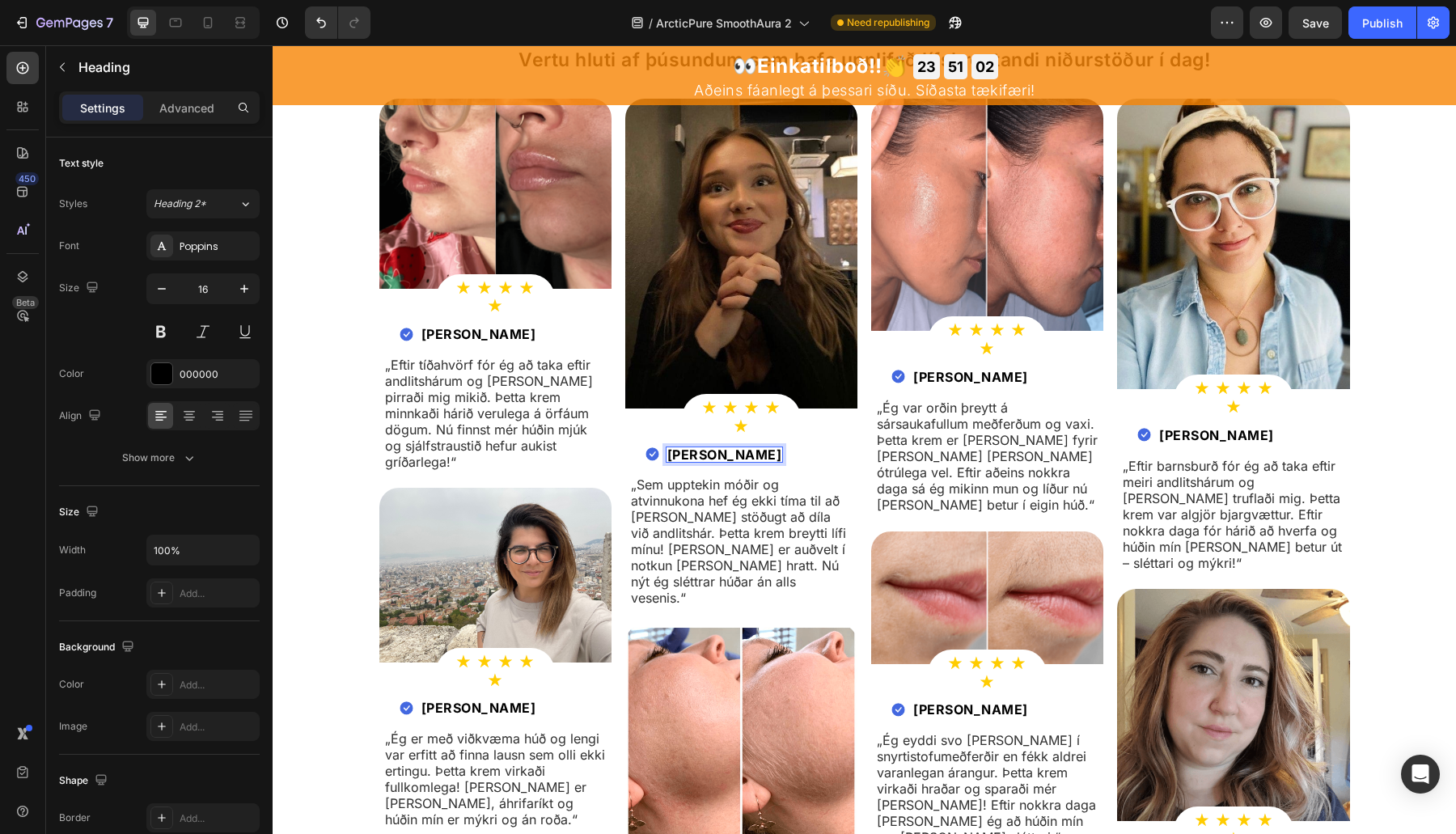
click at [758, 446] on strong "Elín Magnúsdóttir" at bounding box center [724, 454] width 115 height 16
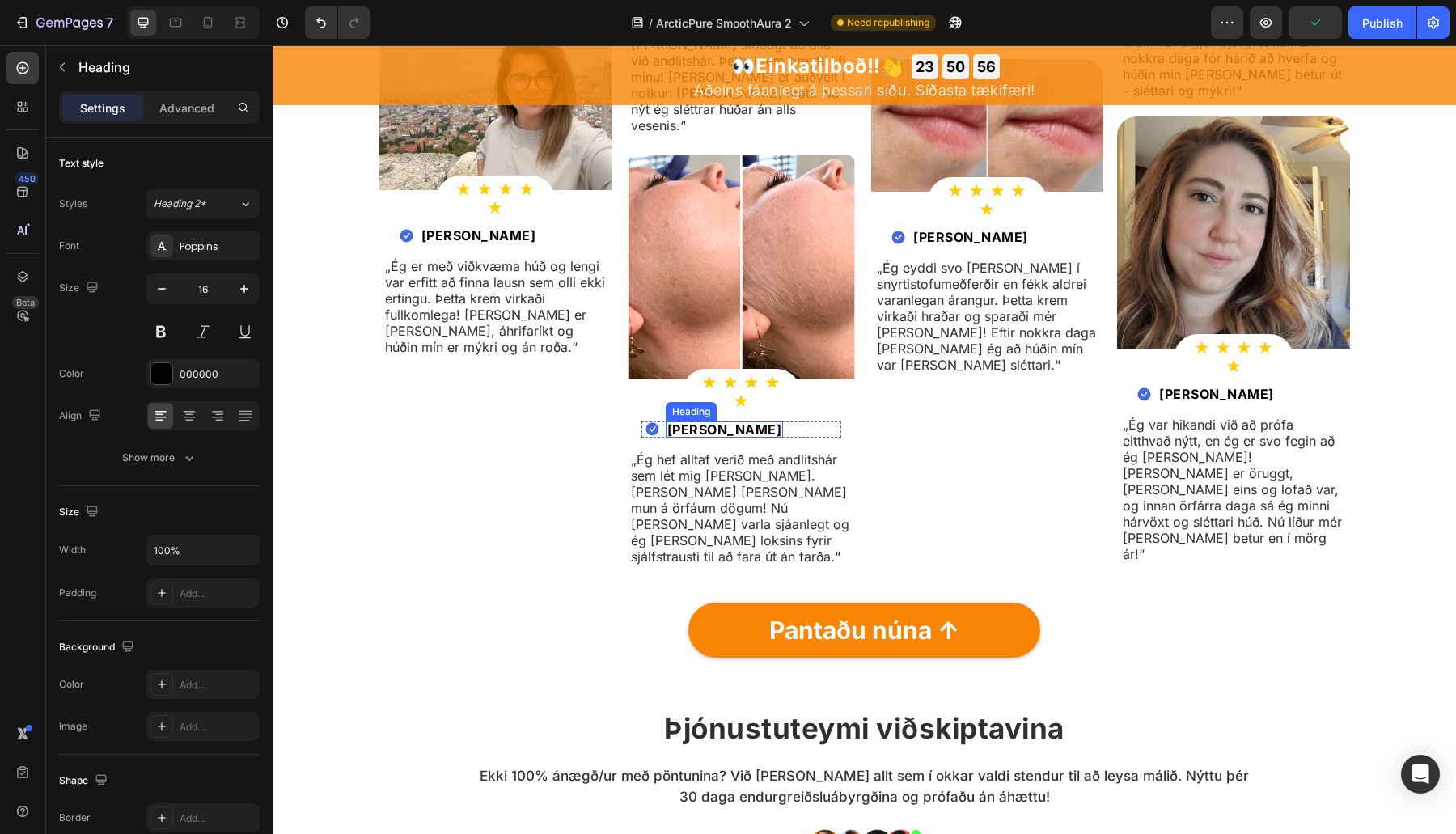
click at [766, 423] on p "Zara Jónsdóttir" at bounding box center [724, 430] width 115 height 13
click at [498, 425] on div "Image ★ ★ ★ ★ ★ Heading Row Row Image ⁠⁠⁠⁠⁠⁠⁠ Álfheiður Hannesdóttir Heading Ro…" at bounding box center [495, 102] width 233 height 952
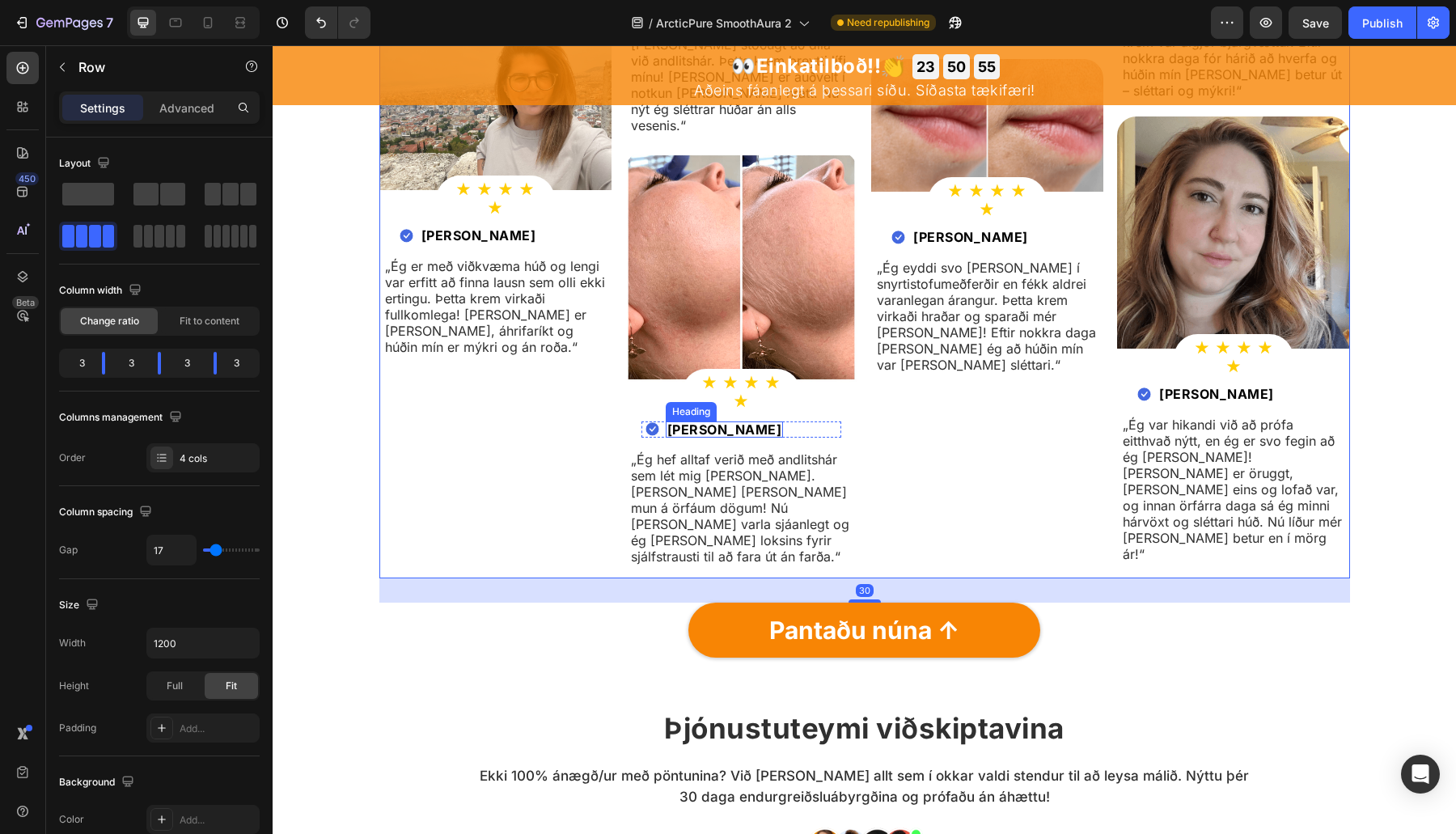
click at [738, 423] on p "Ingibjörg Guðlaugsdóttir" at bounding box center [724, 430] width 115 height 13
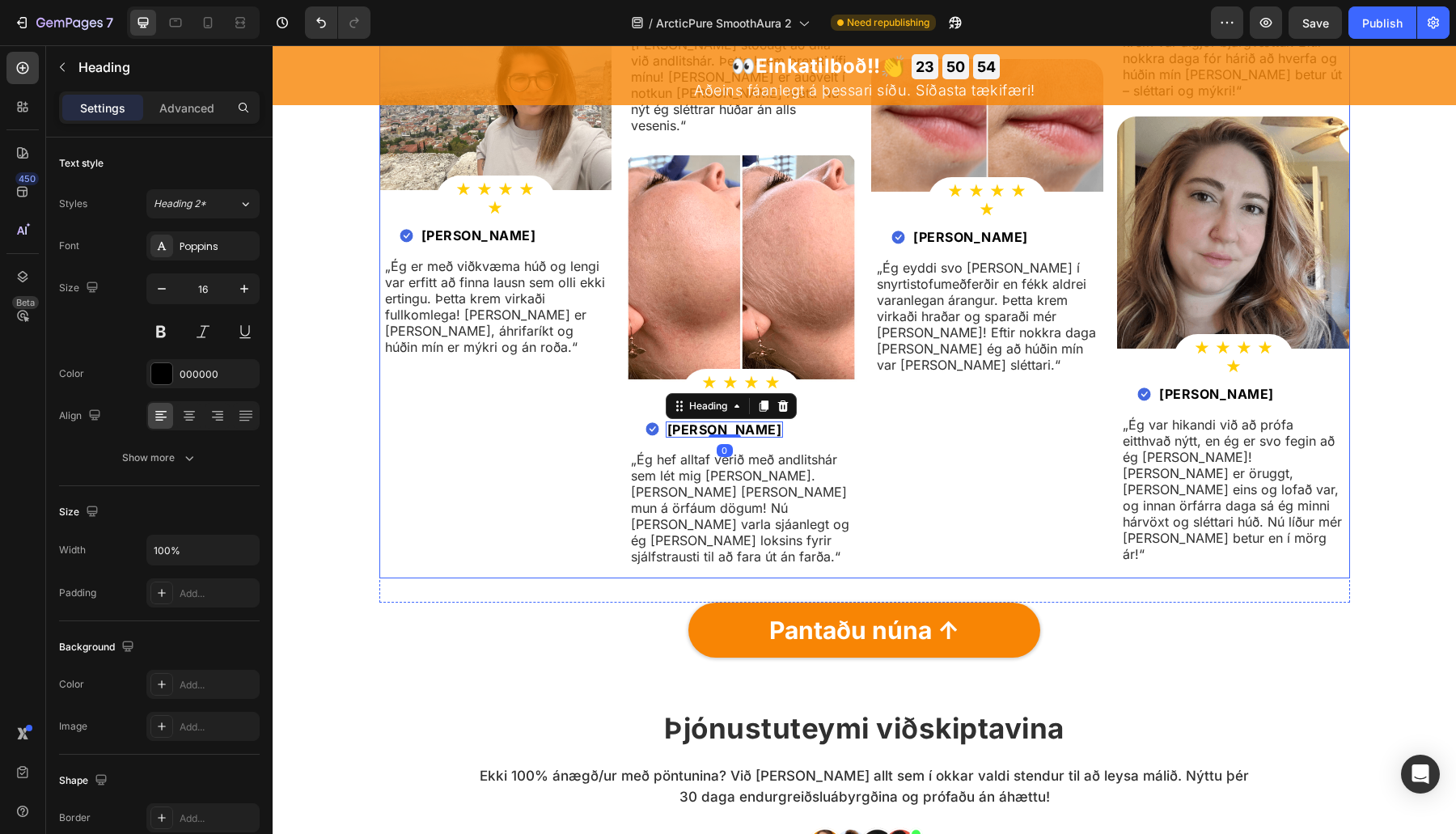
click at [576, 429] on div "Image ★ ★ ★ ★ ★ Heading Row Row Image ⁠⁠⁠⁠⁠⁠⁠ Álfheiður Hannesdóttir Heading Ro…" at bounding box center [495, 102] width 233 height 952
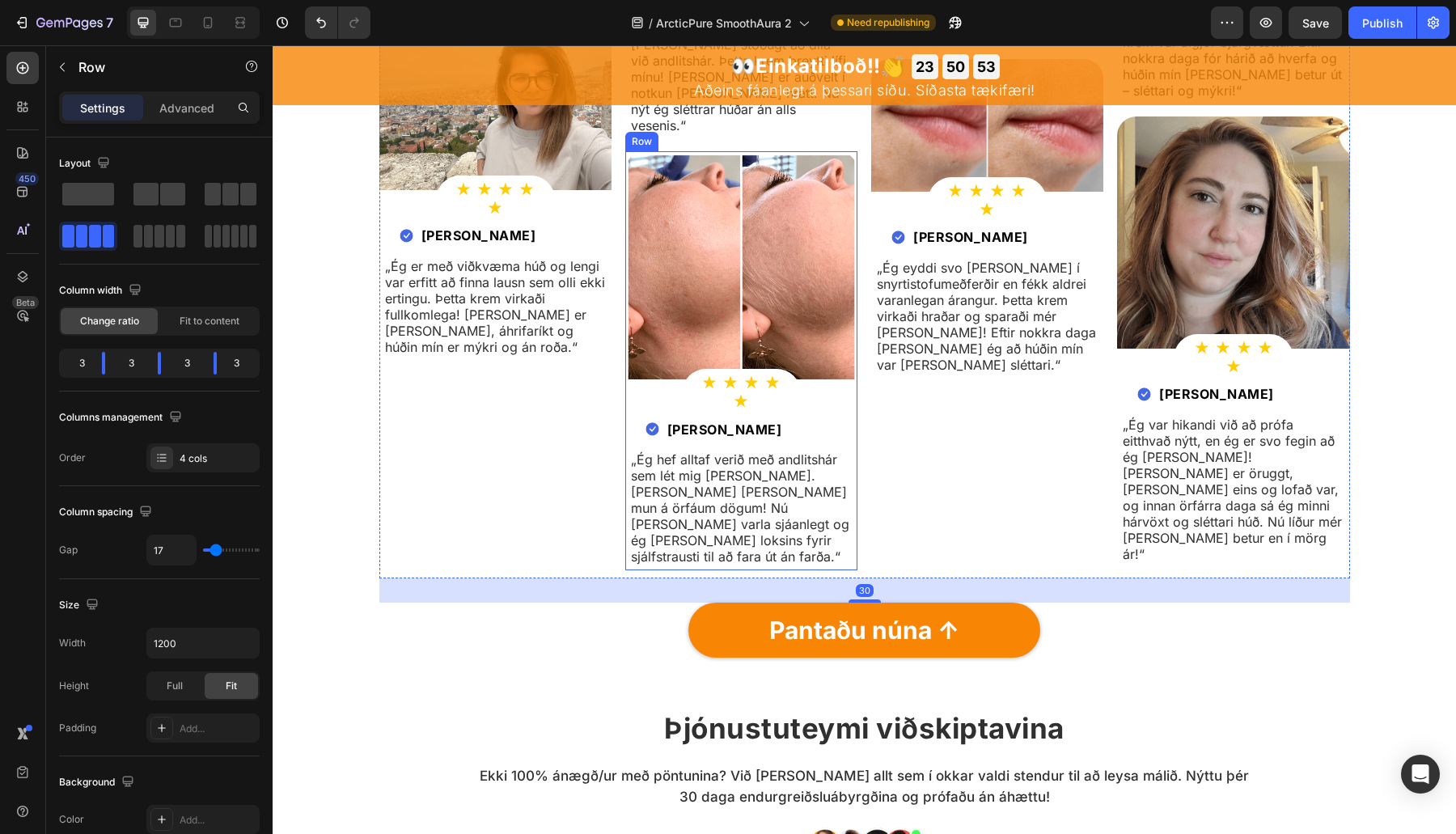
click at [751, 423] on p "Ingibjörg Guðlaugsdóttir" at bounding box center [724, 430] width 115 height 13
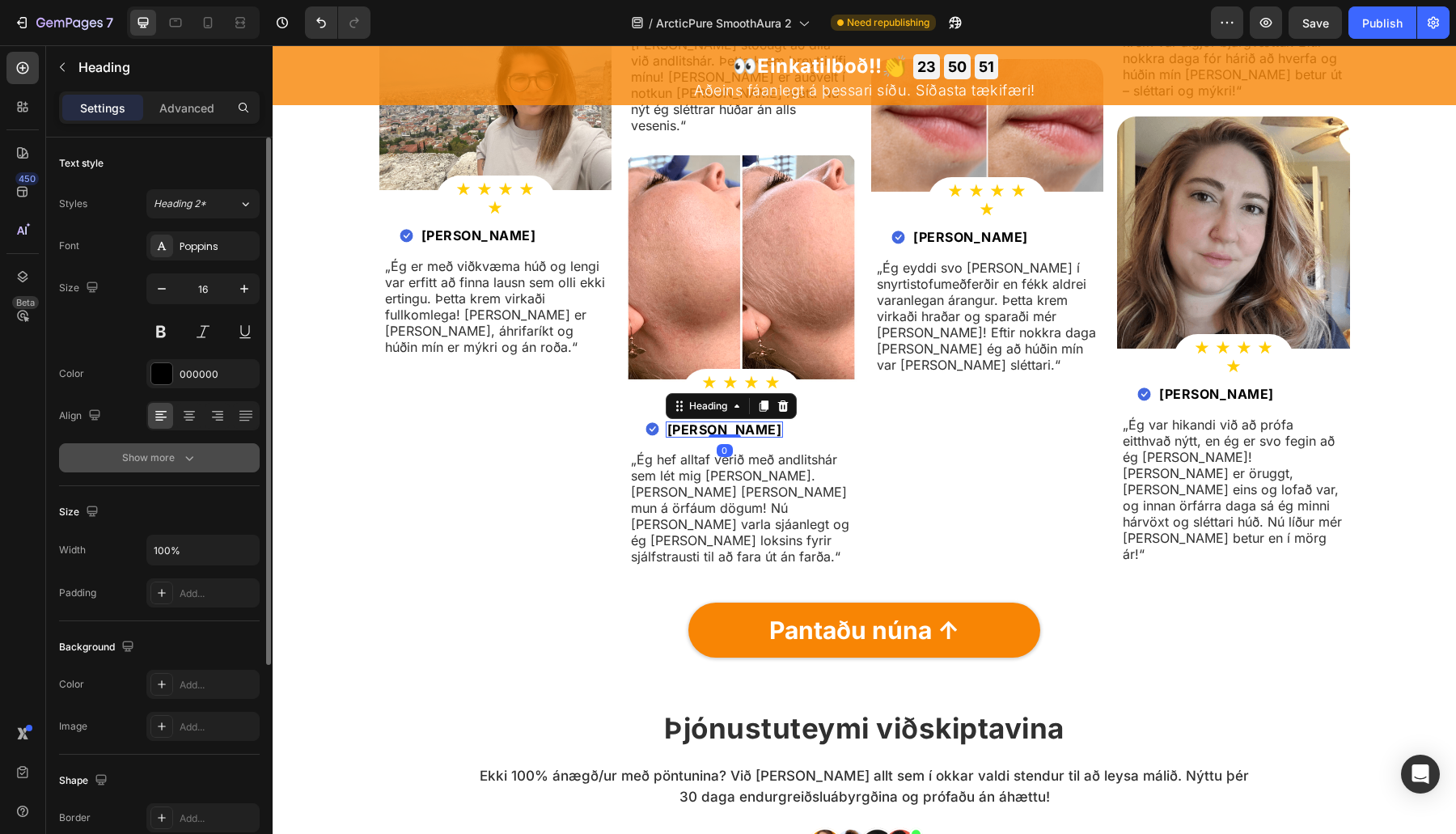
click at [174, 459] on div "Show more" at bounding box center [160, 458] width 76 height 16
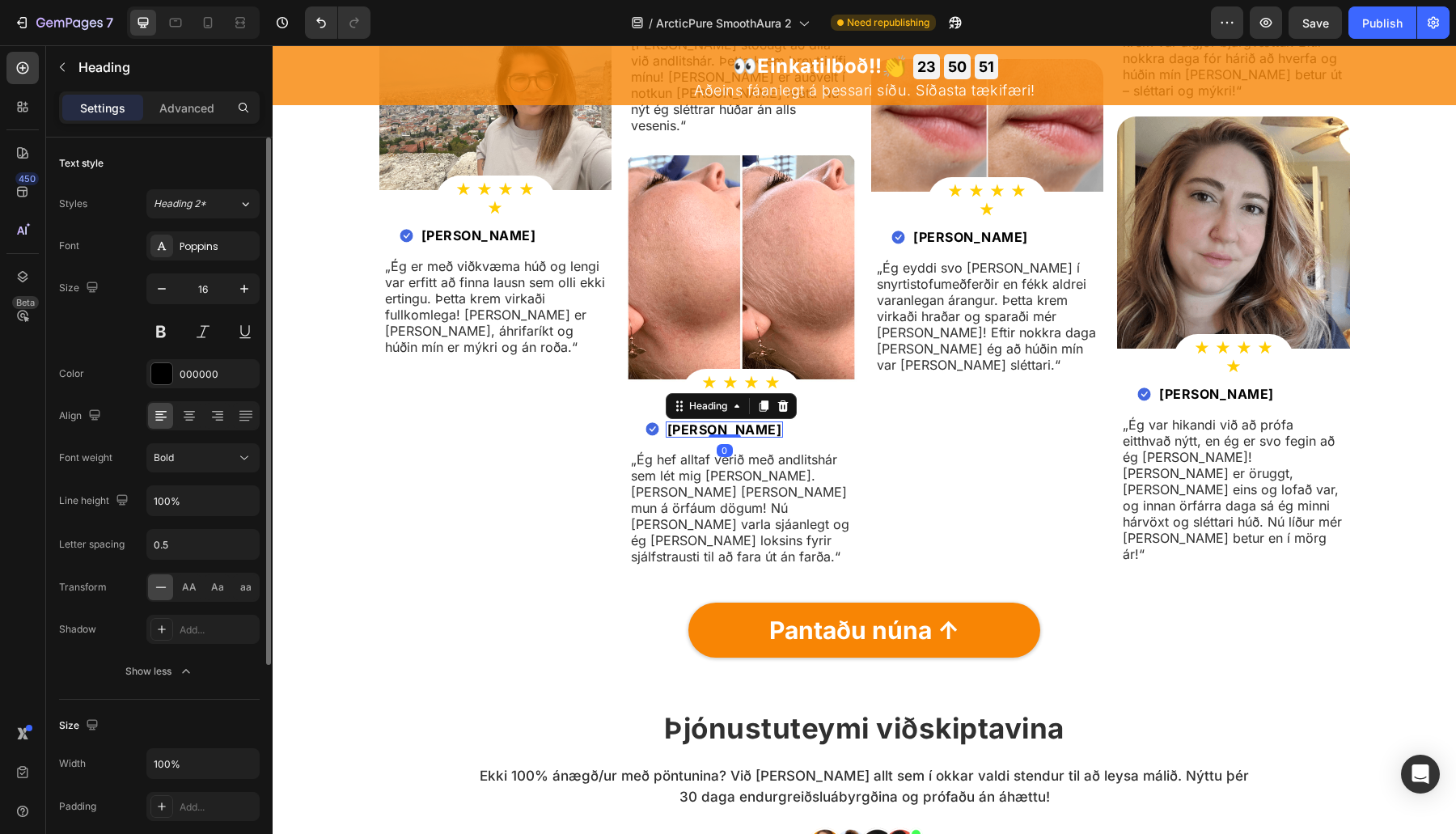
click at [167, 486] on div "100%" at bounding box center [203, 501] width 113 height 31
click at [164, 492] on input "100%" at bounding box center [204, 500] width 112 height 29
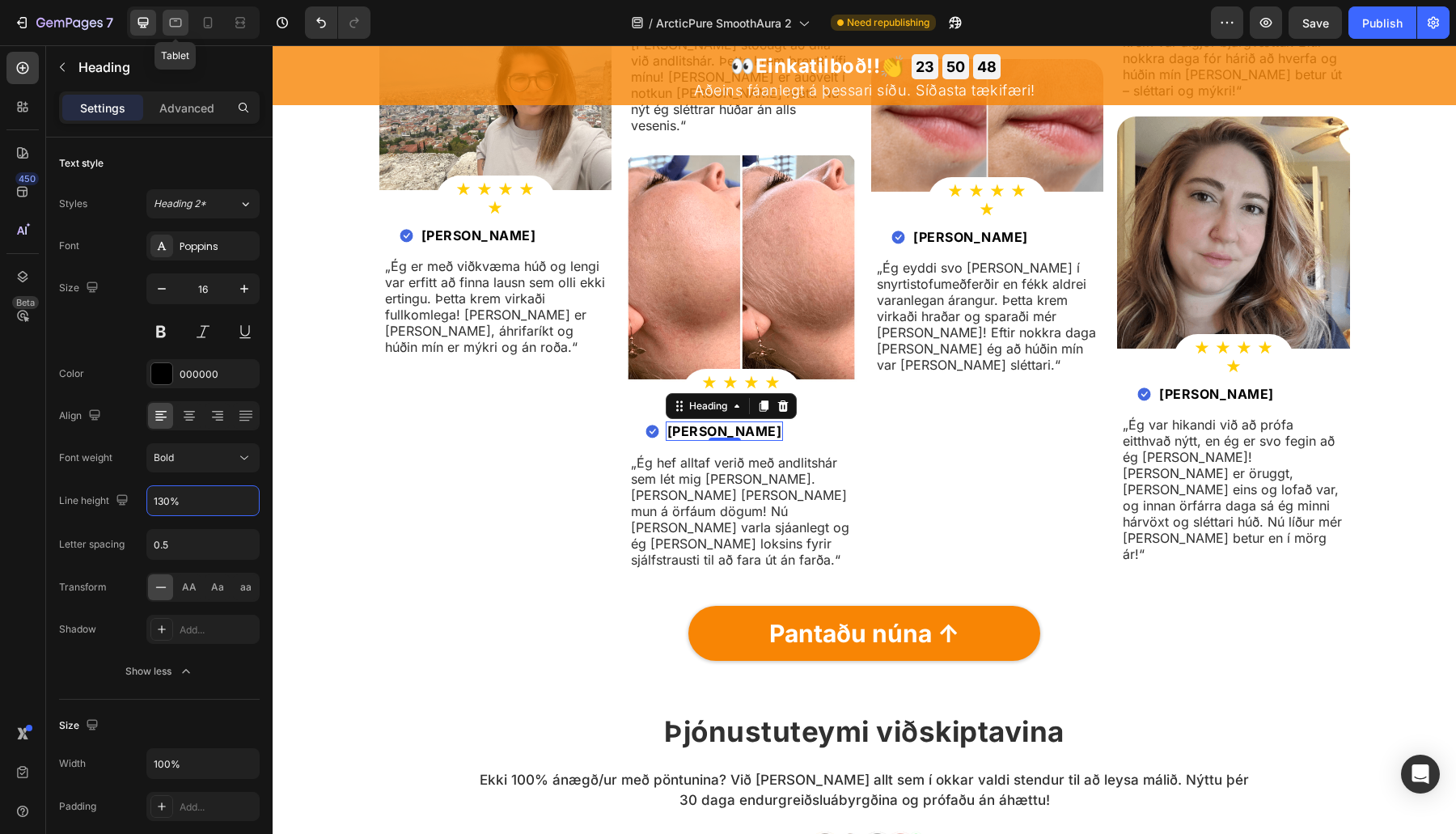
type input "130%"
click at [181, 20] on icon at bounding box center [175, 22] width 16 height 16
type input "14"
type input "100%"
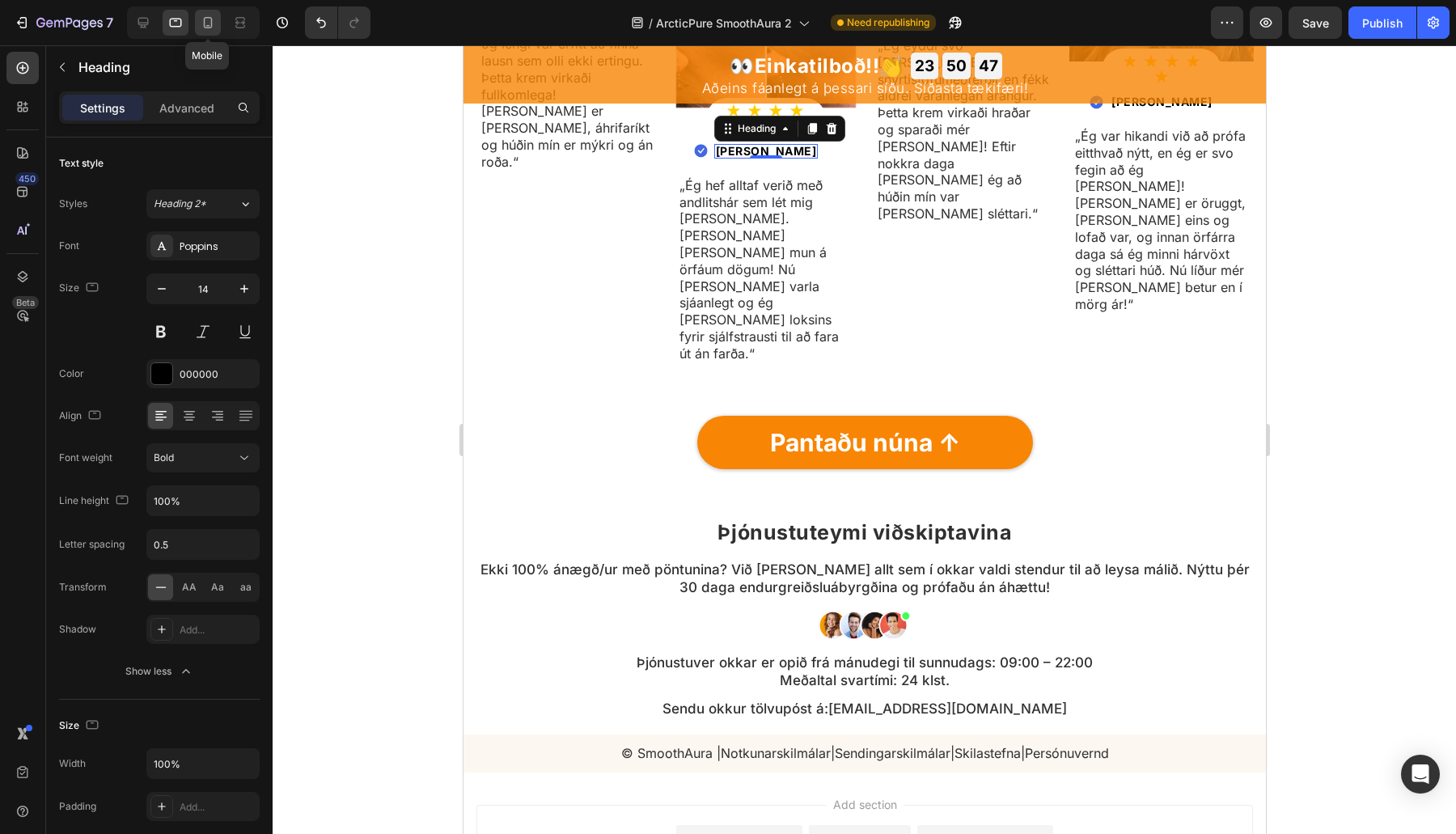
scroll to position [5687, 0]
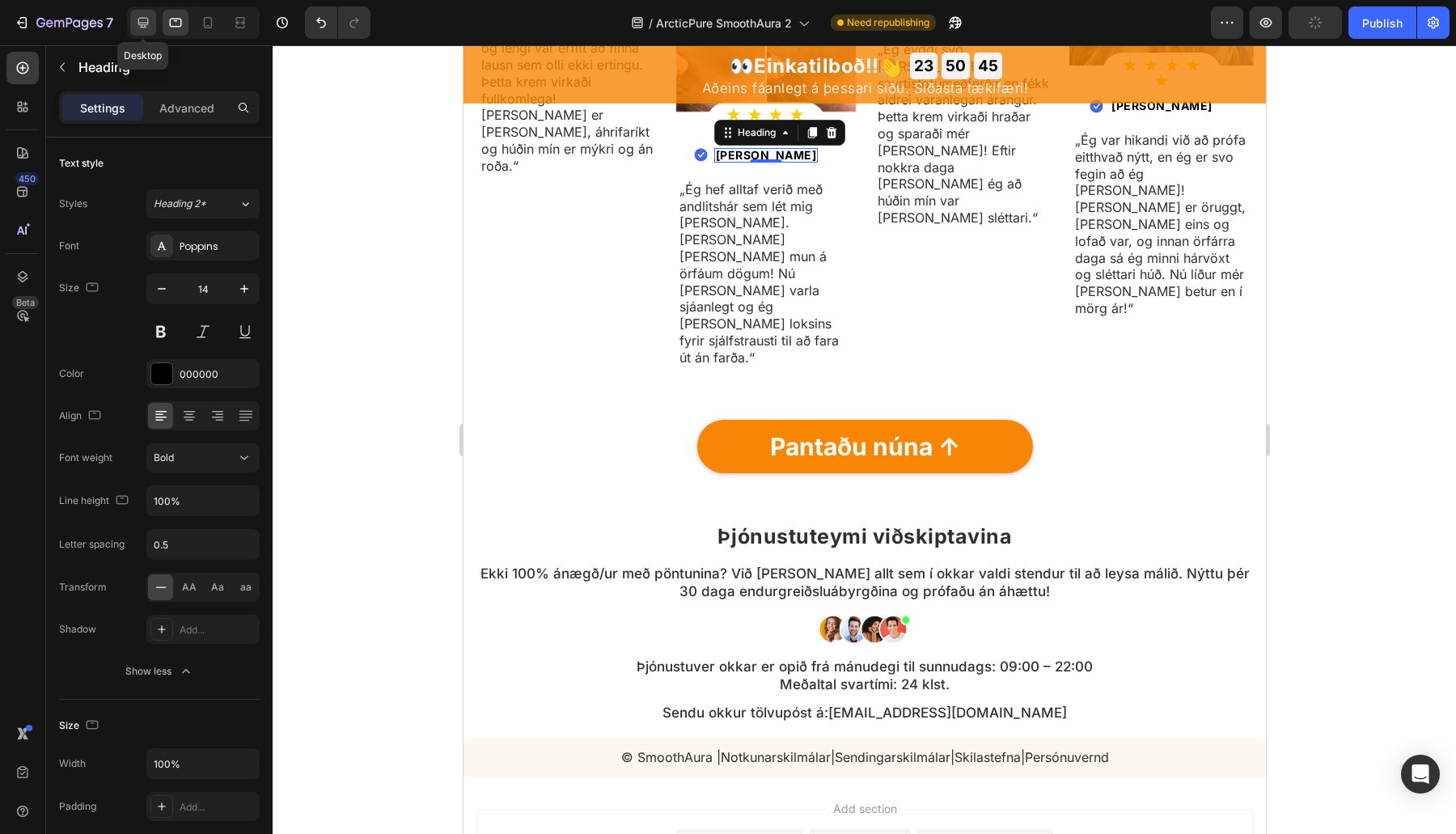
click at [142, 27] on icon at bounding box center [143, 22] width 10 height 10
type input "16"
type input "130%"
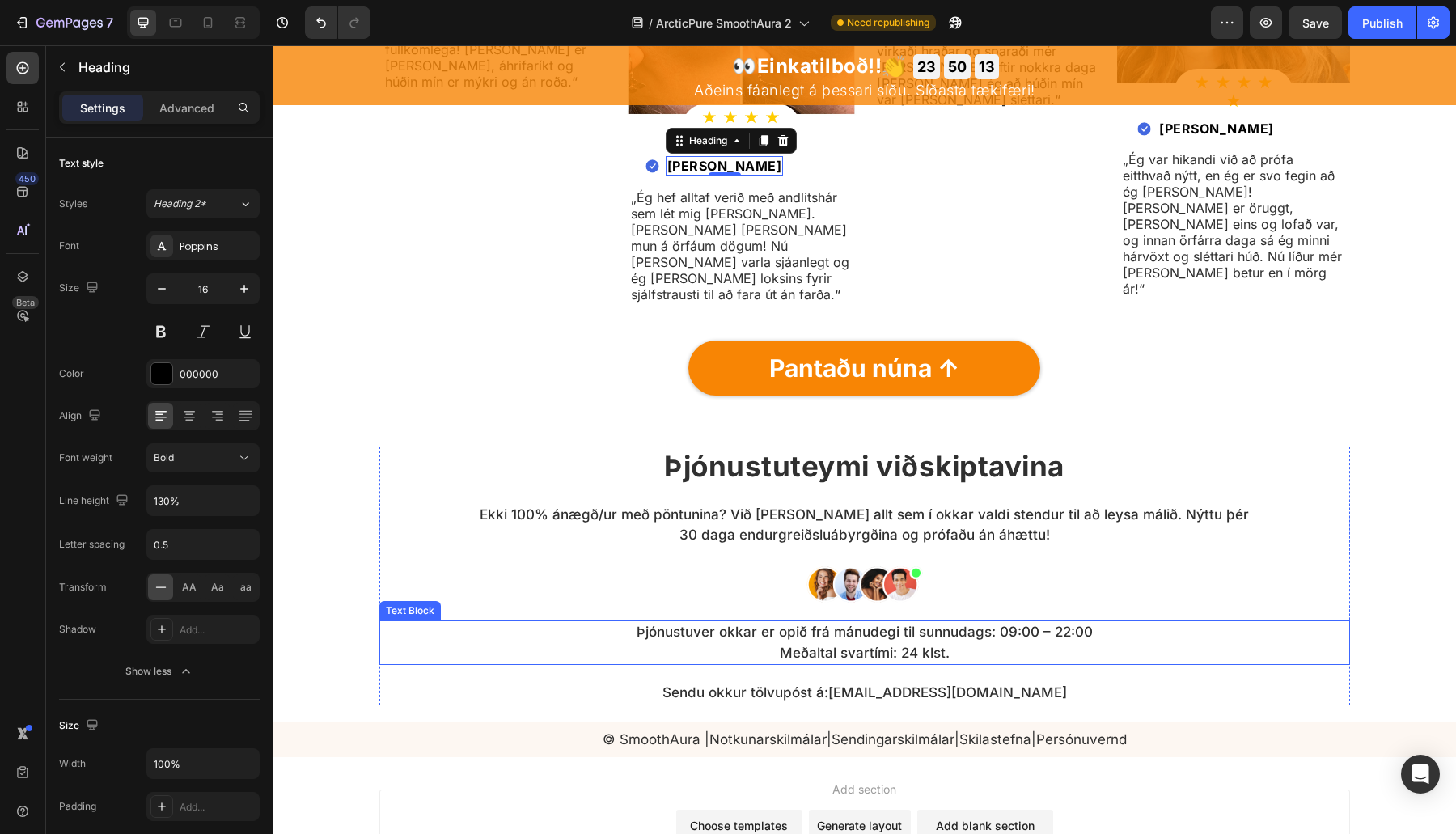
scroll to position [5455, 0]
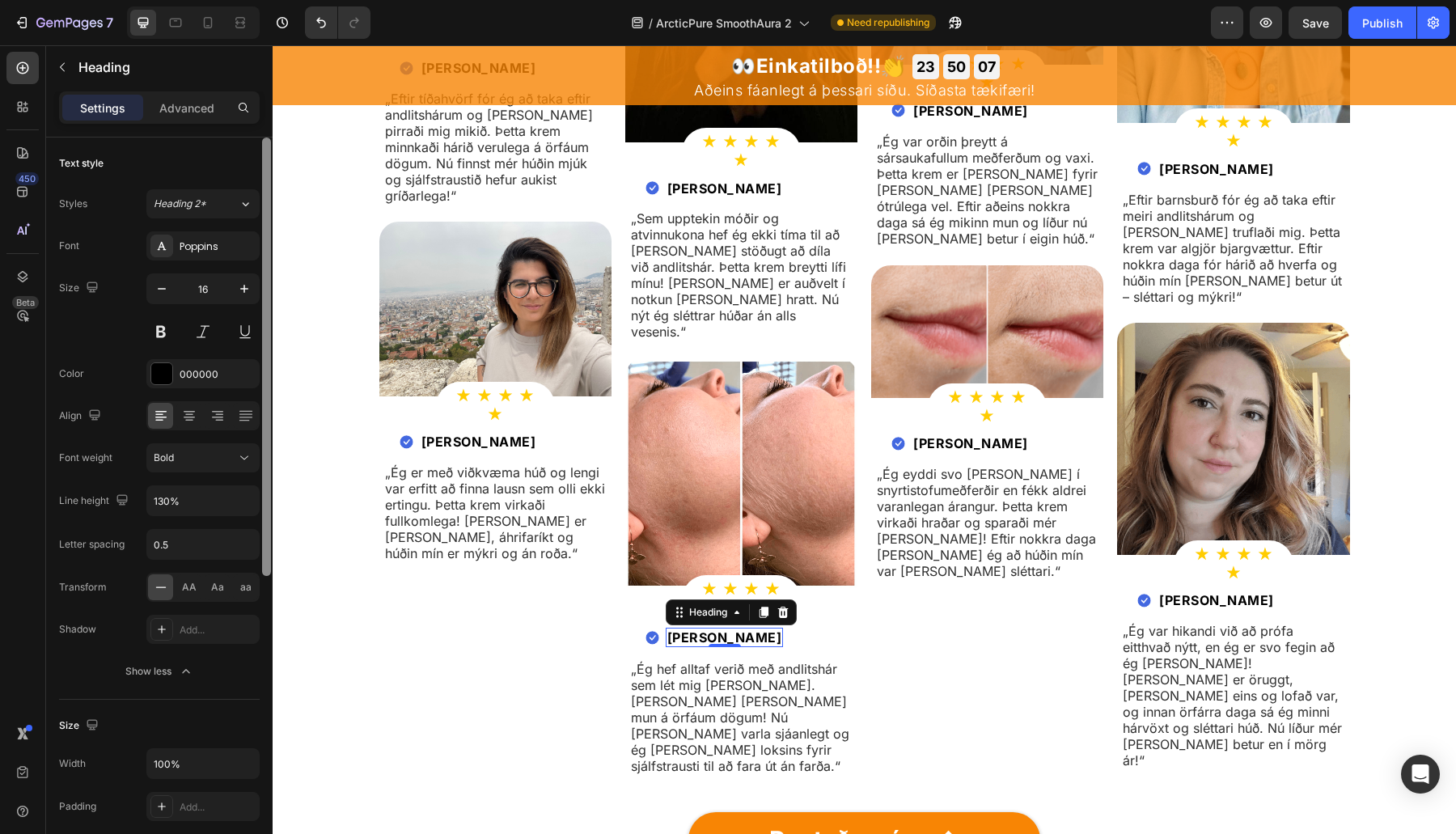
click at [271, 192] on div at bounding box center [266, 509] width 12 height 743
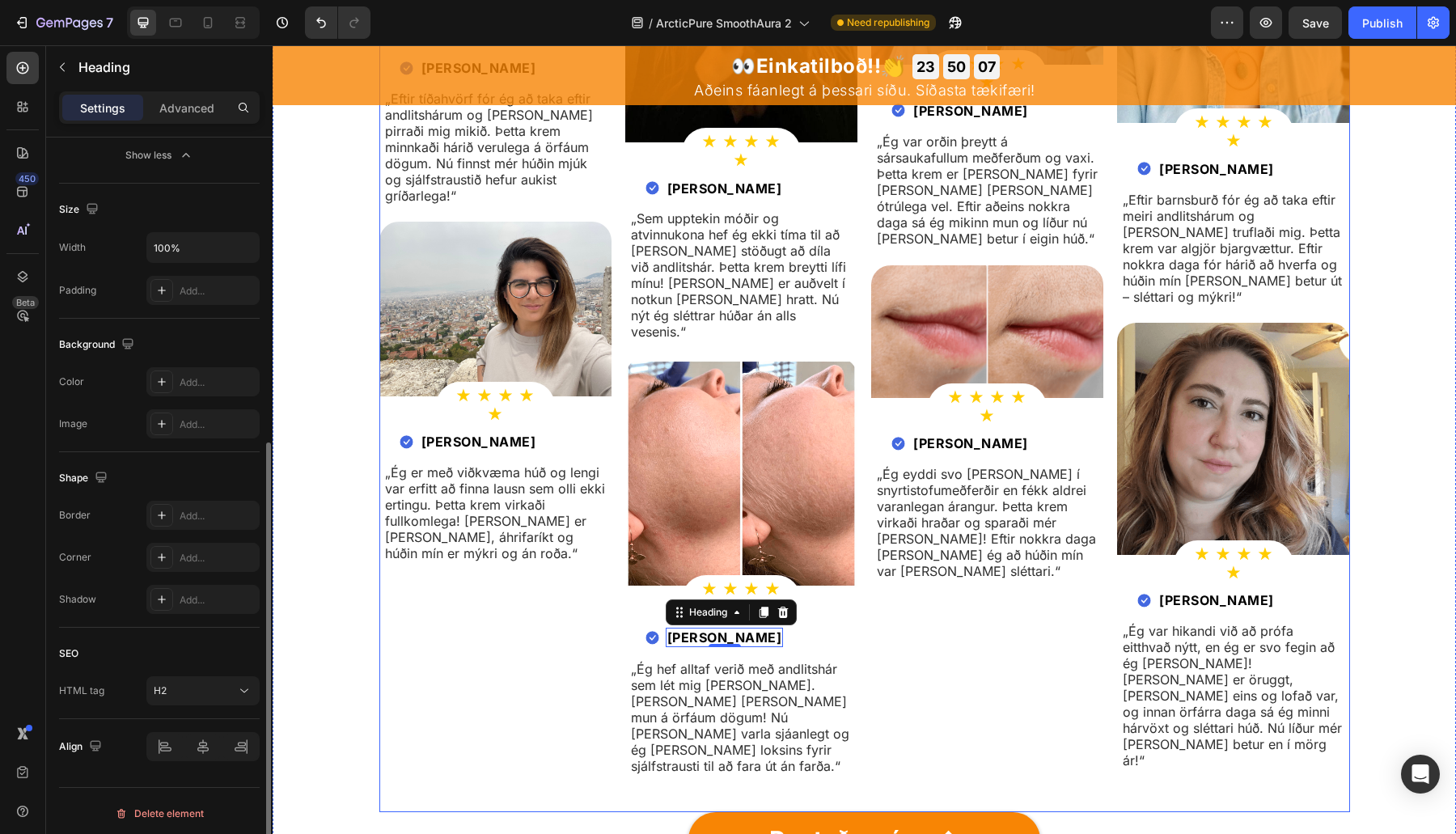
scroll to position [6006, 0]
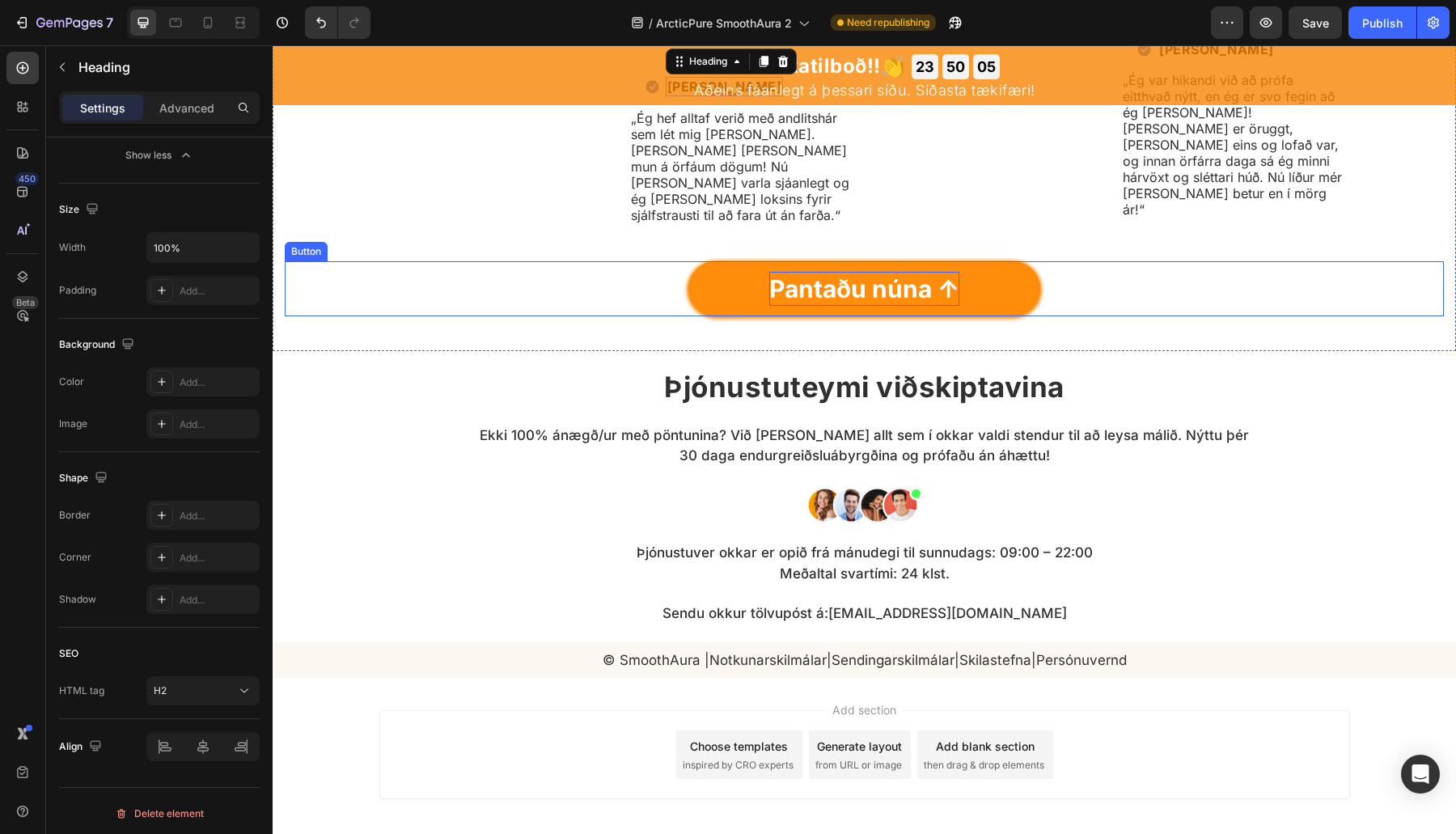
click at [868, 272] on p "Pantaðu núna ↑" at bounding box center [865, 289] width 191 height 34
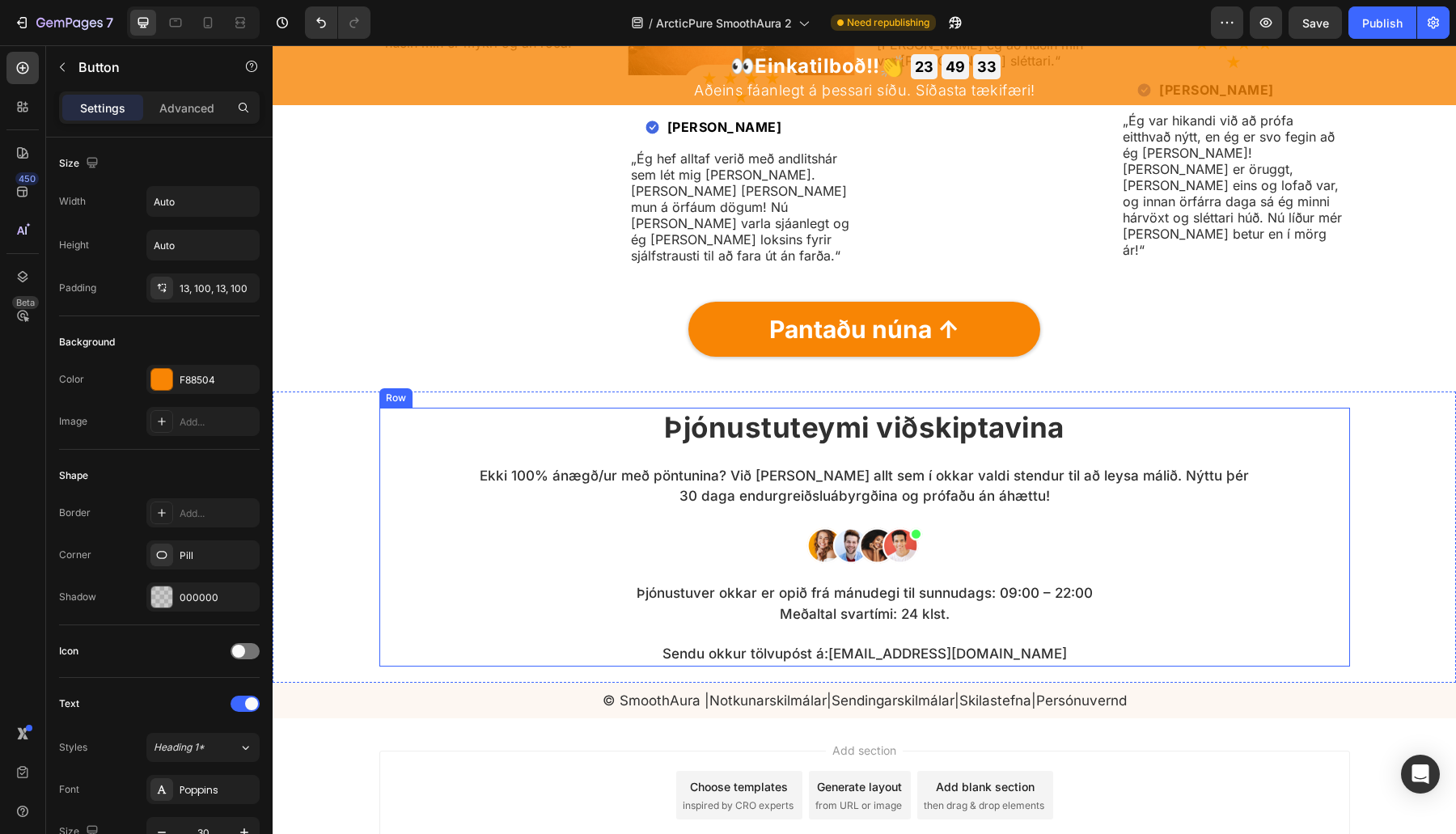
scroll to position [5494, 0]
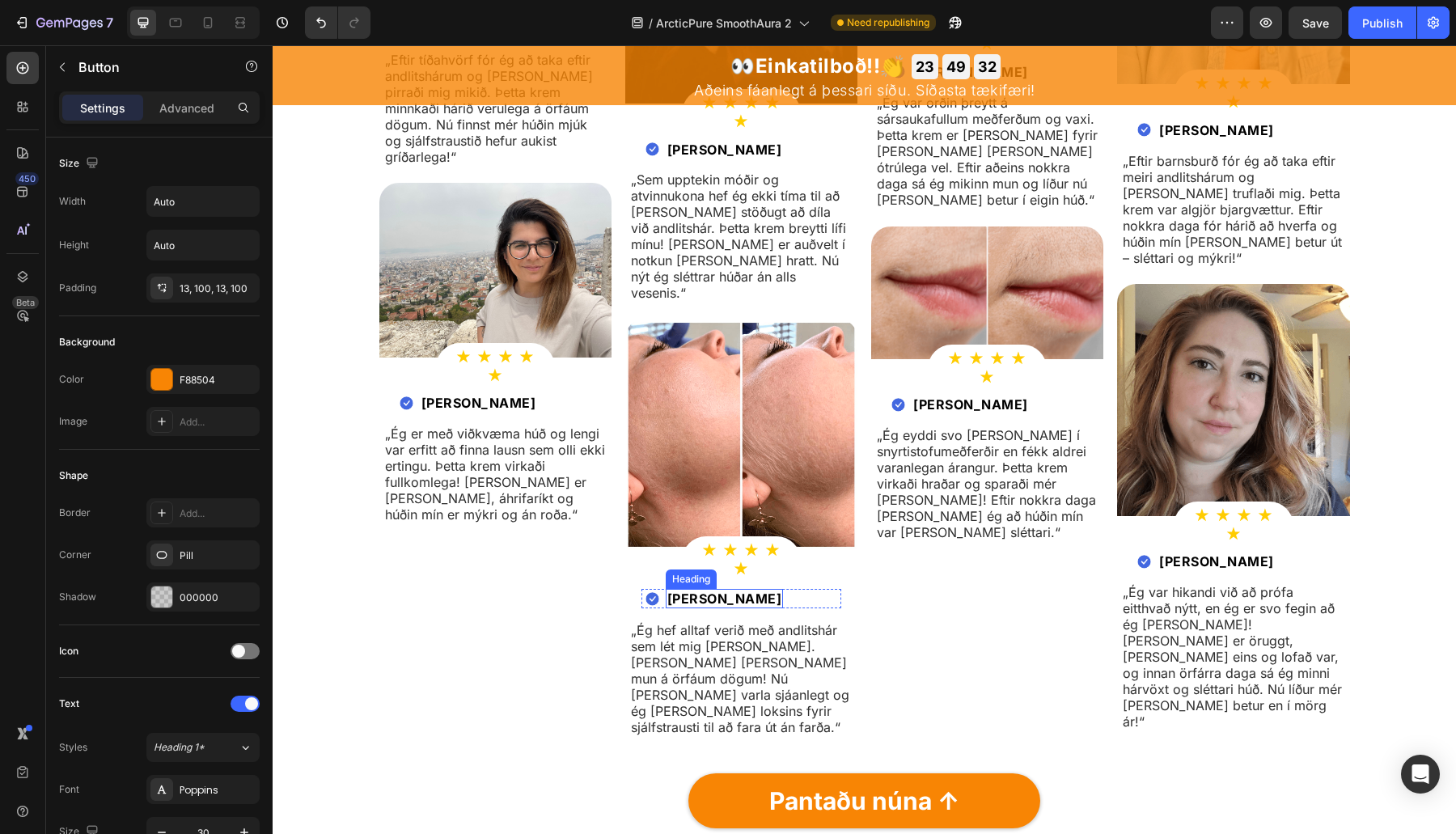
click at [698, 588] on h2 "Ingibjörg Guðlaugsdóttir" at bounding box center [725, 599] width 118 height 21
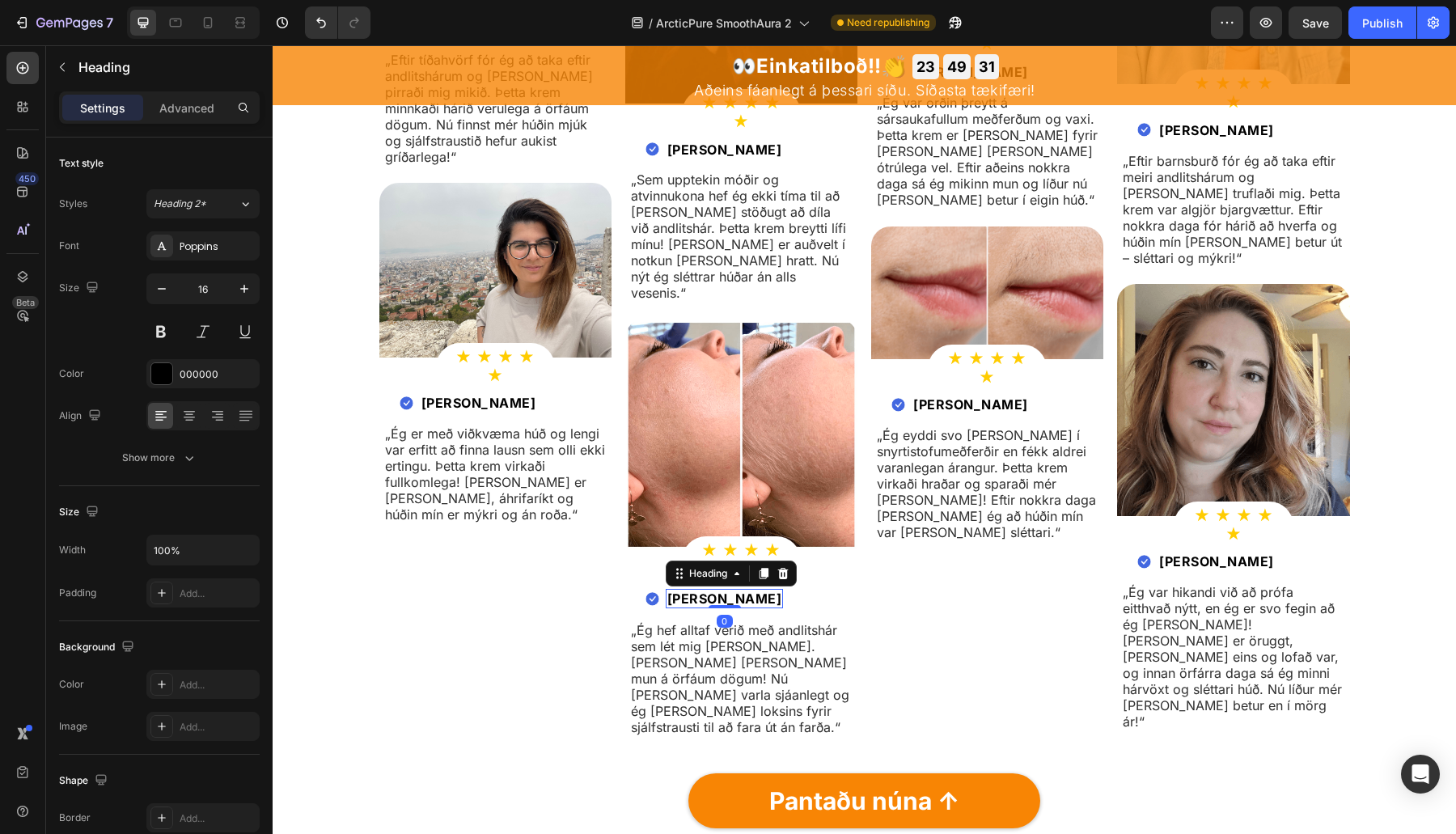
click at [698, 590] on p "Ingibjörg Guðlaugsdóttir" at bounding box center [724, 599] width 115 height 17
click at [1316, 17] on span "Save" at bounding box center [1315, 22] width 27 height 14
click at [1378, 15] on div "Publish" at bounding box center [1381, 23] width 40 height 17
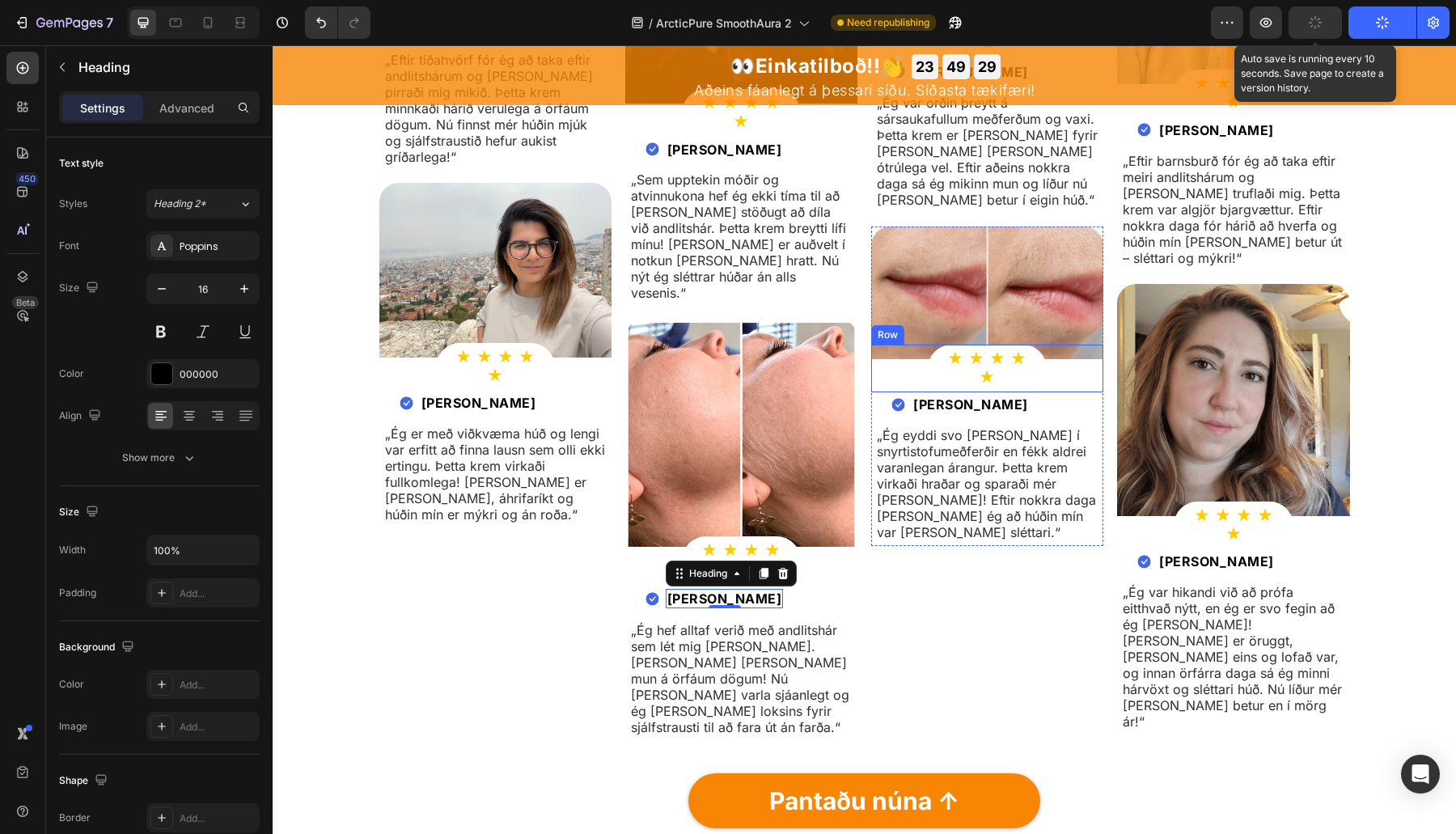
scroll to position [5966, 0]
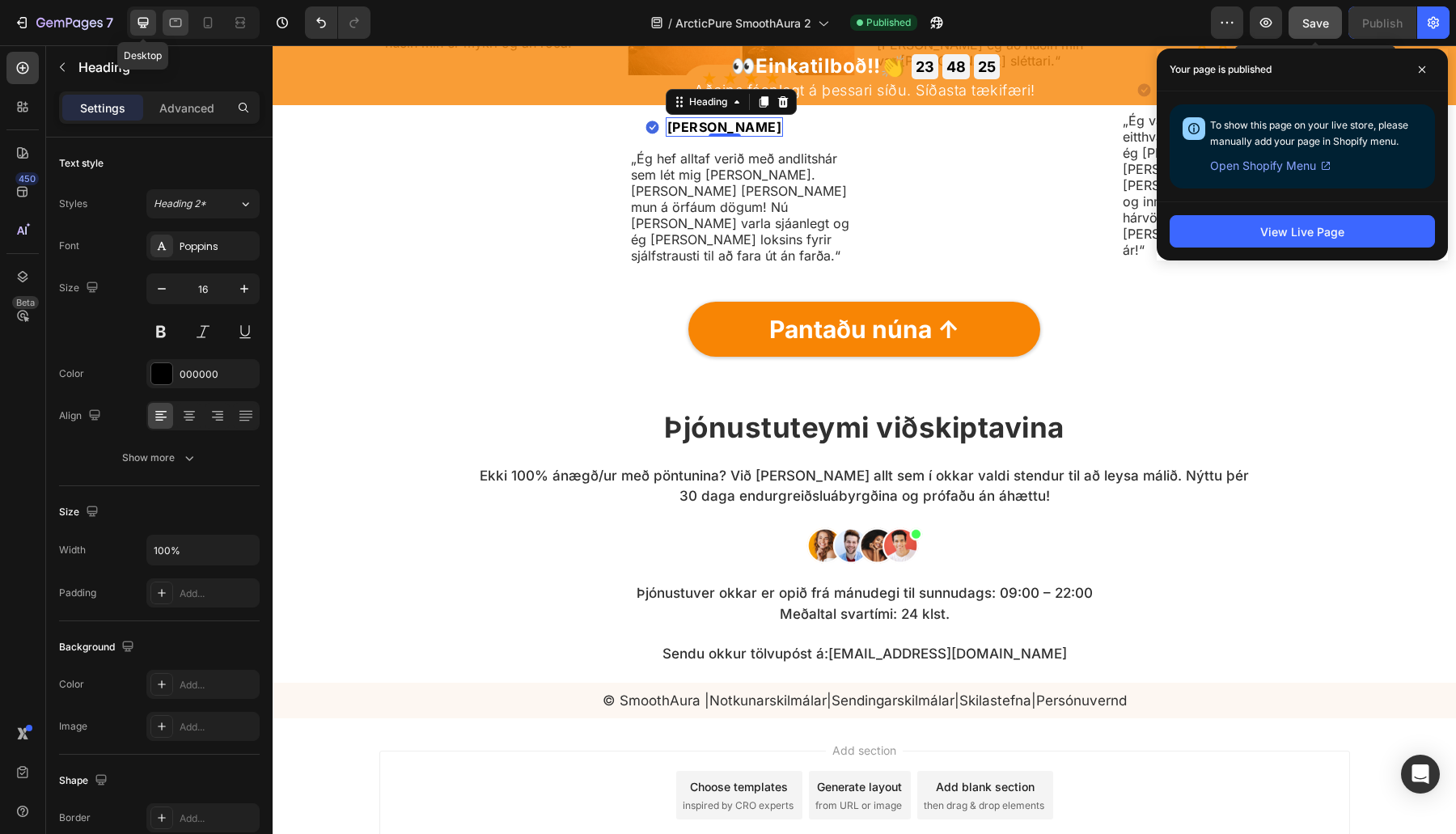
click at [168, 20] on icon at bounding box center [175, 22] width 16 height 16
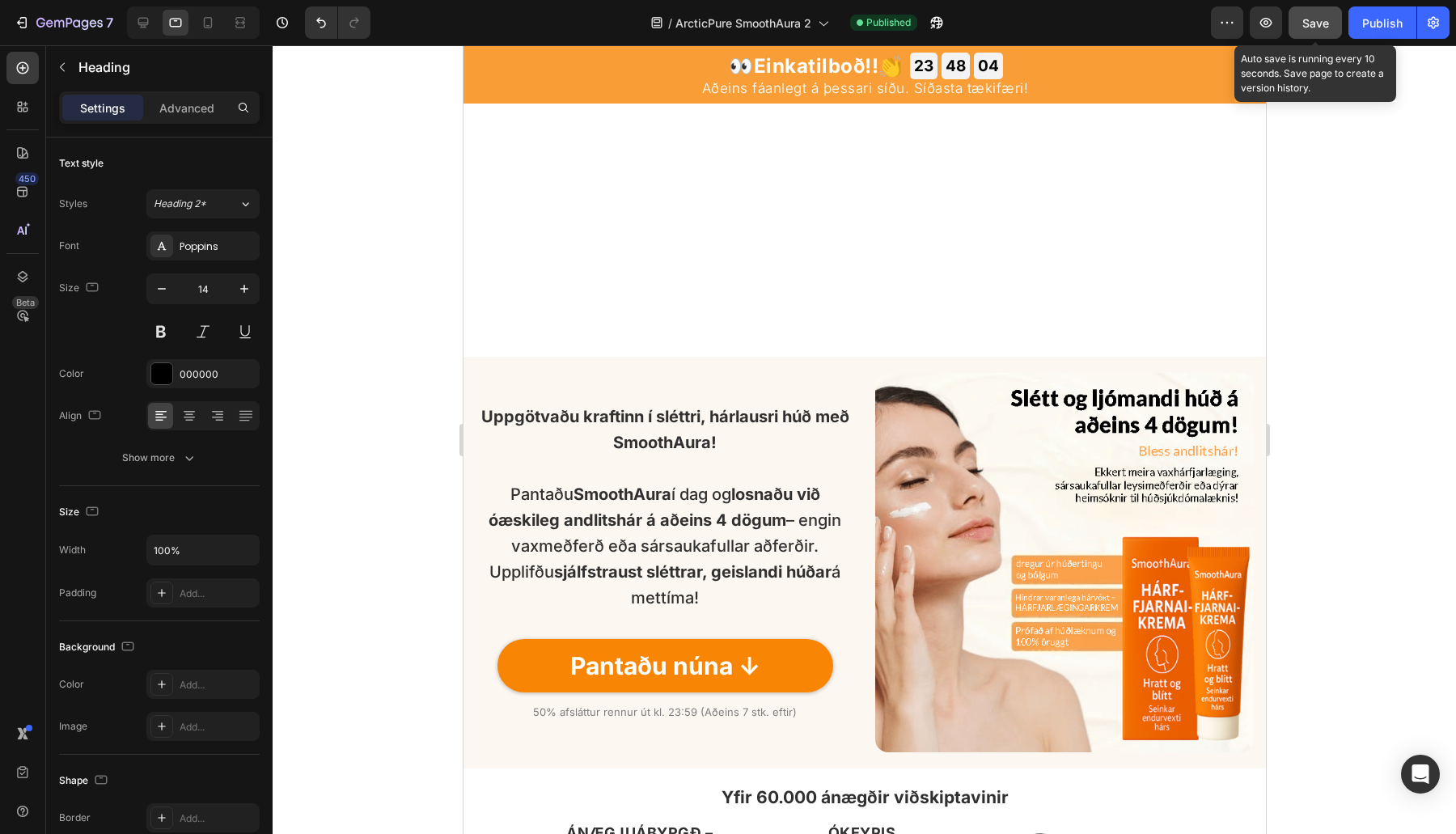
scroll to position [3800, 0]
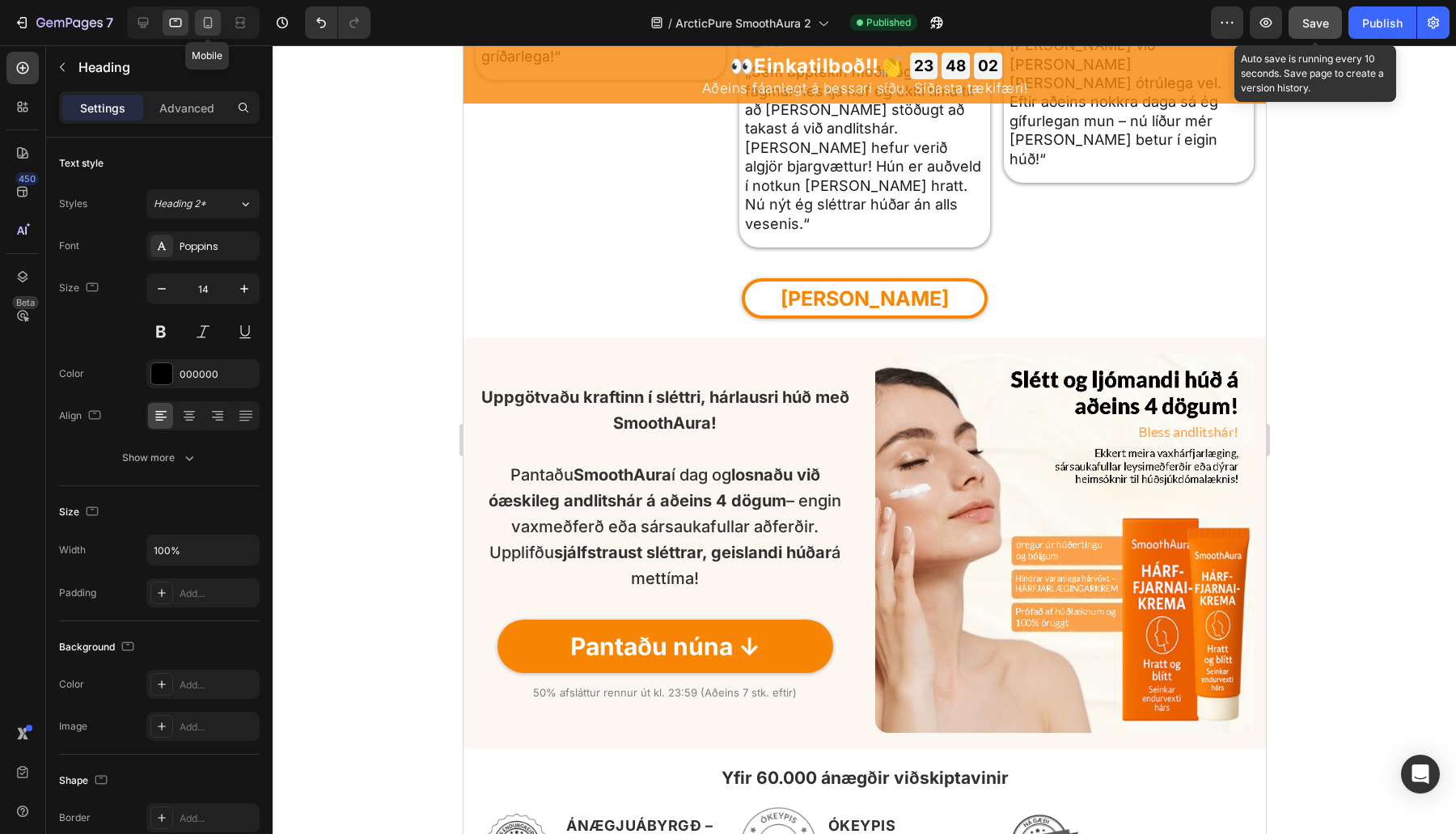
click at [207, 17] on icon at bounding box center [208, 22] width 9 height 11
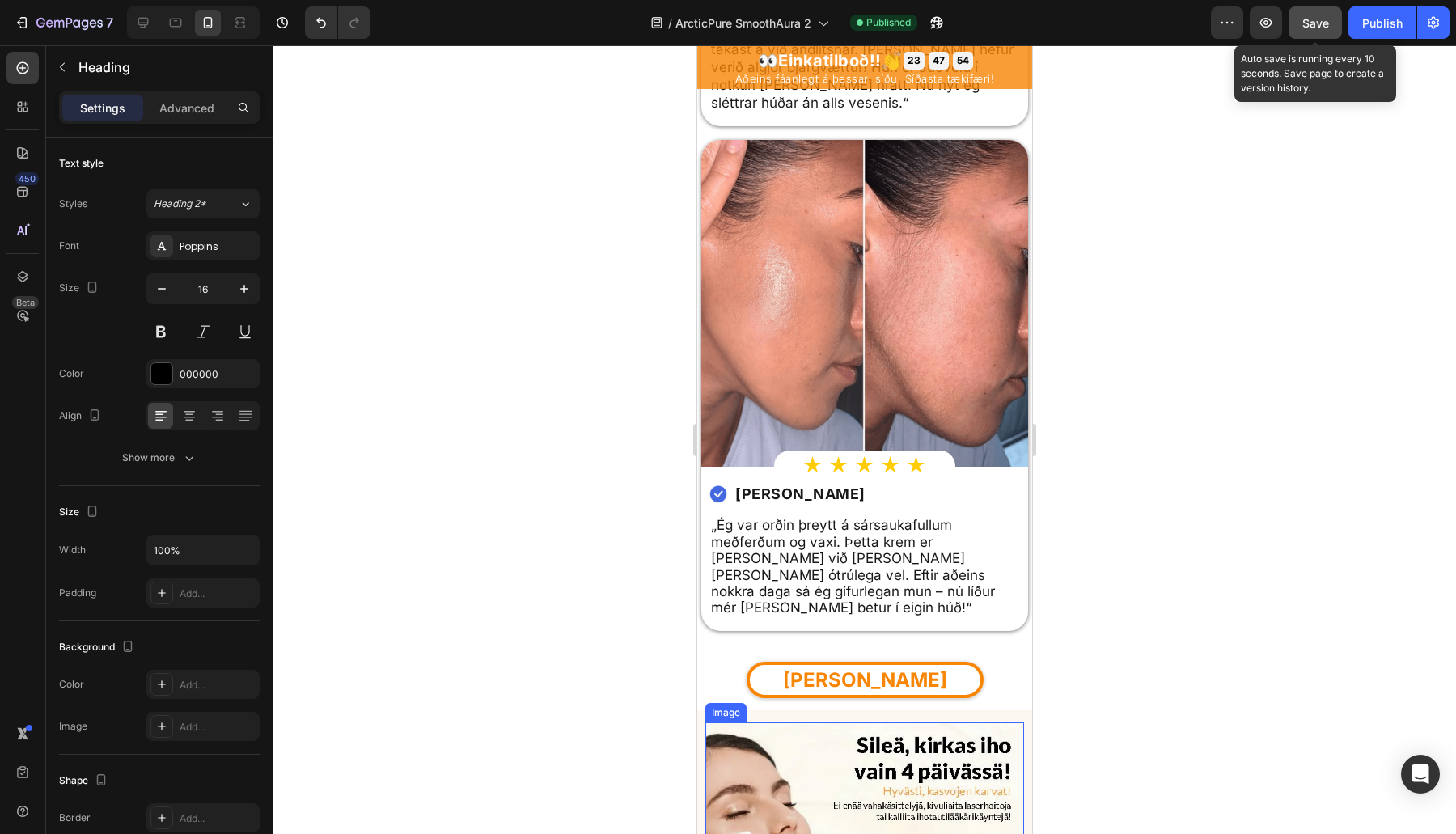
scroll to position [4822, 0]
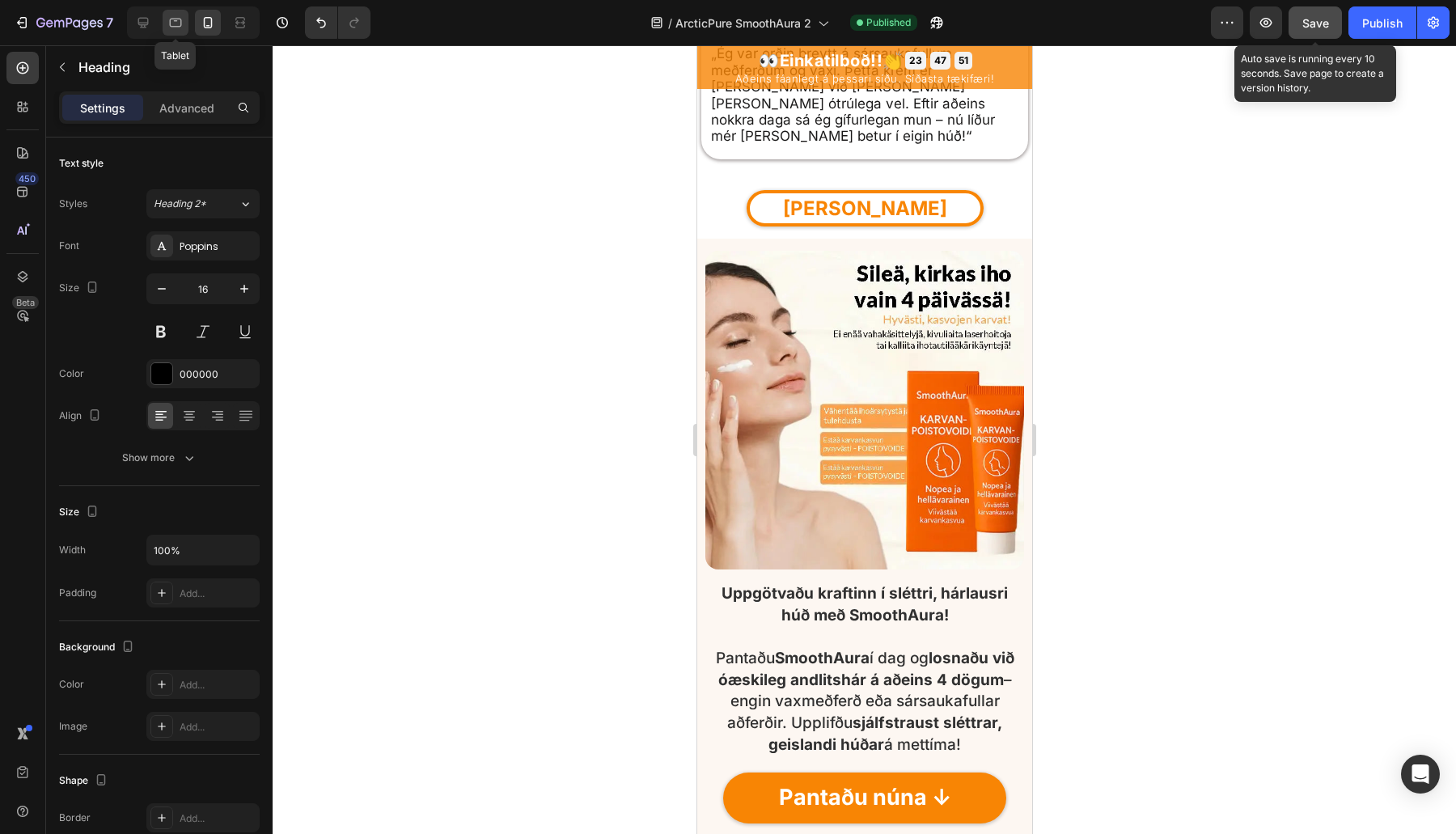
click at [180, 26] on icon at bounding box center [176, 23] width 12 height 9
type input "14"
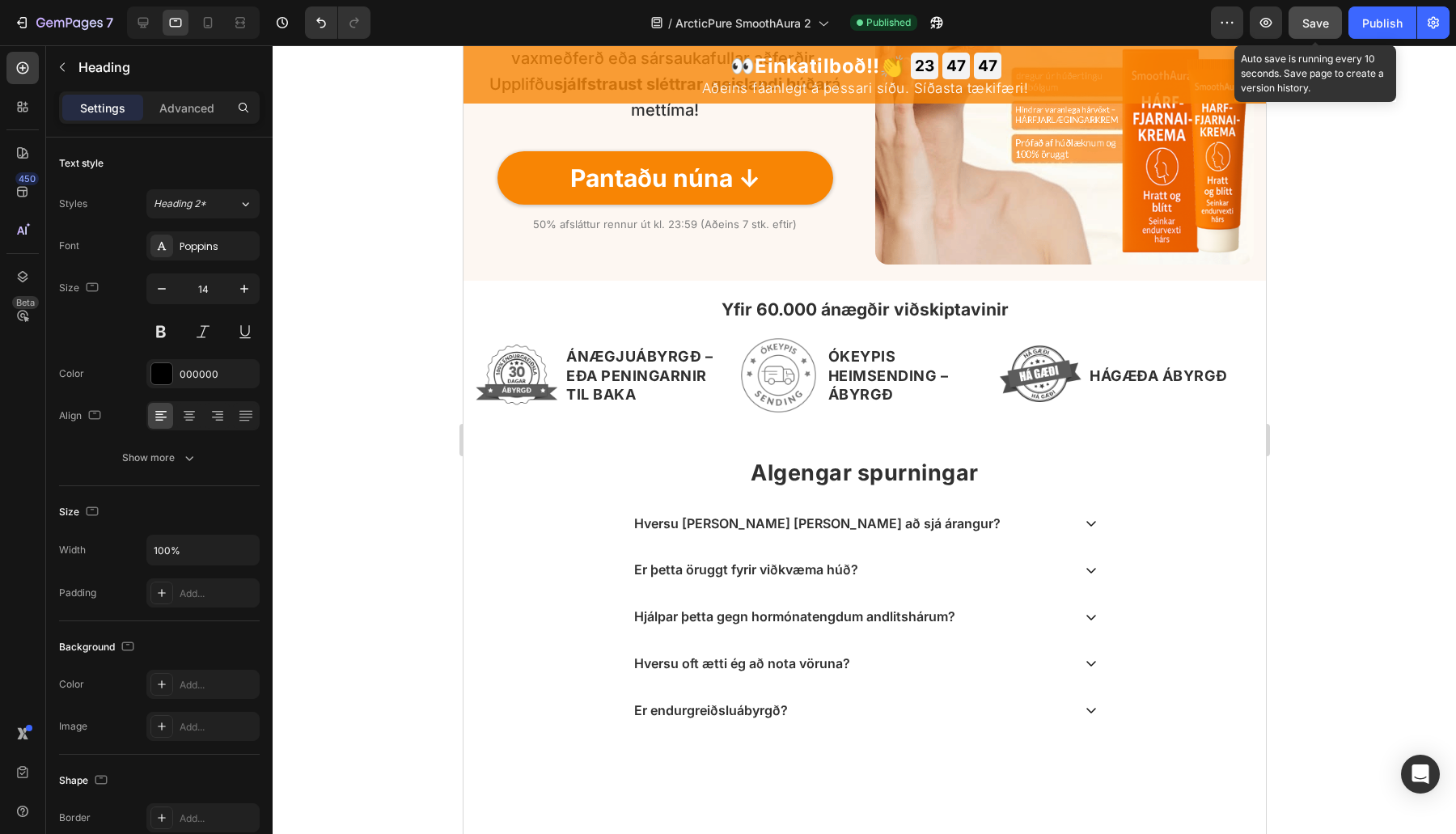
scroll to position [3822, 0]
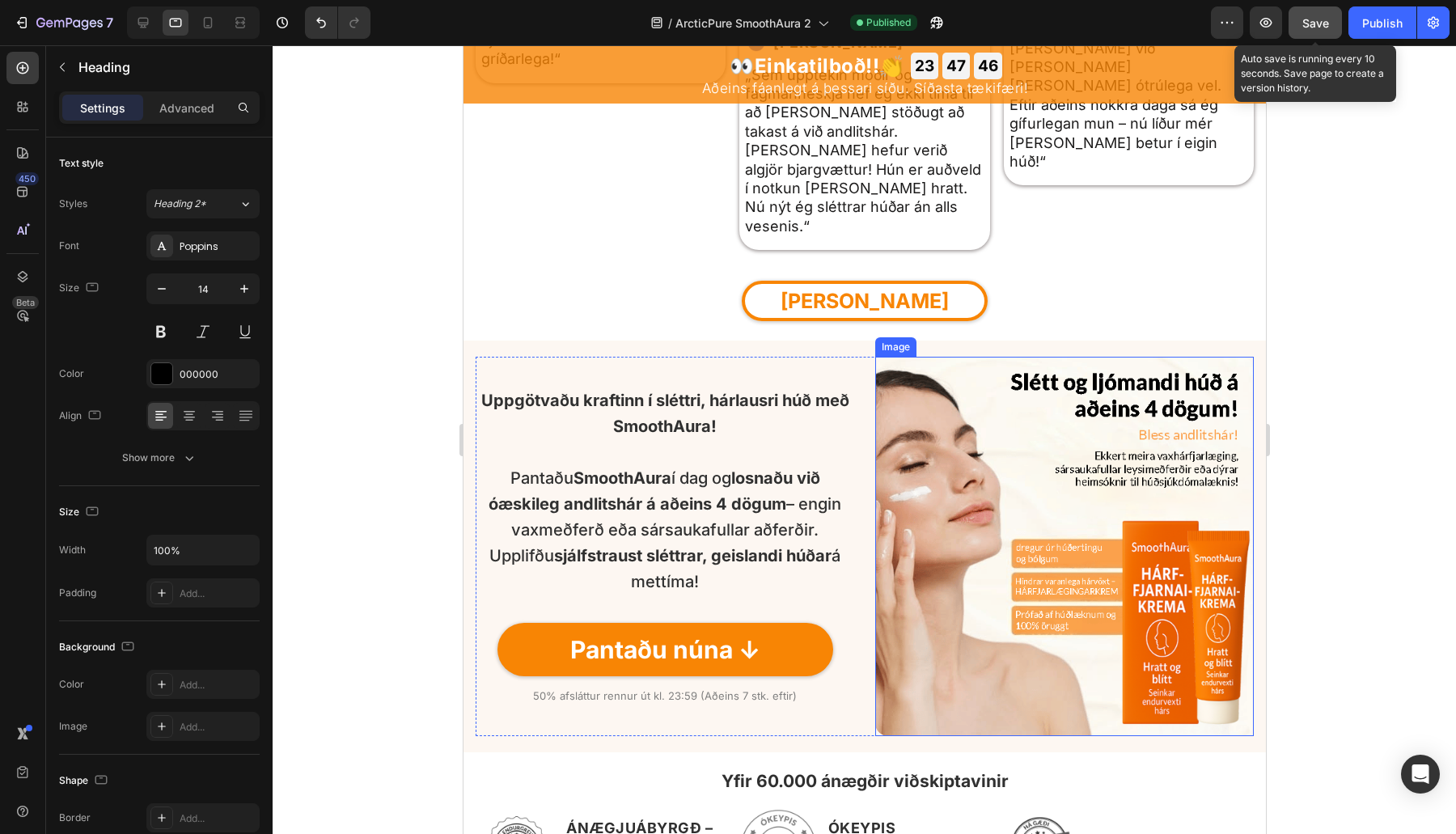
click at [1087, 499] on img at bounding box center [1064, 546] width 379 height 379
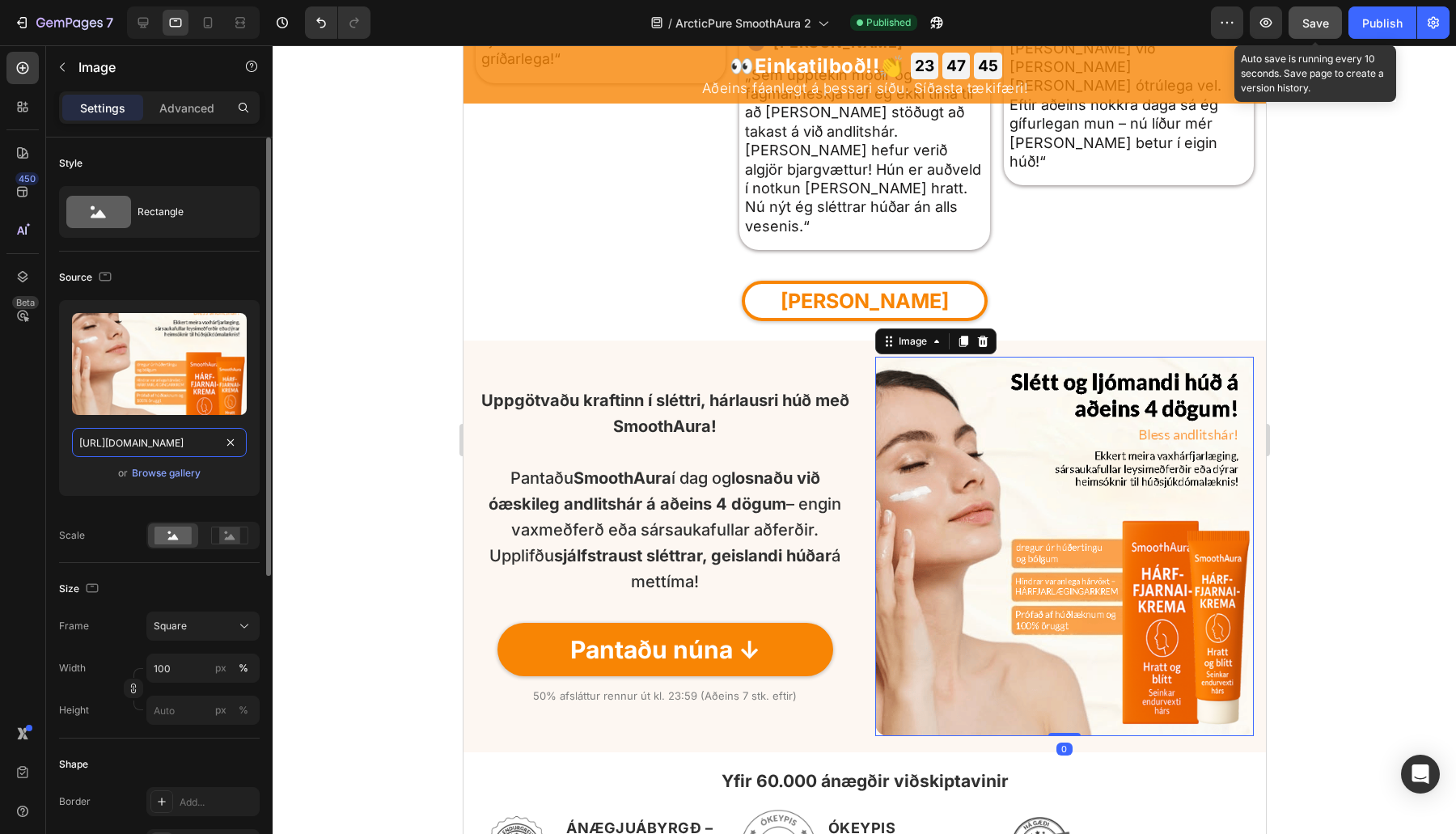
click at [118, 435] on input "https://cdn.shopify.com/s/files/1/0657/6783/3683/files/gempages_578032762192134…" at bounding box center [159, 442] width 175 height 29
click at [208, 30] on icon at bounding box center [207, 22] width 16 height 16
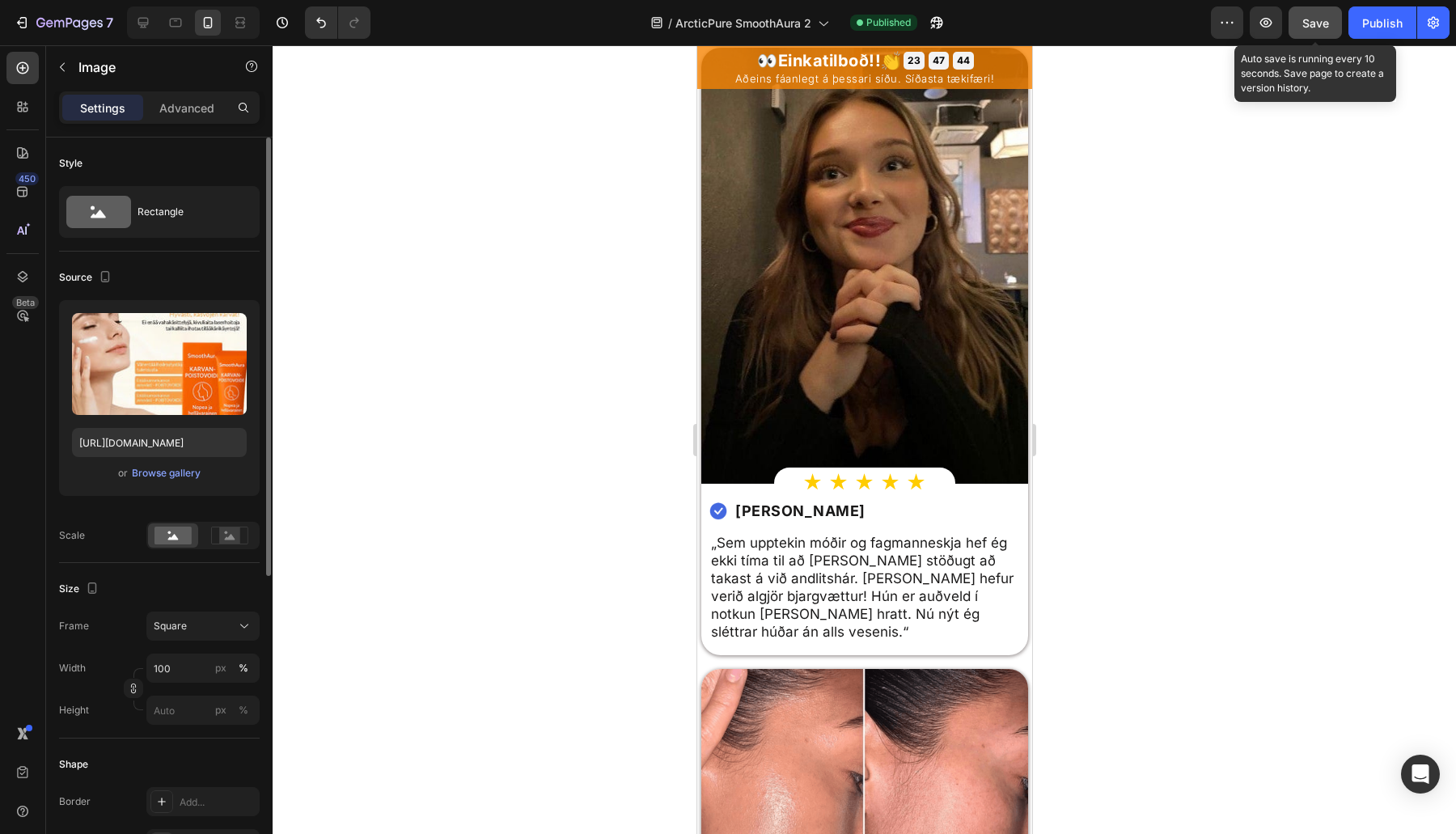
scroll to position [3688, 0]
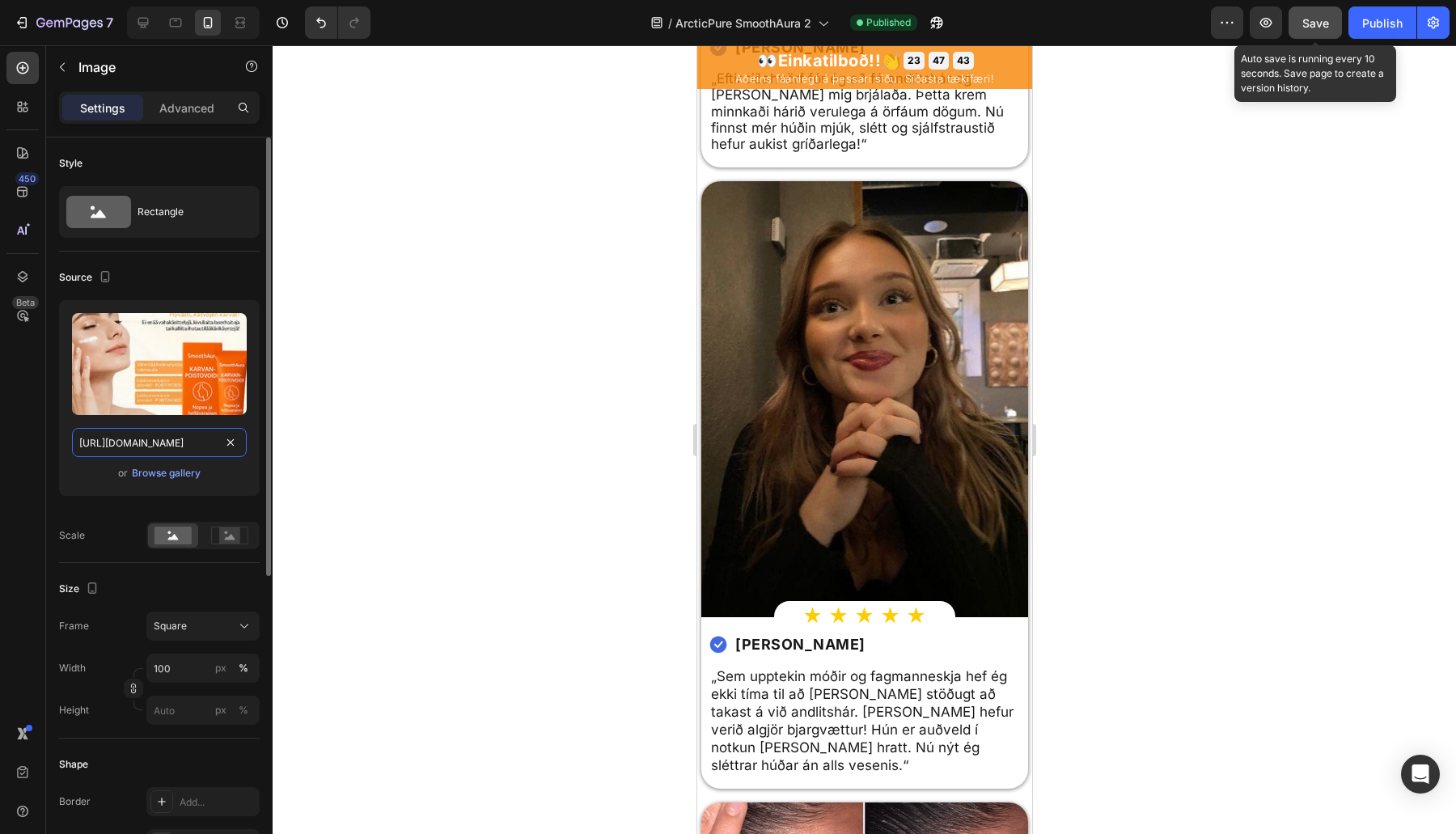
click at [136, 444] on input "https://cdn.shopify.com/s/files/1/0657/6783/3683/files/gempages_578032762192134…" at bounding box center [159, 442] width 175 height 29
paste input "97664662-156b-4d4a-bce0-e9fb9d740da3.png"
type input "https://cdn.shopify.com/s/files/1/0657/6783/3683/files/gempages_578032762192134…"
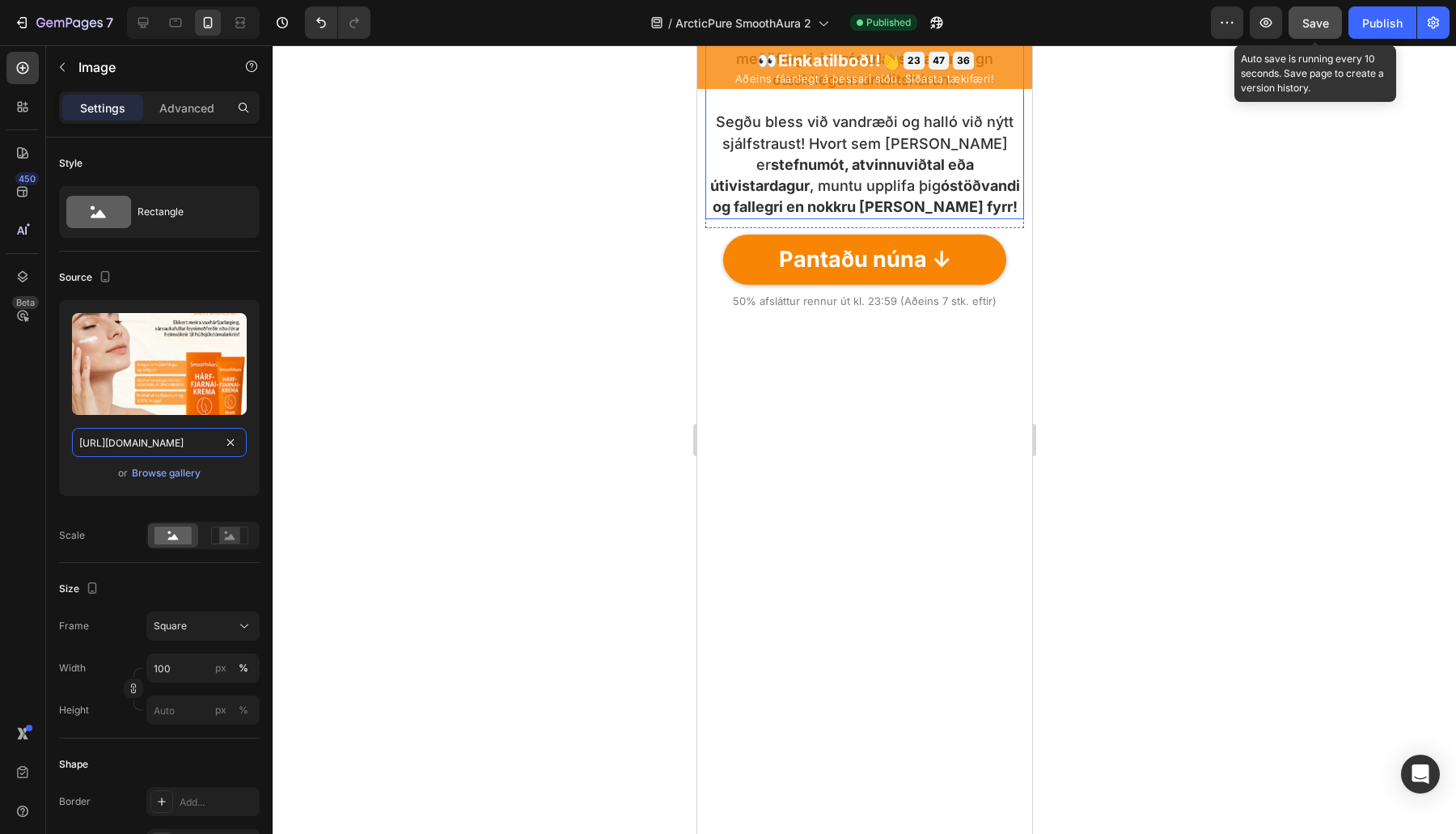
scroll to position [2407, 0]
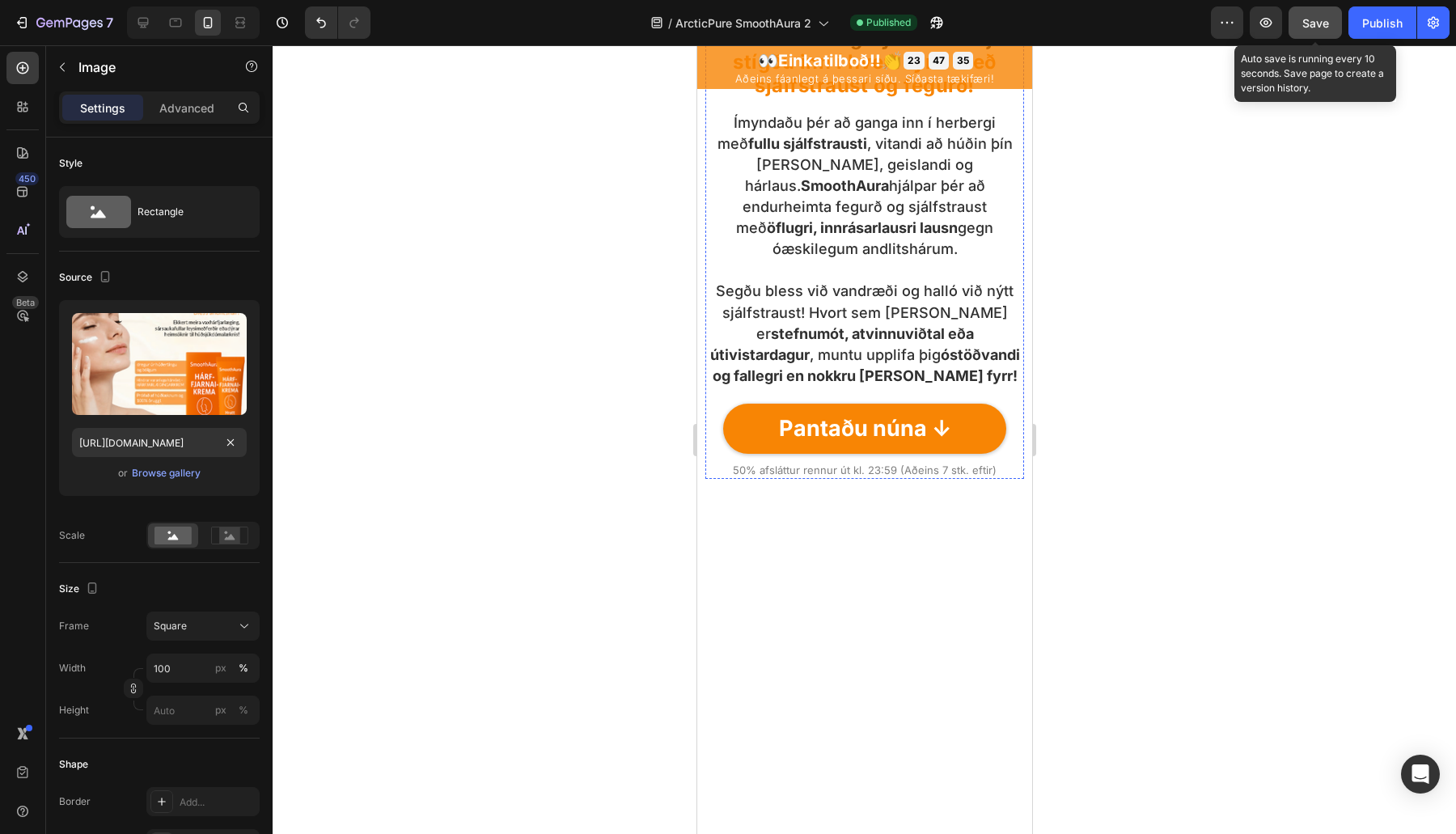
click at [873, 13] on img at bounding box center [863, 13] width 318 height 0
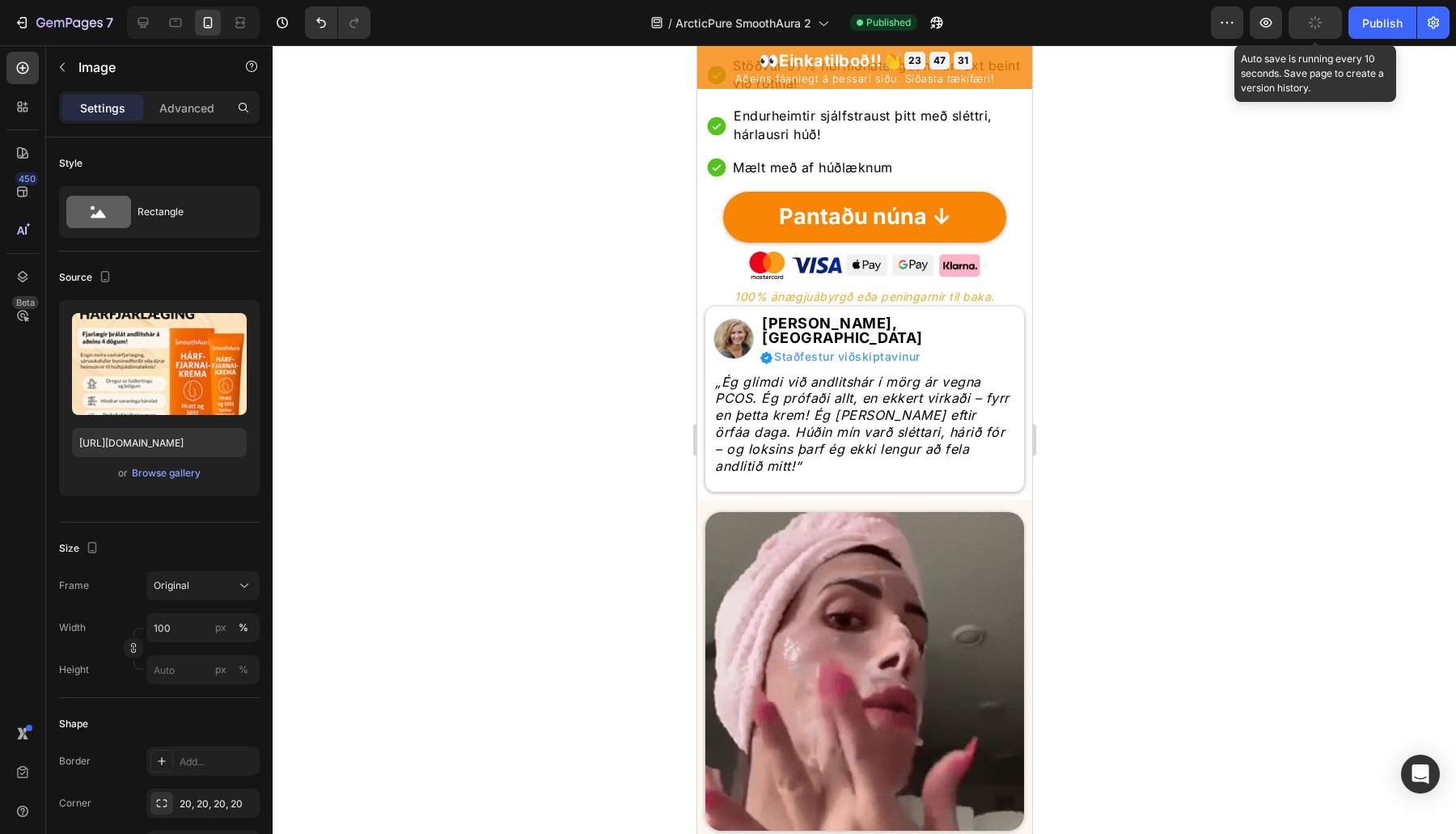
scroll to position [0, 0]
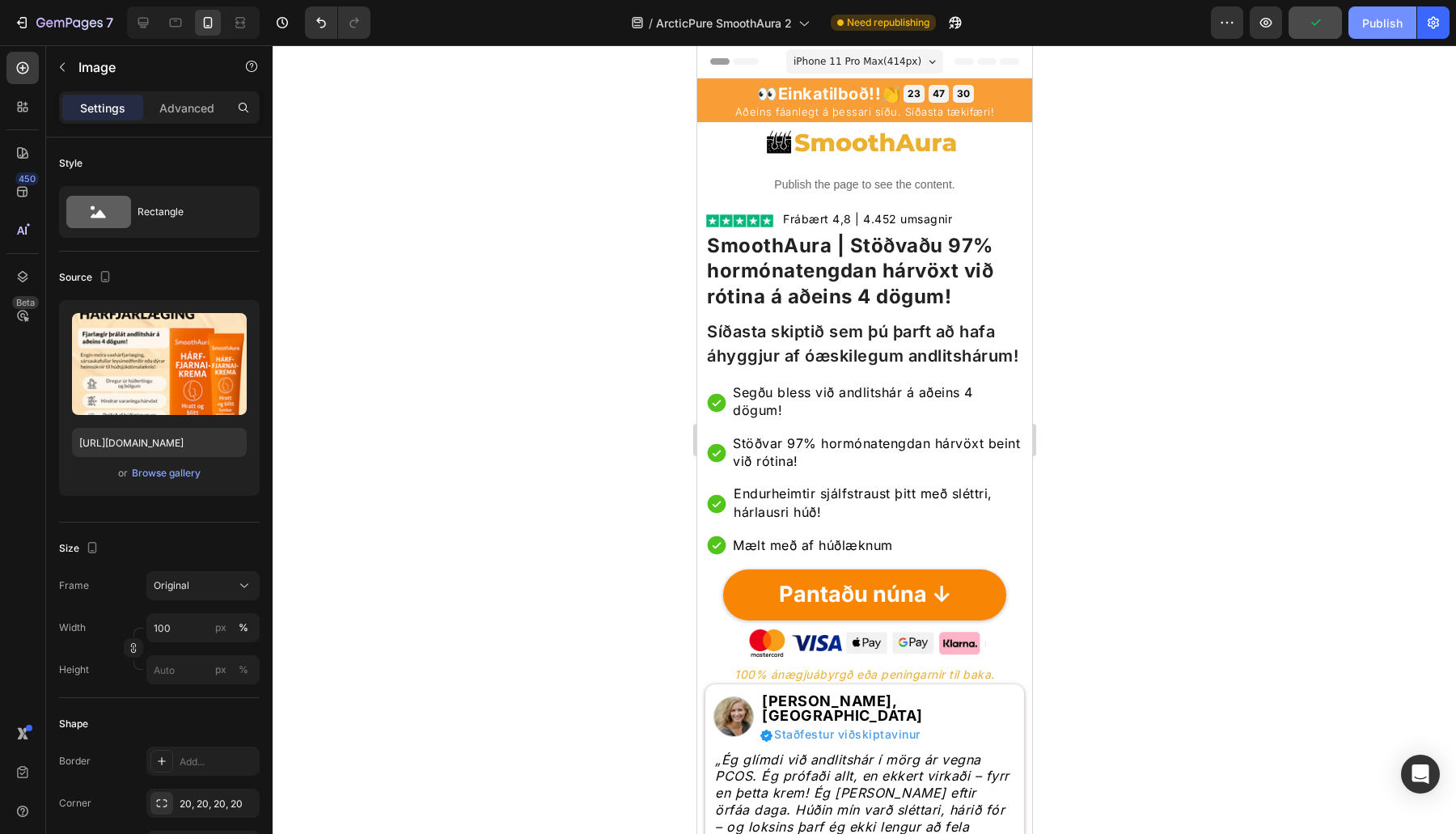
click at [1395, 29] on div "Publish" at bounding box center [1381, 23] width 40 height 17
click at [146, 24] on icon at bounding box center [143, 22] width 10 height 10
type input "90"
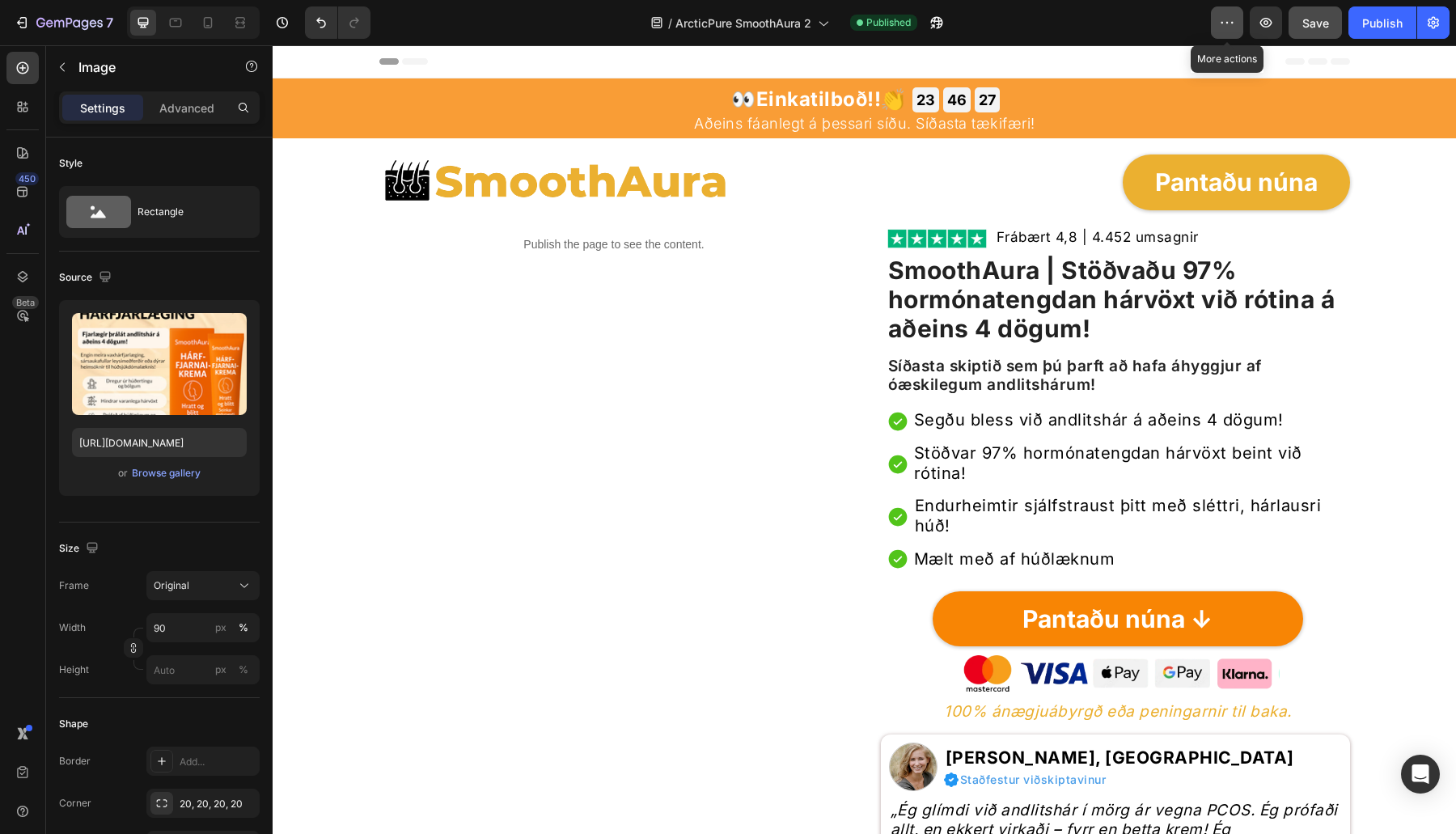
click at [1237, 25] on button "button" at bounding box center [1226, 22] width 33 height 33
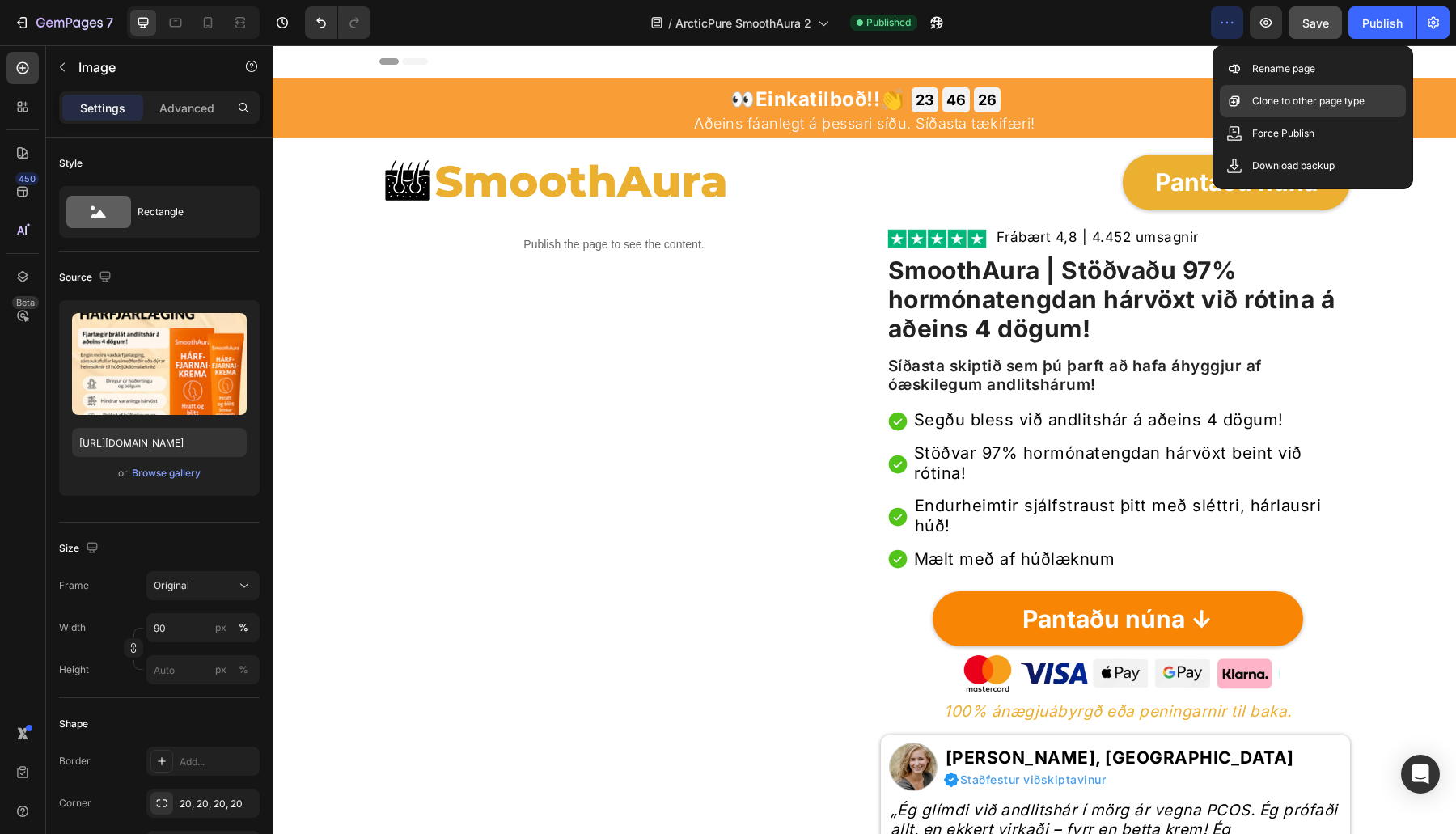
click at [1223, 118] on div "Clone to other page type" at bounding box center [1312, 134] width 186 height 33
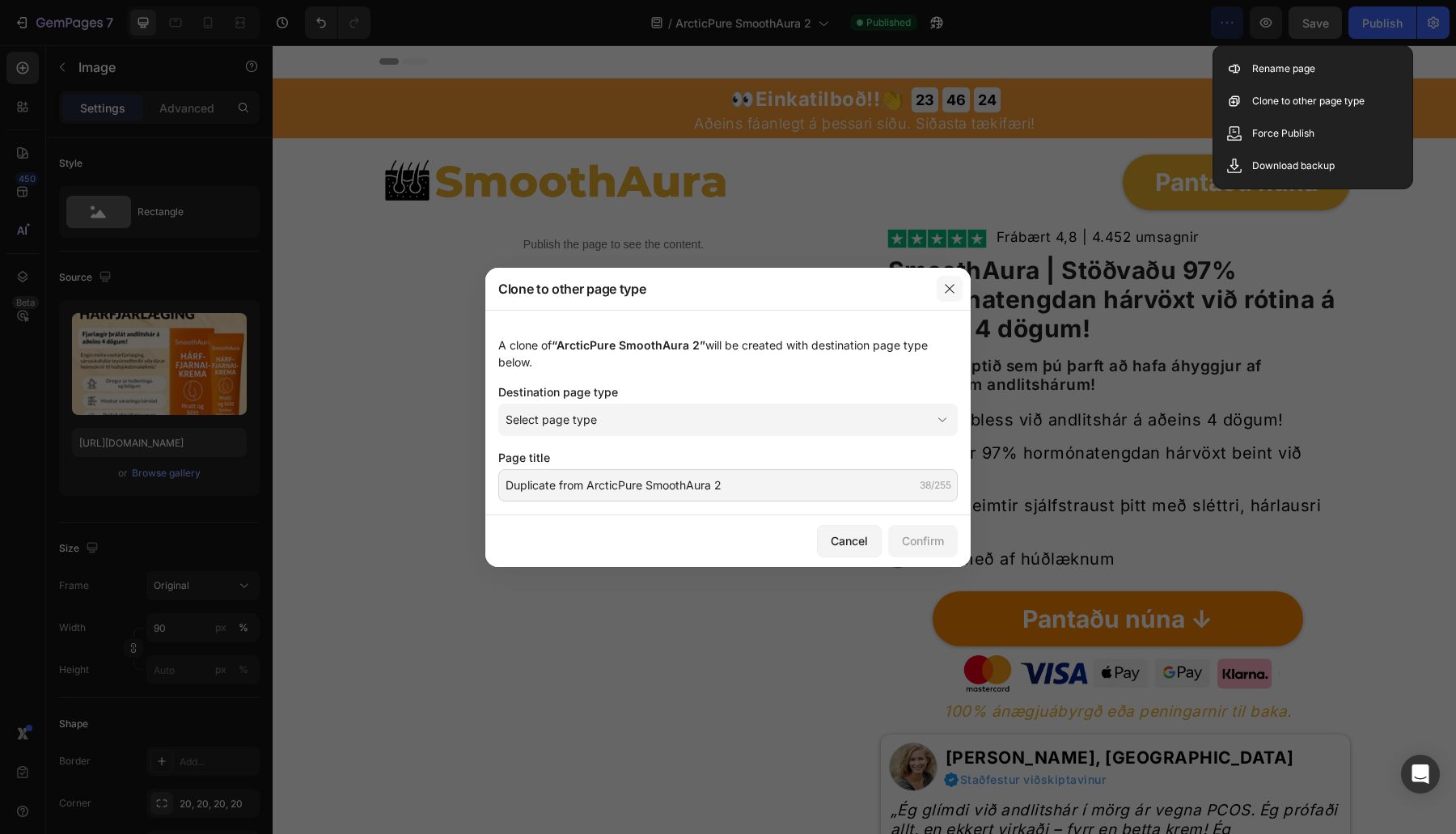
click at [957, 283] on button "button" at bounding box center [950, 289] width 26 height 26
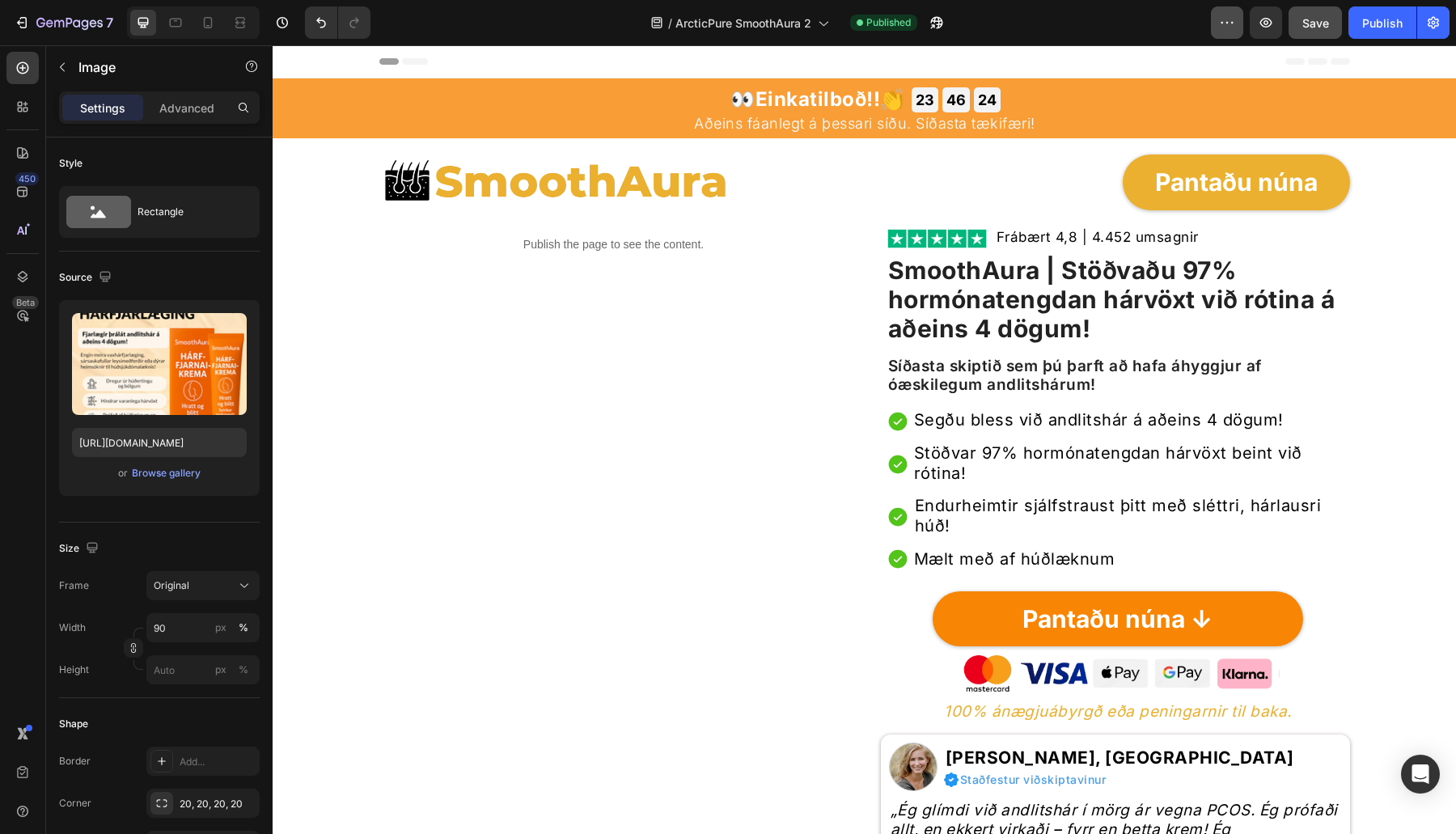
click at [1223, 10] on button "button" at bounding box center [1226, 22] width 33 height 33
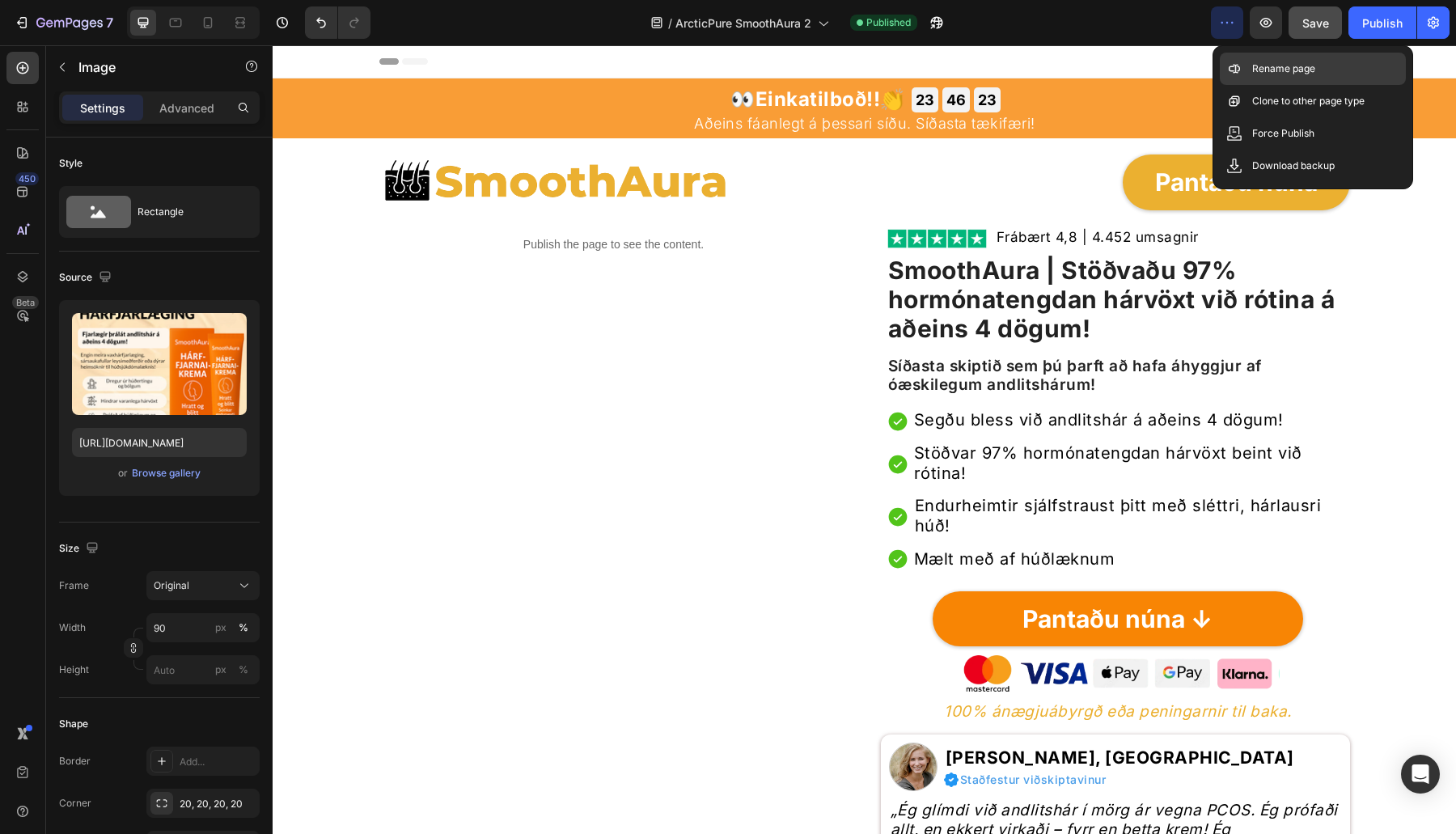
click at [1247, 85] on div "Rename page" at bounding box center [1312, 101] width 186 height 33
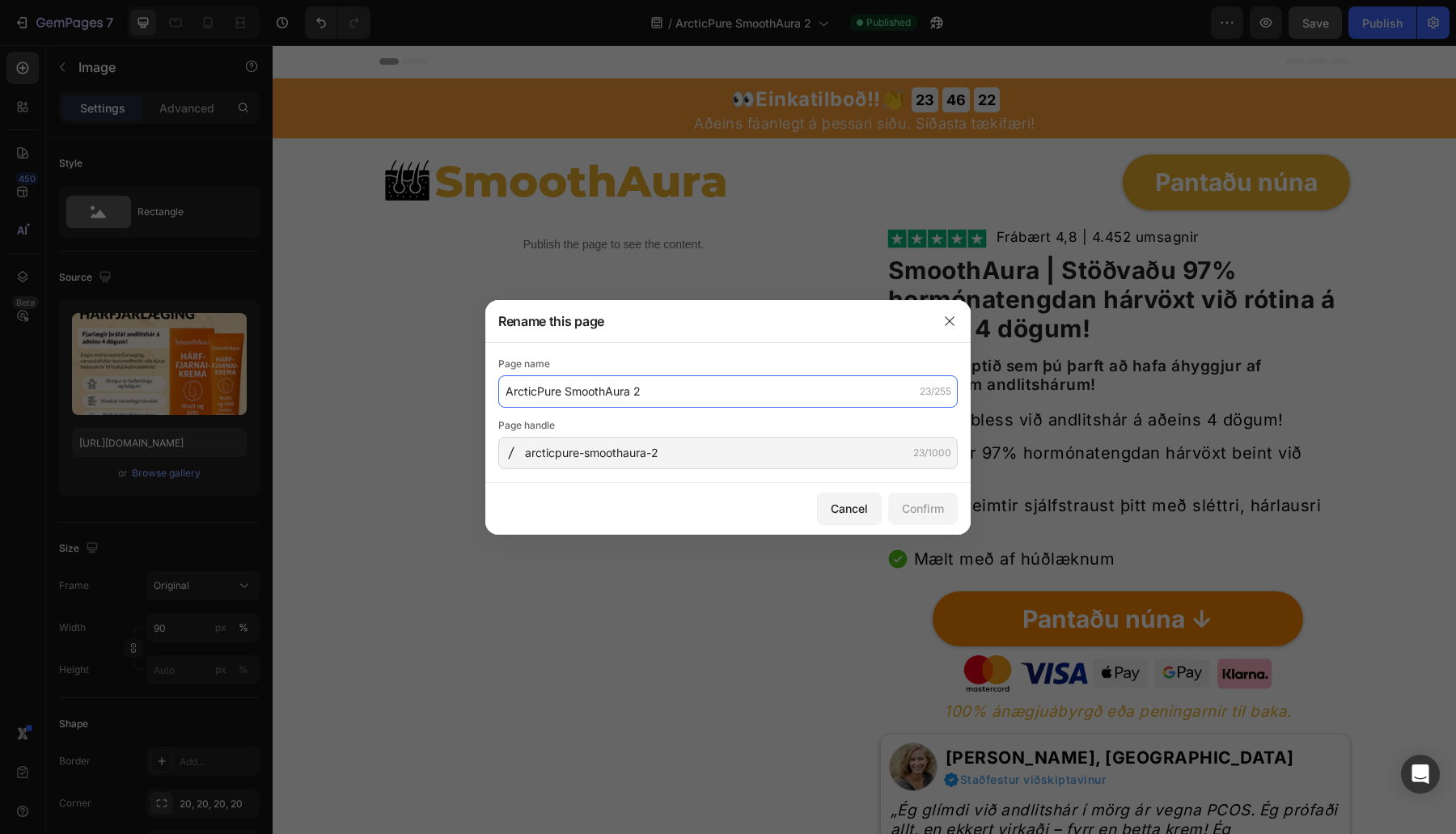
click at [693, 390] on input "ArcticPure SmoothAura 2" at bounding box center [728, 391] width 459 height 33
paste input "BreathVita – Sleva 50 % na plicní kapky pro rozpuštění hlenu a volné dýchání do…"
type input "BreathVita – Sleva 50 % na plicní kapky pro rozpuštění hlenu a volné dýchání do…"
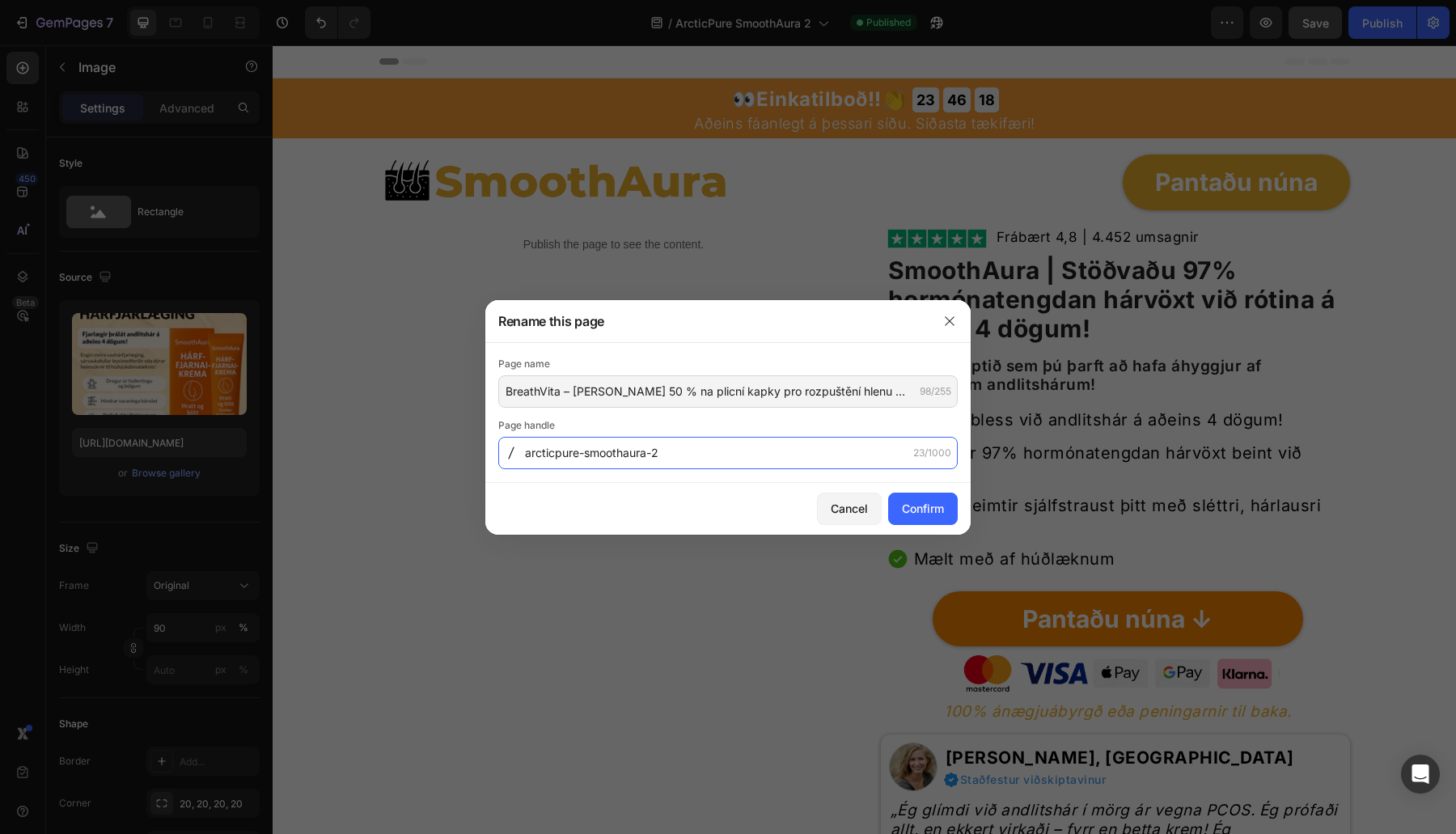
click at [621, 457] on input "arcticpure-smoothaura-2" at bounding box center [728, 453] width 459 height 33
paste input "breathvita-sleva-50-plicni-kapky-rozpusteni-hlenu-volne-dychani-do-24-hodin"
type input "breathvita-sleva-50-plicni-kapky-rozpusteni-hlenu-volne-dychani-do-24-hodin"
click at [907, 498] on button "Confirm" at bounding box center [923, 508] width 69 height 33
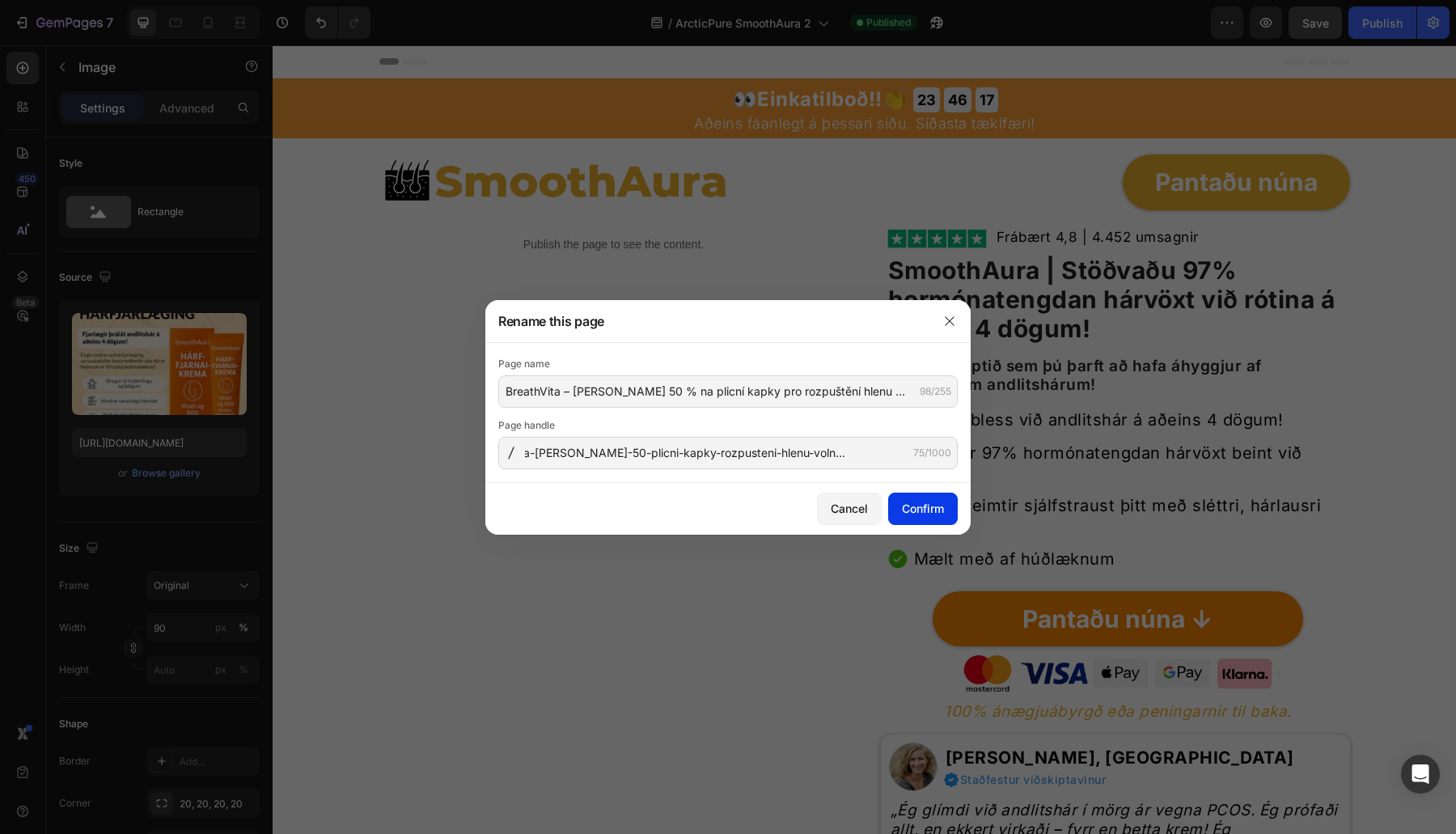
scroll to position [0, 0]
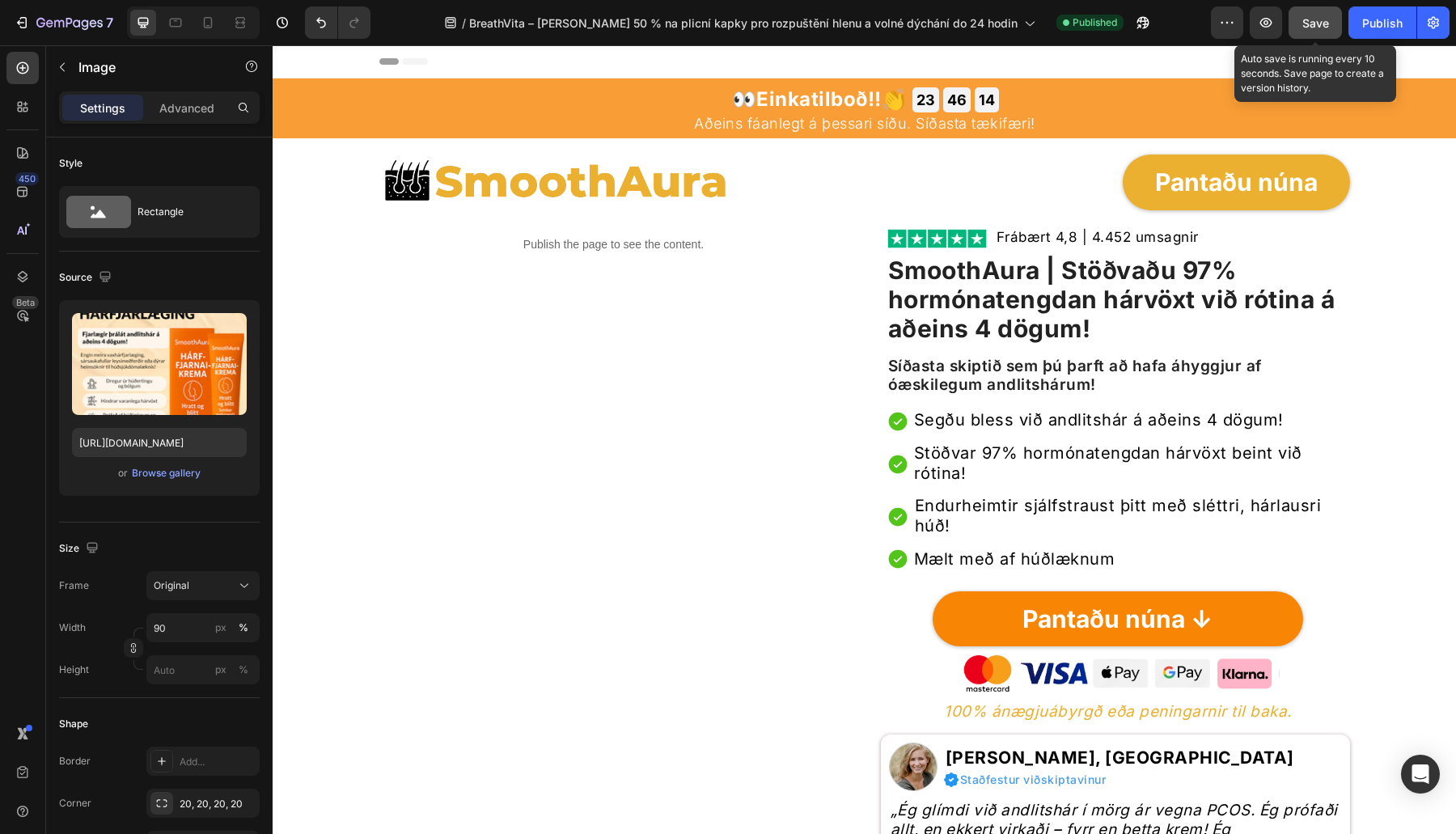
click at [1319, 28] on span "Save" at bounding box center [1315, 22] width 27 height 14
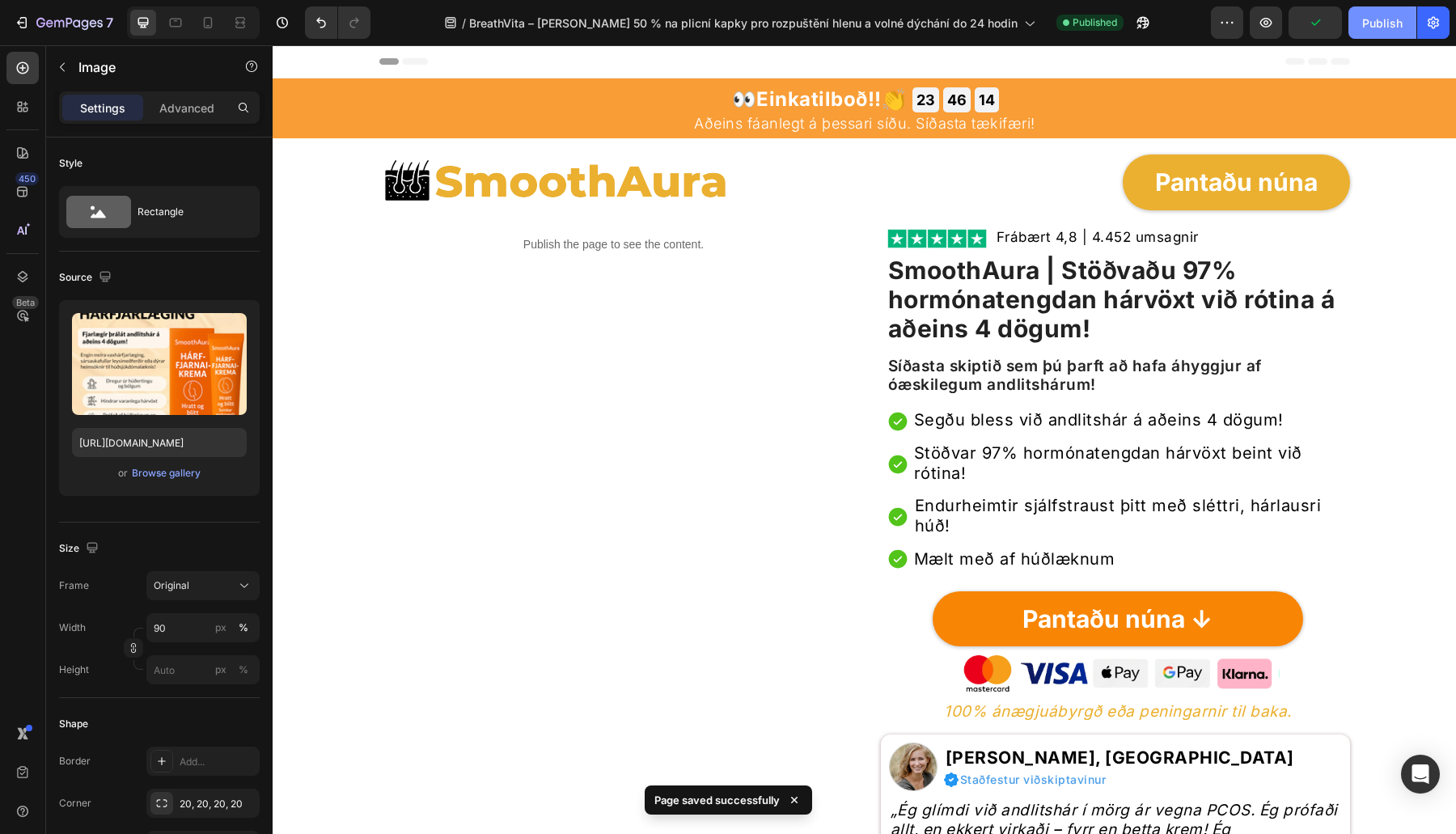
click at [1357, 21] on button "Publish" at bounding box center [1382, 22] width 68 height 33
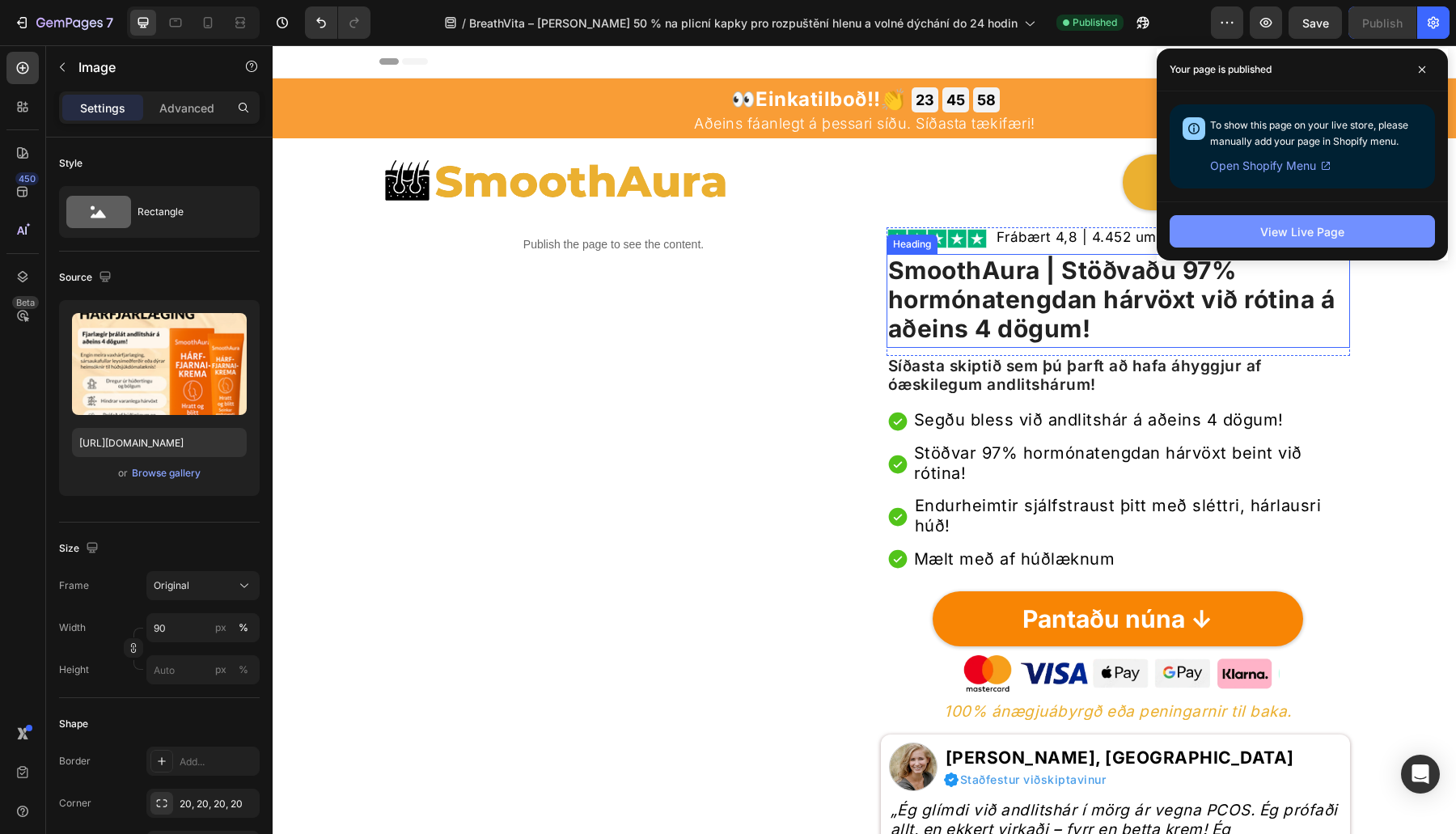
click at [1267, 245] on button "View Live Page" at bounding box center [1302, 231] width 265 height 33
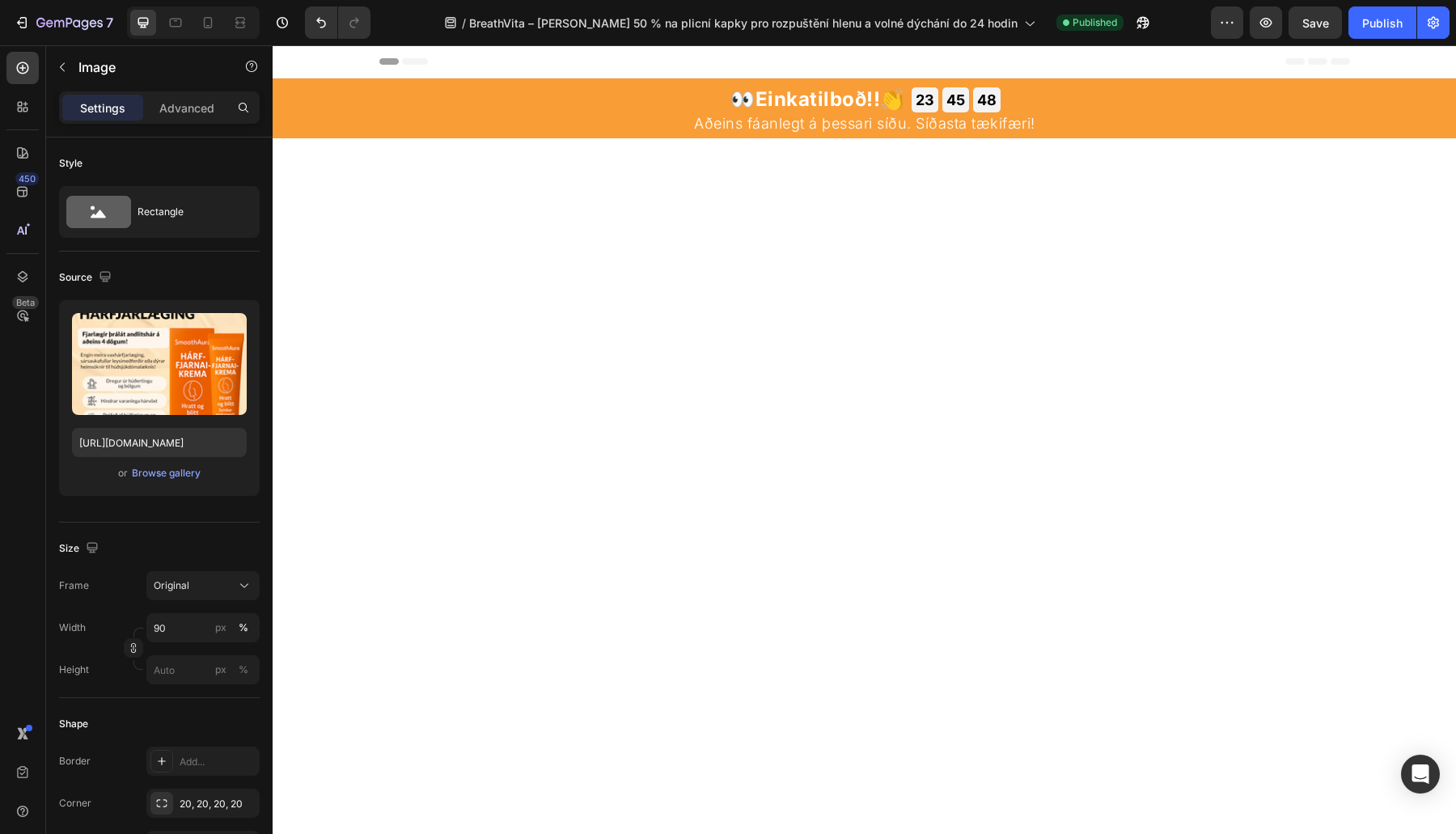
scroll to position [1887, 0]
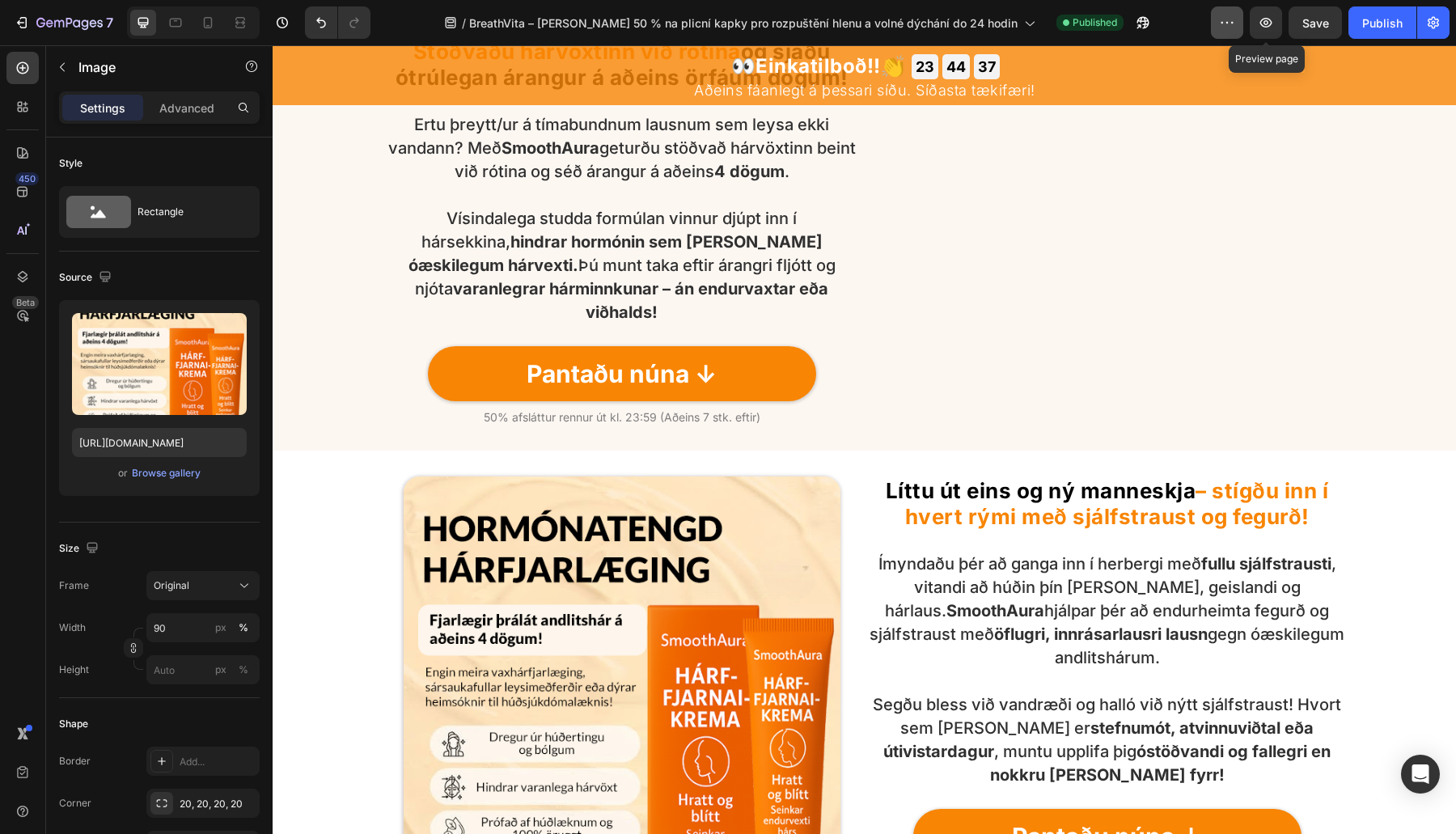
click at [1235, 27] on icon "button" at bounding box center [1226, 22] width 16 height 16
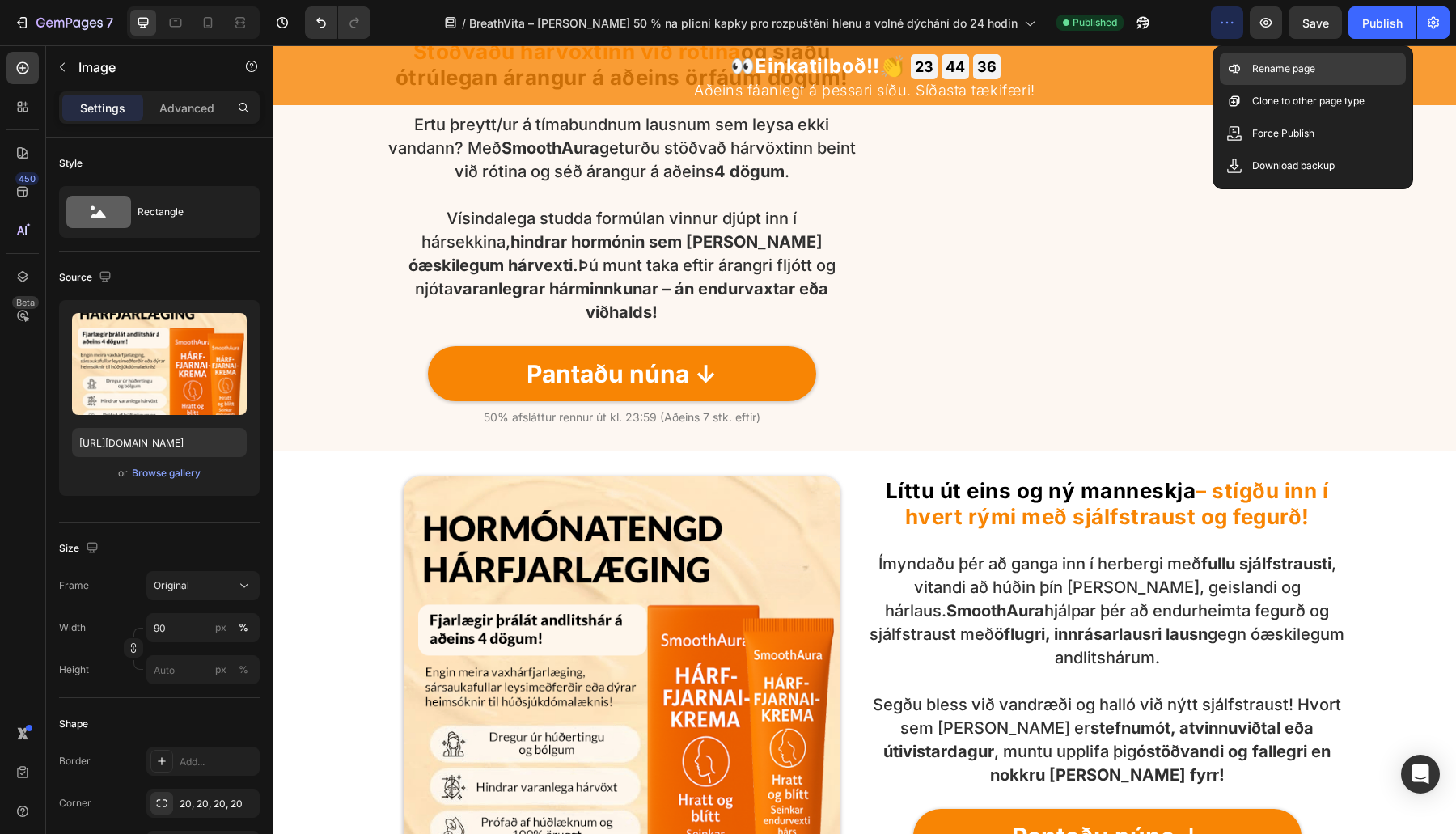
click at [1249, 85] on div "Rename page" at bounding box center [1312, 101] width 186 height 33
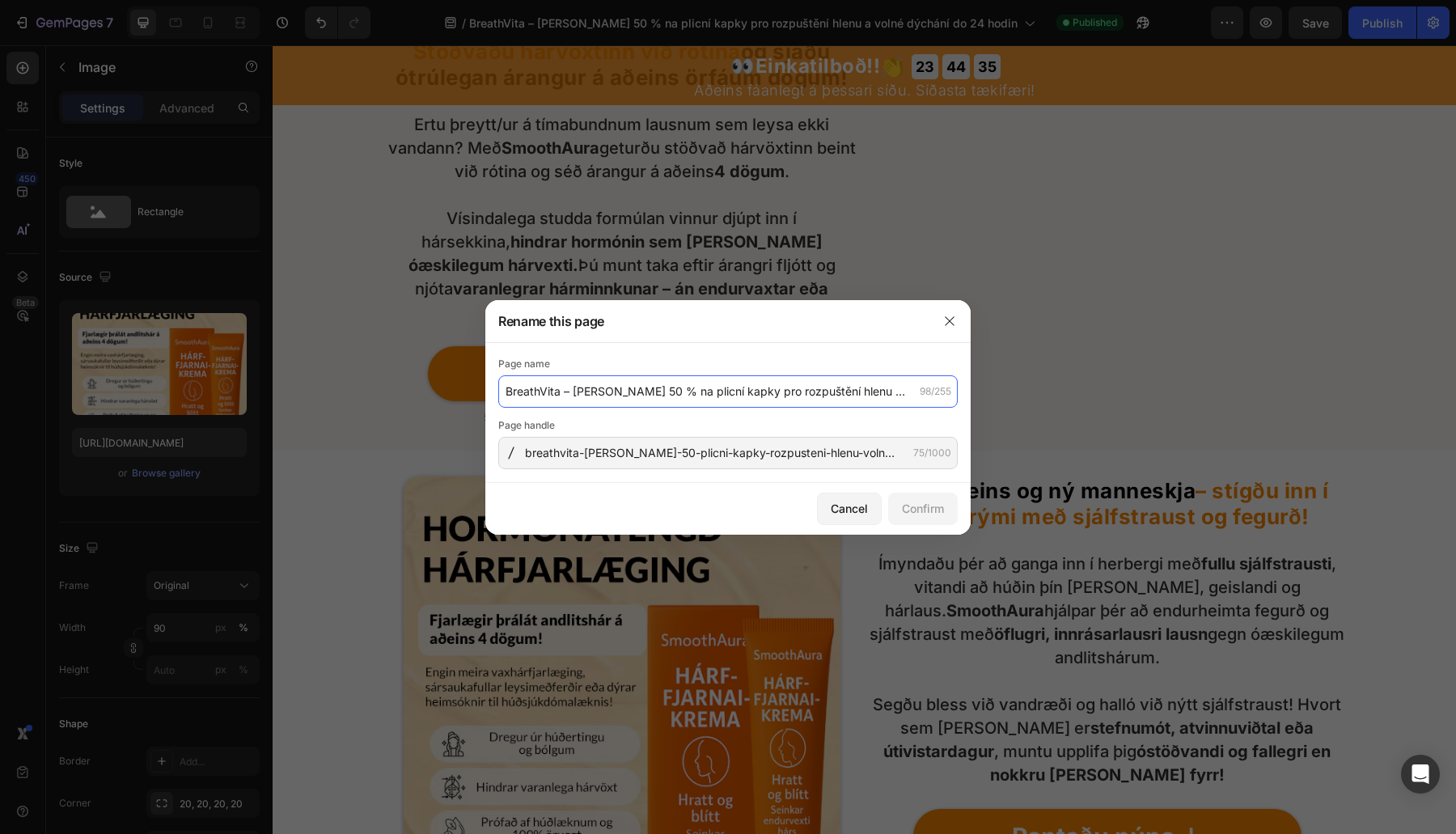
click at [629, 384] on input "BreathVita – Sleva 50 % na plicní kapky pro rozpuštění hlenu a volné dýchání do…" at bounding box center [728, 391] width 459 height 33
click at [679, 387] on input "BreathVita – Sleva 50 % na plicní kapky pro rozpuštění hlenu a volné dýchání do…" at bounding box center [728, 391] width 459 height 33
paste input "SmoothAura – Hárlaus húð á 4 dögum | 50% afsláttur + ókeypis"
type input "SmoothAura – Hárlaus húð á 4 dögum | 50% afsláttur + ókeypis"
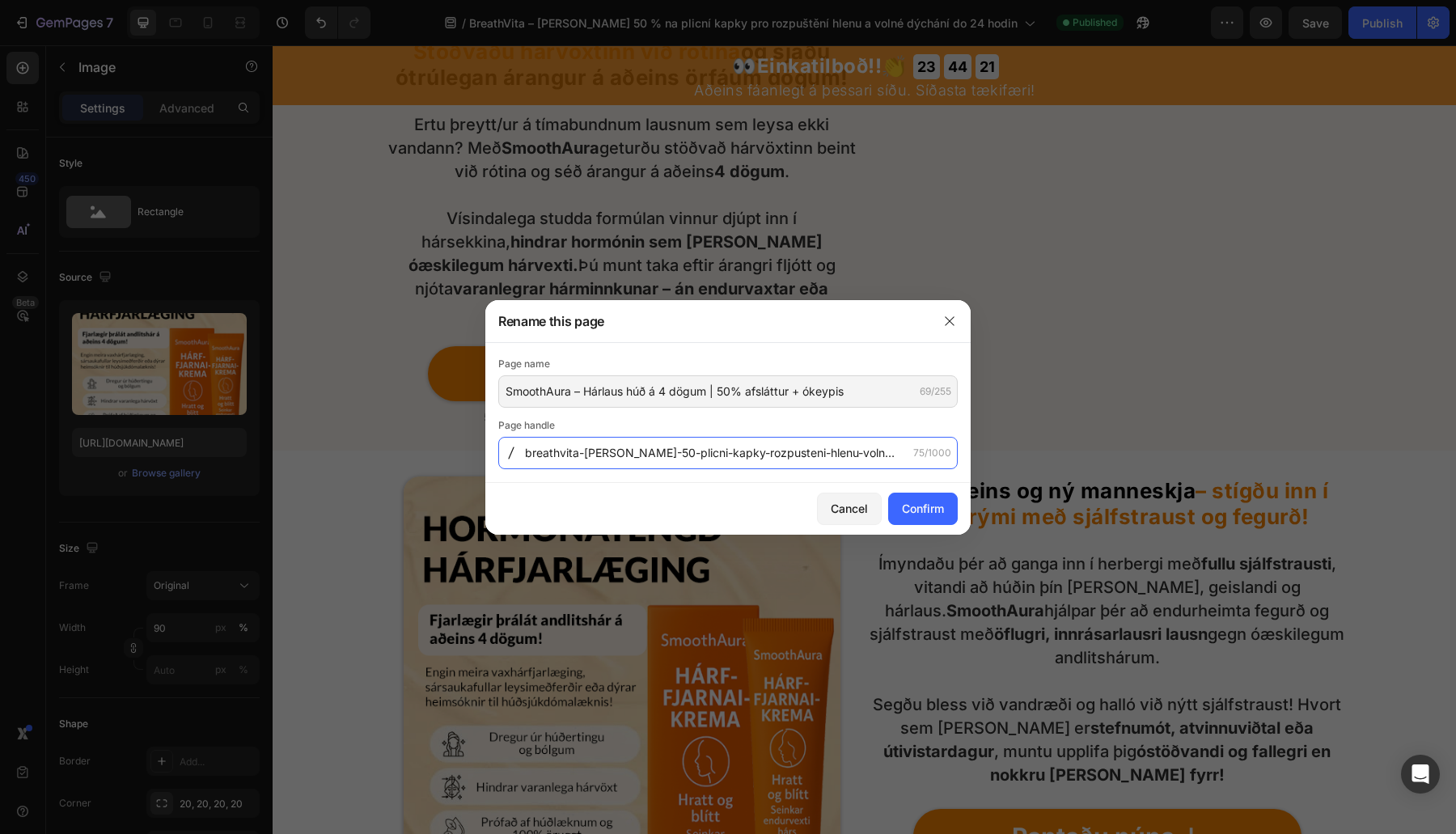
click at [631, 458] on input "breathvita-sleva-50-plicni-kapky-rozpusteni-hlenu-volne-dychani-do-24-hodin" at bounding box center [728, 453] width 459 height 33
paste input "smoothaura-harlaus-hud-a-4-dogum-50-afslattur-okeypis-hradsending--Alternates"
type input "smoothaura-harlaus-hud-a-4-dogum-50-afslattur-okeypis-hradsending--Alternates"
click at [915, 510] on div "Confirm" at bounding box center [923, 508] width 42 height 17
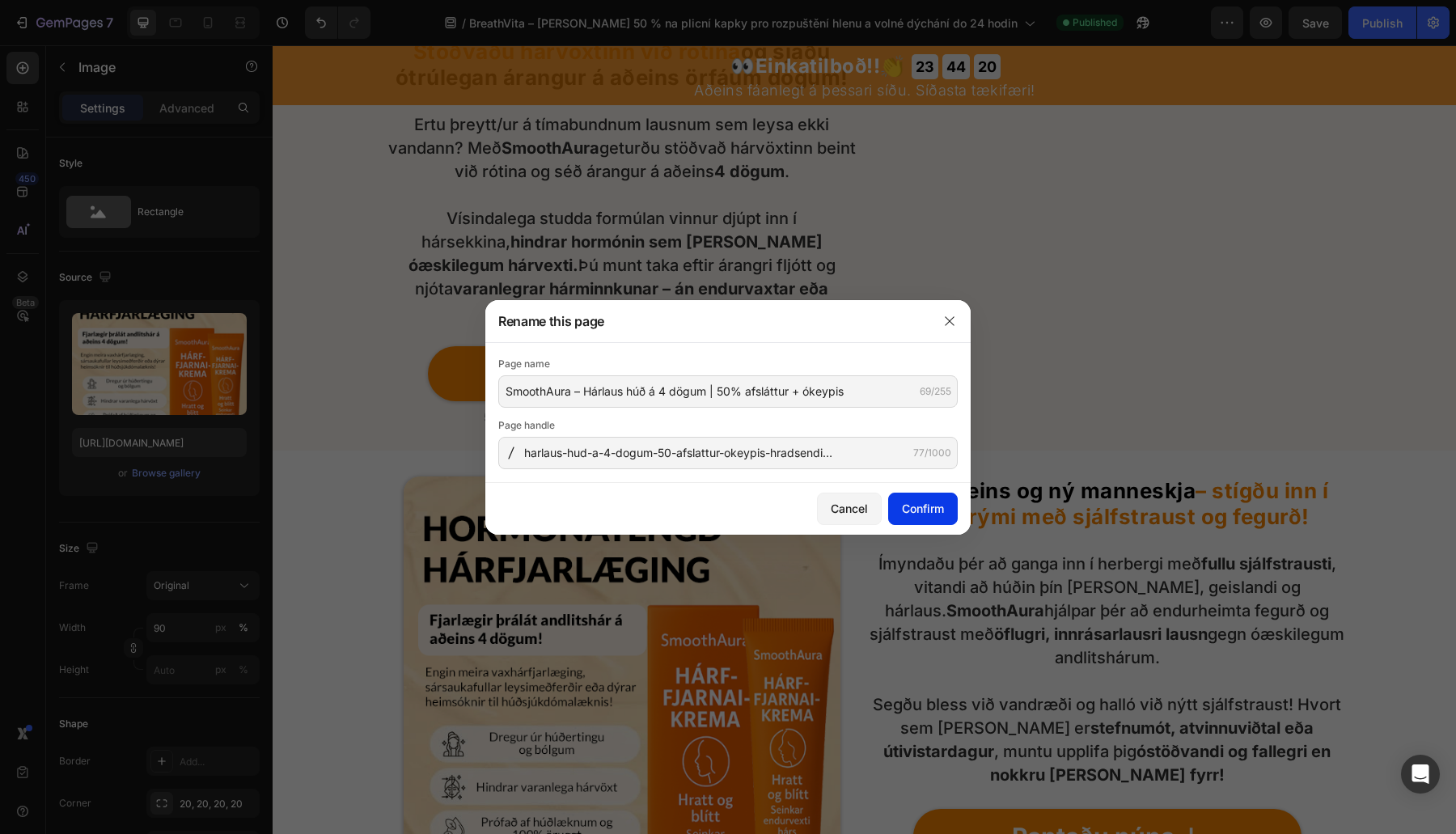
scroll to position [0, 0]
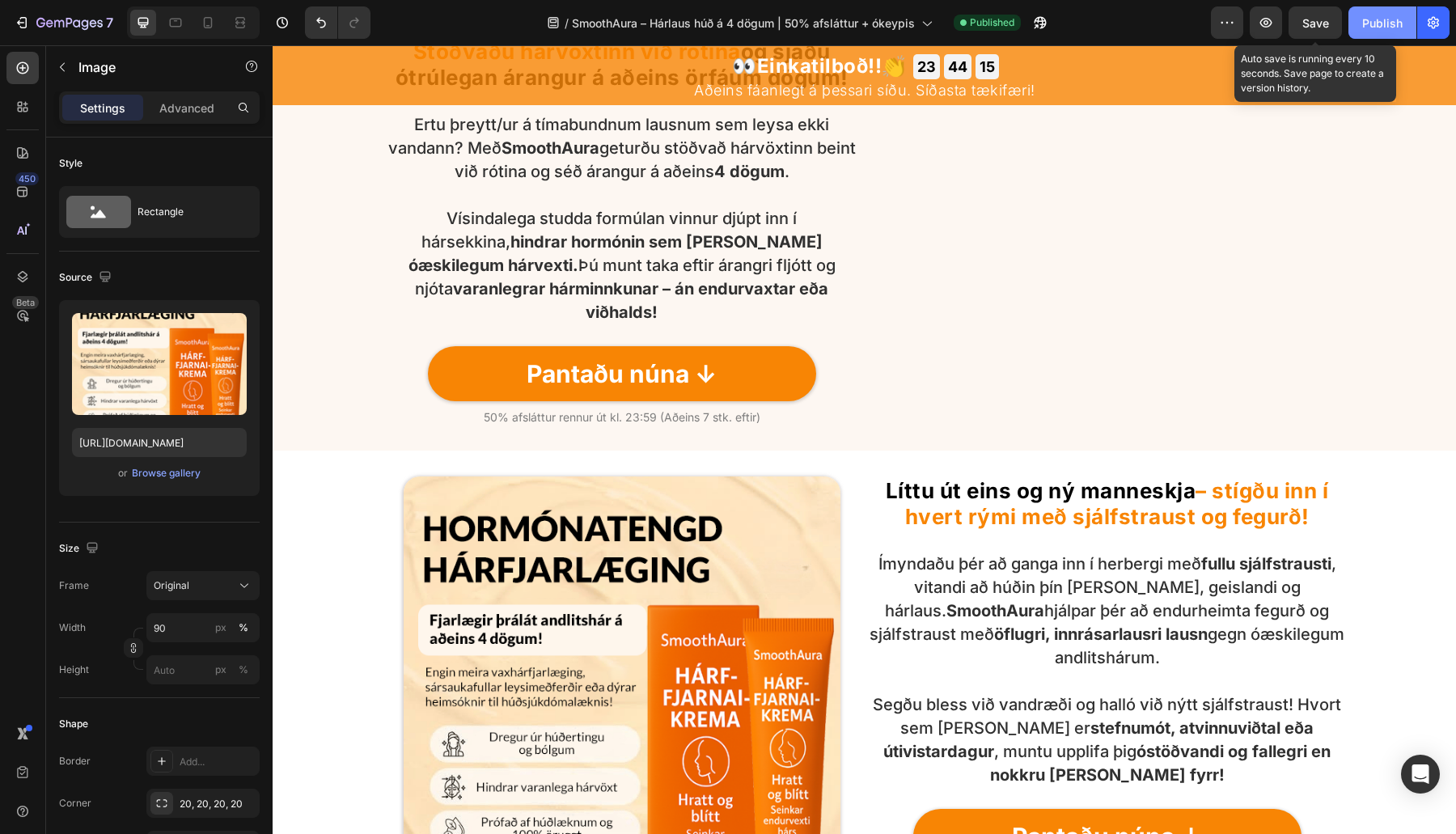
drag, startPoint x: 1318, startPoint y: 21, endPoint x: 1367, endPoint y: 13, distance: 49.6
click at [1317, 21] on span "Save" at bounding box center [1315, 22] width 27 height 14
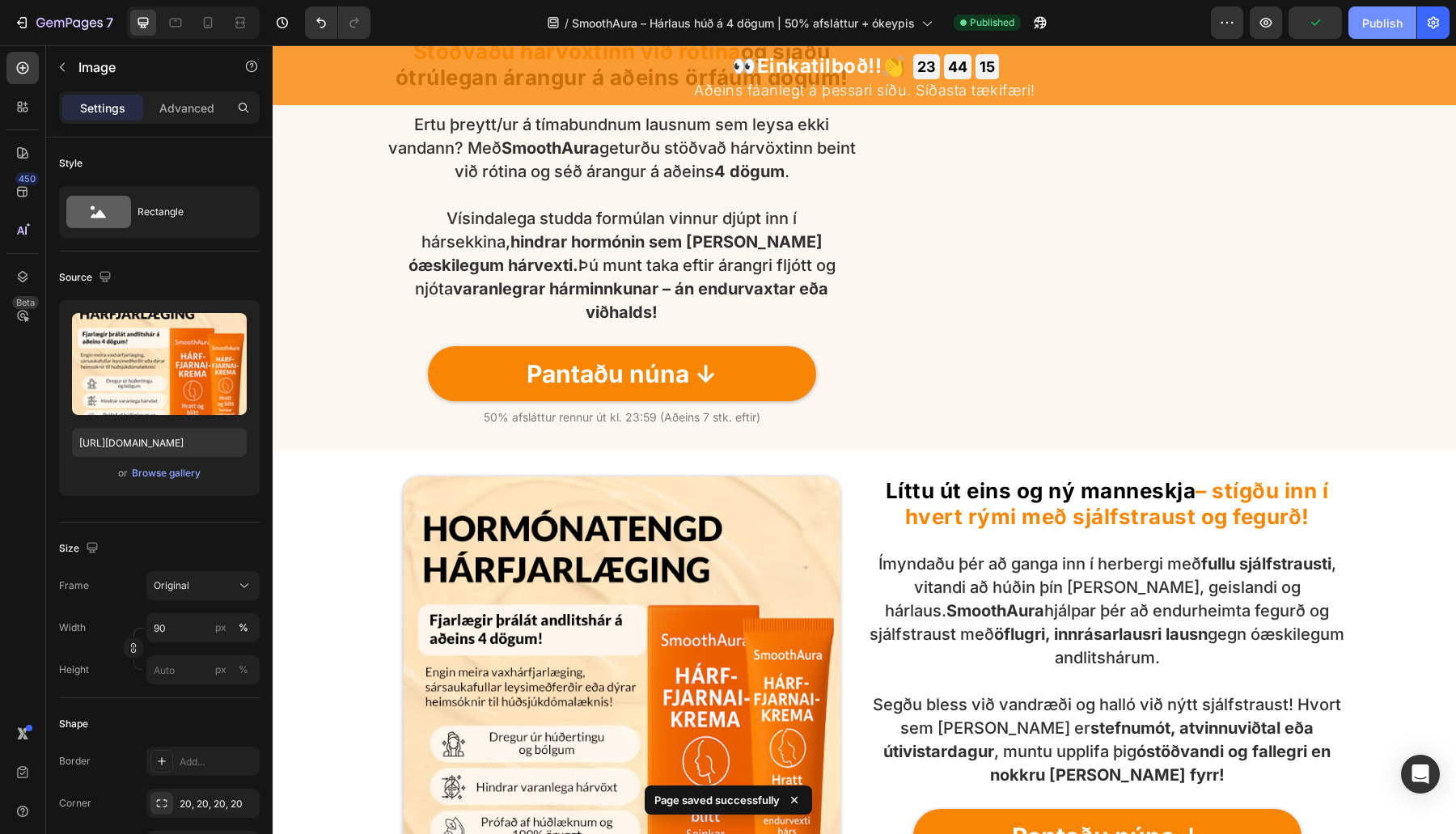
click at [1367, 13] on button "Publish" at bounding box center [1382, 22] width 68 height 33
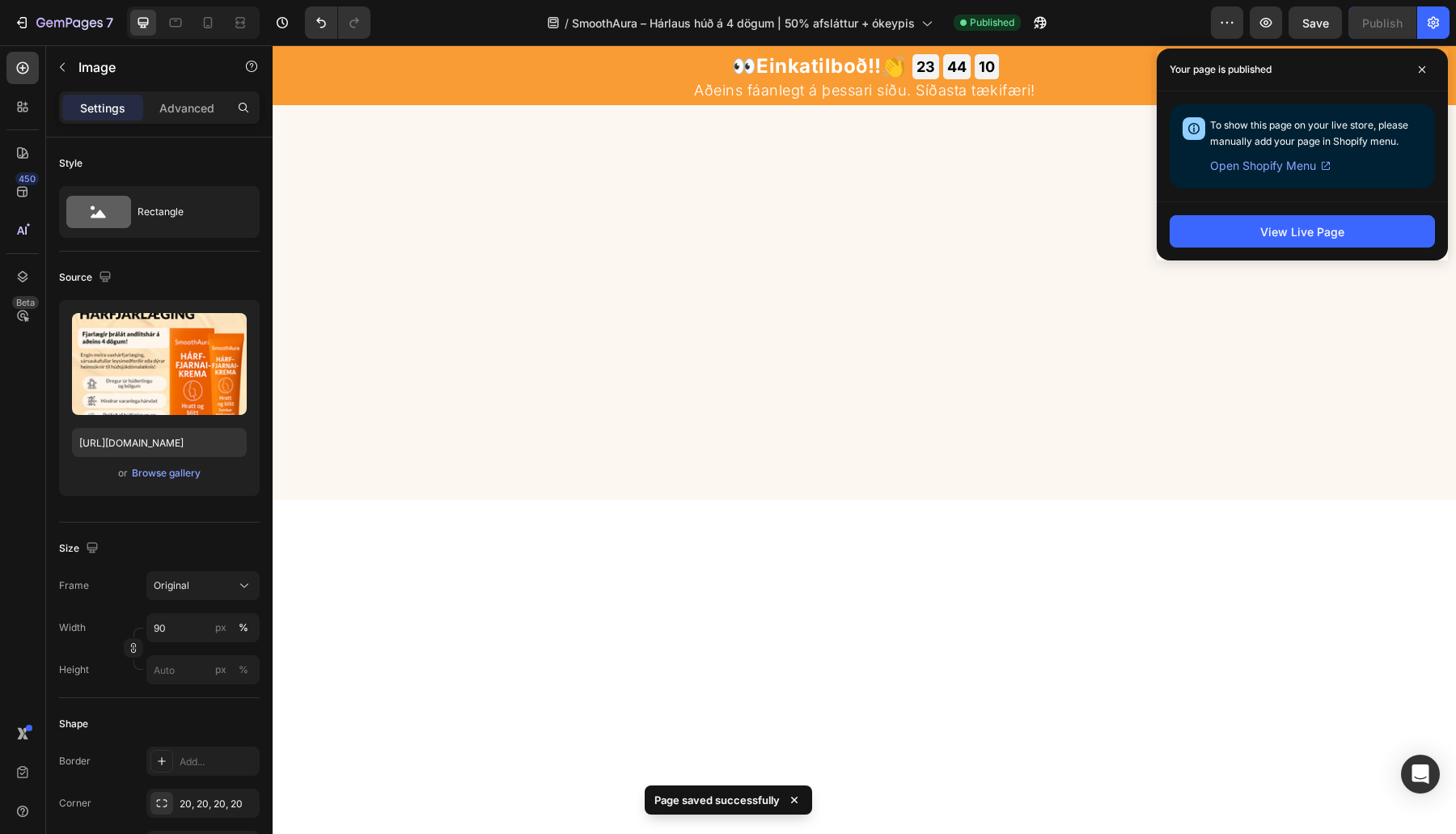
scroll to position [6261, 0]
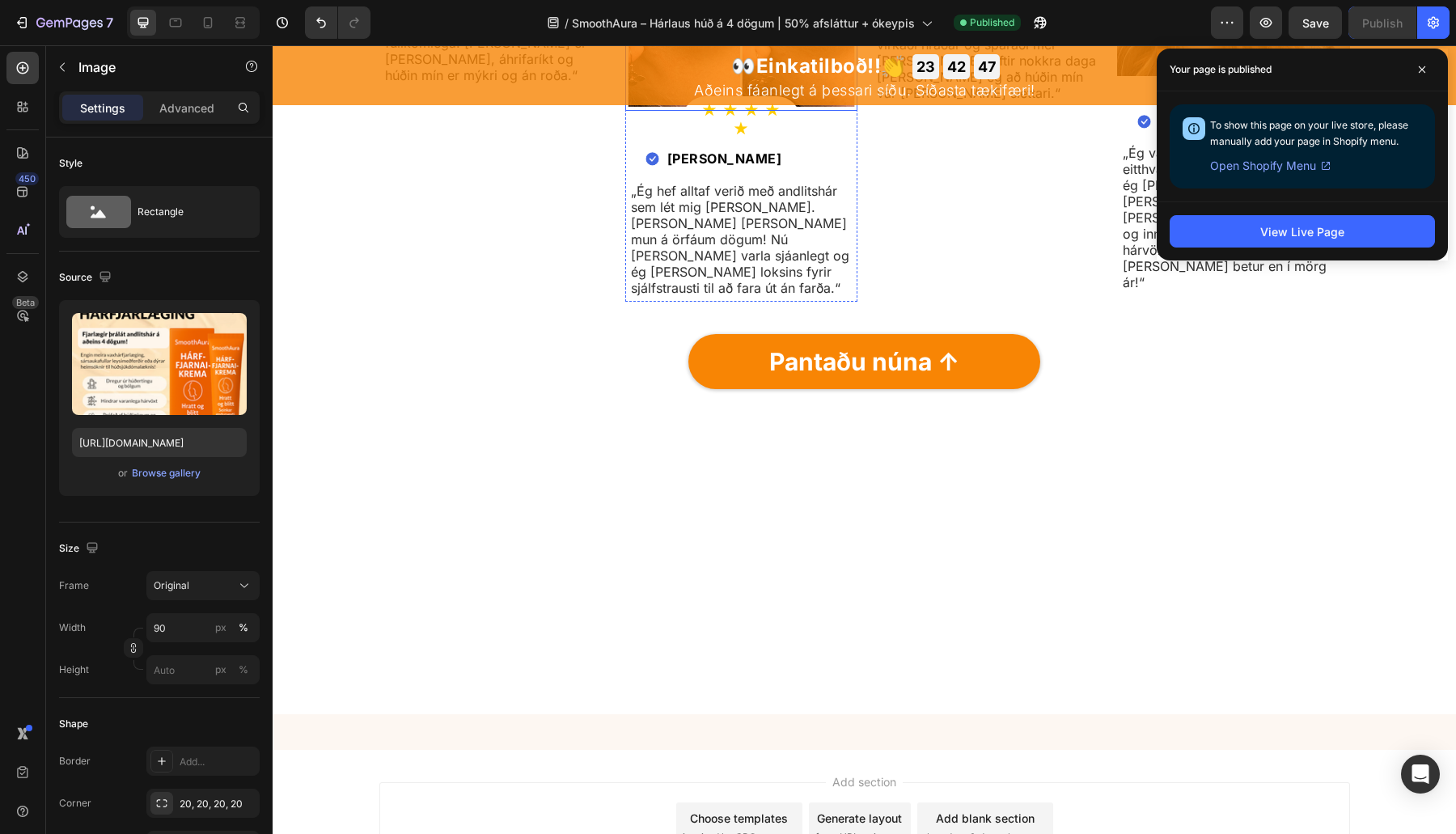
click at [1232, 223] on button "View Live Page" at bounding box center [1302, 231] width 265 height 33
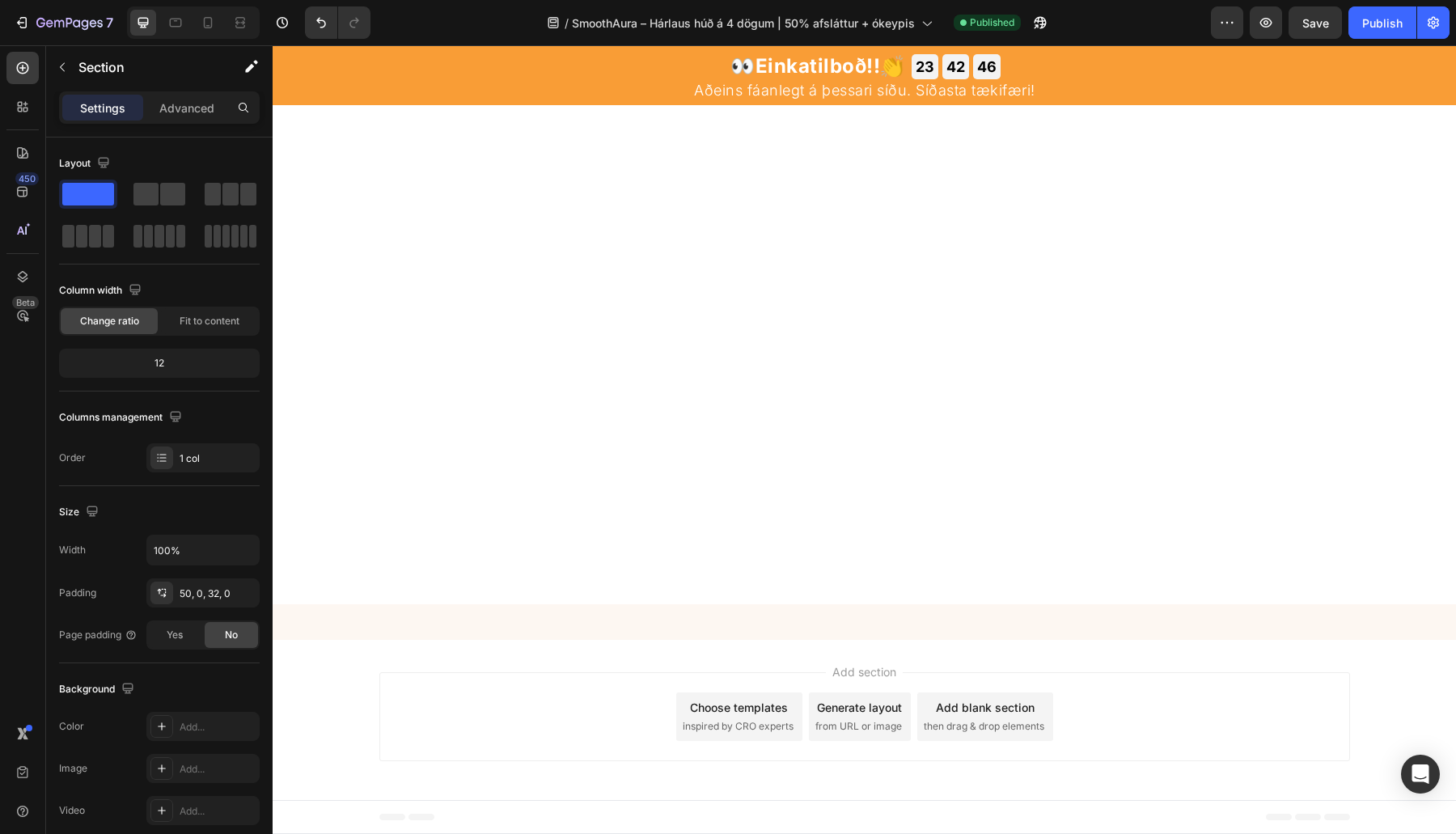
scroll to position [2958, 0]
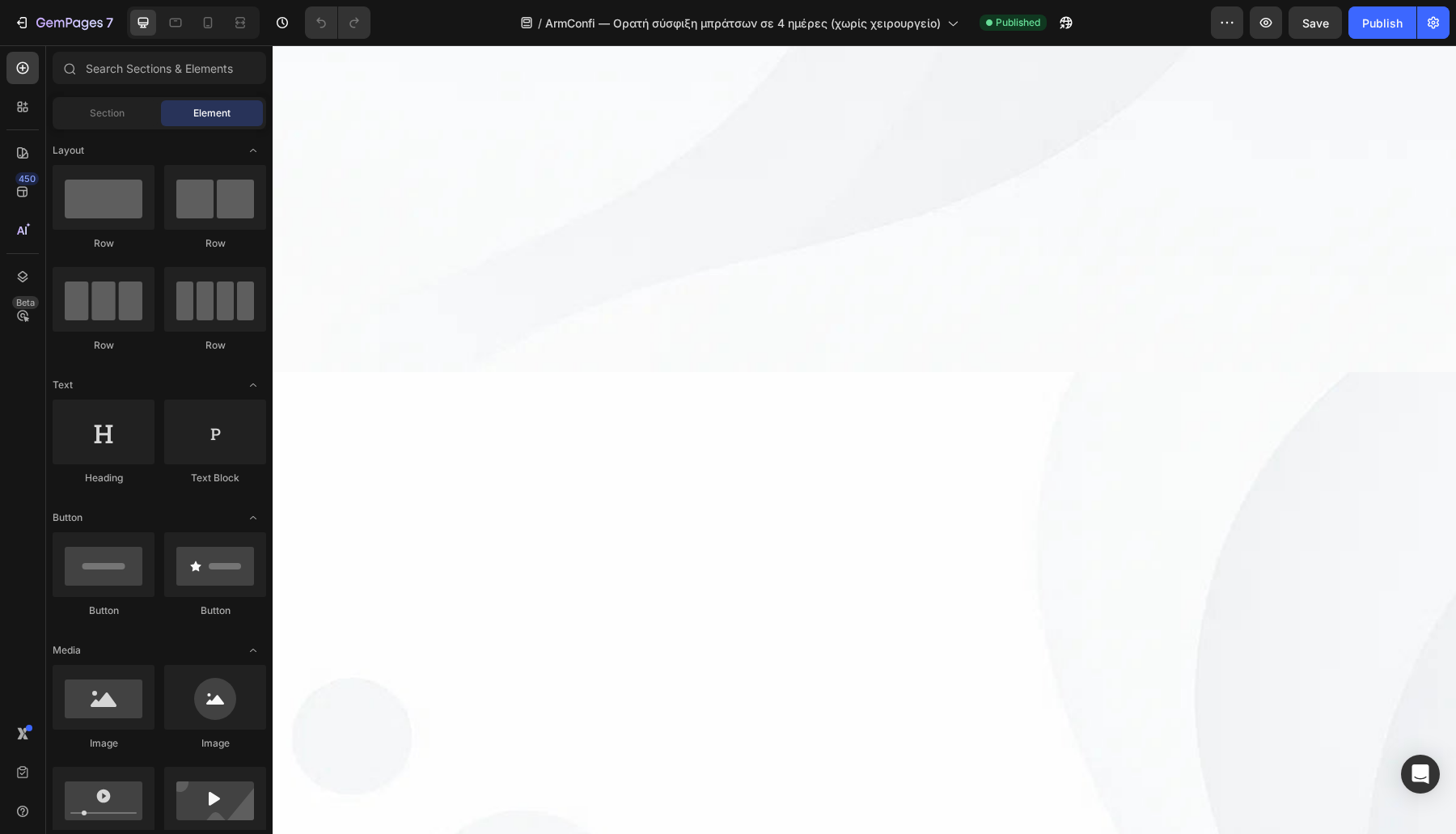
scroll to position [4718, 0]
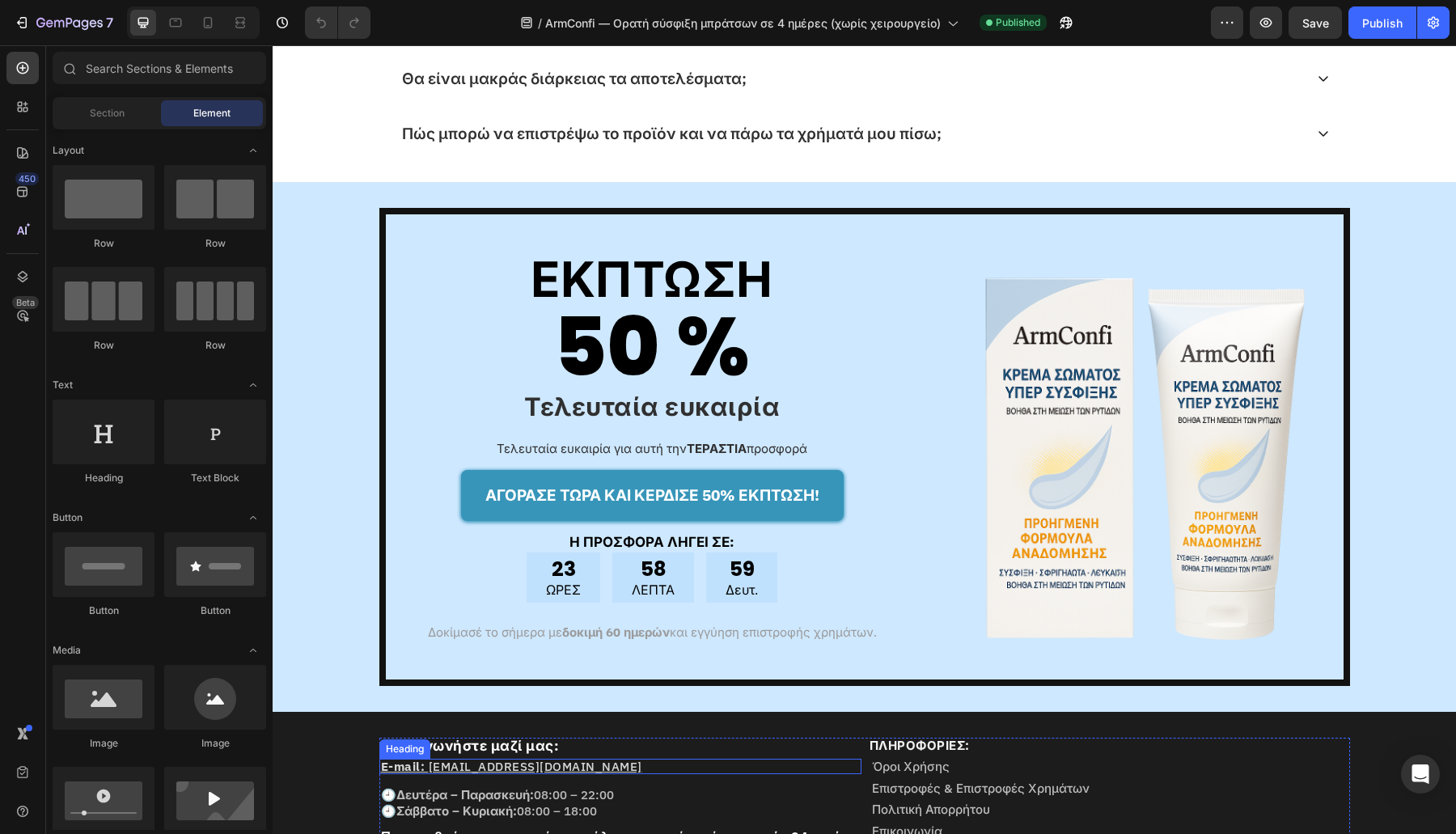
click at [425, 762] on u at bounding box center [427, 766] width 4 height 15
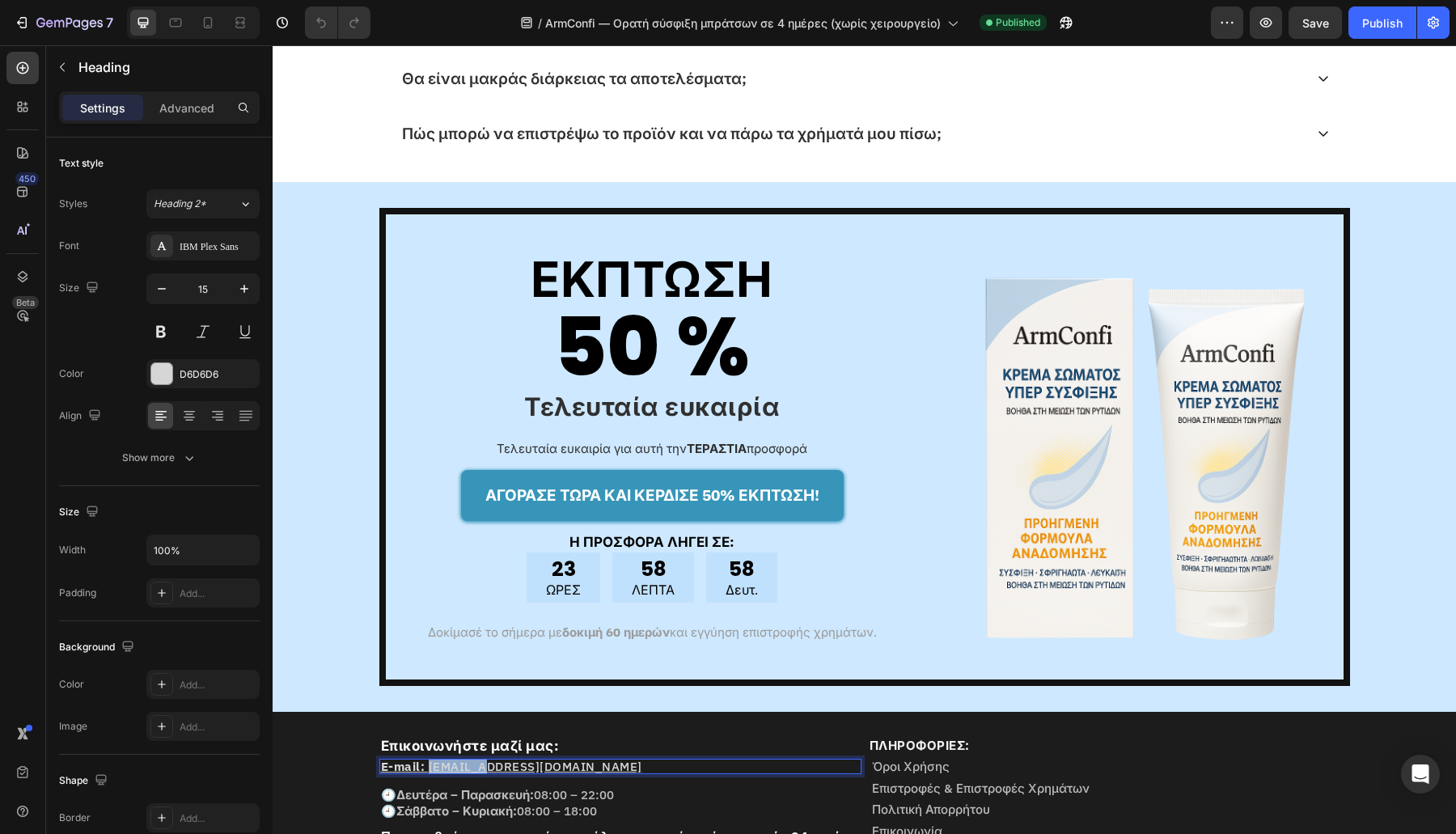
click at [429, 762] on u "voitheia@tryhelia.com" at bounding box center [535, 766] width 214 height 15
click at [516, 758] on u "voitheia@tryhelia.com" at bounding box center [535, 766] width 214 height 15
drag, startPoint x: 568, startPoint y: 758, endPoint x: 347, endPoint y: 763, distance: 221.1
click at [347, 763] on div "Επικοινωνήστε μαζί μας: Heading E-mail: voitheia@tryhelia.com Heading 14 🕘 Δευτ…" at bounding box center [864, 809] width 1183 height 142
click at [453, 723] on icon "Editor contextual toolbar" at bounding box center [455, 729] width 16 height 16
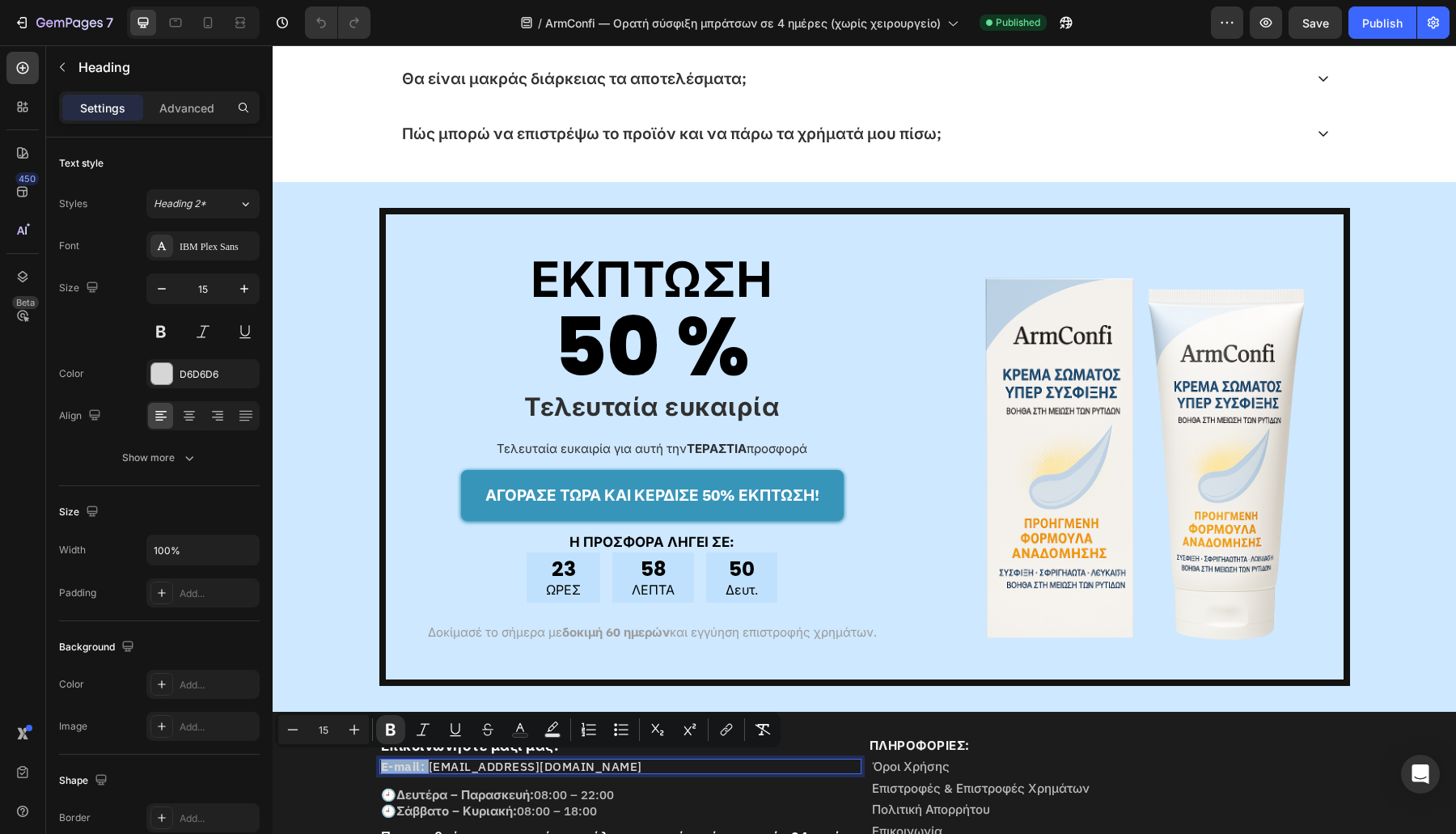
click at [439, 771] on div "Επικοινωνήστε μαζί μας: Heading E-mail: voitheia@tryhelia.com Heading 14 🕘 Δευτ…" at bounding box center [620, 791] width 482 height 106
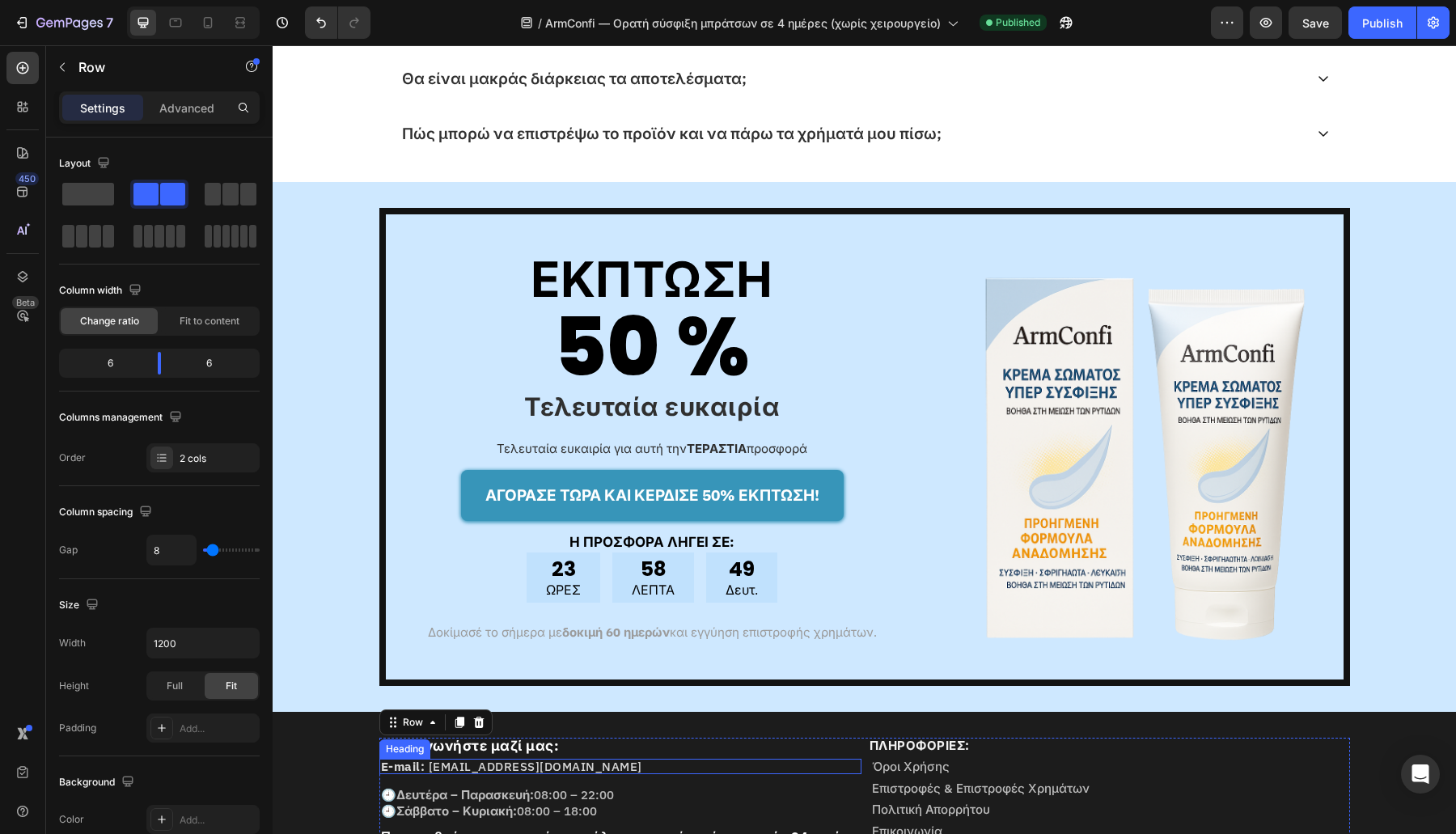
click at [413, 765] on strong "E-mail:" at bounding box center [403, 766] width 45 height 15
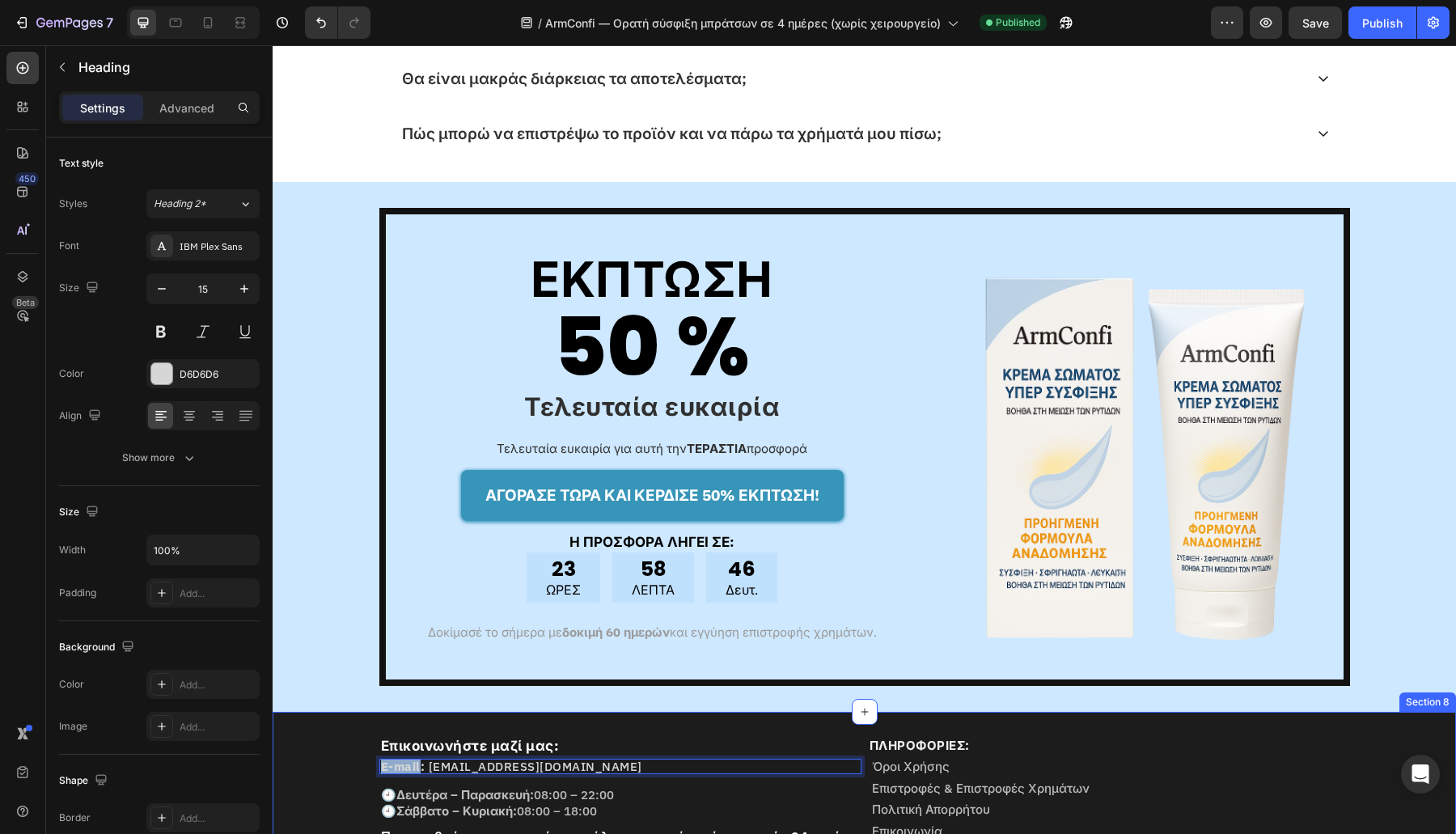
drag, startPoint x: 411, startPoint y: 762, endPoint x: 346, endPoint y: 772, distance: 65.8
click at [354, 768] on div "Επικοινωνήστε μαζί μας: Heading E-mail: voitheia@tryhelia.com Heading 14 🕘 Δευτ…" at bounding box center [864, 809] width 1183 height 142
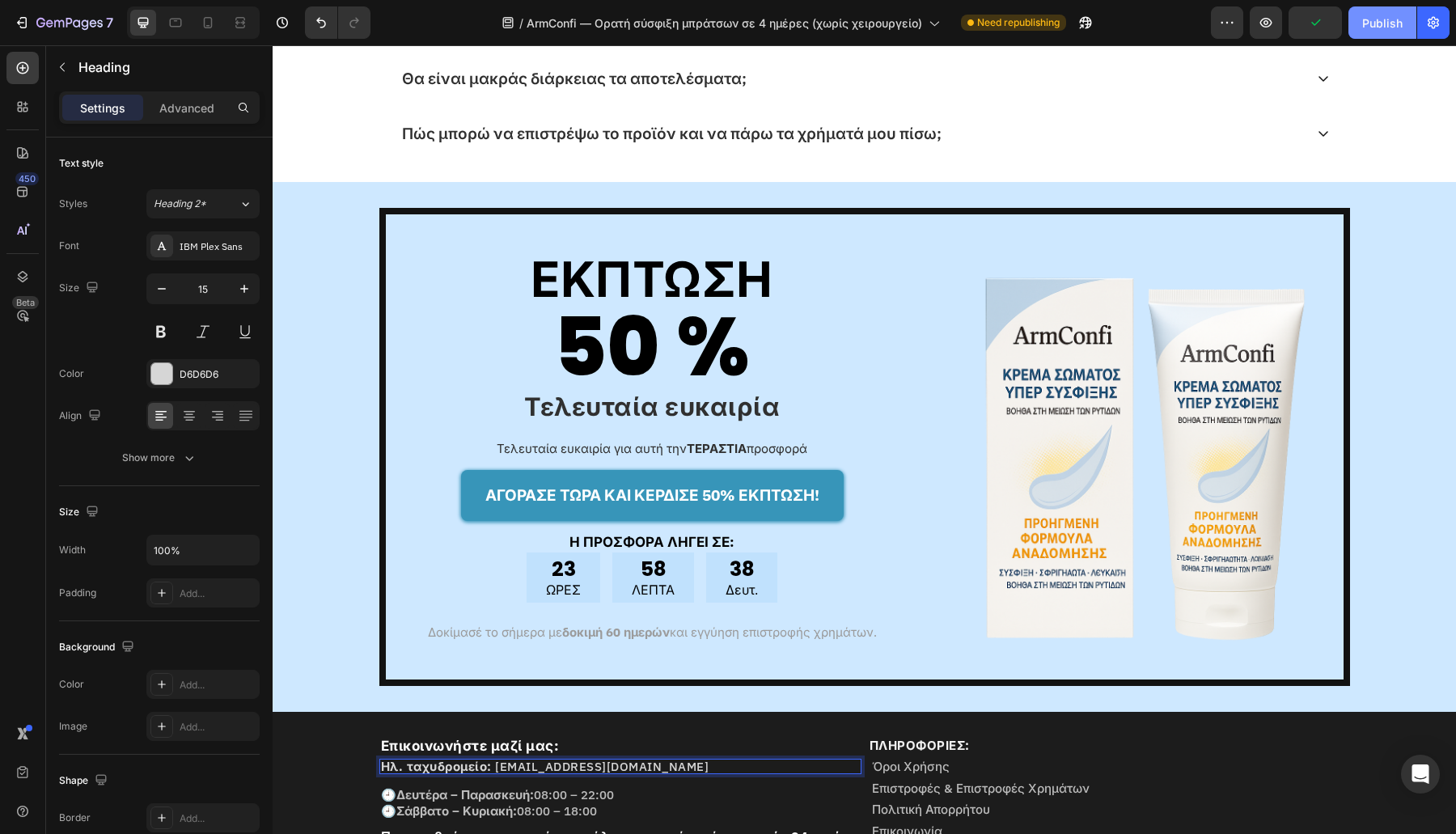
click at [1376, 19] on div "Publish" at bounding box center [1381, 23] width 40 height 17
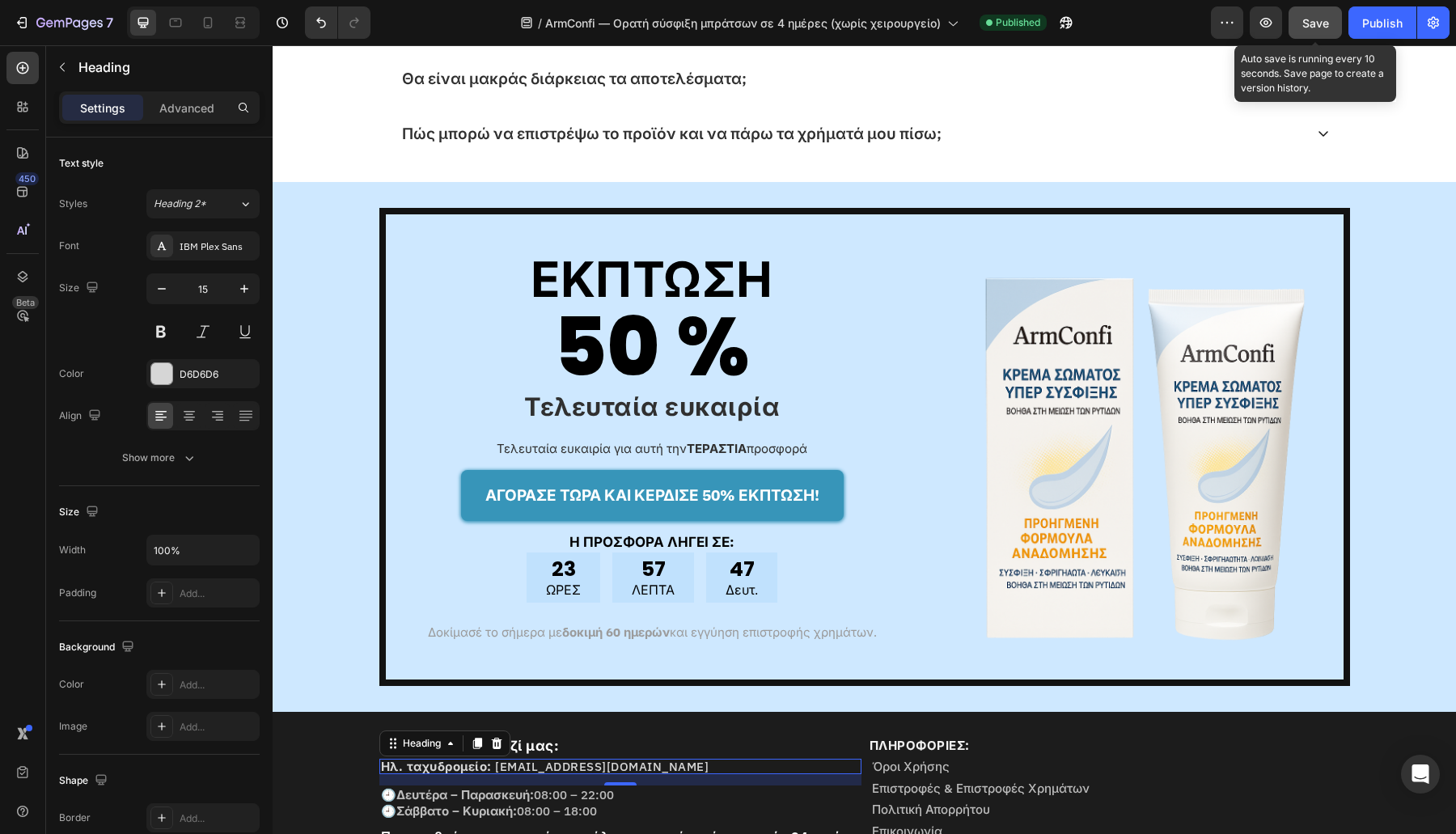
drag, startPoint x: 1317, startPoint y: 35, endPoint x: 1330, endPoint y: 34, distance: 13.0
click at [1317, 35] on button "Save" at bounding box center [1315, 22] width 53 height 33
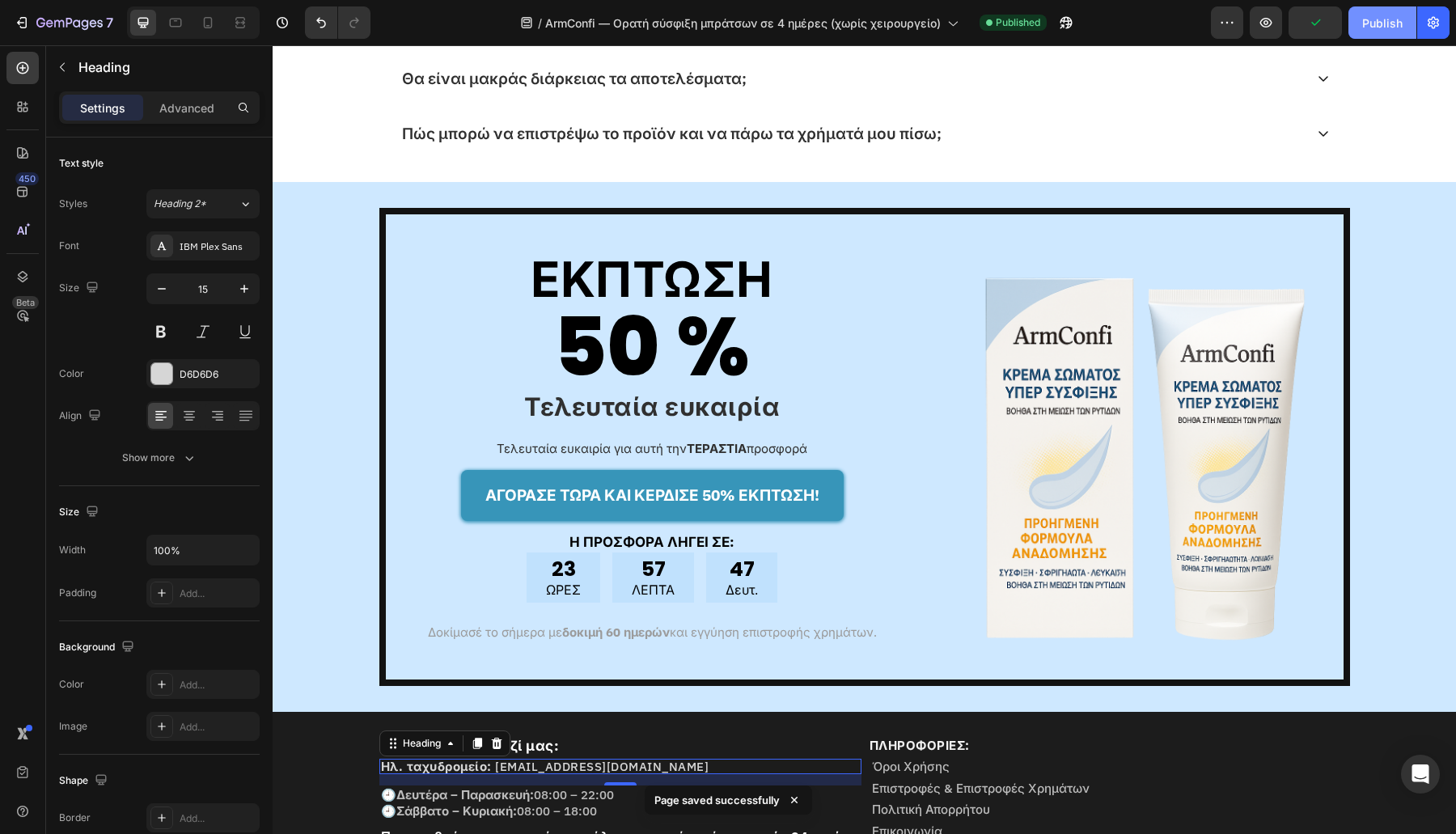
click at [1365, 22] on div "Publish" at bounding box center [1381, 23] width 40 height 17
click at [1349, 7] on button "Publish" at bounding box center [1382, 22] width 68 height 33
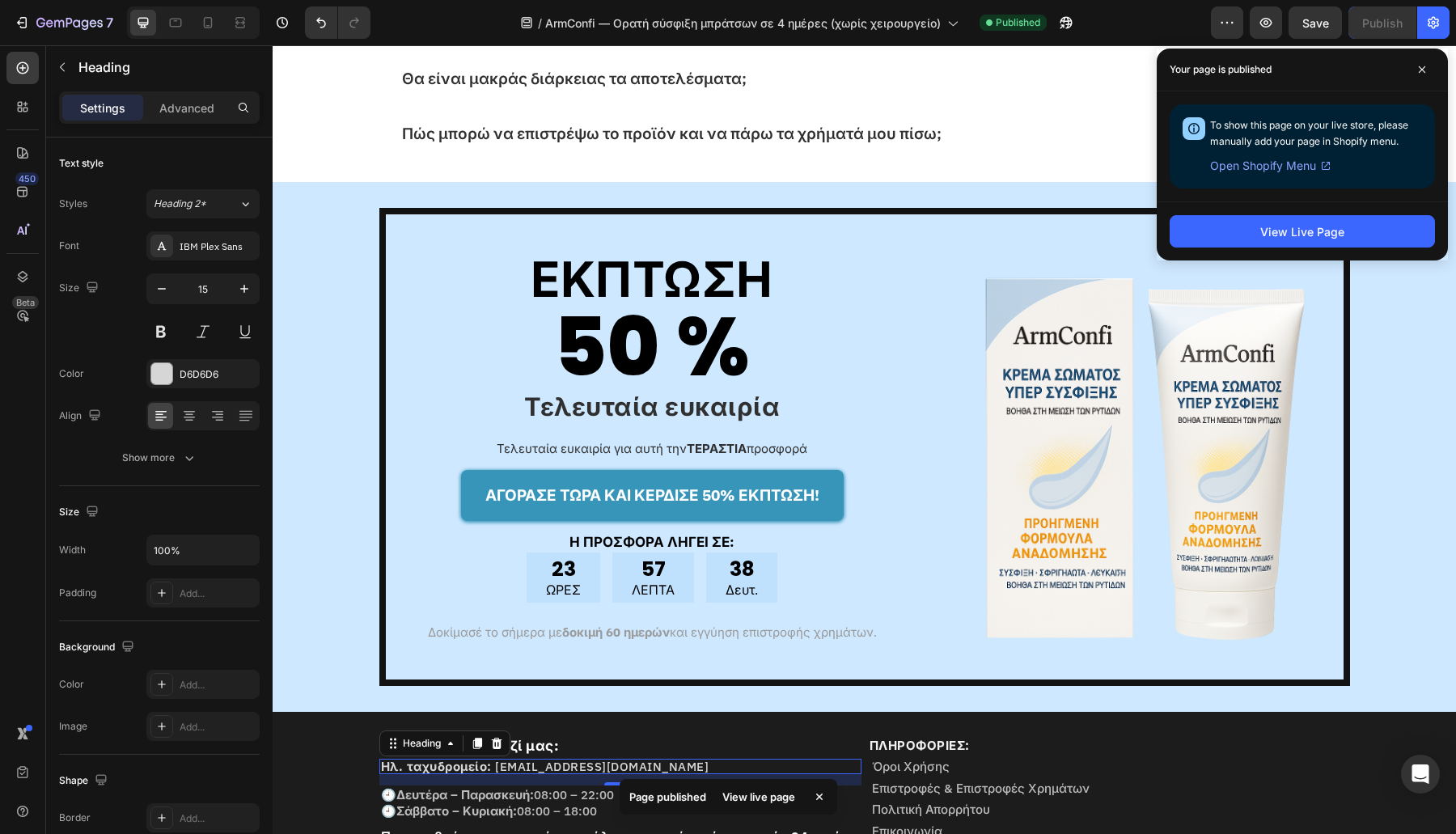
click at [1317, 210] on div "View Live Page" at bounding box center [1302, 231] width 291 height 59
click at [1305, 219] on button "View Live Page" at bounding box center [1302, 231] width 265 height 33
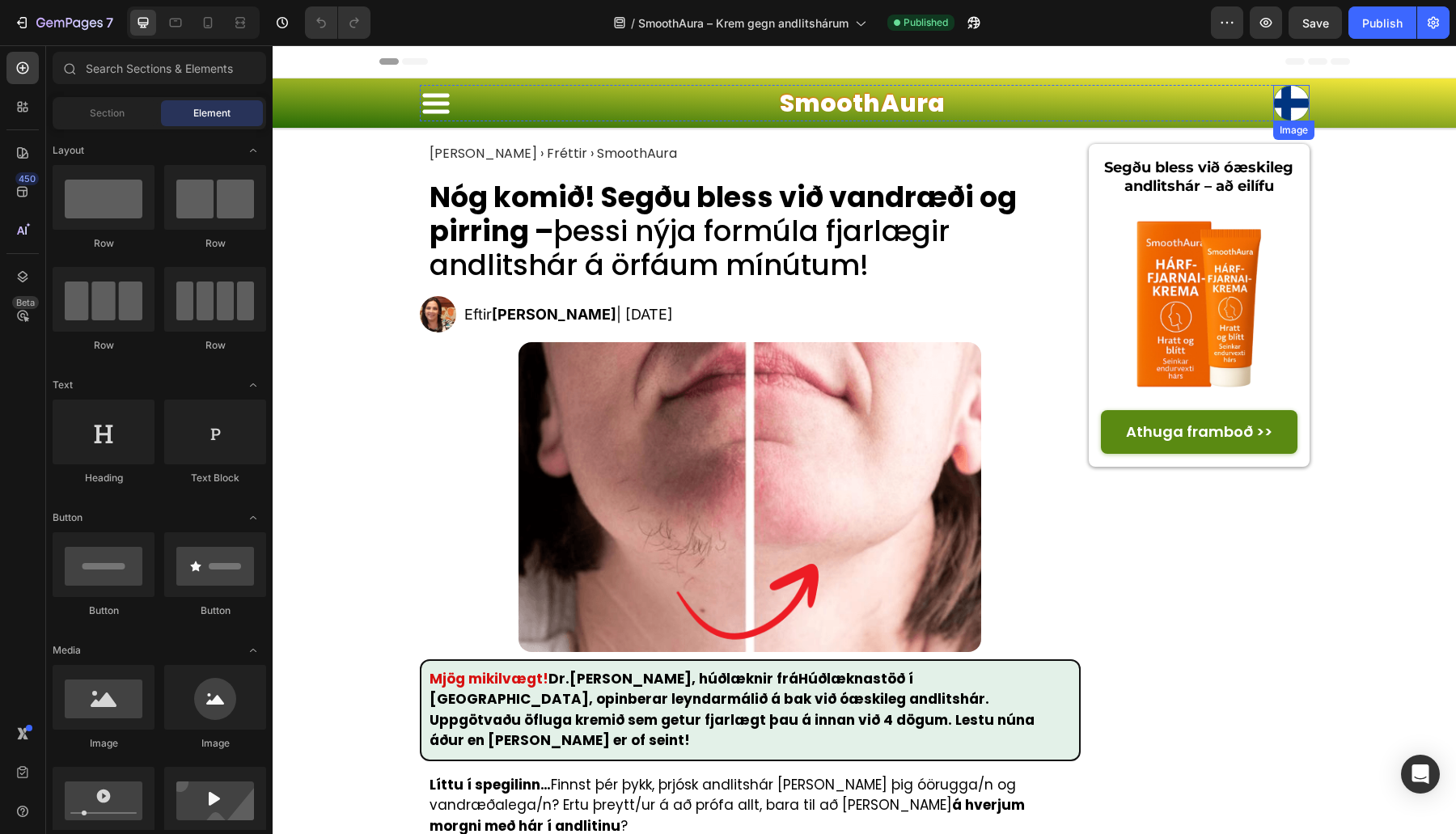
click at [1279, 96] on img at bounding box center [1291, 103] width 36 height 36
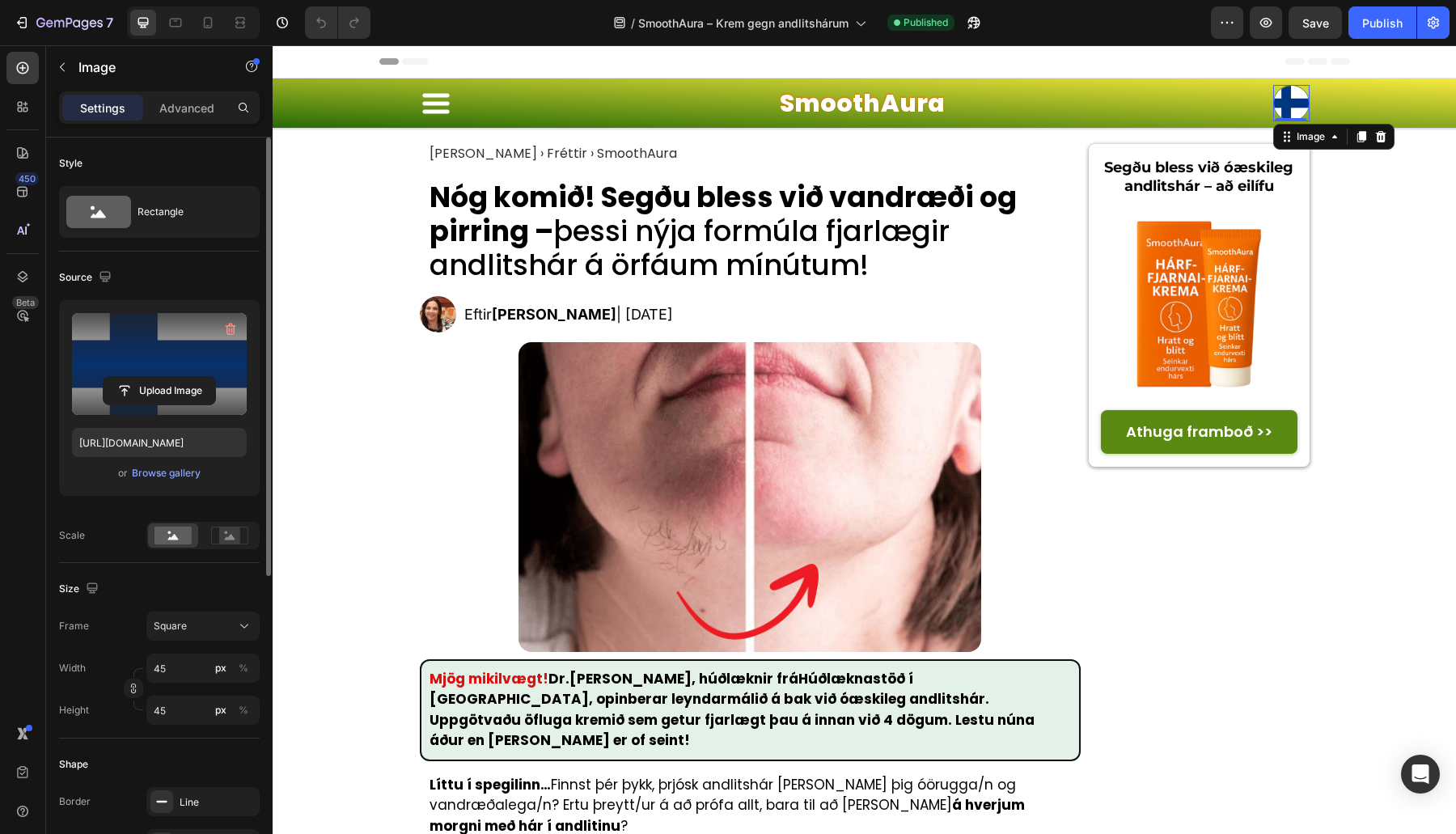
click at [150, 357] on label at bounding box center [159, 363] width 175 height 102
click at [150, 377] on input "file" at bounding box center [160, 390] width 112 height 27
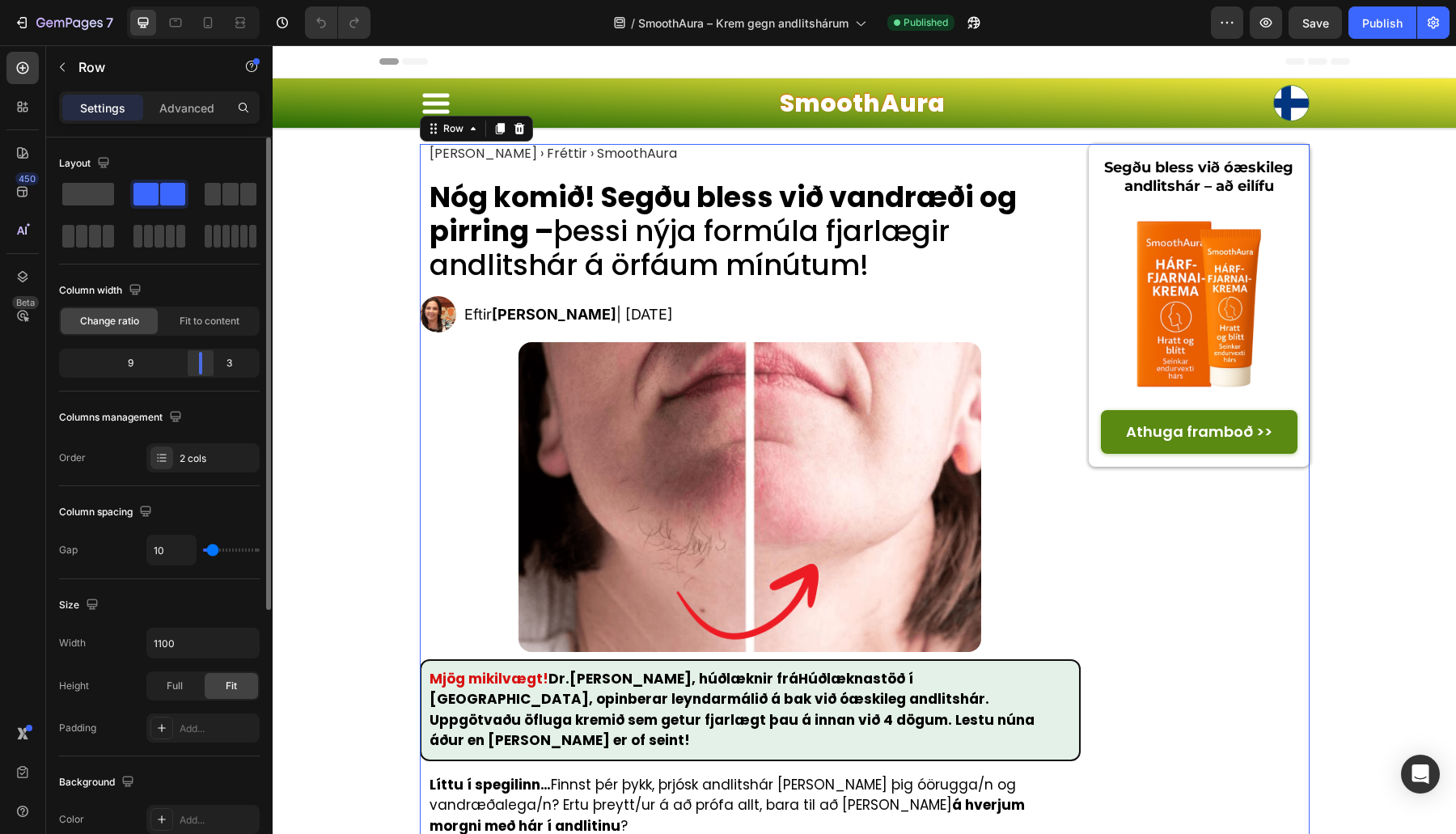
click at [195, 0] on body "7 Version history / SmoothAura – Krem gegn andlitshárum Published Preview Save …" at bounding box center [728, 0] width 1456 height 0
click at [671, 435] on img at bounding box center [749, 496] width 462 height 309
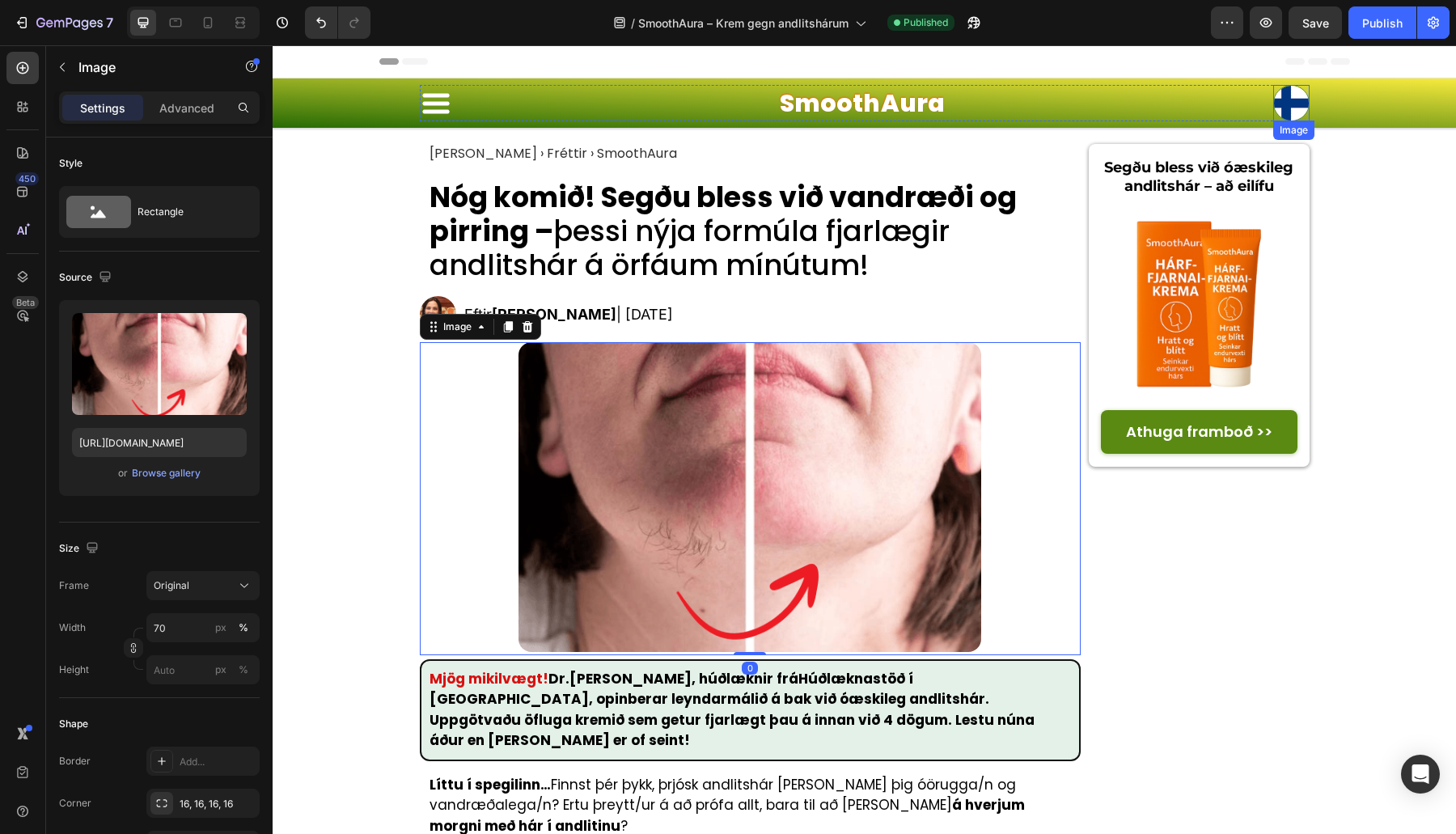
click at [1281, 104] on img at bounding box center [1291, 103] width 36 height 36
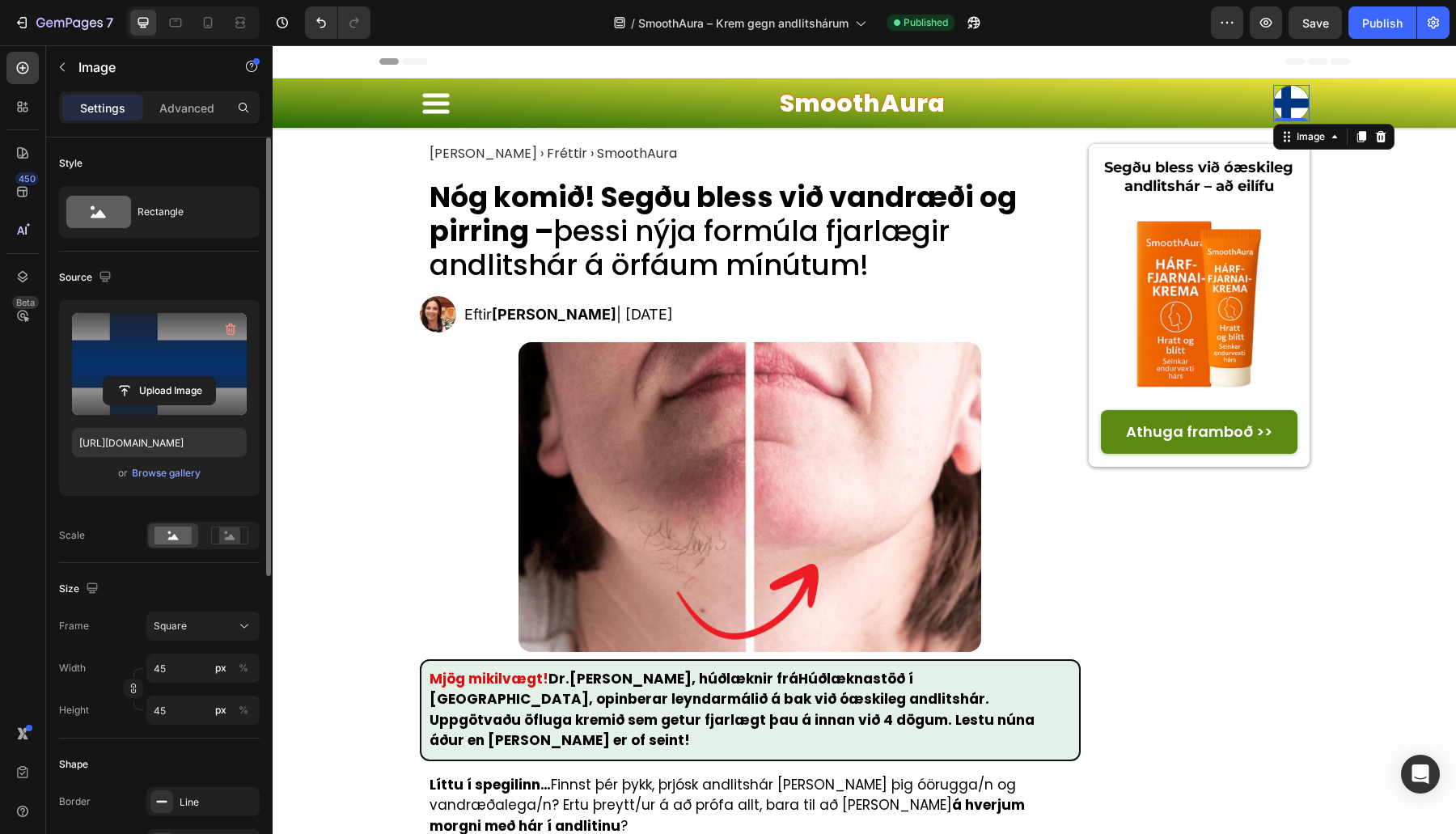
click at [169, 364] on label at bounding box center [159, 363] width 175 height 102
click at [169, 377] on input "file" at bounding box center [160, 390] width 112 height 27
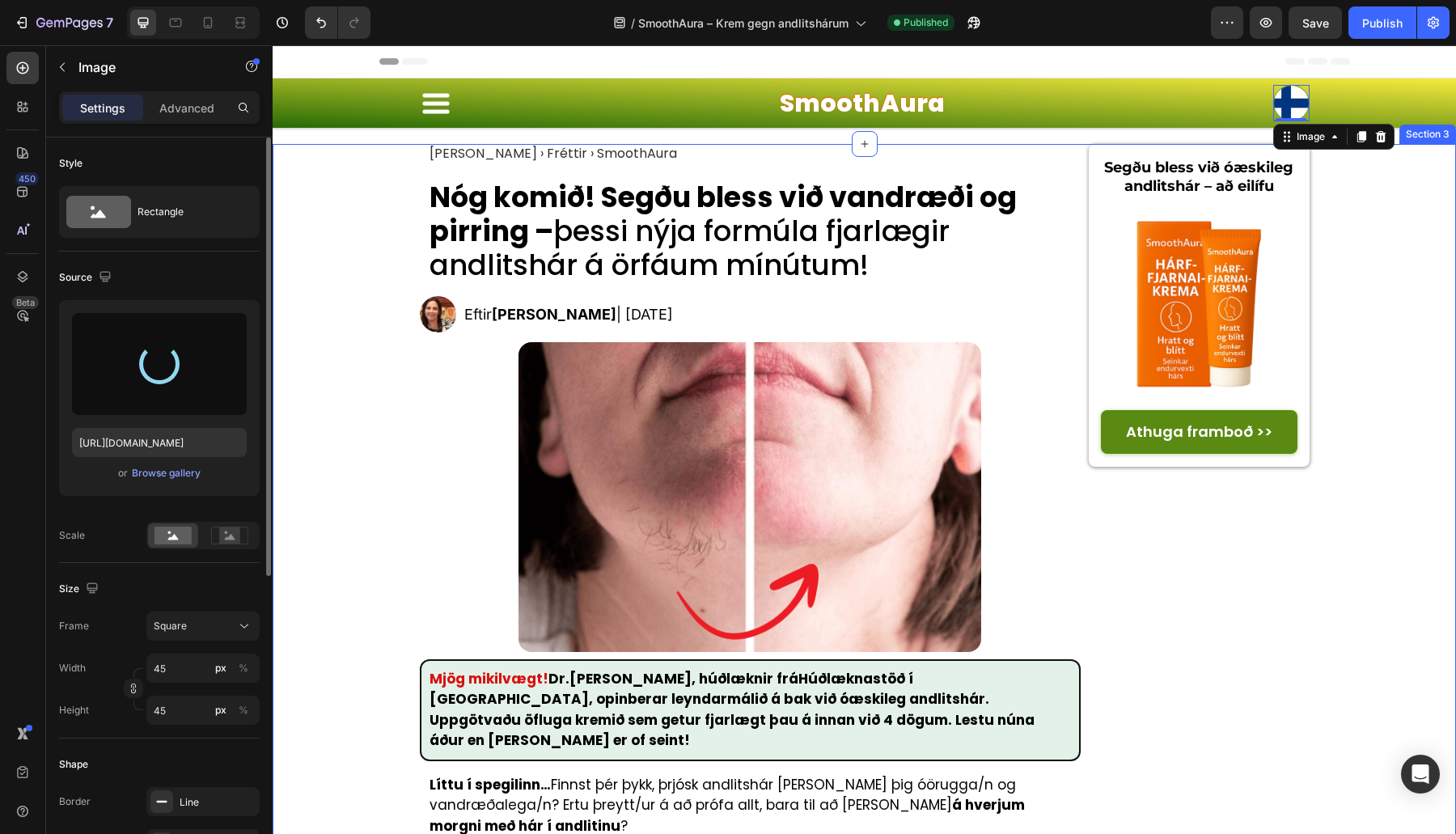
type input "[URL][DOMAIN_NAME]"
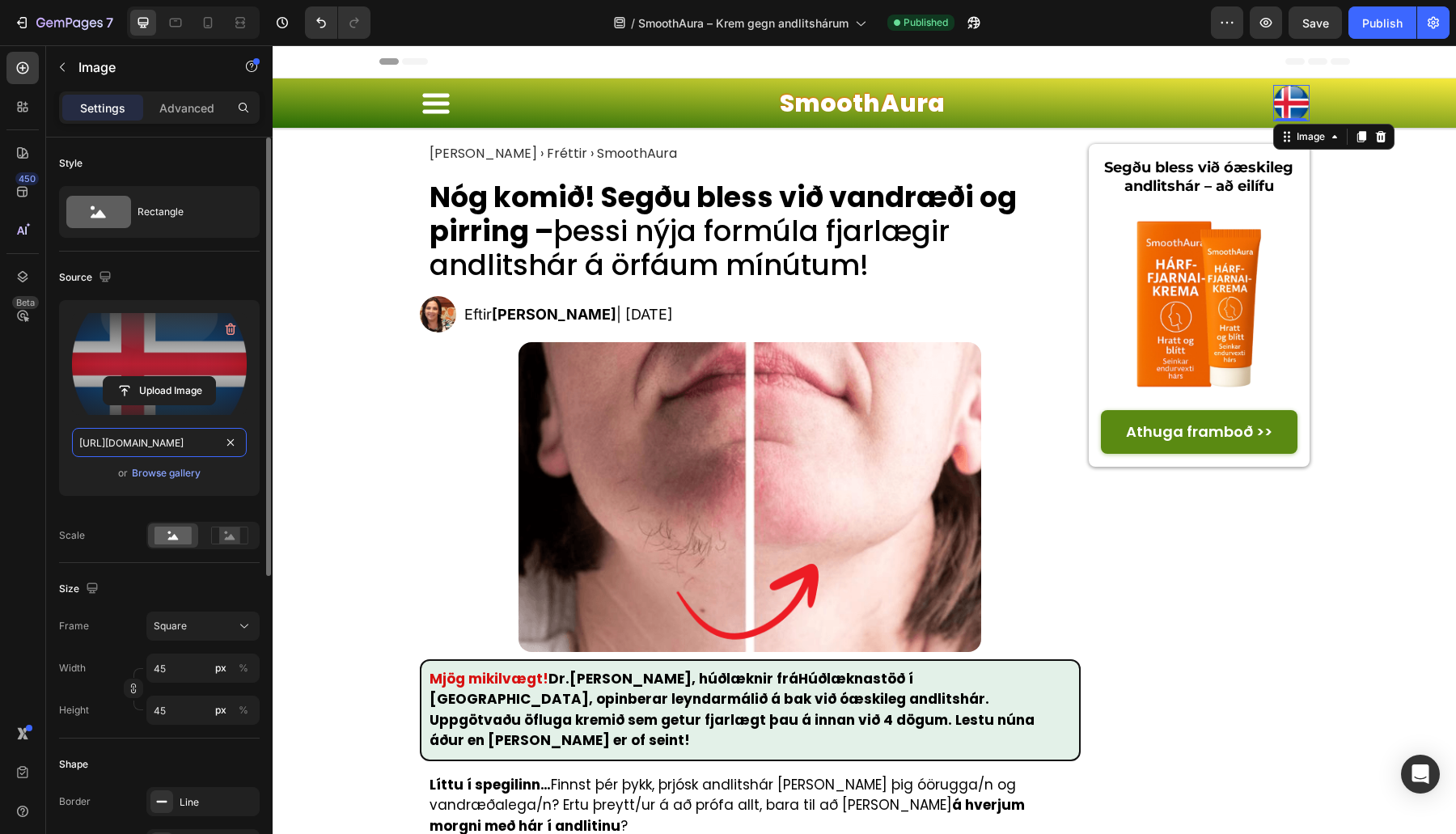
click at [138, 435] on input "[URL][DOMAIN_NAME]" at bounding box center [159, 442] width 175 height 29
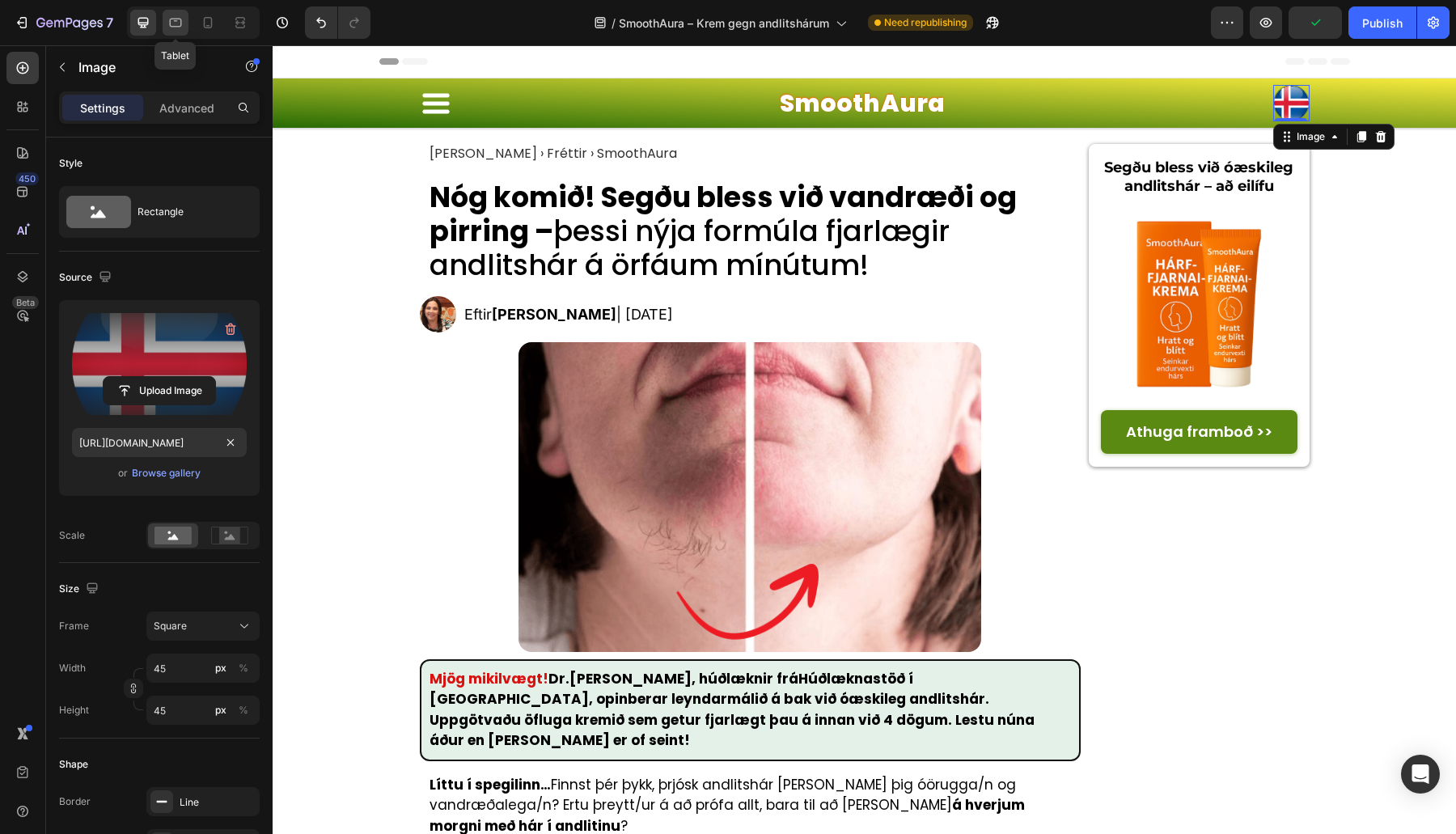
click at [174, 27] on icon at bounding box center [176, 23] width 12 height 9
type input "40"
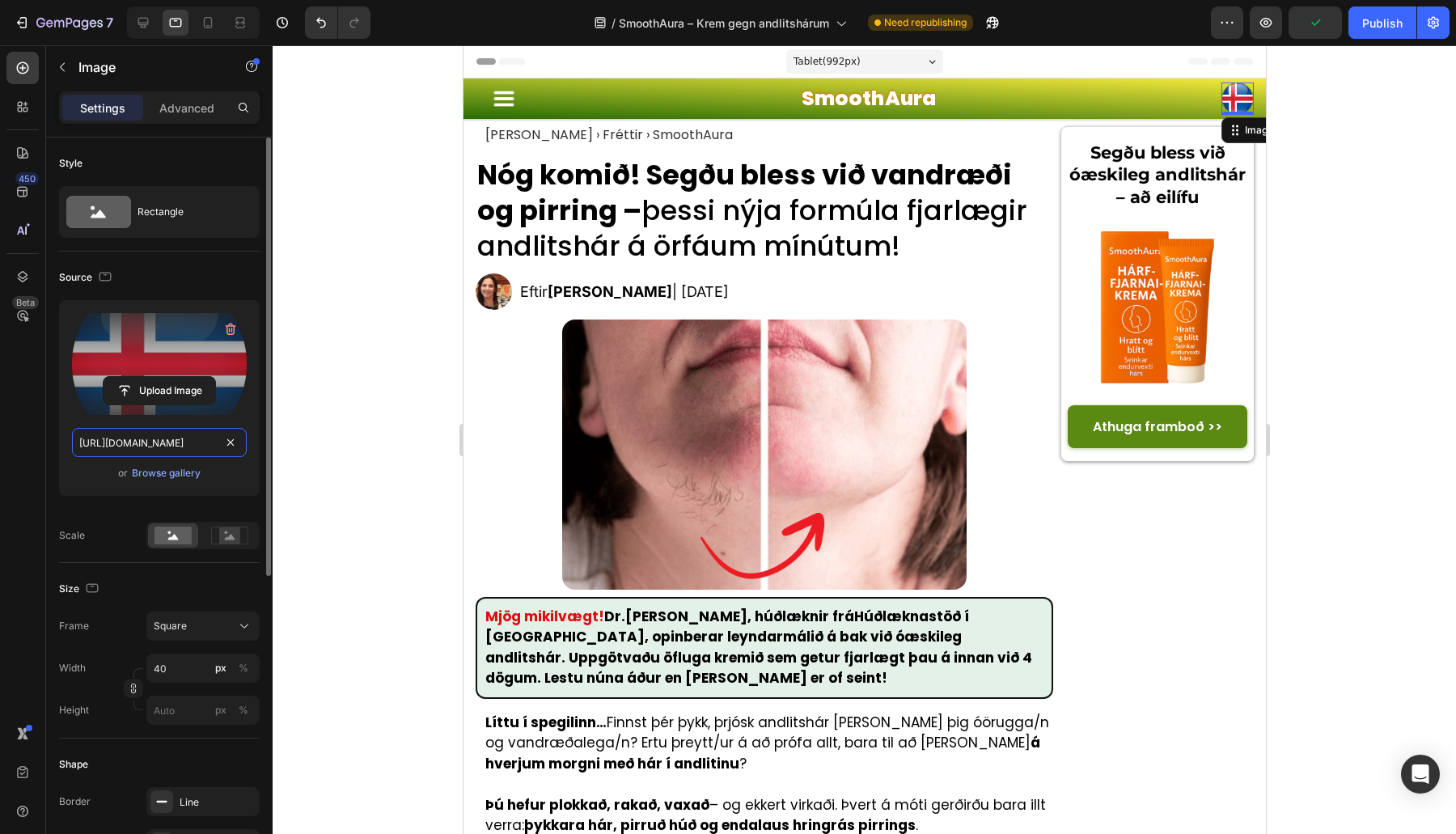
click at [175, 448] on input "[URL][DOMAIN_NAME]" at bounding box center [159, 442] width 175 height 29
click at [209, 31] on div at bounding box center [208, 22] width 26 height 26
type input "35"
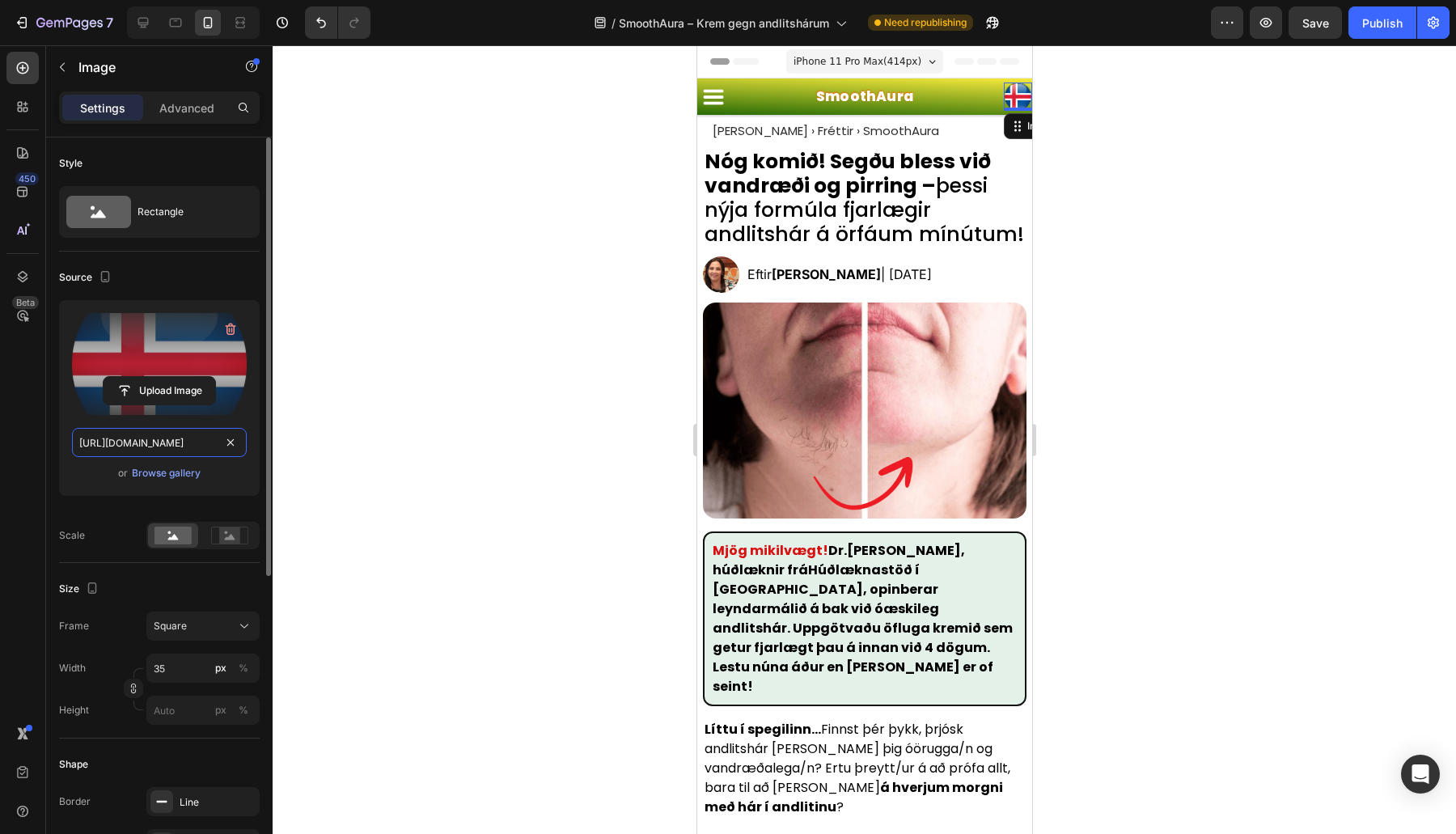
click at [166, 435] on input "[URL][DOMAIN_NAME]" at bounding box center [159, 442] width 175 height 29
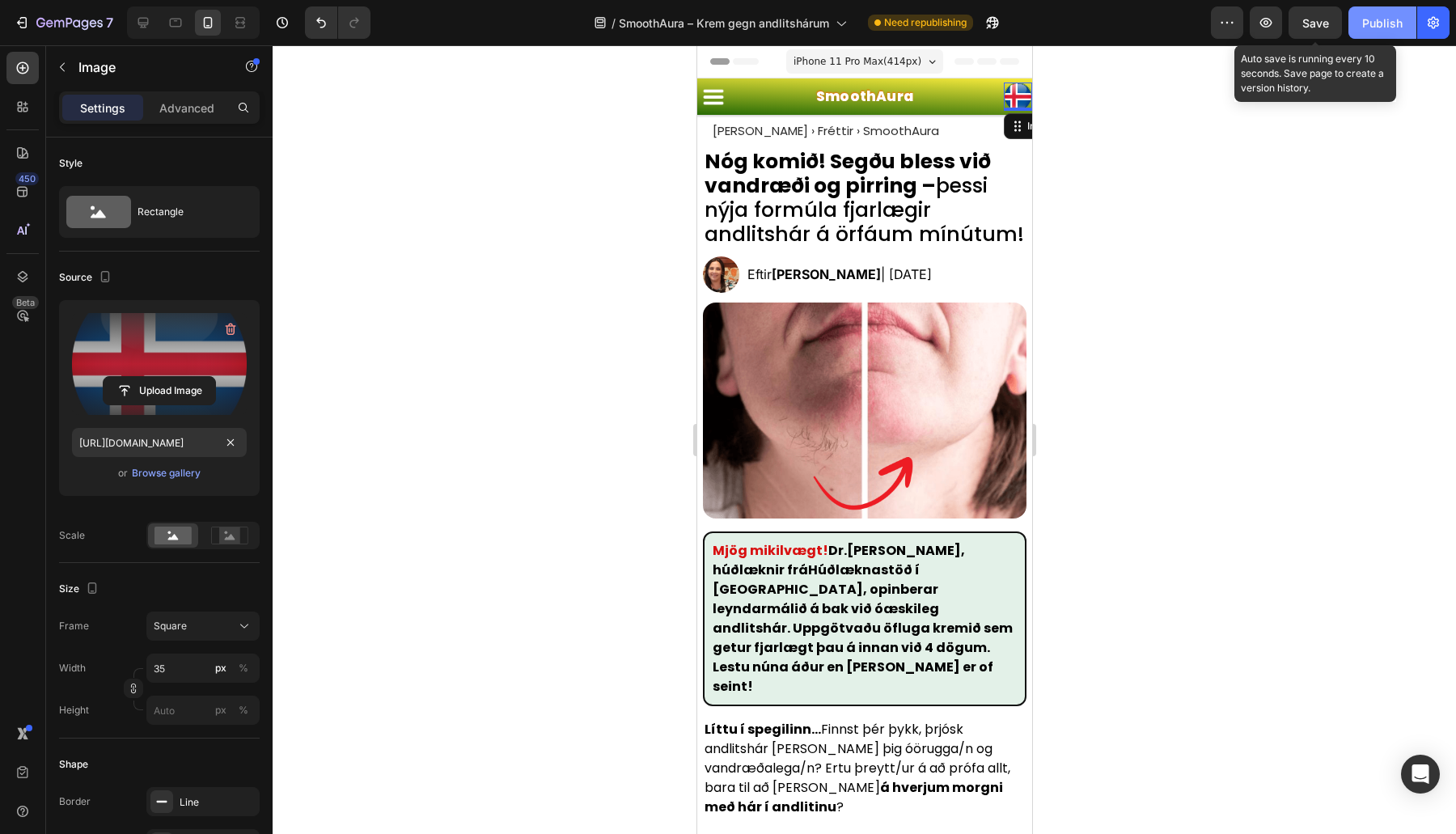
click at [1336, 9] on button "Save" at bounding box center [1315, 22] width 53 height 33
click at [1380, 23] on div "Publish" at bounding box center [1381, 23] width 40 height 17
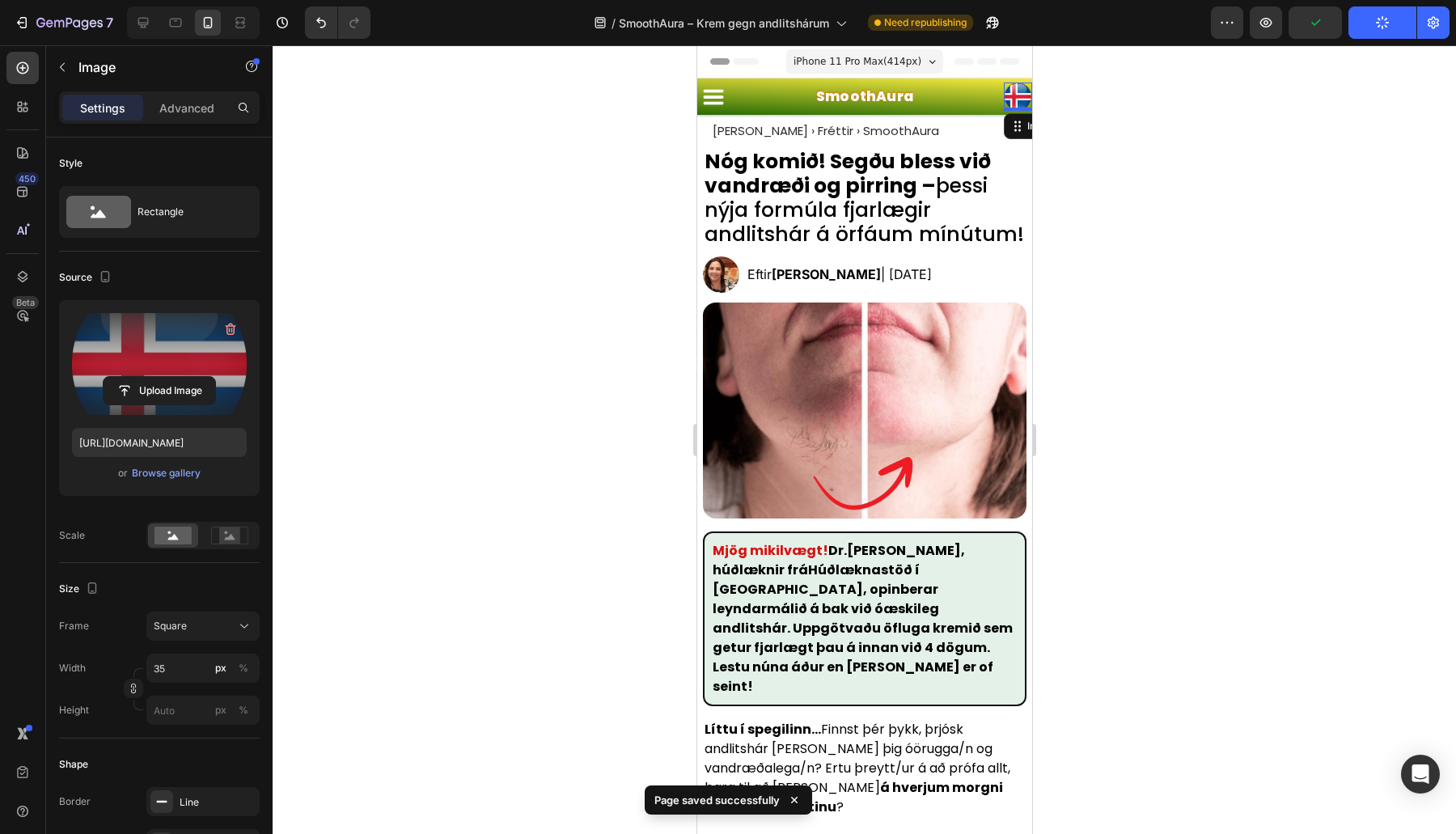
click at [1181, 225] on div at bounding box center [864, 439] width 1183 height 788
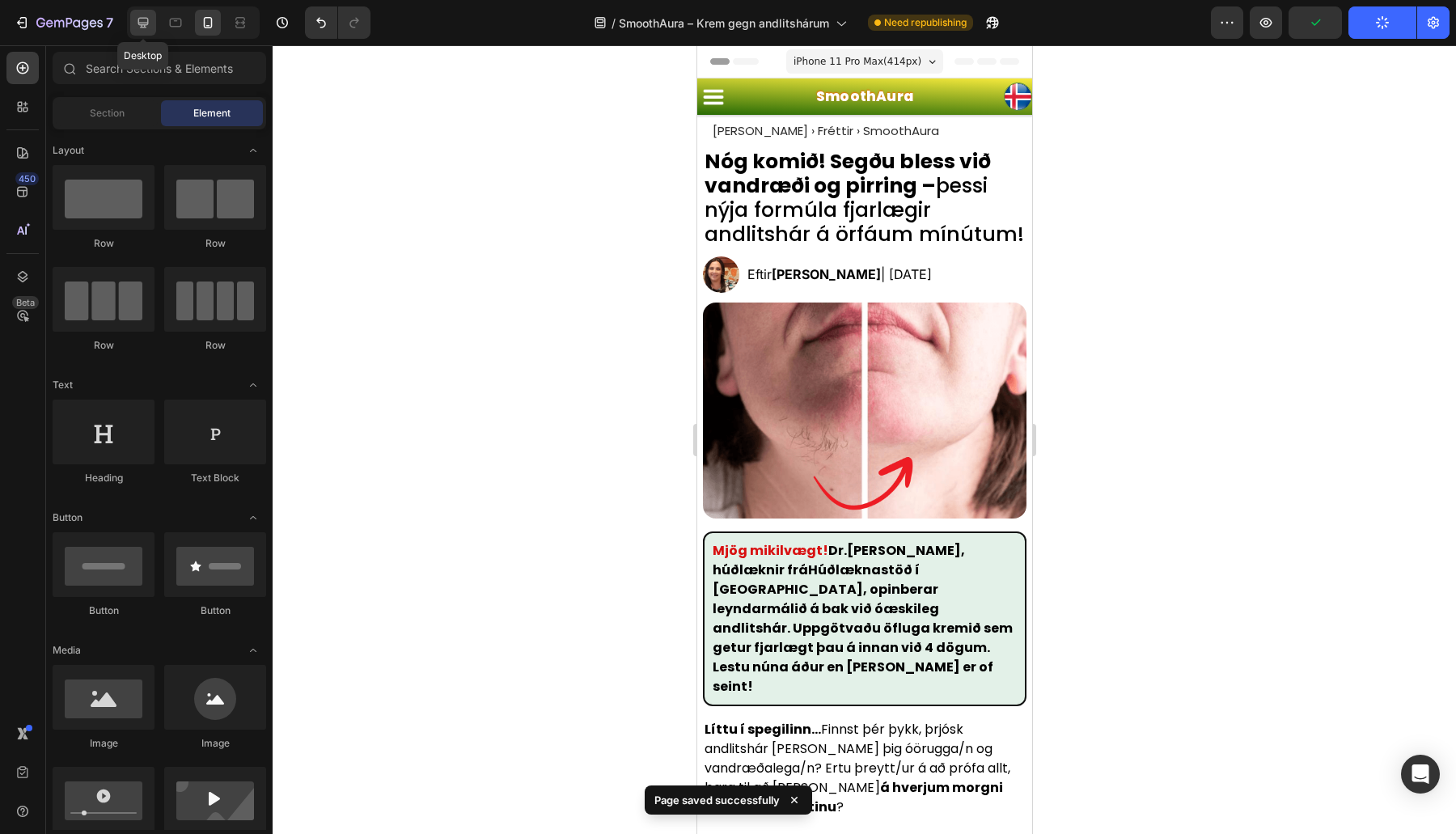
click at [137, 28] on icon at bounding box center [143, 22] width 16 height 16
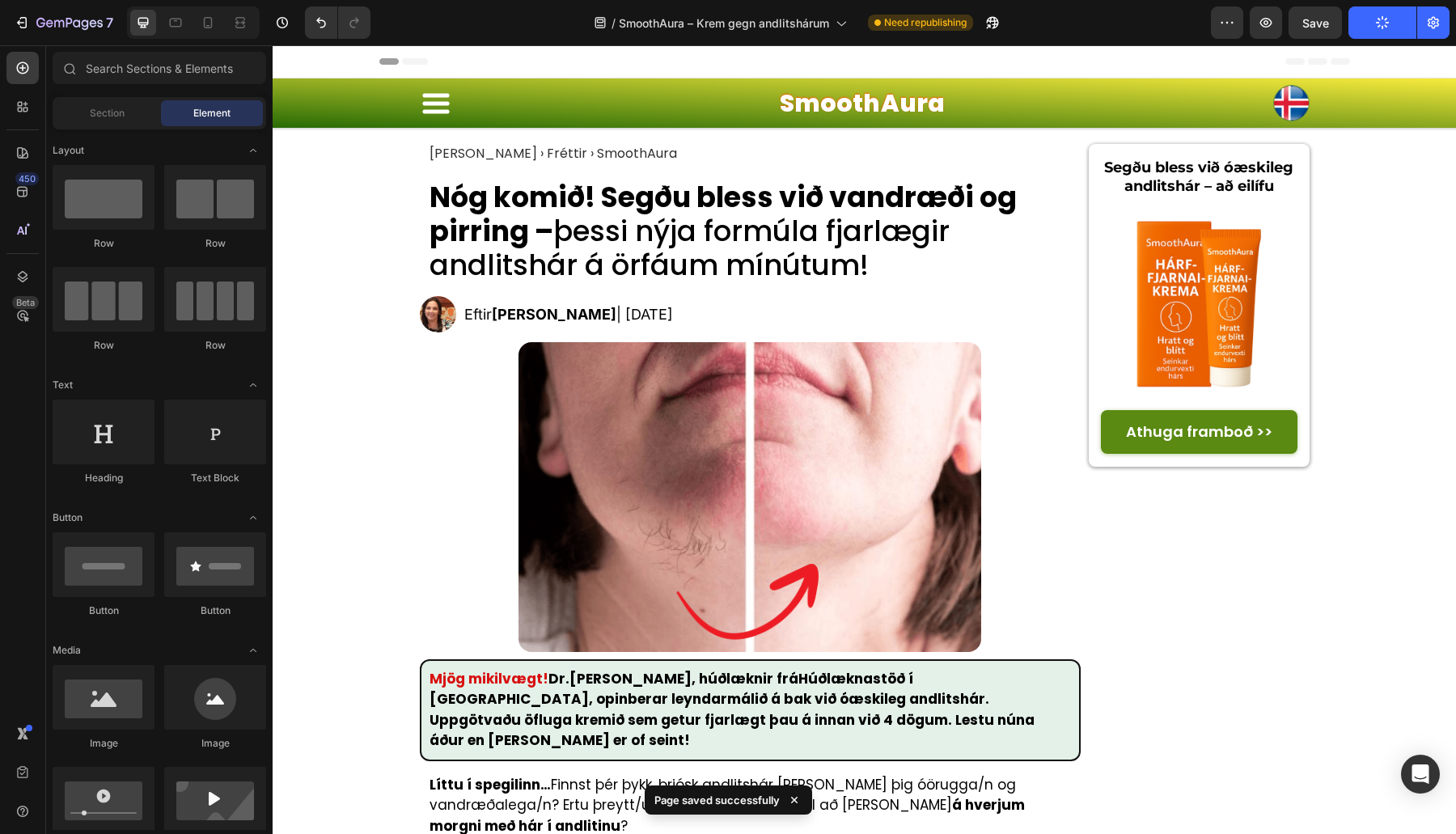
click at [1320, 45] on div "7 Version history / SmoothAura – Krem gegn andlitshárum Need republishing Previ…" at bounding box center [728, 22] width 1456 height 46
click at [1342, 28] on button "Save" at bounding box center [1315, 22] width 53 height 33
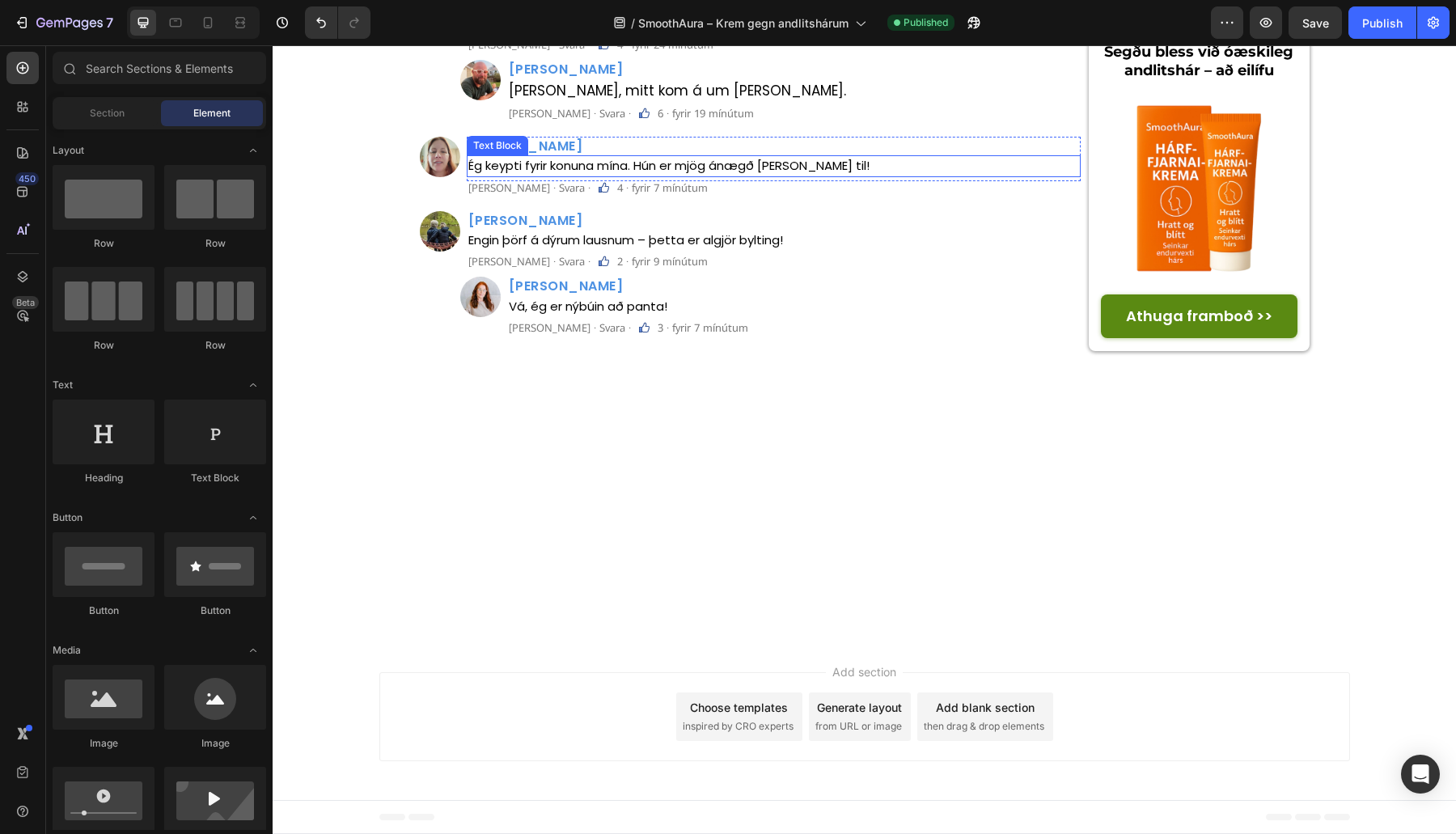
scroll to position [6279, 0]
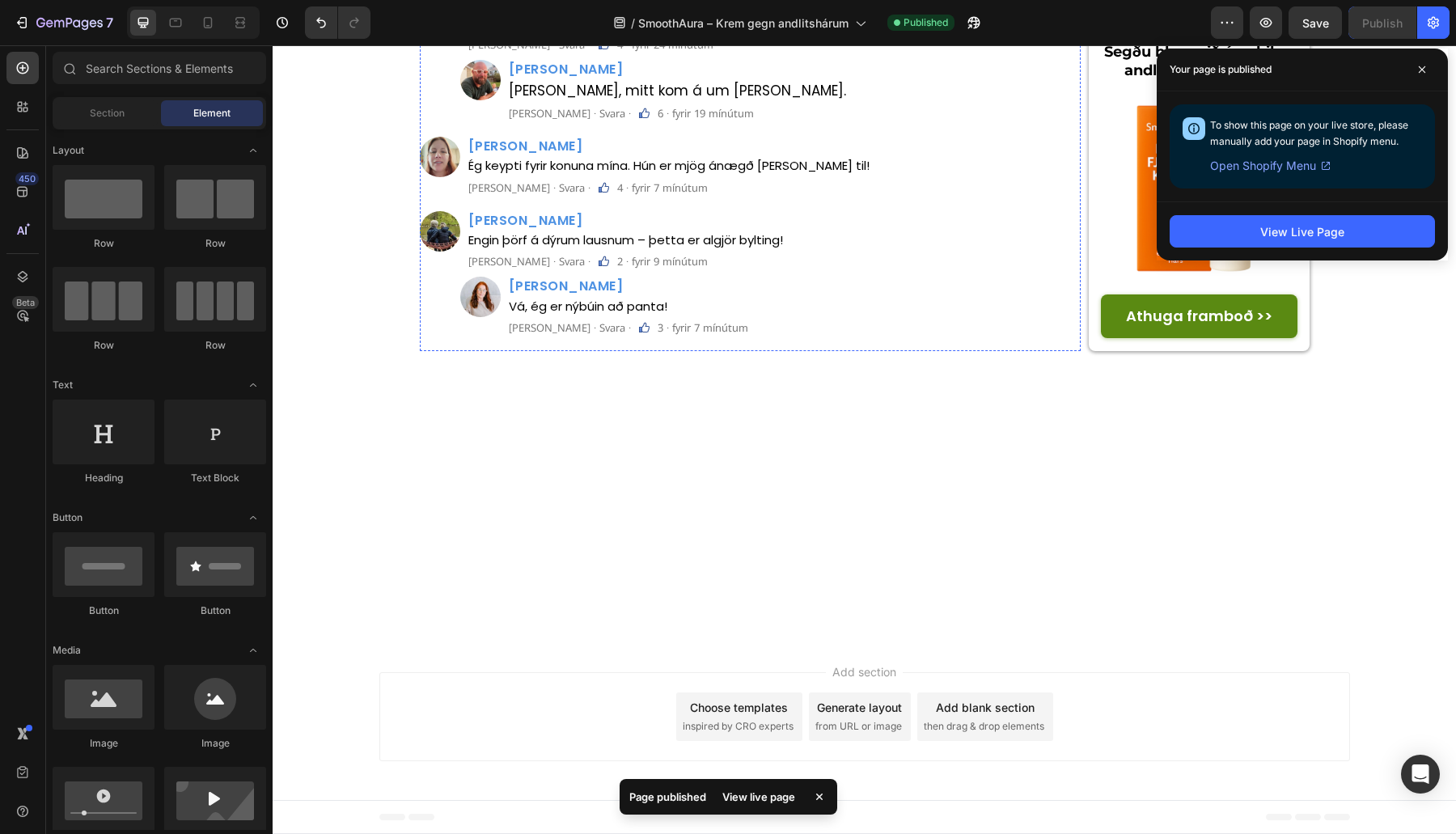
drag, startPoint x: 813, startPoint y: 296, endPoint x: 789, endPoint y: 304, distance: 25.3
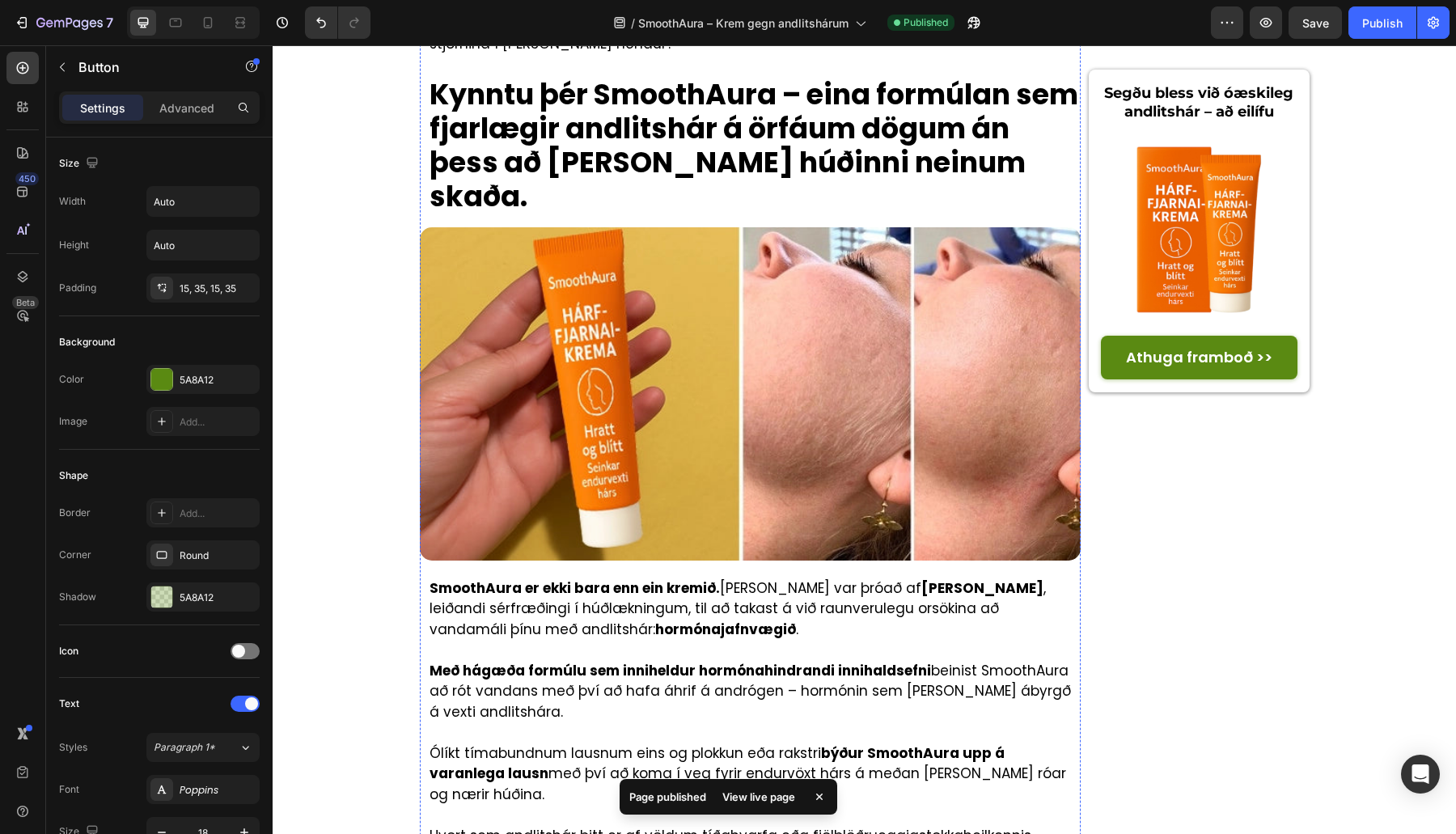
scroll to position [0, 0]
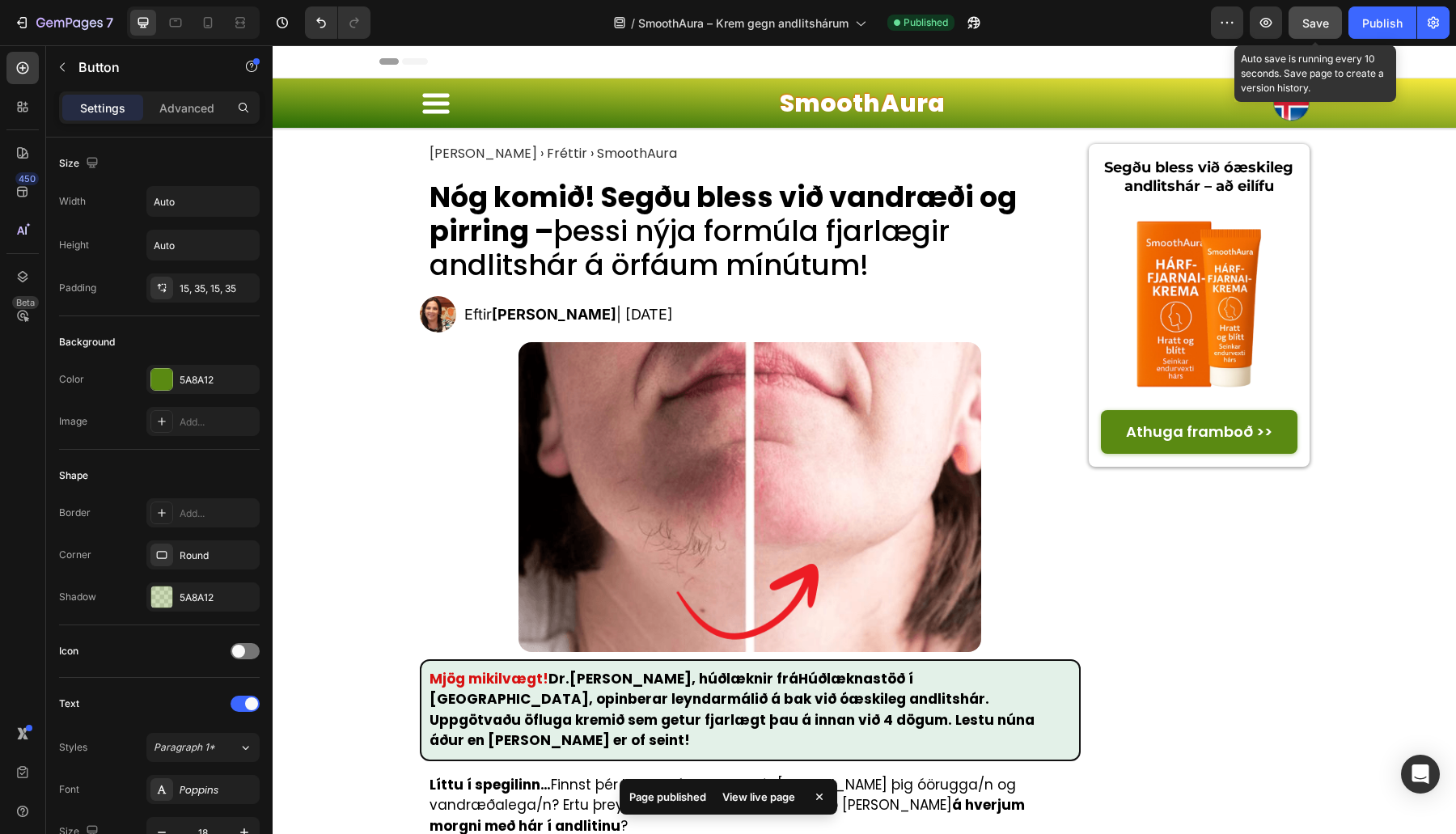
click at [1336, 35] on button "Save" at bounding box center [1315, 22] width 53 height 33
click at [1376, 28] on div "Publish" at bounding box center [1381, 23] width 40 height 17
